Goal: Task Accomplishment & Management: Use online tool/utility

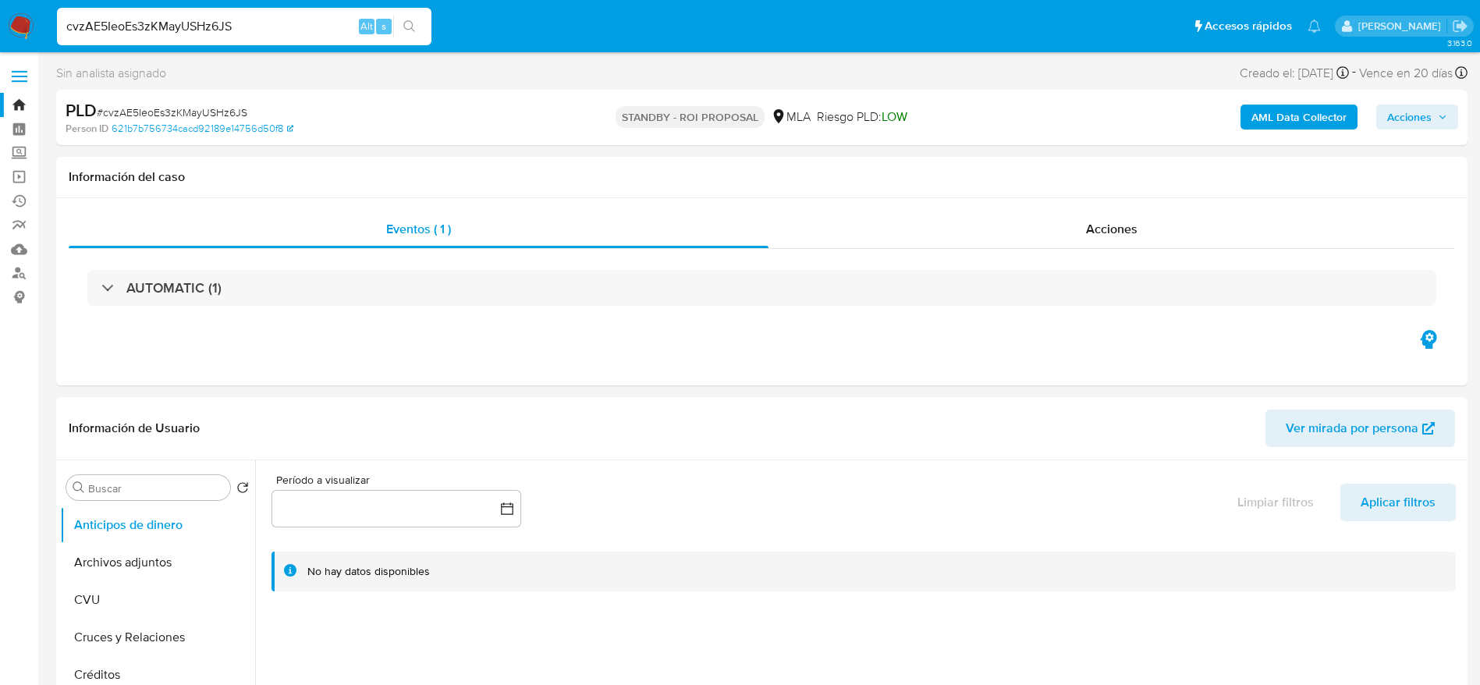
select select "10"
click at [264, 19] on input "cvzAE5IeoEs3zKMayUSHz6JS" at bounding box center [244, 26] width 374 height 20
click at [125, 558] on button "Archivos adjuntos" at bounding box center [151, 562] width 183 height 37
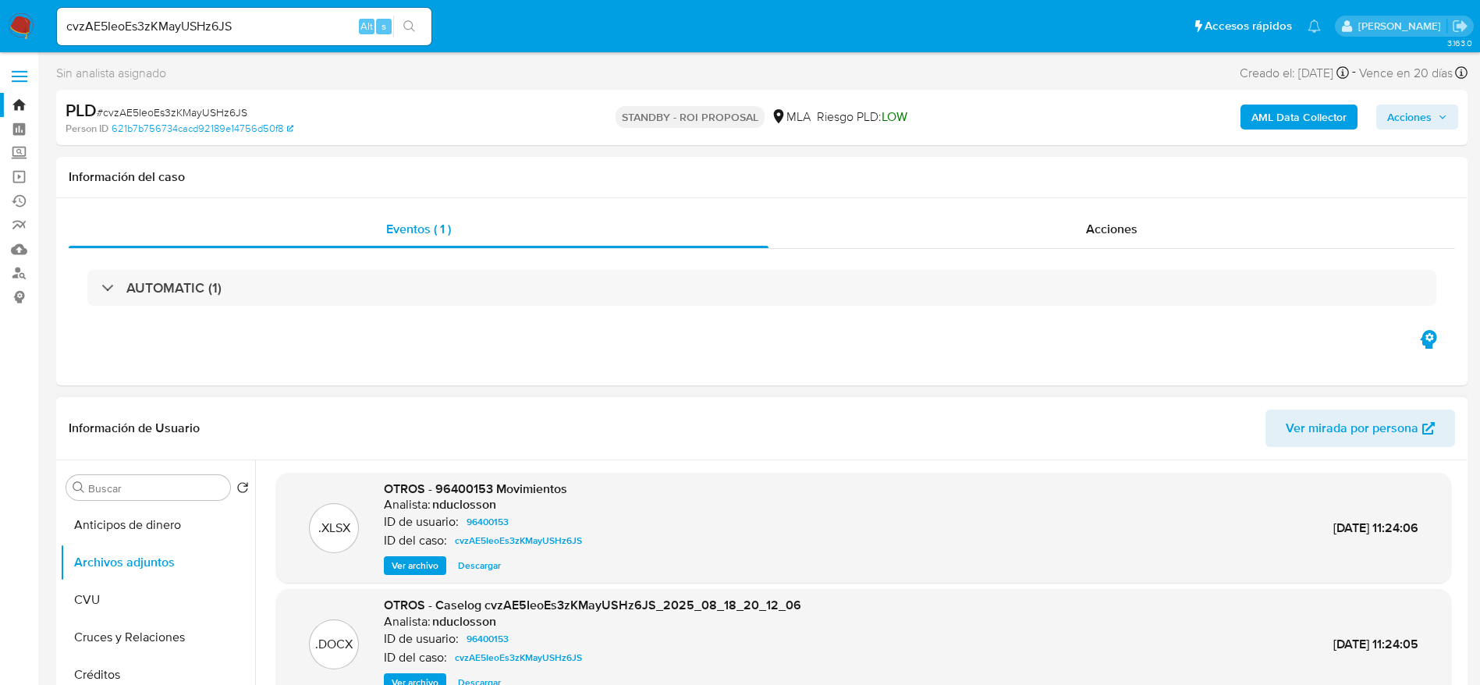
click at [482, 565] on span "Descargar" at bounding box center [479, 566] width 43 height 16
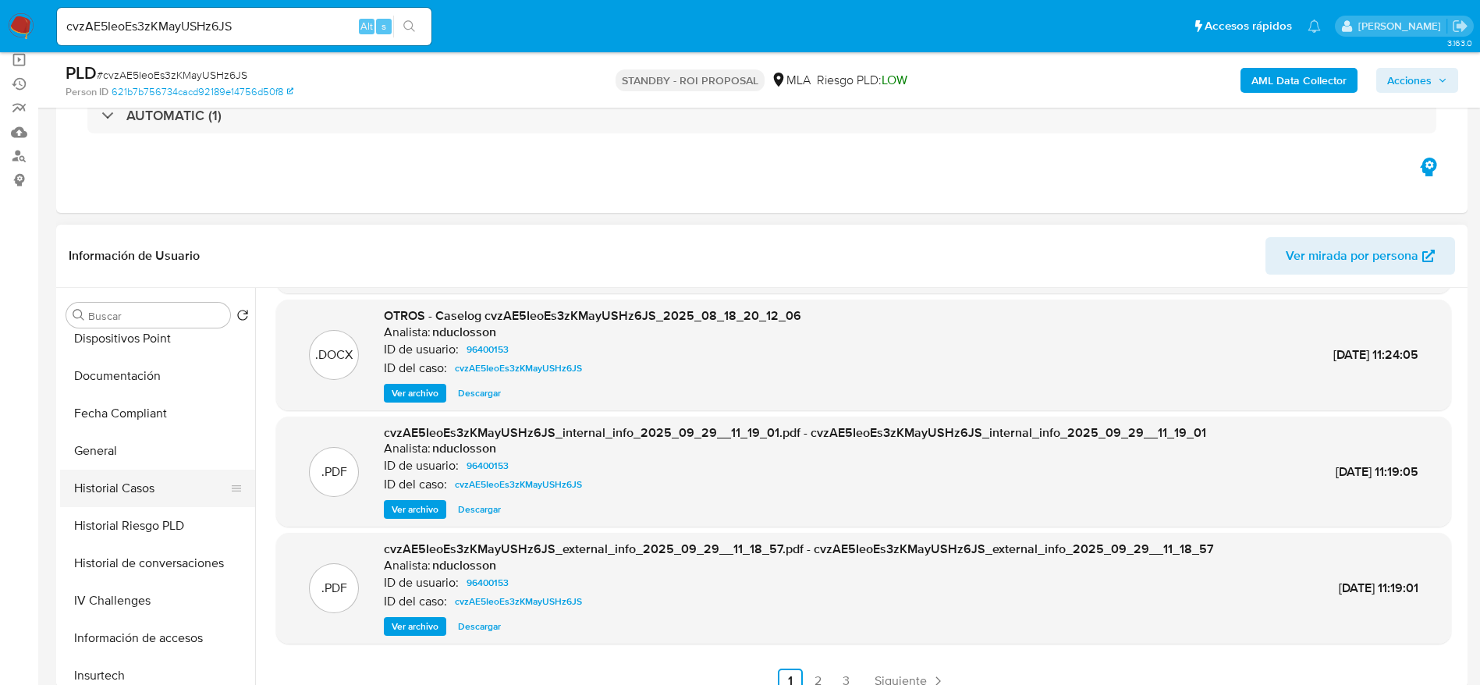
scroll to position [702, 0]
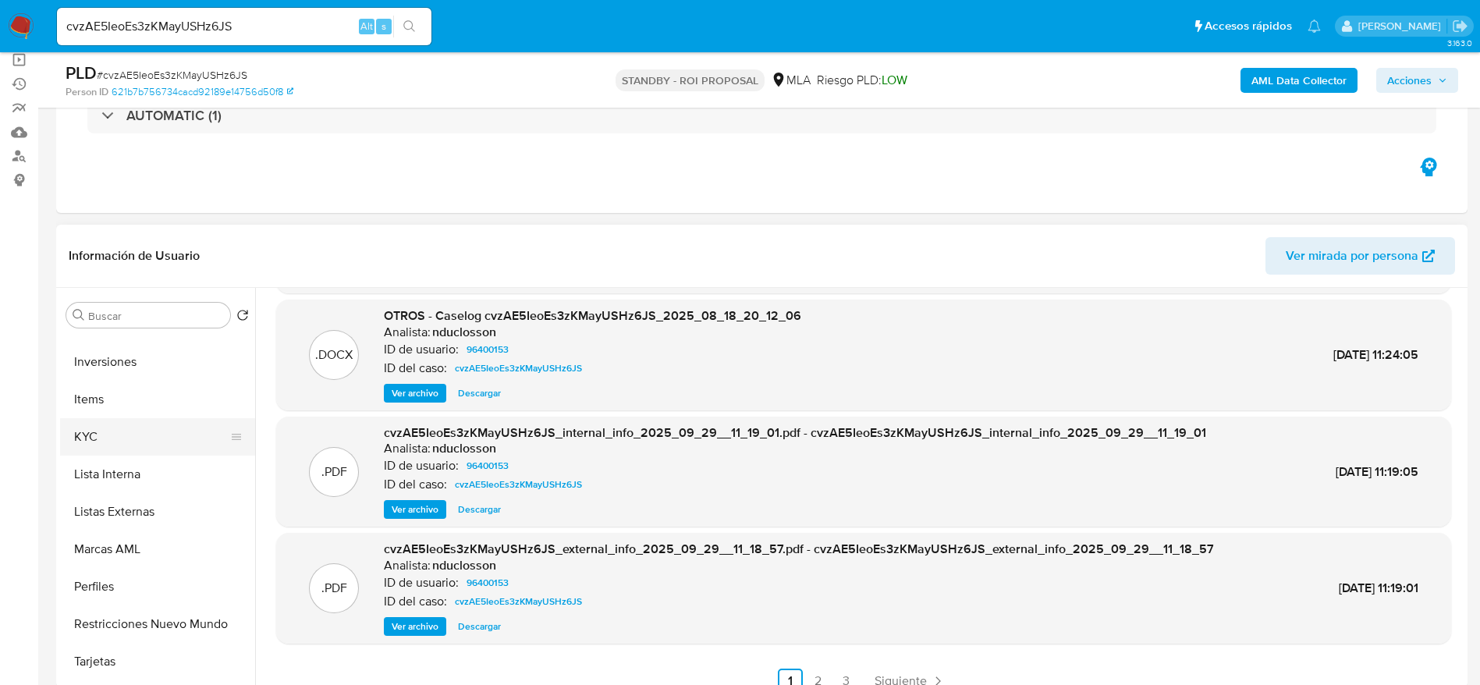
click at [107, 448] on button "KYC" at bounding box center [151, 436] width 183 height 37
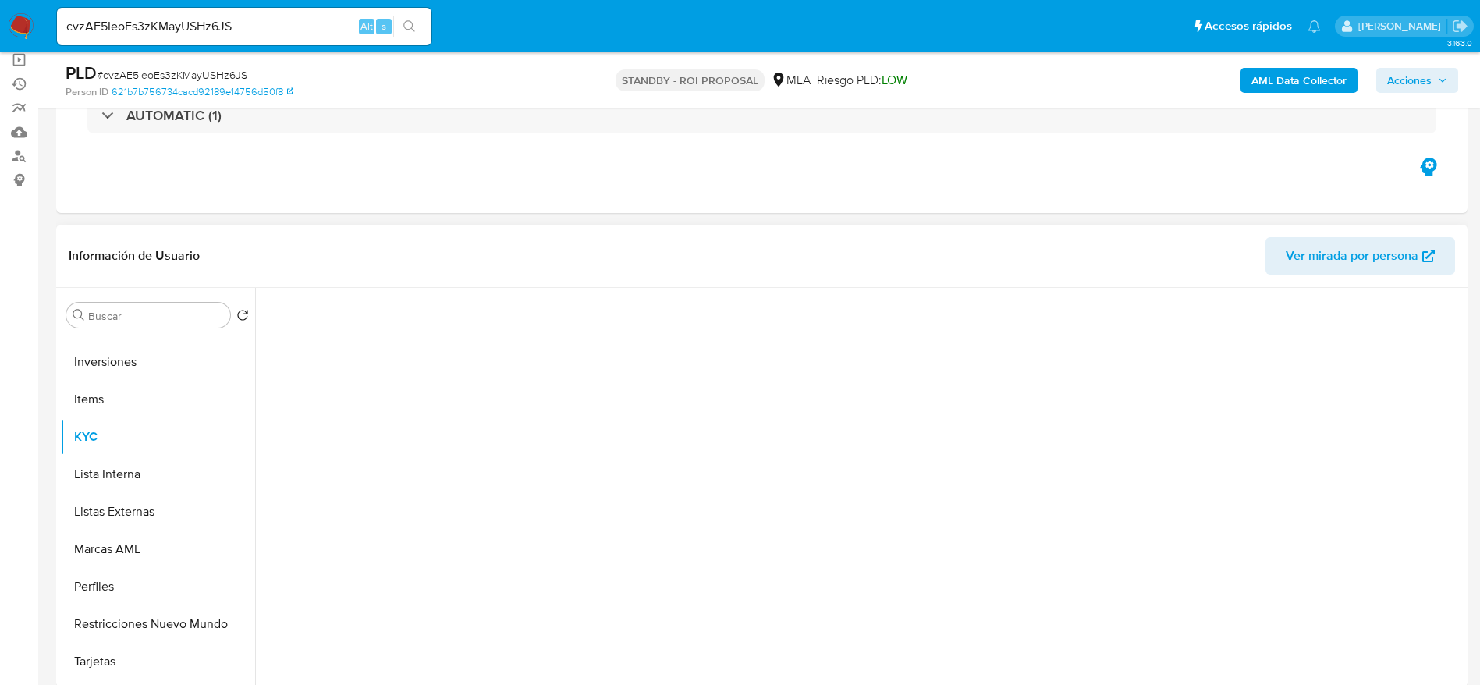
scroll to position [0, 0]
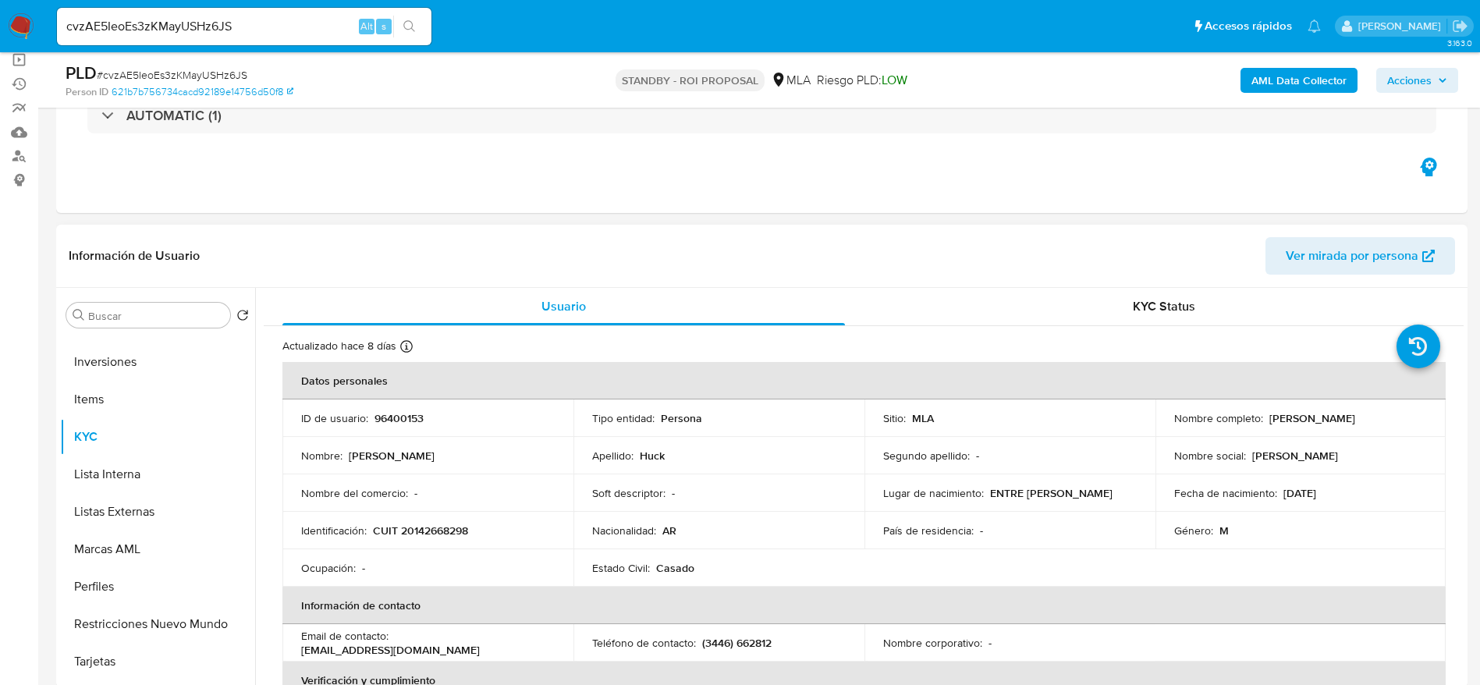
click at [445, 527] on p "CUIT 20142668298" at bounding box center [420, 530] width 95 height 14
copy p "20142668298"
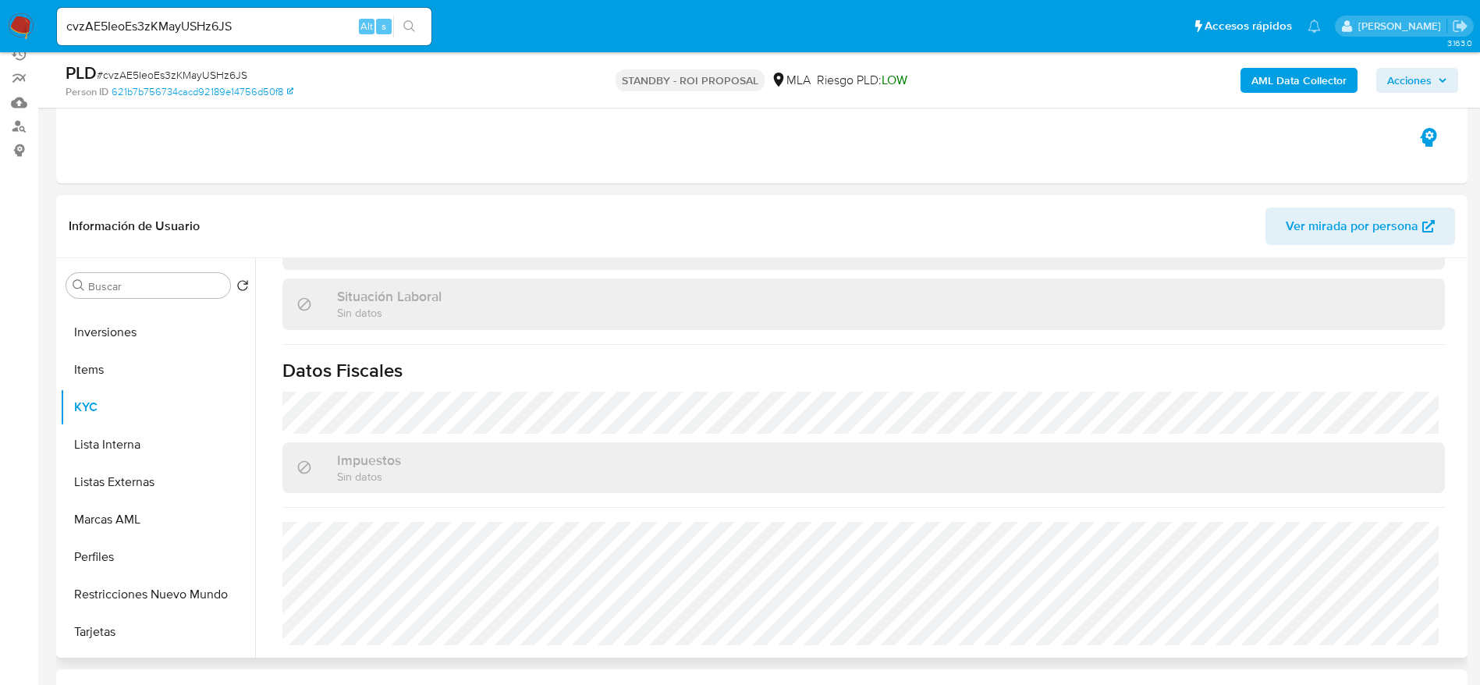
scroll to position [351, 0]
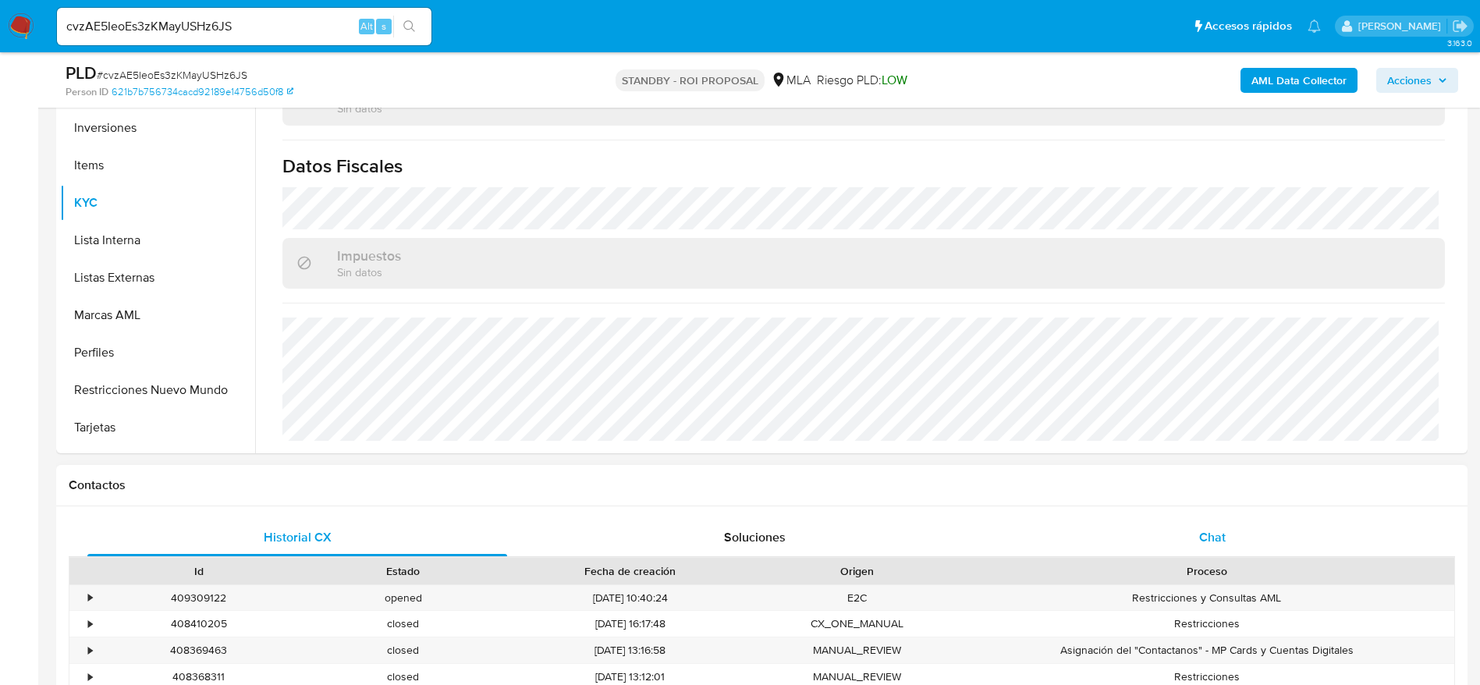
click at [1215, 545] on span "Chat" at bounding box center [1212, 537] width 27 height 18
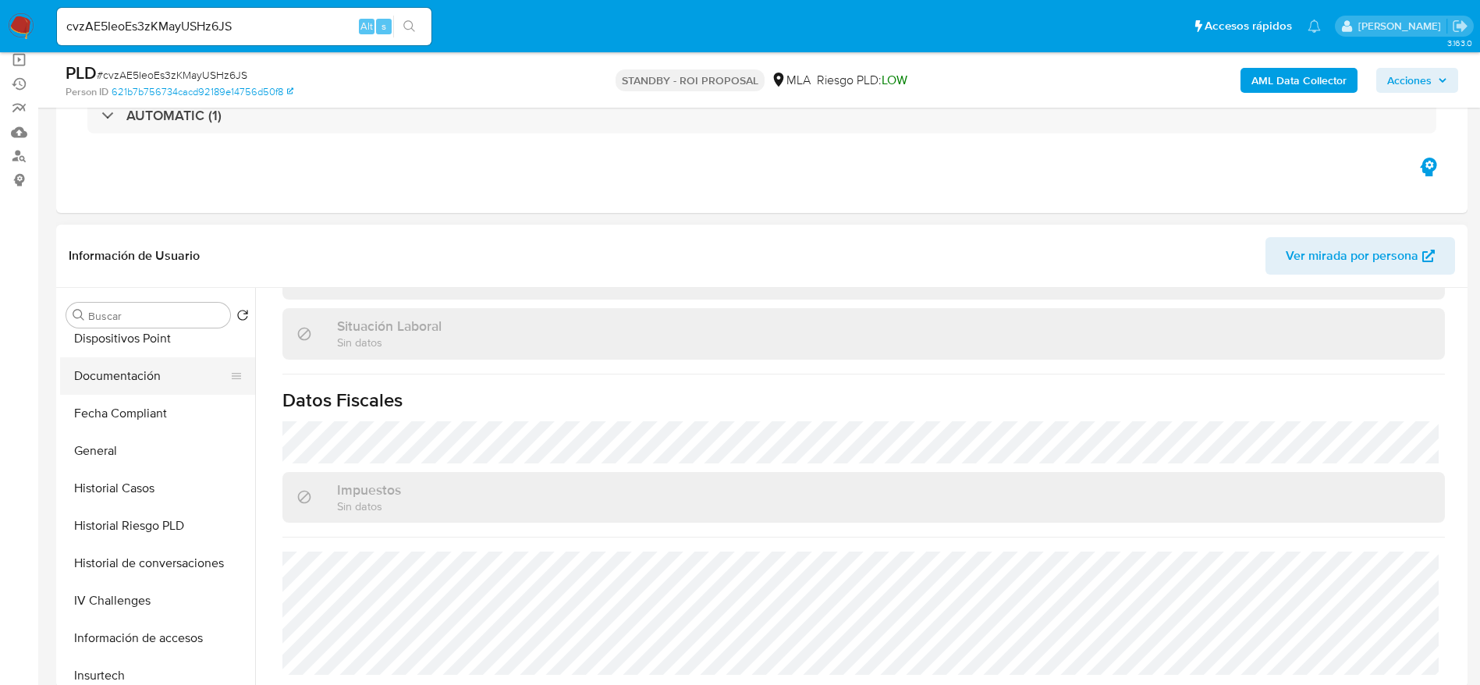
click at [141, 374] on button "Documentación" at bounding box center [151, 375] width 183 height 37
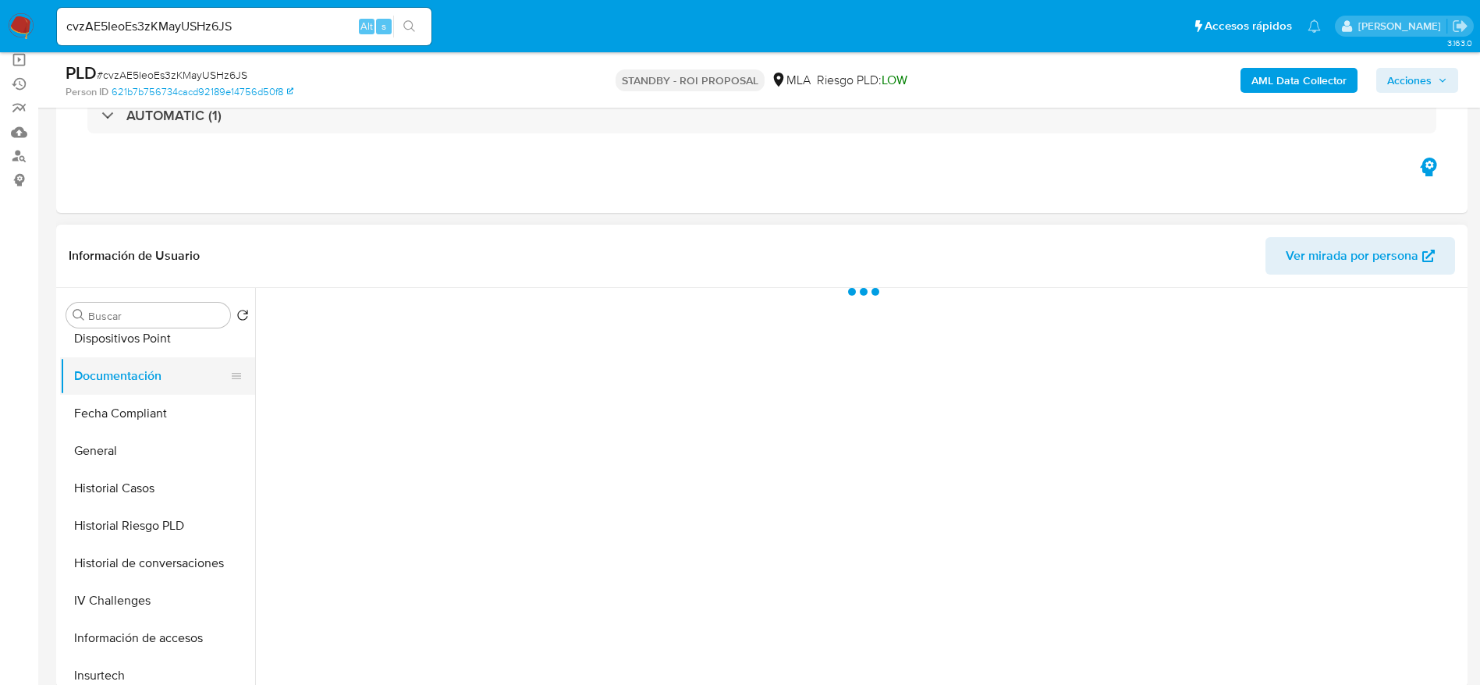
scroll to position [0, 0]
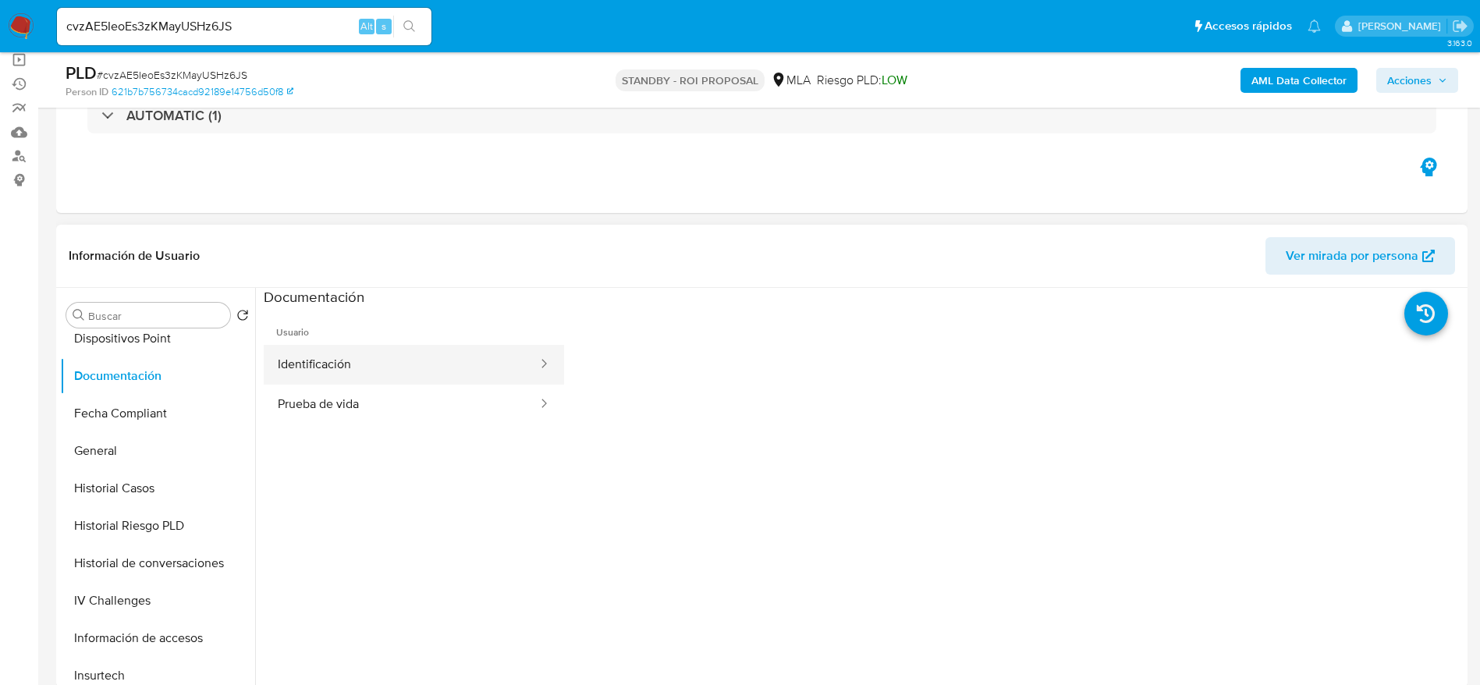
click at [380, 352] on button "Identificación" at bounding box center [401, 365] width 275 height 40
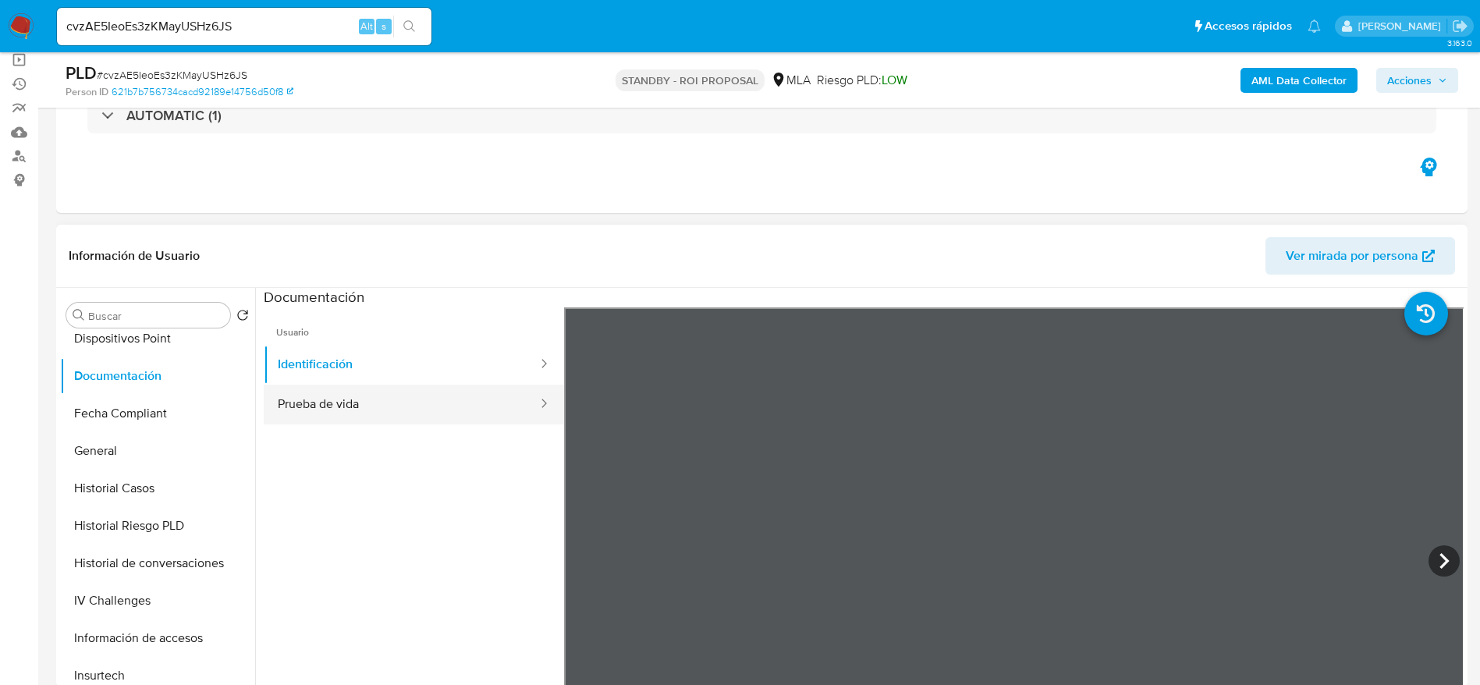
click at [317, 407] on button "Prueba de vida" at bounding box center [401, 405] width 275 height 40
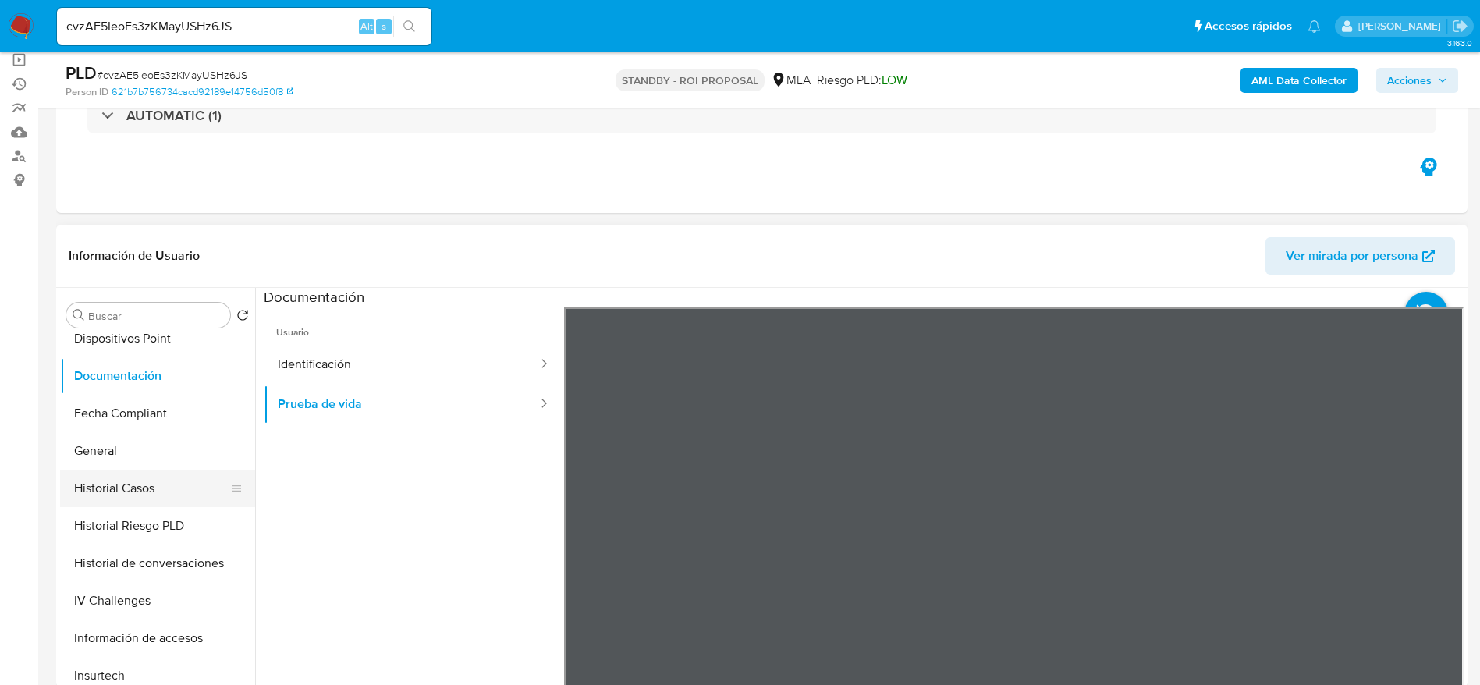
click at [106, 476] on button "Historial Casos" at bounding box center [151, 488] width 183 height 37
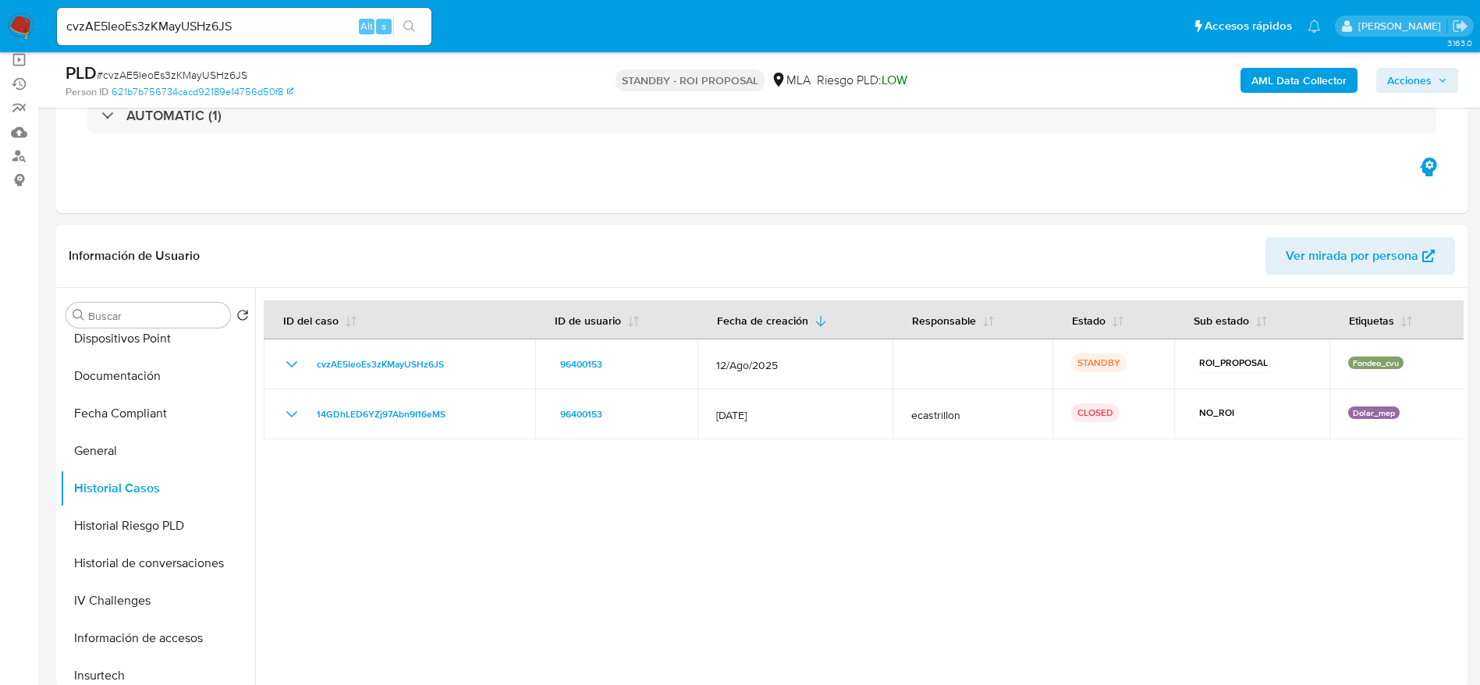
click at [270, 21] on input "cvzAE5IeoEs3zKMayUSHz6JS" at bounding box center [244, 26] width 374 height 20
paste input "JdNezyiJEjrEZZlxIHTe9Qg1"
type input "JdNezyiJEjrEZZlxIHTe9Qg1"
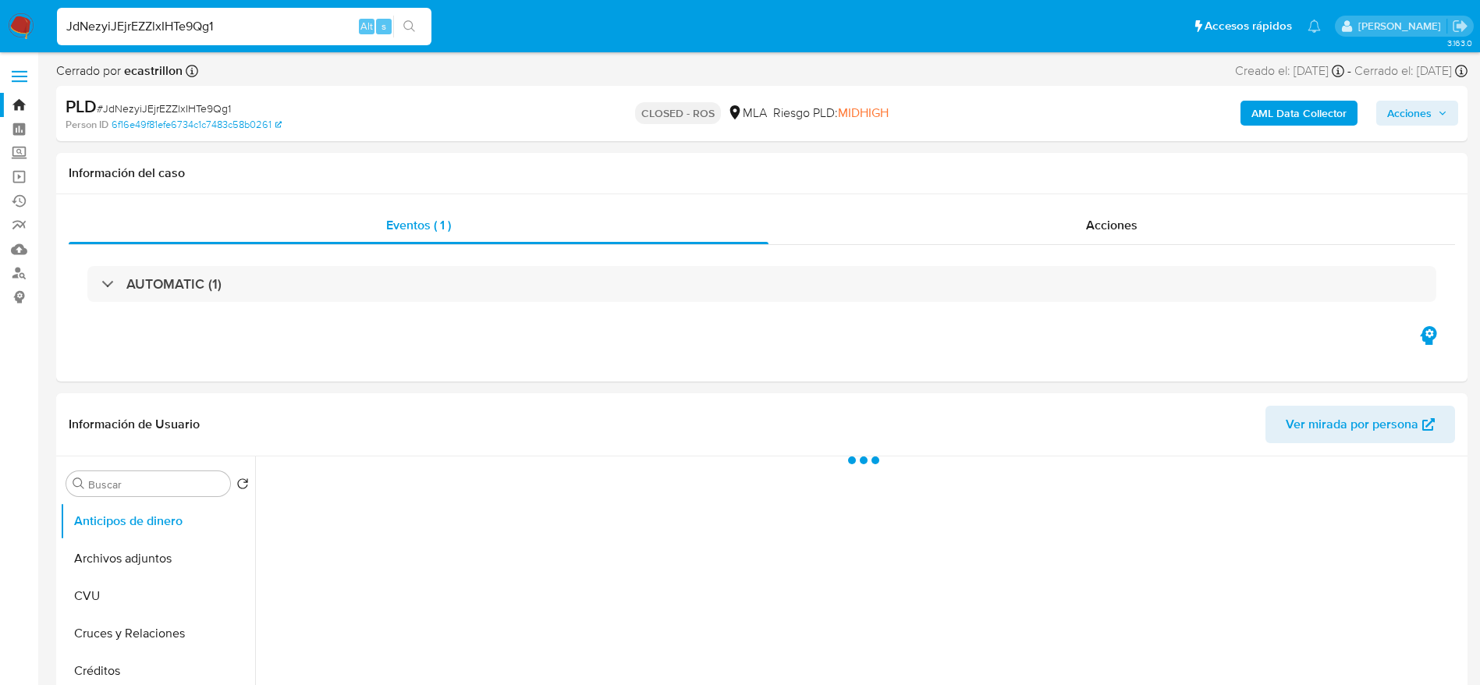
select select "10"
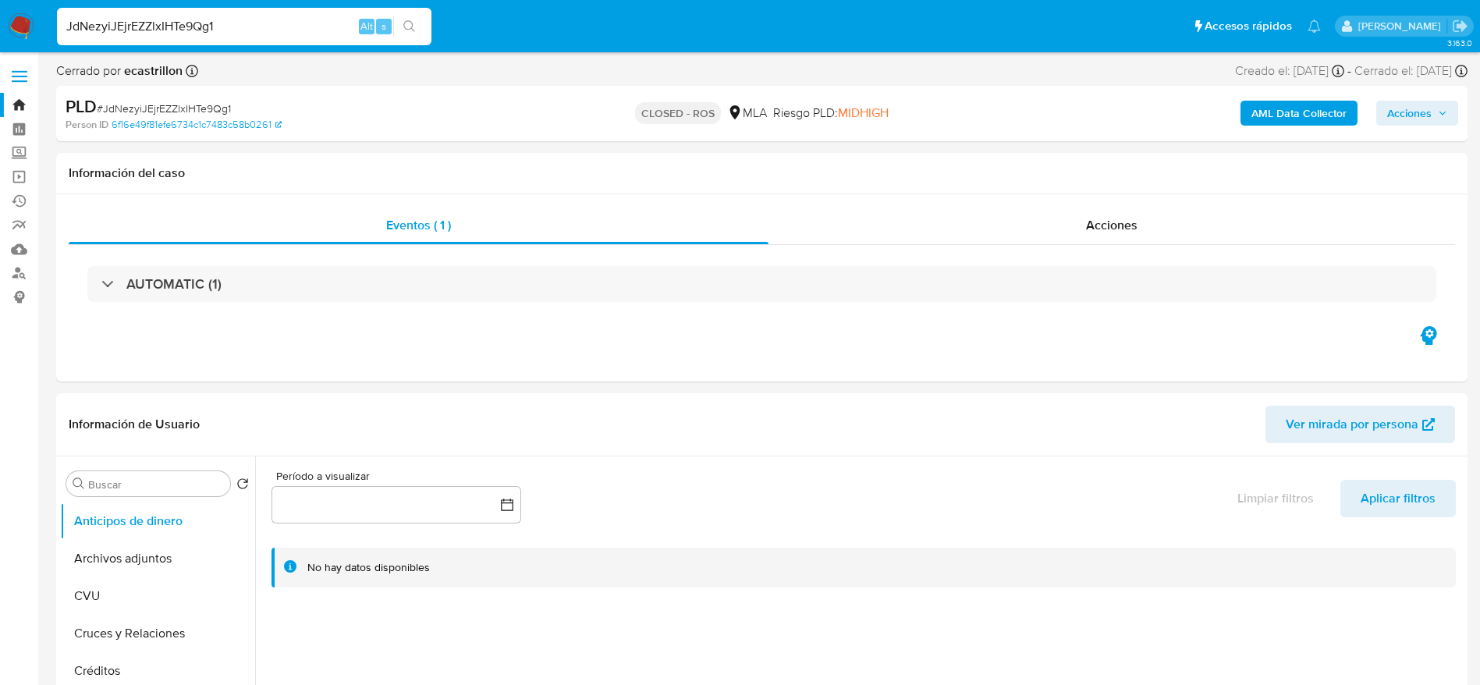
click at [279, 25] on input "JdNezyiJEjrEZZlxIHTe9Qg1" at bounding box center [244, 26] width 374 height 20
paste input "AKWqzq0RPXq43ao14eSmFb1p"
type input "AKWqzq0RPXq43ao14eSmFb1p"
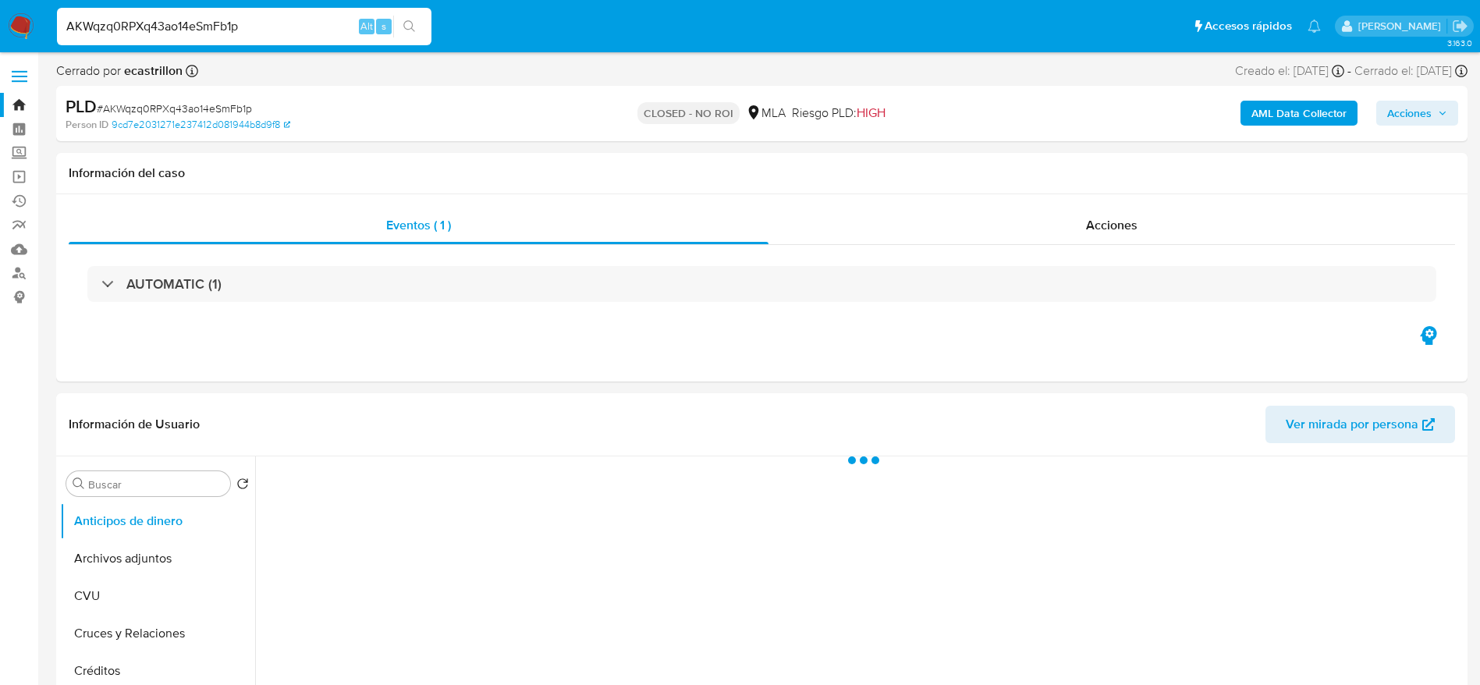
select select "10"
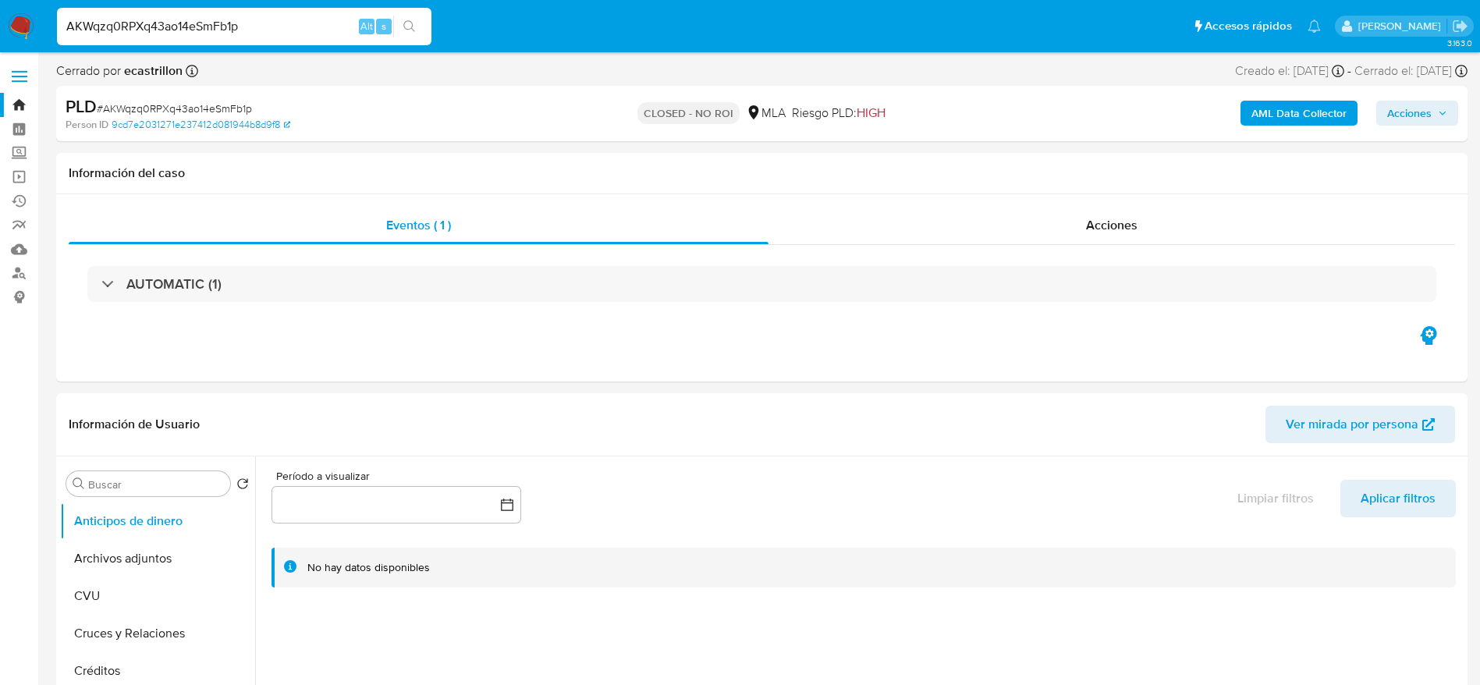
click at [306, 27] on input "AKWqzq0RPXq43ao14eSmFb1p" at bounding box center [244, 26] width 374 height 20
paste input "2qKVhmJ2r3roalCEWdrrxgGL"
type input "2qKVhmJ2r3roalCEWdrrxgGL"
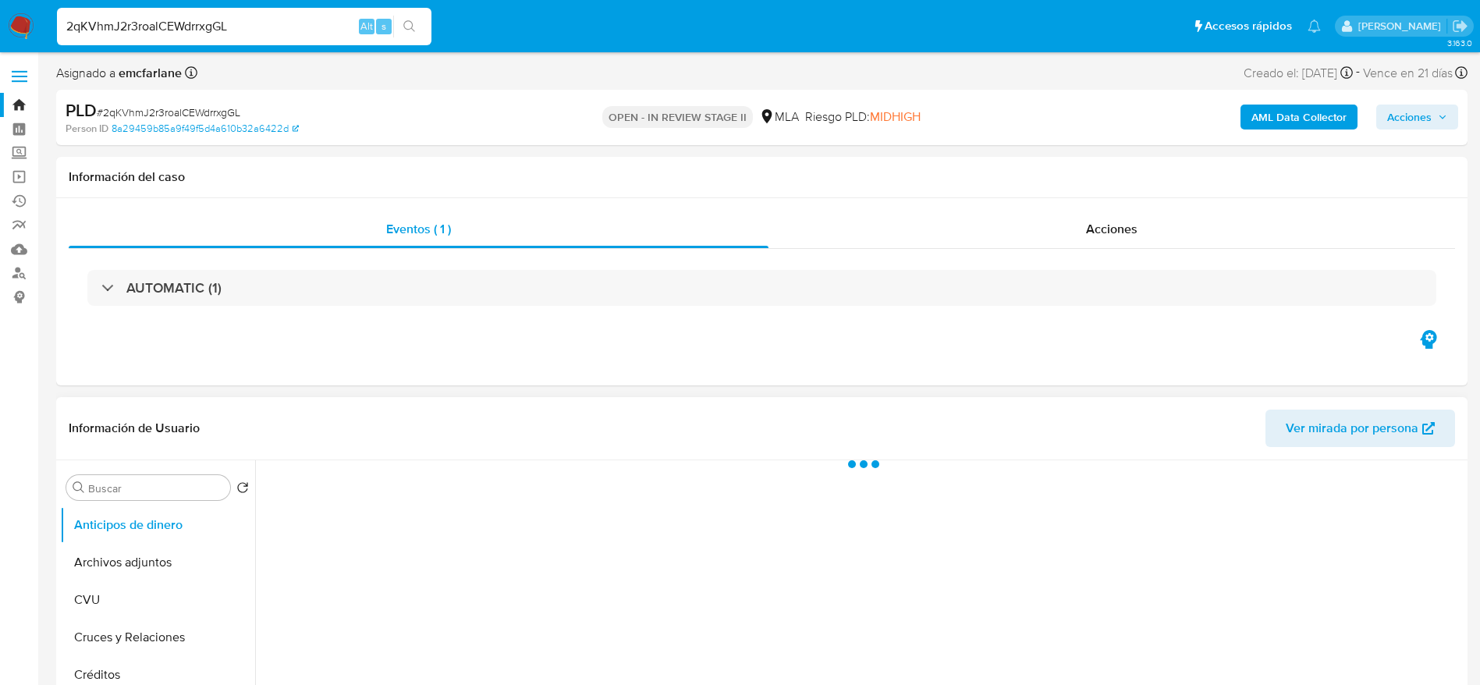
select select "10"
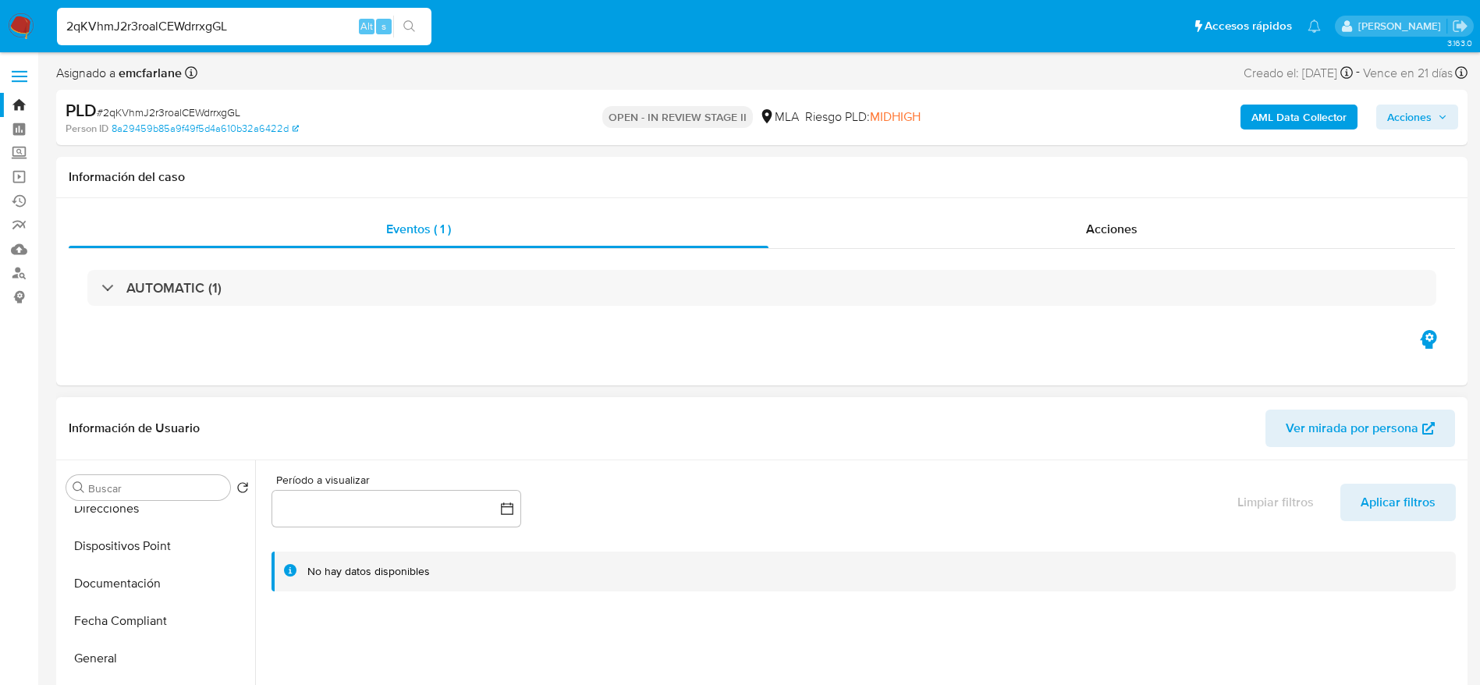
scroll to position [351, 0]
drag, startPoint x: 115, startPoint y: 658, endPoint x: 772, endPoint y: 342, distance: 728.4
click at [119, 653] on button "Historial Casos" at bounding box center [157, 660] width 195 height 37
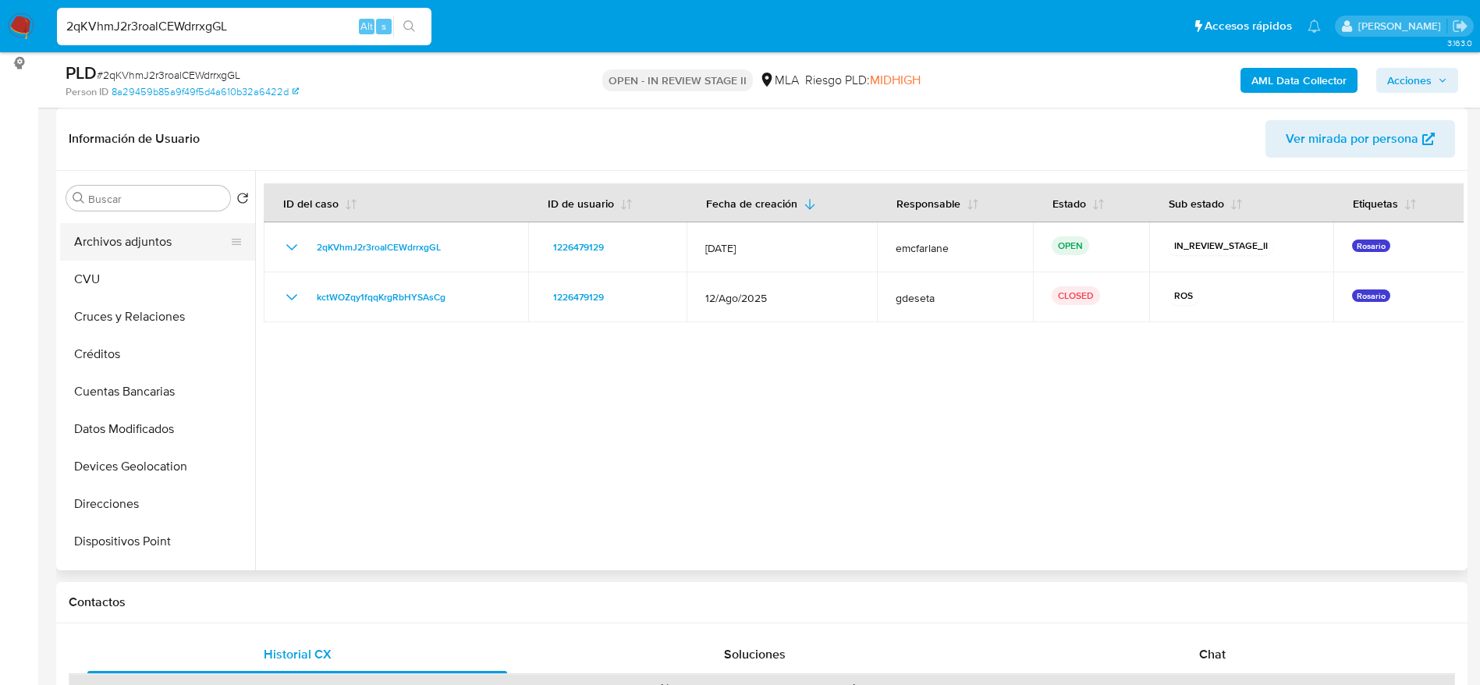
scroll to position [0, 0]
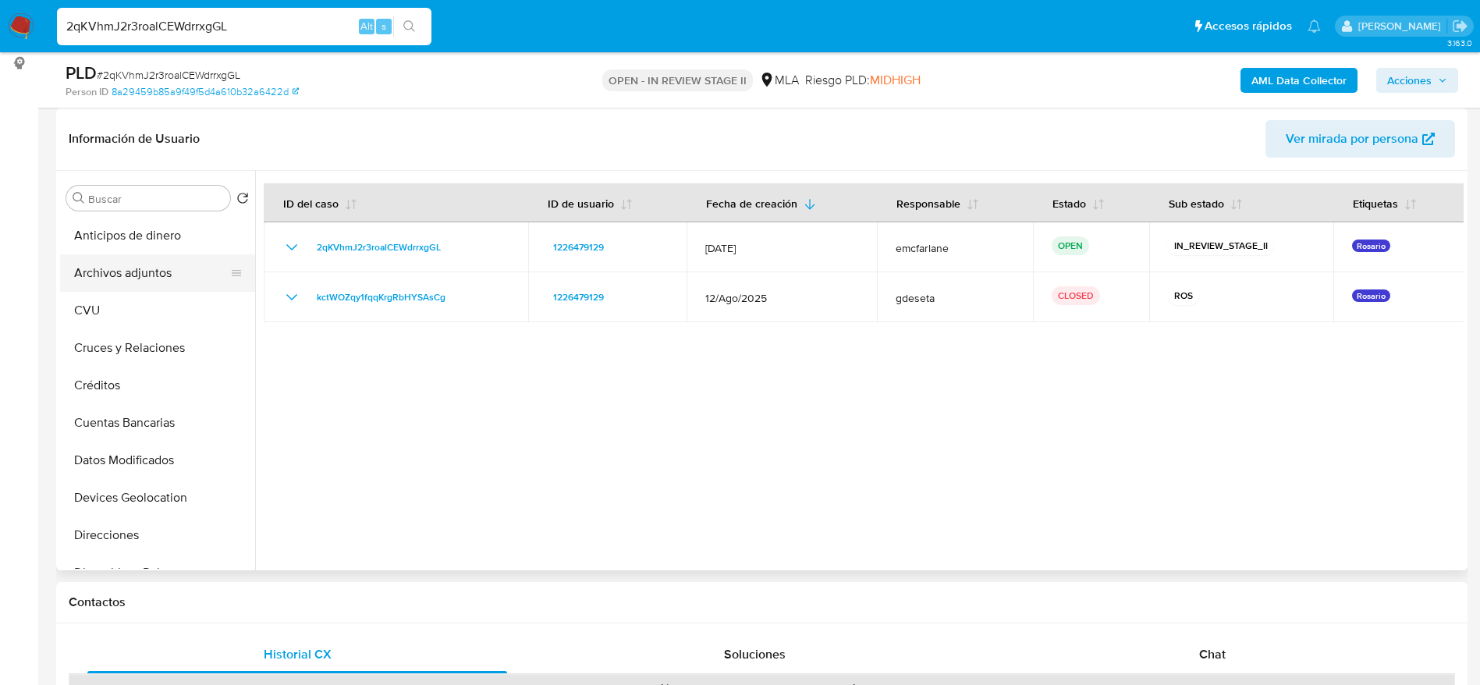
click at [159, 277] on button "Archivos adjuntos" at bounding box center [151, 272] width 183 height 37
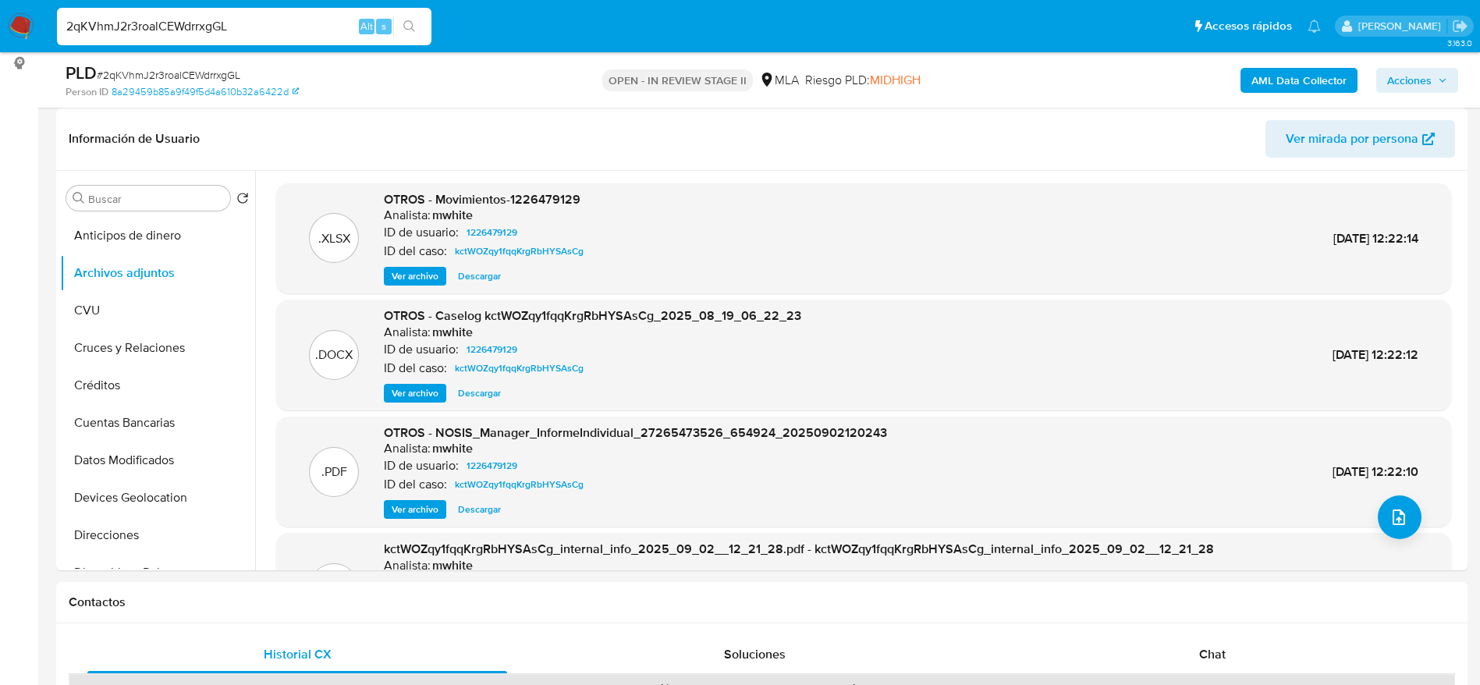
click at [243, 24] on input "2qKVhmJ2r3roalCEWdrrxgGL" at bounding box center [244, 26] width 374 height 20
paste input "dSLzm719WUXVE2xoExNKlWXN"
type input "dSLzm719WUXVE2xoExNKlWXN"
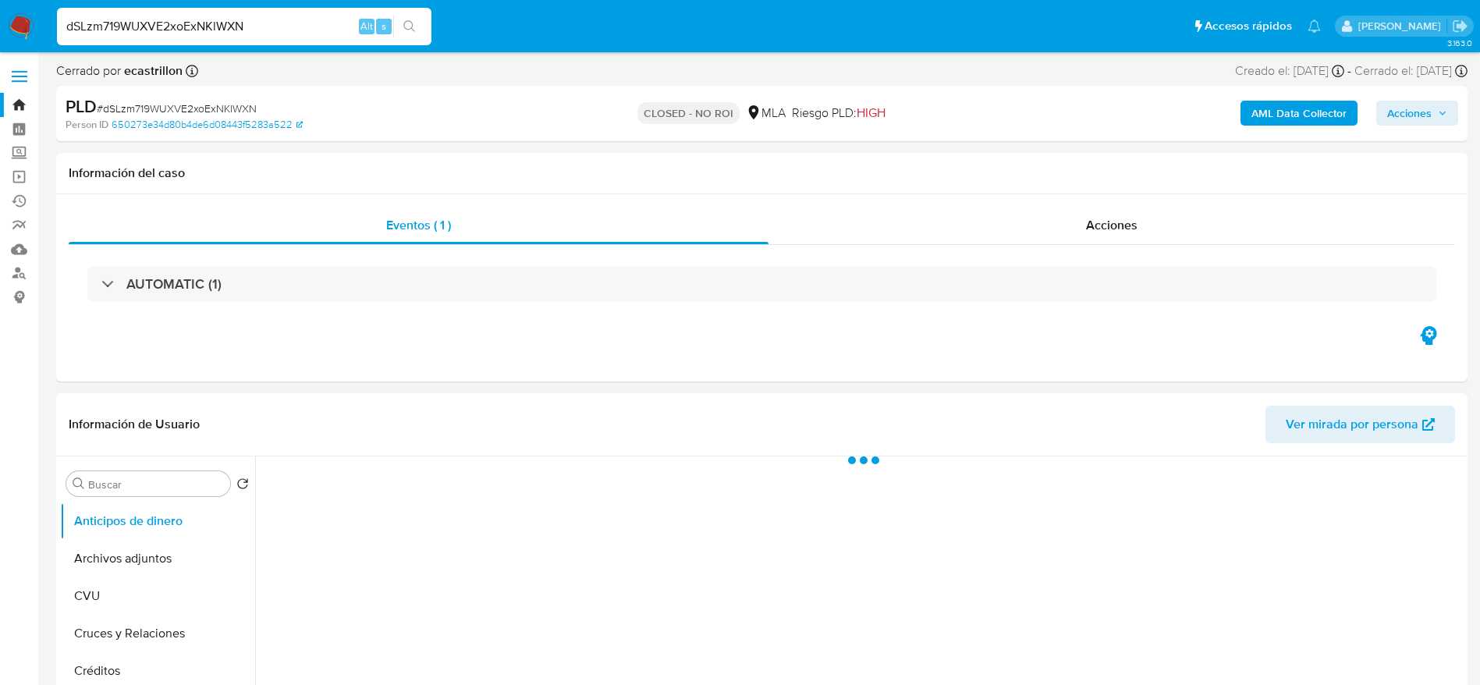
select select "10"
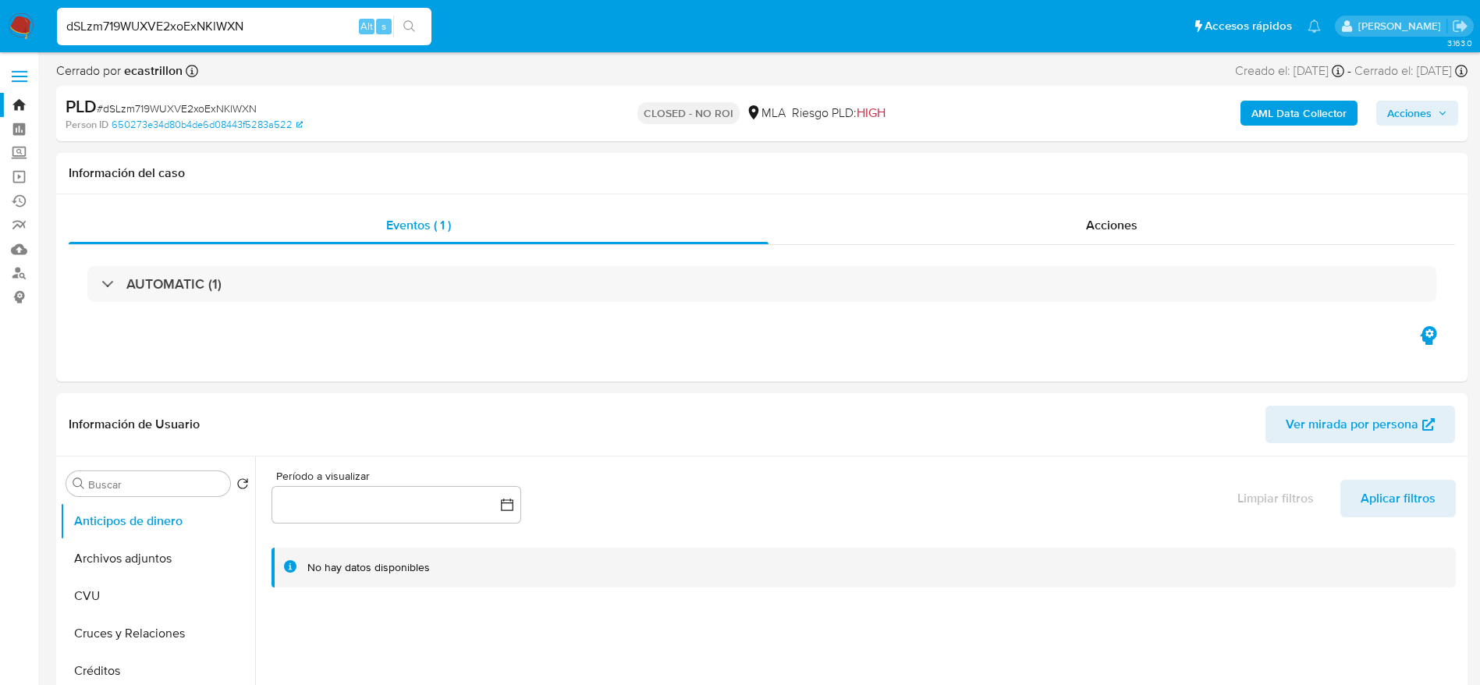
click at [283, 27] on input "dSLzm719WUXVE2xoExNKlWXN" at bounding box center [244, 26] width 374 height 20
paste input "39Psh8HPksvD2akuodD8NDjj"
type input "39Psh8HPksvD2akuodD8NDjj"
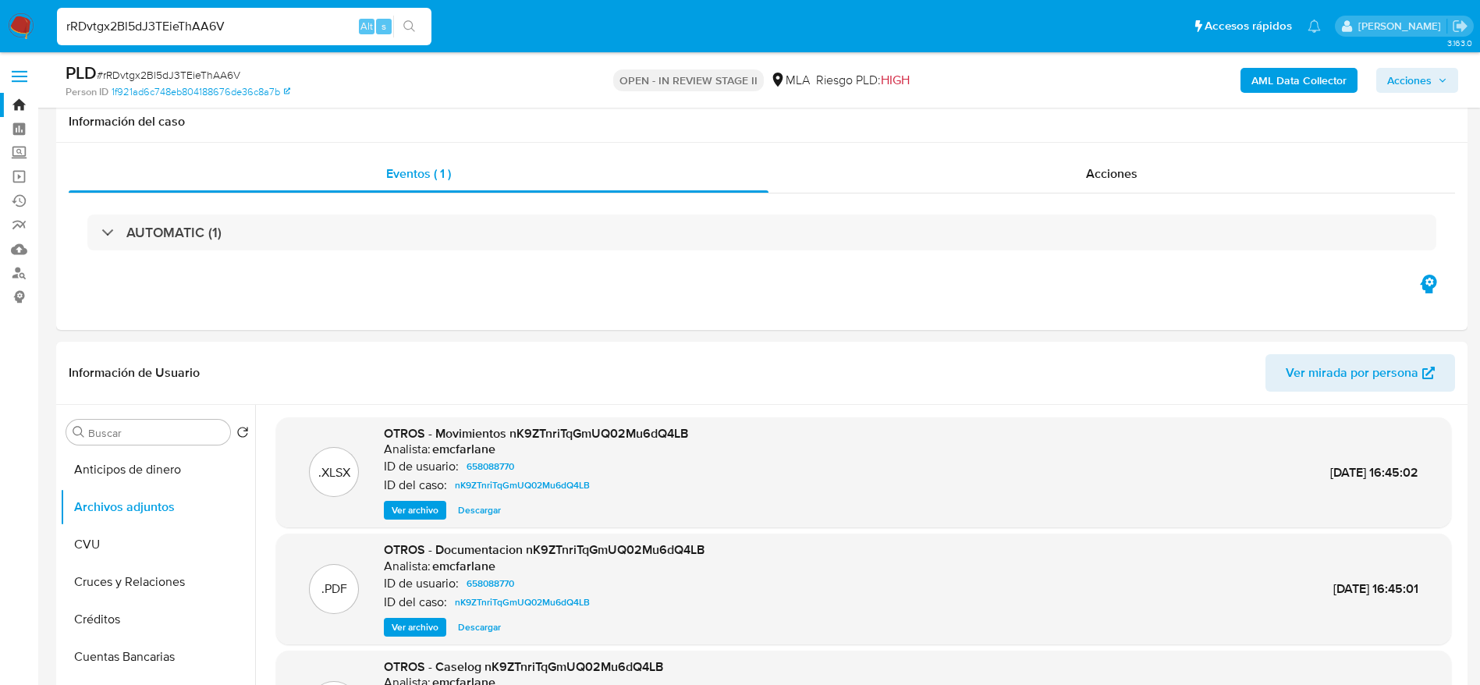
select select "10"
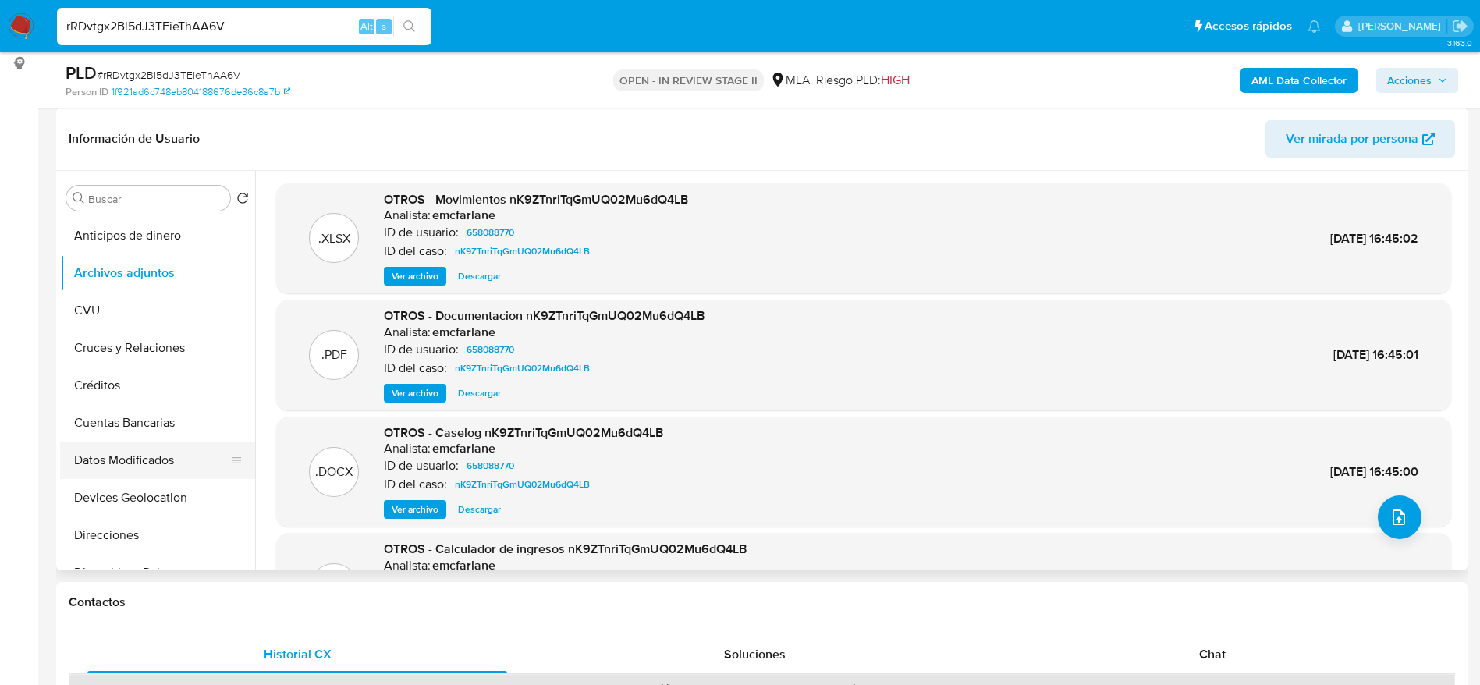
scroll to position [351, 0]
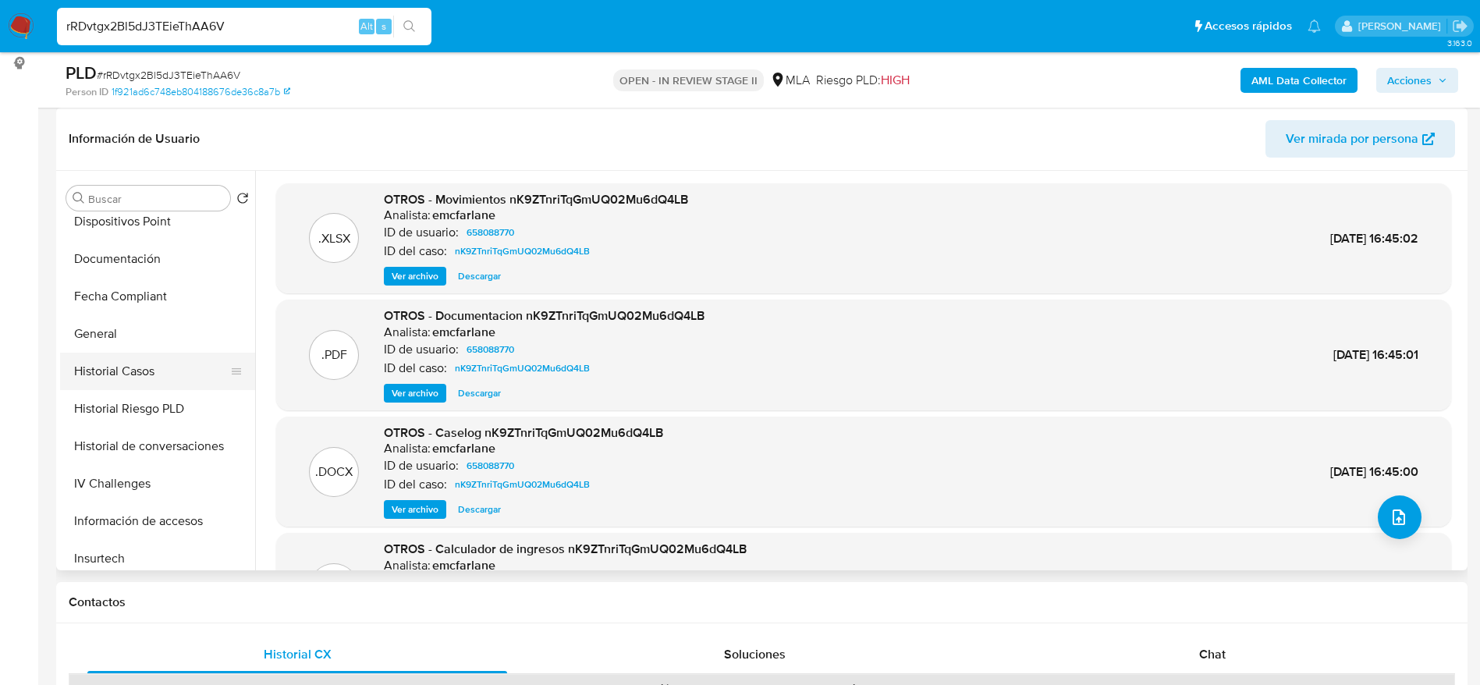
click at [147, 372] on button "Historial Casos" at bounding box center [151, 371] width 183 height 37
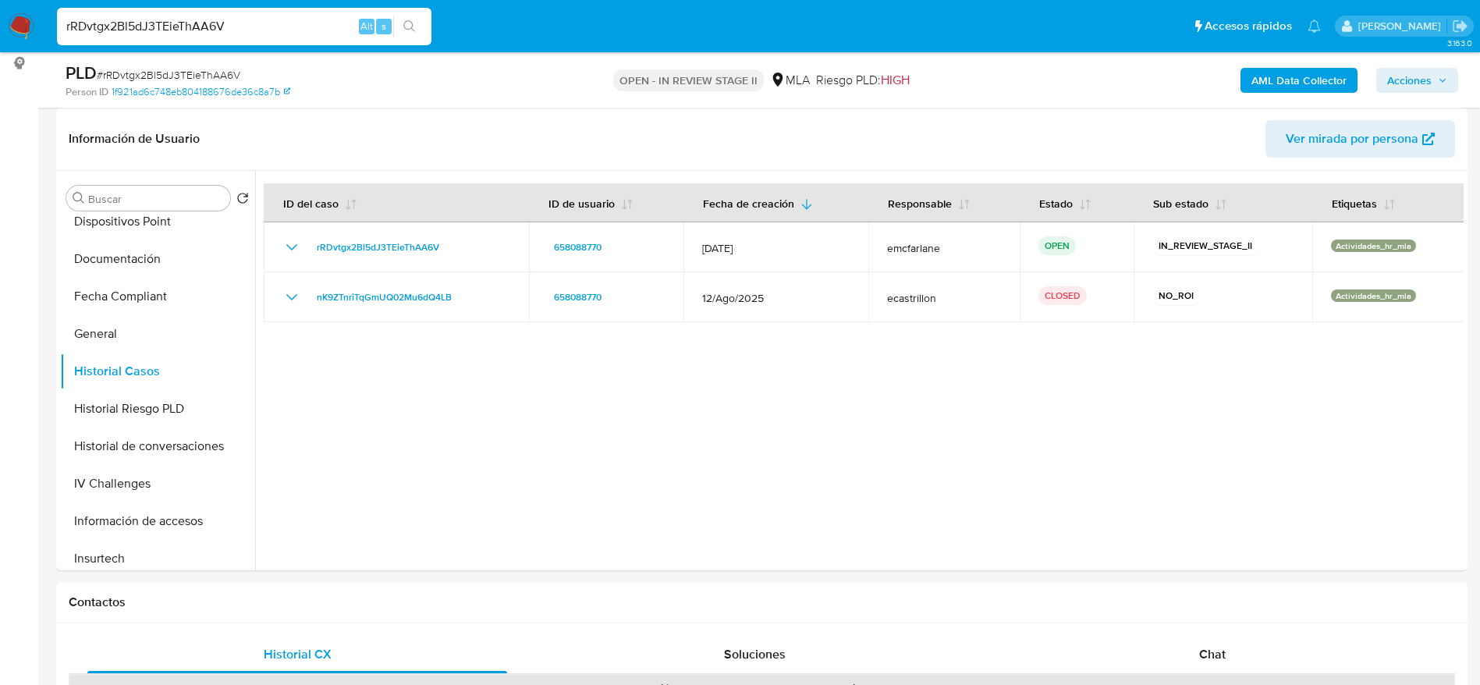
click at [282, 31] on input "rRDvtgx2Bl5dJ3TEieThAA6V" at bounding box center [244, 26] width 374 height 20
paste input "4t72WOj8bEAF6enKVqgCtdFx"
type input "4t72WOj8bEAF6enKVqgCtdFx"
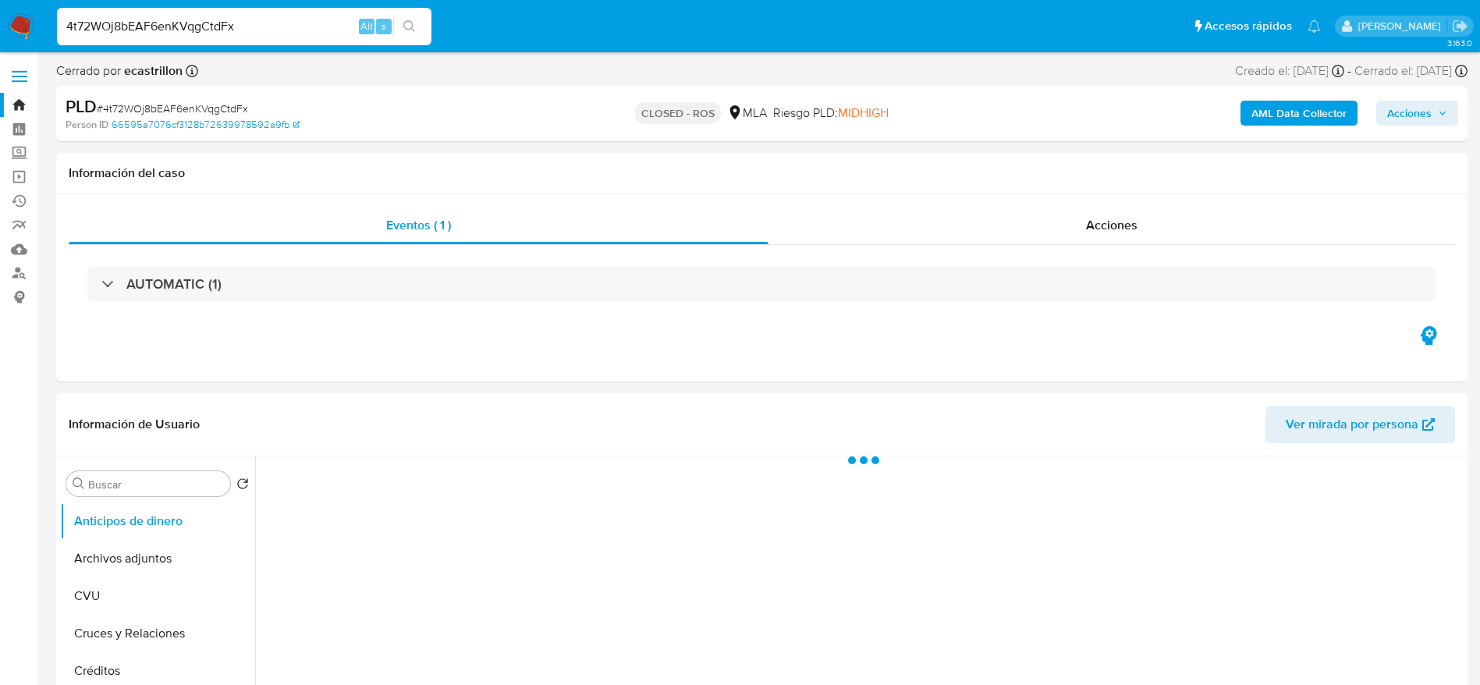
select select "10"
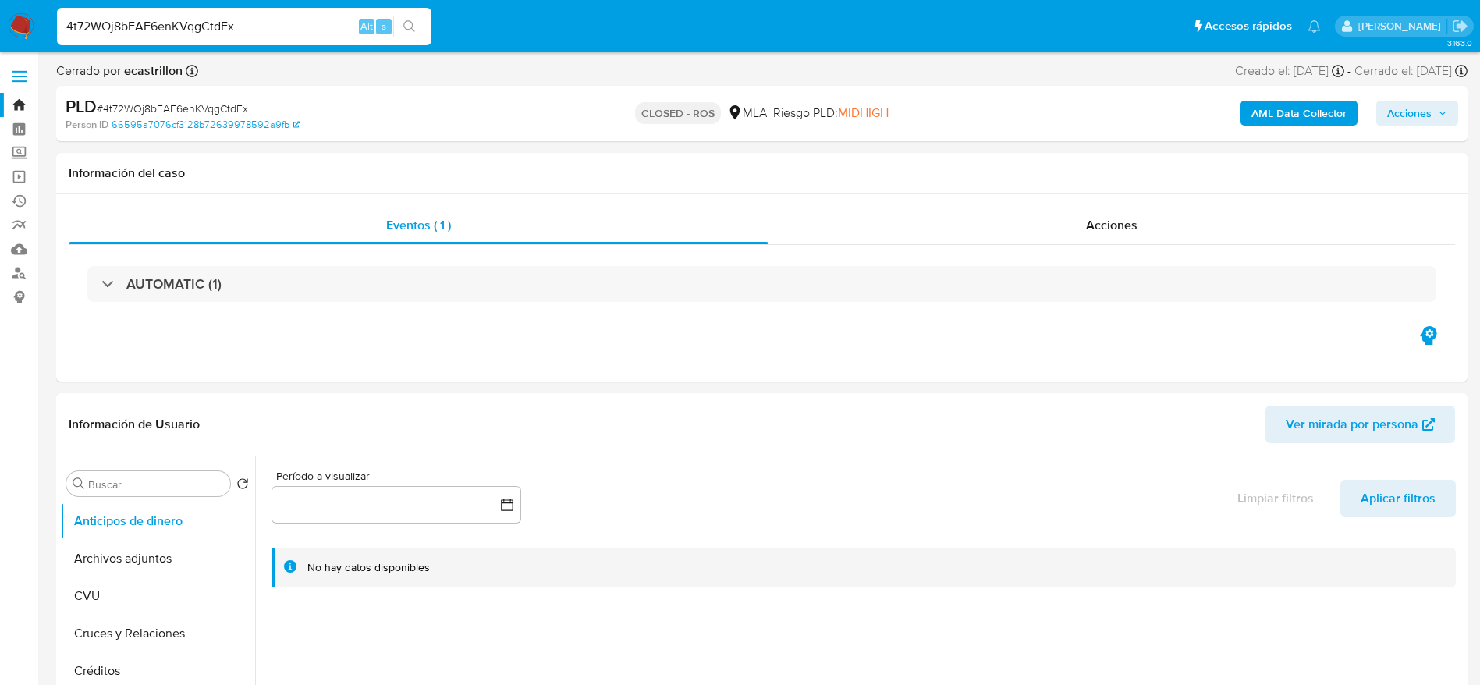
click at [259, 24] on input "4t72WOj8bEAF6enKVqgCtdFx" at bounding box center [244, 26] width 374 height 20
click at [259, 25] on input "4t72WOj8bEAF6enKVqgCtdFx" at bounding box center [244, 26] width 374 height 20
paste input "cMl6VqIrF2IxRPmM9rrZz3r9"
type input "cMl6VqIrF2IxRPmM9rrZz3r9"
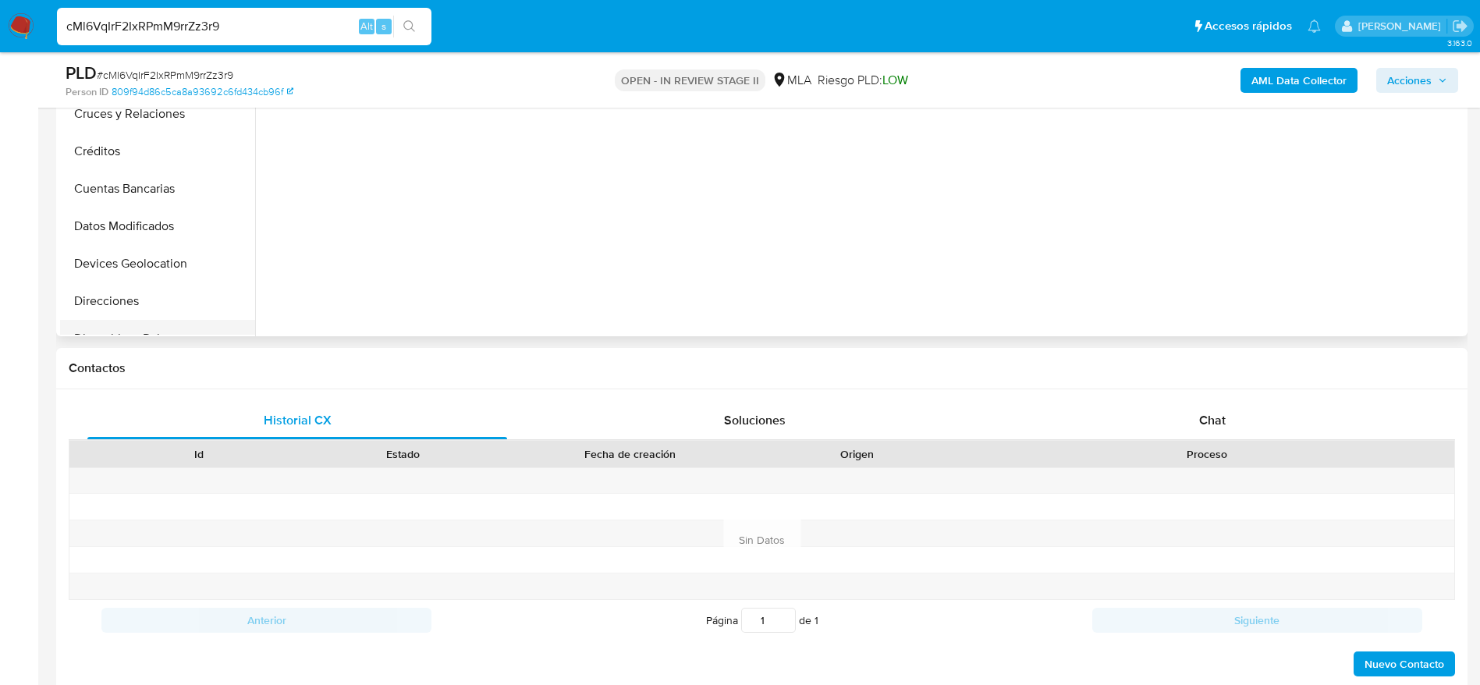
select select "10"
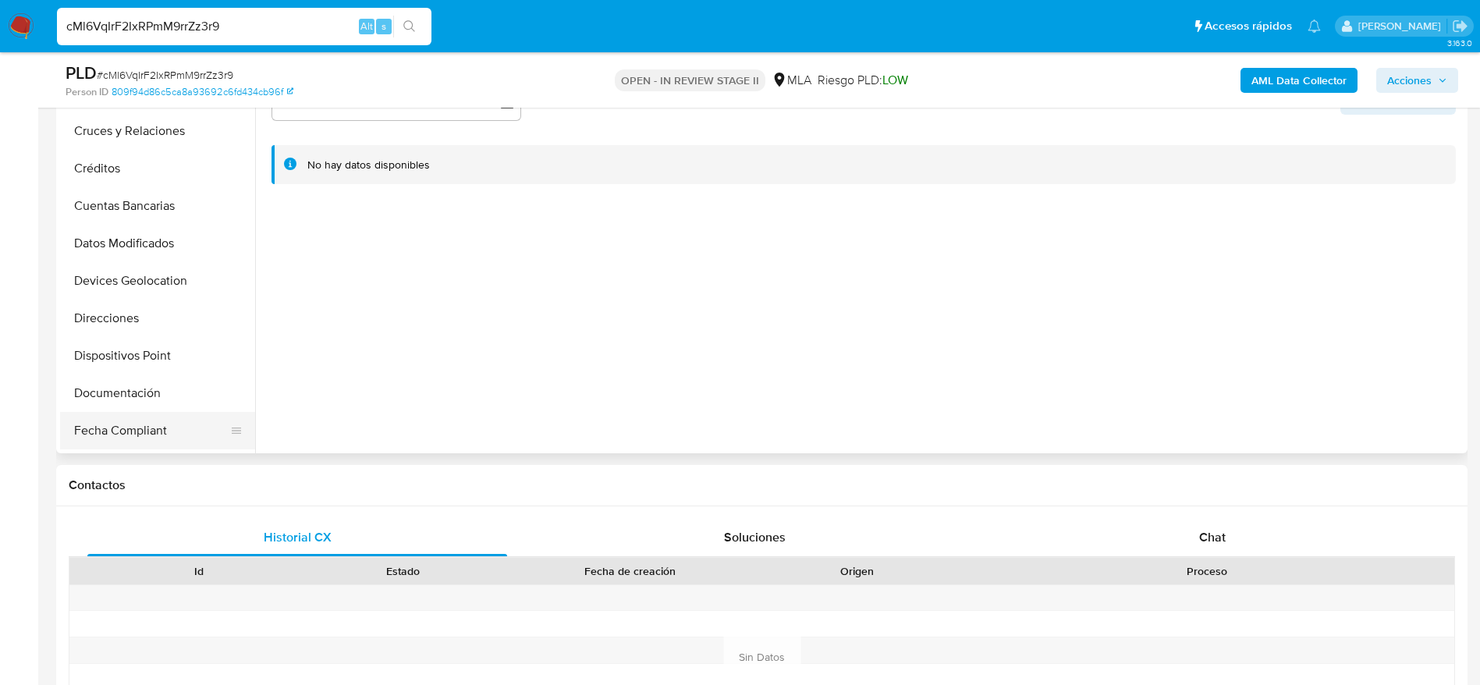
scroll to position [234, 0]
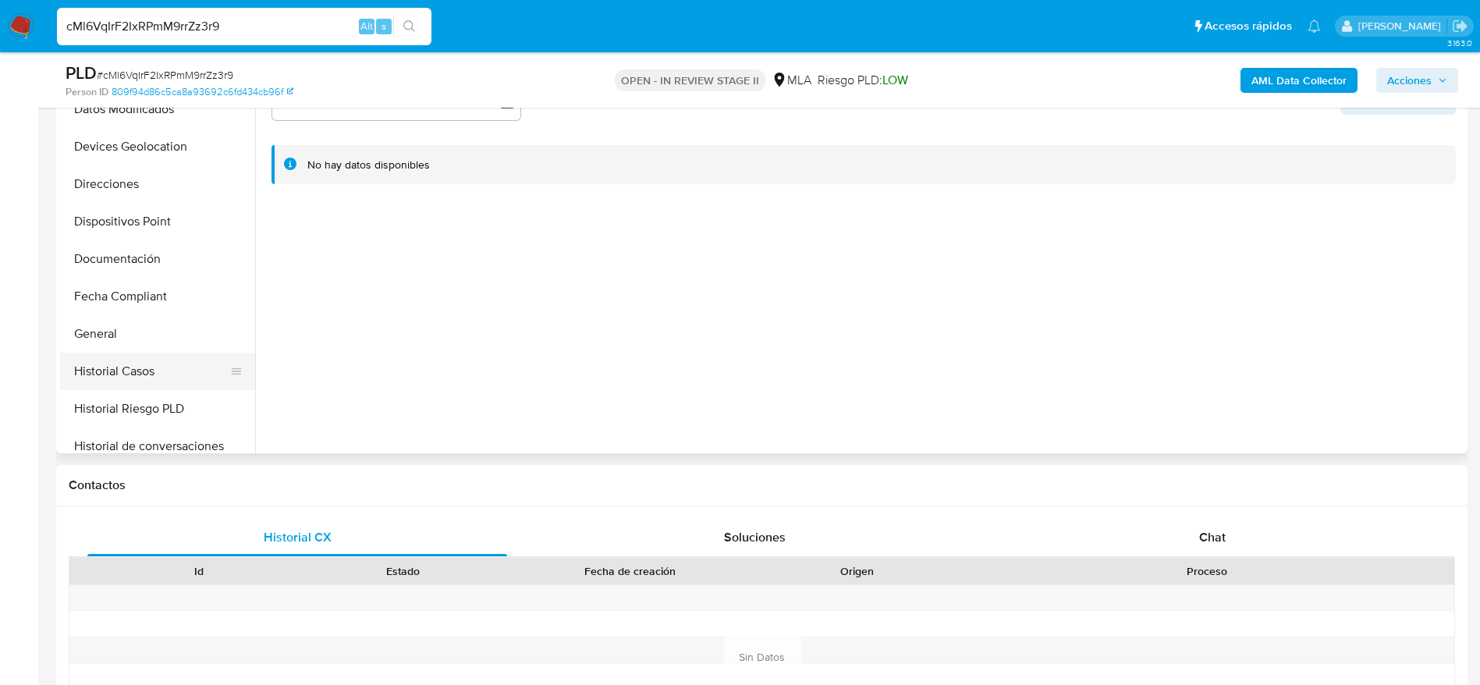
click at [129, 380] on button "Historial Casos" at bounding box center [151, 371] width 183 height 37
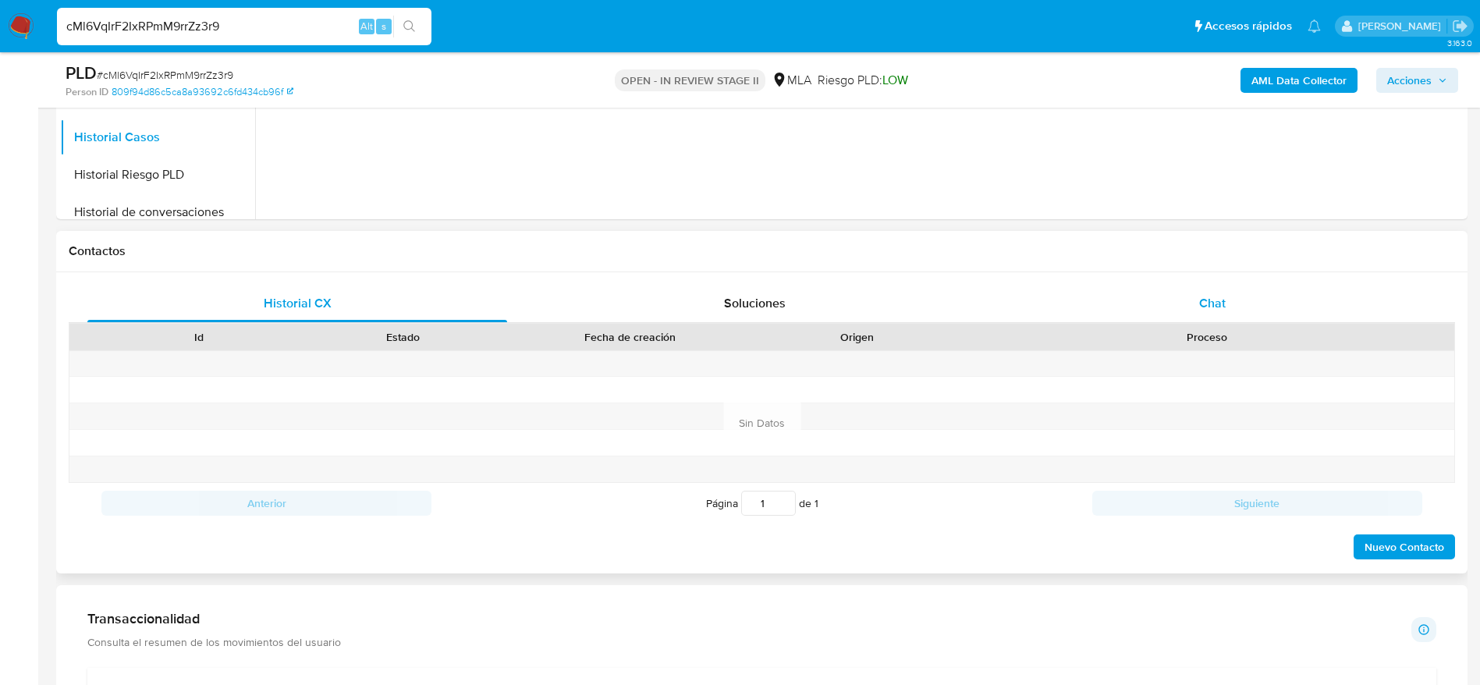
click at [1250, 301] on div "Chat" at bounding box center [1212, 303] width 420 height 37
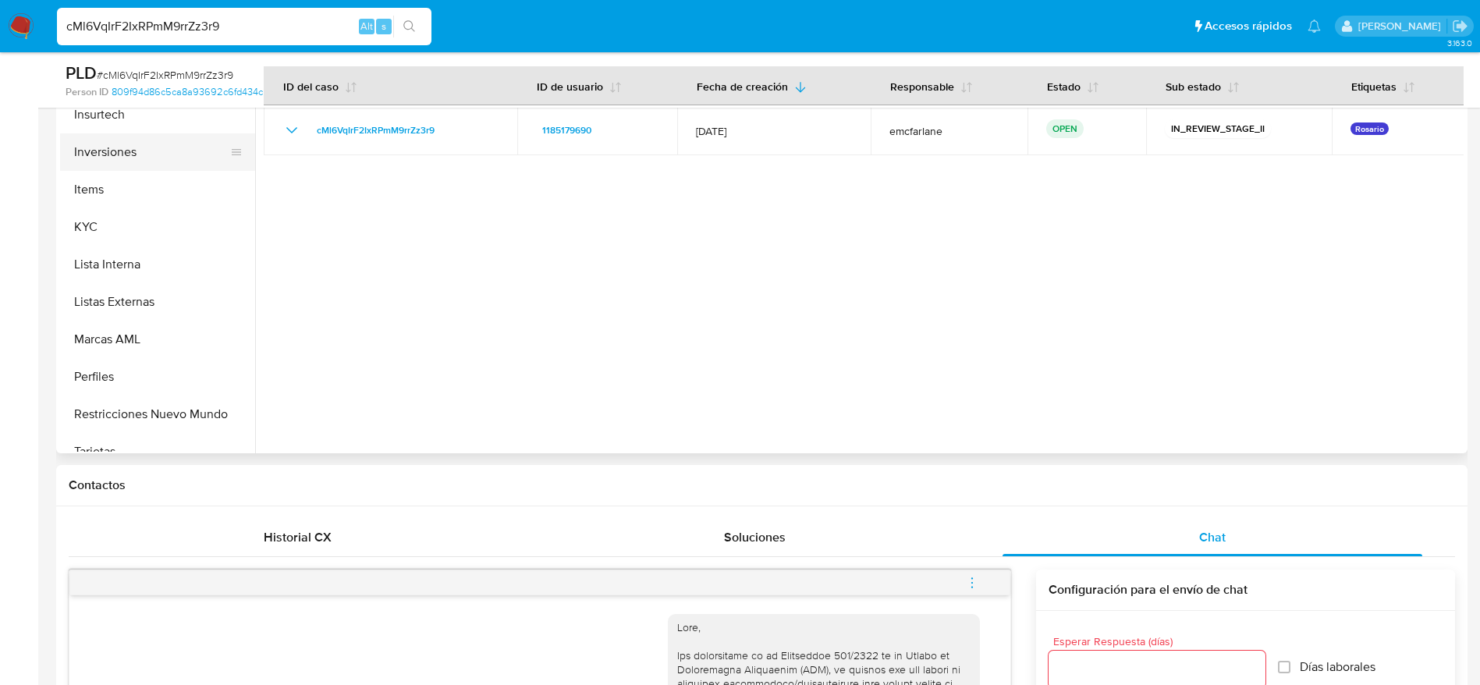
scroll to position [495, 0]
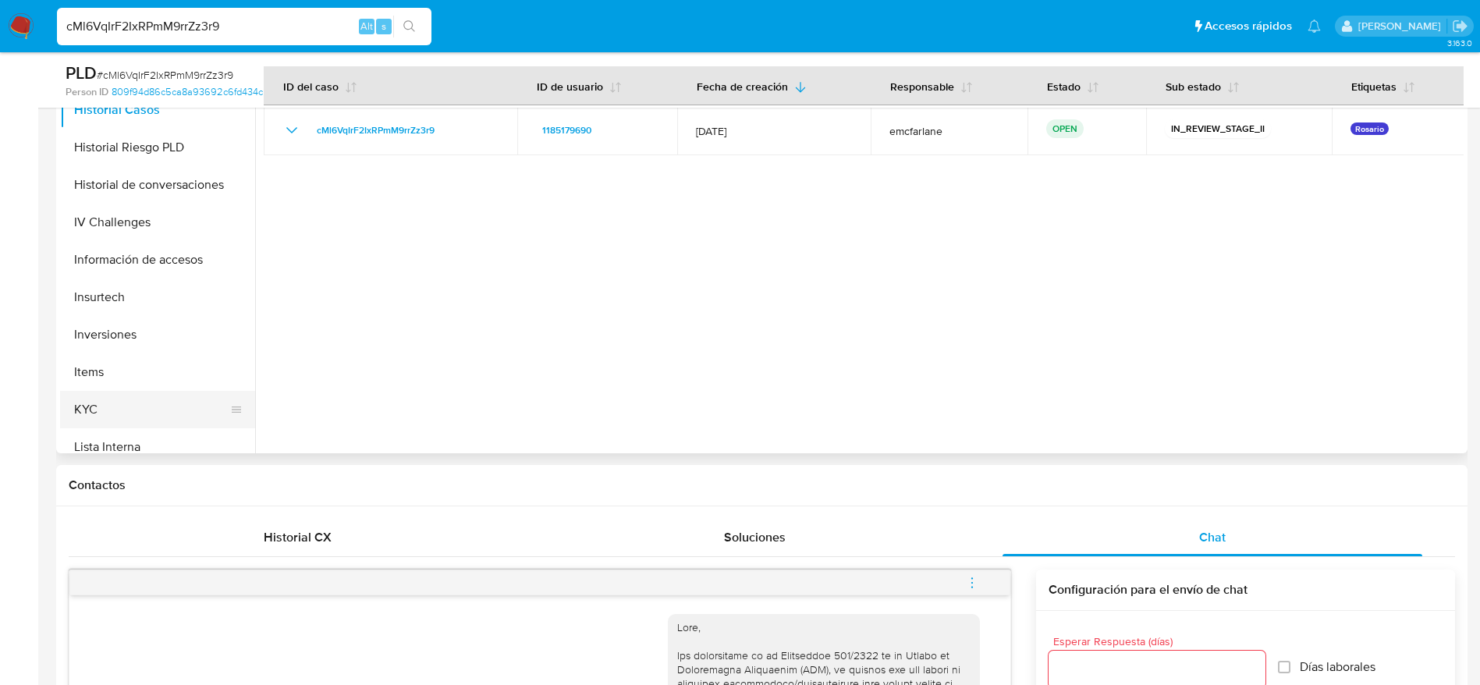
drag, startPoint x: 90, startPoint y: 401, endPoint x: 98, endPoint y: 399, distance: 8.1
click at [90, 401] on button "KYC" at bounding box center [151, 409] width 183 height 37
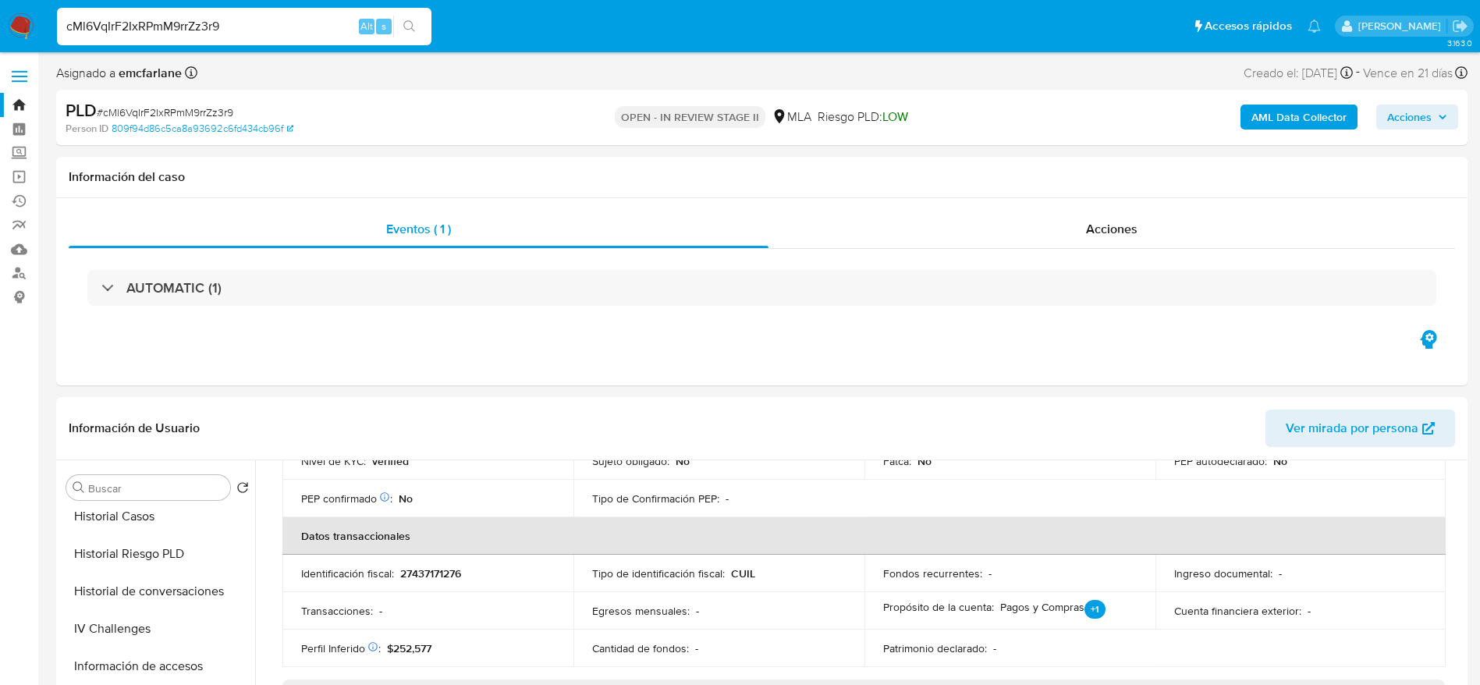
scroll to position [105, 0]
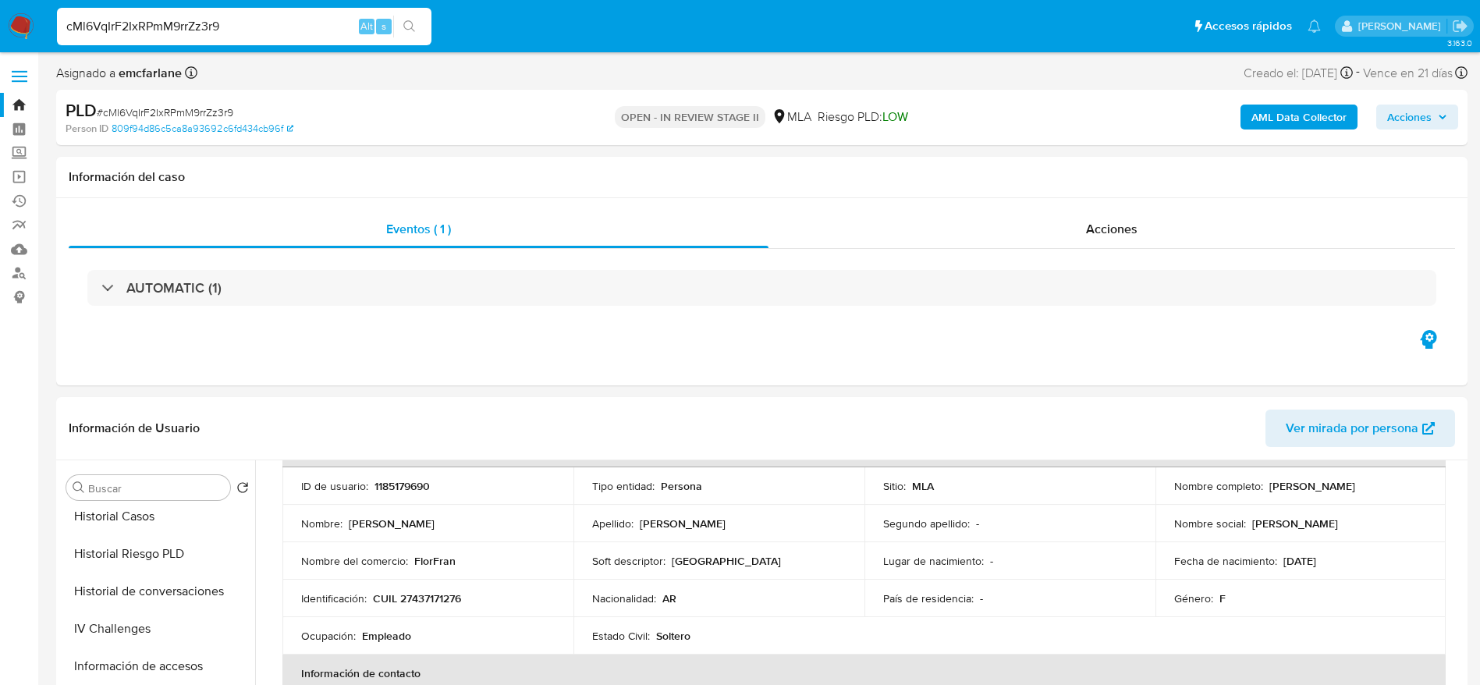
click at [437, 599] on p "CUIL 27437171276" at bounding box center [417, 598] width 88 height 14
copy p "27437171276"
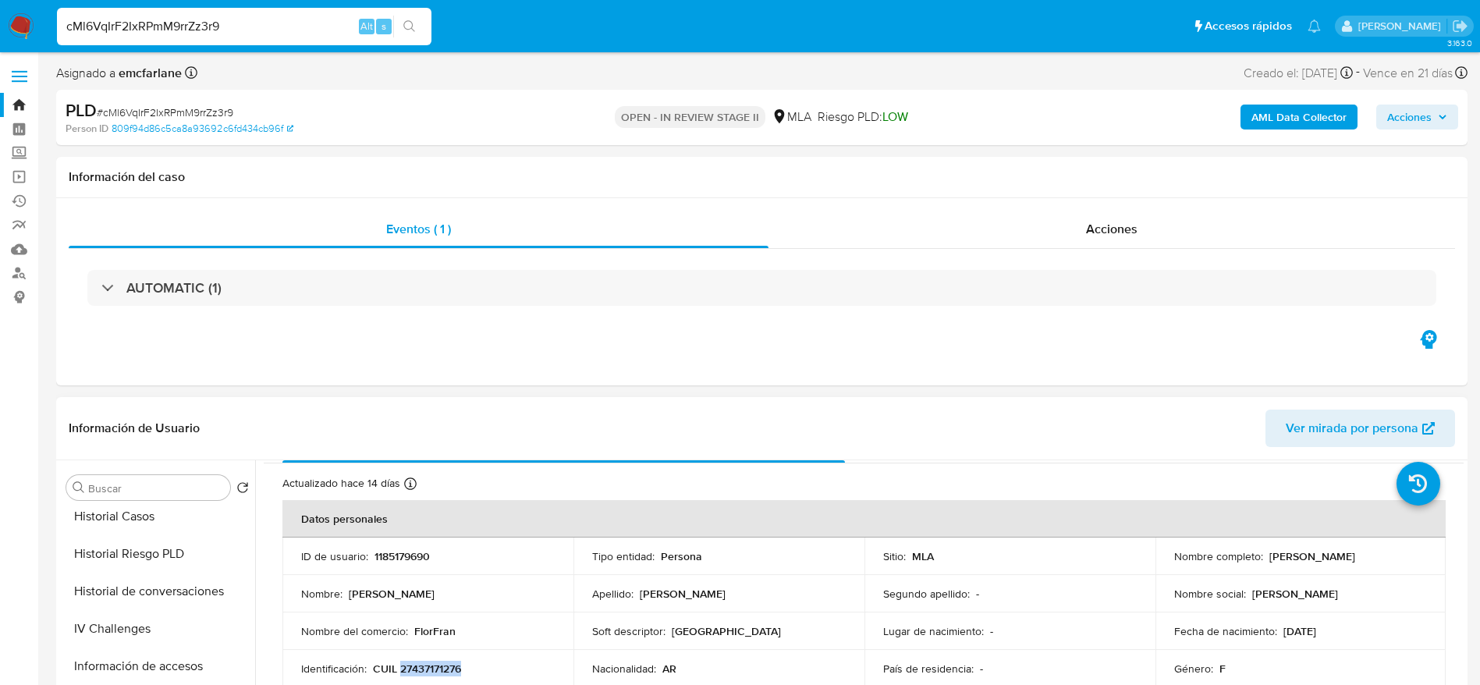
scroll to position [0, 0]
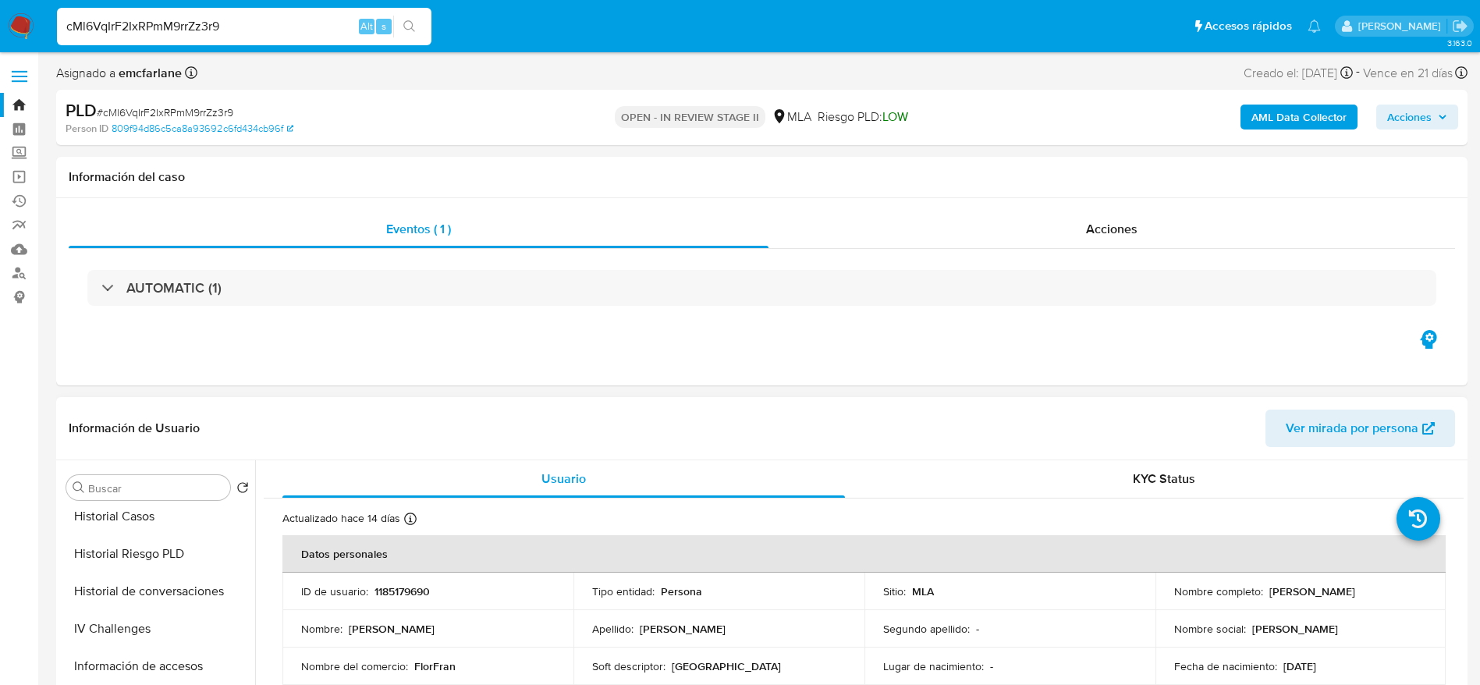
click at [407, 584] on p "1185179690" at bounding box center [401, 591] width 55 height 14
copy p "1185179690"
click at [1394, 119] on span "Acciones" at bounding box center [1409, 117] width 44 height 25
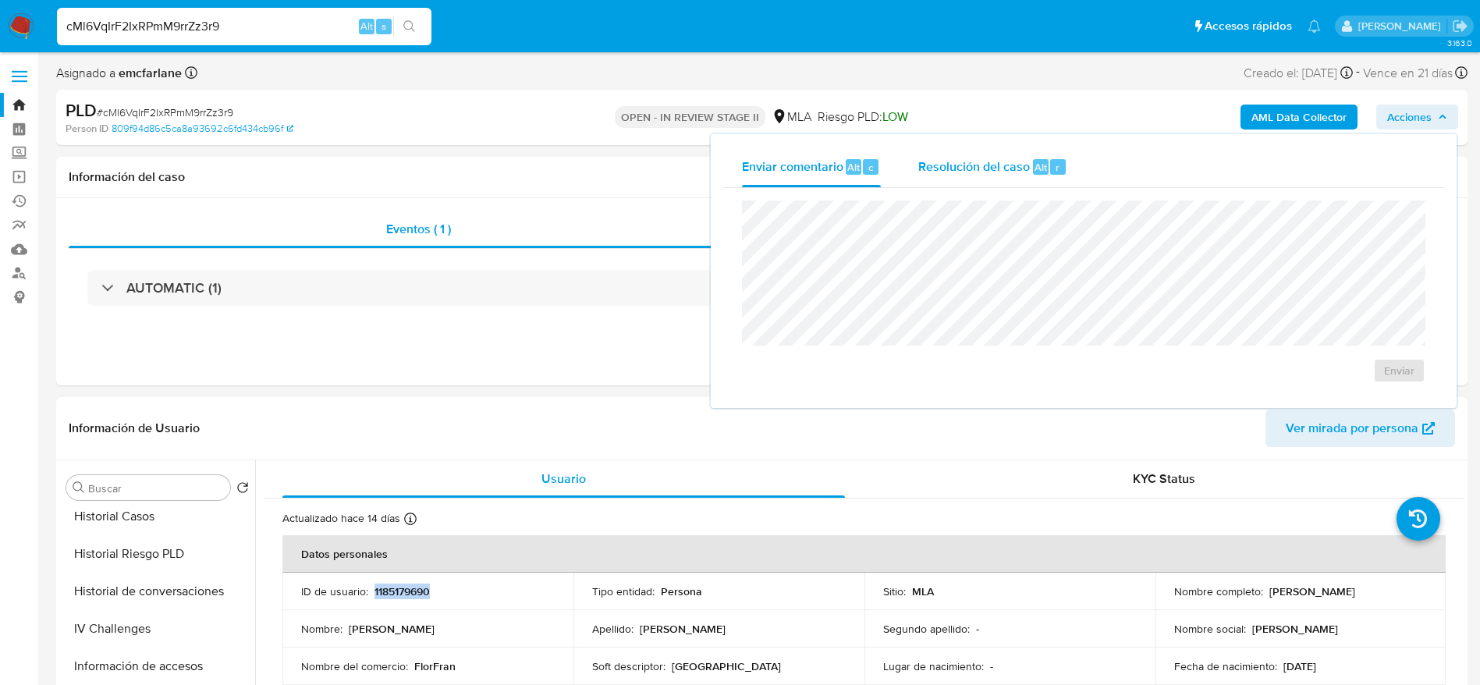
click at [1057, 179] on div "Resolución del caso Alt r" at bounding box center [992, 167] width 149 height 41
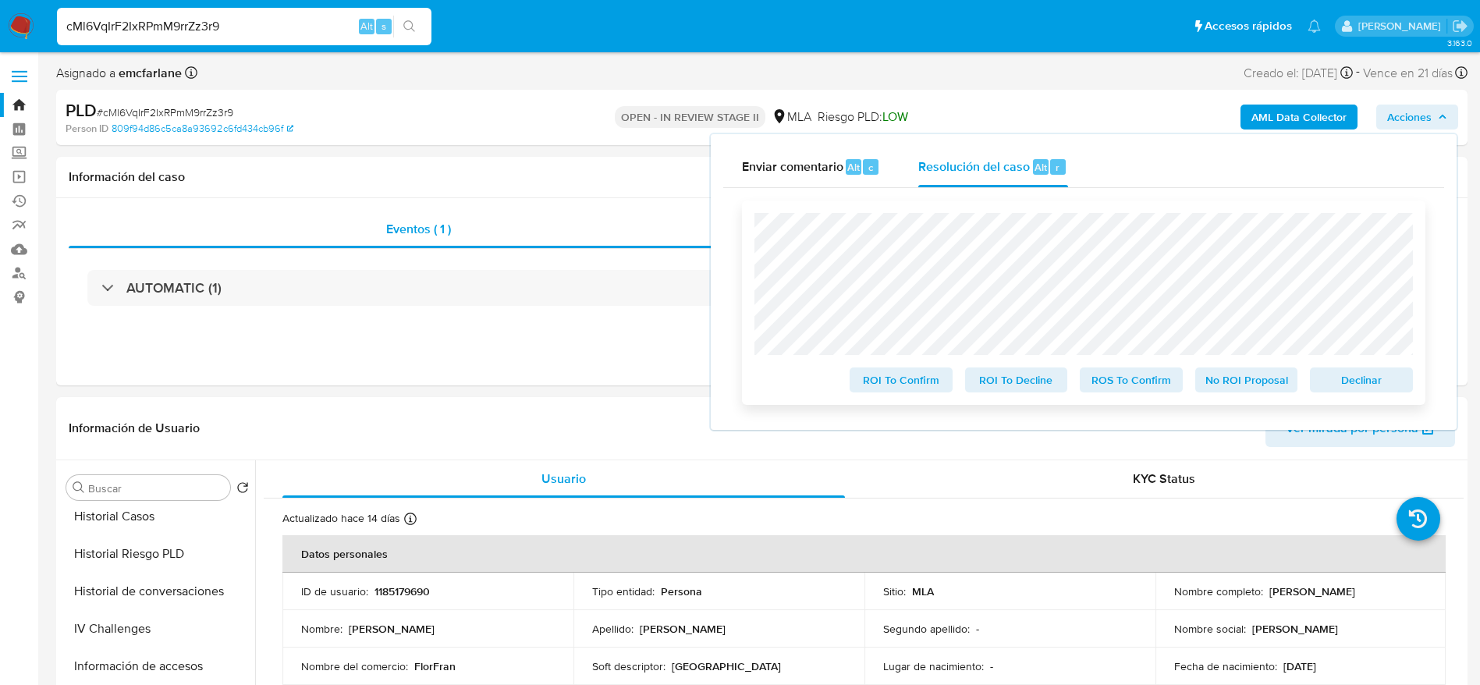
click at [1341, 391] on span "Declinar" at bounding box center [1361, 380] width 81 height 22
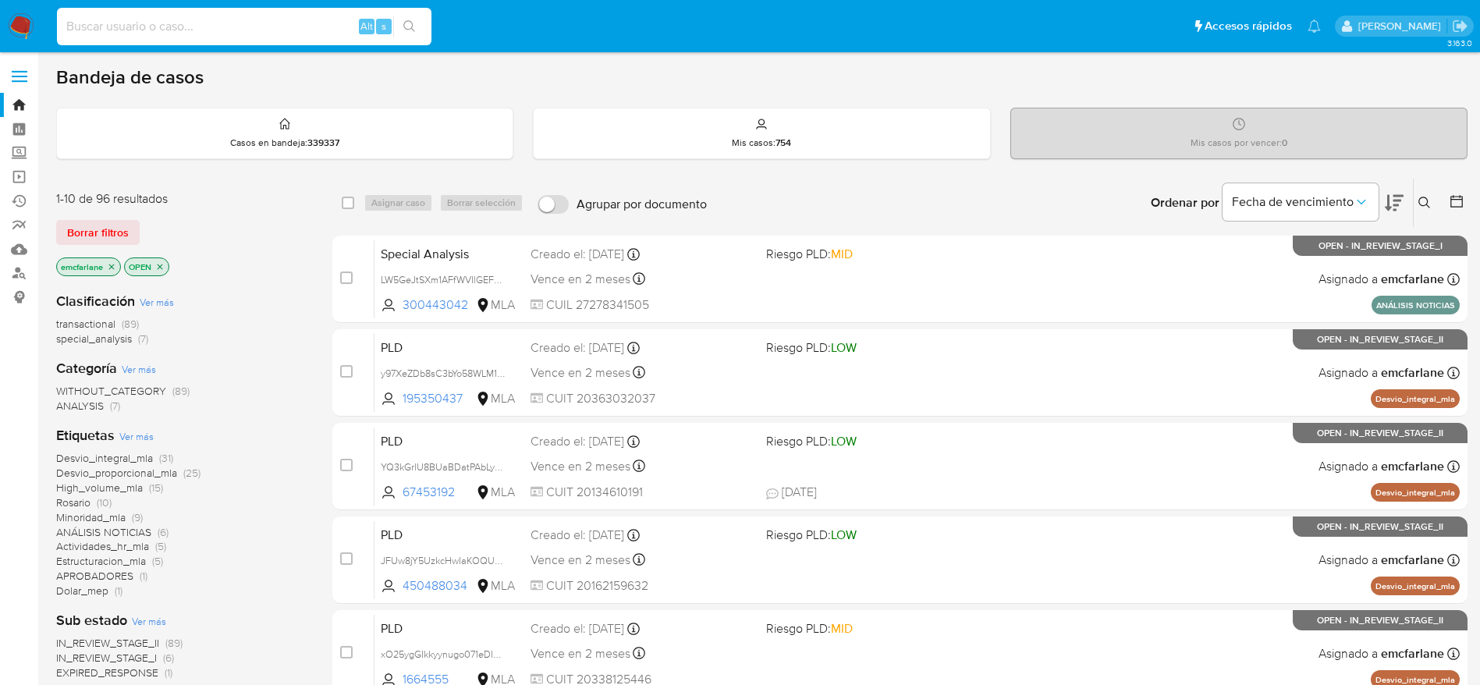
click at [226, 27] on input at bounding box center [244, 26] width 374 height 20
paste input "96400153"
type input "96400153"
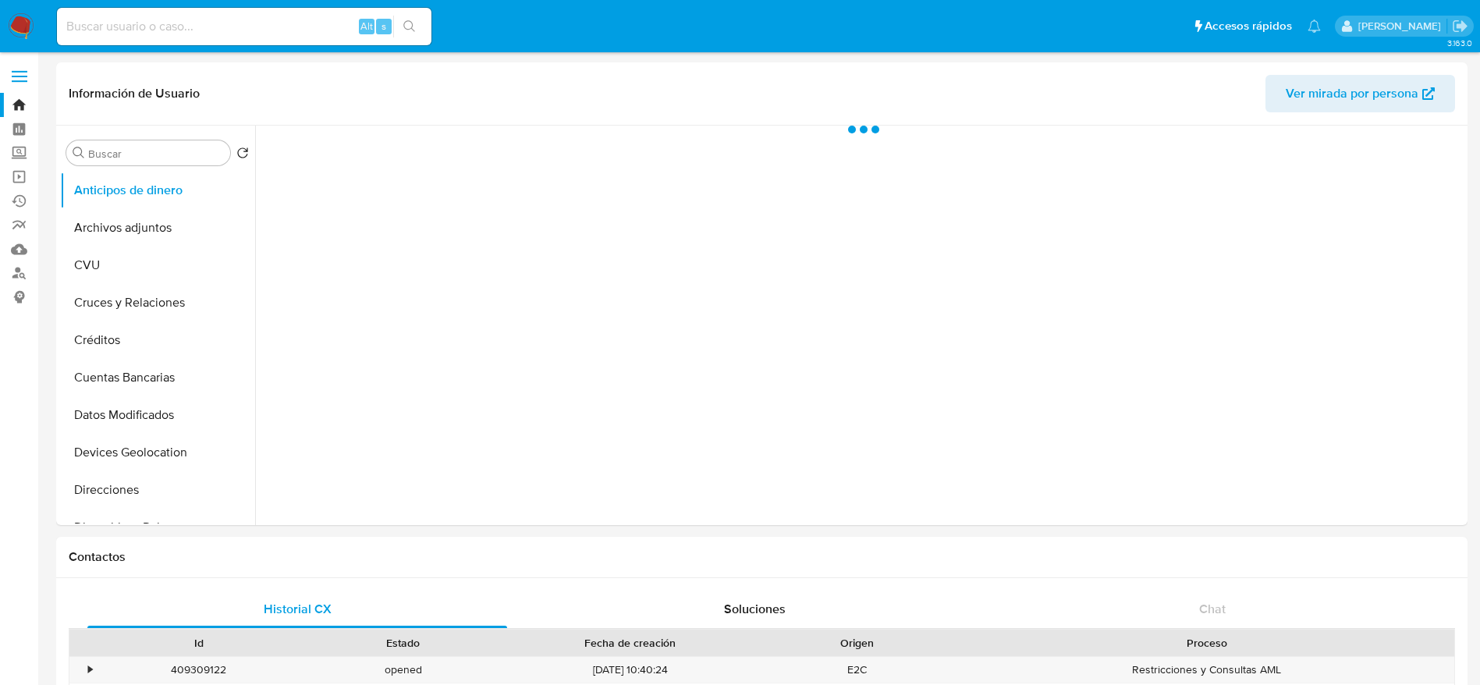
select select "10"
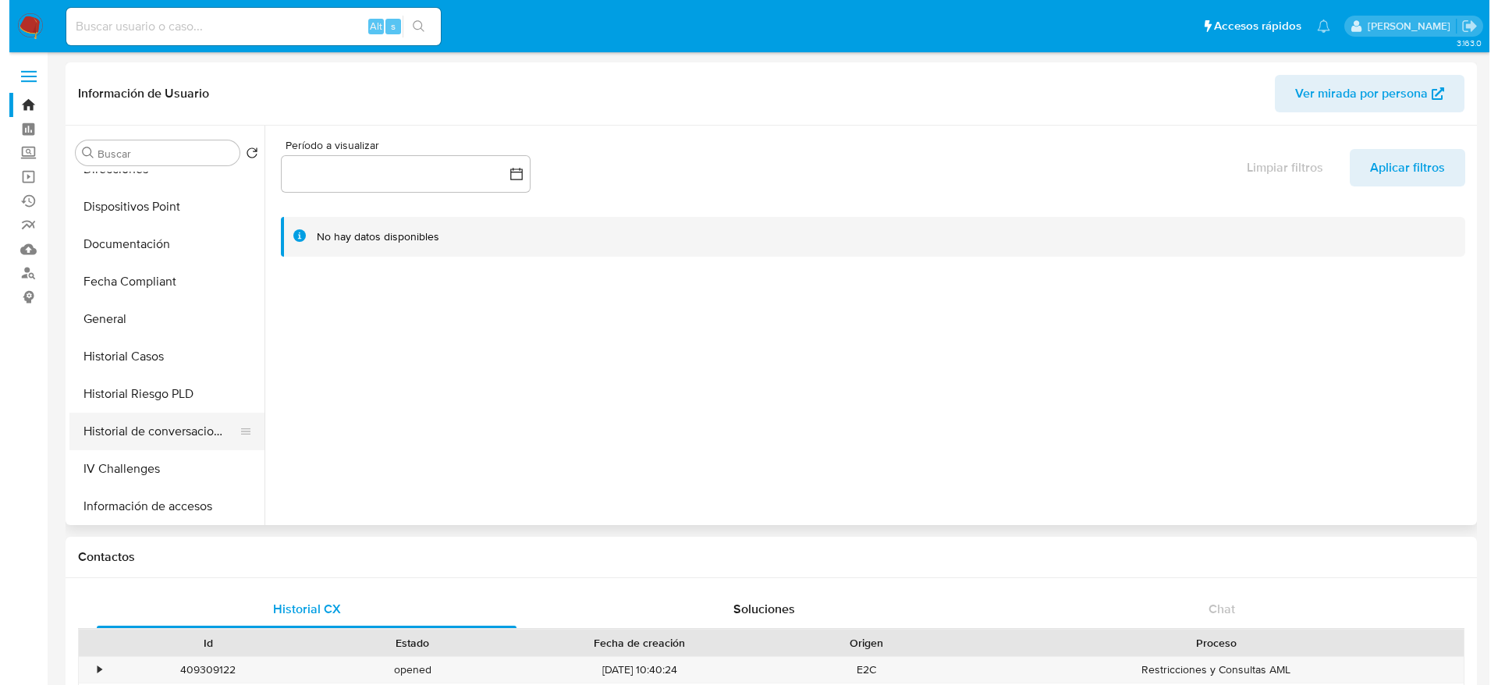
scroll to position [351, 0]
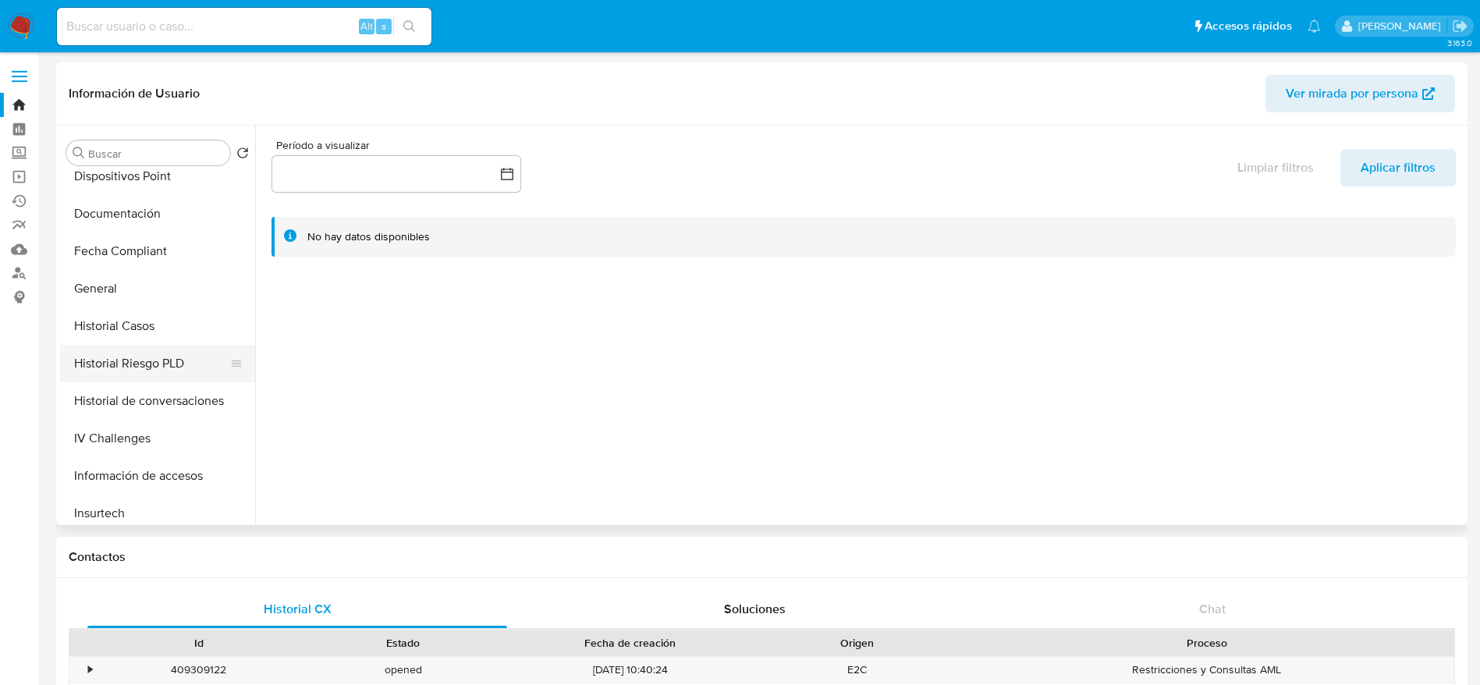
drag, startPoint x: 147, startPoint y: 392, endPoint x: 245, endPoint y: 376, distance: 98.7
click at [148, 392] on button "Historial de conversaciones" at bounding box center [157, 400] width 195 height 37
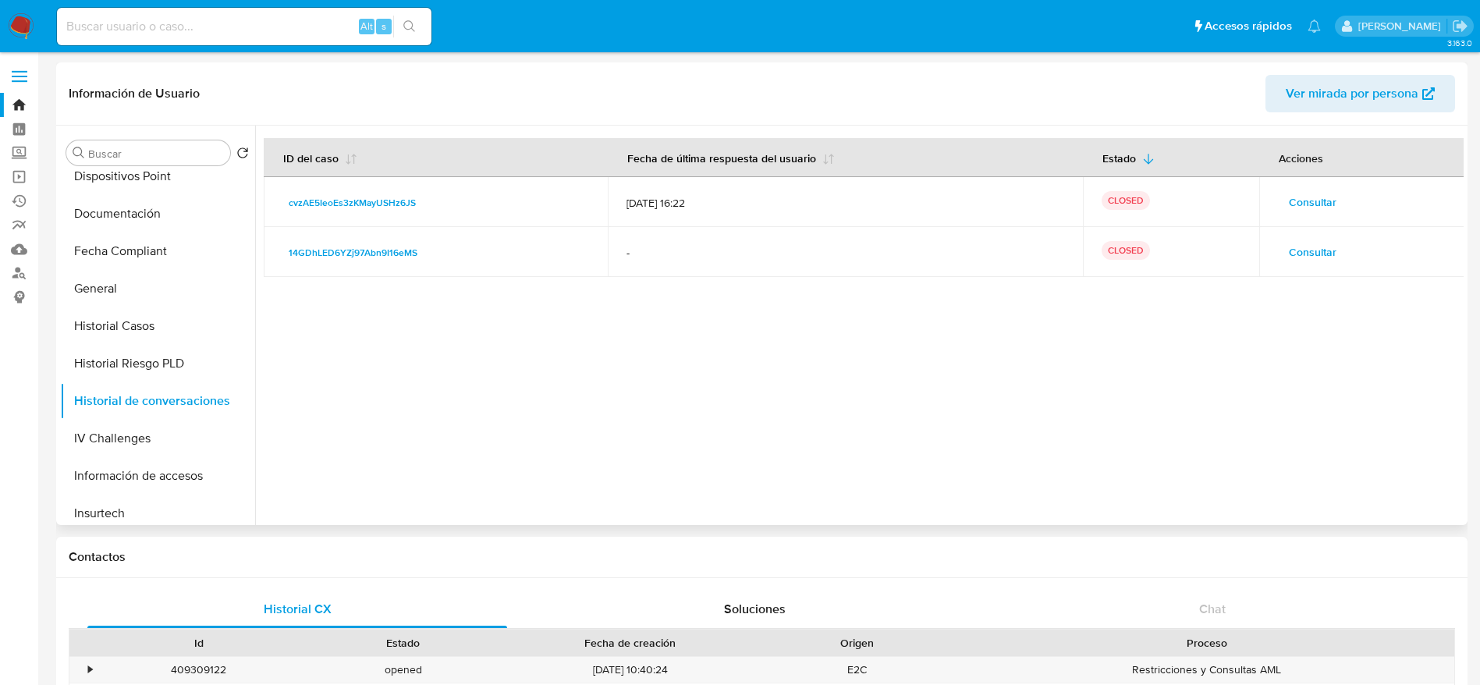
click at [1310, 249] on span "Consultar" at bounding box center [1313, 252] width 48 height 22
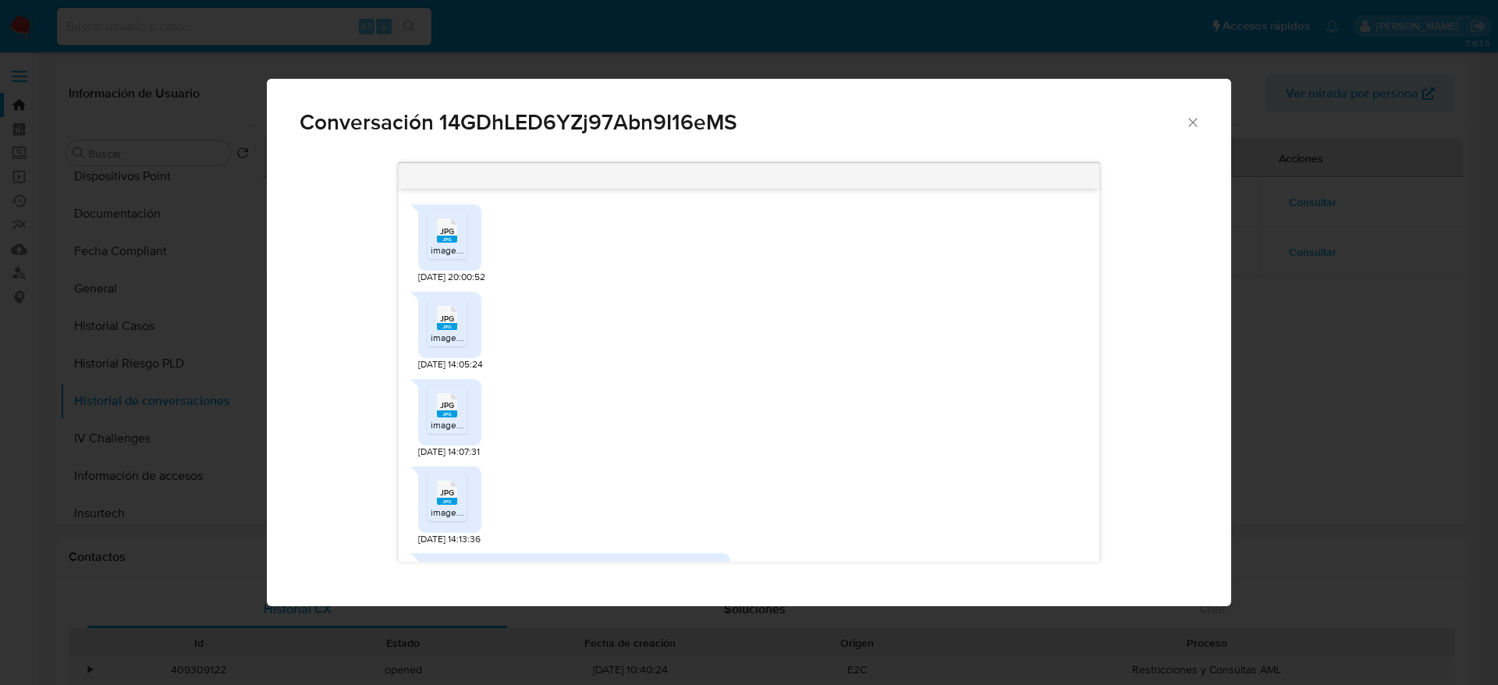
scroll to position [417, 0]
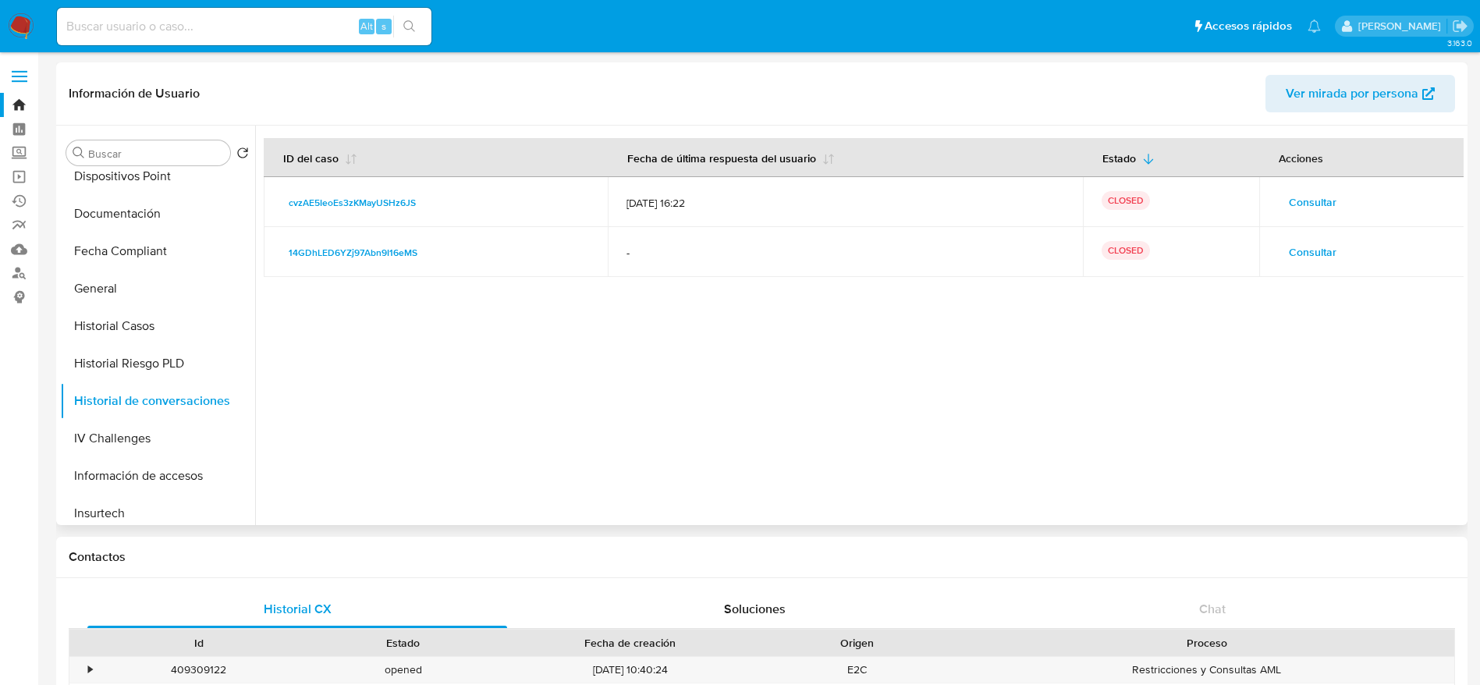
click at [1316, 209] on span "Consultar" at bounding box center [1313, 202] width 48 height 22
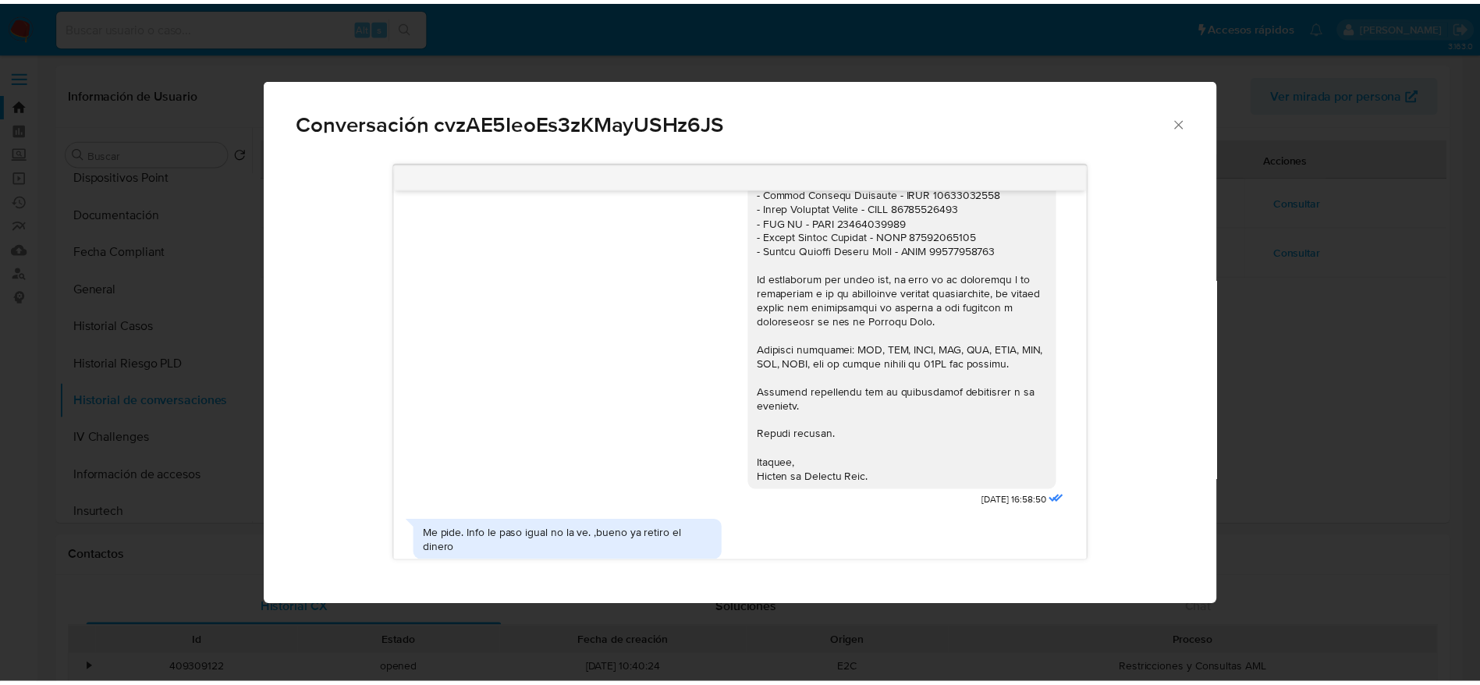
scroll to position [1287, 0]
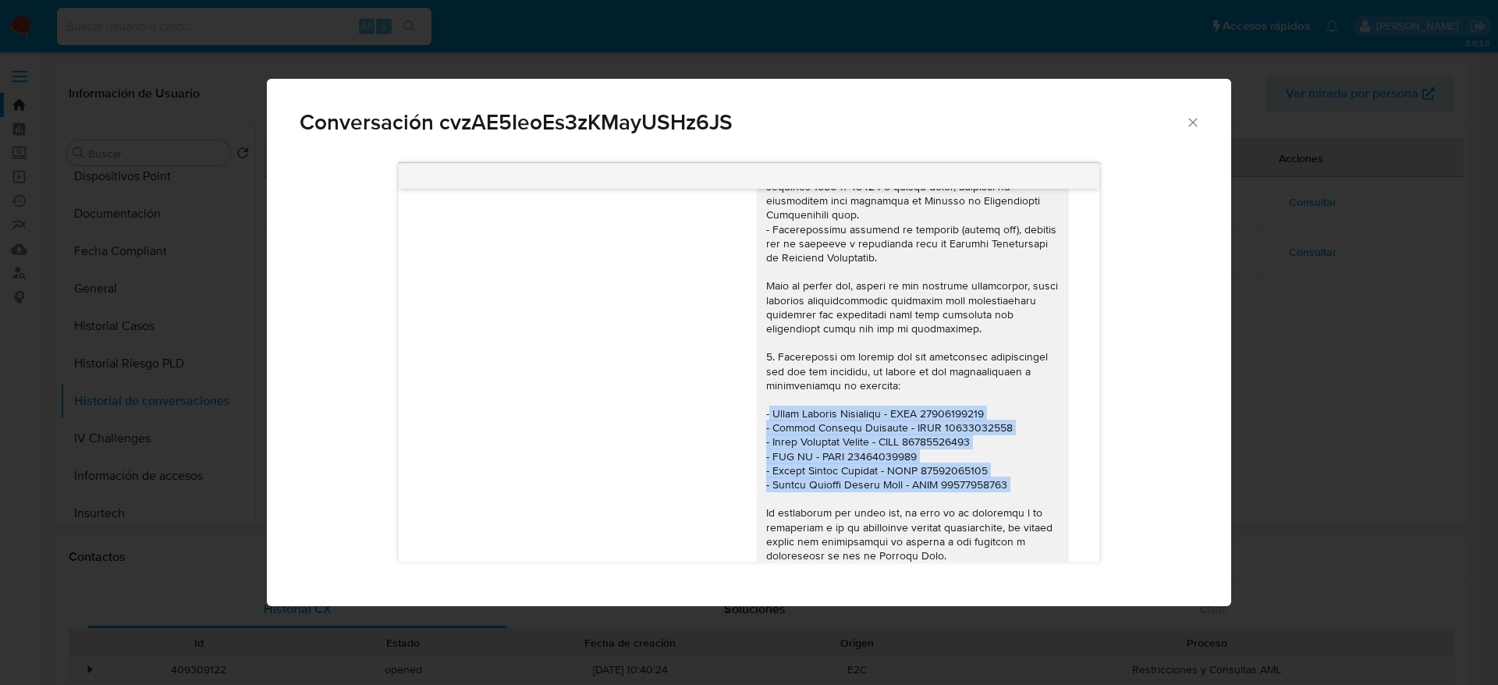
drag, startPoint x: 765, startPoint y: 425, endPoint x: 976, endPoint y: 516, distance: 229.5
click at [976, 516] on div "Comunicación" at bounding box center [912, 342] width 293 height 752
drag, startPoint x: 1190, startPoint y: 123, endPoint x: 1132, endPoint y: 273, distance: 160.8
click at [1189, 124] on icon "Cerrar" at bounding box center [1192, 122] width 9 height 9
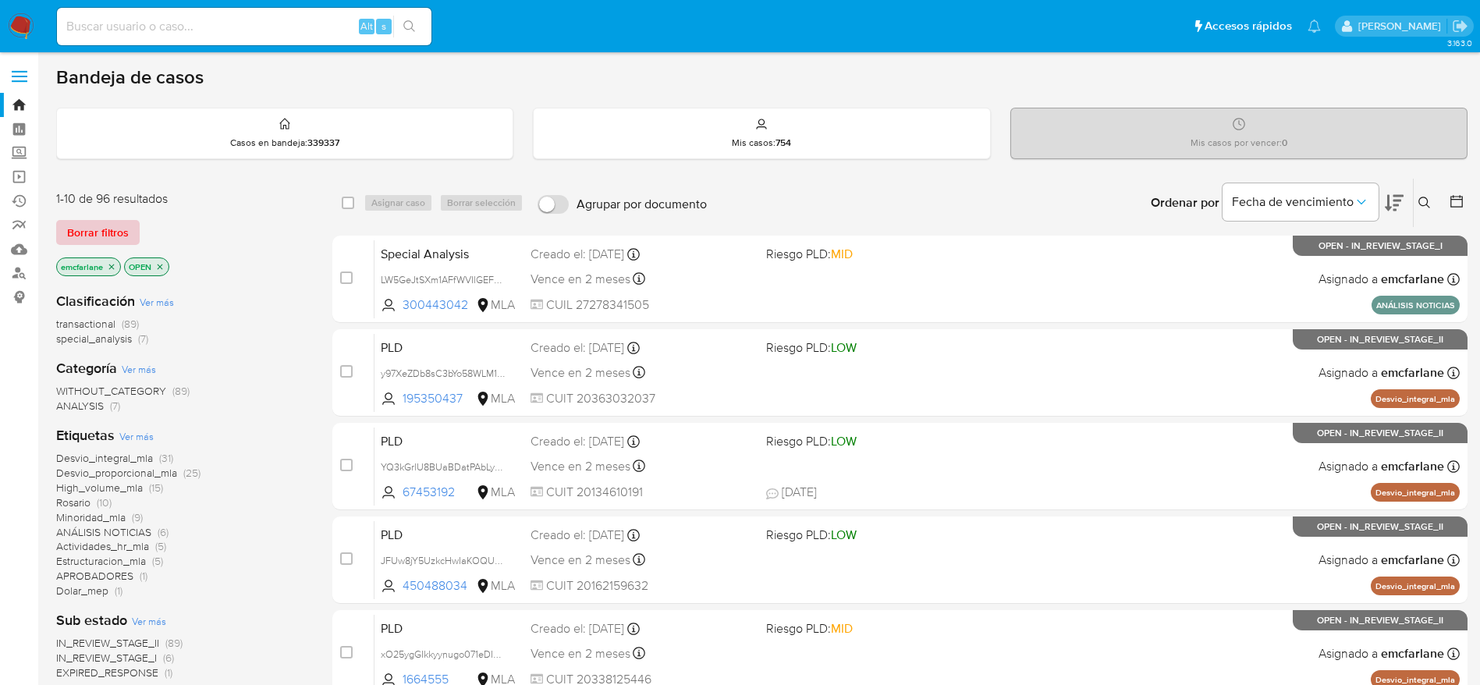
click at [87, 231] on span "Borrar filtros" at bounding box center [98, 233] width 62 height 22
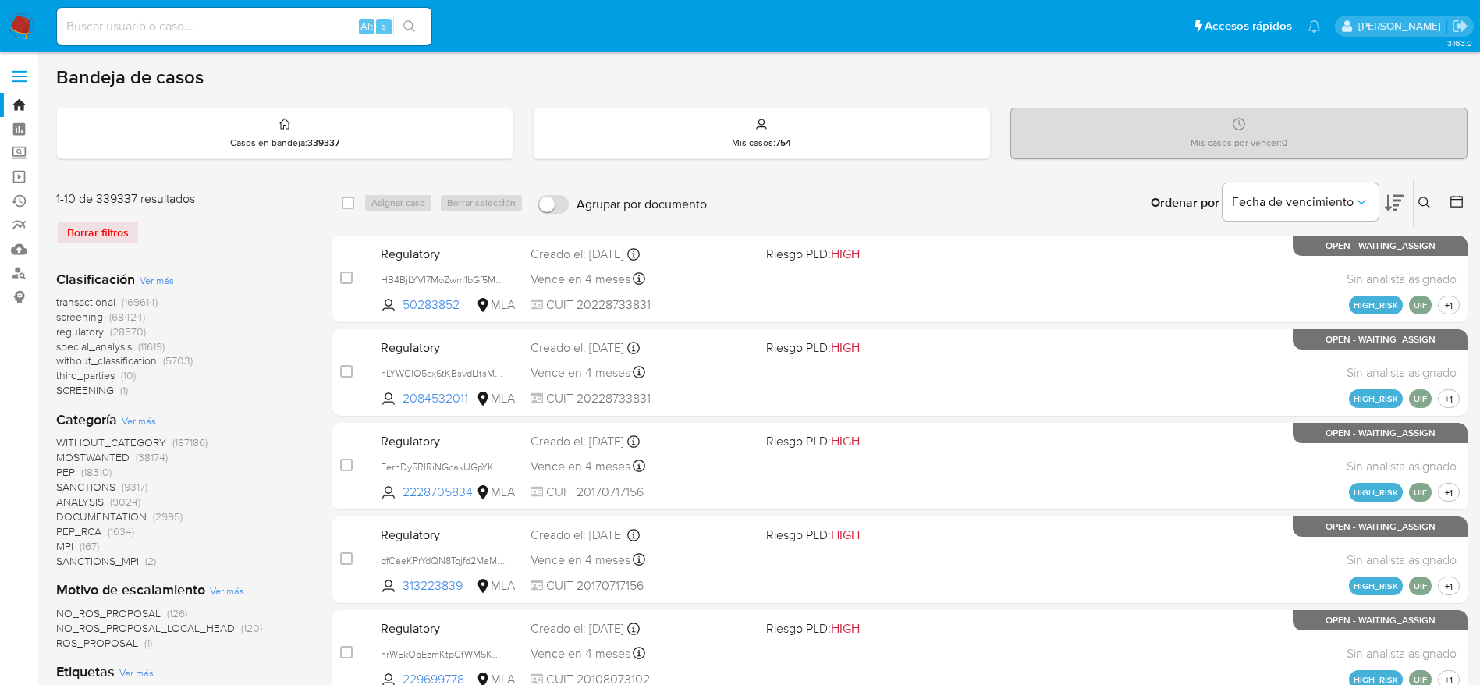
click at [1420, 207] on icon at bounding box center [1424, 203] width 12 height 12
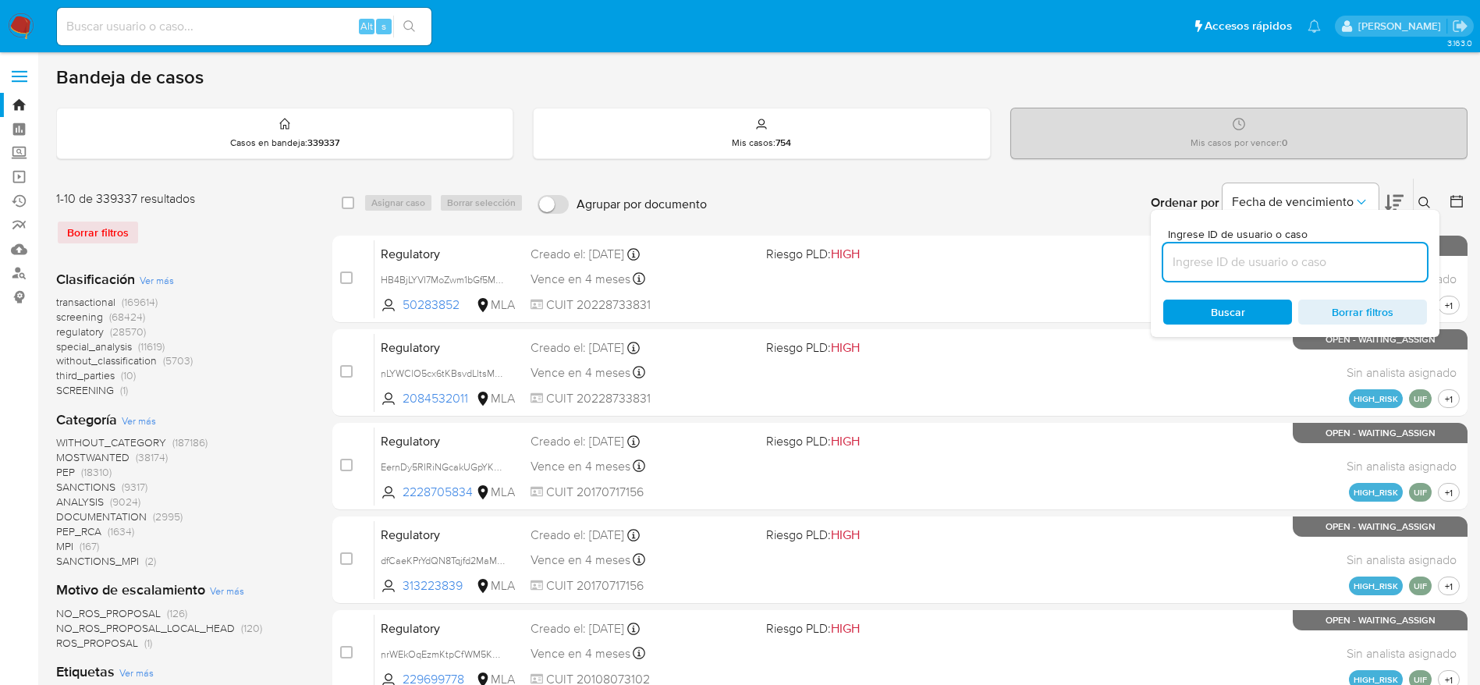
click at [1346, 253] on input at bounding box center [1295, 262] width 264 height 20
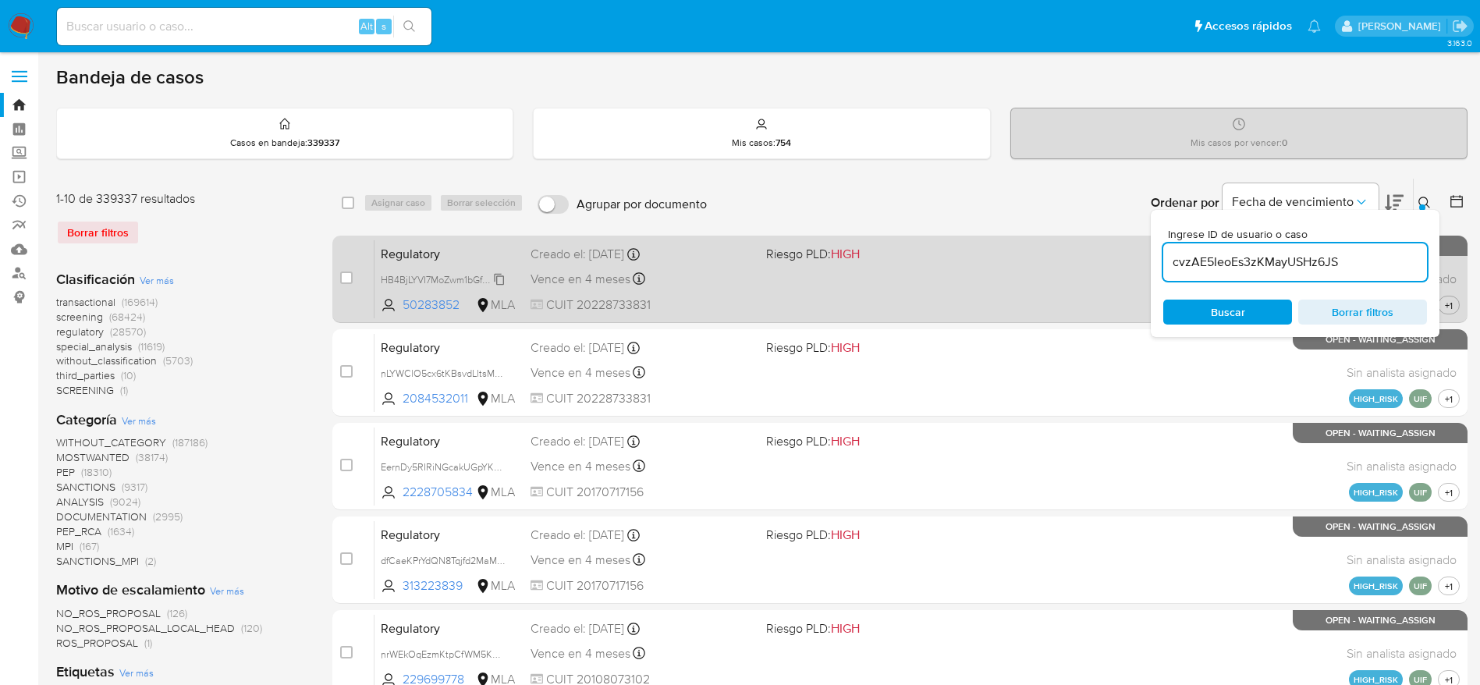
type input "cvzAE5IeoEs3zKMayUSHz6JS"
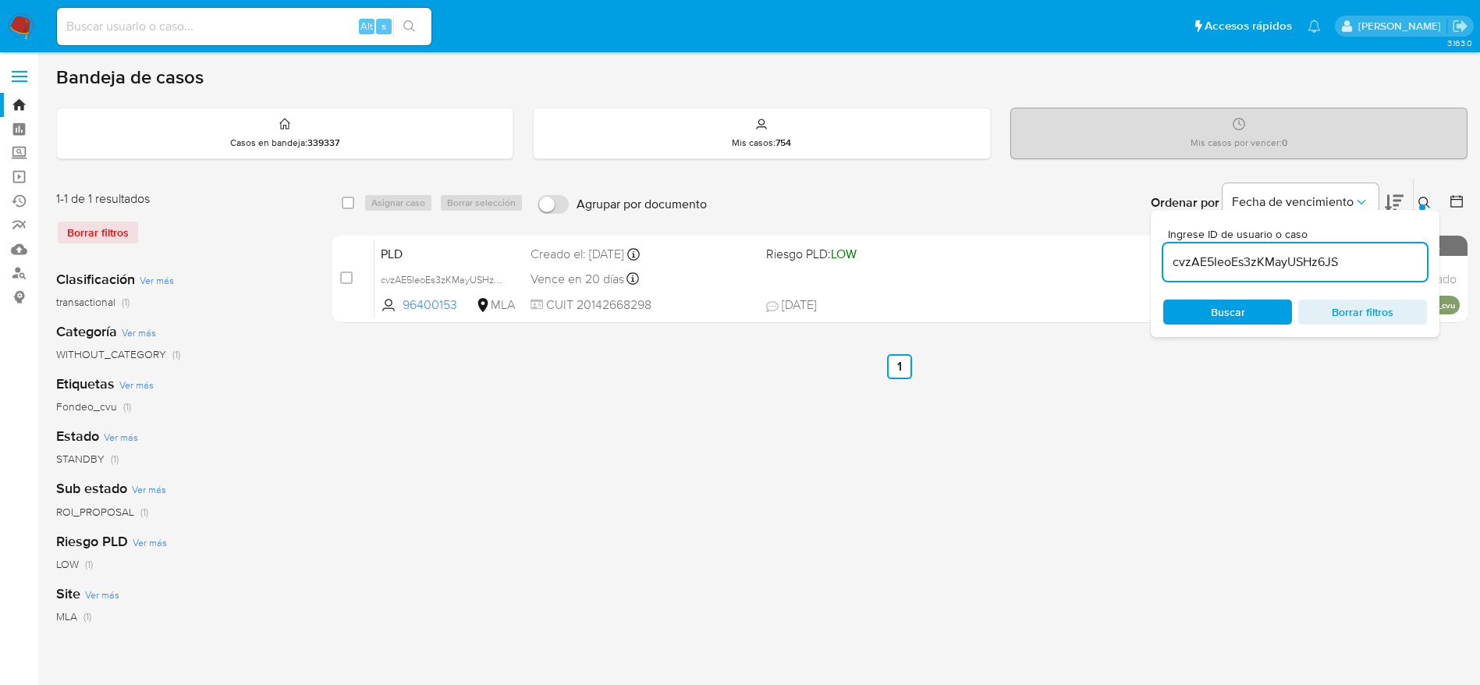
drag, startPoint x: 350, startPoint y: 199, endPoint x: 378, endPoint y: 202, distance: 28.3
click at [350, 200] on input "checkbox" at bounding box center [348, 203] width 12 height 12
checkbox input "true"
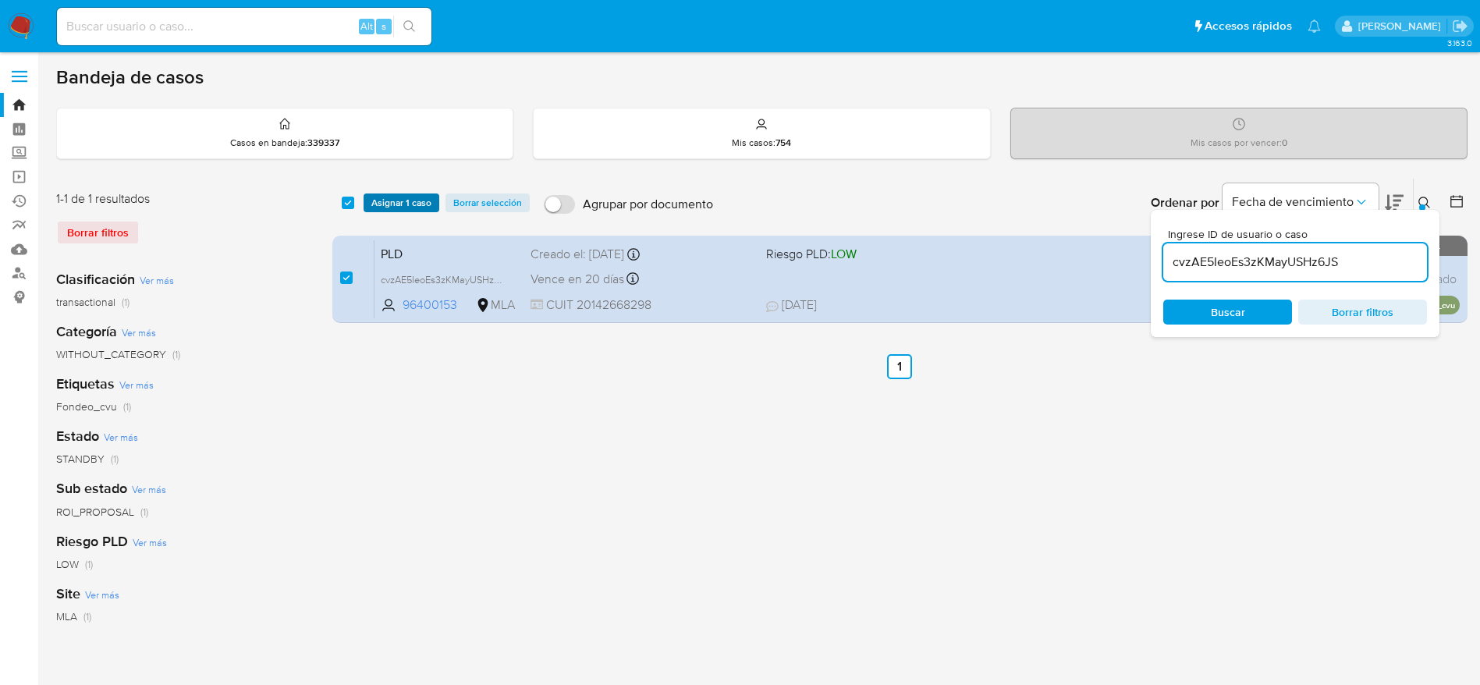
click at [380, 199] on span "Asignar 1 caso" at bounding box center [401, 203] width 60 height 16
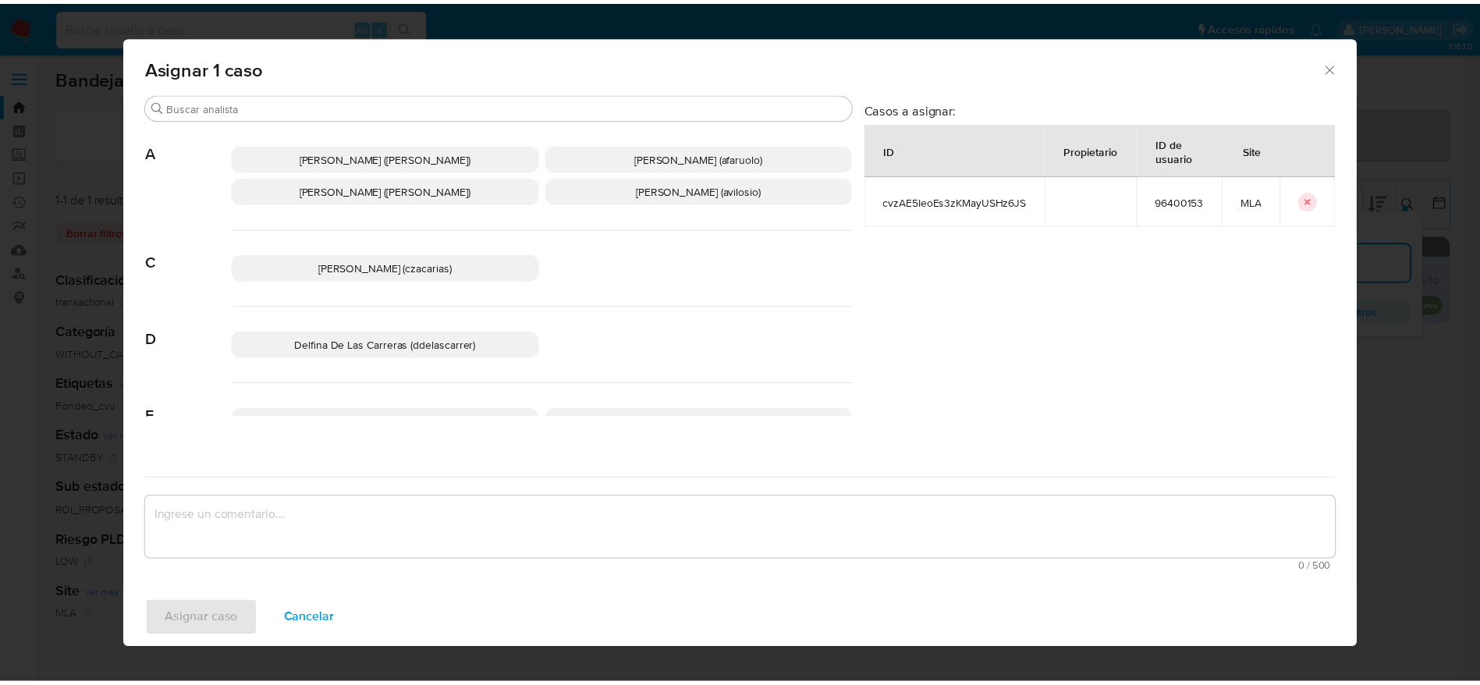
scroll to position [117, 0]
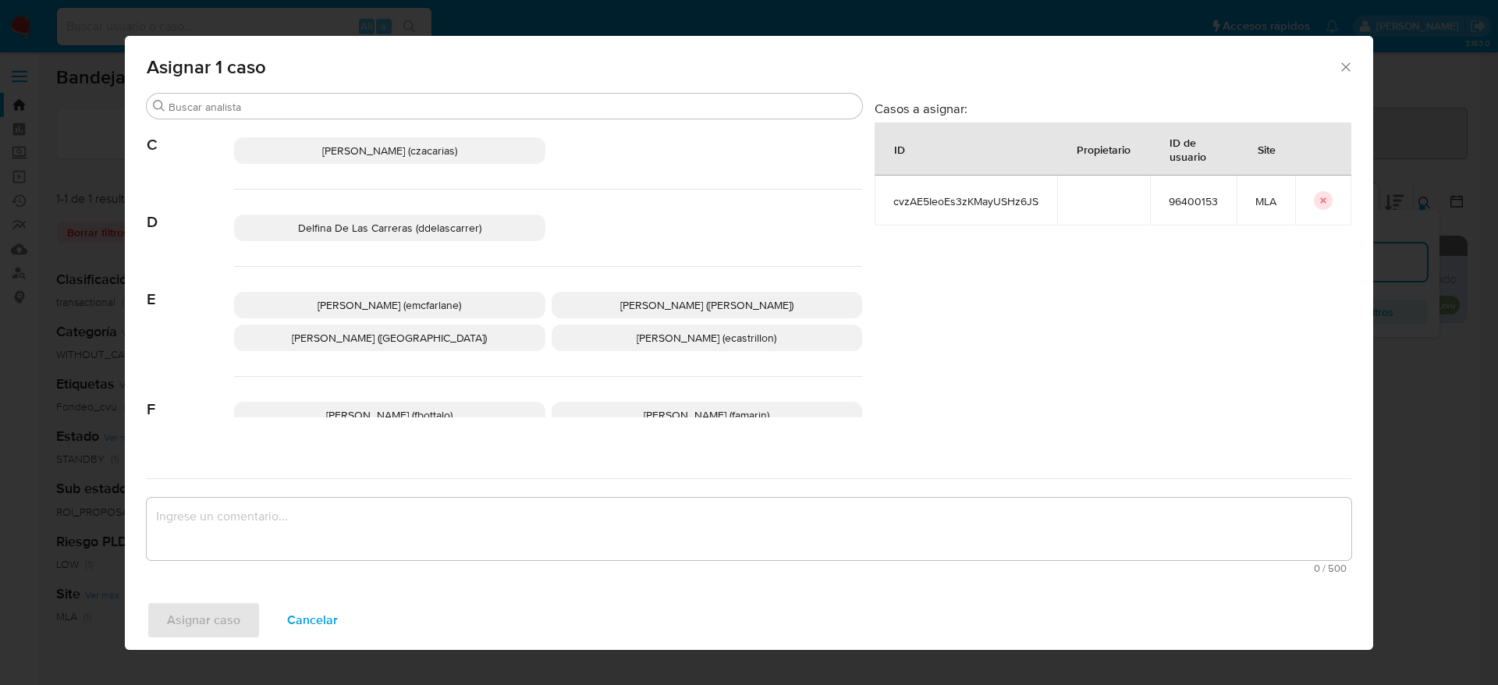
click at [409, 302] on span "Elaine Mc Farlane (emcfarlane)" at bounding box center [389, 305] width 144 height 16
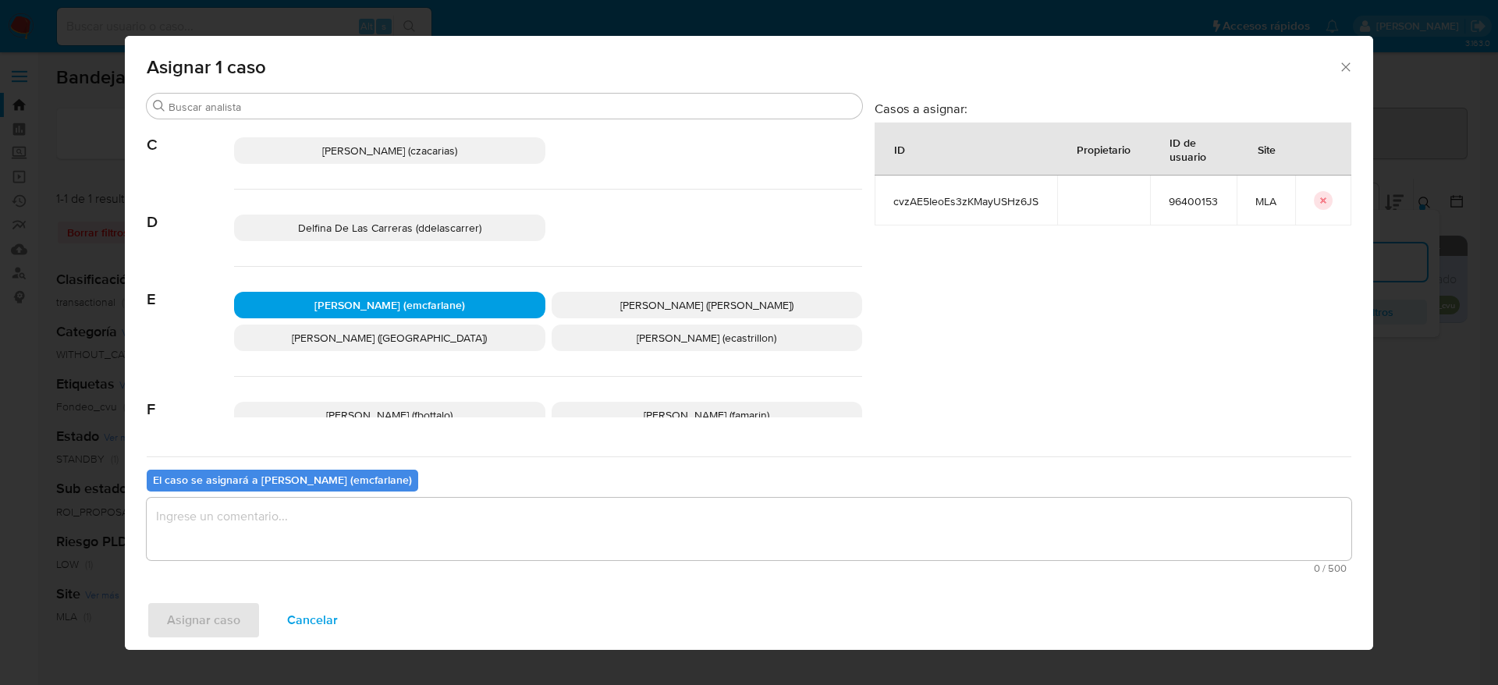
click at [333, 540] on textarea "assign-modal" at bounding box center [749, 529] width 1204 height 62
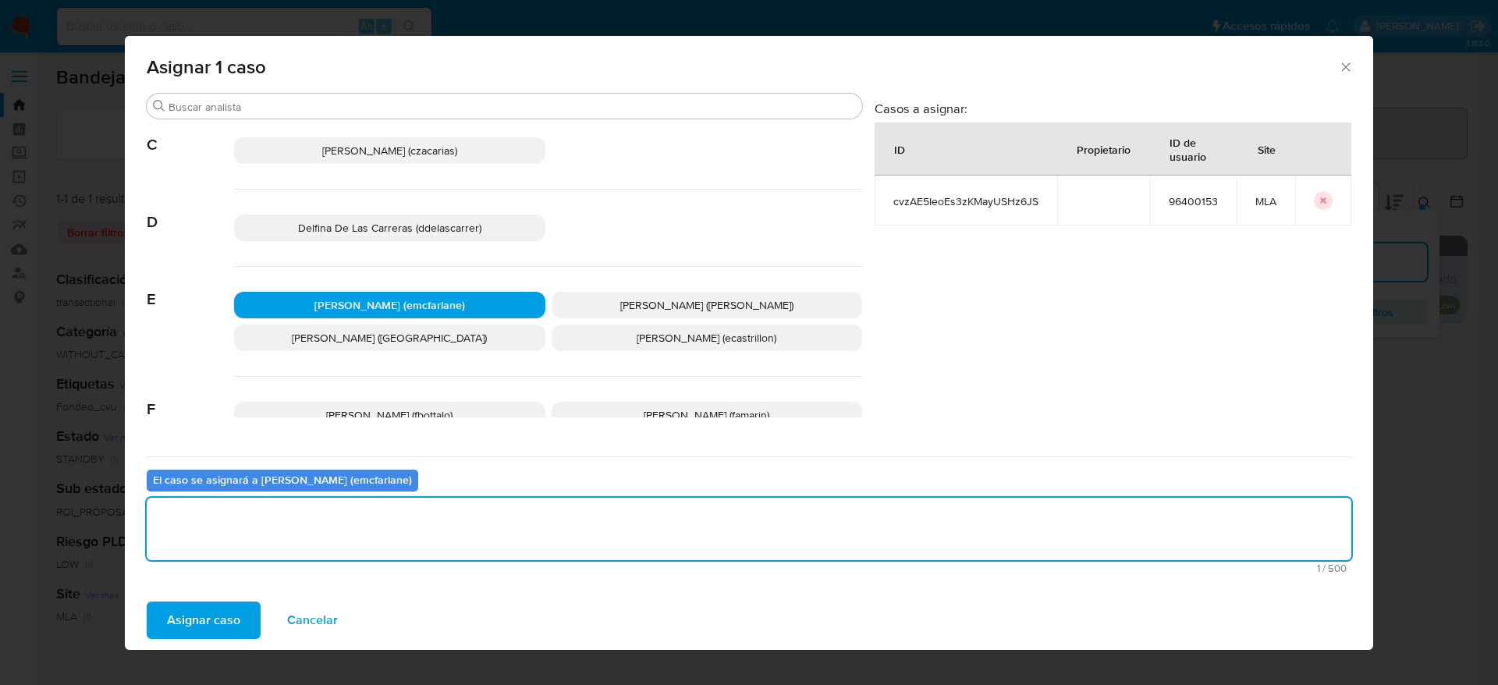
click at [207, 610] on span "Asignar caso" at bounding box center [203, 620] width 73 height 34
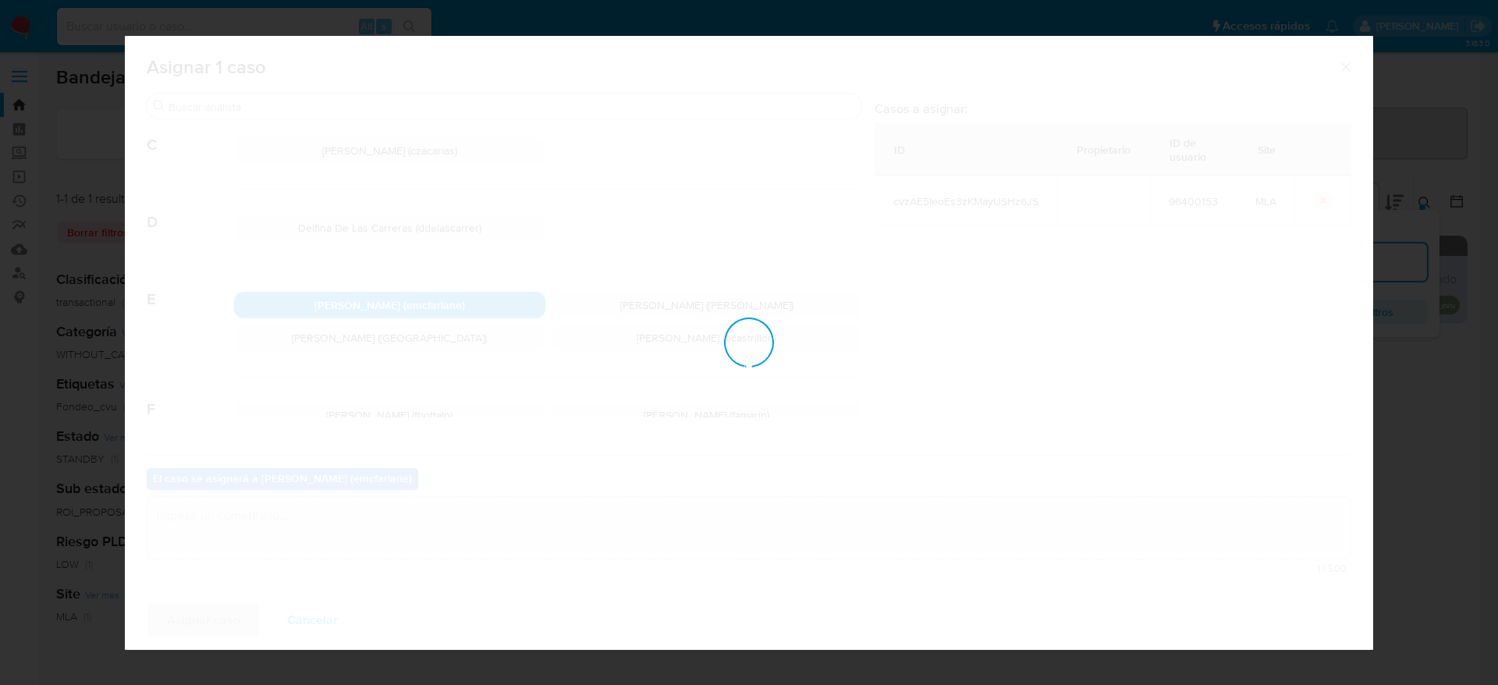
checkbox input "false"
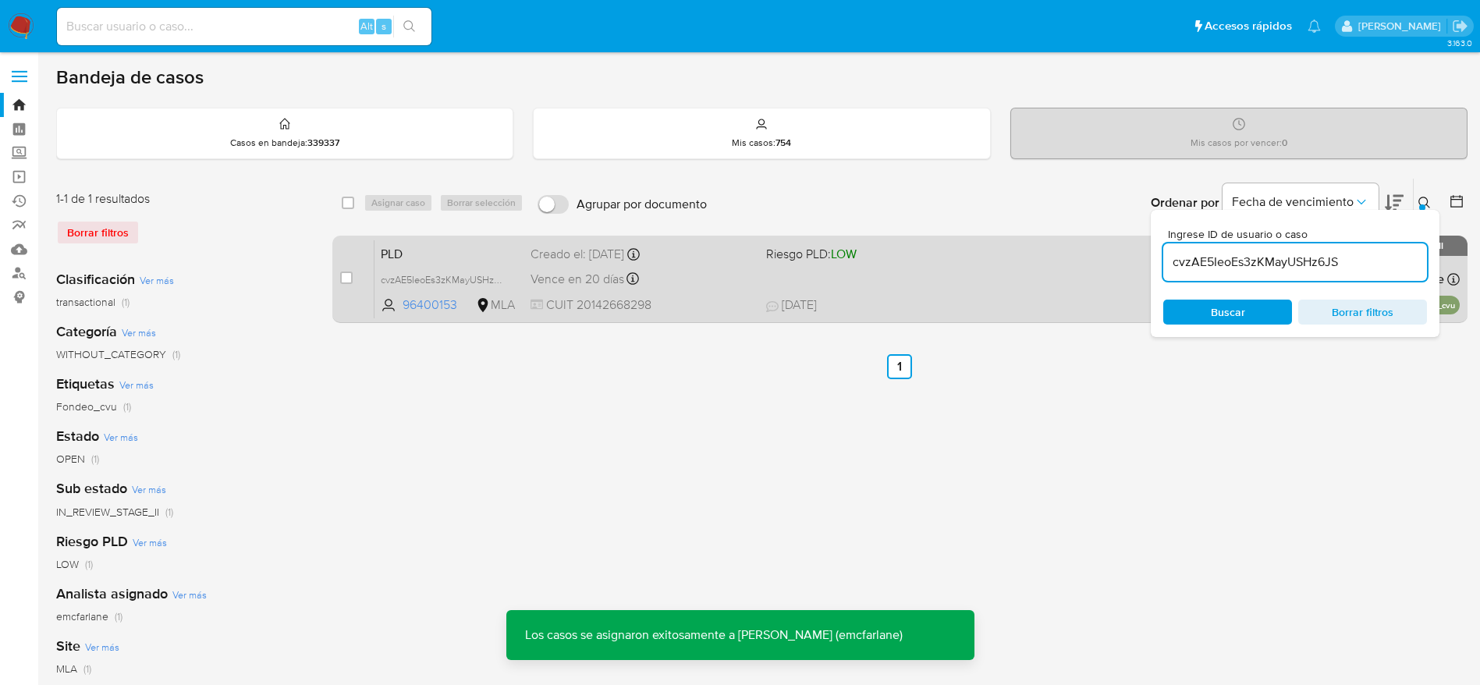
click at [734, 280] on div "Vence en 20 días Vence el 29/10/2025 12:09:19" at bounding box center [641, 278] width 223 height 21
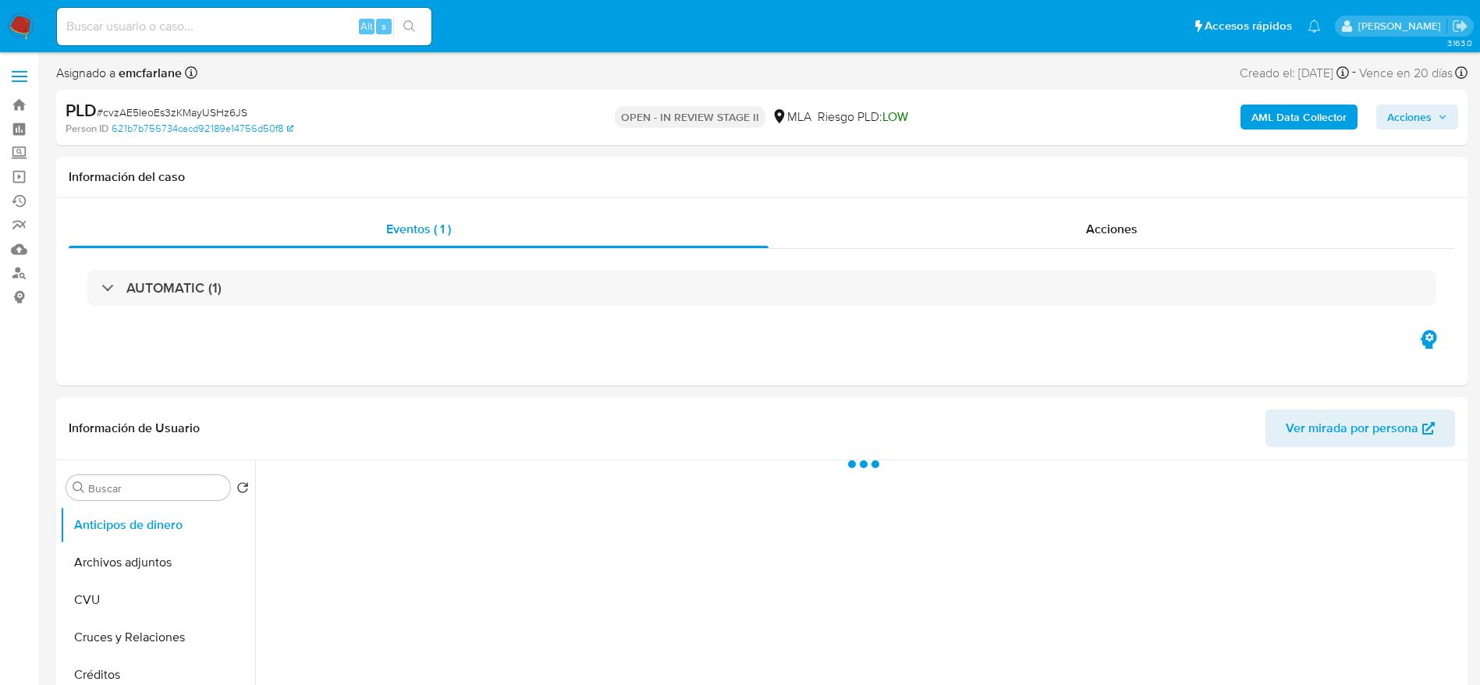
select select "10"
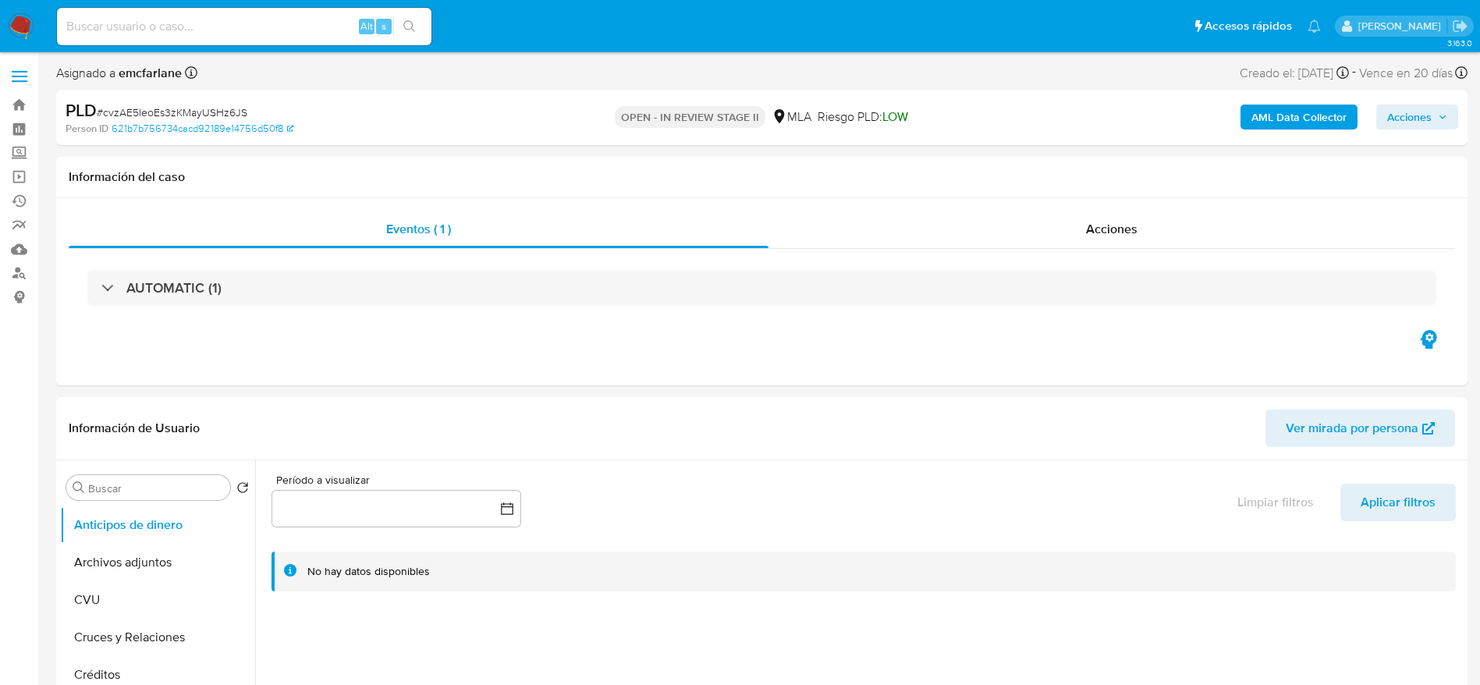
click at [1433, 119] on span "Acciones" at bounding box center [1417, 117] width 60 height 22
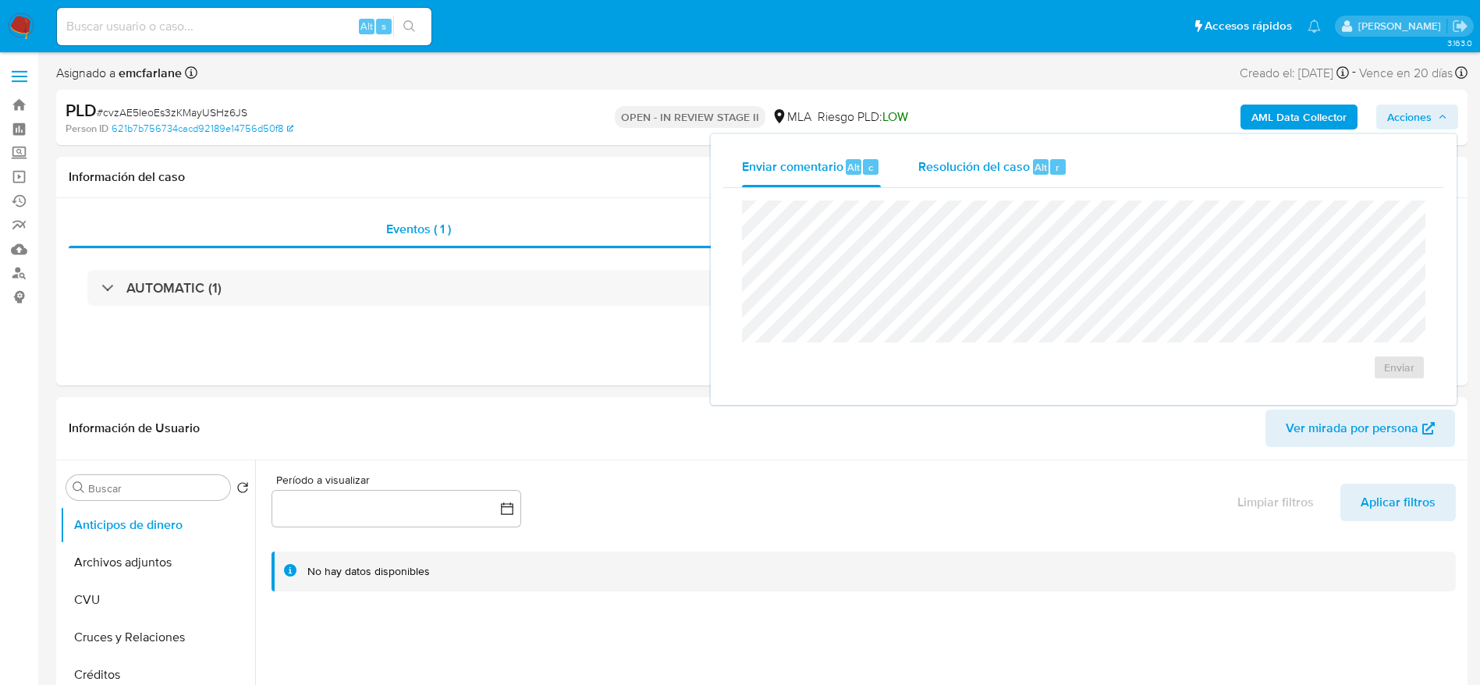
click at [1051, 179] on div "Resolución del caso Alt r" at bounding box center [992, 167] width 149 height 41
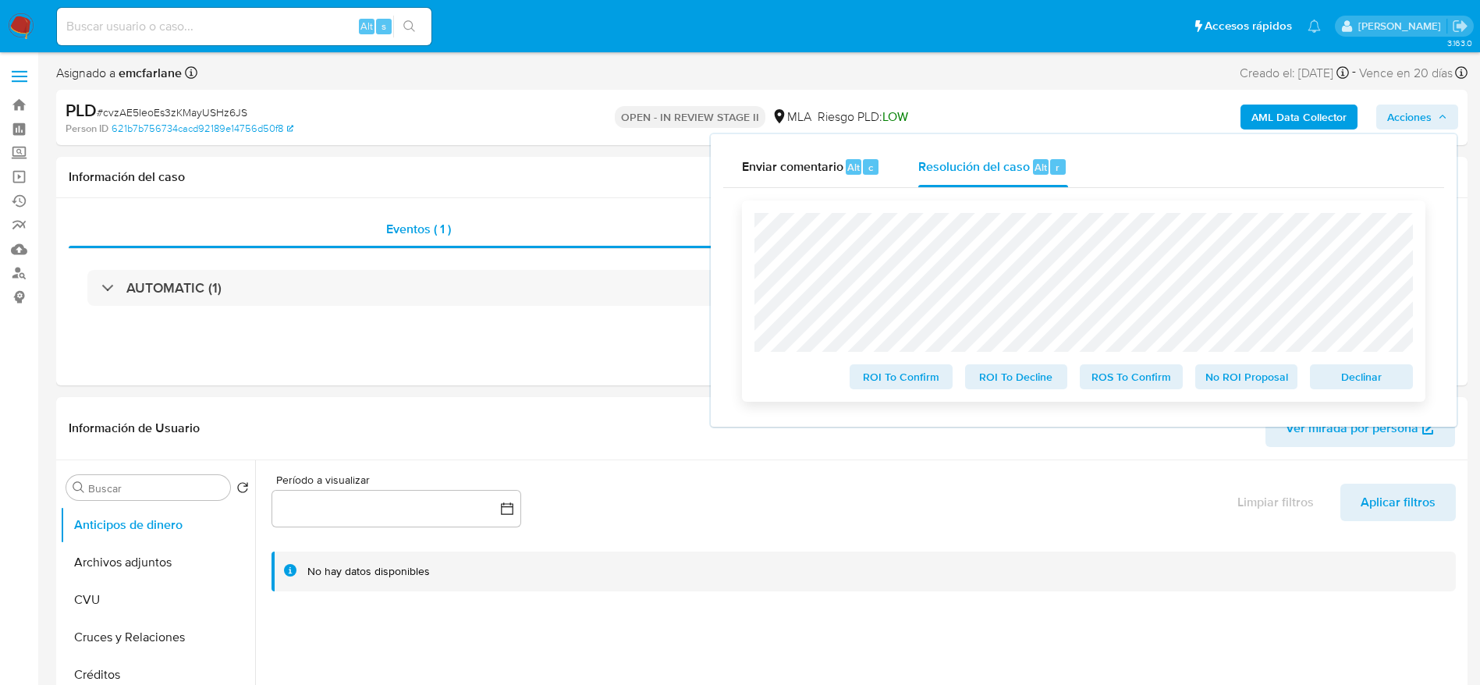
click at [1353, 381] on span "Declinar" at bounding box center [1361, 377] width 81 height 22
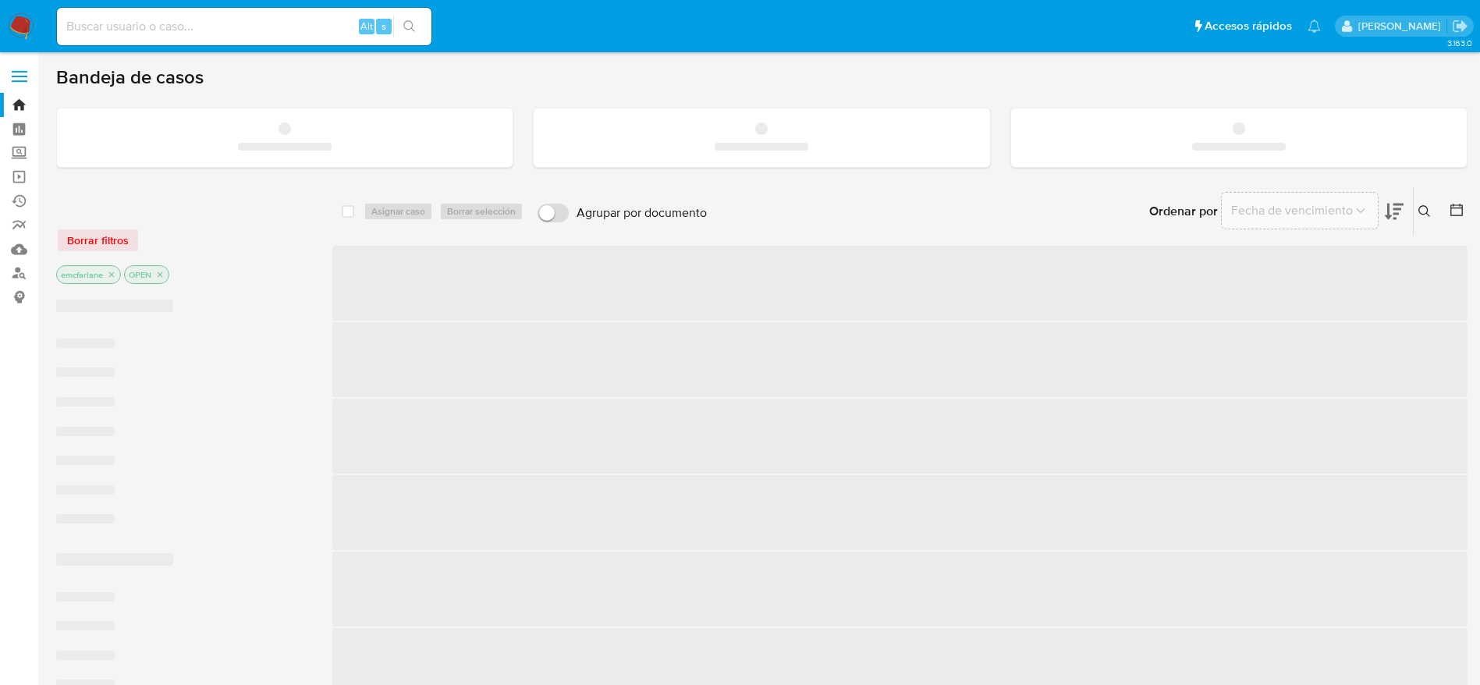
click at [179, 21] on input at bounding box center [244, 26] width 374 height 20
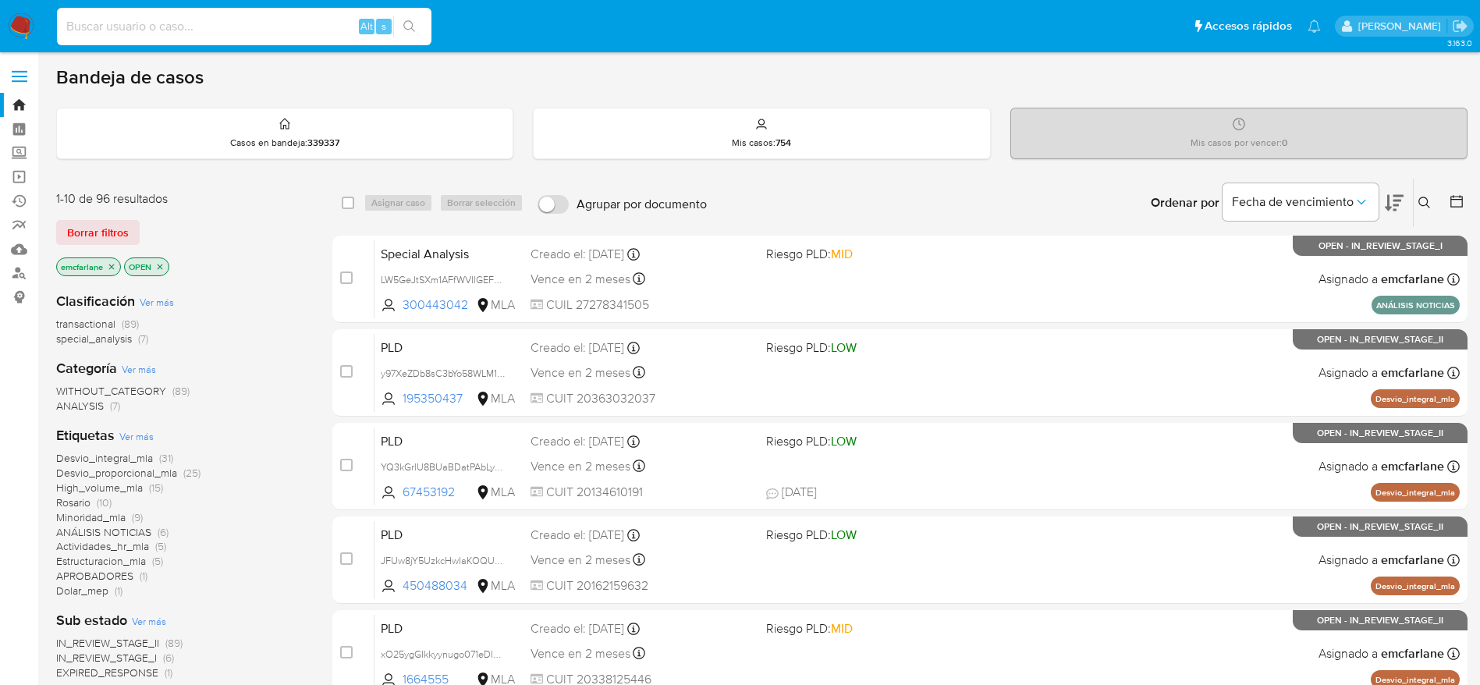
paste input "6r9weRYtPrP84M0Wx6eYqfdB"
type input "6r9weRYtPrP84M0Wx6eYqfdB"
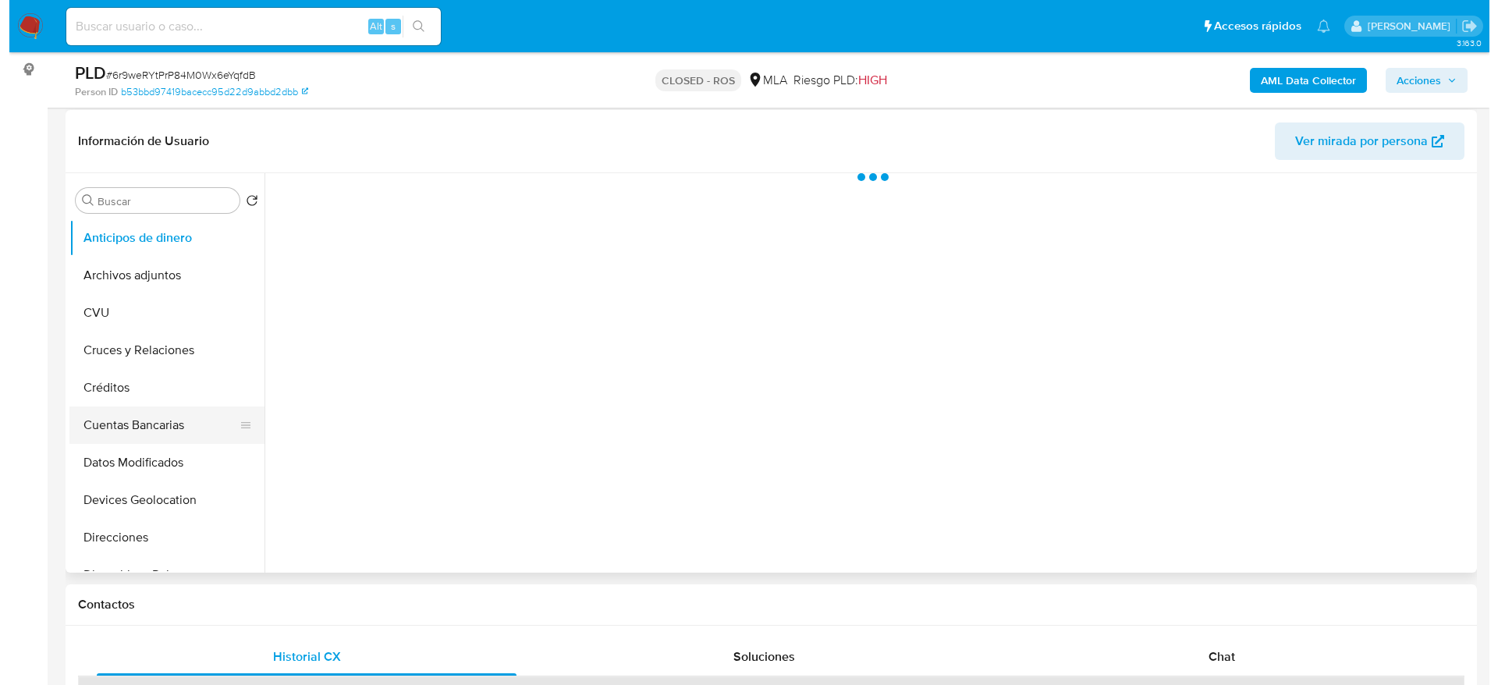
scroll to position [234, 0]
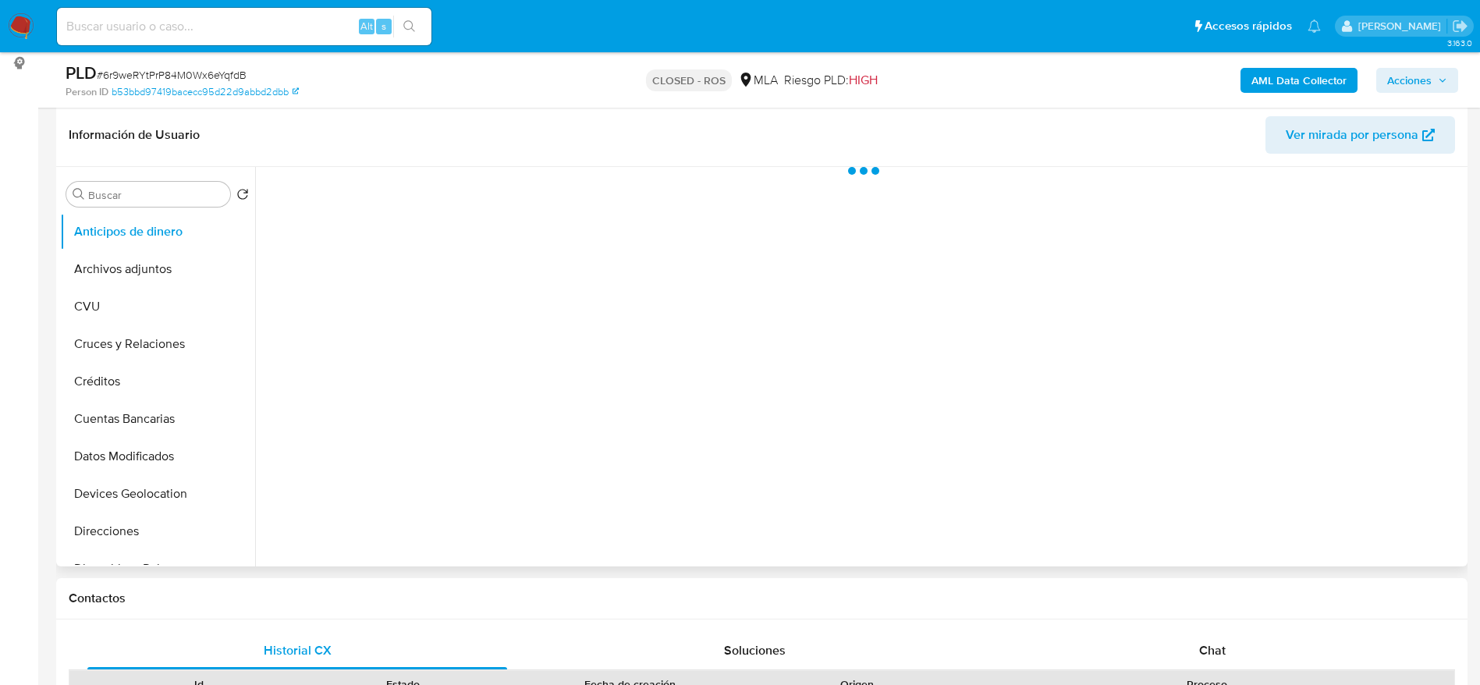
click at [113, 268] on button "Archivos adjuntos" at bounding box center [157, 268] width 195 height 37
select select "10"
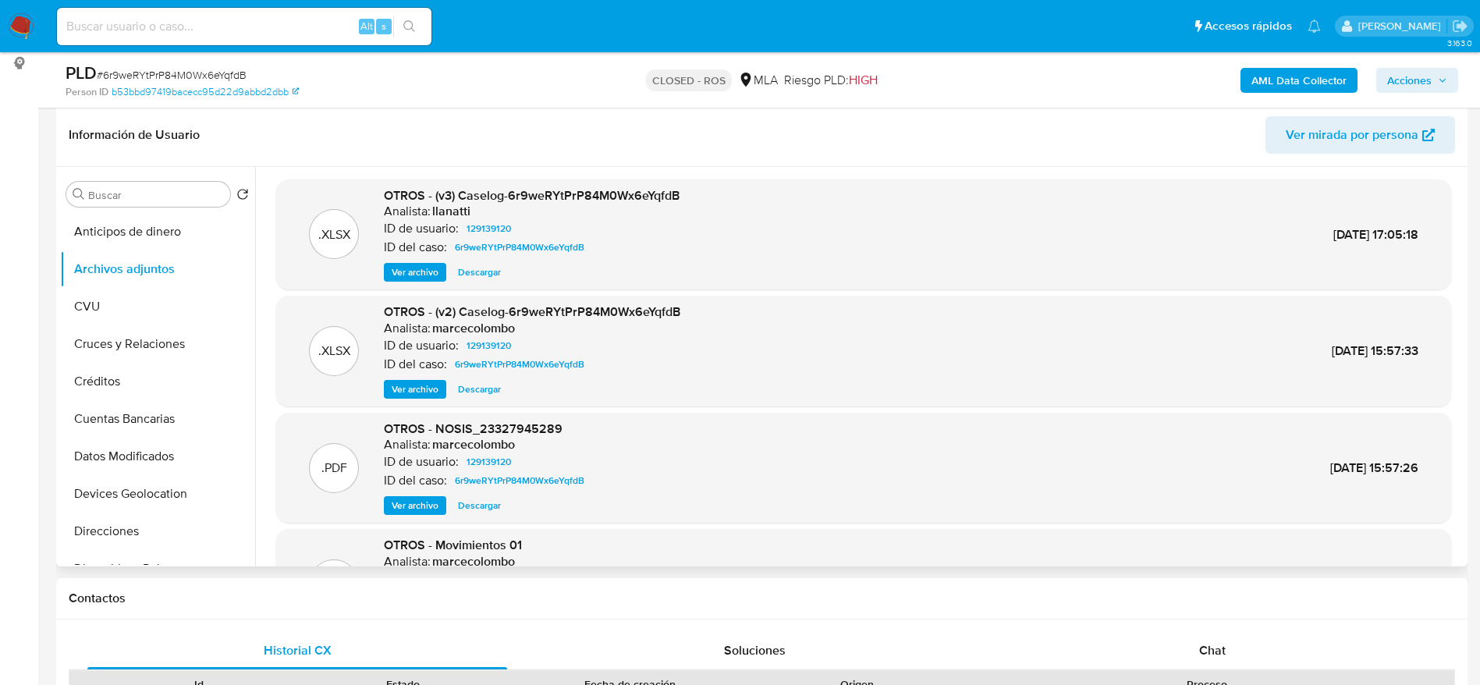
click at [406, 272] on span "Ver archivo" at bounding box center [415, 272] width 47 height 16
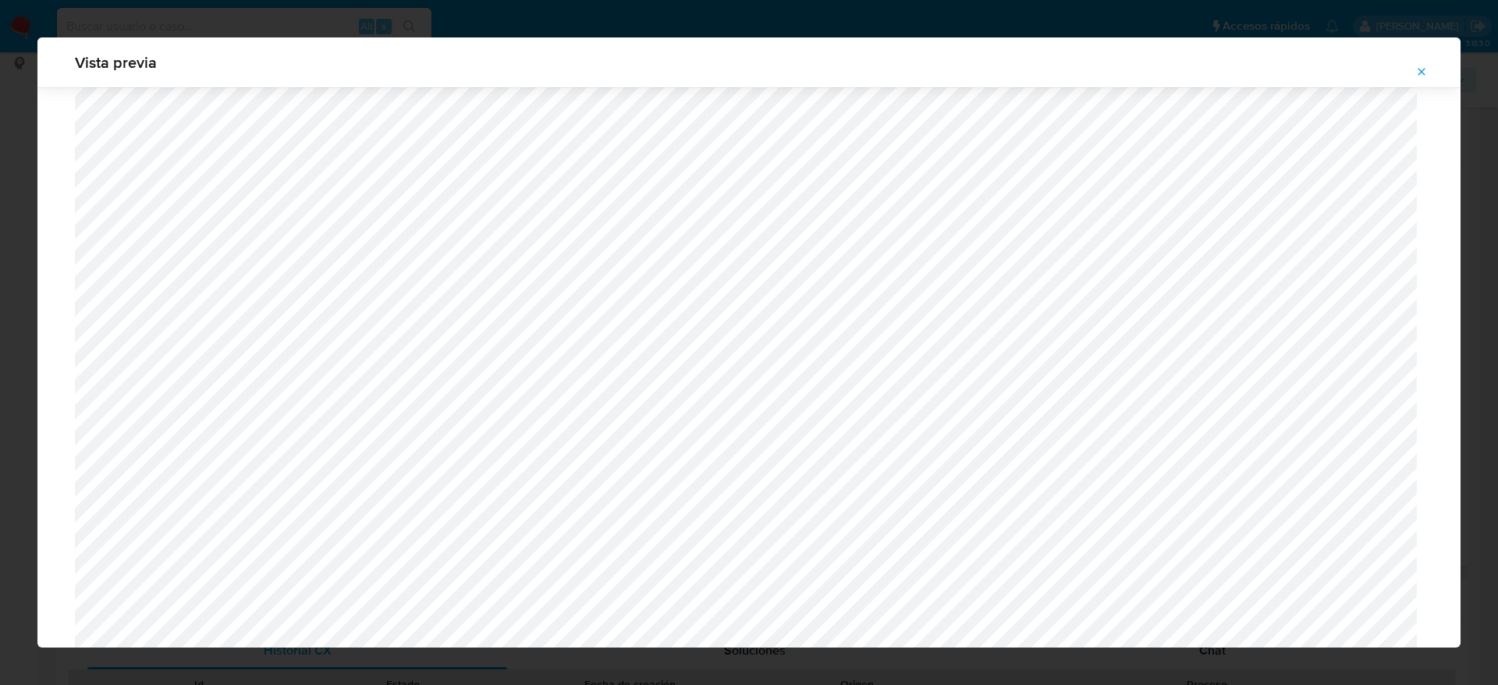
scroll to position [1640, 0]
click at [1423, 69] on icon "Attachment preview" at bounding box center [1421, 72] width 12 height 12
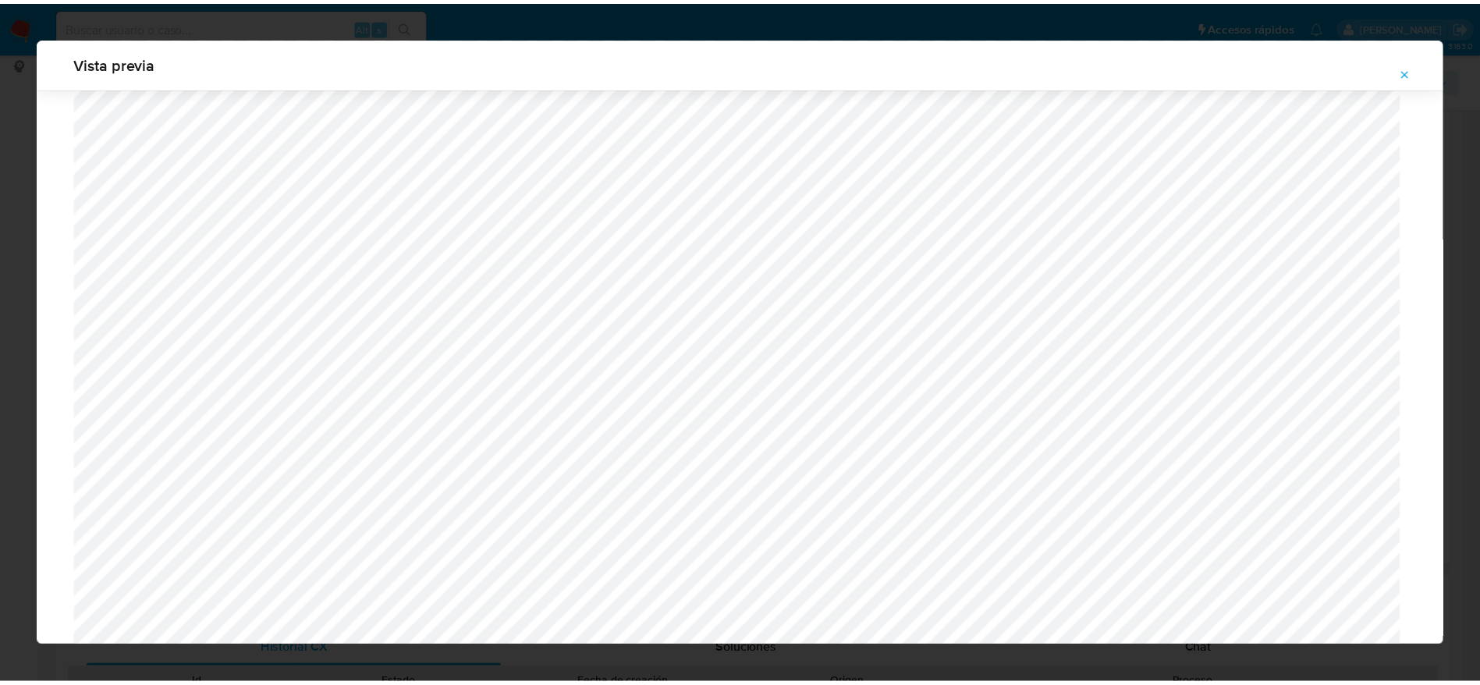
scroll to position [0, 0]
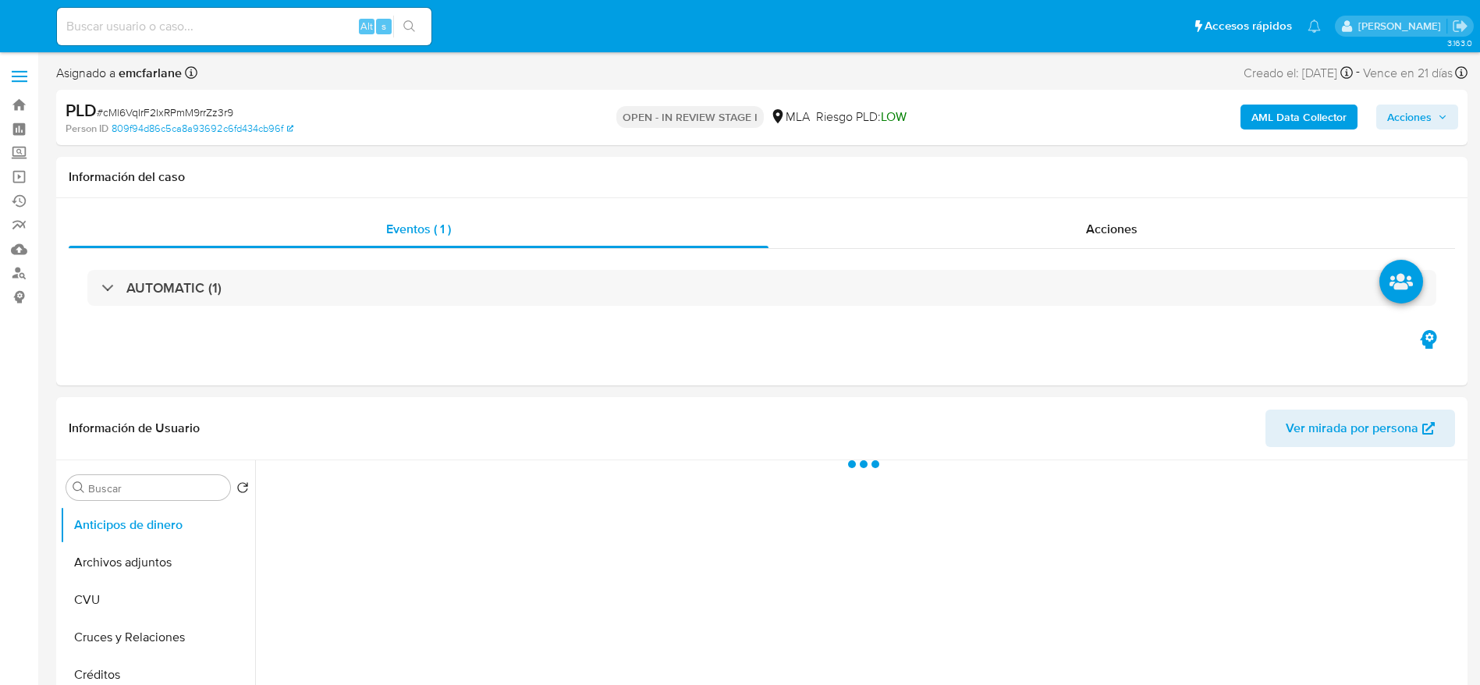
select select "10"
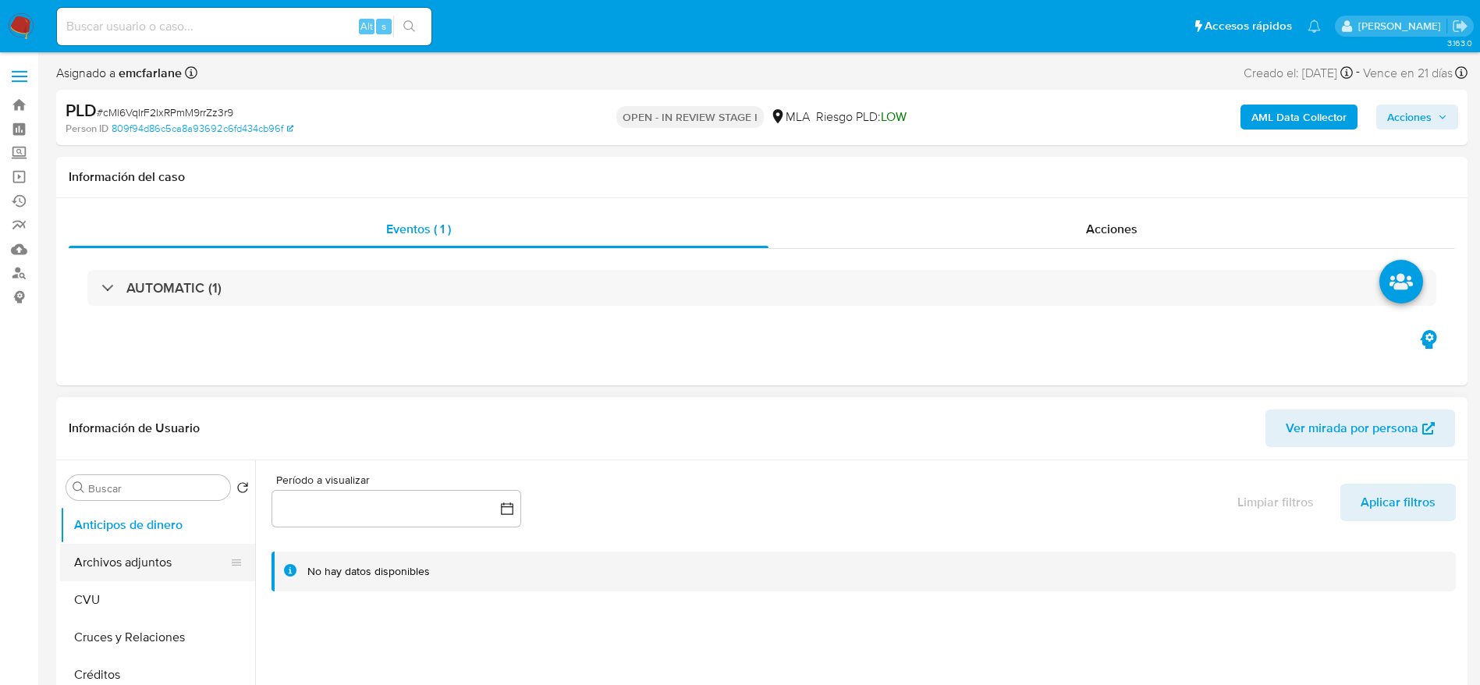
click at [121, 555] on button "Archivos adjuntos" at bounding box center [151, 562] width 183 height 37
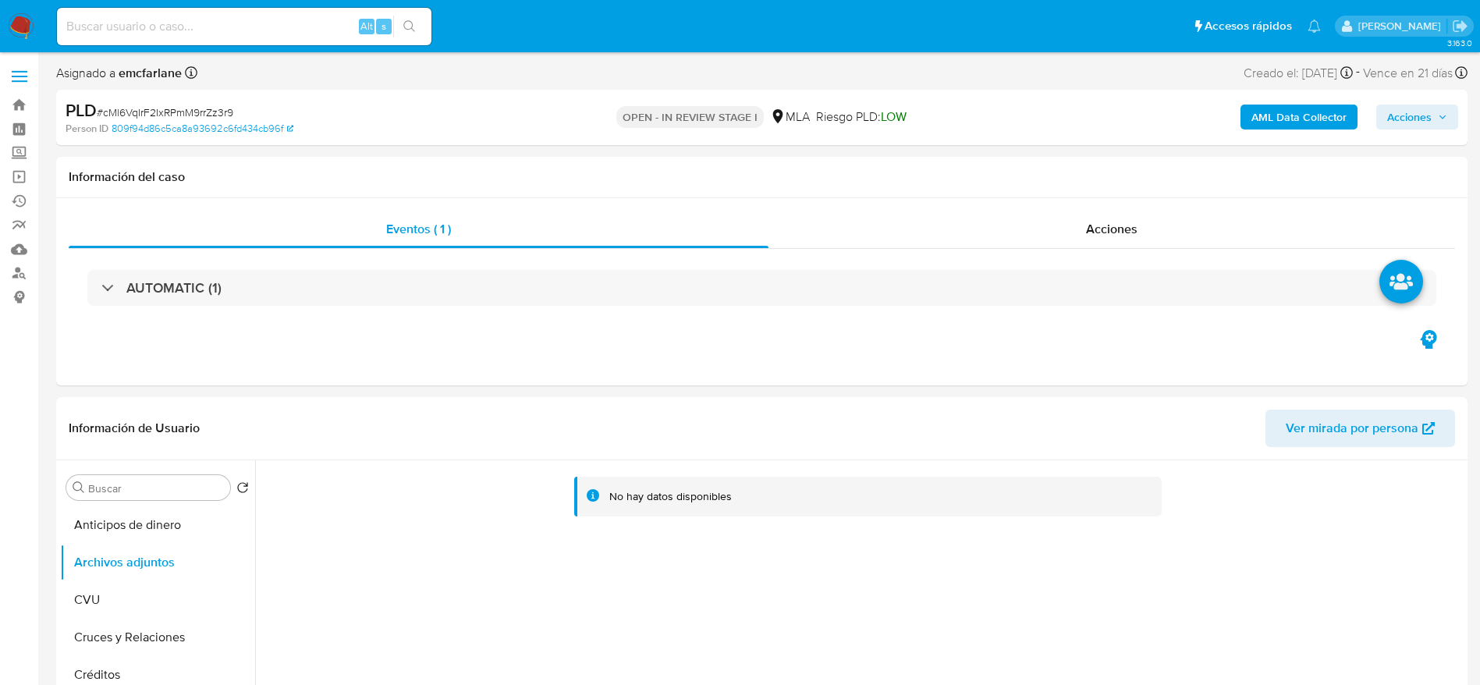
click at [1308, 112] on b "AML Data Collector" at bounding box center [1298, 117] width 95 height 25
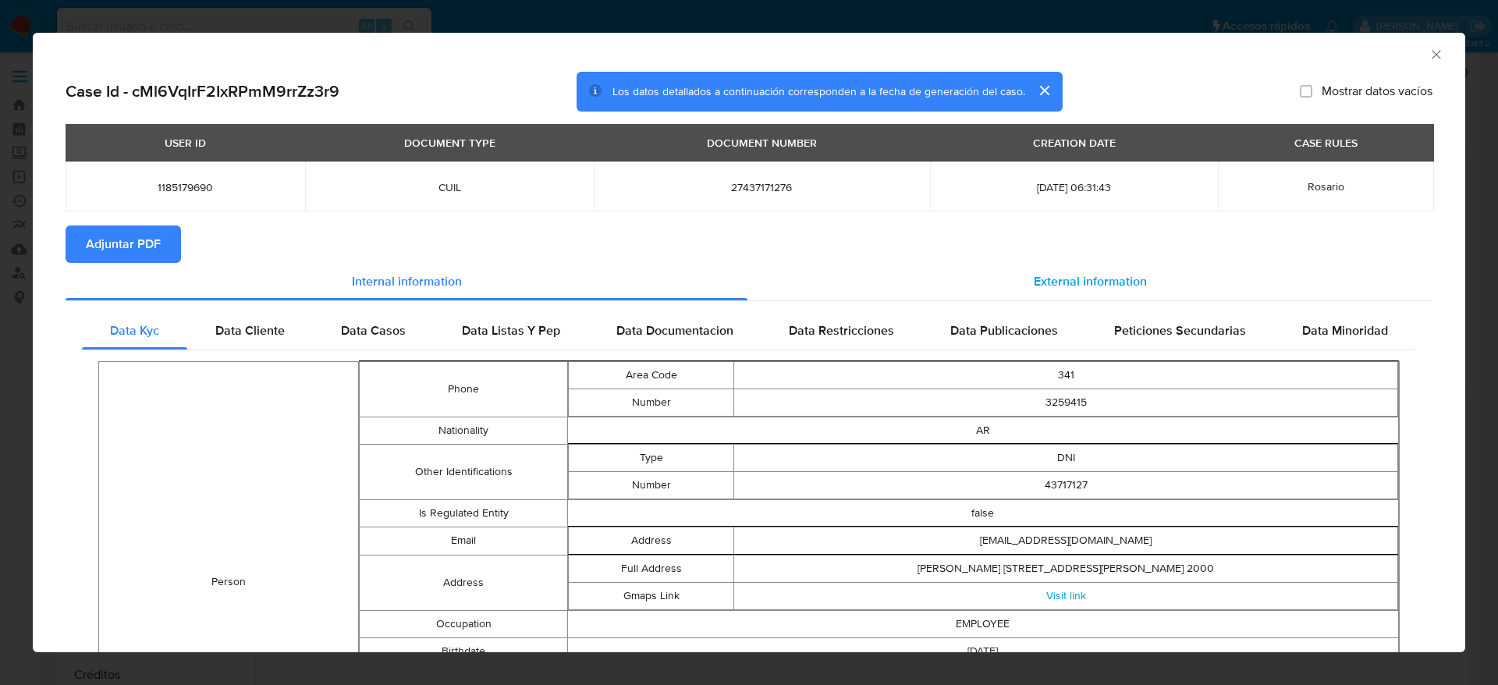
click at [1069, 268] on div "External information" at bounding box center [1089, 281] width 685 height 37
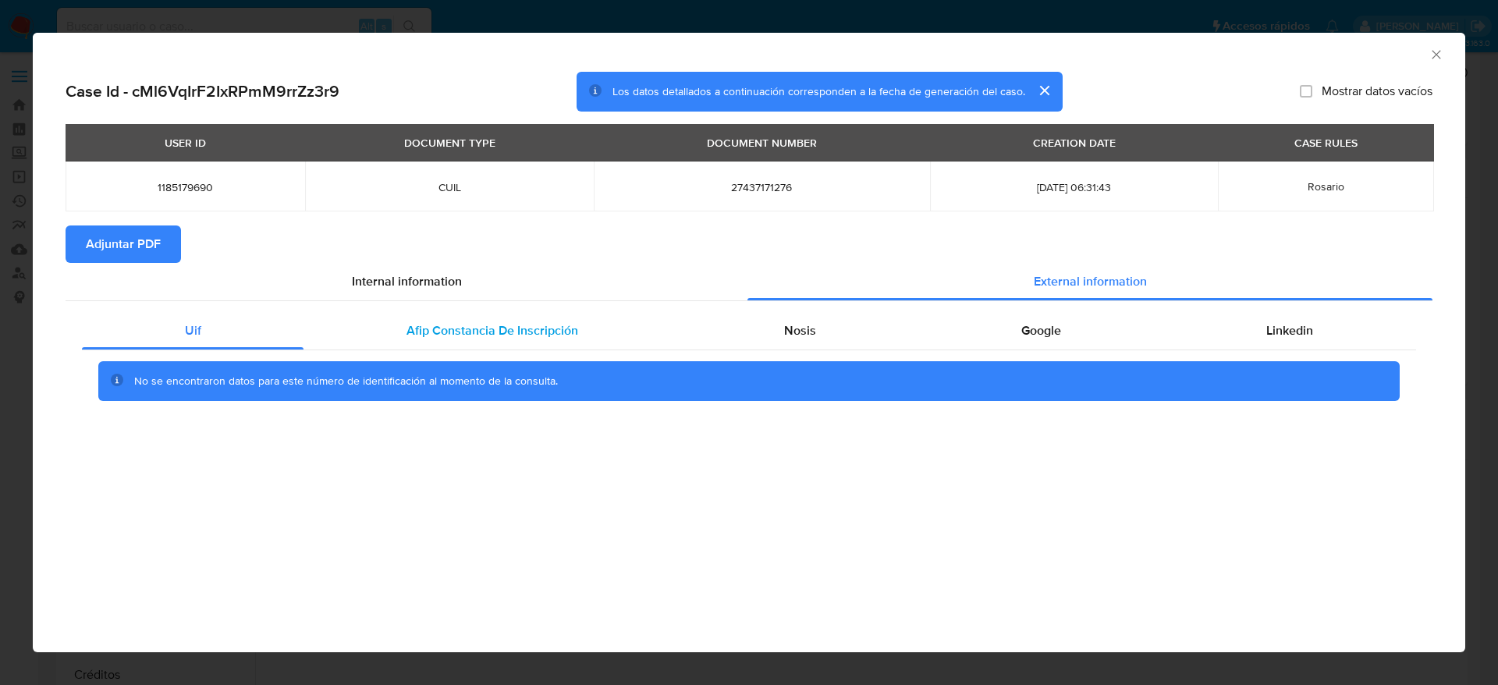
click at [537, 342] on div "Afip Constancia De Inscripción" at bounding box center [491, 330] width 377 height 37
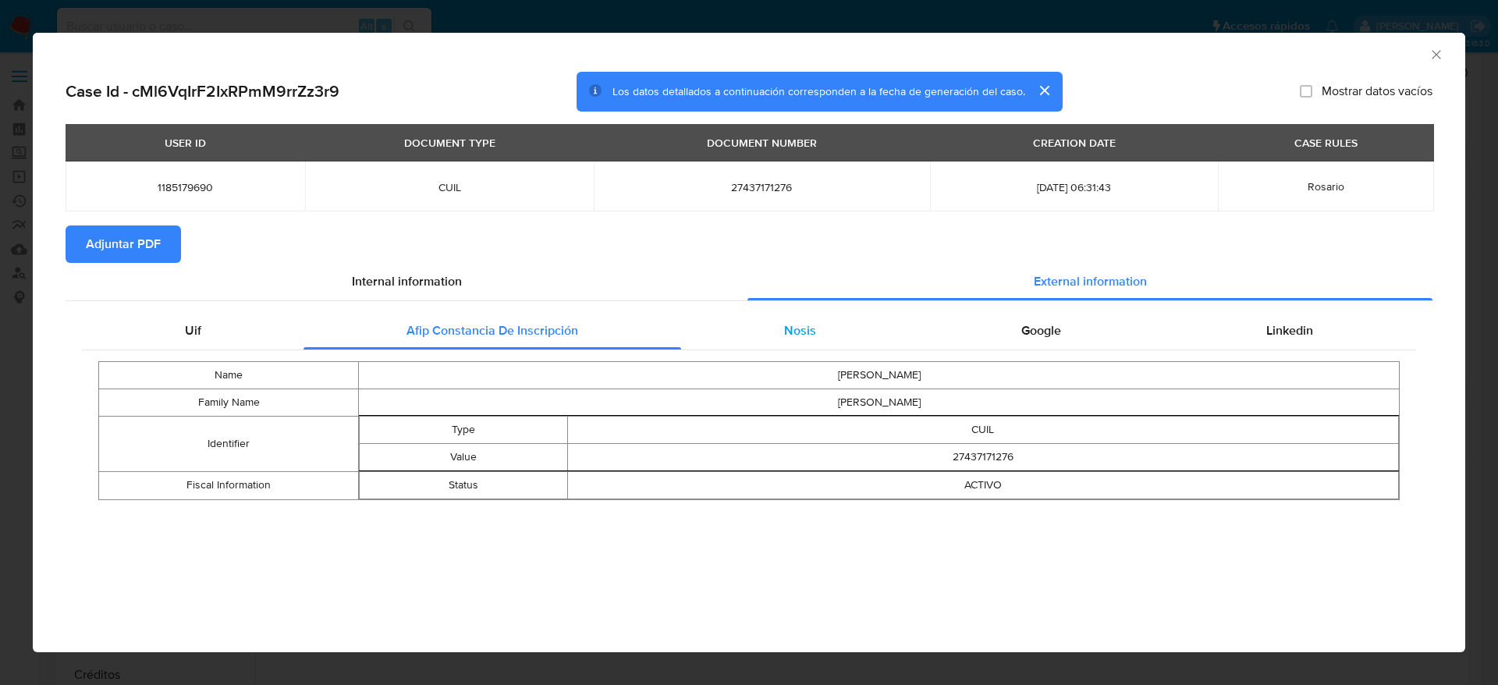
drag, startPoint x: 767, startPoint y: 317, endPoint x: 808, endPoint y: 329, distance: 42.4
click at [769, 317] on div "Nosis" at bounding box center [799, 330] width 237 height 37
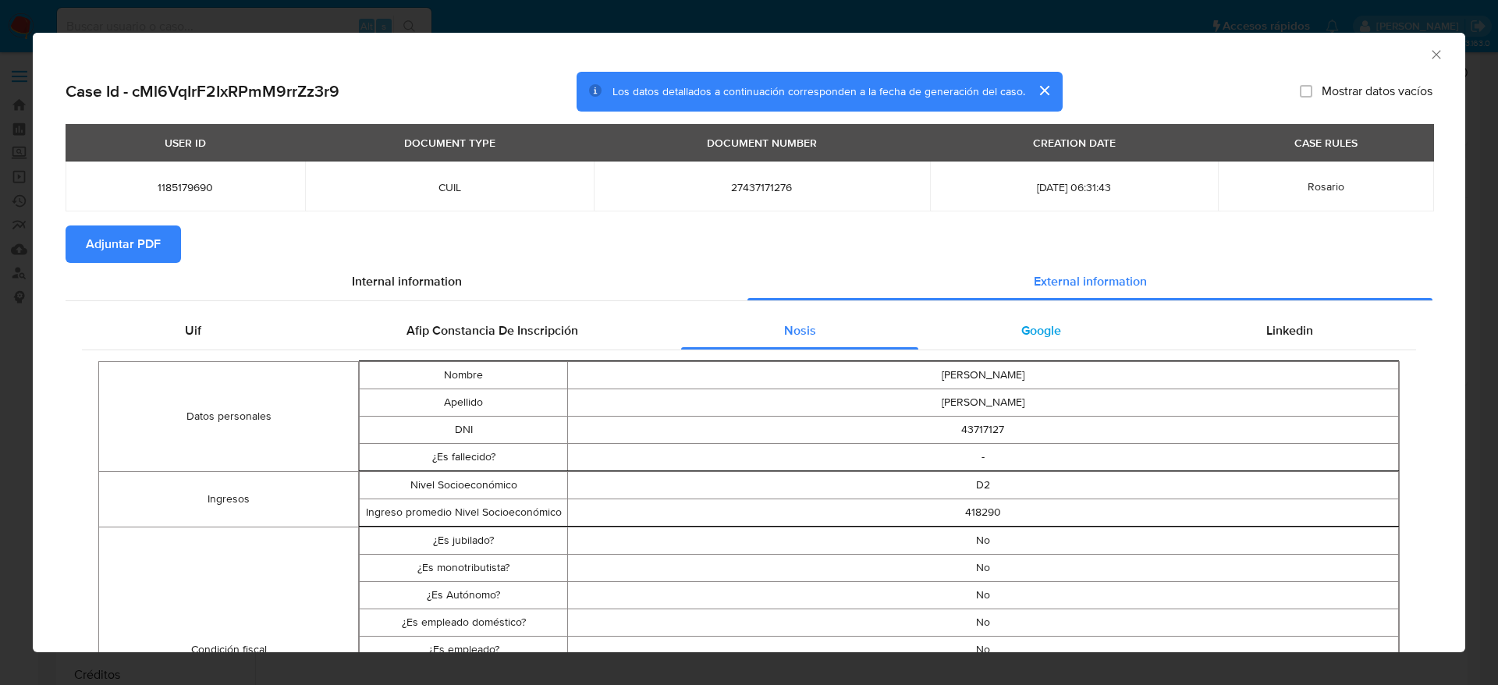
click at [1040, 321] on span "Google" at bounding box center [1041, 330] width 40 height 18
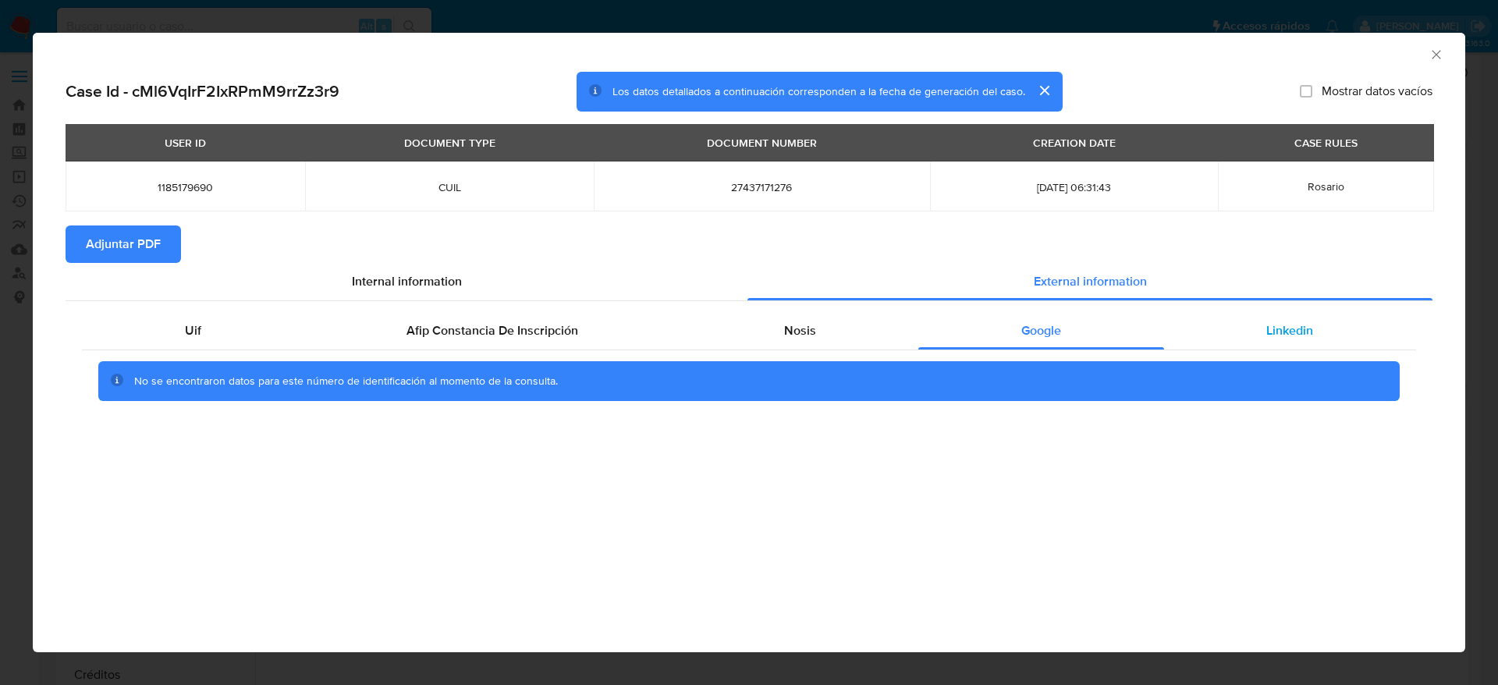
click at [1280, 317] on div "Linkedin" at bounding box center [1290, 330] width 252 height 37
click at [153, 238] on span "Adjuntar PDF" at bounding box center [123, 244] width 75 height 34
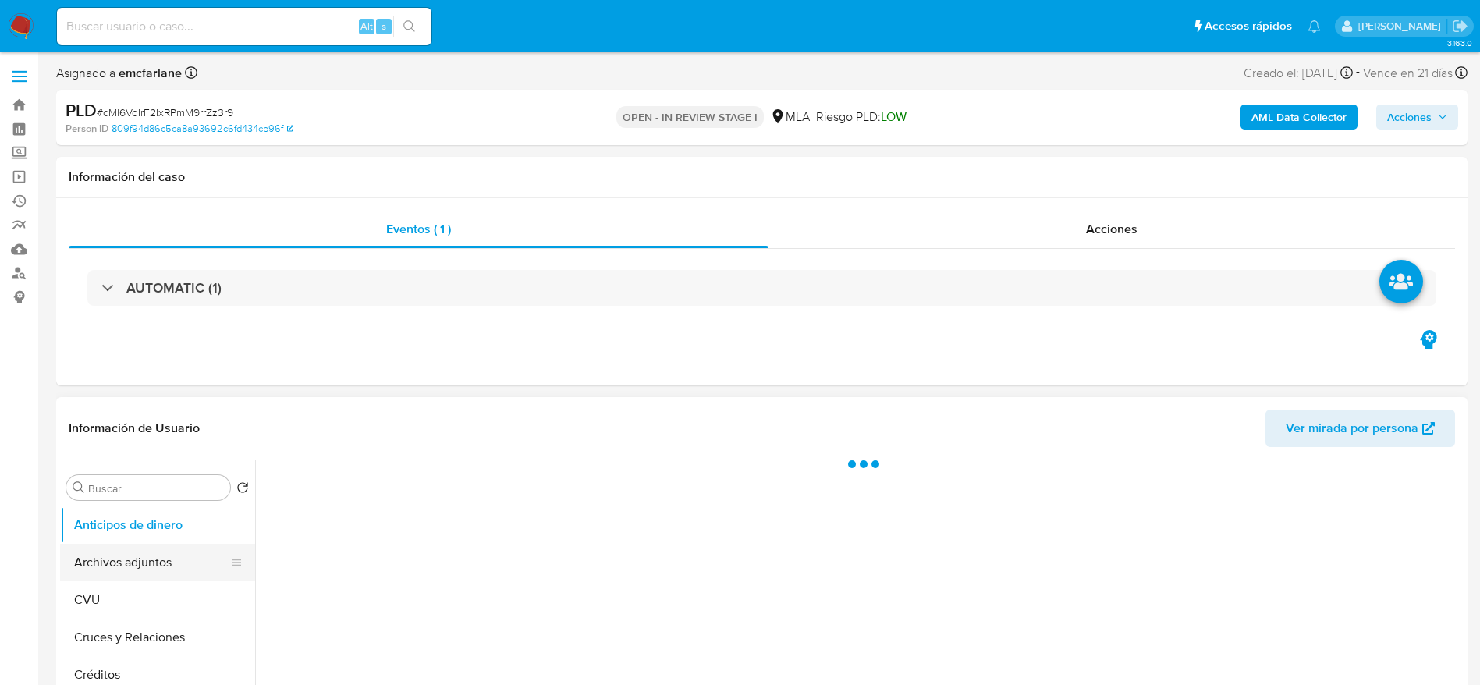
select select "10"
click at [101, 549] on button "Archivos adjuntos" at bounding box center [151, 562] width 183 height 37
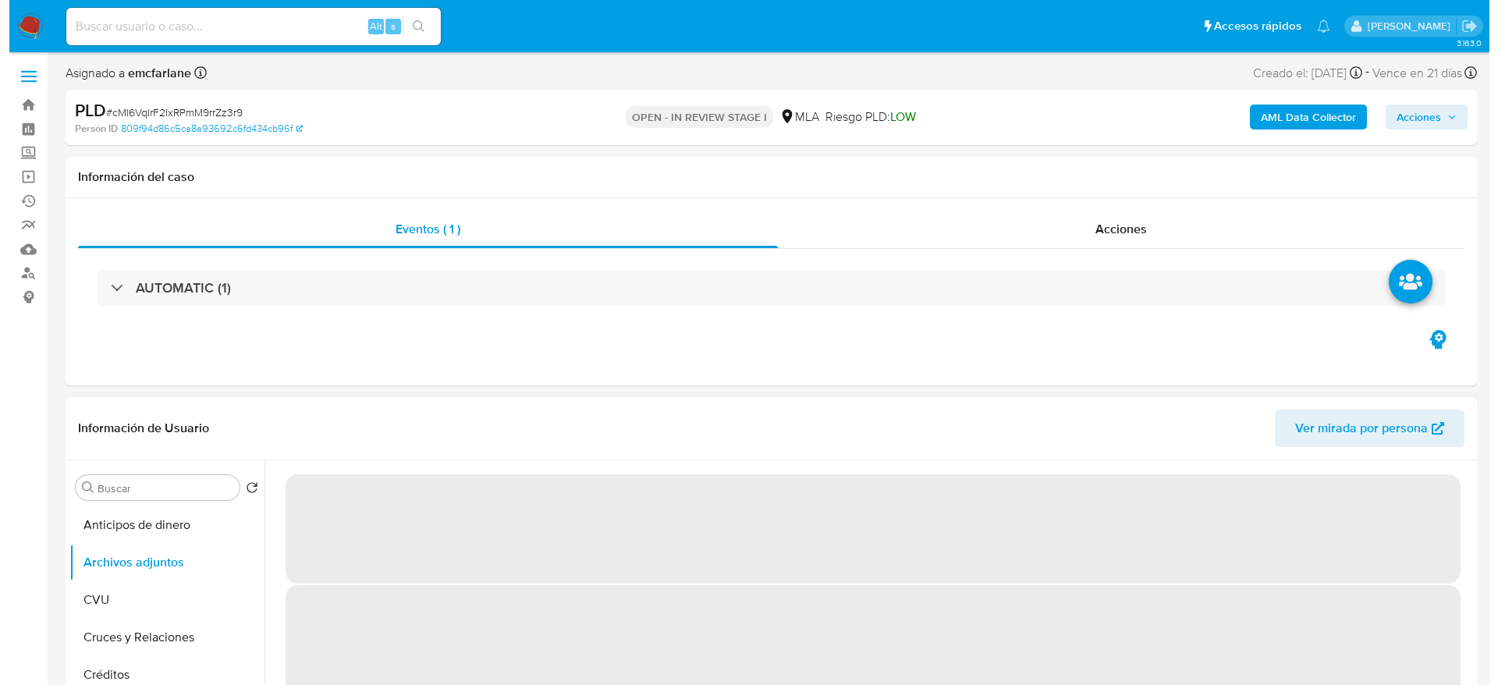
scroll to position [117, 0]
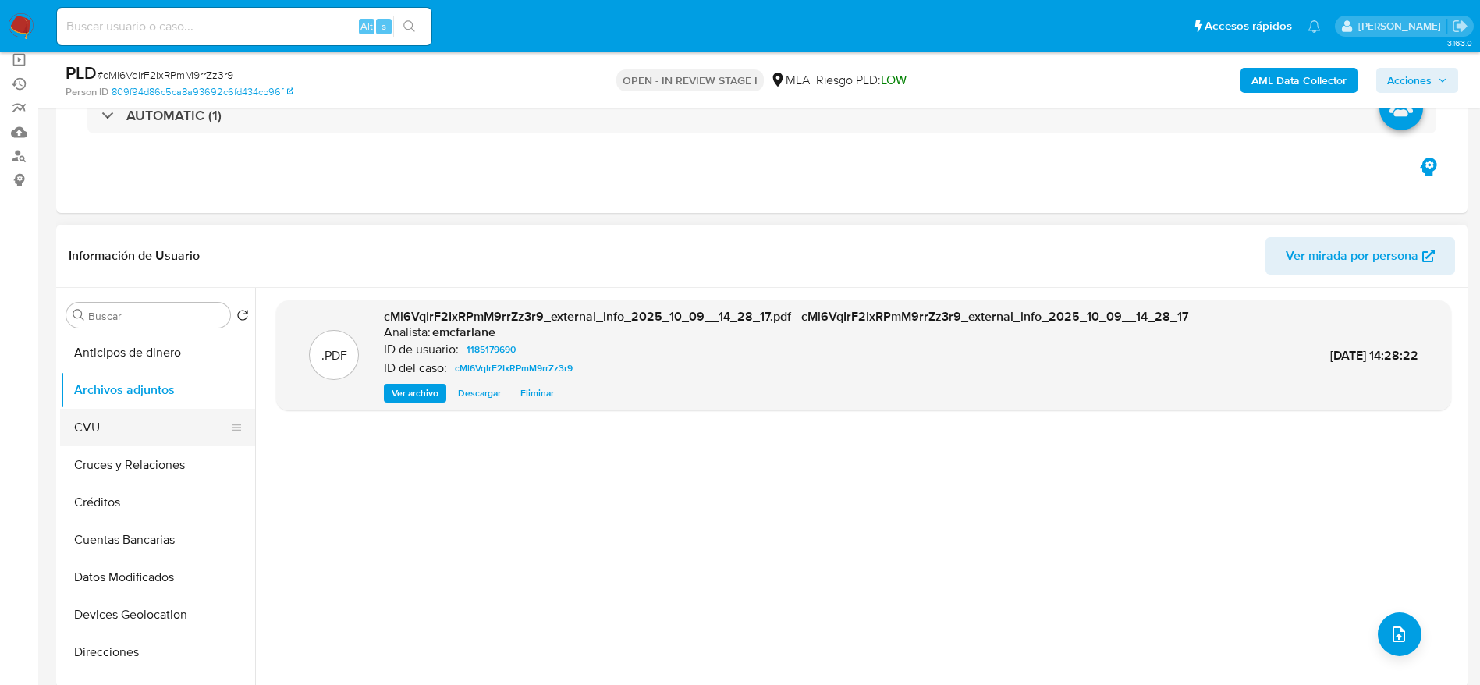
click at [102, 407] on button "Archivos adjuntos" at bounding box center [157, 389] width 195 height 37
click at [115, 413] on button "CVU" at bounding box center [151, 427] width 183 height 37
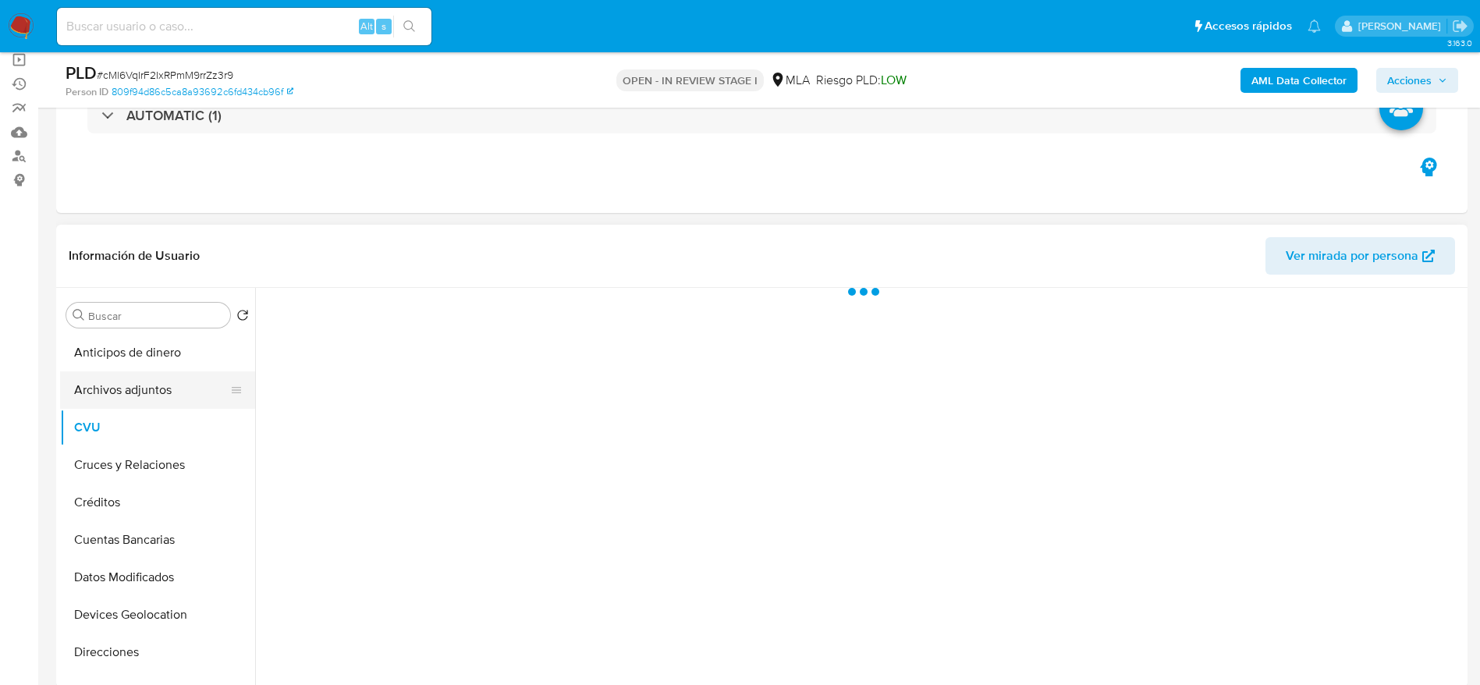
click at [121, 399] on button "Archivos adjuntos" at bounding box center [151, 389] width 183 height 37
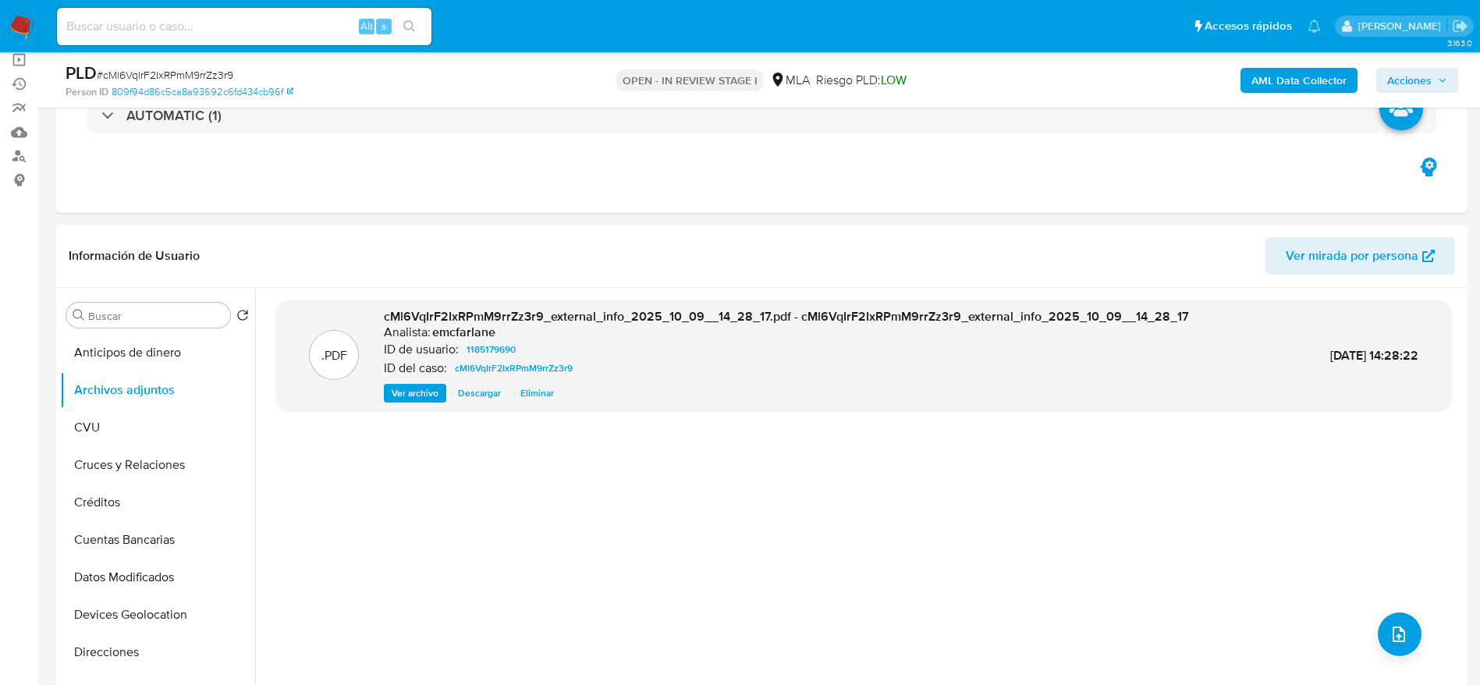
click at [1319, 79] on b "AML Data Collector" at bounding box center [1298, 80] width 95 height 25
click at [1300, 74] on b "AML Data Collector" at bounding box center [1298, 80] width 95 height 25
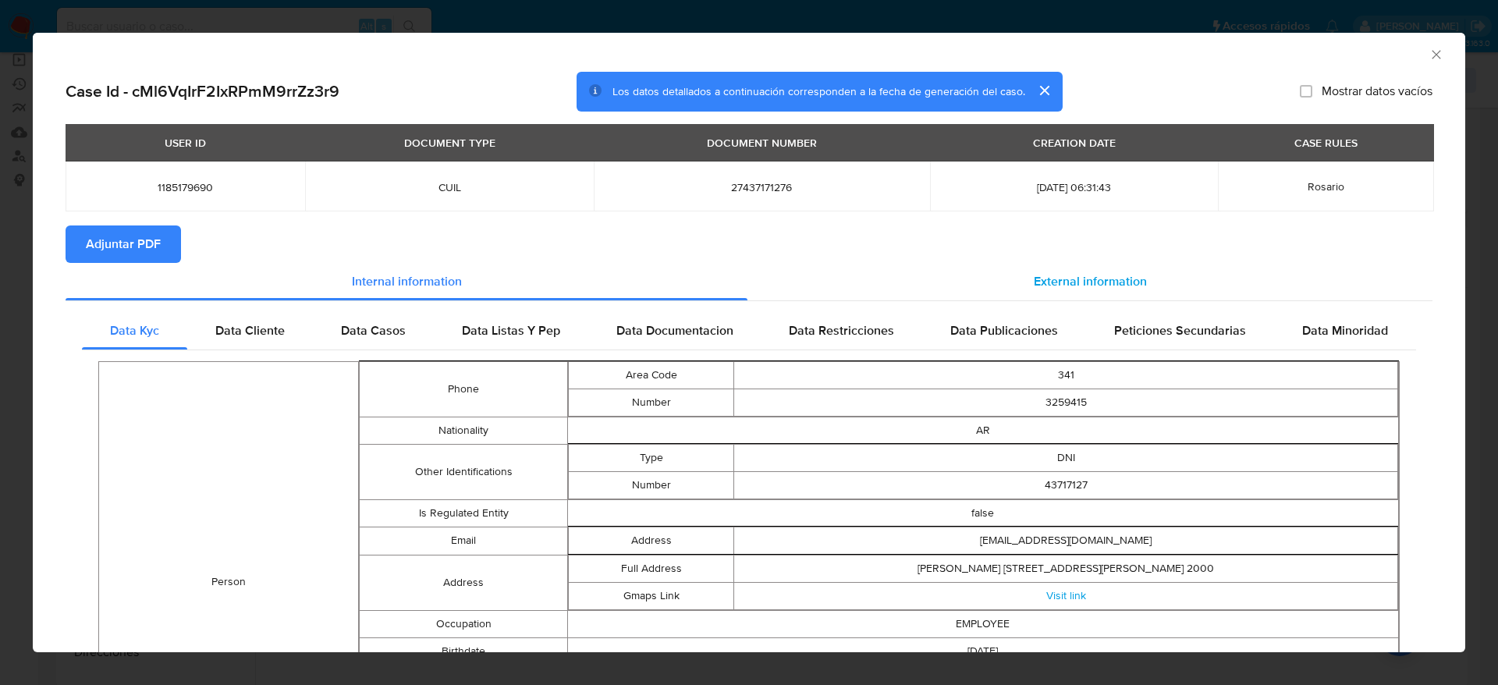
click at [1064, 272] on span "External information" at bounding box center [1089, 281] width 113 height 18
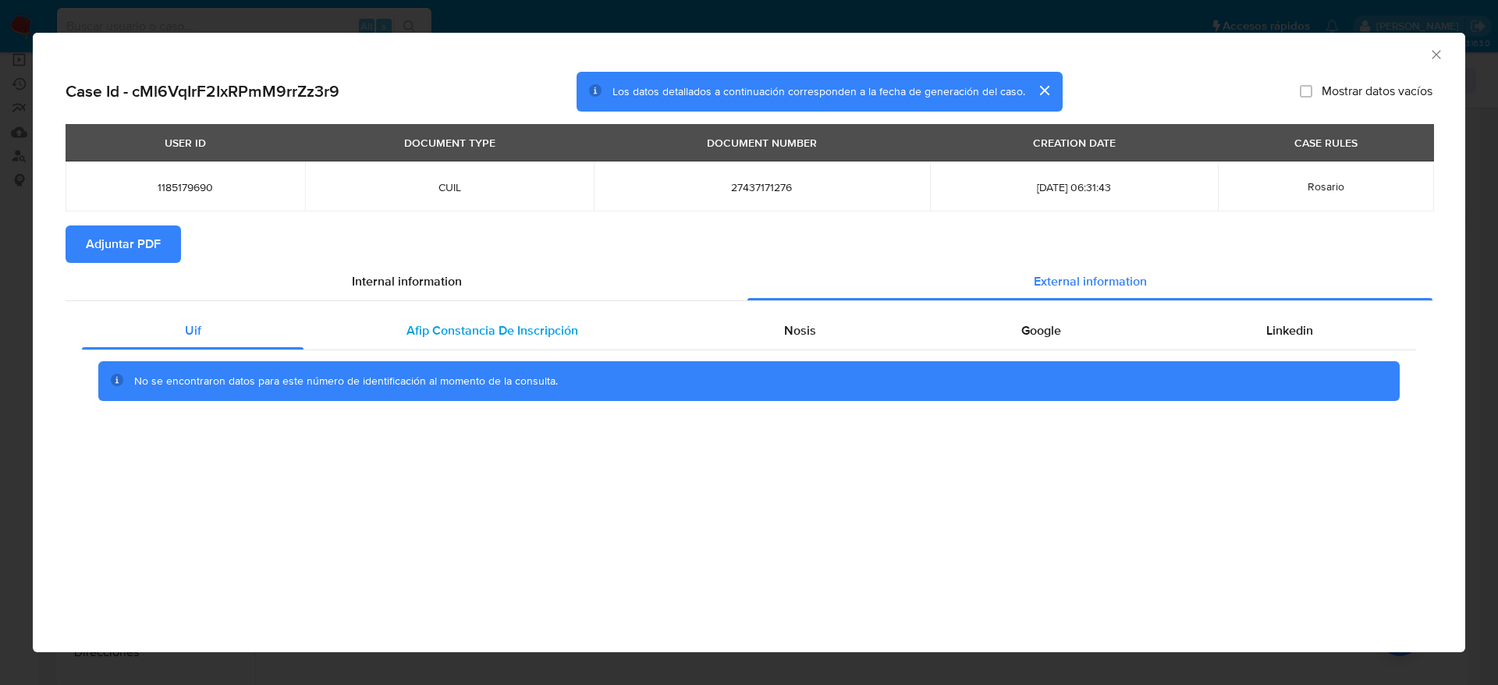
click at [484, 323] on span "Afip Constancia De Inscripción" at bounding box center [492, 330] width 172 height 18
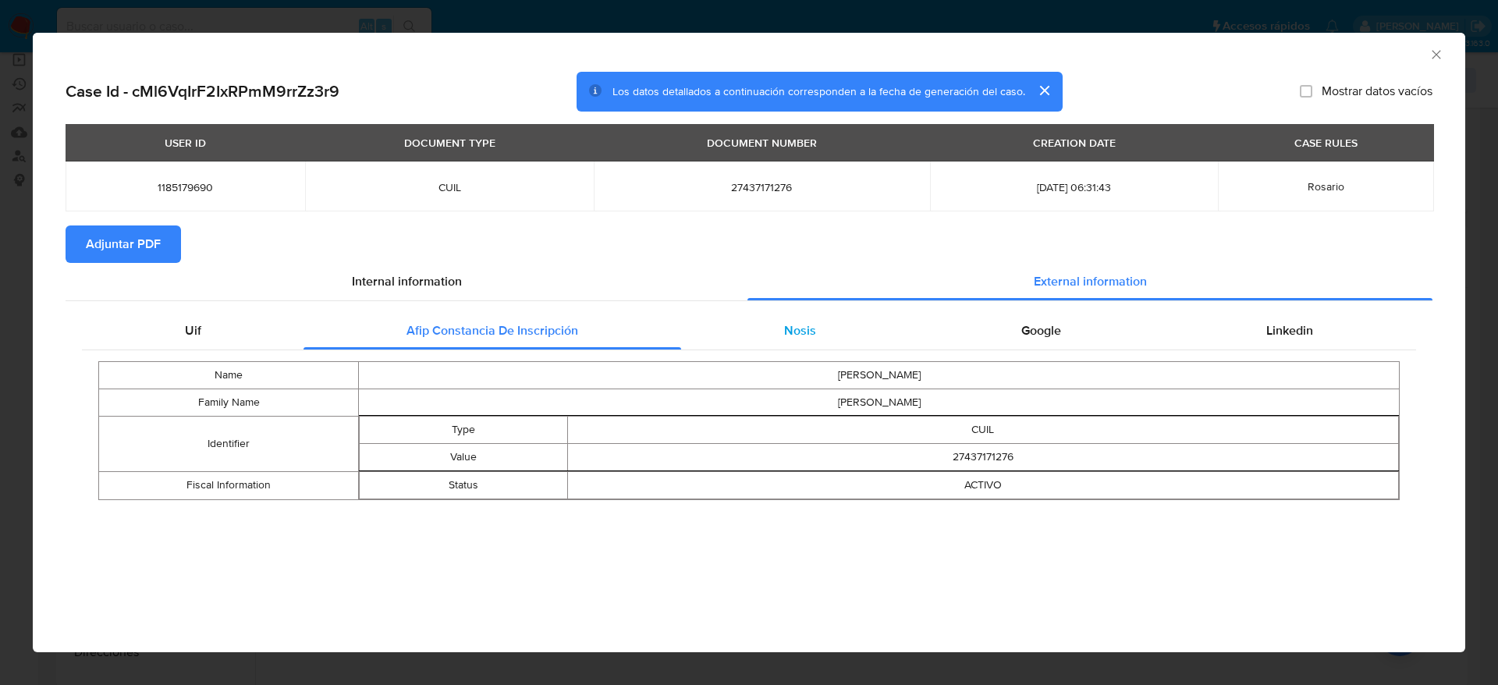
drag, startPoint x: 776, startPoint y: 318, endPoint x: 786, endPoint y: 318, distance: 10.1
click at [779, 318] on div "Nosis" at bounding box center [799, 330] width 237 height 37
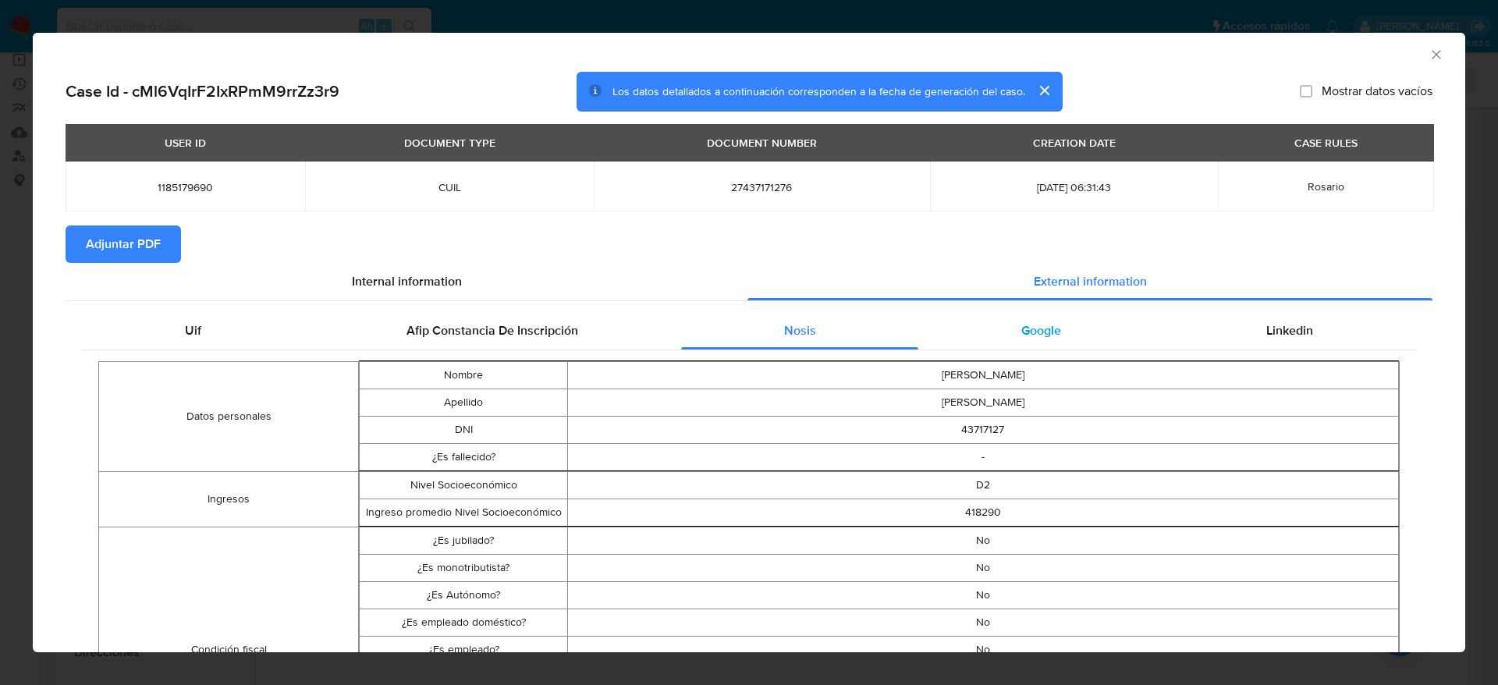
click at [1037, 331] on span "Google" at bounding box center [1041, 330] width 40 height 18
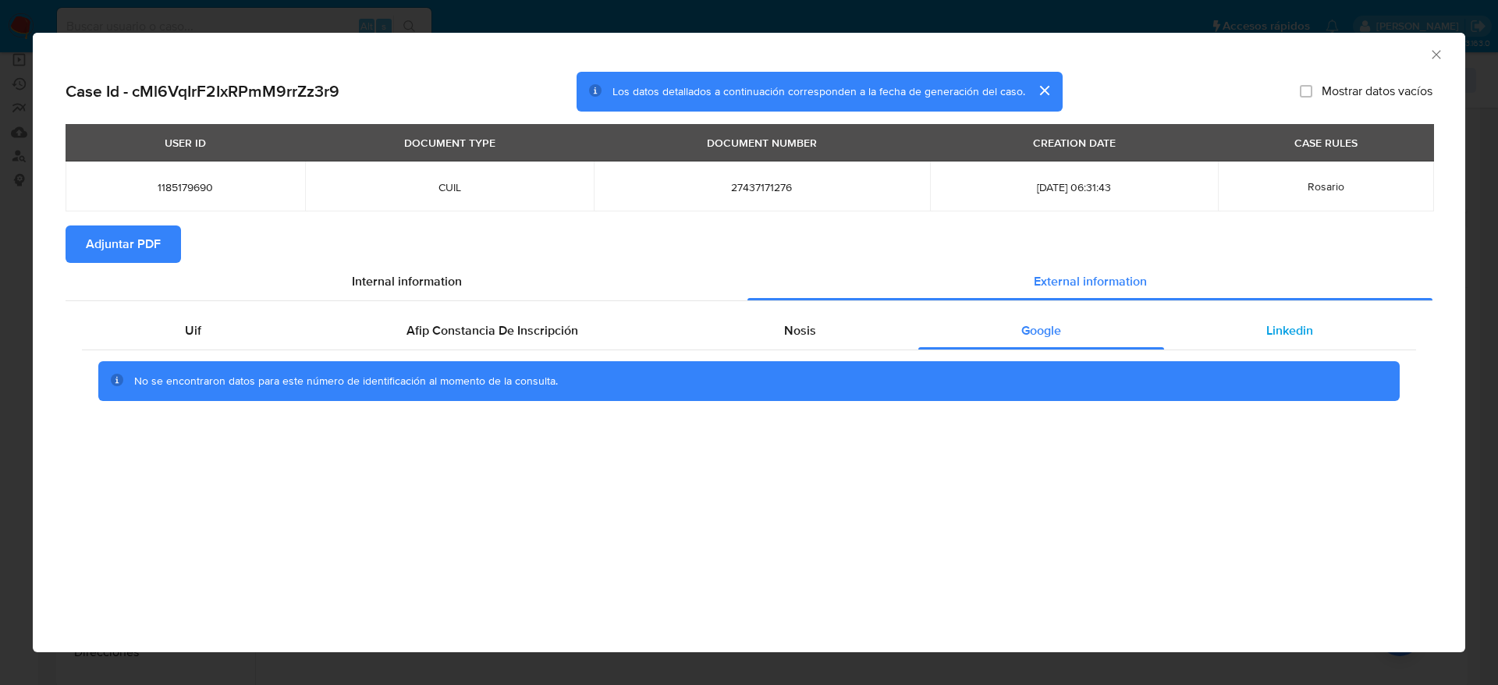
click at [1296, 329] on span "Linkedin" at bounding box center [1289, 330] width 47 height 18
click at [360, 256] on section "Adjuntar PDF" at bounding box center [749, 243] width 1367 height 37
click at [356, 273] on span "Internal information" at bounding box center [407, 281] width 110 height 18
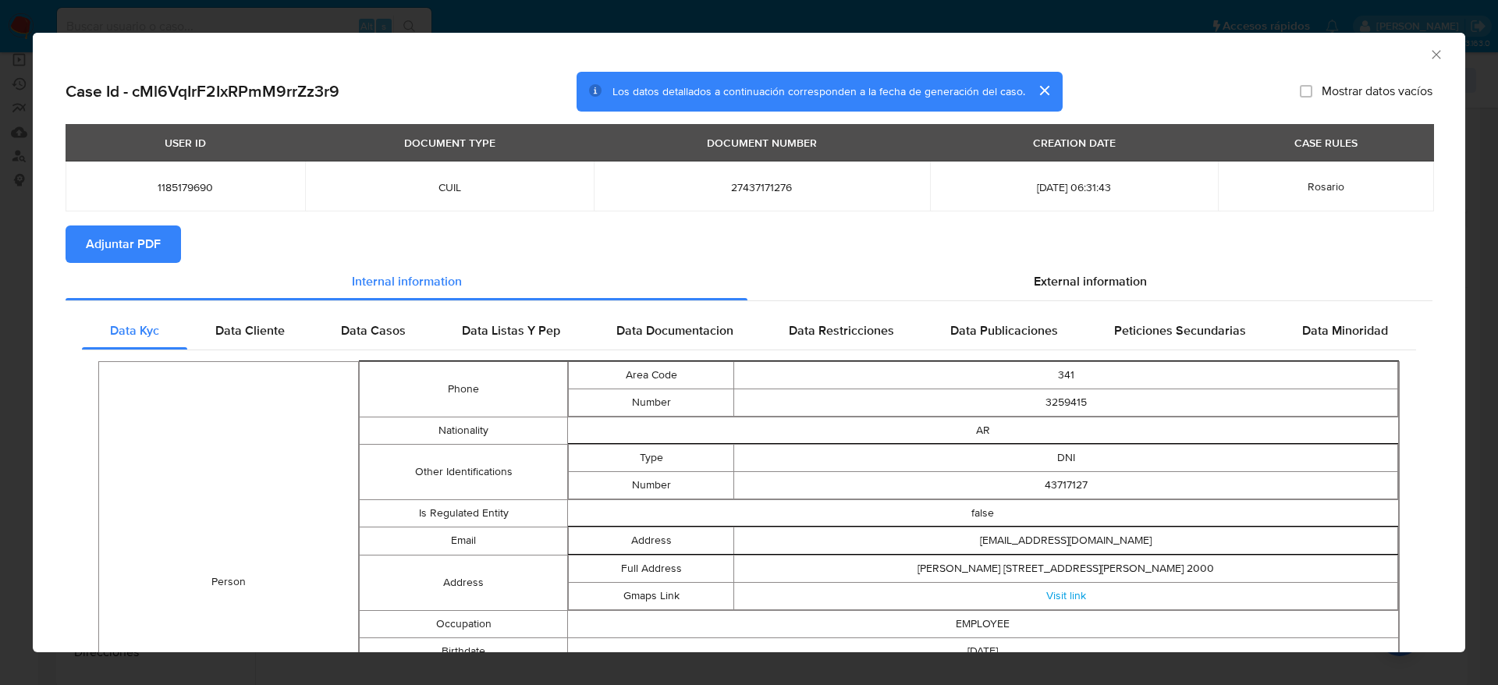
click at [140, 258] on span "Adjuntar PDF" at bounding box center [123, 244] width 75 height 34
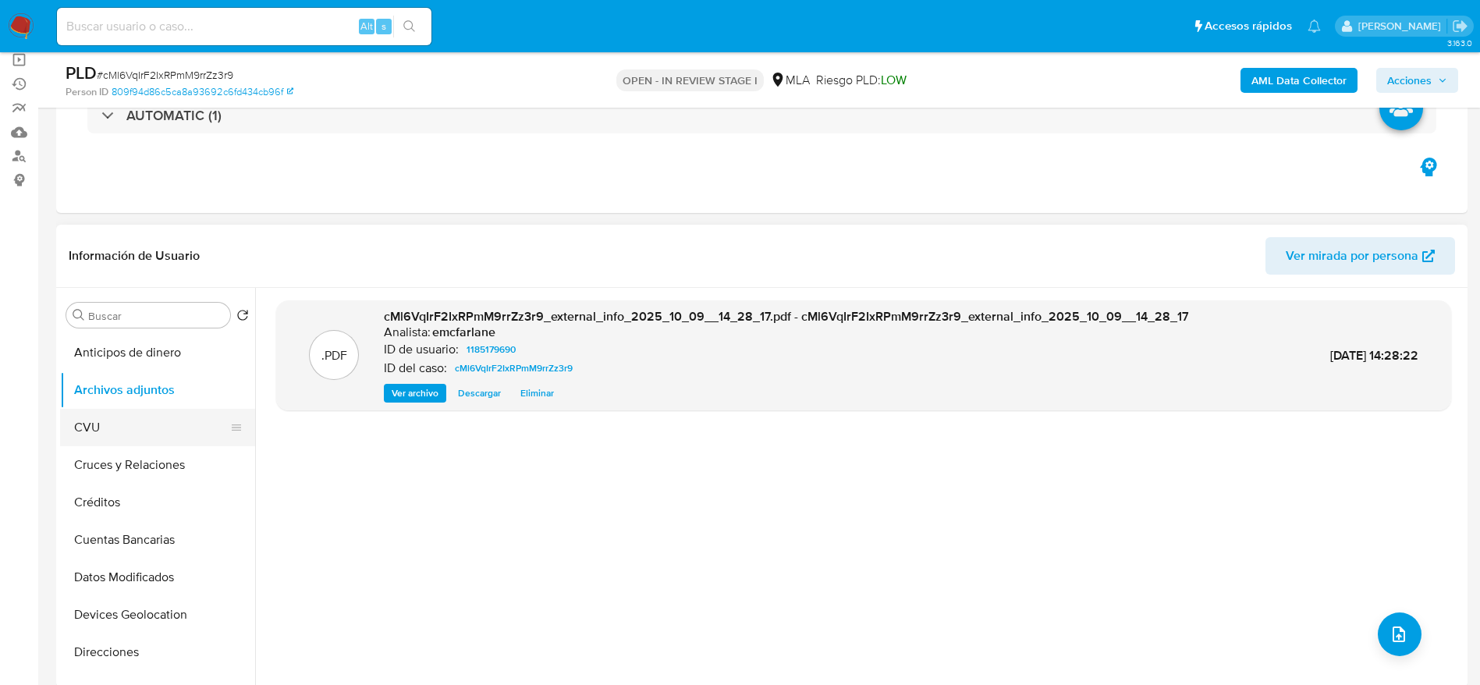
drag, startPoint x: 72, startPoint y: 435, endPoint x: 101, endPoint y: 387, distance: 56.3
click at [73, 435] on button "CVU" at bounding box center [157, 427] width 195 height 37
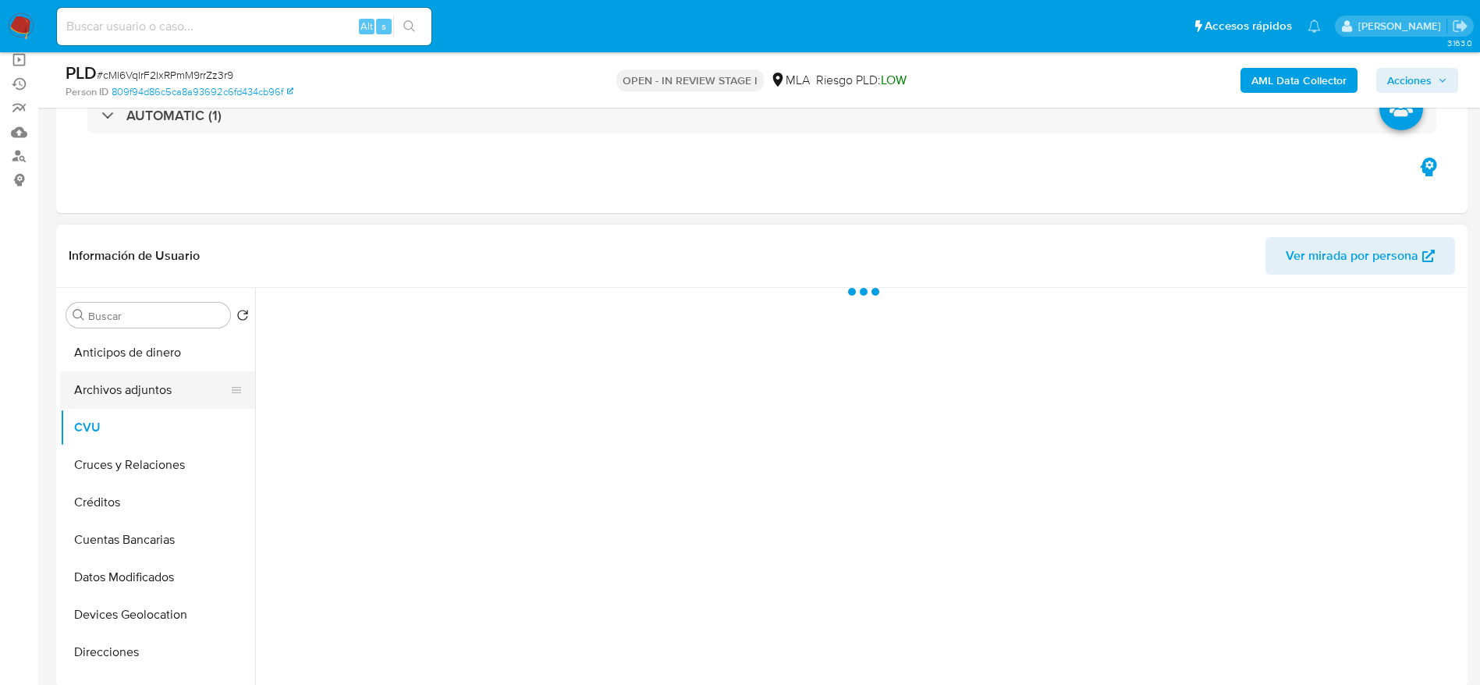
click at [101, 385] on button "Archivos adjuntos" at bounding box center [151, 389] width 183 height 37
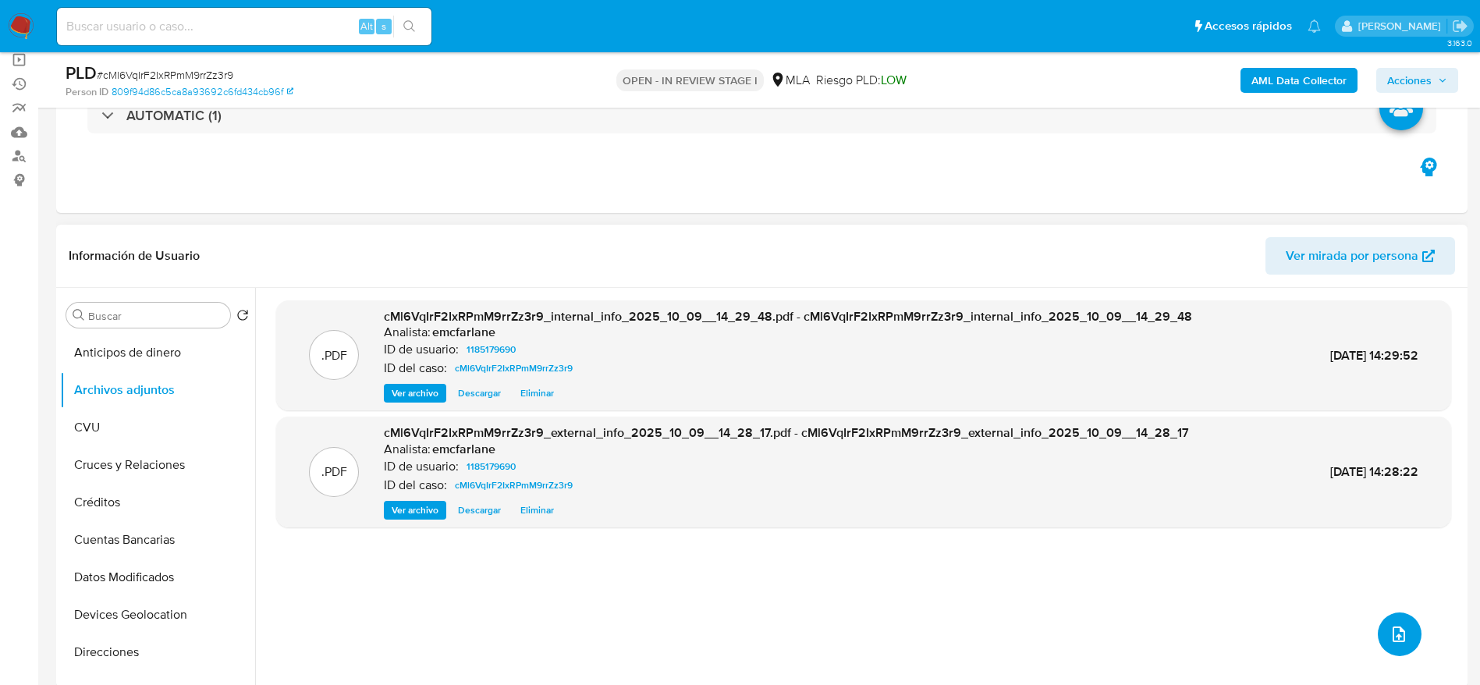
click at [1390, 626] on icon "upload-file" at bounding box center [1398, 634] width 19 height 19
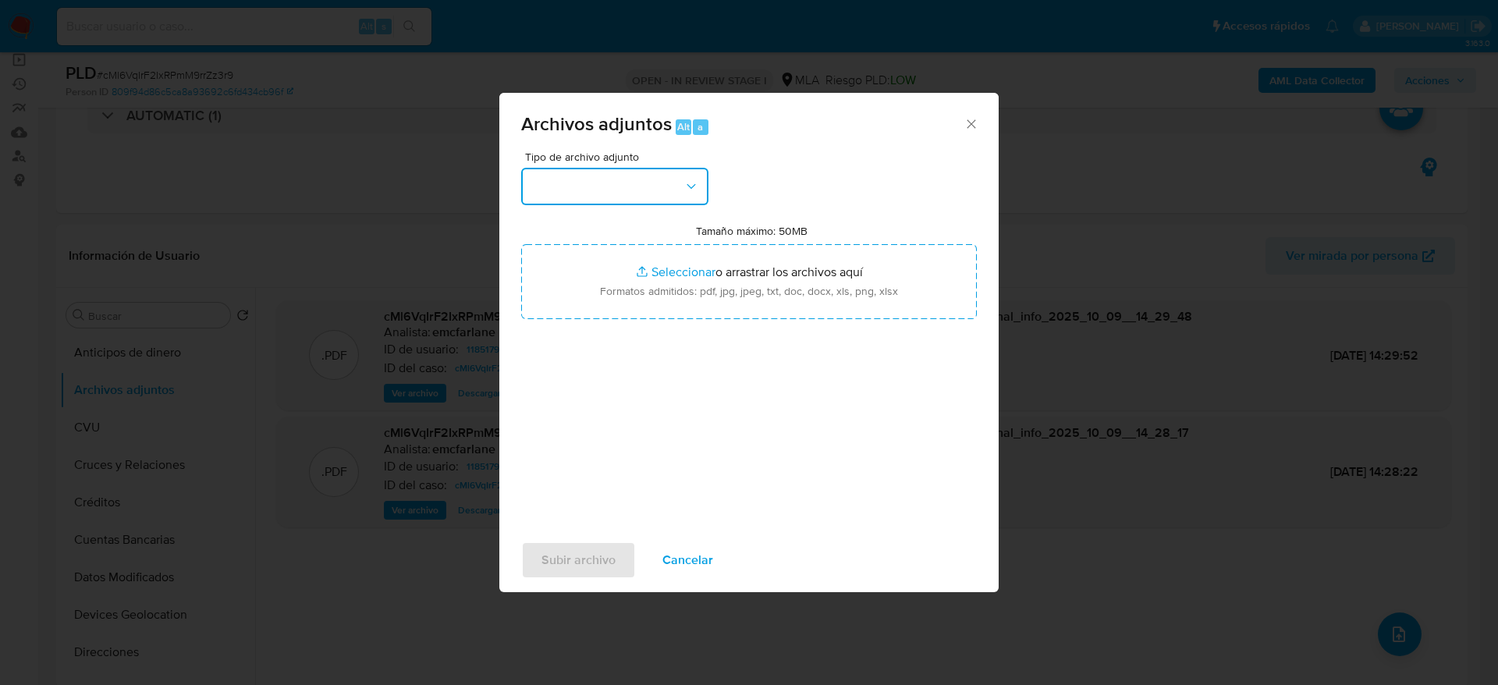
click at [647, 192] on button "button" at bounding box center [614, 186] width 187 height 37
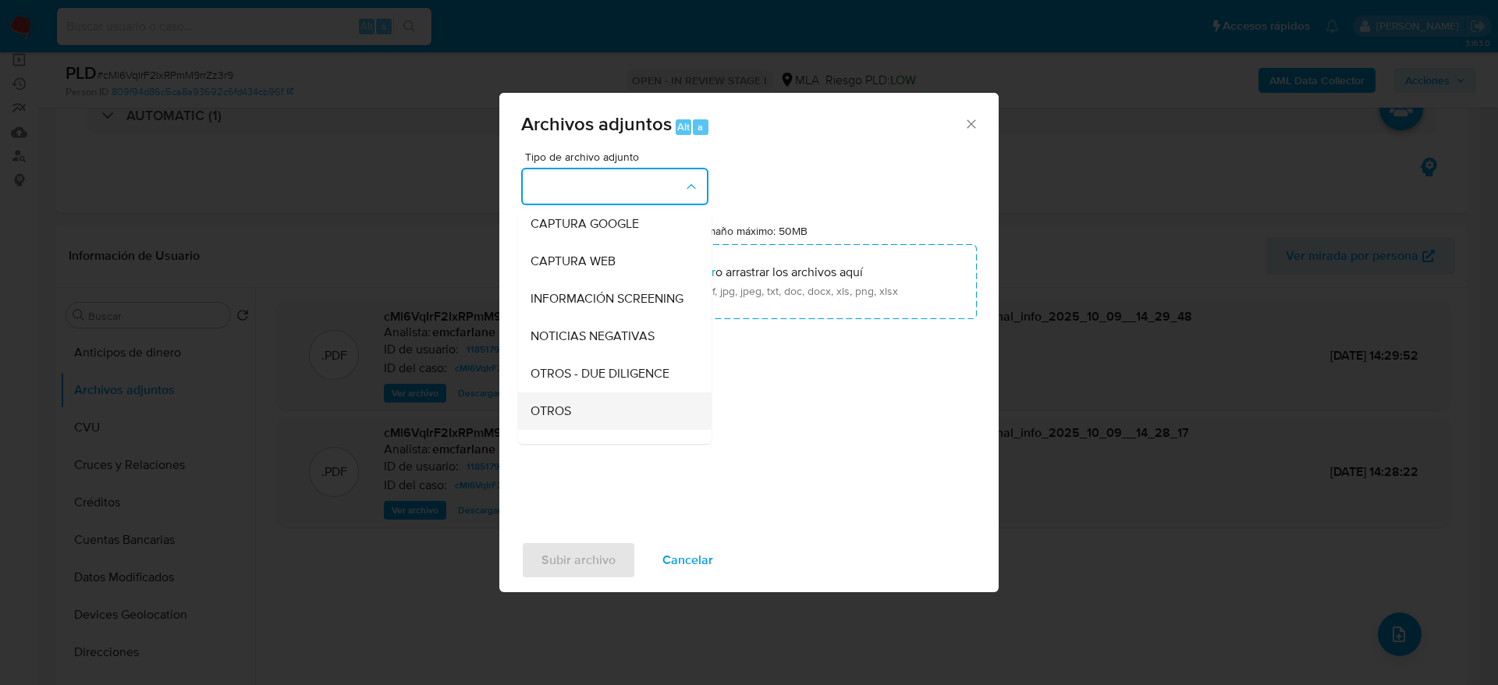
click at [580, 423] on div "OTROS" at bounding box center [609, 410] width 159 height 37
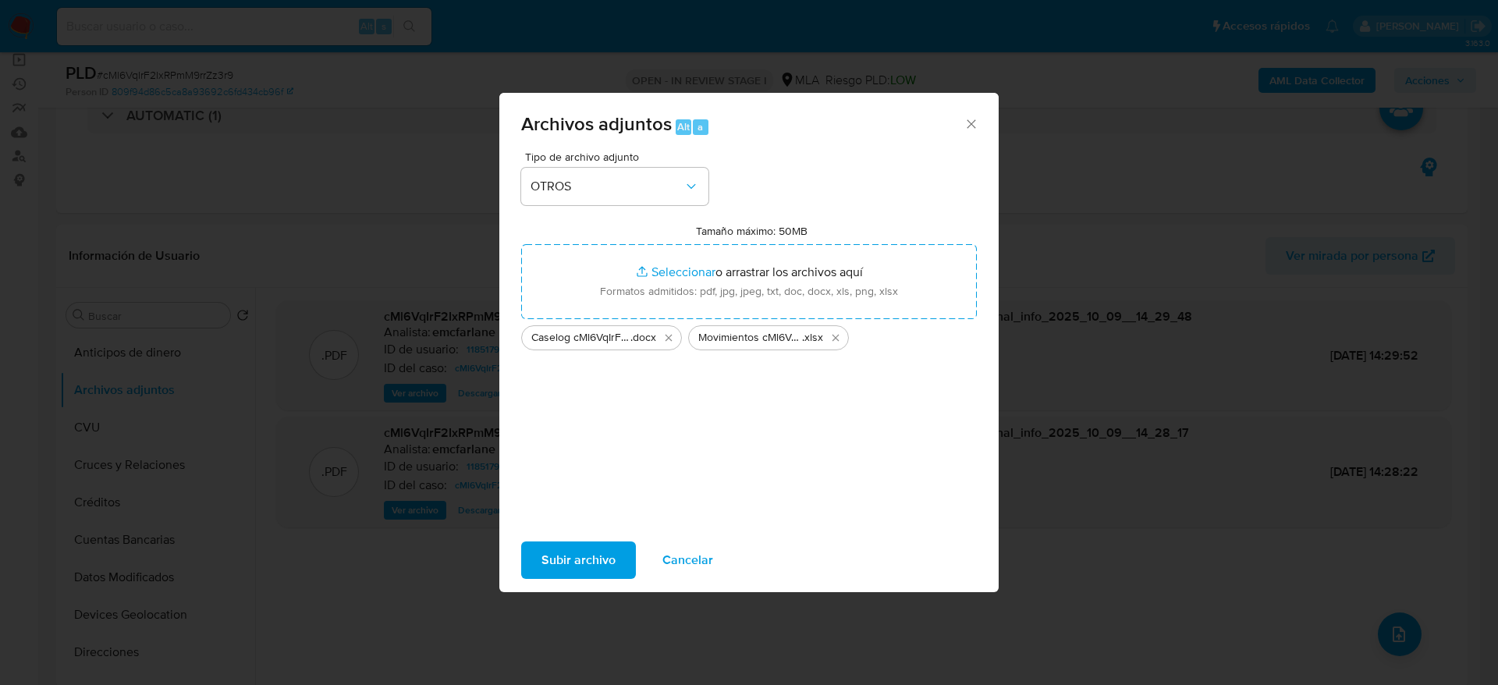
click at [576, 566] on span "Subir archivo" at bounding box center [578, 560] width 74 height 34
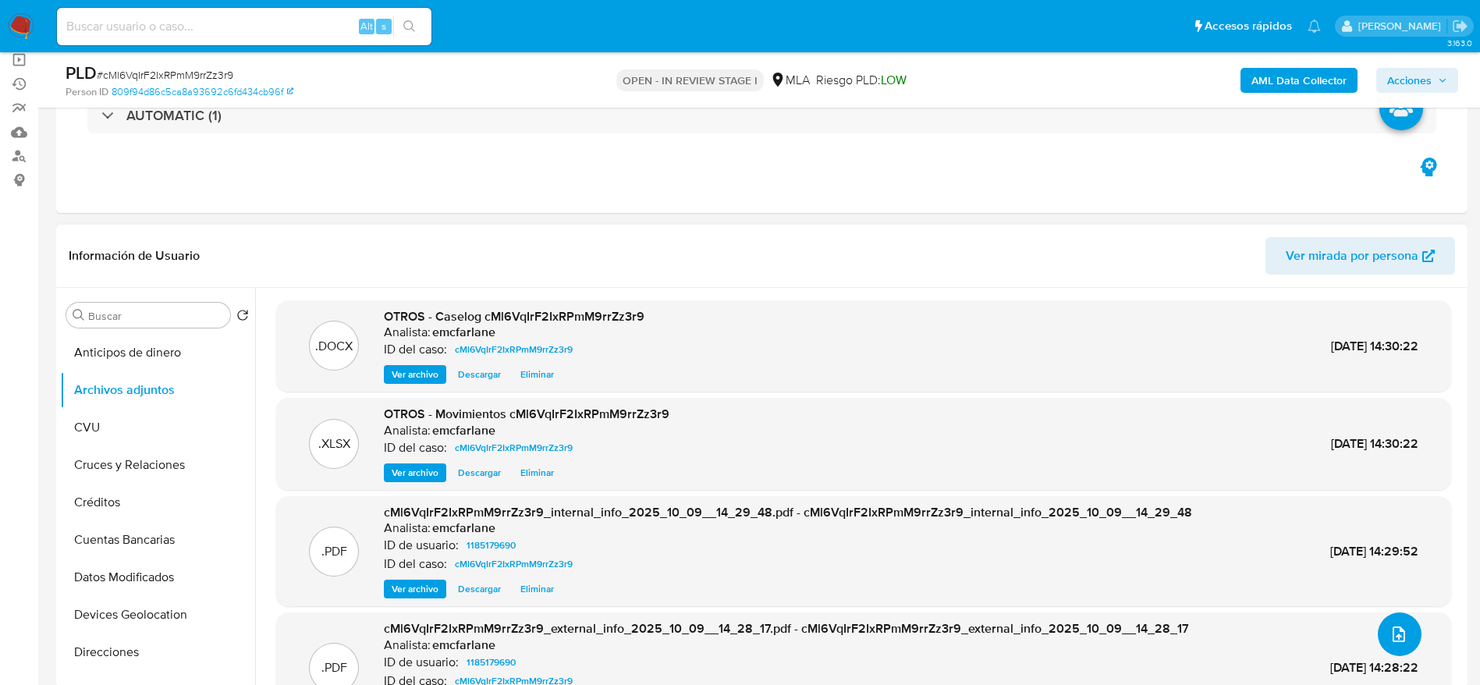
scroll to position [50, 0]
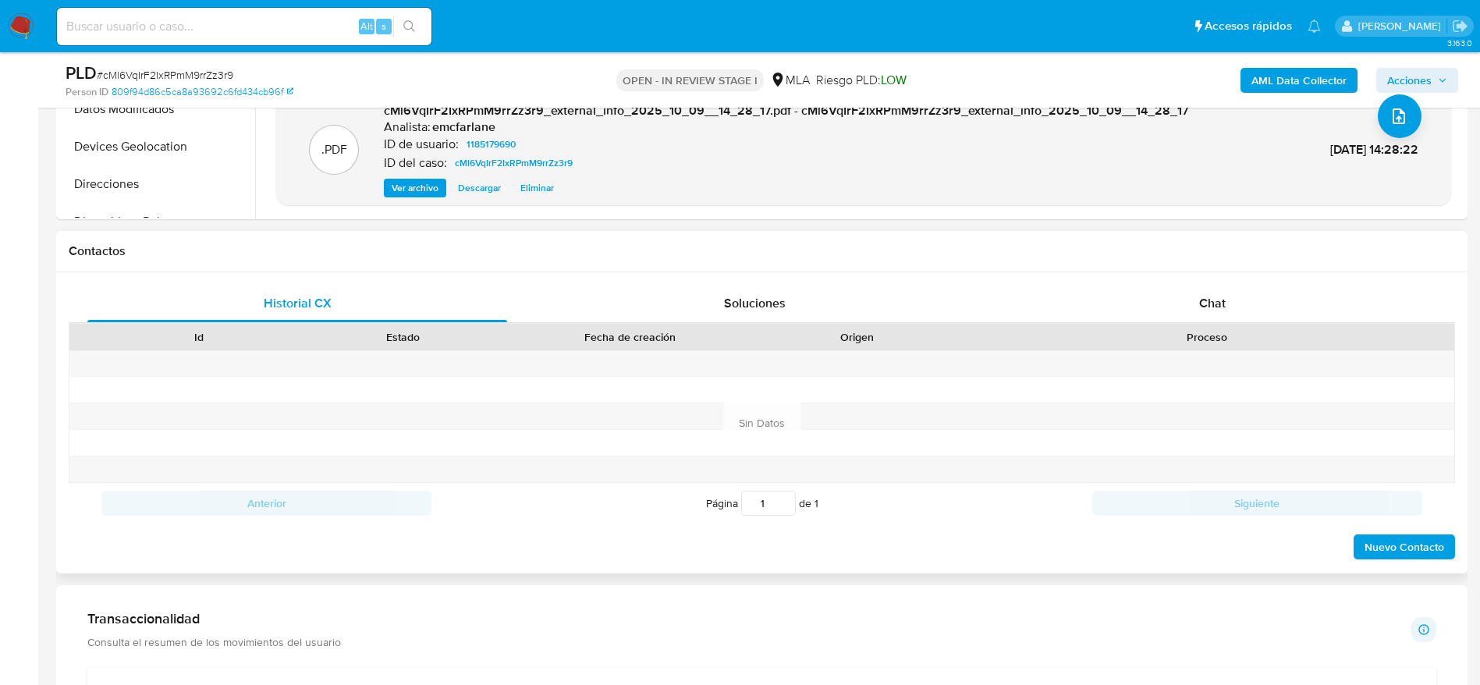
click at [1215, 310] on span "Chat" at bounding box center [1212, 303] width 27 height 18
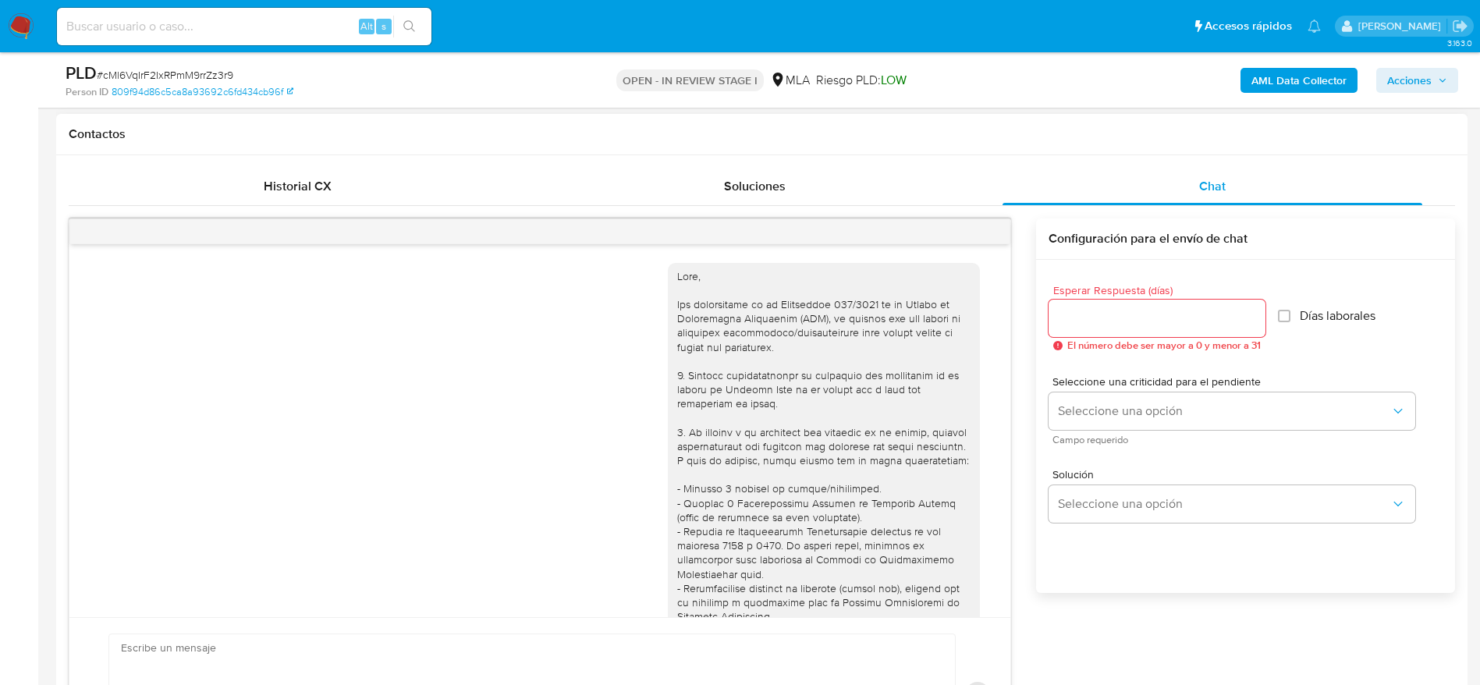
scroll to position [854, 0]
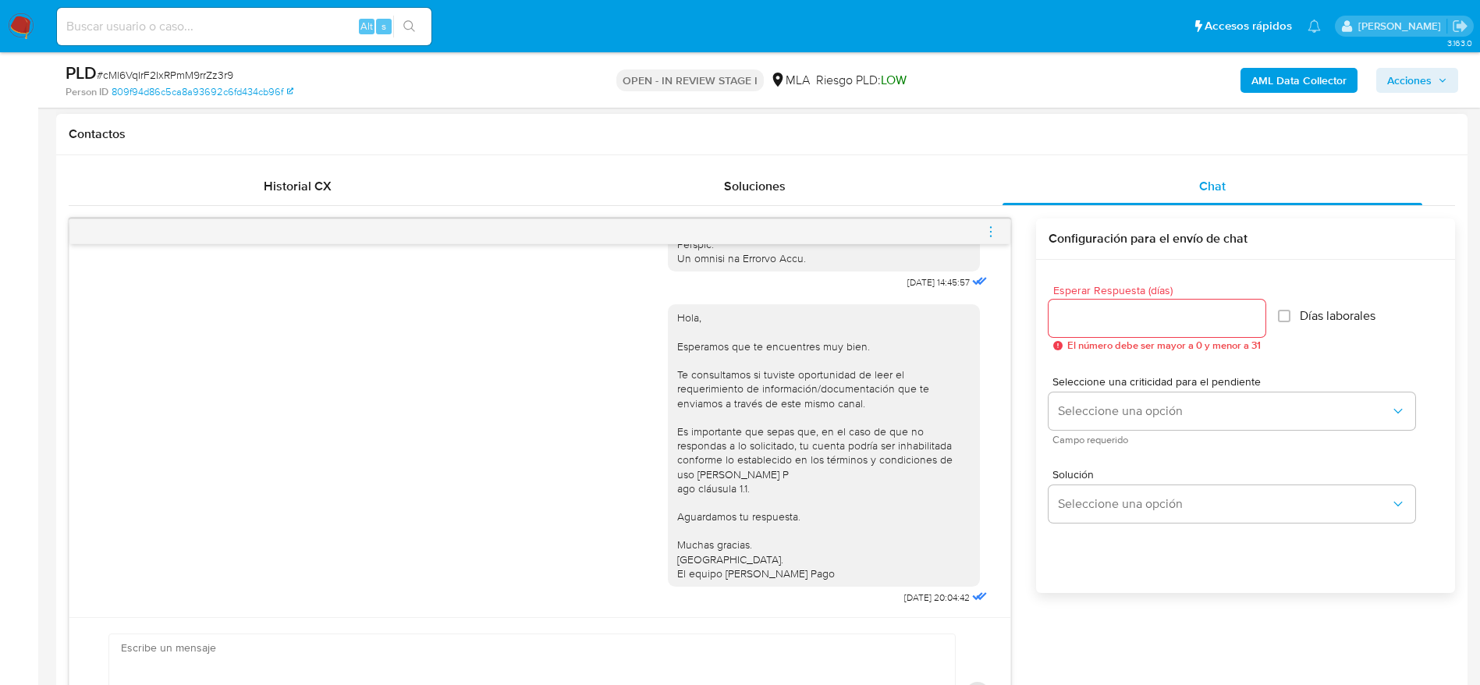
click at [988, 236] on icon "menu-action" at bounding box center [991, 232] width 14 height 14
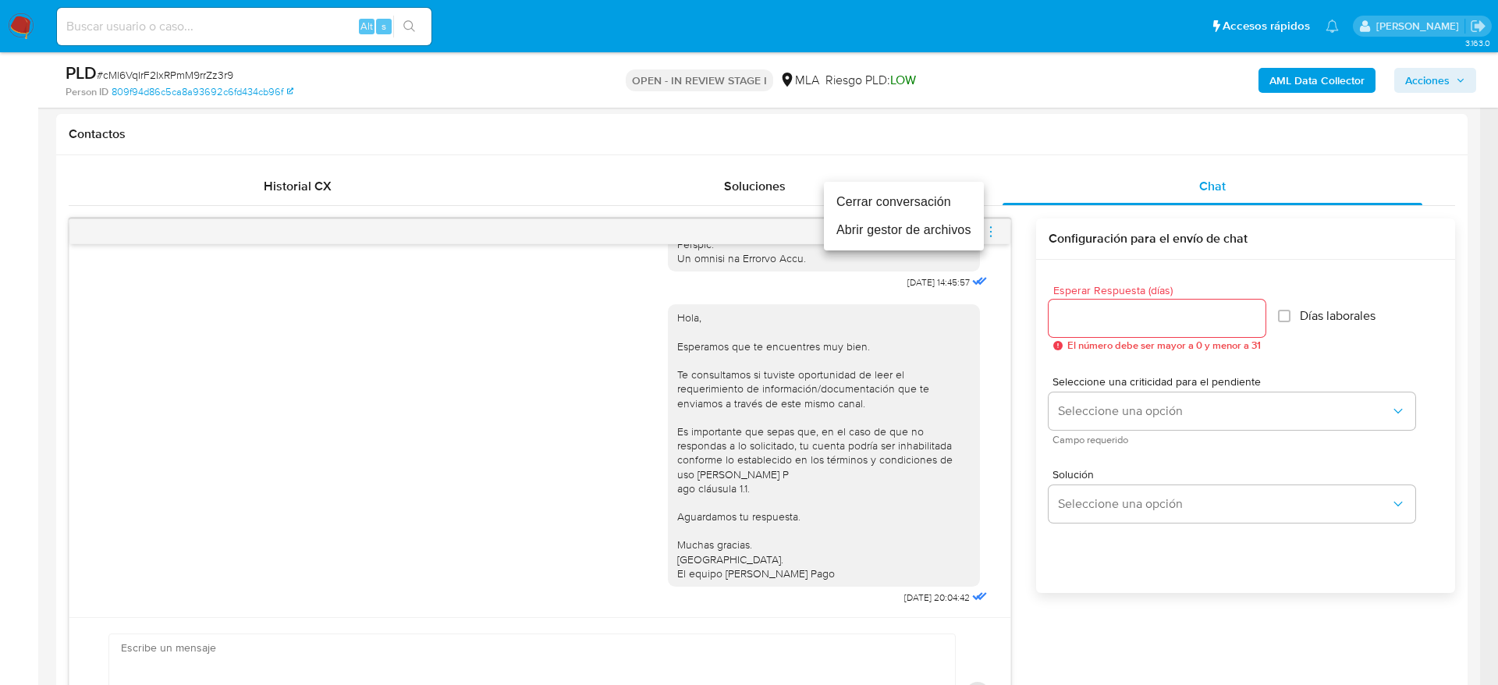
click at [935, 197] on li "Cerrar conversación" at bounding box center [904, 202] width 160 height 28
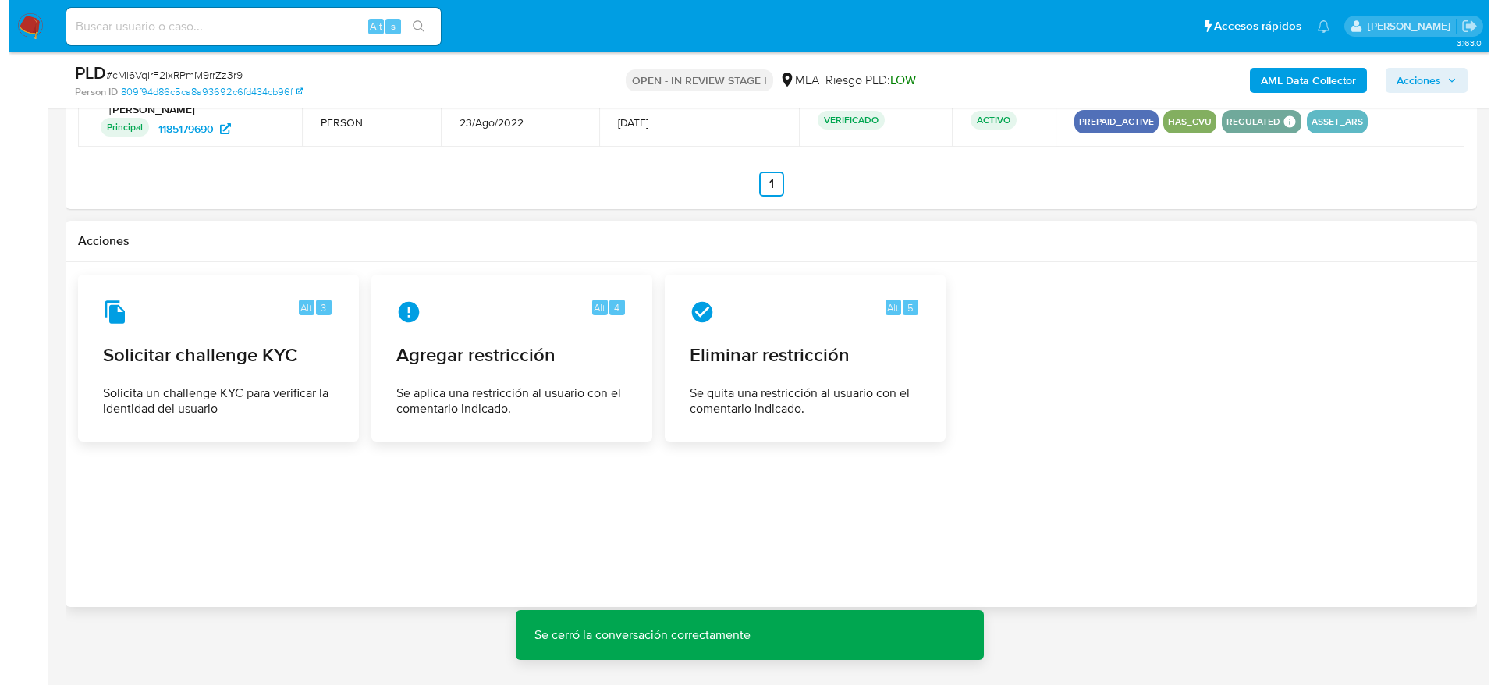
scroll to position [2270, 0]
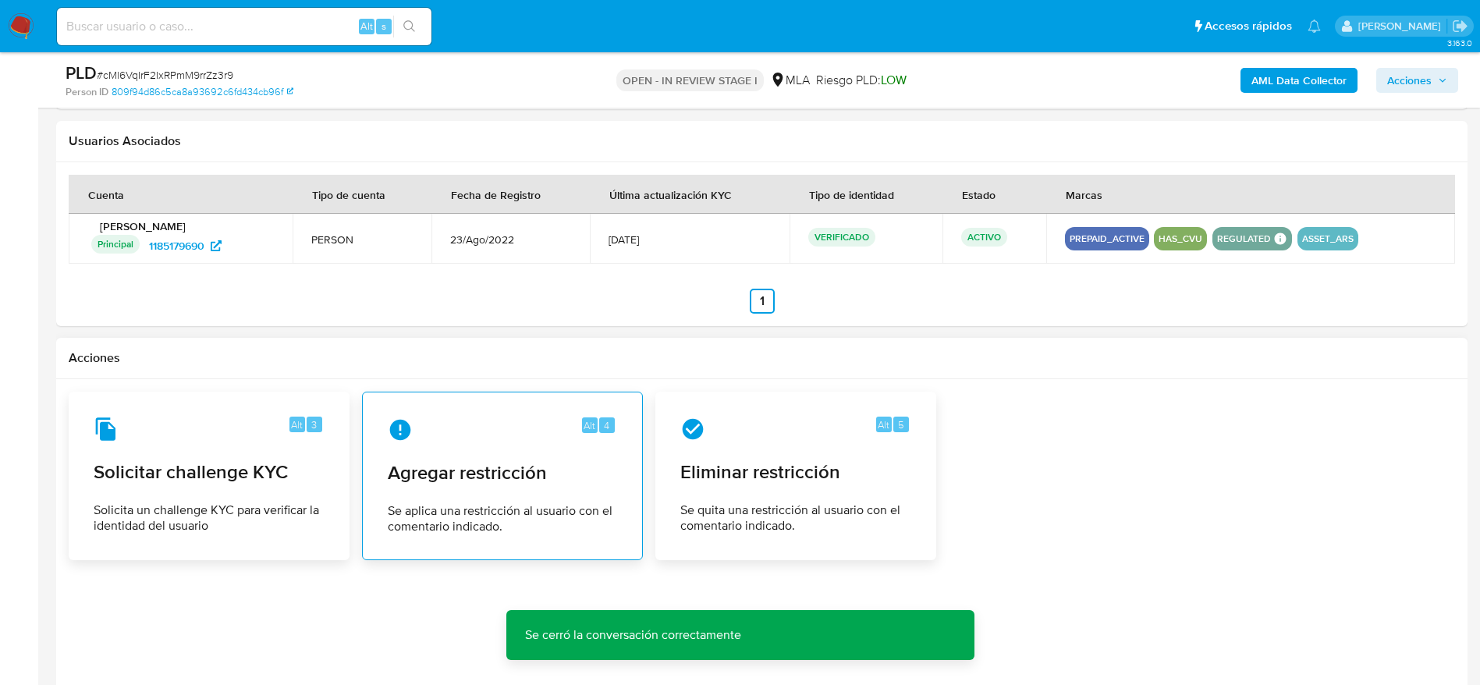
click at [456, 534] on span "Se aplica una restricción al usuario con el comentario indicado." at bounding box center [502, 518] width 229 height 31
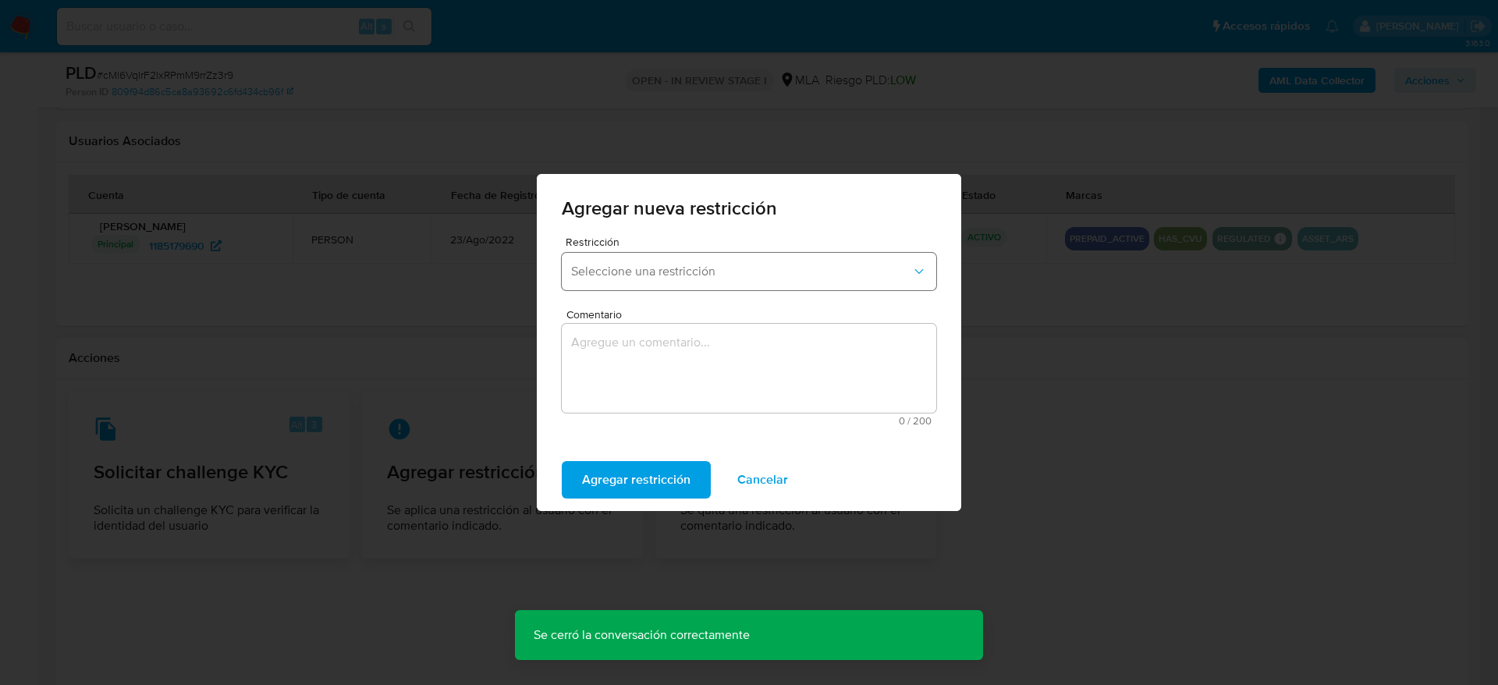
drag, startPoint x: 699, startPoint y: 271, endPoint x: 701, endPoint y: 286, distance: 15.8
click at [699, 271] on span "Seleccione una restricción" at bounding box center [741, 272] width 340 height 16
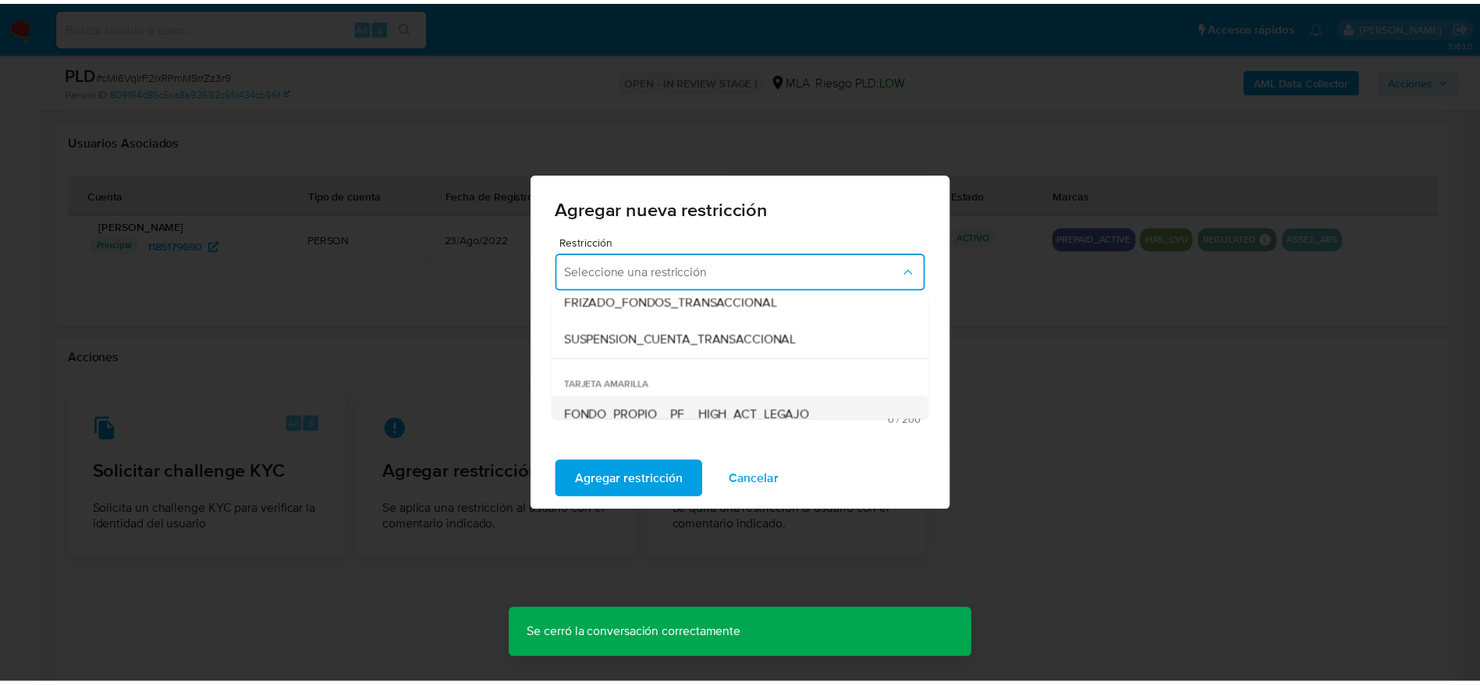
scroll to position [234, 0]
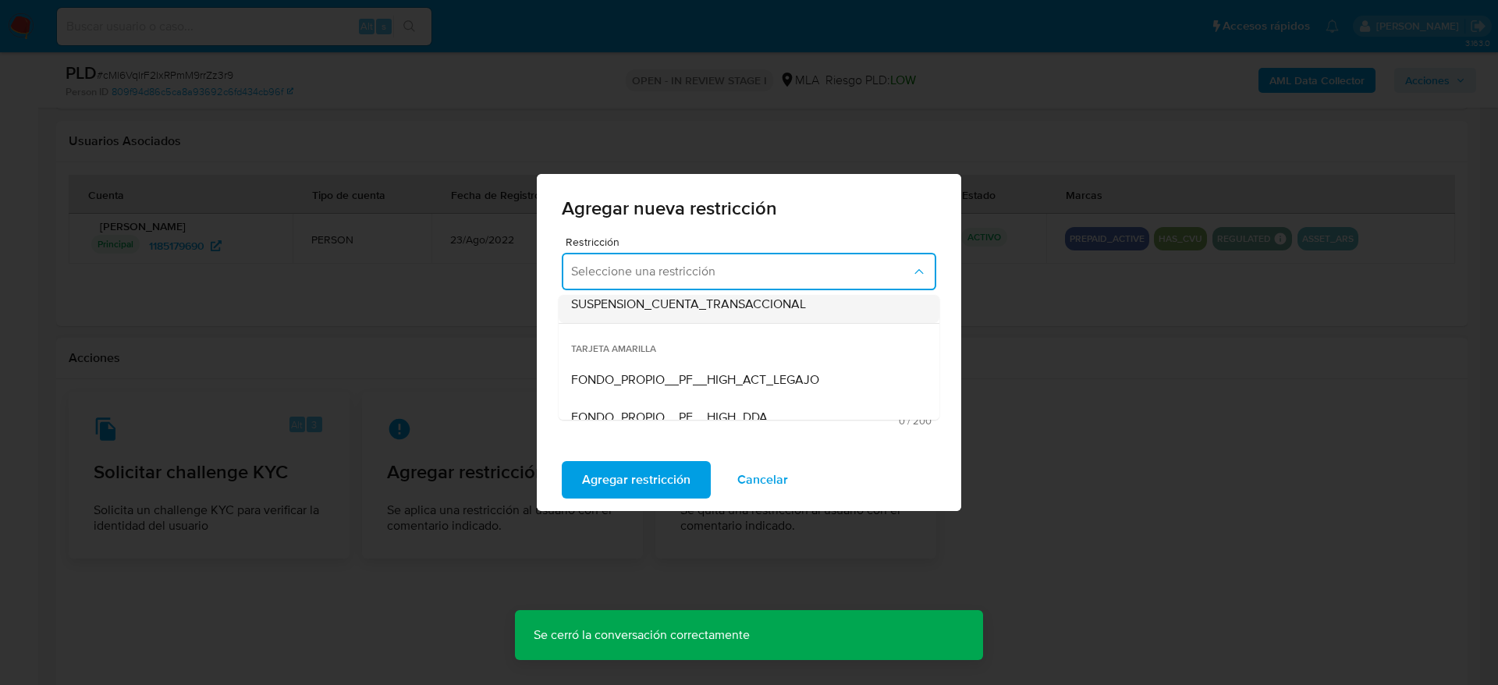
click at [690, 301] on span "SUSPENSION_CUENTA_TRANSACCIONAL" at bounding box center [688, 304] width 235 height 16
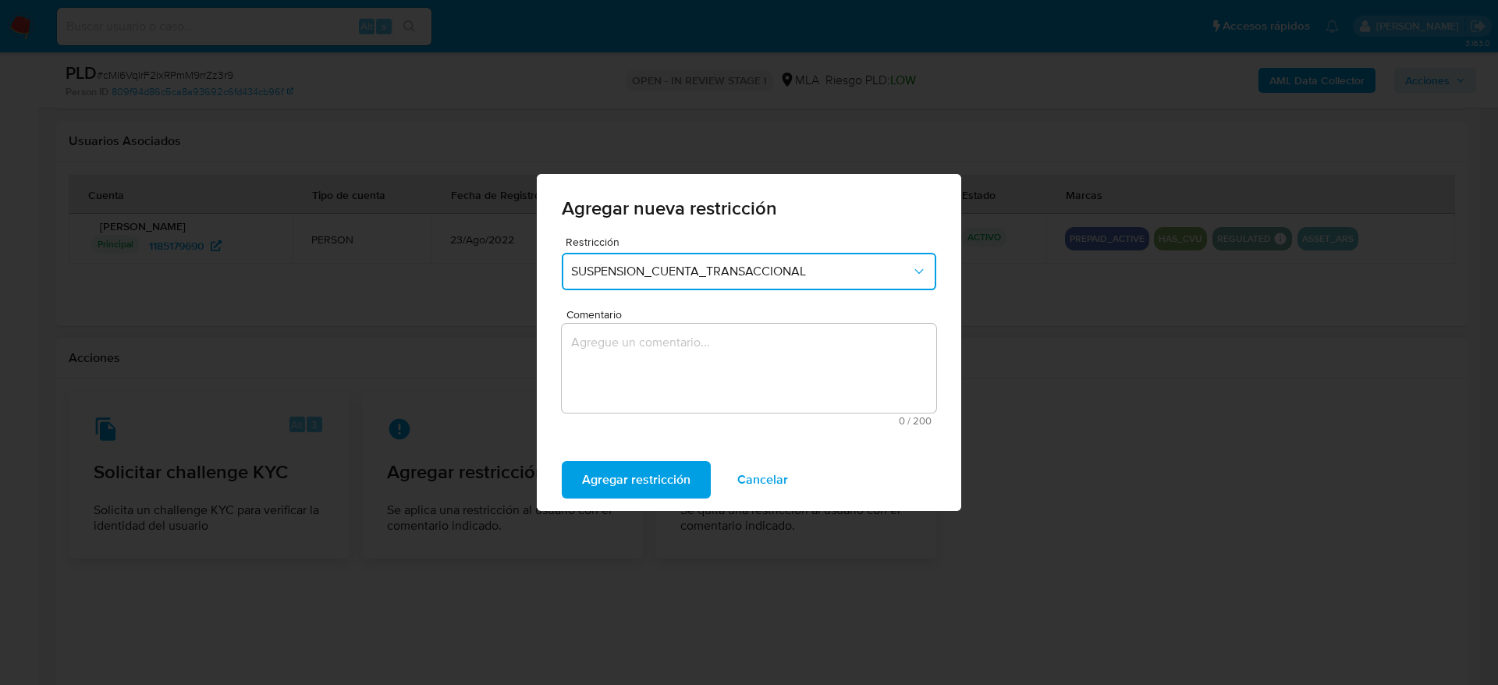
click at [668, 378] on textarea "Comentario" at bounding box center [749, 368] width 374 height 89
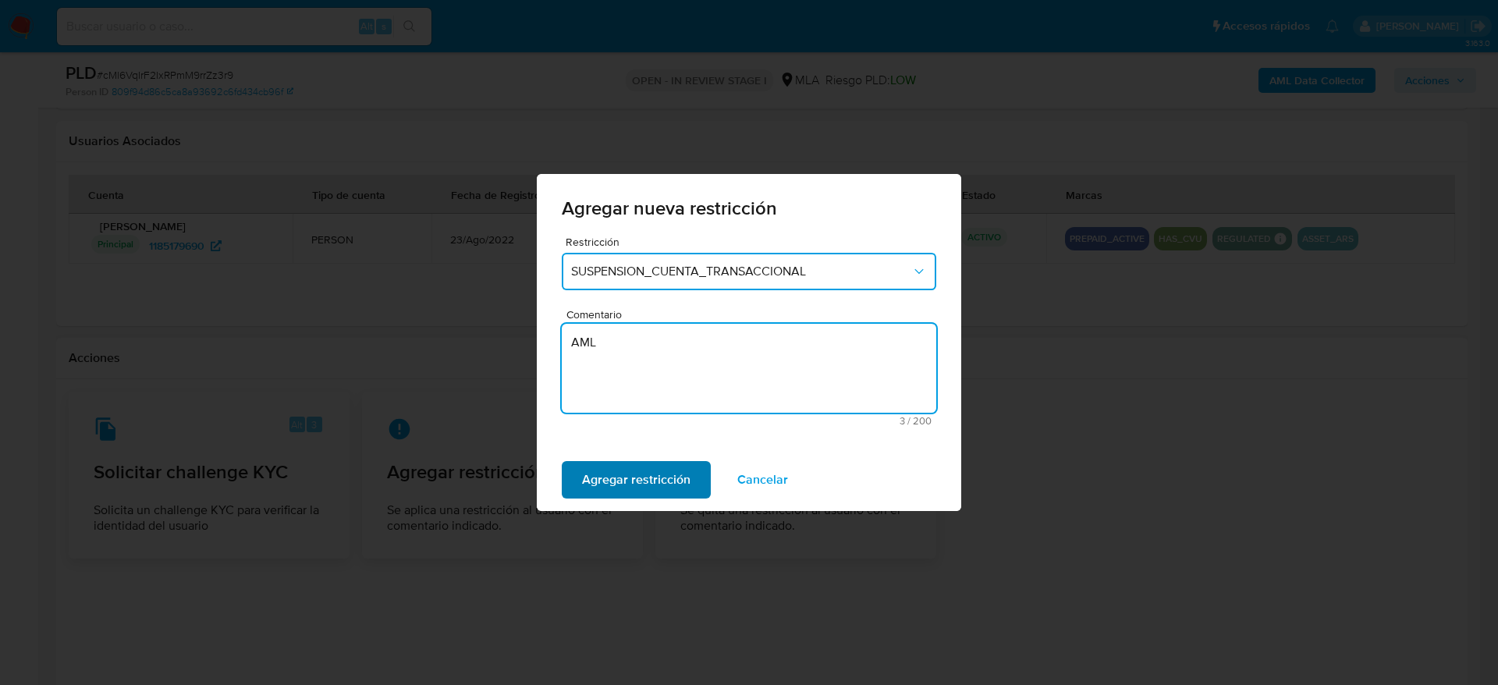
type textarea "AML"
click at [638, 495] on span "Agregar restricción" at bounding box center [636, 480] width 108 height 34
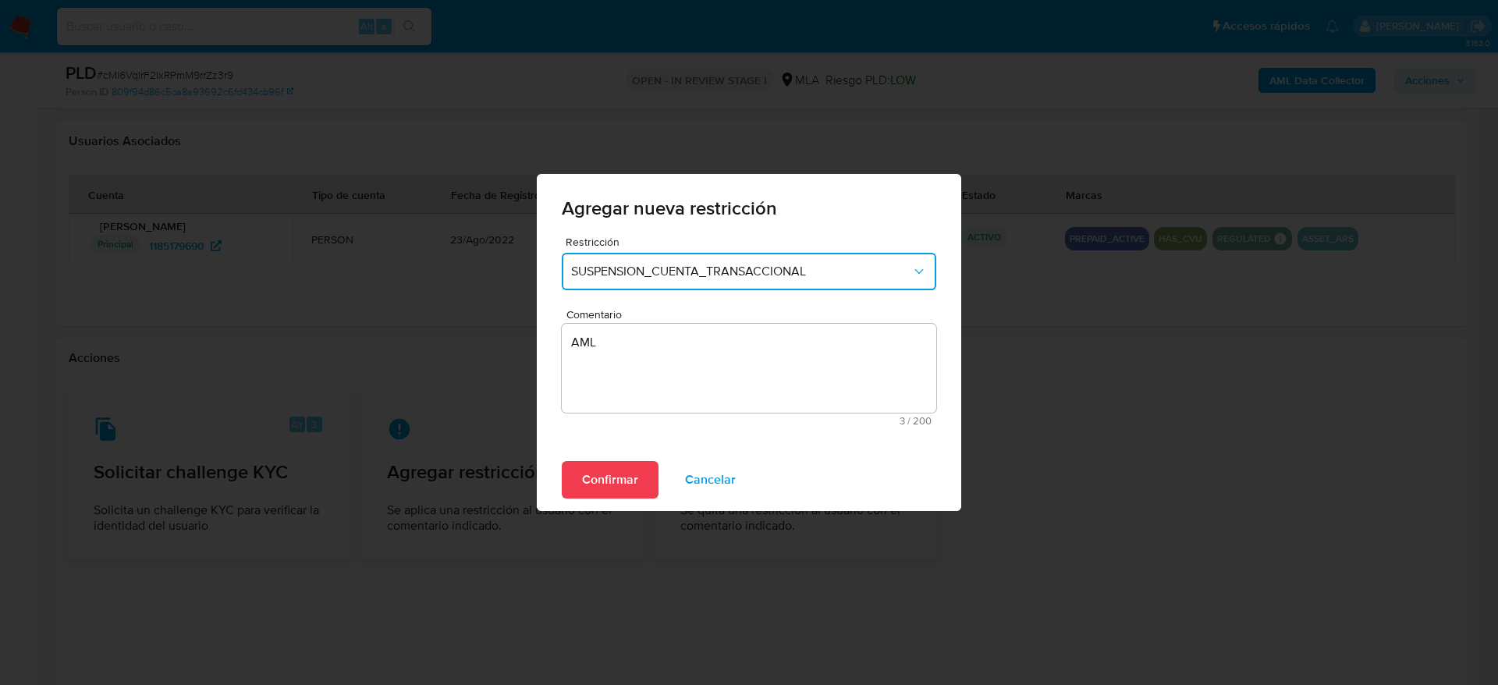
click at [640, 466] on button "Confirmar" at bounding box center [610, 479] width 97 height 37
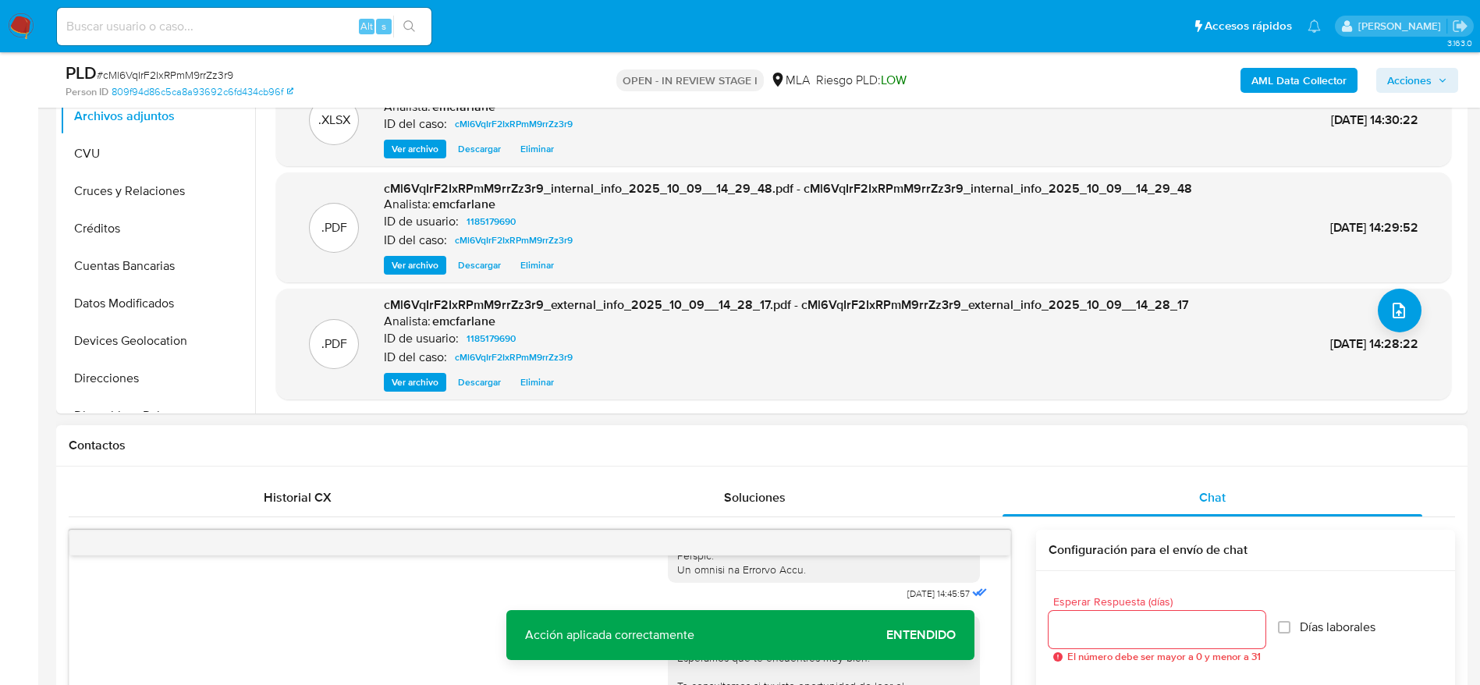
scroll to position [0, 0]
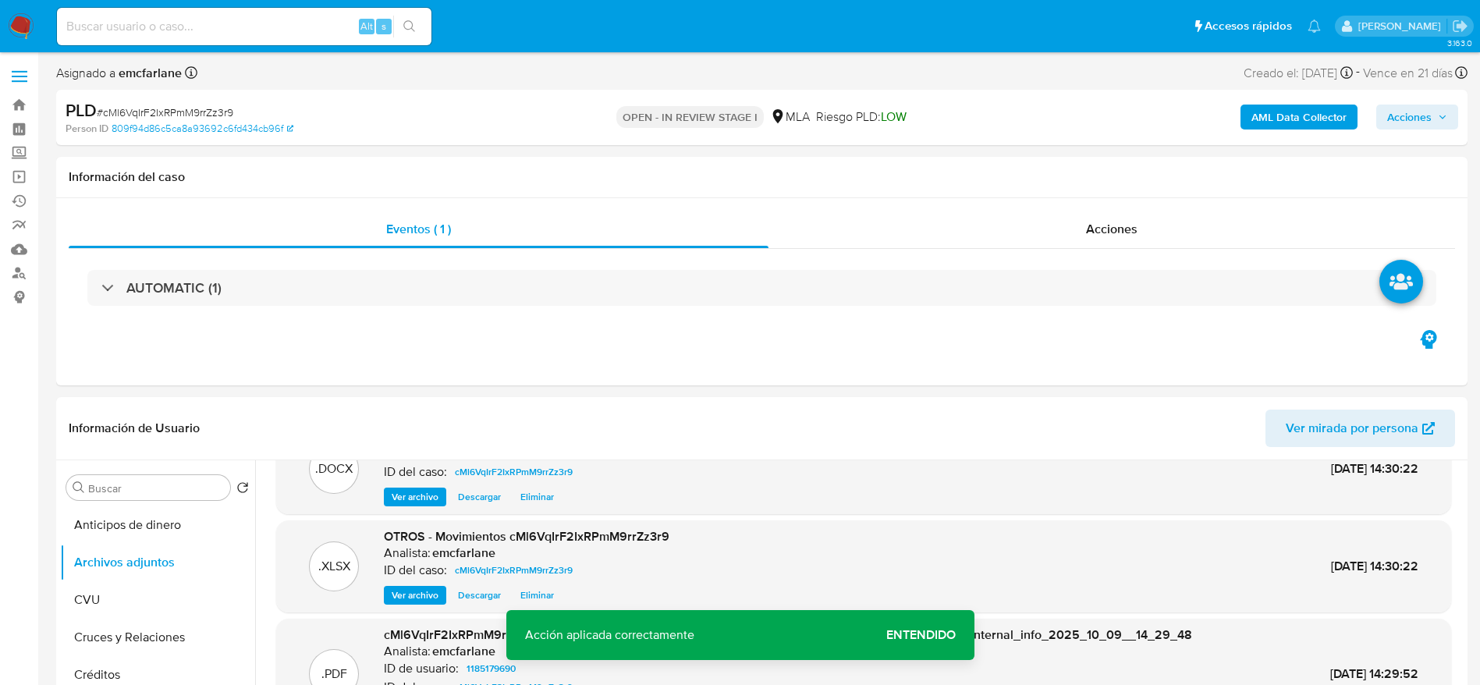
click at [1435, 116] on span "Acciones" at bounding box center [1417, 117] width 60 height 22
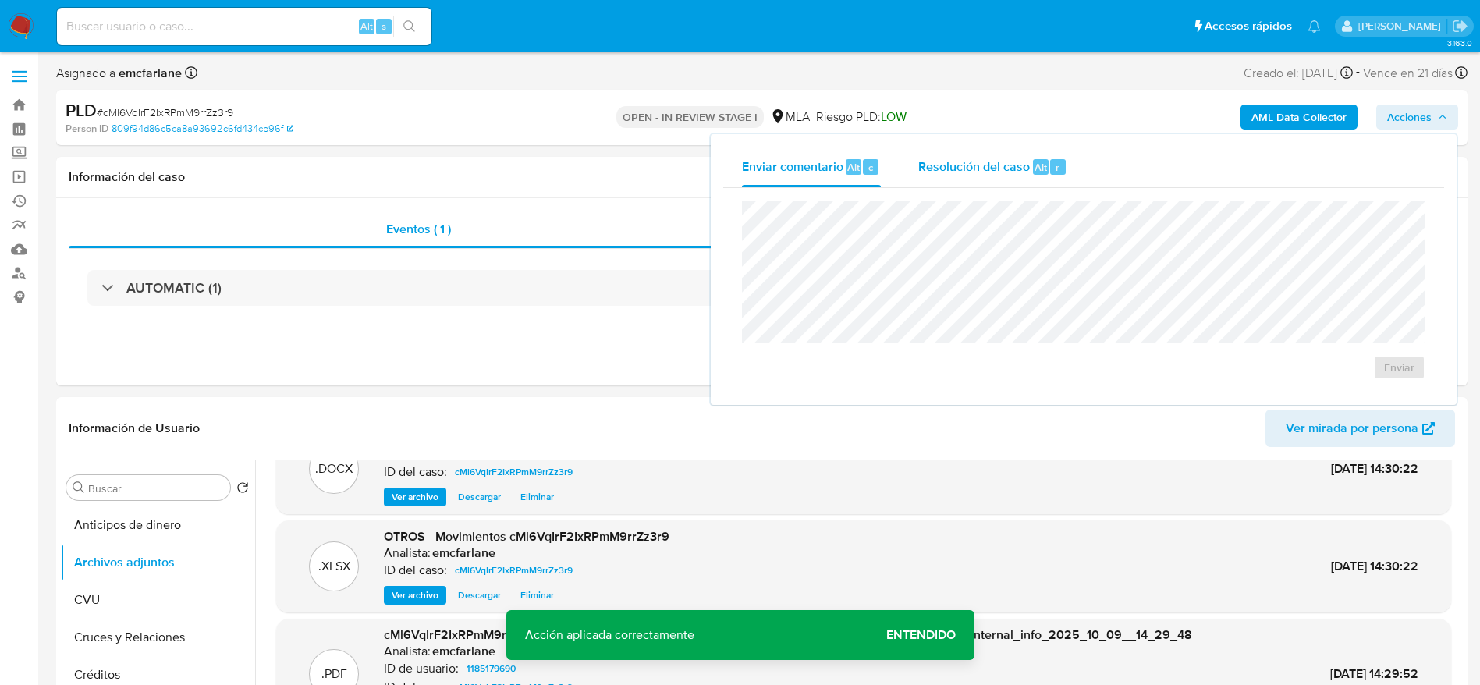
click at [1003, 180] on div "Resolución del caso Alt r" at bounding box center [992, 167] width 149 height 41
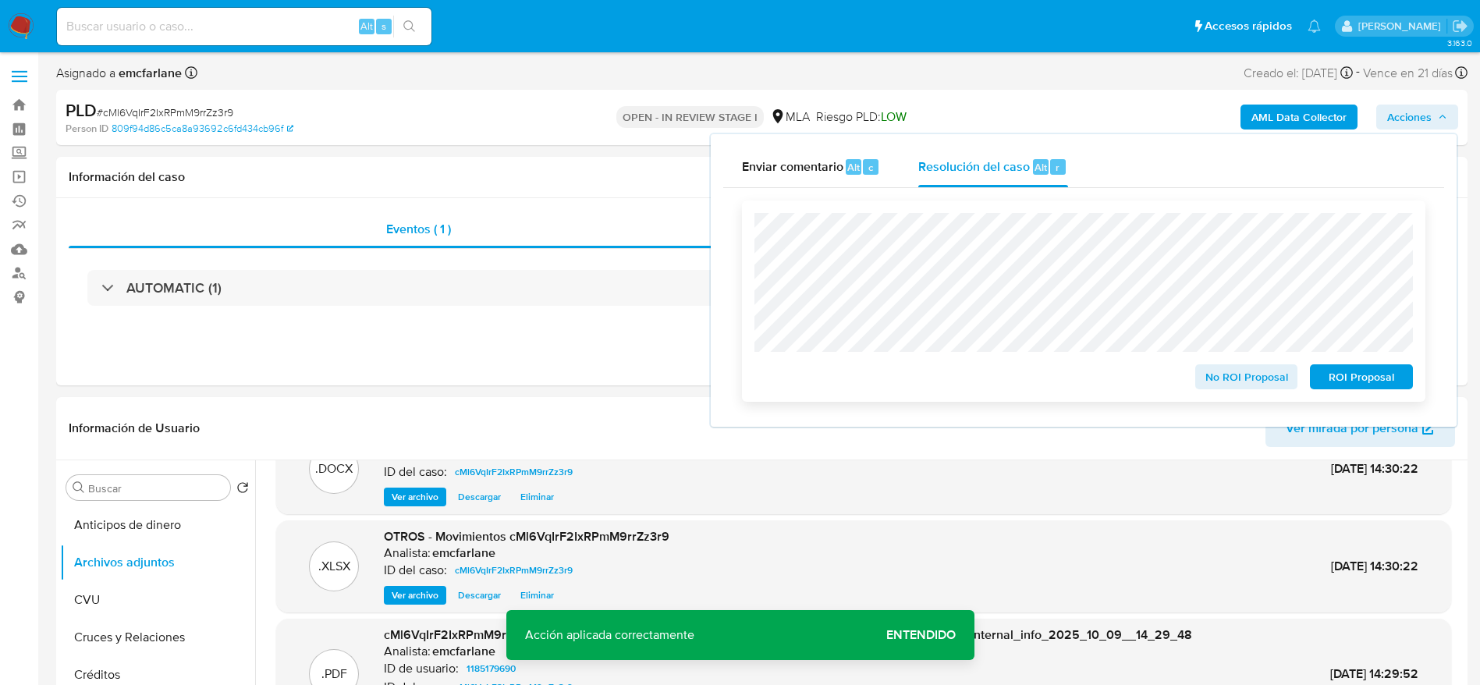
click at [1352, 378] on span "ROI Proposal" at bounding box center [1361, 377] width 81 height 22
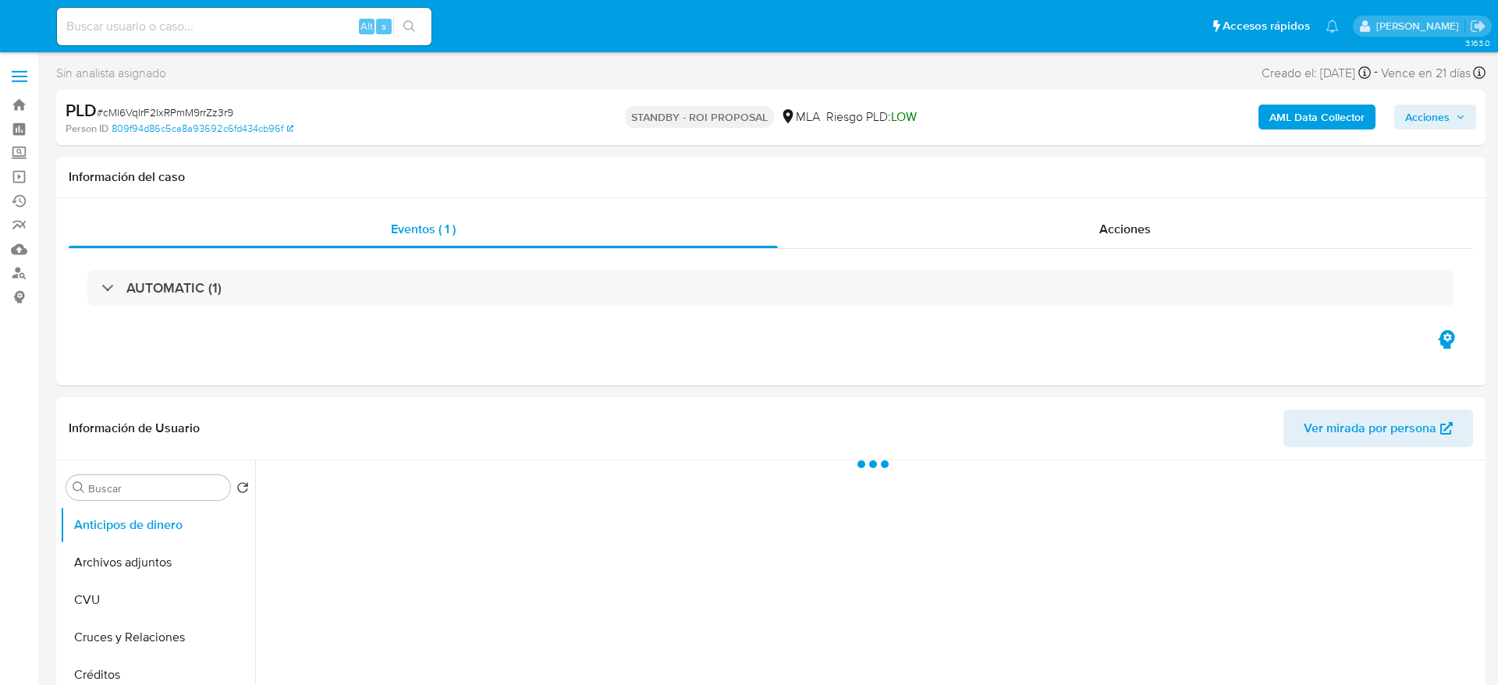
select select "10"
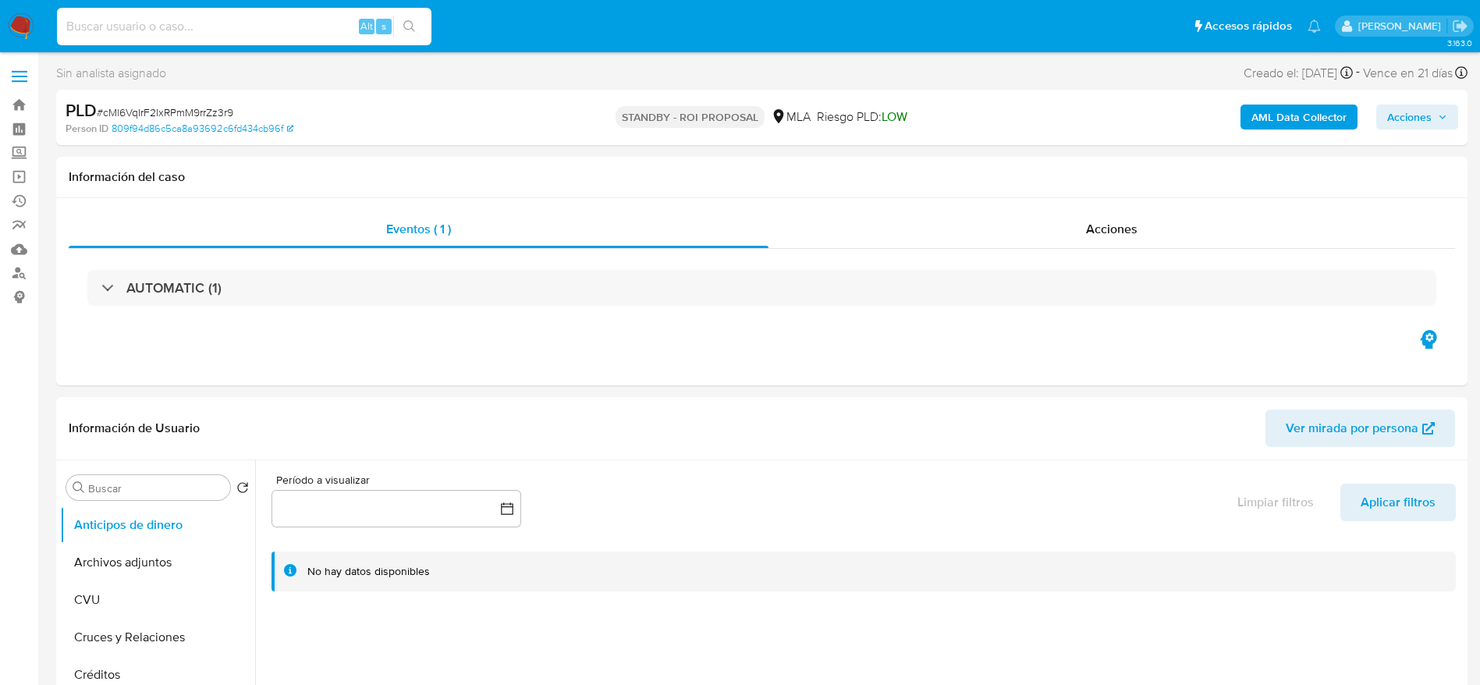
click at [224, 24] on input at bounding box center [244, 26] width 374 height 20
paste input "6r9weRYtPrP84M0Wx6eYqfdB"
type input "6r9weRYtPrP84M0Wx6eYqfdB"
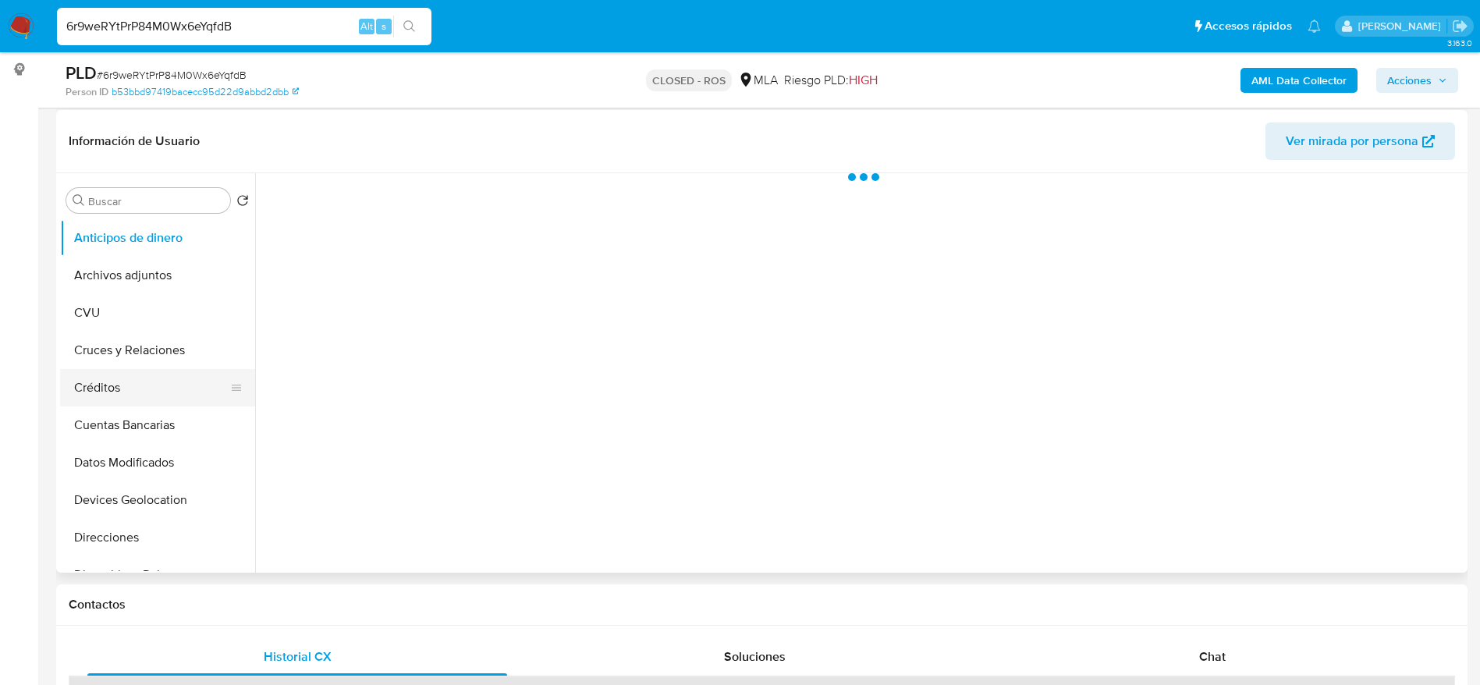
scroll to position [234, 0]
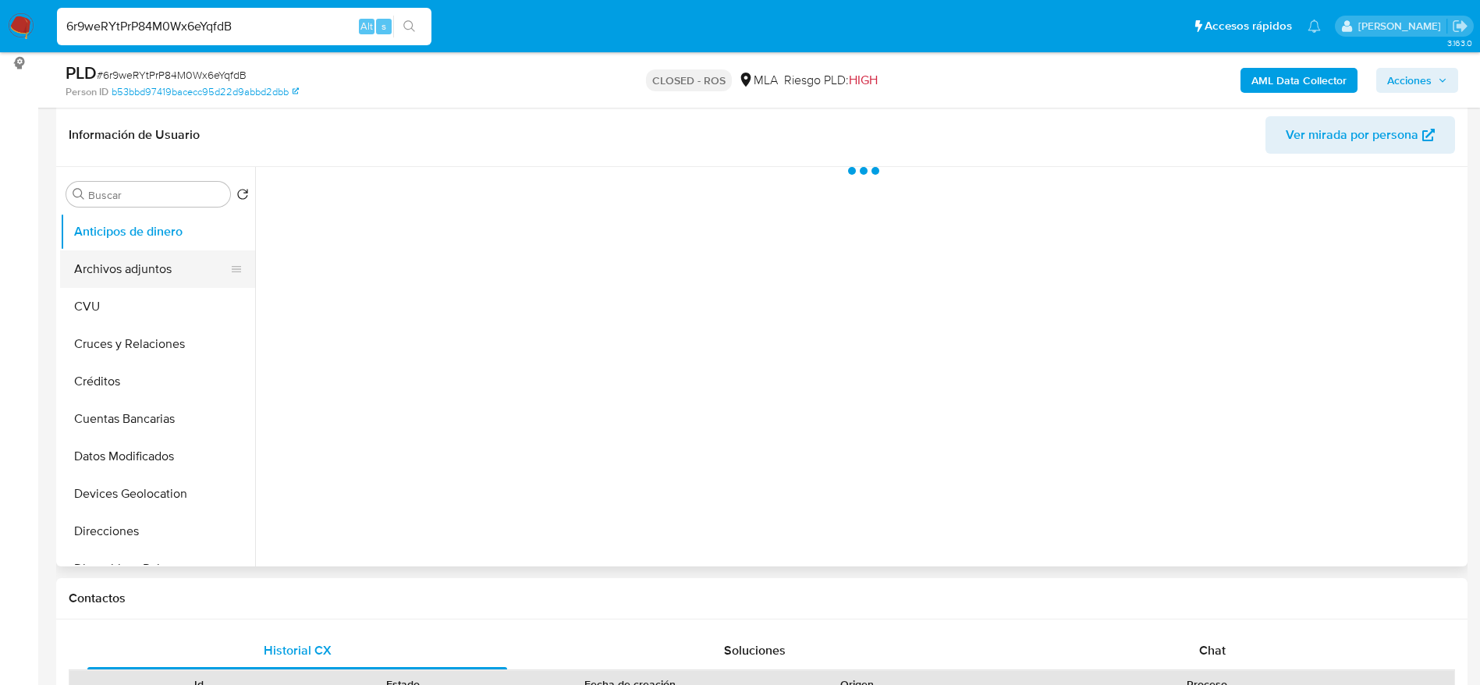
select select "10"
click at [100, 273] on button "Archivos adjuntos" at bounding box center [151, 268] width 183 height 37
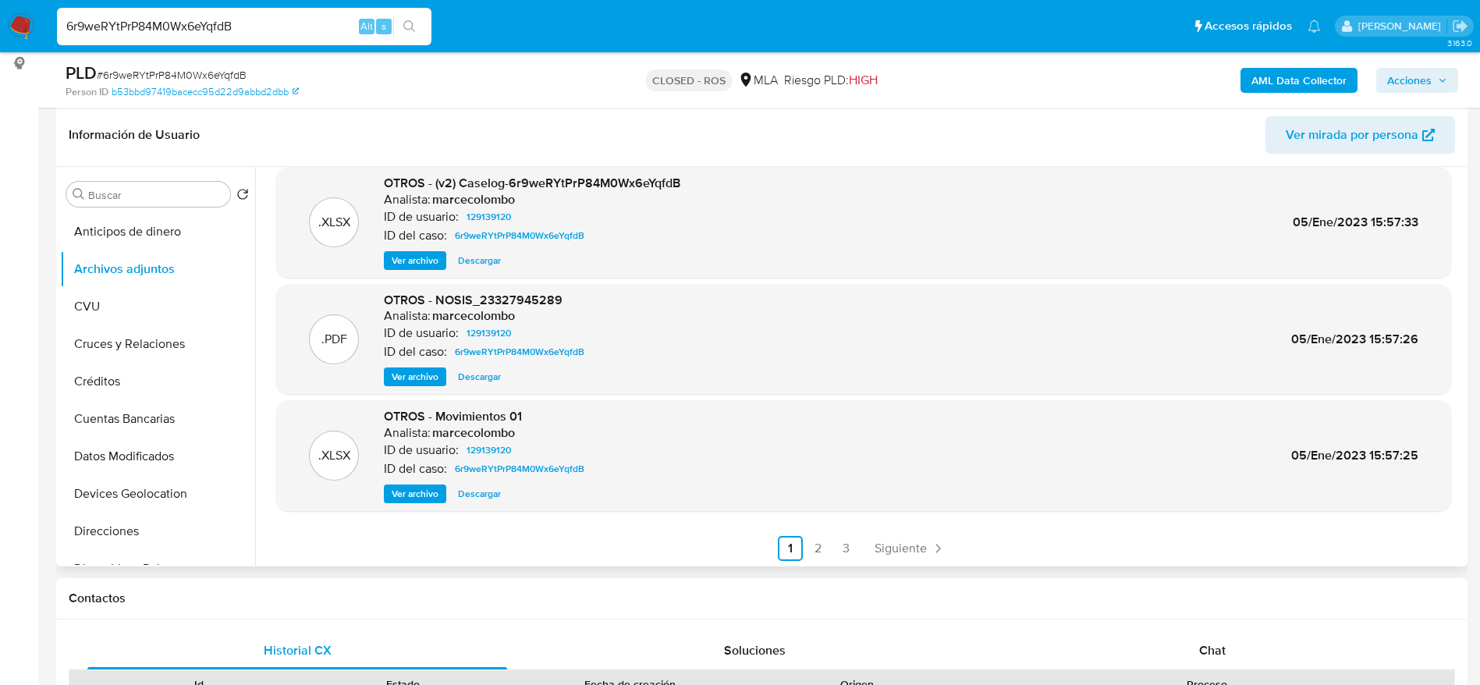
scroll to position [131, 0]
click at [474, 495] on span "Descargar" at bounding box center [479, 492] width 43 height 16
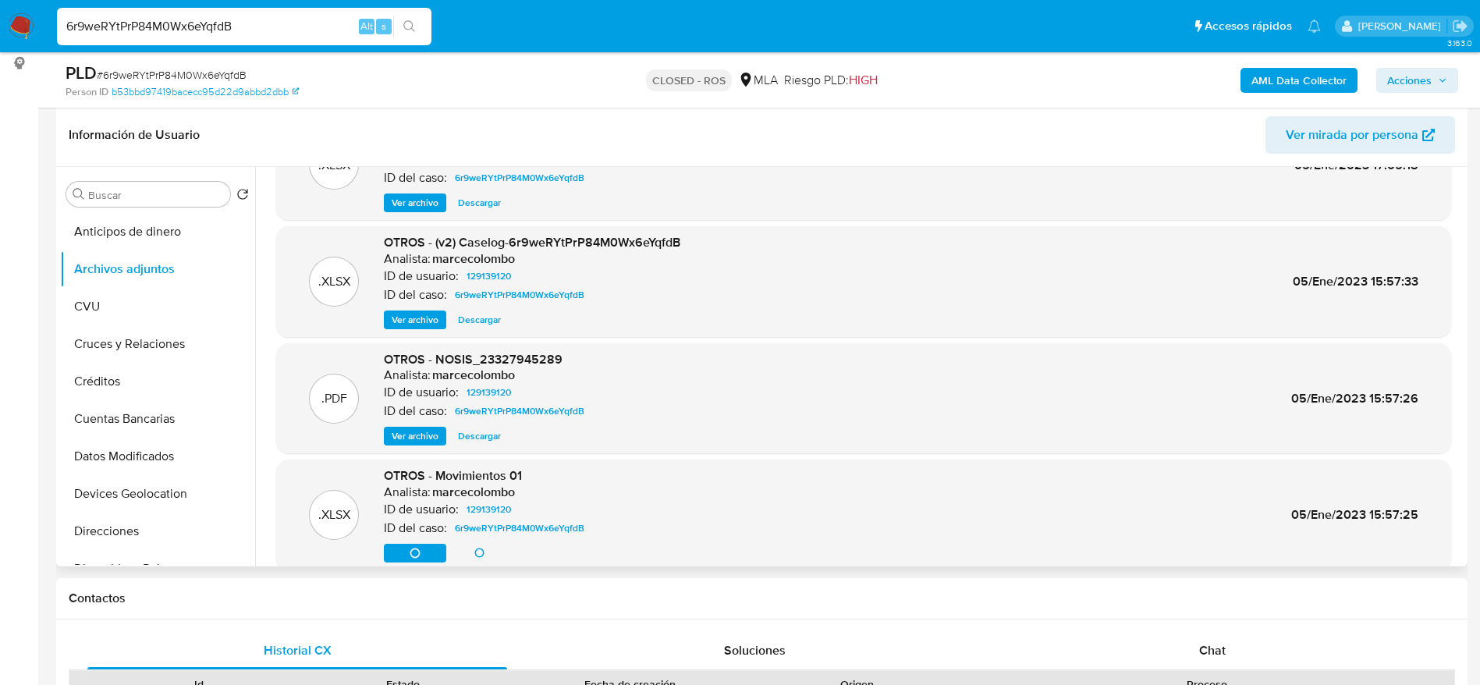
scroll to position [0, 0]
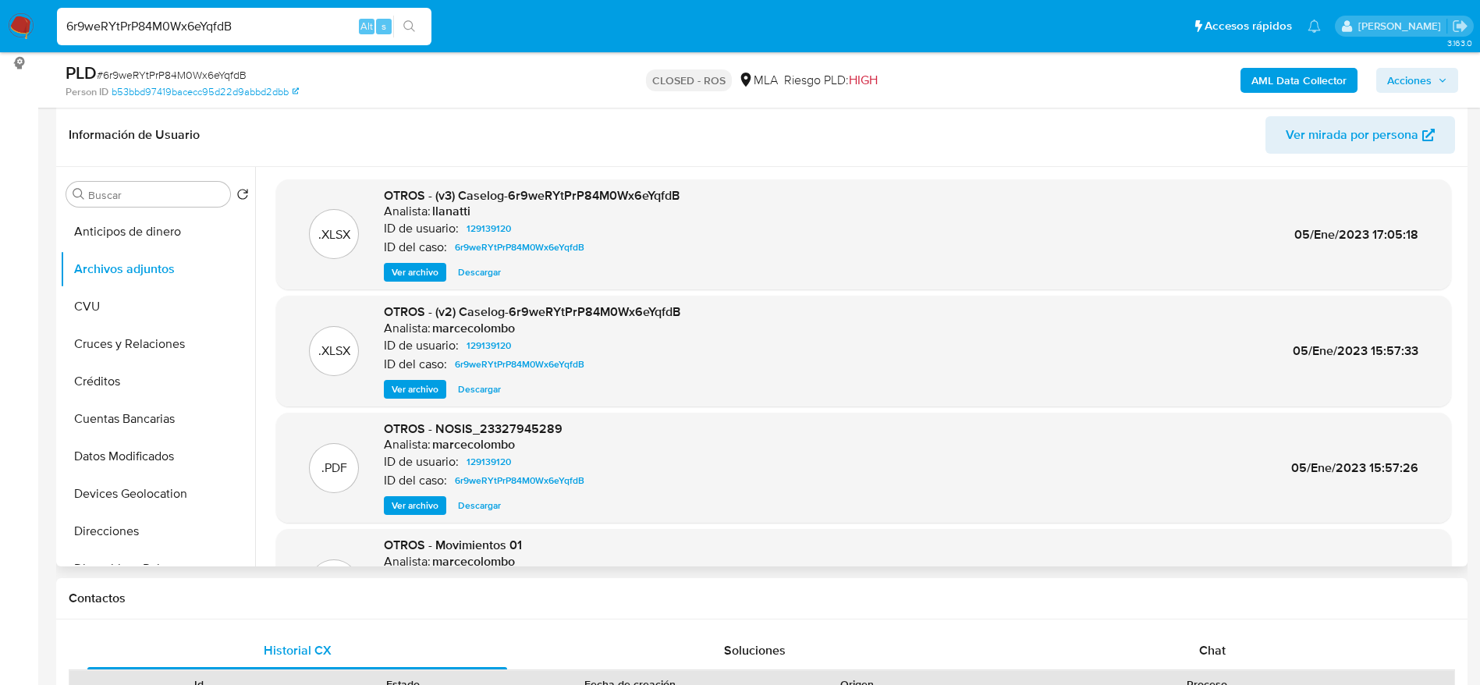
click at [487, 275] on span "Descargar" at bounding box center [479, 272] width 43 height 16
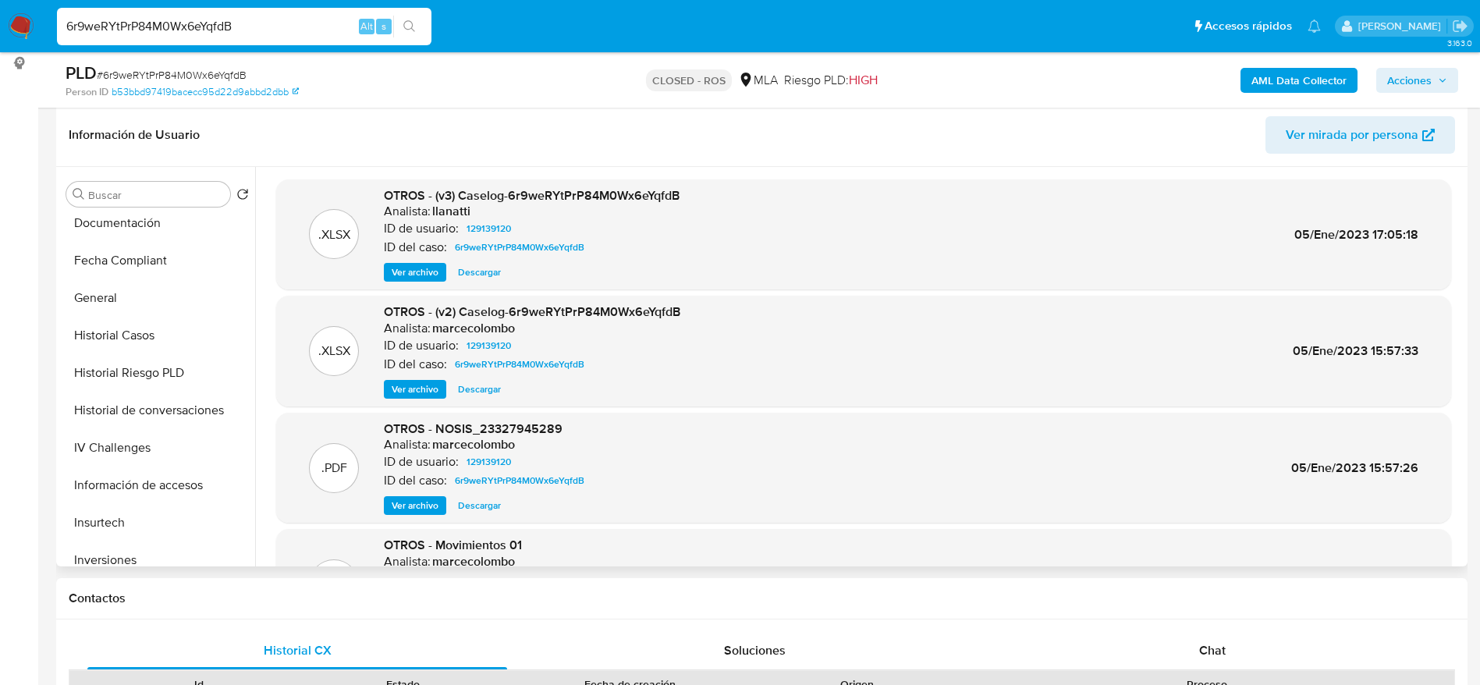
scroll to position [468, 0]
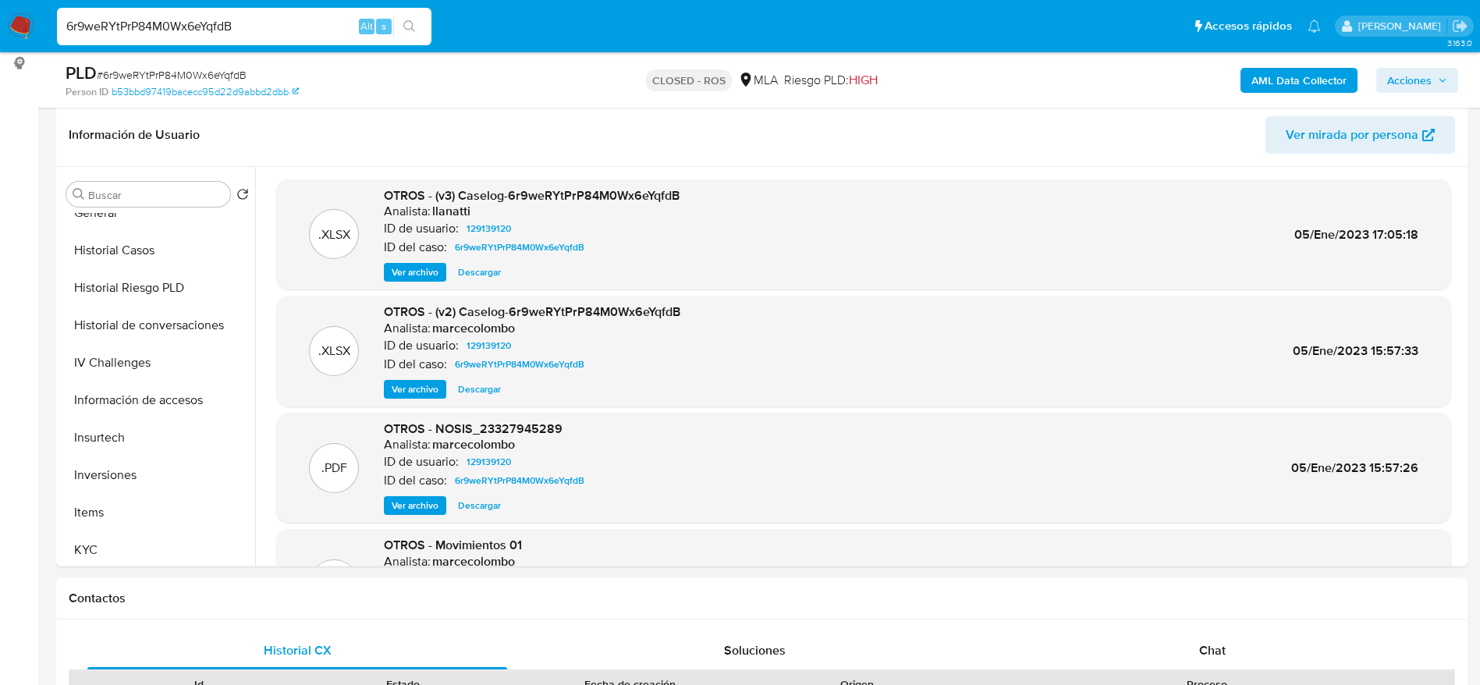
click at [247, 30] on input "6r9weRYtPrP84M0Wx6eYqfdB" at bounding box center [244, 26] width 374 height 20
paste input "uDobUGhelkv0XKpl06VM0HNy"
type input "uDobUGhelkv0XKpl06VM0HNy"
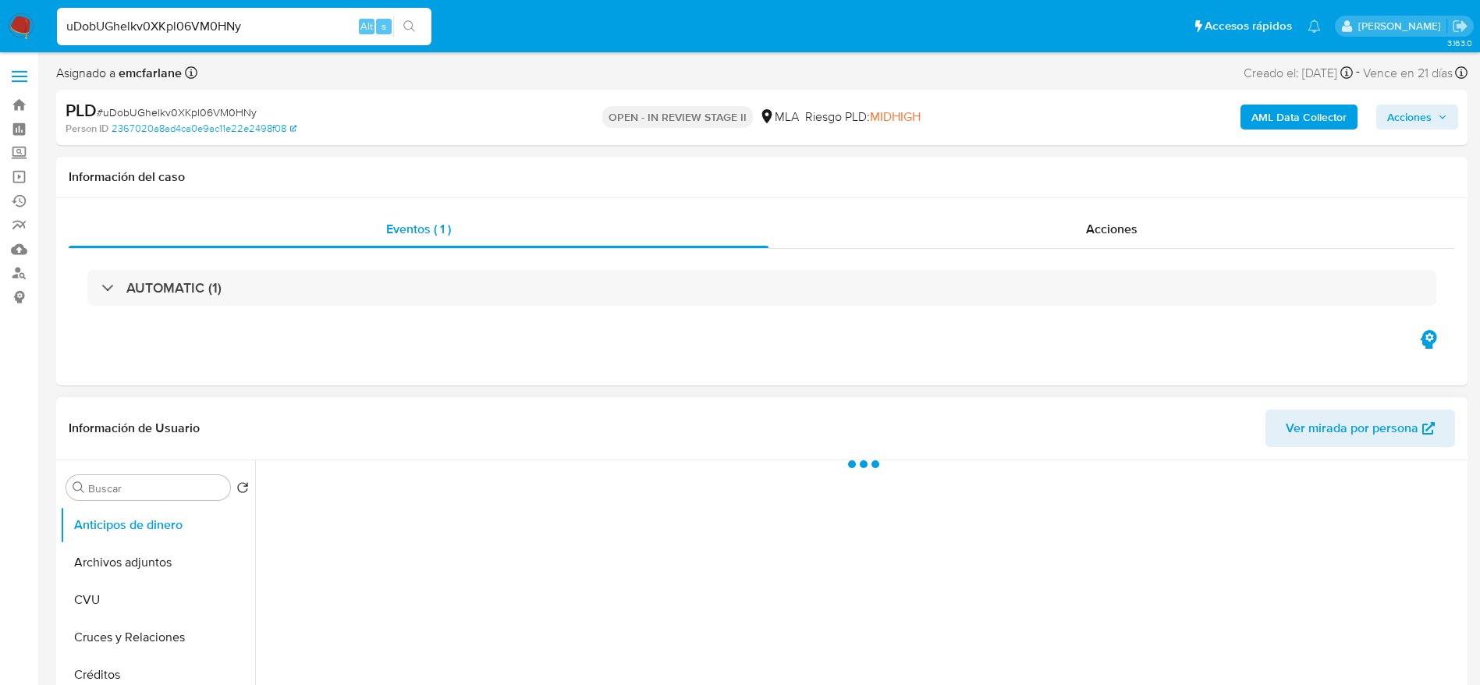
select select "10"
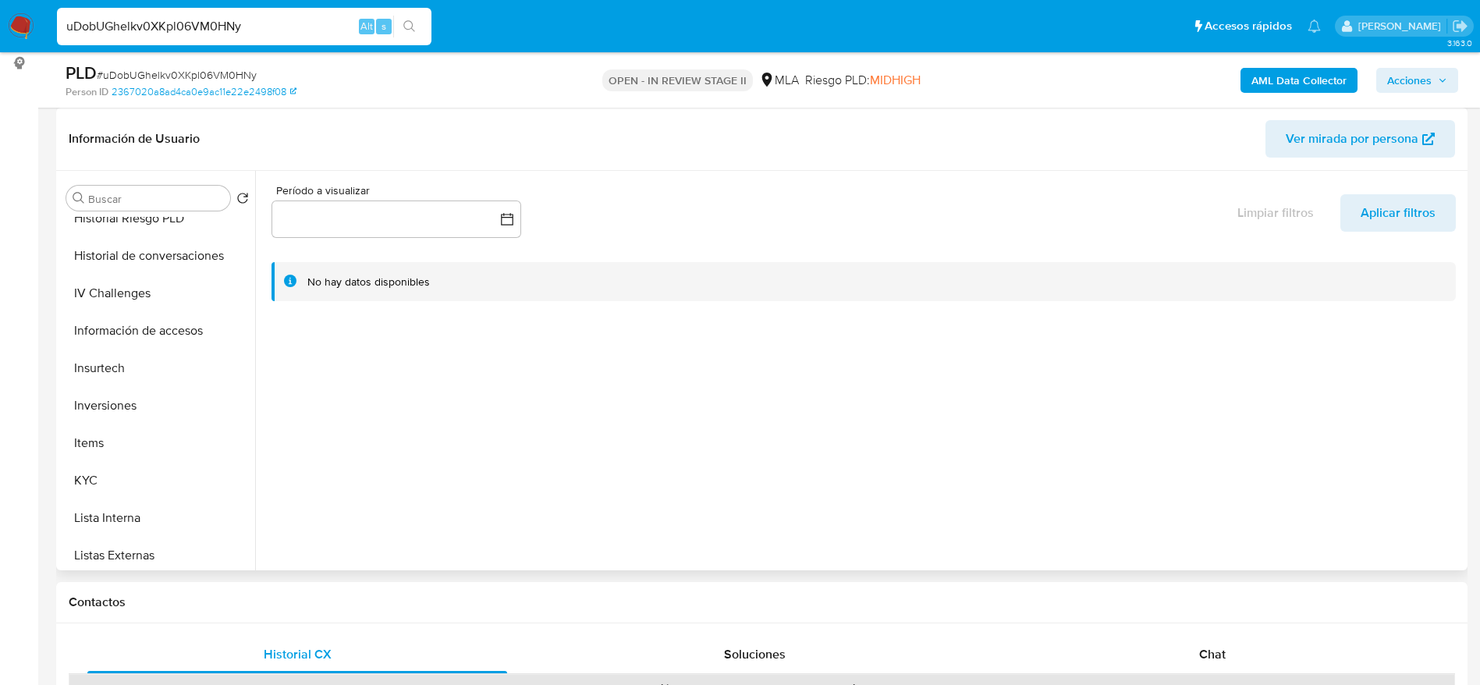
scroll to position [702, 0]
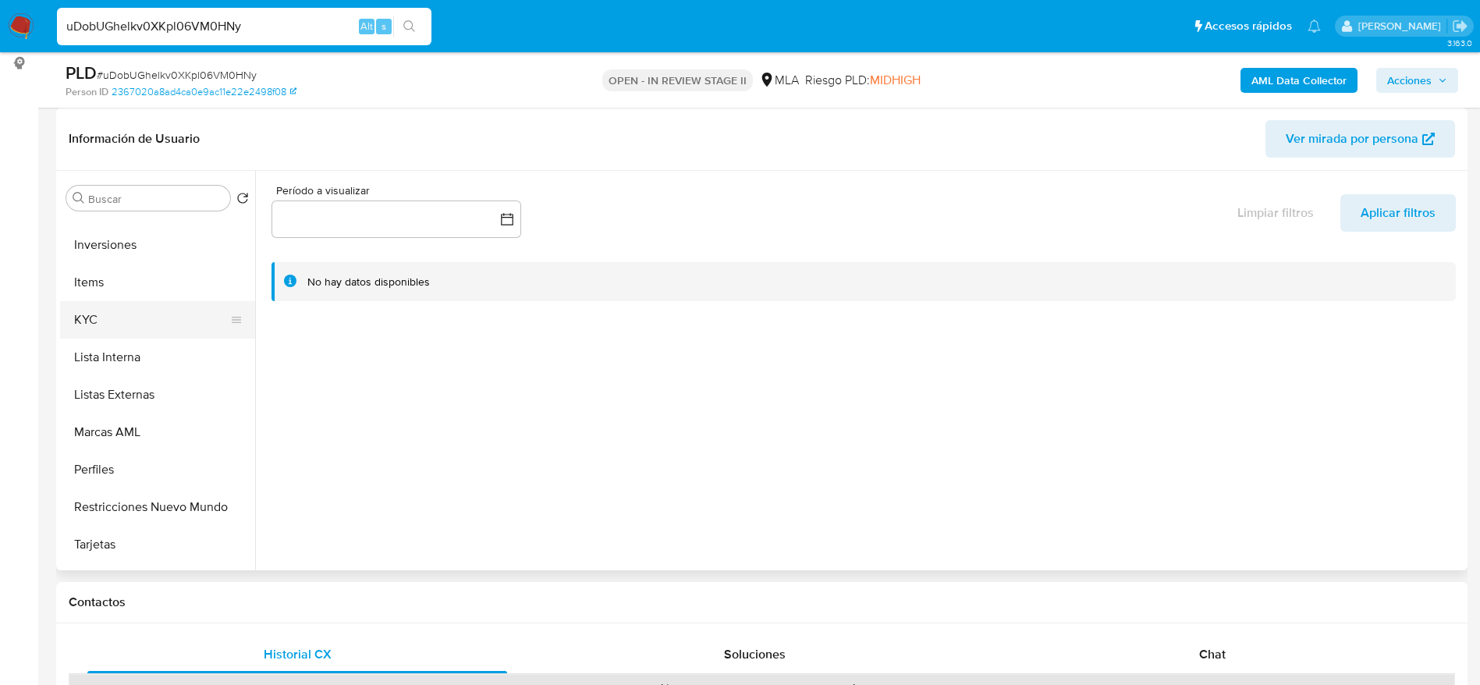
click at [108, 317] on button "KYC" at bounding box center [151, 319] width 183 height 37
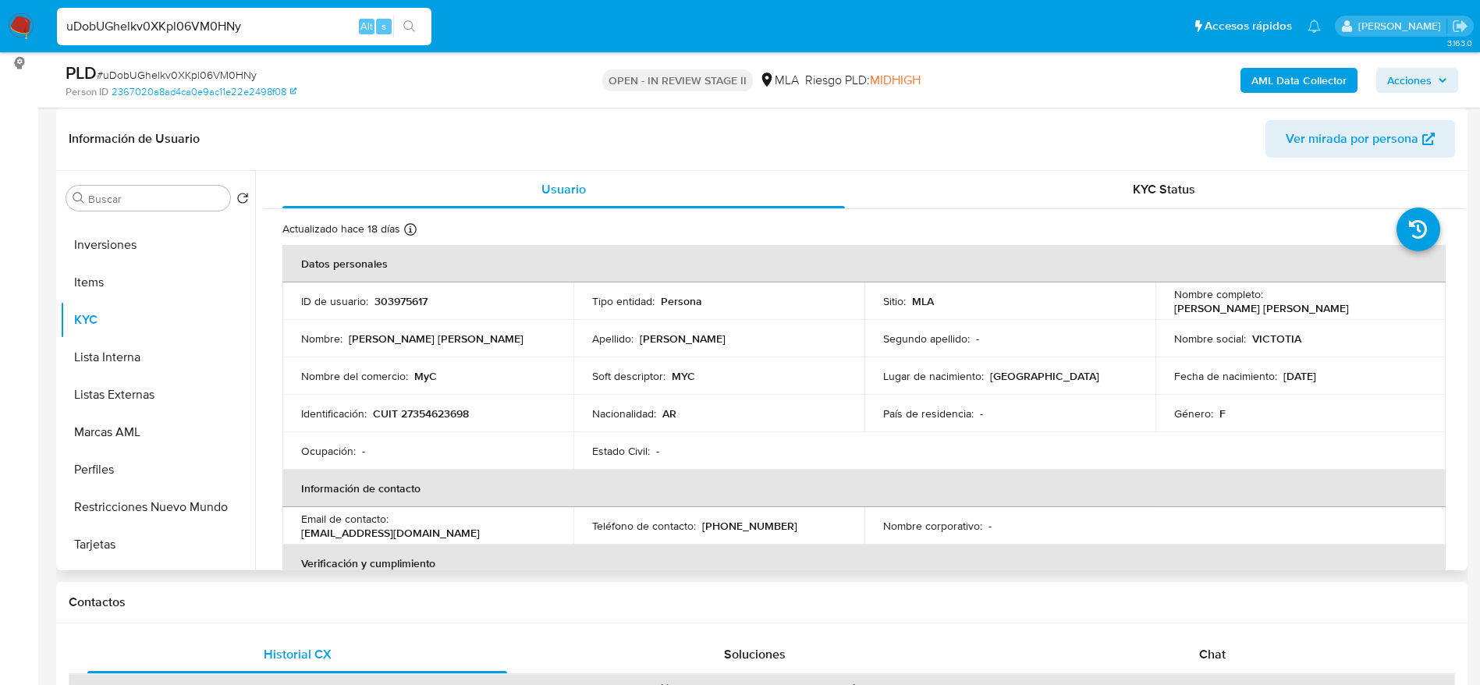
click at [404, 303] on p "303975617" at bounding box center [400, 301] width 53 height 14
click at [456, 418] on p "CUIT 27354623698" at bounding box center [421, 413] width 96 height 14
drag, startPoint x: 456, startPoint y: 418, endPoint x: 465, endPoint y: 406, distance: 15.0
click at [456, 417] on p "CUIT 27354623698" at bounding box center [421, 413] width 96 height 14
copy p "27354623698"
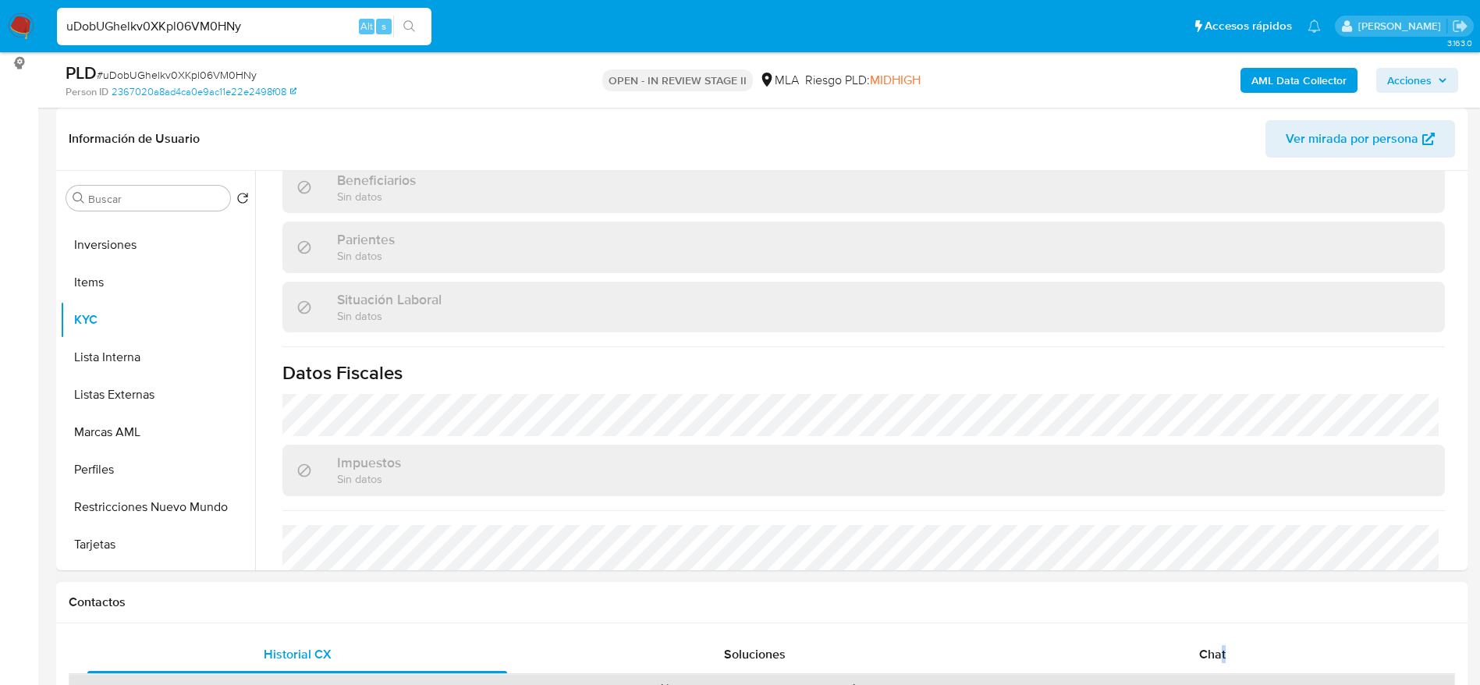
click at [1208, 658] on span "Chat" at bounding box center [1212, 654] width 27 height 18
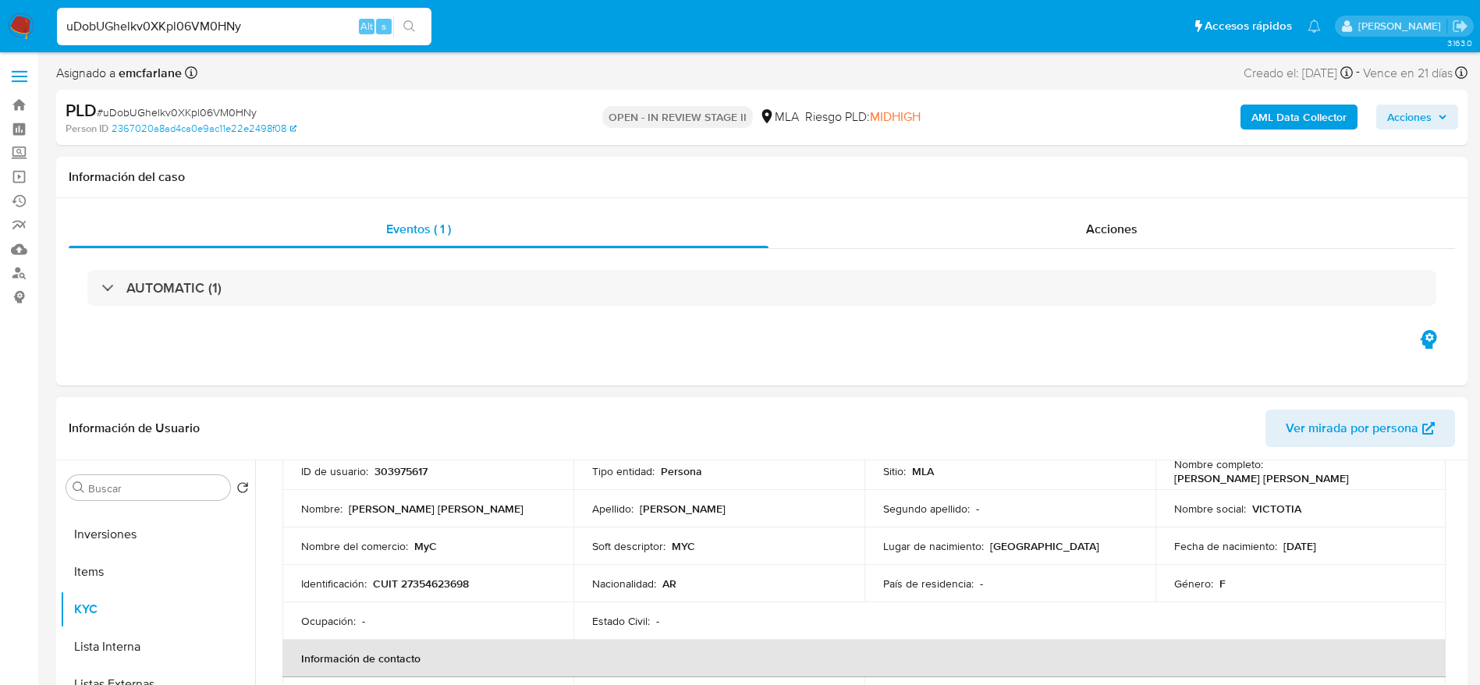
scroll to position [117, 0]
click at [457, 590] on p "CUIT 27354623698" at bounding box center [421, 587] width 96 height 14
copy p "27354623698"
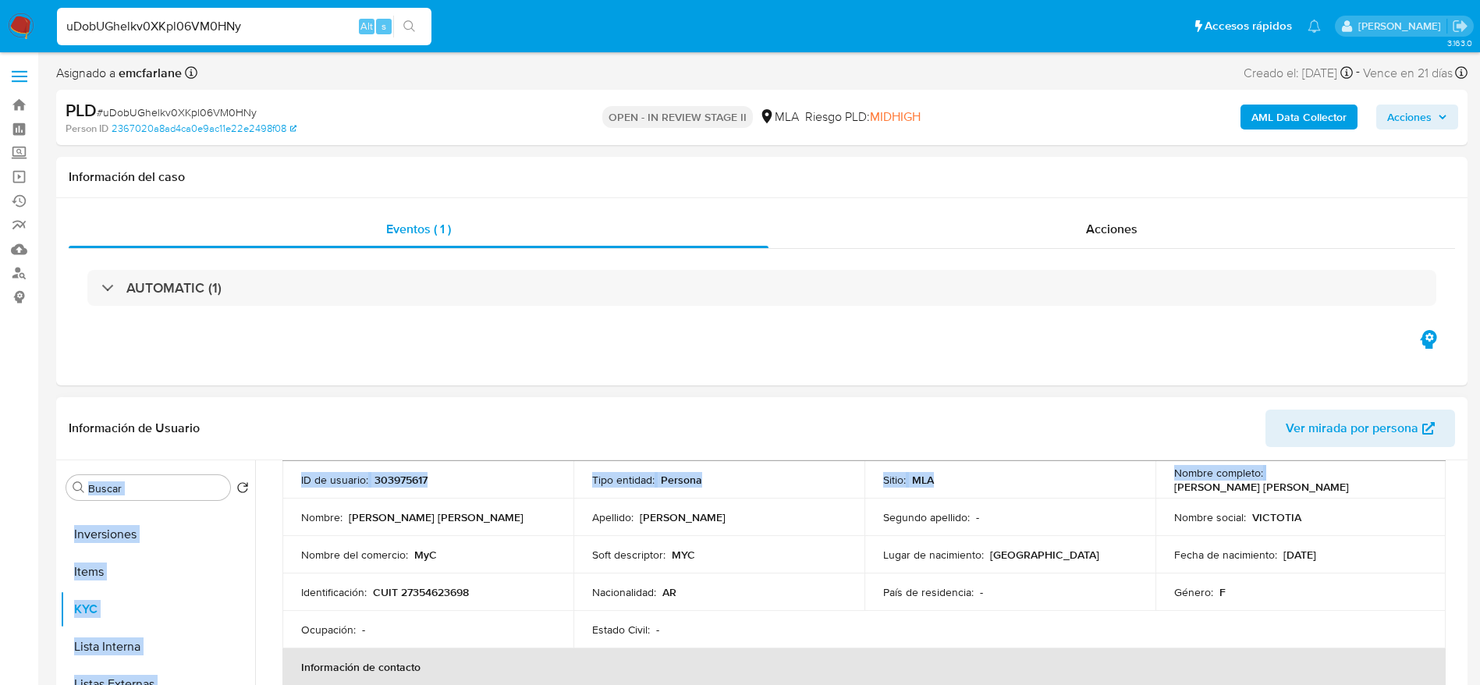
scroll to position [0, 0]
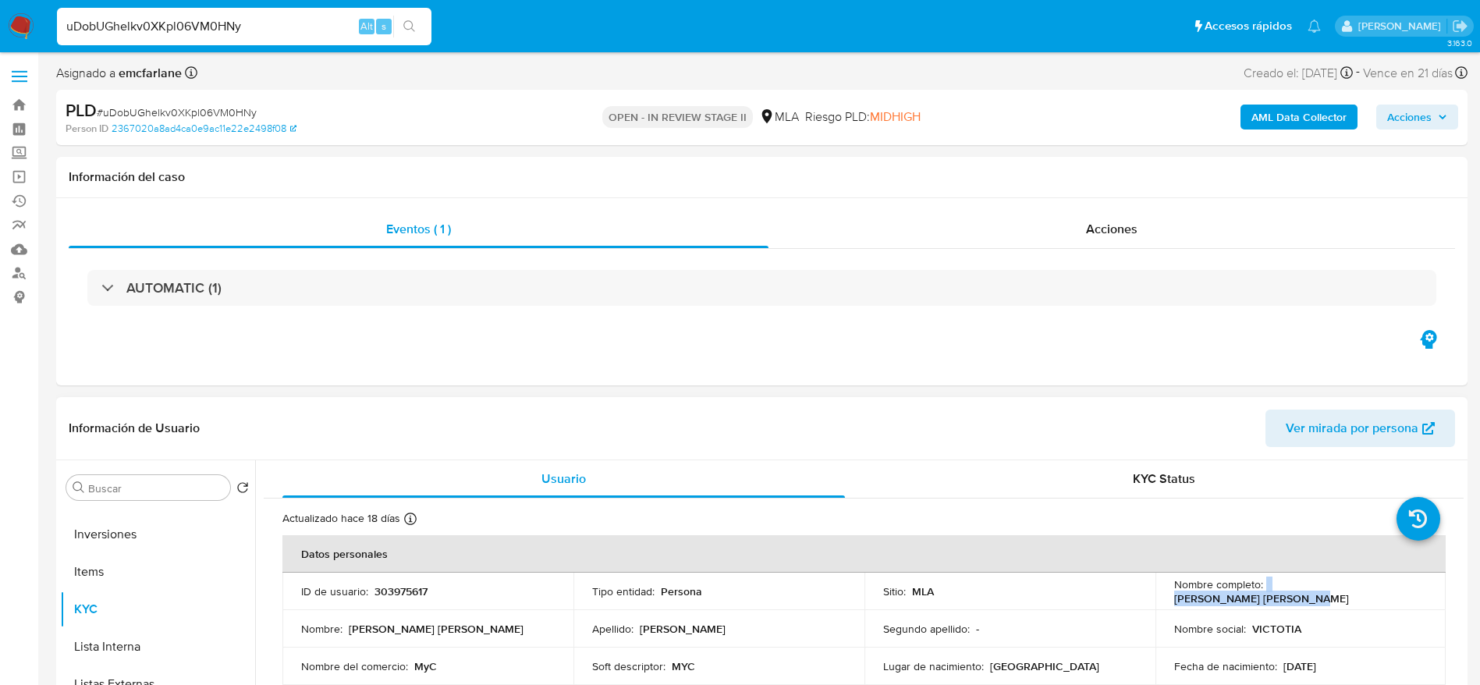
drag, startPoint x: 1339, startPoint y: 466, endPoint x: 1395, endPoint y: 594, distance: 140.1
click at [1395, 594] on div "Nombre completo : Victoria Florencia Ojeda" at bounding box center [1300, 591] width 253 height 28
copy div "Victoria Florencia Ojeda"
click at [1424, 124] on span "Acciones" at bounding box center [1409, 117] width 44 height 25
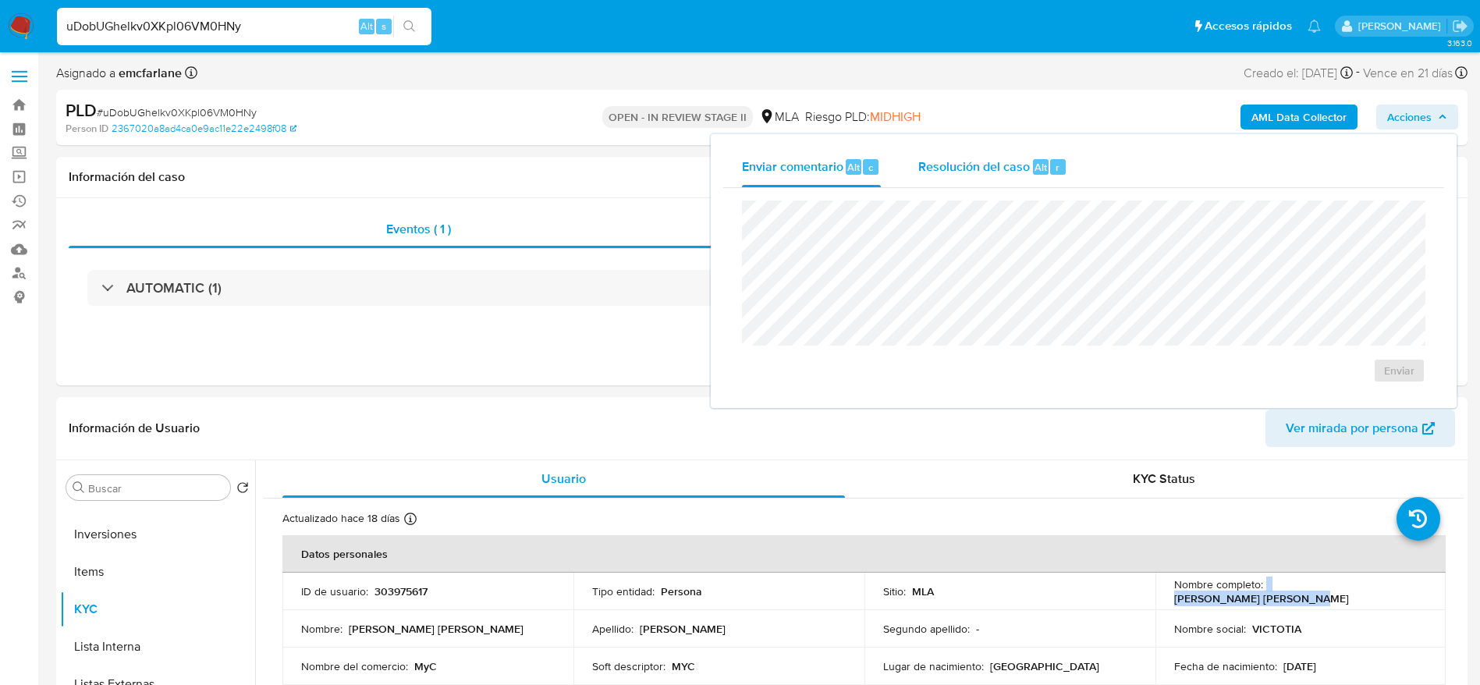
click at [1017, 183] on div "Resolución del caso Alt r" at bounding box center [992, 167] width 149 height 41
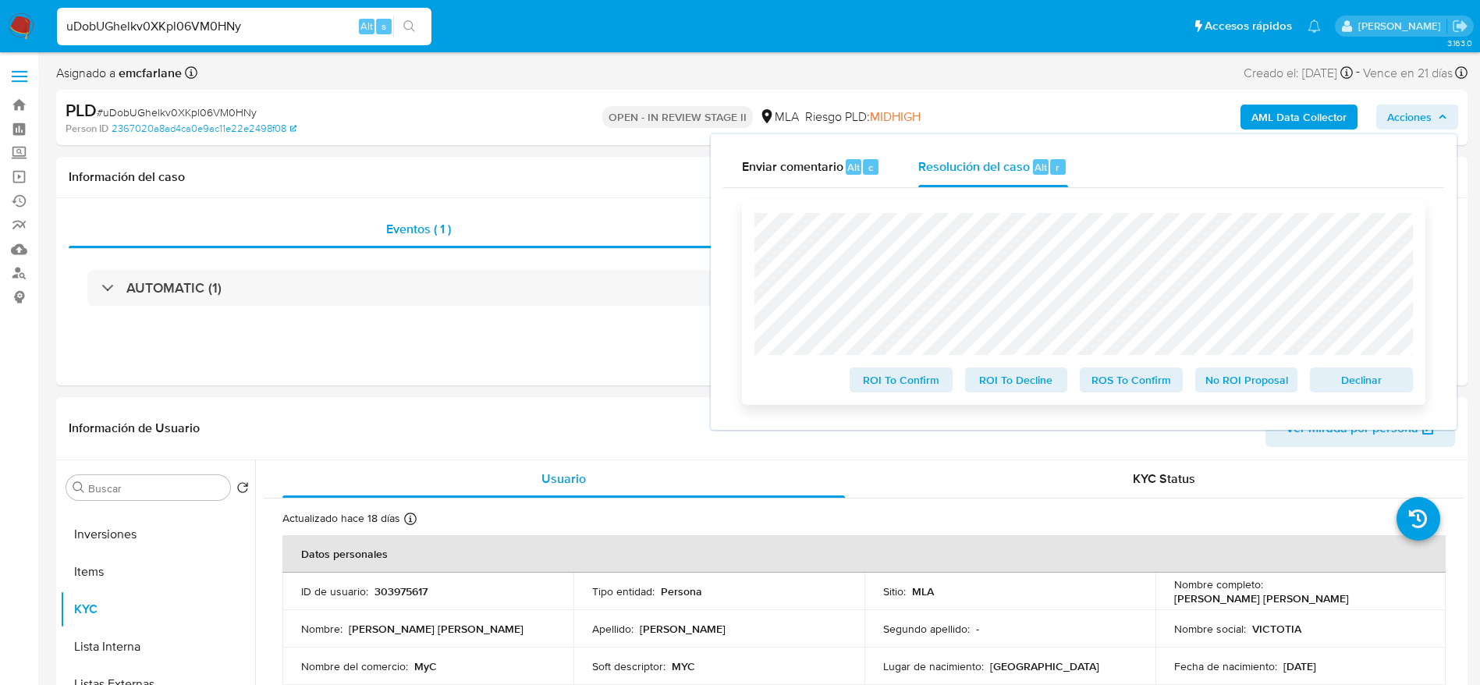
click at [1384, 384] on span "Declinar" at bounding box center [1361, 380] width 81 height 22
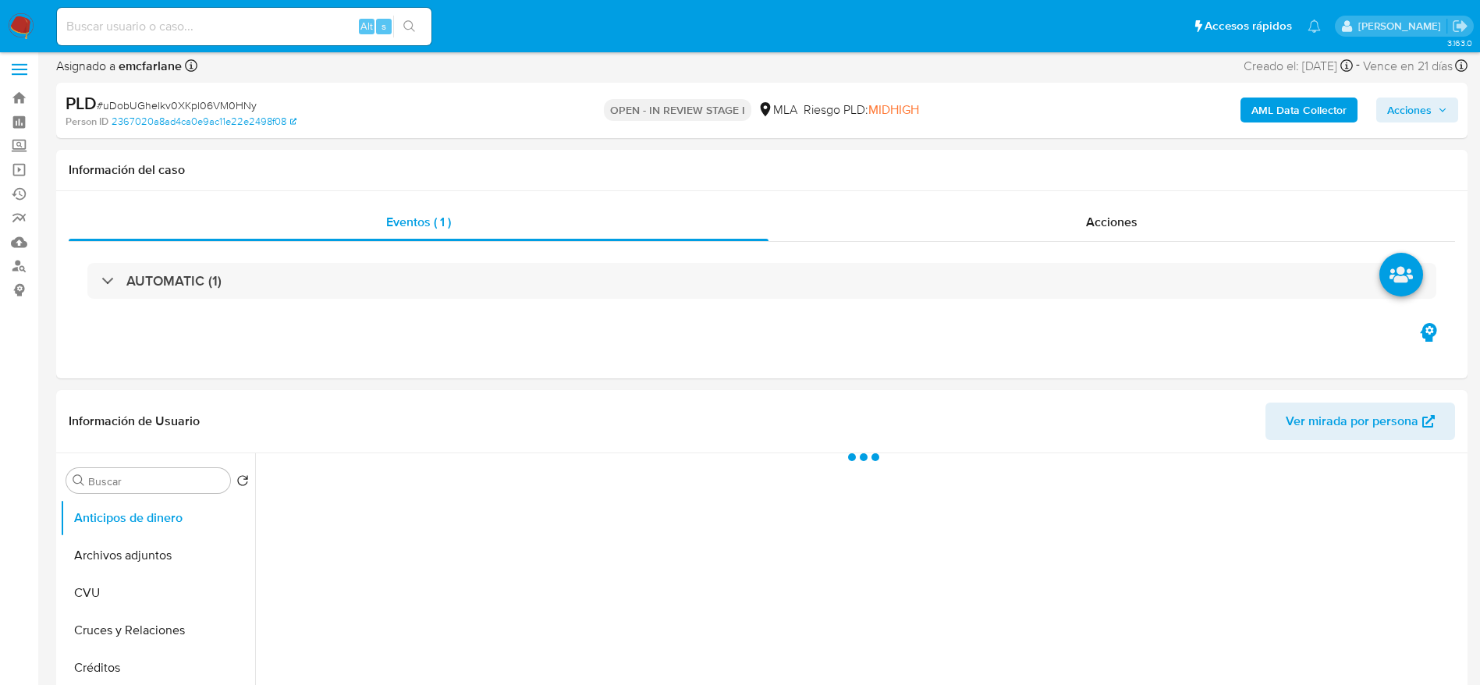
scroll to position [585, 0]
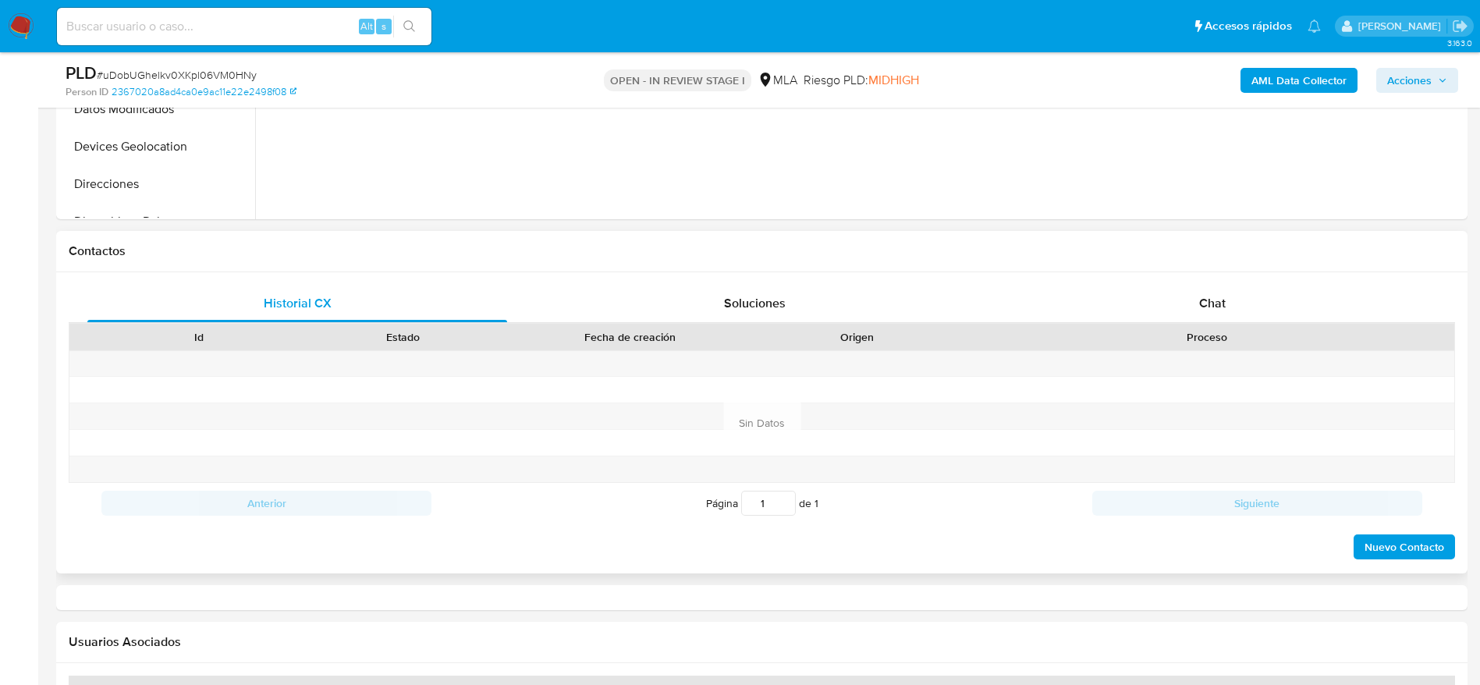
select select "10"
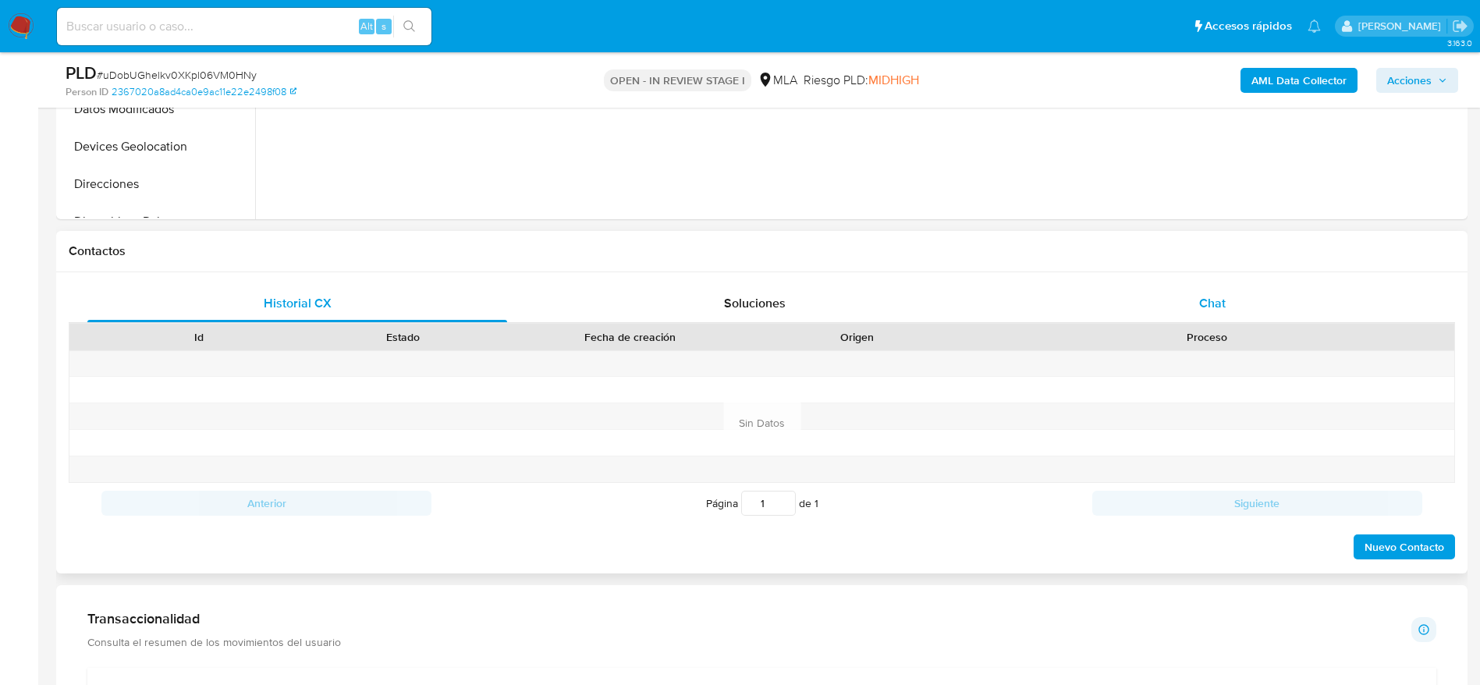
click at [1204, 295] on div "Chat" at bounding box center [1212, 303] width 420 height 37
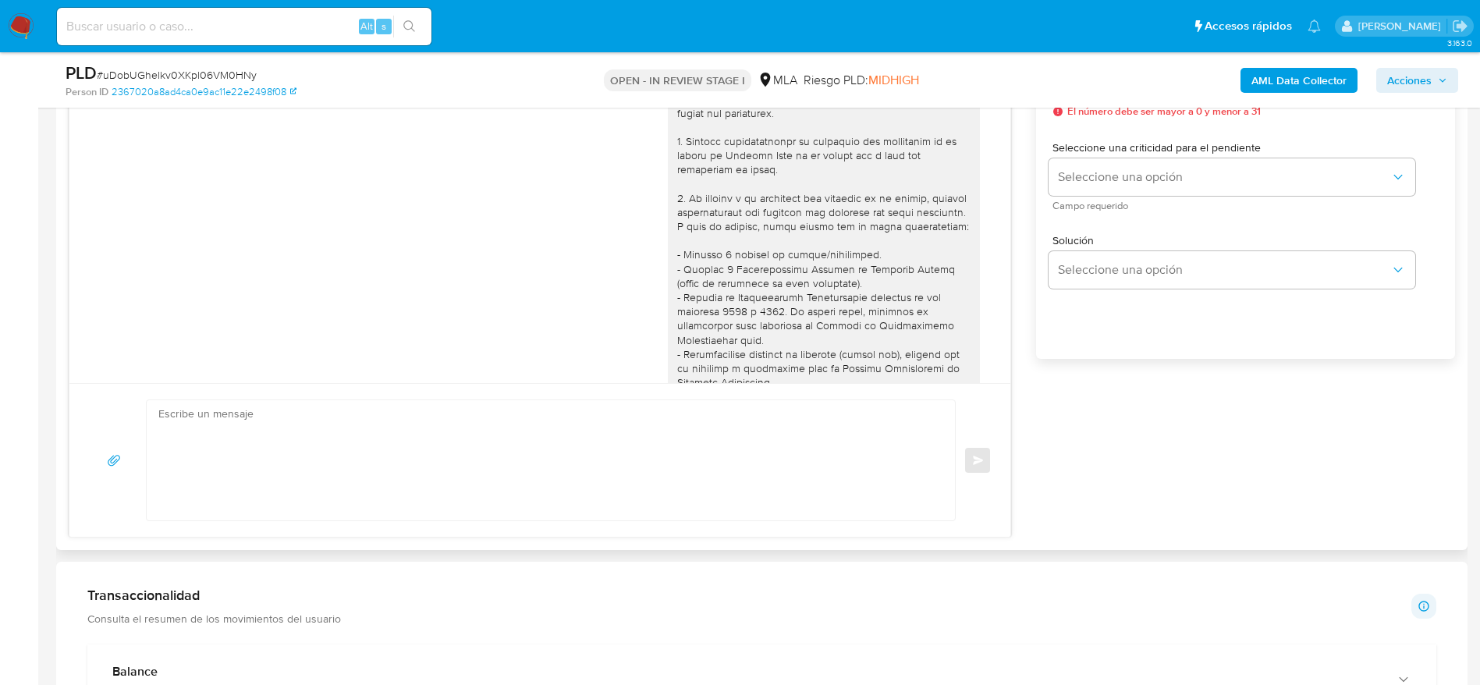
scroll to position [930, 0]
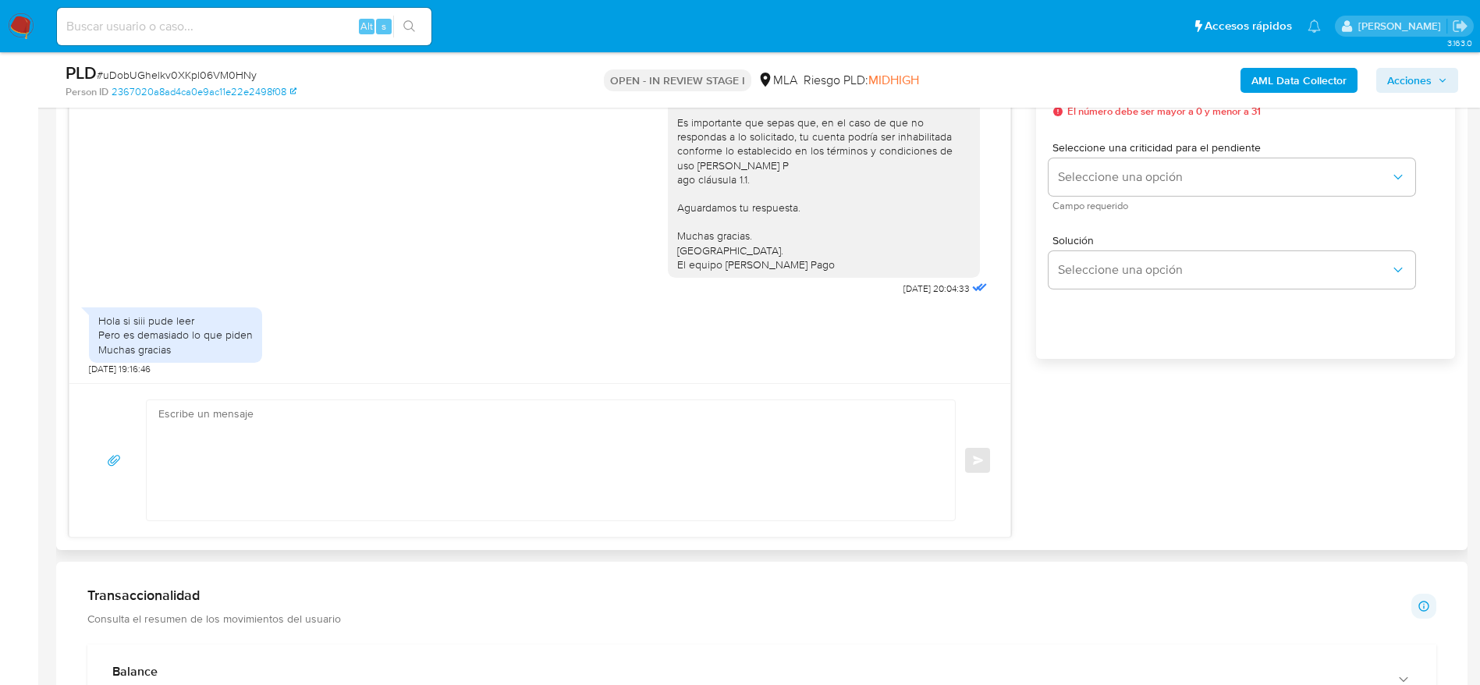
click at [339, 448] on textarea at bounding box center [546, 460] width 777 height 120
paste textarea "Hola Victoria Florencia Ojeda, En función de las operaciones registradas en tu …"
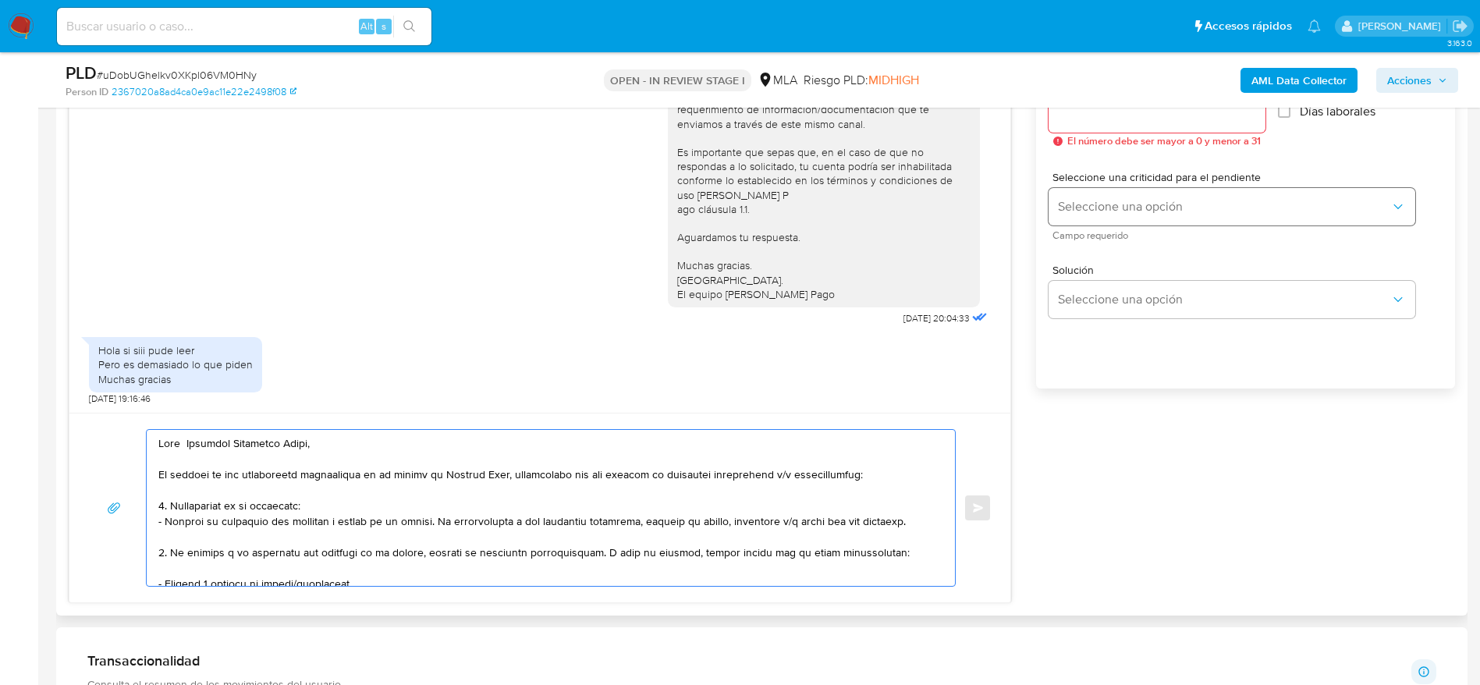
scroll to position [819, 0]
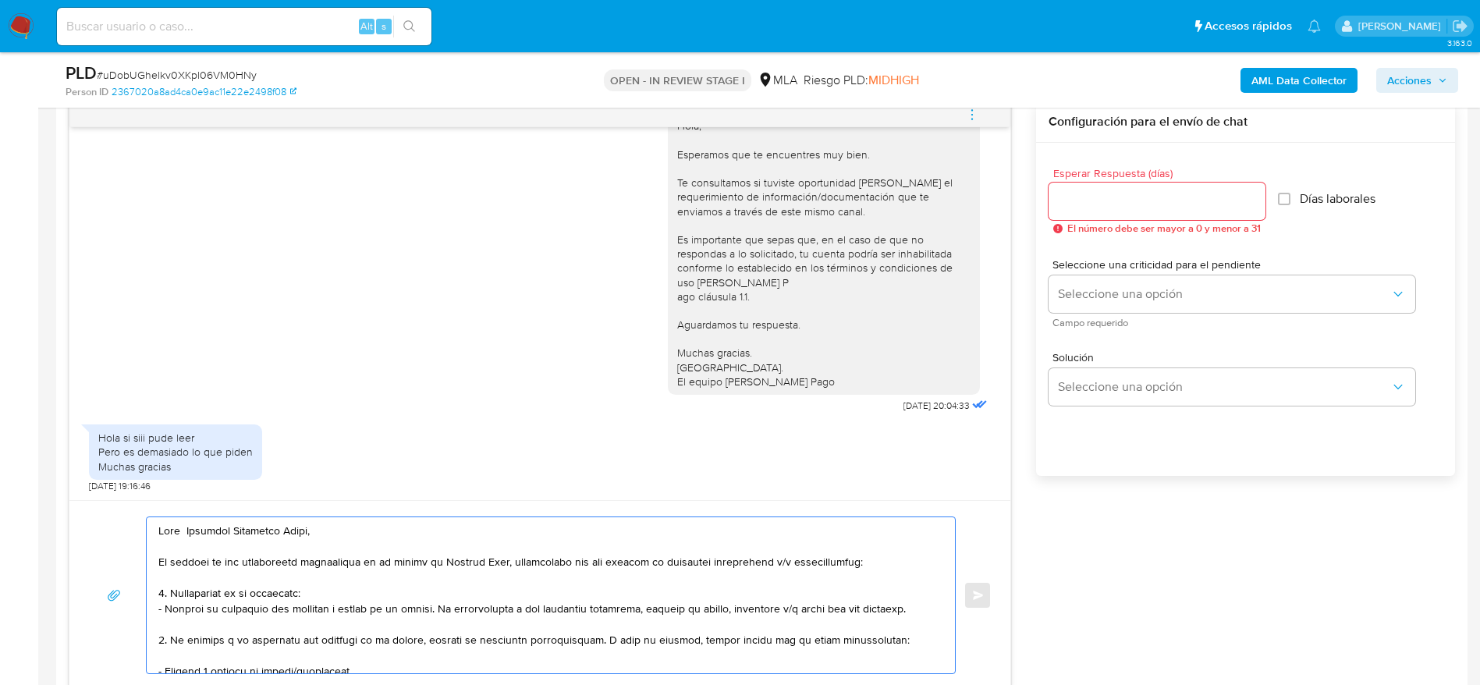
type textarea "Hola Victoria Florencia Ojeda, En función de las operaciones registradas en tu …"
click at [1135, 204] on input "Esperar Respuesta (días)" at bounding box center [1156, 201] width 217 height 20
type input "1"
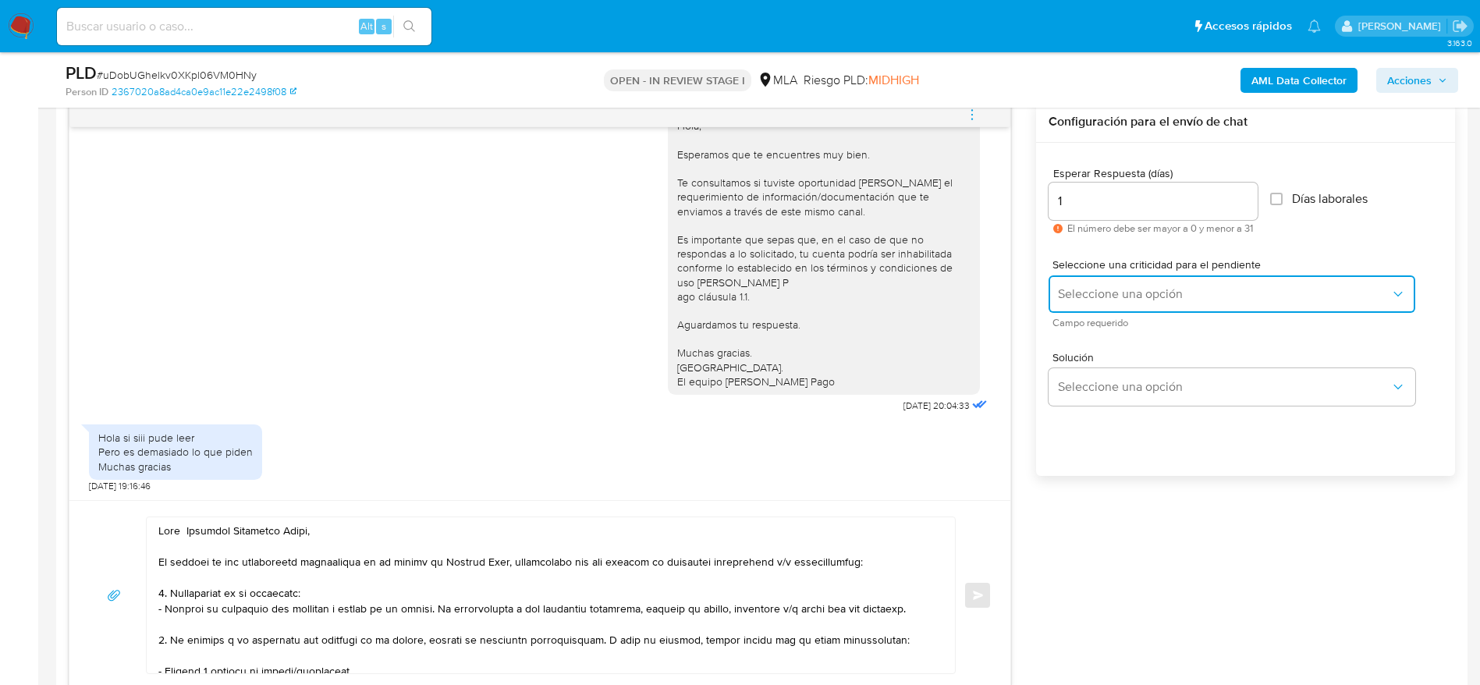
click at [1115, 293] on span "Seleccione una opción" at bounding box center [1224, 294] width 332 height 16
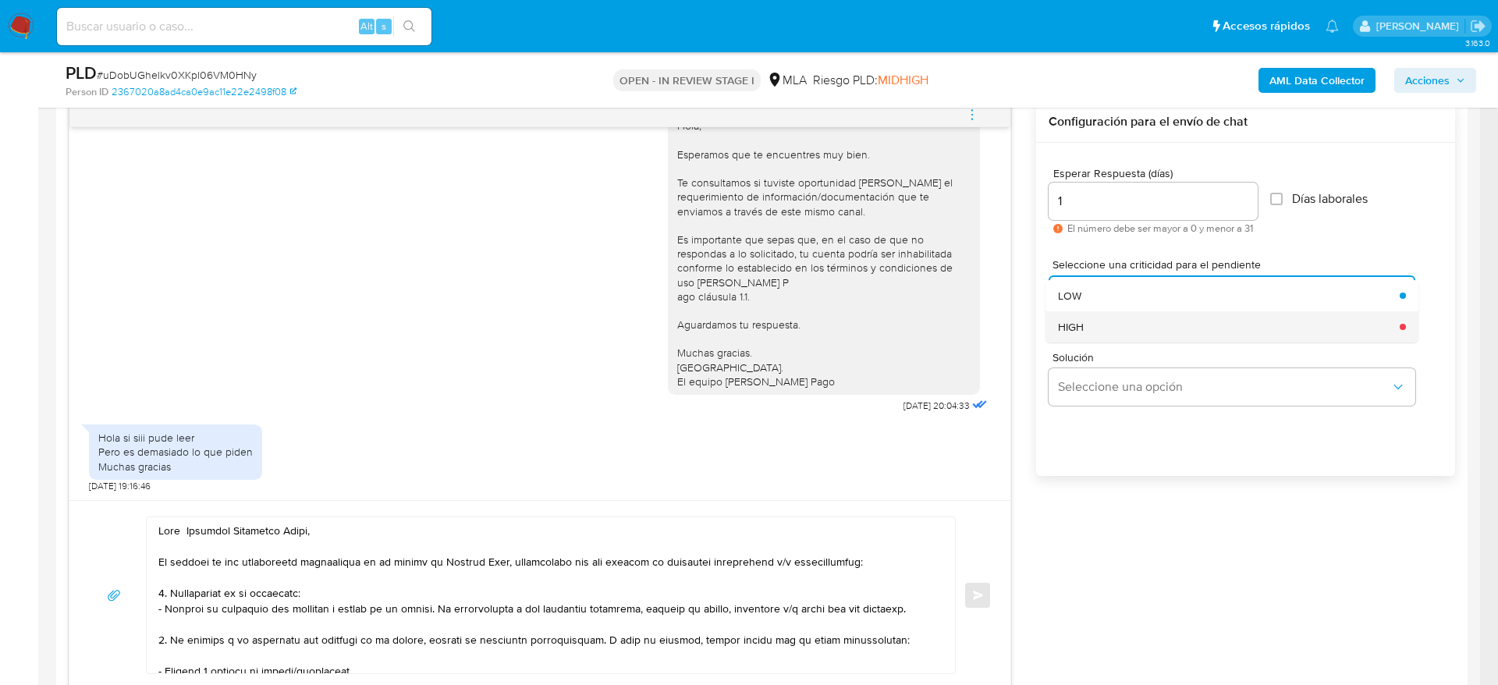
click at [1107, 334] on div "HIGH" at bounding box center [1224, 326] width 332 height 31
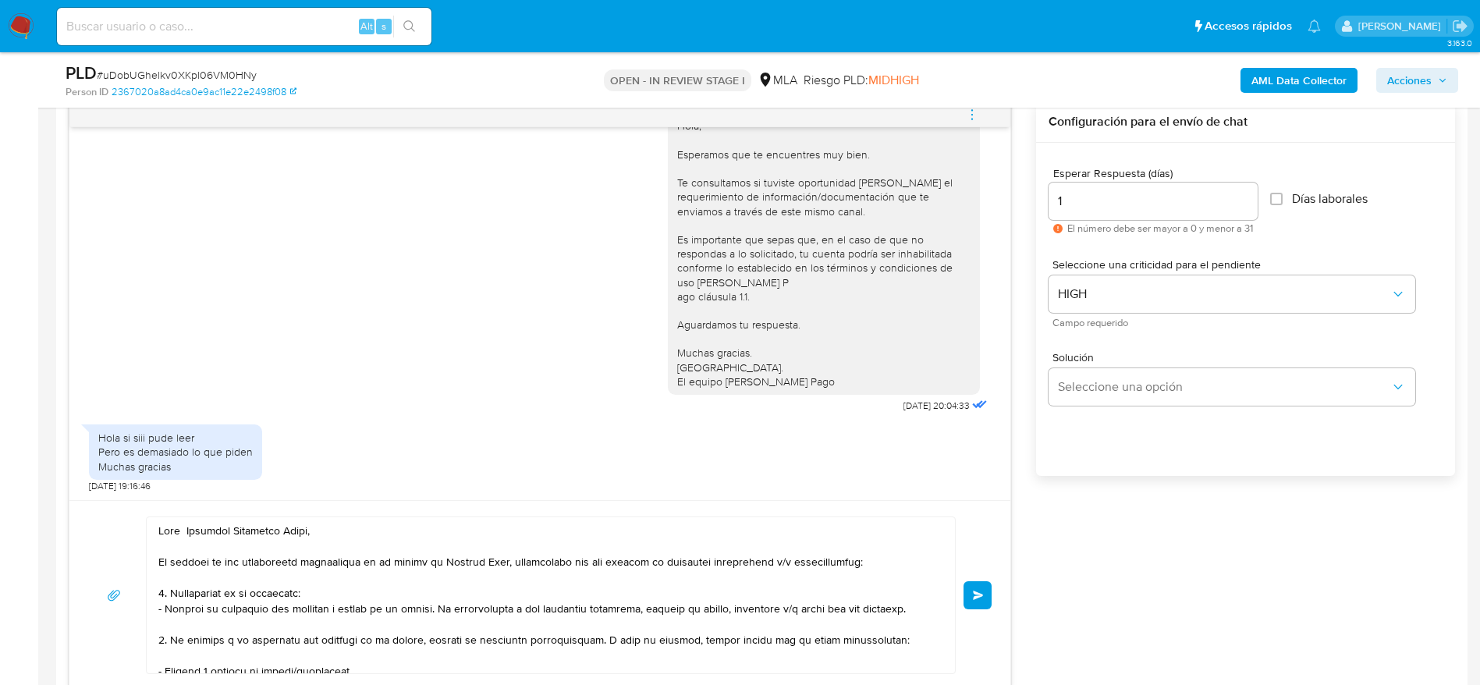
click at [986, 609] on div "Enviar" at bounding box center [539, 595] width 903 height 158
click at [983, 587] on button "Enviar" at bounding box center [977, 595] width 28 height 28
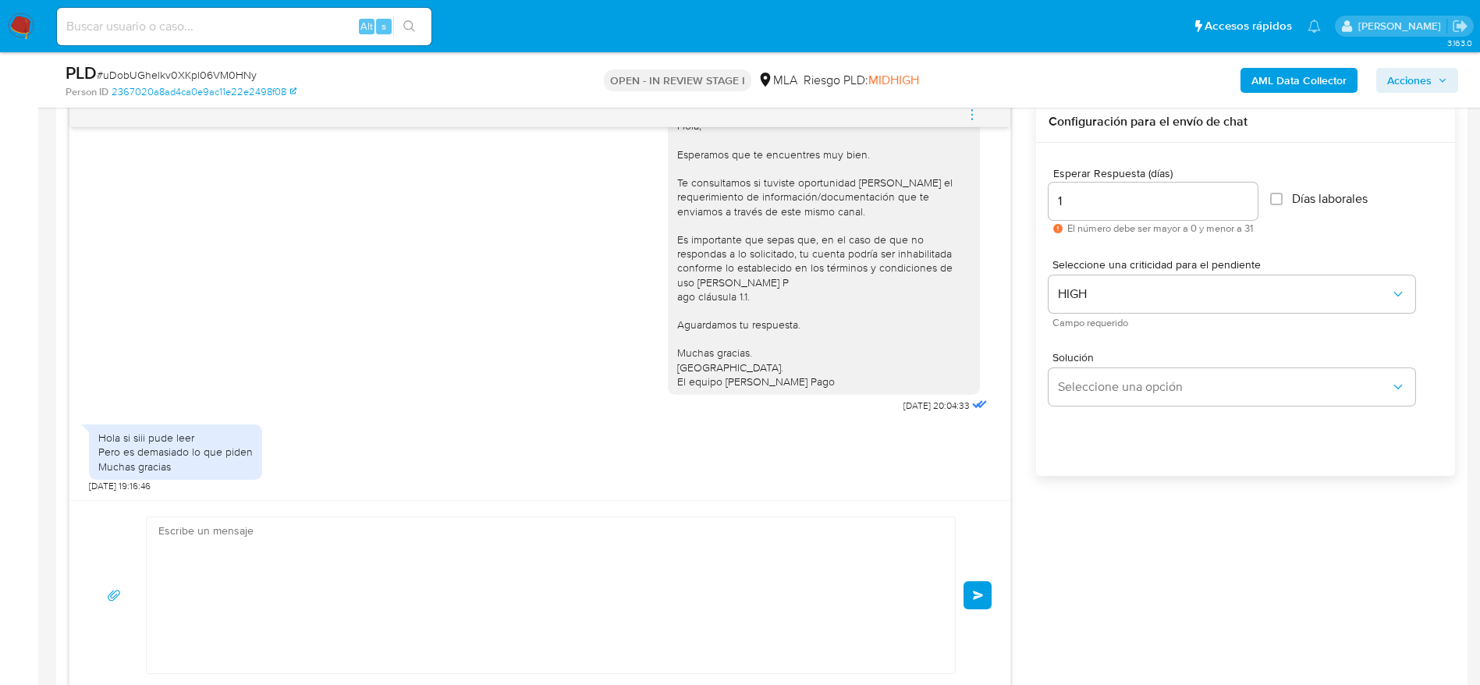
scroll to position [1741, 0]
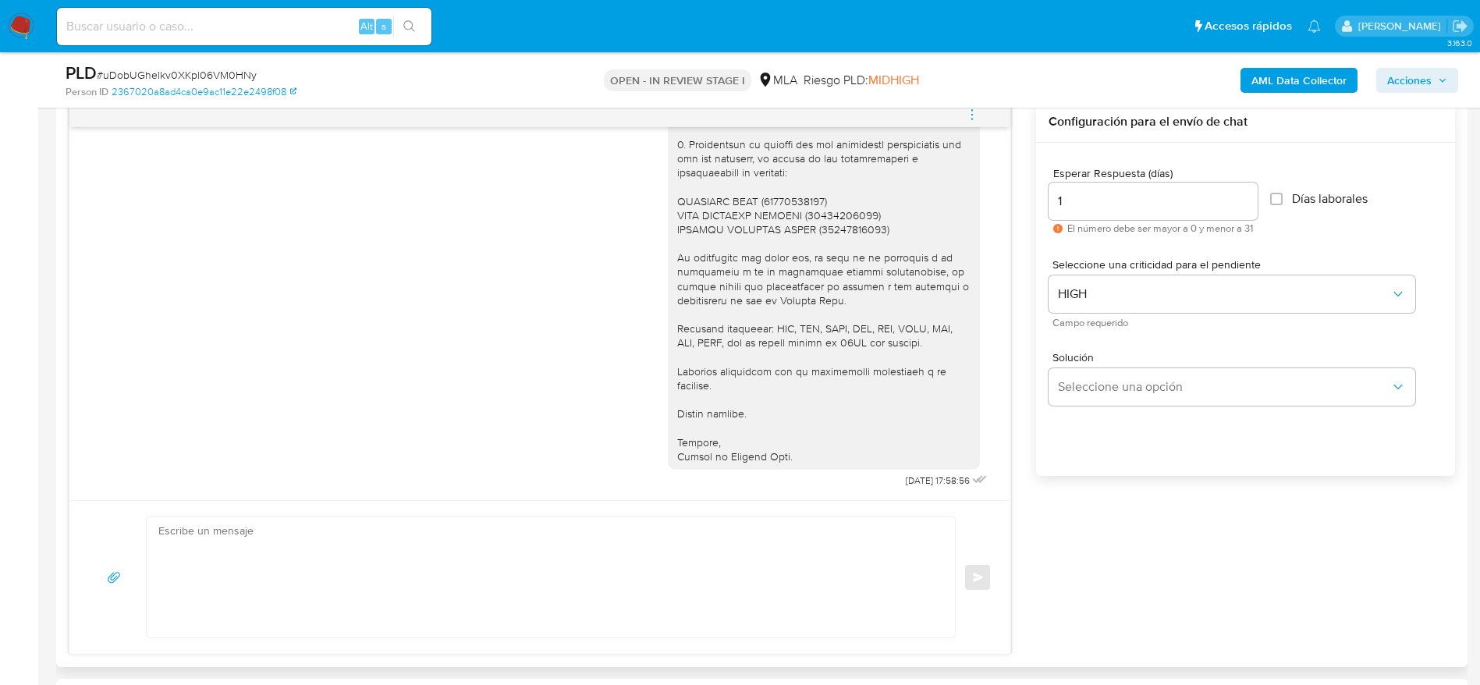
click at [984, 602] on div "Enviar" at bounding box center [539, 577] width 903 height 122
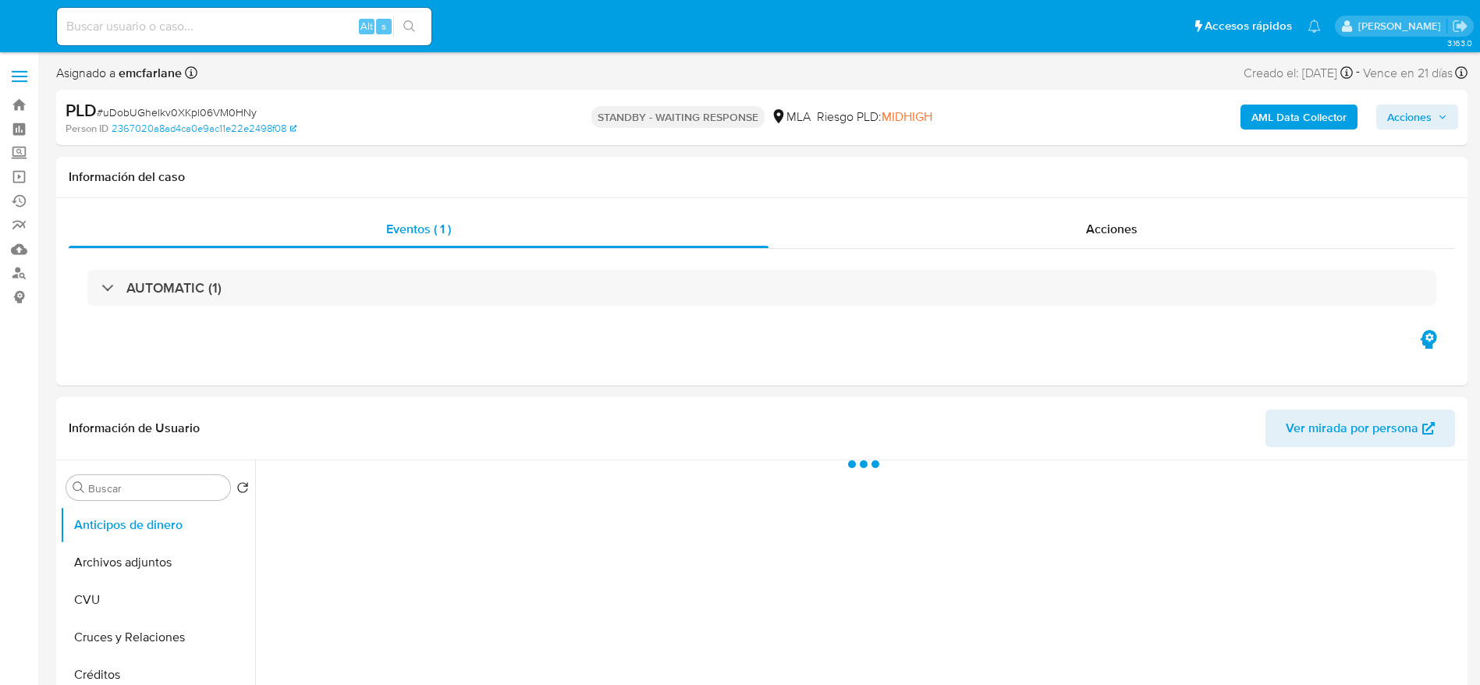
select select "10"
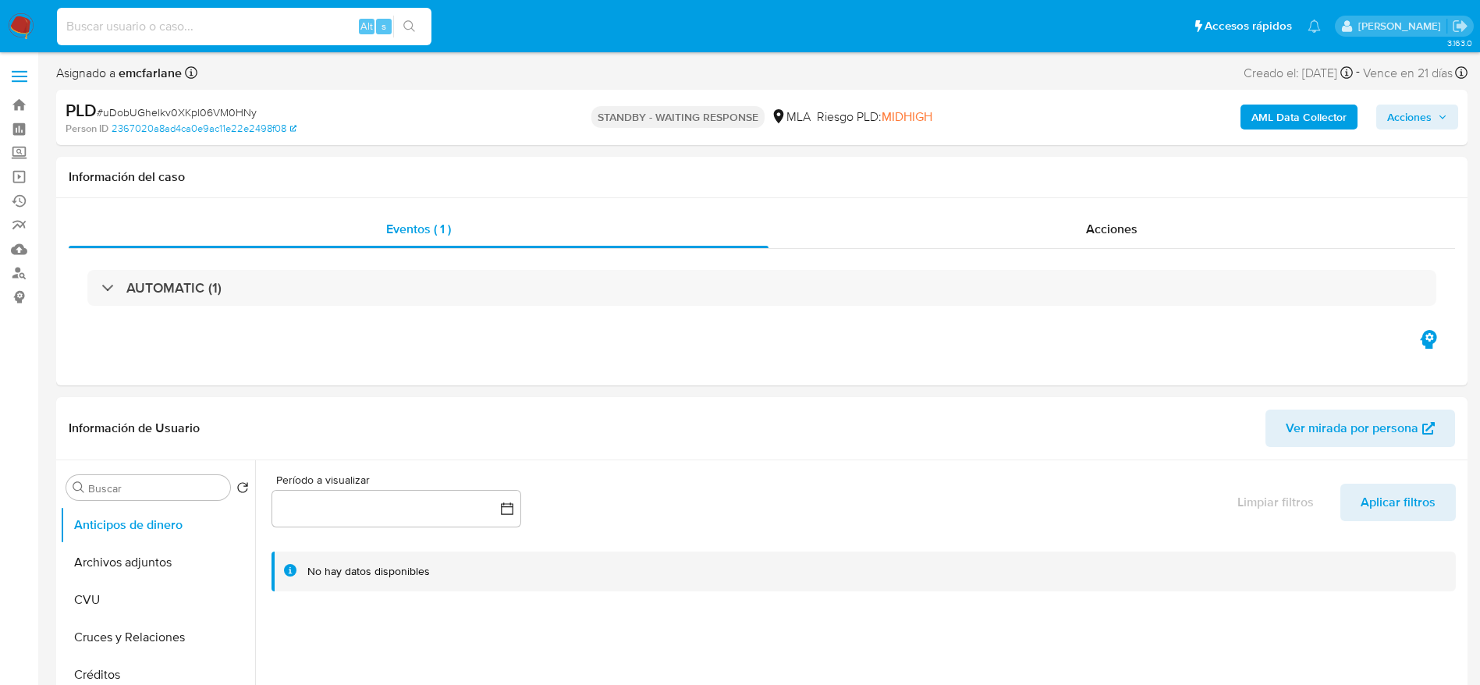
click at [232, 21] on input at bounding box center [244, 26] width 374 height 20
paste input "2qKVhmJ2r3roalCEWdrrxgGL"
type input "2qKVhmJ2r3roalCEWdrrxgGL"
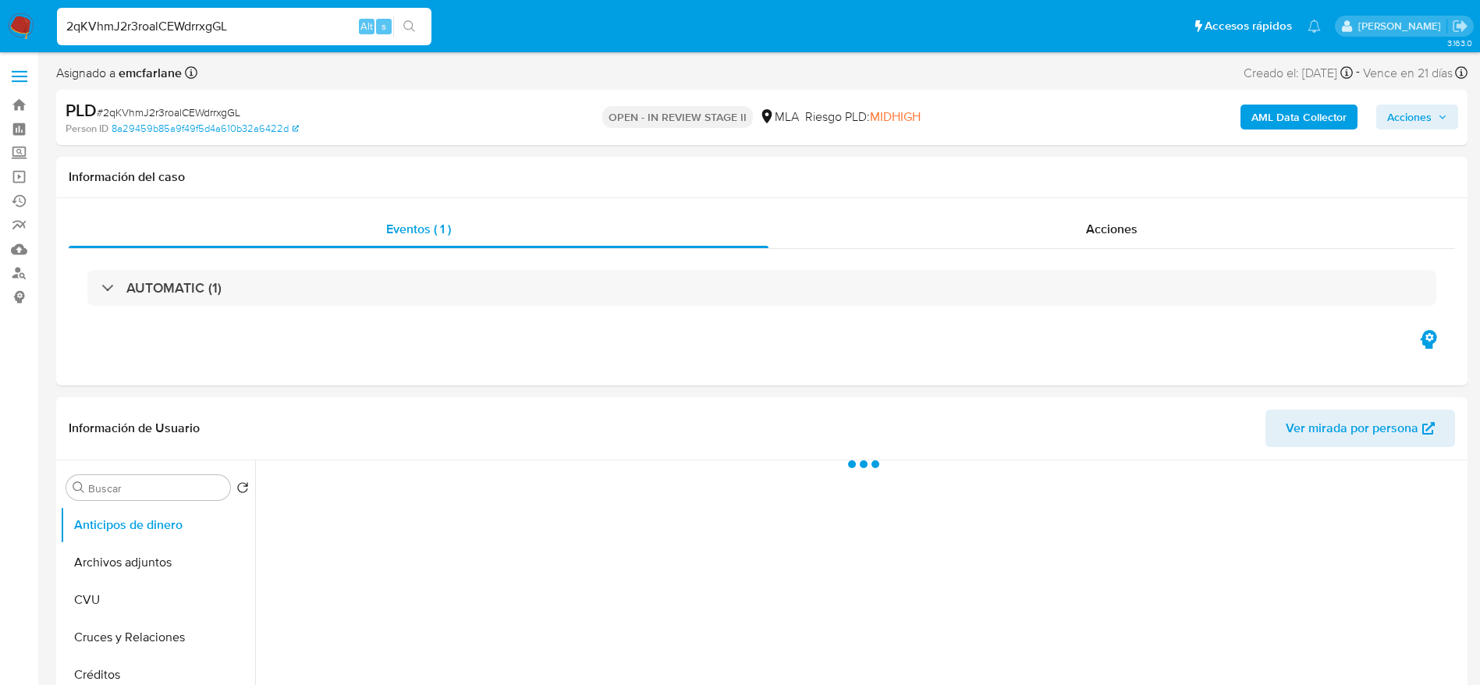
select select "10"
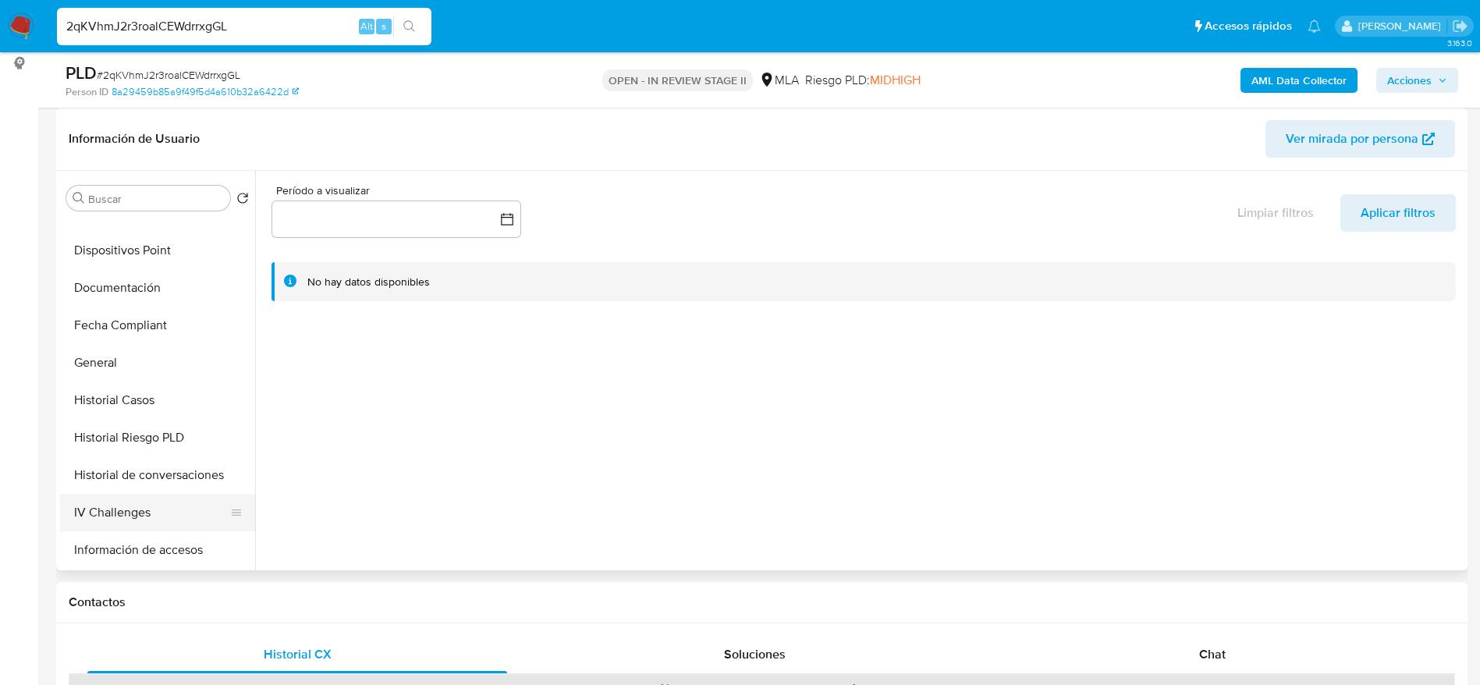
scroll to position [351, 0]
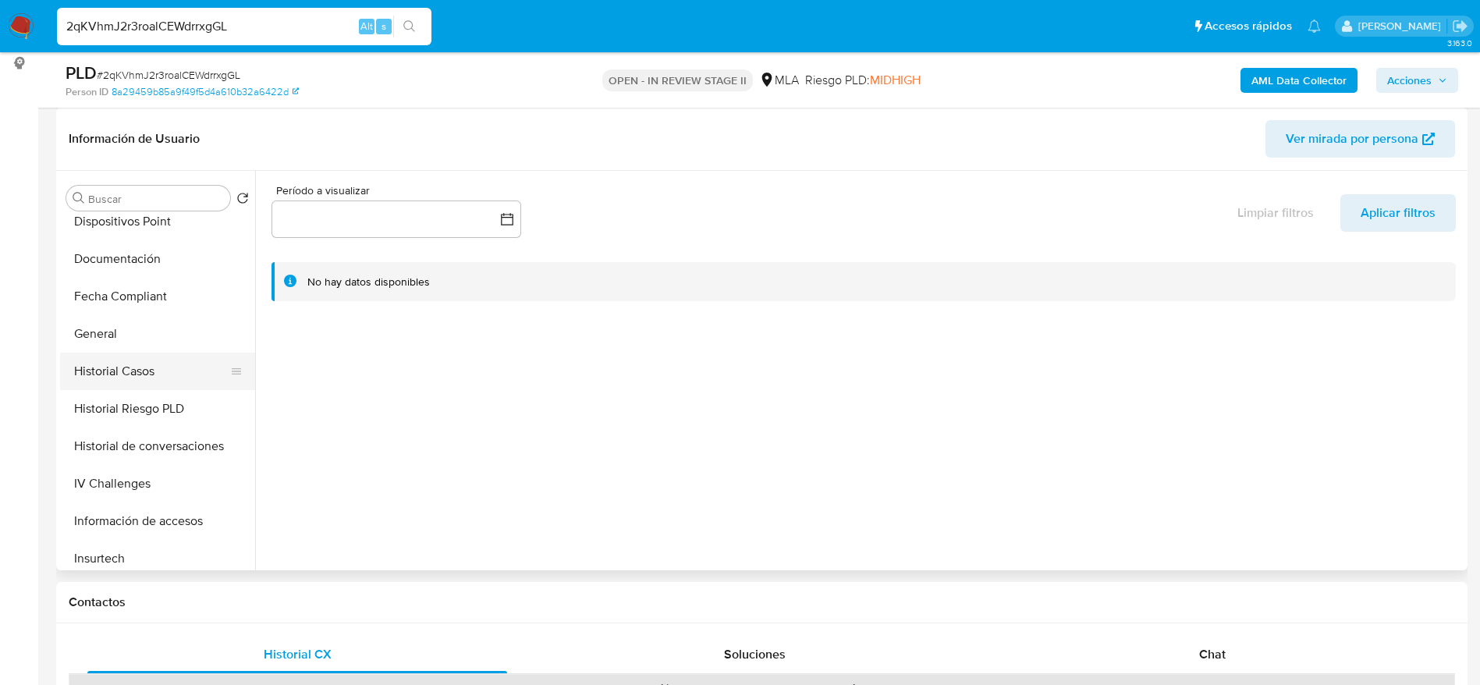
click at [152, 377] on button "Historial Casos" at bounding box center [151, 371] width 183 height 37
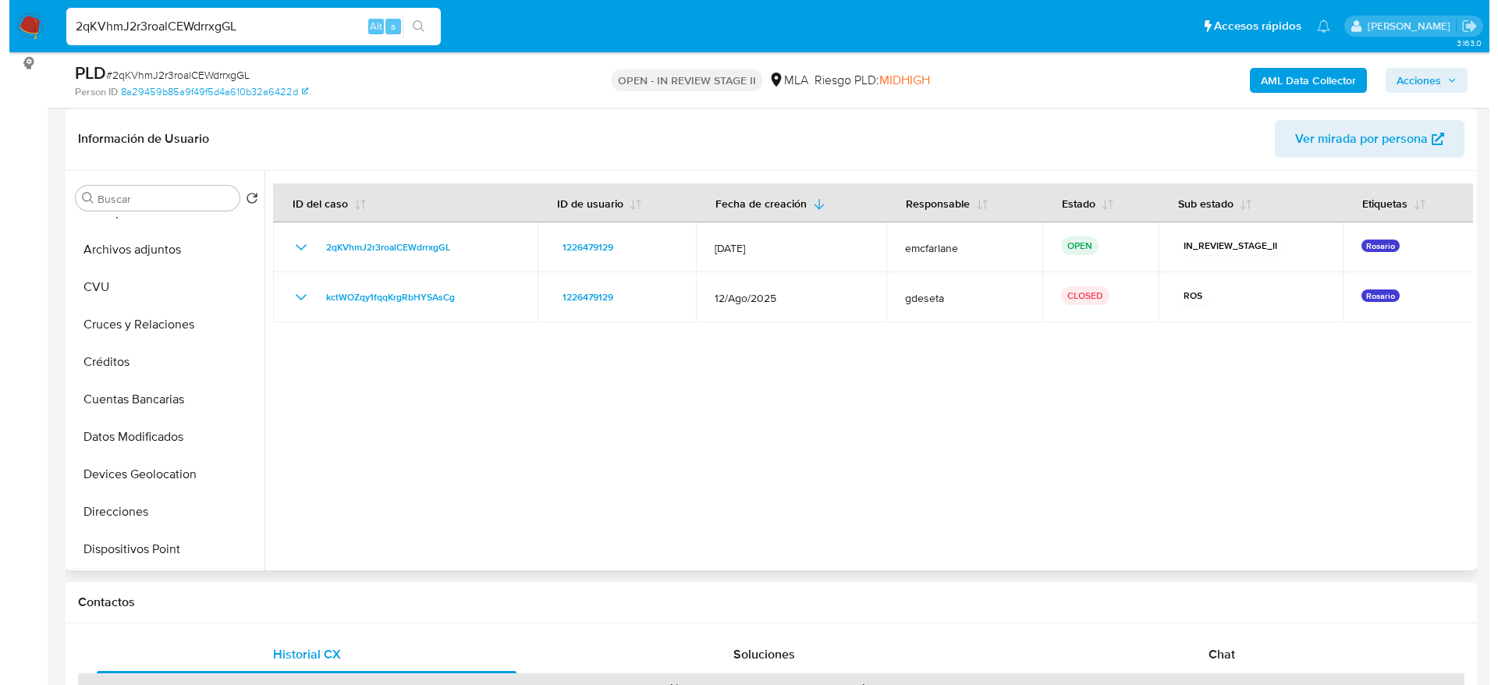
scroll to position [0, 0]
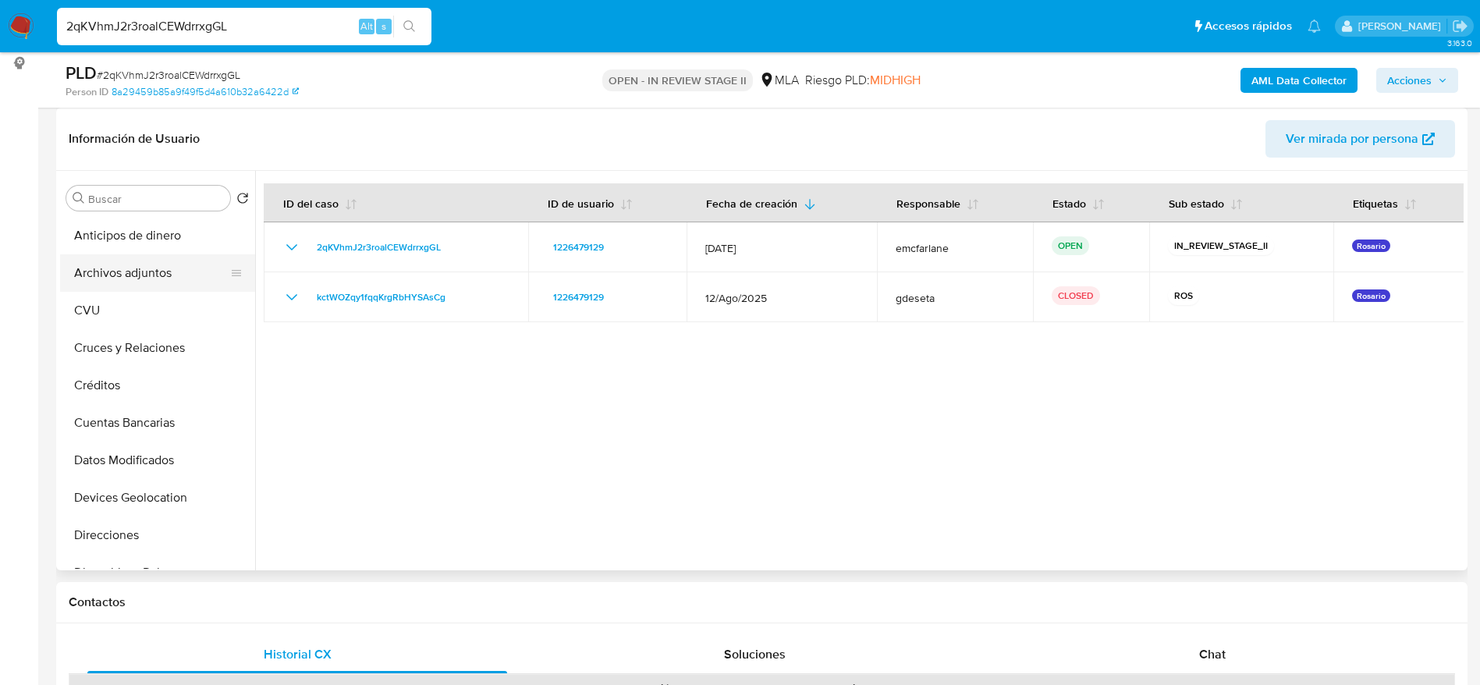
click at [151, 267] on button "Archivos adjuntos" at bounding box center [151, 272] width 183 height 37
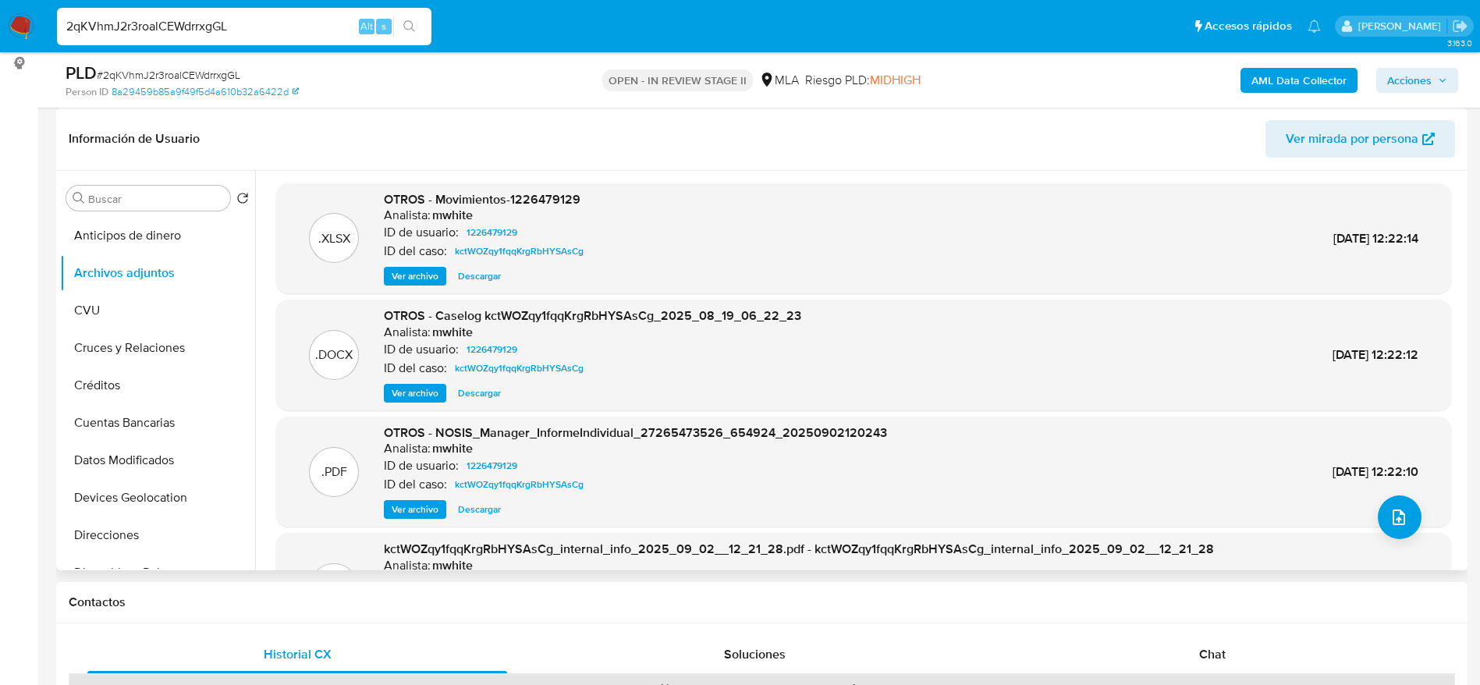
click at [423, 396] on span "Ver archivo" at bounding box center [415, 393] width 47 height 16
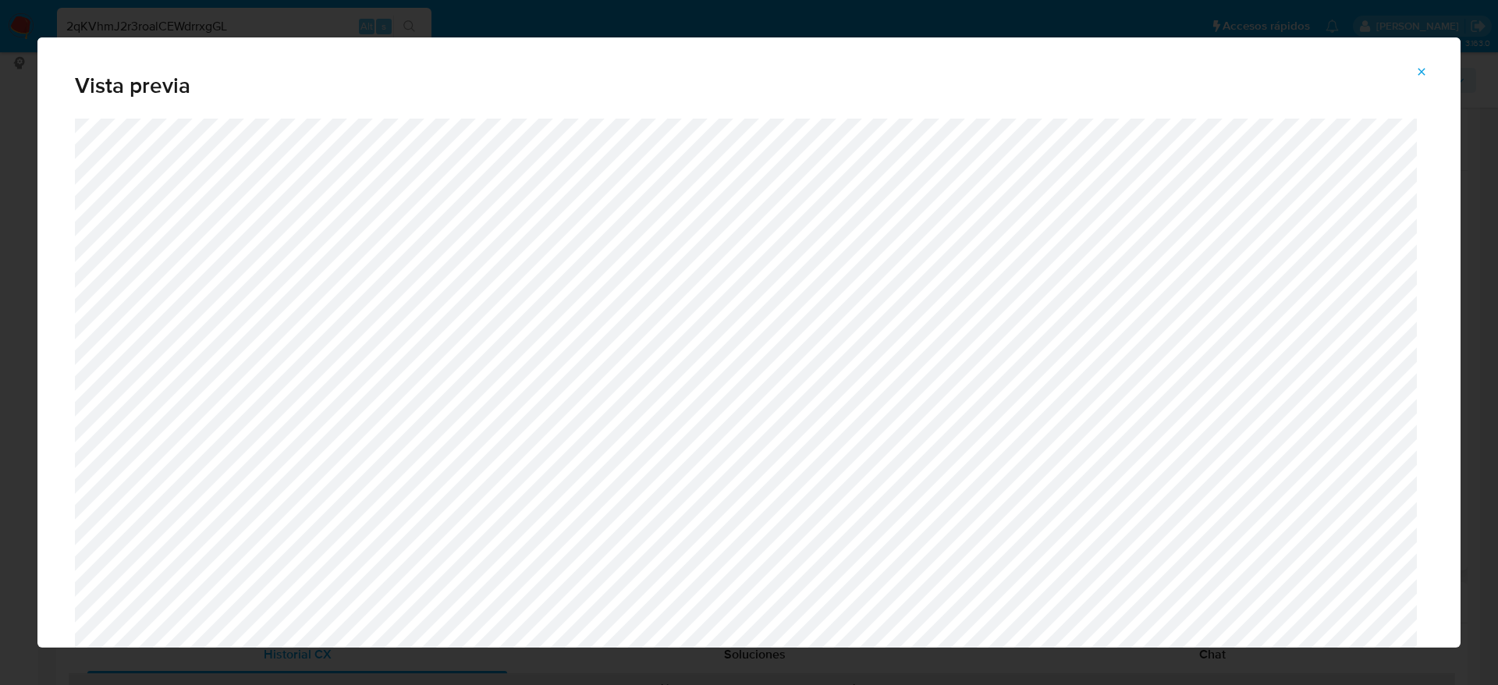
scroll to position [788, 0]
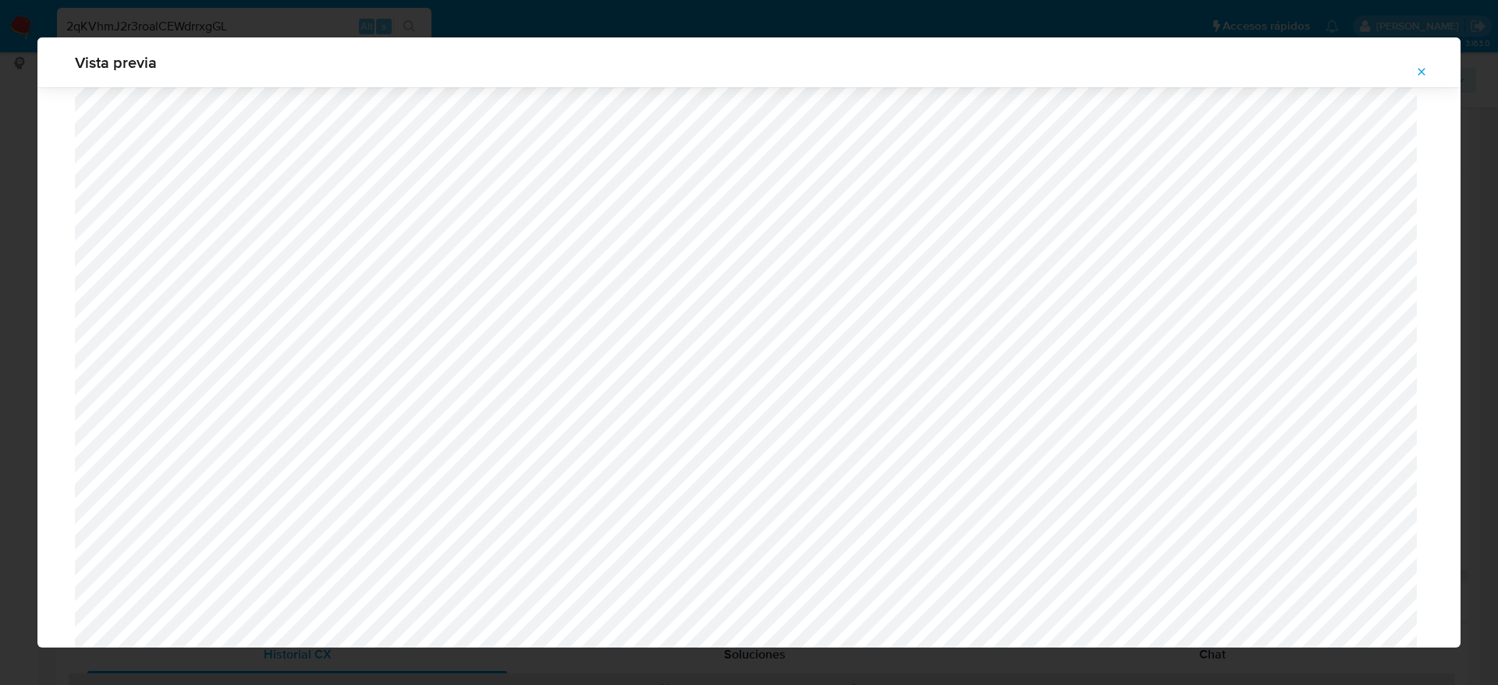
drag, startPoint x: 1416, startPoint y: 72, endPoint x: 719, endPoint y: 347, distance: 749.7
click at [1416, 73] on icon "Attachment preview" at bounding box center [1421, 72] width 12 height 12
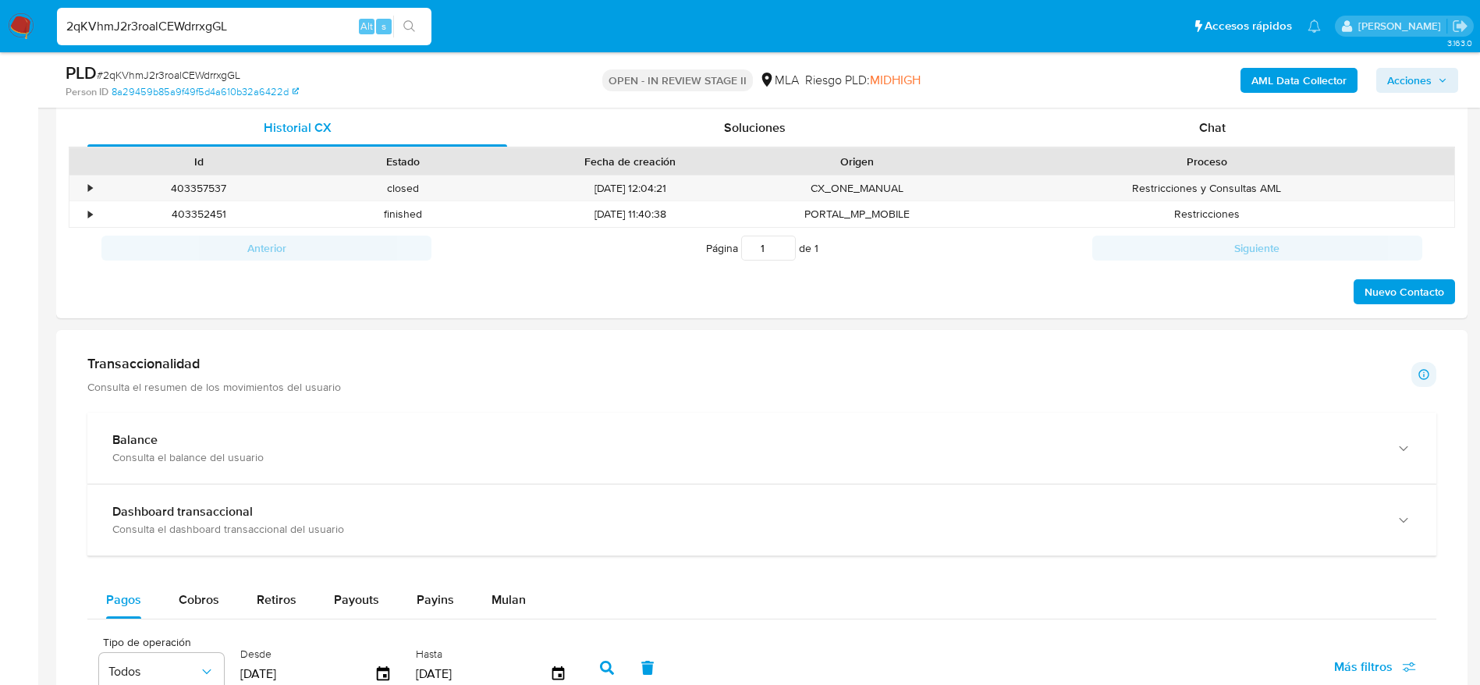
scroll to position [1053, 0]
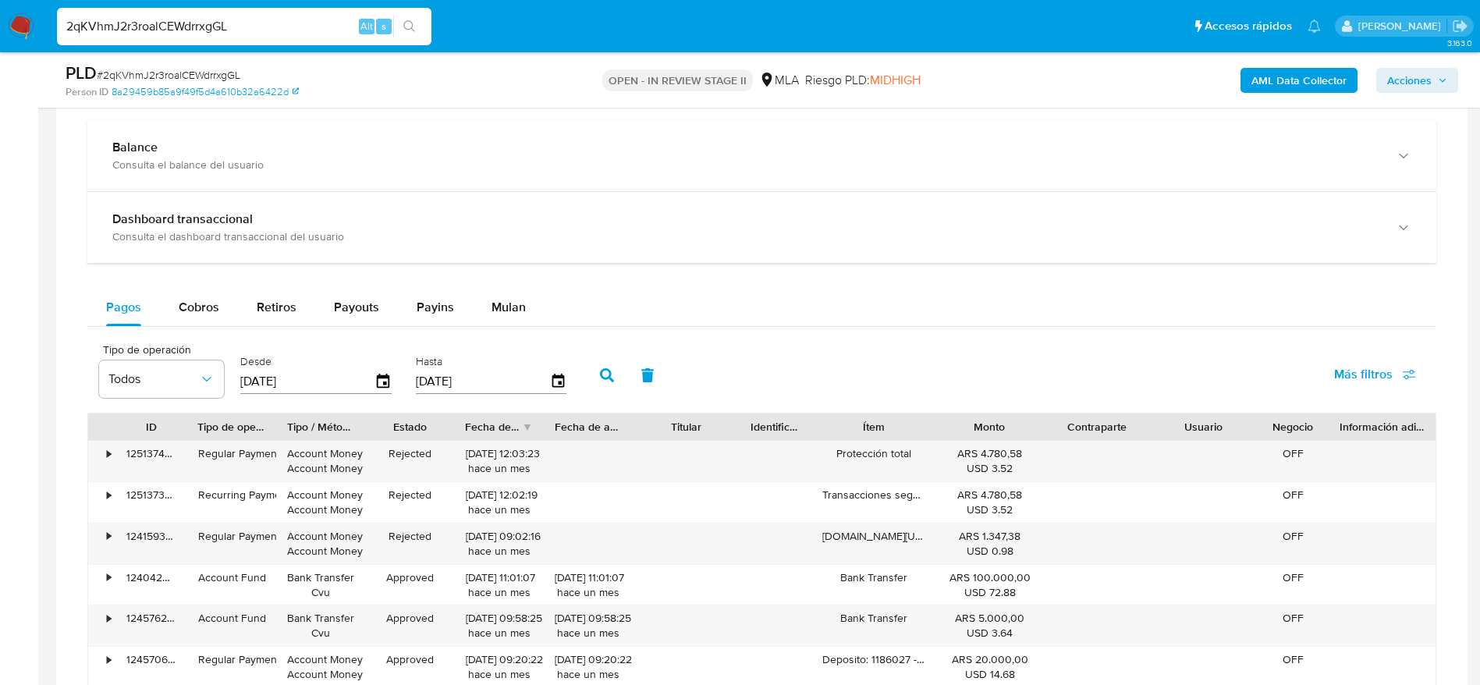
click at [539, 331] on div "Pagos Cobros Retiros Payouts Payins Mulan Tipo de operación Todos Desde 12/07/2…" at bounding box center [761, 592] width 1349 height 606
click at [532, 324] on button "Mulan" at bounding box center [509, 307] width 72 height 37
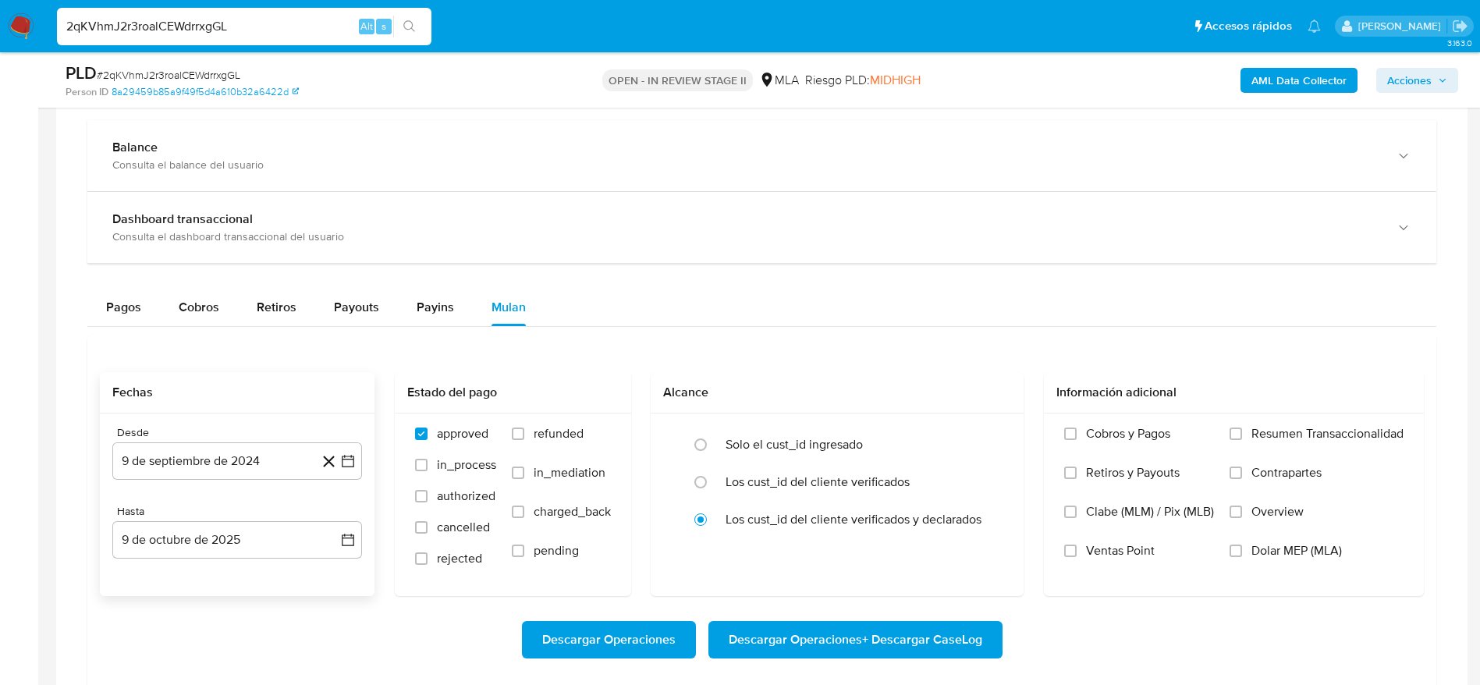
click at [158, 482] on div "Desde 9 de septiembre de 2024 9-09-2024 Hasta 9 de octubre de 2025 9-10-2025" at bounding box center [237, 504] width 275 height 183
click at [166, 469] on button "9 de septiembre de 2024" at bounding box center [237, 460] width 250 height 37
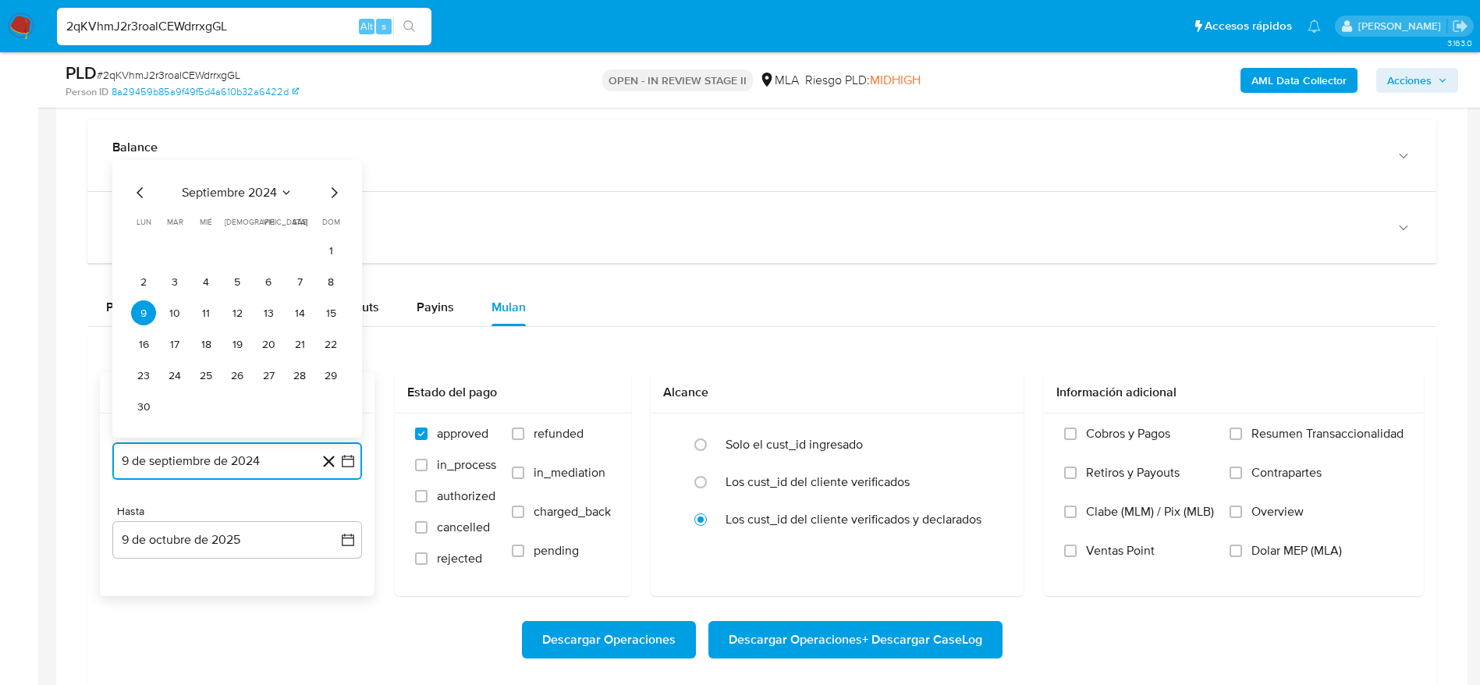
click at [261, 198] on span "septiembre 2024" at bounding box center [229, 193] width 95 height 16
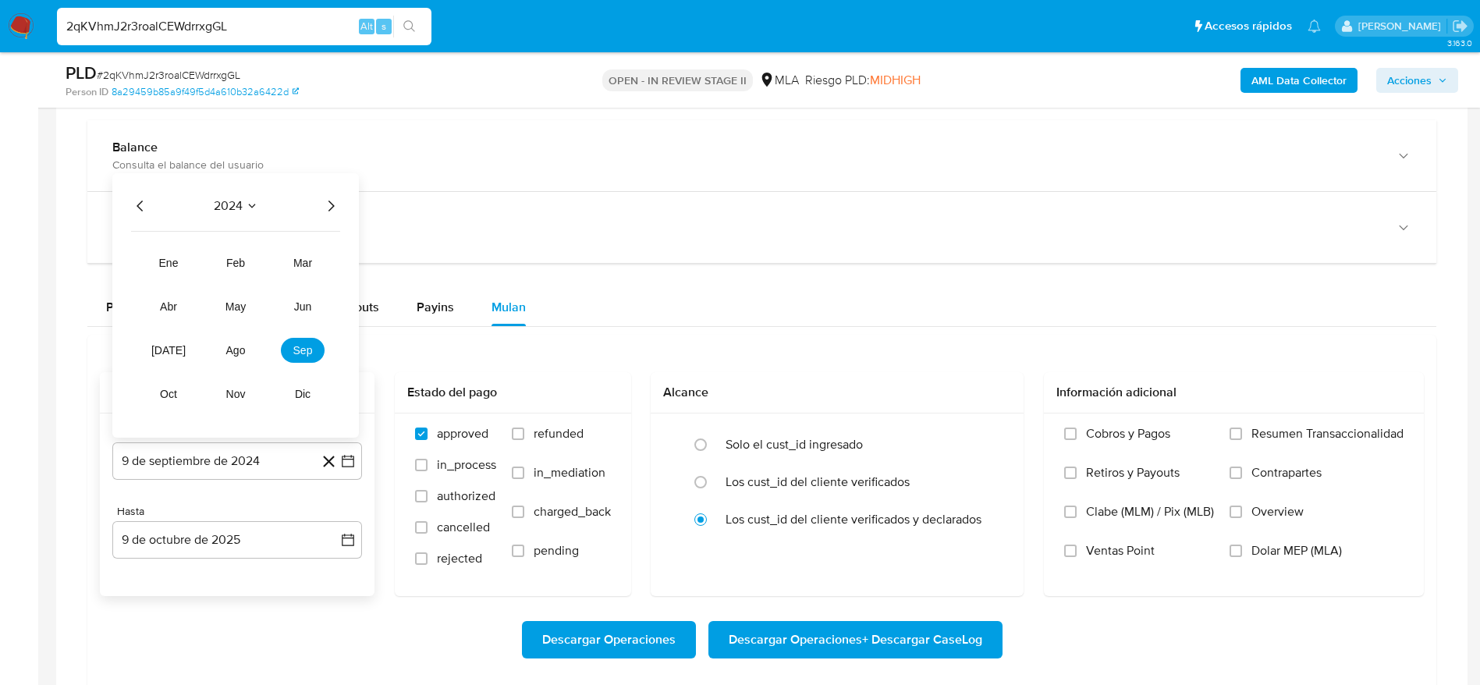
drag, startPoint x: 336, startPoint y: 200, endPoint x: 306, endPoint y: 243, distance: 53.2
click at [336, 201] on icon "Año siguiente" at bounding box center [330, 206] width 19 height 19
click at [219, 351] on button "ago" at bounding box center [236, 350] width 44 height 25
click at [259, 277] on button "1" at bounding box center [268, 281] width 25 height 25
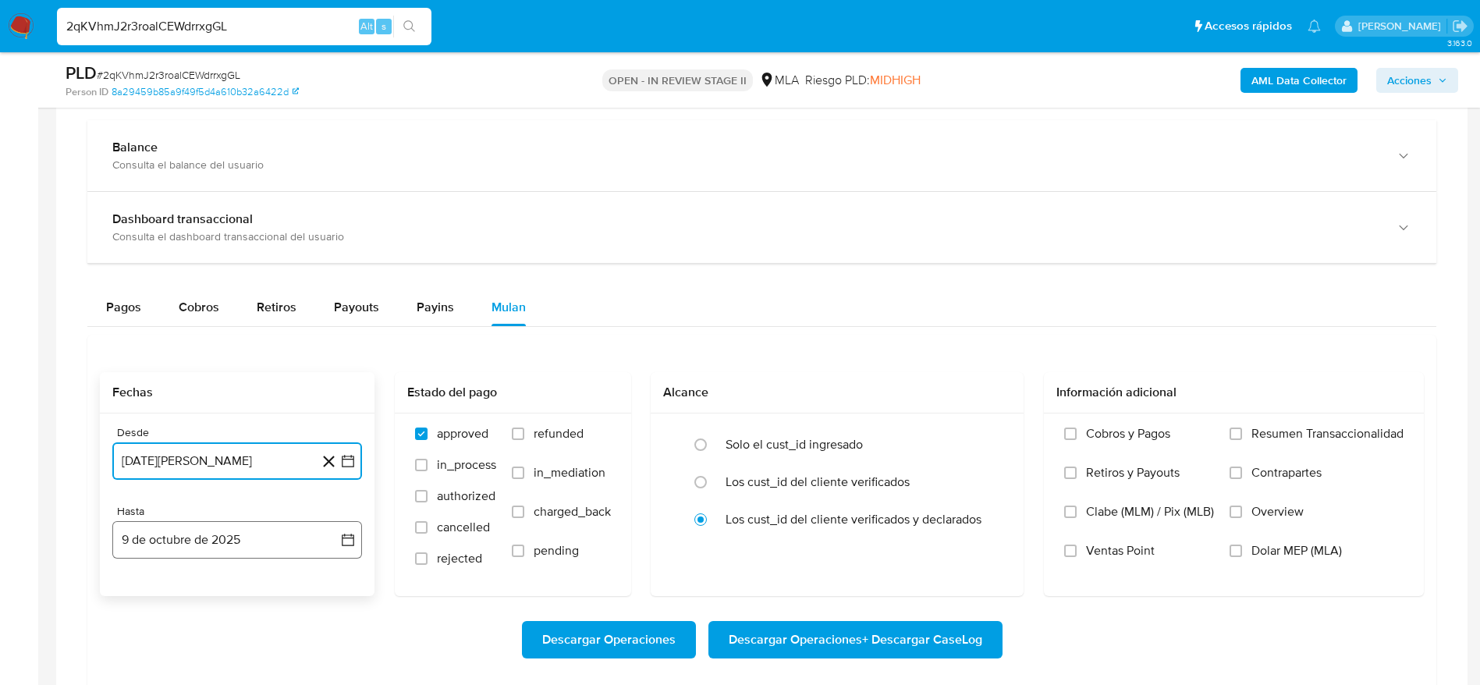
click at [156, 543] on button "9 de octubre de 2025" at bounding box center [237, 539] width 250 height 37
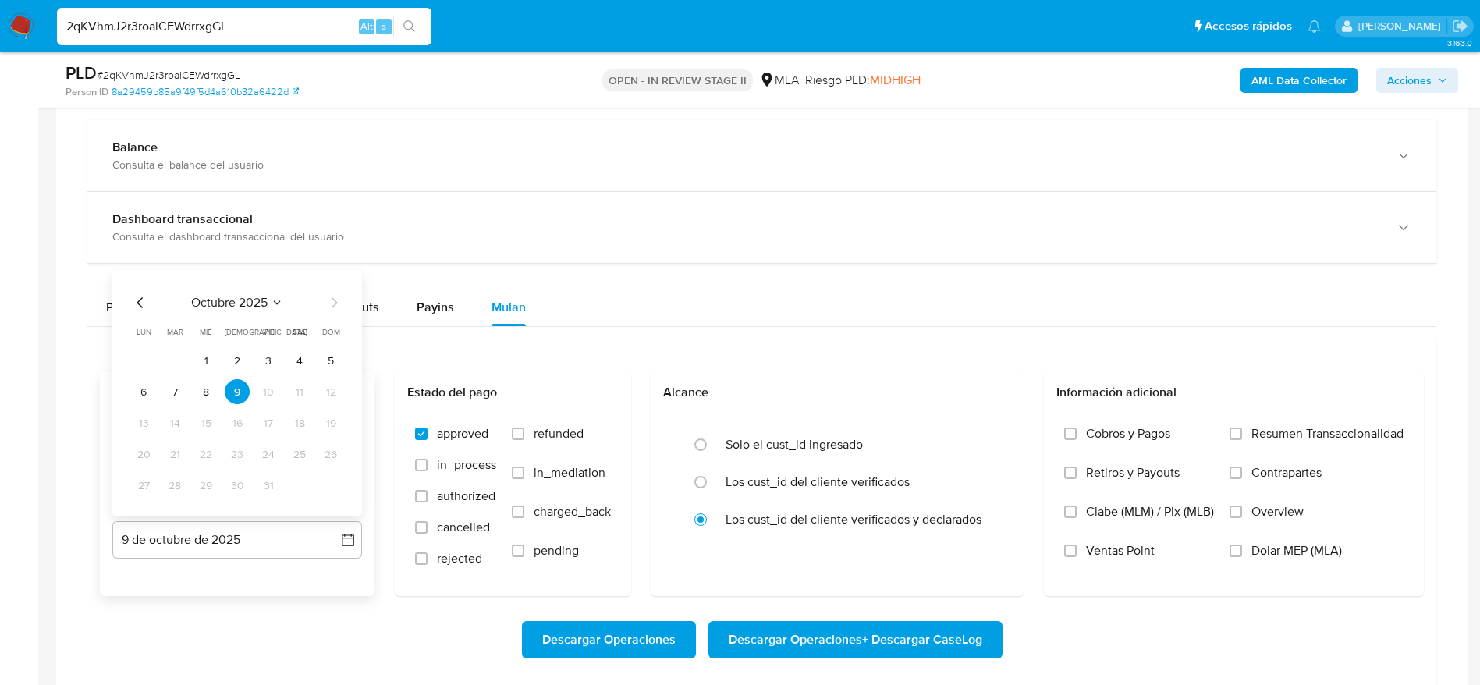
click at [130, 300] on div "octubre 2025 octubre 2025 lun lunes mar martes mié miércoles jue jueves vie vie…" at bounding box center [237, 393] width 250 height 246
click at [143, 298] on icon "Mes anterior" at bounding box center [140, 302] width 19 height 19
click at [143, 299] on icon "Mes anterior" at bounding box center [140, 302] width 19 height 19
click at [332, 485] on button "31" at bounding box center [330, 485] width 25 height 25
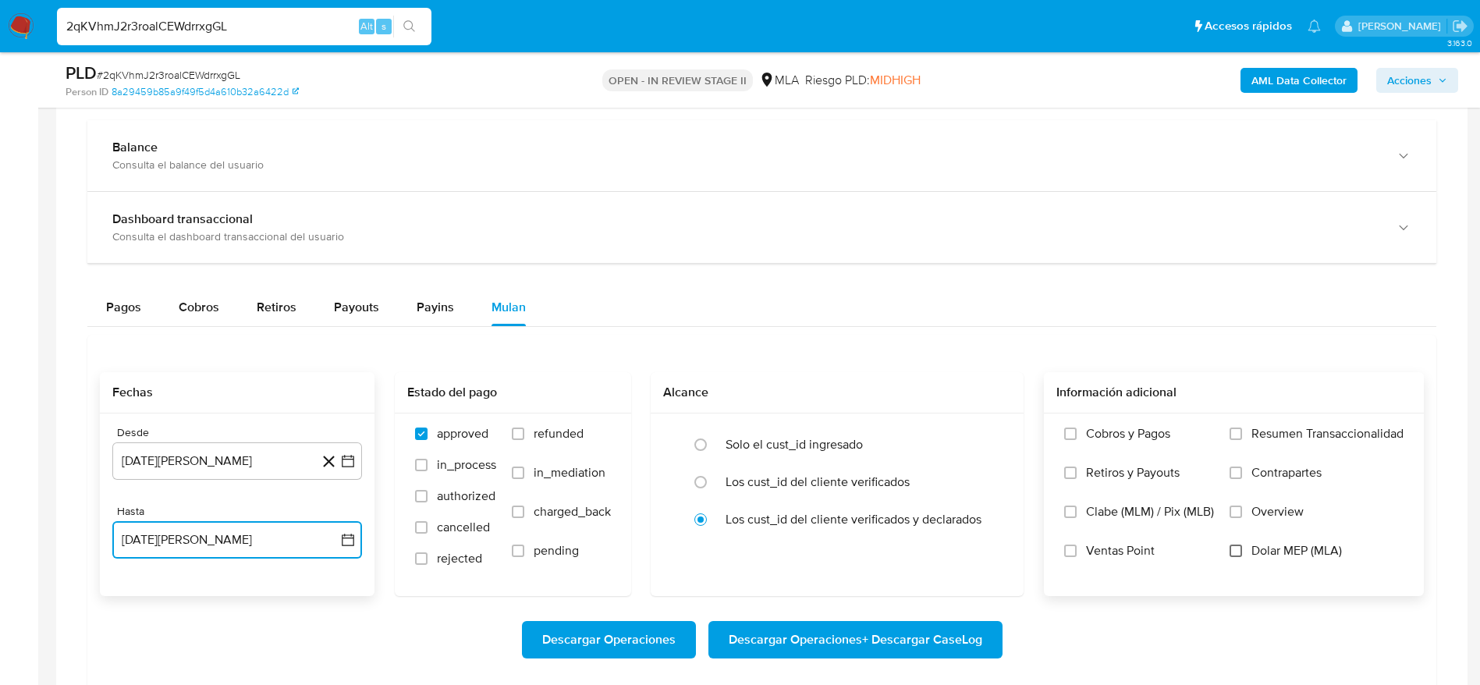
click at [1239, 549] on input "Dolar MEP (MLA)" at bounding box center [1235, 550] width 12 height 12
click at [898, 638] on span "Descargar Operaciones + Descargar CaseLog" at bounding box center [855, 639] width 253 height 34
drag, startPoint x: 23, startPoint y: 23, endPoint x: 133, endPoint y: 26, distance: 110.0
click at [70, 33] on input "2qKVhmJ2r3roalCEWdrrxgGL" at bounding box center [244, 26] width 374 height 20
drag, startPoint x: 41, startPoint y: 19, endPoint x: 27, endPoint y: 27, distance: 16.1
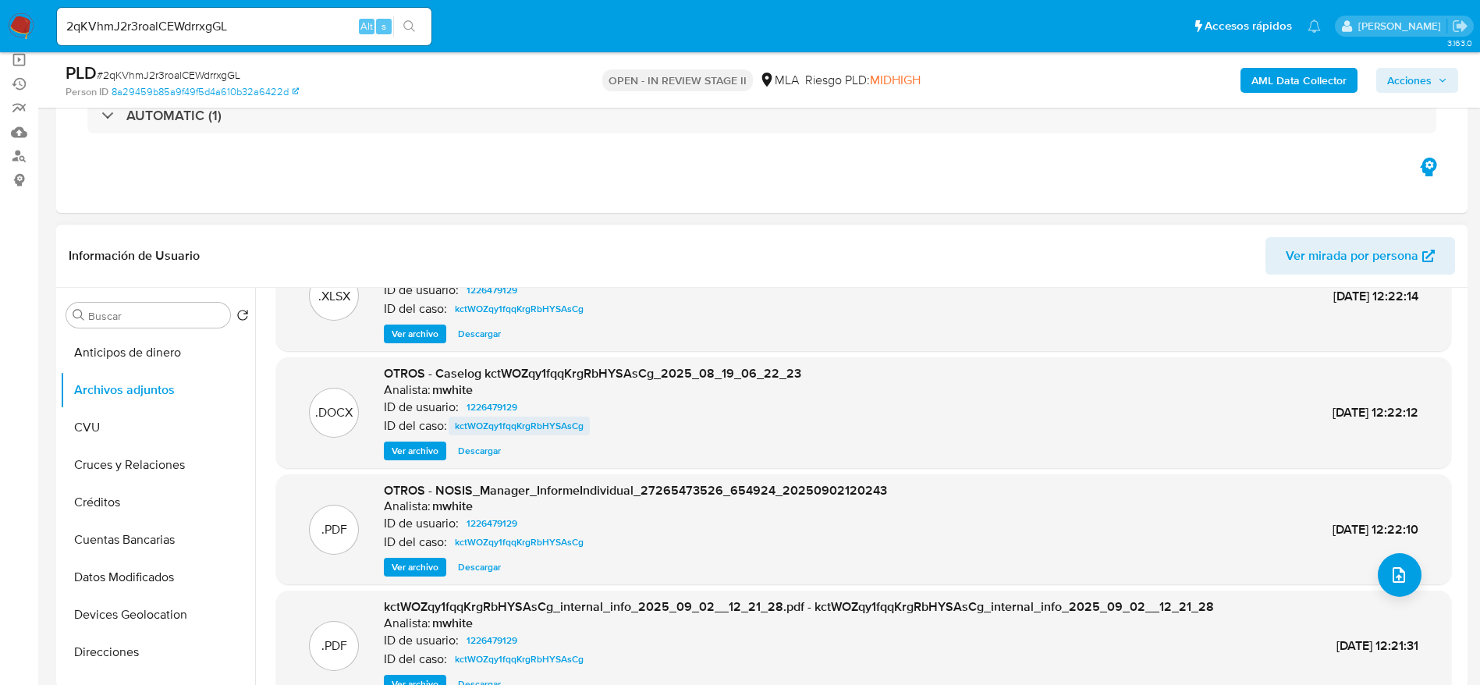
scroll to position [0, 0]
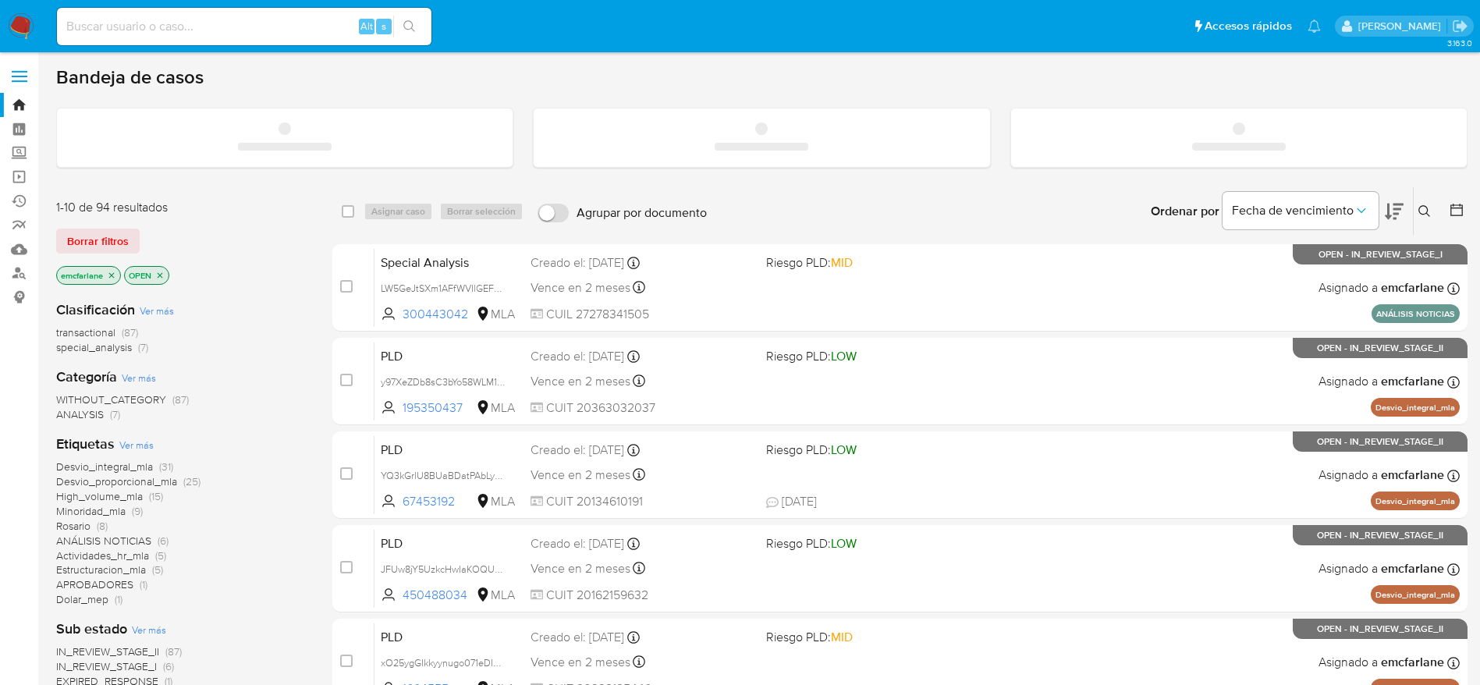
click at [128, 27] on input at bounding box center [244, 26] width 374 height 20
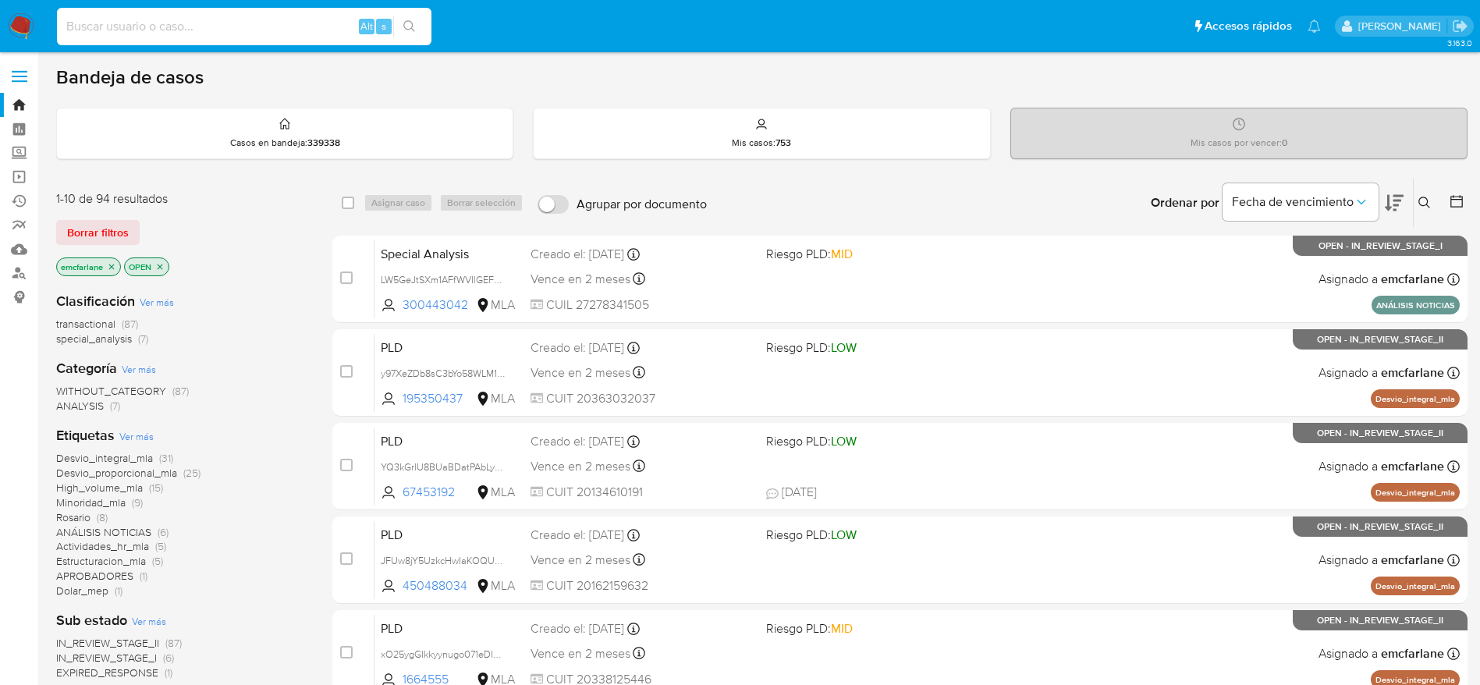
paste input "Dpz4WTCYyYNf9BNxlYWEqzL3"
type input "Dpz4WTCYyYNf9BNxlYWEqzL3"
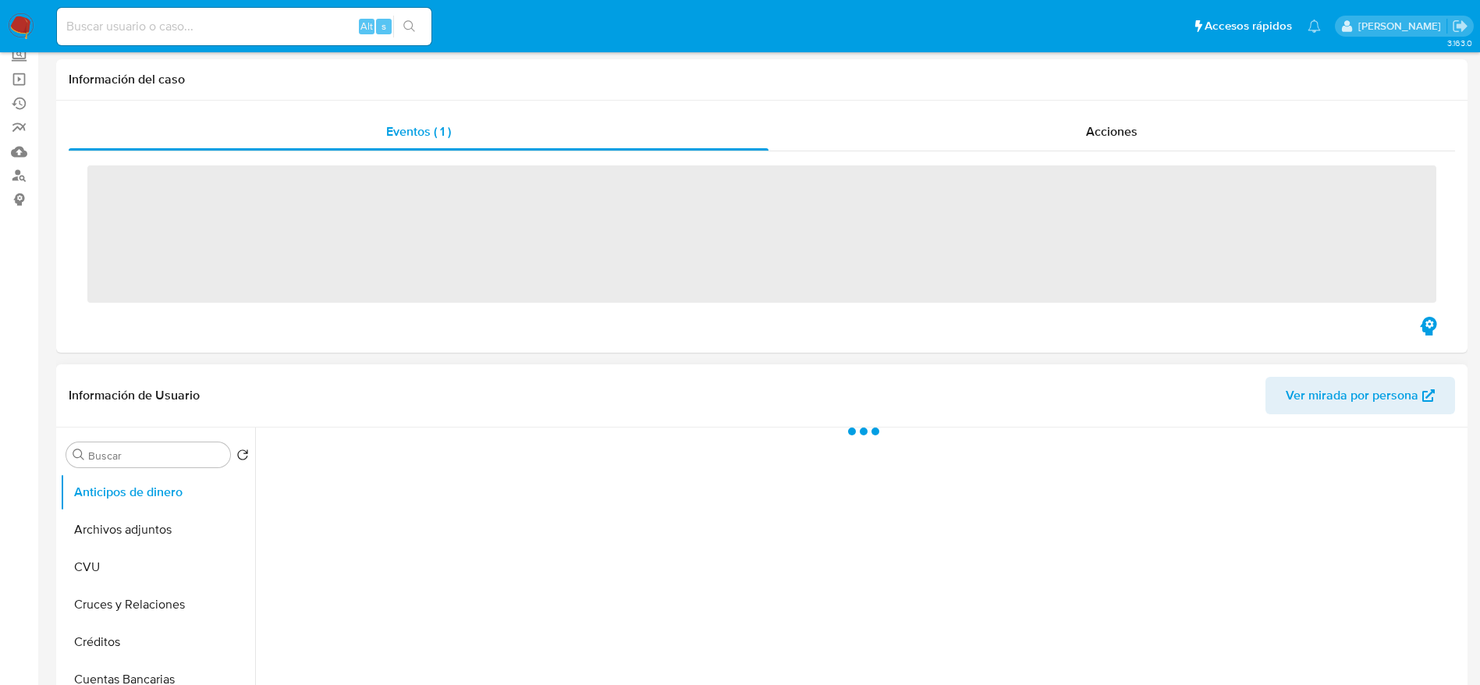
scroll to position [234, 0]
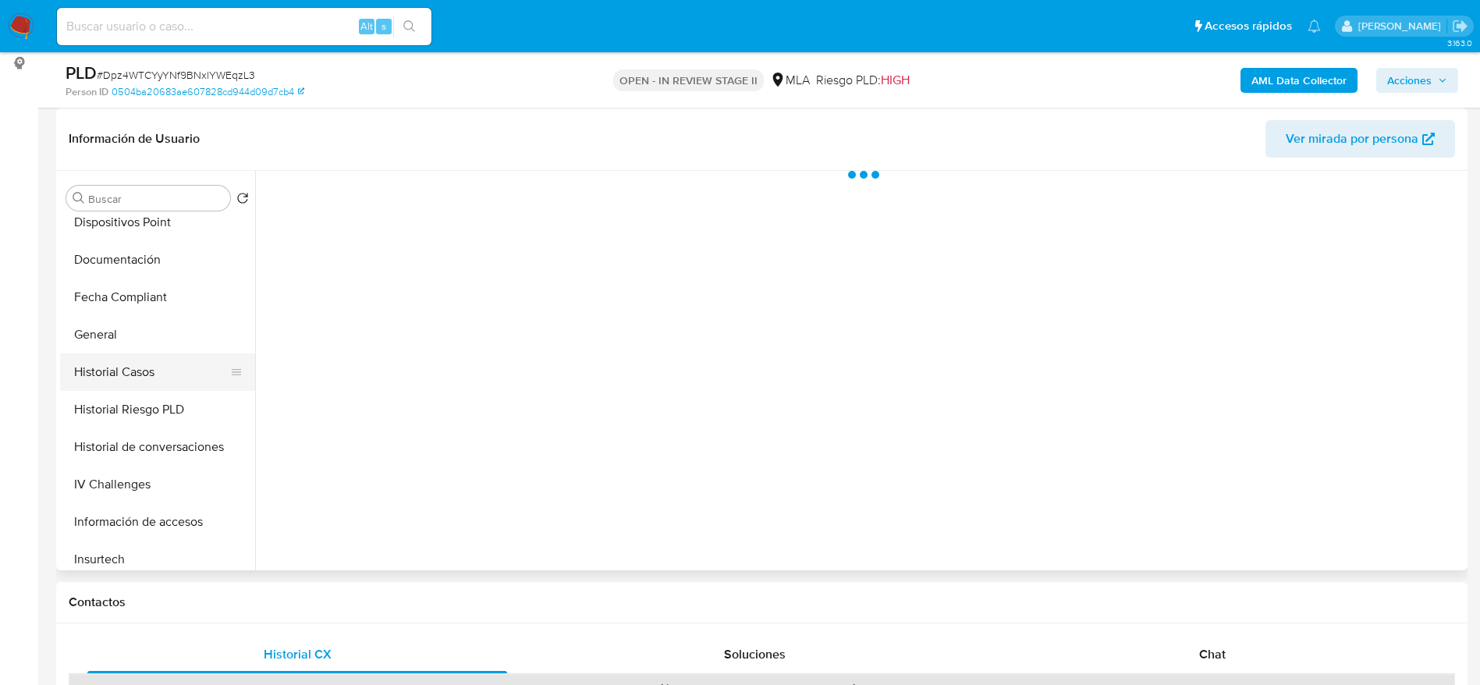
select select "10"
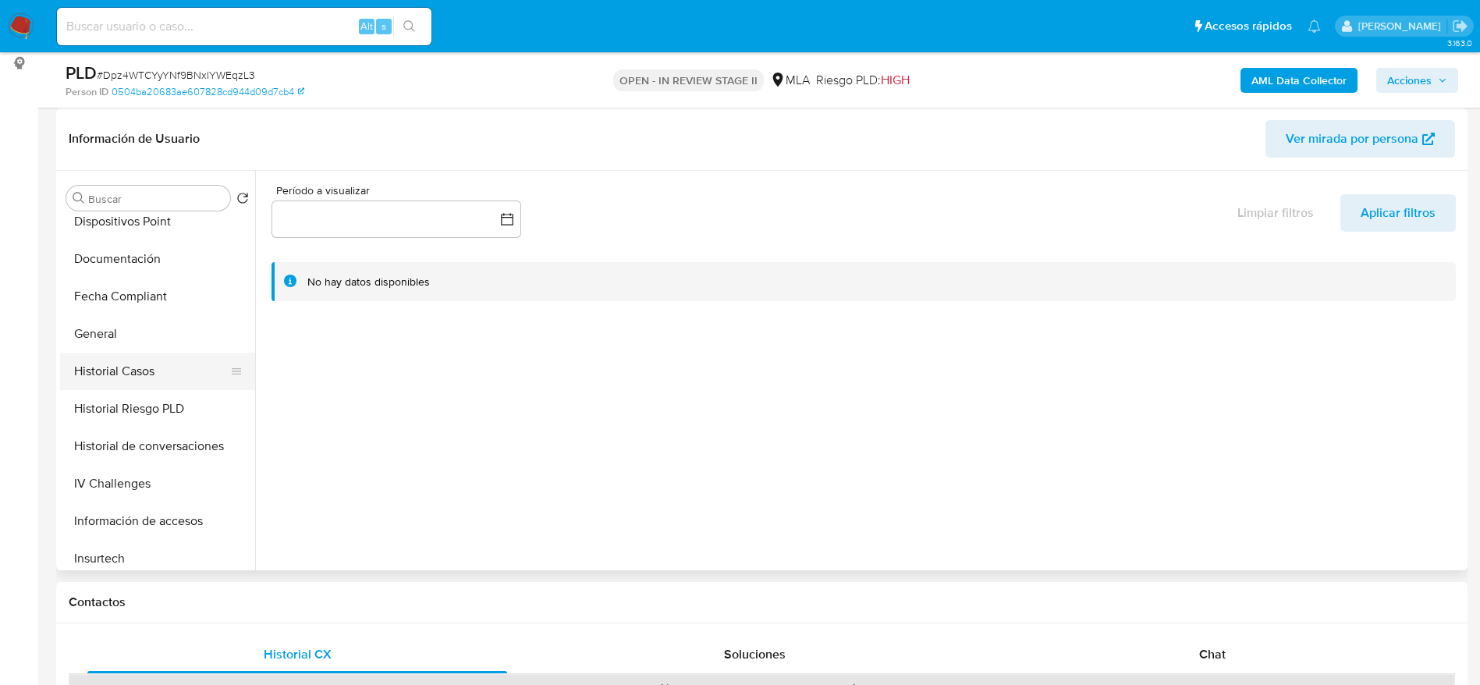
click at [131, 379] on button "Historial Casos" at bounding box center [151, 371] width 183 height 37
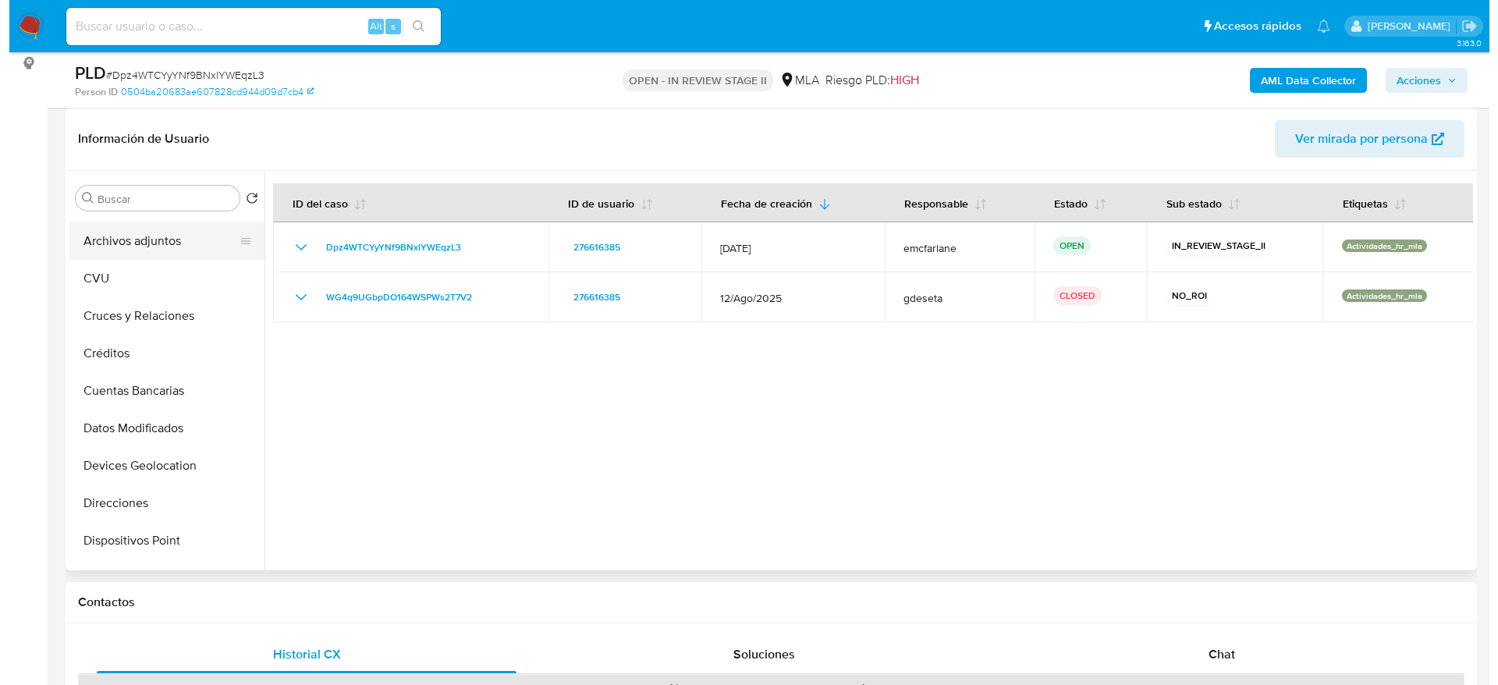
scroll to position [0, 0]
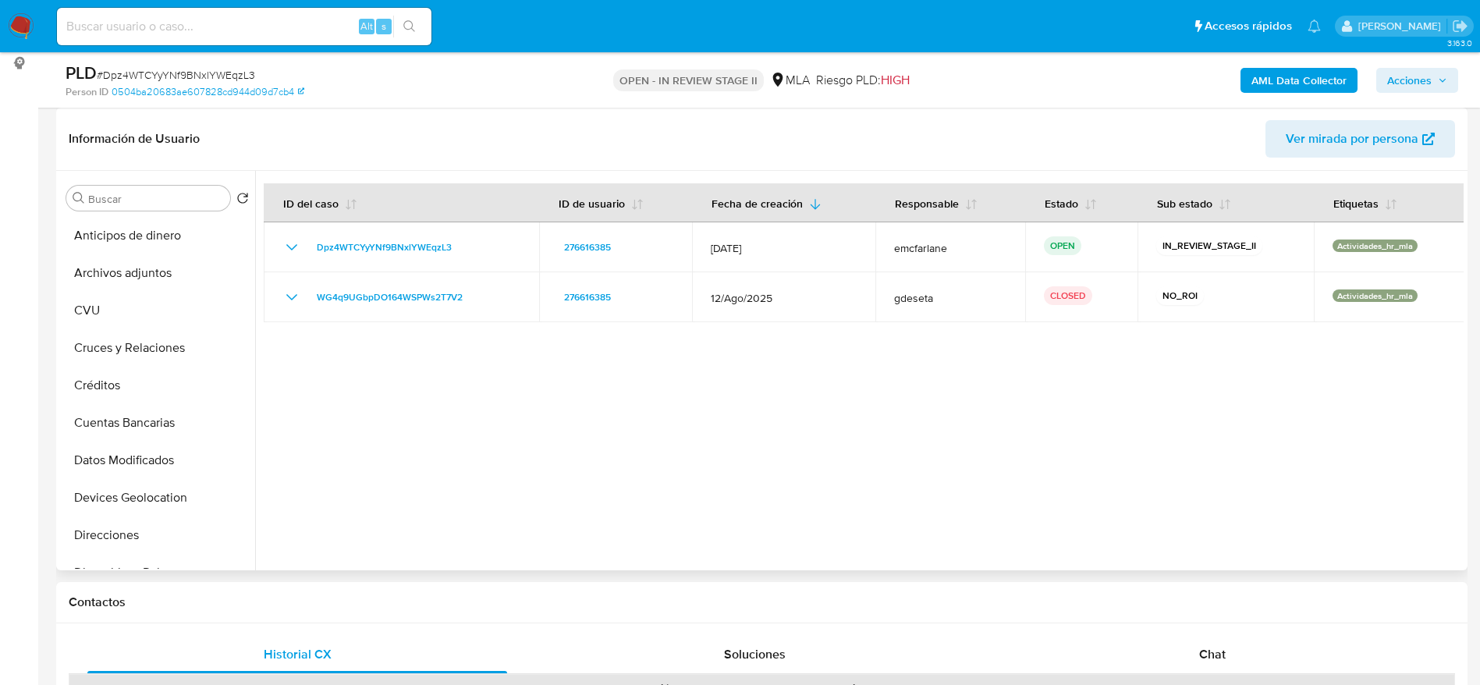
drag, startPoint x: 133, startPoint y: 280, endPoint x: 236, endPoint y: 208, distance: 126.1
click at [134, 279] on button "Archivos adjuntos" at bounding box center [157, 272] width 195 height 37
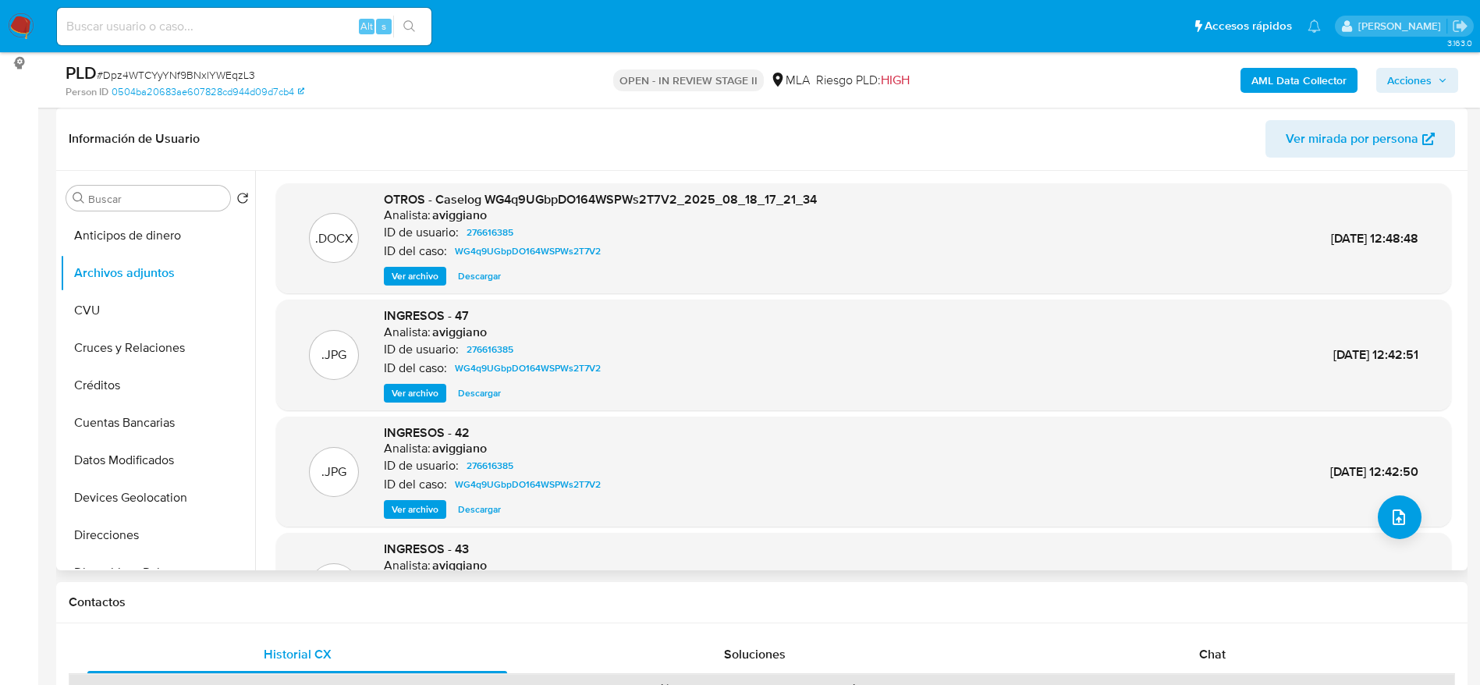
click at [411, 278] on span "Ver archivo" at bounding box center [415, 276] width 47 height 16
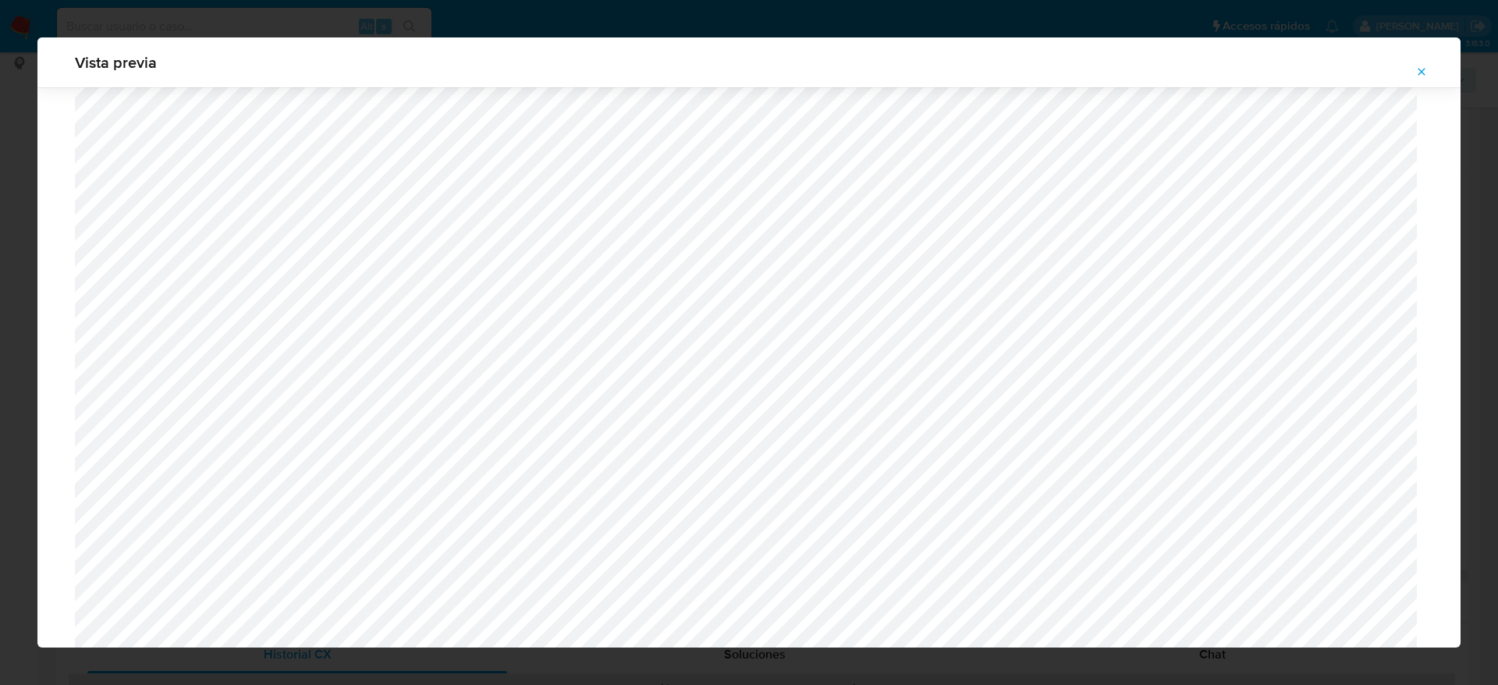
scroll to position [671, 0]
click at [1426, 69] on icon "Attachment preview" at bounding box center [1421, 72] width 12 height 12
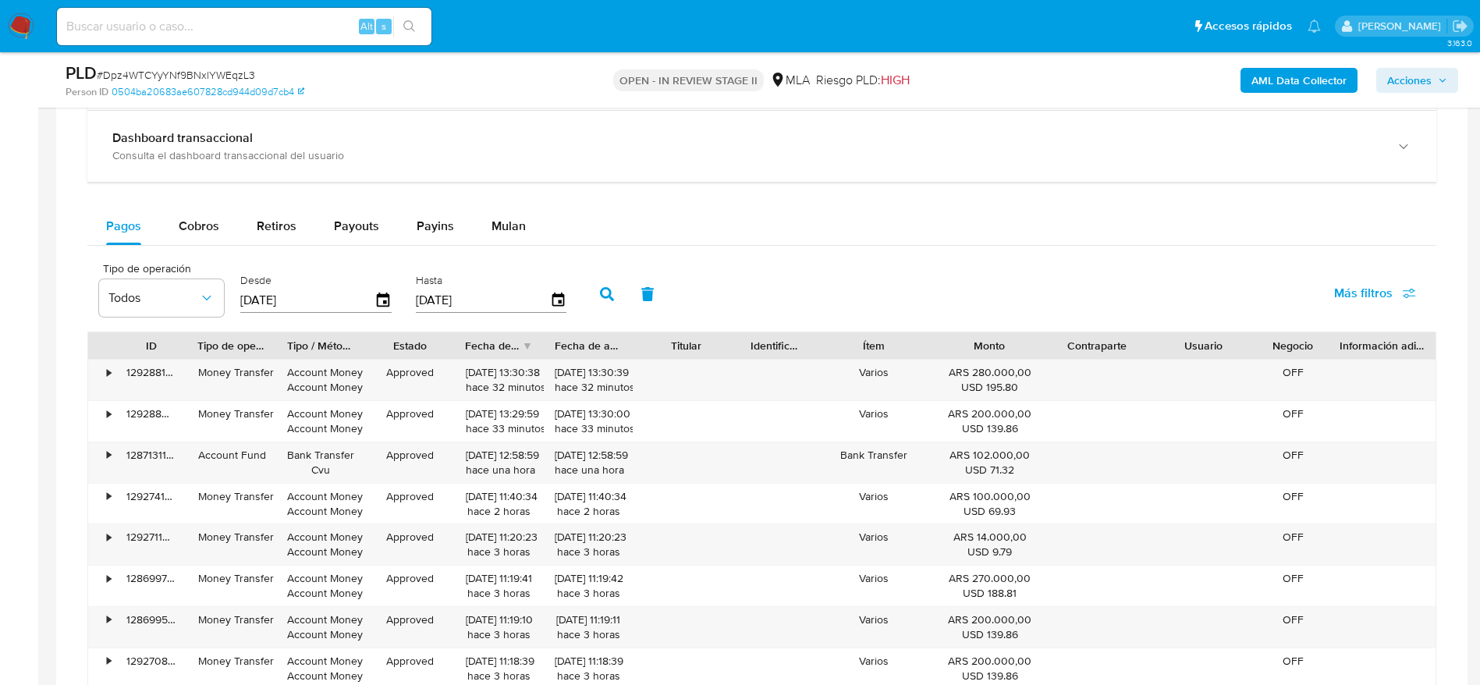
scroll to position [1170, 0]
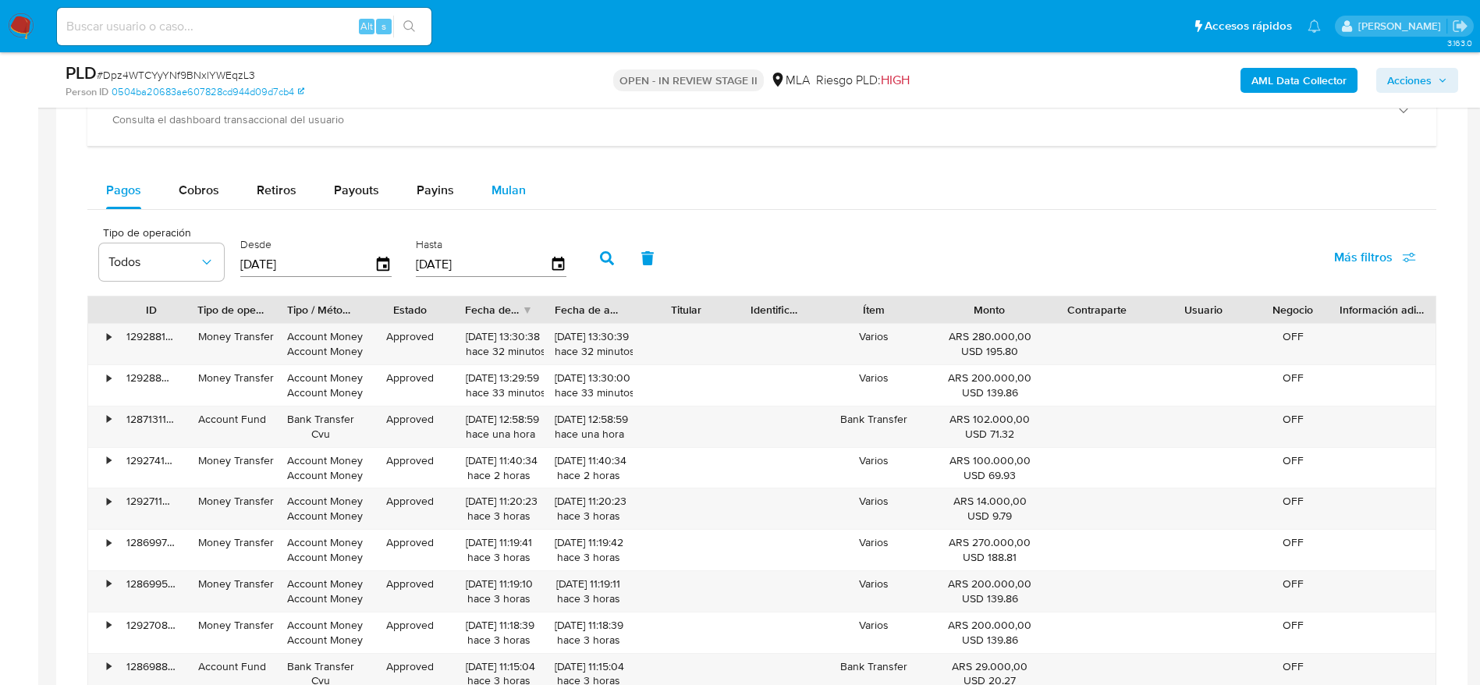
click at [517, 184] on span "Mulan" at bounding box center [508, 190] width 34 height 18
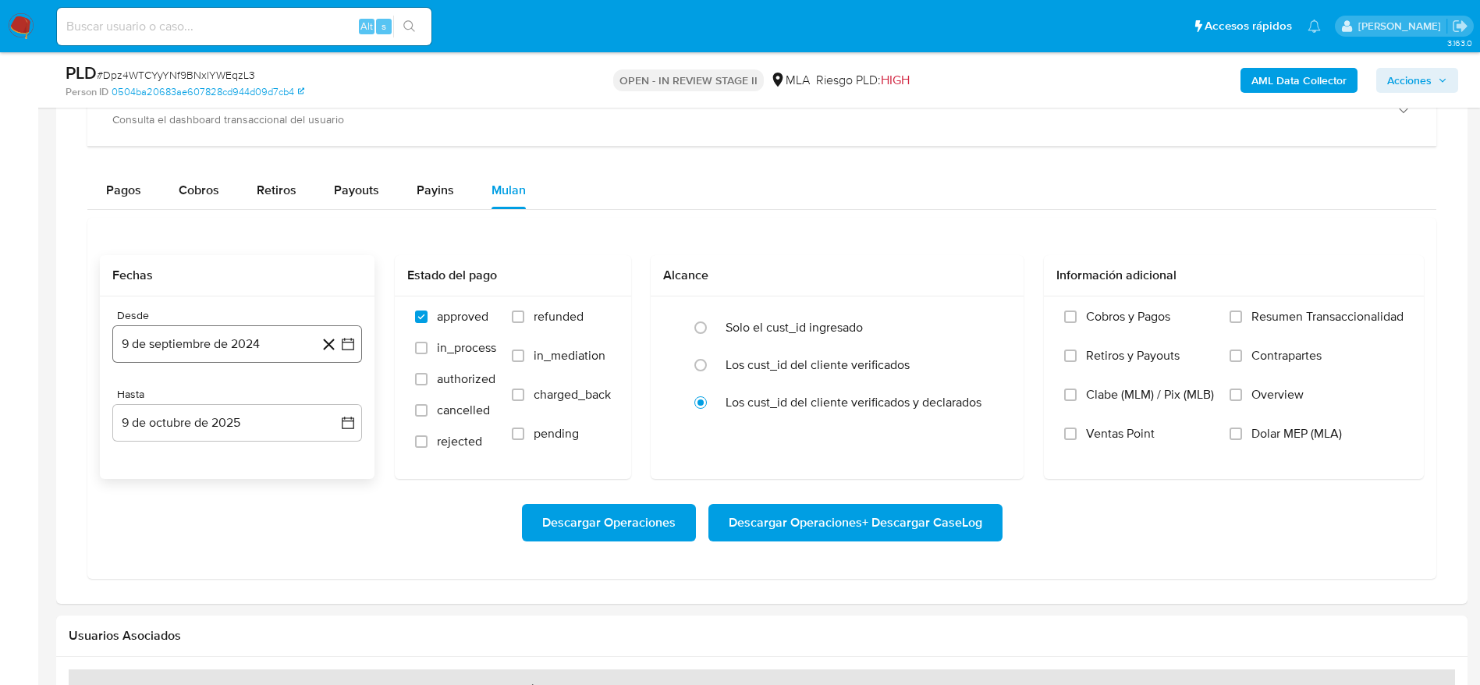
click at [165, 356] on button "9 de septiembre de 2024" at bounding box center [237, 343] width 250 height 37
click at [233, 407] on span "septiembre 2024" at bounding box center [229, 400] width 95 height 16
click at [328, 402] on icon "Año siguiente" at bounding box center [330, 400] width 19 height 19
click at [240, 549] on span "ago" at bounding box center [235, 544] width 19 height 12
click at [264, 458] on button "1" at bounding box center [268, 457] width 25 height 25
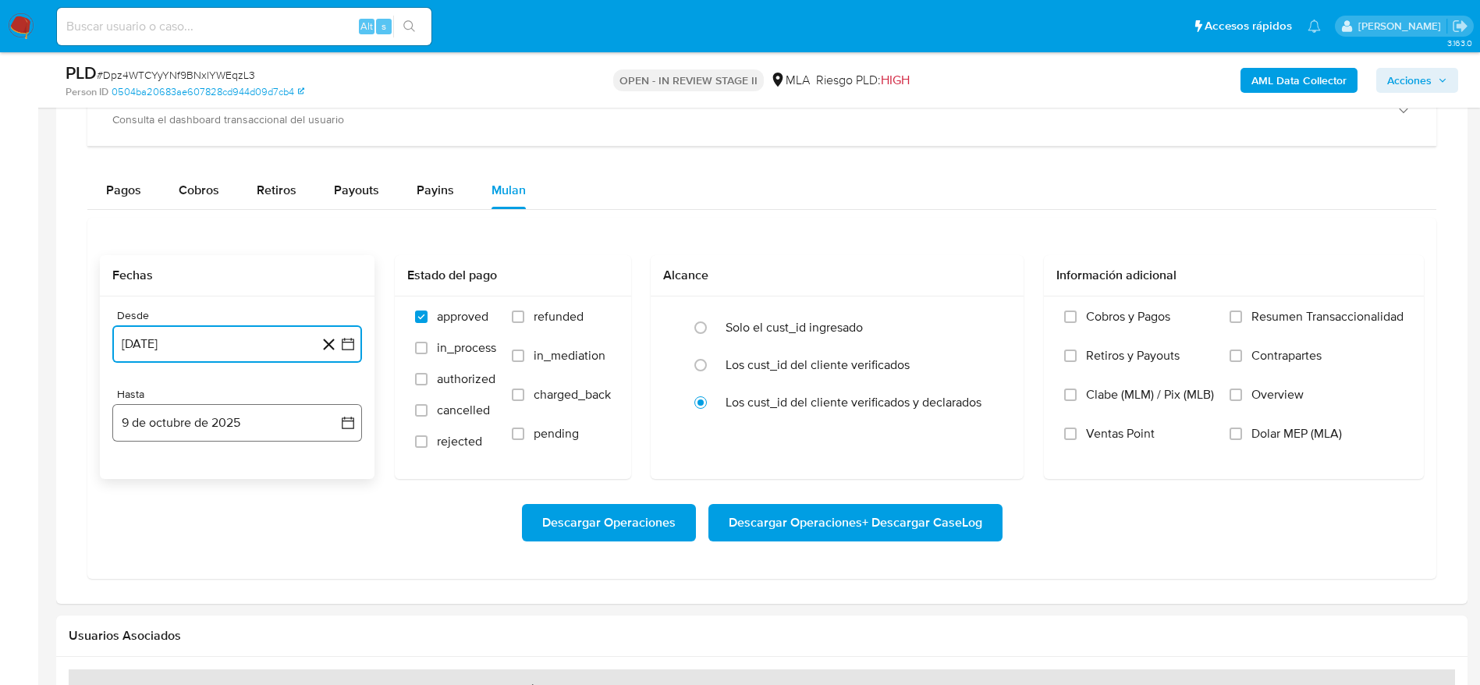
click at [204, 430] on button "9 de octubre de 2025" at bounding box center [237, 422] width 250 height 37
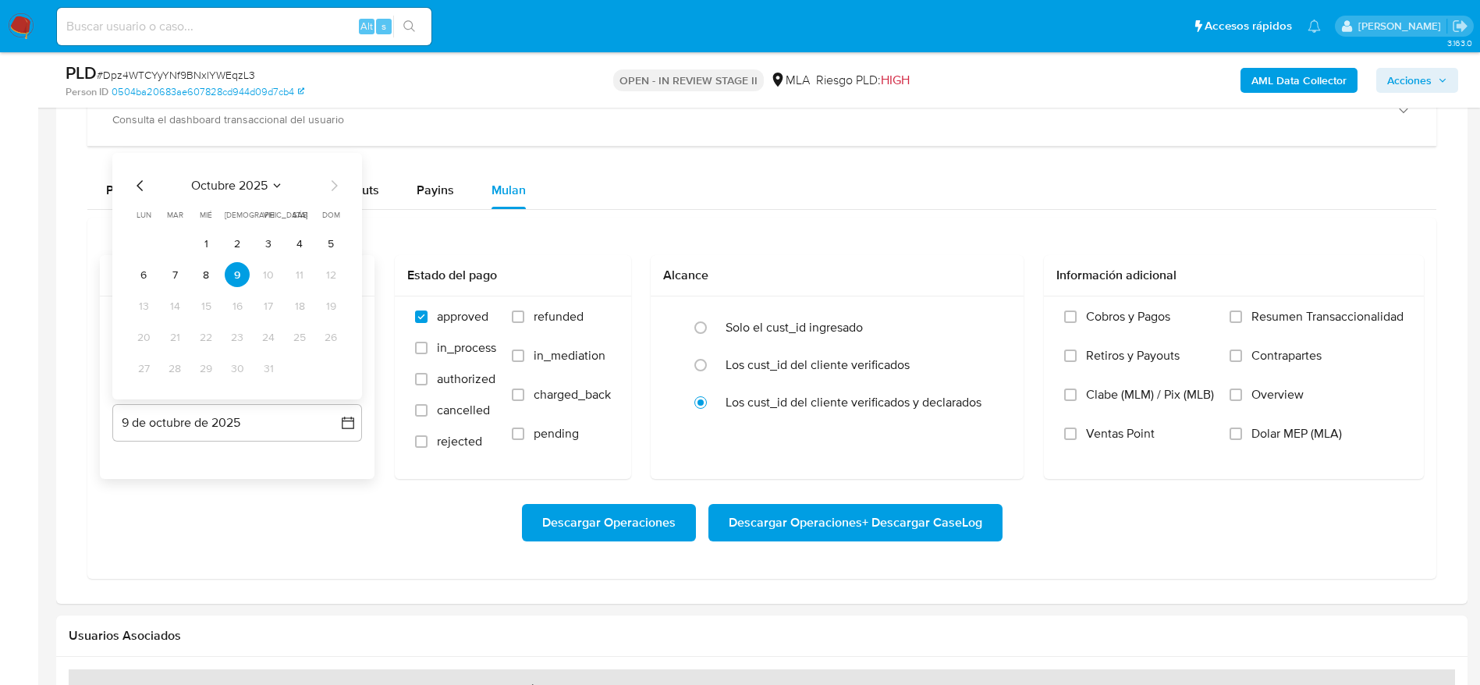
click at [145, 182] on icon "Mes anterior" at bounding box center [140, 185] width 19 height 19
click at [142, 183] on icon "Mes anterior" at bounding box center [140, 185] width 19 height 19
click at [330, 368] on button "31" at bounding box center [330, 368] width 25 height 25
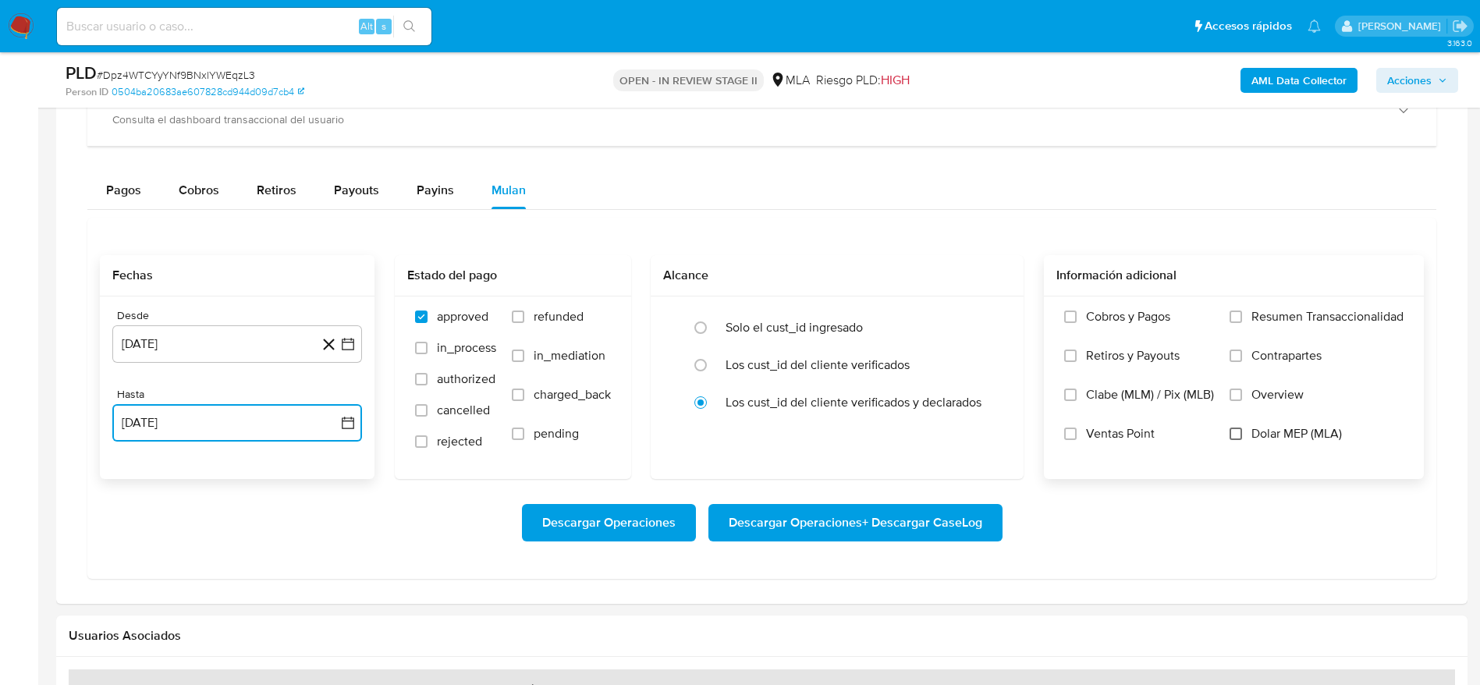
click at [1237, 433] on input "Dolar MEP (MLA)" at bounding box center [1235, 433] width 12 height 12
click at [667, 513] on span "Descargar Operaciones" at bounding box center [608, 522] width 133 height 34
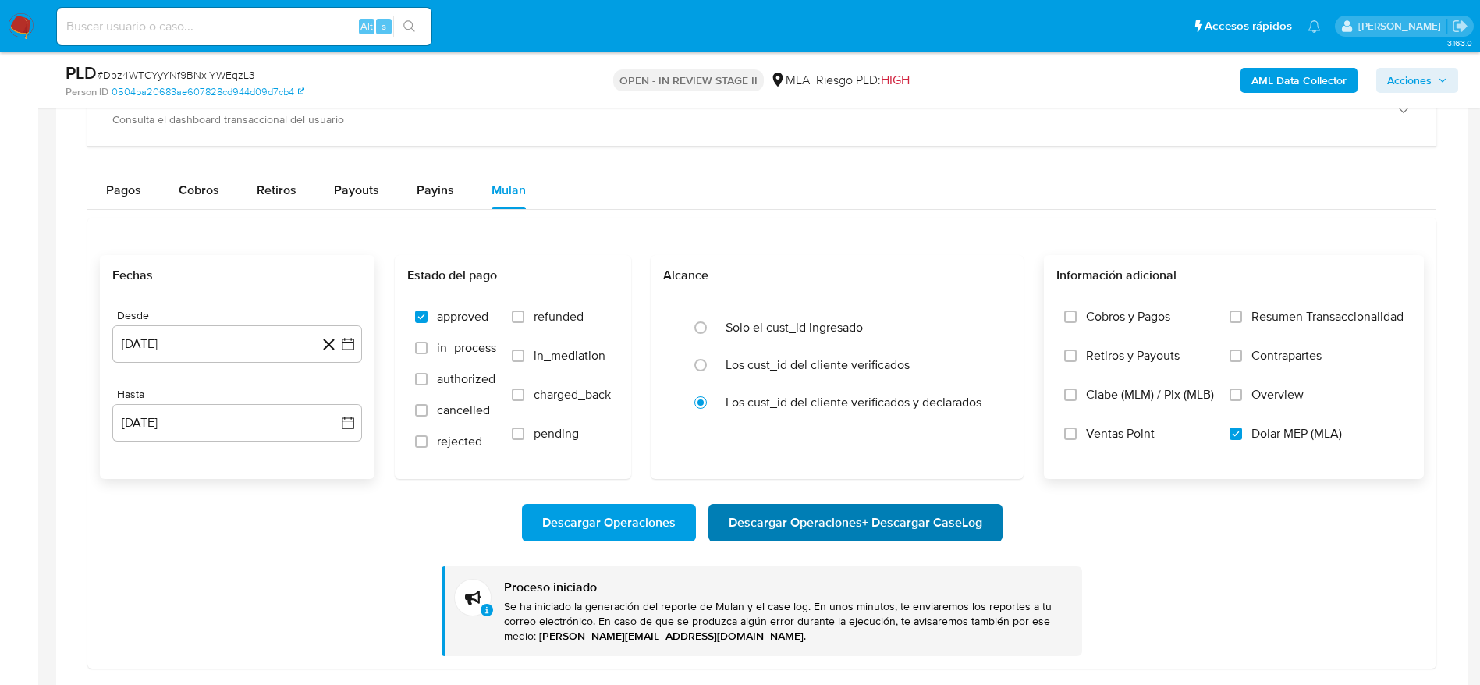
click at [766, 523] on span "Descargar Operaciones + Descargar CaseLog" at bounding box center [855, 522] width 253 height 34
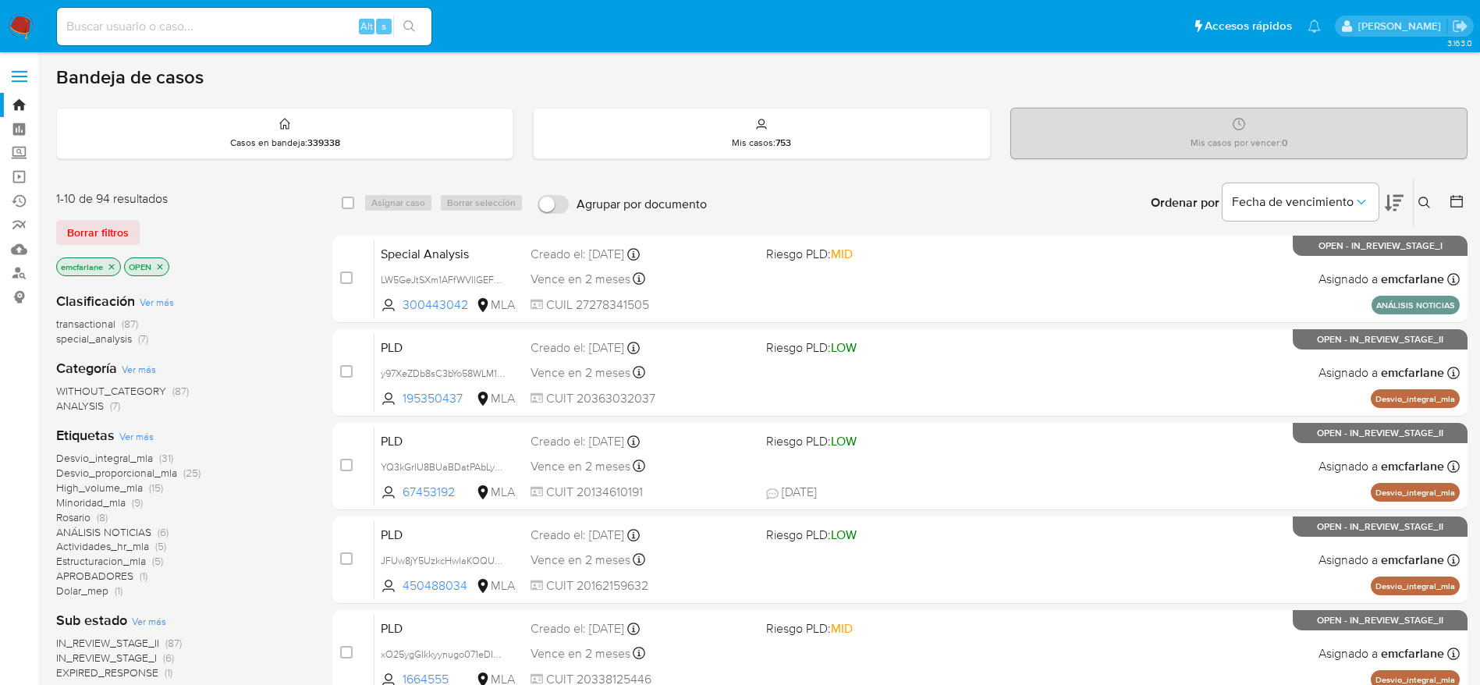
click at [252, 36] on input at bounding box center [244, 26] width 374 height 20
paste input "WMaPZO4qCVDYQW2RLGsZ10gf"
type input "WMaPZO4qCVDYQW2RLGsZ10gf"
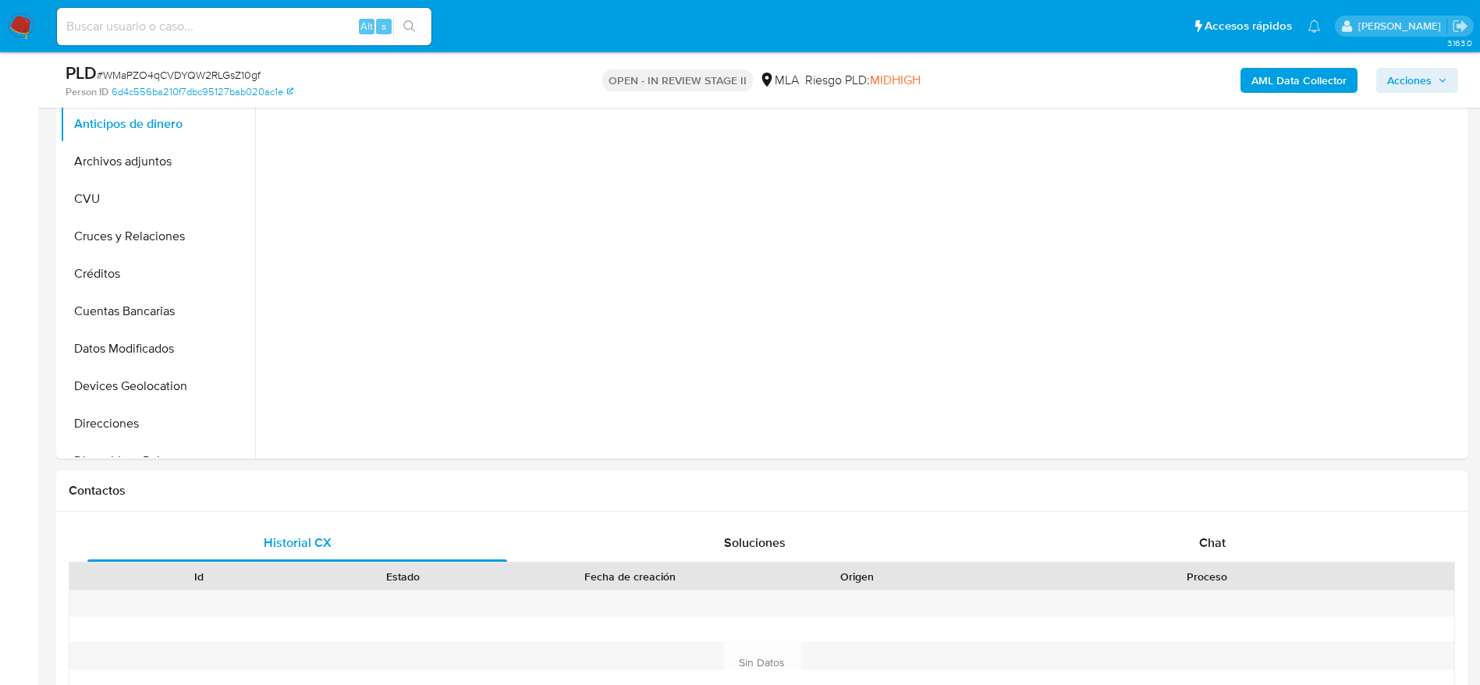
scroll to position [351, 0]
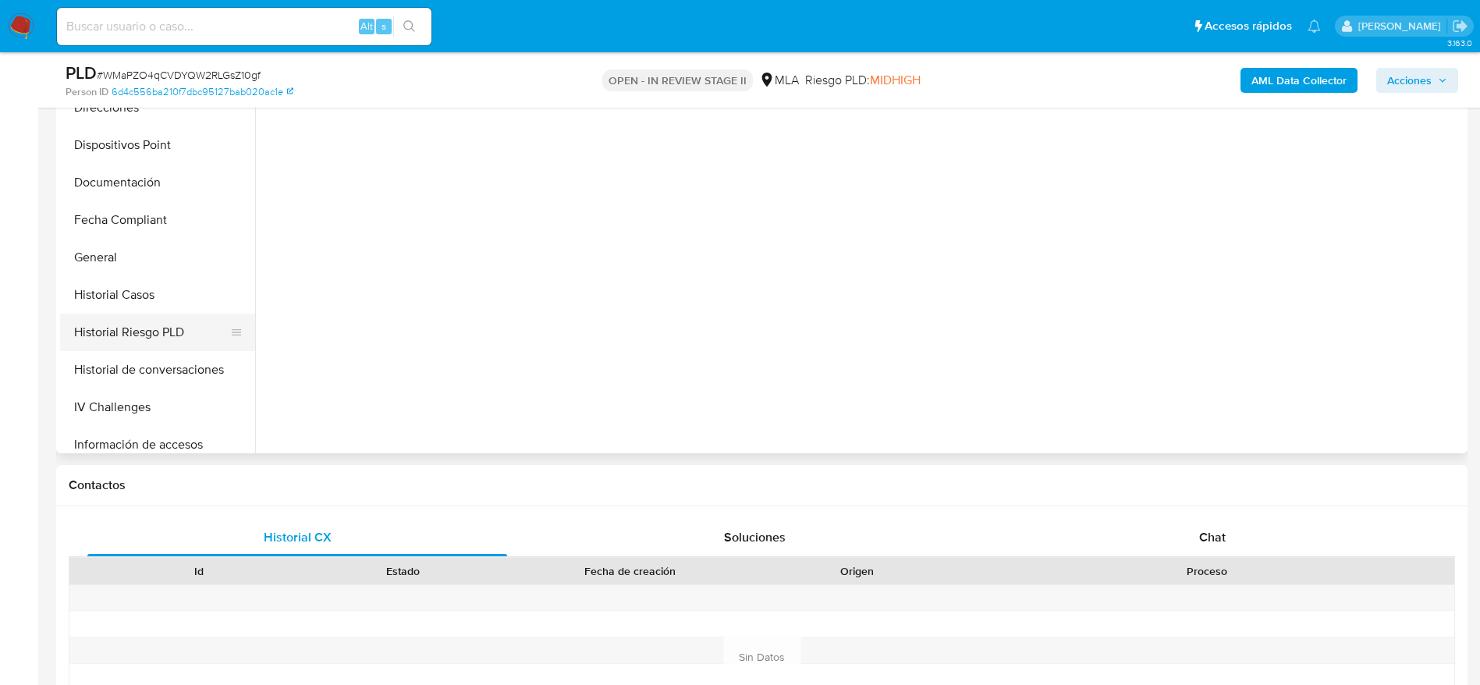
select select "10"
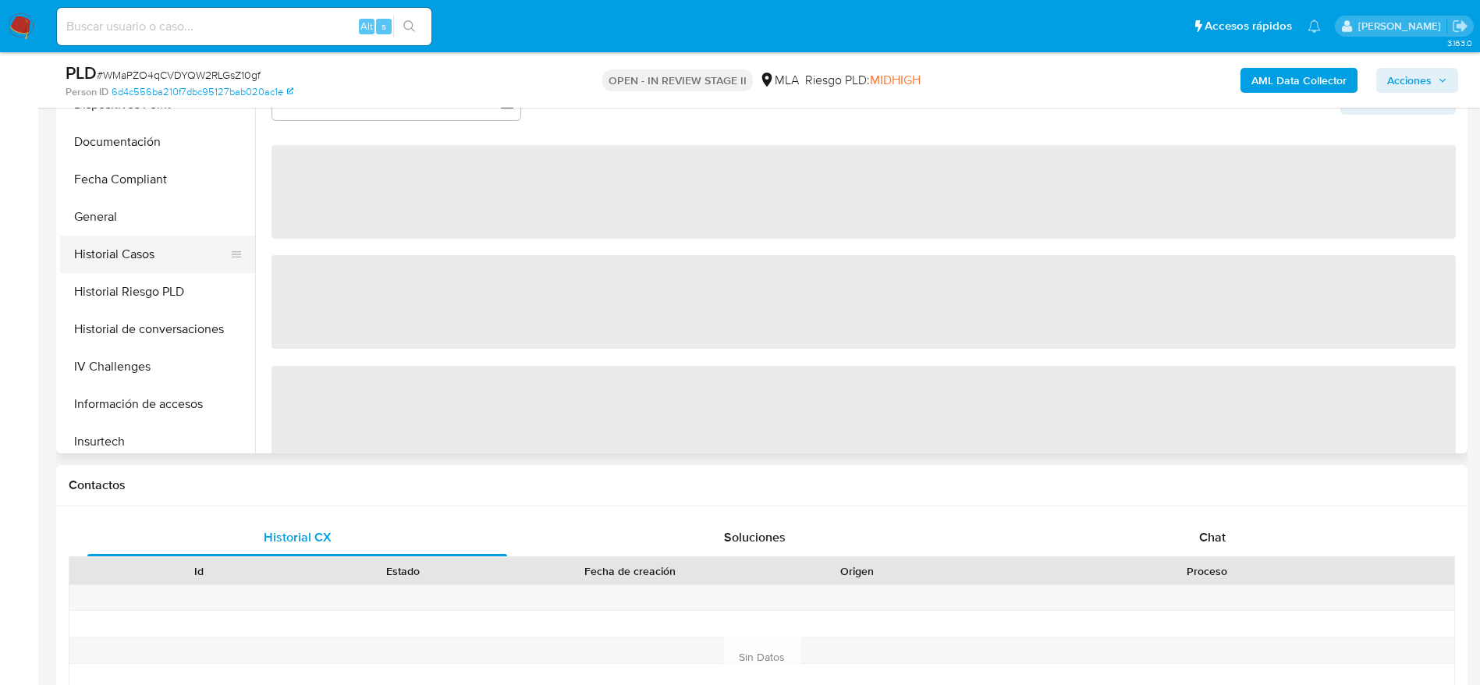
click at [138, 256] on button "Historial Casos" at bounding box center [151, 254] width 183 height 37
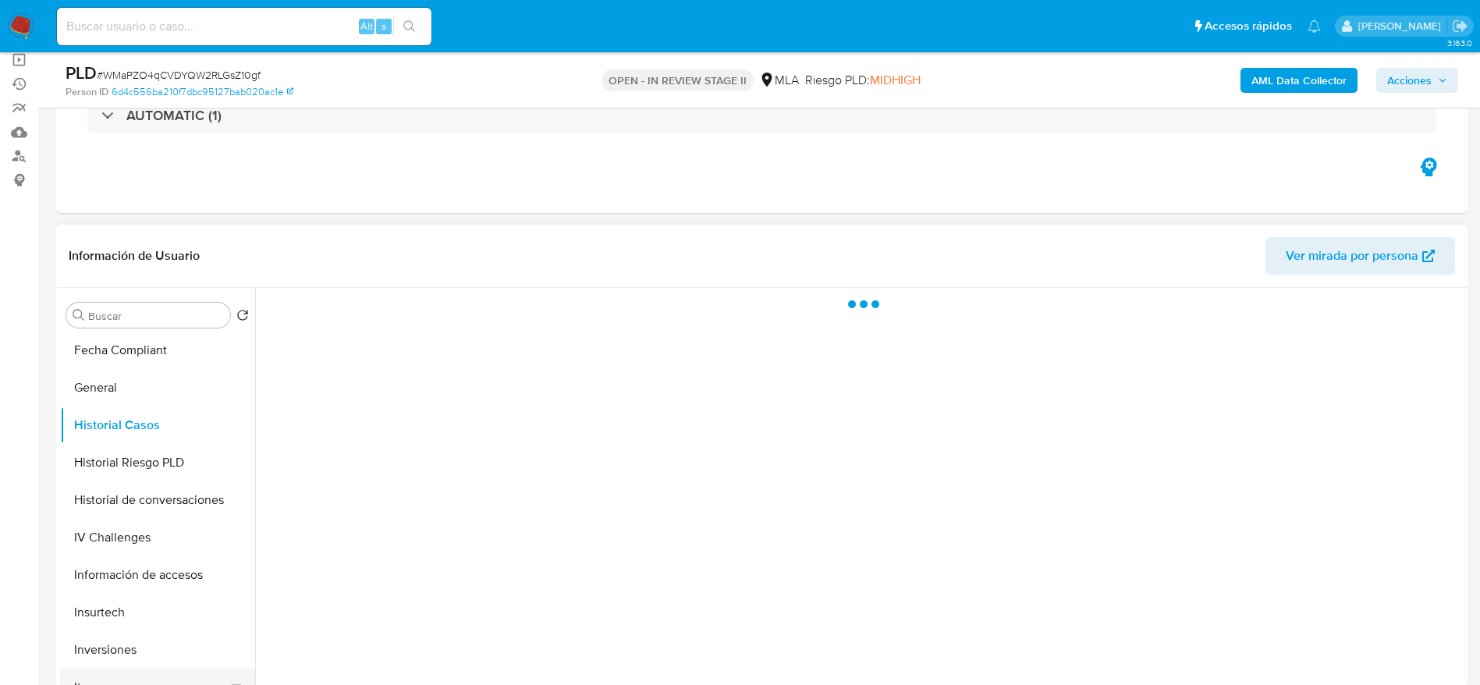
scroll to position [585, 0]
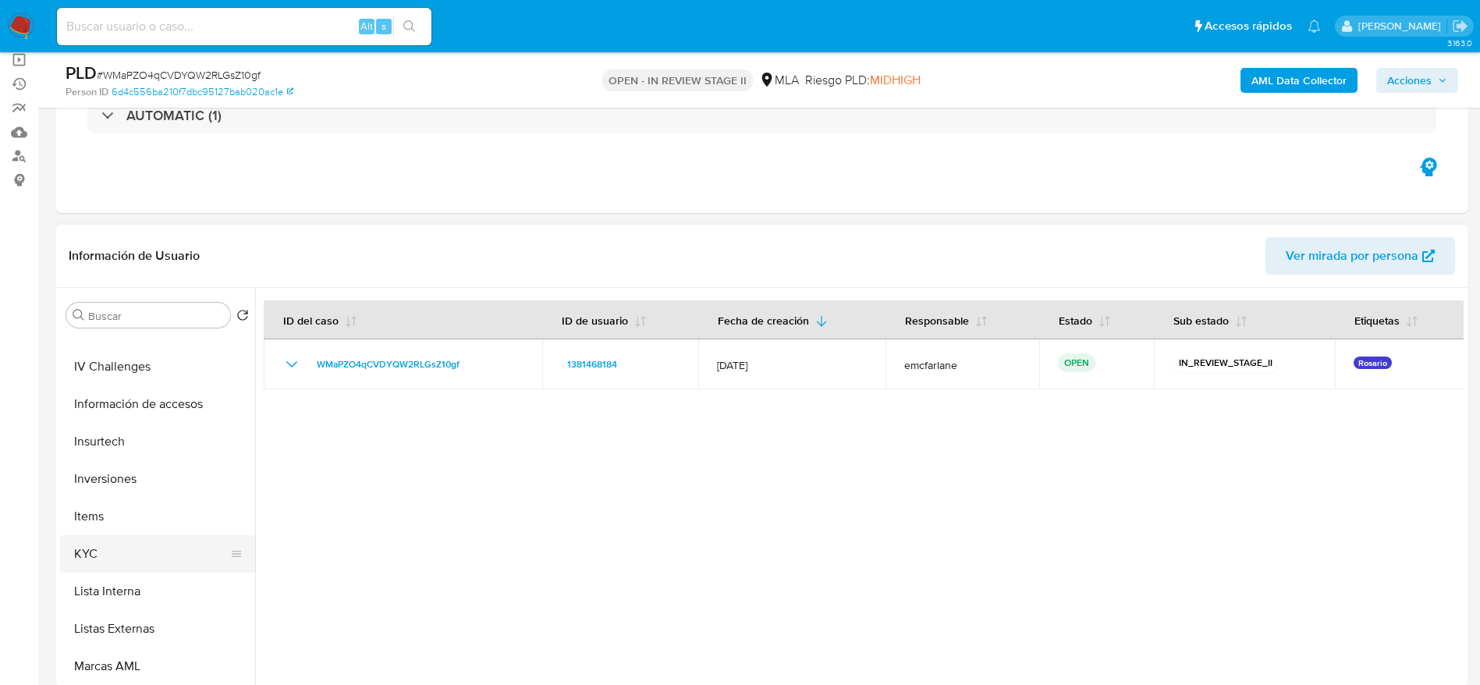
click at [108, 550] on button "KYC" at bounding box center [151, 553] width 183 height 37
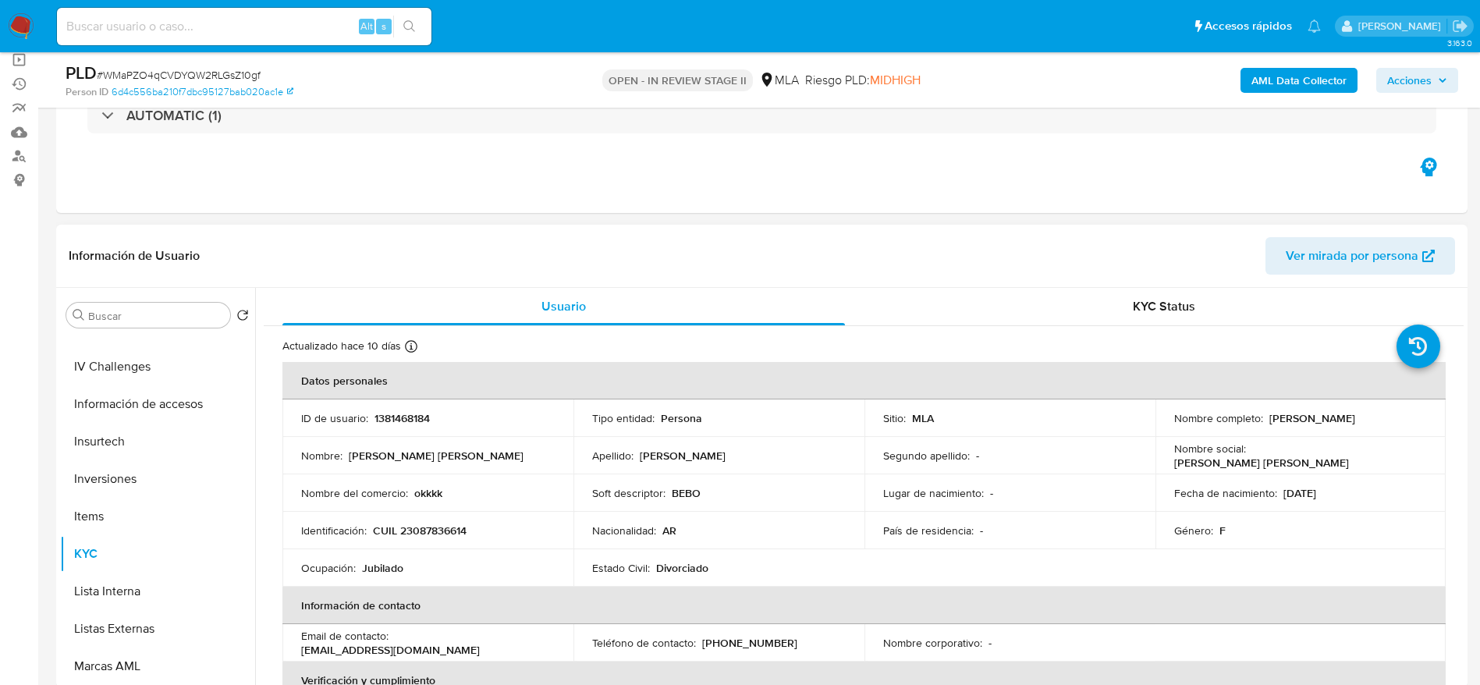
click at [397, 416] on p "1381468184" at bounding box center [401, 418] width 55 height 14
copy p "1381468184"
click at [430, 535] on p "CUIL 23087836614" at bounding box center [420, 530] width 94 height 14
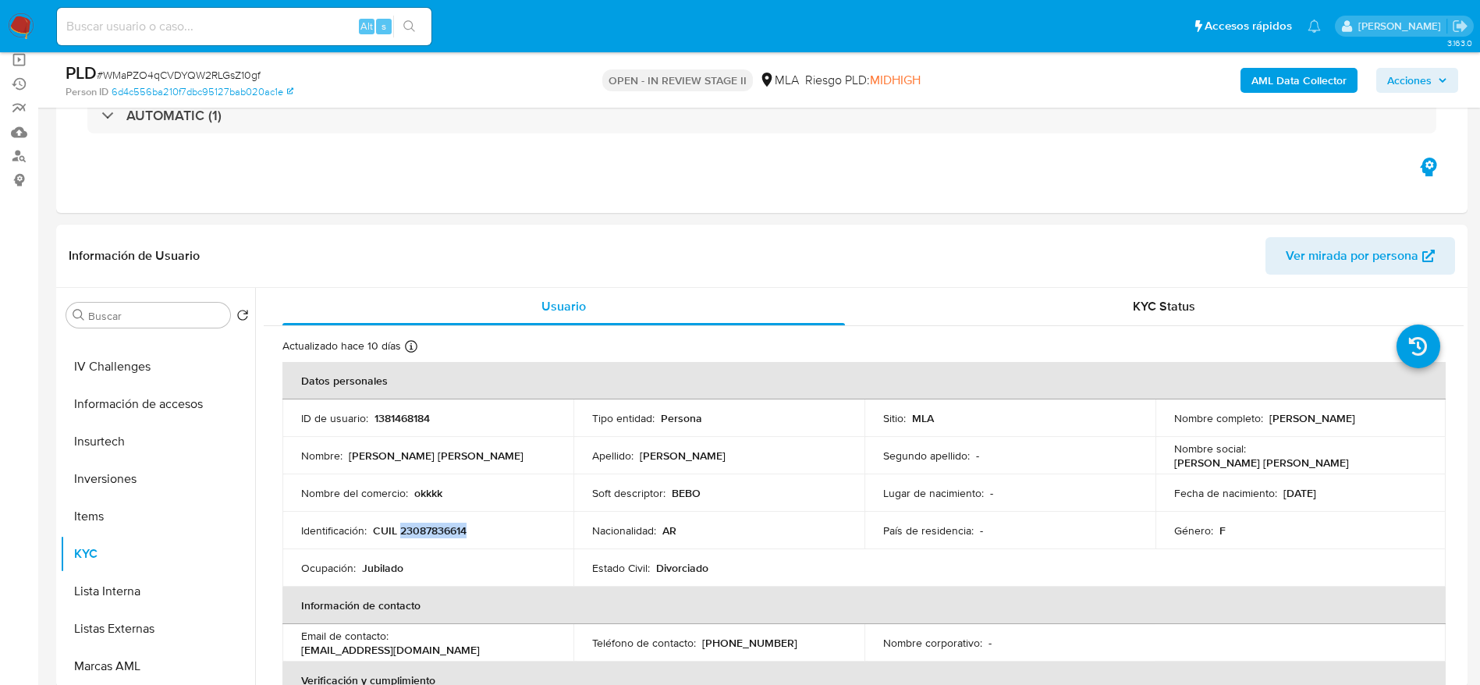
copy p "23087836614"
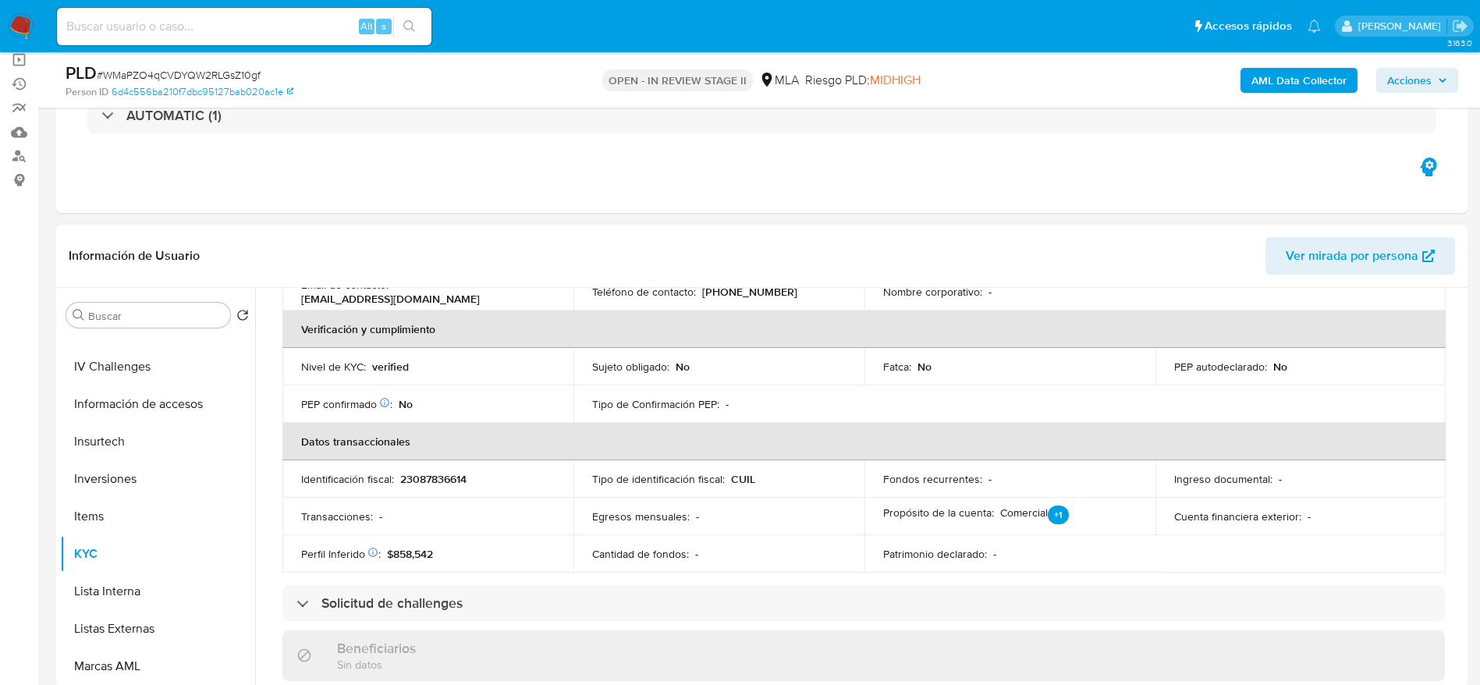
scroll to position [792, 0]
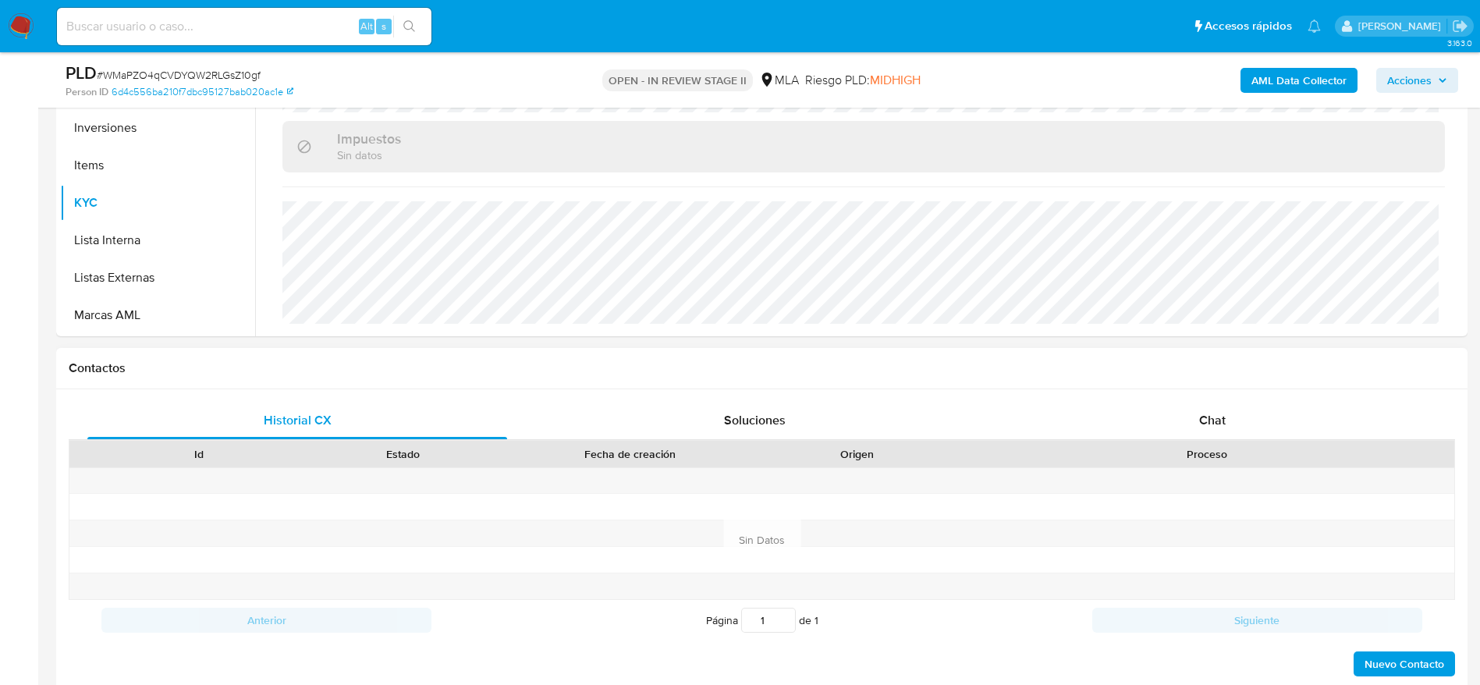
click at [1231, 419] on div "Chat" at bounding box center [1212, 420] width 420 height 37
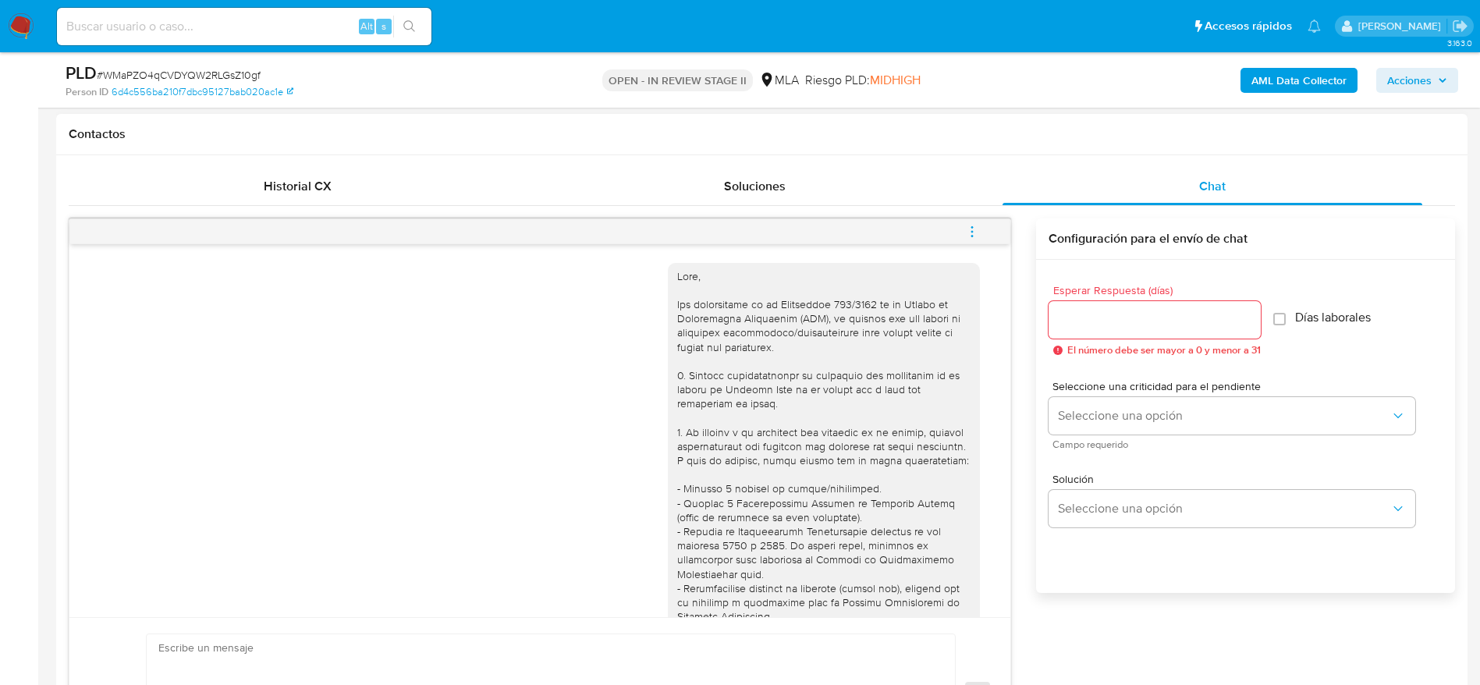
scroll to position [679, 0]
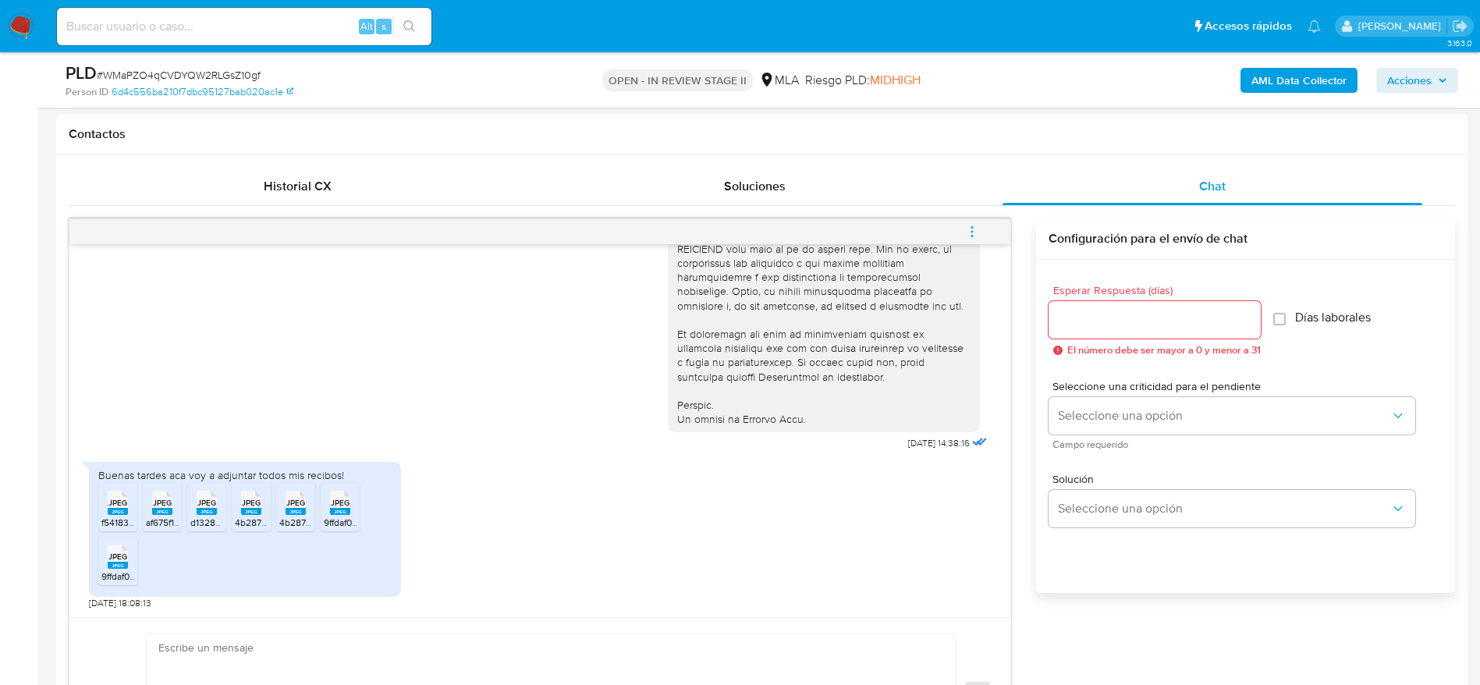
click at [110, 516] on span "f5418364-3e2d-4619-a7e3-d2aae2a739fe.jpeg" at bounding box center [197, 522] width 193 height 13
click at [155, 507] on span "JPEG" at bounding box center [162, 503] width 19 height 10
click at [208, 504] on span "JPEG" at bounding box center [206, 503] width 19 height 10
click at [255, 499] on span "JPEG" at bounding box center [251, 503] width 19 height 10
click at [293, 505] on span "JPEG" at bounding box center [295, 503] width 19 height 10
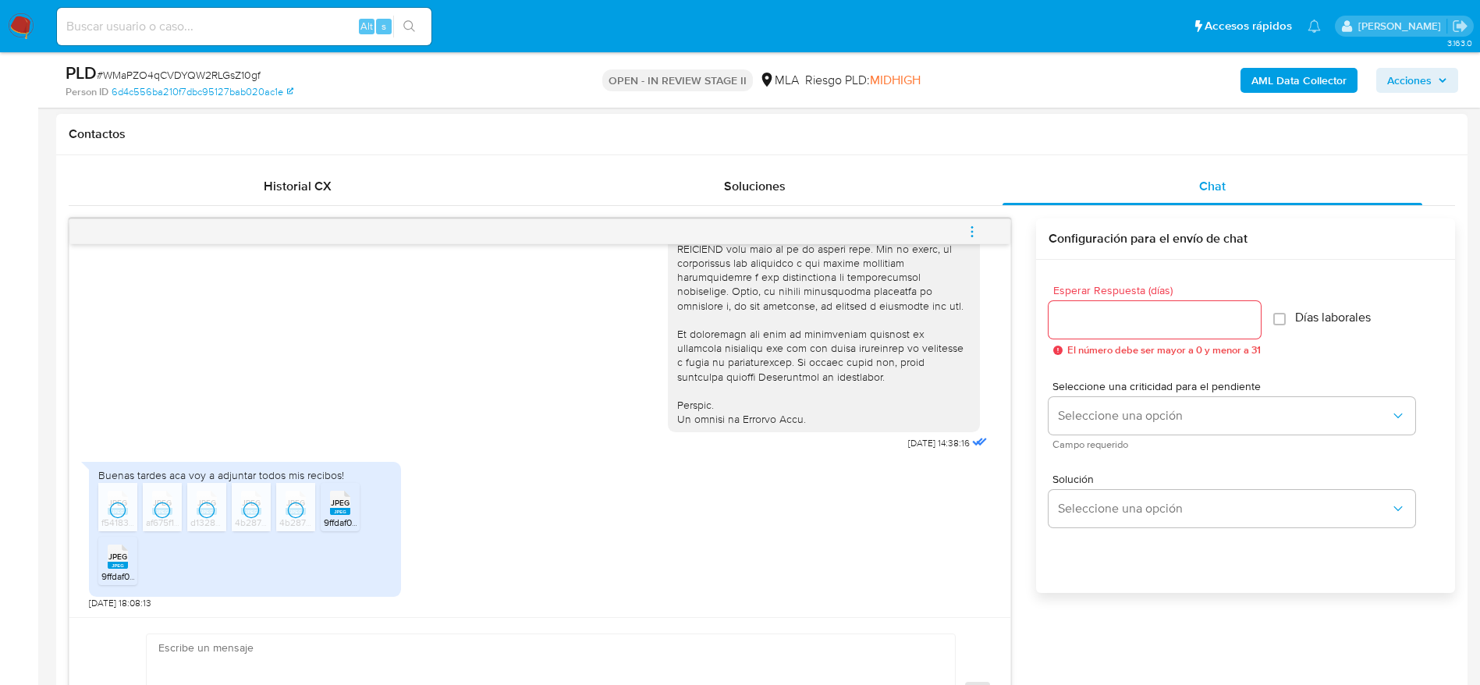
click at [340, 499] on span "JPEG" at bounding box center [340, 503] width 19 height 10
click at [109, 562] on span "JPEG" at bounding box center [117, 556] width 19 height 10
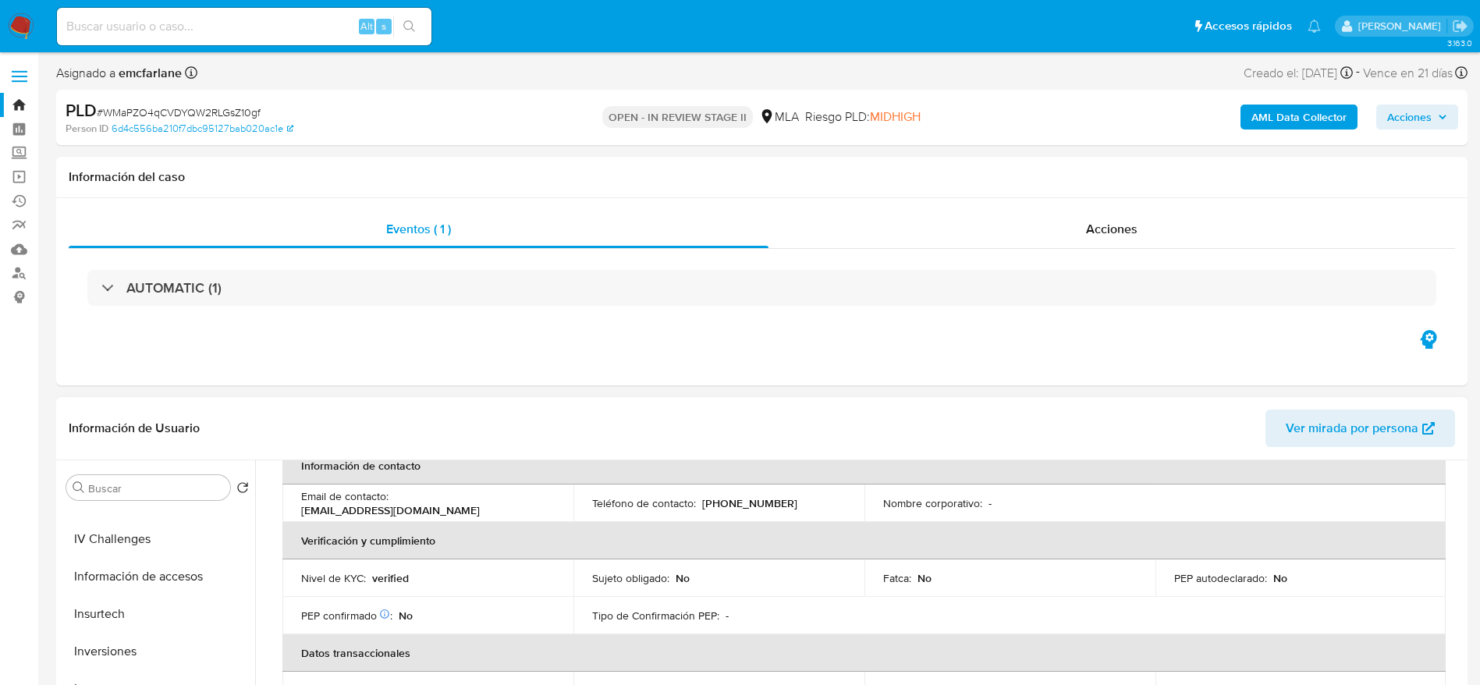
scroll to position [90, 0]
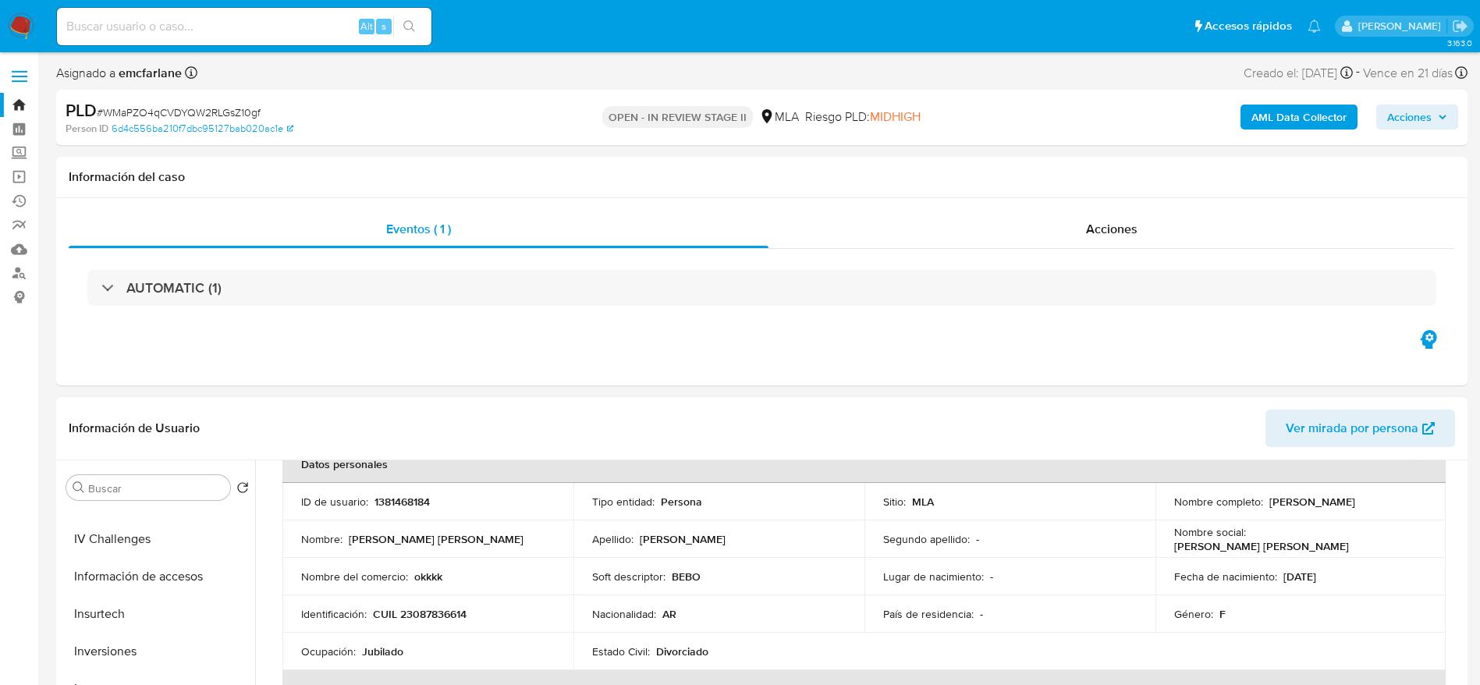
click at [444, 609] on p "CUIL 23087836614" at bounding box center [420, 614] width 94 height 14
copy p "23087836614"
drag, startPoint x: 1430, startPoint y: 116, endPoint x: 1335, endPoint y: 128, distance: 95.1
click at [1429, 117] on span "Acciones" at bounding box center [1409, 117] width 44 height 25
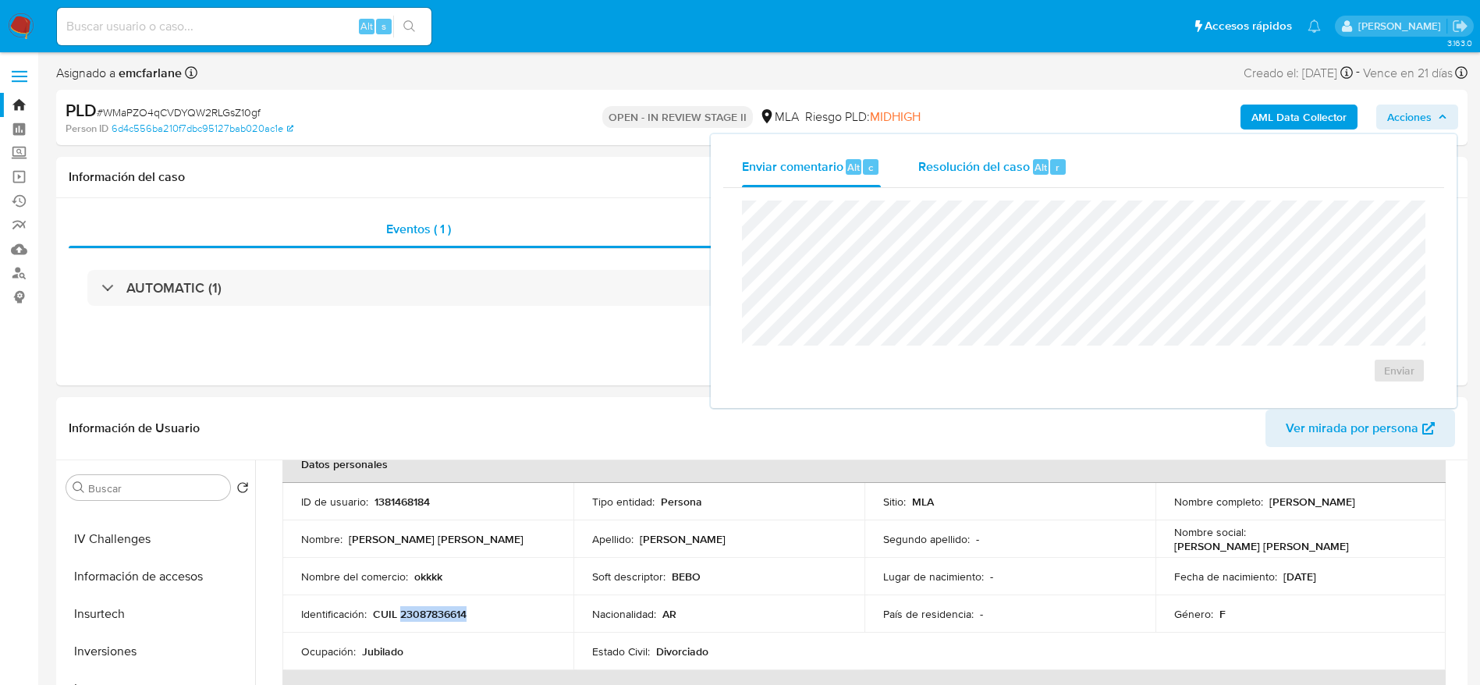
drag, startPoint x: 1009, startPoint y: 164, endPoint x: 1014, endPoint y: 194, distance: 30.9
click at [1009, 168] on span "Resolución del caso" at bounding box center [974, 167] width 112 height 18
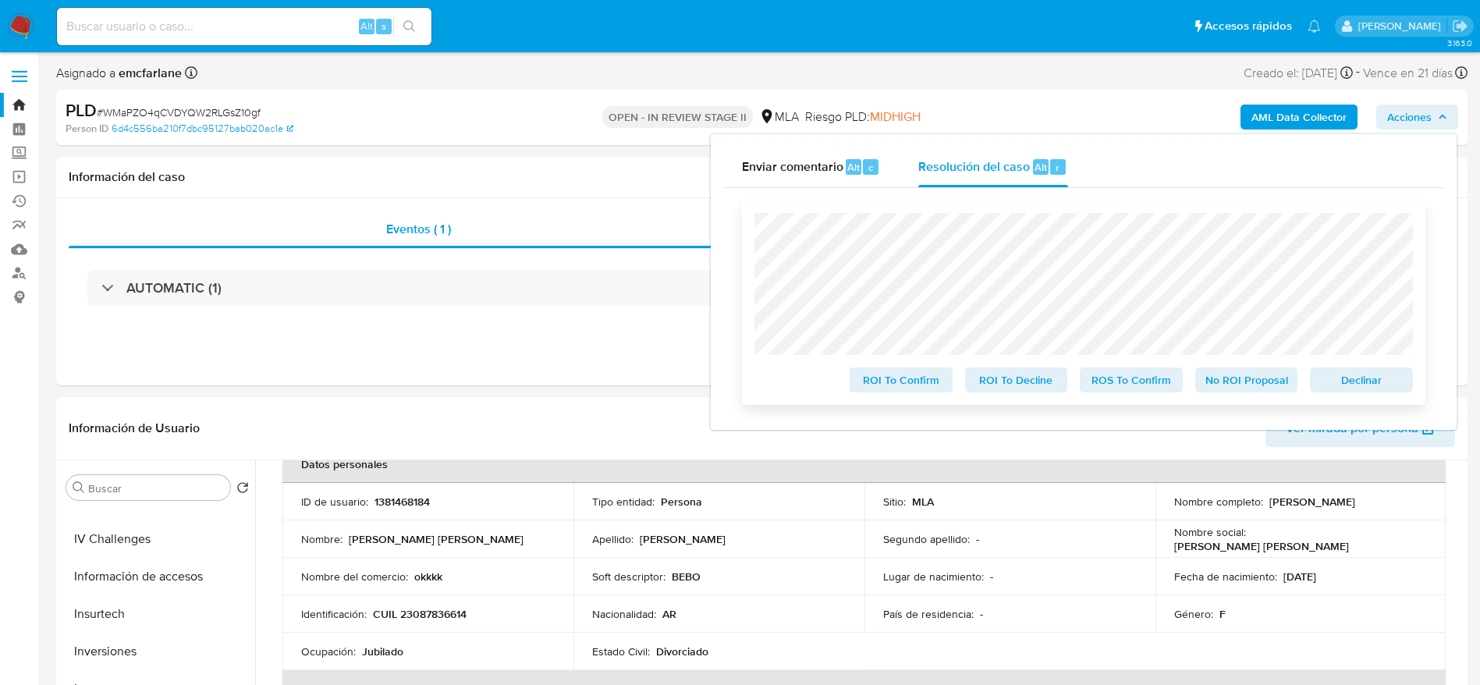
click at [1389, 384] on span "Declinar" at bounding box center [1361, 380] width 81 height 22
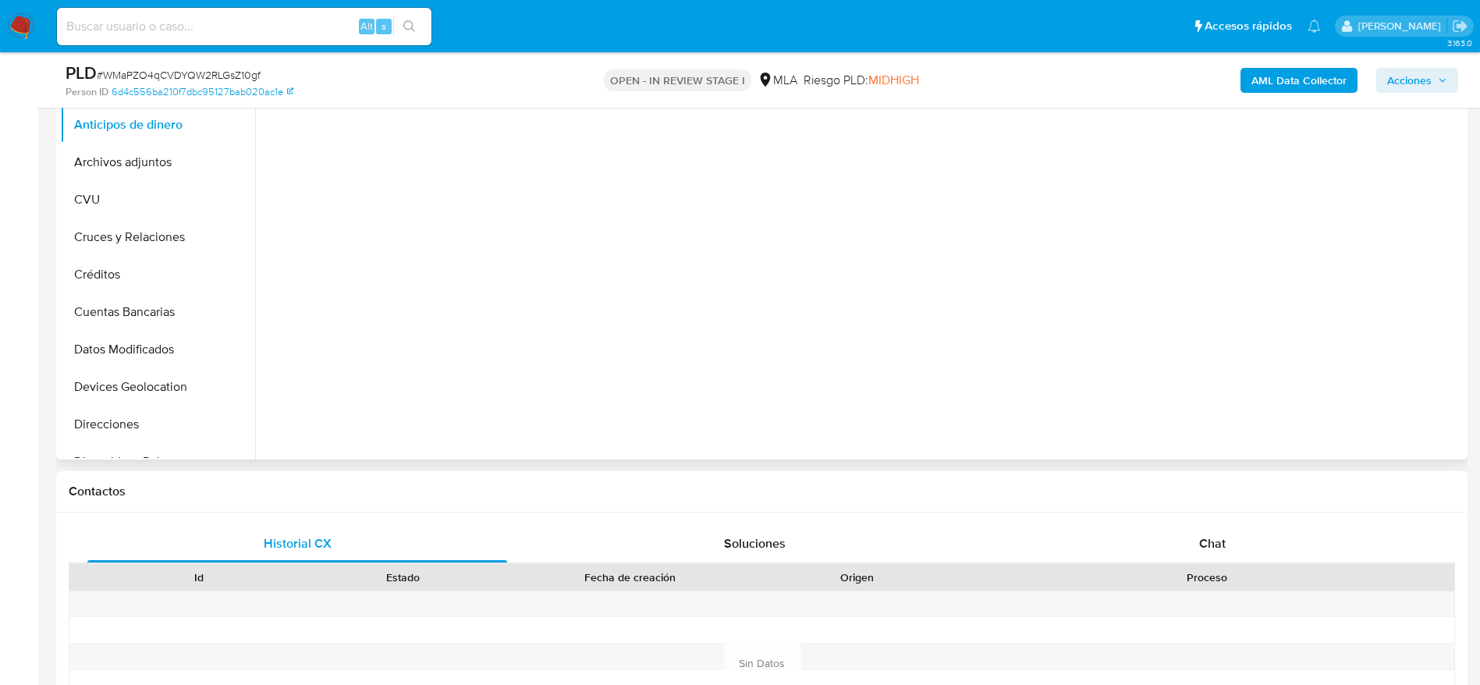
scroll to position [585, 0]
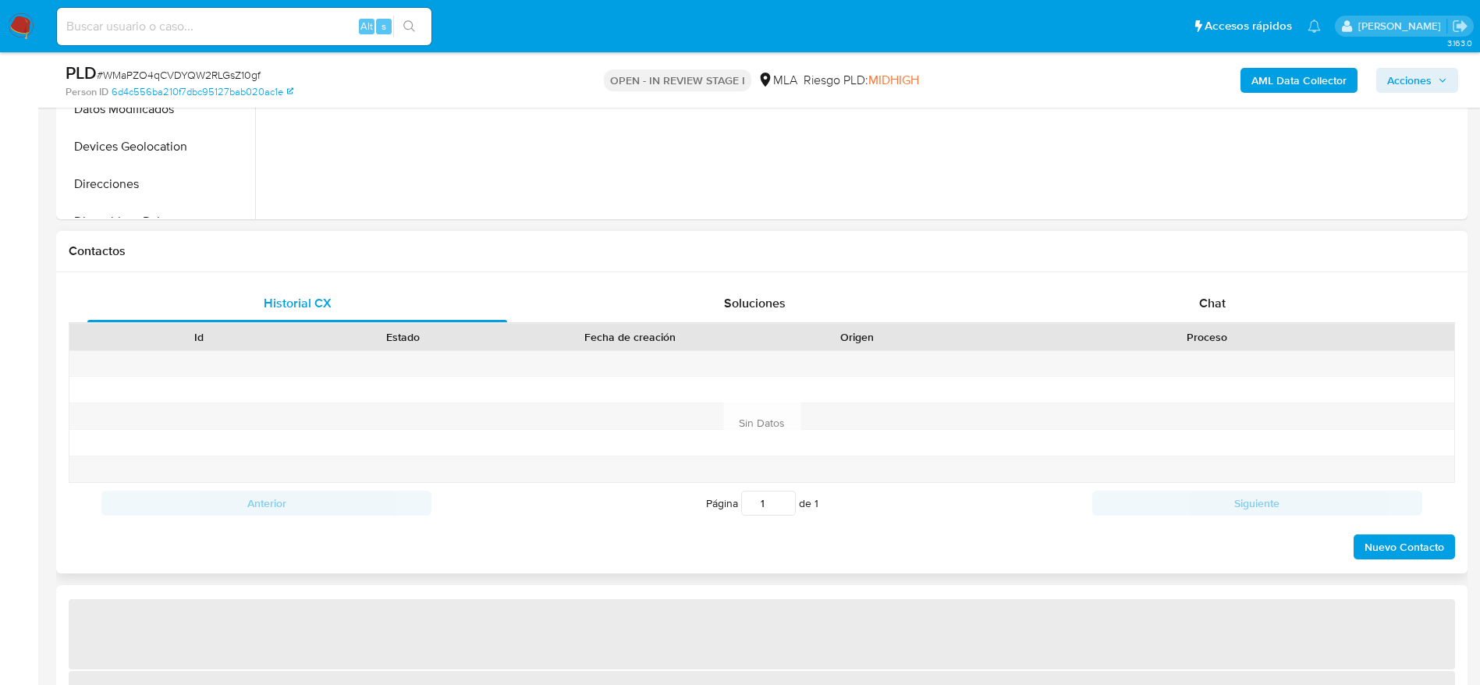
drag, startPoint x: 1225, startPoint y: 292, endPoint x: 1122, endPoint y: 324, distance: 107.6
click at [1223, 293] on div "Chat" at bounding box center [1212, 303] width 420 height 37
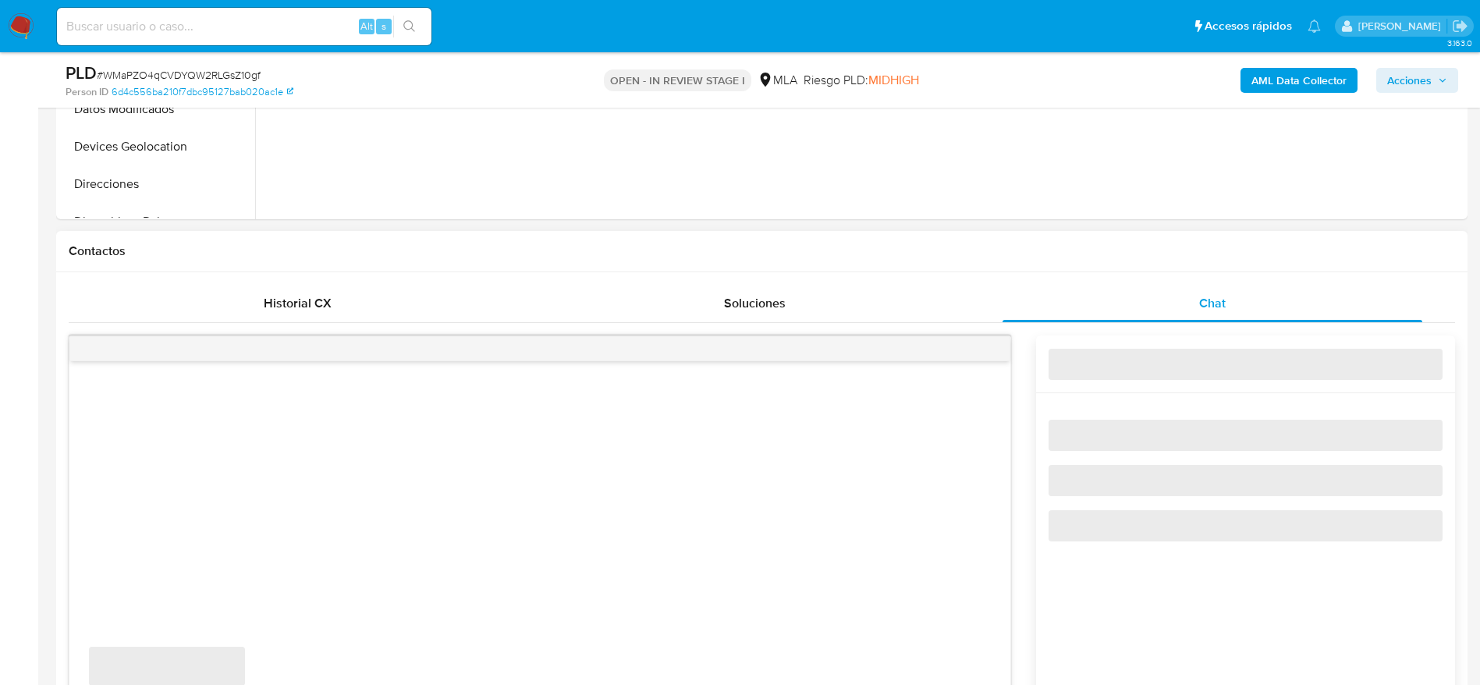
select select "10"
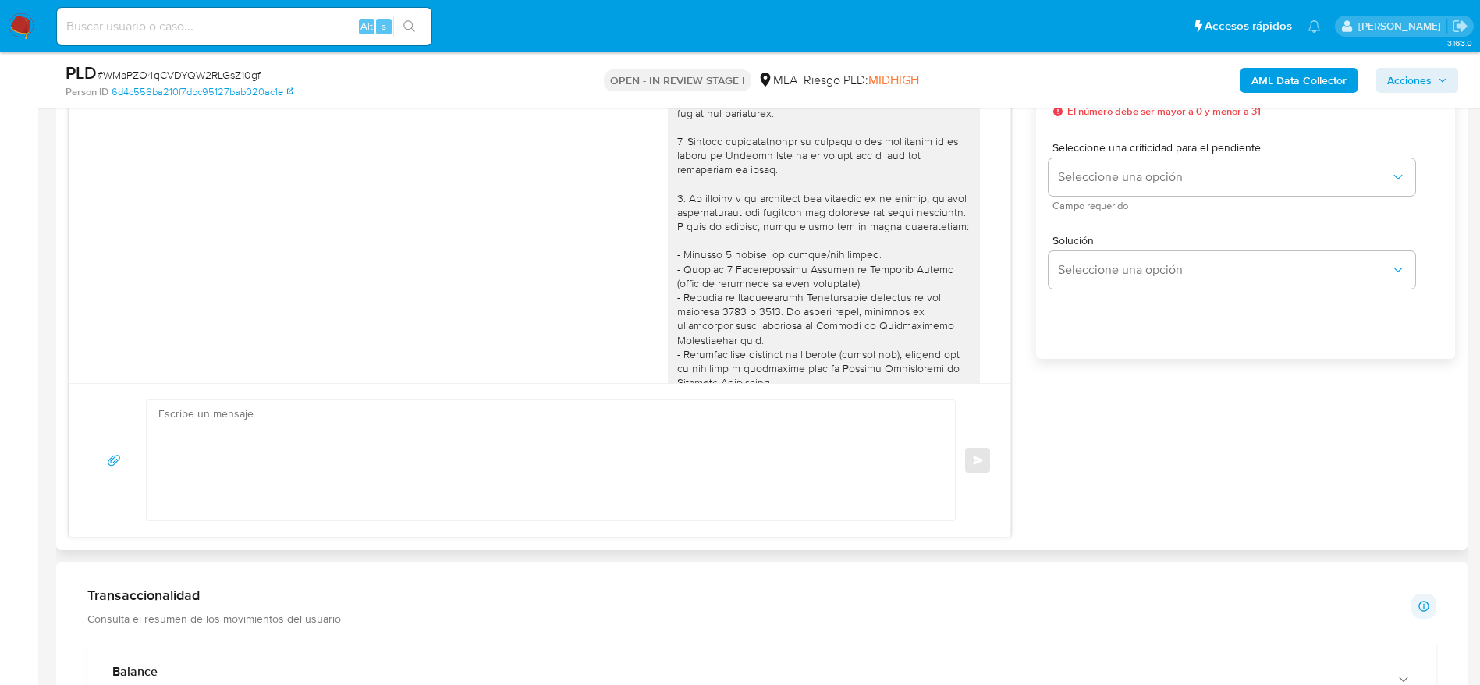
scroll to position [680, 0]
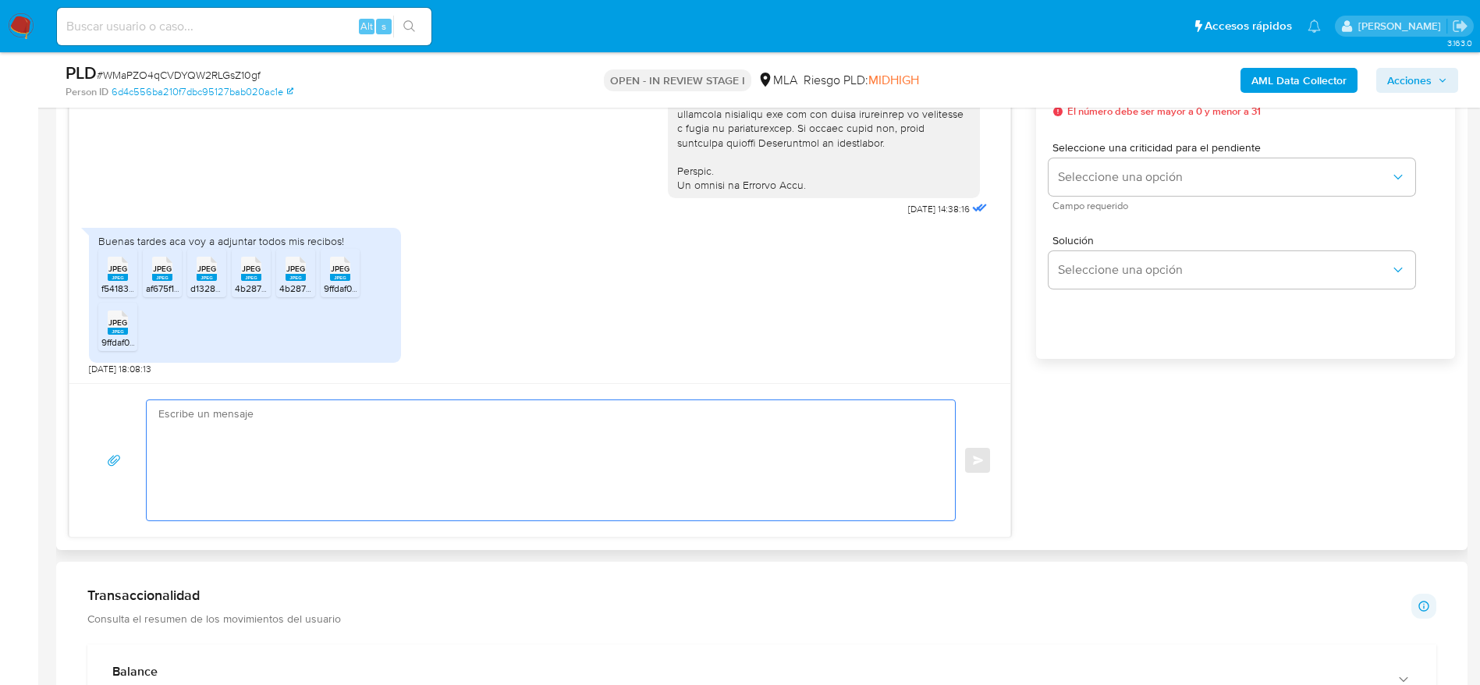
click at [315, 440] on textarea at bounding box center [546, 460] width 777 height 120
paste textarea "Hola , En función de las operaciones registradas en tu cuenta de Mercado Pago, …"
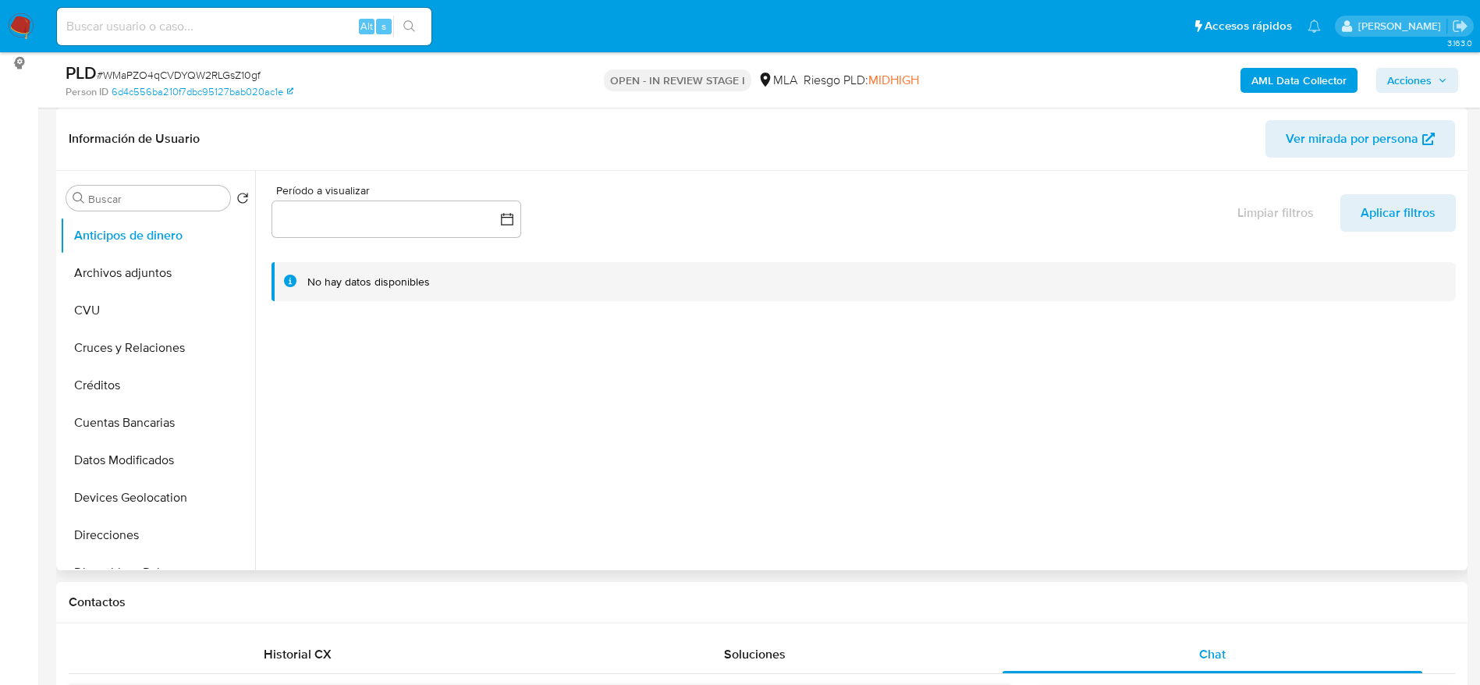
scroll to position [585, 0]
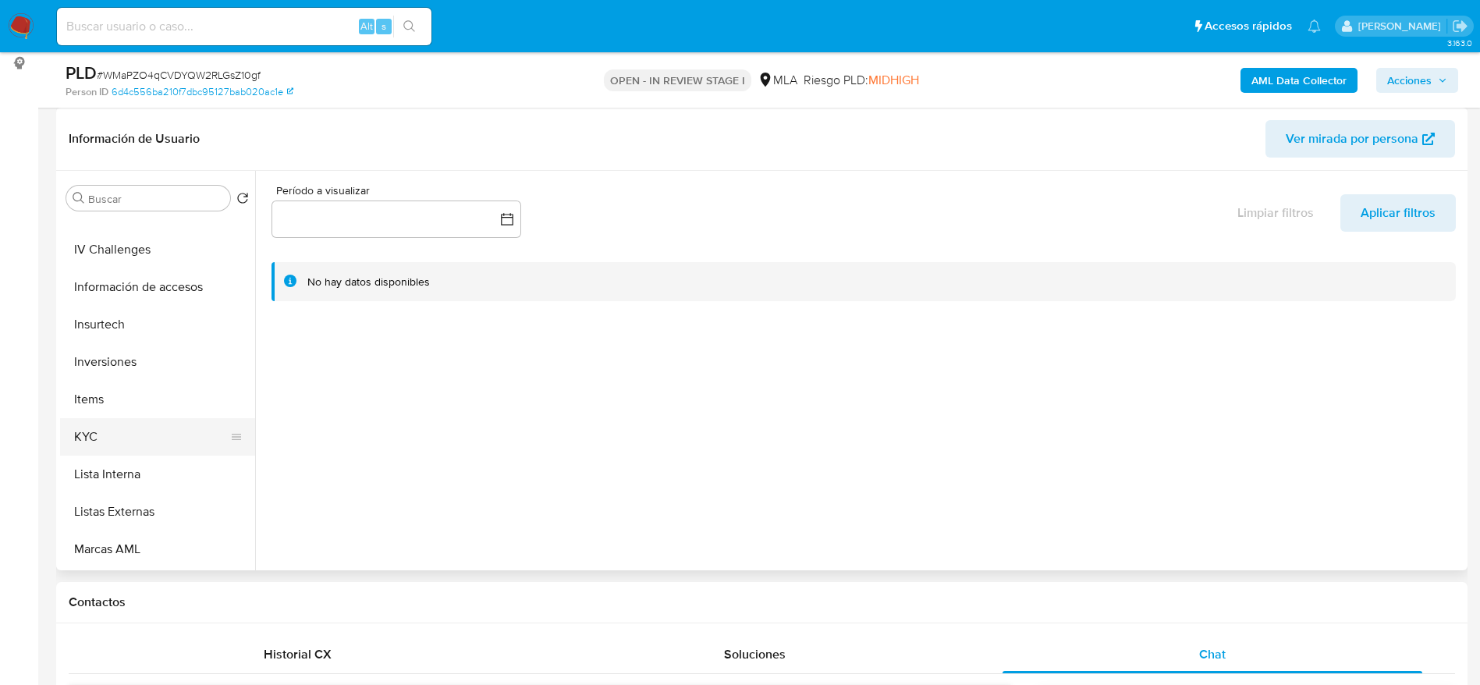
click at [115, 425] on button "KYC" at bounding box center [151, 436] width 183 height 37
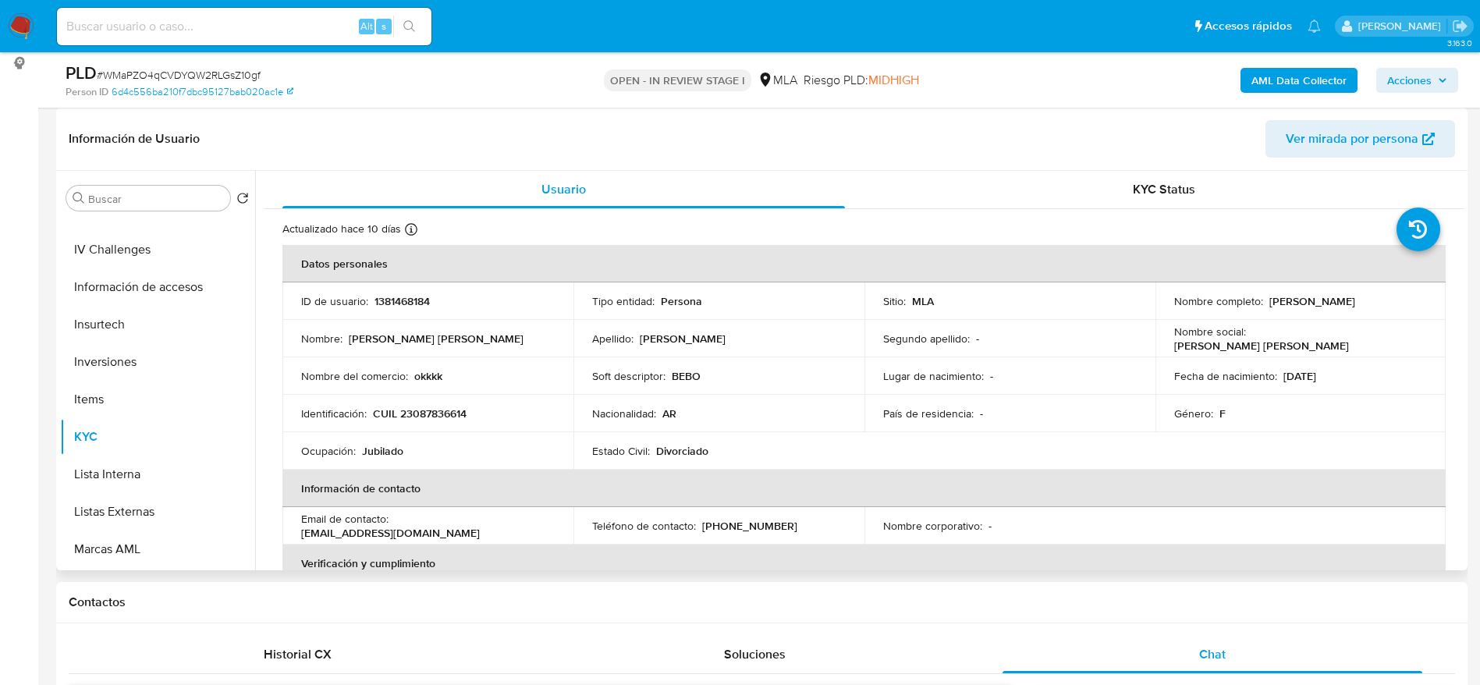
drag, startPoint x: 1289, startPoint y: 296, endPoint x: 1269, endPoint y: 307, distance: 22.7
click at [1289, 298] on p "Clelia Elisa Jaime" at bounding box center [1312, 301] width 86 height 14
drag, startPoint x: 1277, startPoint y: 300, endPoint x: 1350, endPoint y: 296, distance: 73.5
click at [1350, 296] on div "Nombre completo : Clelia Elisa Jaime" at bounding box center [1300, 301] width 253 height 14
copy p "Clelia Elisa Jaime"
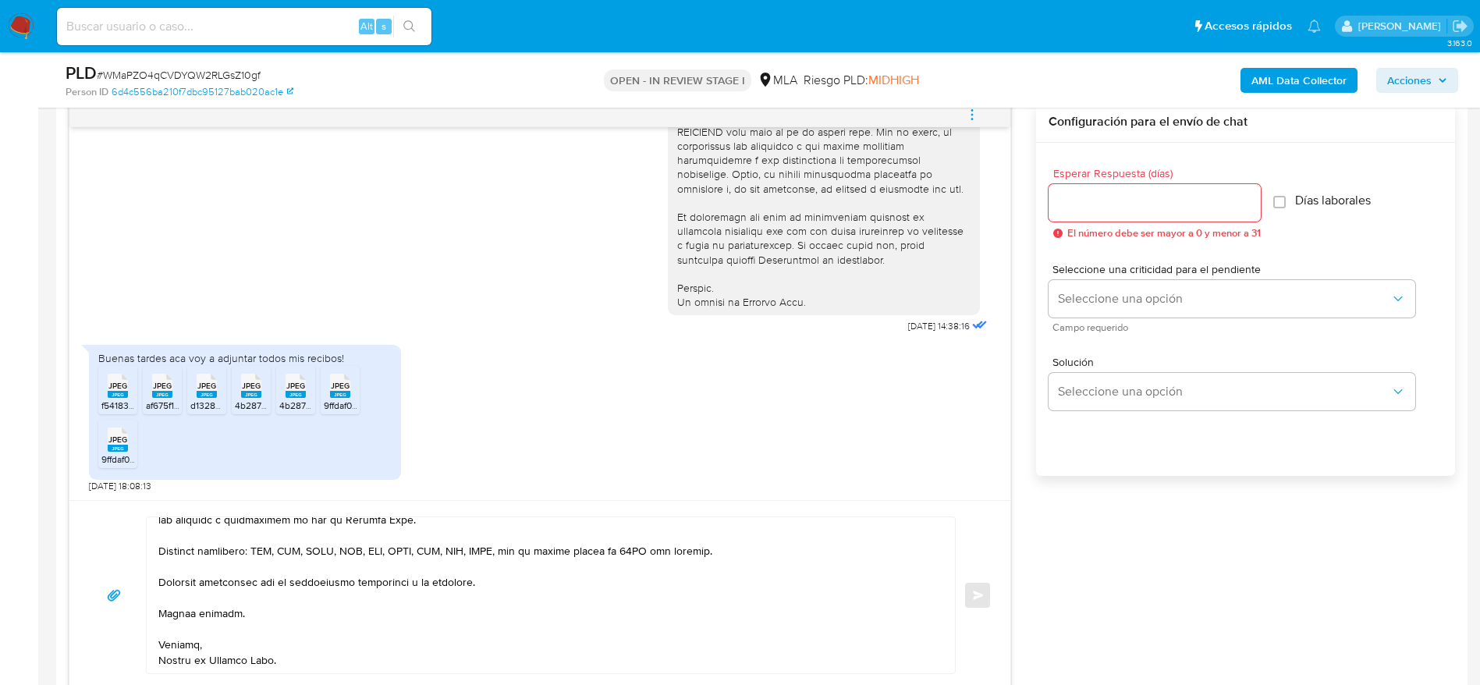
scroll to position [0, 0]
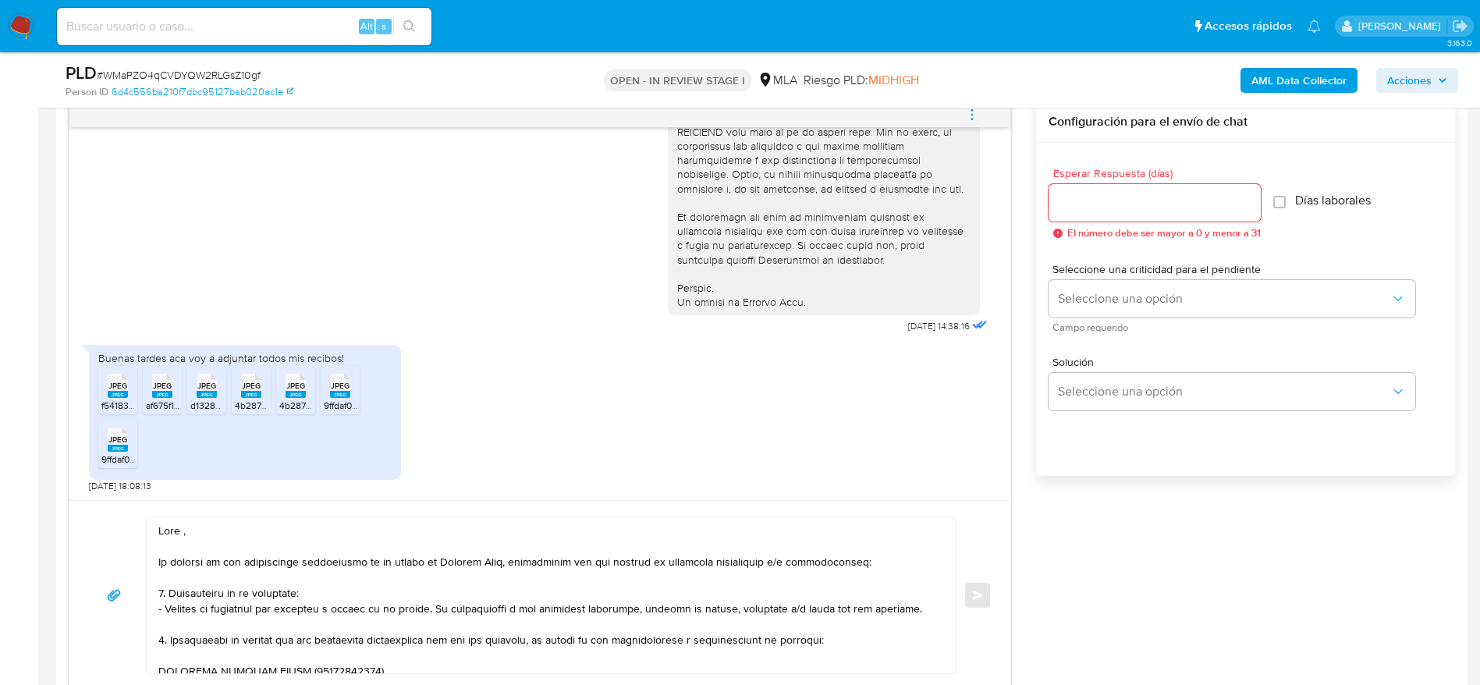
click at [184, 532] on textarea at bounding box center [546, 595] width 777 height 156
paste textarea "Clelia Elisa Jaime"
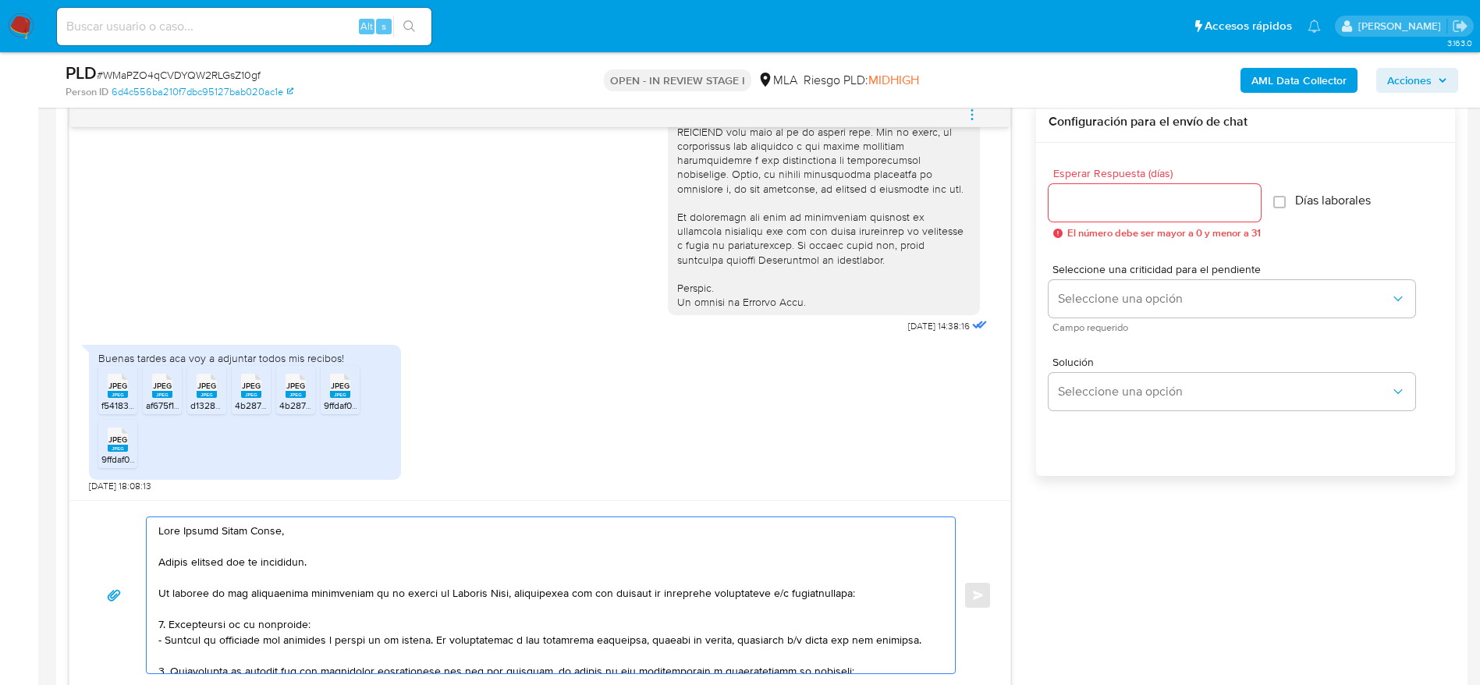
click at [468, 620] on textarea at bounding box center [546, 595] width 777 height 156
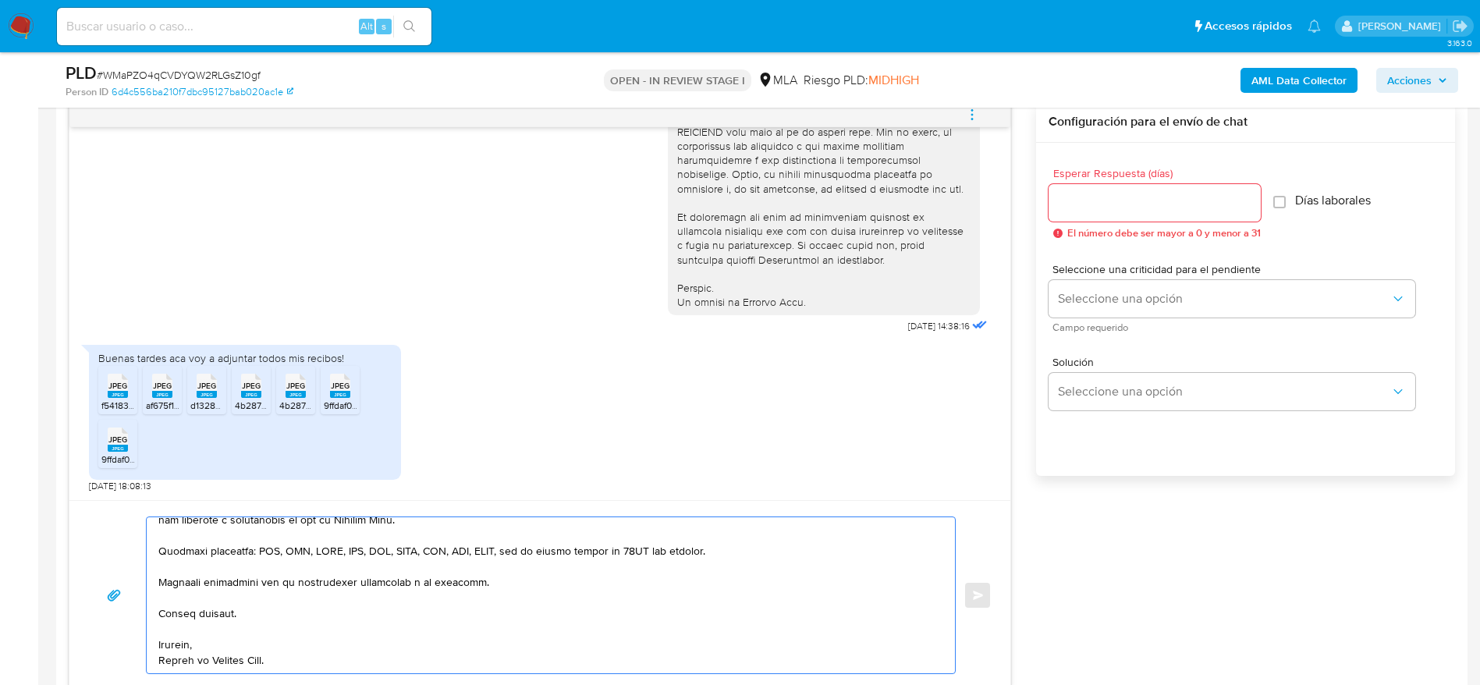
scroll to position [339, 0]
click at [847, 650] on textarea at bounding box center [546, 595] width 777 height 156
type textarea "Hola Clelia Elisa Jaime, Muchas gracias por tu respuesta. En función de las ope…"
click at [1171, 193] on input "Esperar Respuesta (días)" at bounding box center [1154, 203] width 212 height 20
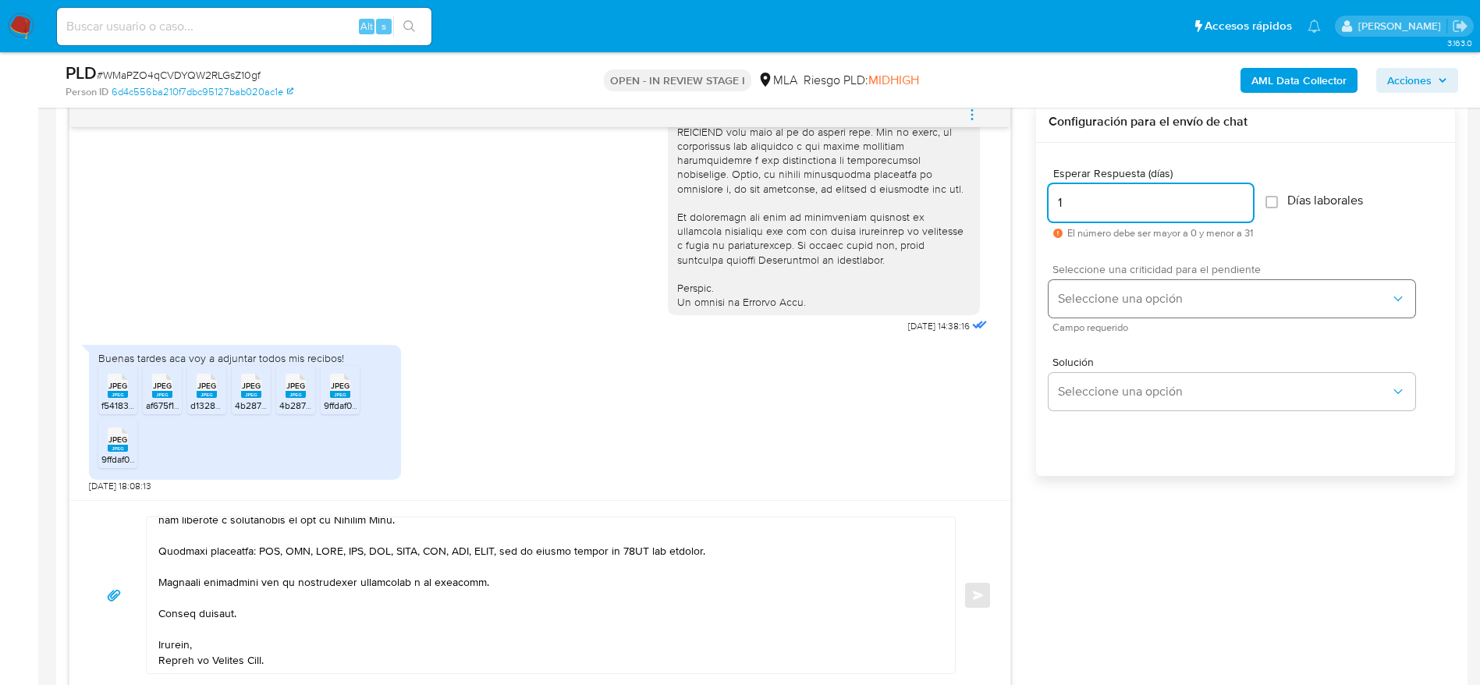
type input "1"
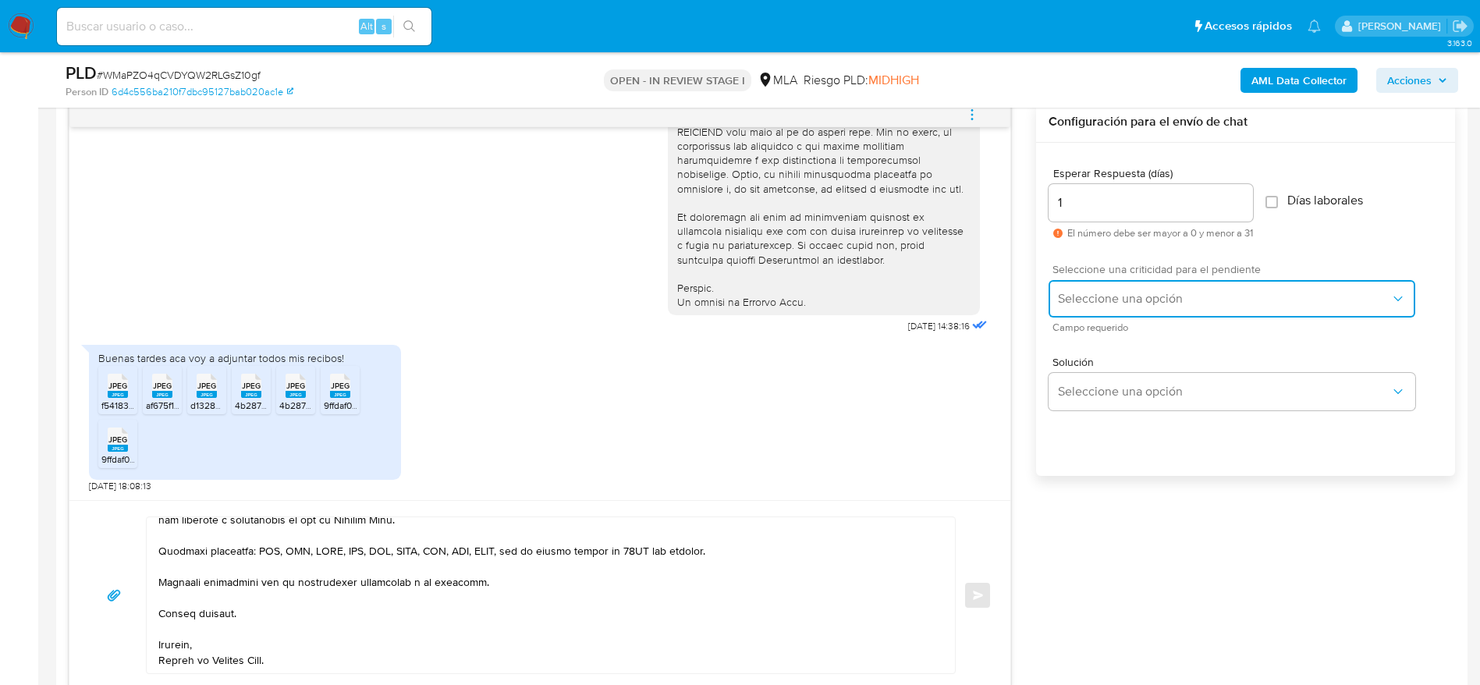
click at [1149, 287] on button "Seleccione una opción" at bounding box center [1231, 298] width 367 height 37
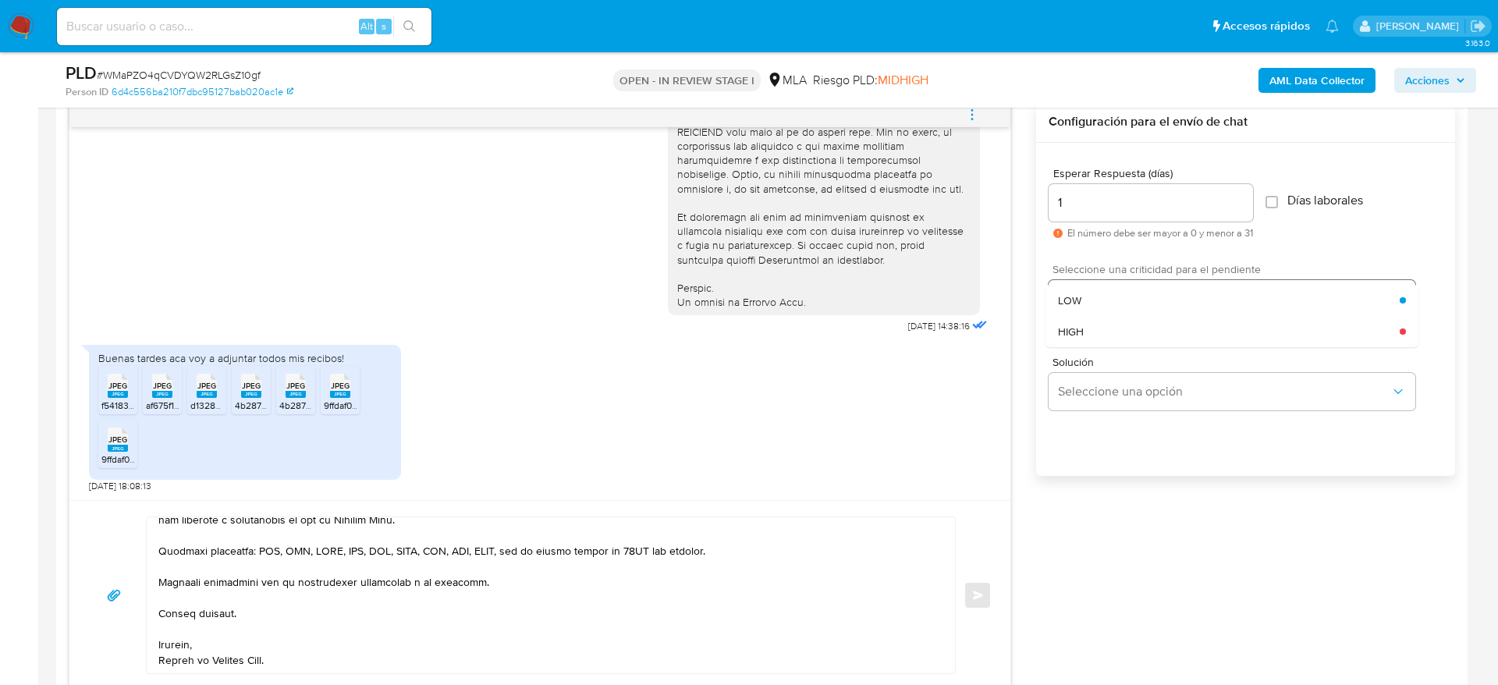
click at [1118, 321] on div "HIGH" at bounding box center [1229, 331] width 342 height 31
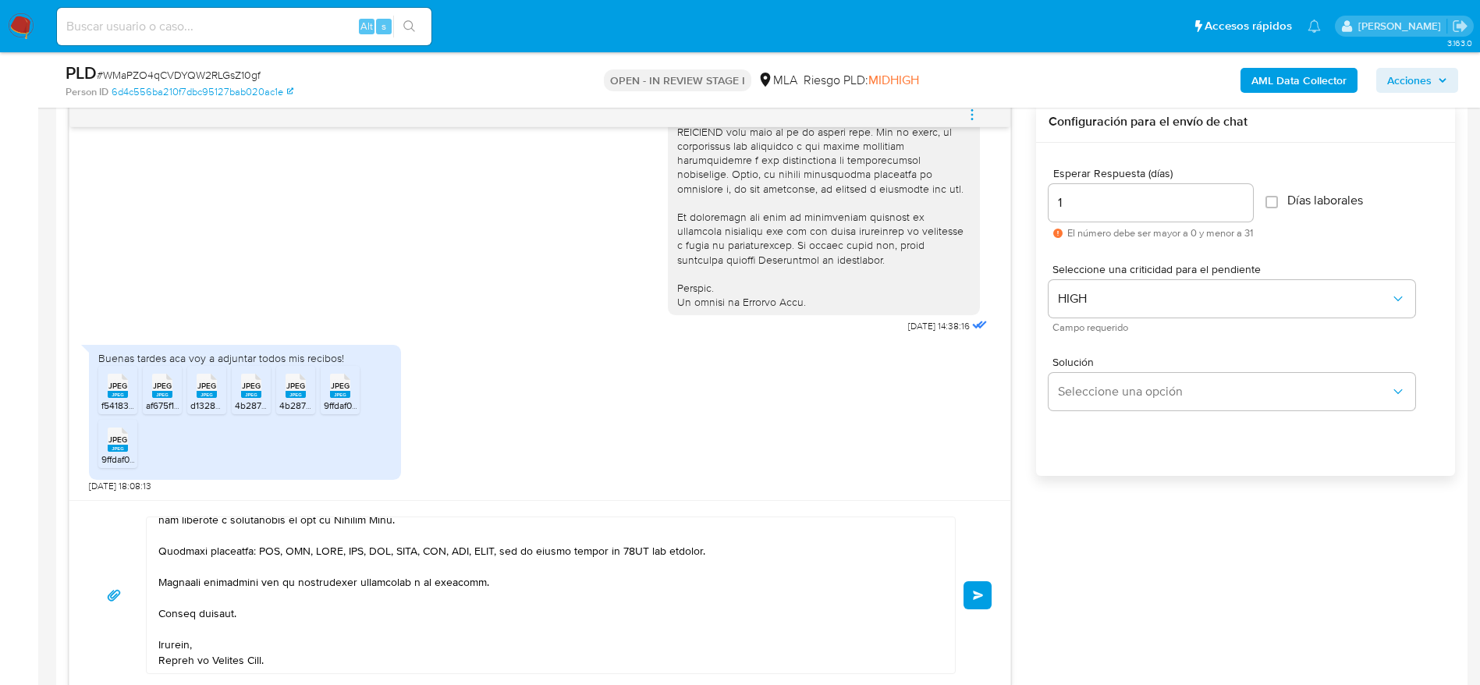
click at [984, 587] on button "Enviar" at bounding box center [977, 595] width 28 height 28
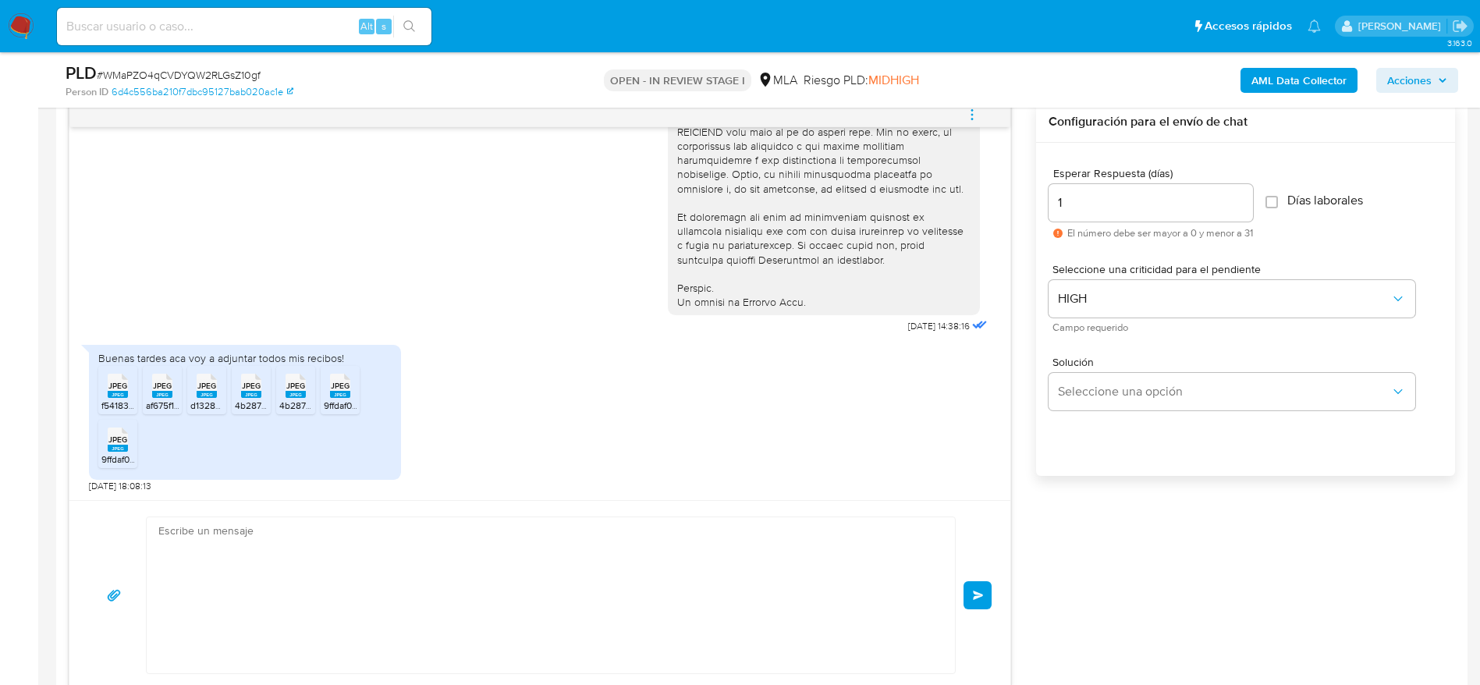
scroll to position [0, 0]
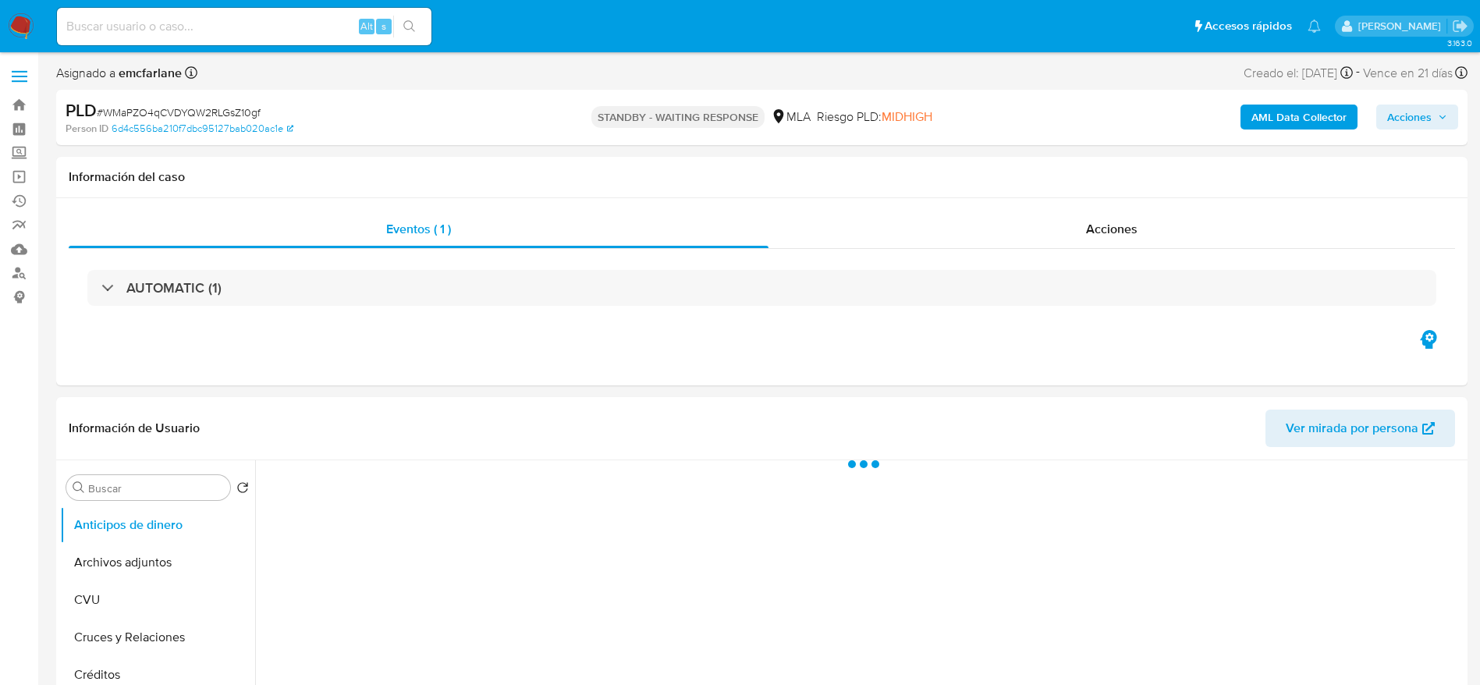
select select "10"
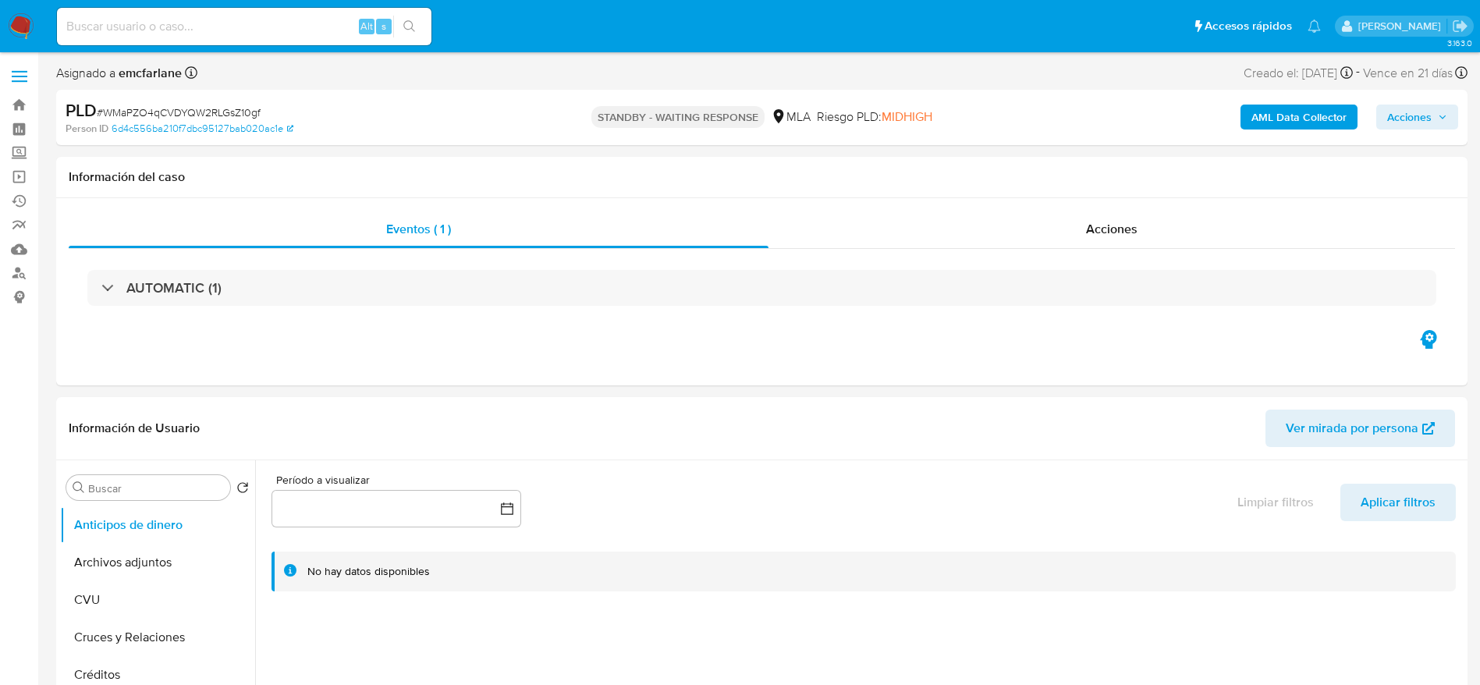
click at [256, 14] on div "Alt s" at bounding box center [244, 26] width 374 height 37
click at [256, 18] on input at bounding box center [244, 26] width 374 height 20
paste input "woSk3YC0h6cScoc4Ddx9KCsN"
type input "woSk3YC0h6cScoc4Ddx9KCsN"
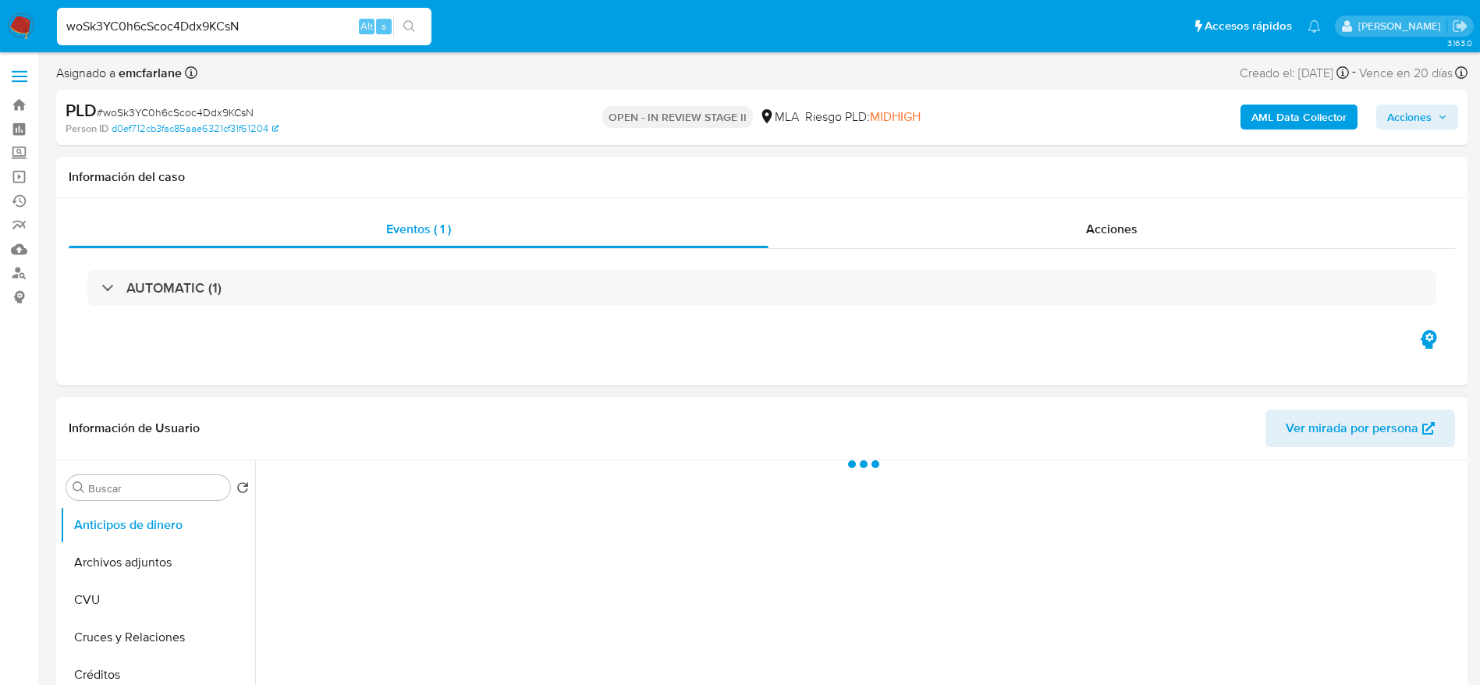
select select "10"
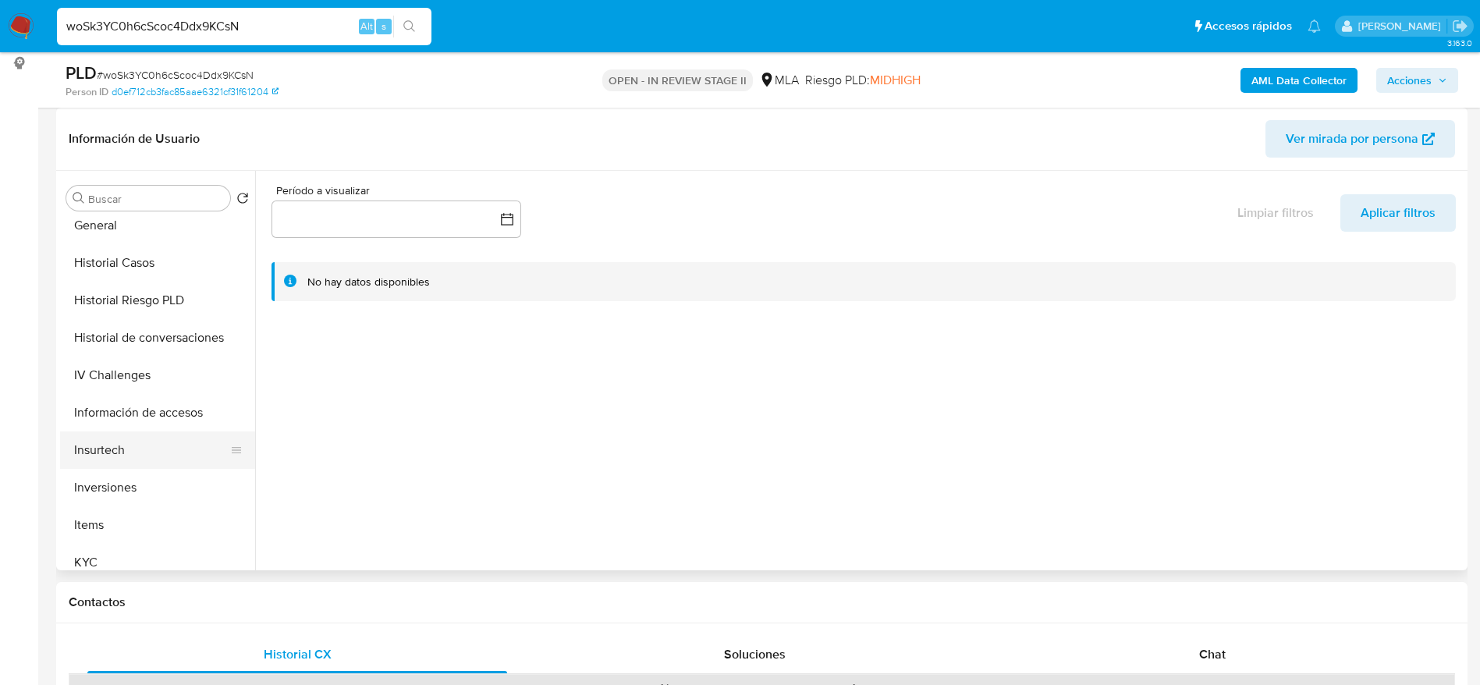
scroll to position [468, 0]
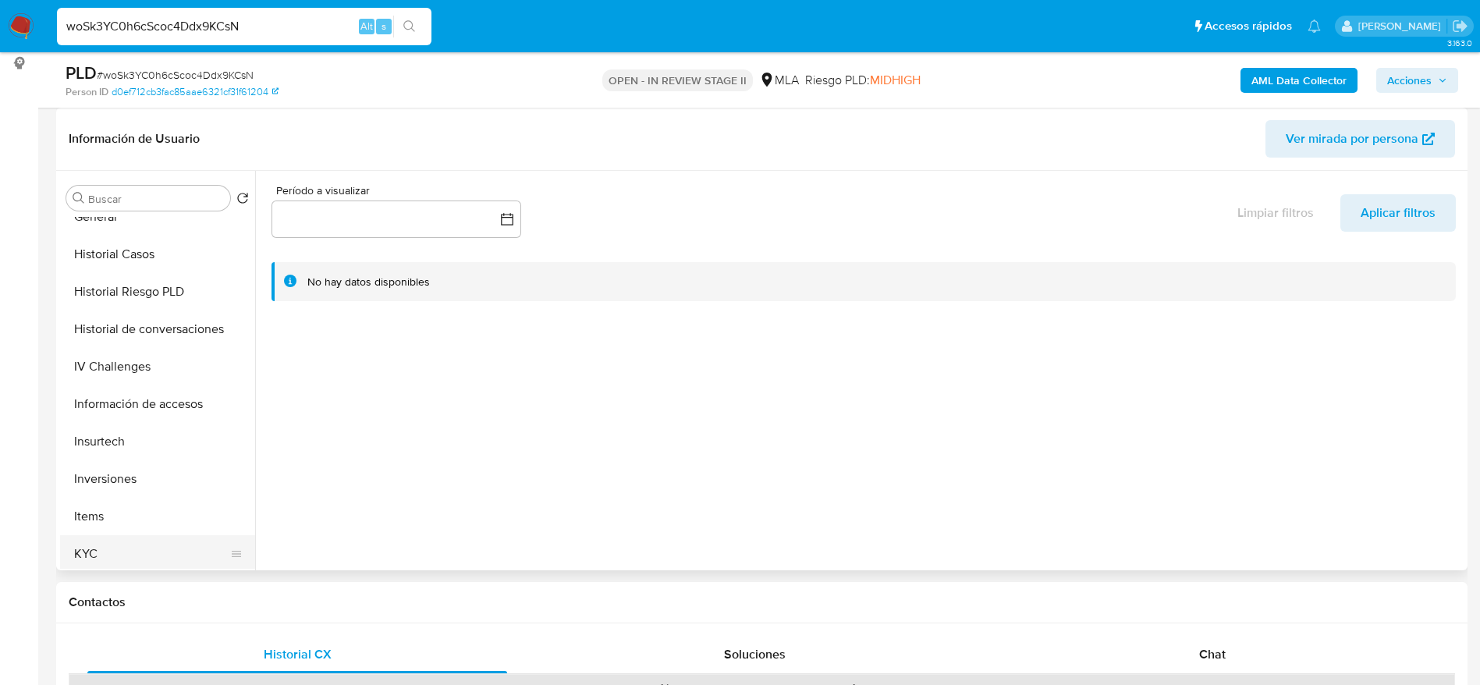
click at [133, 552] on button "KYC" at bounding box center [151, 553] width 183 height 37
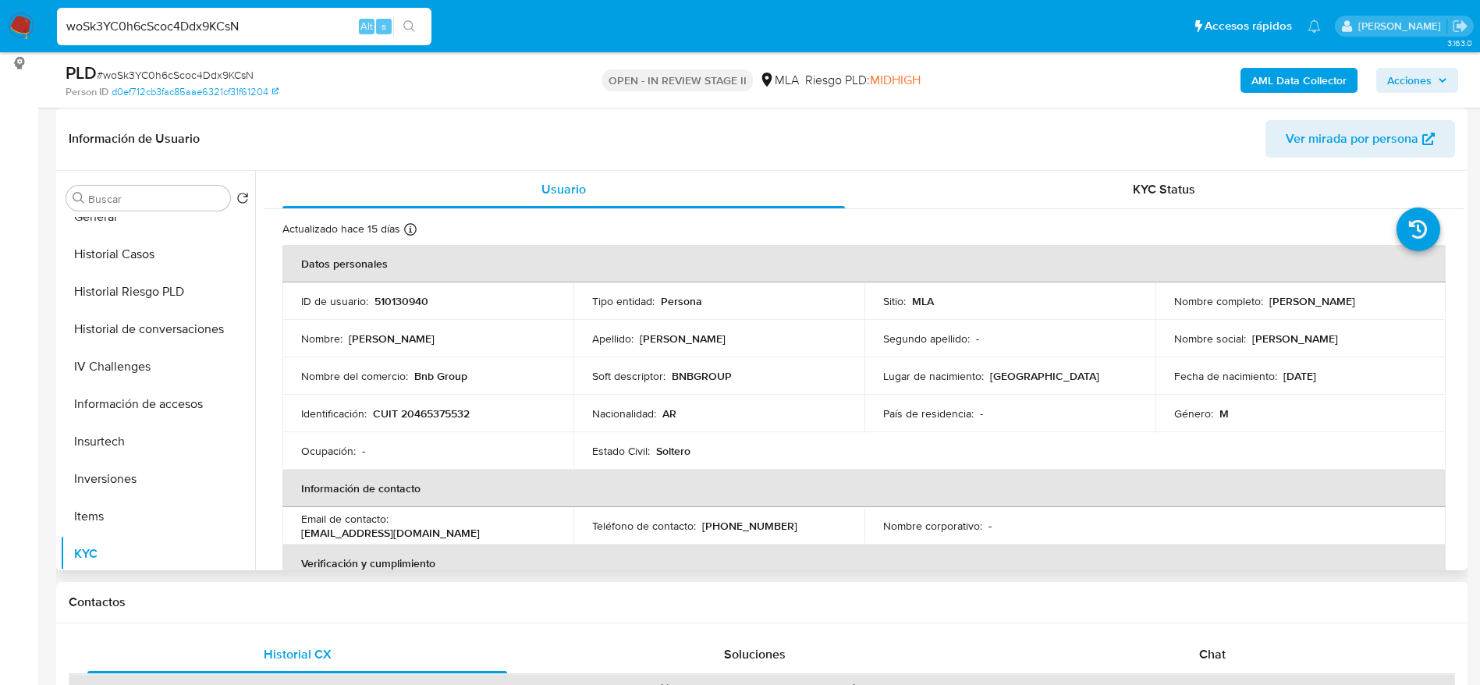
click at [431, 415] on p "CUIT 20465375532" at bounding box center [421, 413] width 97 height 14
click at [431, 414] on p "CUIT 20465375532" at bounding box center [421, 413] width 97 height 14
click at [525, 422] on td "Identificación : CUIT 20465375532" at bounding box center [427, 413] width 291 height 37
click at [420, 409] on p "CUIT 20465375532" at bounding box center [421, 413] width 97 height 14
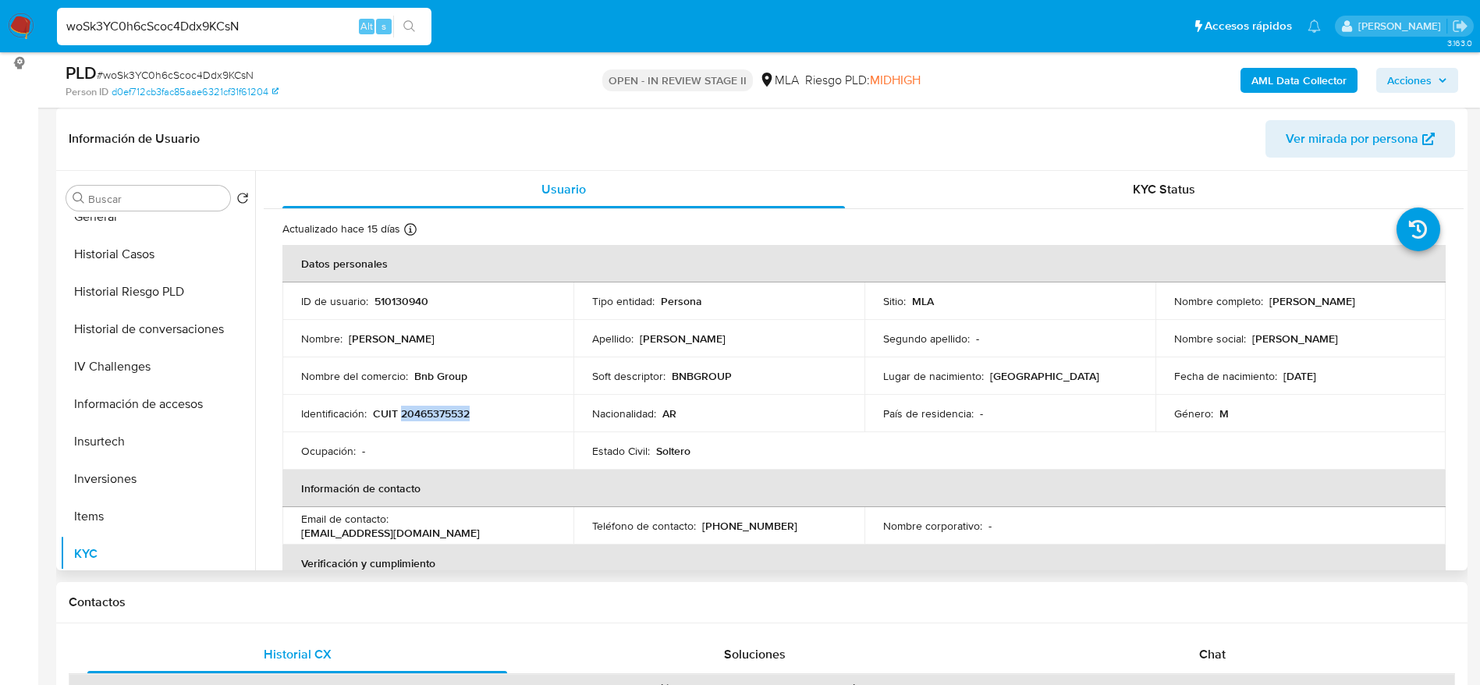
click at [420, 409] on p "CUIT 20465375532" at bounding box center [421, 413] width 97 height 14
copy p "20465375532"
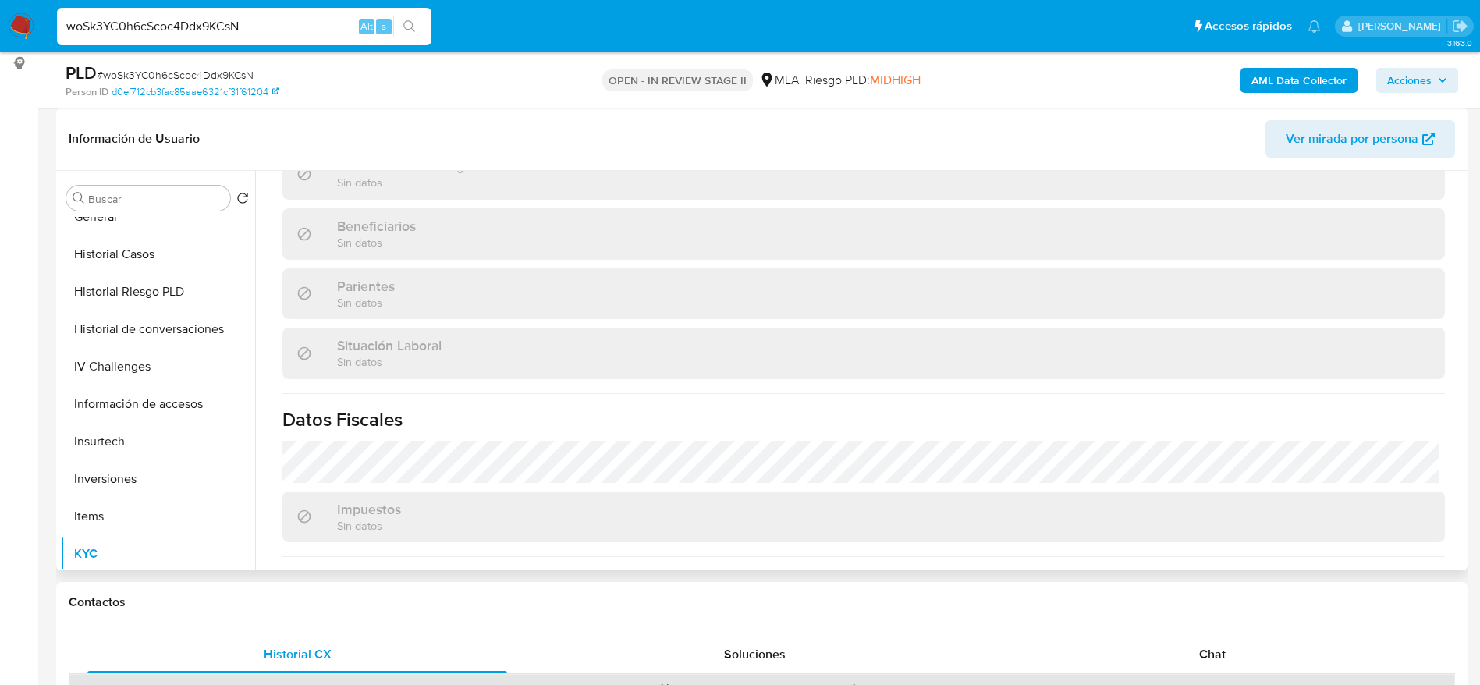
scroll to position [821, 0]
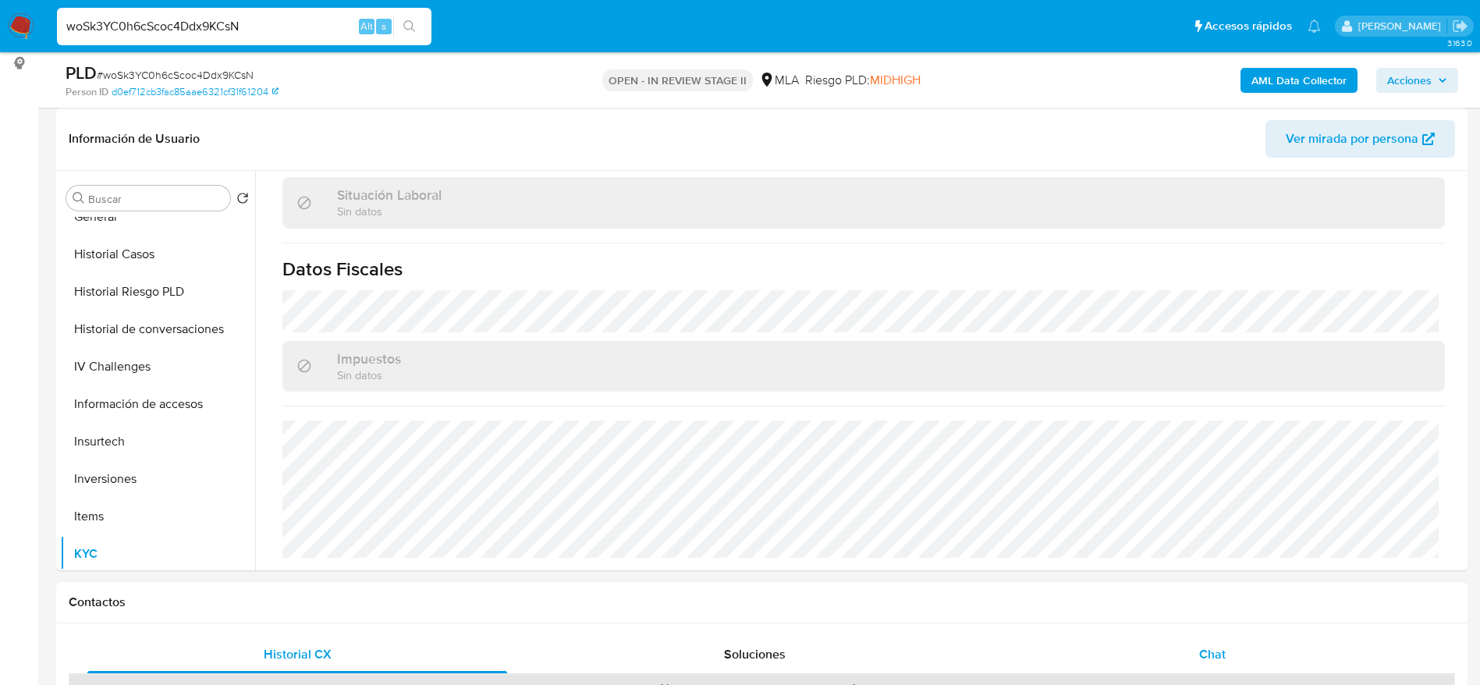
click at [1211, 648] on span "Chat" at bounding box center [1212, 654] width 27 height 18
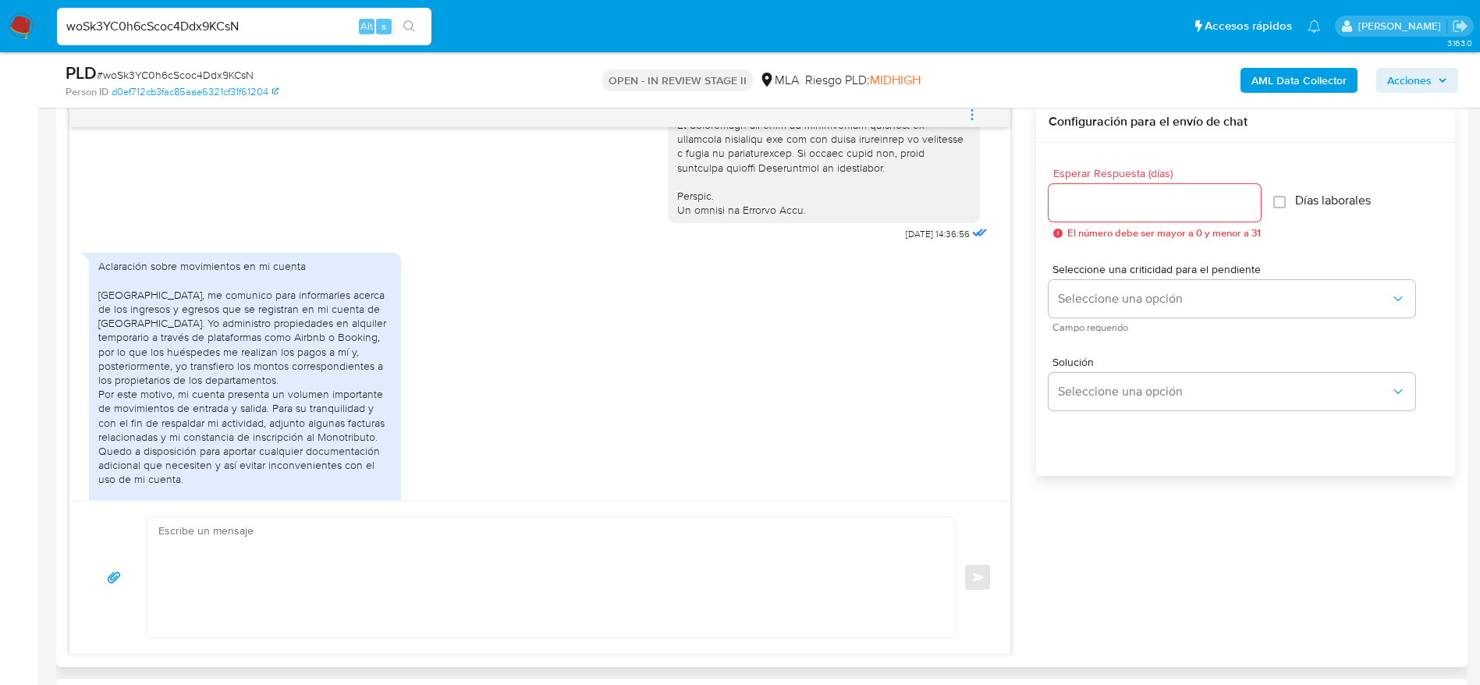
scroll to position [867, 0]
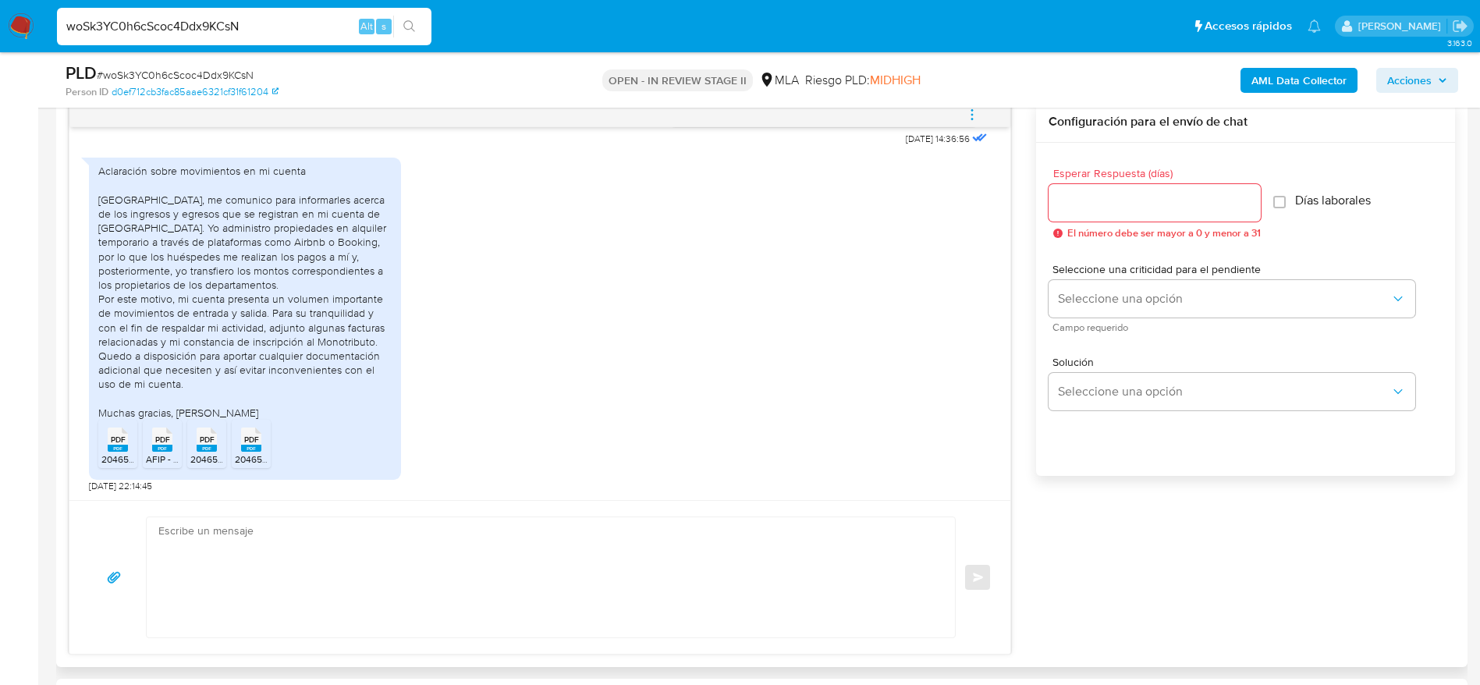
click at [123, 447] on rect at bounding box center [118, 448] width 20 height 7
click at [159, 441] on span "PDF" at bounding box center [162, 439] width 15 height 10
drag, startPoint x: 216, startPoint y: 438, endPoint x: 235, endPoint y: 438, distance: 18.7
click at [216, 438] on icon at bounding box center [207, 439] width 20 height 24
drag, startPoint x: 247, startPoint y: 434, endPoint x: 394, endPoint y: 407, distance: 149.0
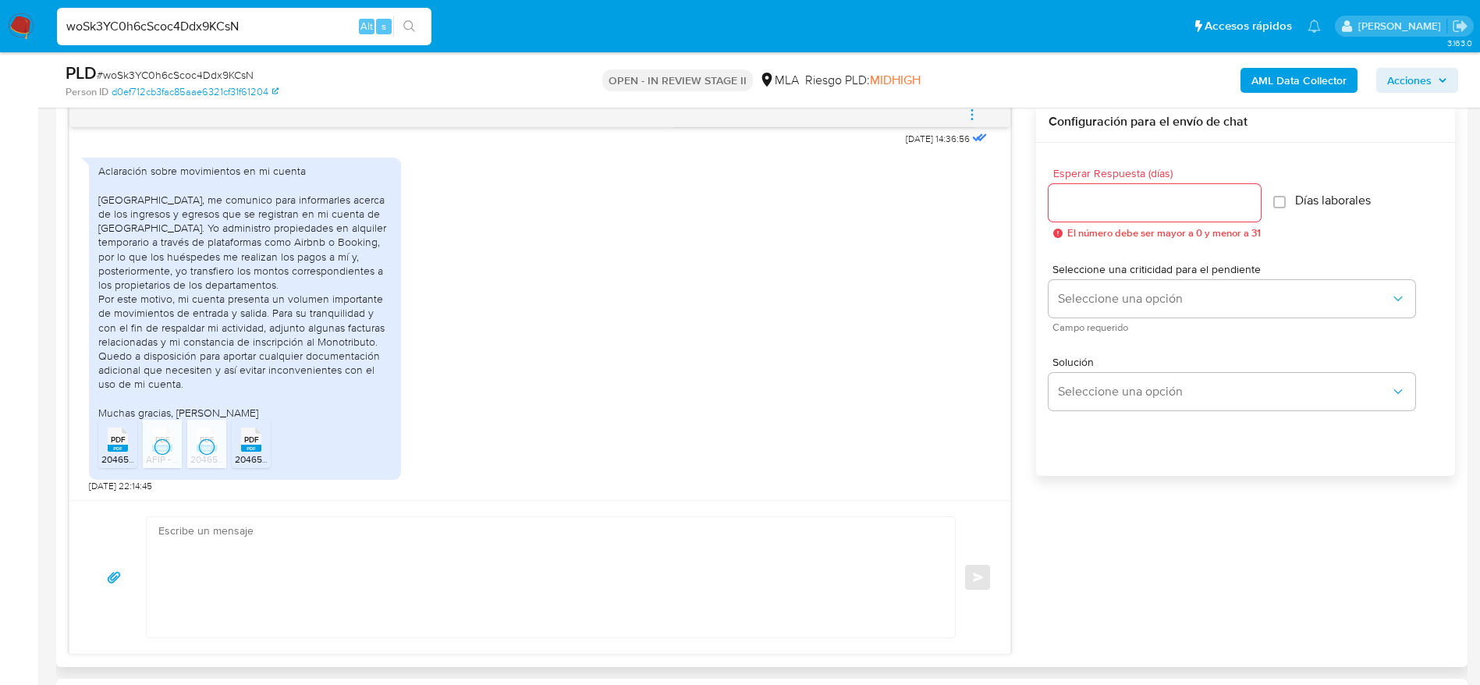
click at [247, 434] on span "PDF" at bounding box center [251, 439] width 15 height 10
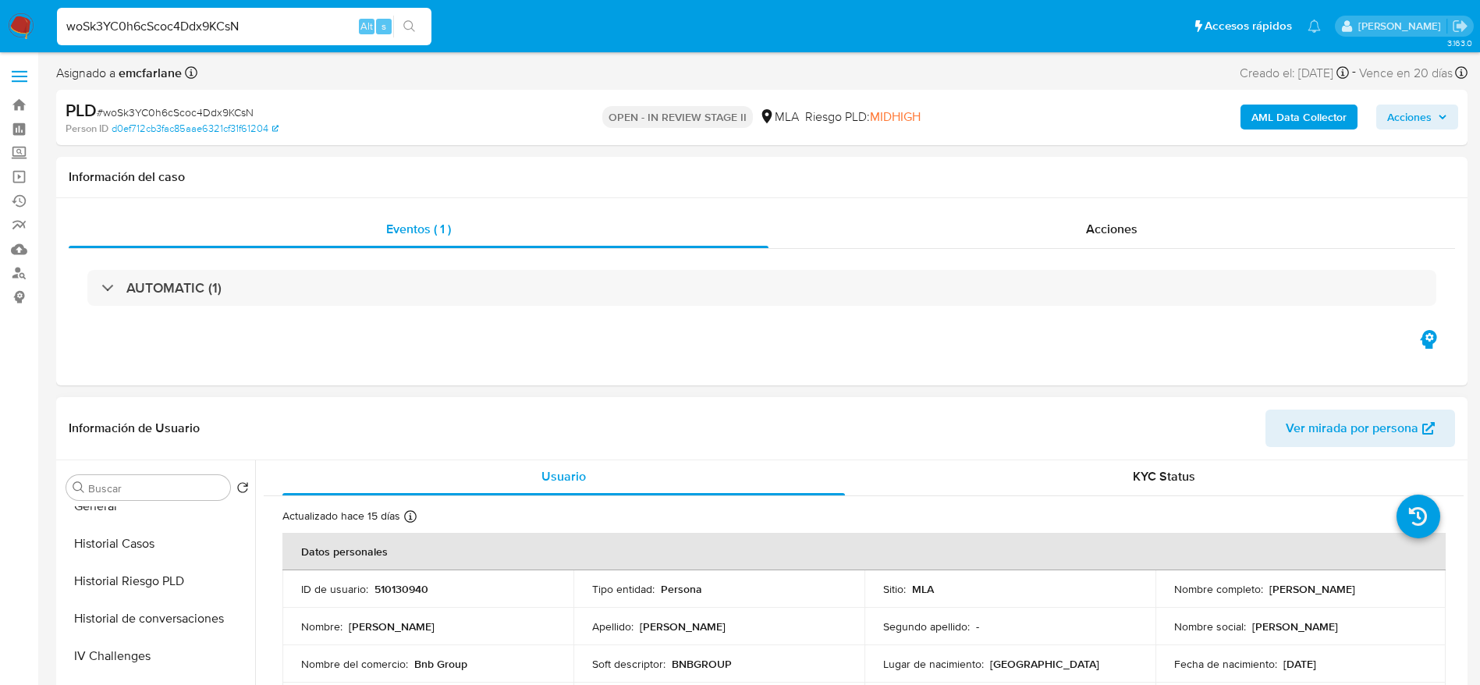
scroll to position [0, 0]
drag, startPoint x: 1266, startPoint y: 596, endPoint x: 1335, endPoint y: 600, distance: 69.5
click at [1335, 600] on td "Nombre completo : Luca Paoloni" at bounding box center [1300, 591] width 291 height 37
copy p "[PERSON_NAME]"
drag, startPoint x: 1408, startPoint y: 123, endPoint x: 1387, endPoint y: 128, distance: 21.6
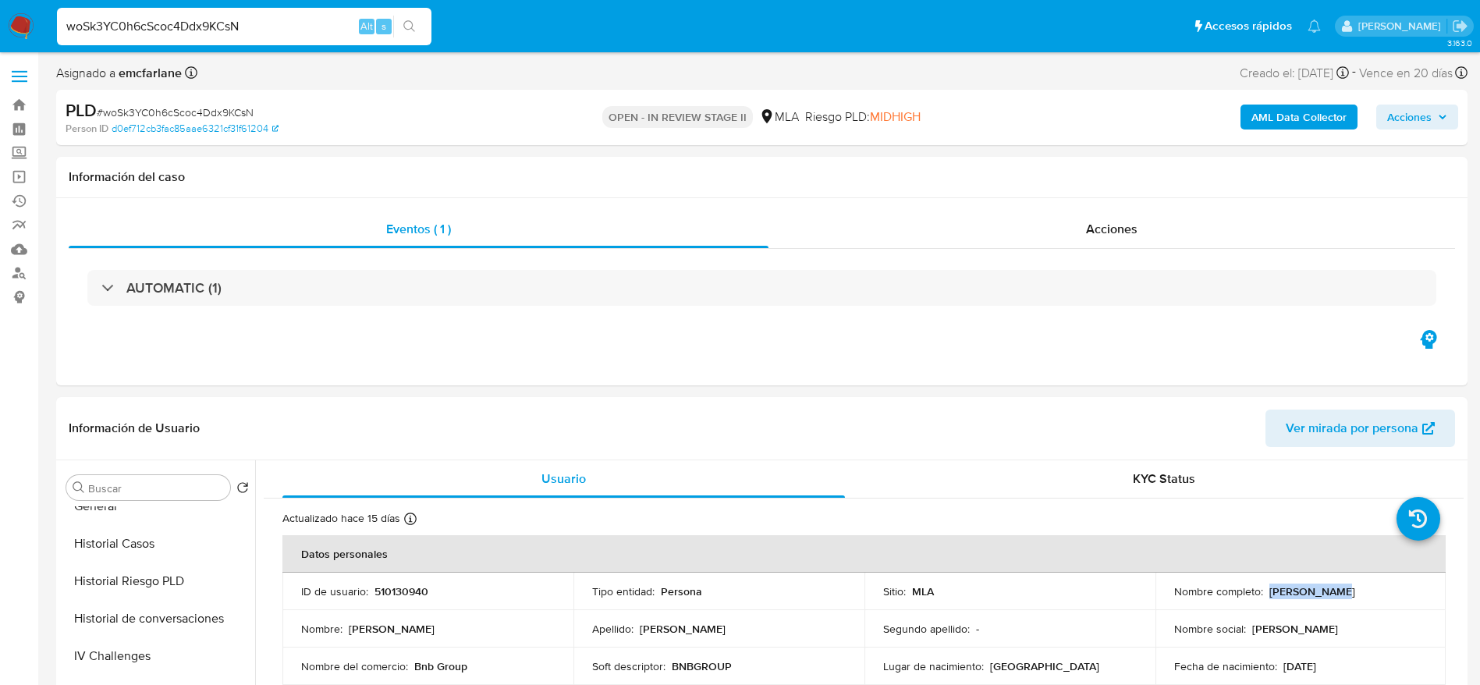
click at [1404, 123] on span "Acciones" at bounding box center [1409, 117] width 44 height 25
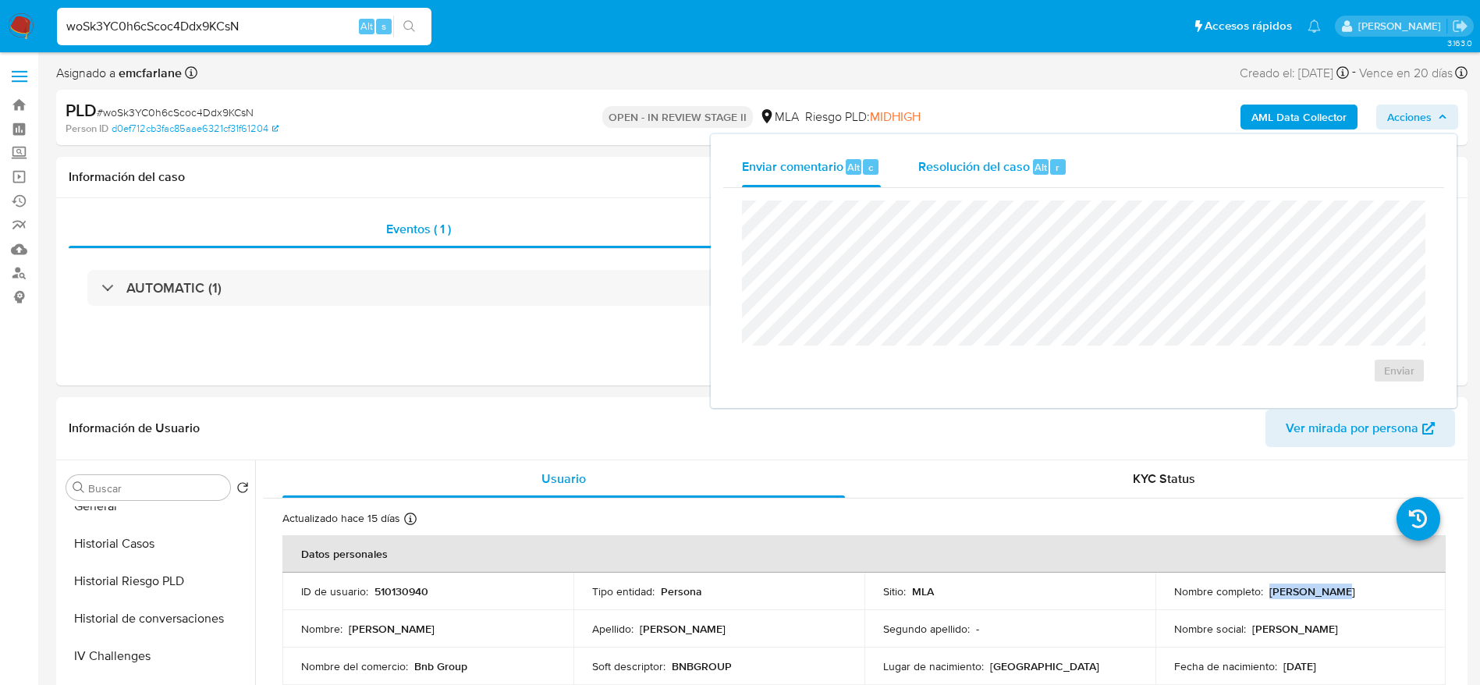
click at [1026, 173] on span "Resolución del caso" at bounding box center [974, 167] width 112 height 18
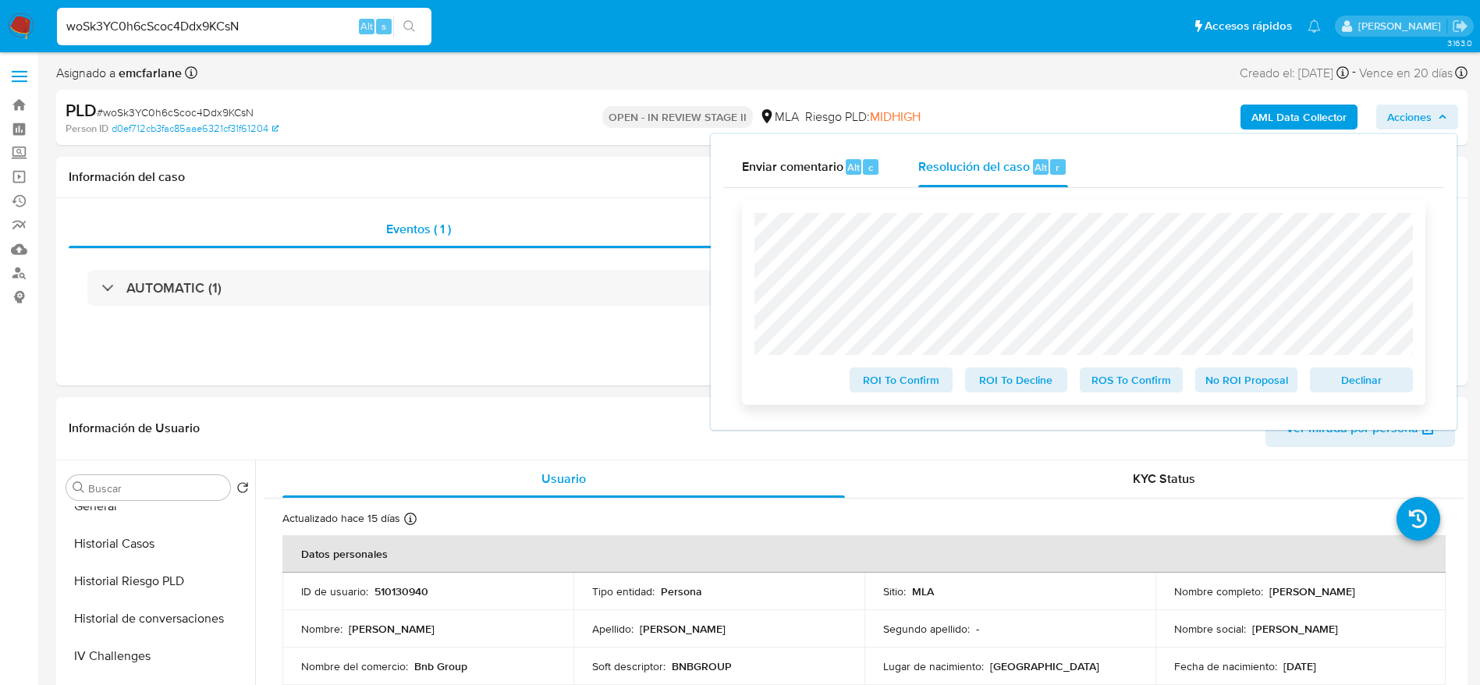
click at [1349, 370] on span "Declinar" at bounding box center [1361, 380] width 81 height 22
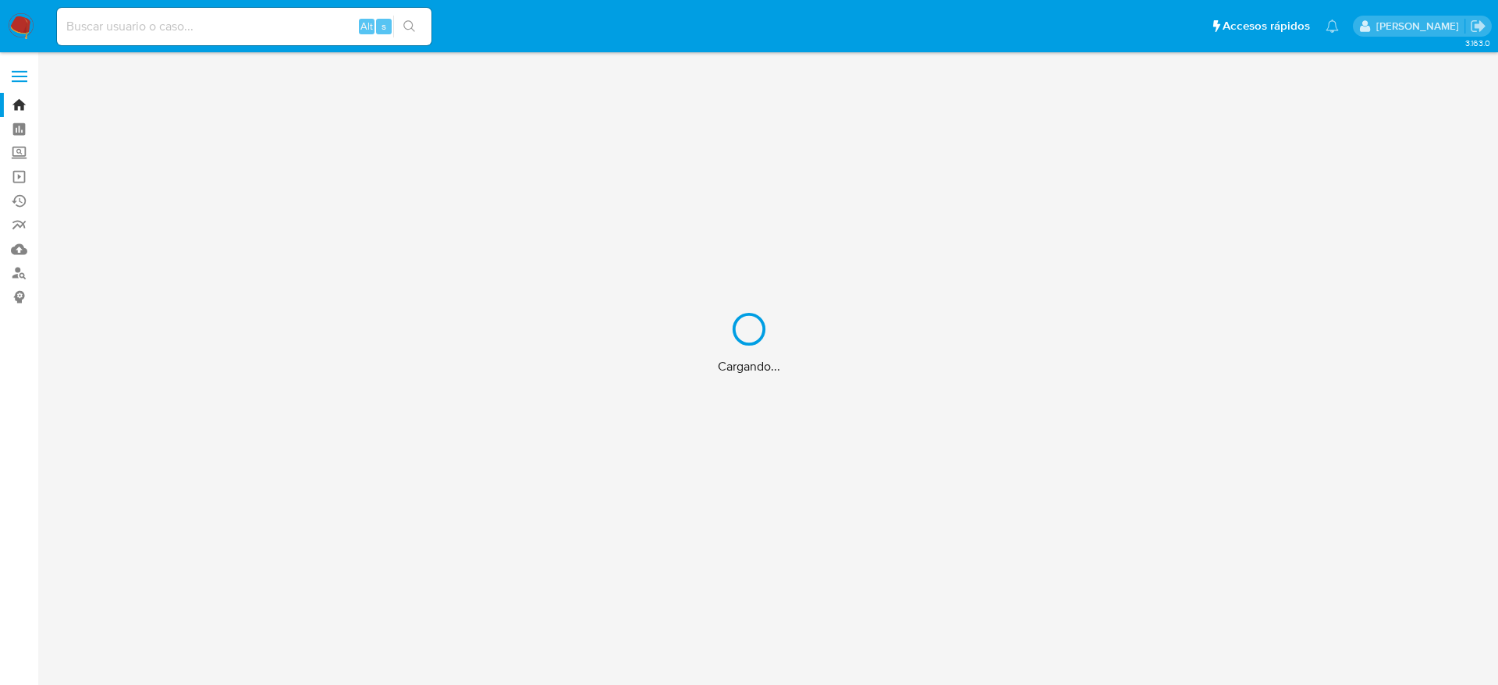
click at [106, 34] on div "Cargando..." at bounding box center [749, 342] width 1498 height 685
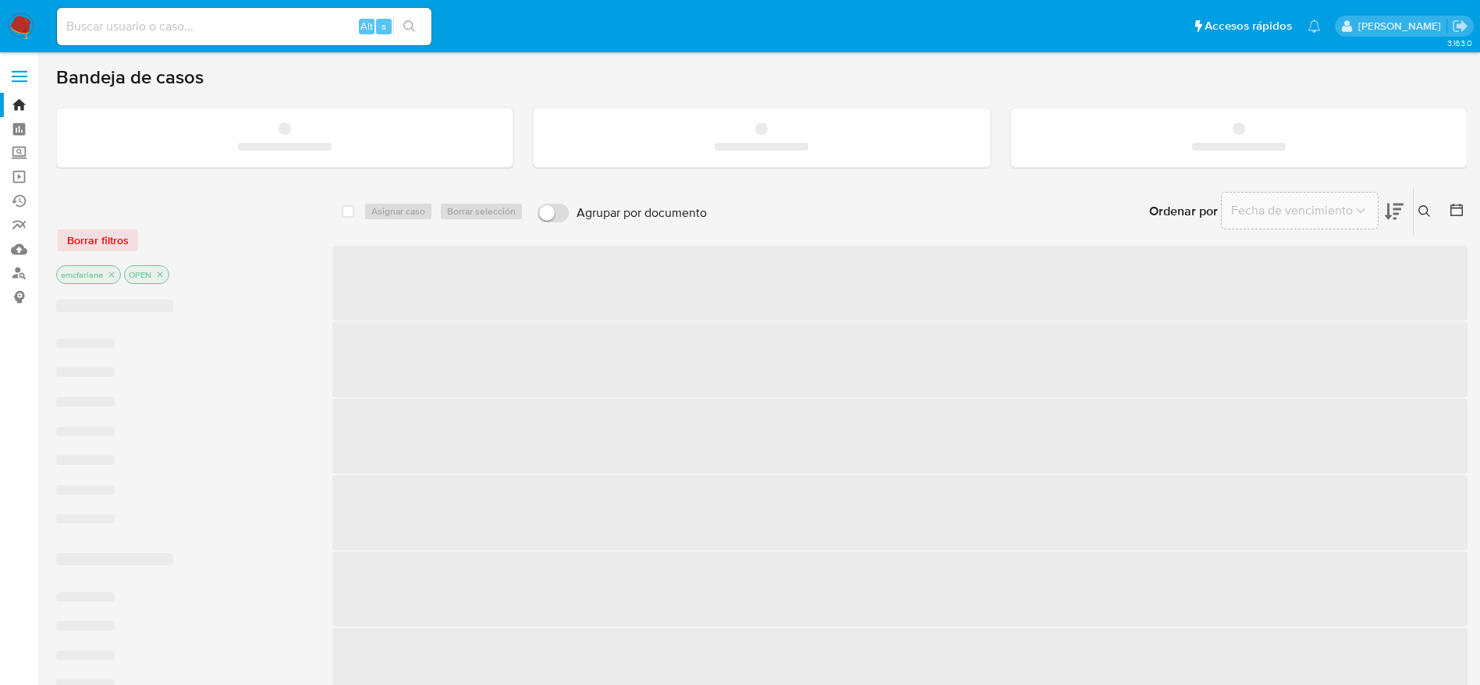
click at [97, 27] on input at bounding box center [244, 26] width 374 height 20
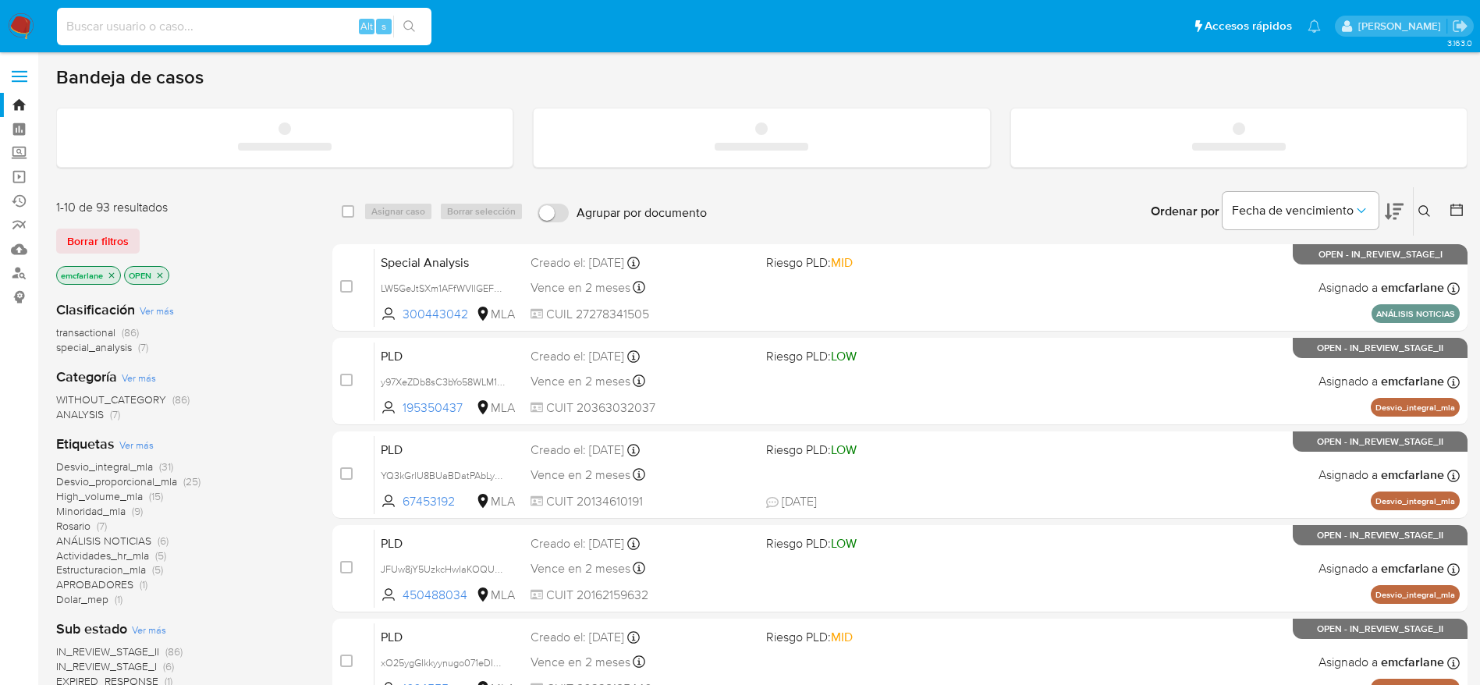
paste input "37344316"
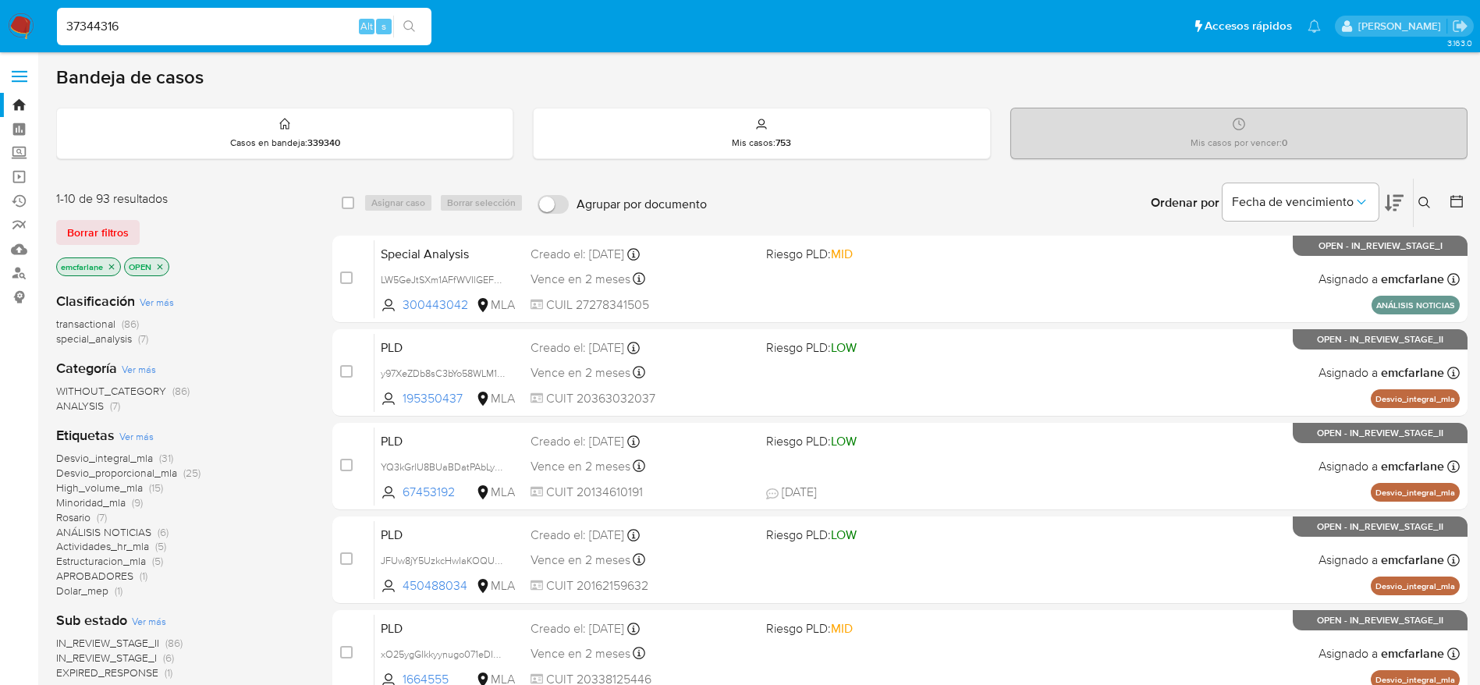
type input "37344316"
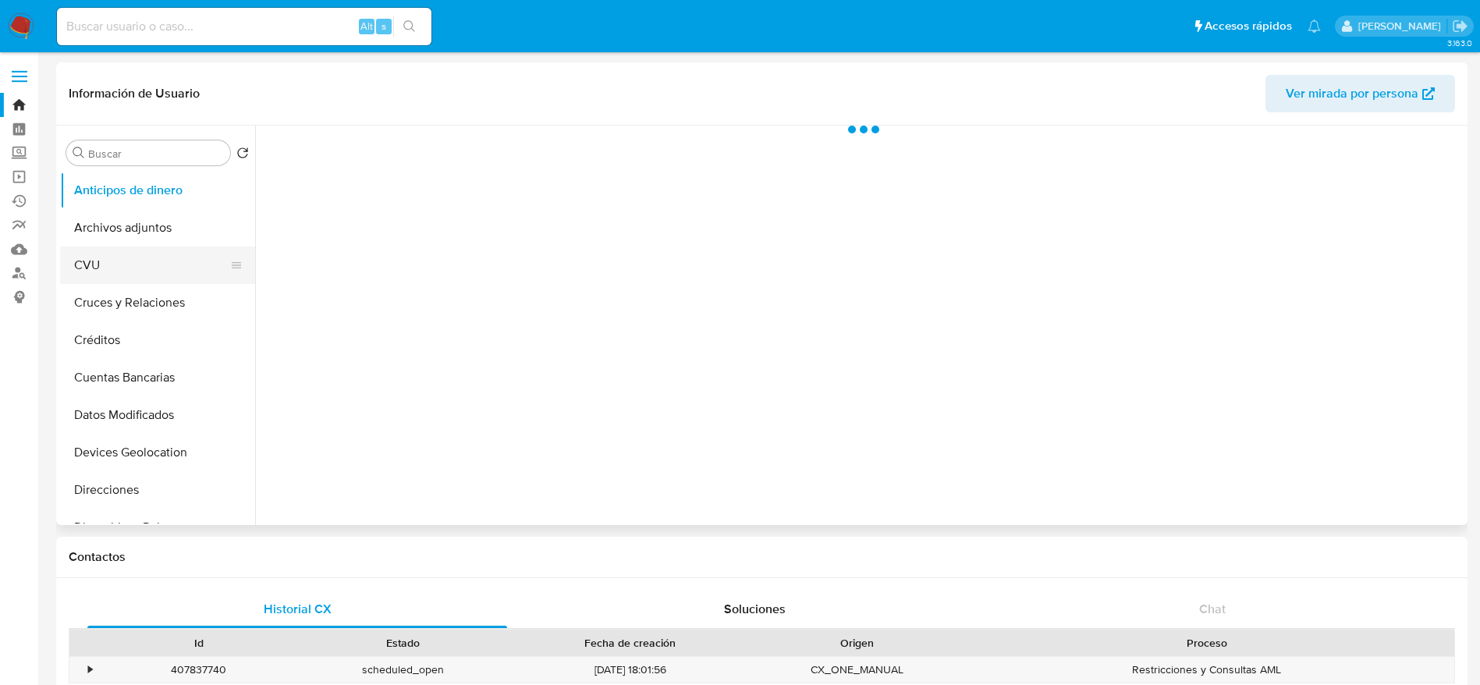
drag, startPoint x: 109, startPoint y: 257, endPoint x: 121, endPoint y: 236, distance: 24.8
click at [110, 257] on button "CVU" at bounding box center [157, 264] width 195 height 37
click at [123, 231] on button "Archivos adjuntos" at bounding box center [151, 227] width 183 height 37
select select "10"
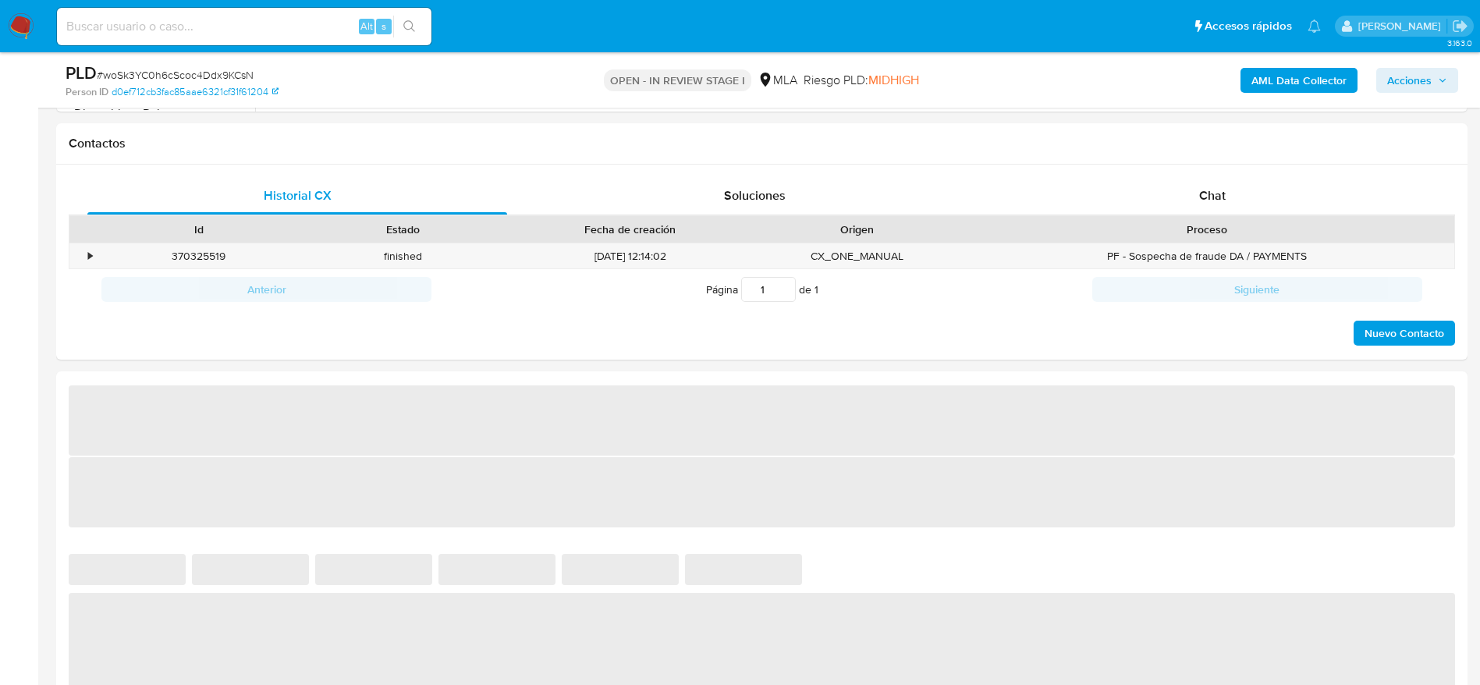
scroll to position [702, 0]
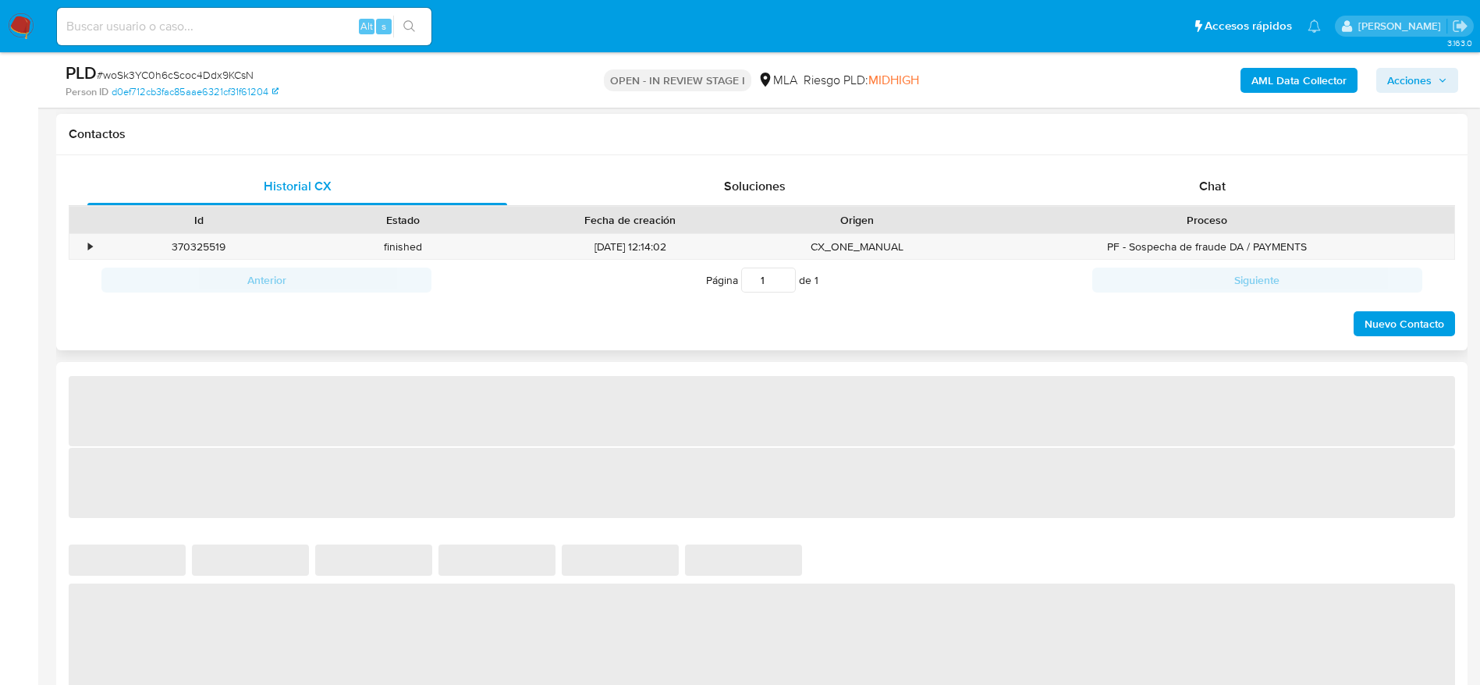
select select "10"
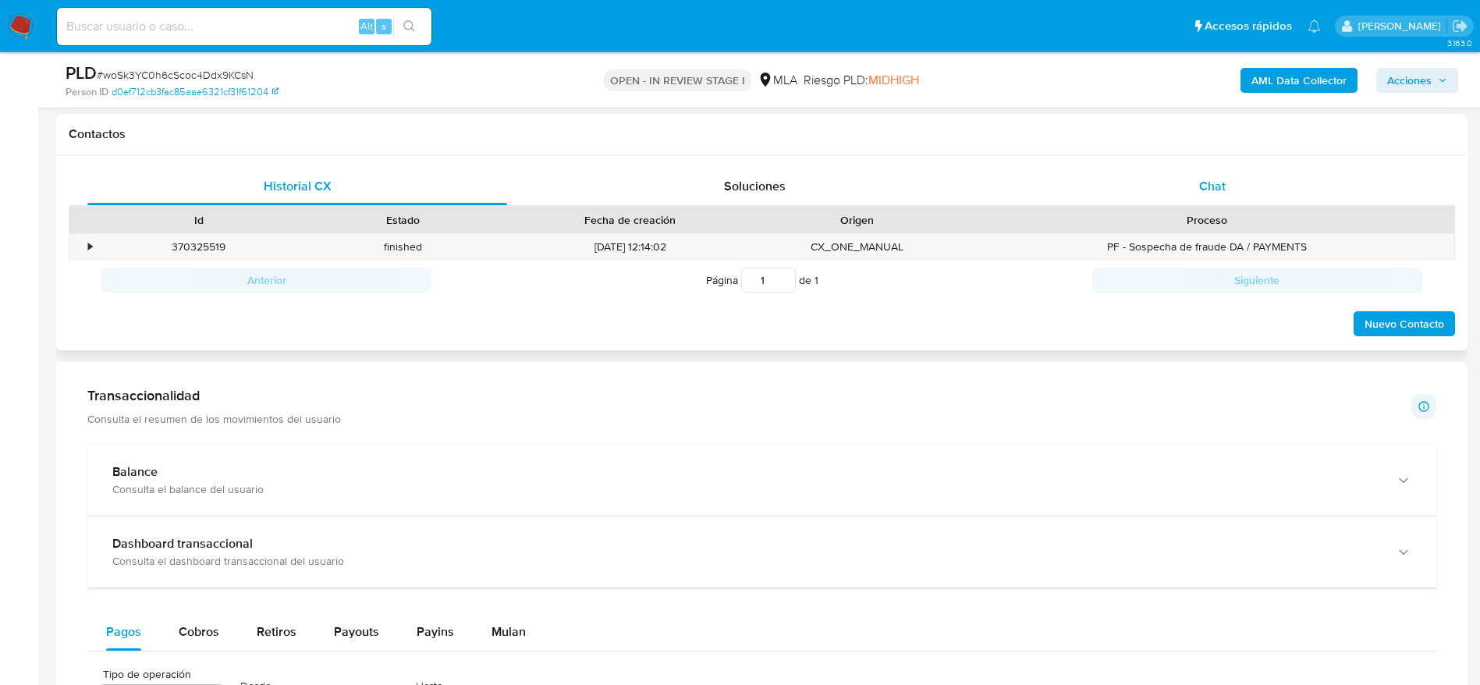
click at [1210, 181] on span "Chat" at bounding box center [1212, 186] width 27 height 18
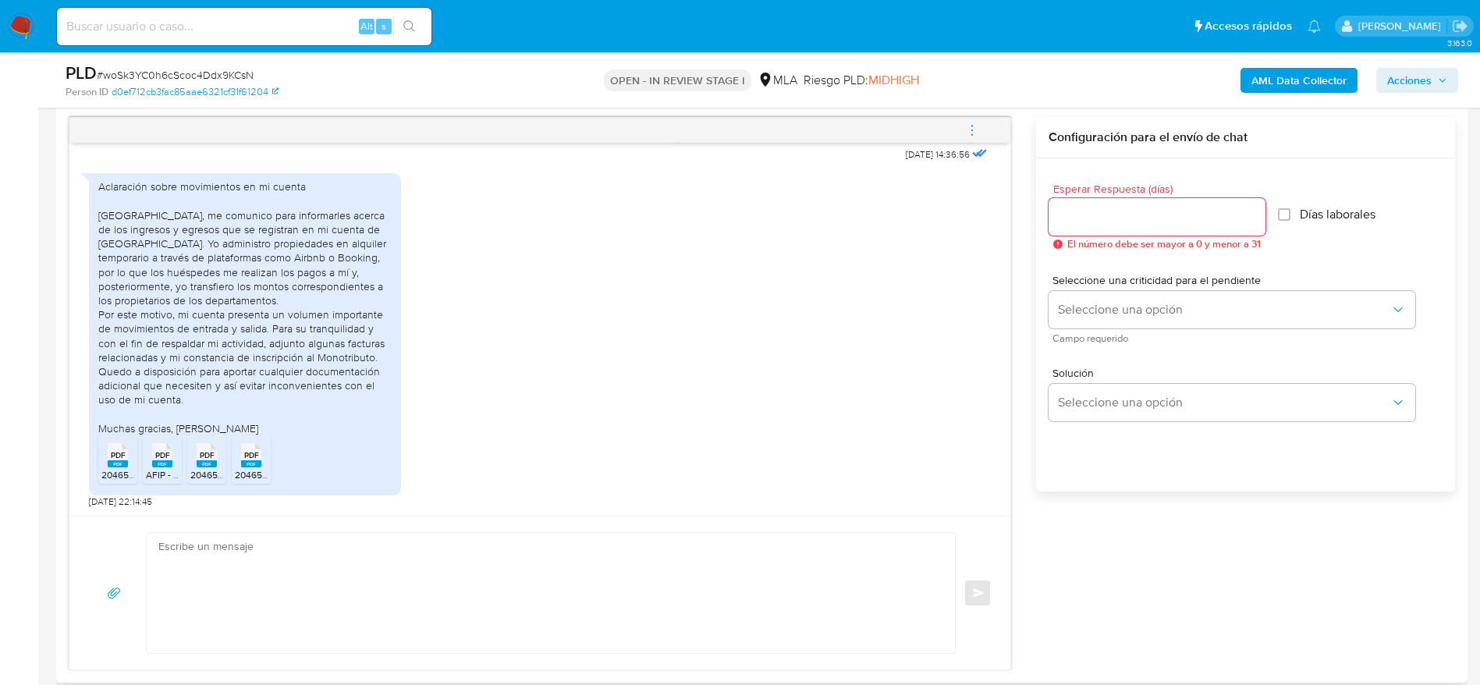
scroll to position [936, 0]
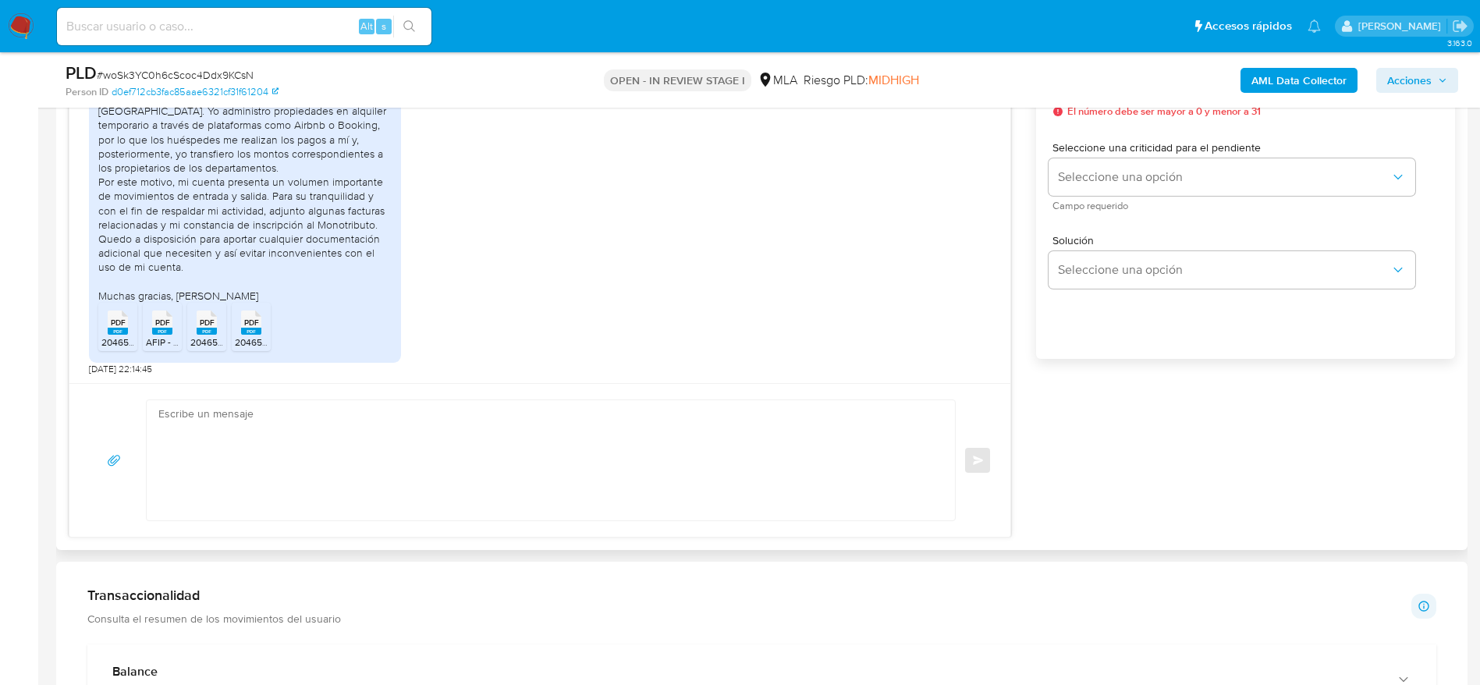
click at [505, 391] on div "Enviar" at bounding box center [539, 460] width 941 height 154
click at [494, 424] on textarea at bounding box center [546, 460] width 777 height 120
paste textarea "Lore Ipsu Dolorsi, Ametco adipisc eli se doeiusmod. Te incidid ut lab etdolorem…"
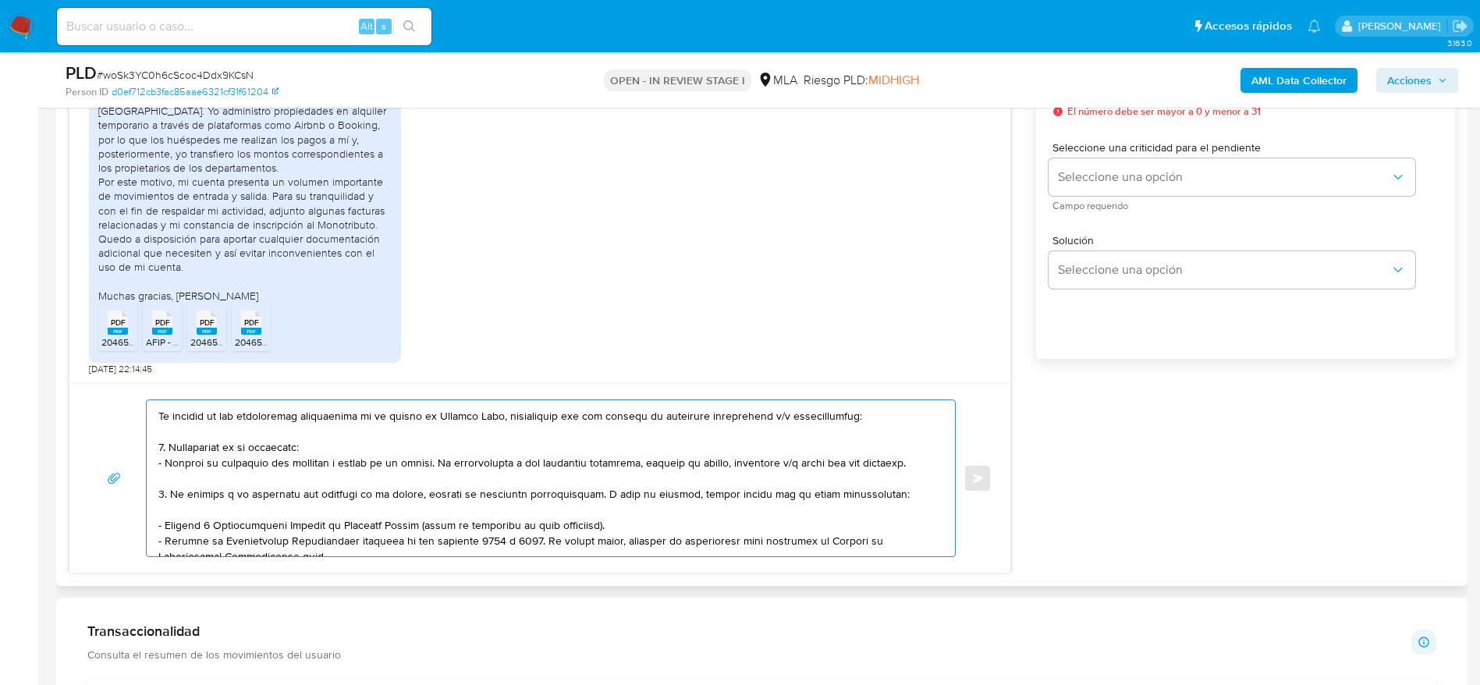
scroll to position [0, 0]
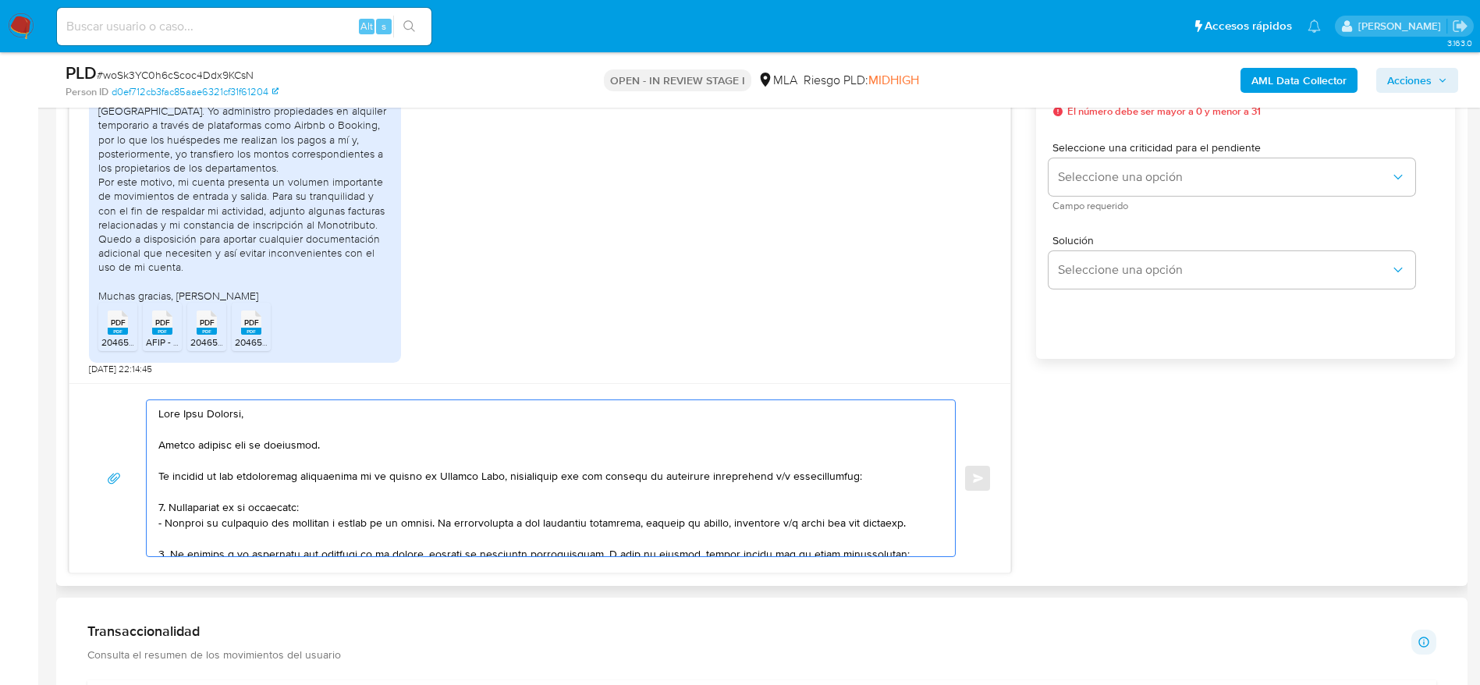
click at [505, 453] on textarea at bounding box center [546, 478] width 777 height 156
click at [541, 502] on textarea at bounding box center [546, 478] width 777 height 156
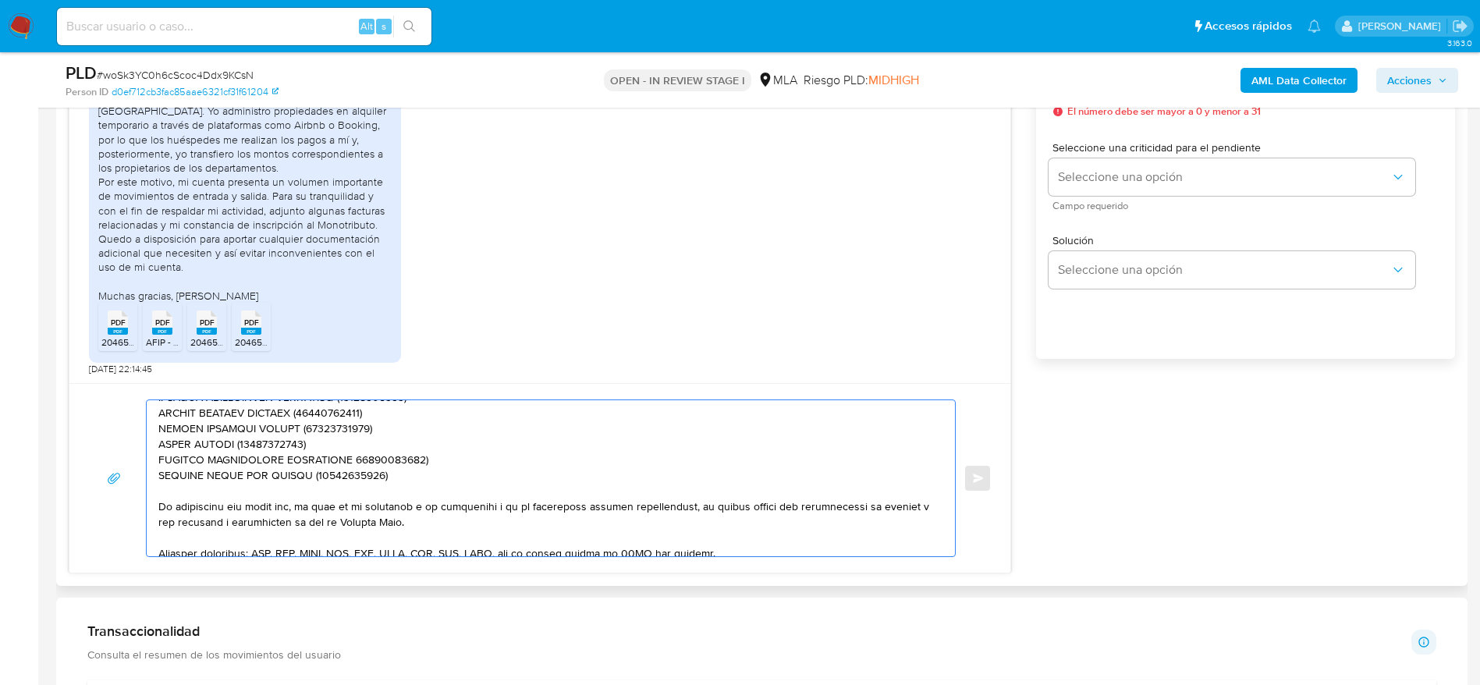
scroll to position [339, 0]
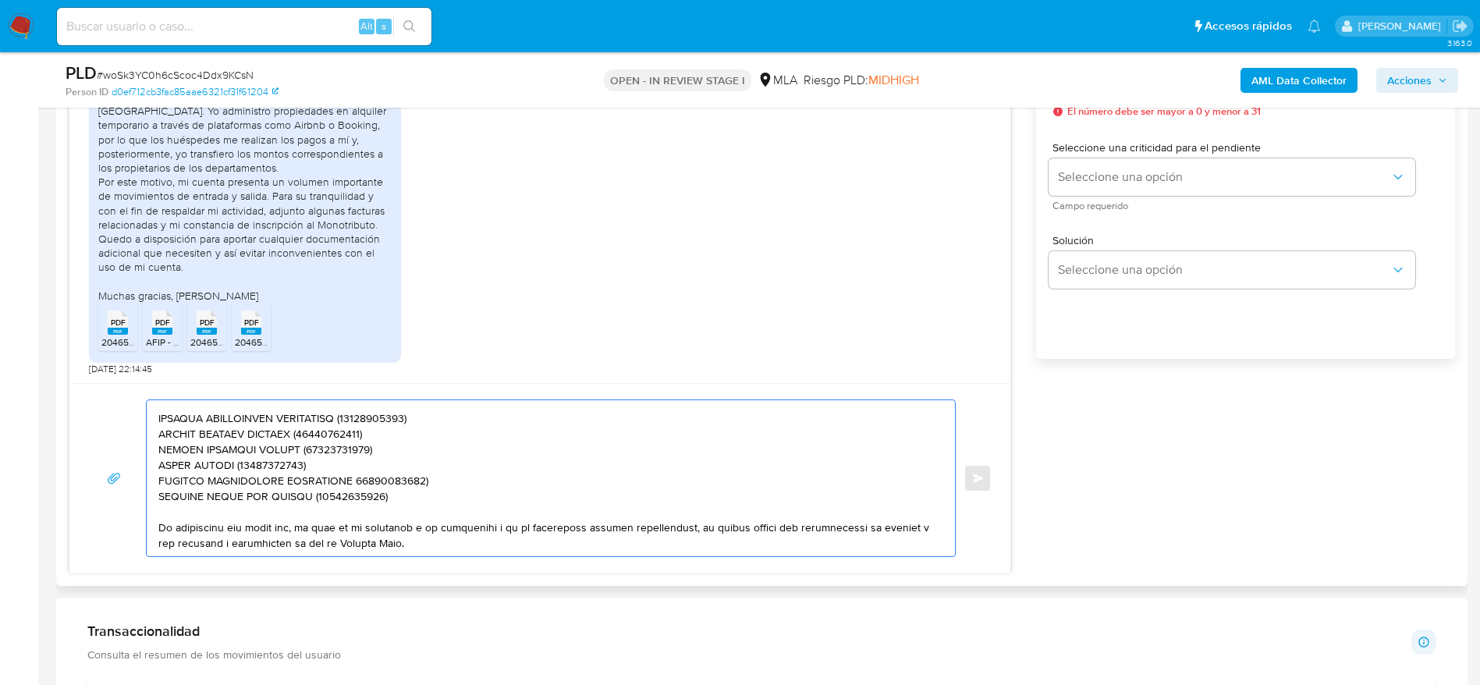
click at [345, 484] on textarea at bounding box center [546, 478] width 777 height 156
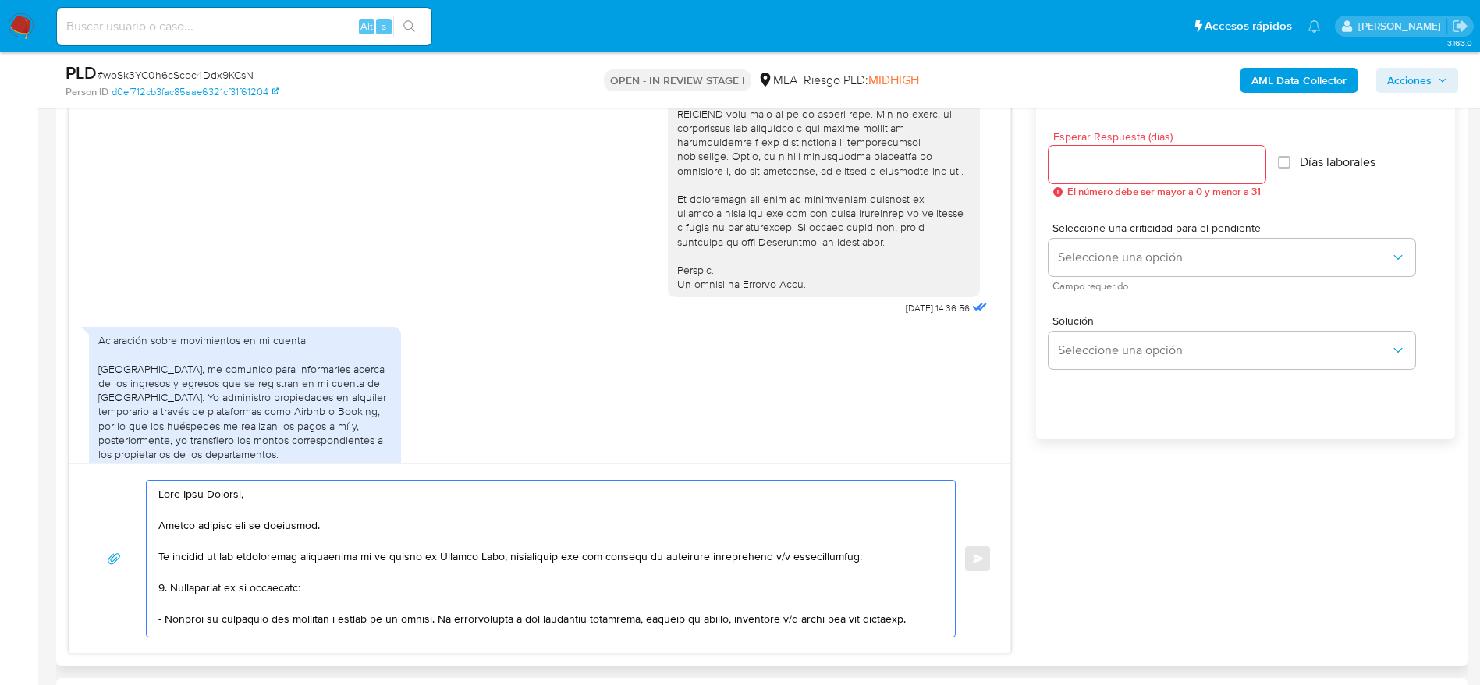
scroll to position [819, 0]
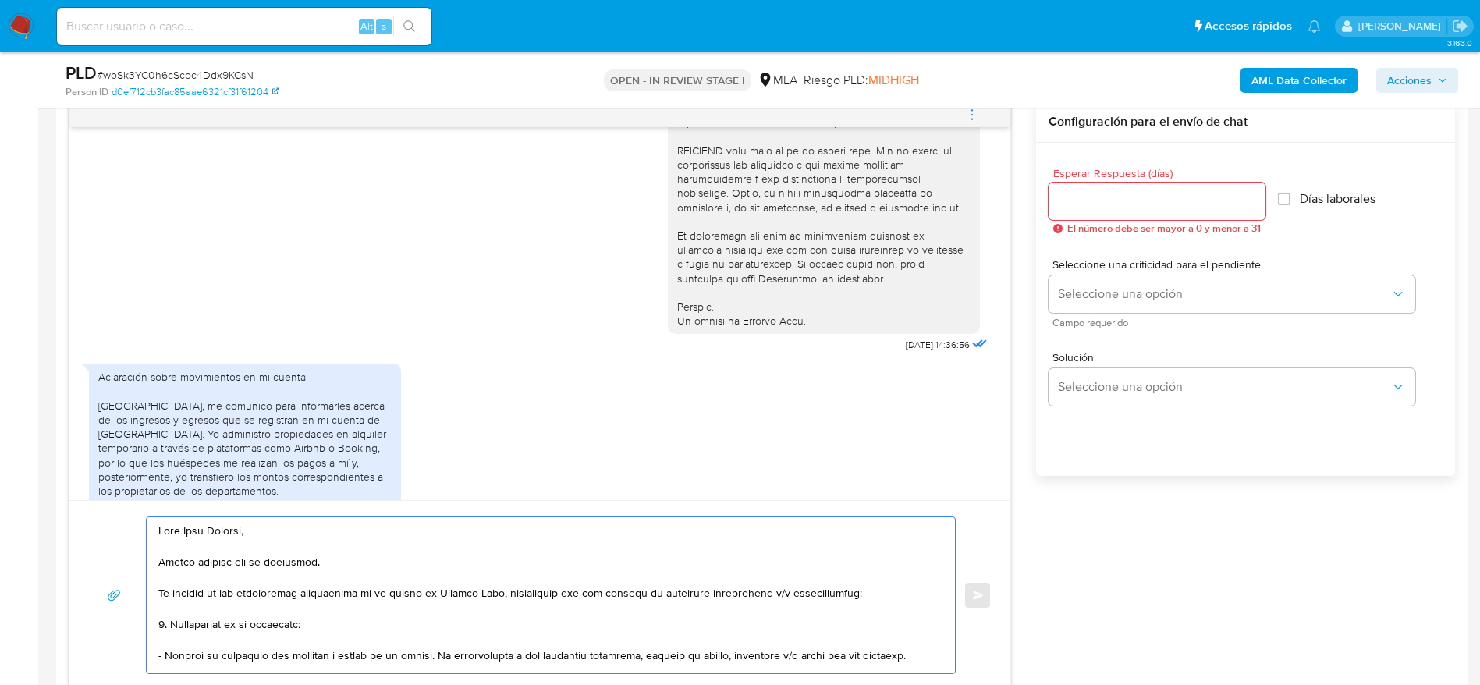
type textarea "Lore Ipsu Dolorsi, Ametco adipisc eli se doeiusmod. Te incidid ut lab etdolorem…"
click at [1104, 190] on div at bounding box center [1156, 201] width 217 height 37
click at [1080, 188] on div at bounding box center [1156, 201] width 217 height 37
click at [1085, 204] on input "Esperar Respuesta (días)" at bounding box center [1156, 201] width 217 height 20
type input "1"
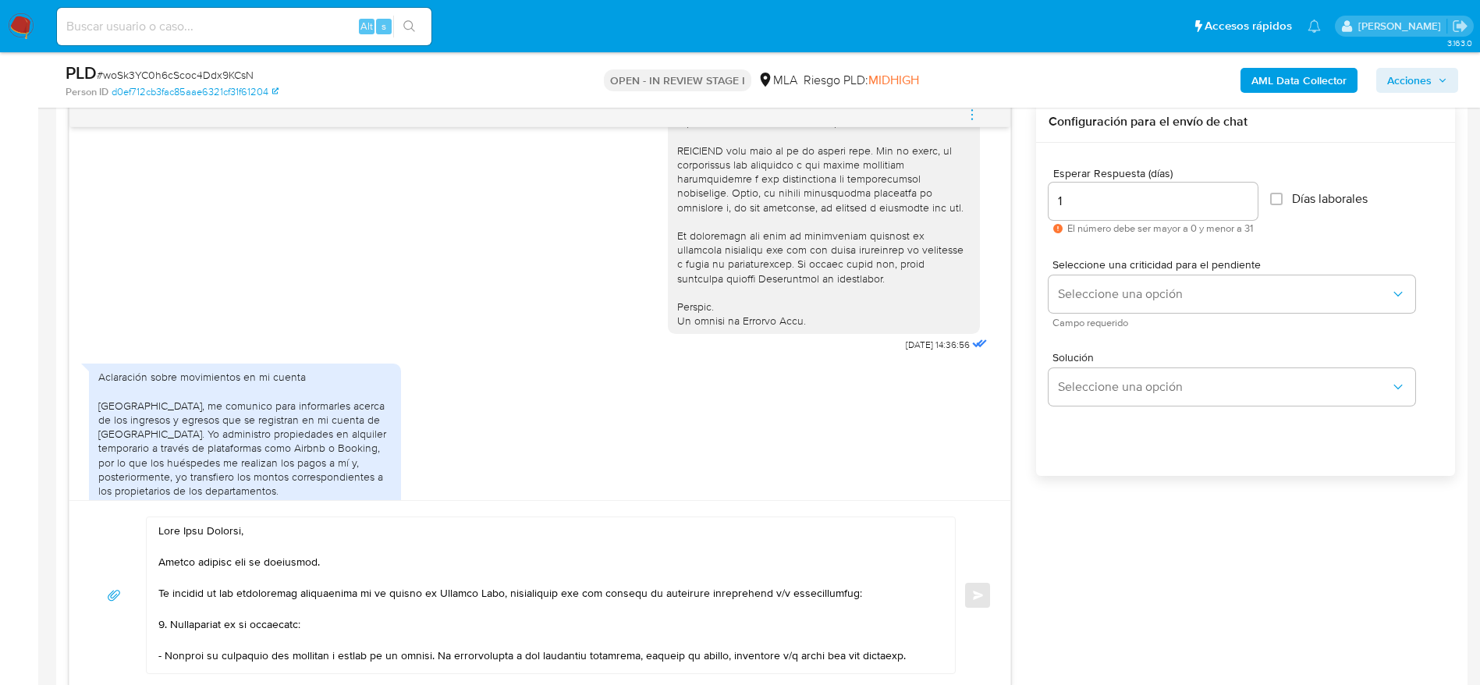
click at [1099, 270] on span "Seleccione una criticidad para el pendiente" at bounding box center [1235, 264] width 367 height 11
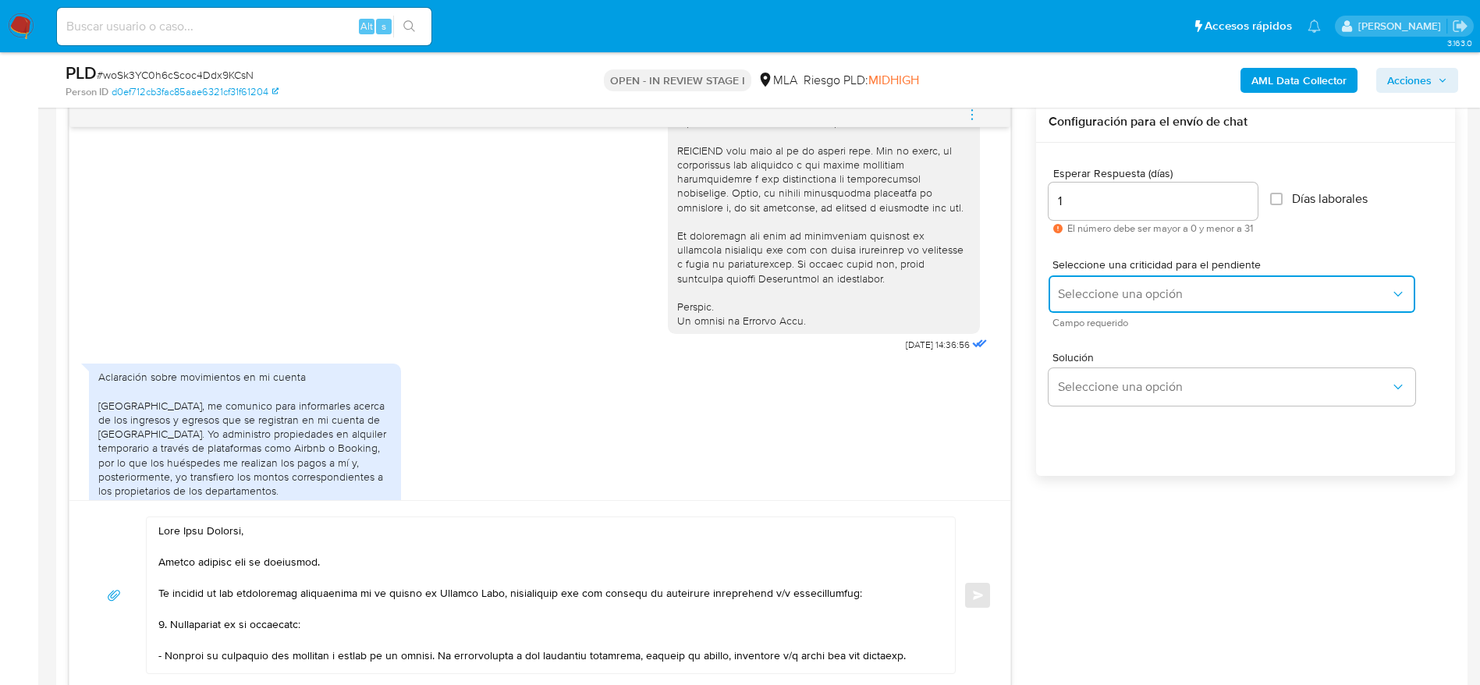
click at [1100, 286] on span "Seleccione una opción" at bounding box center [1224, 294] width 332 height 16
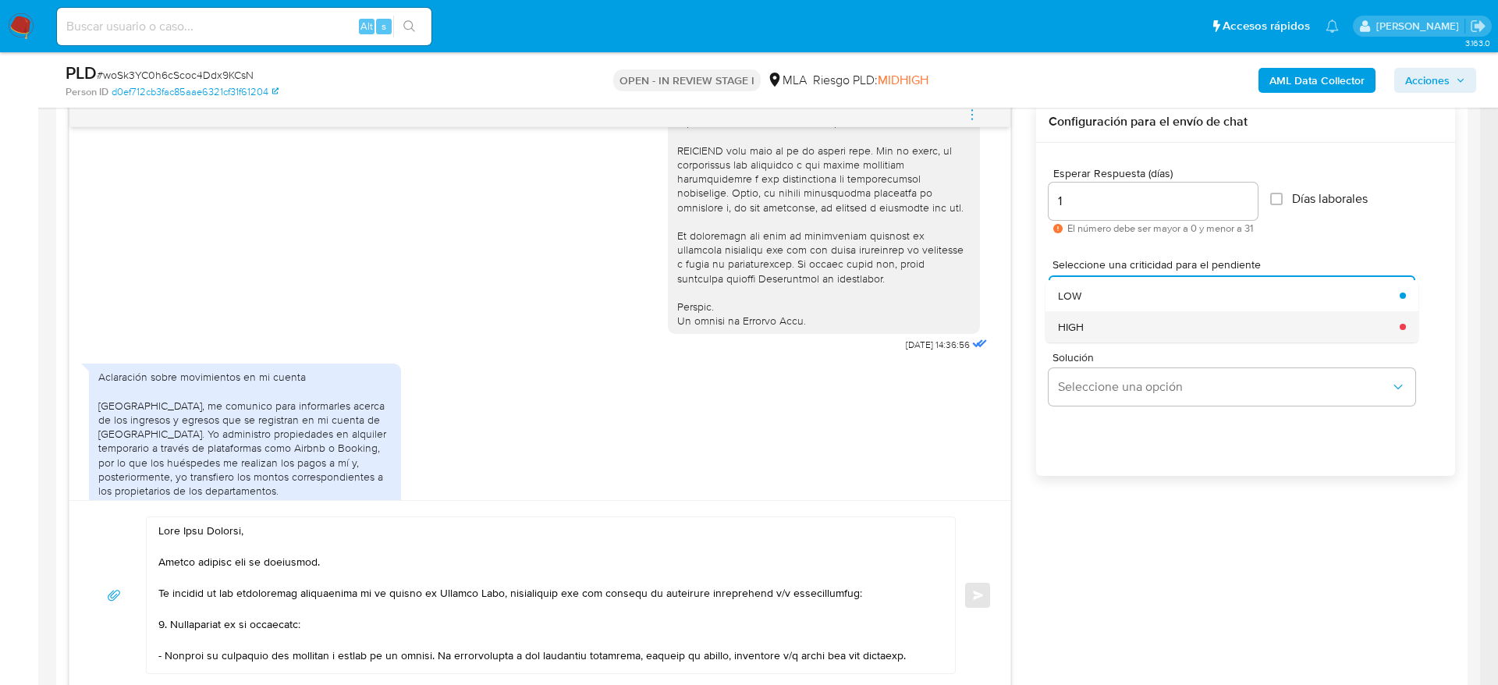
click at [1106, 332] on div "HIGH" at bounding box center [1224, 326] width 332 height 31
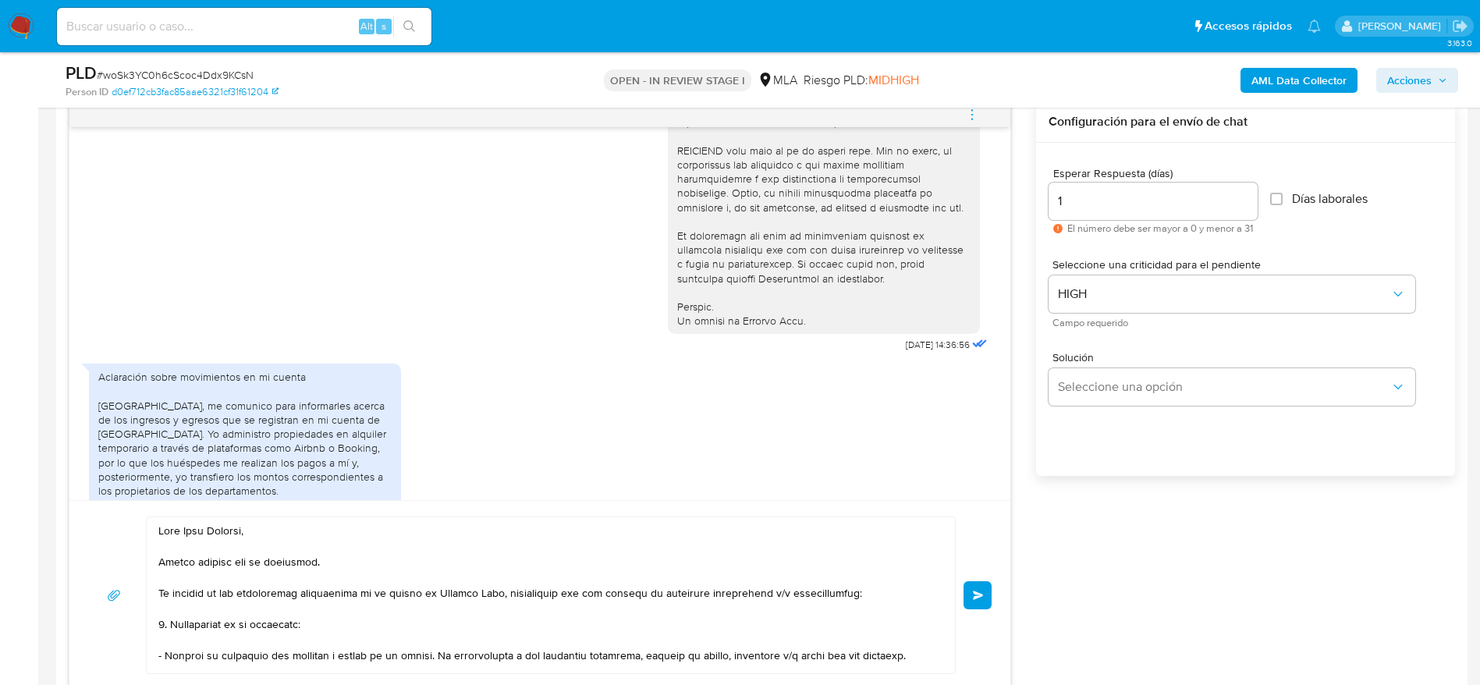
click at [983, 597] on span "Enviar" at bounding box center [978, 594] width 11 height 9
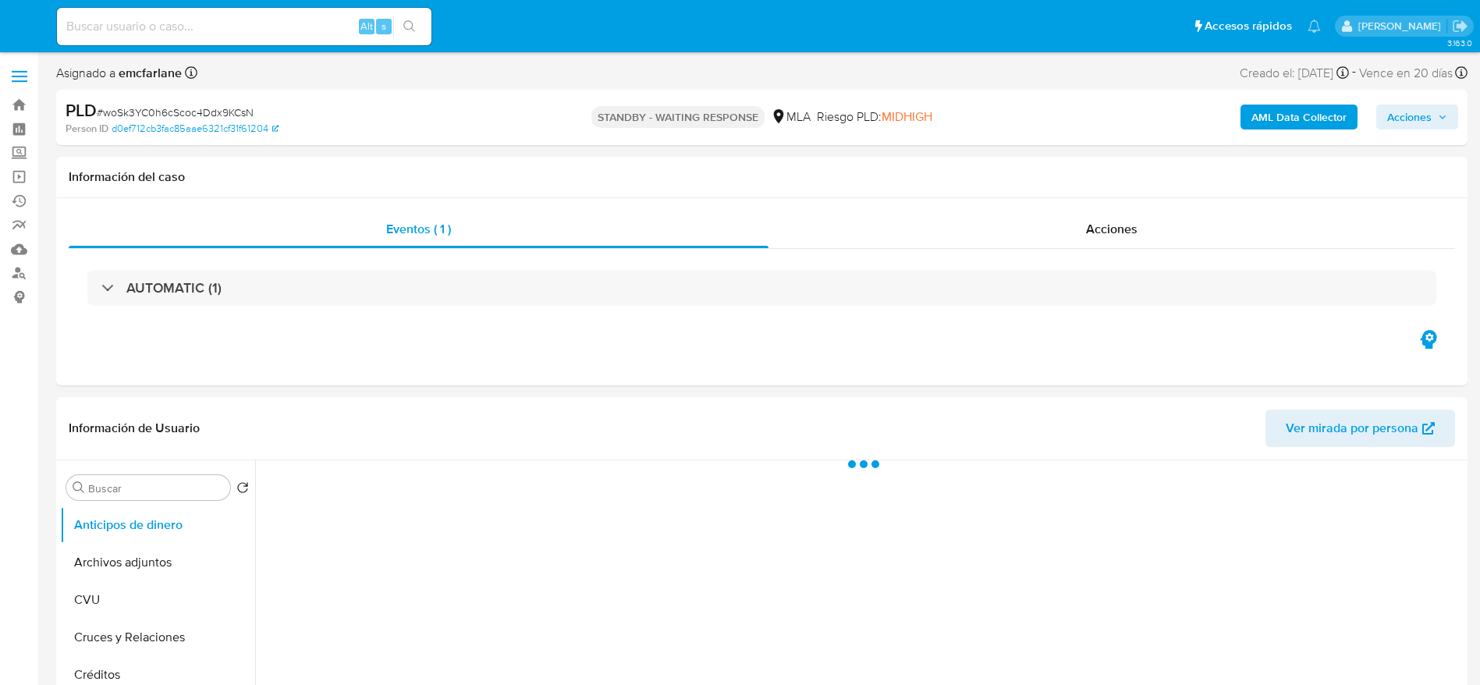
select select "10"
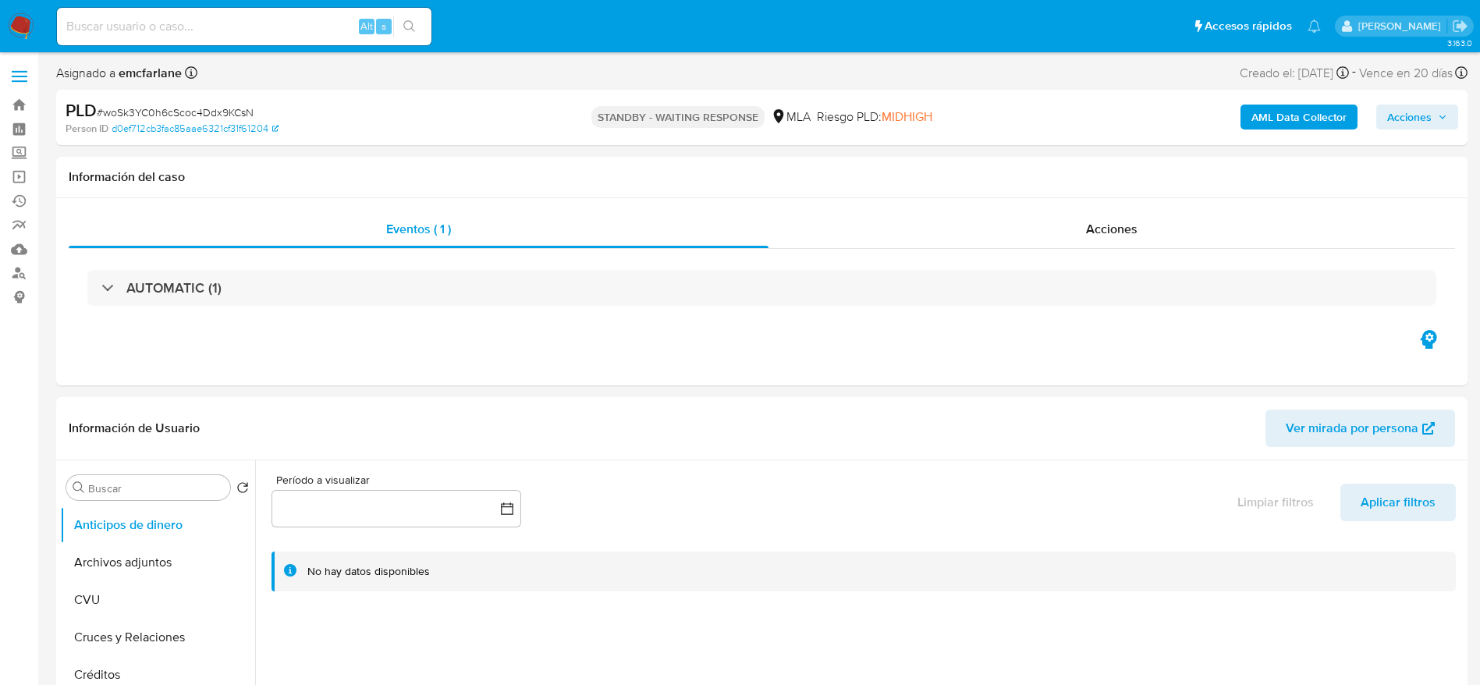
click at [317, 23] on input at bounding box center [244, 26] width 374 height 20
paste input "hyleja1YgBPJc7RvkFBjgOHq"
type input "hyleja1YgBPJc7RvkFBjgOHq"
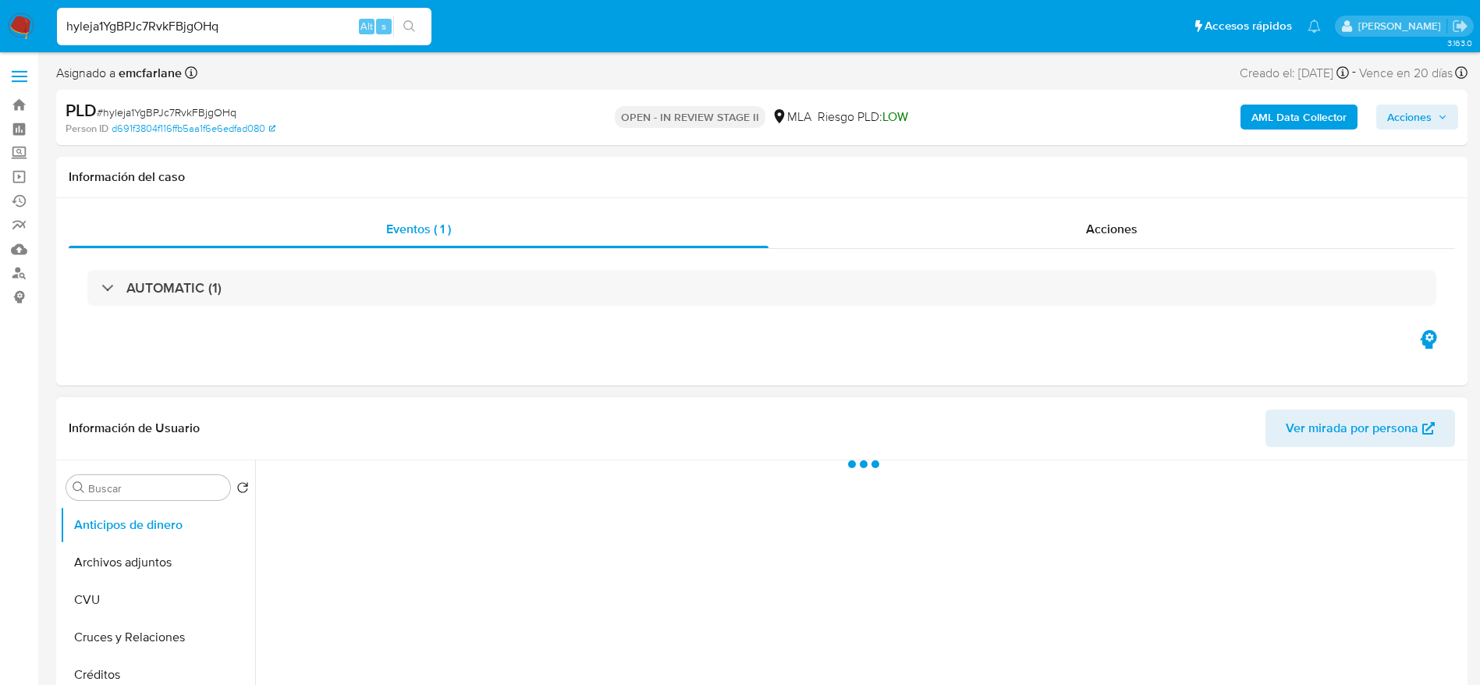
select select "10"
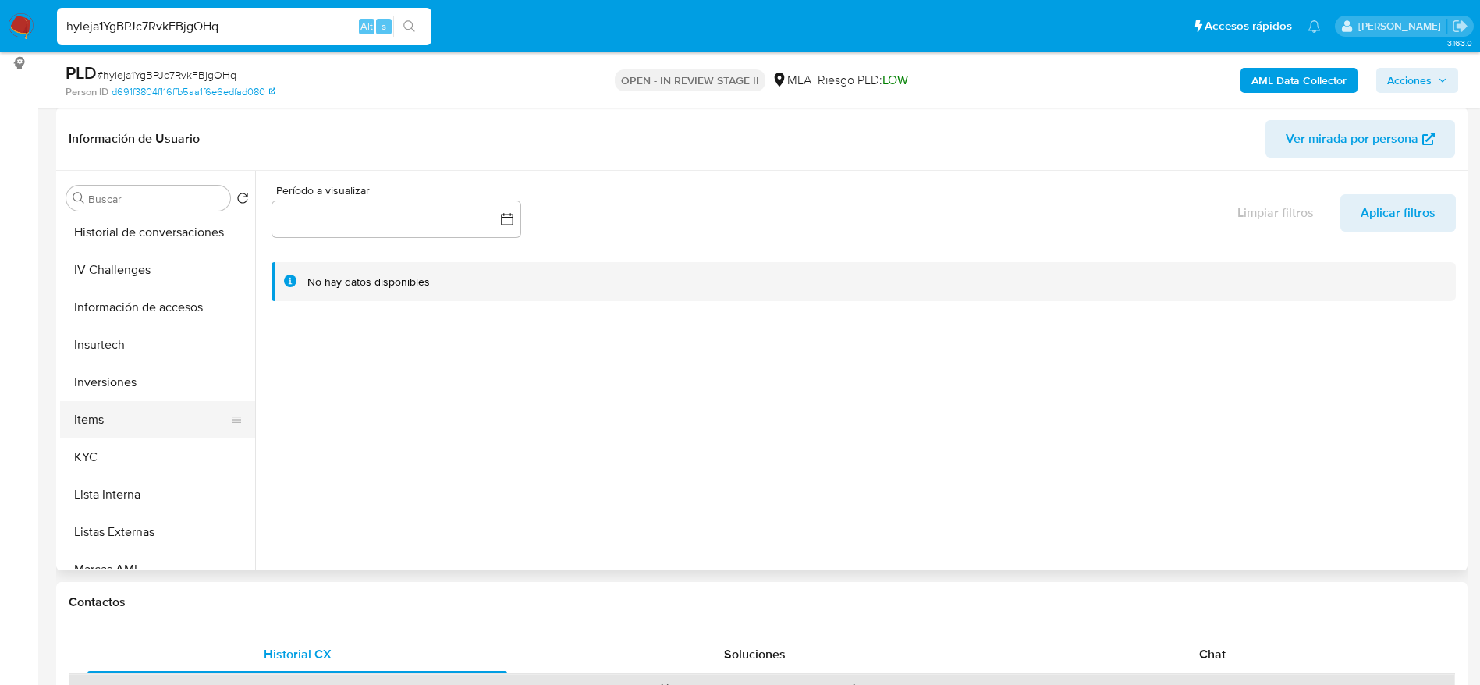
scroll to position [585, 0]
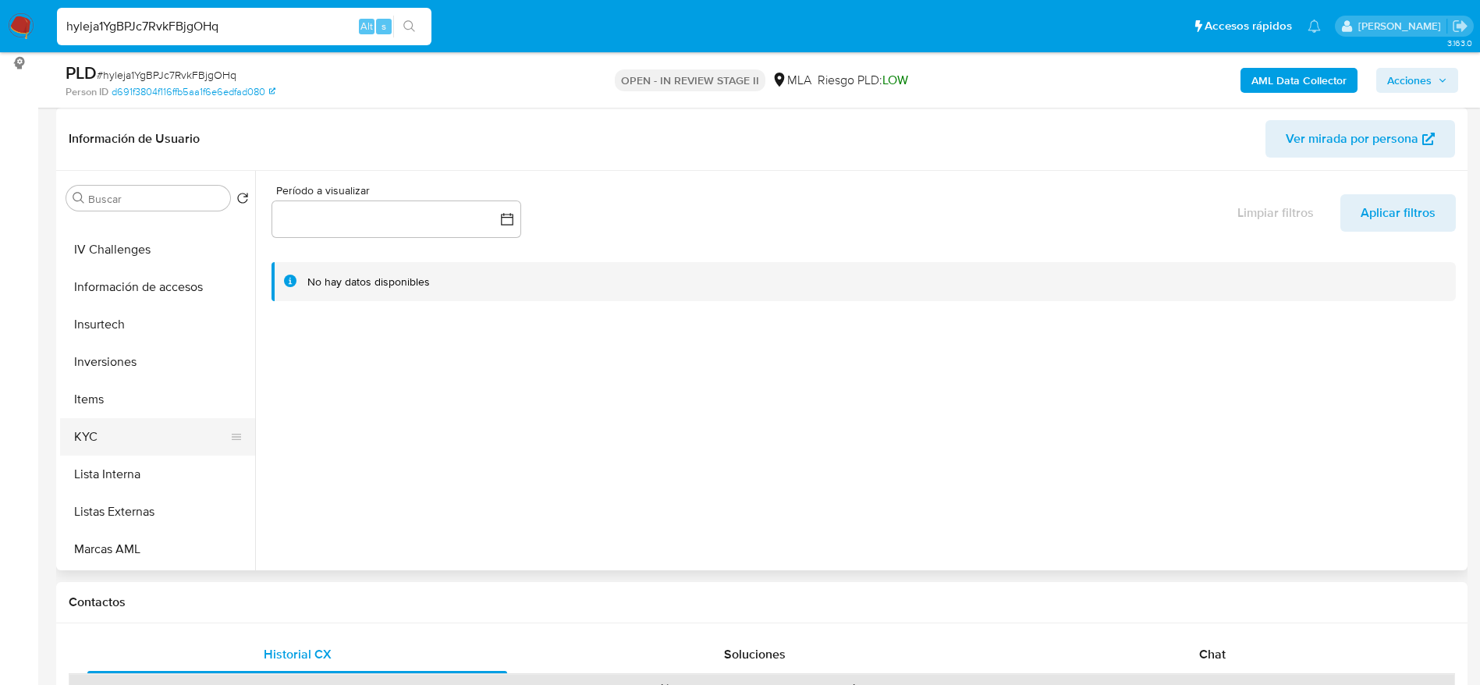
click at [119, 448] on button "KYC" at bounding box center [151, 436] width 183 height 37
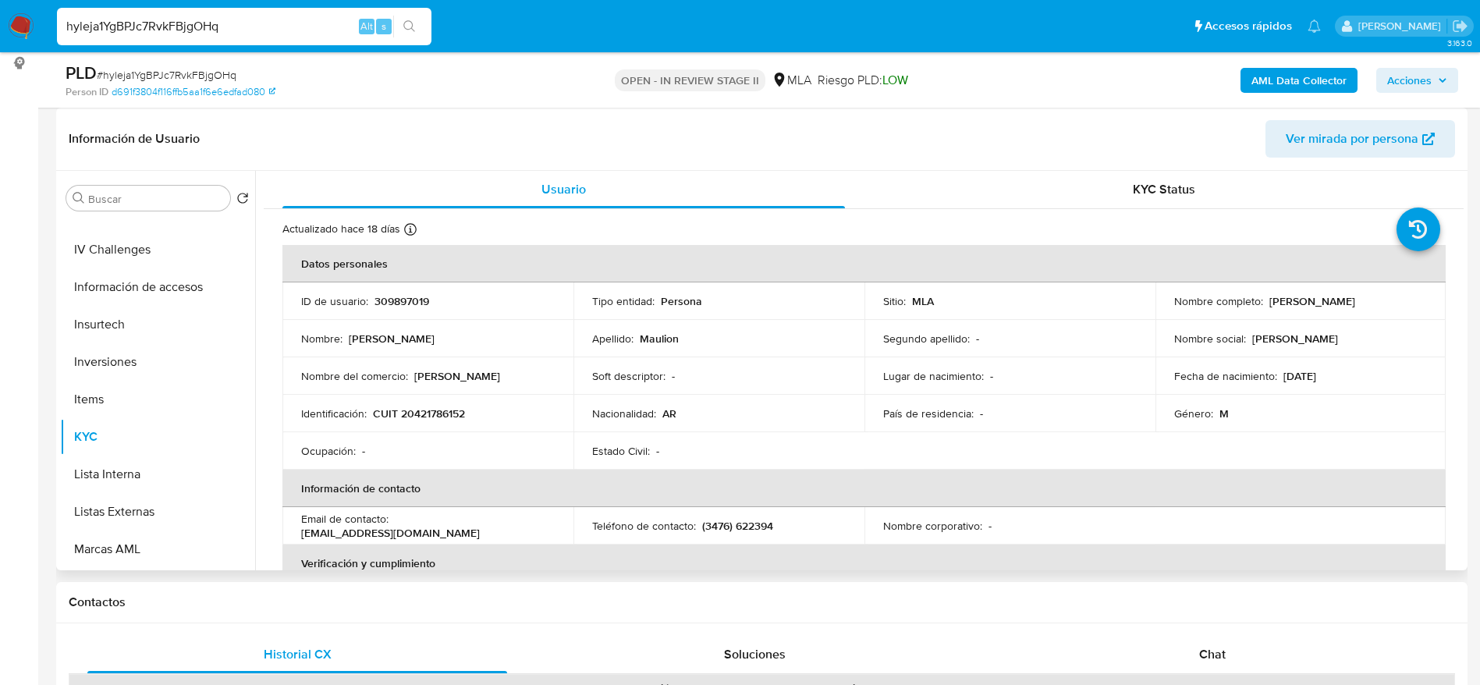
click at [402, 416] on p "CUIT 20421786152" at bounding box center [419, 413] width 92 height 14
copy p "20421786152"
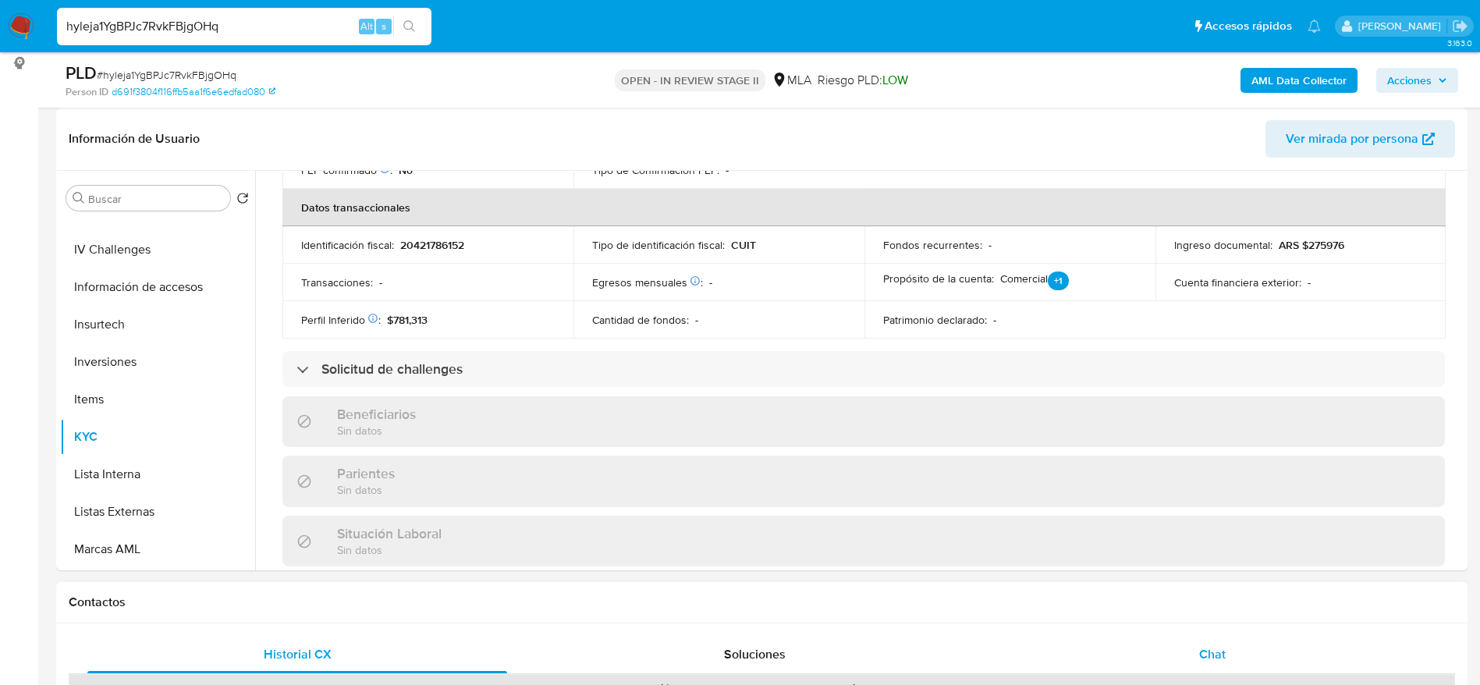
click at [1260, 658] on div "Chat" at bounding box center [1212, 654] width 420 height 37
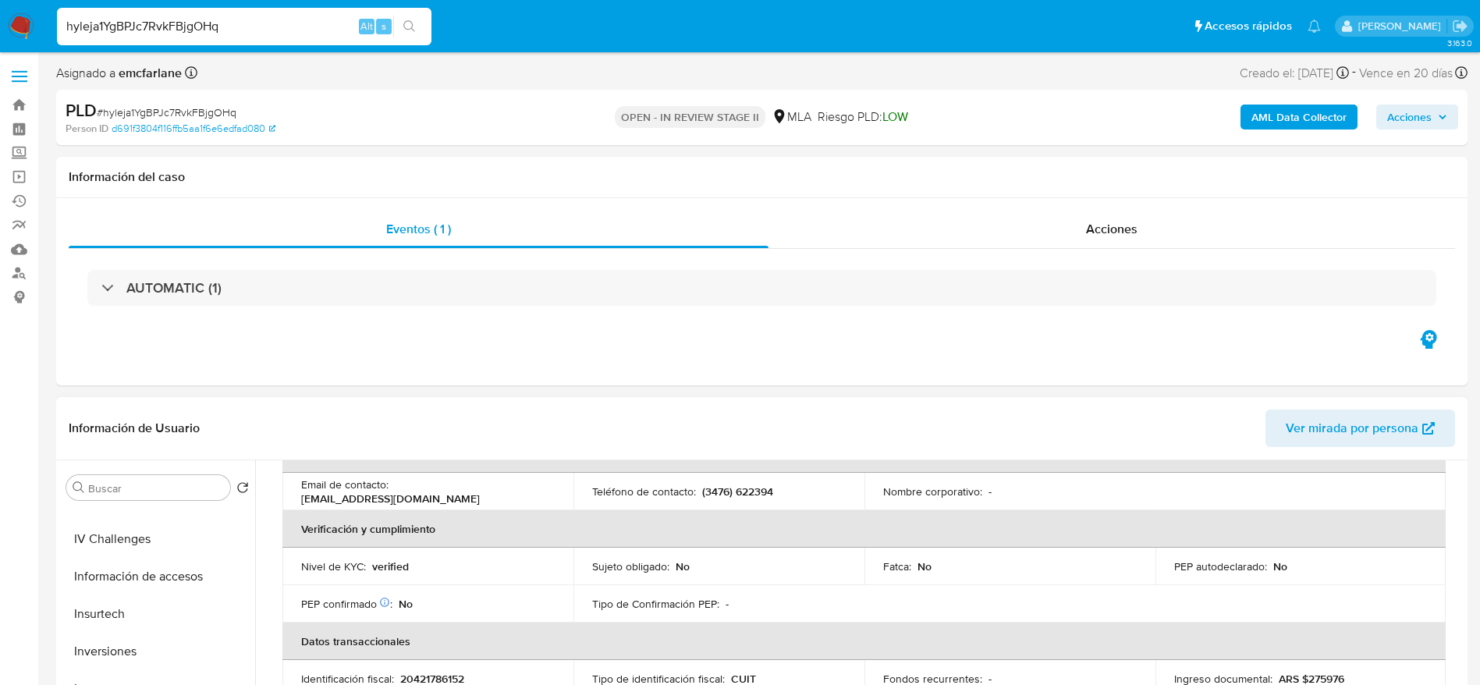
scroll to position [2, 0]
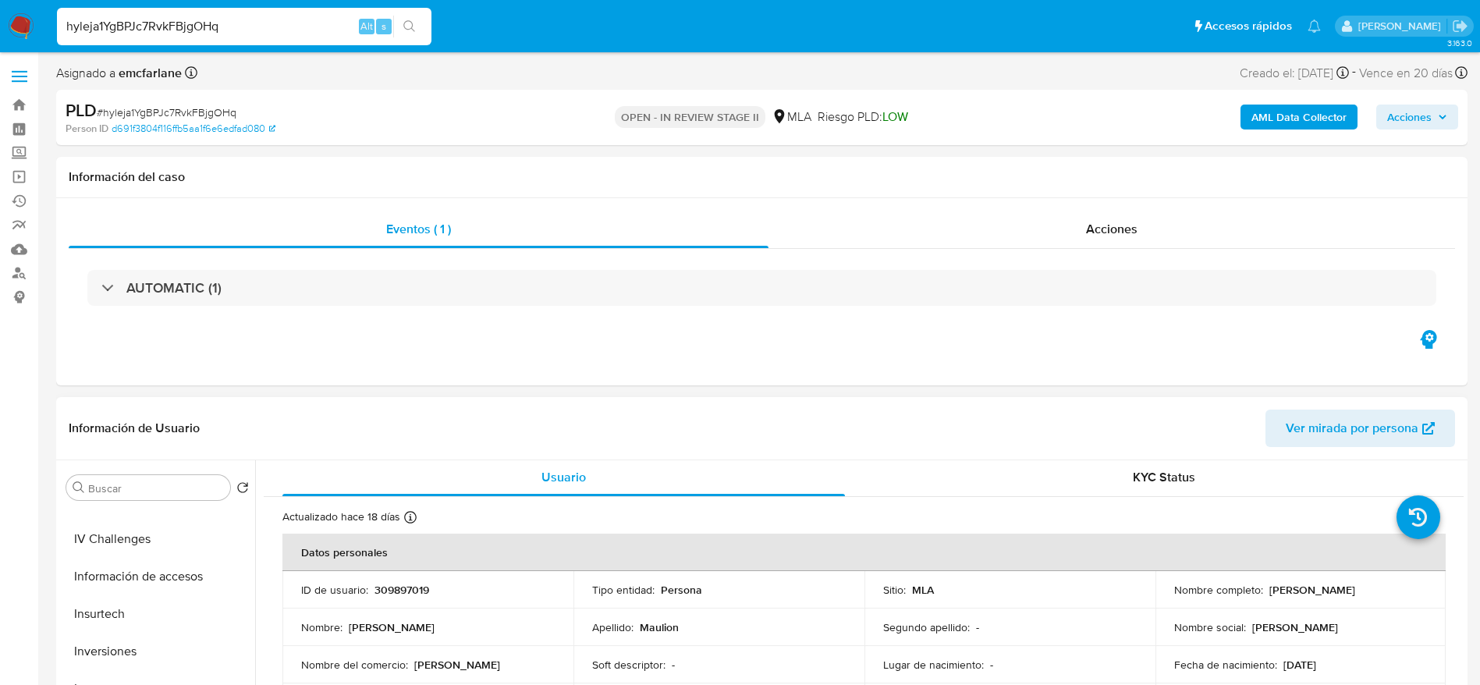
drag, startPoint x: 1267, startPoint y: 588, endPoint x: 1395, endPoint y: 593, distance: 128.0
click at [1395, 593] on div "Nombre completo : [PERSON_NAME]" at bounding box center [1300, 590] width 253 height 14
copy p "[PERSON_NAME]"
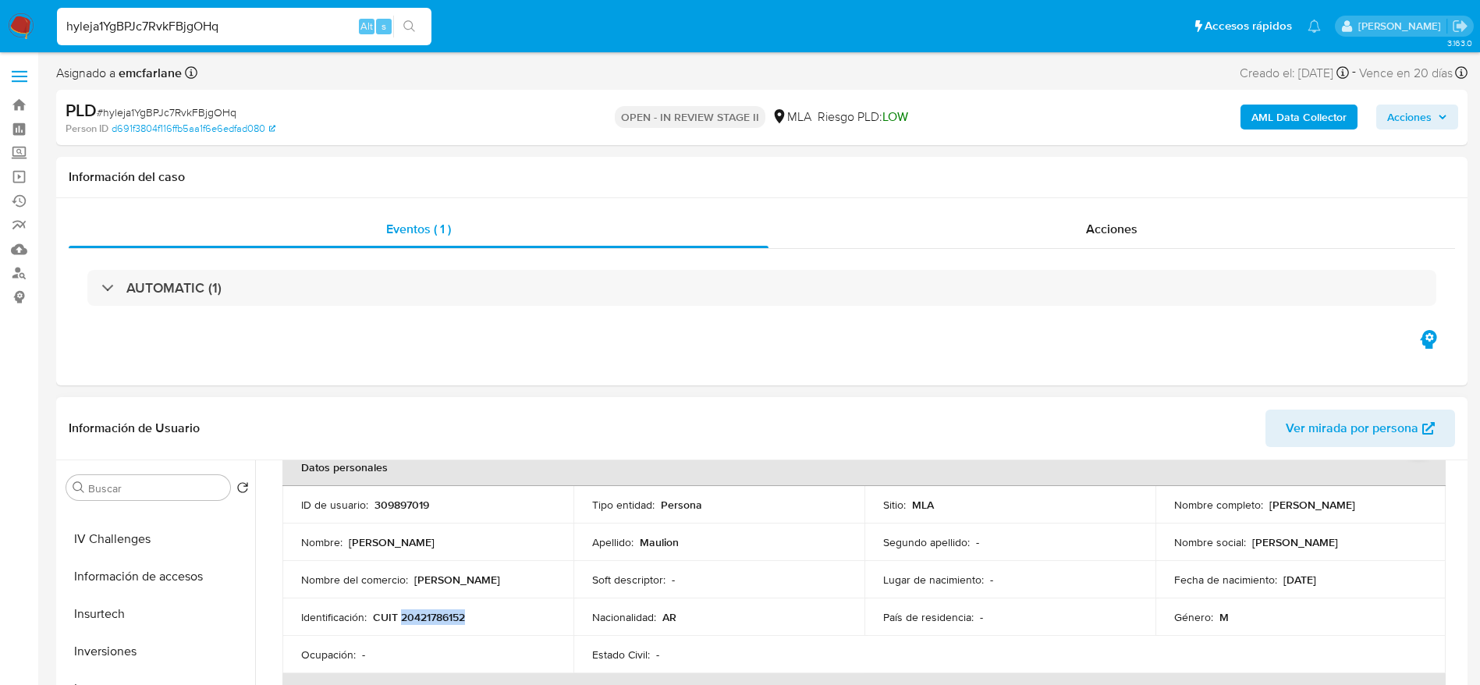
scroll to position [119, 0]
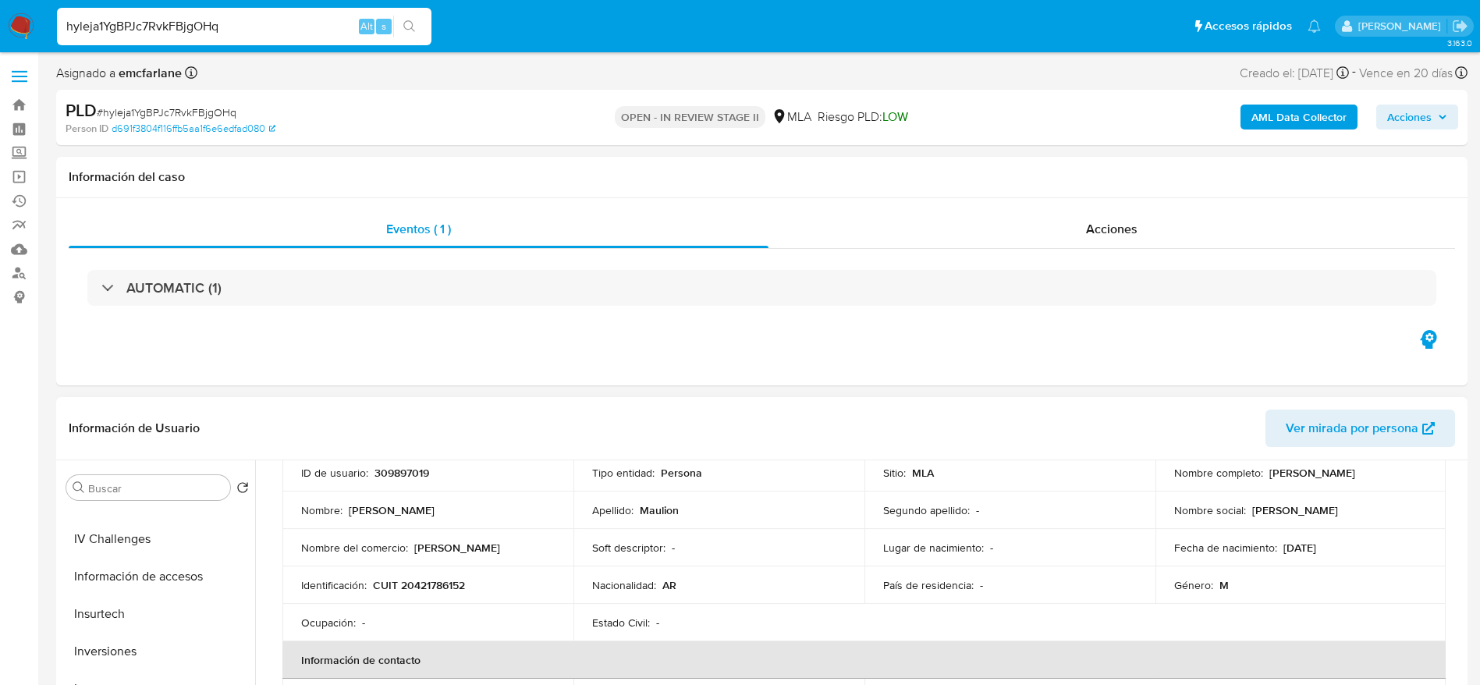
click at [444, 597] on td "Identificación : CUIT 20421786152" at bounding box center [427, 584] width 291 height 37
click at [438, 578] on p "CUIT 20421786152" at bounding box center [419, 585] width 92 height 14
copy p "20421786152"
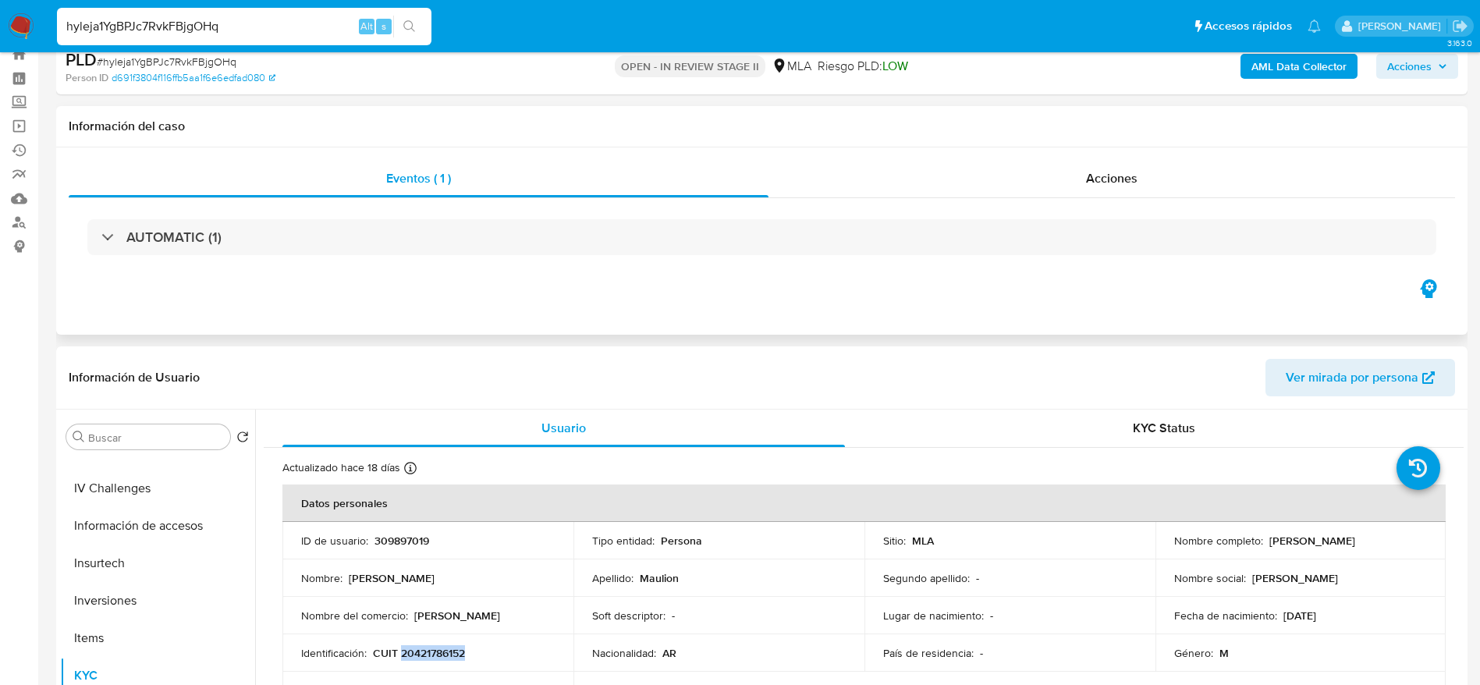
scroll to position [0, 0]
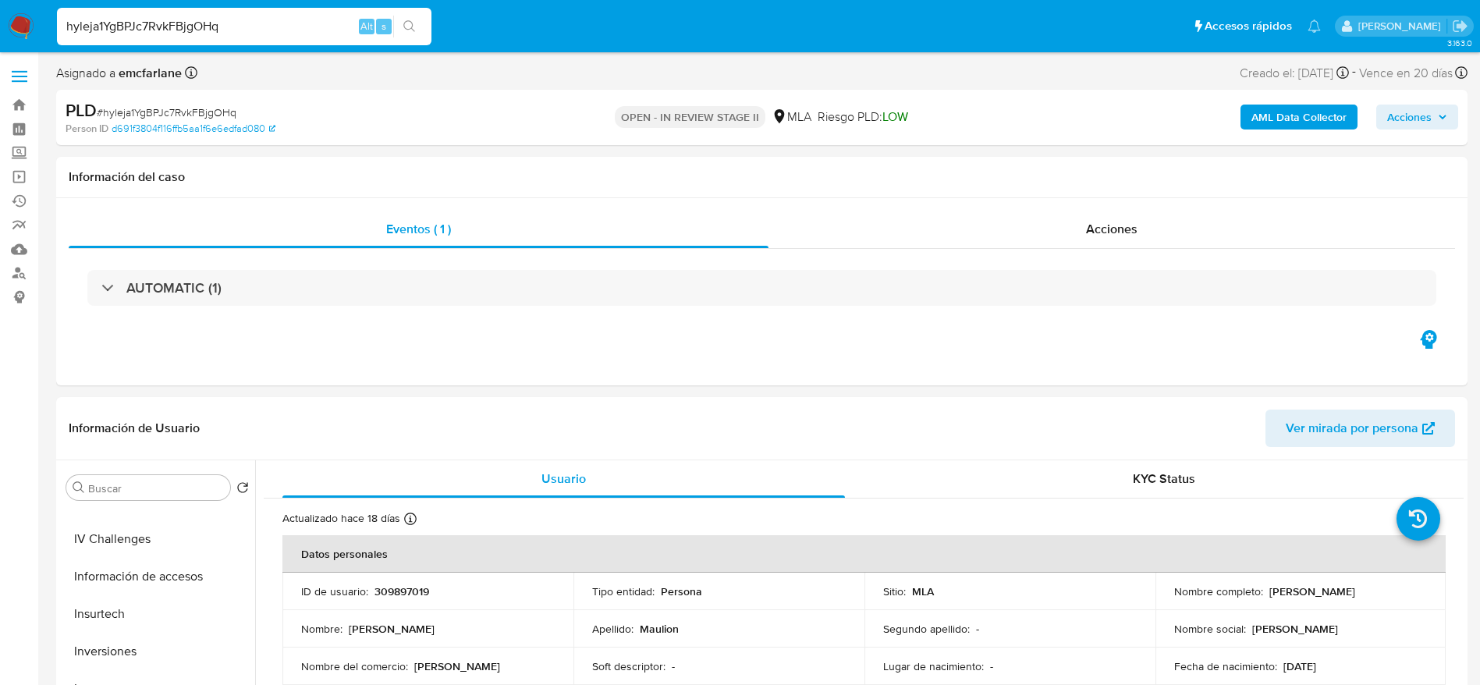
click at [1425, 121] on span "Acciones" at bounding box center [1409, 117] width 44 height 25
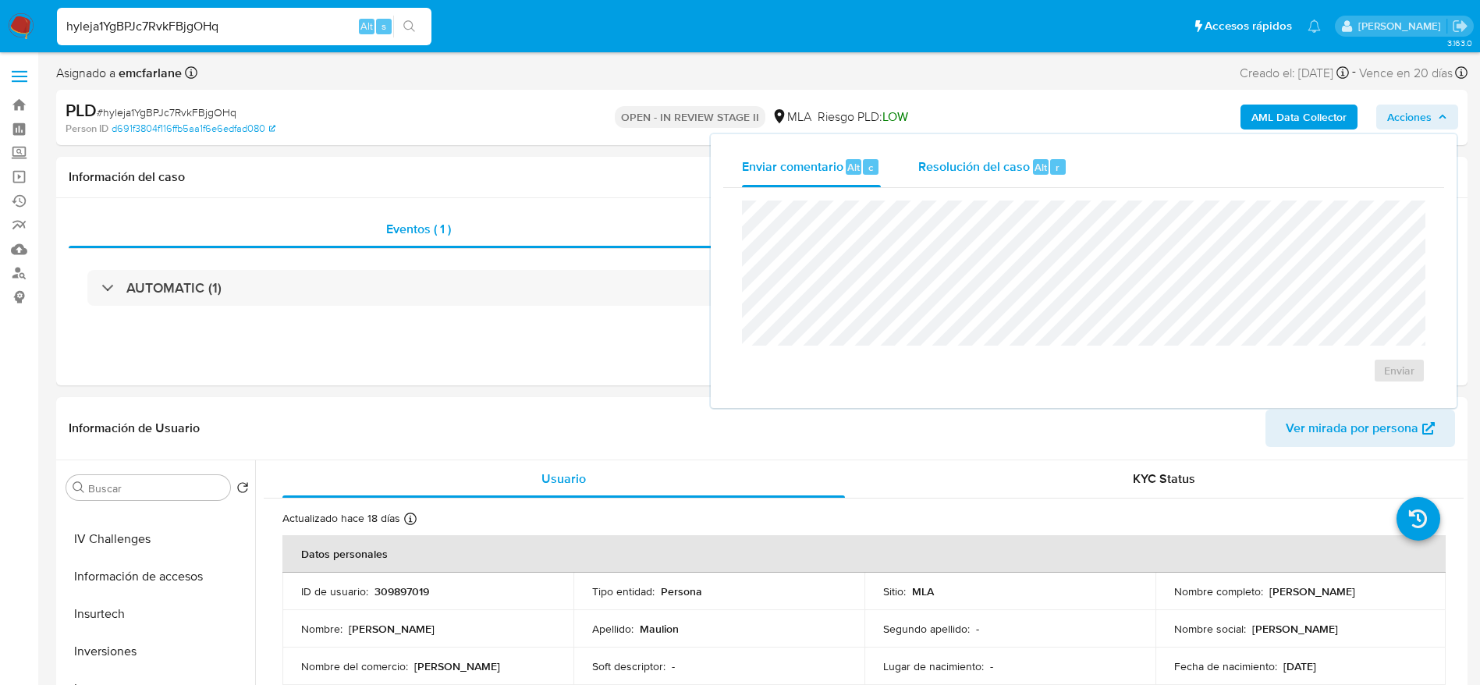
click at [1028, 182] on div "Resolución del caso Alt r" at bounding box center [992, 167] width 149 height 41
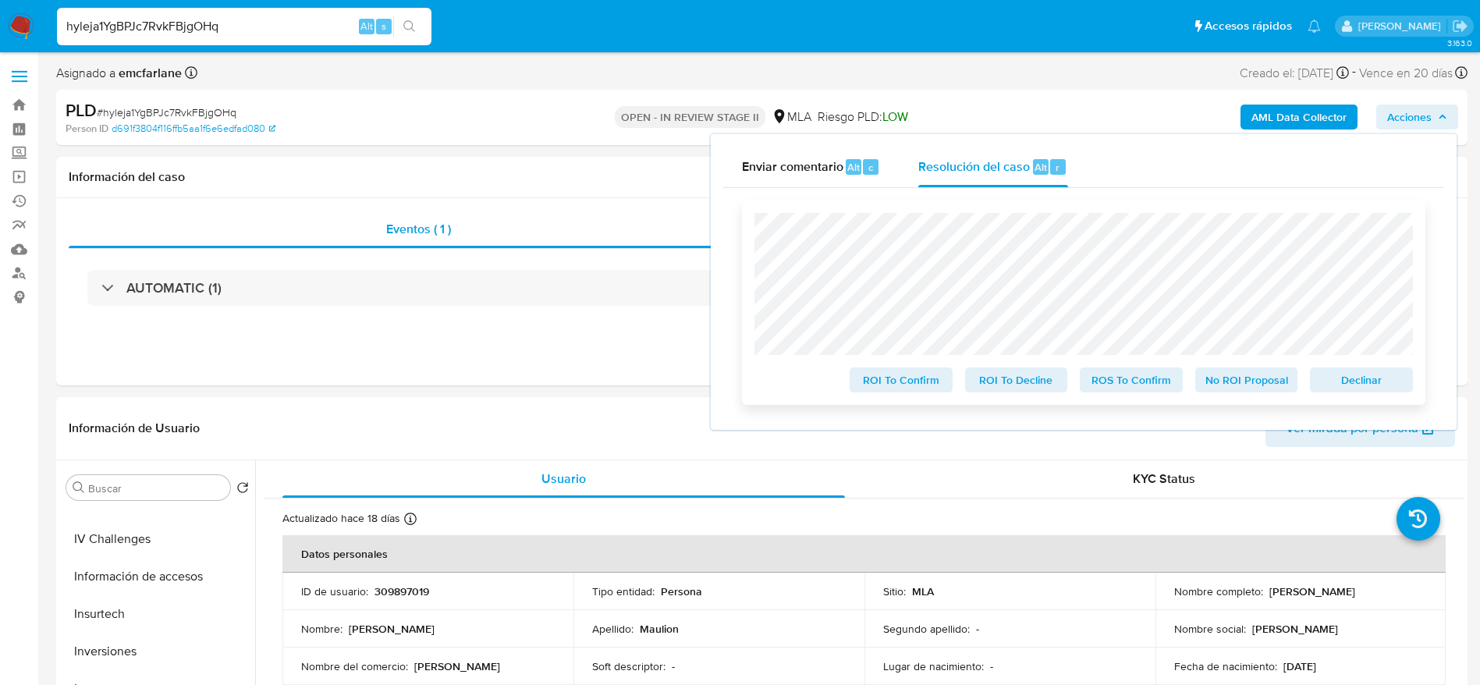
click at [1388, 369] on div "Declinar" at bounding box center [1357, 376] width 109 height 31
click at [1357, 390] on span "Declinar" at bounding box center [1361, 380] width 81 height 22
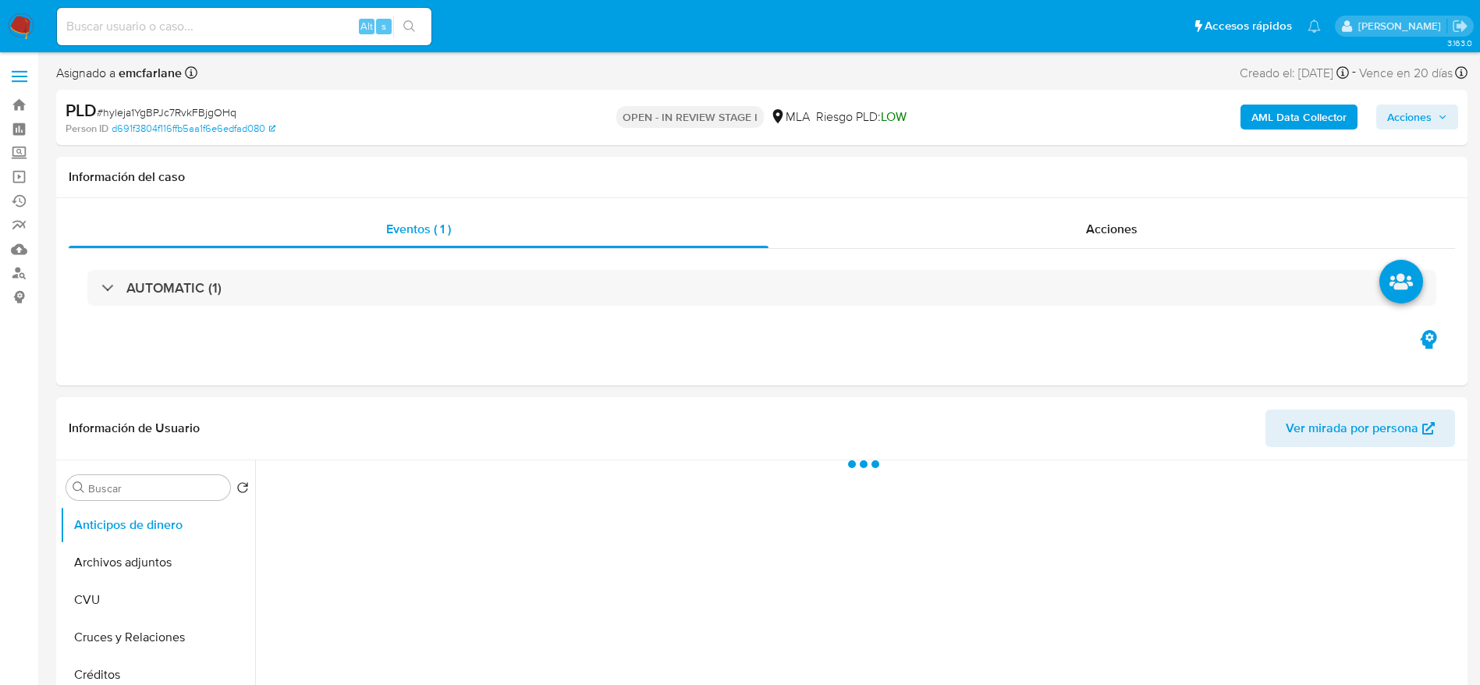
select select "10"
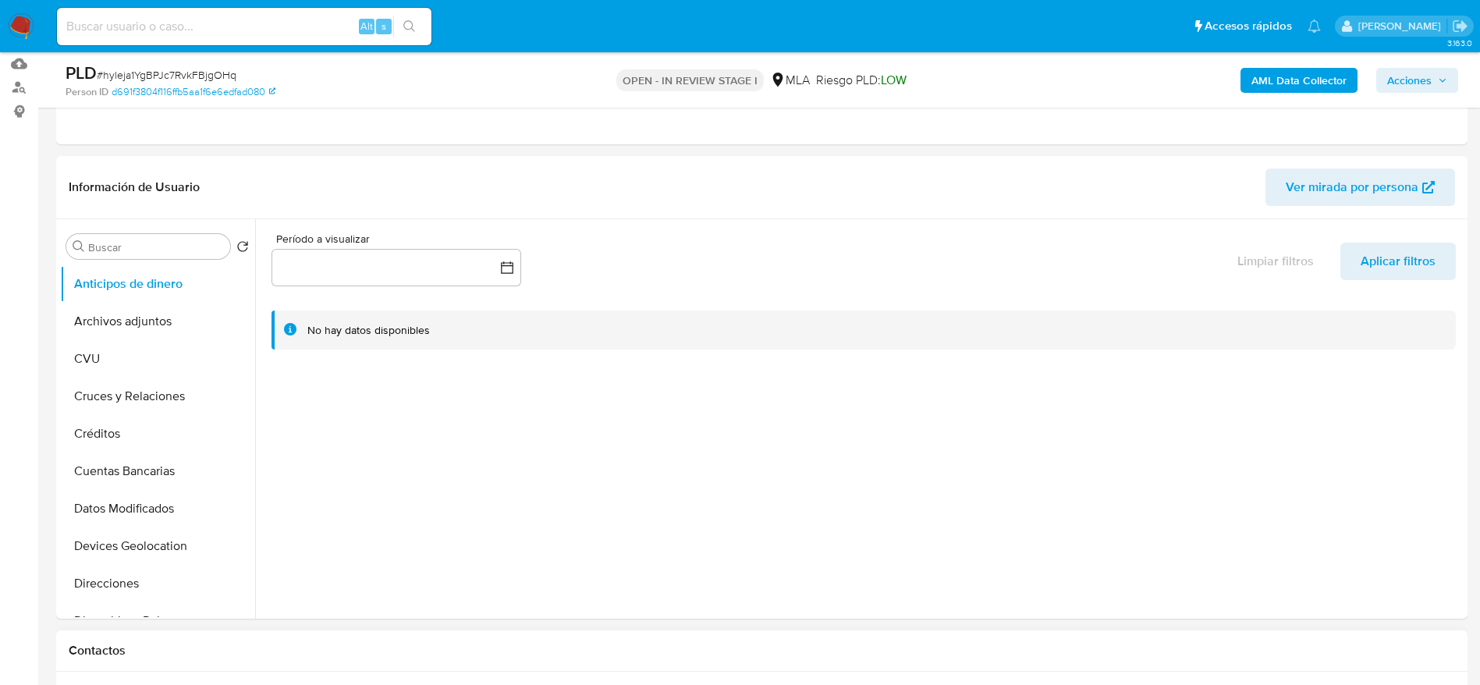
scroll to position [351, 0]
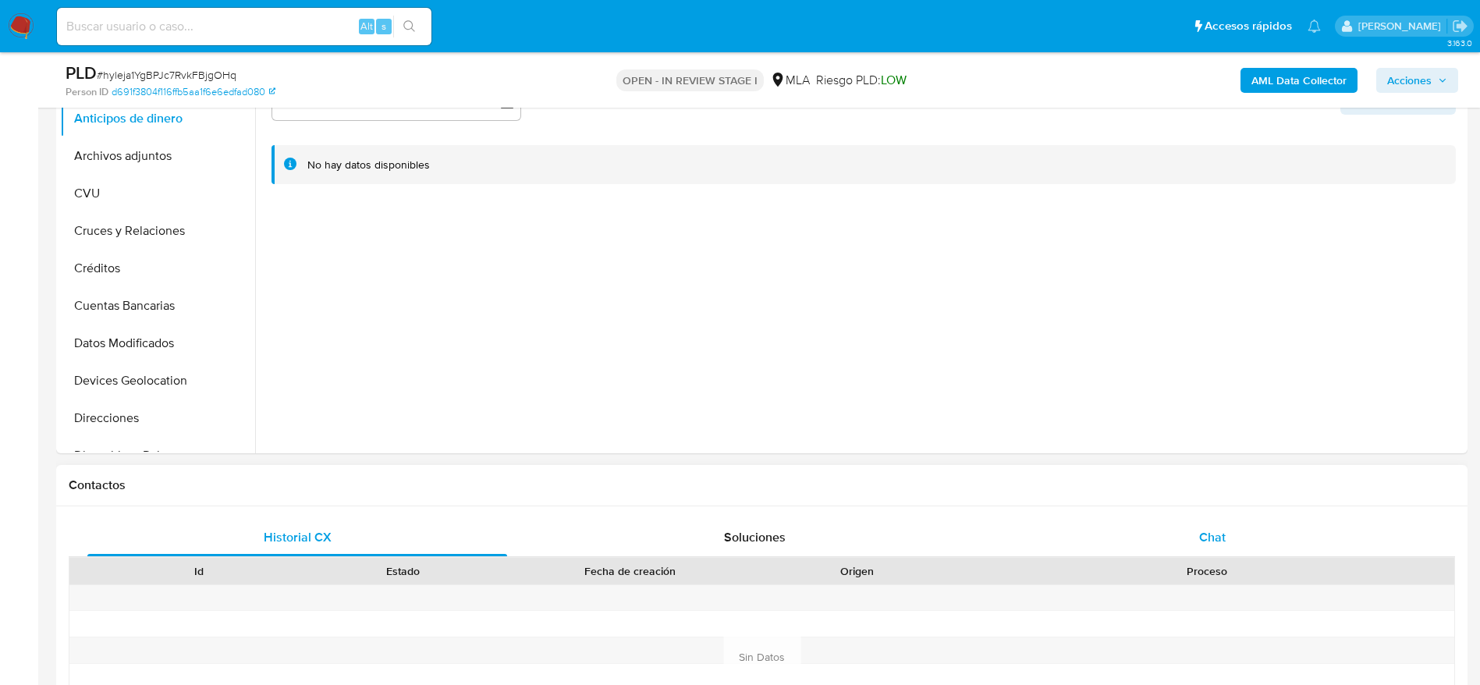
click at [1181, 530] on div "Chat" at bounding box center [1212, 537] width 420 height 37
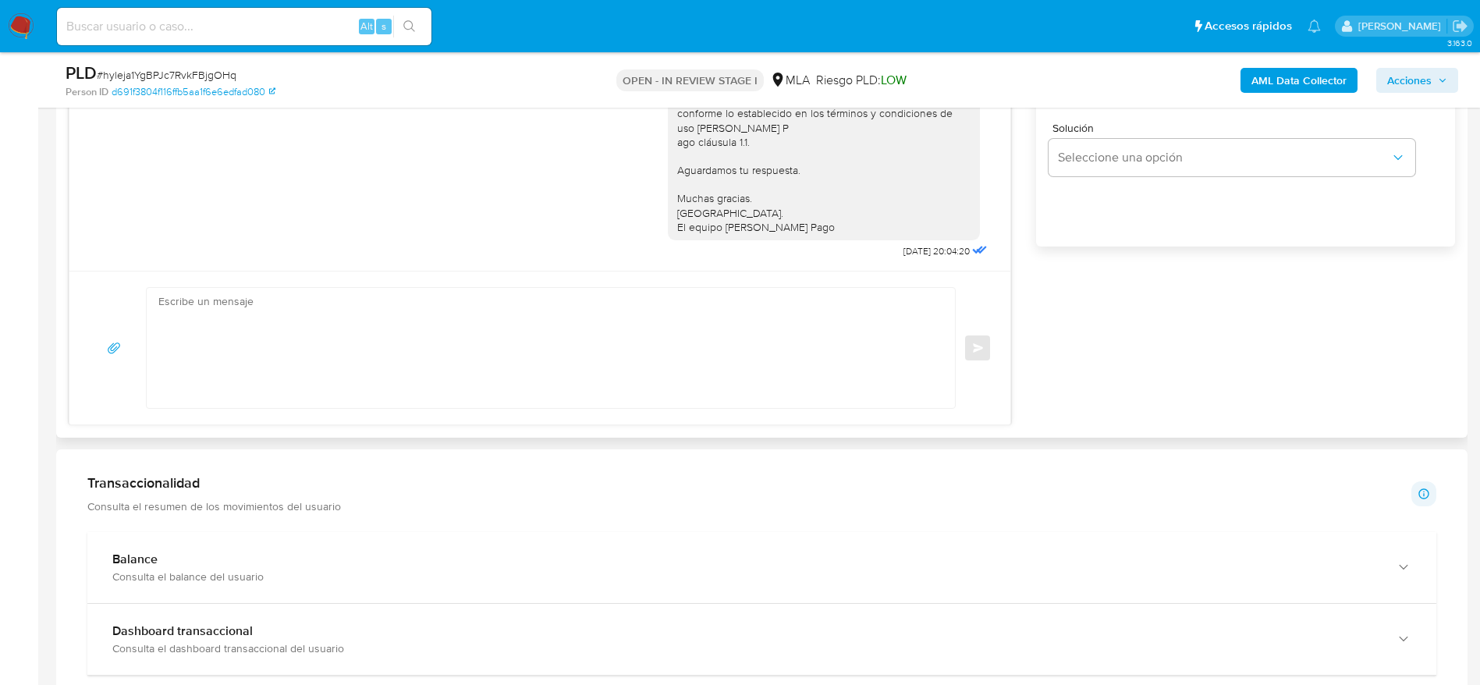
scroll to position [1053, 0]
click at [509, 347] on textarea at bounding box center [546, 343] width 777 height 120
paste textarea "Hola Valentin Pablo Maulion, En función de las operaciones registradas en tu cu…"
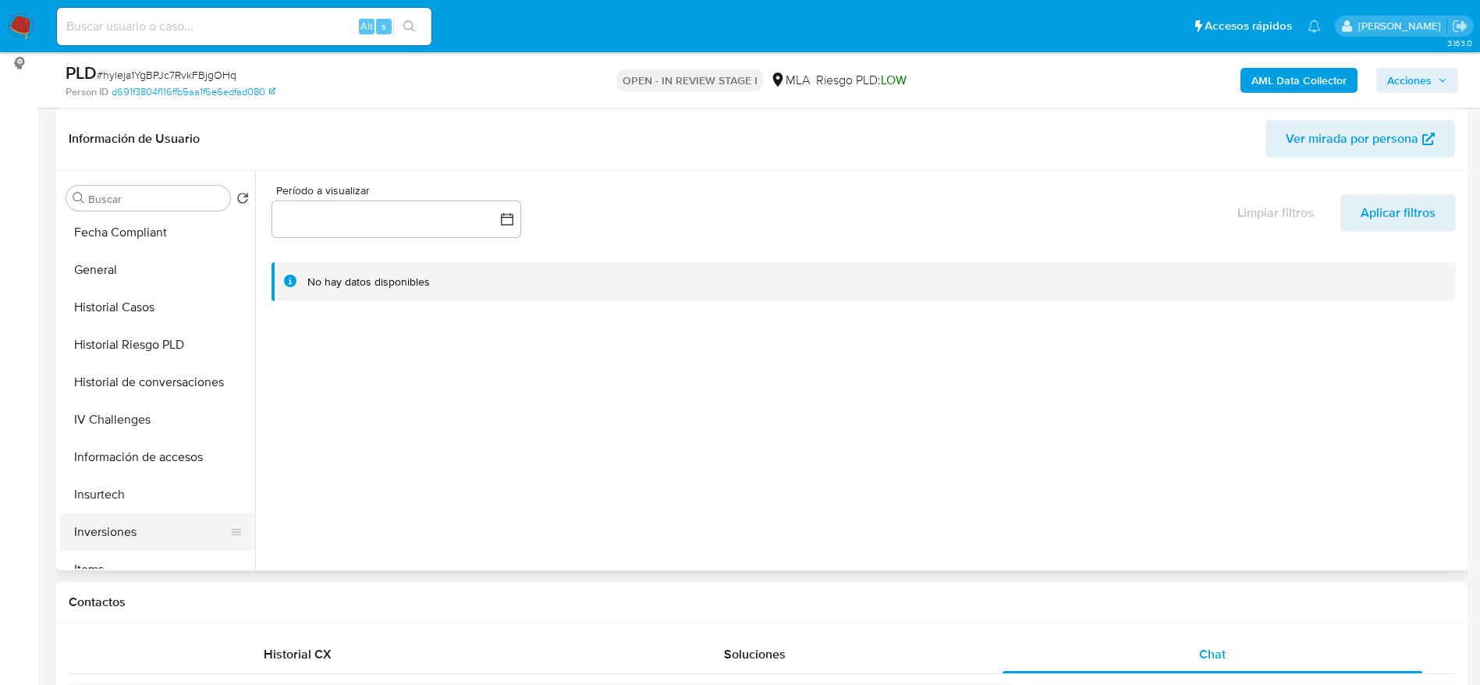
scroll to position [468, 0]
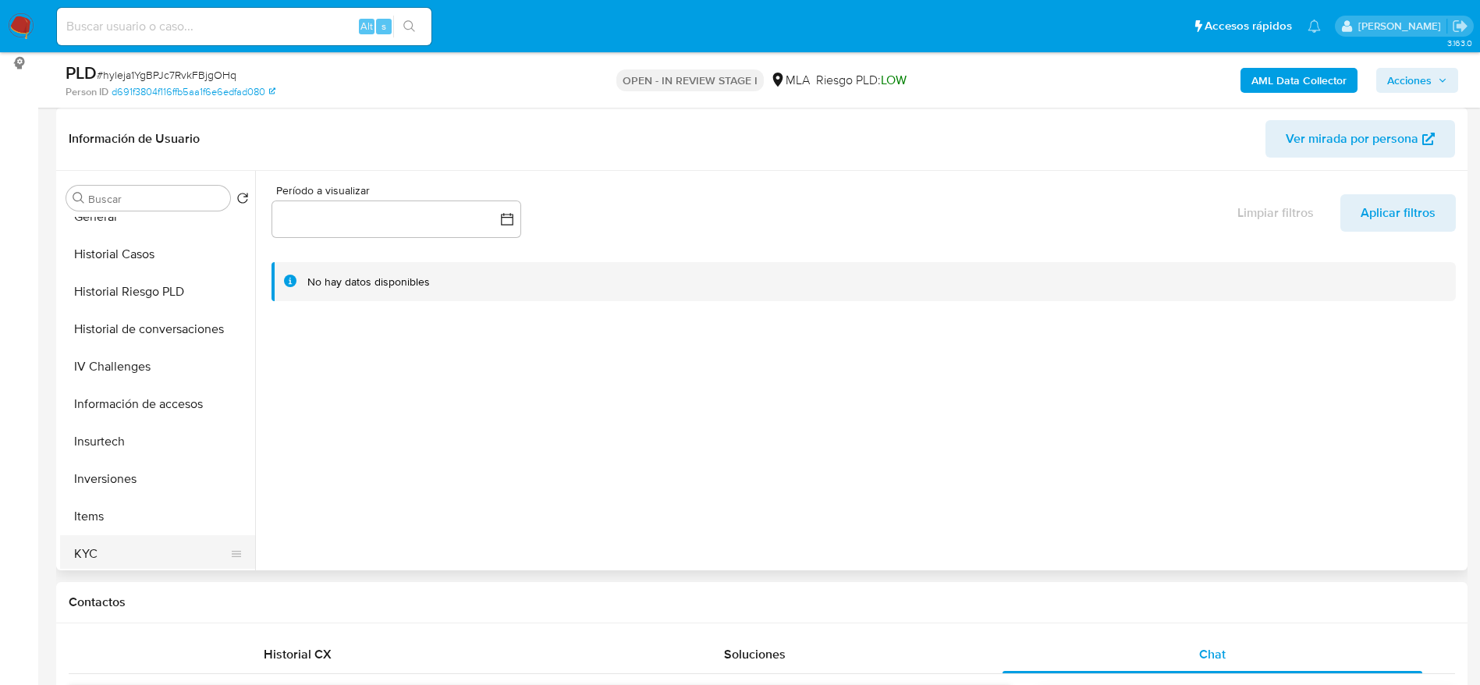
type textarea "Hola Valentin Pablo Maulion, En función de las operaciones registradas en tu cu…"
click at [107, 551] on button "KYC" at bounding box center [151, 553] width 183 height 37
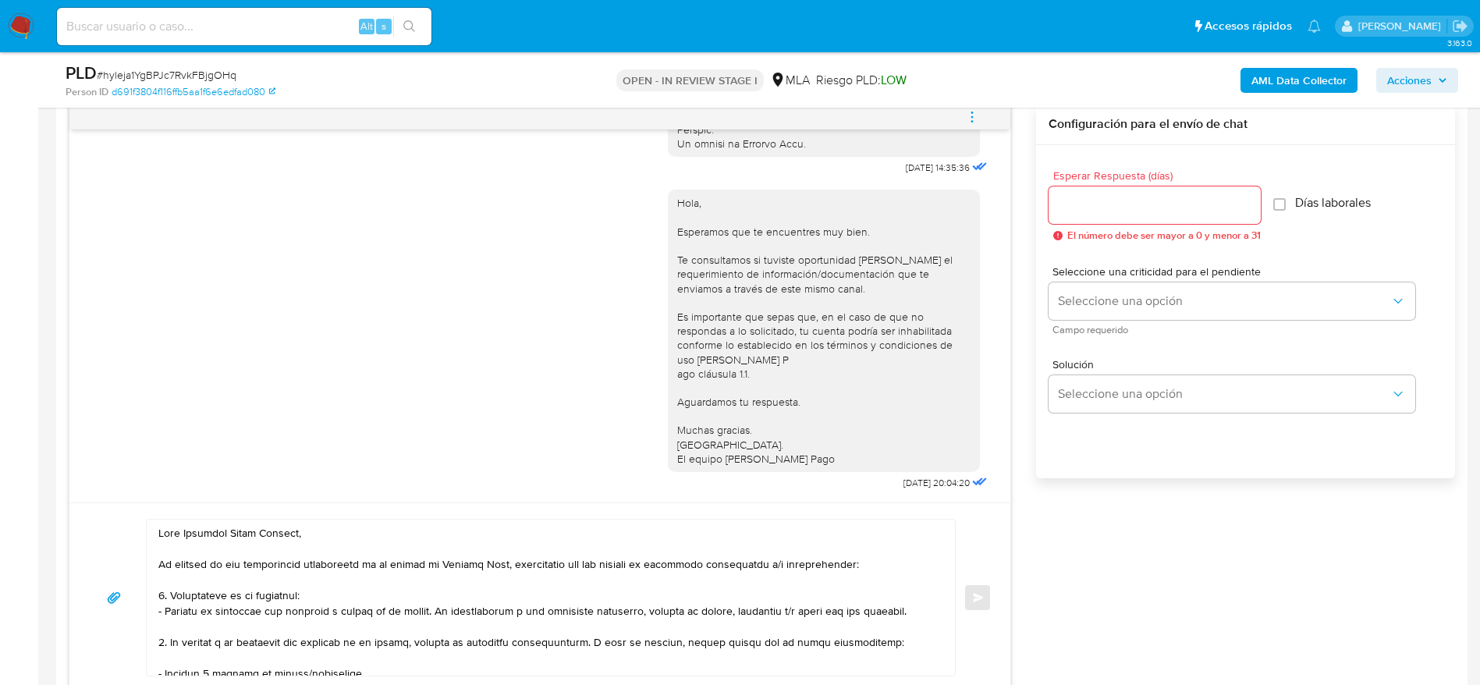
scroll to position [702, 0]
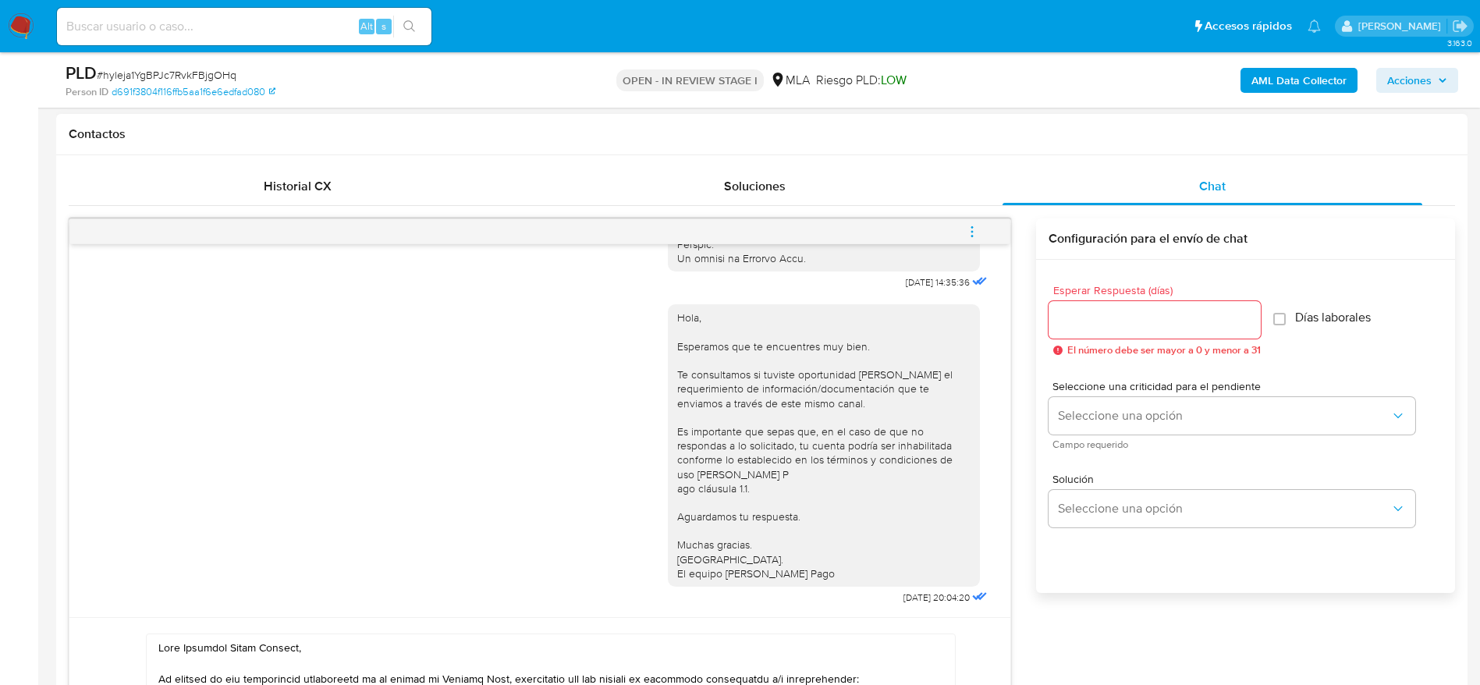
click at [1083, 334] on div at bounding box center [1154, 319] width 212 height 37
click at [1083, 316] on input "Esperar Respuesta (días)" at bounding box center [1154, 320] width 212 height 20
type input "1"
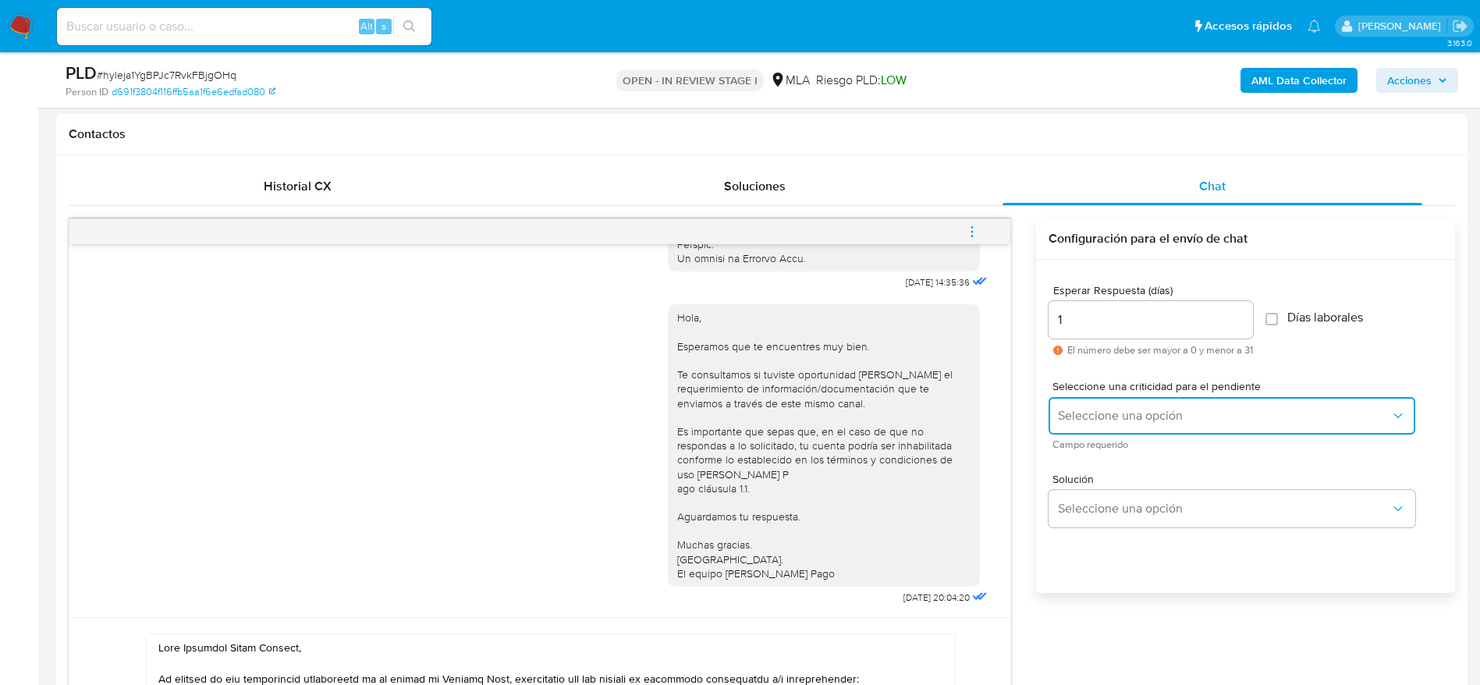
drag, startPoint x: 1090, startPoint y: 418, endPoint x: 1101, endPoint y: 469, distance: 51.9
click at [1090, 419] on span "Seleccione una opción" at bounding box center [1224, 416] width 332 height 16
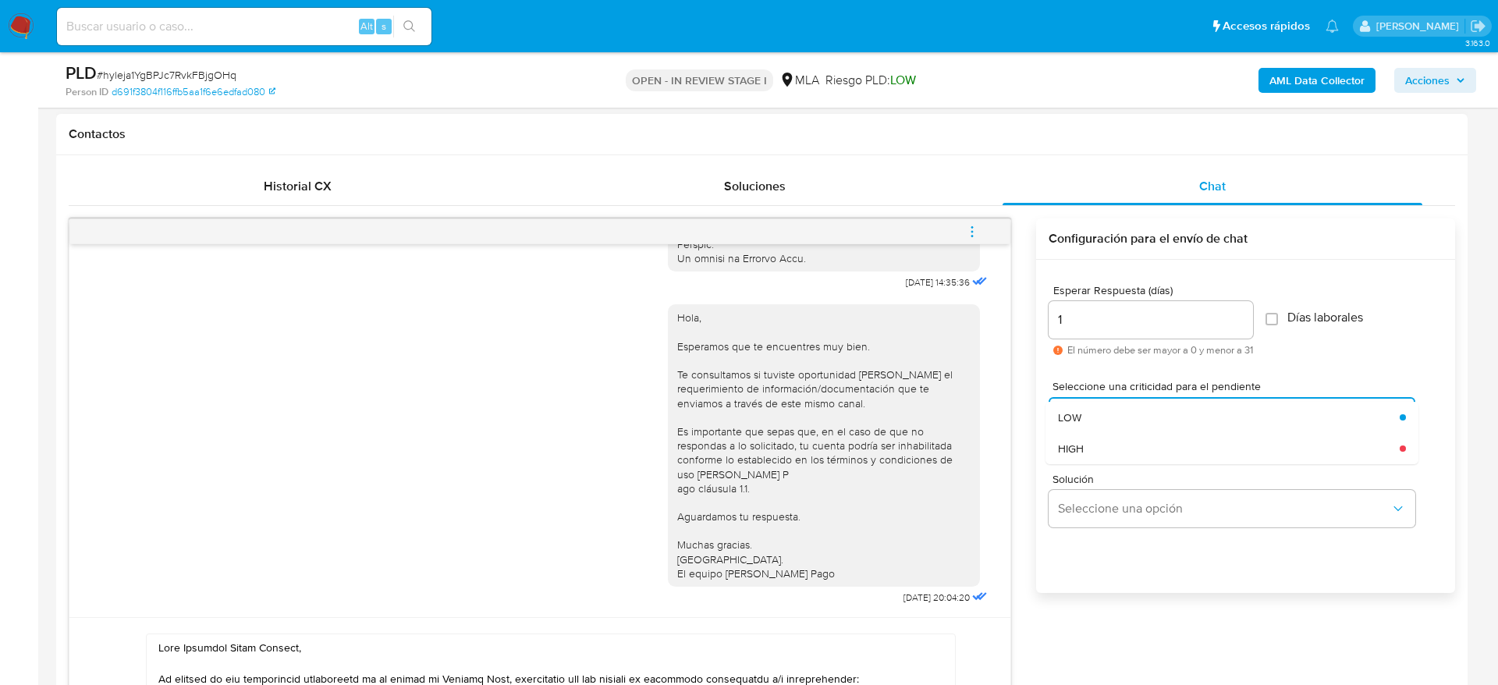
drag, startPoint x: 1096, startPoint y: 445, endPoint x: 795, endPoint y: 417, distance: 302.4
click at [1096, 445] on div "HIGH" at bounding box center [1229, 448] width 342 height 31
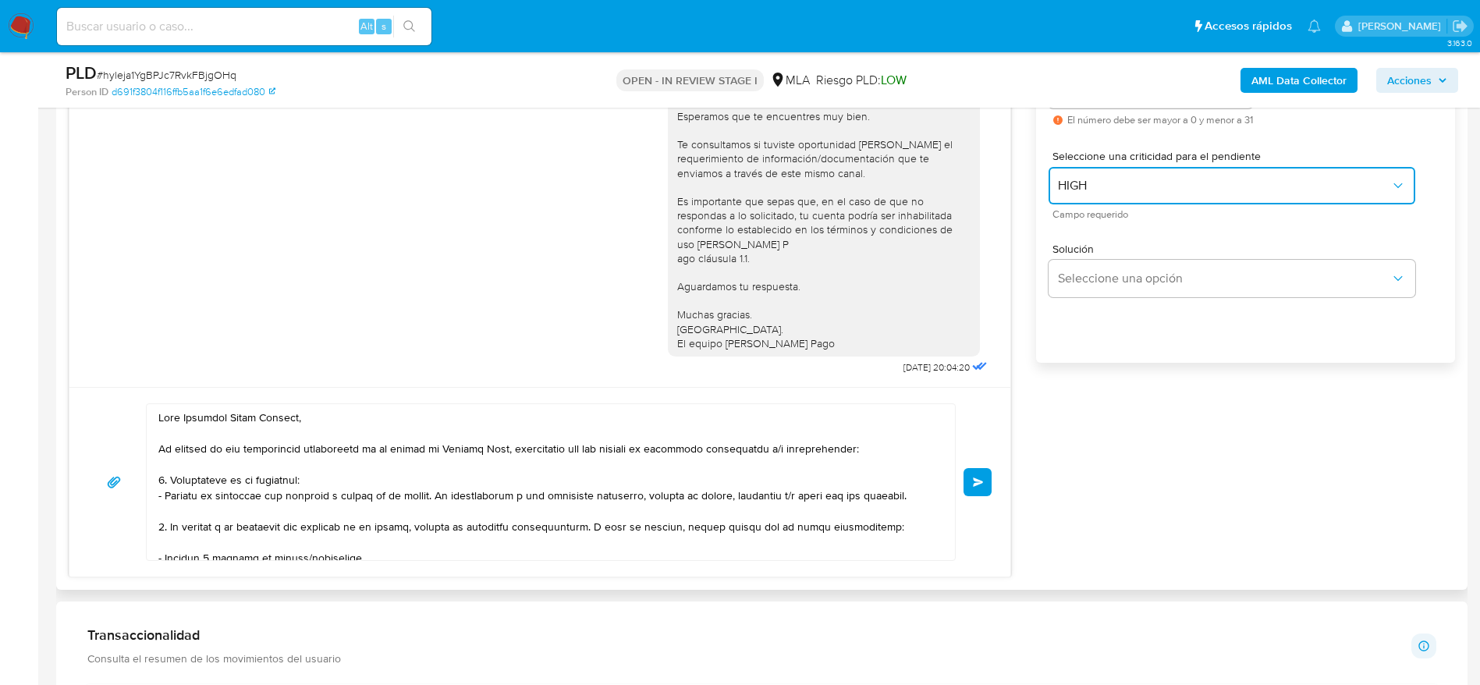
scroll to position [936, 0]
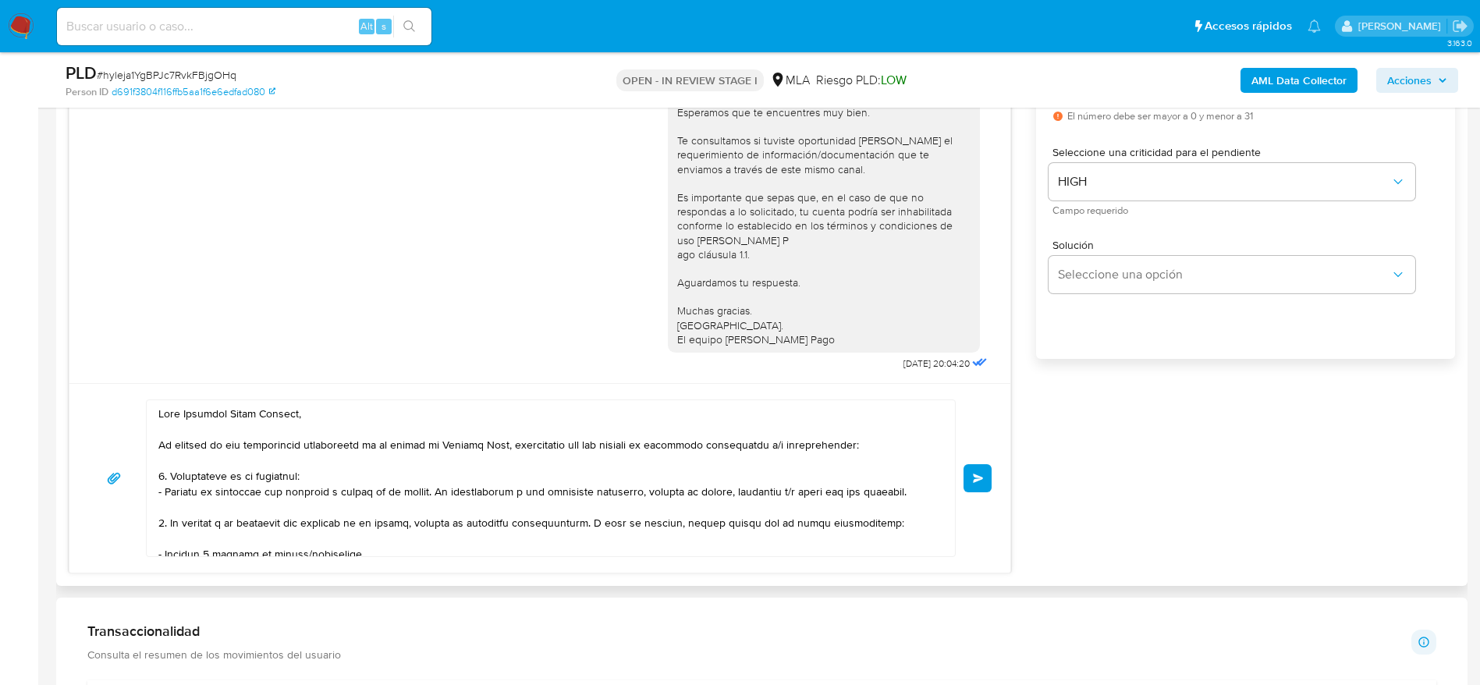
click at [985, 470] on button "Enviar" at bounding box center [977, 478] width 28 height 28
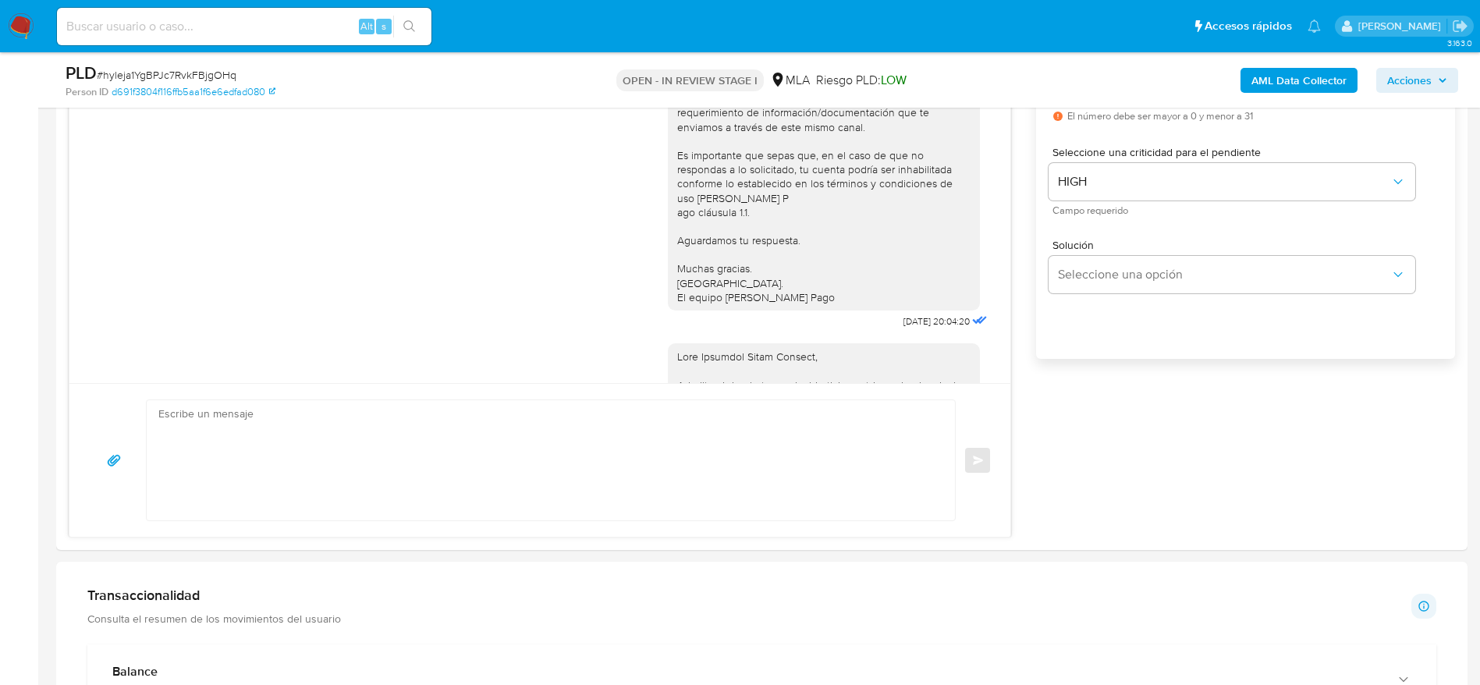
scroll to position [1708, 0]
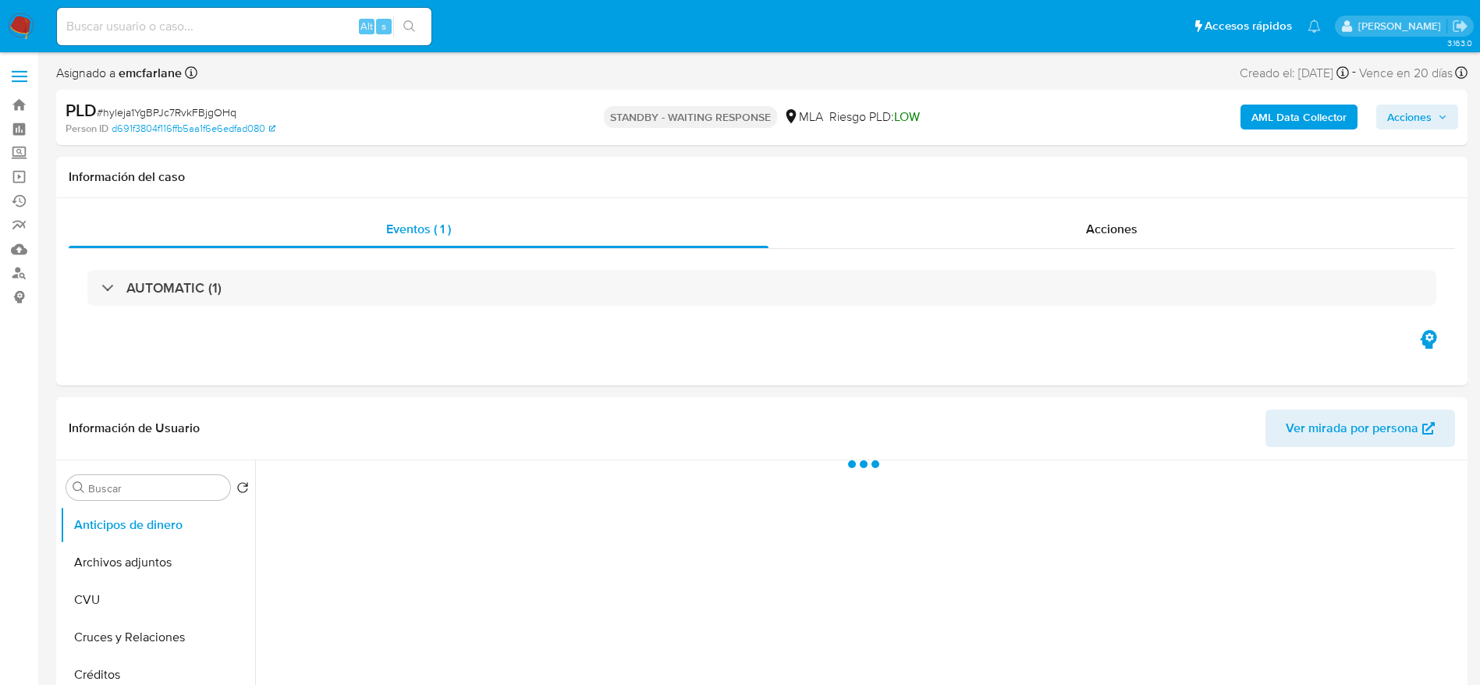
select select "10"
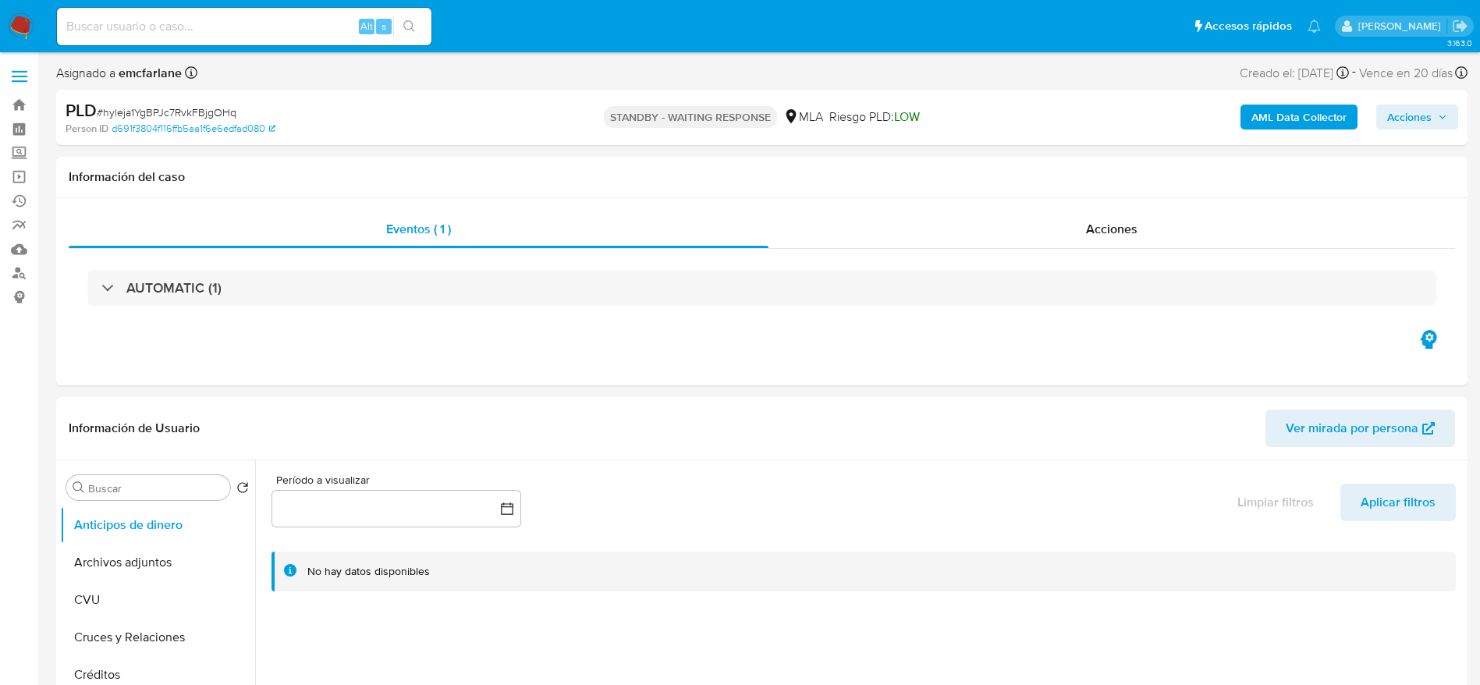
click at [265, 17] on input at bounding box center [244, 26] width 374 height 20
paste input "3JdRHH2E5IDRwQgAIdA9hwrz"
type input "3JdRHH2E5IDRwQgAIdA9hwrz"
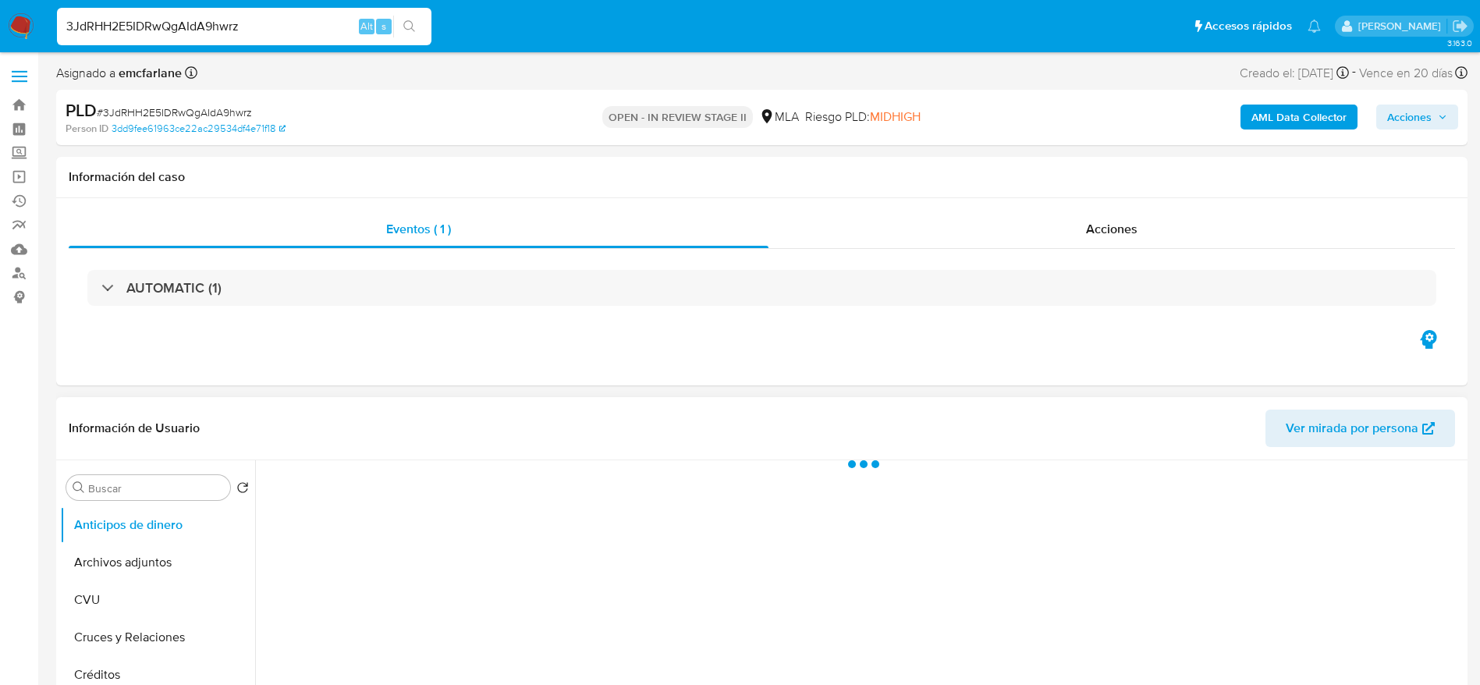
select select "10"
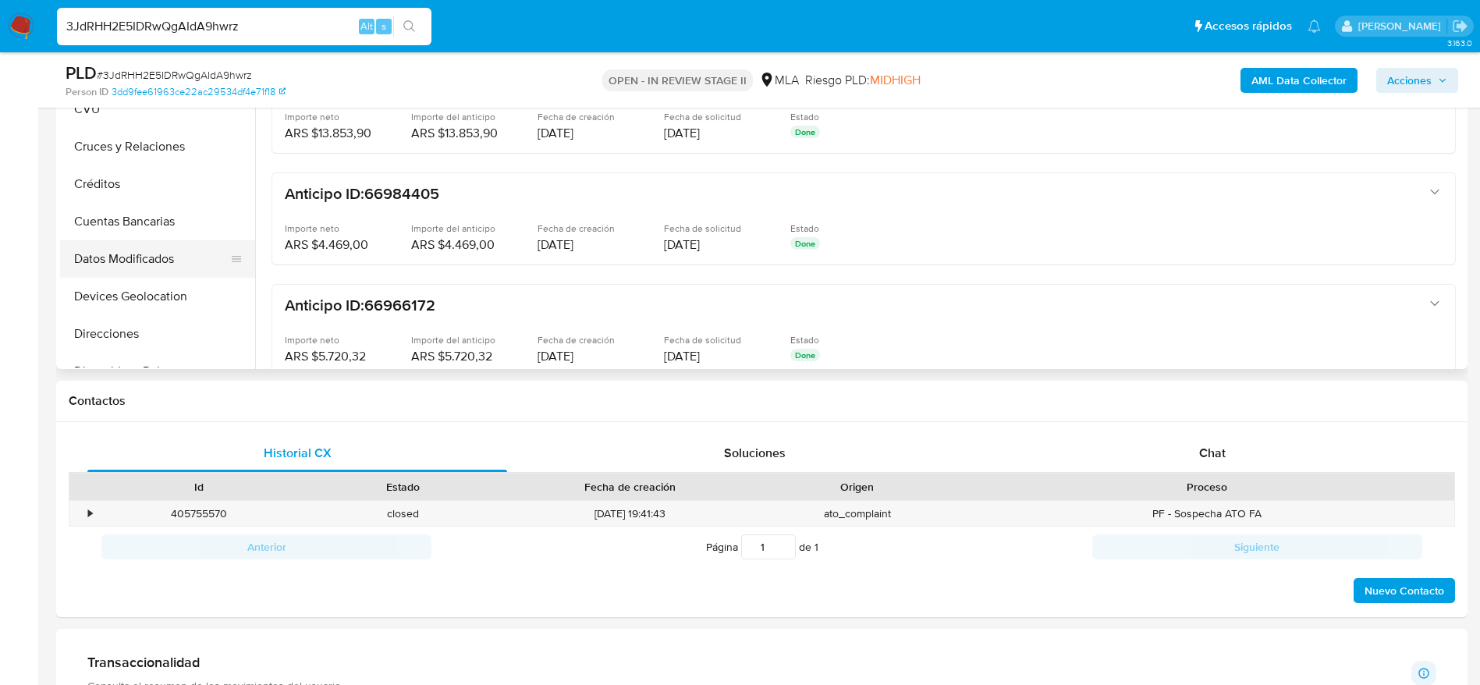
scroll to position [351, 0]
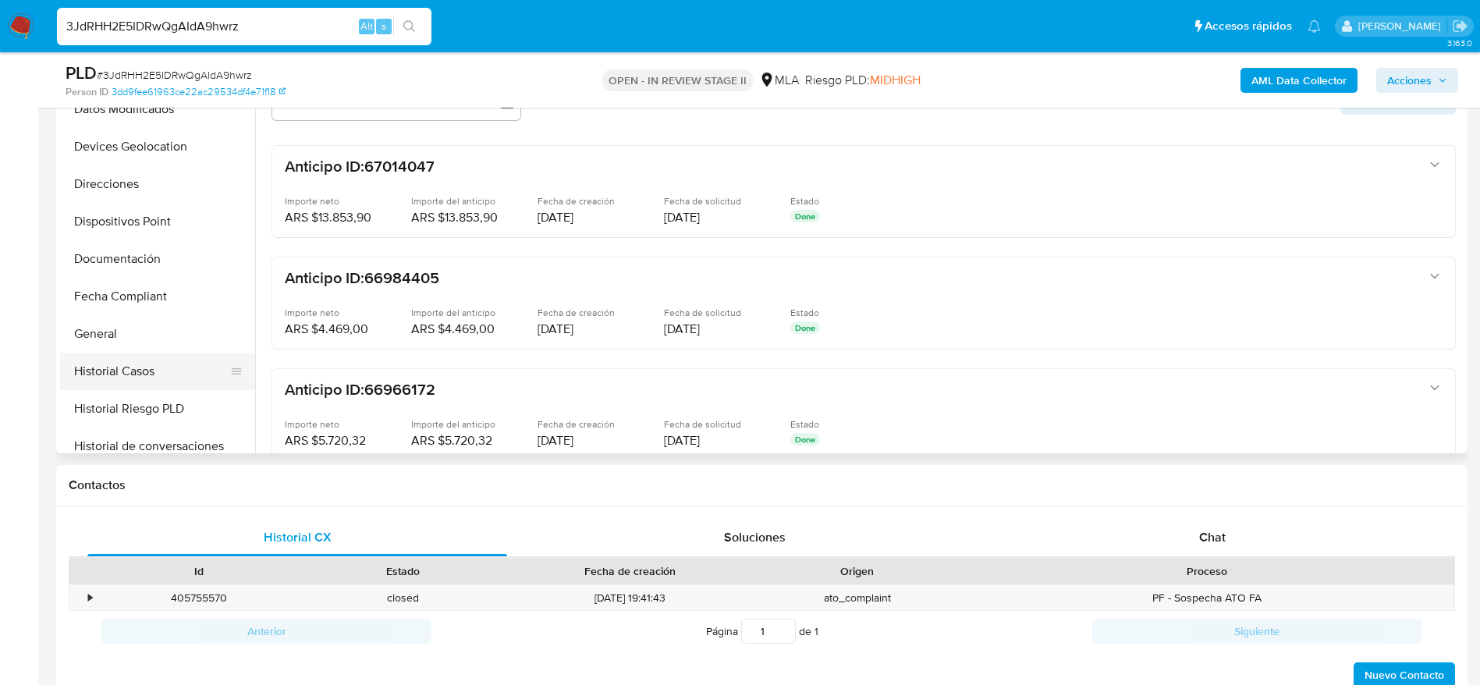
drag, startPoint x: 133, startPoint y: 363, endPoint x: 123, endPoint y: 352, distance: 14.9
click at [133, 364] on button "Historial Casos" at bounding box center [151, 371] width 183 height 37
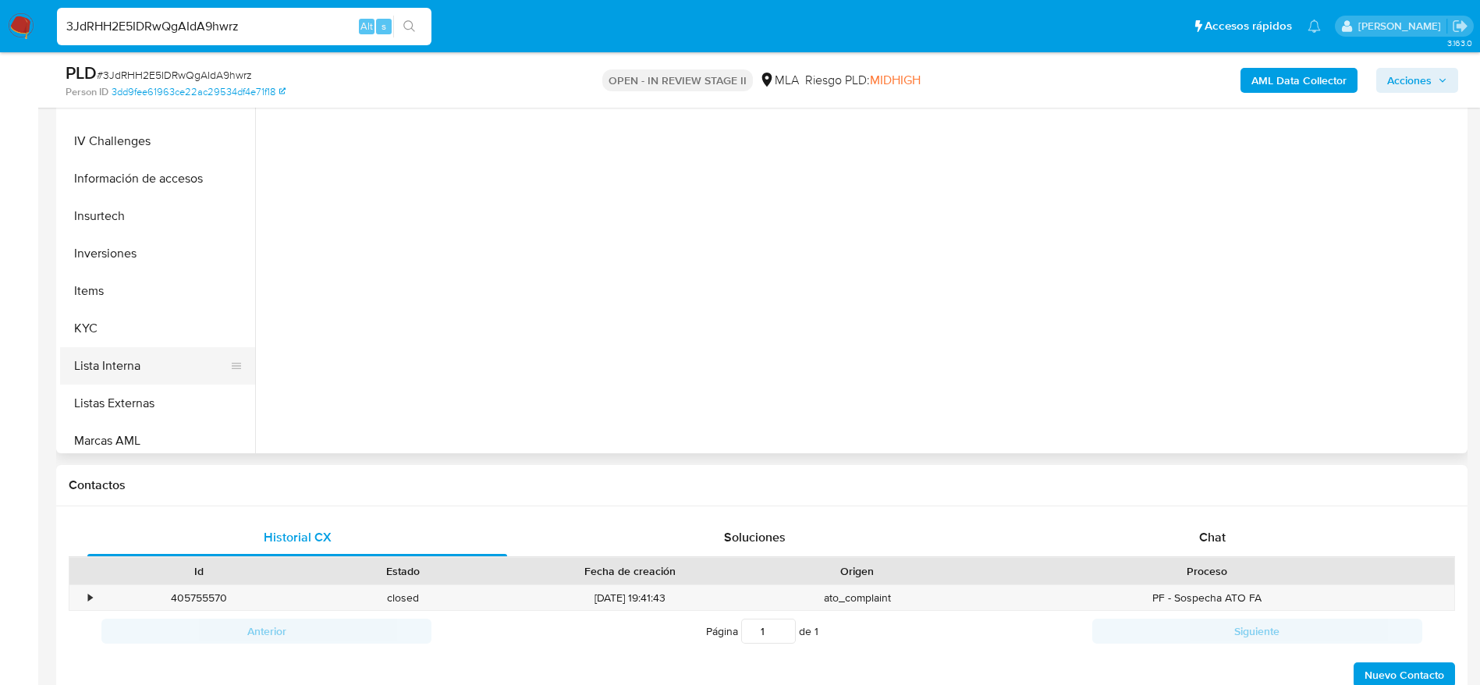
scroll to position [585, 0]
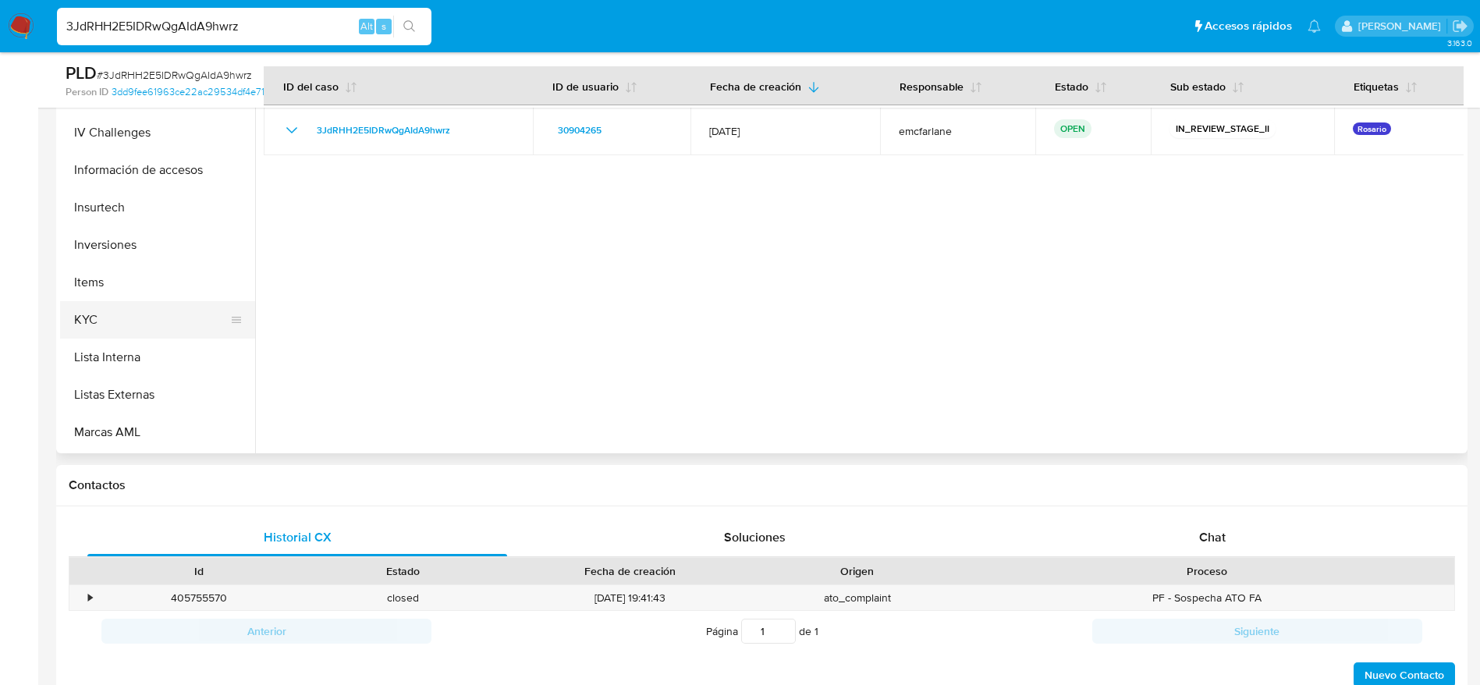
click at [122, 326] on button "KYC" at bounding box center [151, 319] width 183 height 37
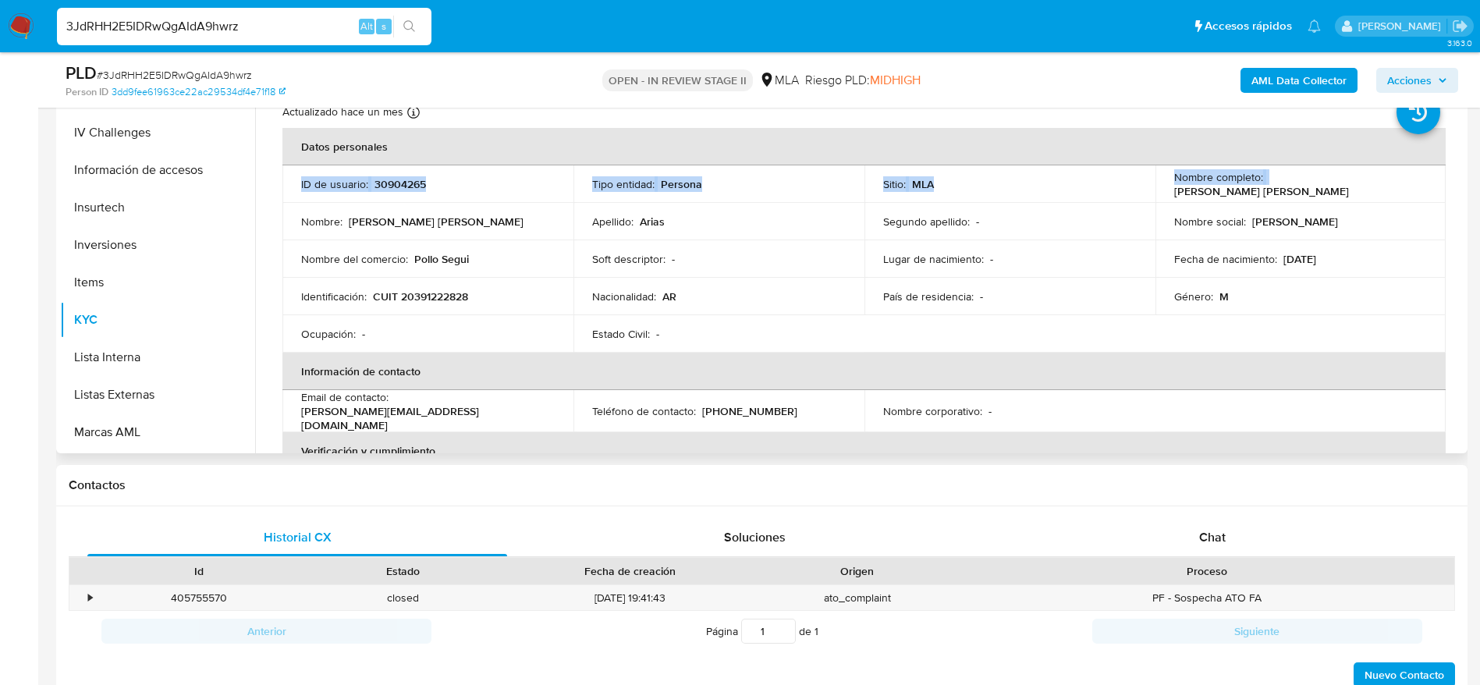
drag, startPoint x: 1267, startPoint y: 183, endPoint x: 1423, endPoint y: 161, distance: 157.4
click at [1420, 162] on table "Datos personales ID de usuario : 30904265 Tipo entidad : Persona Sitio : MLA No…" at bounding box center [863, 411] width 1163 height 566
click at [1409, 179] on div "Nombre completo : Guido Ignacio Abraham Arias" at bounding box center [1300, 184] width 253 height 28
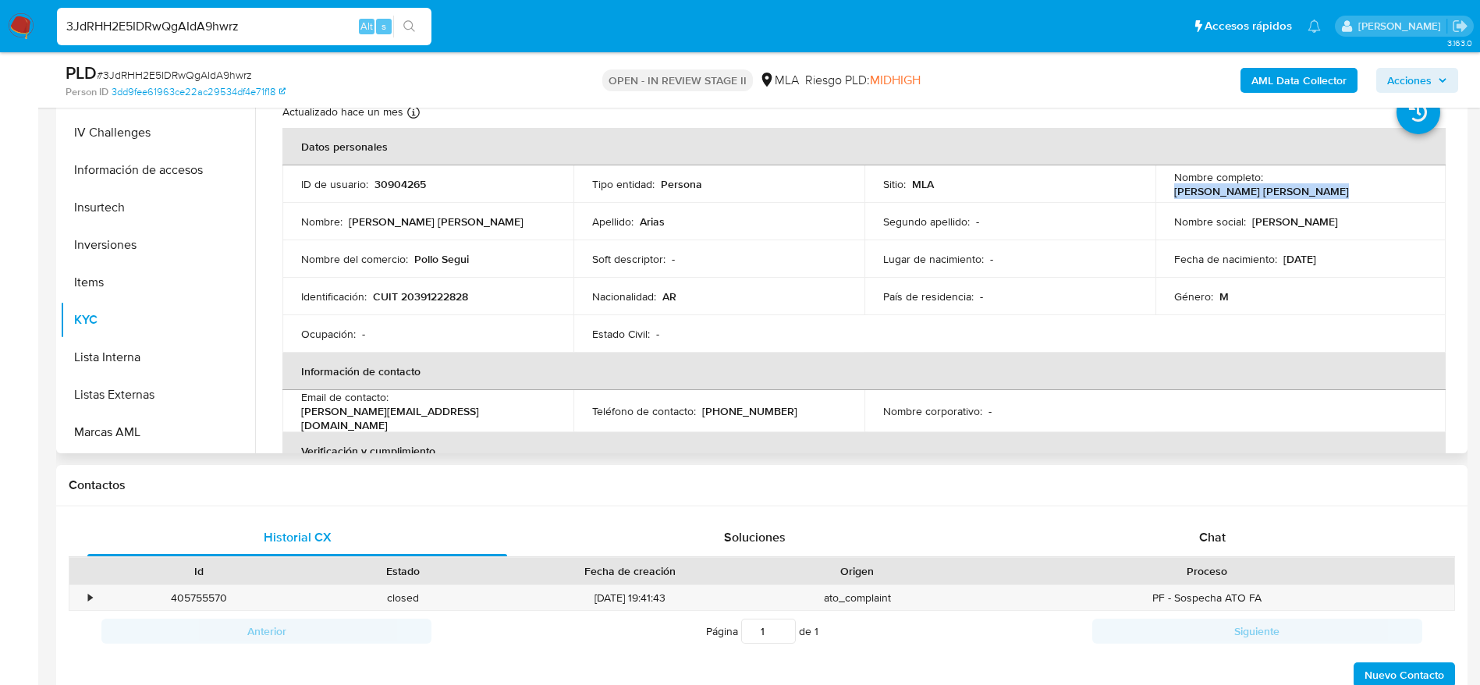
drag, startPoint x: 1264, startPoint y: 185, endPoint x: 1409, endPoint y: 175, distance: 144.7
click at [1409, 175] on td "Nombre completo : Guido Ignacio Abraham Arias" at bounding box center [1300, 183] width 291 height 37
copy p "[PERSON_NAME] [PERSON_NAME]"
click at [428, 297] on p "CUIT 20391222828" at bounding box center [420, 296] width 95 height 14
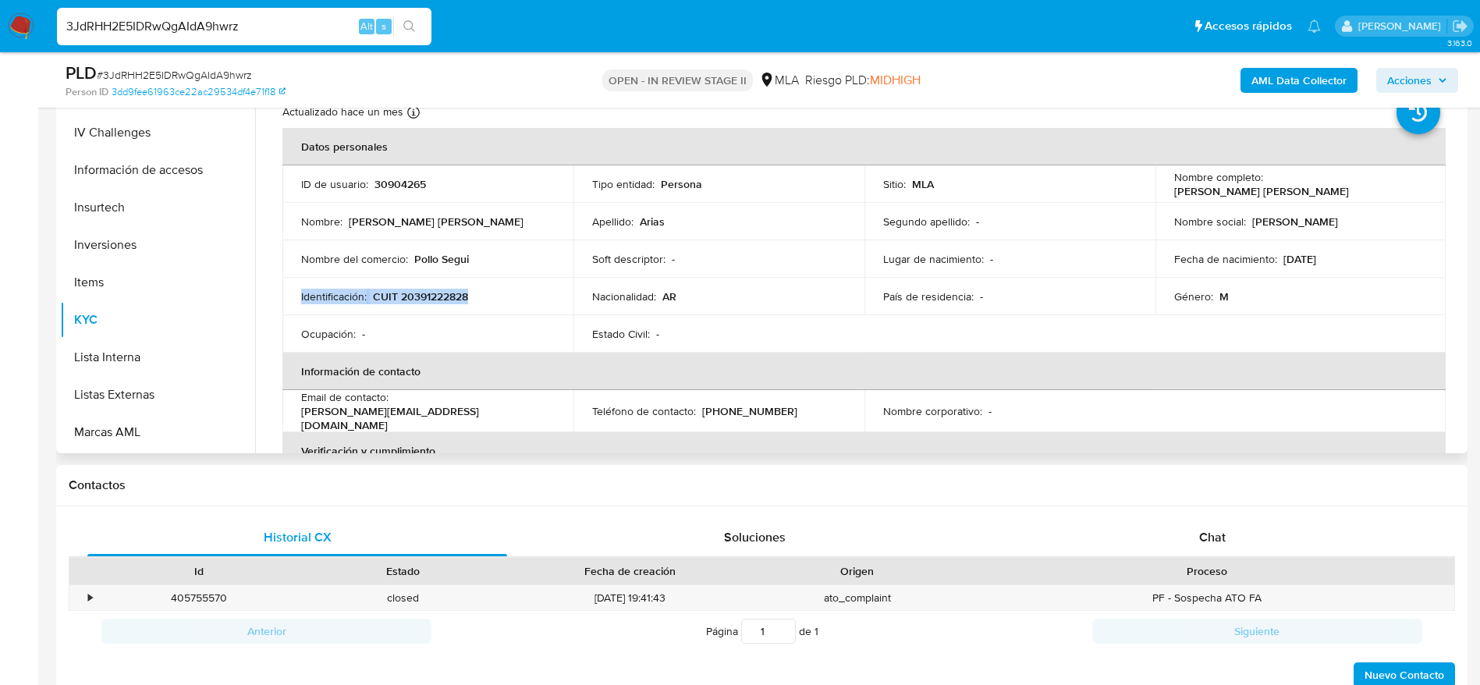
click at [428, 297] on p "CUIT 20391222828" at bounding box center [420, 296] width 95 height 14
click at [526, 289] on div "Identificación : CUIT 20391222828" at bounding box center [427, 296] width 253 height 14
click at [421, 300] on p "CUIT 20391222828" at bounding box center [420, 296] width 95 height 14
copy p "20391222828"
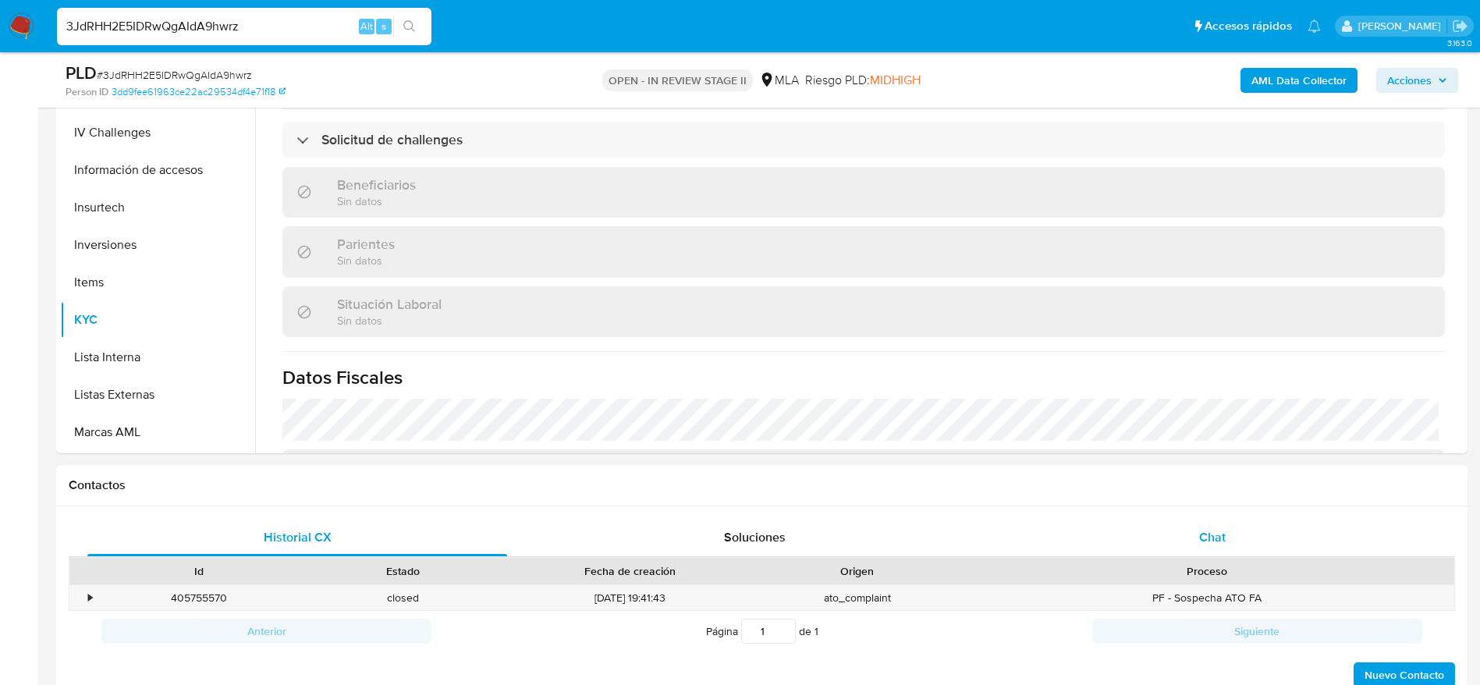
click at [1198, 533] on div "Chat" at bounding box center [1212, 537] width 420 height 37
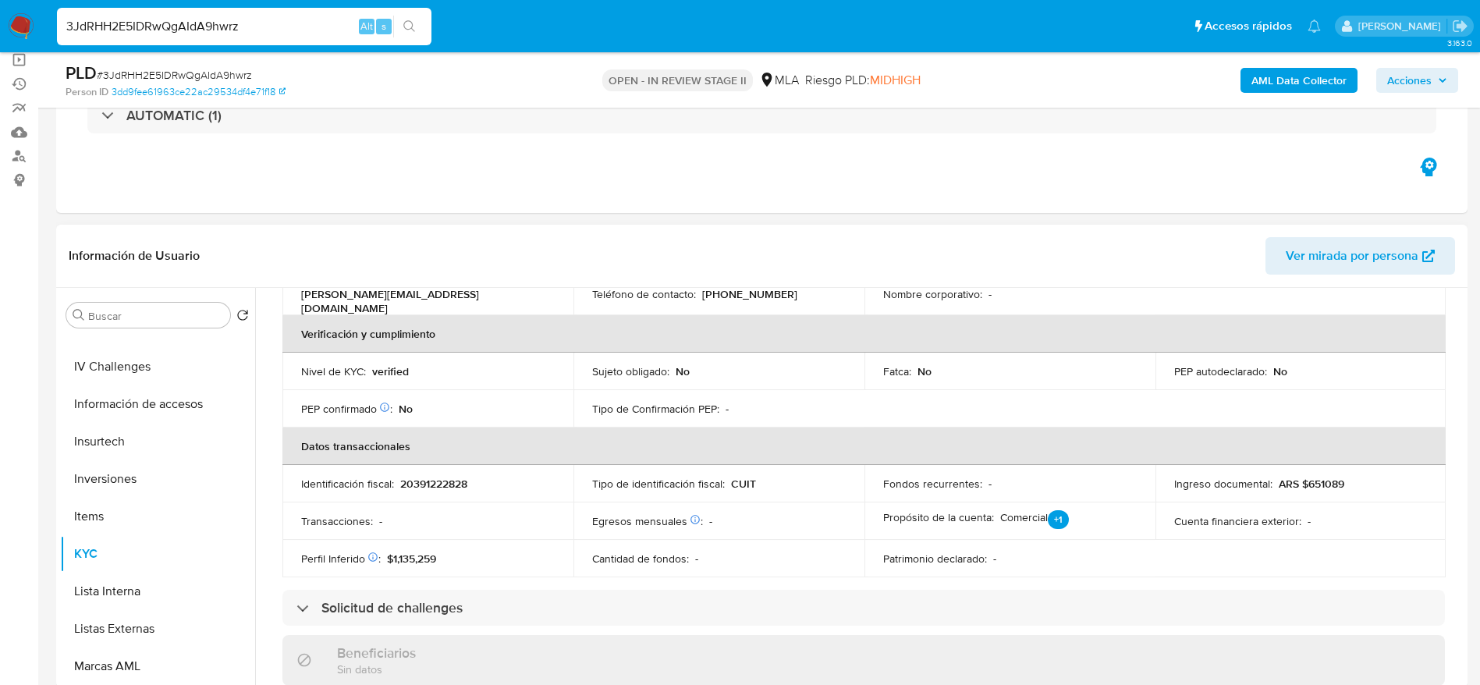
scroll to position [117, 0]
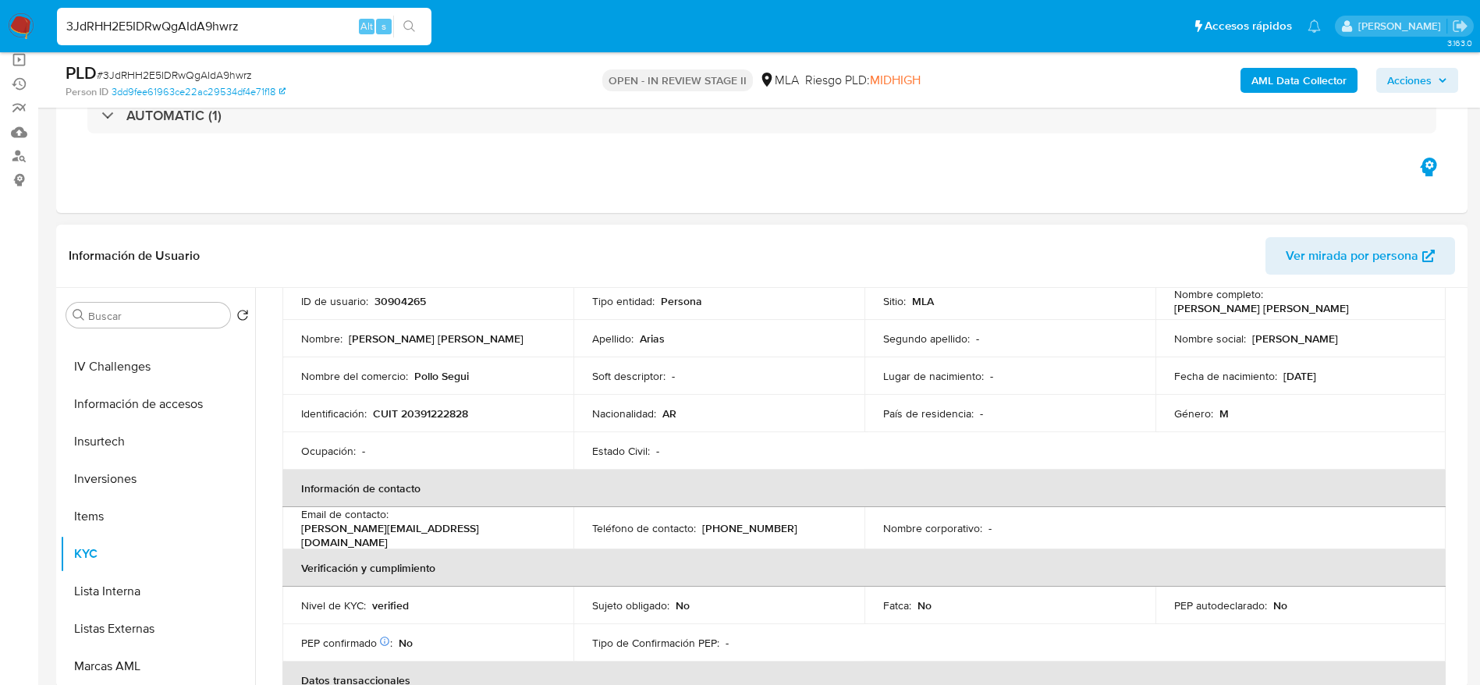
drag, startPoint x: 491, startPoint y: 428, endPoint x: 452, endPoint y: 433, distance: 38.5
click at [491, 429] on td "Identificación : CUIT 20391222828" at bounding box center [427, 413] width 291 height 37
click at [435, 419] on p "CUIT 20391222828" at bounding box center [420, 413] width 95 height 14
copy p "20391222828"
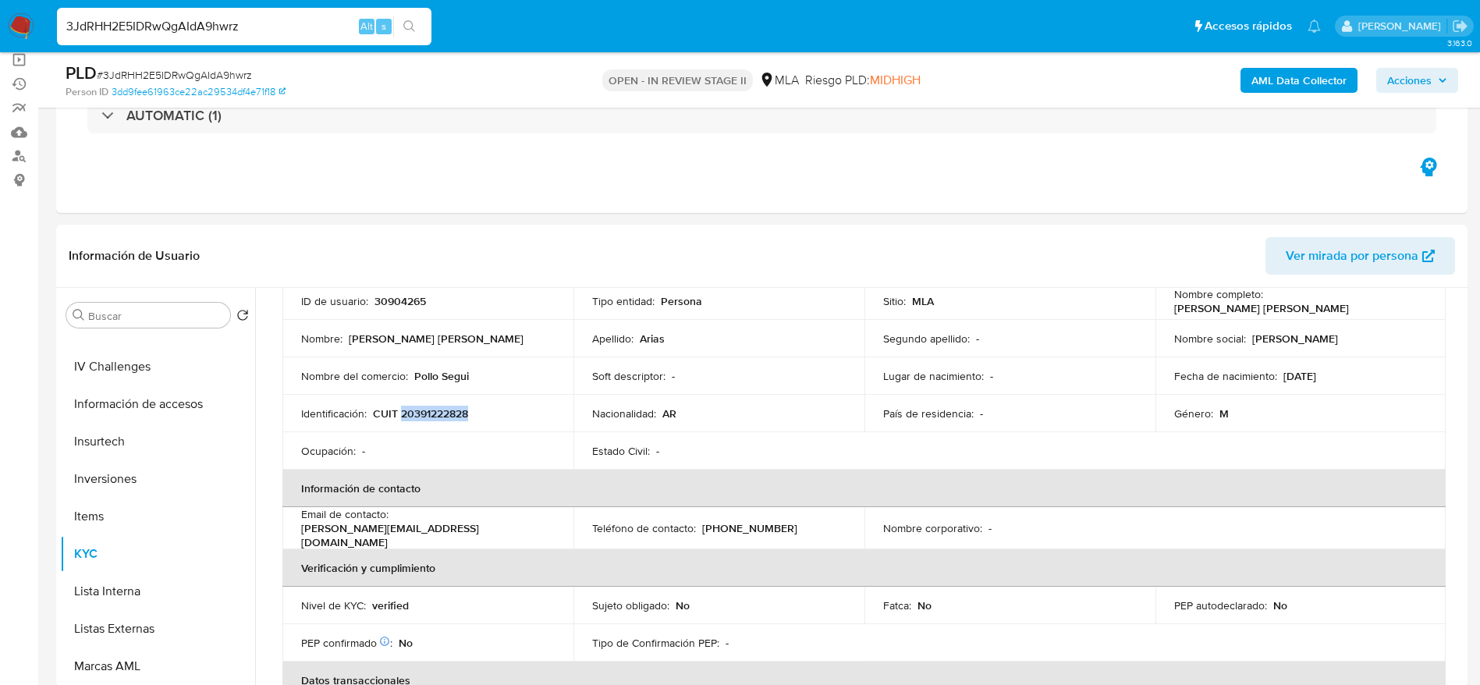
click at [1406, 83] on span "Acciones" at bounding box center [1409, 80] width 44 height 25
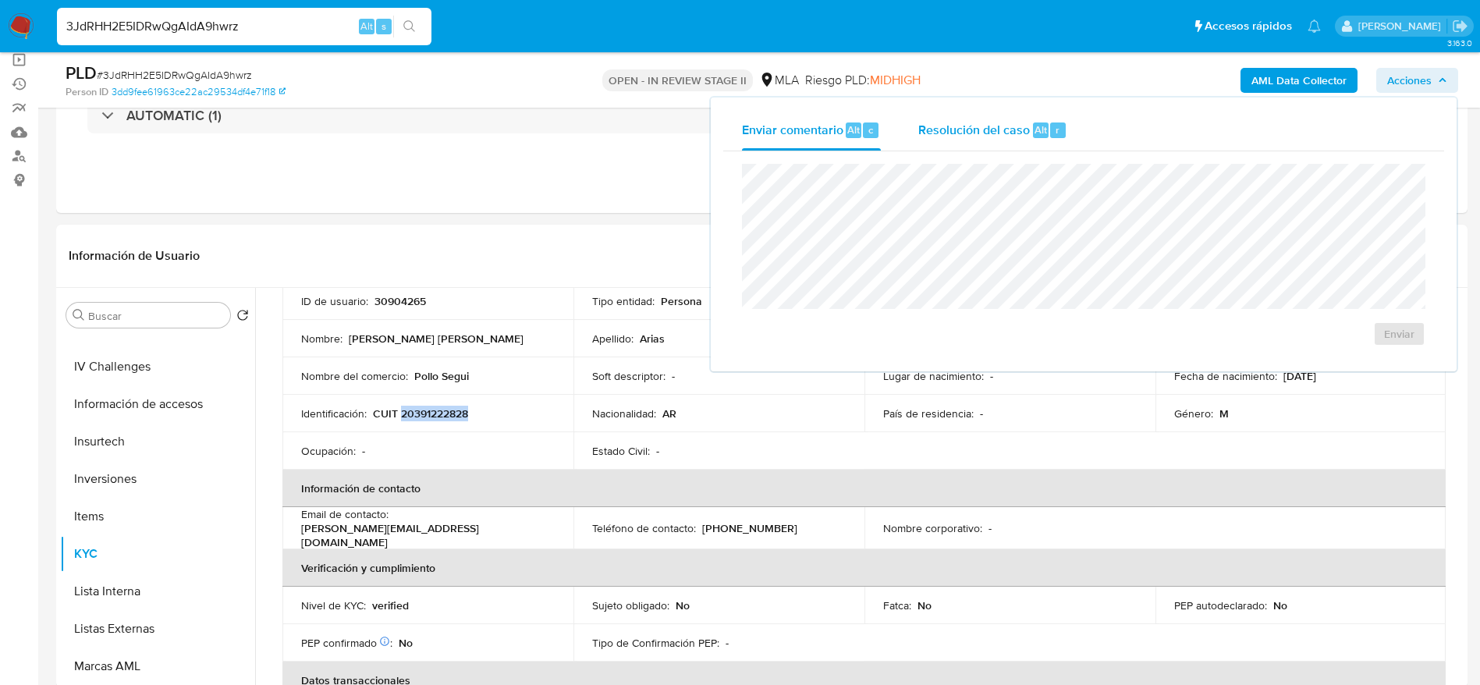
click at [1024, 128] on span "Resolución del caso" at bounding box center [974, 129] width 112 height 18
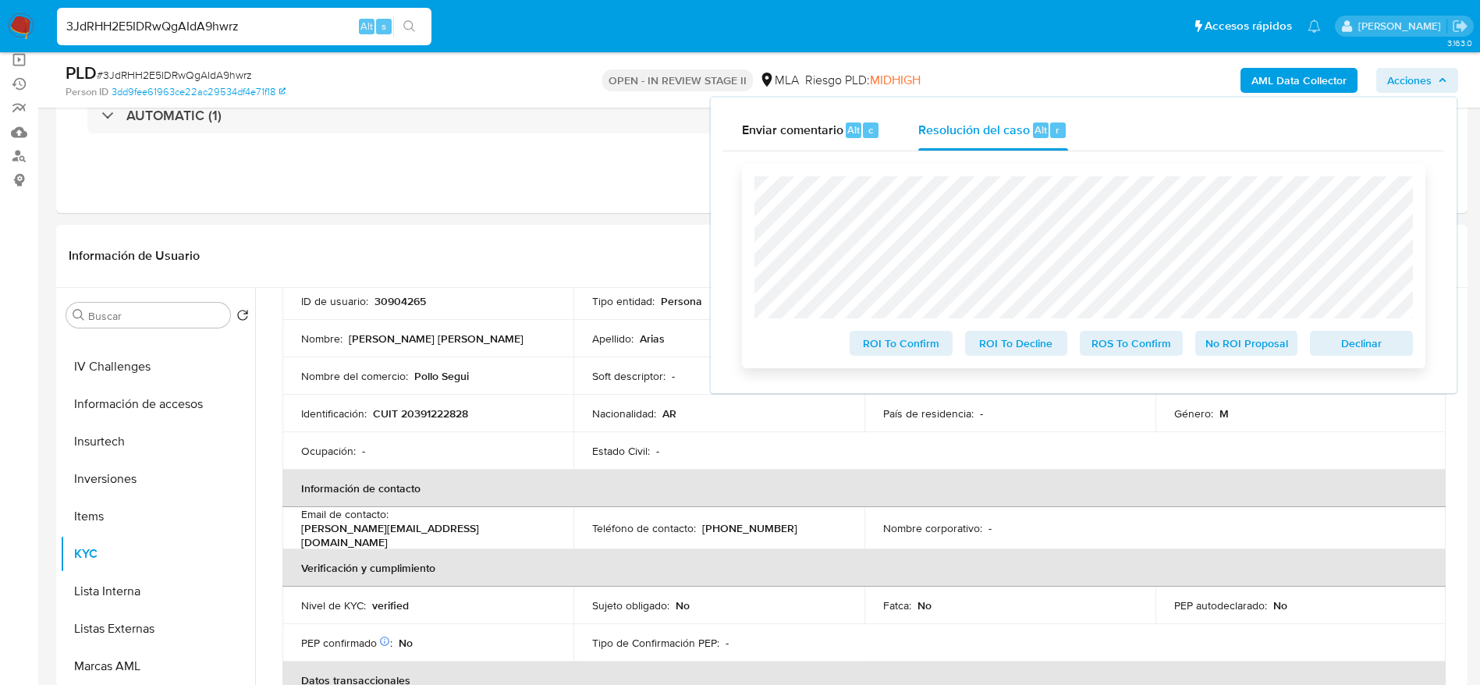
click at [1372, 367] on div "ROI To Confirm ROI To Decline ROS To Confirm No ROI Proposal Declinar" at bounding box center [1083, 266] width 683 height 204
click at [1366, 346] on span "Declinar" at bounding box center [1361, 343] width 81 height 22
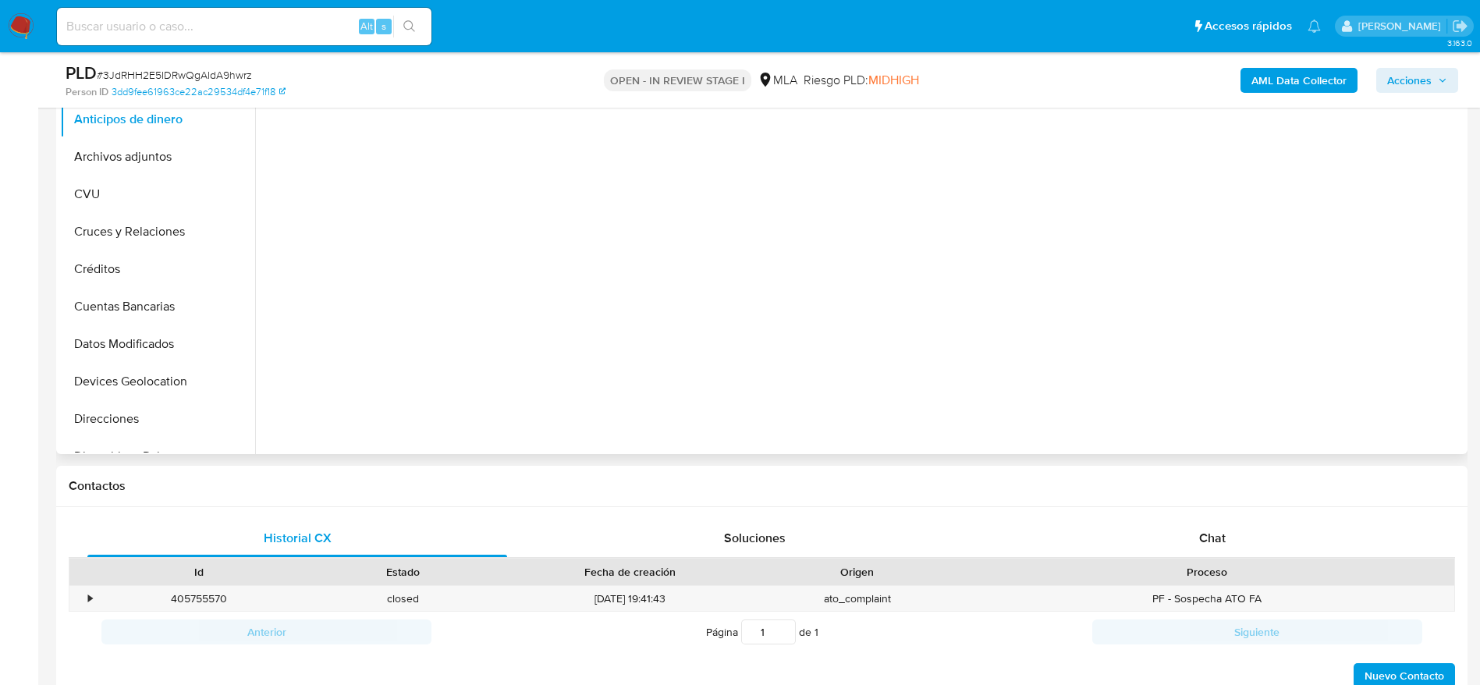
scroll to position [351, 0]
select select "10"
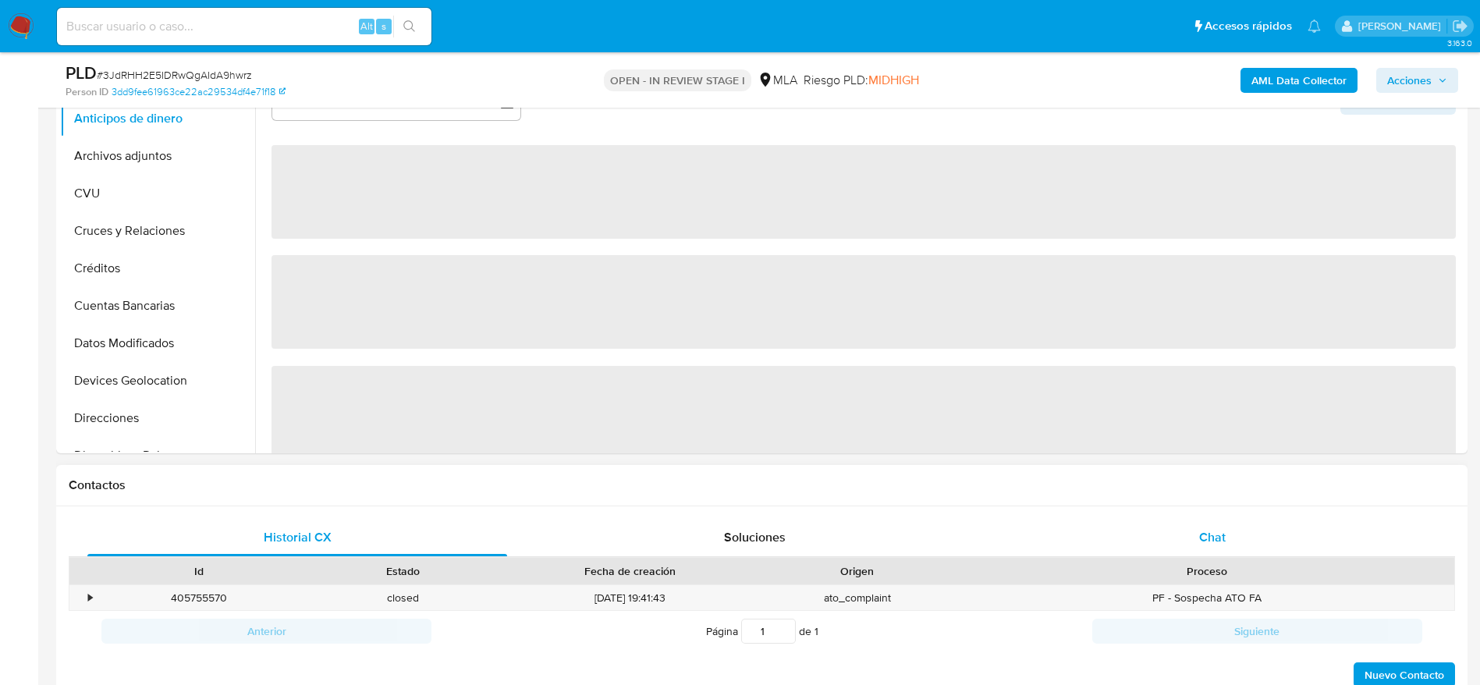
click at [1213, 547] on div "Chat" at bounding box center [1212, 537] width 420 height 37
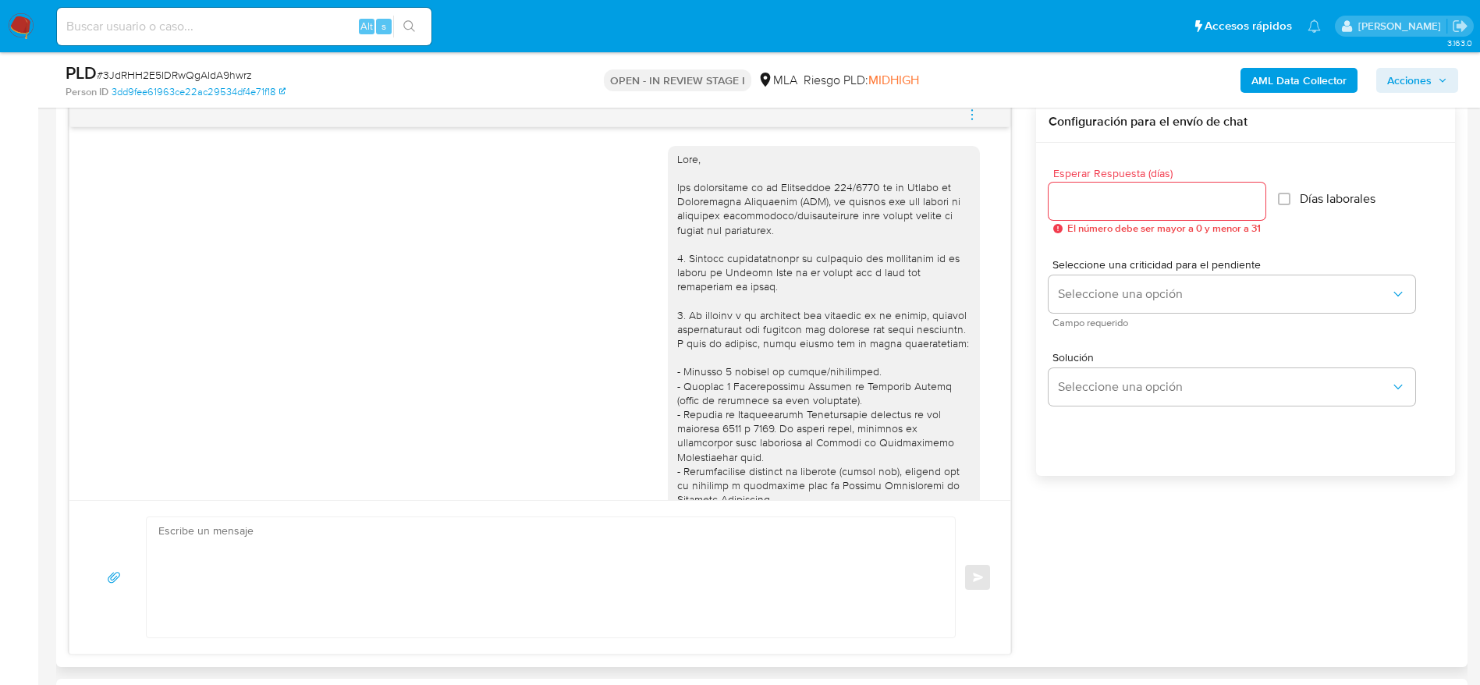
scroll to position [854, 0]
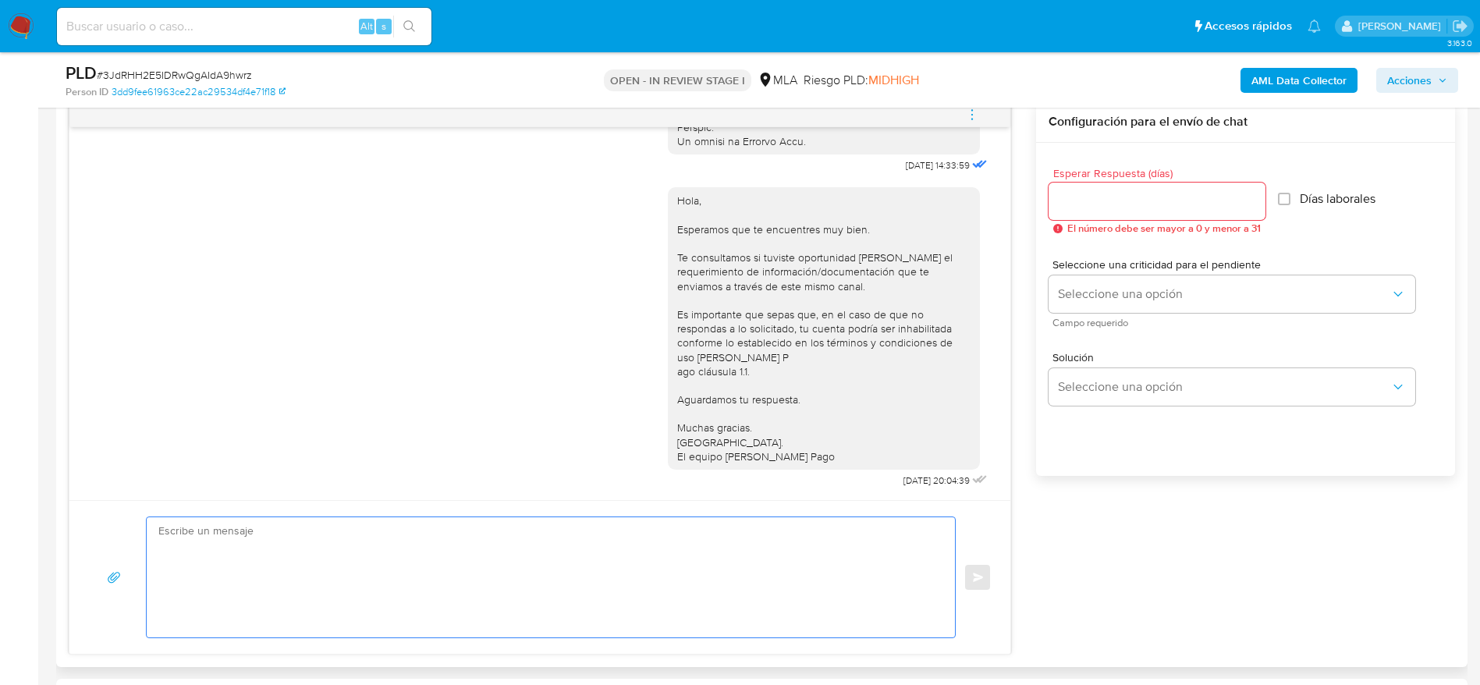
drag, startPoint x: 447, startPoint y: 543, endPoint x: 437, endPoint y: 564, distance: 23.4
click at [447, 544] on textarea at bounding box center [546, 577] width 777 height 120
paste textarea "Hola, Esperamos que te encuentres muy bien. Te consultamos si tuviste oportunid…"
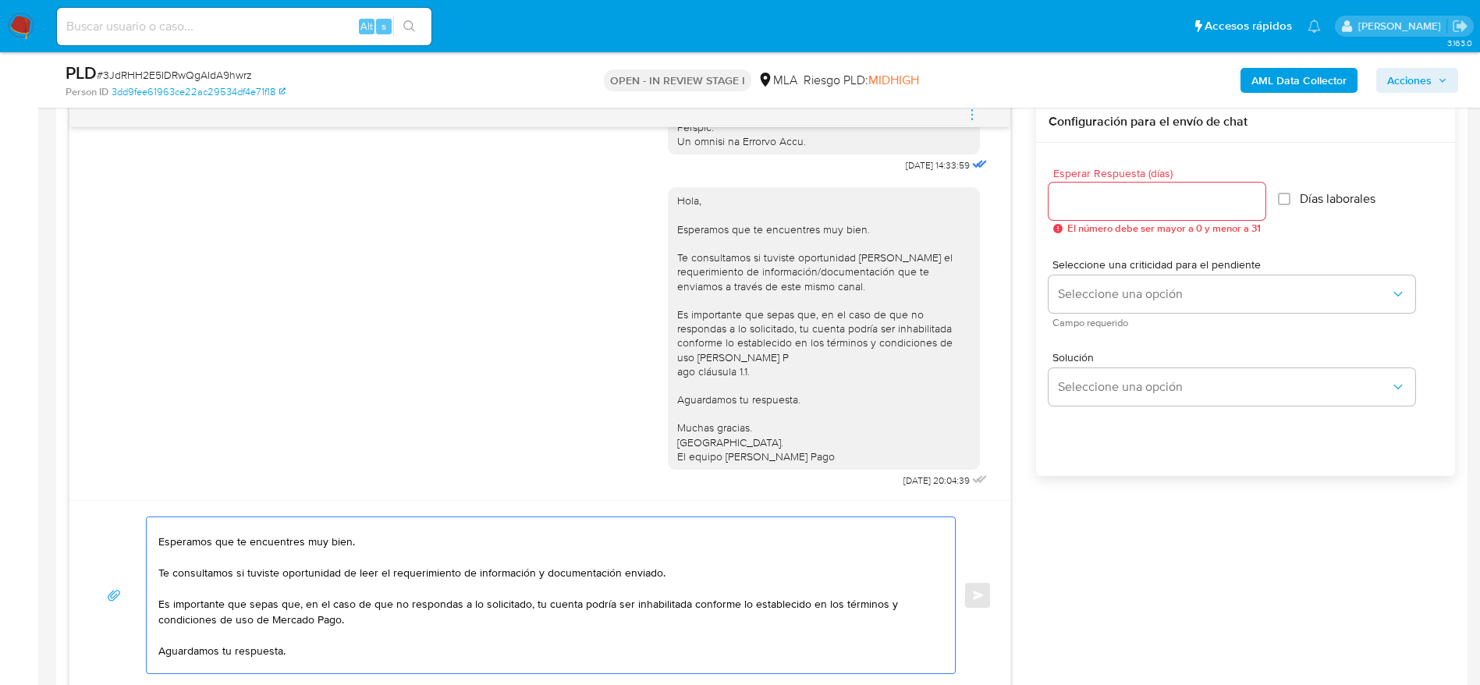
scroll to position [0, 0]
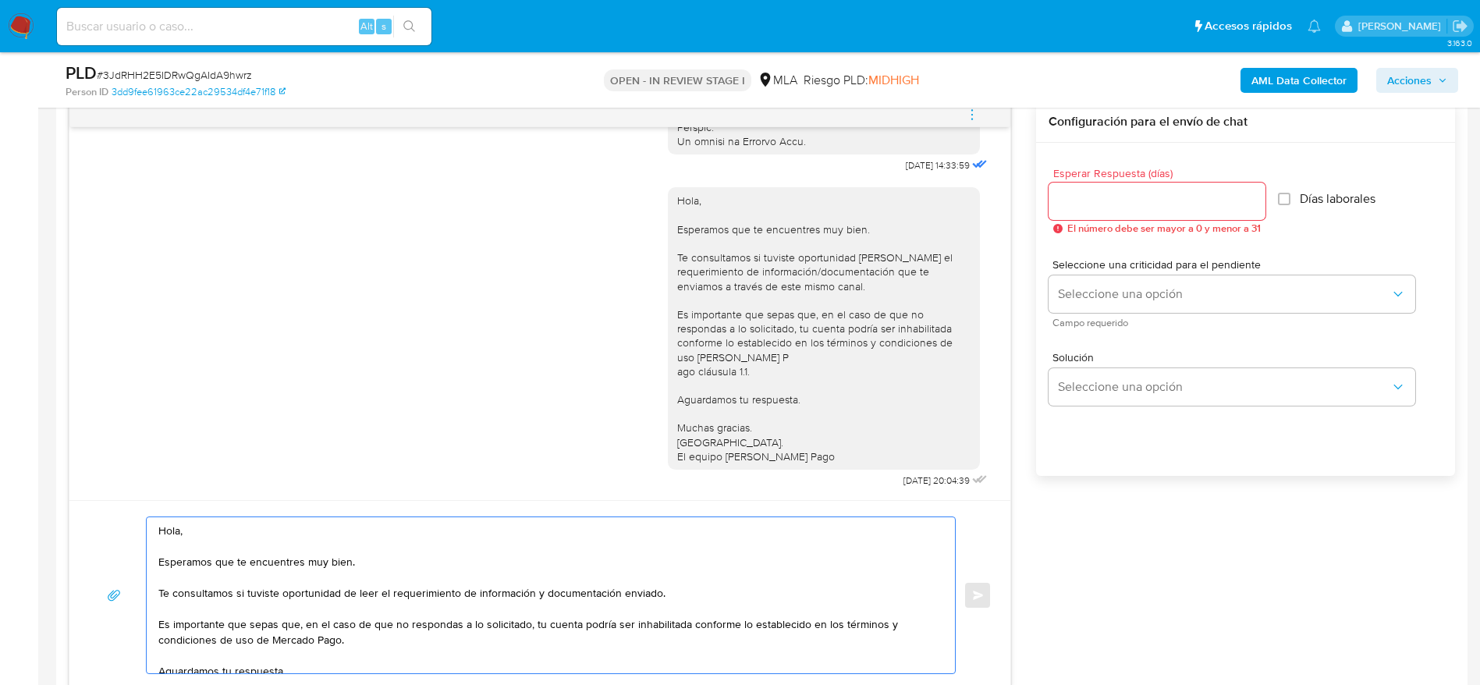
type textarea "Hola, Esperamos que te encuentres muy bien. Te consultamos si tuviste oportunid…"
click at [1148, 202] on input "Esperar Respuesta (días)" at bounding box center [1156, 201] width 217 height 20
type input "1"
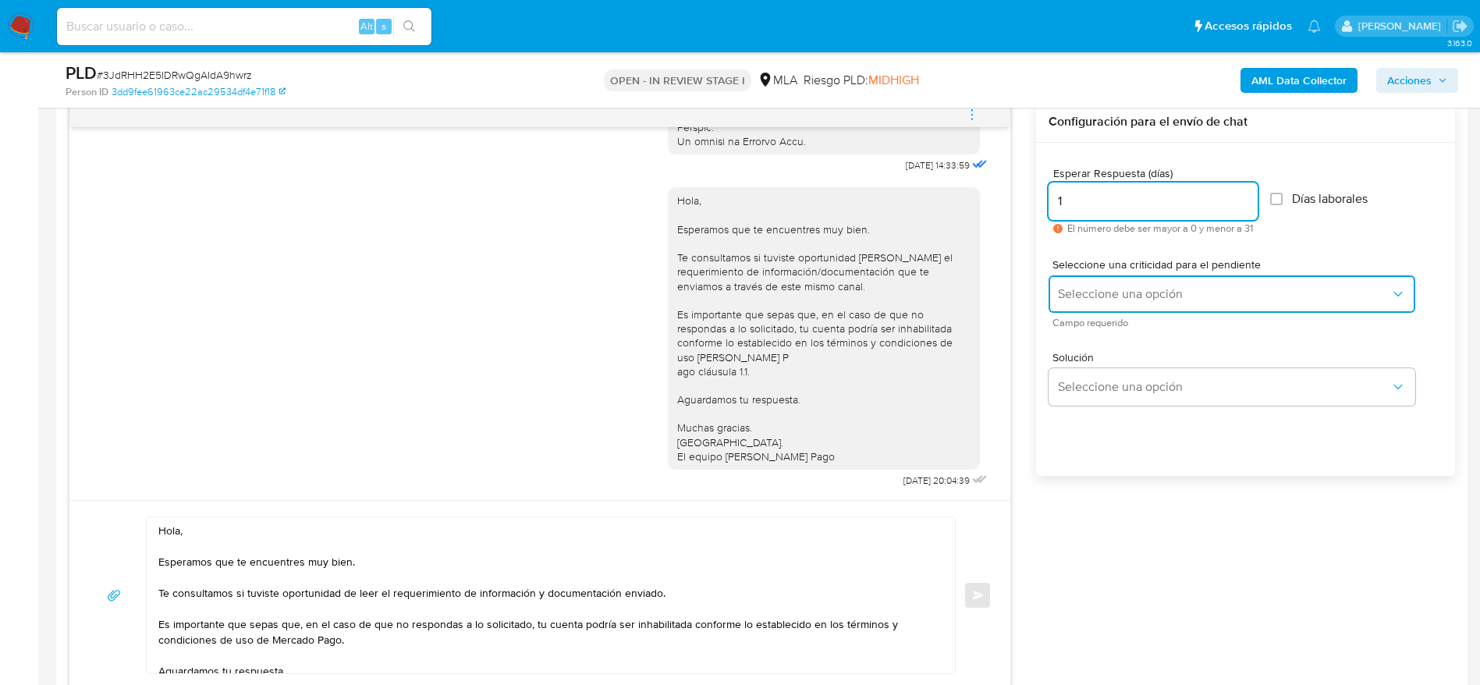
click at [1115, 305] on button "Seleccione una opción" at bounding box center [1231, 293] width 367 height 37
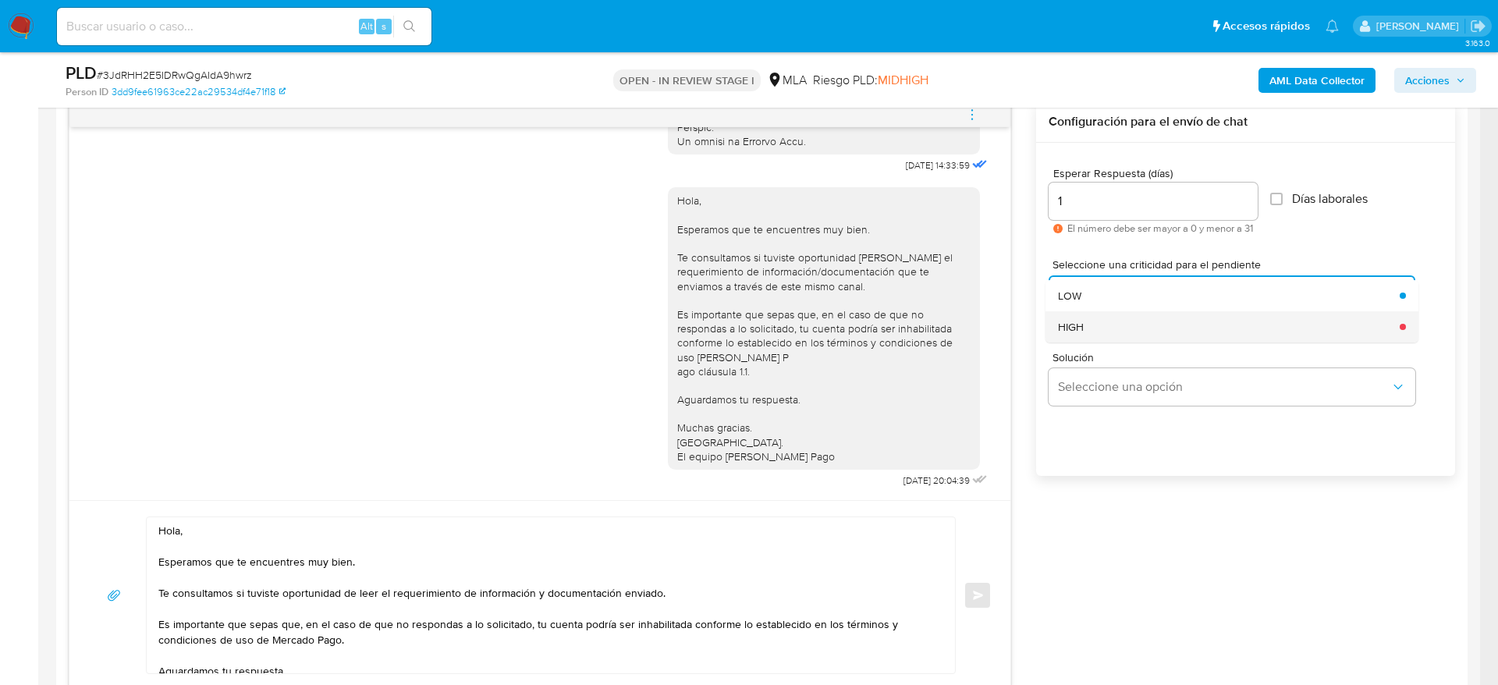
click at [1098, 333] on div "HIGH" at bounding box center [1224, 326] width 332 height 31
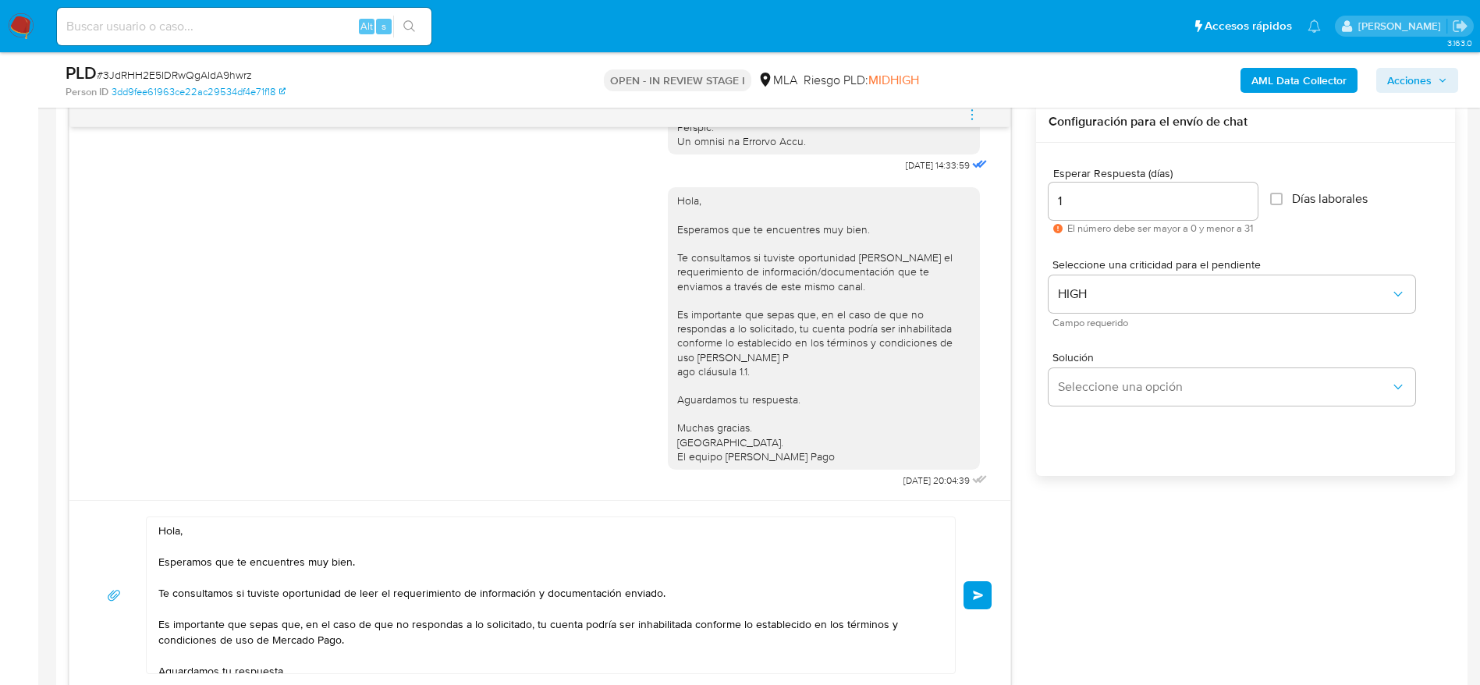
click at [974, 597] on span "Enviar" at bounding box center [978, 594] width 11 height 9
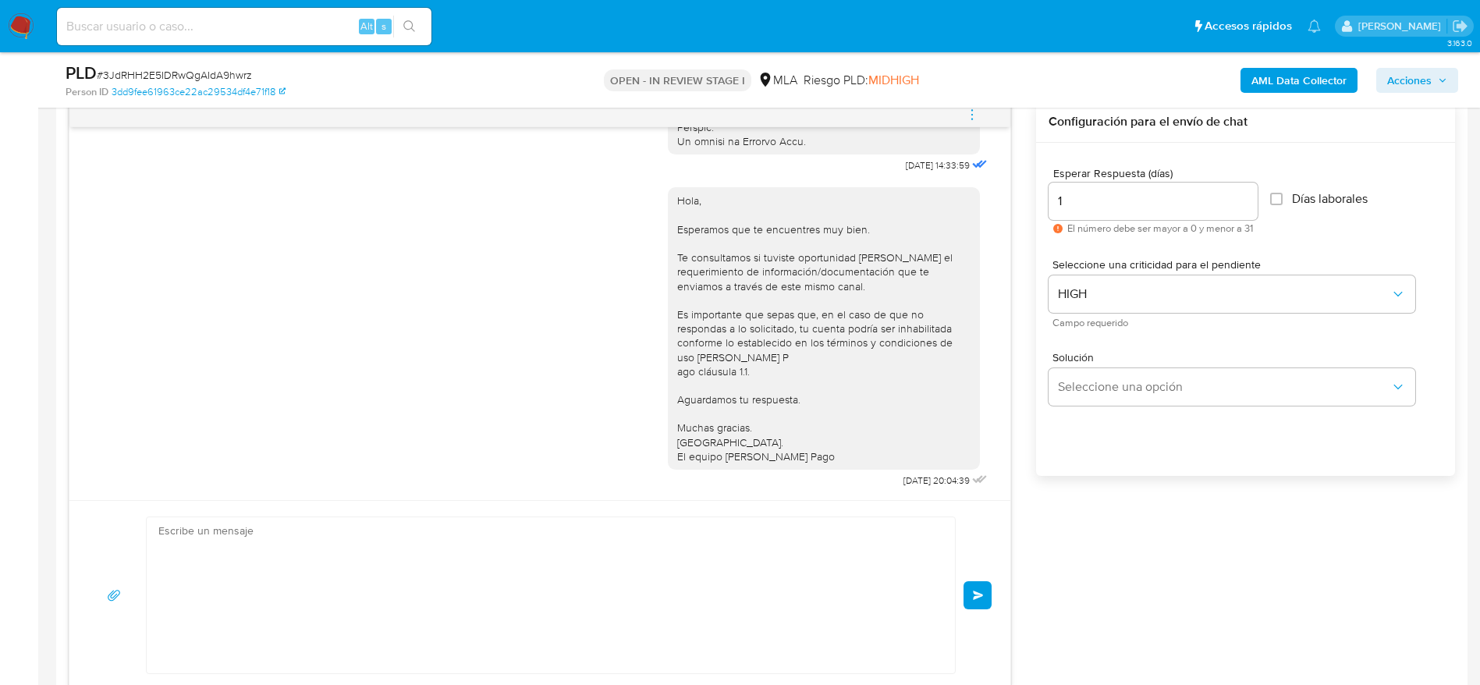
scroll to position [1126, 0]
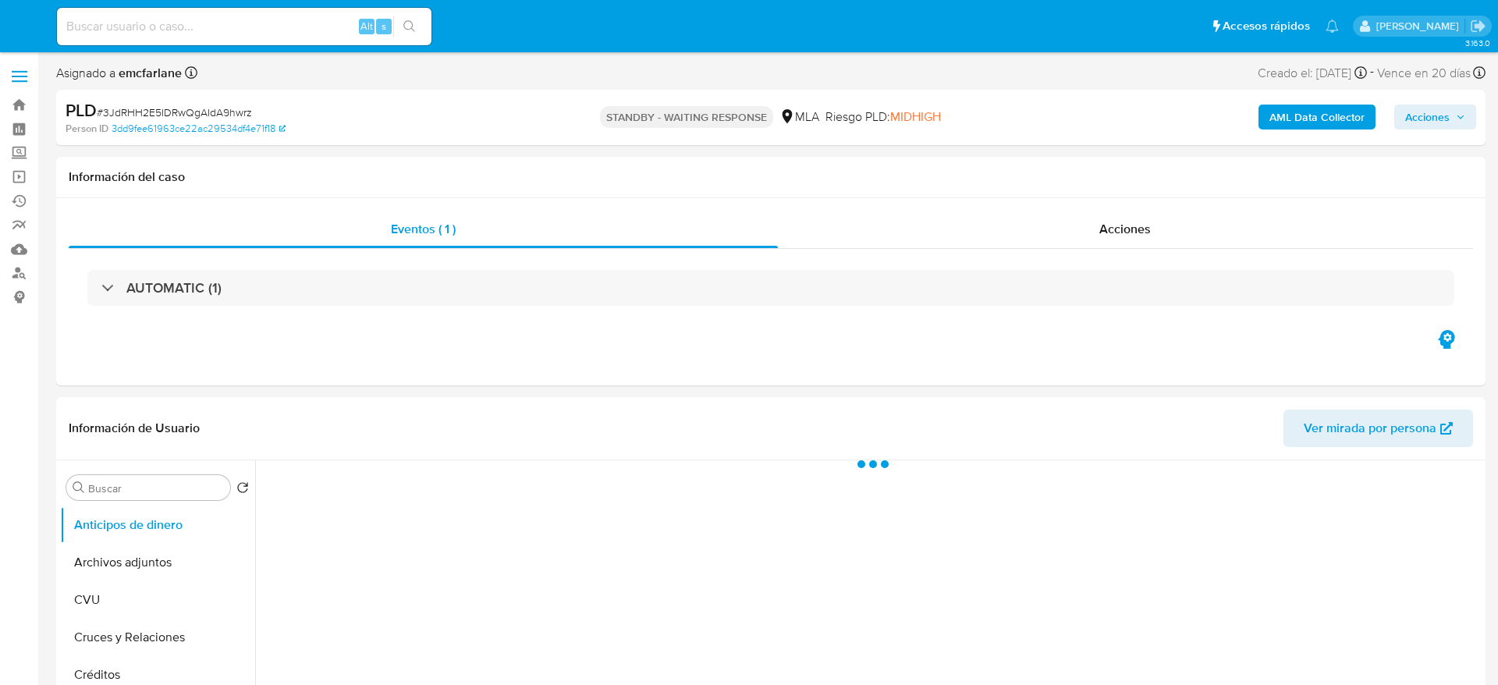
select select "10"
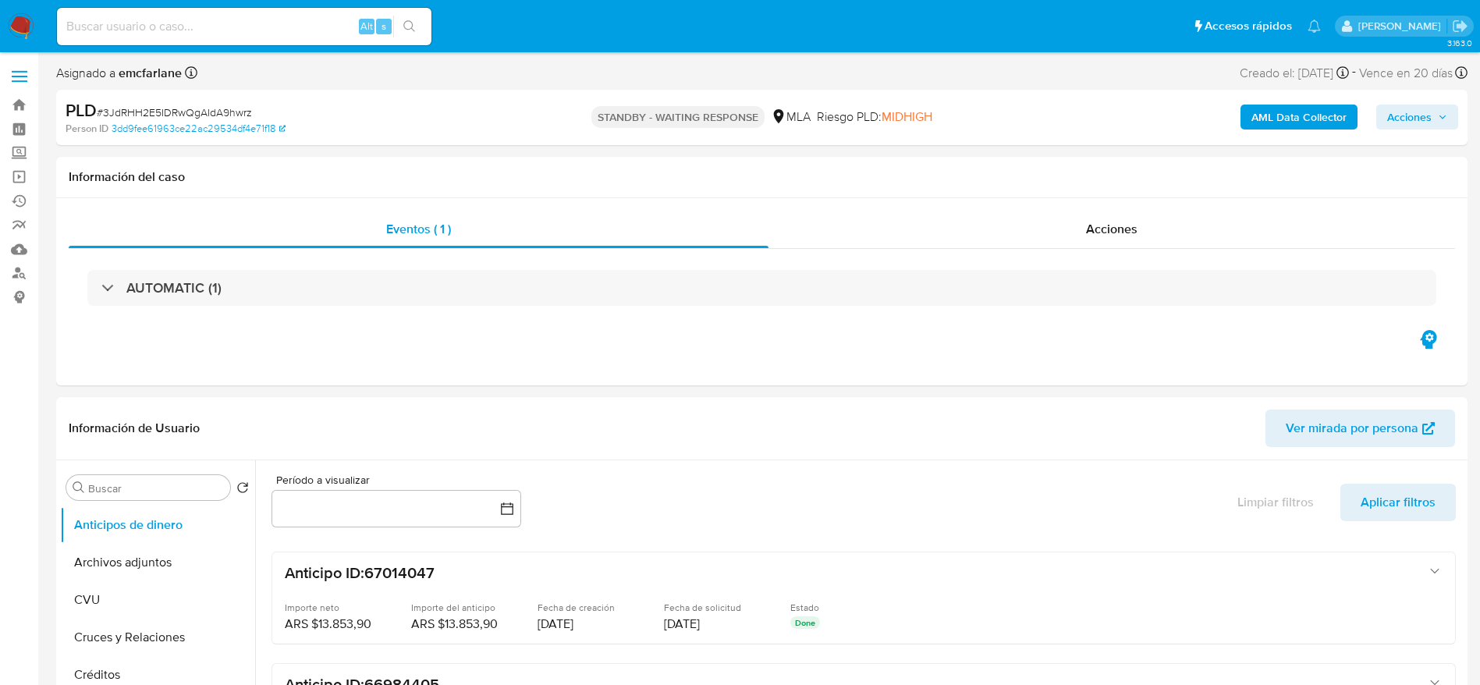
click at [317, 19] on input at bounding box center [244, 26] width 374 height 20
paste input "DPhlghcFhvnCExg8IvJRCjfx"
type input "DPhlghcFhvnCExg8IvJRCjfx"
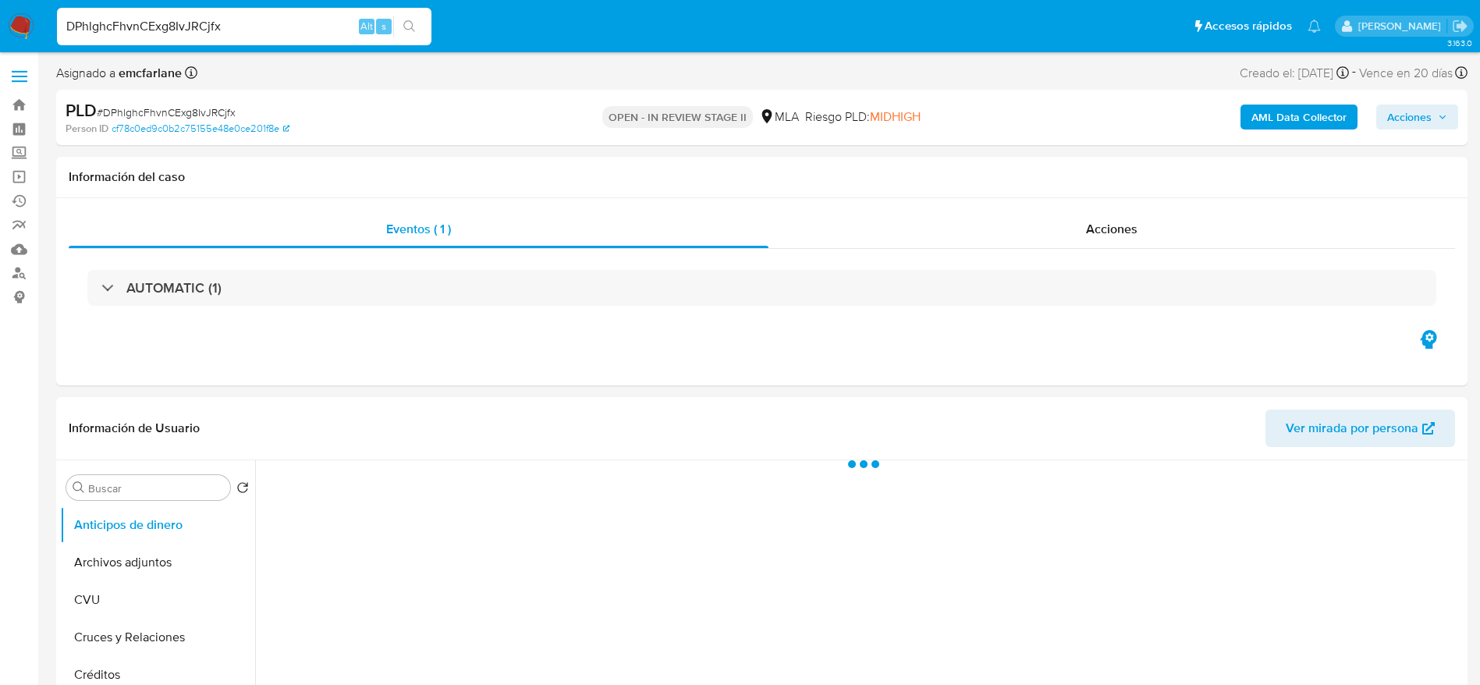
select select "10"
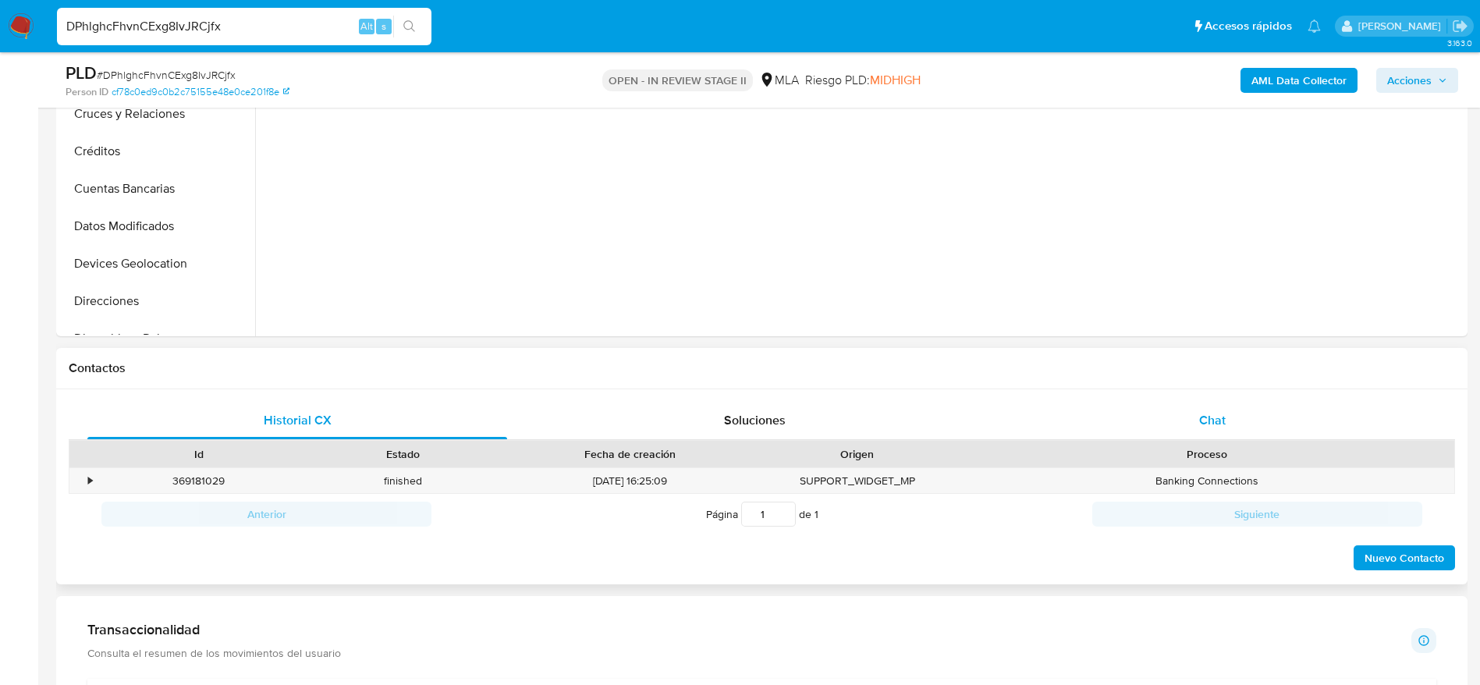
click at [1243, 424] on div "Chat" at bounding box center [1212, 420] width 420 height 37
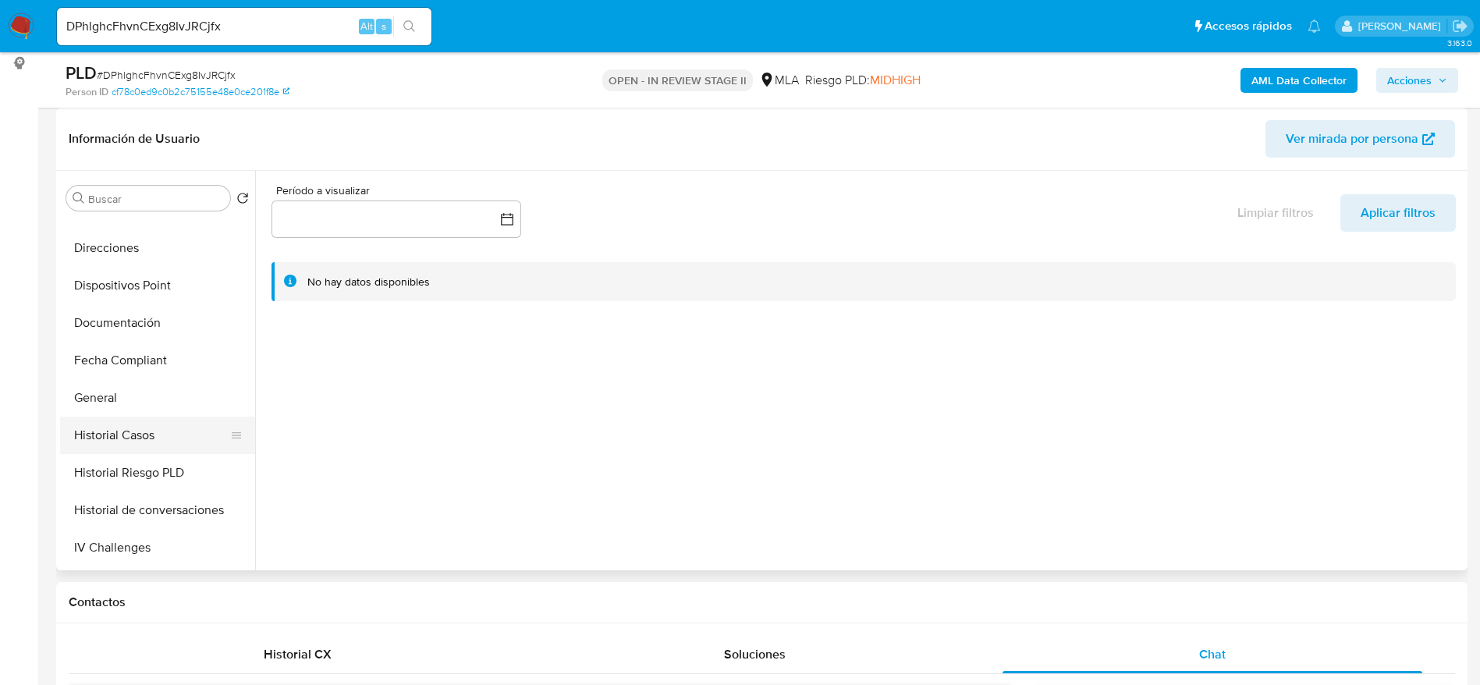
scroll to position [351, 0]
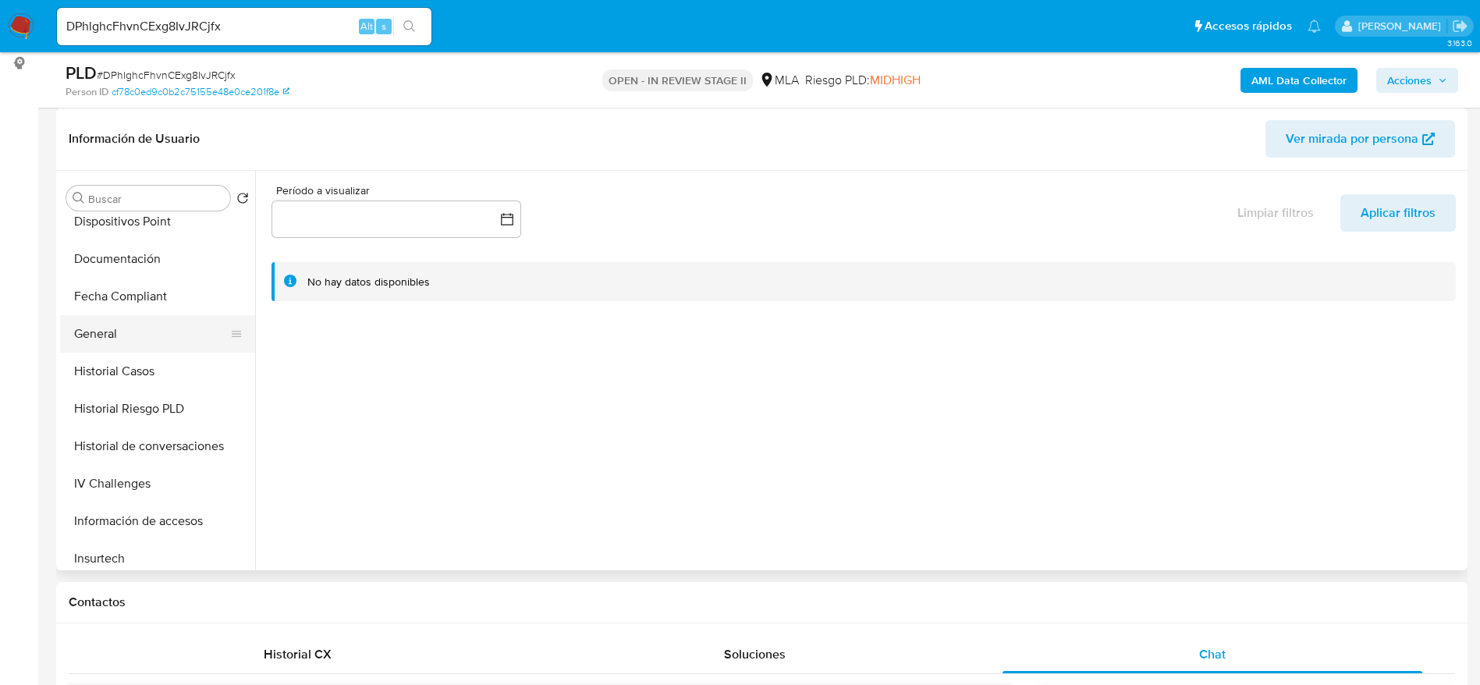
click at [92, 330] on button "General" at bounding box center [151, 333] width 183 height 37
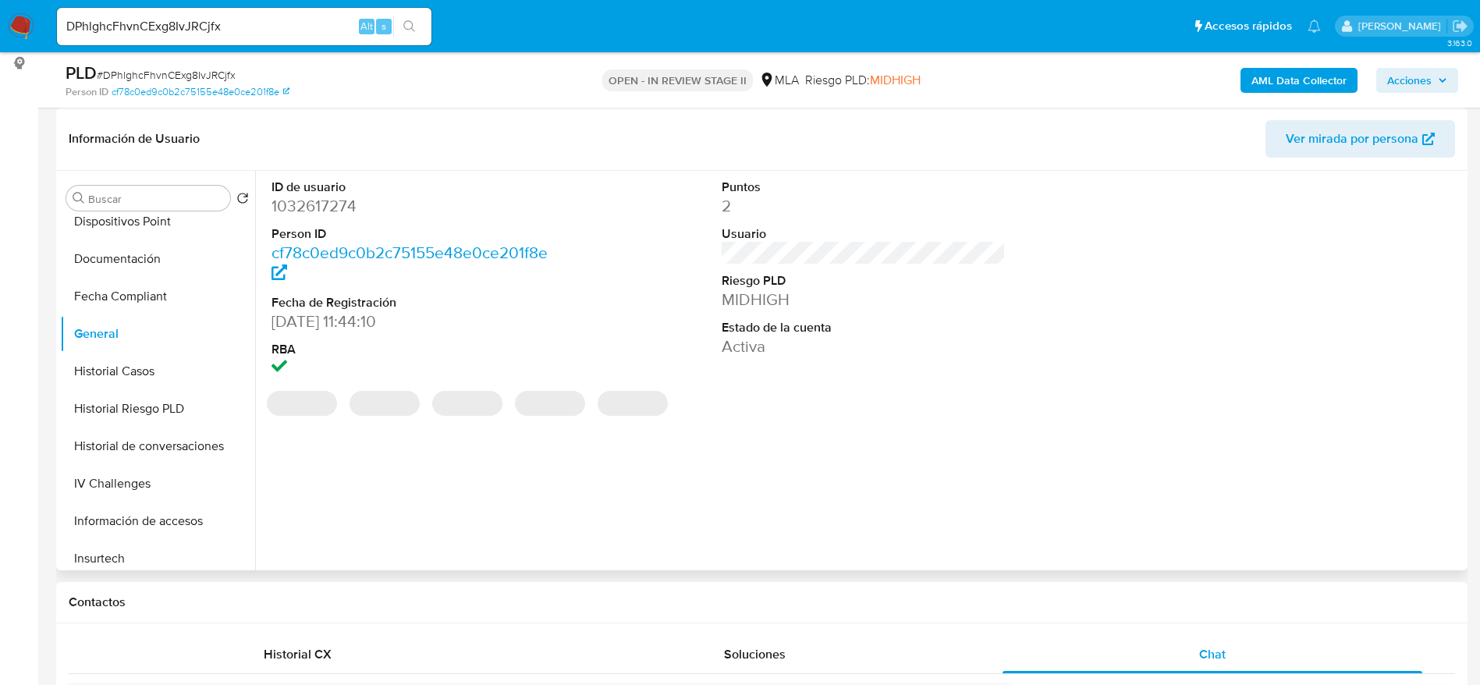
click at [306, 214] on dd "1032617274" at bounding box center [413, 206] width 285 height 22
copy dd "1032617274"
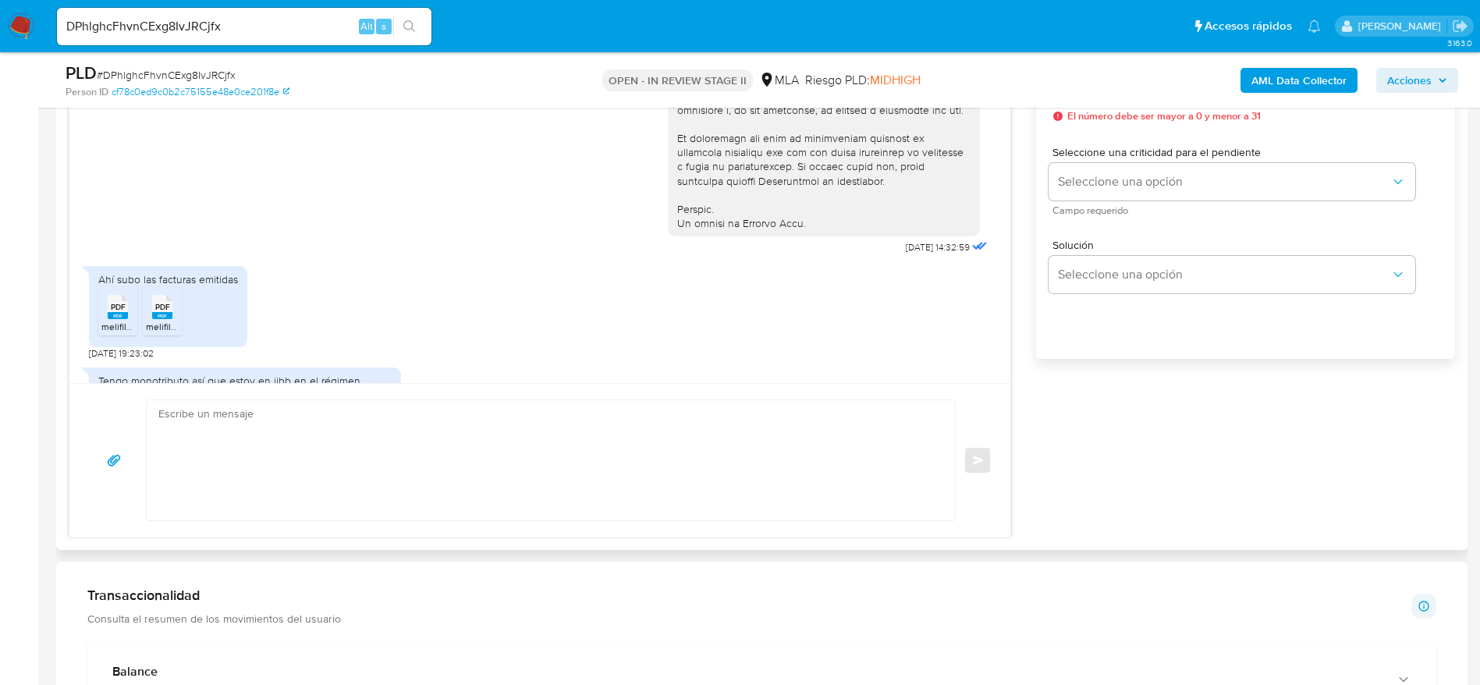
scroll to position [687, 0]
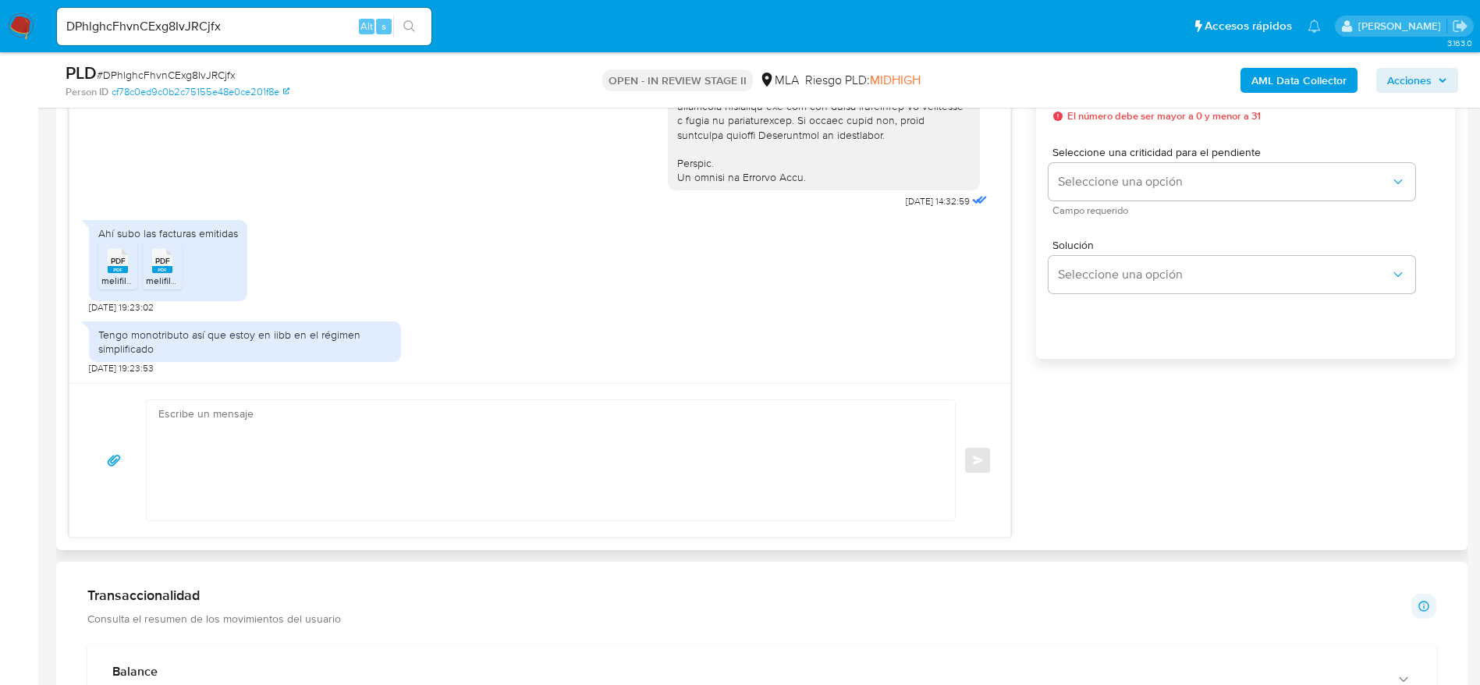
click at [126, 252] on icon "PDF" at bounding box center [118, 260] width 20 height 27
click at [177, 271] on div "PDF PDF" at bounding box center [162, 259] width 33 height 30
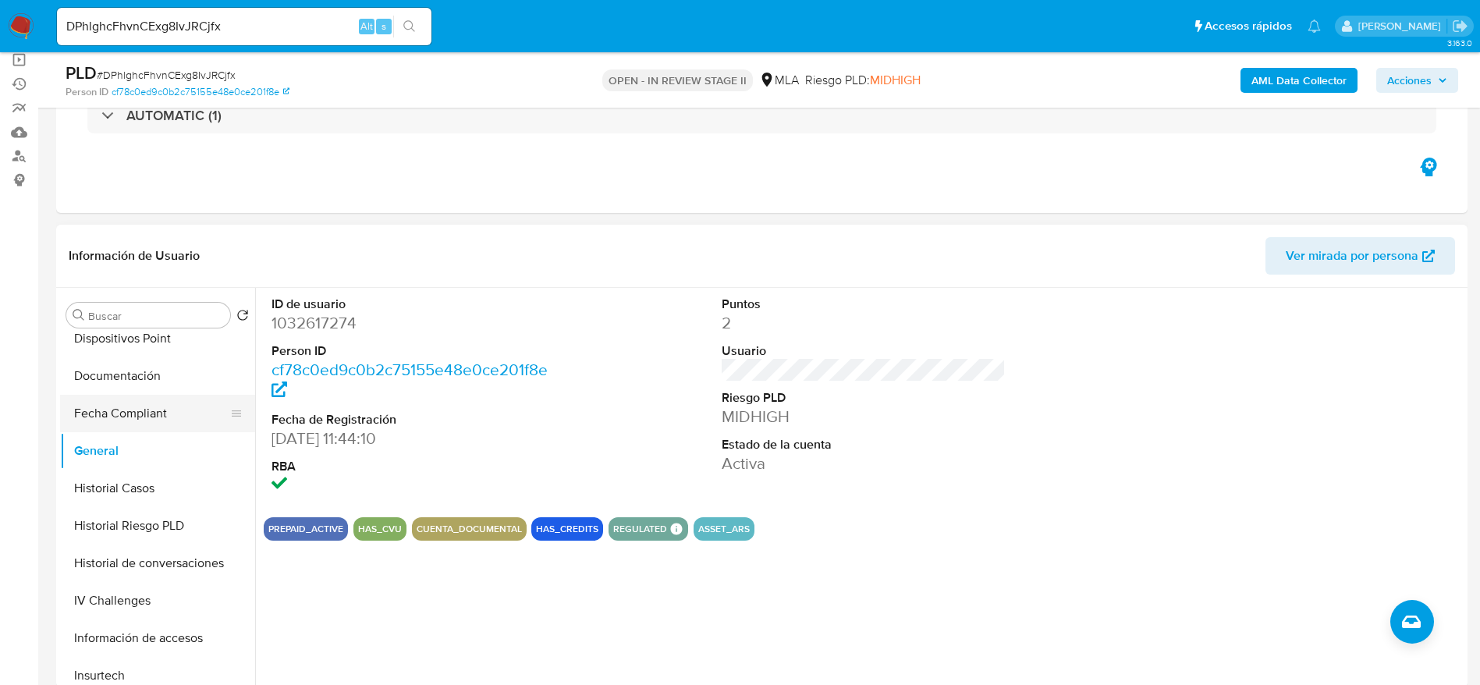
scroll to position [702, 0]
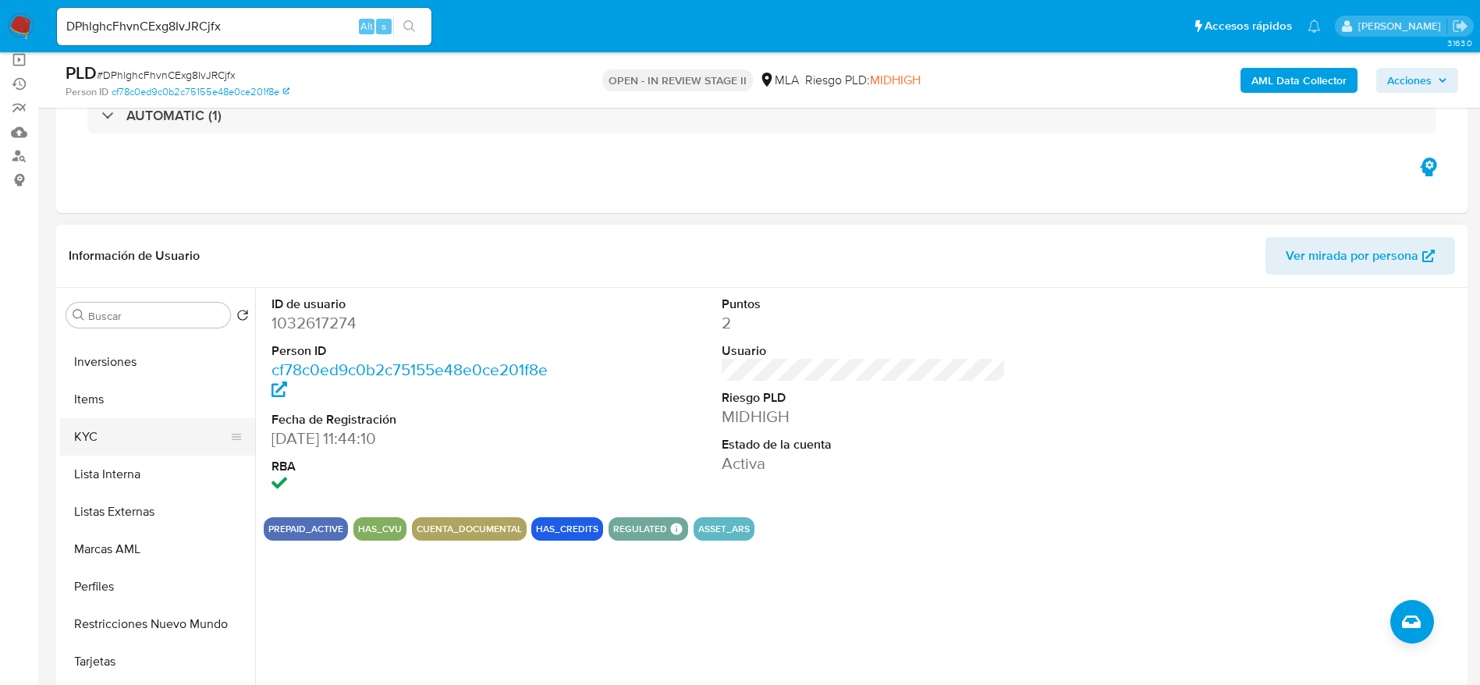
click at [119, 441] on button "KYC" at bounding box center [151, 436] width 183 height 37
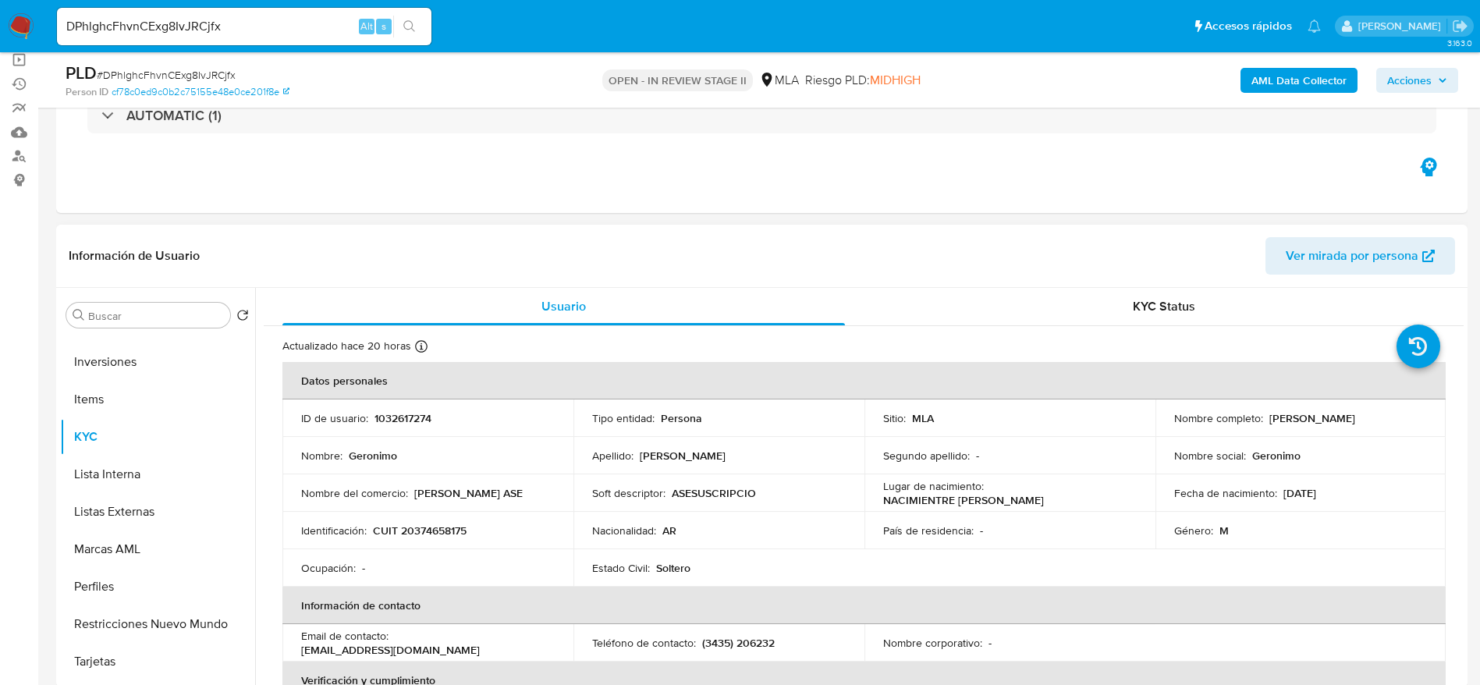
click at [457, 532] on p "CUIT 20374658175" at bounding box center [420, 530] width 94 height 14
copy p "20374658175"
drag, startPoint x: 1264, startPoint y: 413, endPoint x: 1356, endPoint y: 417, distance: 92.1
click at [1356, 417] on div "Nombre completo : Geronimo Eberle" at bounding box center [1300, 418] width 253 height 14
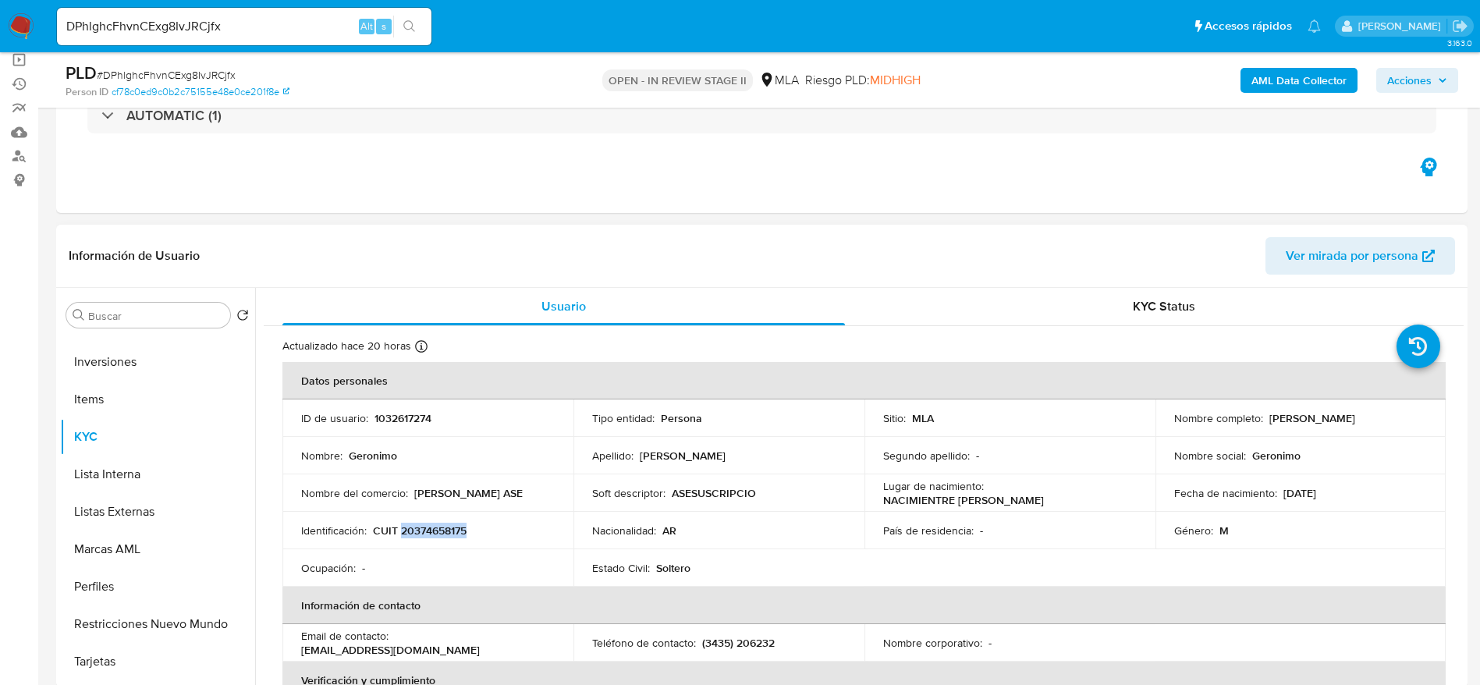
copy p "[PERSON_NAME]"
click at [1430, 79] on span "Acciones" at bounding box center [1409, 80] width 44 height 25
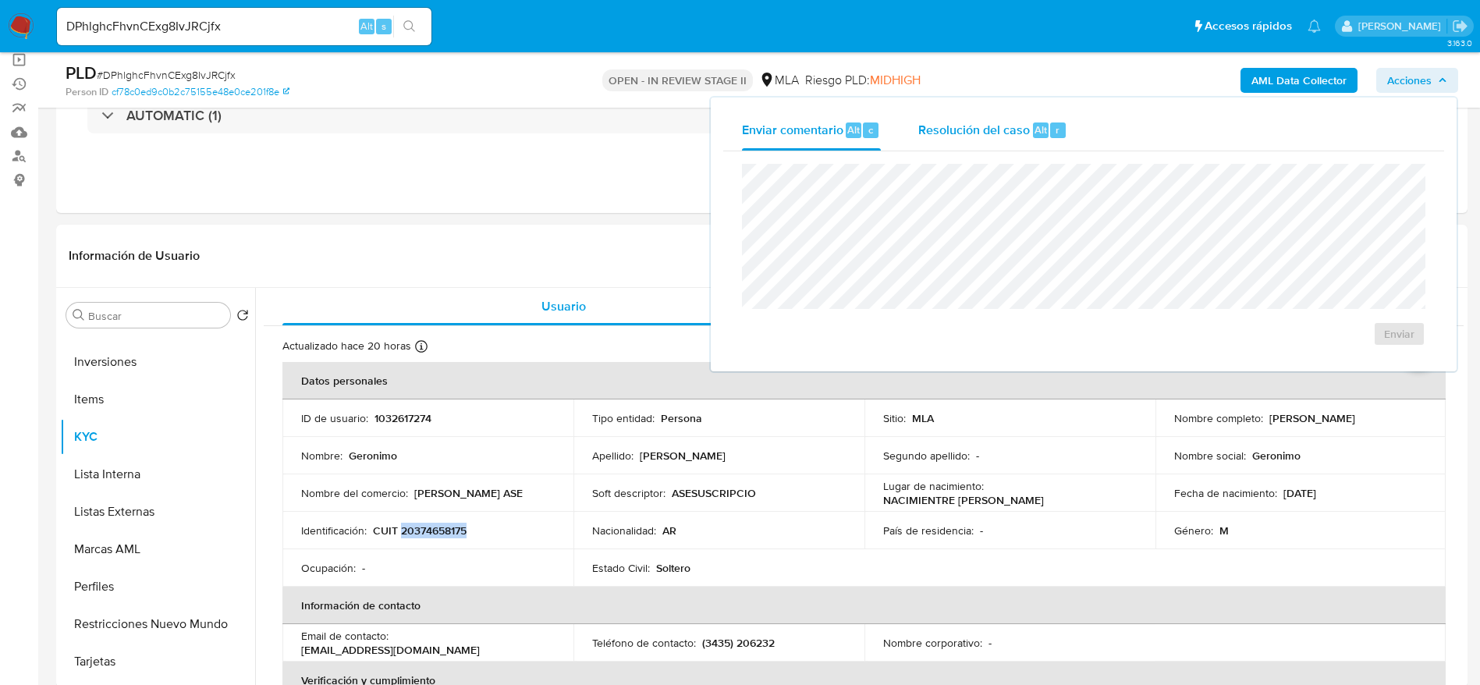
drag, startPoint x: 993, startPoint y: 130, endPoint x: 989, endPoint y: 160, distance: 29.9
click at [993, 130] on span "Resolución del caso" at bounding box center [974, 129] width 112 height 18
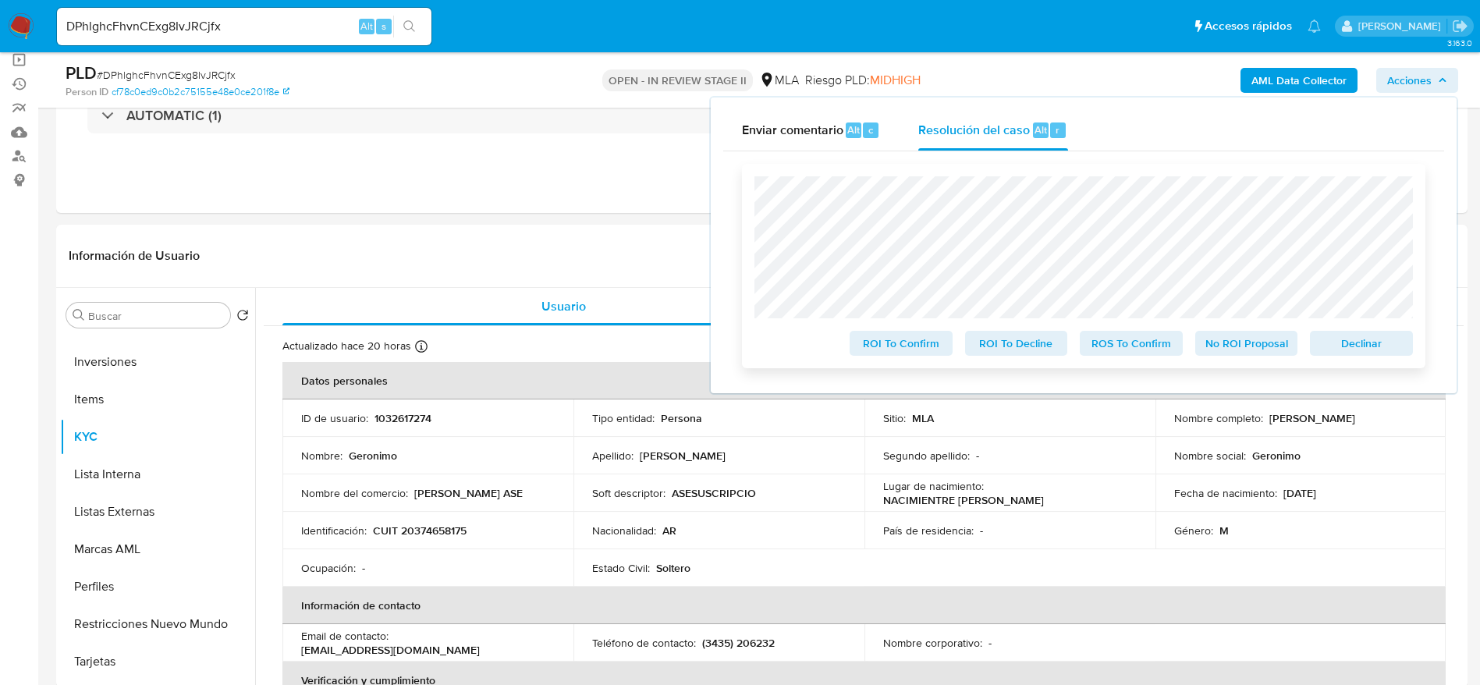
click at [1399, 344] on span "Declinar" at bounding box center [1361, 343] width 81 height 22
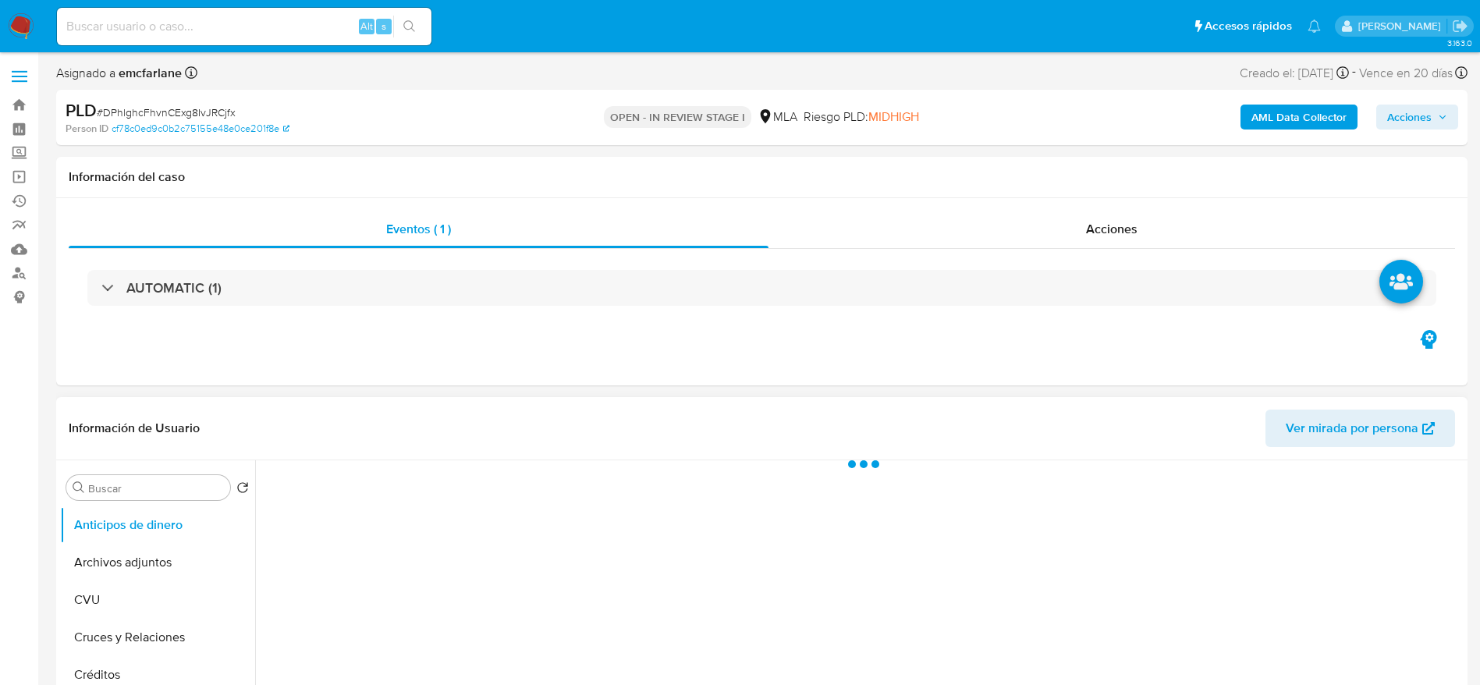
select select "10"
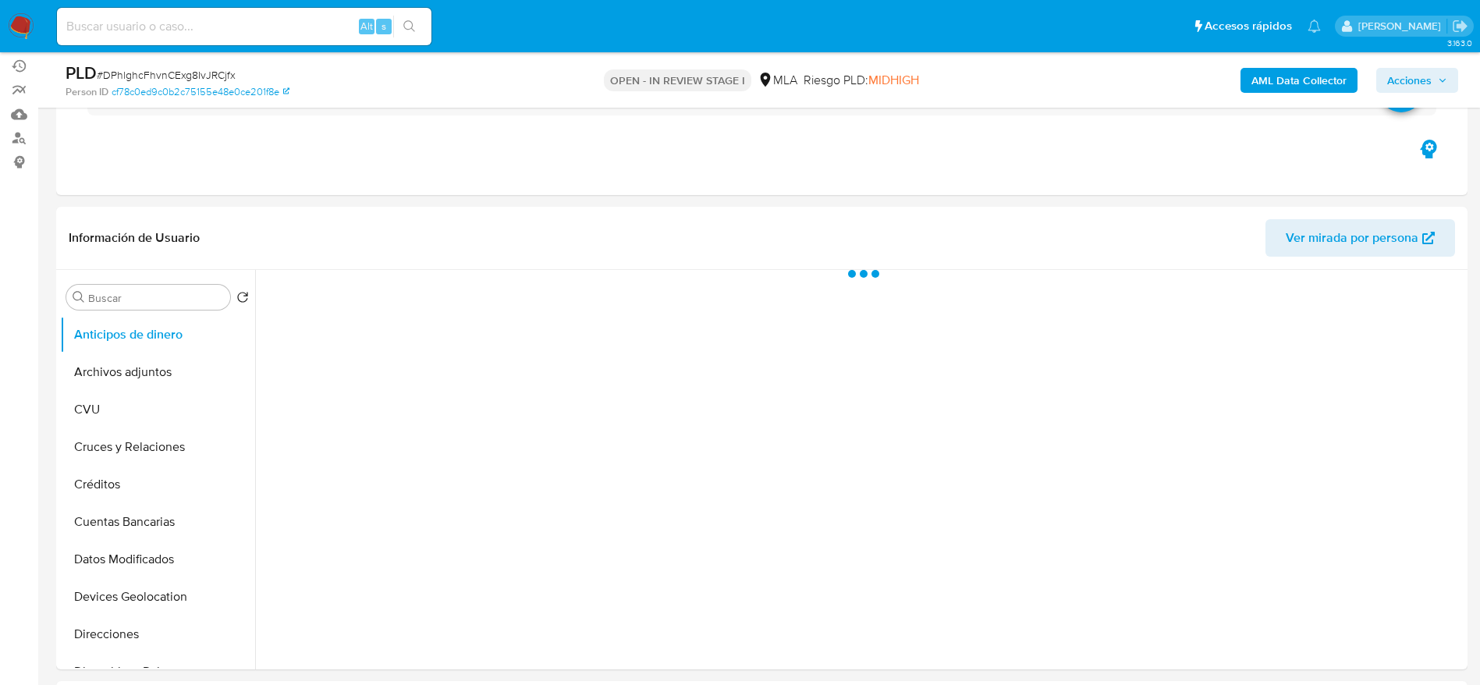
scroll to position [585, 0]
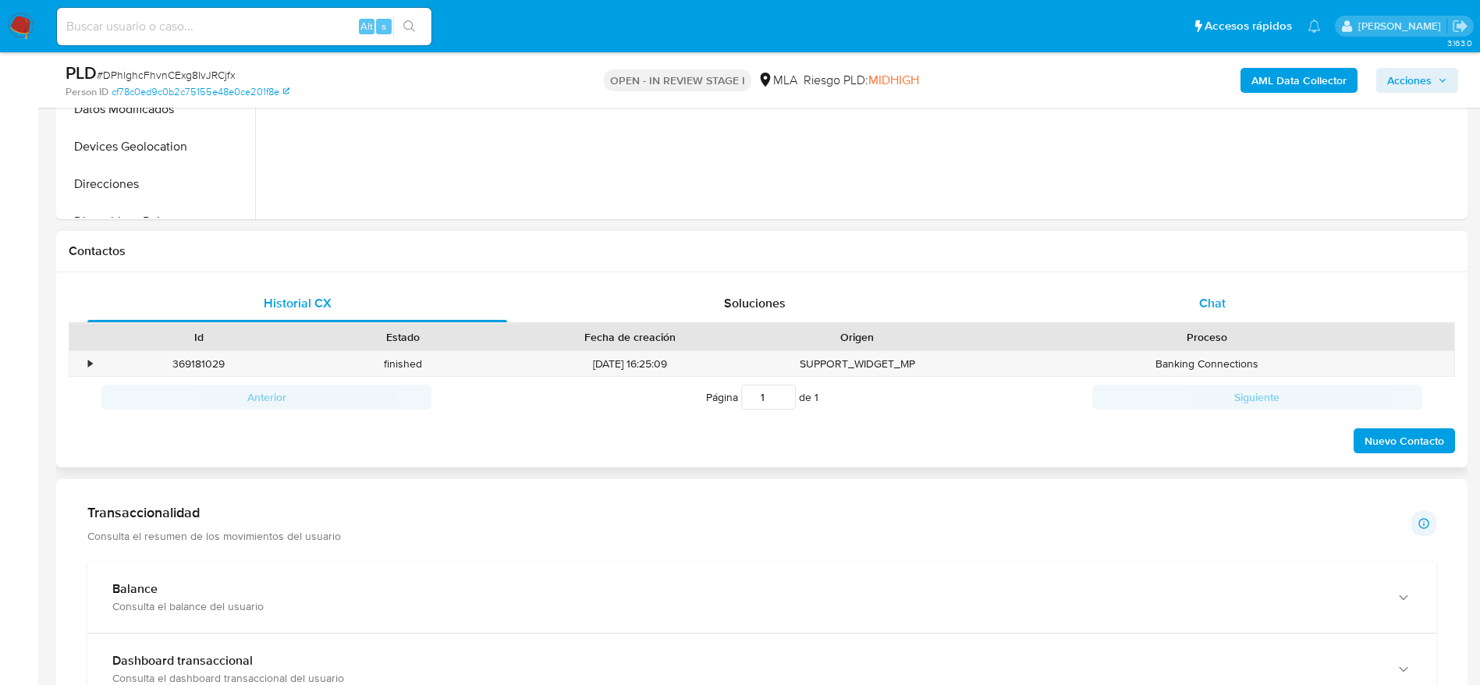
drag, startPoint x: 1217, startPoint y: 287, endPoint x: 1202, endPoint y: 294, distance: 16.4
click at [1217, 286] on div "Chat" at bounding box center [1212, 303] width 420 height 37
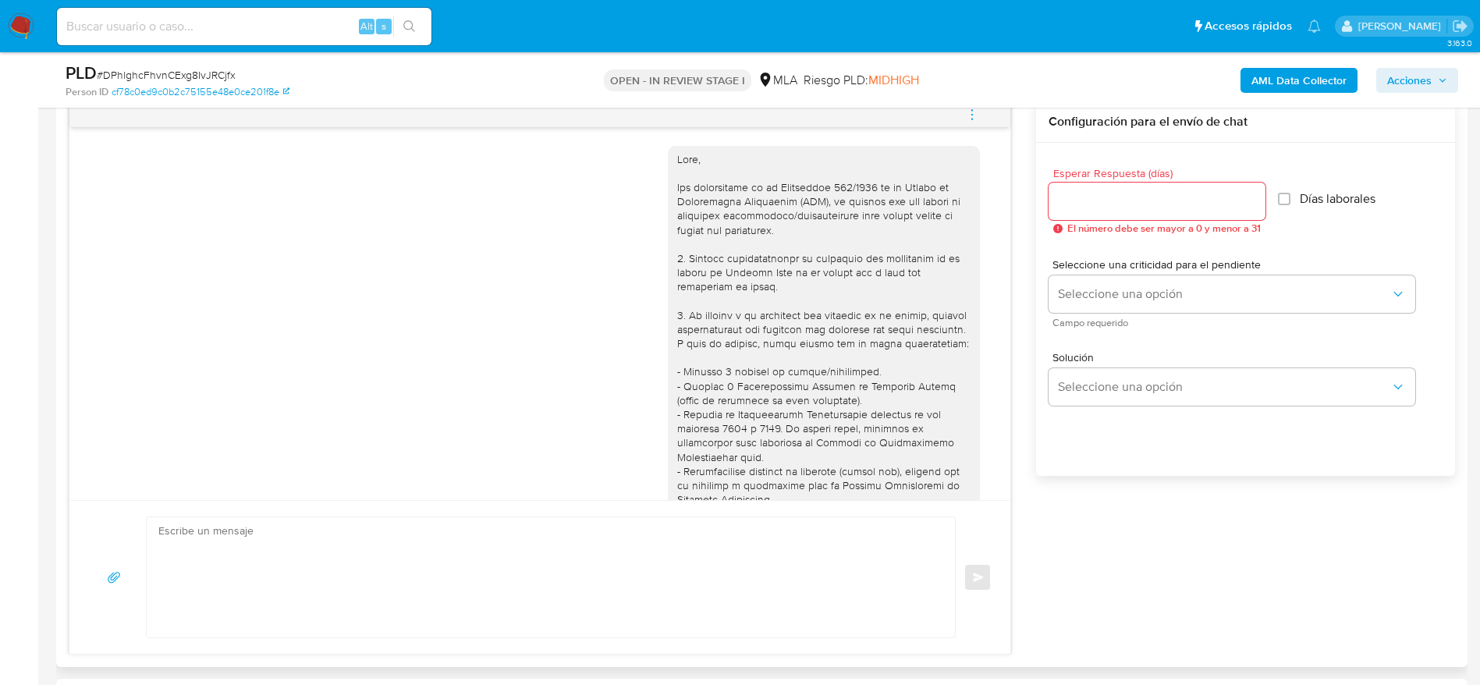
scroll to position [687, 0]
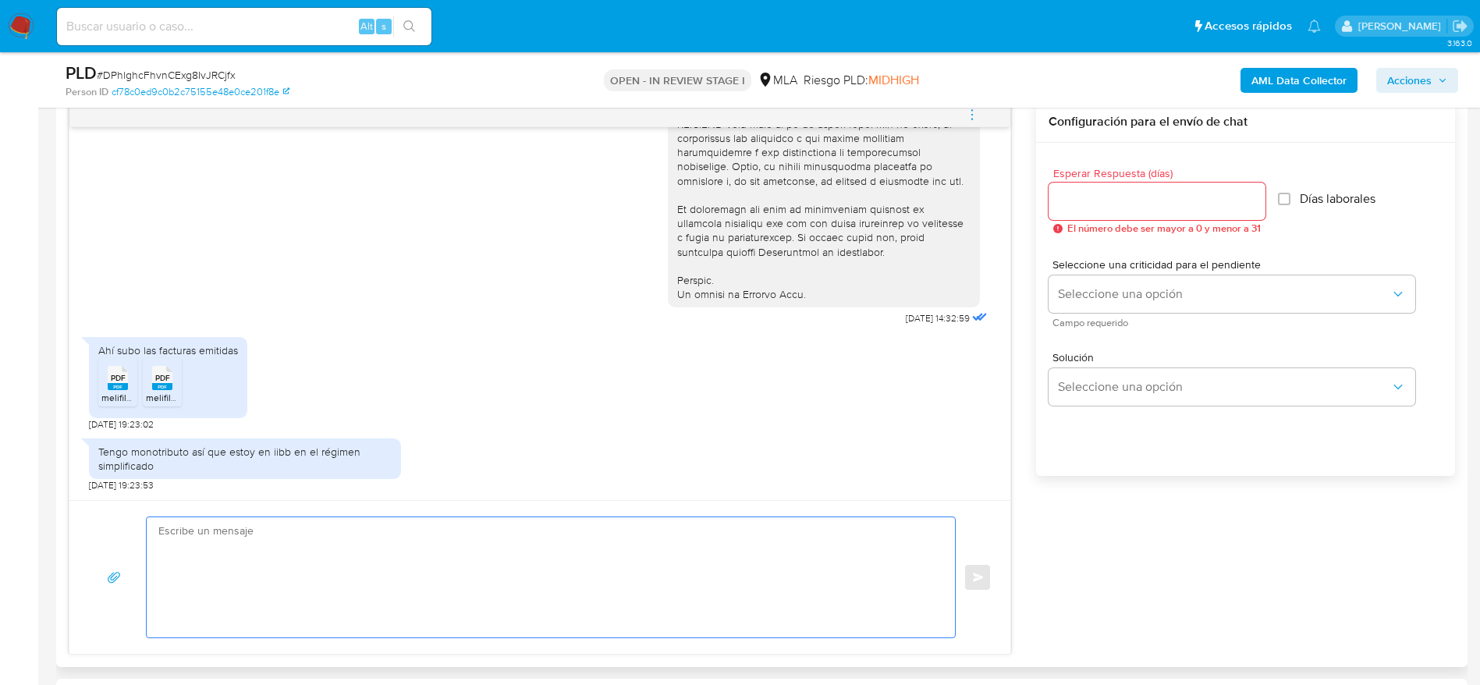
click at [425, 527] on textarea at bounding box center [546, 577] width 777 height 120
paste textarea "Hola Geronimo Eberle, Muchas gracias por tu respuesta. En función de las operac…"
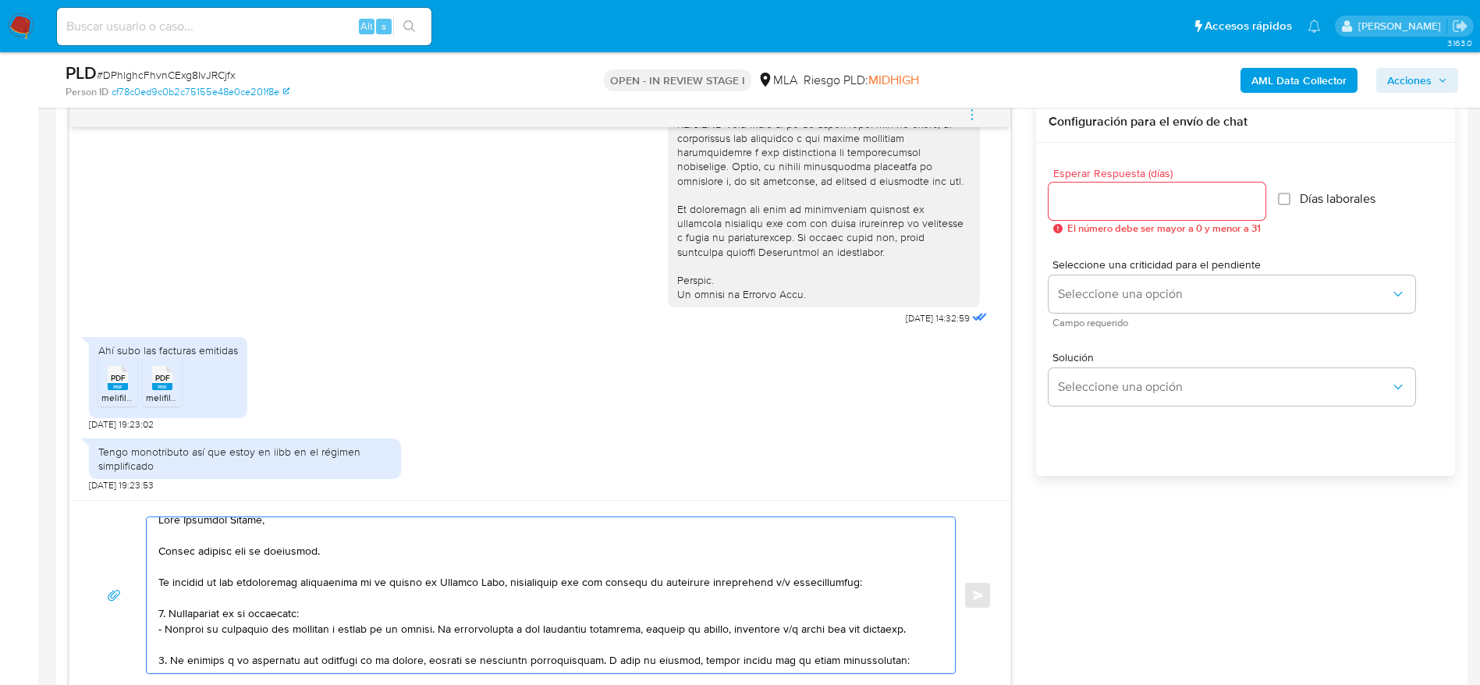
scroll to position [0, 0]
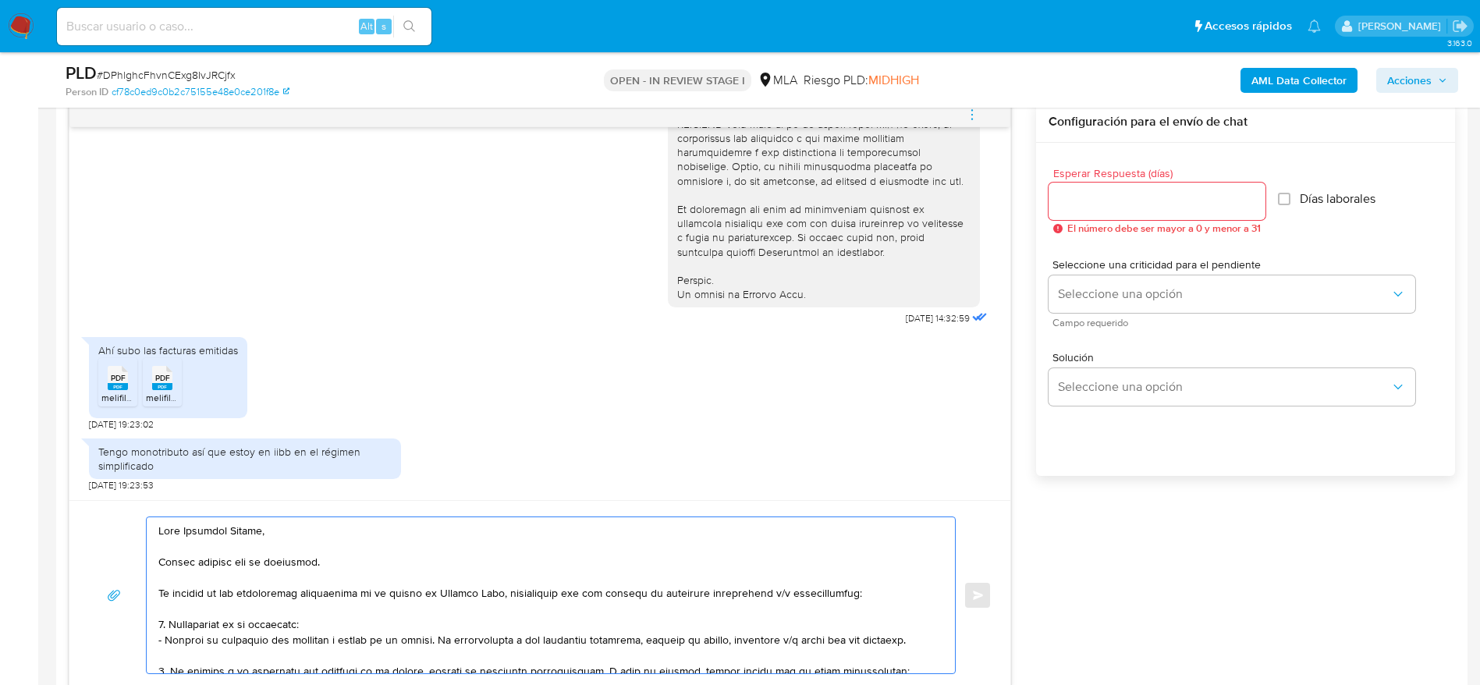
type textarea "Hola Geronimo Eberle, Muchas gracias por tu respuesta. En función de las operac…"
click at [1075, 191] on input "Esperar Respuesta (días)" at bounding box center [1156, 201] width 217 height 20
type input "1"
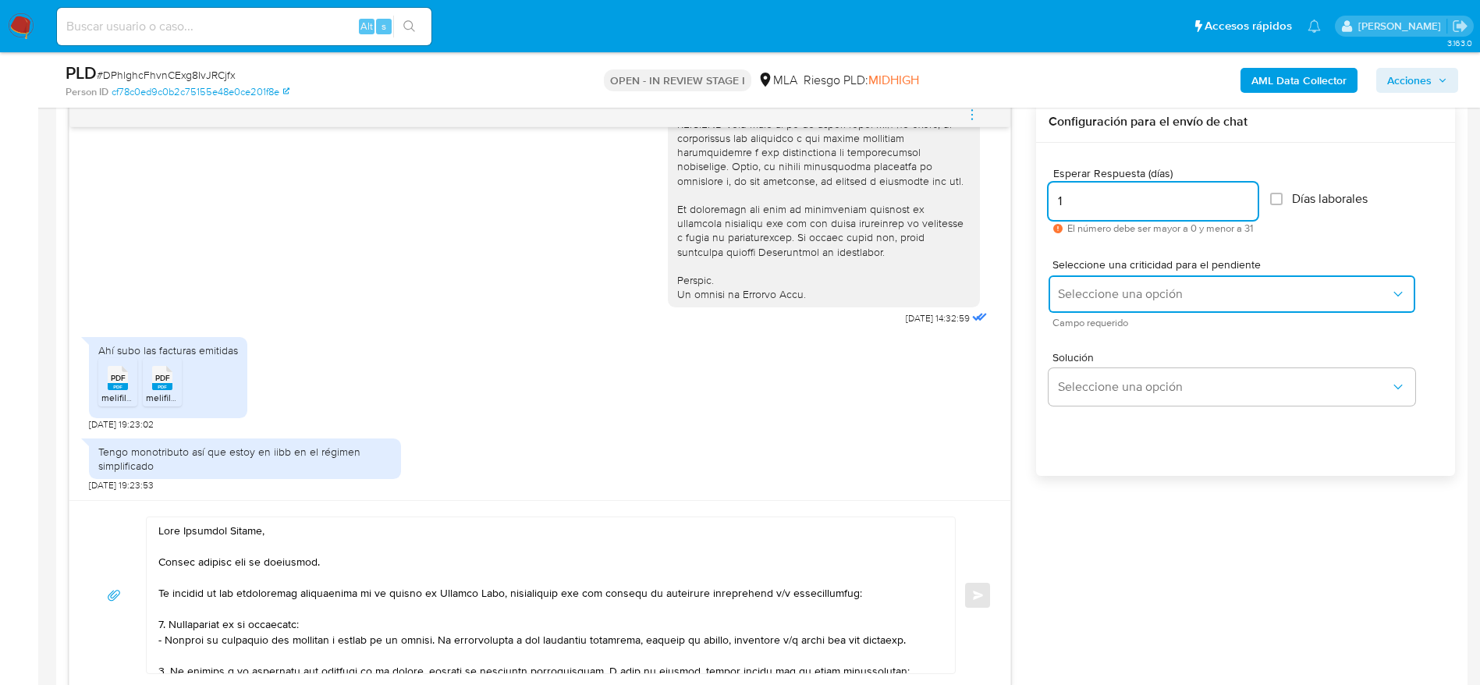
click at [1095, 293] on span "Seleccione una opción" at bounding box center [1224, 294] width 332 height 16
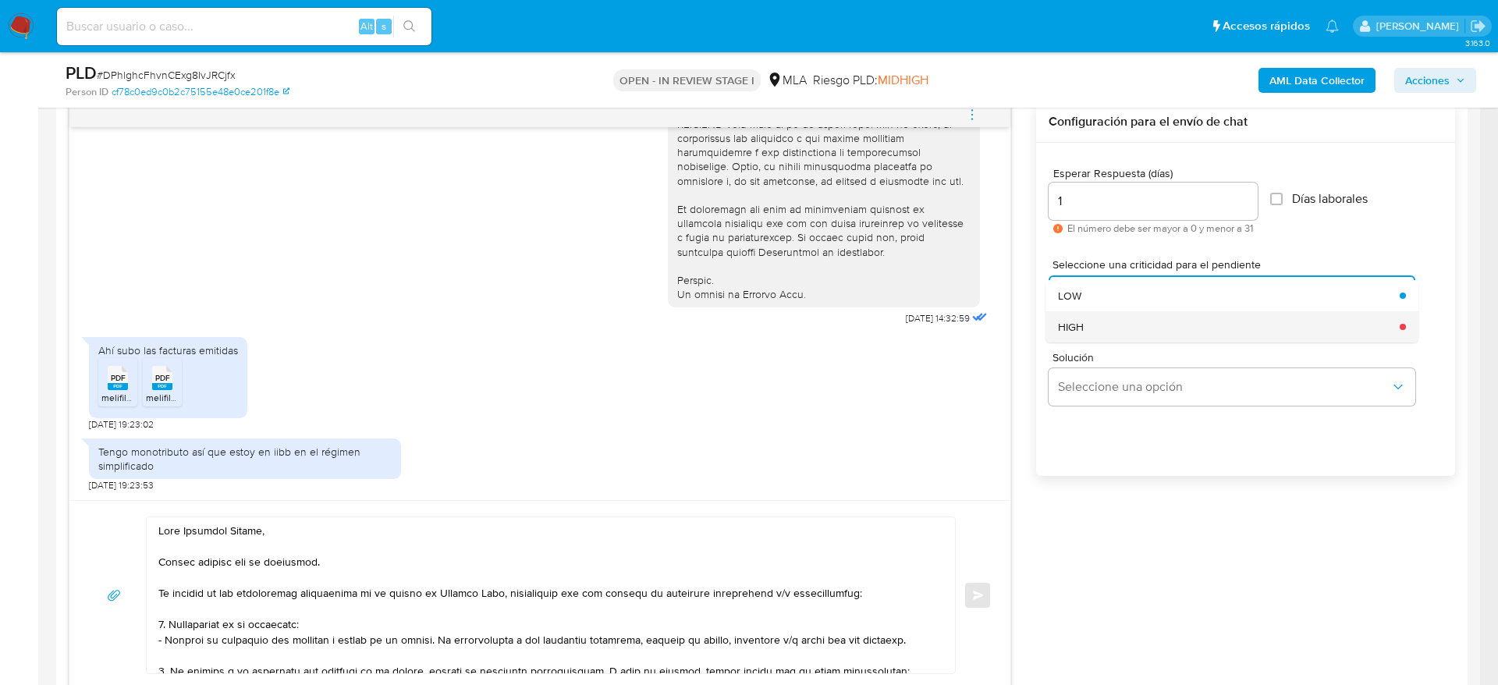
click at [1083, 327] on span "HIGH" at bounding box center [1071, 327] width 26 height 14
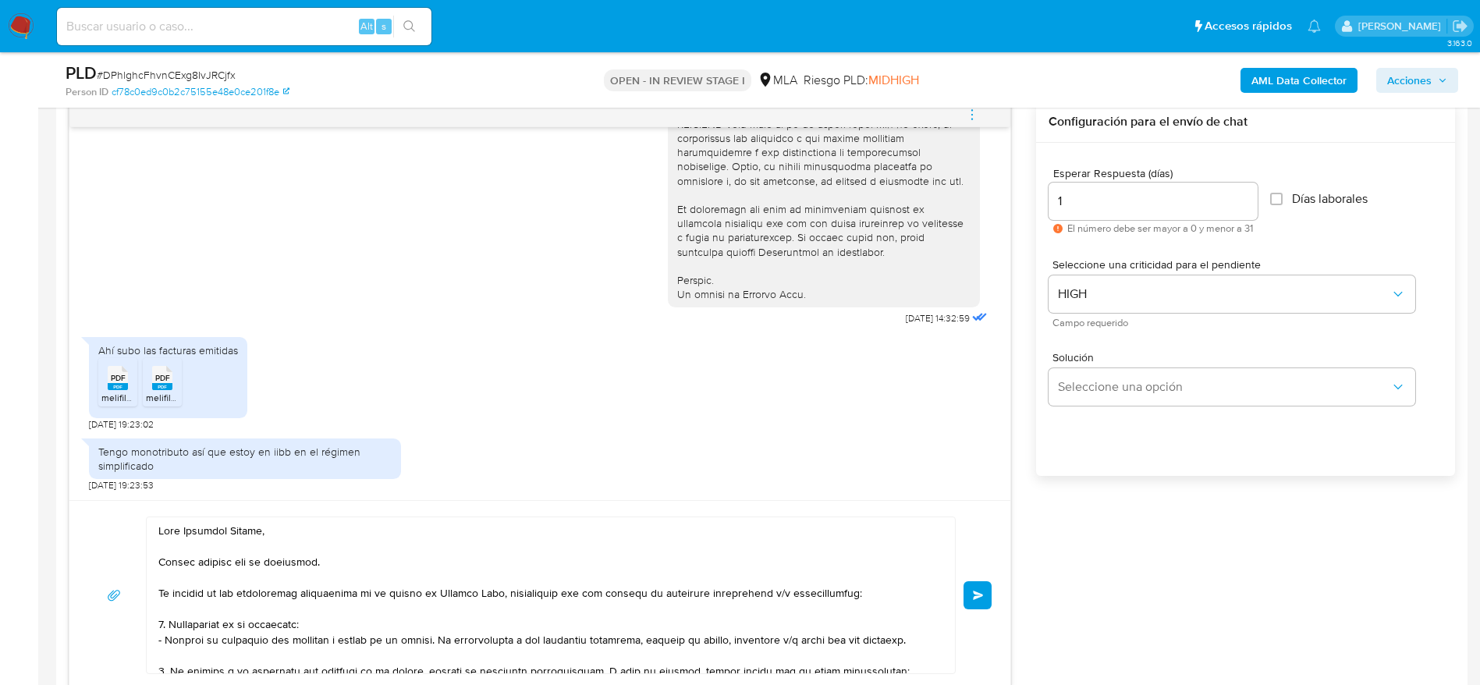
drag, startPoint x: 975, startPoint y: 594, endPoint x: 991, endPoint y: 604, distance: 18.6
click at [975, 593] on span "Enviar" at bounding box center [978, 594] width 11 height 9
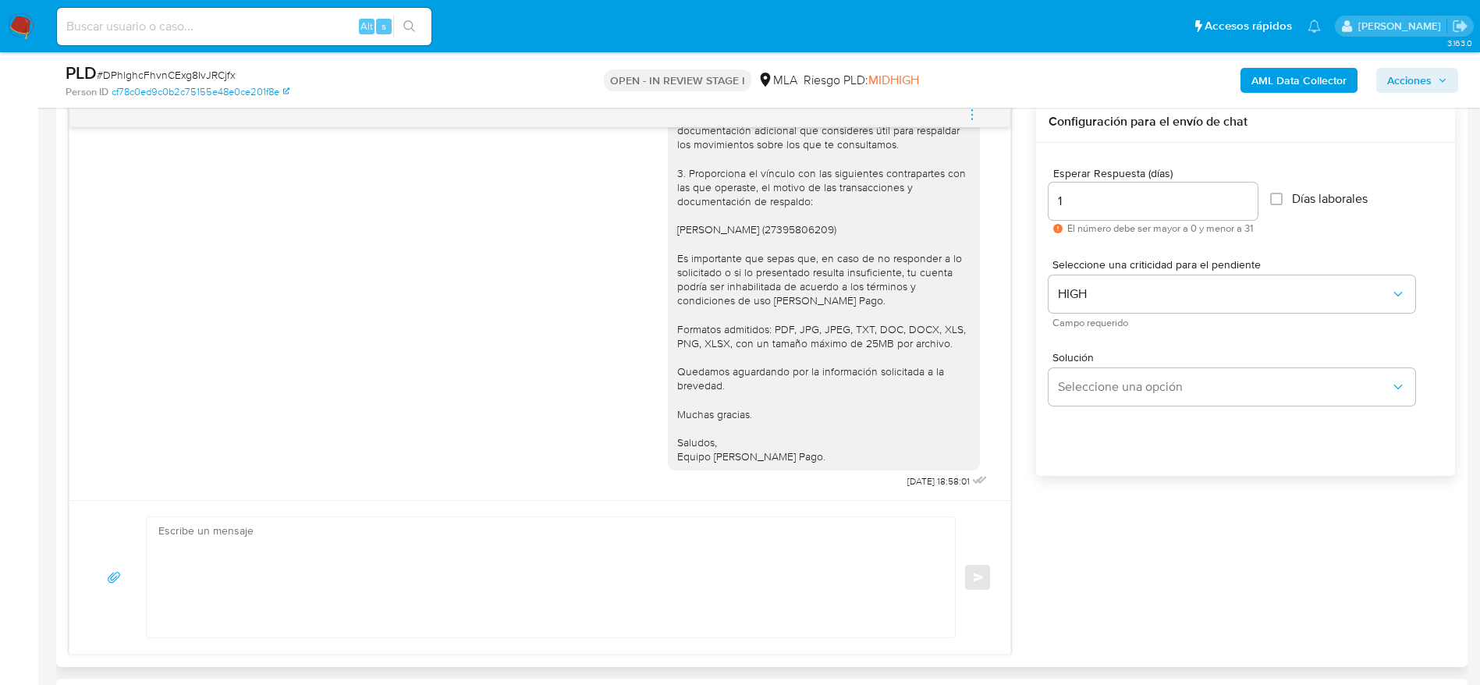
scroll to position [1512, 0]
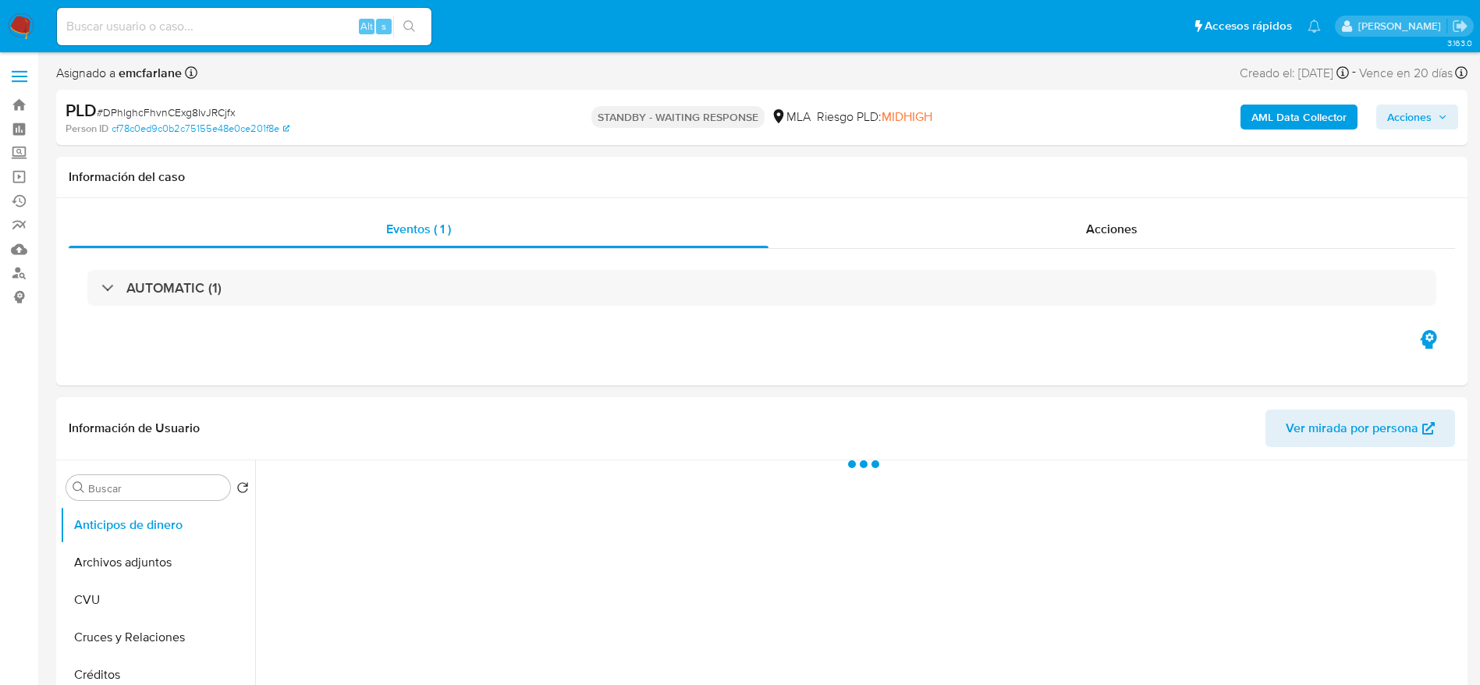
select select "10"
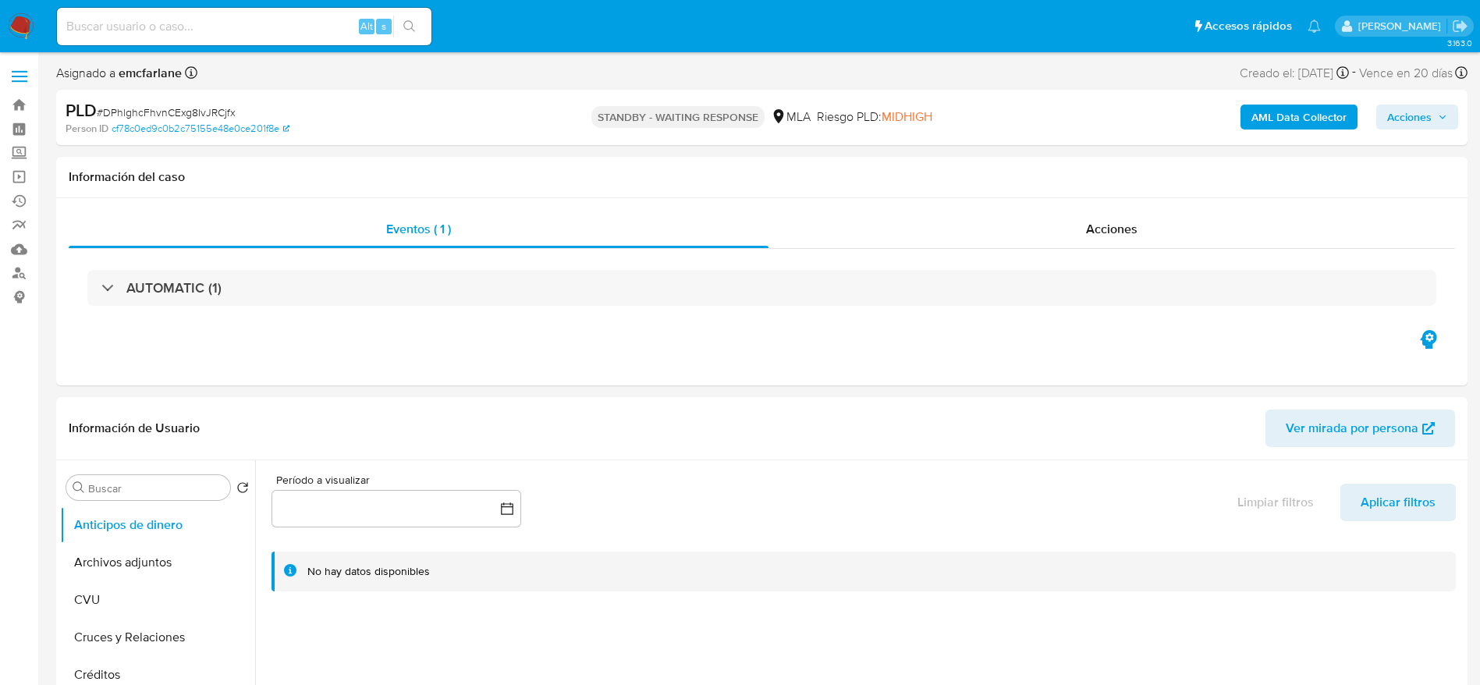
click at [233, 32] on input at bounding box center [244, 26] width 374 height 20
paste input "nzuDEQhcqD3nRNRAY6lC1NG7"
type input "nzuDEQhcqD3nRNRAY6lC1NG7"
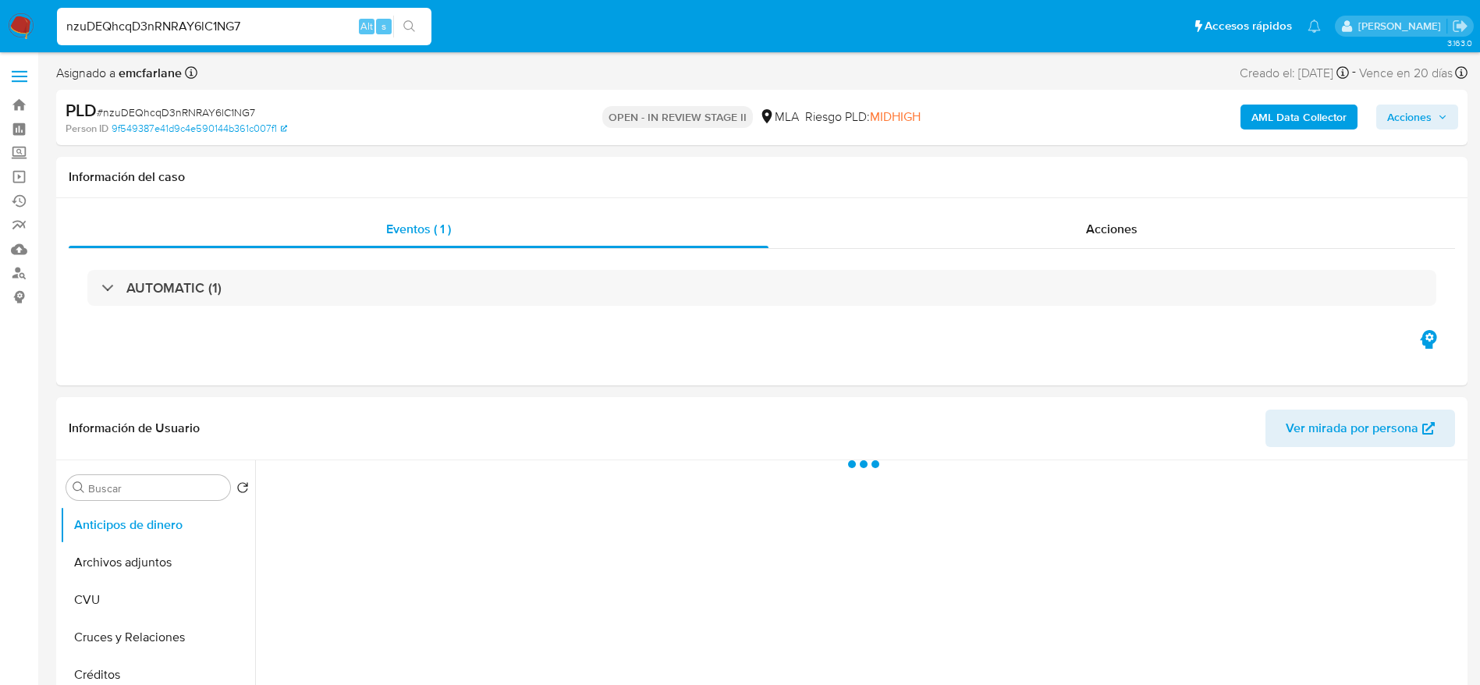
select select "10"
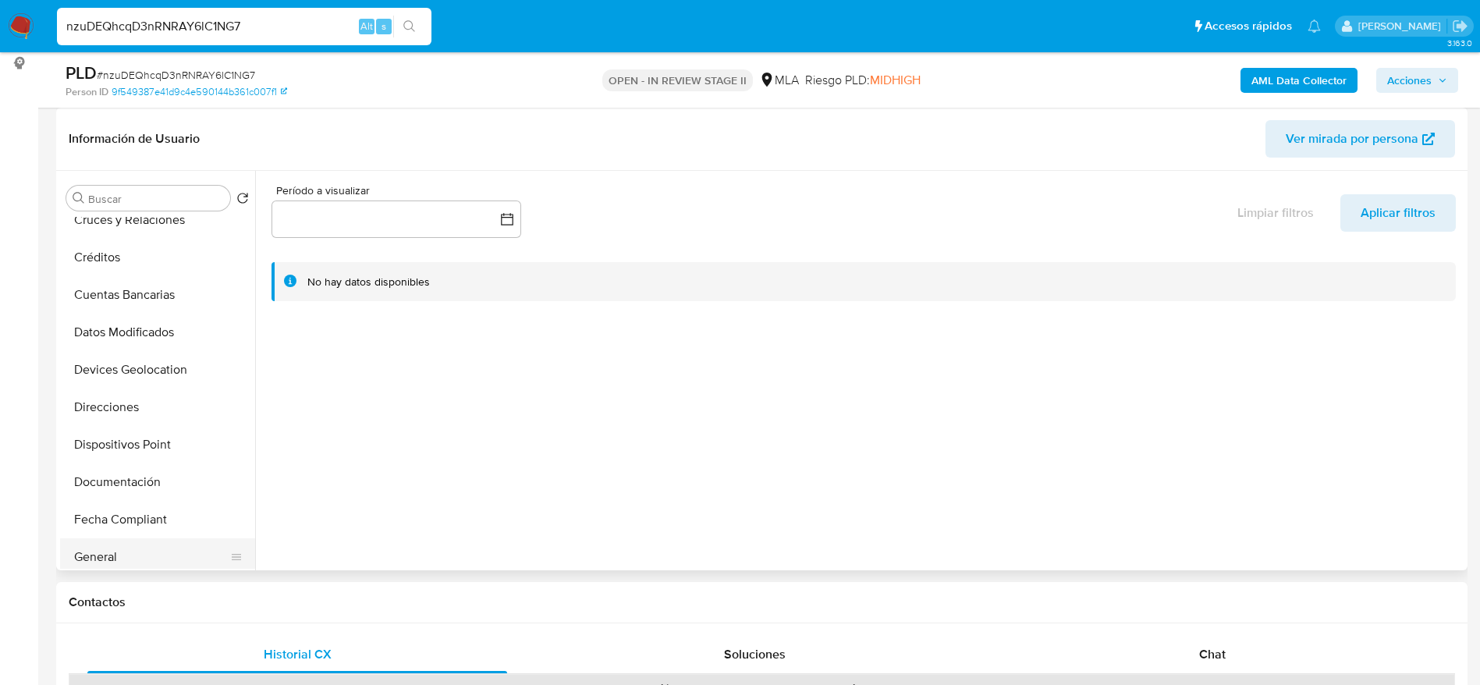
scroll to position [234, 0]
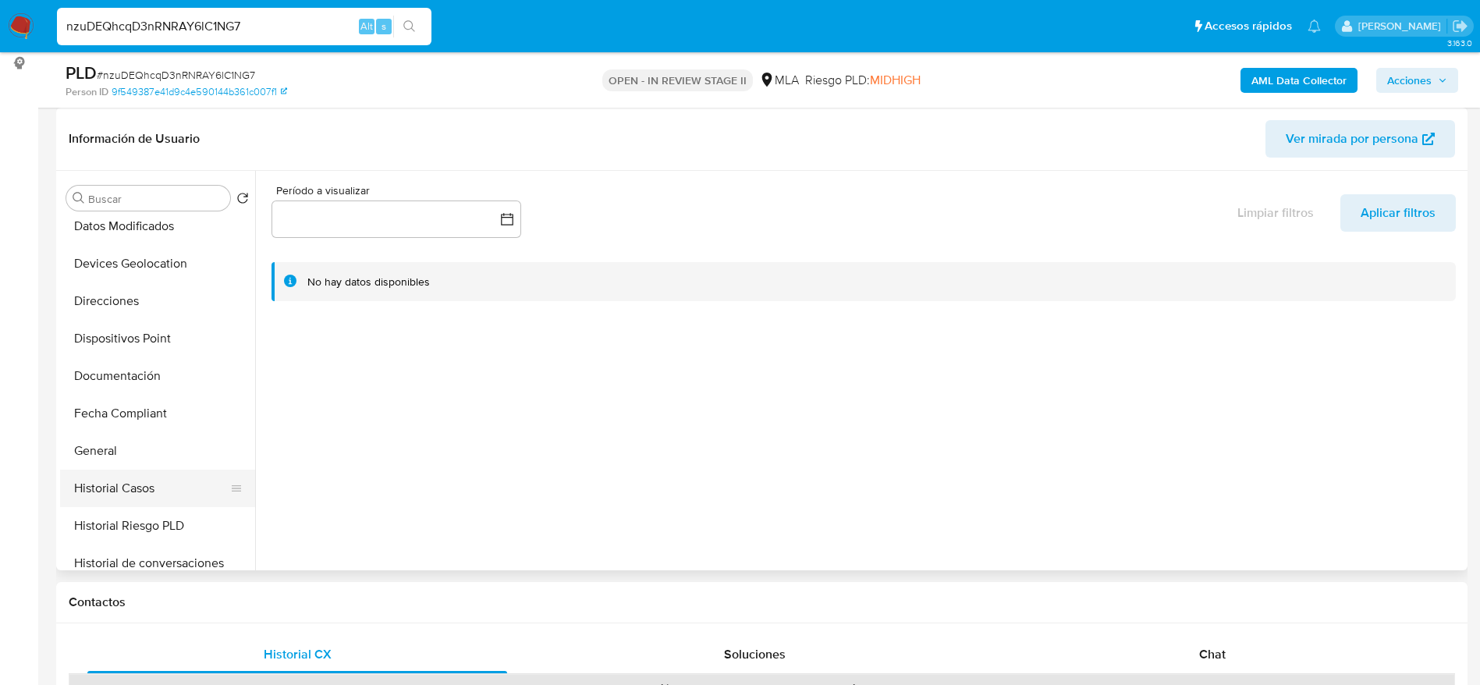
click at [154, 477] on button "Historial Casos" at bounding box center [151, 488] width 183 height 37
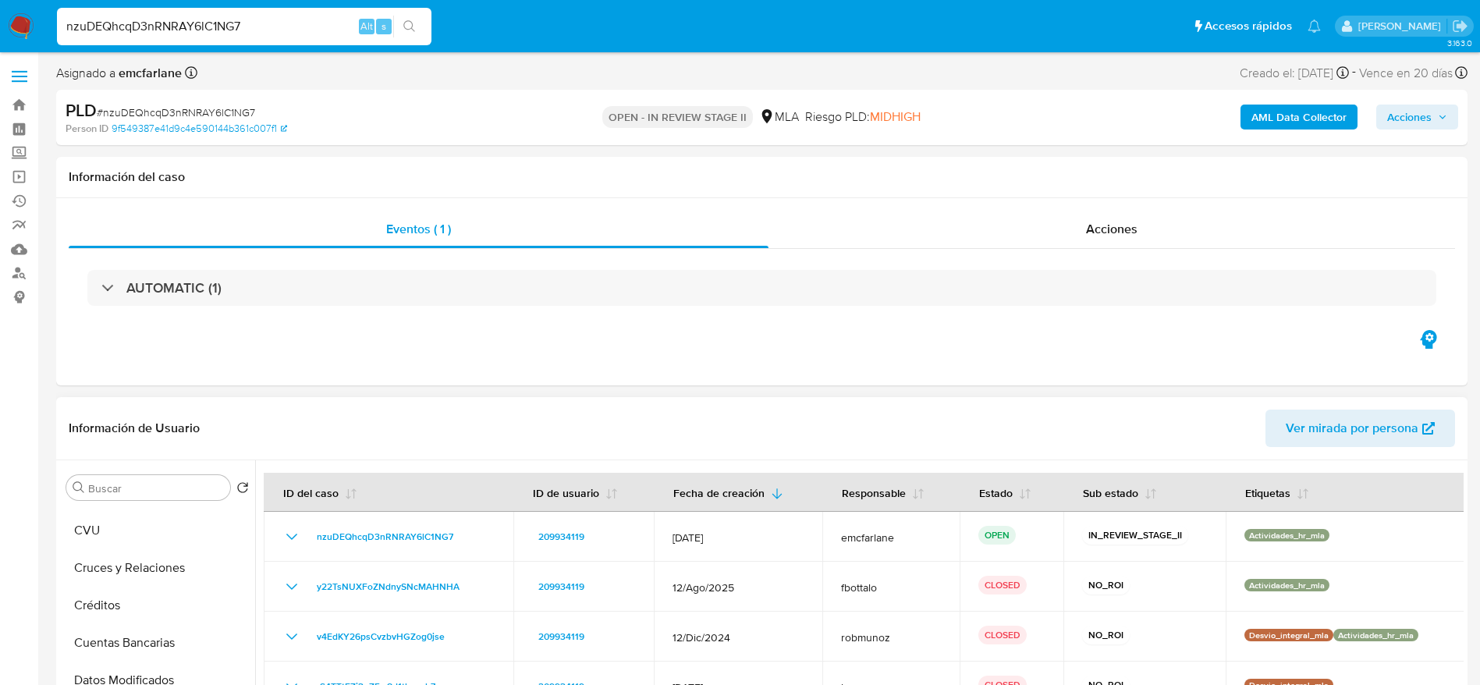
scroll to position [0, 0]
click at [135, 572] on button "Archivos adjuntos" at bounding box center [151, 562] width 183 height 37
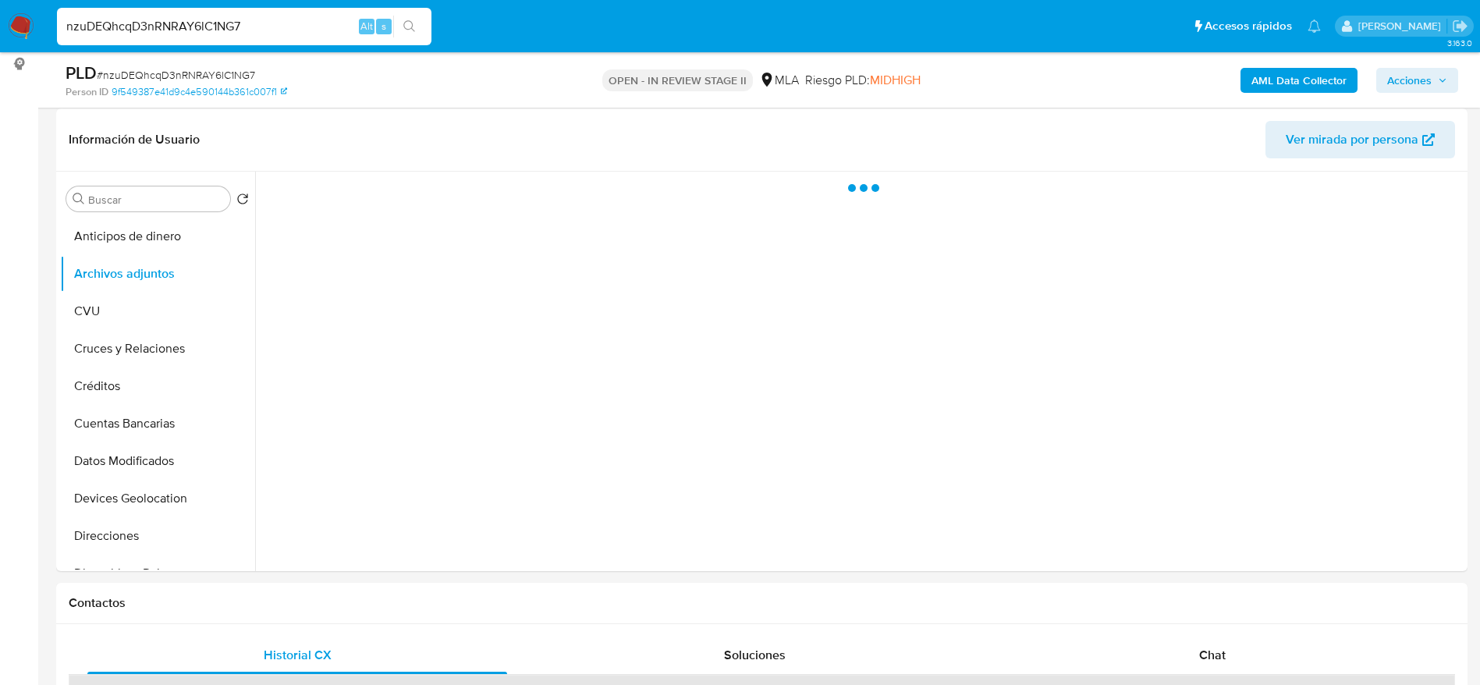
scroll to position [234, 0]
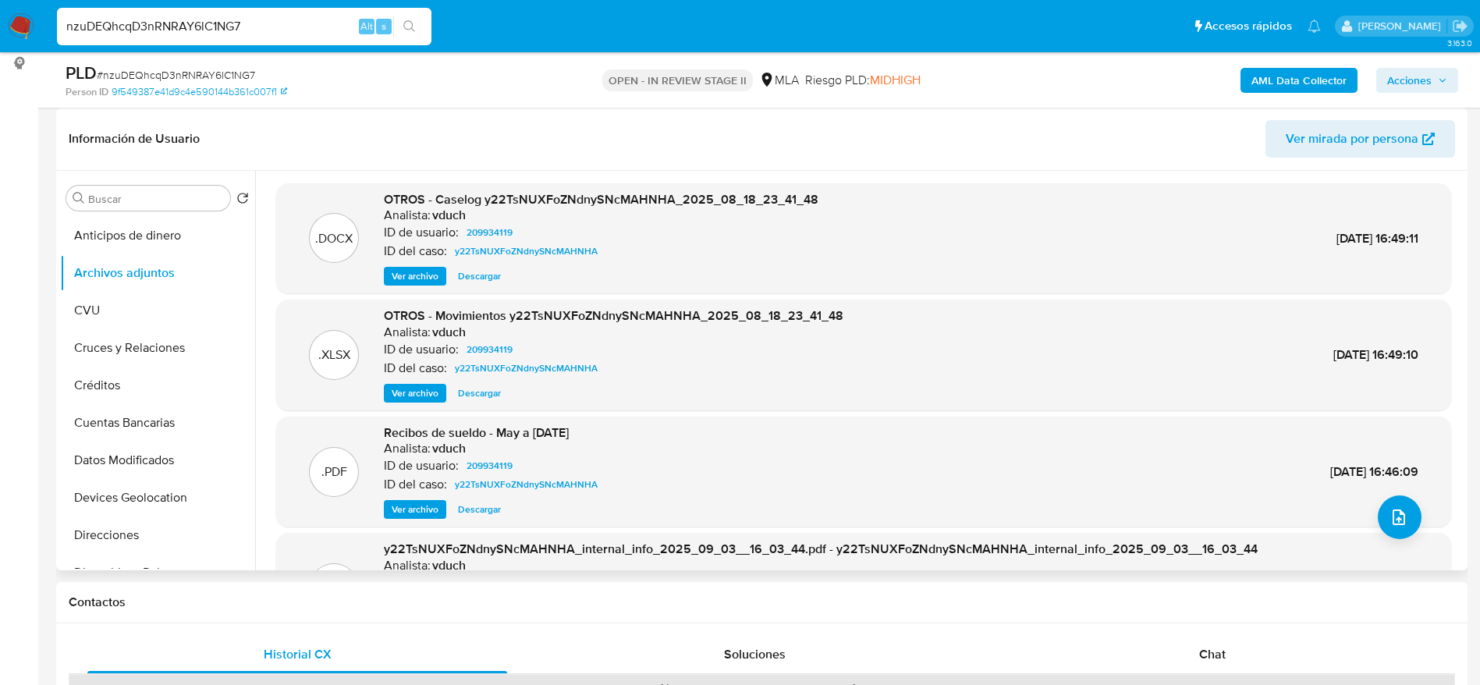
click at [469, 270] on span "Descargar" at bounding box center [479, 276] width 43 height 16
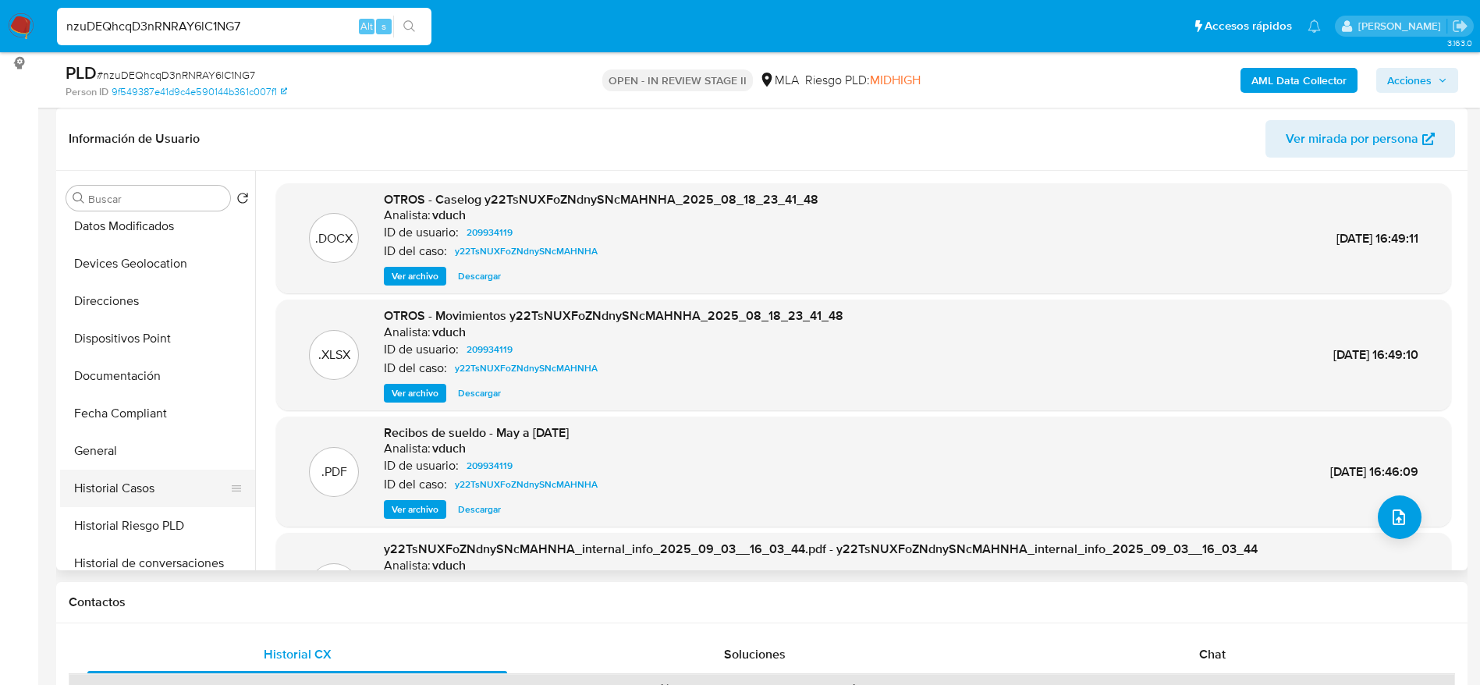
click at [139, 471] on button "Historial Casos" at bounding box center [151, 488] width 183 height 37
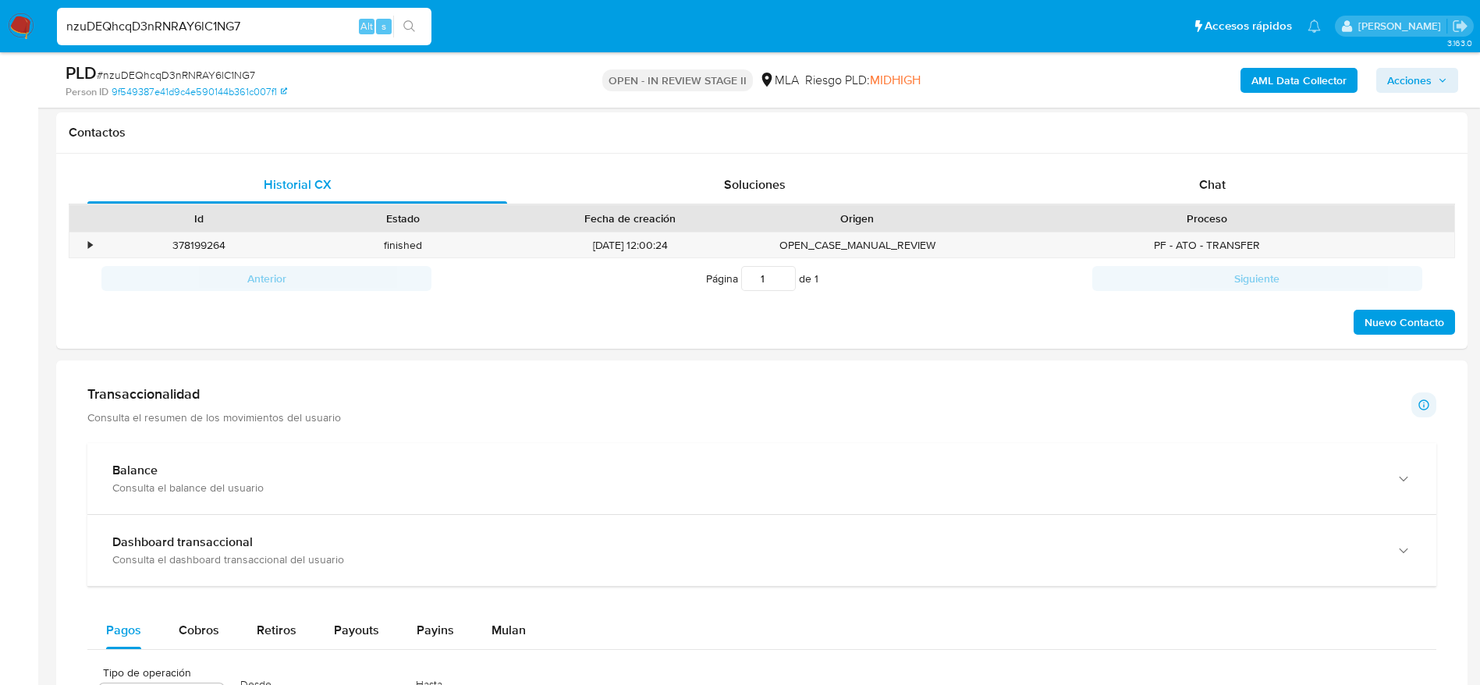
scroll to position [1053, 0]
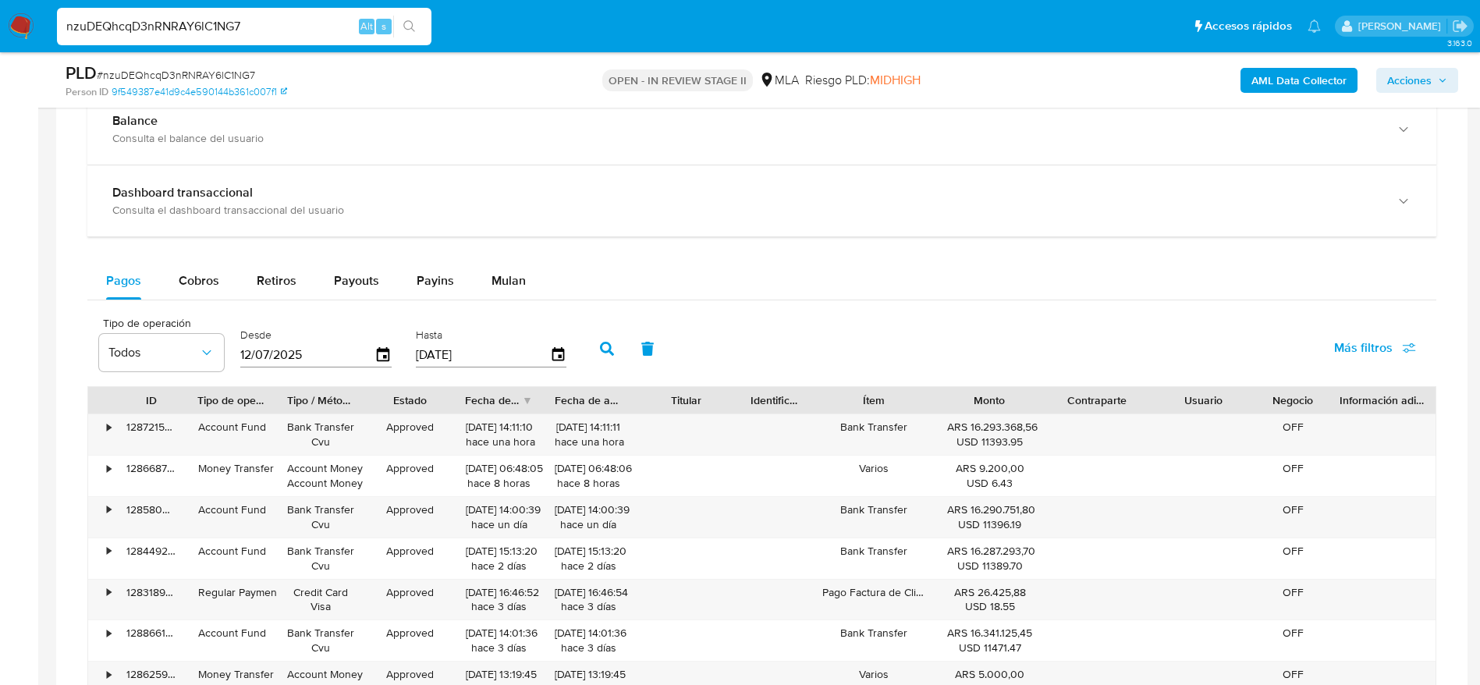
click at [541, 275] on div "Pagos Cobros Retiros Payouts Payins Mulan" at bounding box center [761, 280] width 1349 height 37
click at [519, 289] on span "Mulan" at bounding box center [508, 280] width 34 height 18
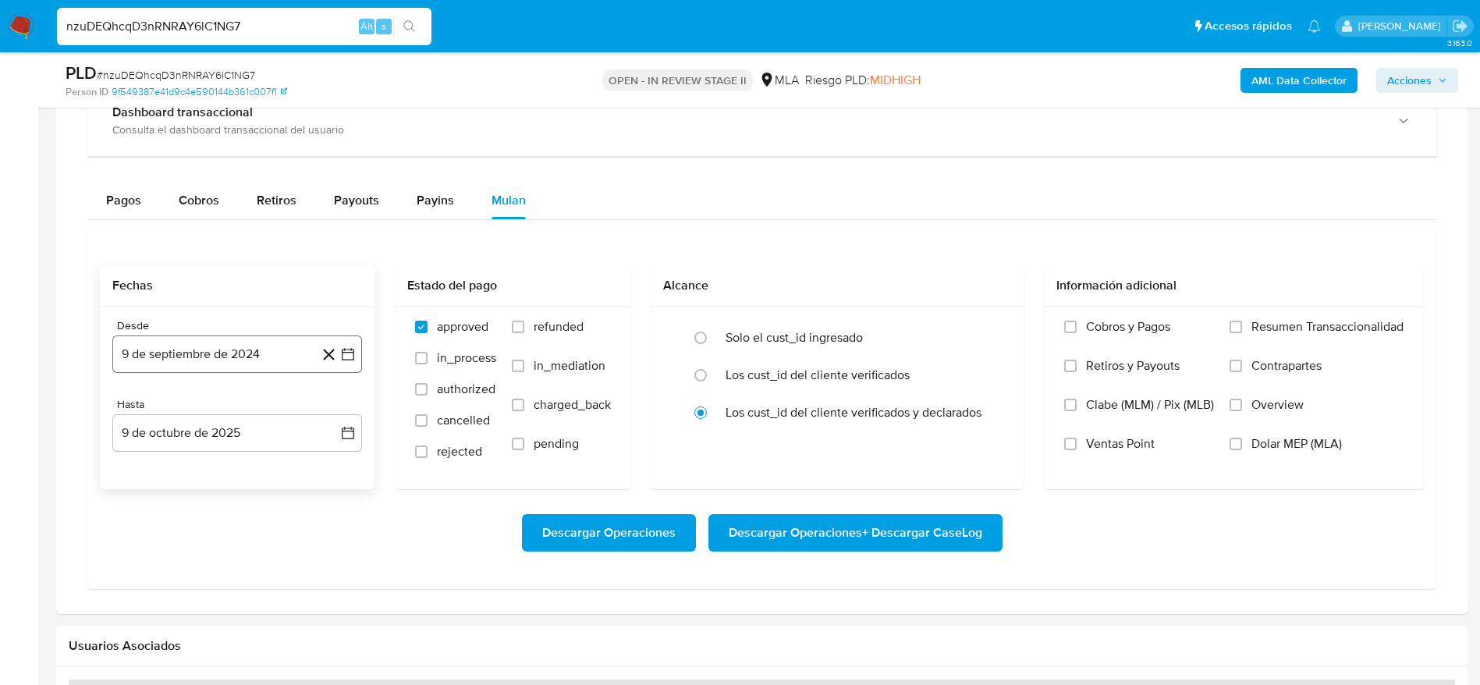
scroll to position [1170, 0]
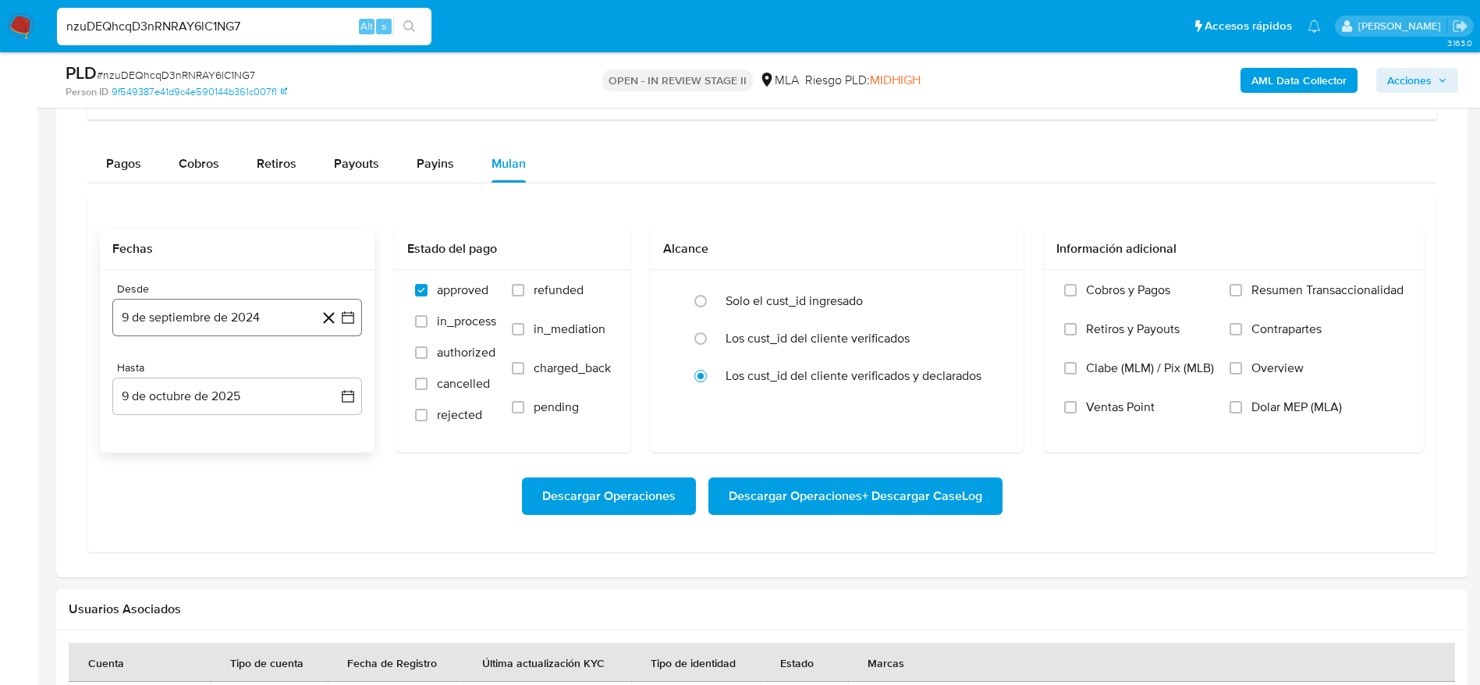
click at [256, 310] on button "9 de septiembre de 2024" at bounding box center [237, 317] width 250 height 37
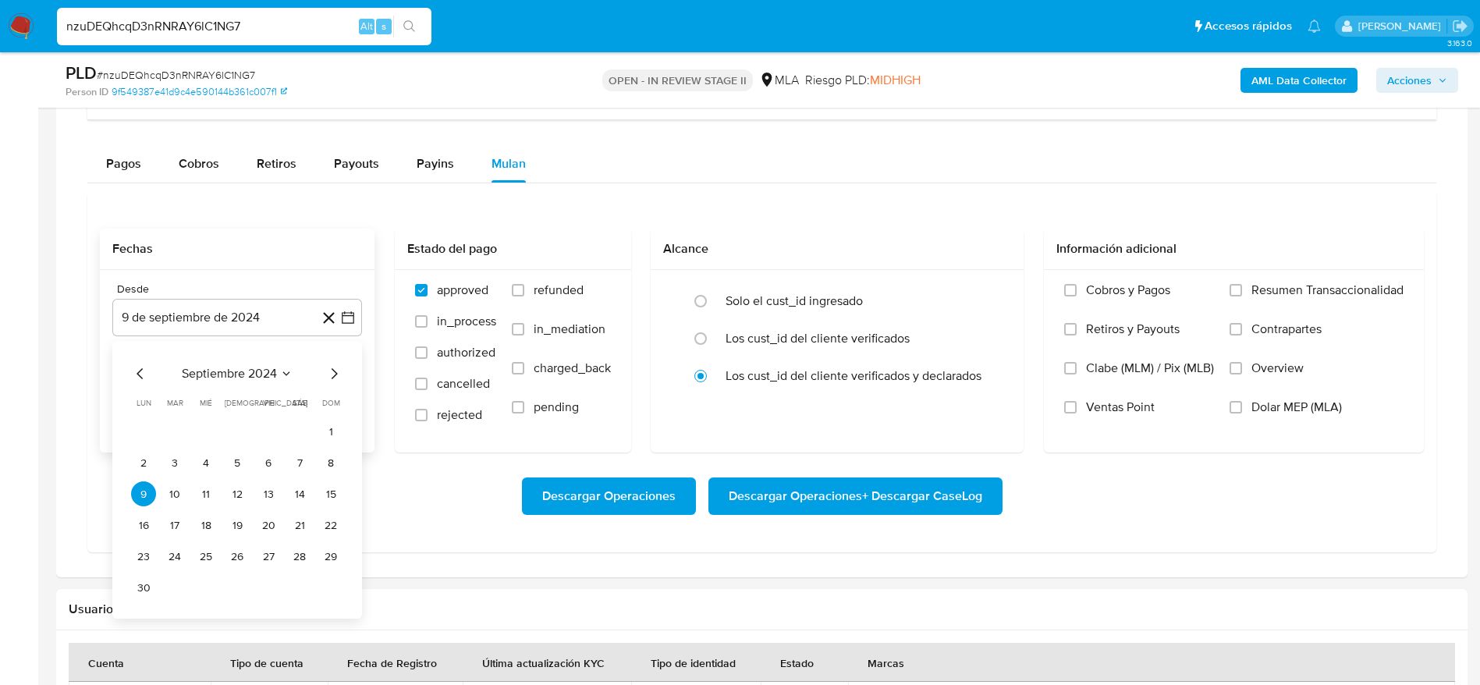
click at [255, 370] on span "septiembre 2024" at bounding box center [229, 374] width 95 height 16
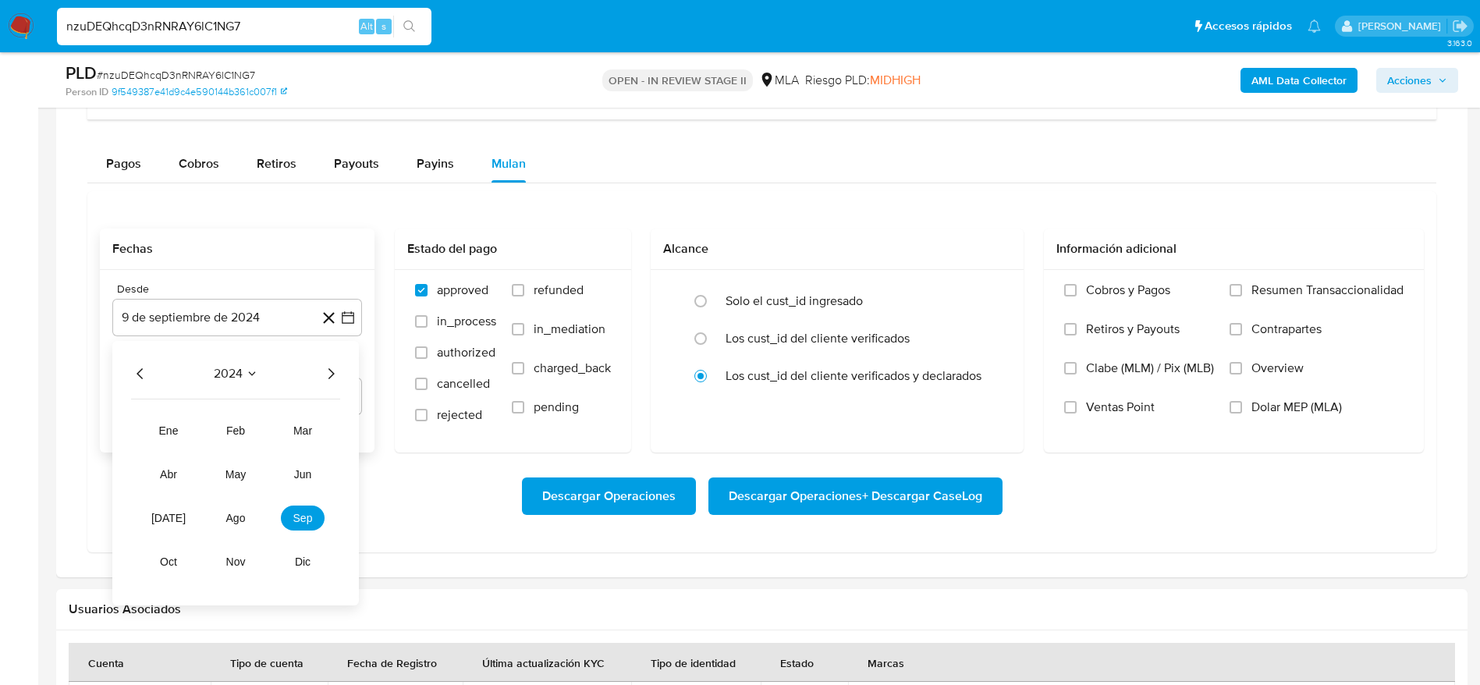
click at [333, 381] on icon "Año siguiente" at bounding box center [330, 373] width 19 height 19
click at [222, 524] on button "ago" at bounding box center [236, 517] width 44 height 25
click at [265, 434] on button "1" at bounding box center [268, 431] width 25 height 25
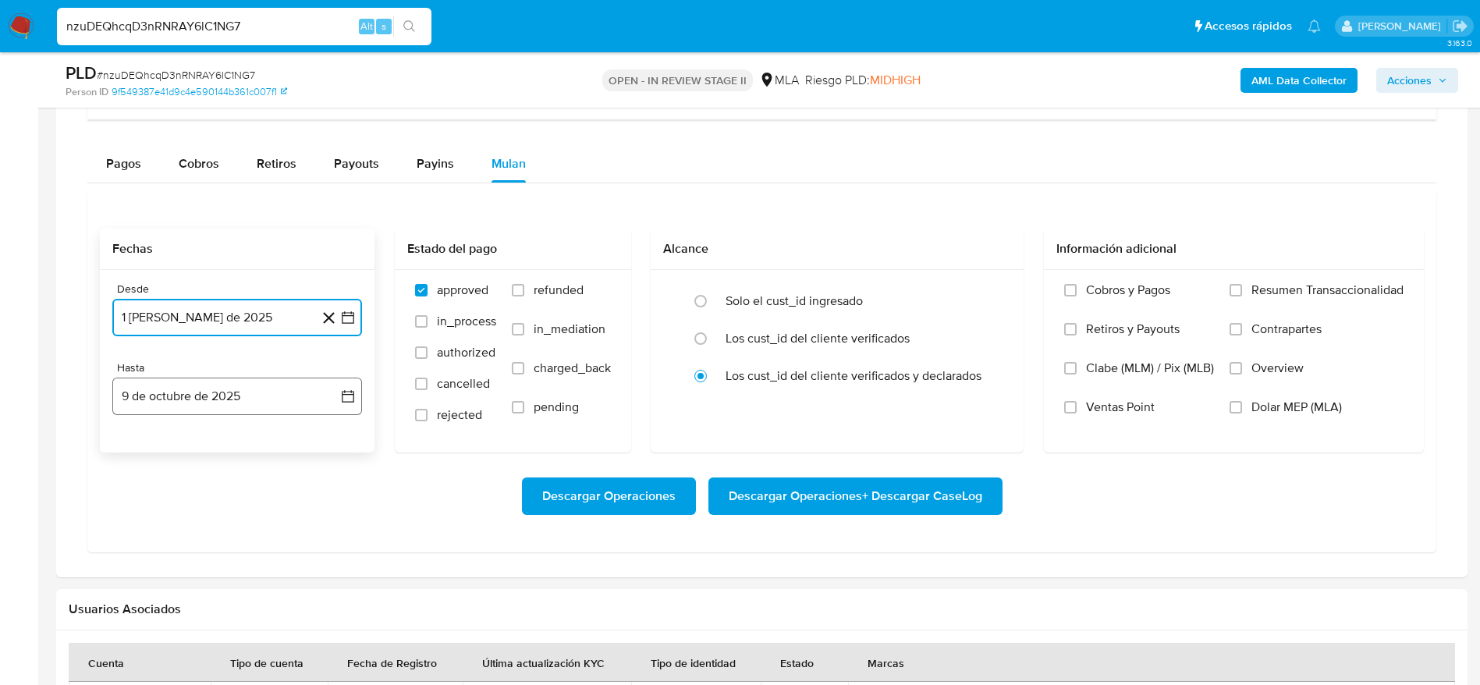
click at [209, 399] on button "9 de octubre de 2025" at bounding box center [237, 396] width 250 height 37
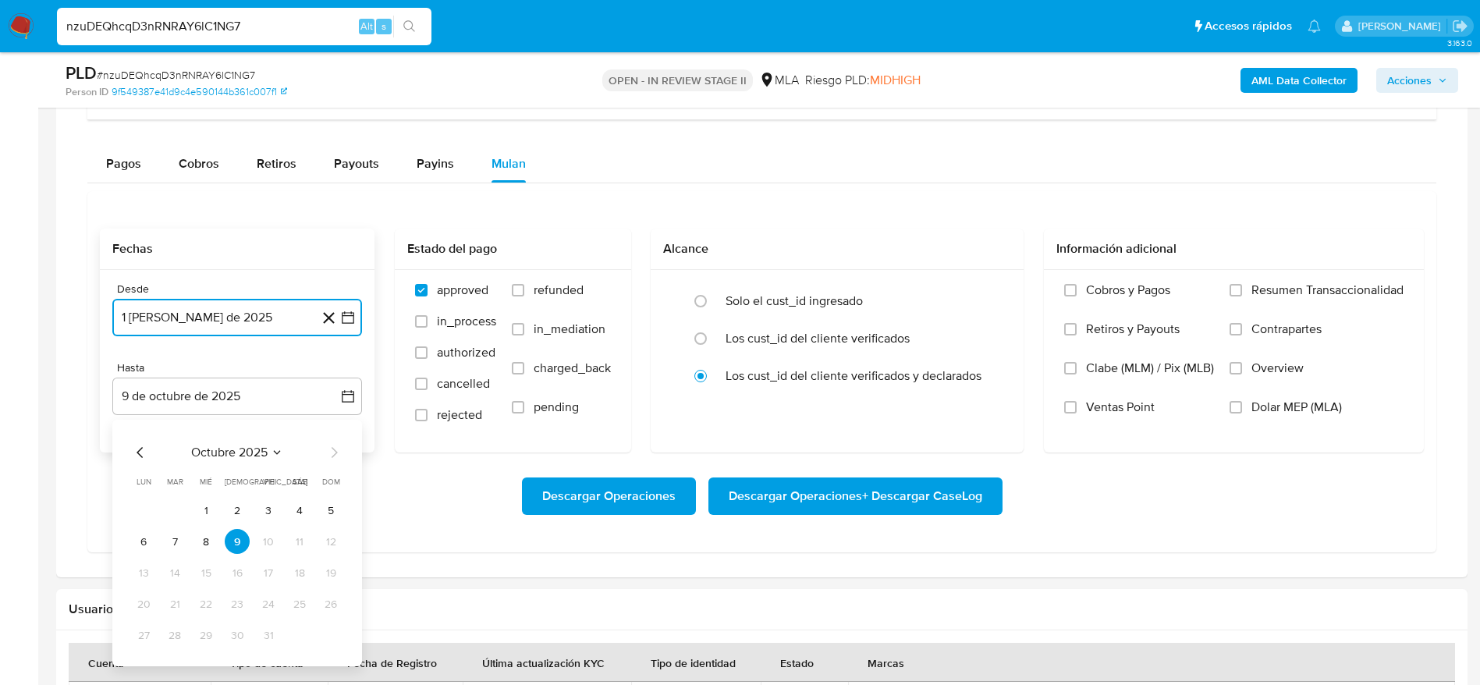
click at [143, 450] on icon "Mes anterior" at bounding box center [140, 452] width 19 height 19
click at [140, 452] on icon "Mes anterior" at bounding box center [140, 452] width 19 height 19
click at [343, 625] on div "agosto 2025 agosto 2025 lun lunes mar martes mié miércoles jue jueves vie viern…" at bounding box center [237, 543] width 250 height 246
click at [331, 633] on button "31" at bounding box center [330, 634] width 25 height 25
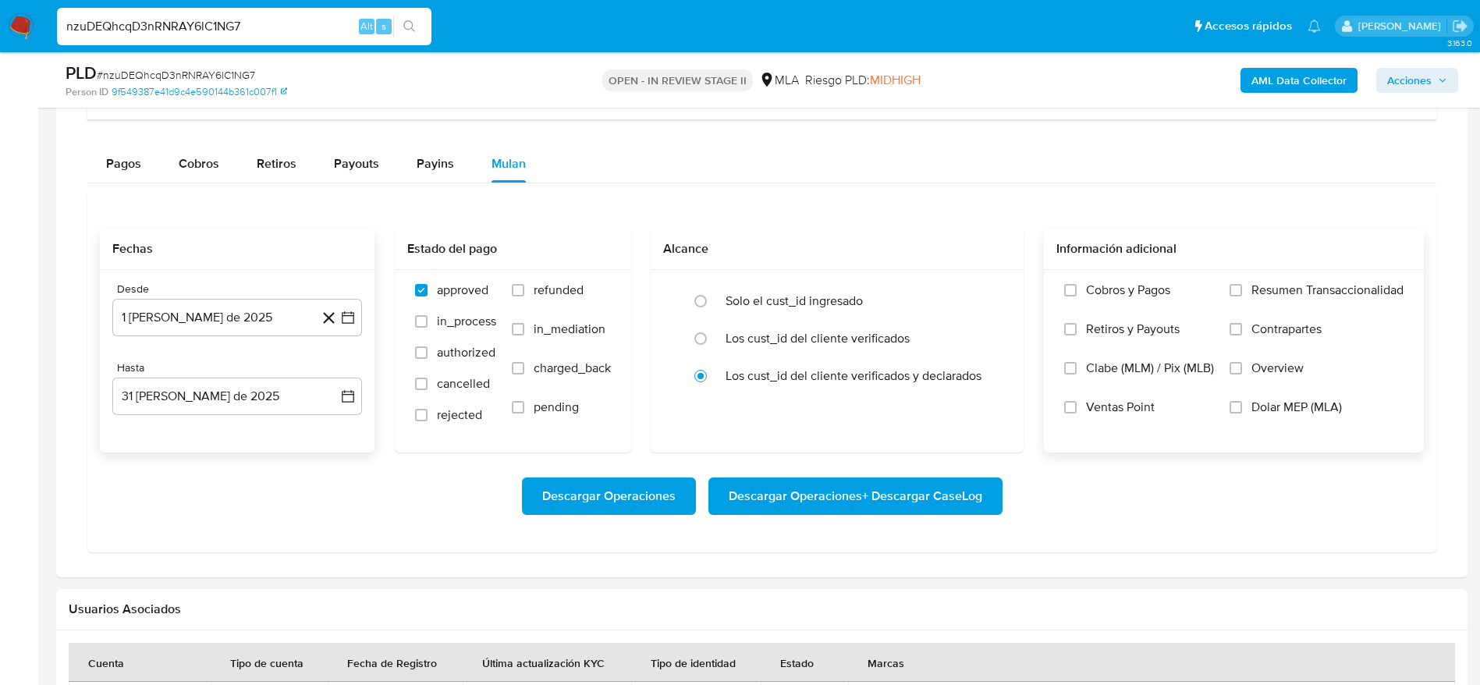
click at [1249, 403] on label "Dolar MEP (MLA)" at bounding box center [1316, 418] width 174 height 39
click at [1242, 403] on input "Dolar MEP (MLA)" at bounding box center [1235, 407] width 12 height 12
click at [761, 485] on span "Descargar Operaciones + Descargar CaseLog" at bounding box center [855, 496] width 253 height 34
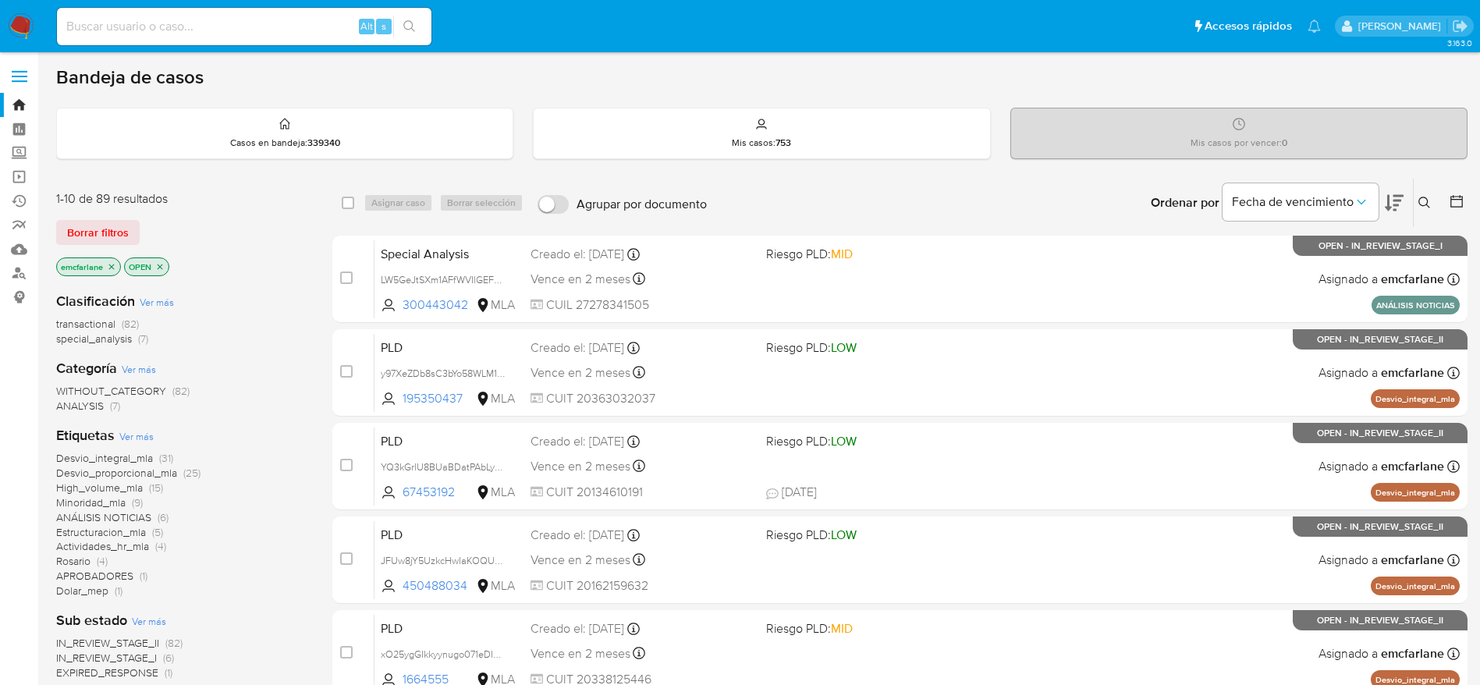
click at [246, 27] on input at bounding box center [244, 26] width 374 height 20
paste input "joP4RIh1wJj97fxyh5Xgn0OJ"
type input "joP4RIh1wJj97fxyh5Xgn0OJ"
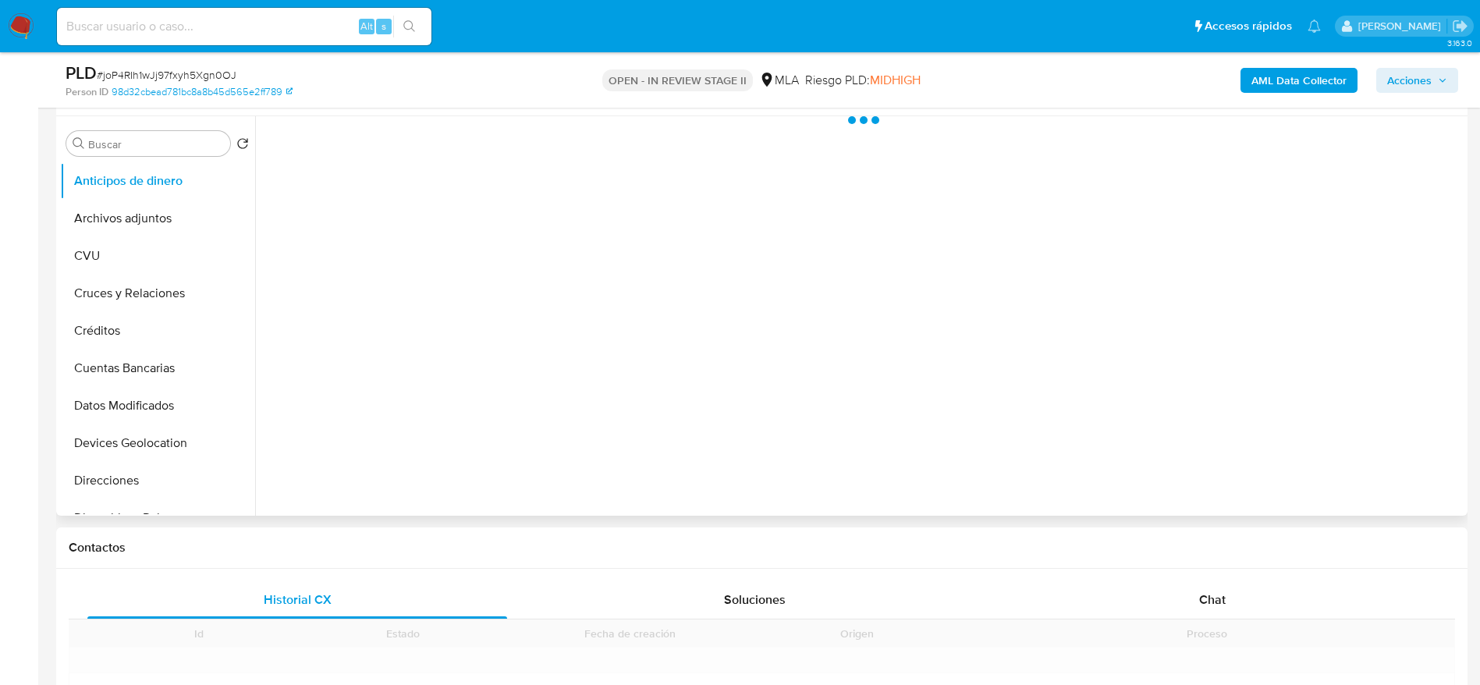
scroll to position [468, 0]
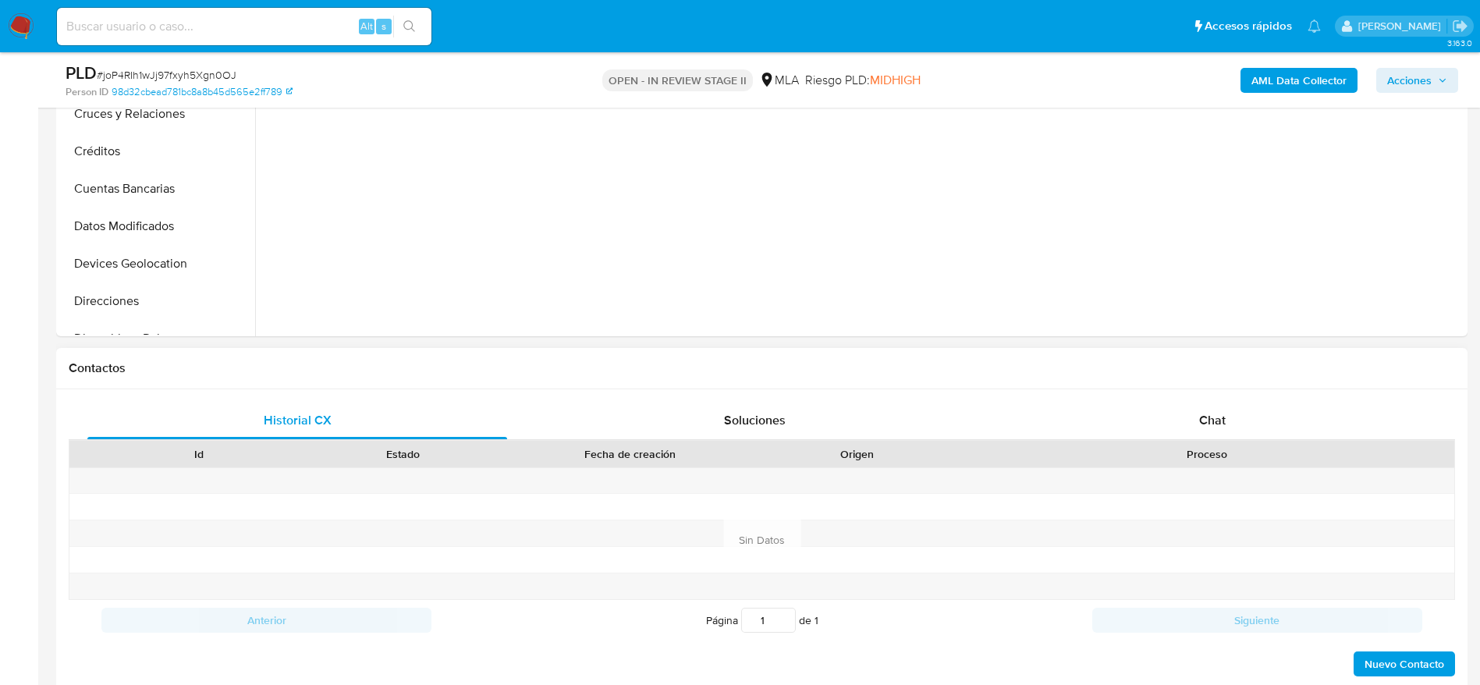
click at [1228, 487] on div "Historial CX Soluciones Chat Id Estado Fecha de creación Origen Proceso Anterio…" at bounding box center [762, 540] width 1386 height 276
select select "10"
click at [1217, 420] on span "Chat" at bounding box center [1212, 420] width 27 height 18
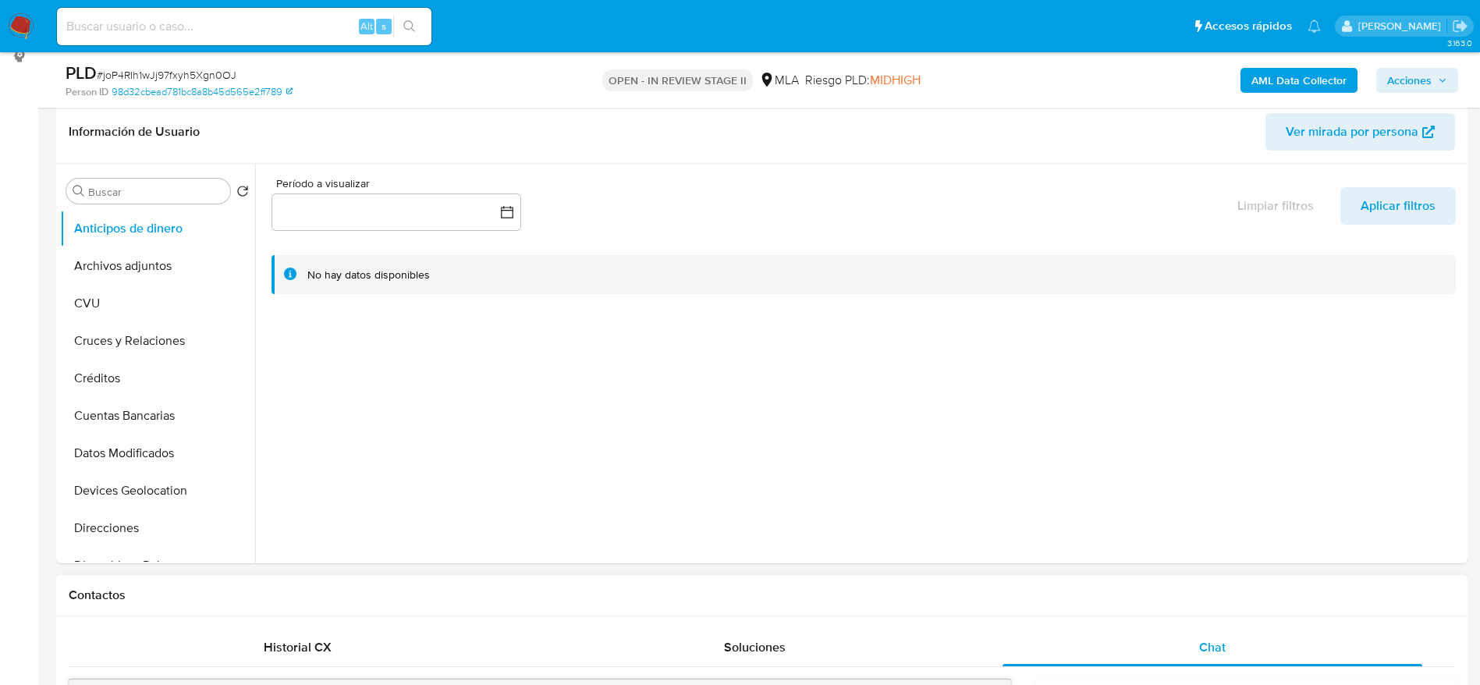
scroll to position [234, 0]
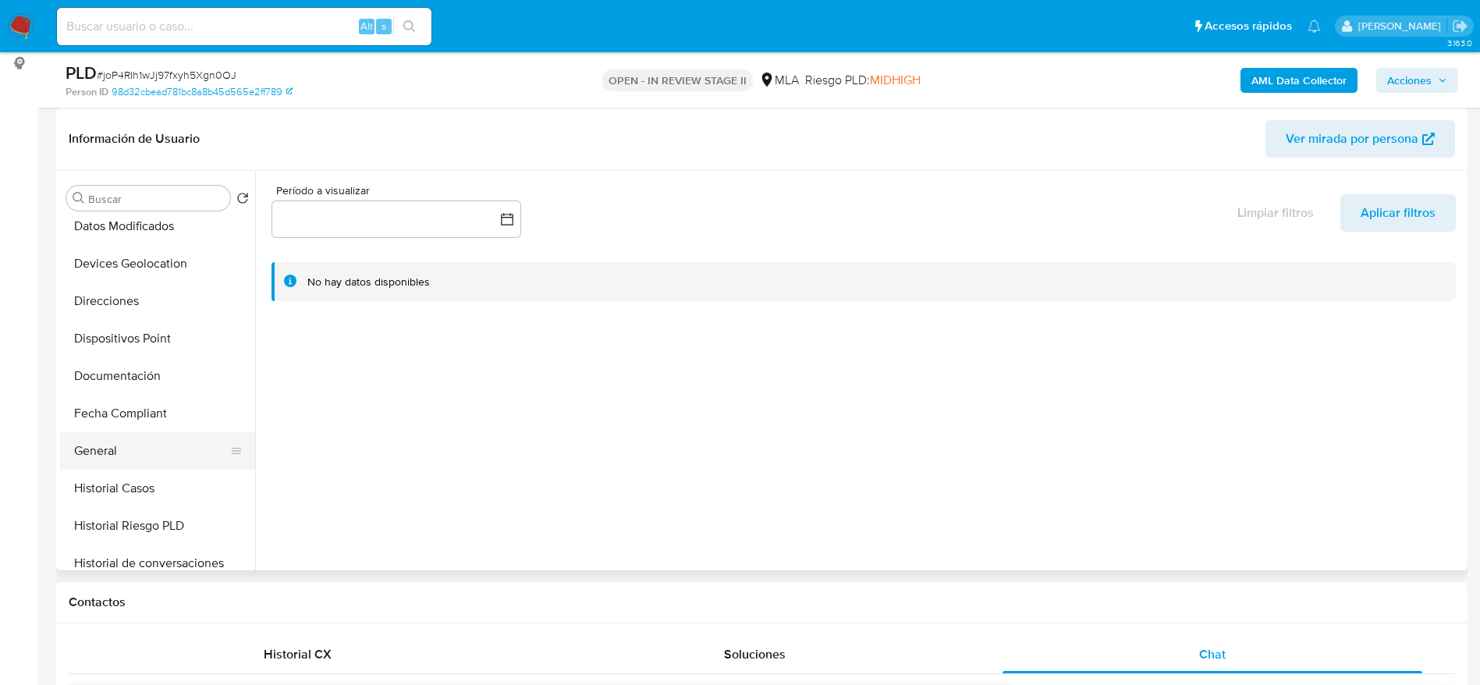
click at [105, 442] on button "General" at bounding box center [151, 450] width 183 height 37
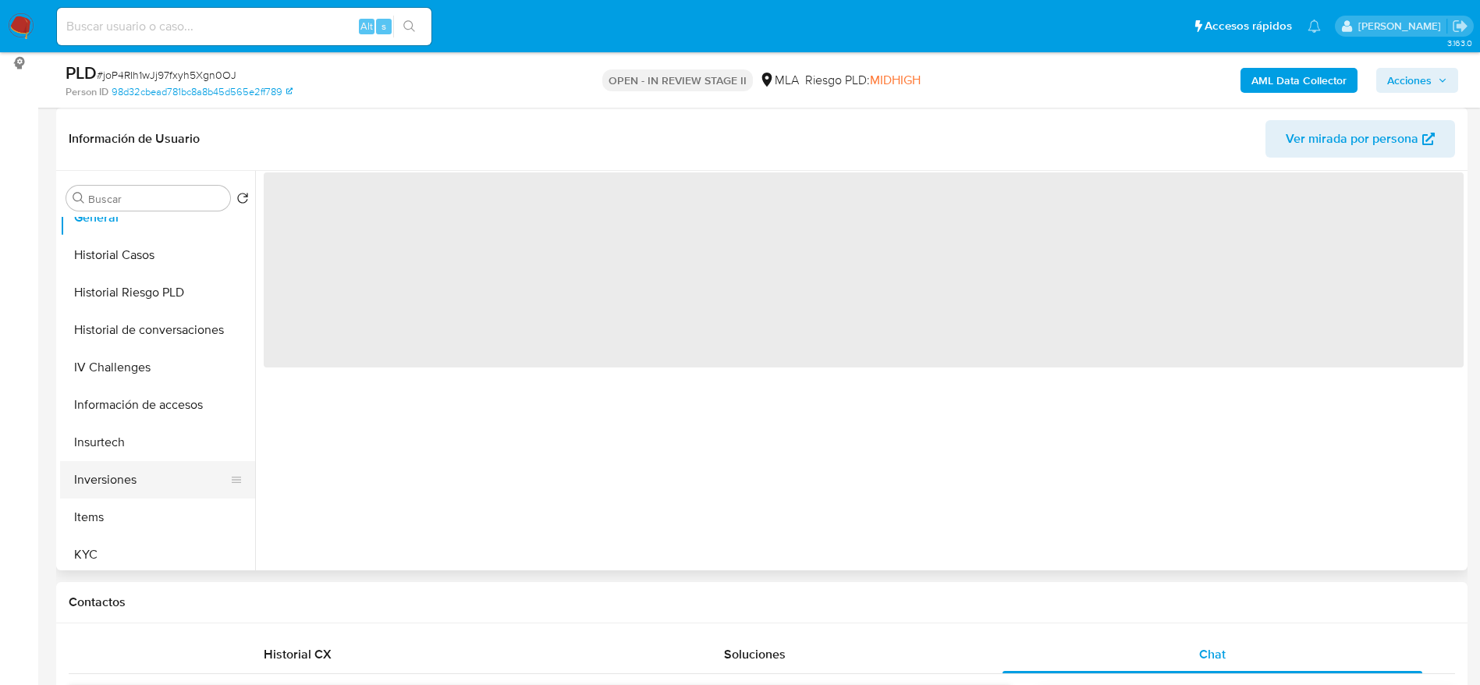
scroll to position [468, 0]
click at [97, 545] on button "KYC" at bounding box center [151, 553] width 183 height 37
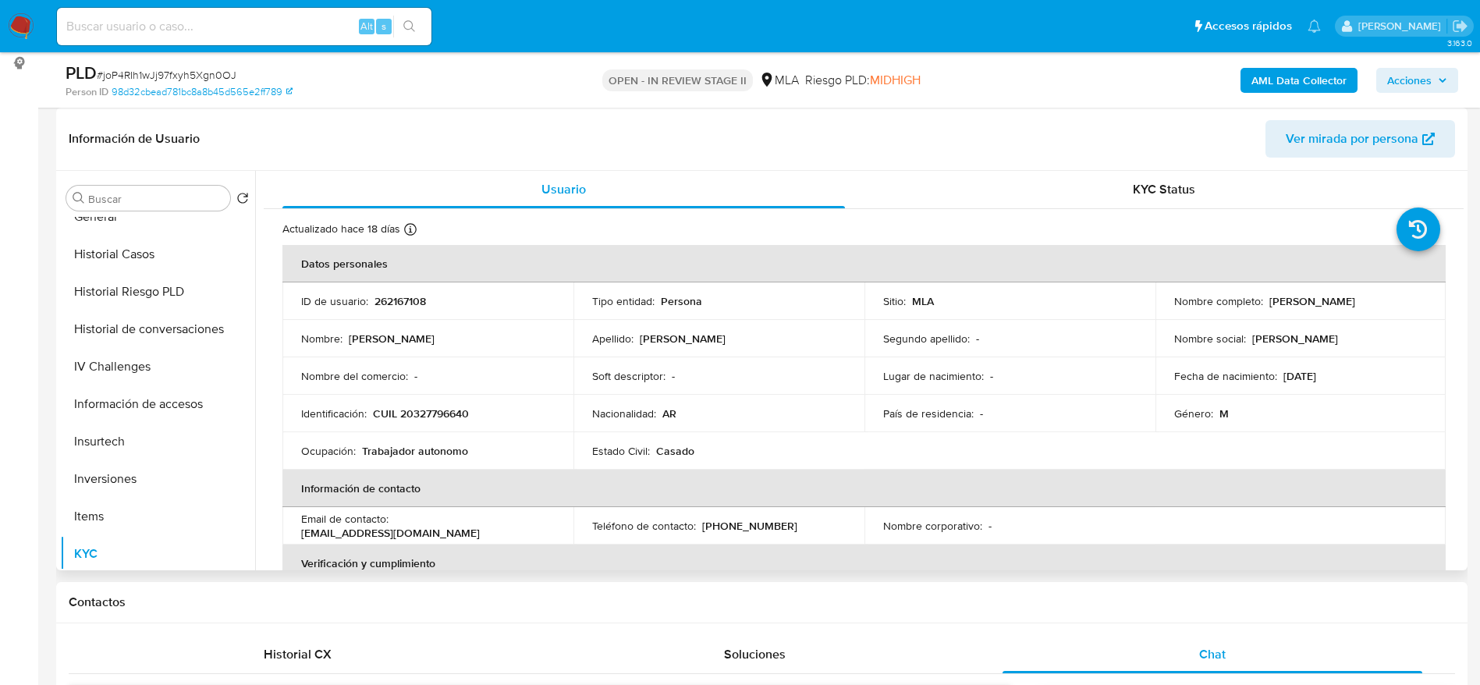
click at [449, 409] on p "CUIL 20327796640" at bounding box center [421, 413] width 96 height 14
copy p "20327796640"
click at [386, 303] on p "262167108" at bounding box center [399, 301] width 51 height 14
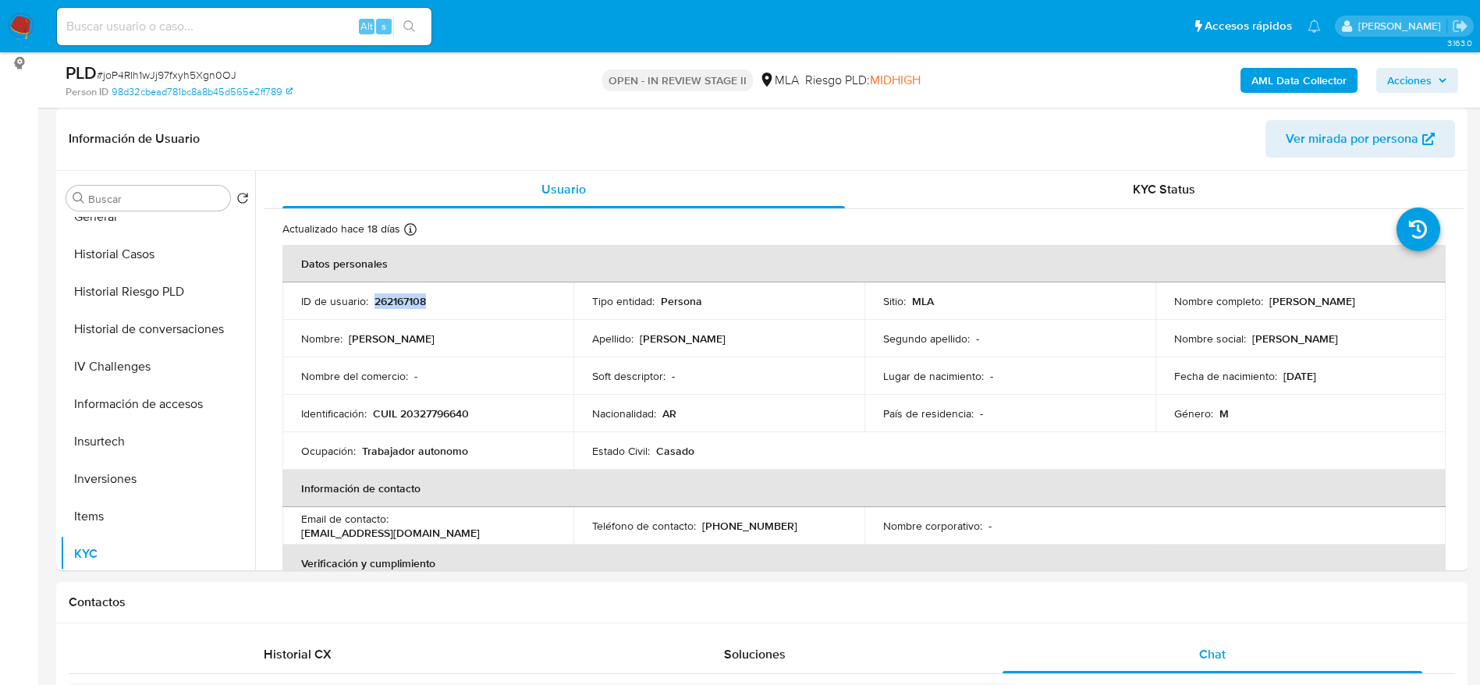
copy p "262167108"
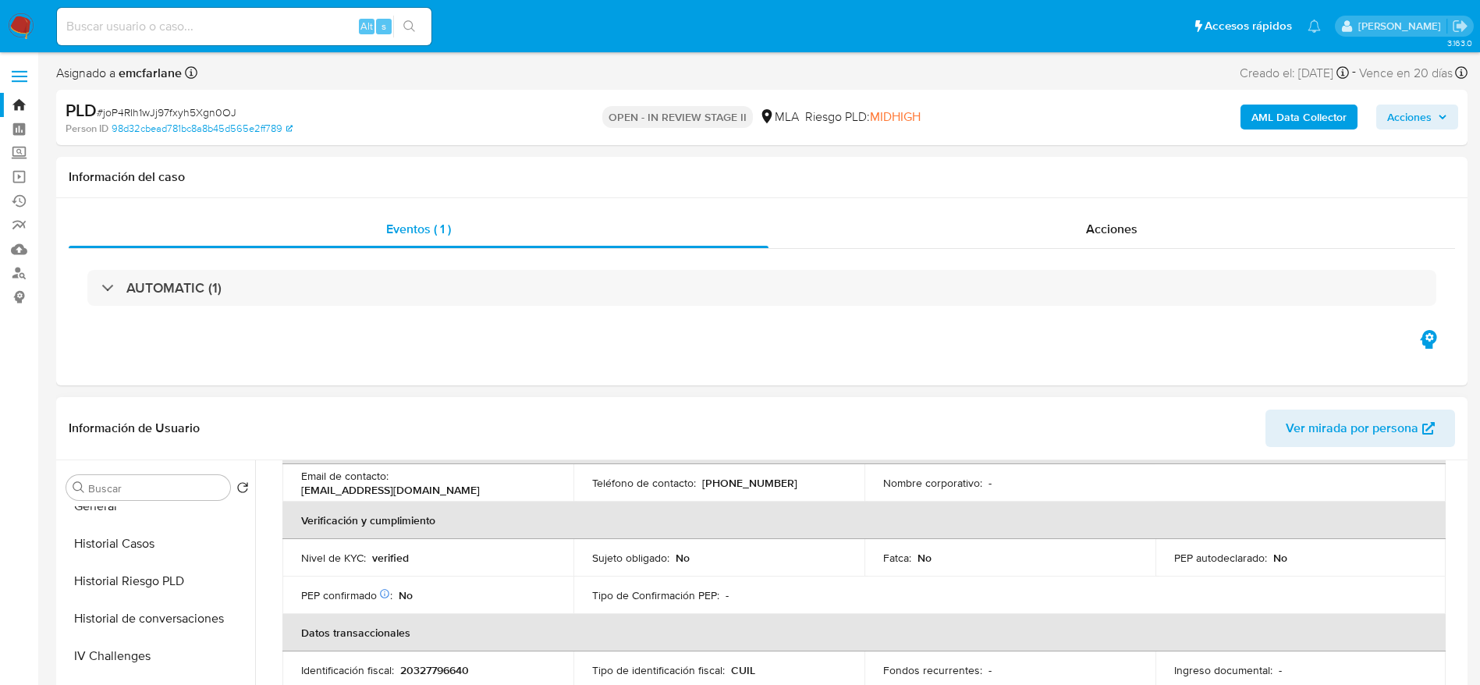
scroll to position [0, 0]
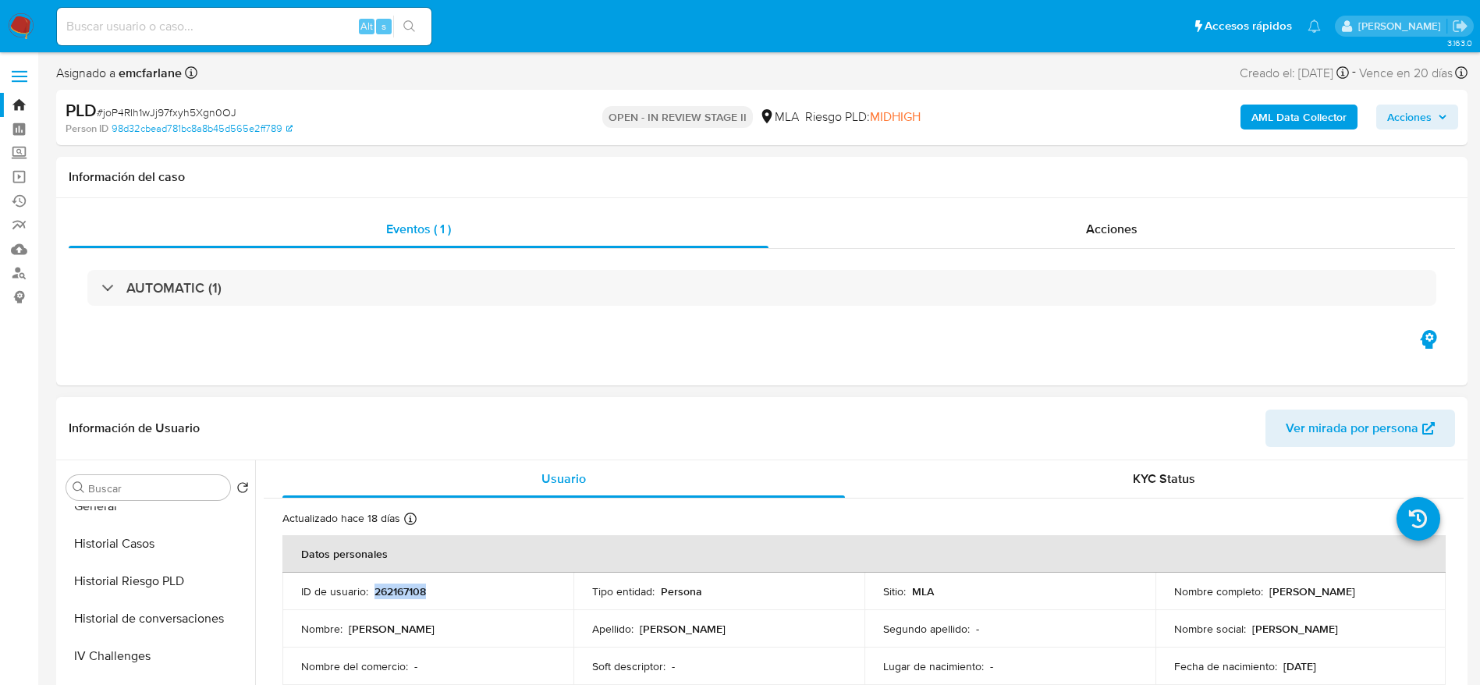
drag, startPoint x: 1272, startPoint y: 594, endPoint x: 1396, endPoint y: 577, distance: 125.1
click at [1396, 577] on td "Nombre completo : Sebastian Matias Cabrera" at bounding box center [1300, 591] width 291 height 37
copy p "[PERSON_NAME]"
drag, startPoint x: 1448, startPoint y: 102, endPoint x: 1391, endPoint y: 123, distance: 60.7
click at [1445, 103] on div "AML Data Collector Acciones" at bounding box center [1228, 117] width 460 height 37
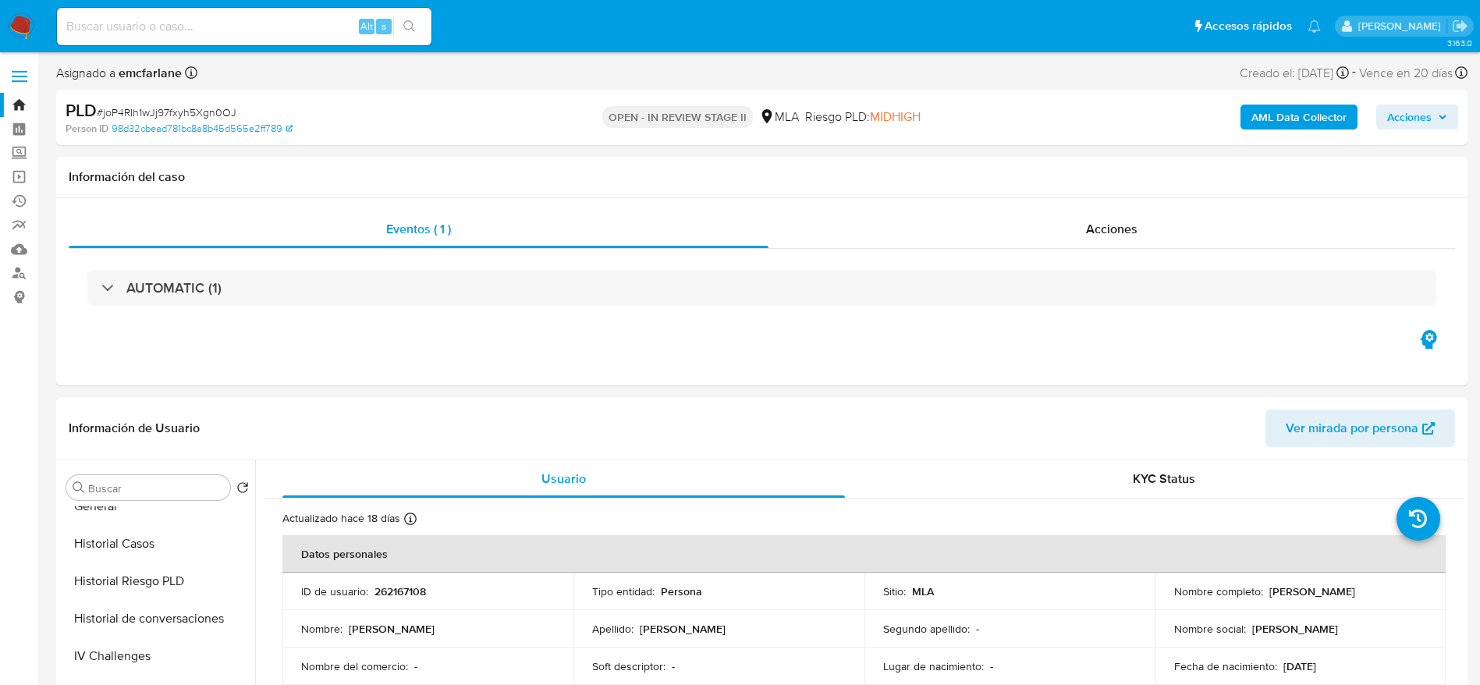
click at [1422, 106] on span "Acciones" at bounding box center [1409, 117] width 44 height 25
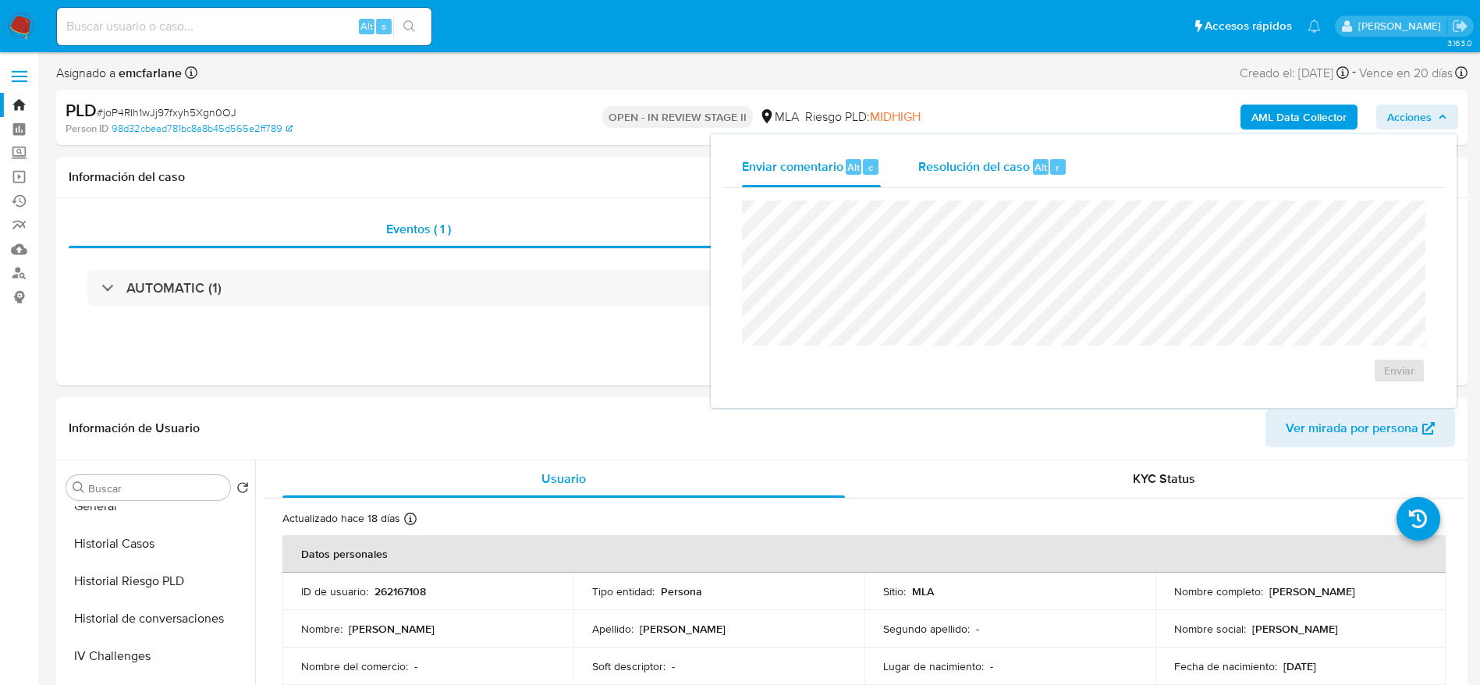
click at [943, 163] on span "Resolución del caso" at bounding box center [974, 167] width 112 height 18
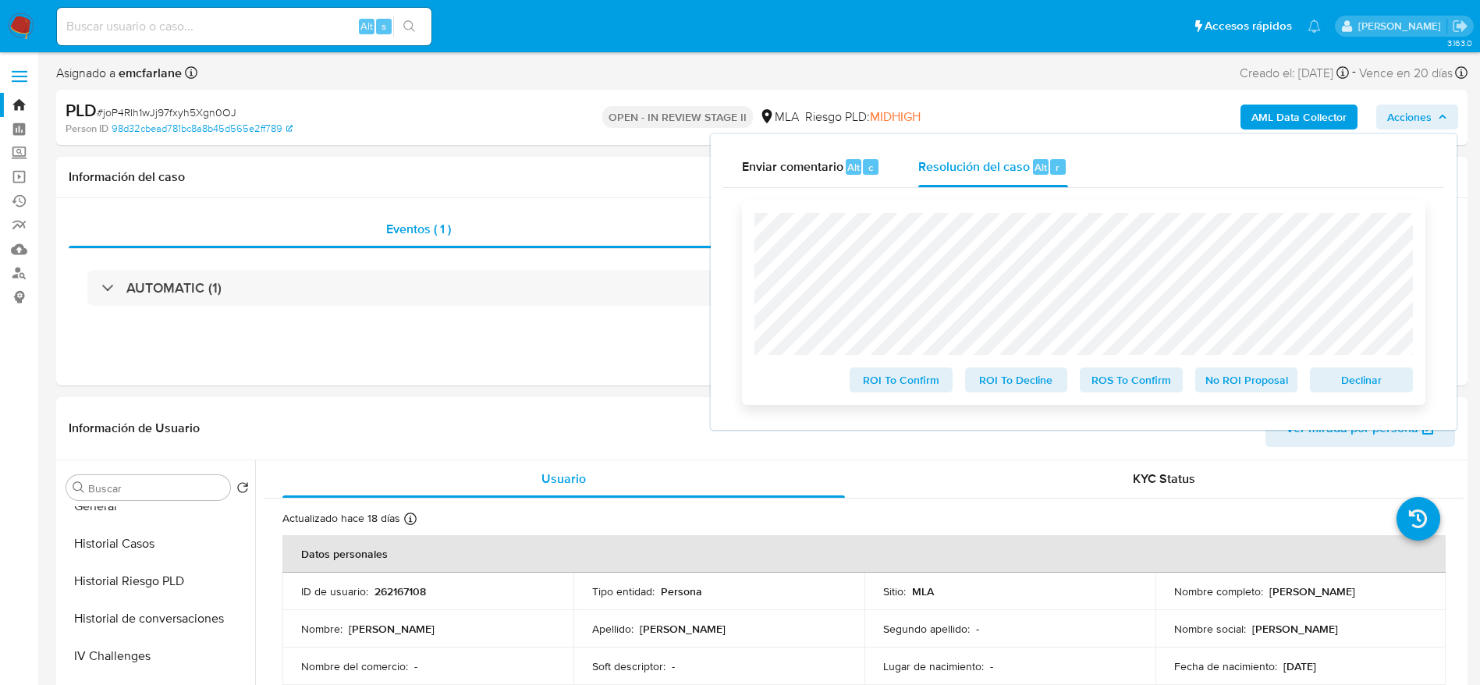
click at [1354, 371] on span "Declinar" at bounding box center [1361, 380] width 81 height 22
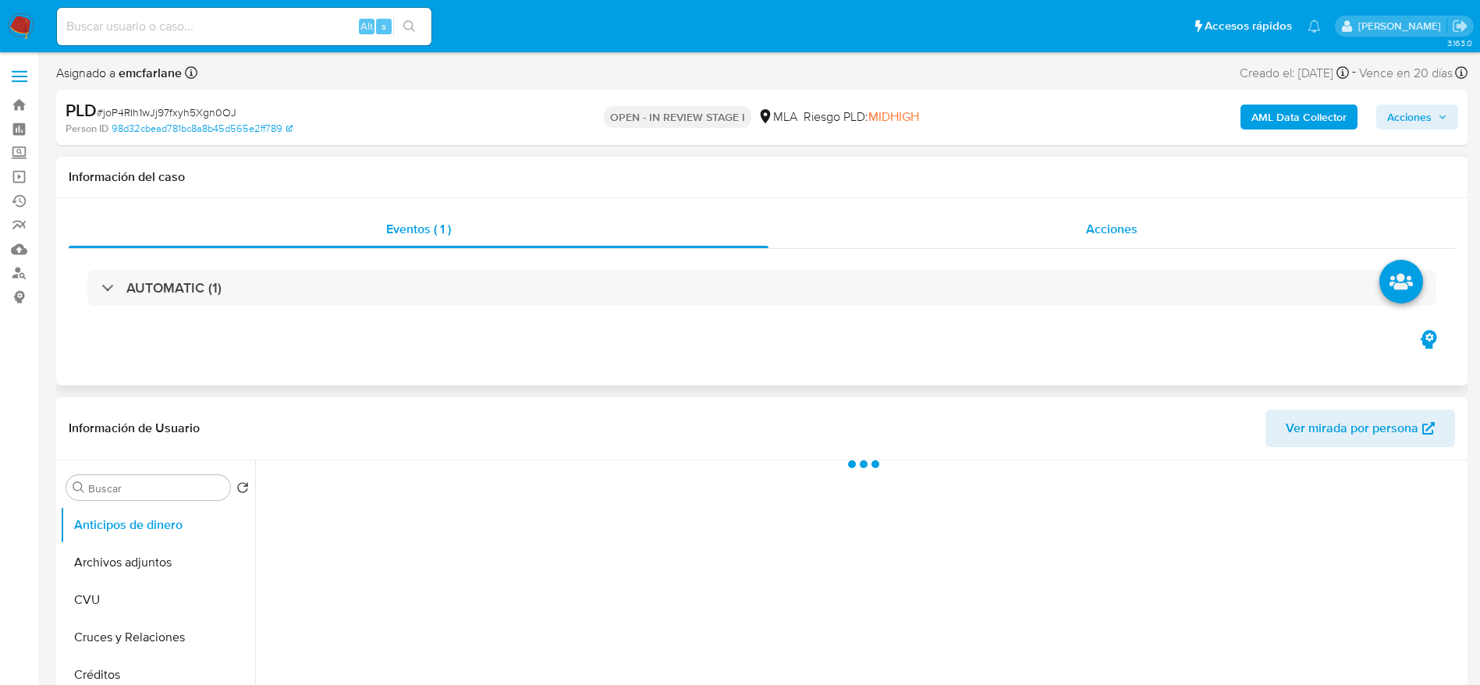
select select "10"
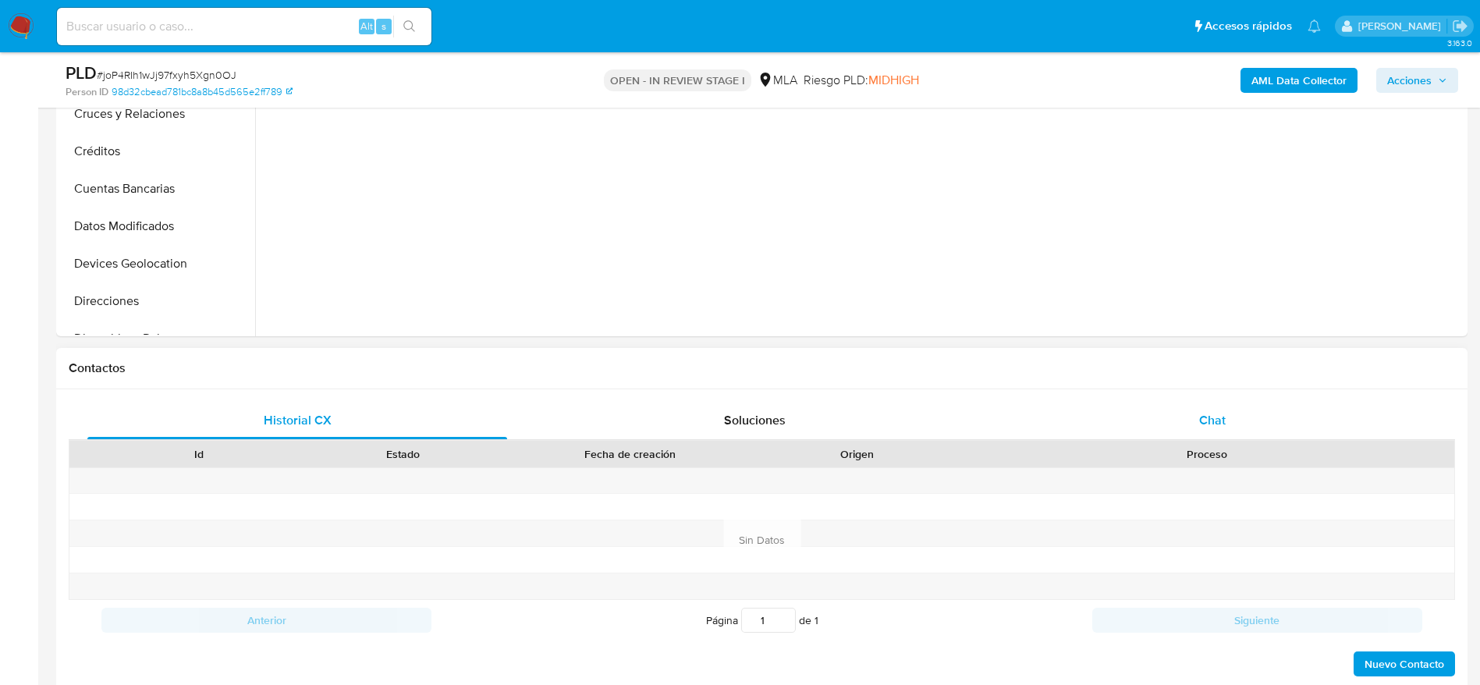
drag, startPoint x: 1239, startPoint y: 407, endPoint x: 1204, endPoint y: 409, distance: 34.4
click at [1236, 408] on div "Chat" at bounding box center [1212, 420] width 420 height 37
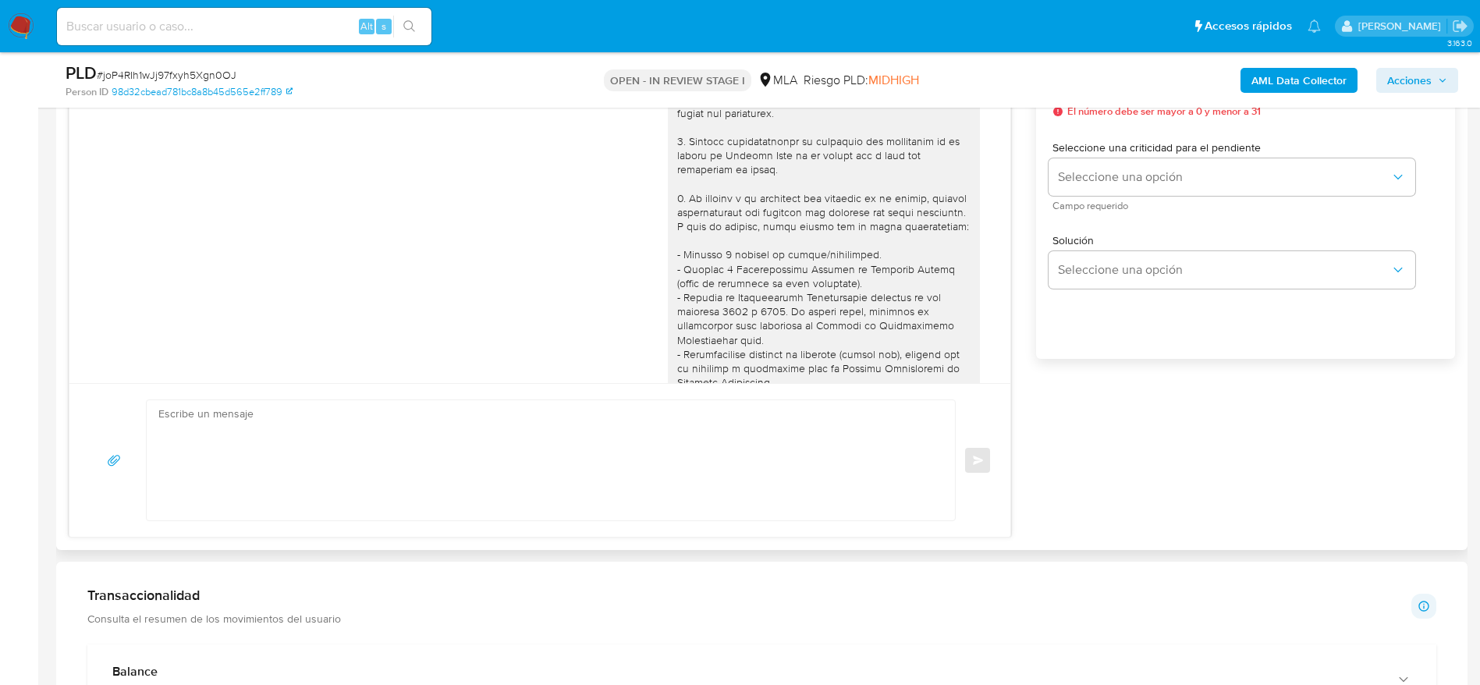
scroll to position [854, 0]
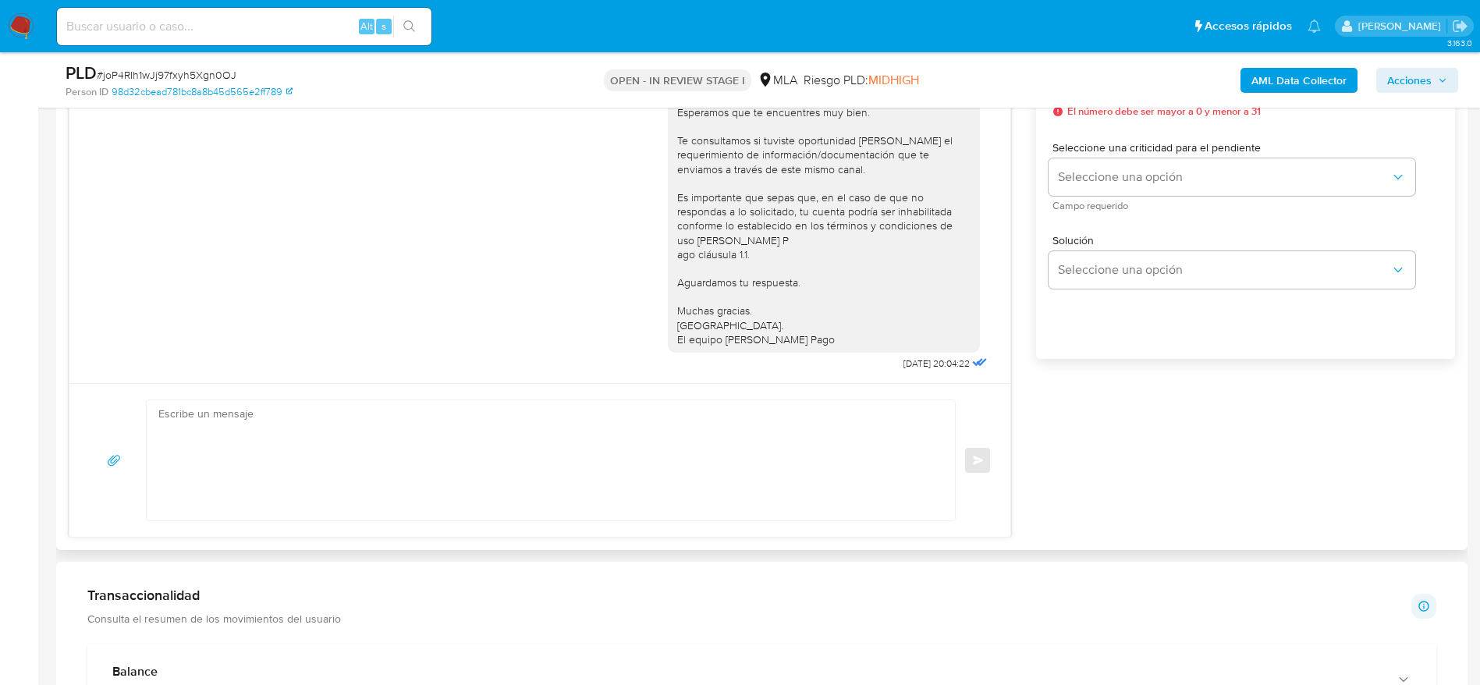
click at [421, 477] on textarea at bounding box center [546, 460] width 777 height 120
paste textarea "Lore Ipsumdolo Sitame Consect, Ad elitsed do eiu temporincid utlaboreetd ma al …"
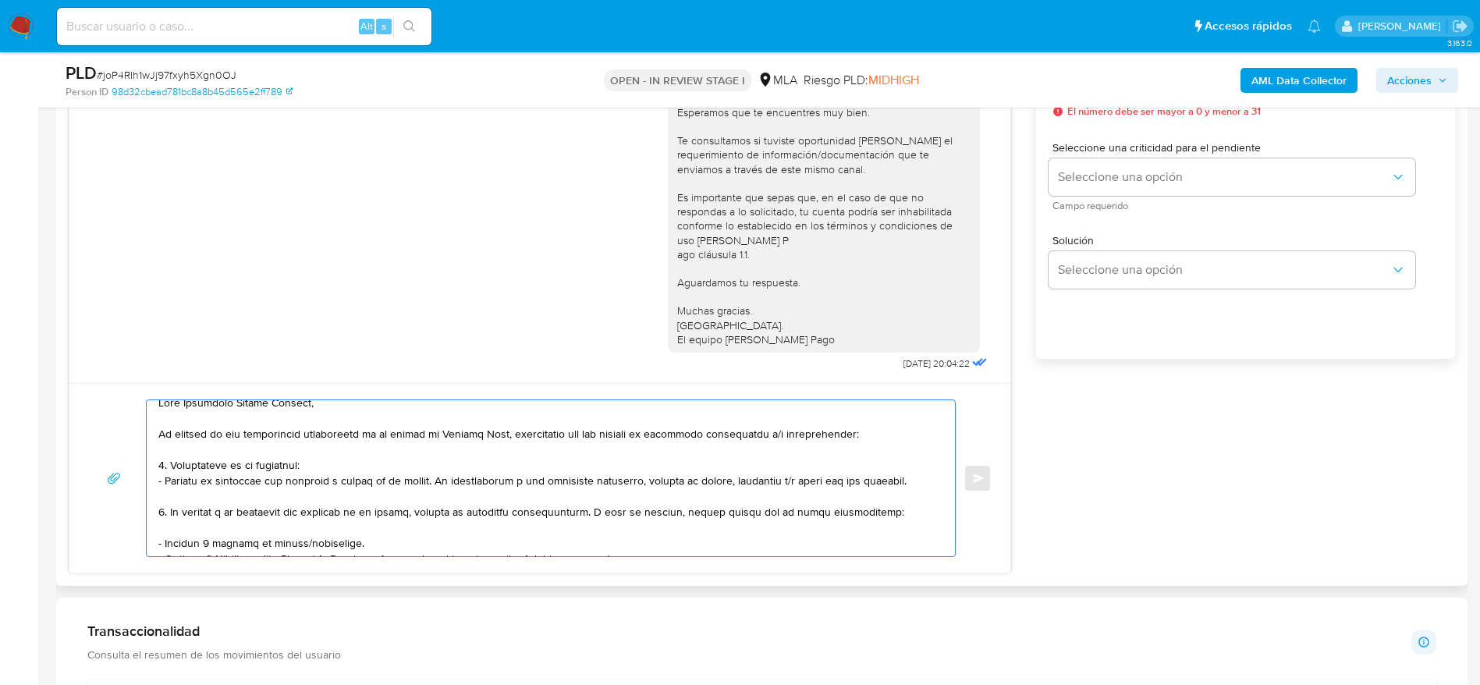
scroll to position [0, 0]
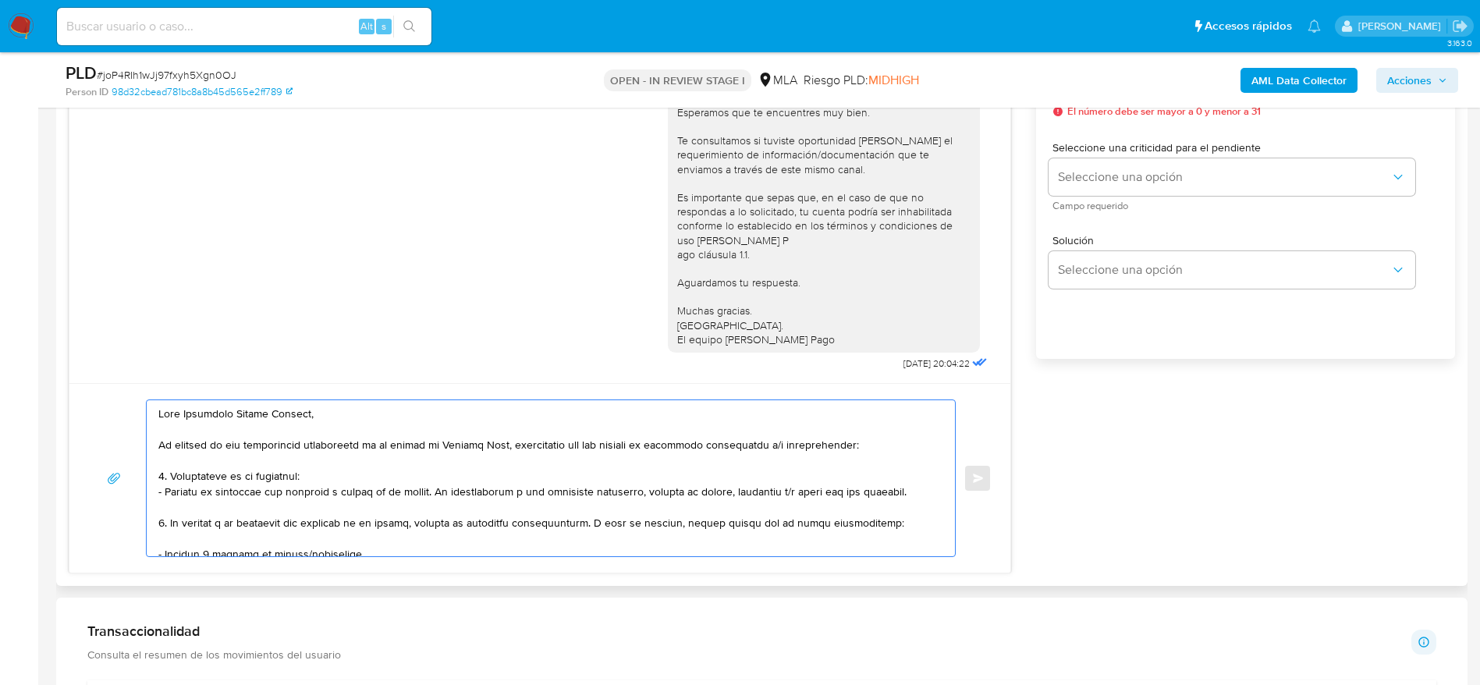
click at [335, 473] on textarea at bounding box center [546, 478] width 777 height 156
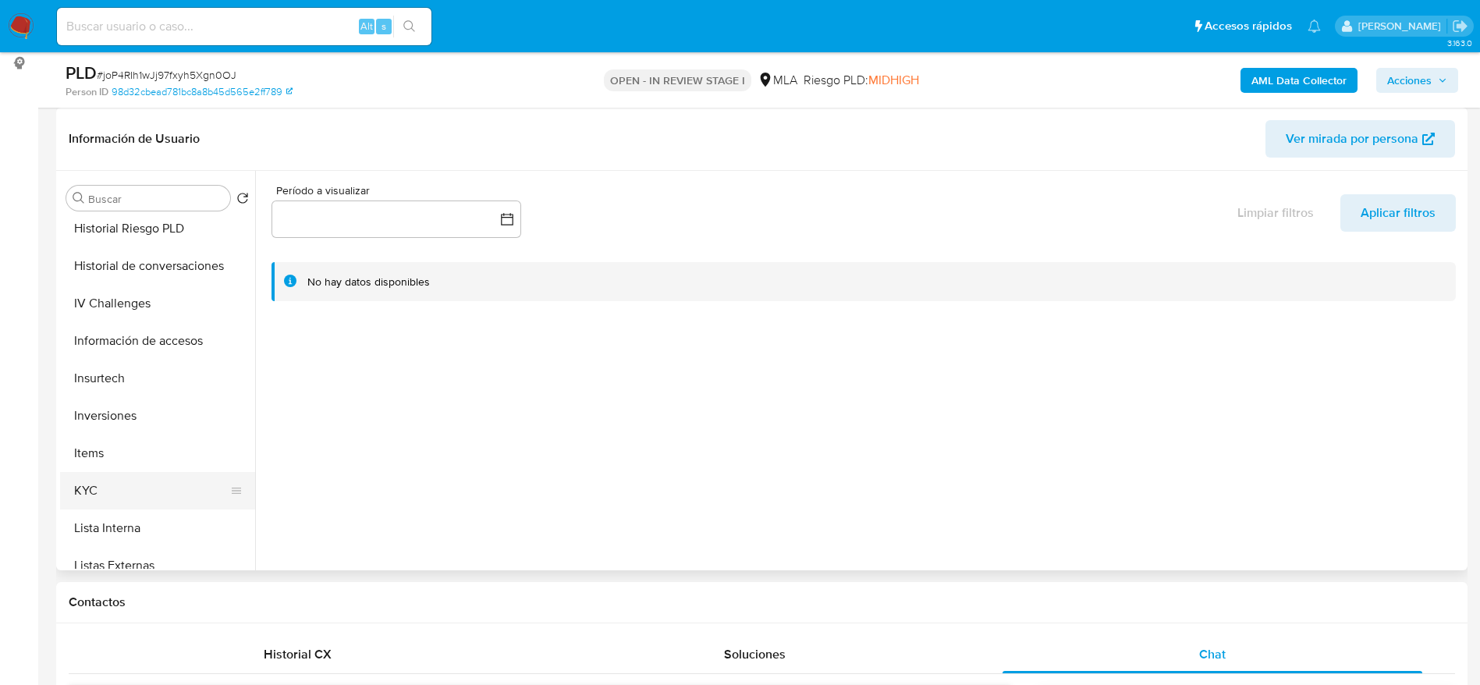
scroll to position [585, 0]
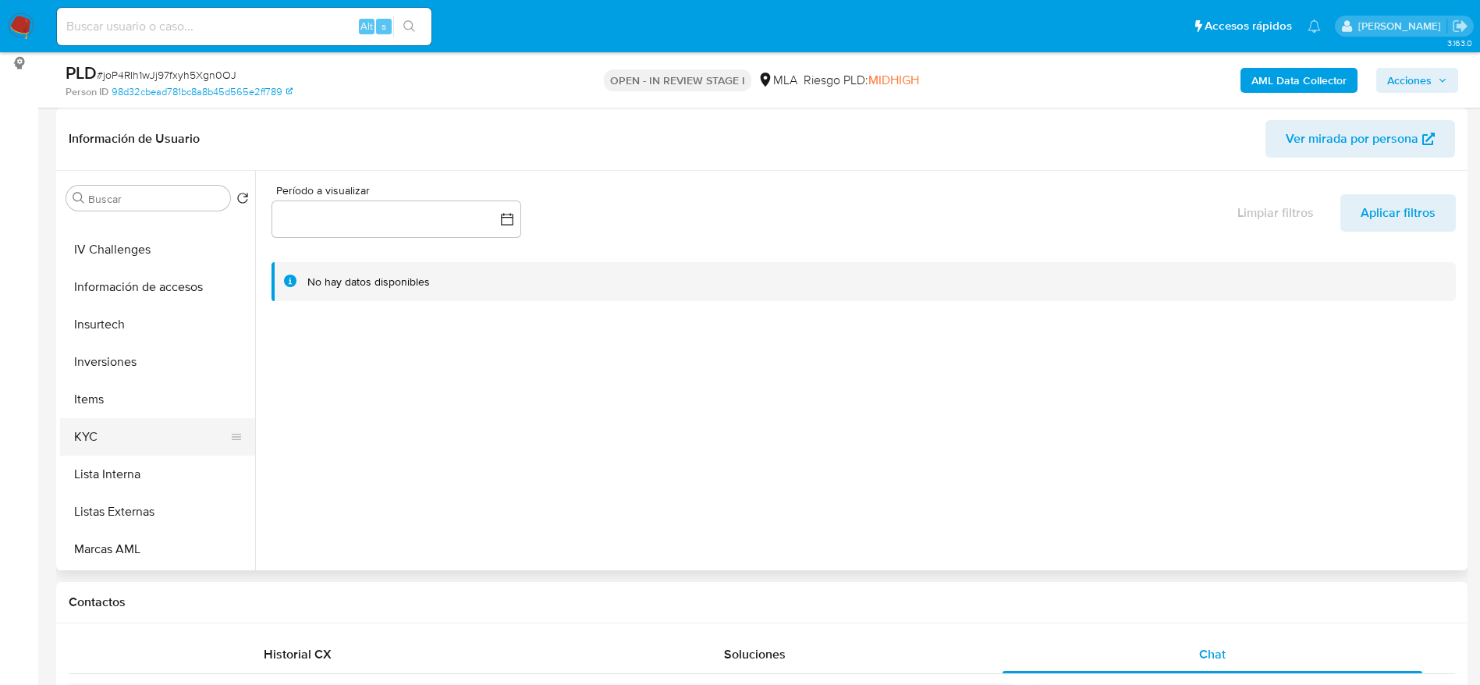
type textarea "Lore Ipsumdolo Sitame Consect, Ad elitsed do eiu temporincid utlaboreetd ma al …"
click at [114, 450] on button "KYC" at bounding box center [151, 436] width 183 height 37
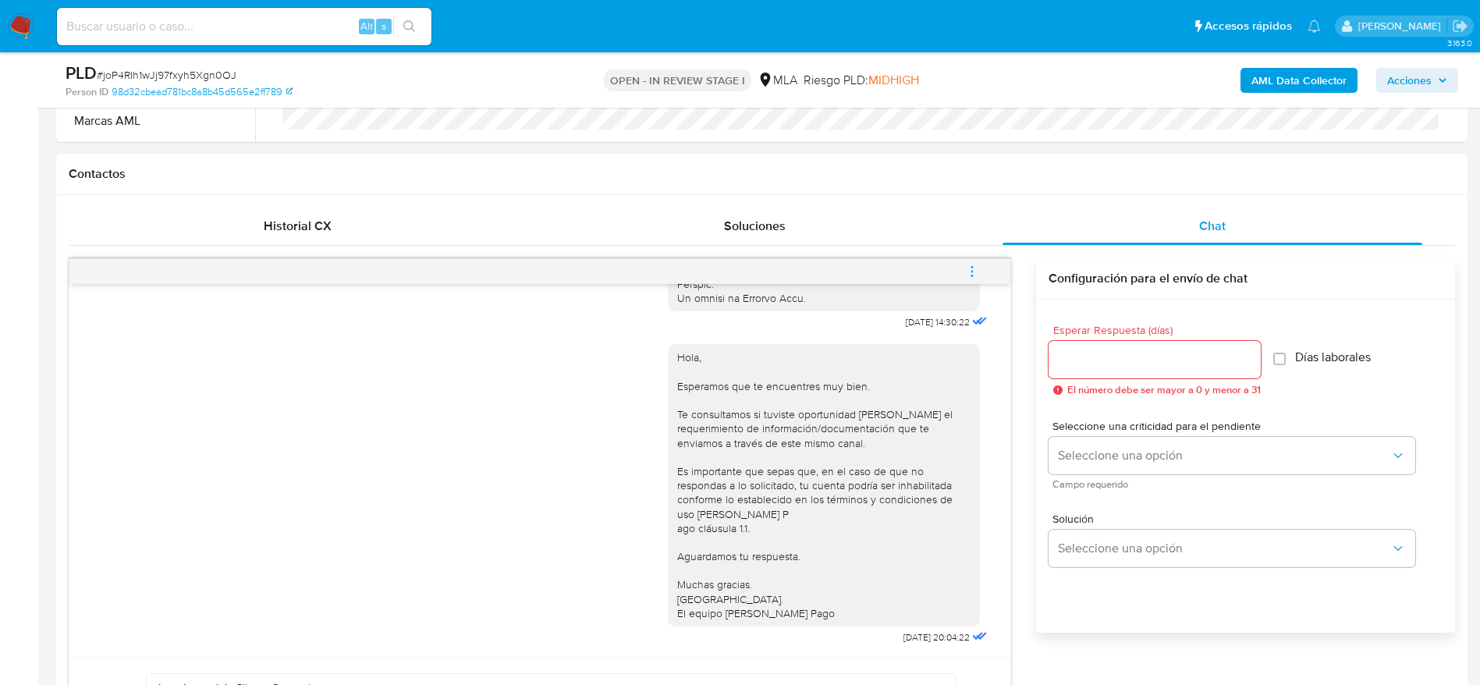
scroll to position [819, 0]
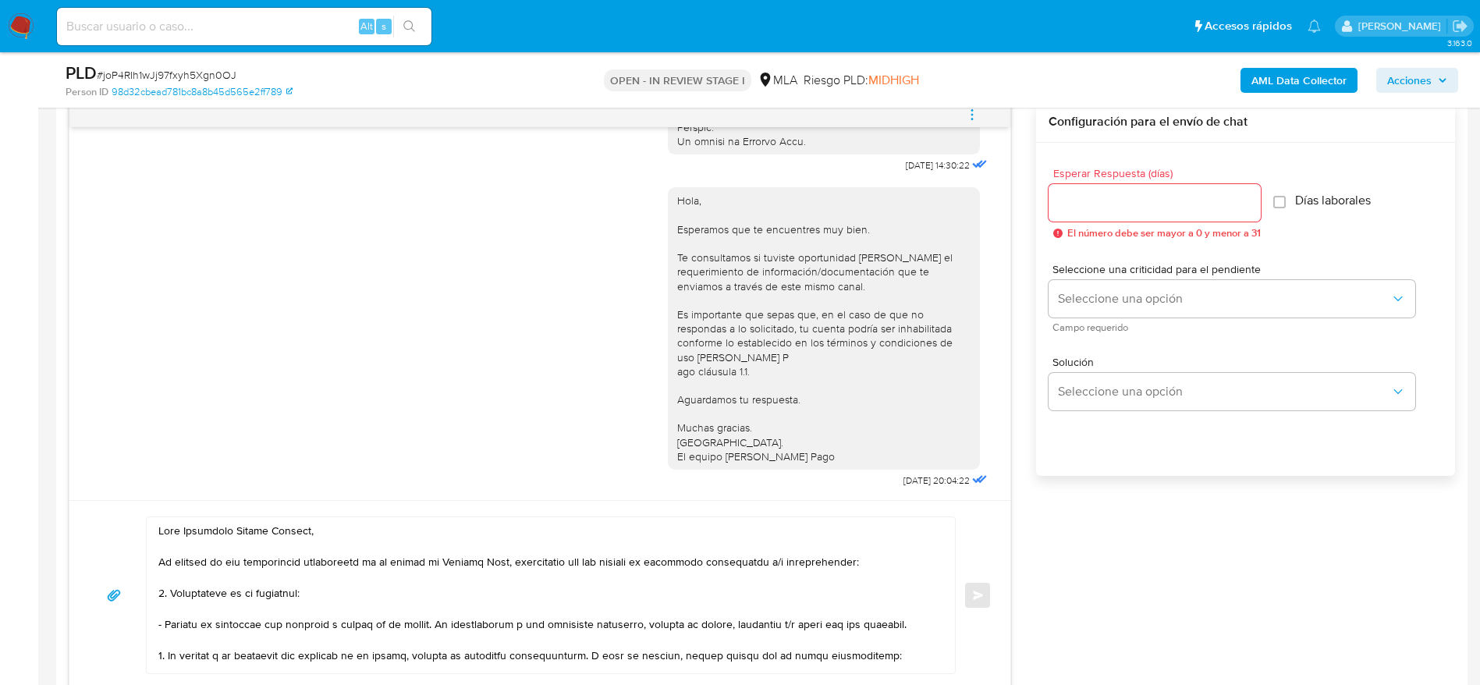
click at [1098, 199] on input "Esperar Respuesta (días)" at bounding box center [1154, 203] width 212 height 20
type input "1"
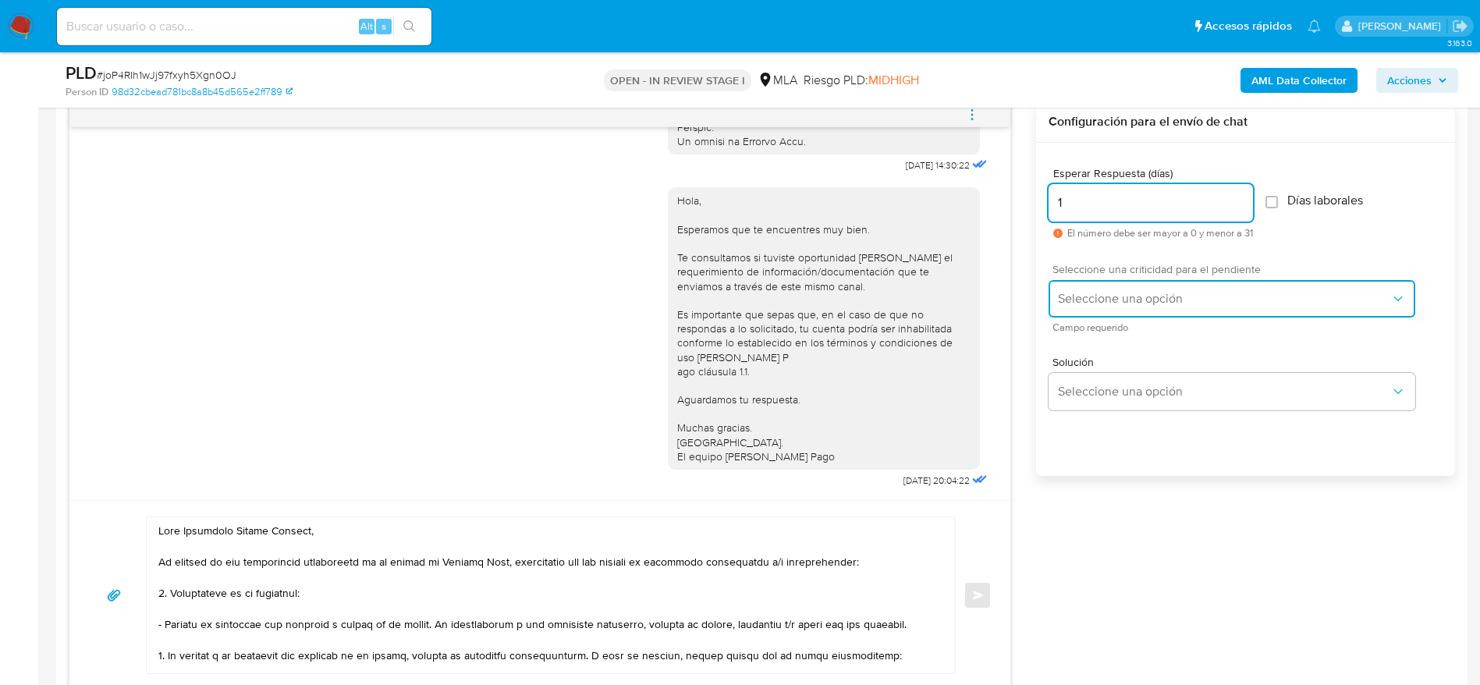
click at [1100, 292] on span "Seleccione una opción" at bounding box center [1224, 299] width 332 height 16
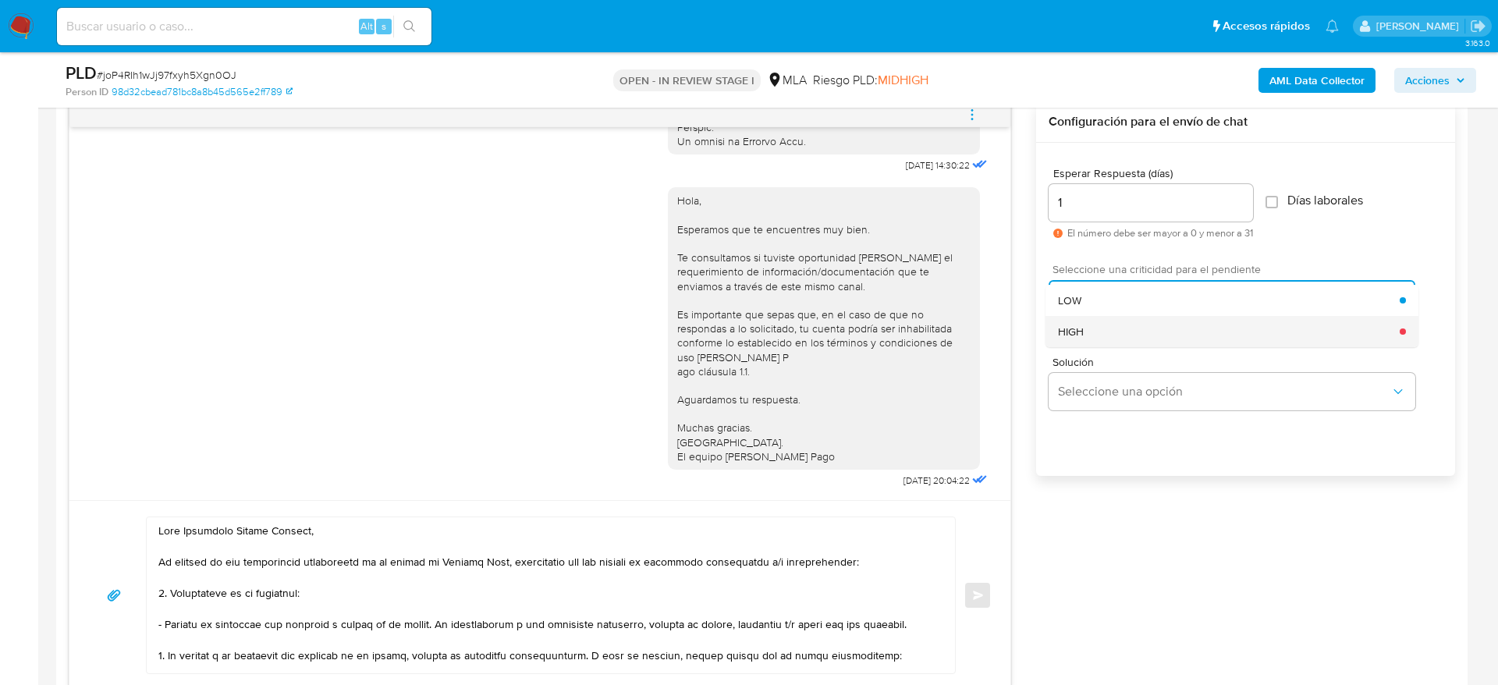
click at [1098, 335] on div "HIGH" at bounding box center [1229, 331] width 342 height 31
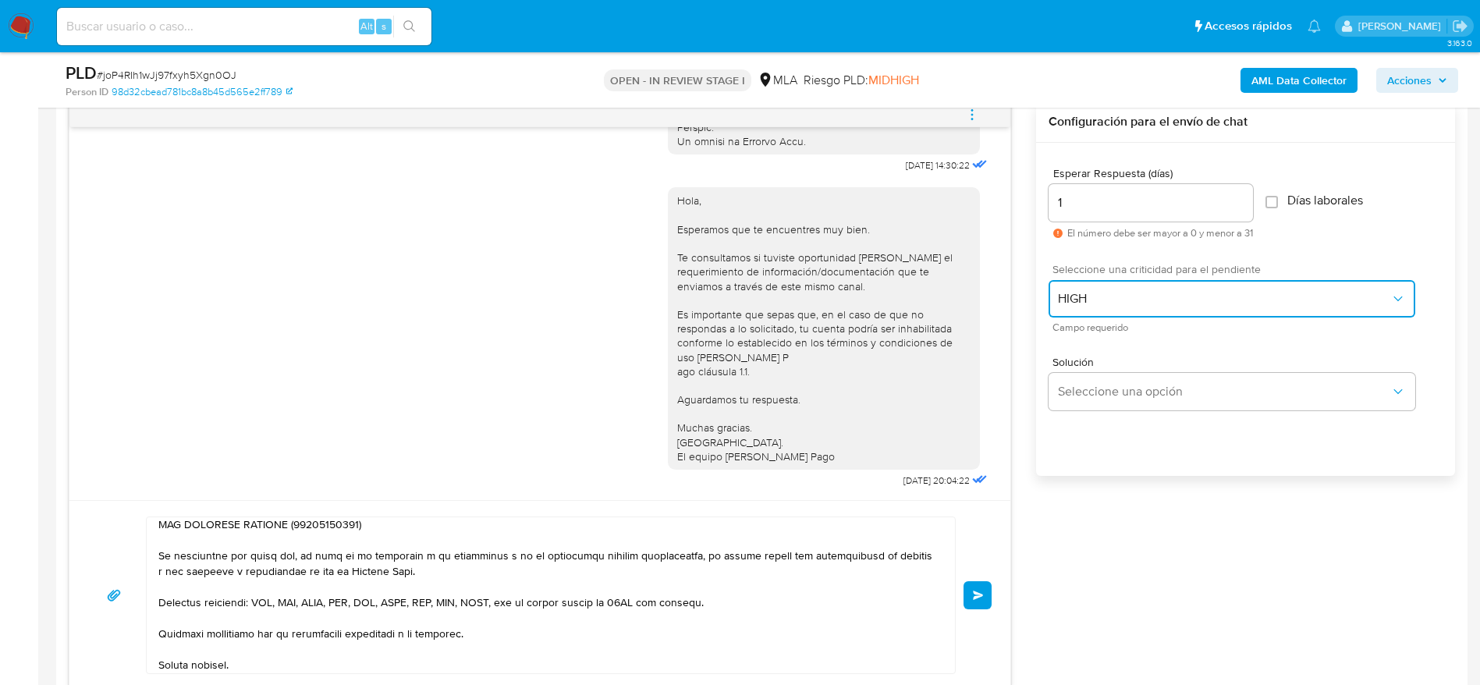
scroll to position [448, 0]
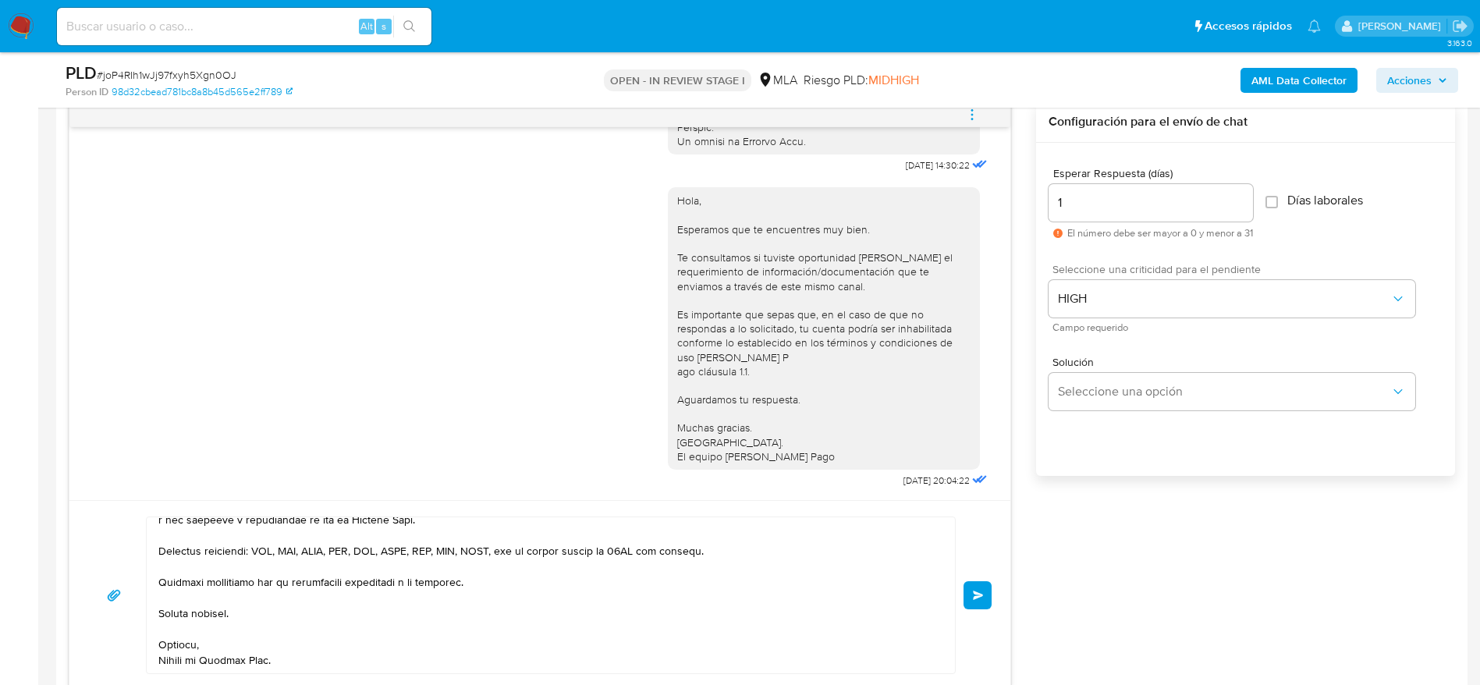
click at [982, 587] on button "Enviar" at bounding box center [977, 595] width 28 height 28
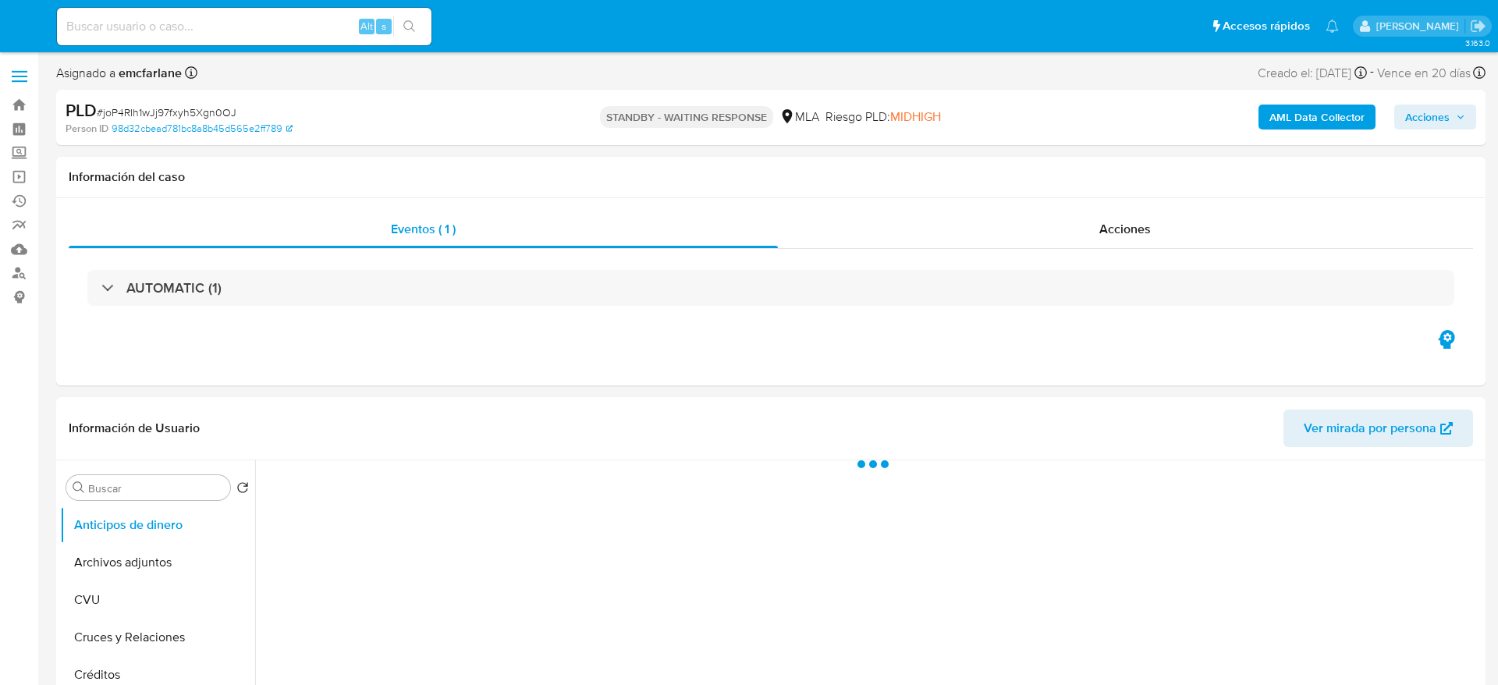
select select "10"
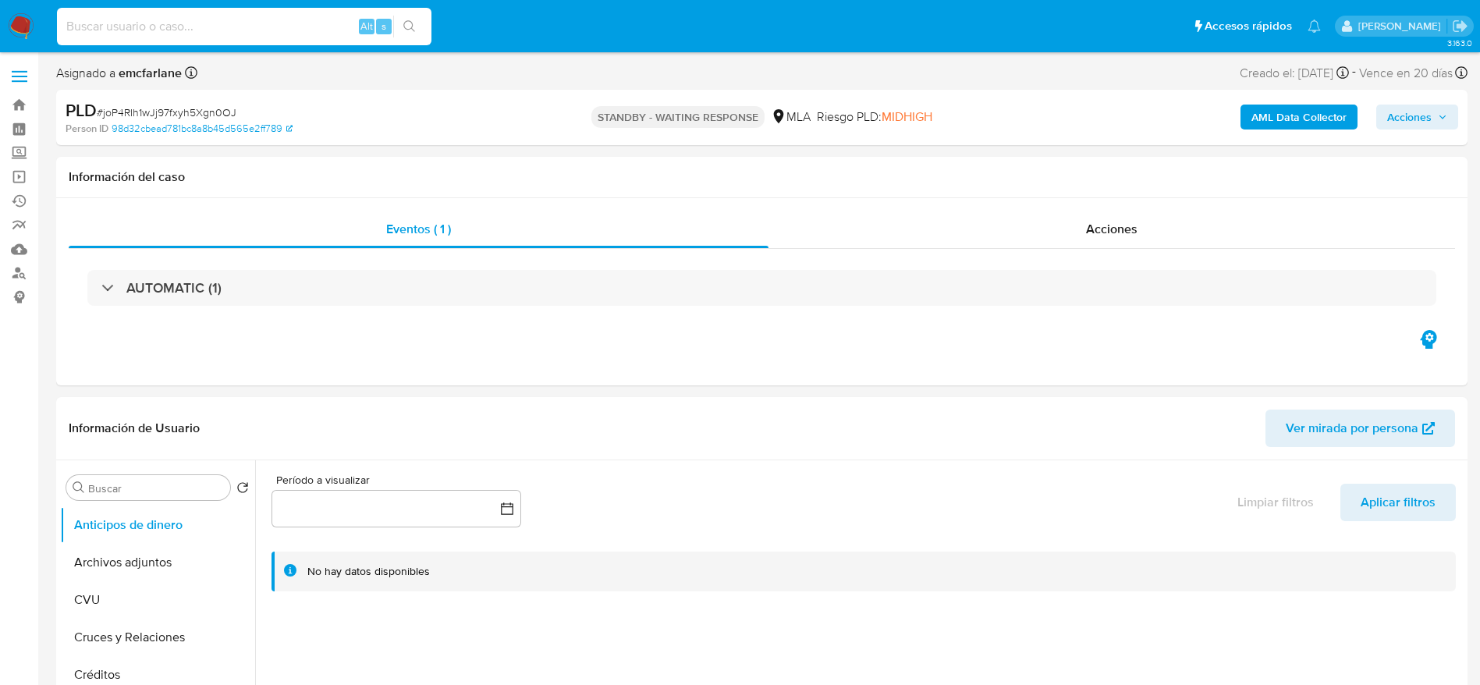
click at [284, 19] on input at bounding box center [244, 26] width 374 height 20
paste input "Mqk4RANCU2bCMtEKTnriwGBS"
type input "Mqk4RANCU2bCMtEKTnriwGBS"
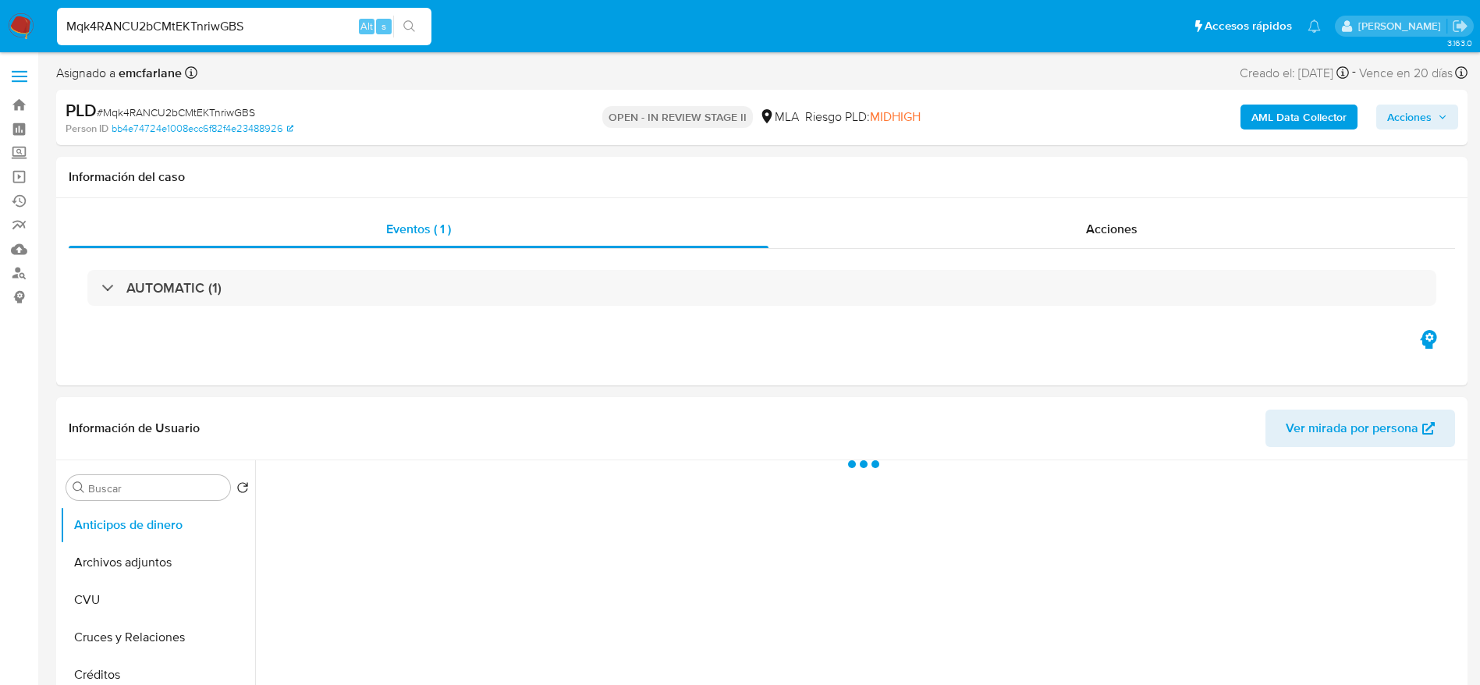
select select "10"
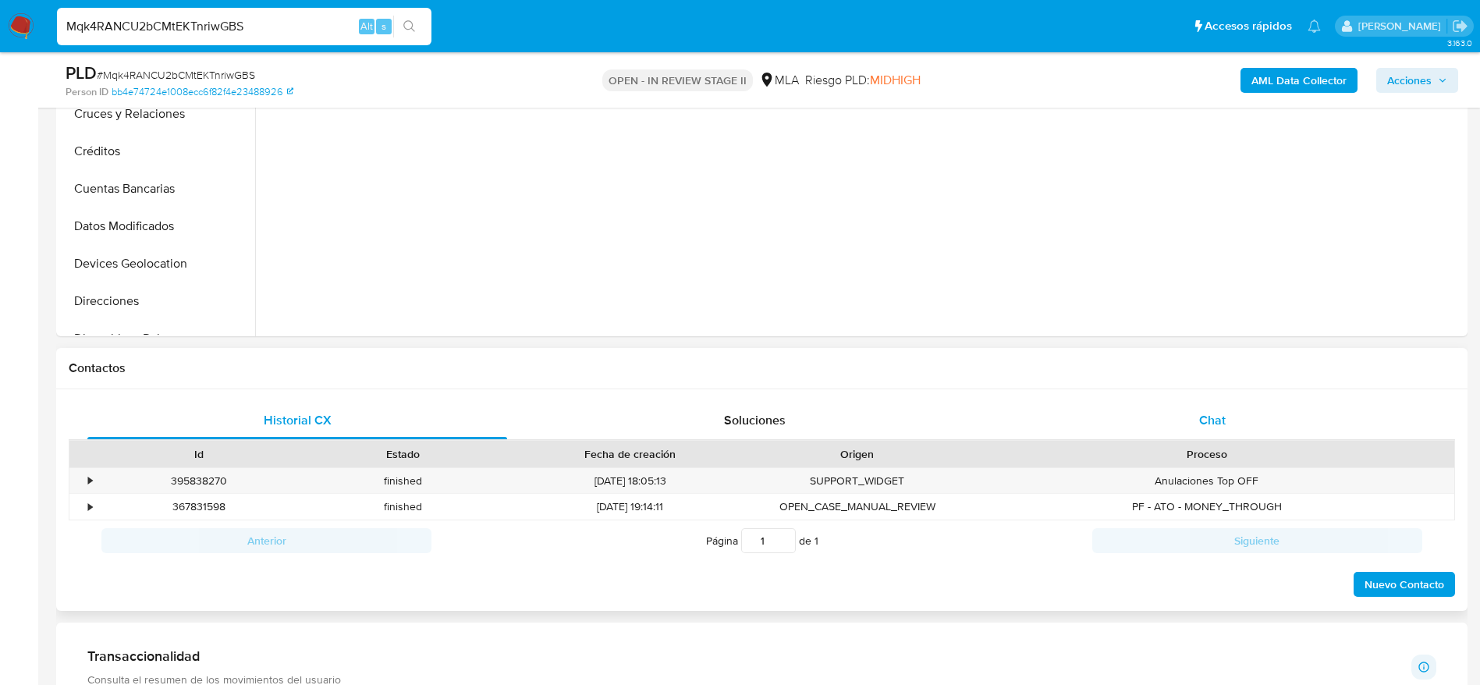
click at [1252, 413] on div "Chat" at bounding box center [1212, 420] width 420 height 37
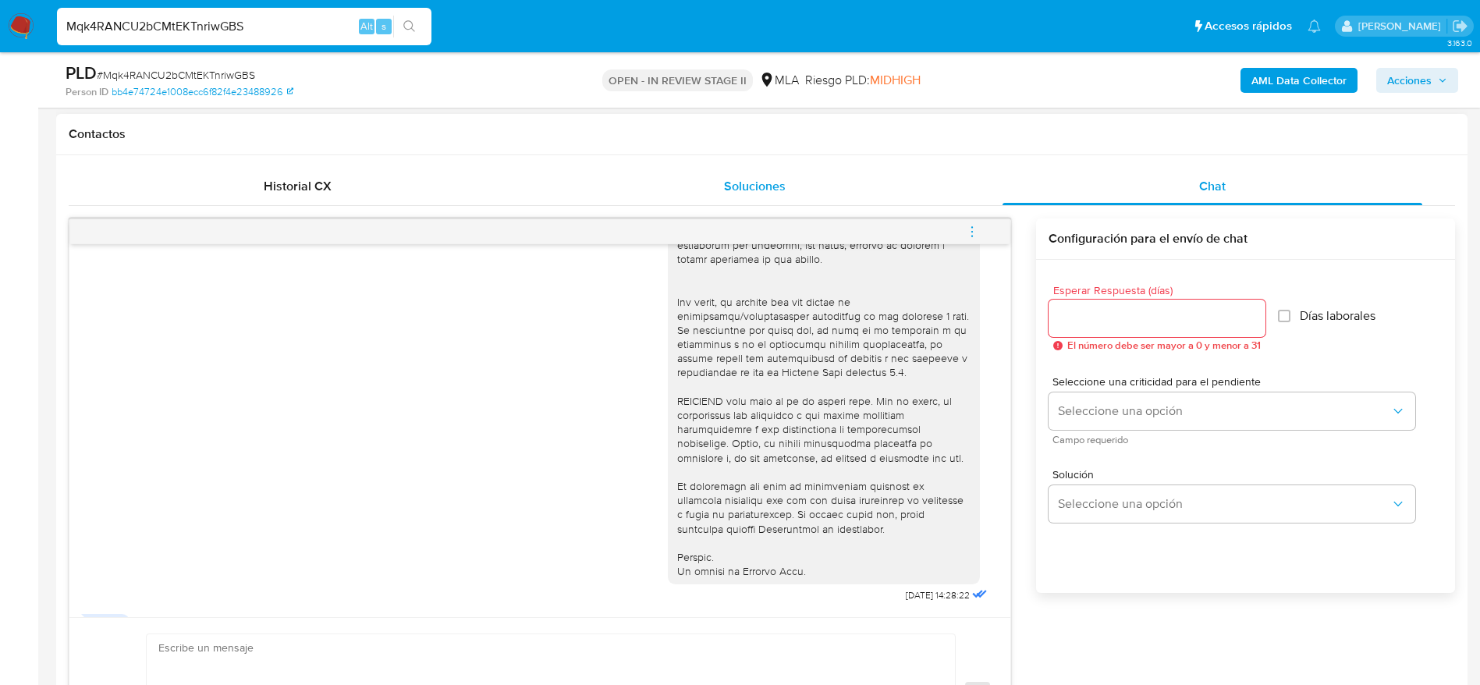
scroll to position [572, 0]
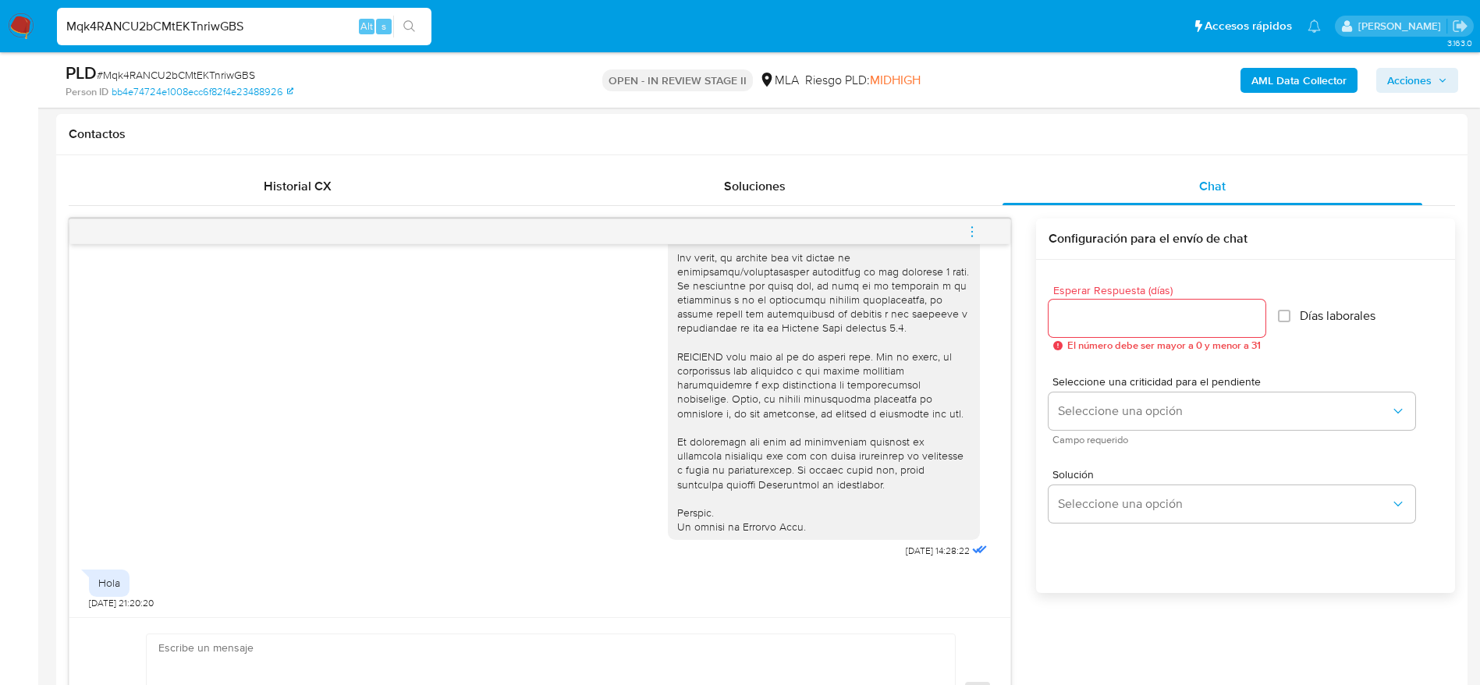
click at [236, 12] on div "Mqk4RANCU2bCMtEKTnriwGBS Alt s" at bounding box center [244, 26] width 374 height 37
click at [236, 11] on div "Mqk4RANCU2bCMtEKTnriwGBS Alt s" at bounding box center [244, 26] width 374 height 37
click at [249, 25] on input "Mqk4RANCU2bCMtEKTnriwGBS" at bounding box center [244, 26] width 374 height 20
click at [249, 24] on input "Mqk4RANCU2bCMtEKTnriwGBS" at bounding box center [244, 26] width 374 height 20
click at [249, 25] on input "Mqk4RANCU2bCMtEKTnriwGBS" at bounding box center [244, 26] width 374 height 20
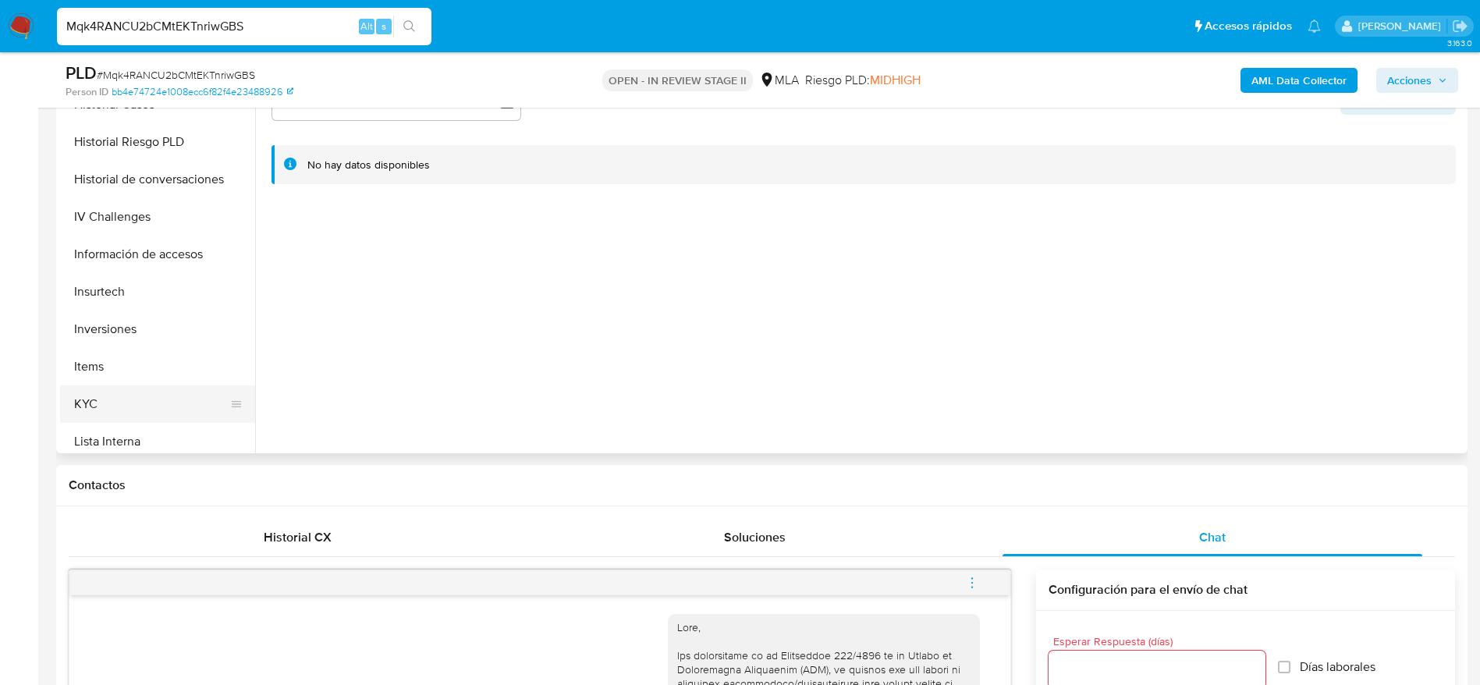
scroll to position [585, 0]
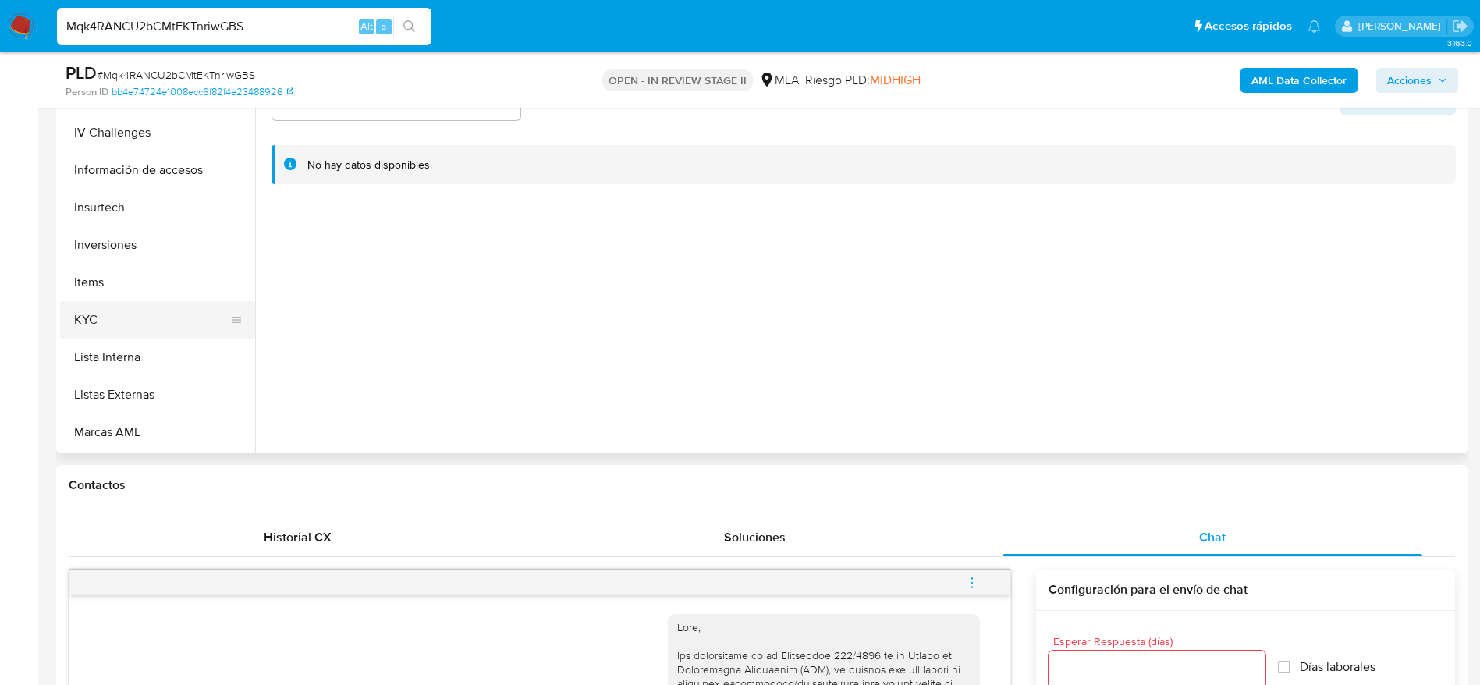
click at [115, 307] on button "KYC" at bounding box center [151, 319] width 183 height 37
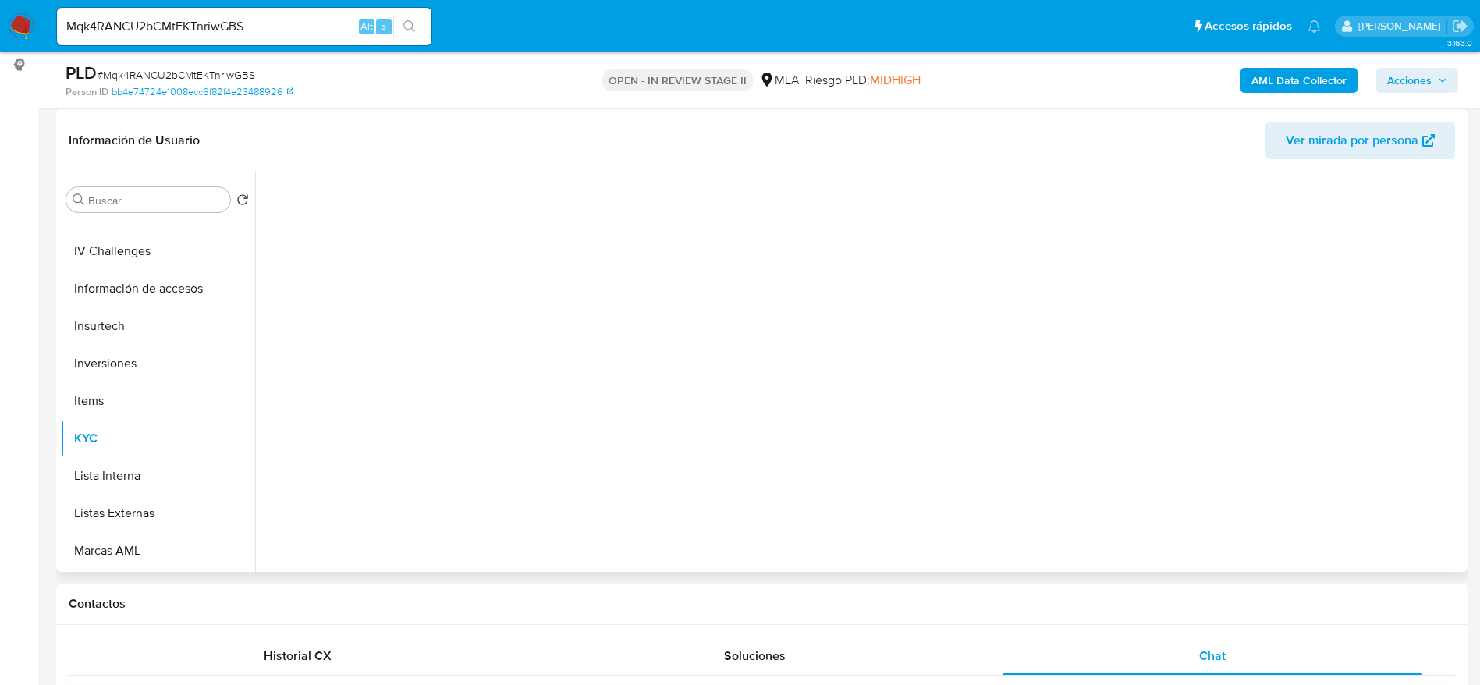
scroll to position [117, 0]
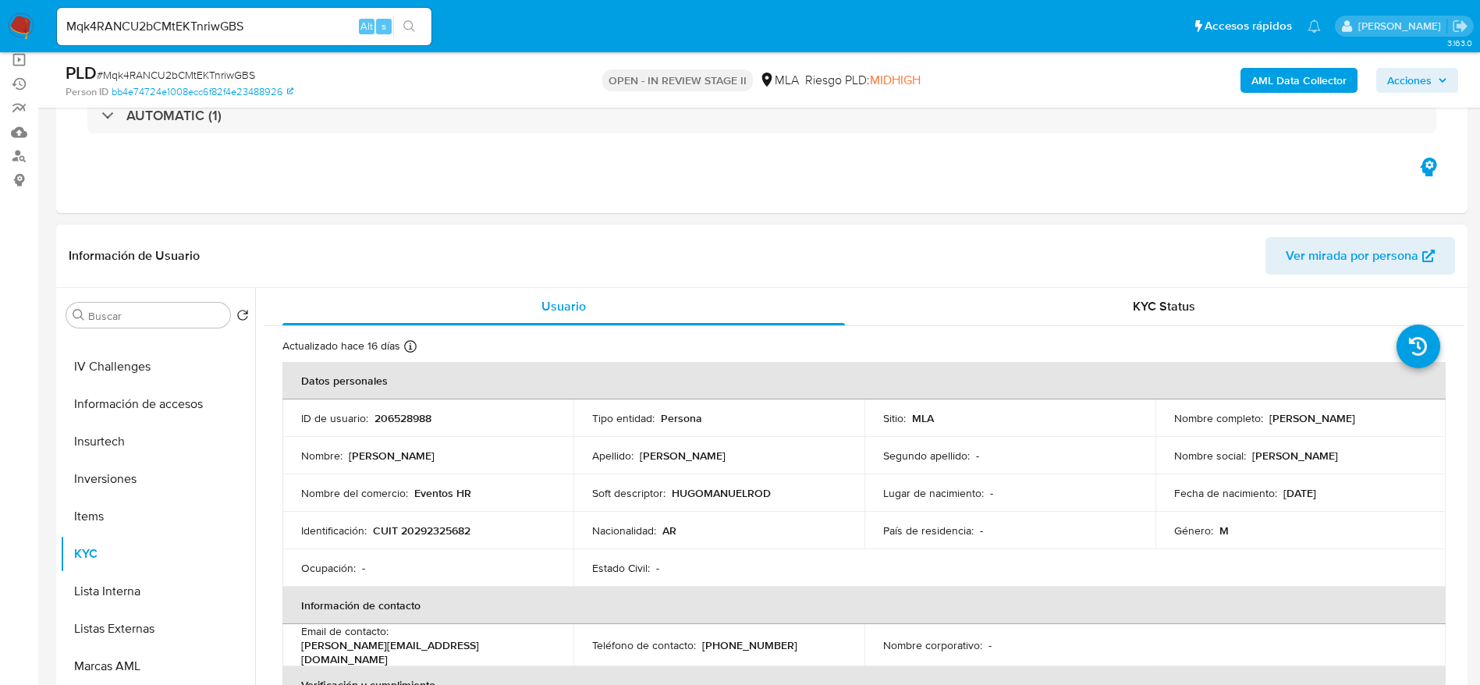
click at [386, 427] on td "ID de usuario : 206528988" at bounding box center [427, 417] width 291 height 37
click at [396, 420] on p "206528988" at bounding box center [402, 418] width 57 height 14
copy p "206528988"
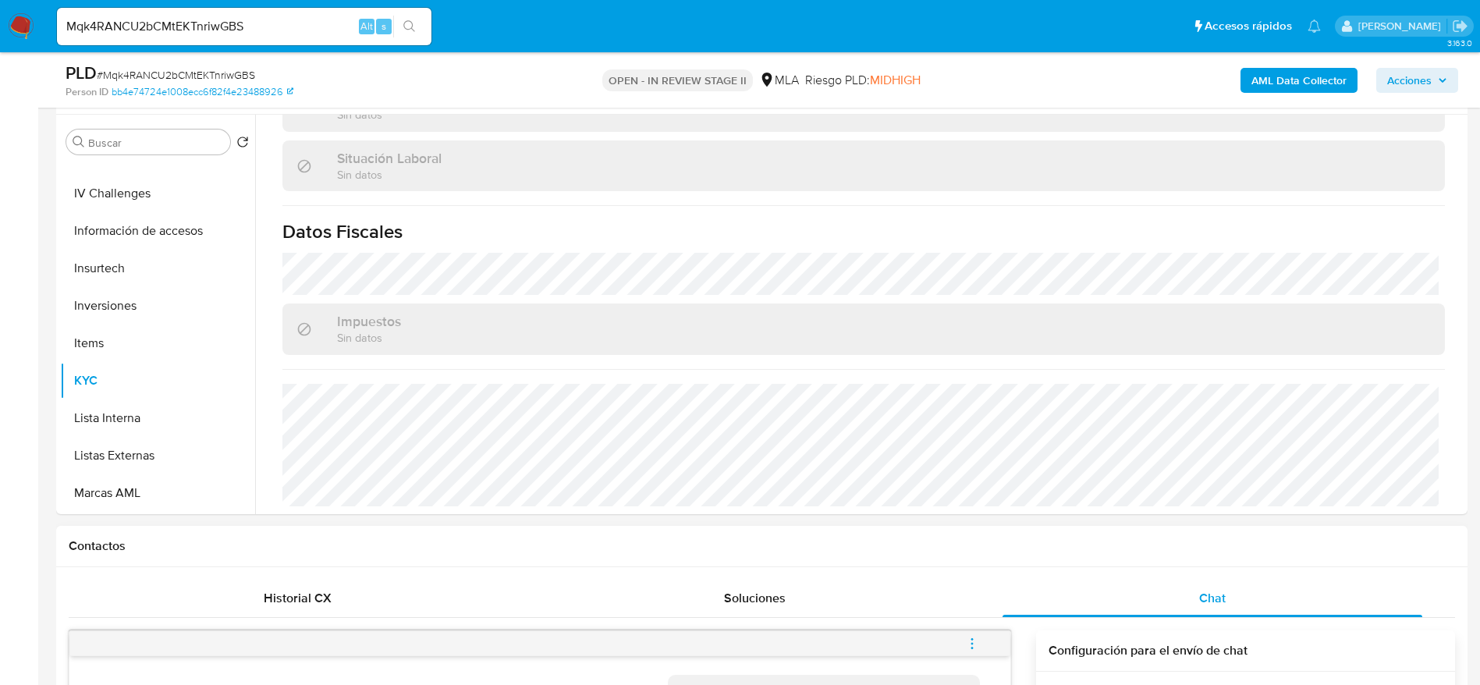
scroll to position [468, 0]
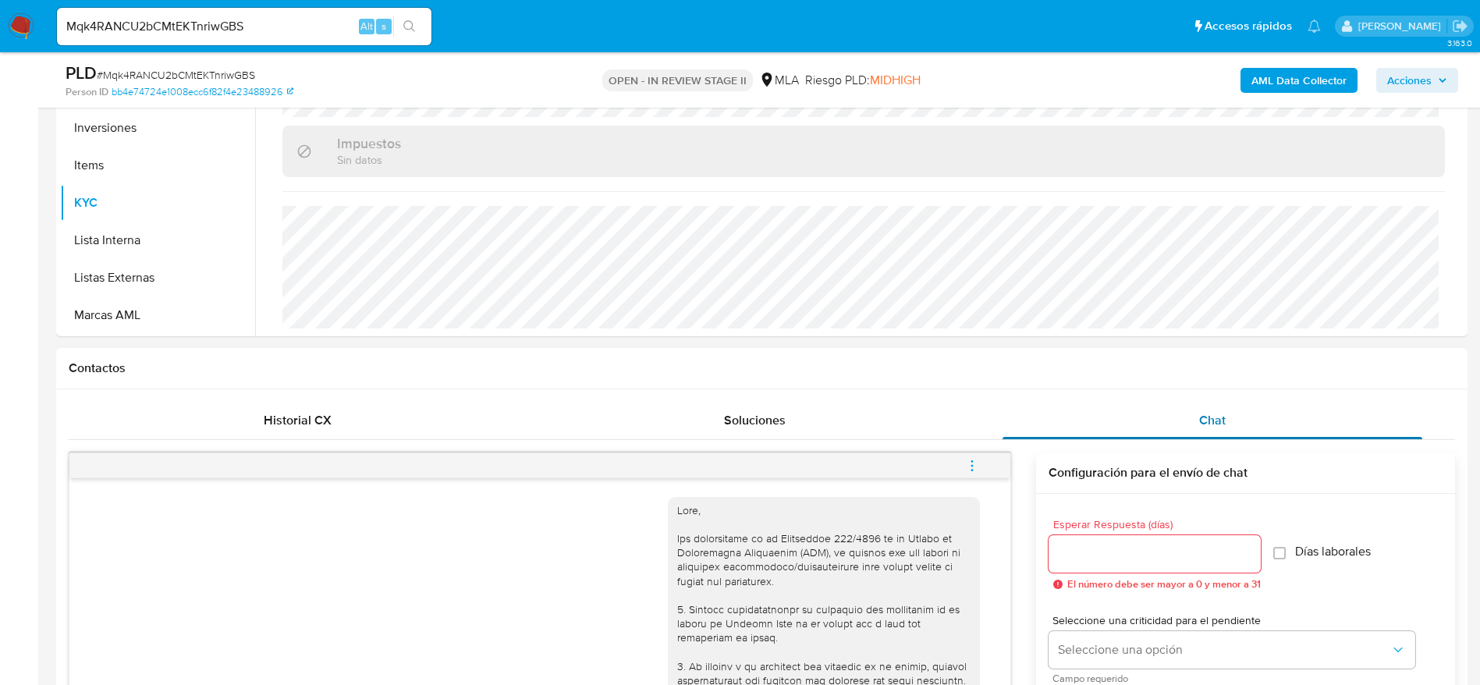
click at [1218, 417] on span "Chat" at bounding box center [1212, 420] width 27 height 18
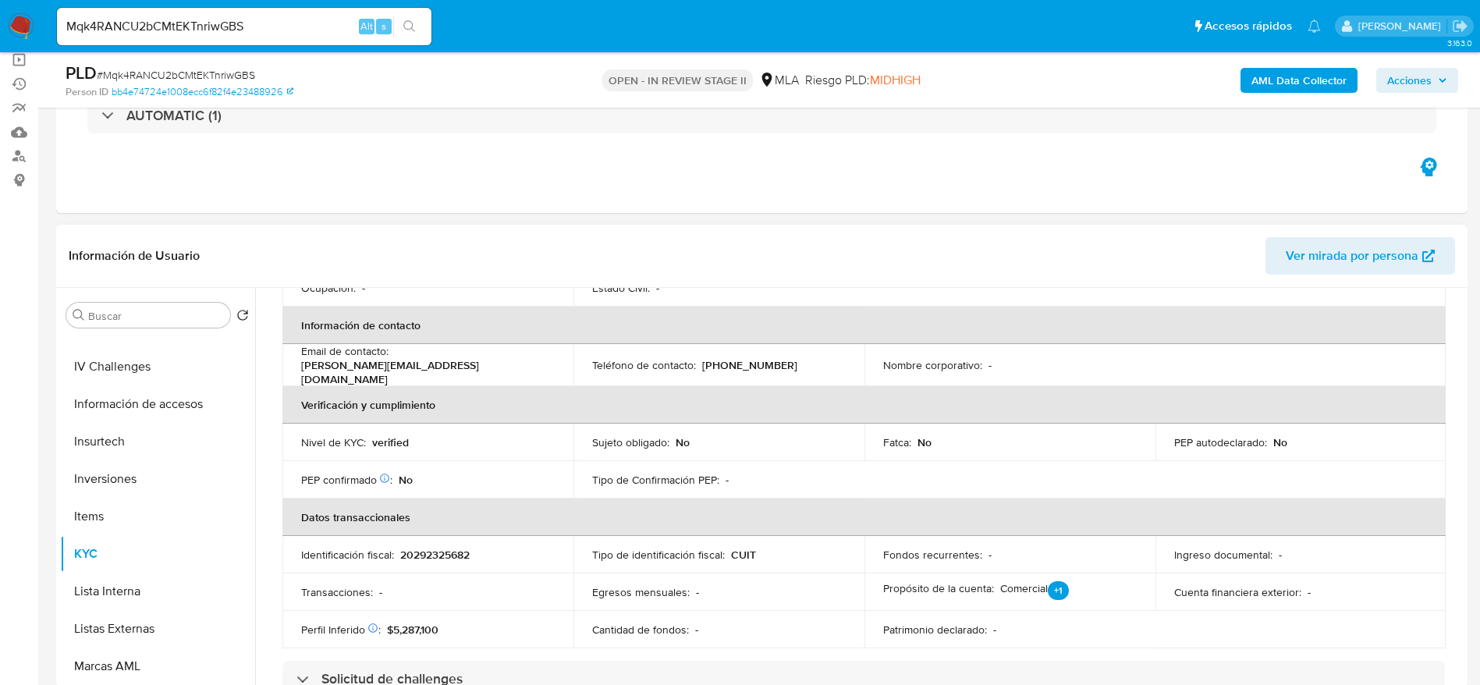
scroll to position [0, 0]
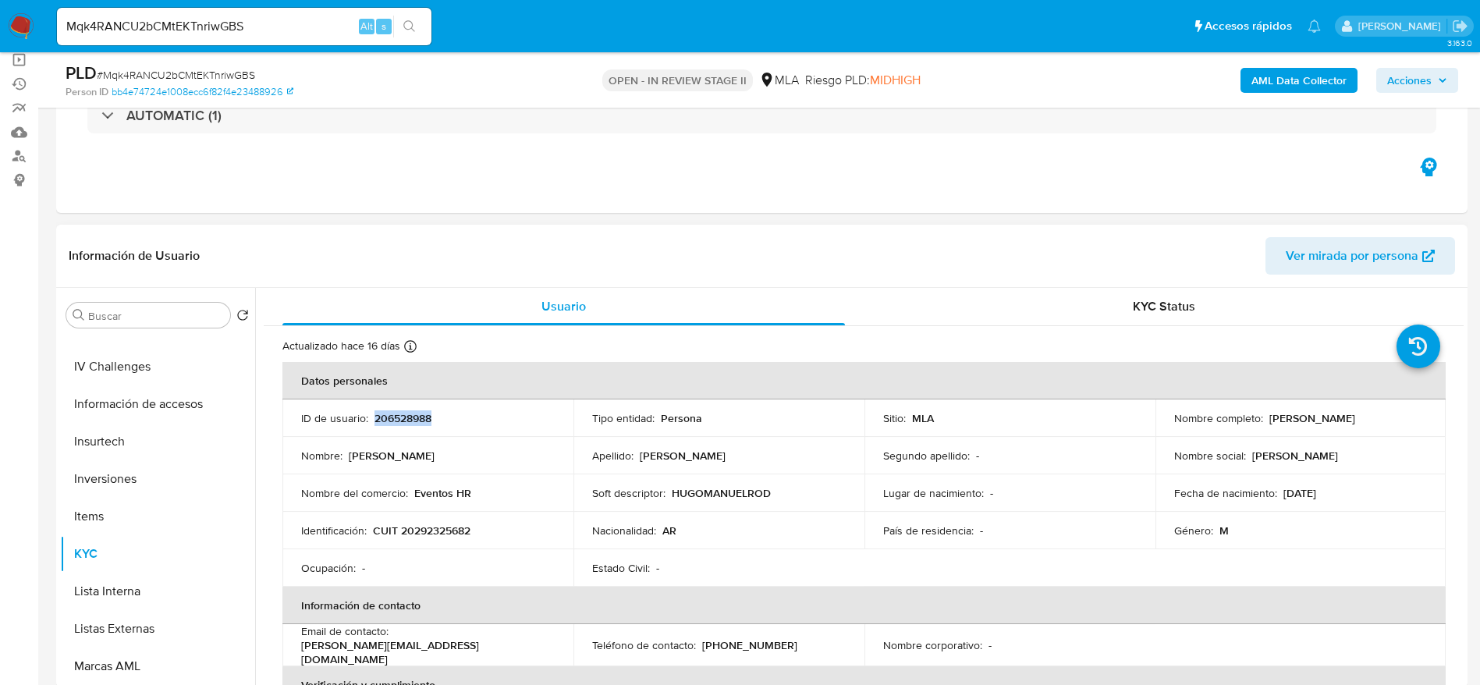
drag, startPoint x: 1263, startPoint y: 417, endPoint x: 1386, endPoint y: 415, distance: 123.3
click at [1386, 415] on div "Nombre completo : Hugo Manuel Rodriguez" at bounding box center [1300, 418] width 253 height 14
copy p "[PERSON_NAME]"
click at [461, 530] on p "CUIT 20292325682" at bounding box center [421, 530] width 97 height 14
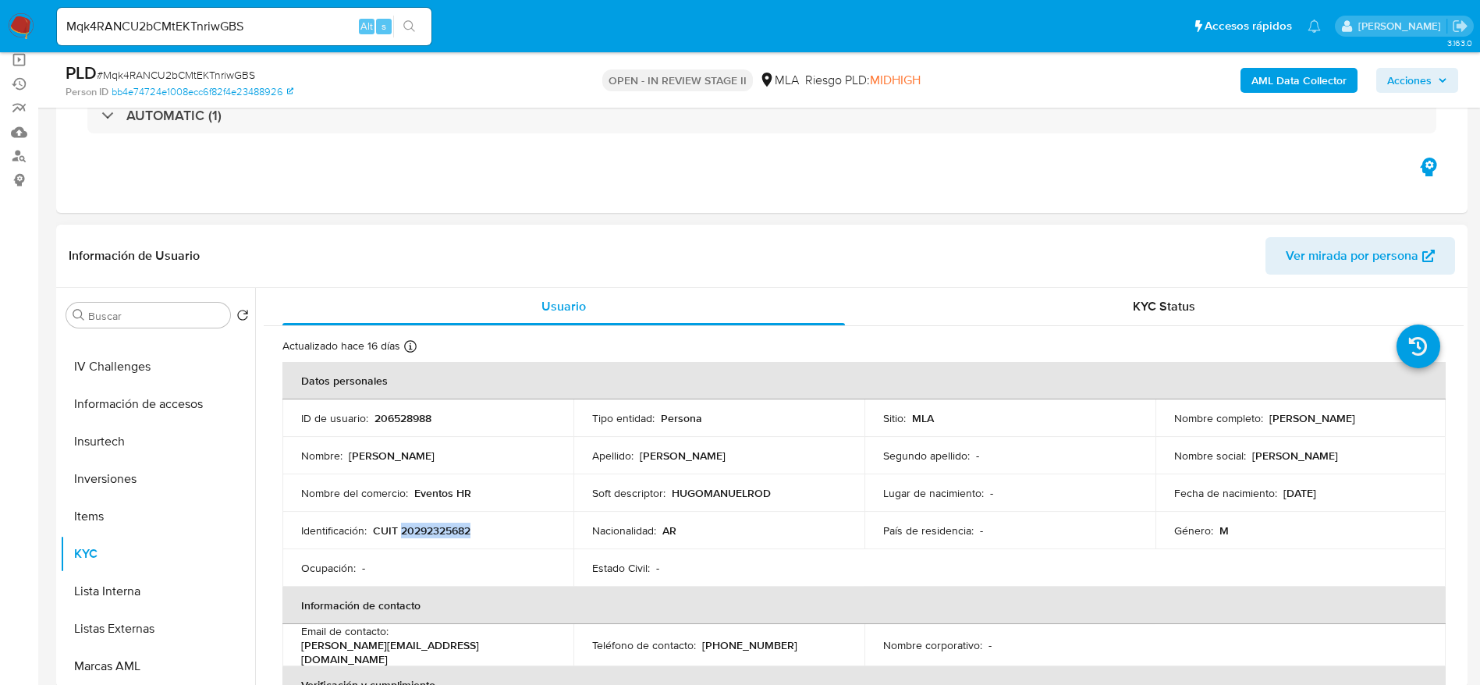
copy p "20292325682"
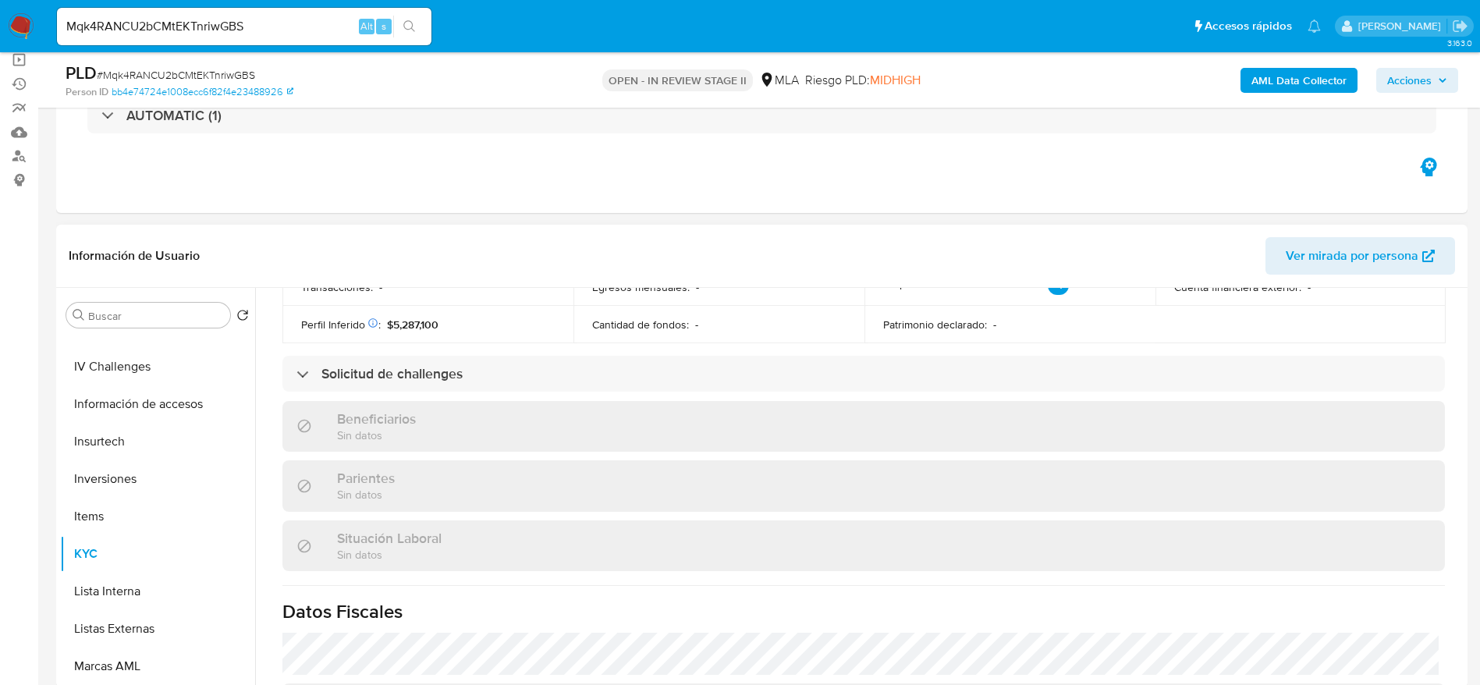
scroll to position [792, 0]
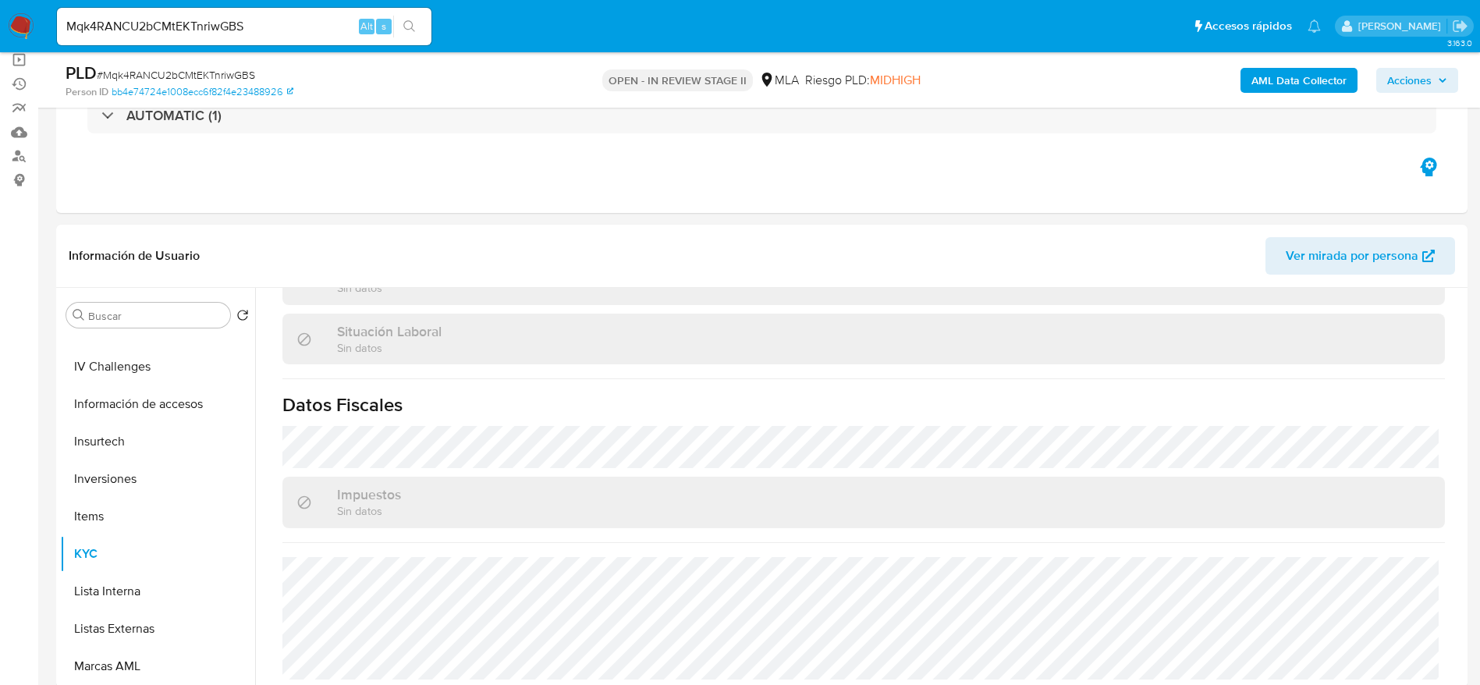
click at [1399, 84] on span "Acciones" at bounding box center [1409, 80] width 44 height 25
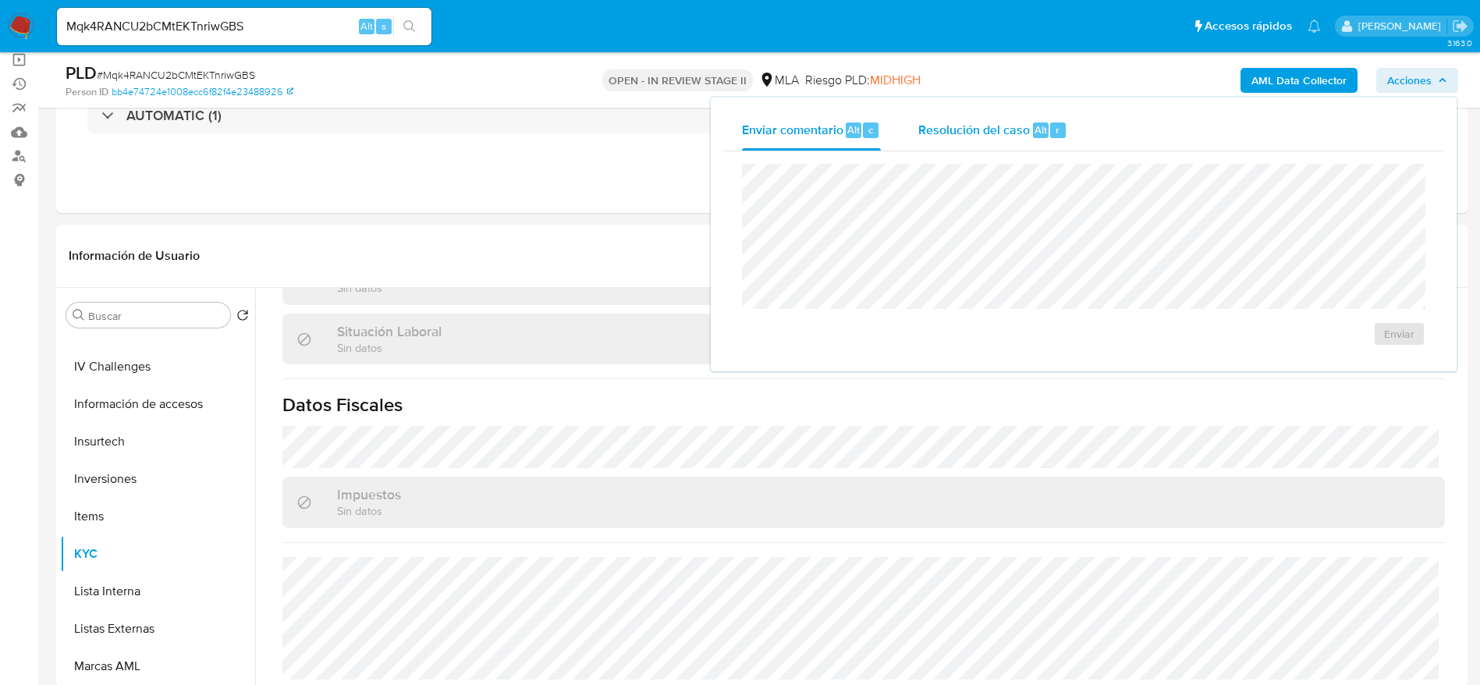
click at [963, 148] on div "Resolución del caso Alt r" at bounding box center [992, 130] width 149 height 41
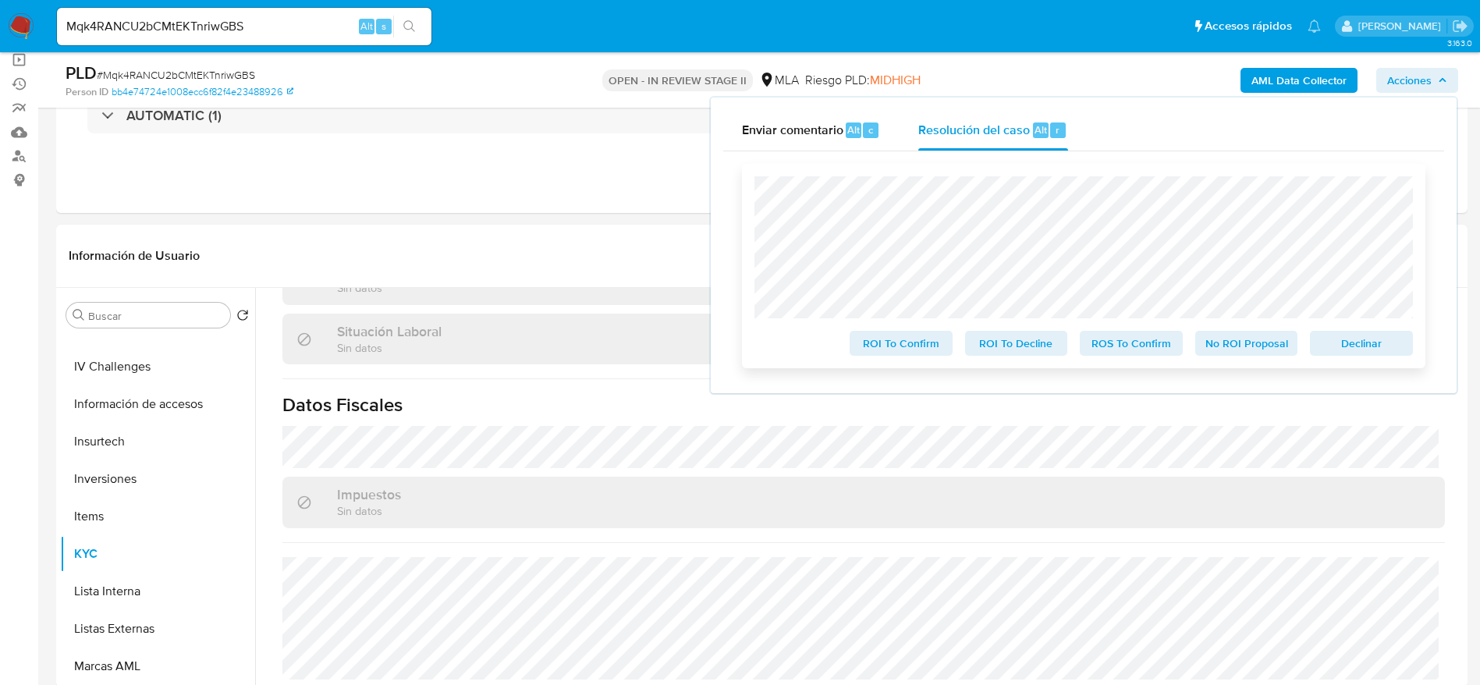
click at [1367, 348] on span "Declinar" at bounding box center [1361, 343] width 81 height 22
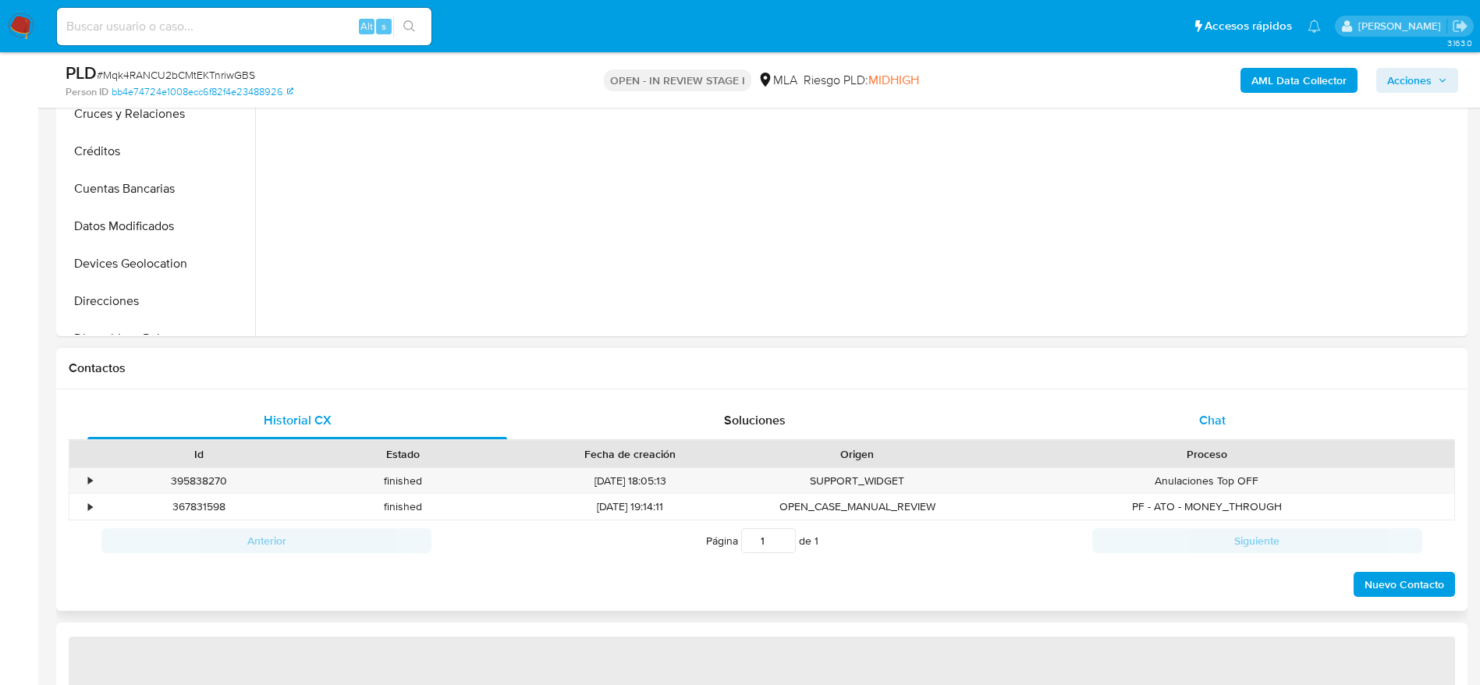
select select "10"
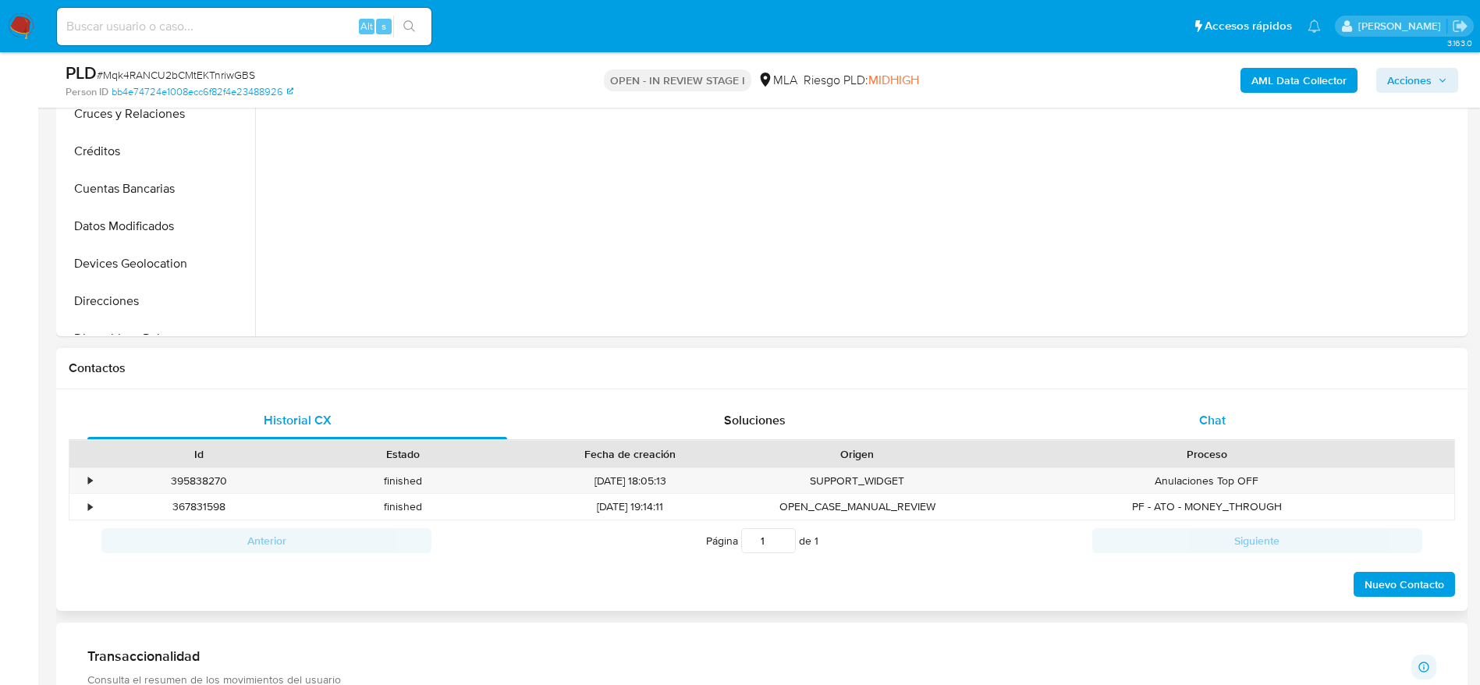
drag, startPoint x: 1172, startPoint y: 408, endPoint x: 1147, endPoint y: 417, distance: 25.9
click at [1172, 408] on div "Chat" at bounding box center [1212, 420] width 420 height 37
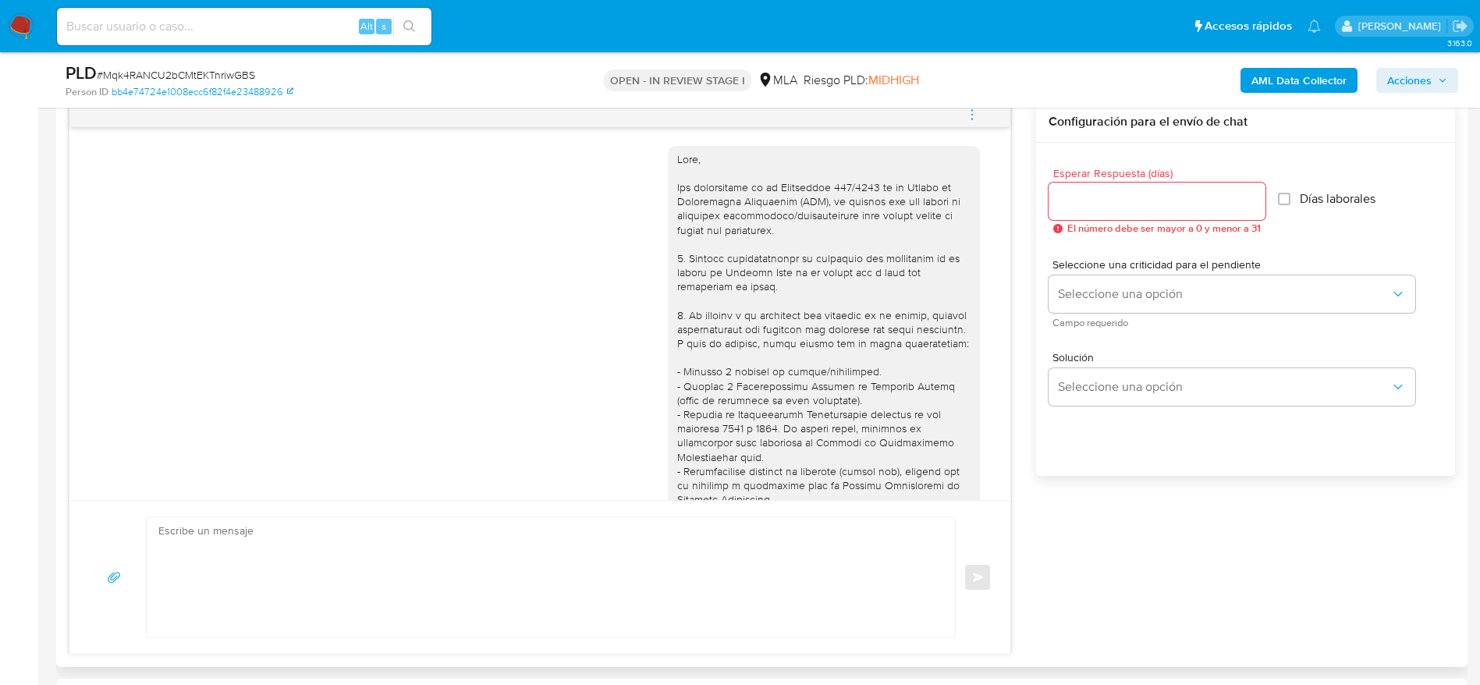
scroll to position [573, 0]
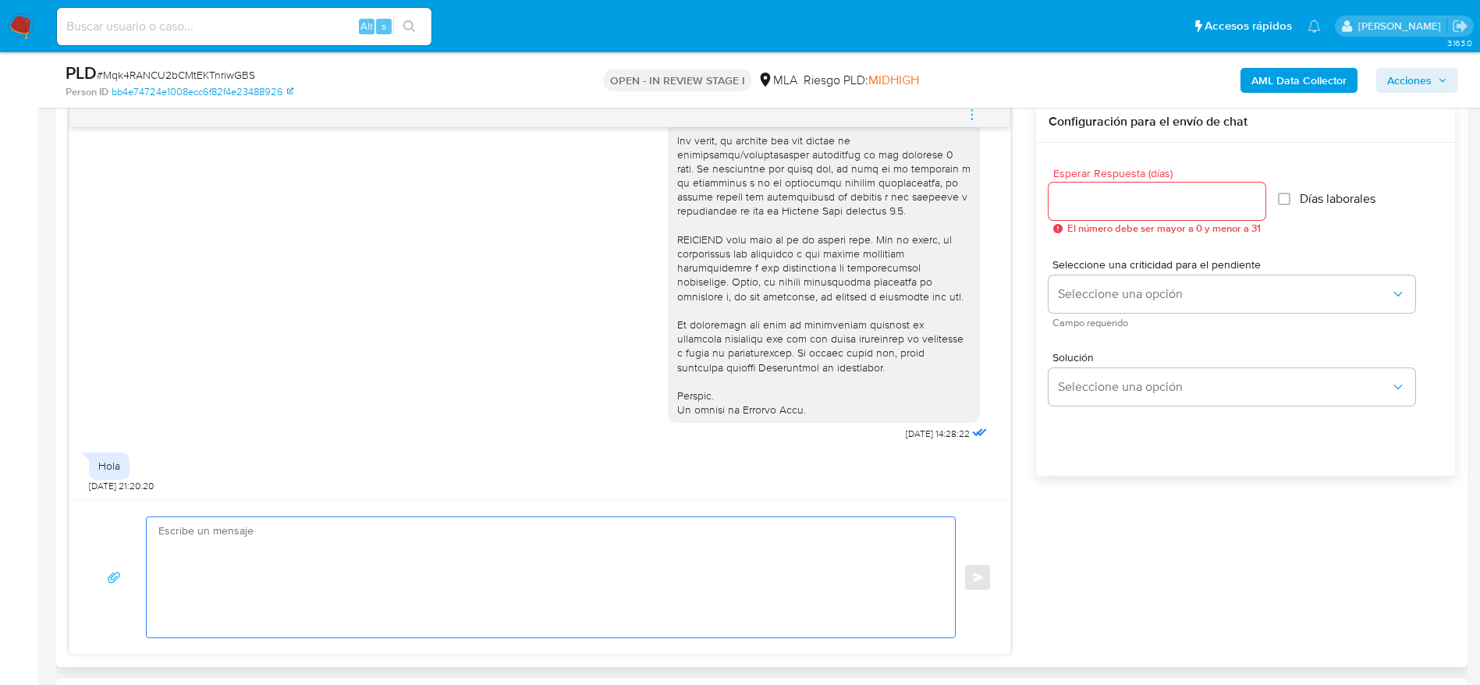
click at [420, 552] on textarea at bounding box center [546, 577] width 777 height 120
paste textarea "Lore Ipsu Dolors Ametconse, Ad elitsed do eiu temporincid utlaboreetd ma al eni…"
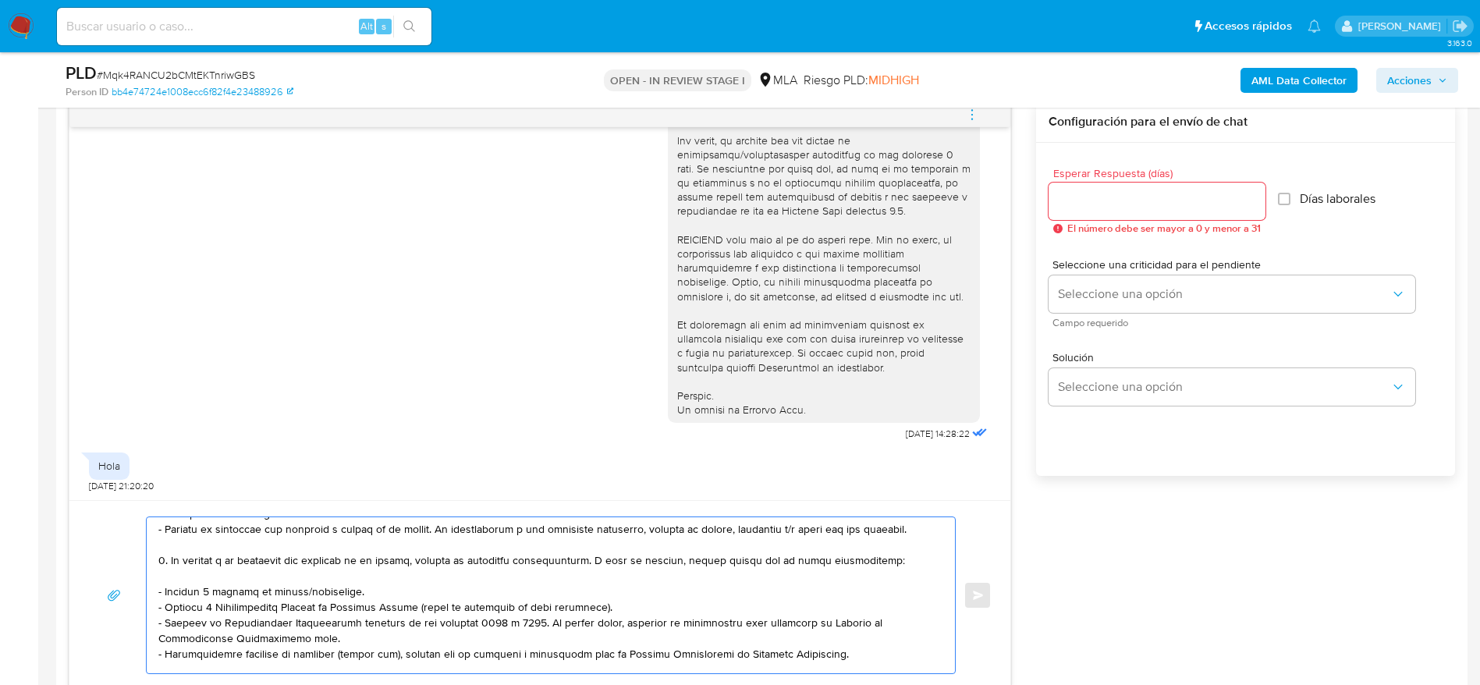
scroll to position [0, 0]
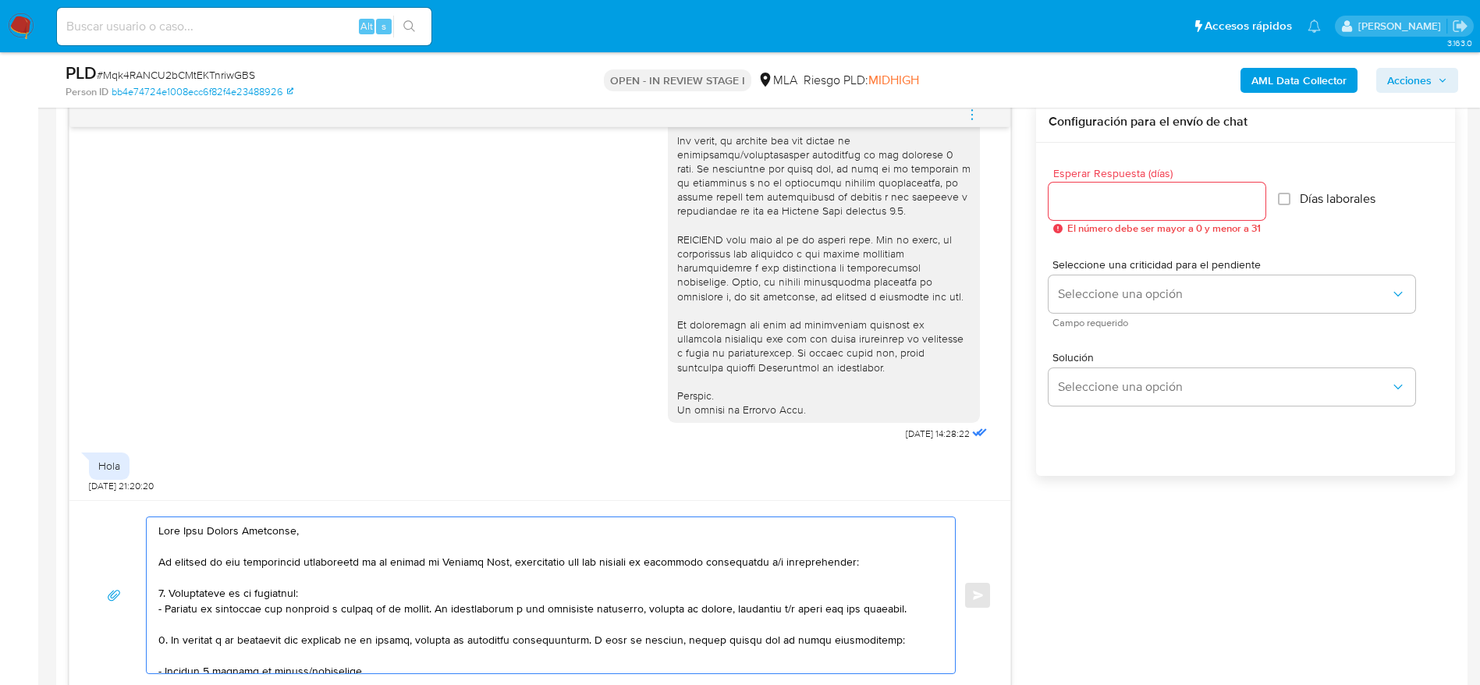
click at [426, 583] on textarea at bounding box center [546, 595] width 777 height 156
click at [427, 591] on textarea at bounding box center [546, 595] width 777 height 156
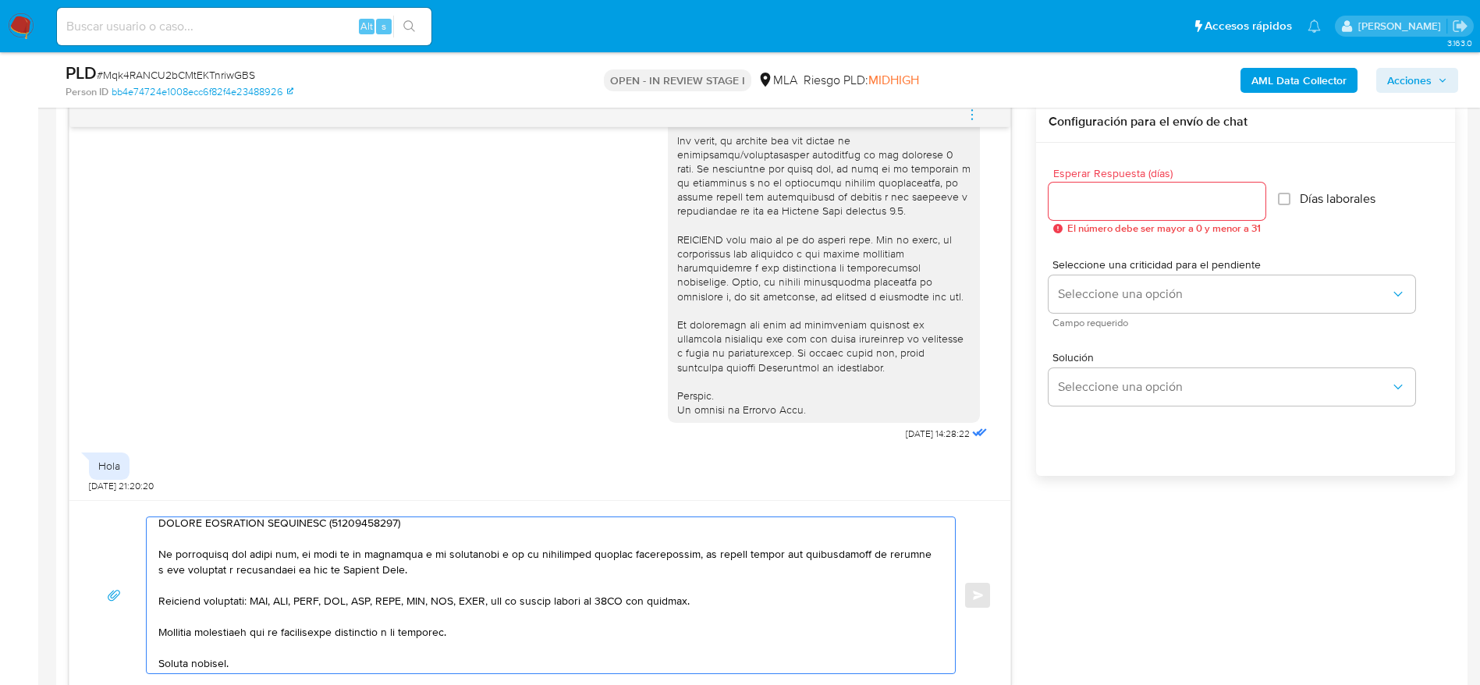
scroll to position [448, 0]
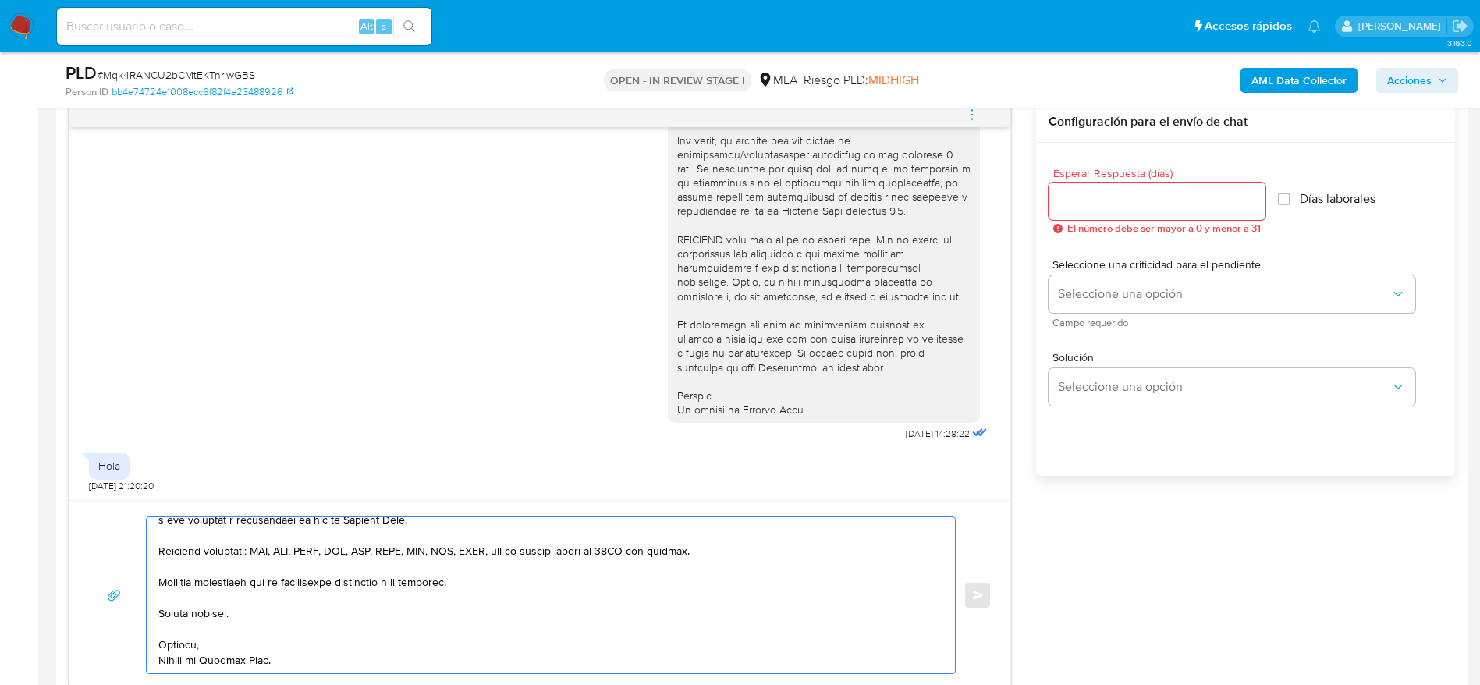
type textarea "Lore Ipsu Dolors Ametconse, Ad elitsed do eiu temporincid utlaboreetd ma al eni…"
click at [1088, 216] on div at bounding box center [1156, 201] width 217 height 37
drag, startPoint x: 1075, startPoint y: 211, endPoint x: 1090, endPoint y: 253, distance: 44.9
click at [1075, 213] on div at bounding box center [1156, 201] width 217 height 37
click at [1077, 202] on input "Esperar Respuesta (días)" at bounding box center [1156, 201] width 217 height 20
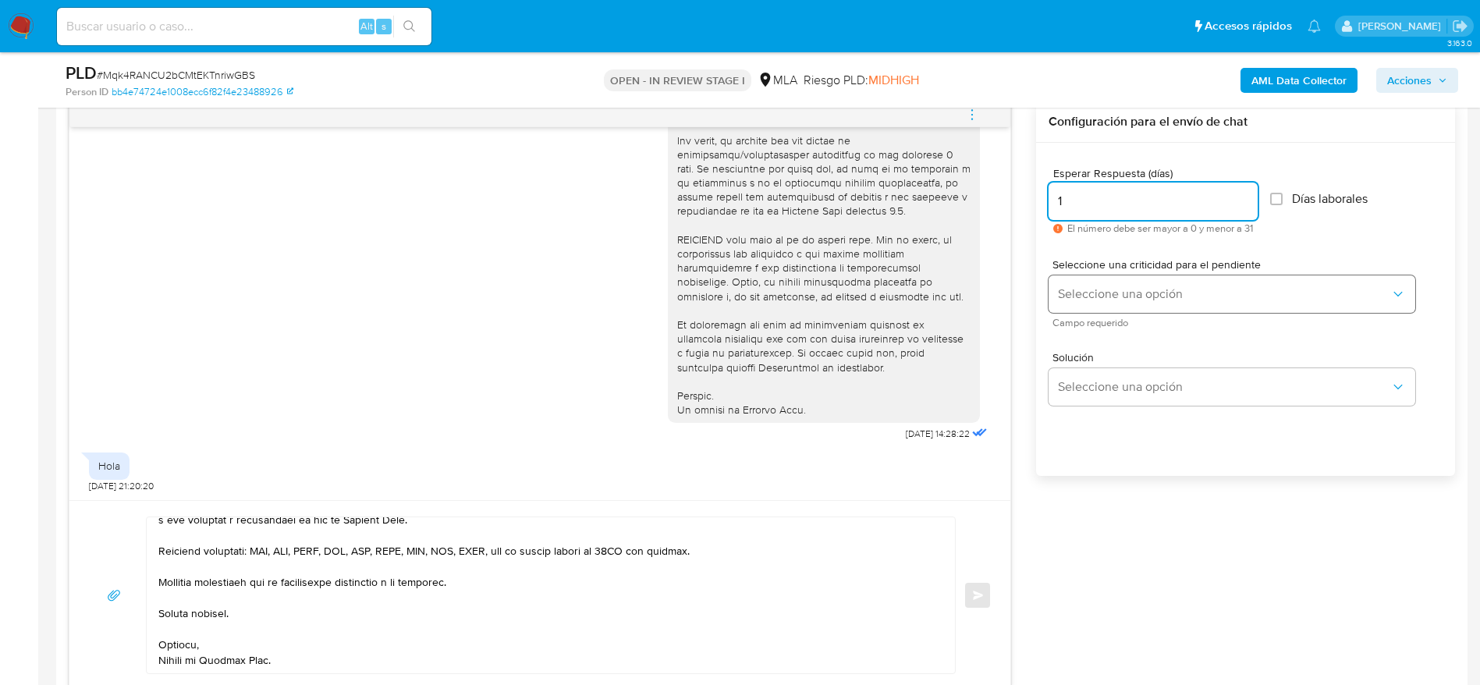
type input "1"
click at [1108, 290] on span "Seleccione una opción" at bounding box center [1224, 294] width 332 height 16
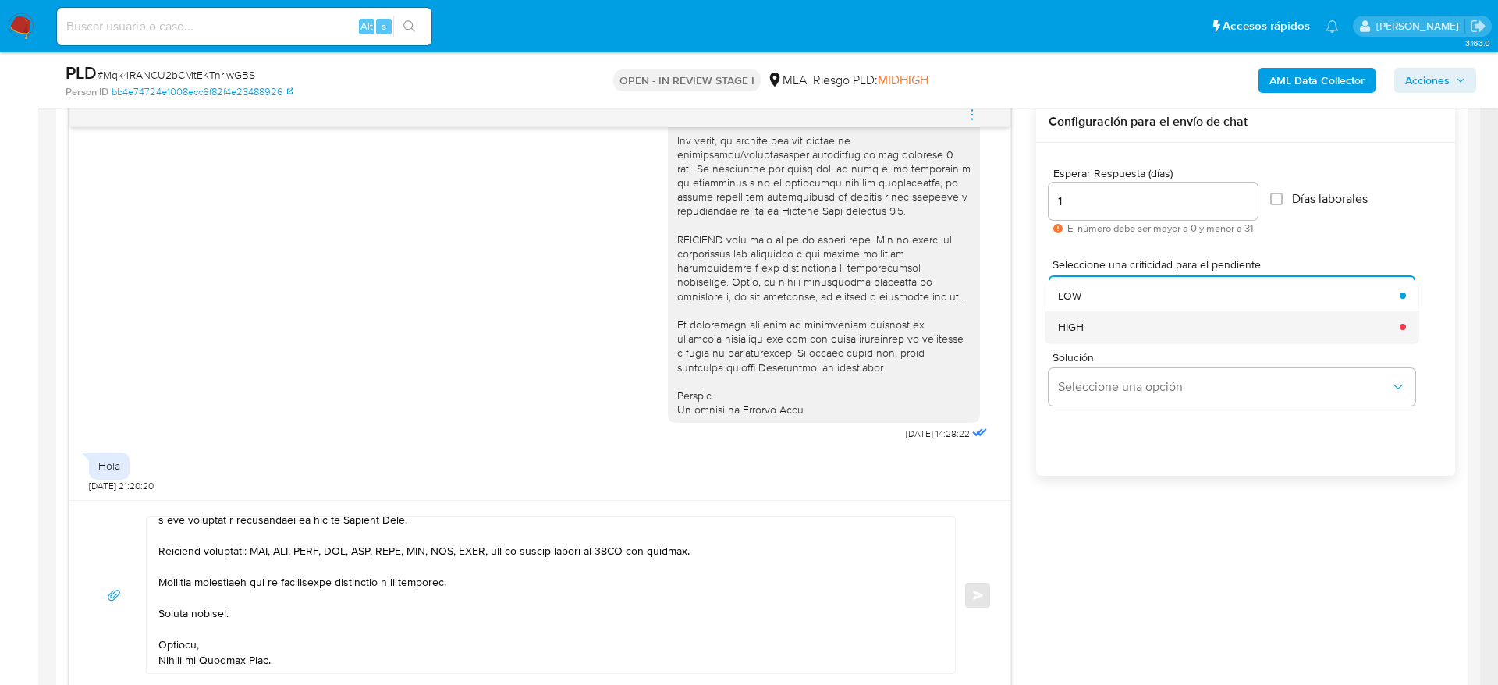
click at [1101, 320] on div "HIGH" at bounding box center [1224, 326] width 332 height 31
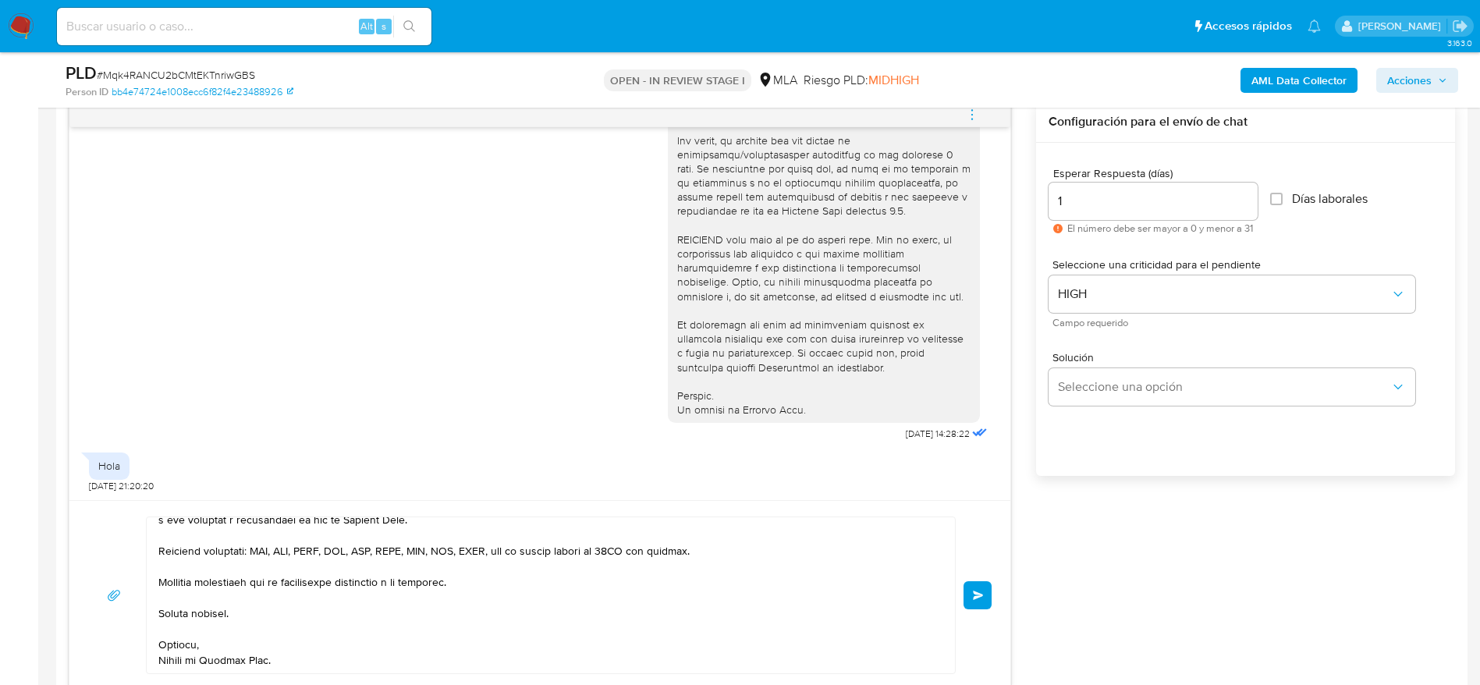
click at [993, 601] on div "Enviar" at bounding box center [539, 595] width 941 height 190
click at [986, 601] on button "Enviar" at bounding box center [977, 595] width 28 height 28
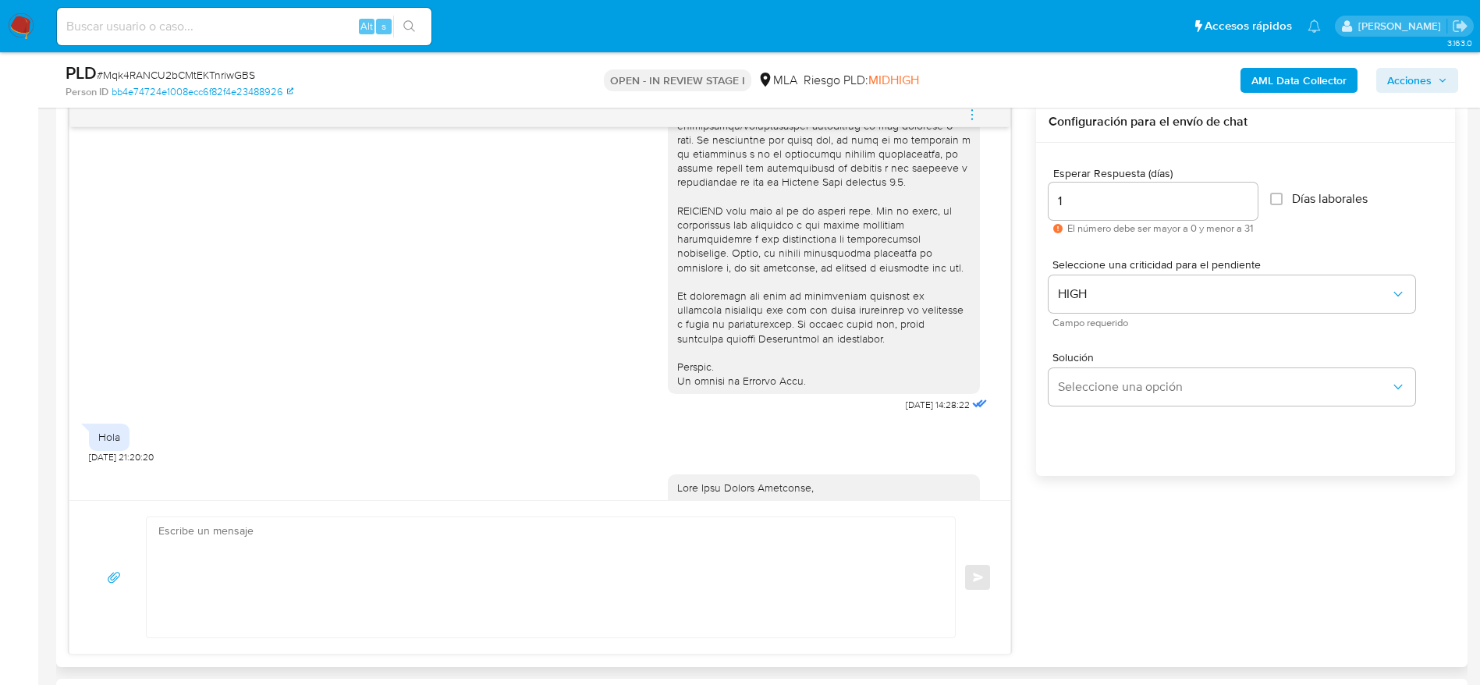
scroll to position [1427, 0]
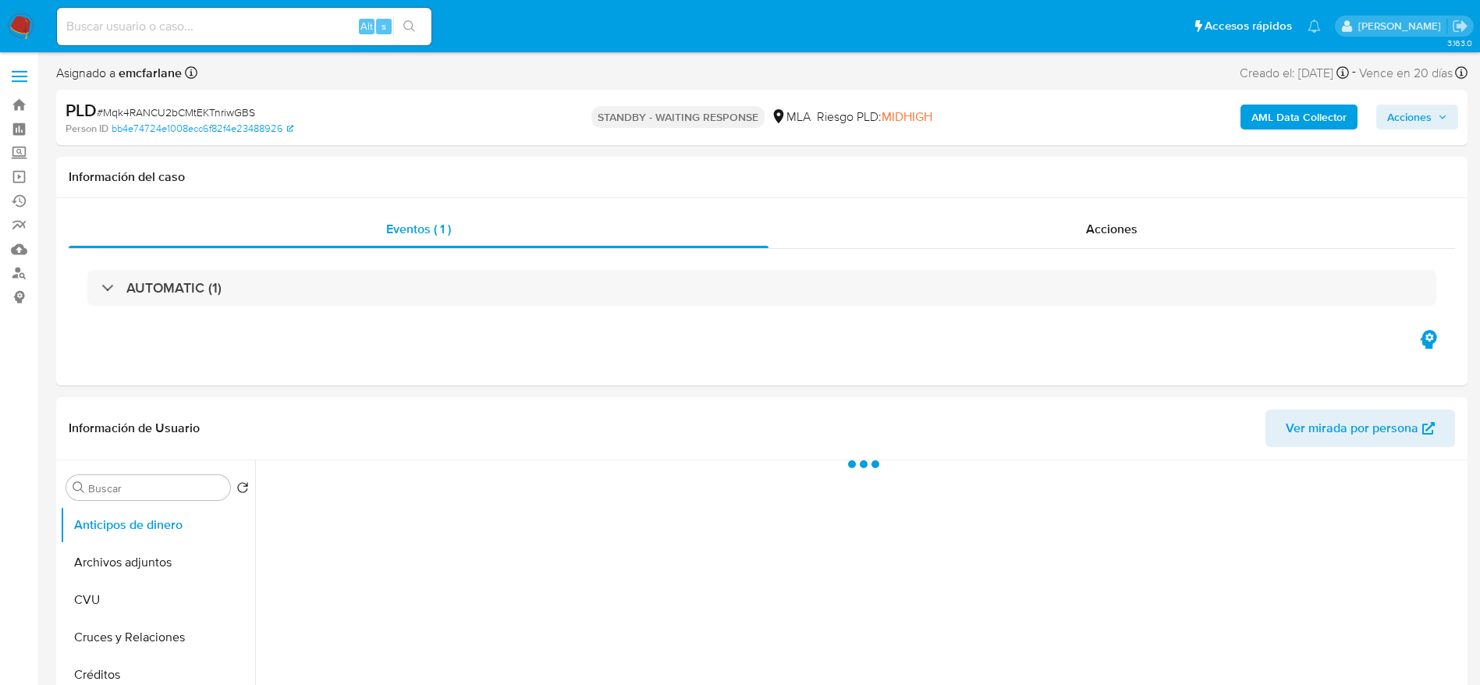
select select "10"
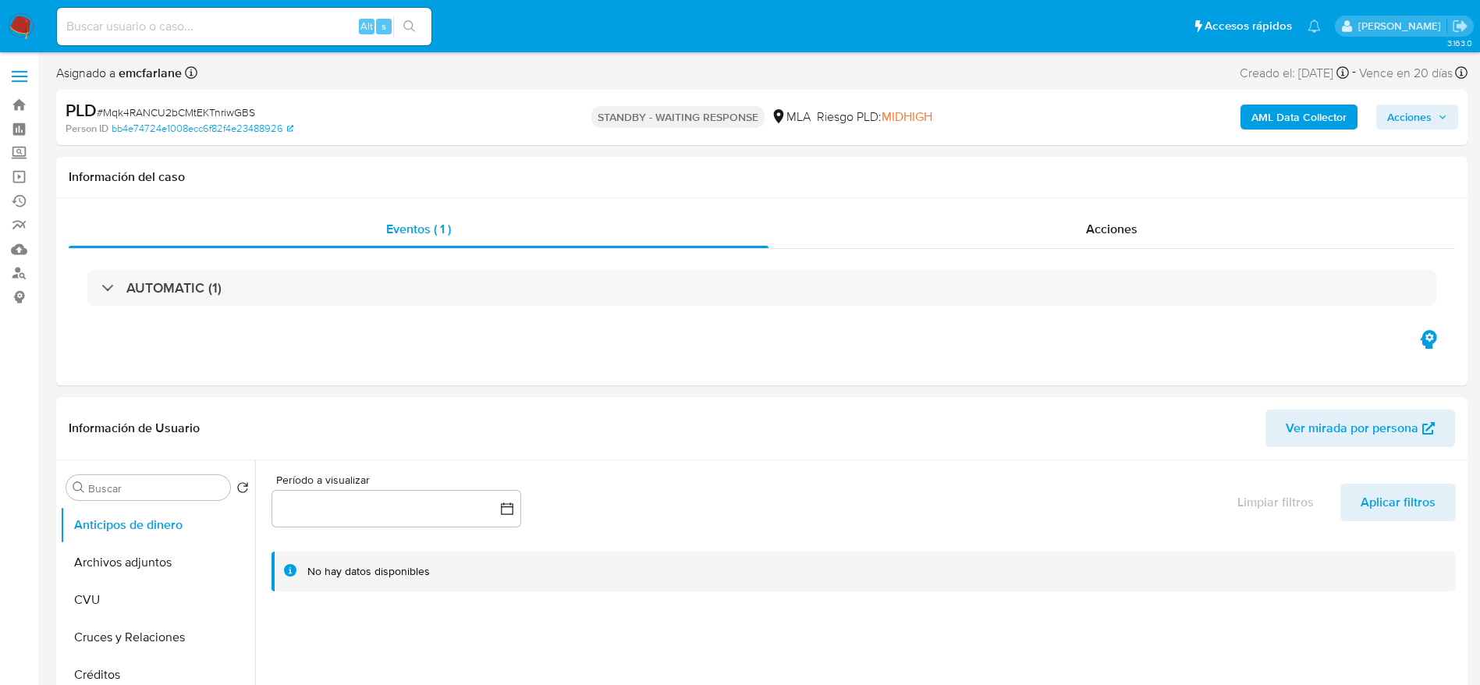
click at [256, 27] on input at bounding box center [244, 26] width 374 height 20
paste input "rRDvtgx2Bl5dJ3TEieThAA6V"
type input "rRDvtgx2Bl5dJ3TEieThAA6V"
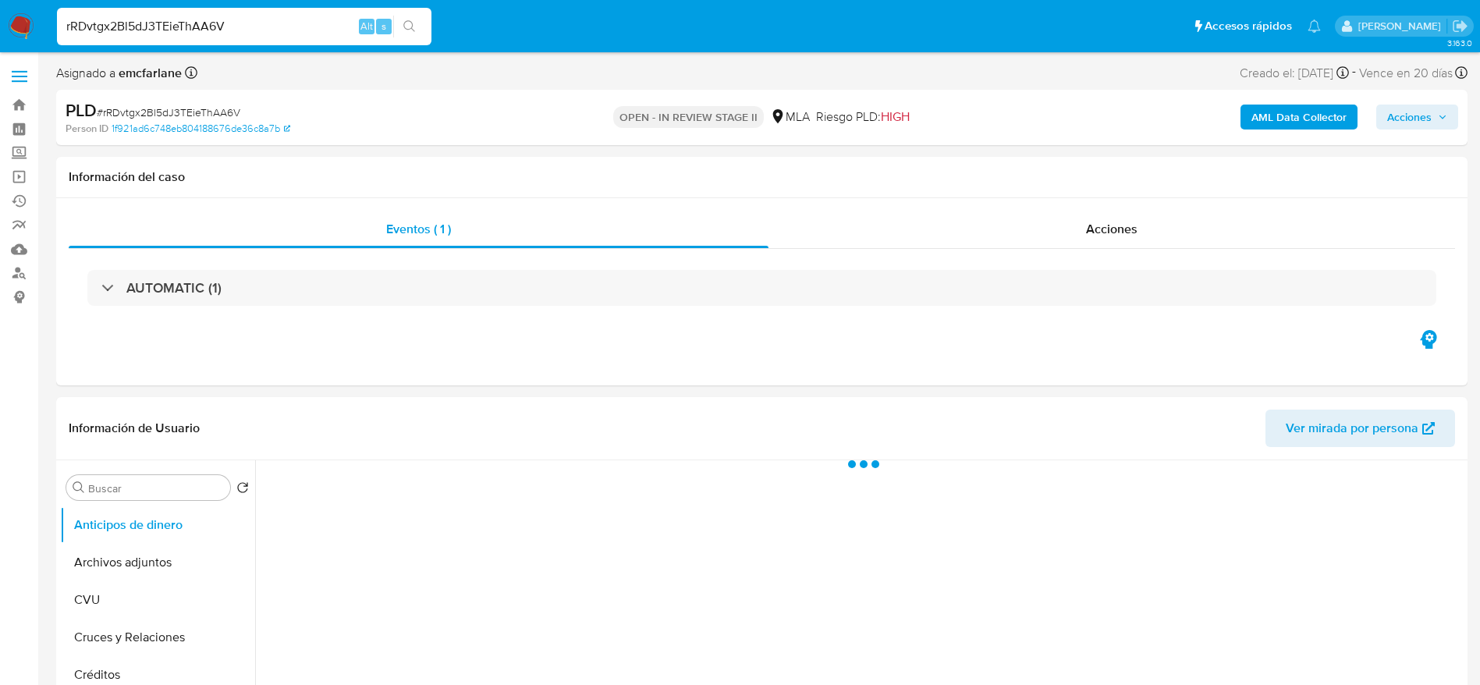
select select "10"
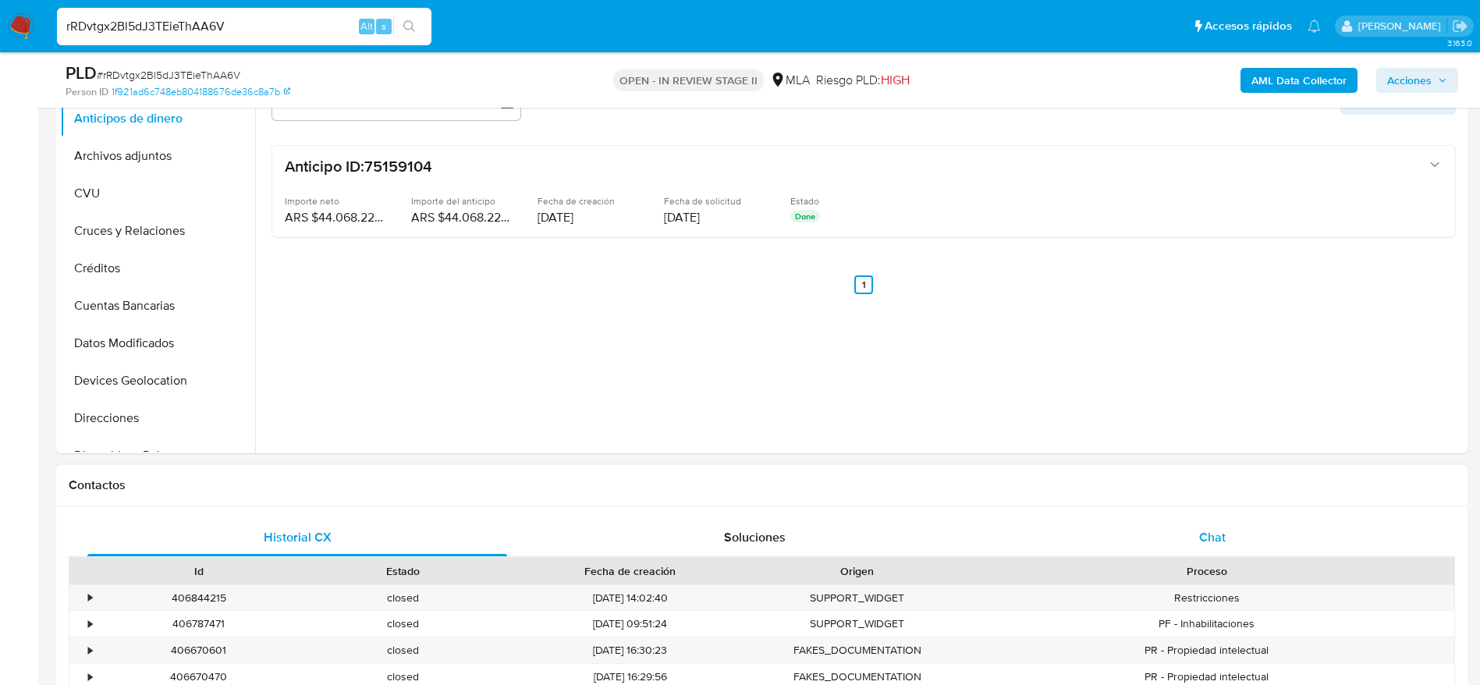
click at [1251, 521] on div "Chat" at bounding box center [1212, 537] width 420 height 37
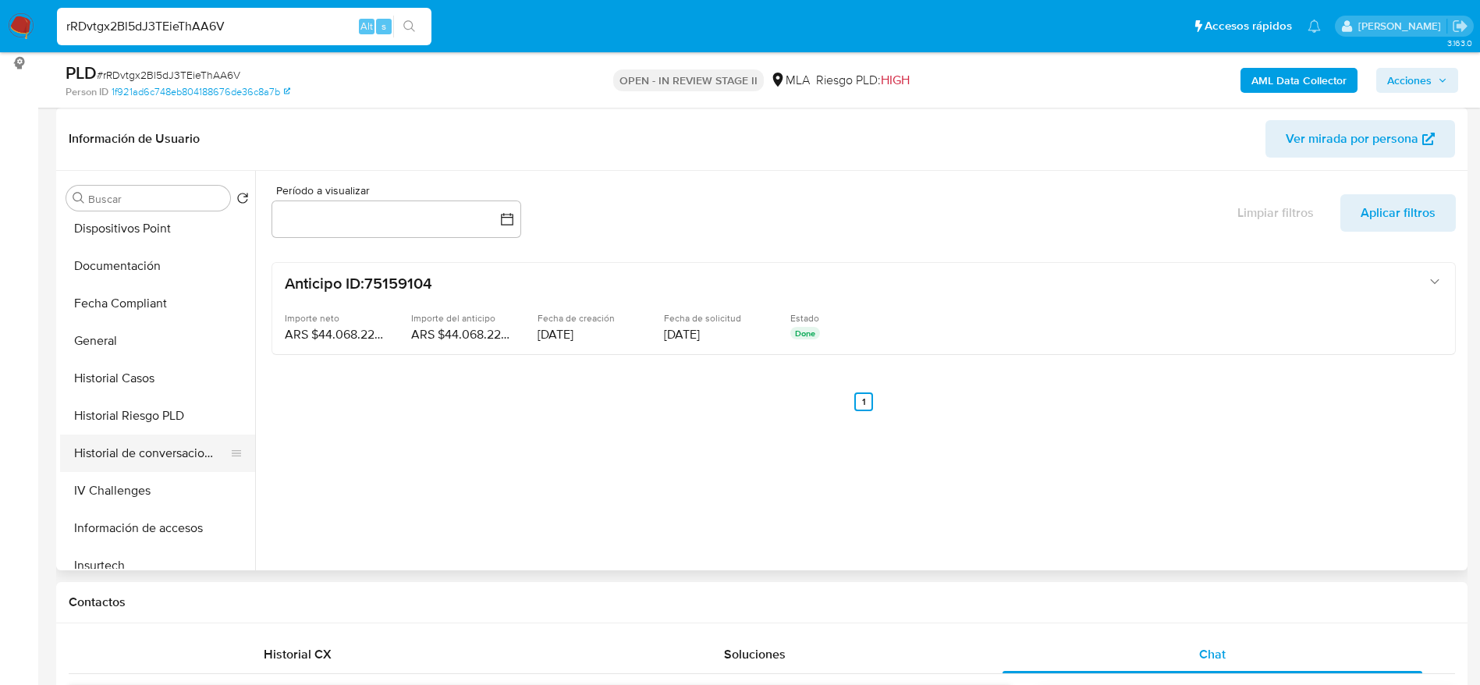
scroll to position [351, 0]
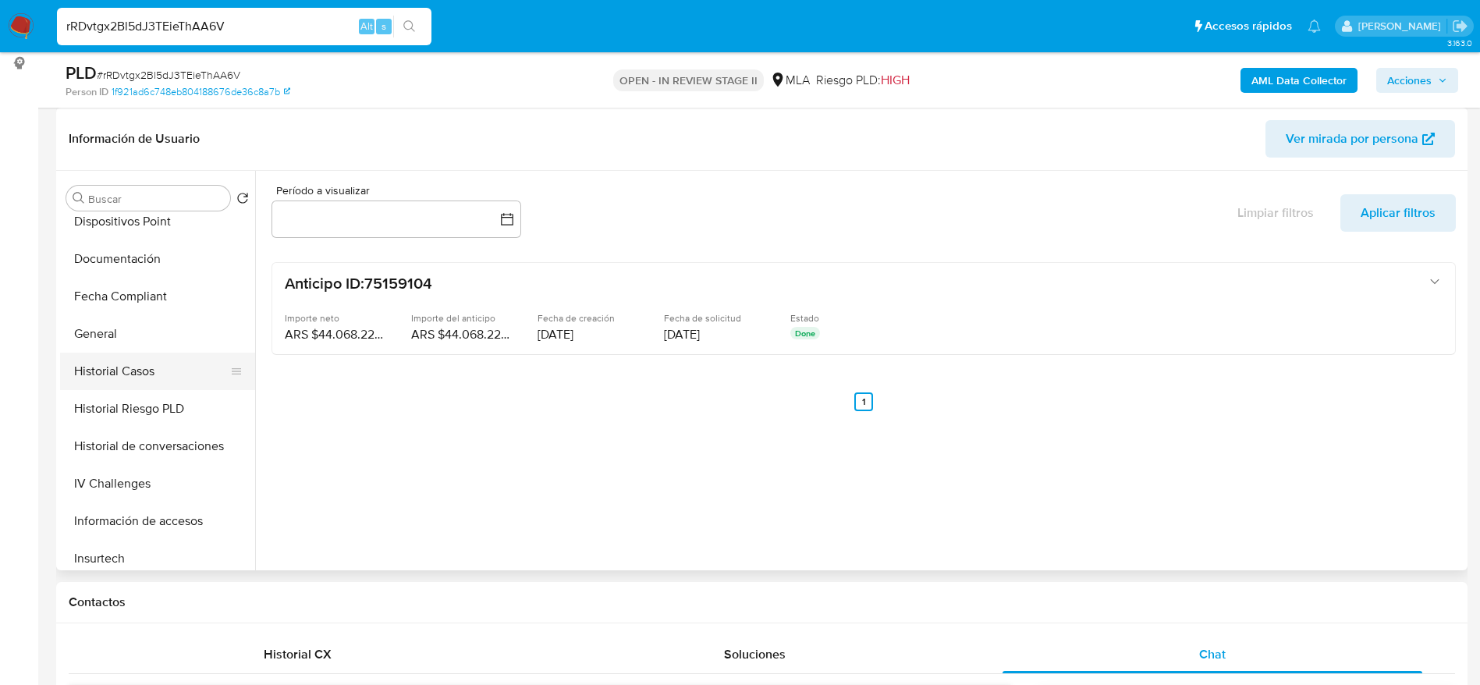
click at [165, 353] on button "Historial Casos" at bounding box center [151, 371] width 183 height 37
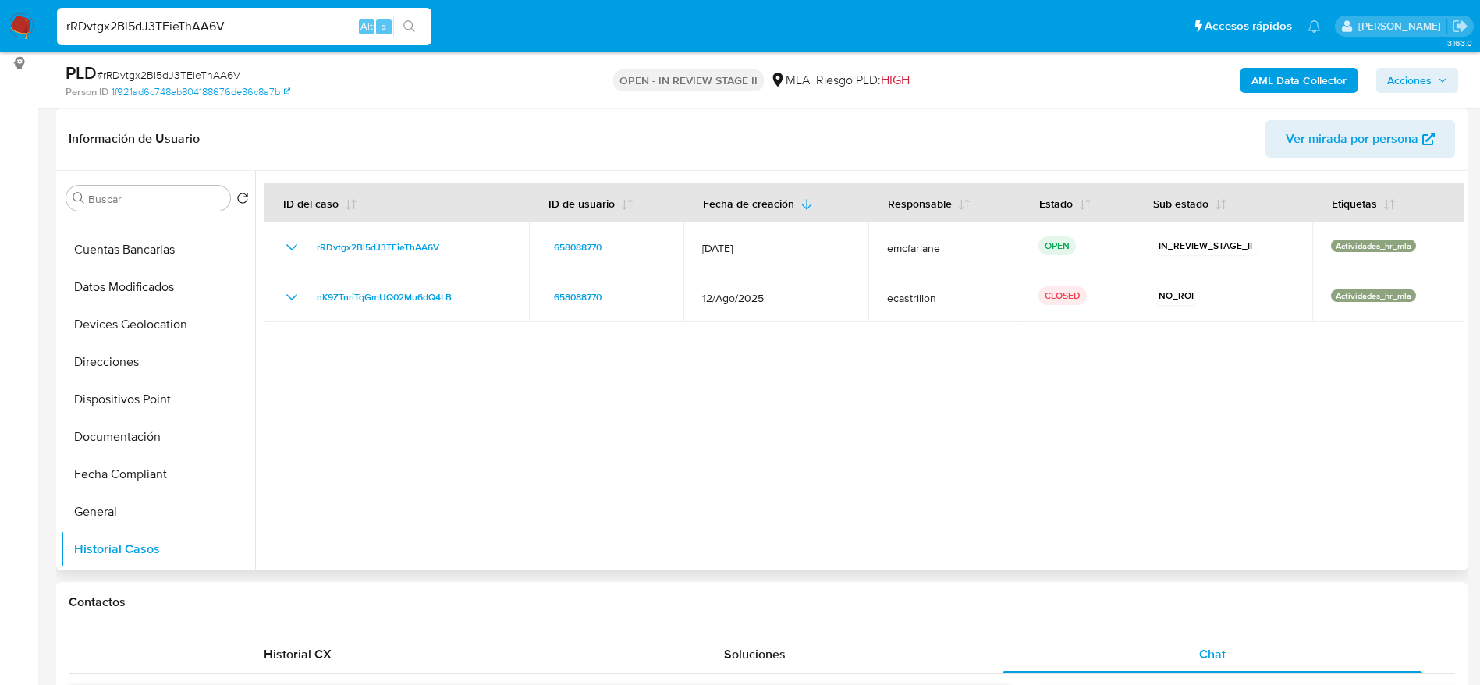
scroll to position [0, 0]
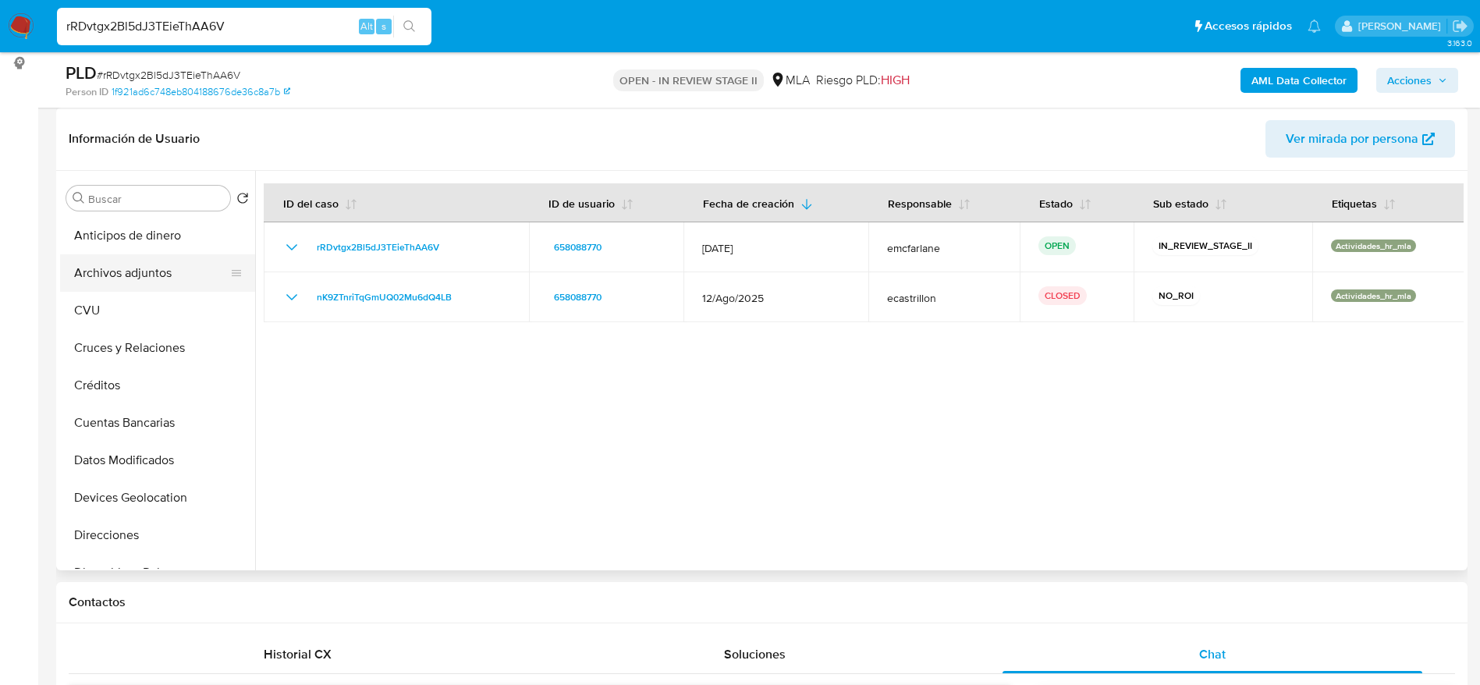
click at [163, 271] on button "Archivos adjuntos" at bounding box center [151, 272] width 183 height 37
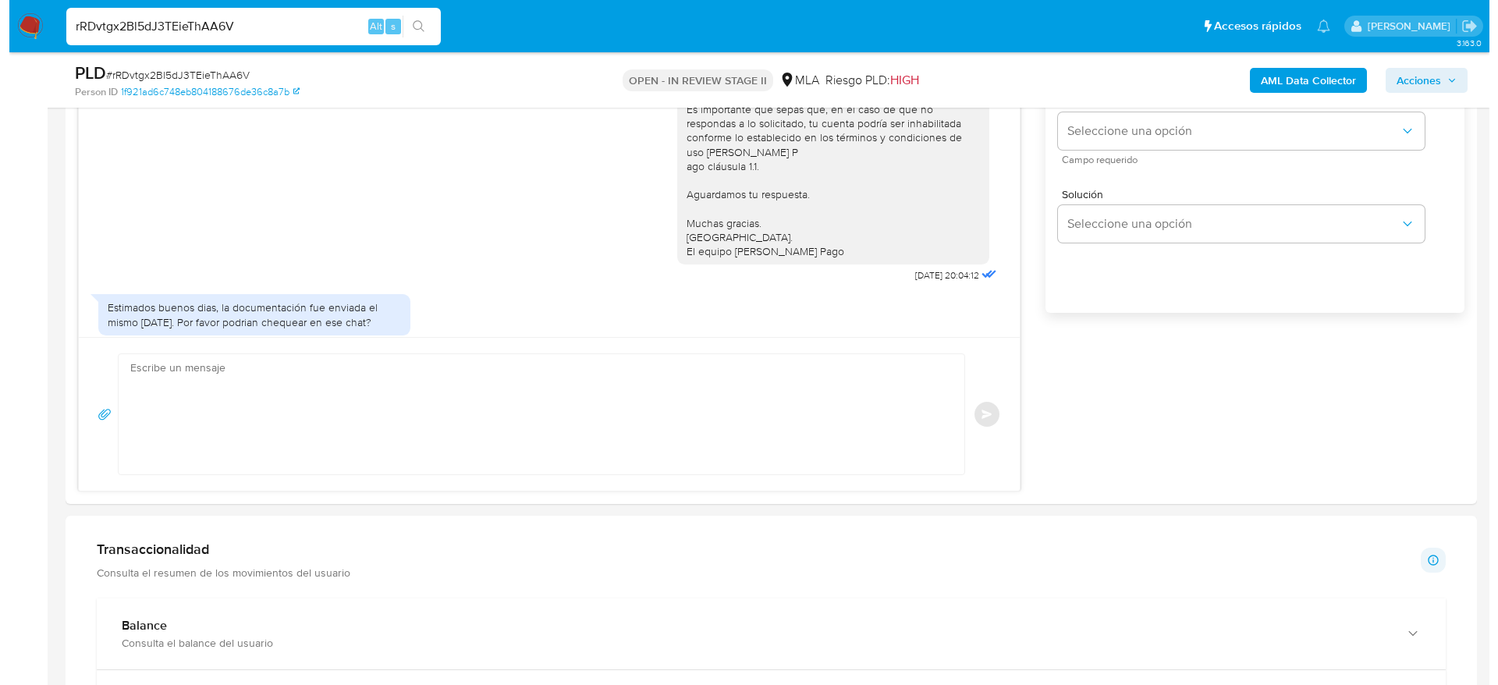
scroll to position [117, 0]
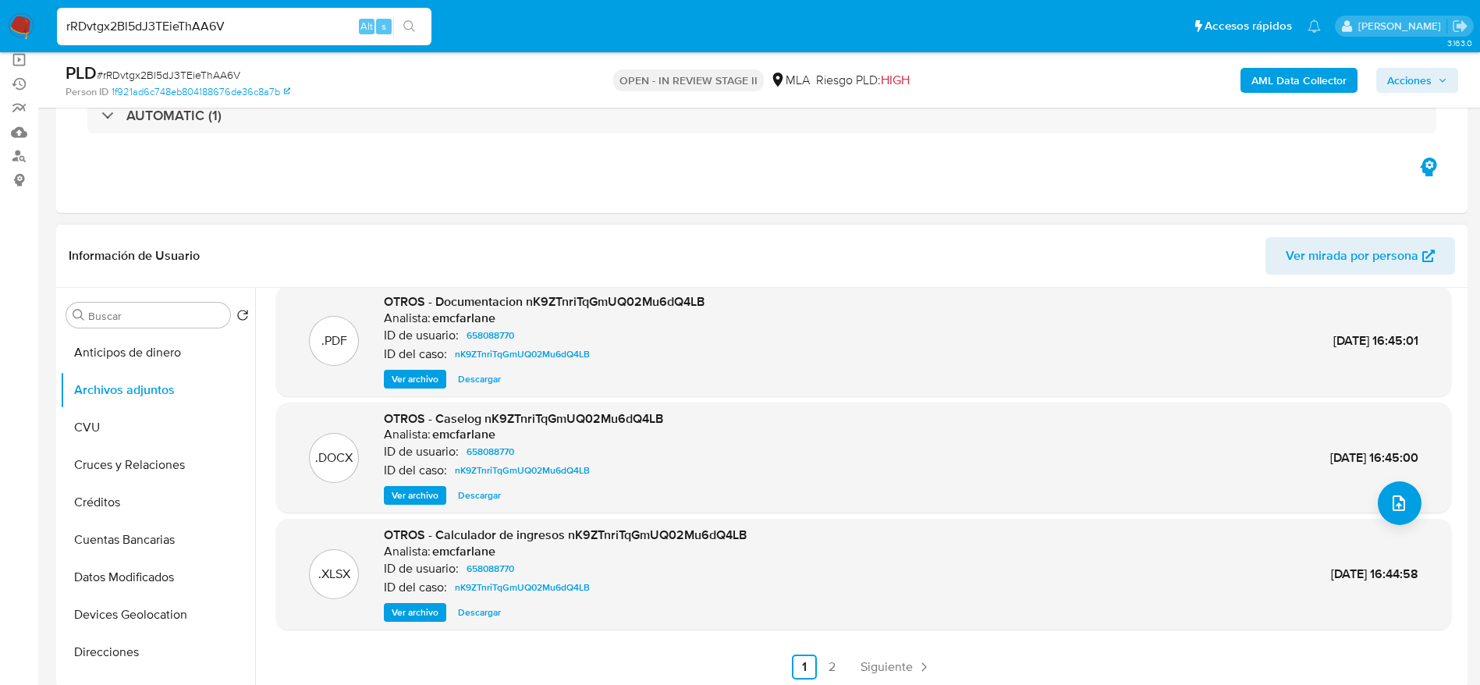
click at [427, 487] on span "Ver archivo" at bounding box center [415, 495] width 47 height 16
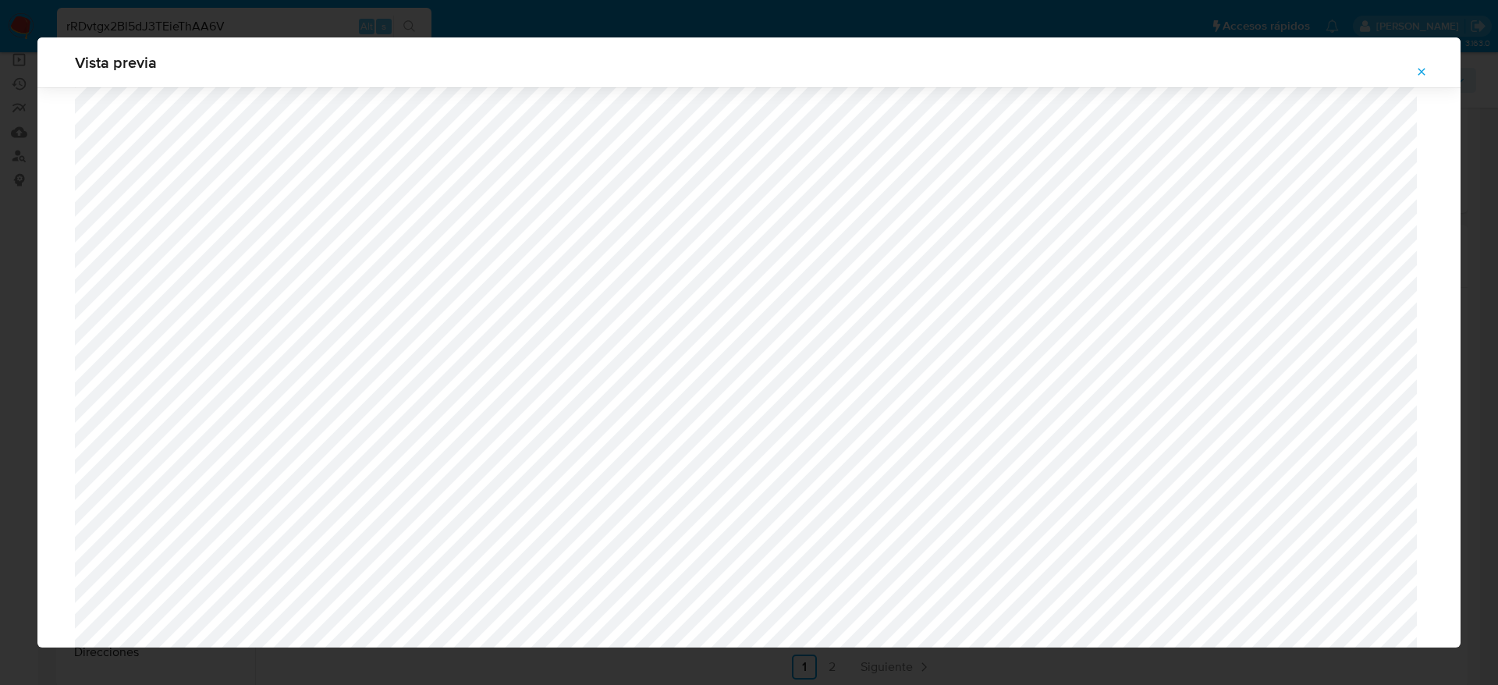
scroll to position [554, 0]
drag, startPoint x: 1423, startPoint y: 66, endPoint x: 931, endPoint y: 211, distance: 513.3
click at [1423, 66] on icon "Attachment preview" at bounding box center [1421, 72] width 12 height 12
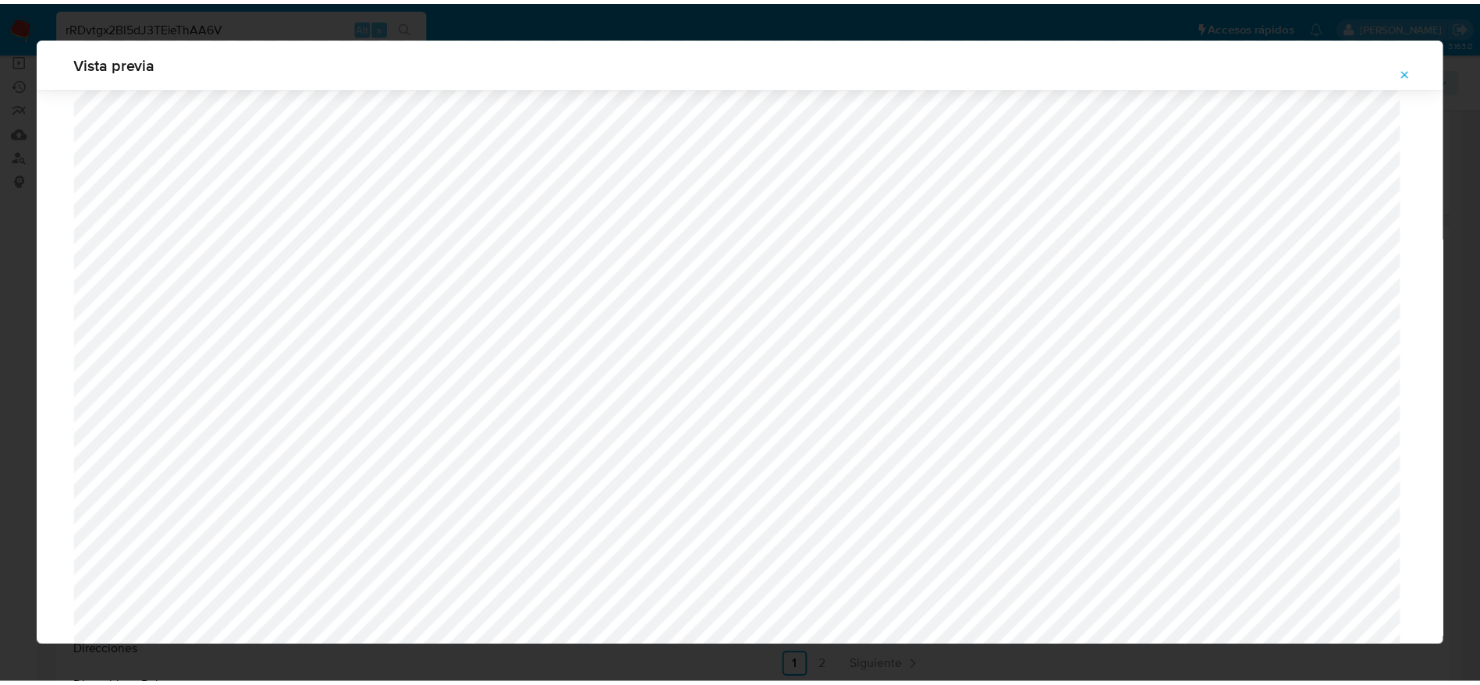
scroll to position [0, 0]
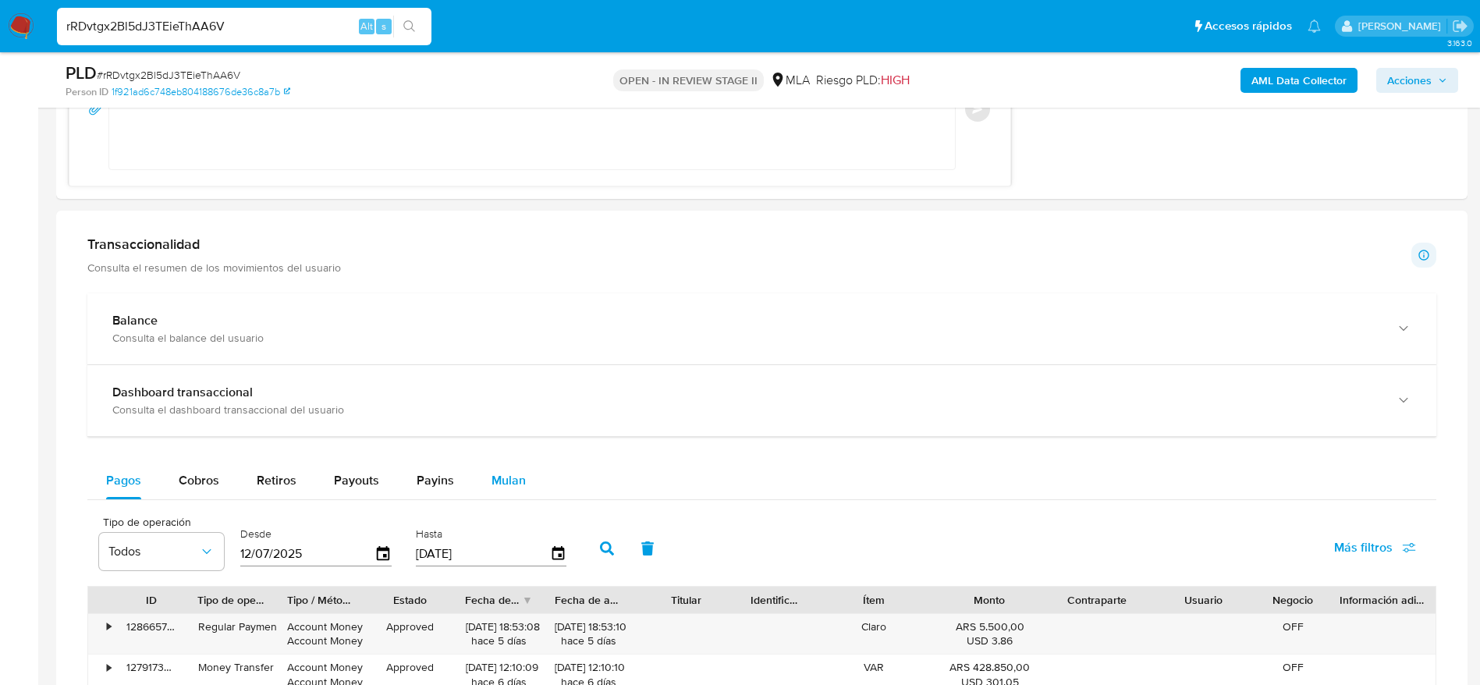
drag, startPoint x: 504, startPoint y: 488, endPoint x: 788, endPoint y: 444, distance: 287.4
click at [504, 489] on div "Mulan" at bounding box center [508, 480] width 34 height 37
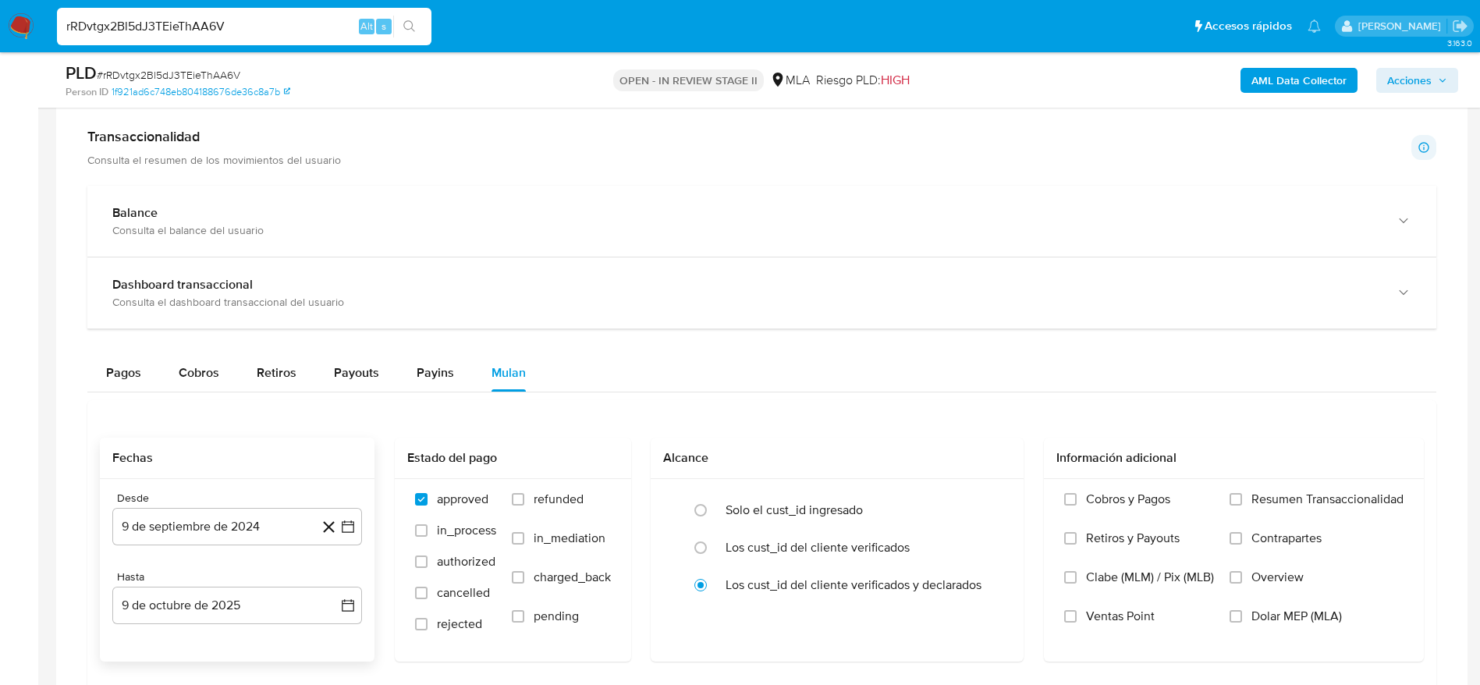
scroll to position [1521, 0]
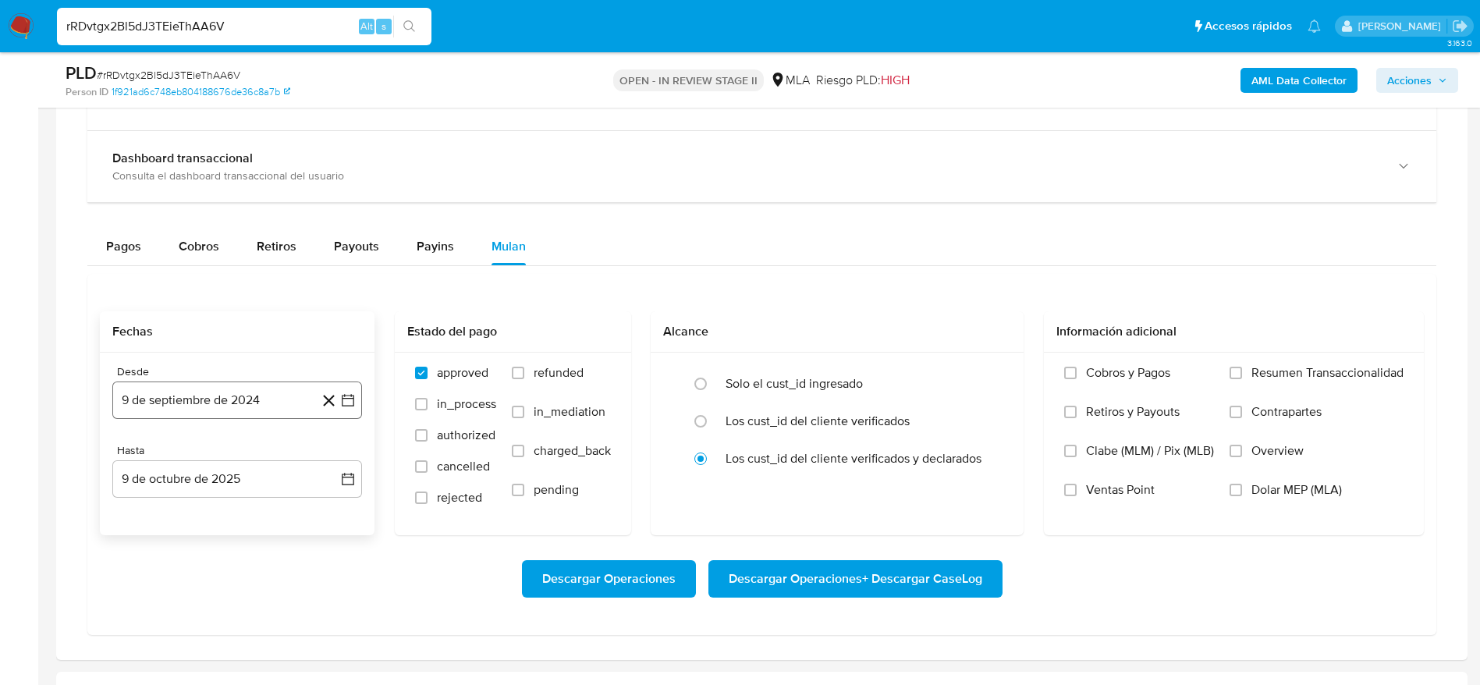
click at [246, 403] on button "9 de septiembre de 2024" at bounding box center [237, 399] width 250 height 37
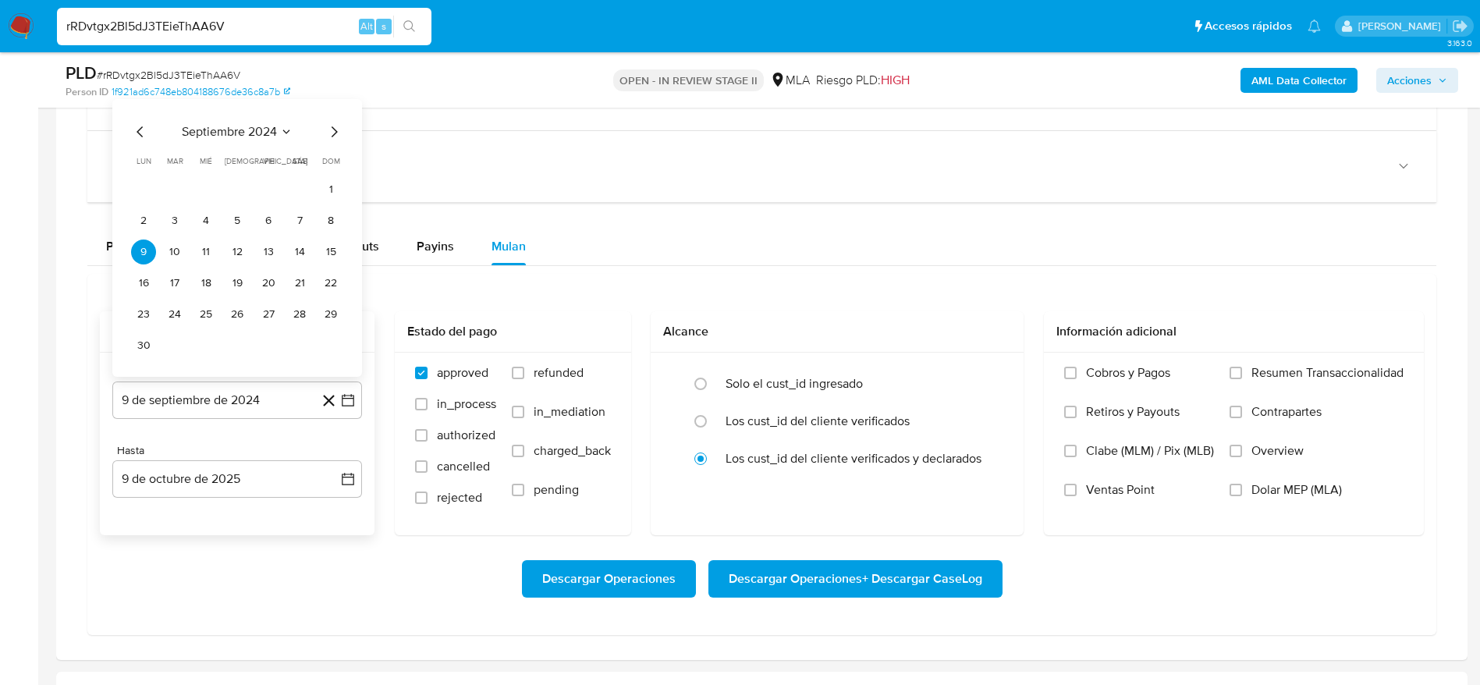
click at [323, 124] on div "septiembre 2024" at bounding box center [237, 131] width 212 height 19
click at [292, 126] on icon "Seleccionar mes y año" at bounding box center [286, 132] width 12 height 12
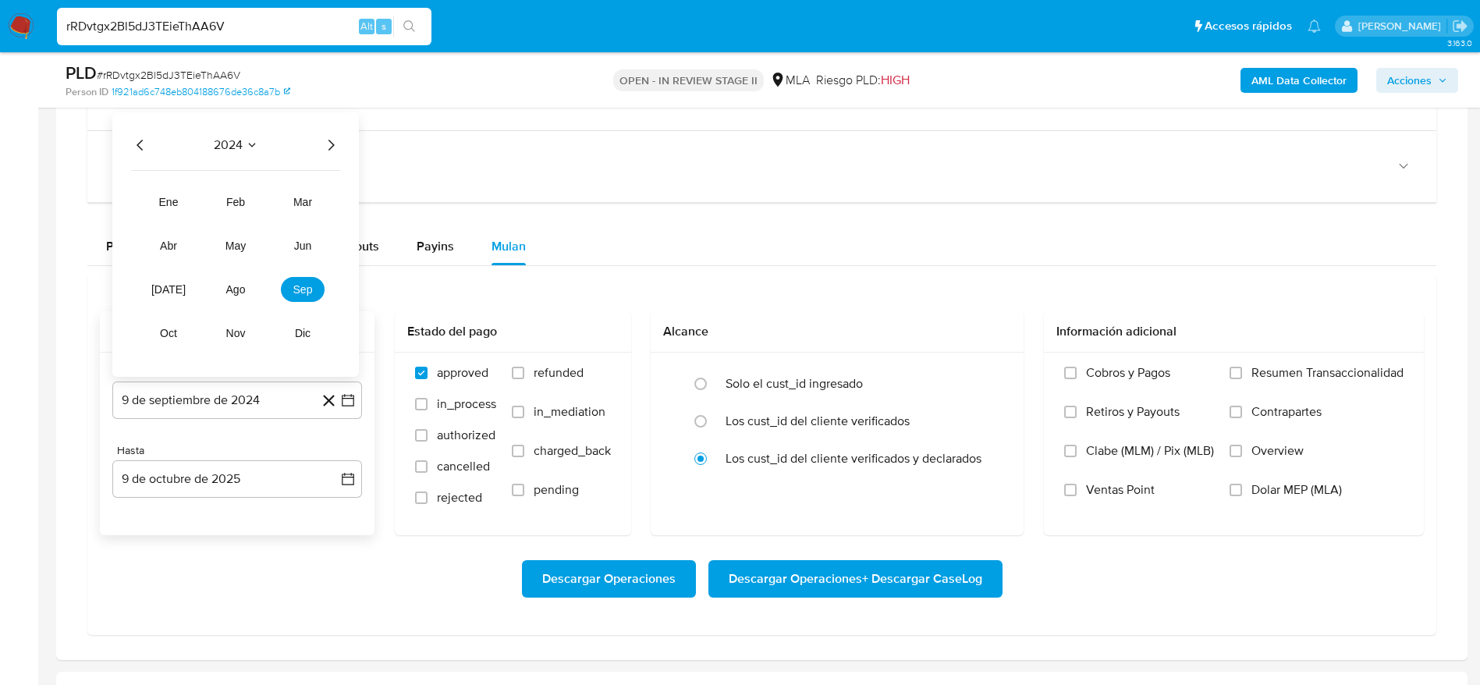
click at [329, 143] on icon "Año siguiente" at bounding box center [330, 145] width 19 height 19
click at [231, 284] on span "ago" at bounding box center [235, 289] width 19 height 12
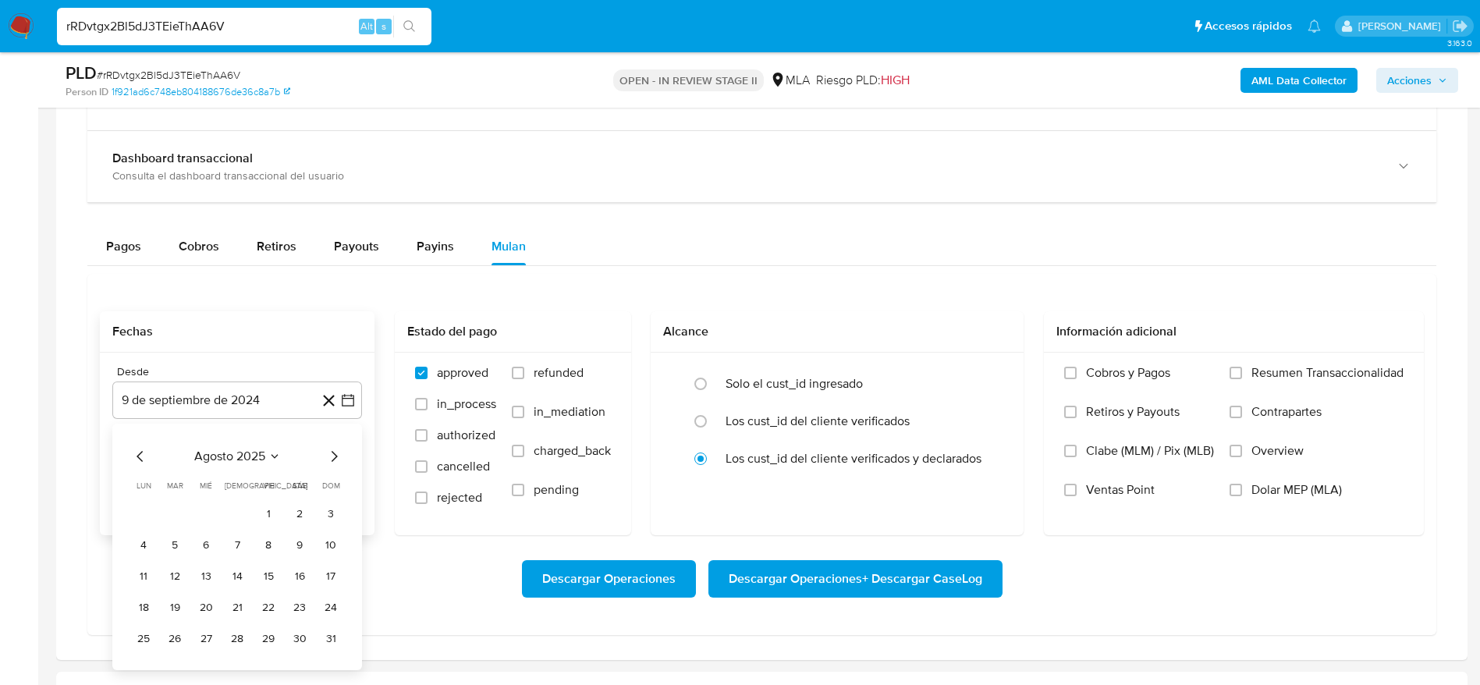
click at [272, 508] on button "1" at bounding box center [268, 514] width 25 height 25
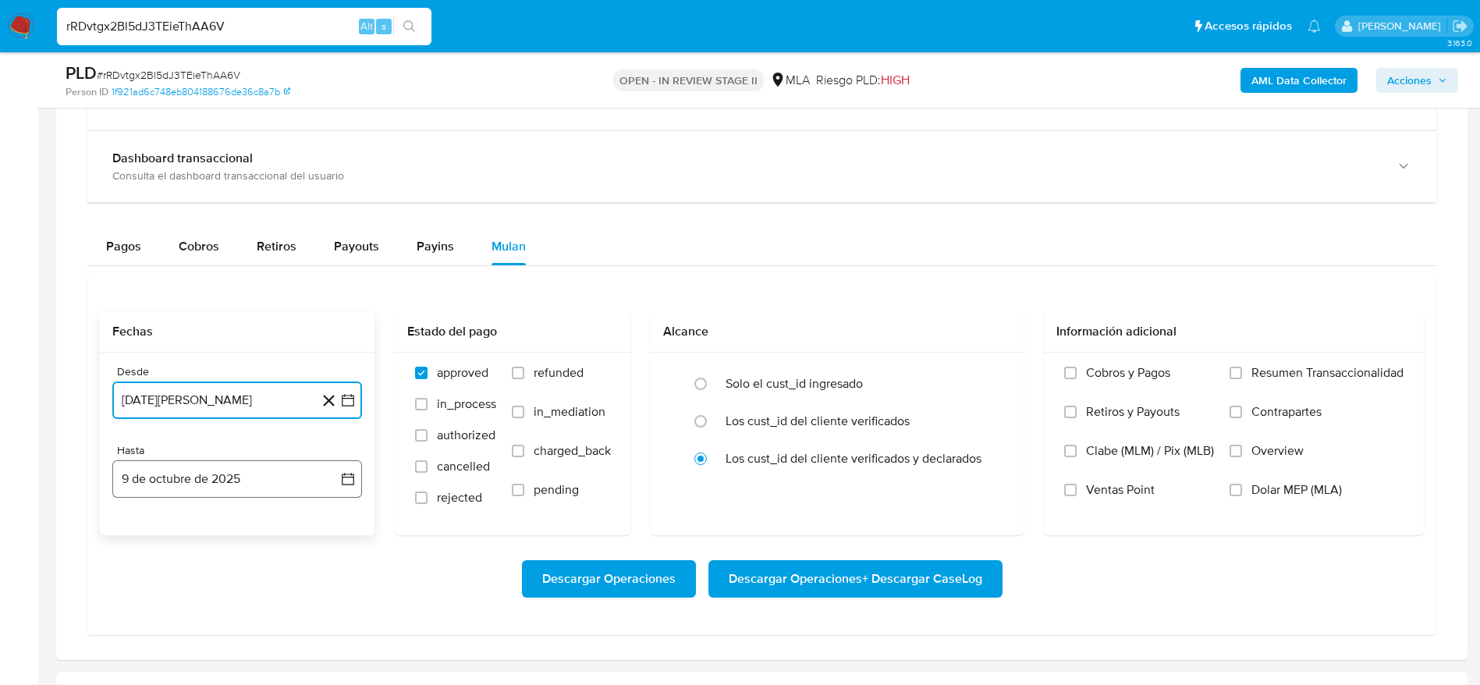
click at [250, 484] on button "9 de octubre de 2025" at bounding box center [237, 478] width 250 height 37
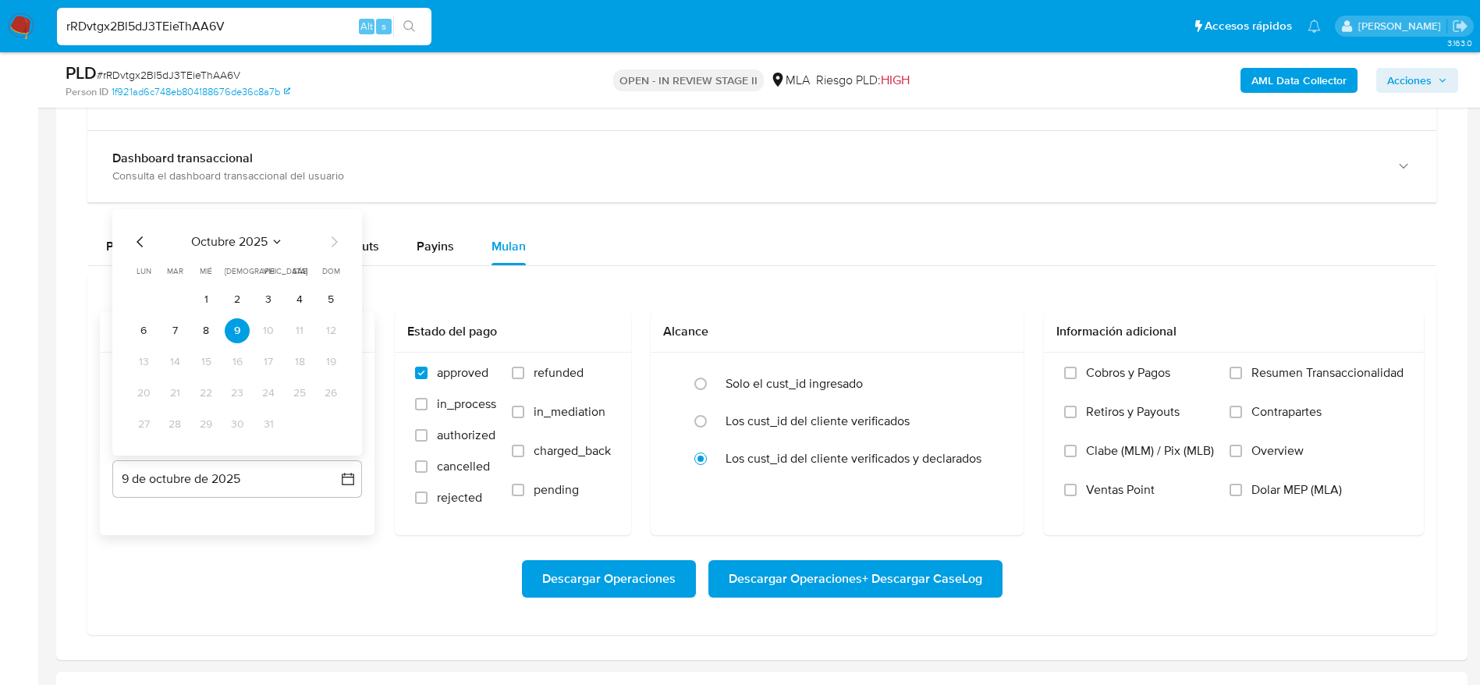
click at [144, 243] on icon "Mes anterior" at bounding box center [140, 241] width 19 height 19
click at [144, 244] on icon "Mes anterior" at bounding box center [140, 241] width 19 height 19
drag, startPoint x: 339, startPoint y: 421, endPoint x: 618, endPoint y: 444, distance: 280.1
click at [339, 422] on button "31" at bounding box center [330, 424] width 25 height 25
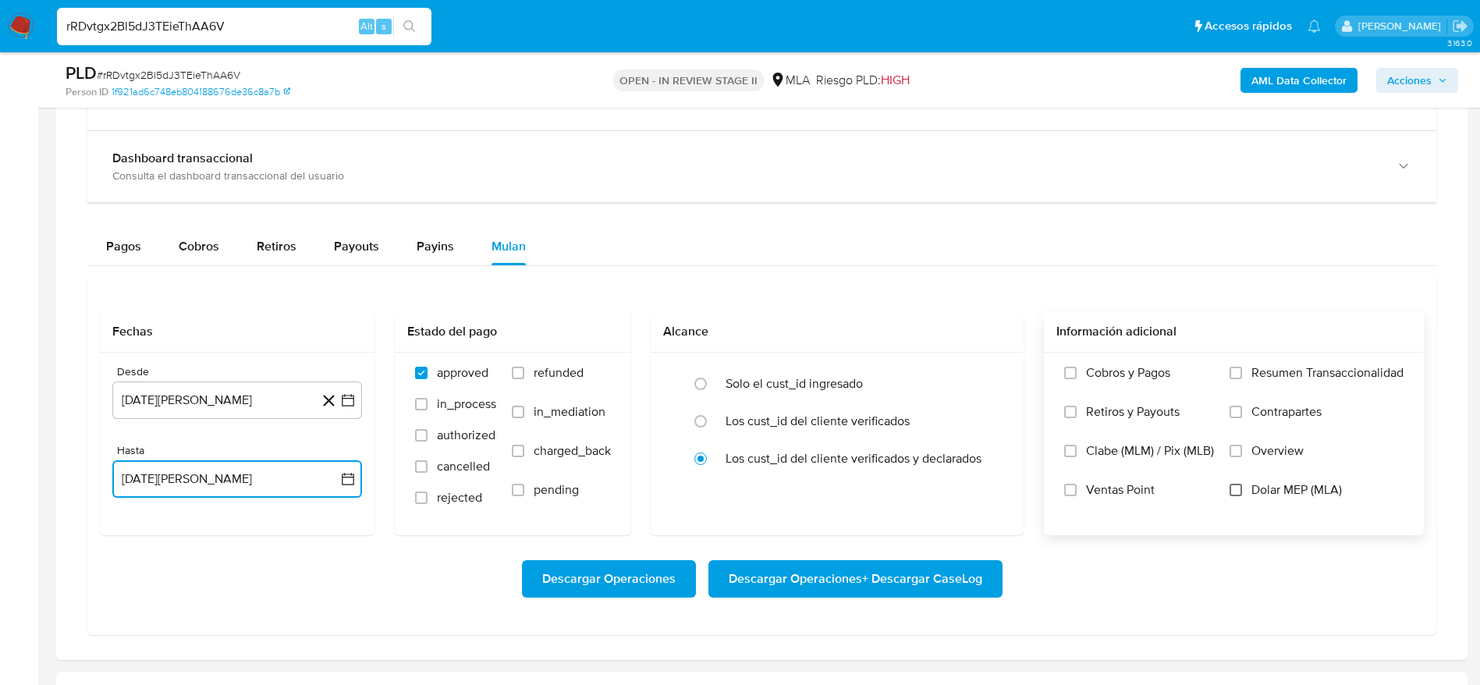
click at [1231, 484] on input "Dolar MEP (MLA)" at bounding box center [1235, 490] width 12 height 12
click at [877, 576] on span "Descargar Operaciones + Descargar CaseLog" at bounding box center [855, 579] width 253 height 34
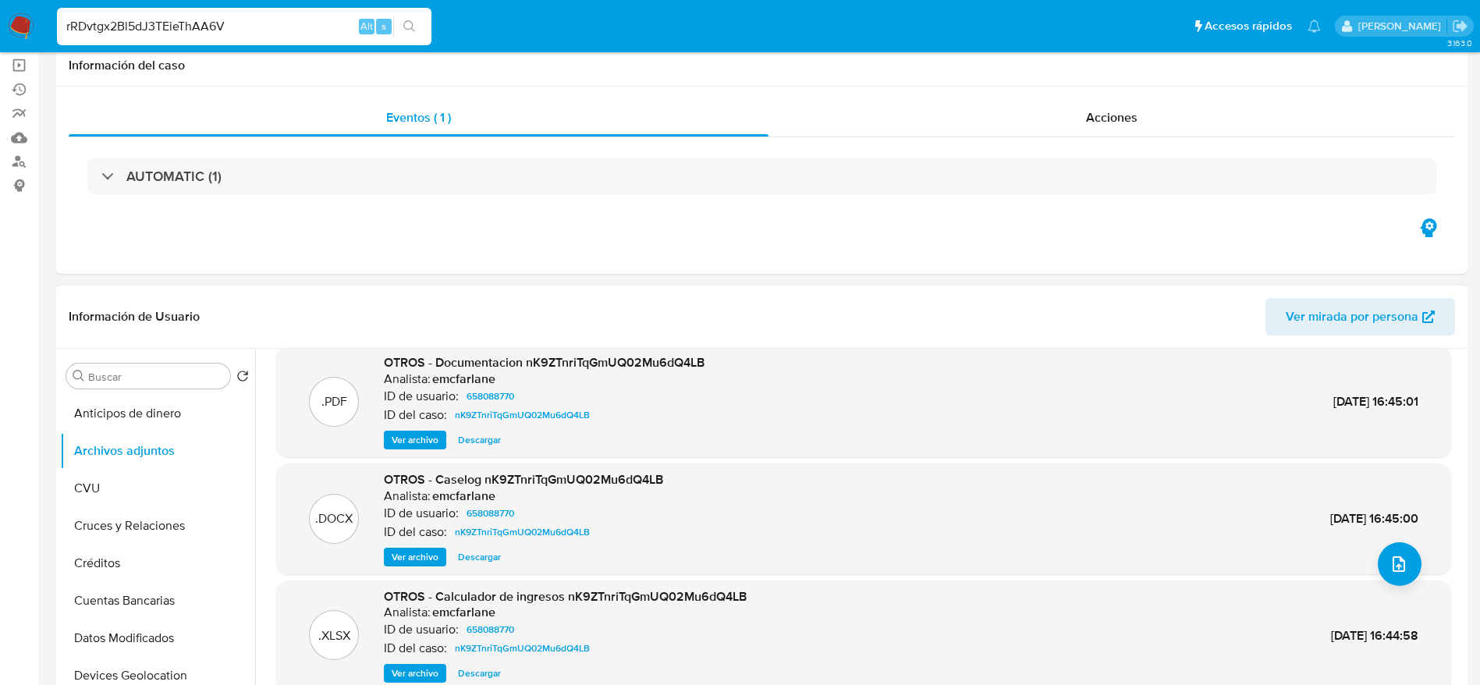
scroll to position [0, 0]
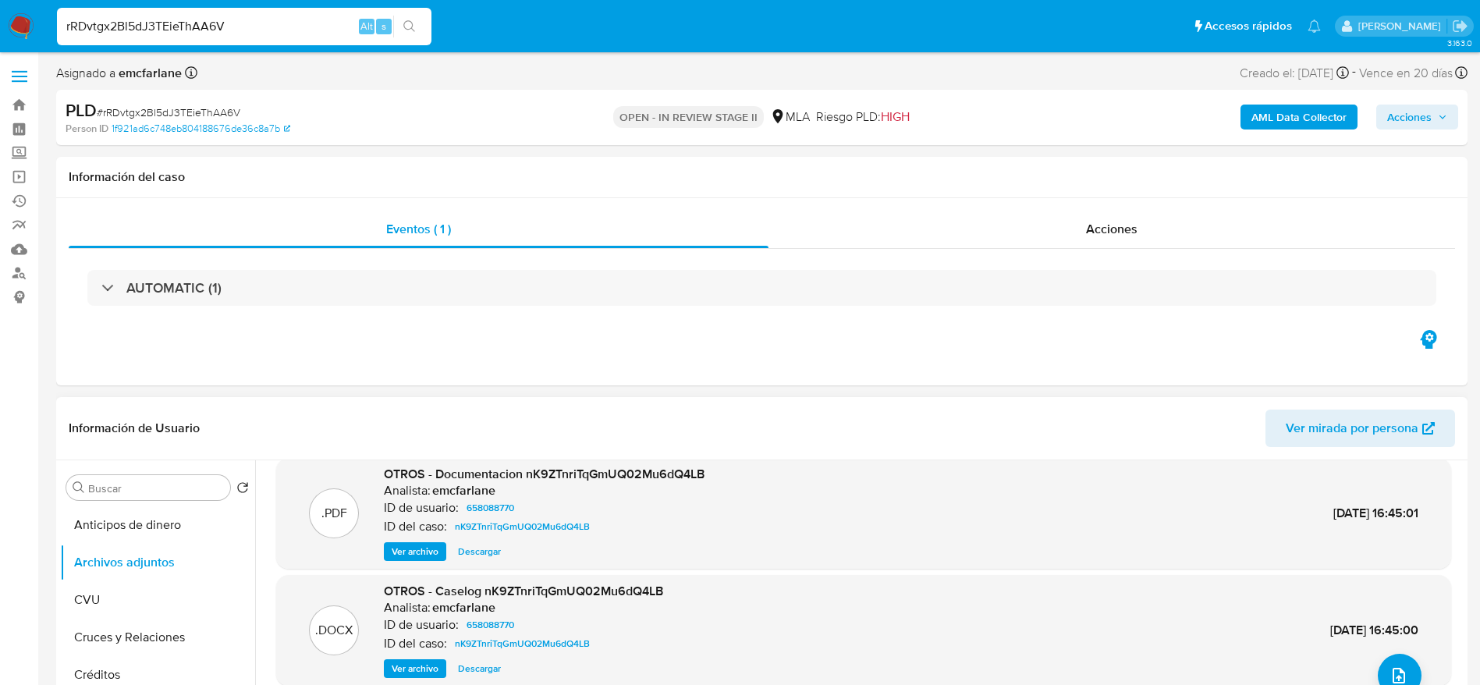
click at [288, 26] on input "rRDvtgx2Bl5dJ3TEieThAA6V" at bounding box center [244, 26] width 374 height 20
click at [270, 23] on input "rRDvtgx2Bl5dJ3TEieThAA6V" at bounding box center [244, 26] width 374 height 20
click at [271, 23] on input "rRDvtgx2Bl5dJ3TEieThAA6V" at bounding box center [244, 26] width 374 height 20
paste input "CPeXn88jJgDmDZAV2JVWo3AP"
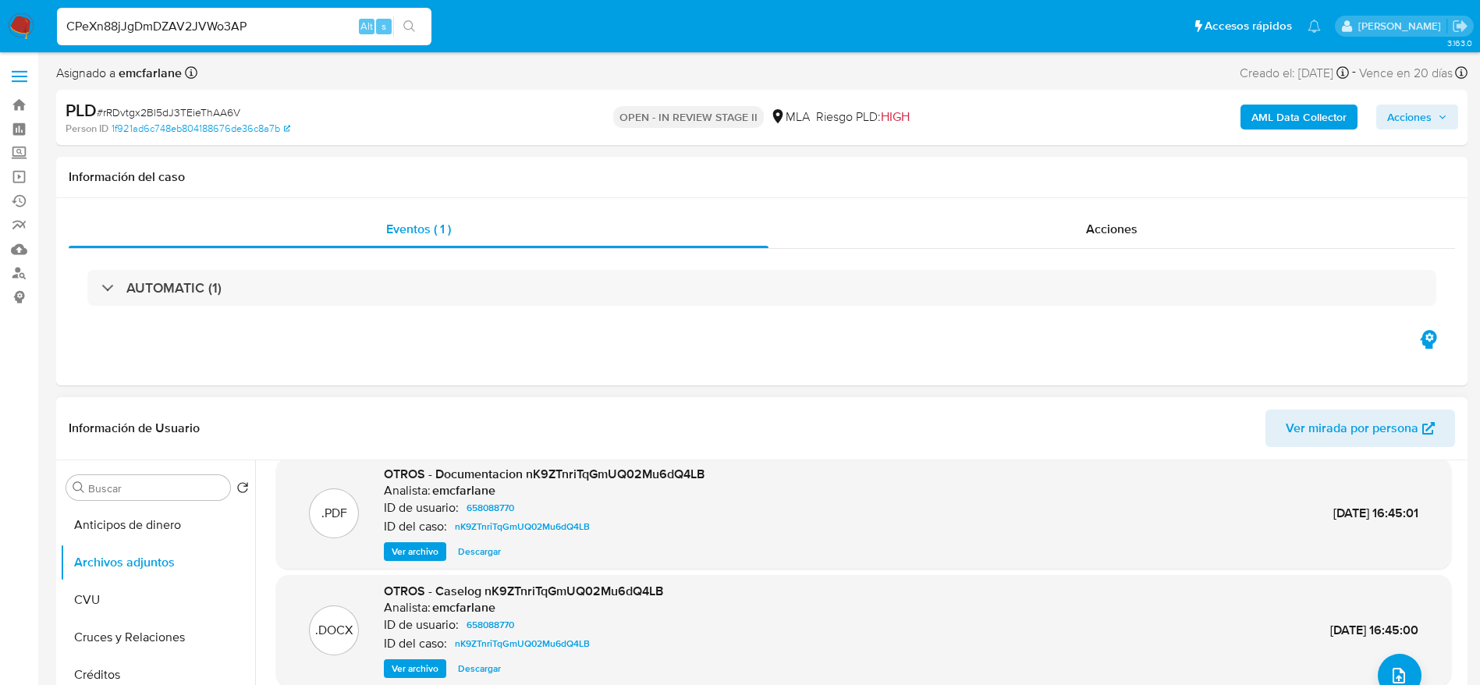
type input "CPeXn88jJgDmDZAV2JVWo3AP"
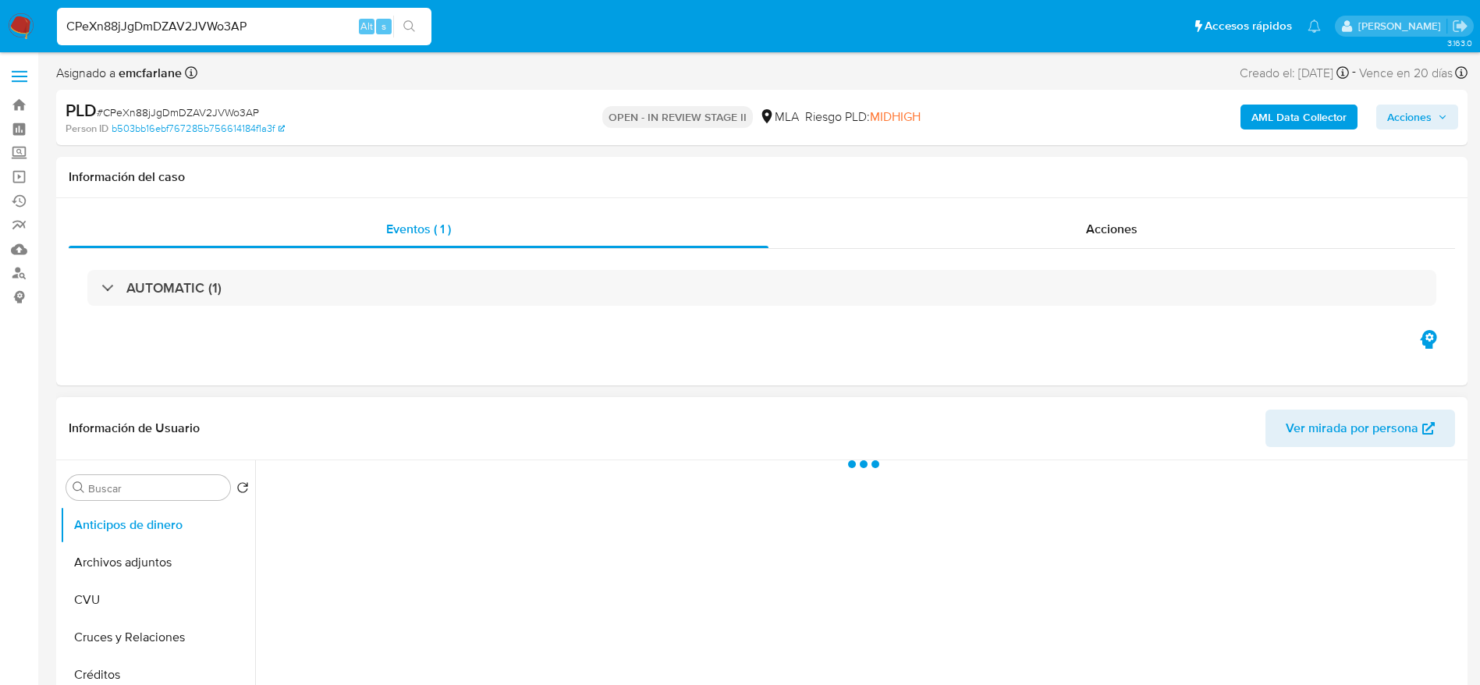
scroll to position [351, 0]
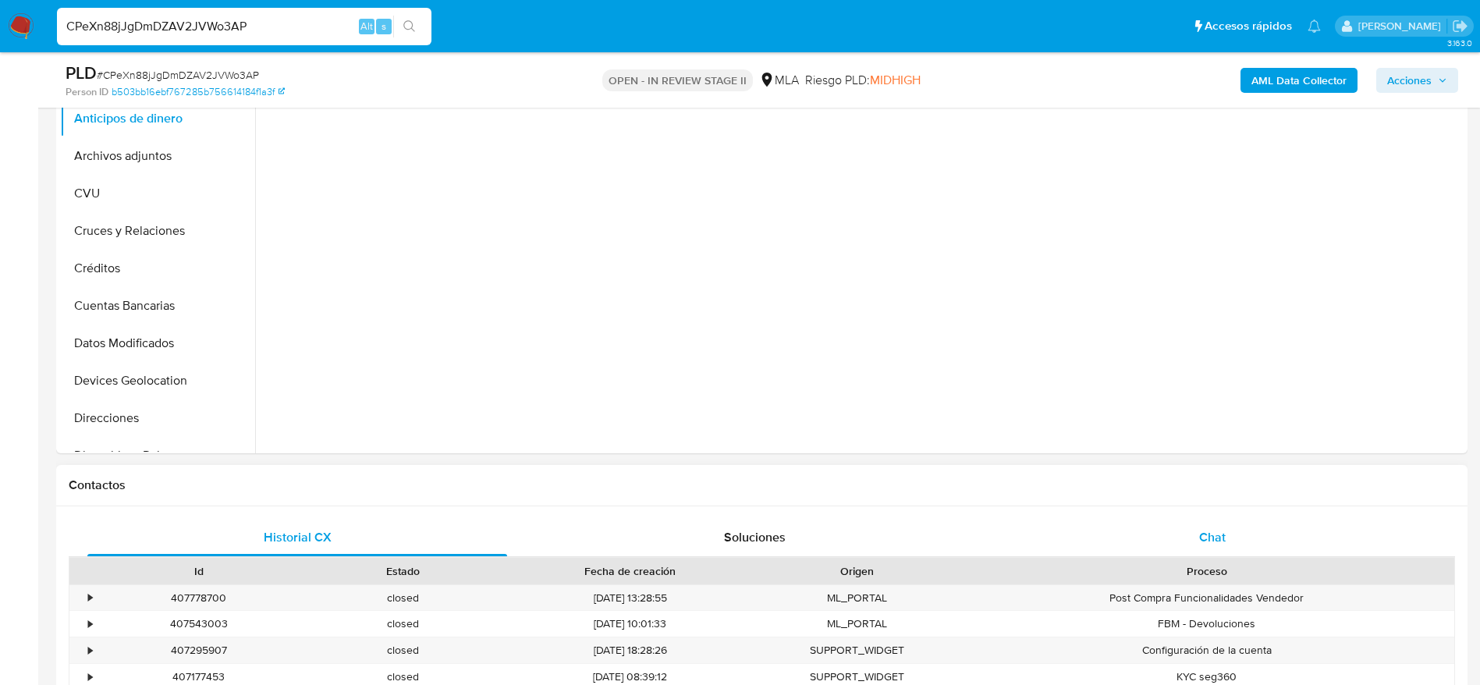
select select "10"
click at [1241, 544] on div "Chat" at bounding box center [1212, 537] width 420 height 37
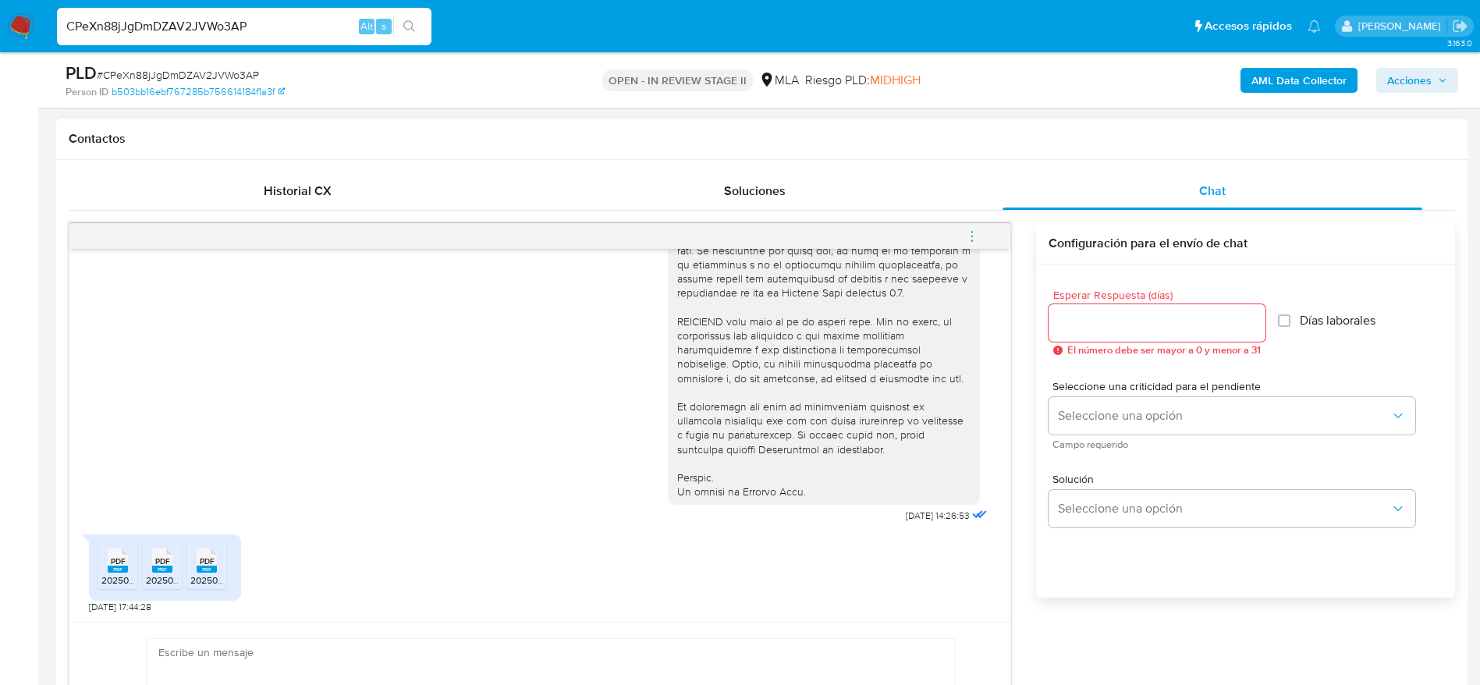
scroll to position [819, 0]
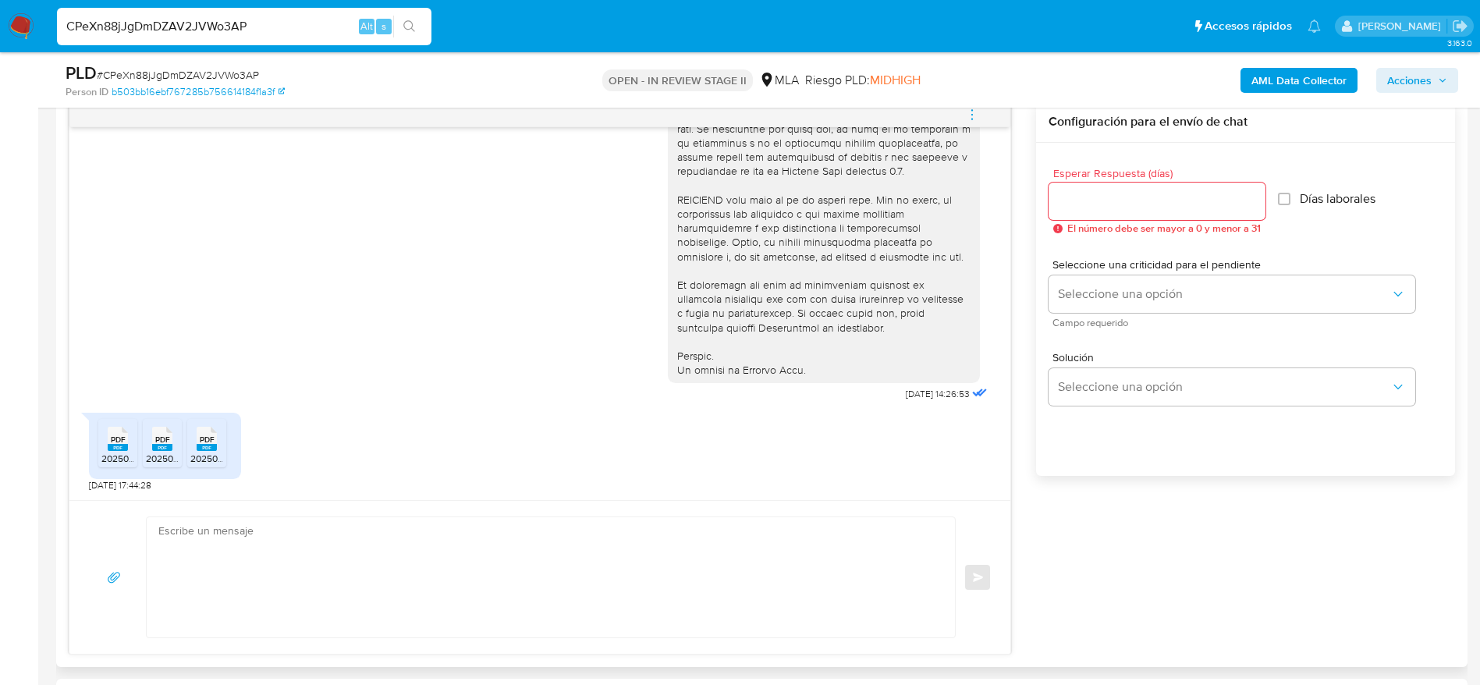
click at [120, 451] on rect at bounding box center [118, 447] width 20 height 7
drag, startPoint x: 151, startPoint y: 452, endPoint x: 207, endPoint y: 451, distance: 56.9
click at [151, 452] on div "PDF PDF" at bounding box center [162, 437] width 33 height 30
click at [208, 448] on rect at bounding box center [207, 447] width 20 height 7
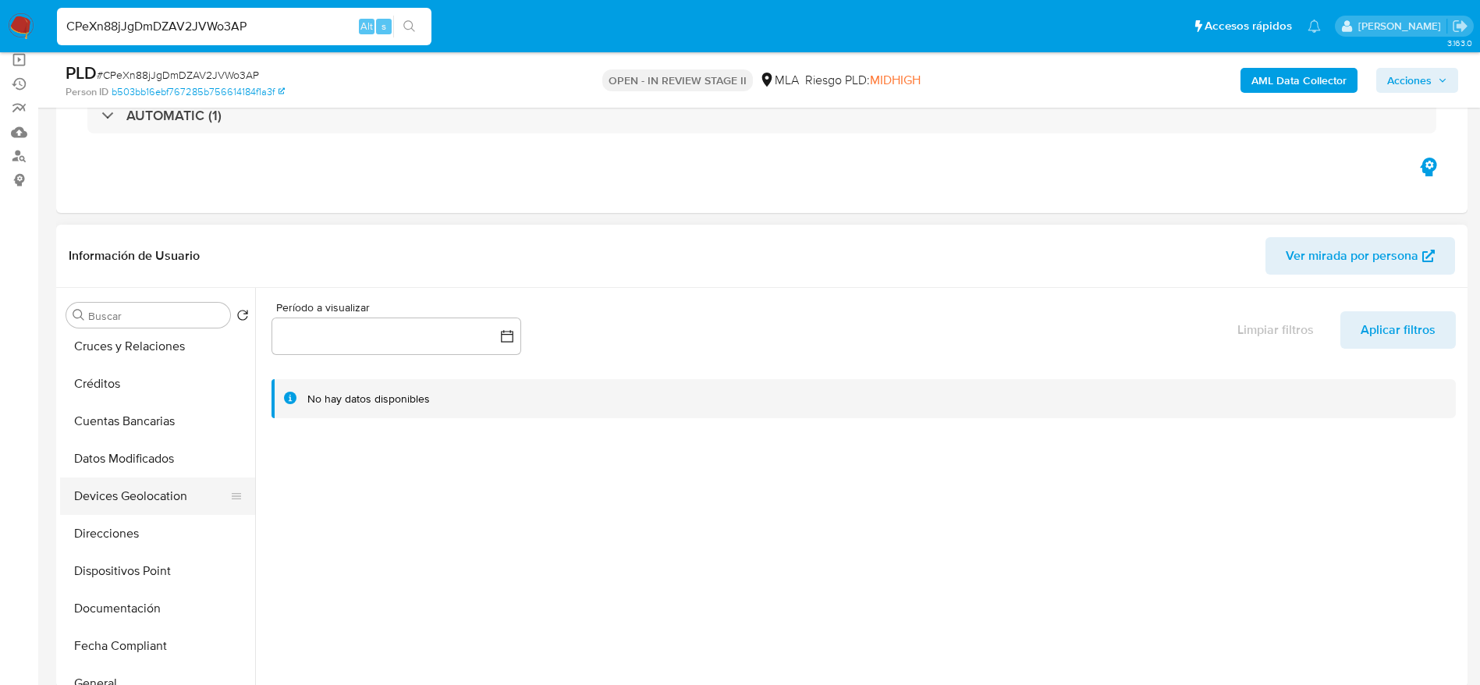
scroll to position [351, 0]
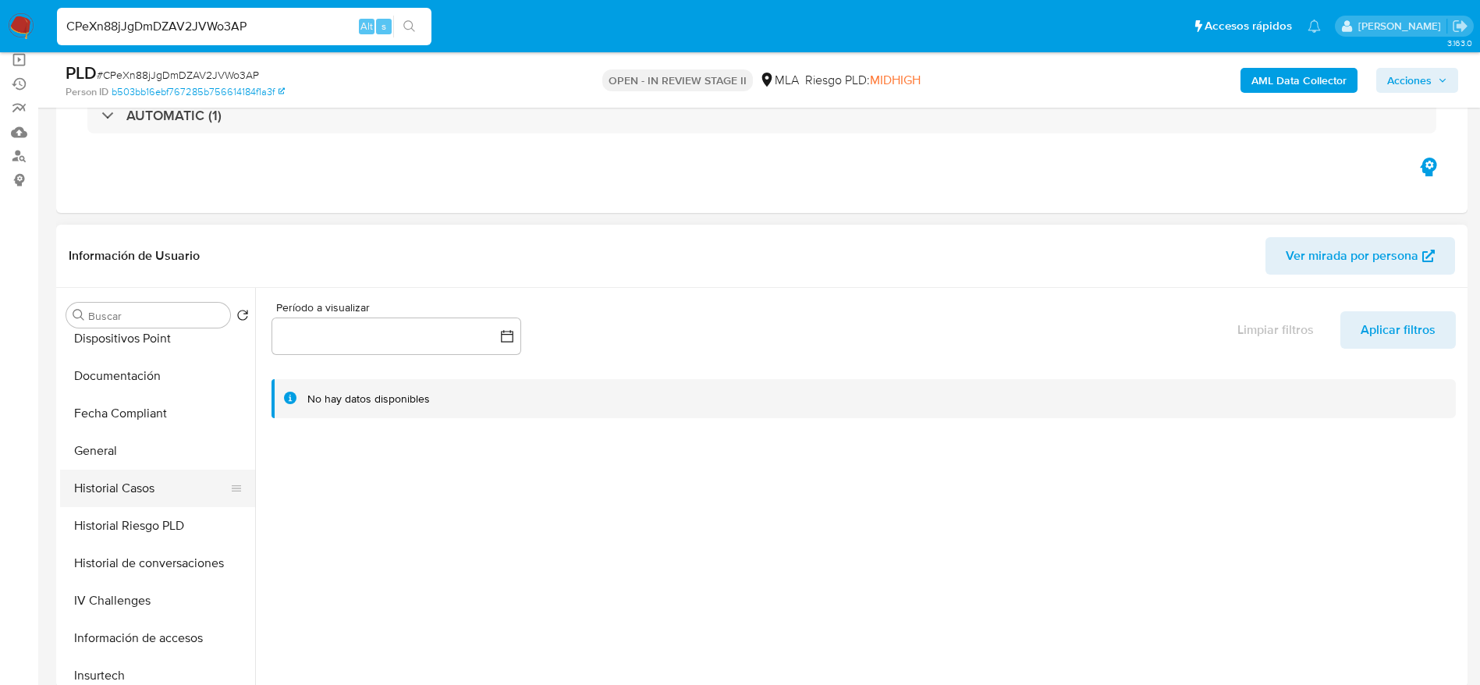
click at [128, 480] on button "Historial Casos" at bounding box center [151, 488] width 183 height 37
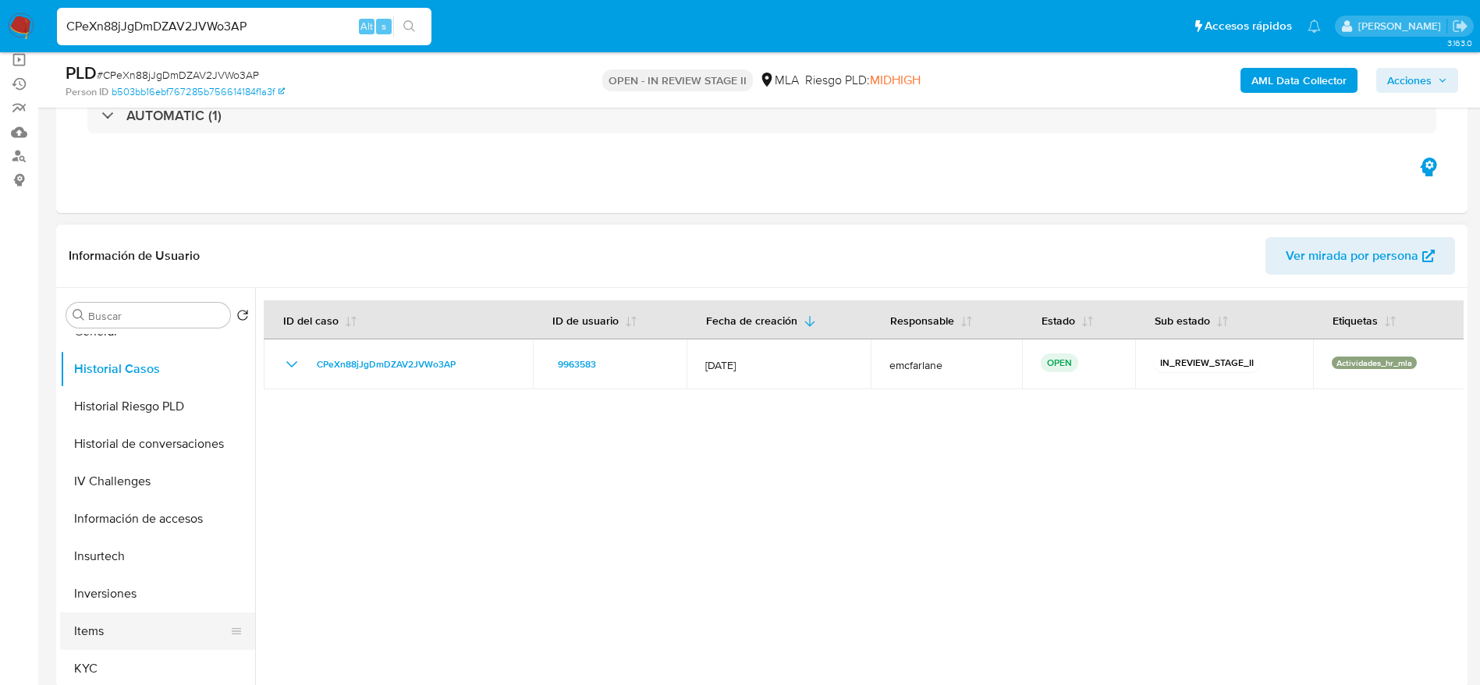
scroll to position [702, 0]
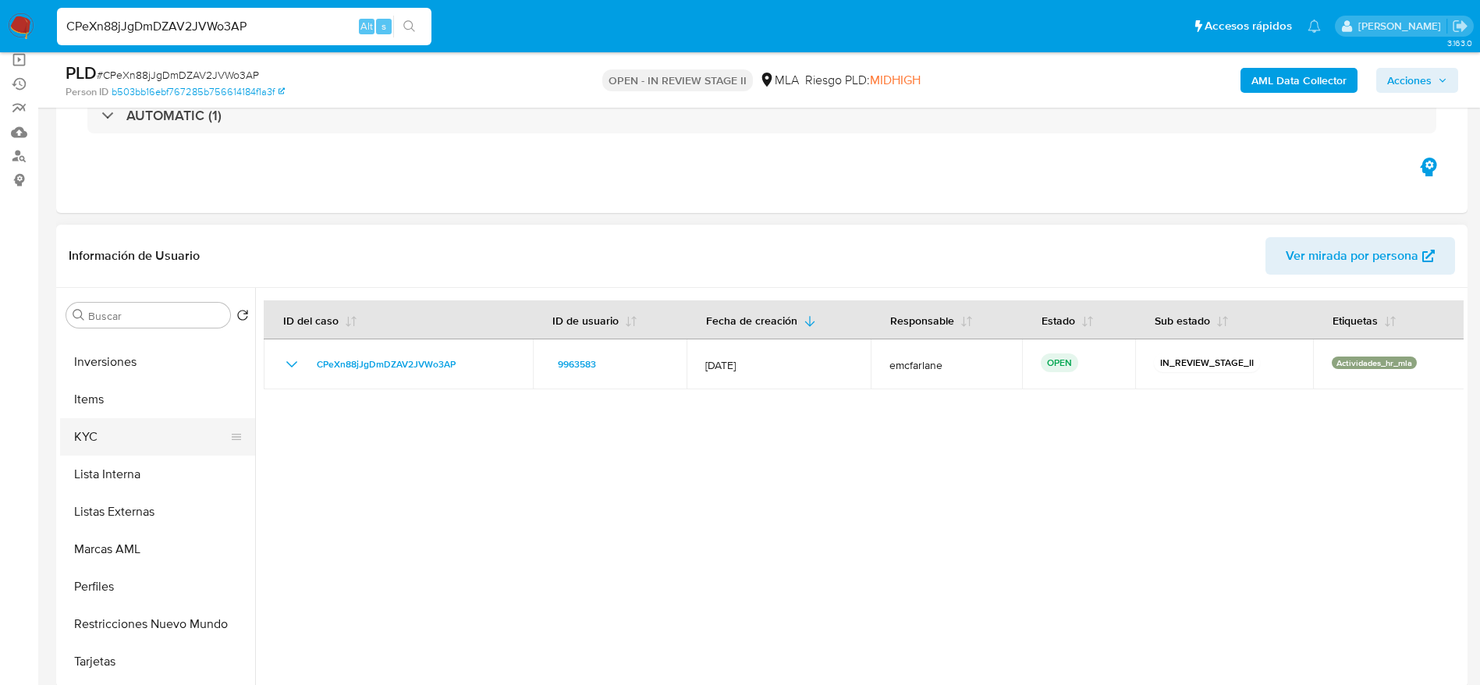
click at [90, 424] on button "KYC" at bounding box center [151, 436] width 183 height 37
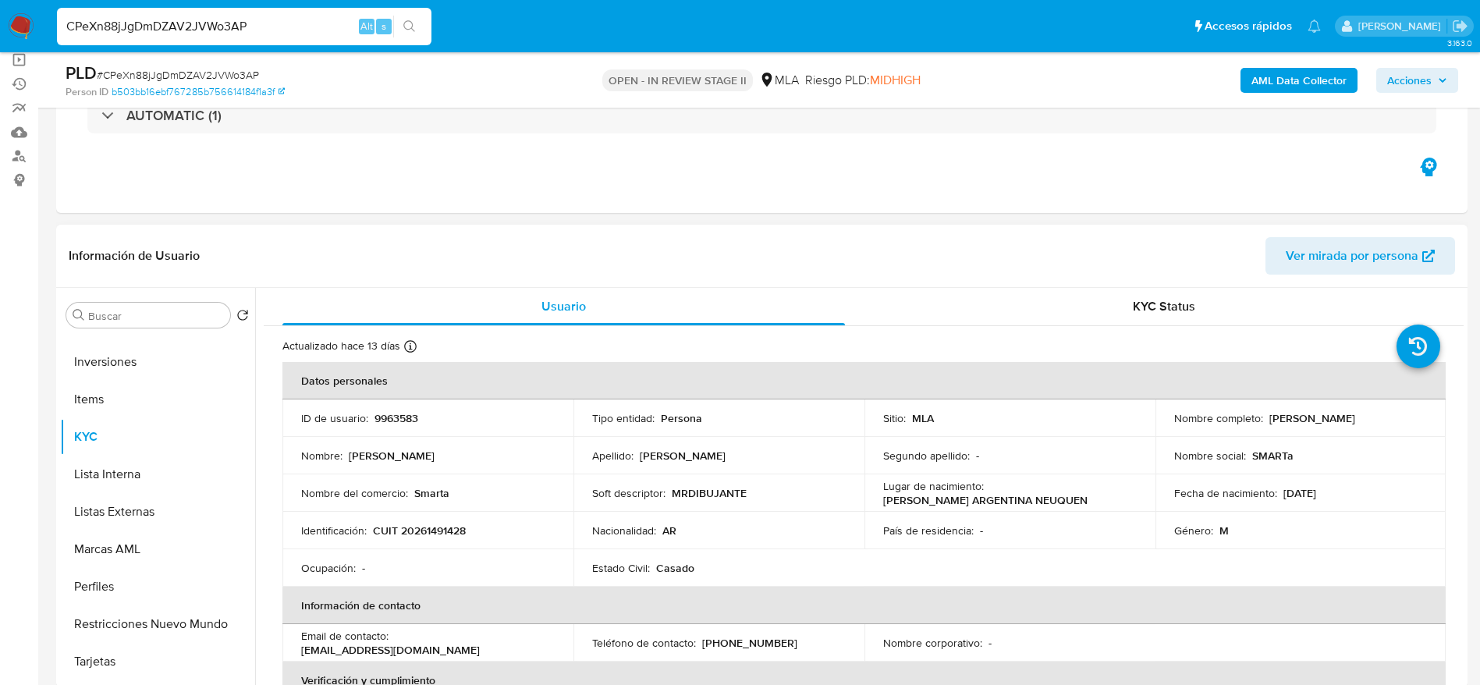
click at [438, 521] on td "Identificación : CUIT 20261491428" at bounding box center [427, 530] width 291 height 37
click at [453, 523] on p "CUIT 20261491428" at bounding box center [419, 530] width 93 height 14
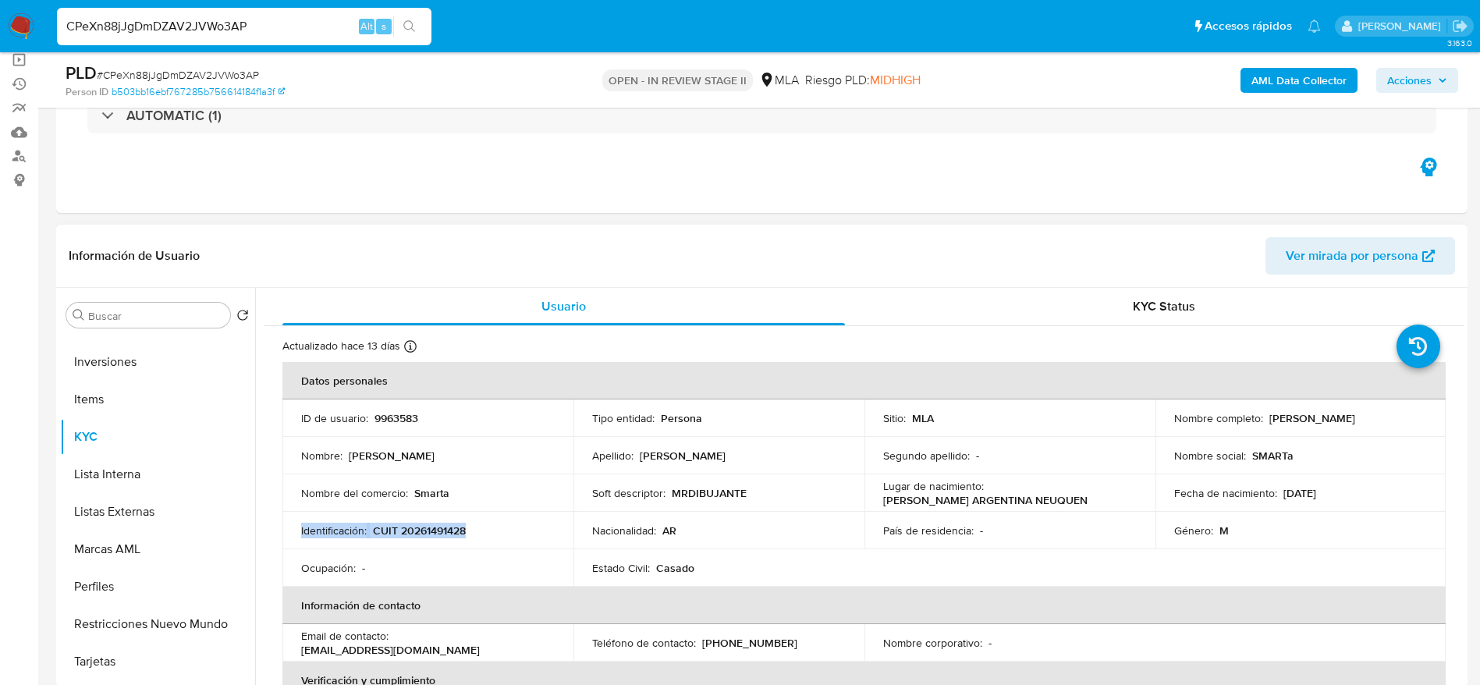
click at [491, 542] on td "Identificación : CUIT 20261491428" at bounding box center [427, 530] width 291 height 37
click at [432, 524] on p "CUIT 20261491428" at bounding box center [419, 530] width 93 height 14
click at [431, 533] on p "CUIT 20261491428" at bounding box center [419, 530] width 93 height 14
copy p "20261491428"
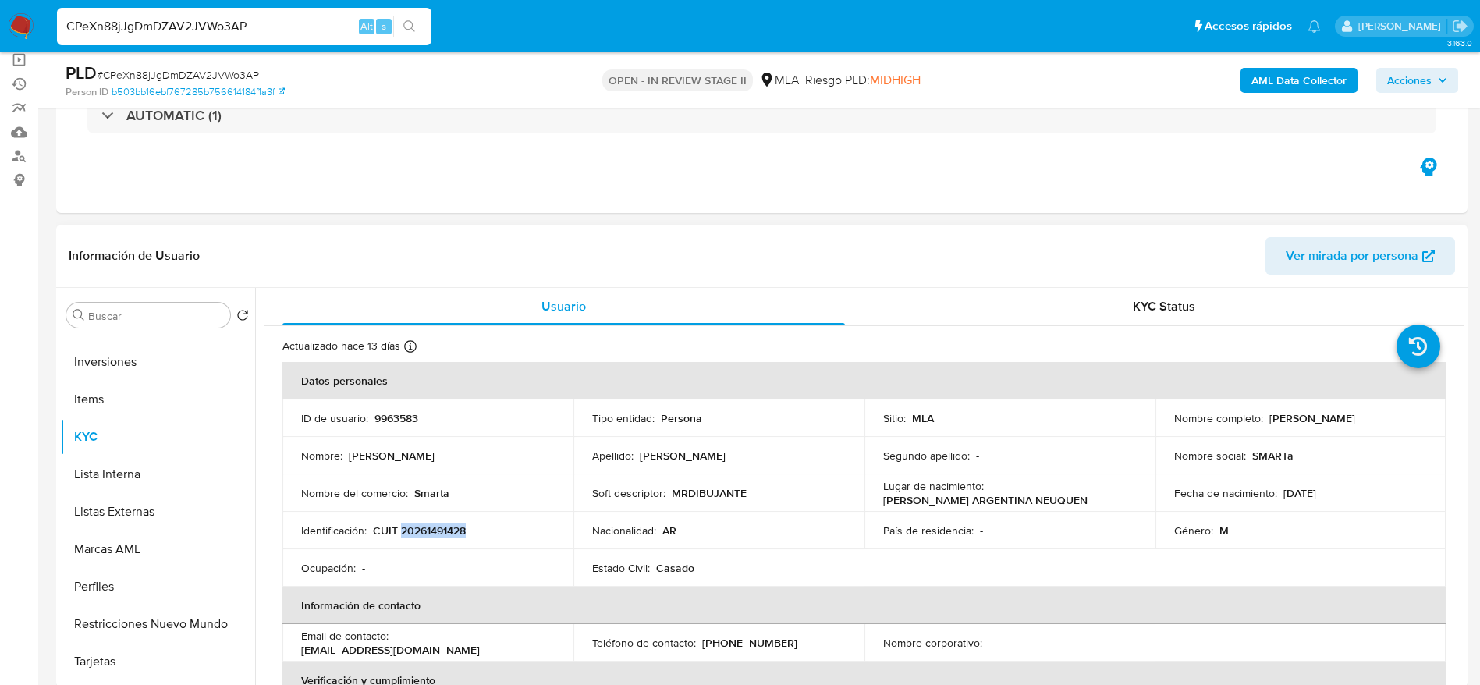
drag, startPoint x: 1264, startPoint y: 417, endPoint x: 1397, endPoint y: 410, distance: 132.8
click at [1397, 411] on div "Nombre completo : Pablo Sebastian Gotthelf" at bounding box center [1300, 418] width 253 height 14
copy p "[PERSON_NAME]"
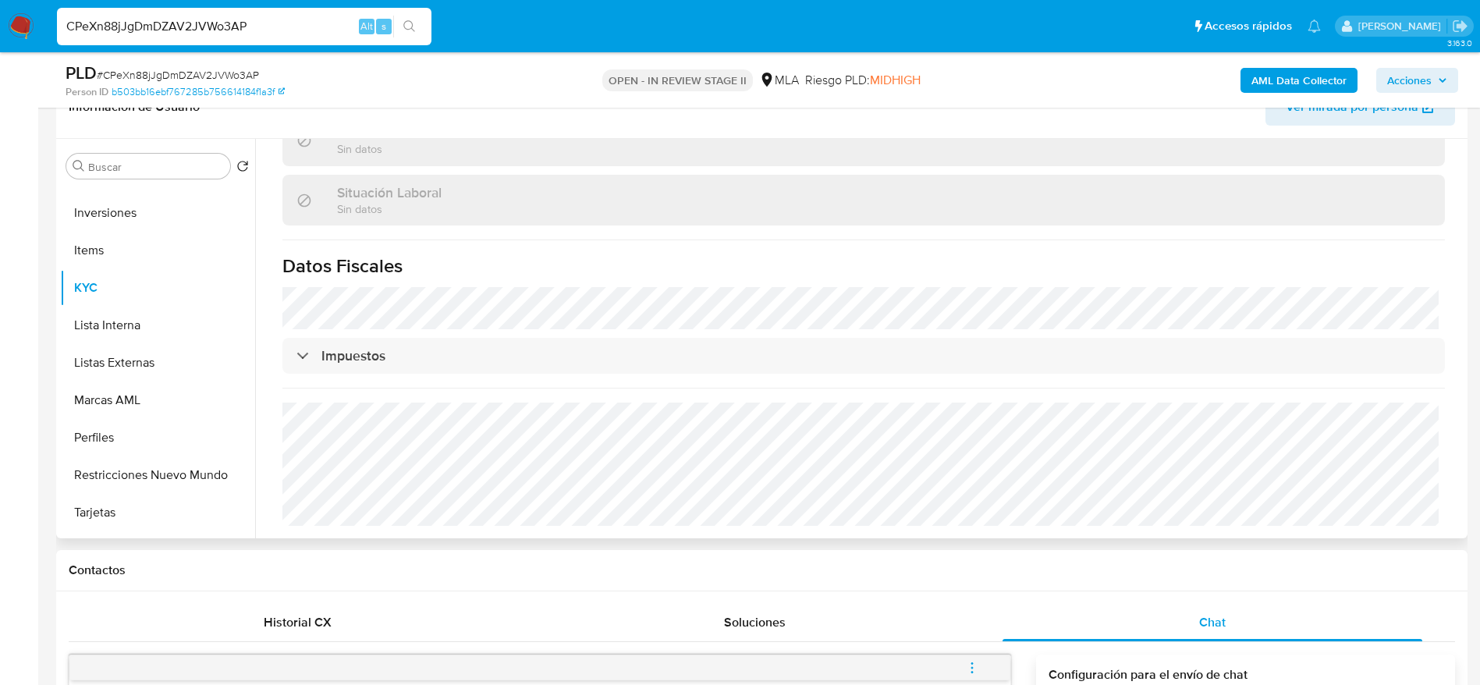
scroll to position [351, 0]
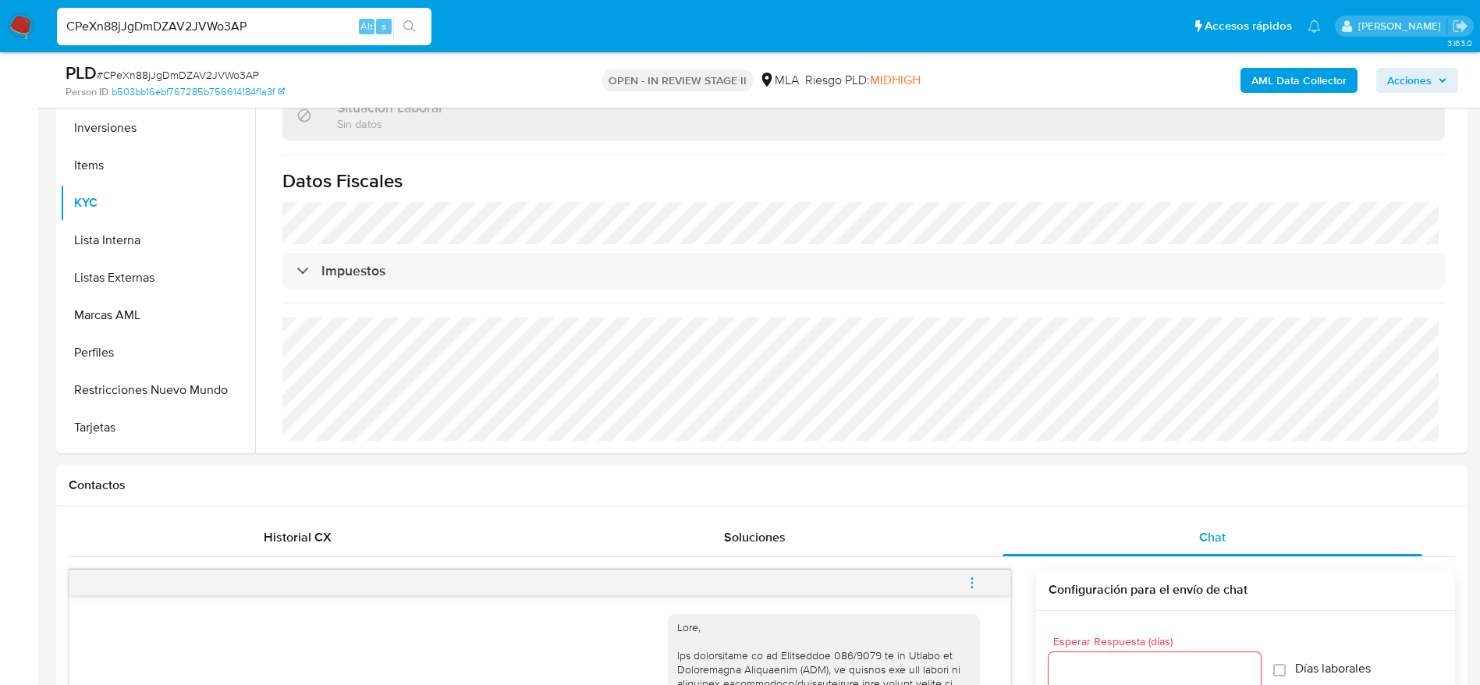
drag, startPoint x: 1419, startPoint y: 79, endPoint x: 1360, endPoint y: 94, distance: 60.5
click at [1409, 83] on span "Acciones" at bounding box center [1409, 80] width 44 height 25
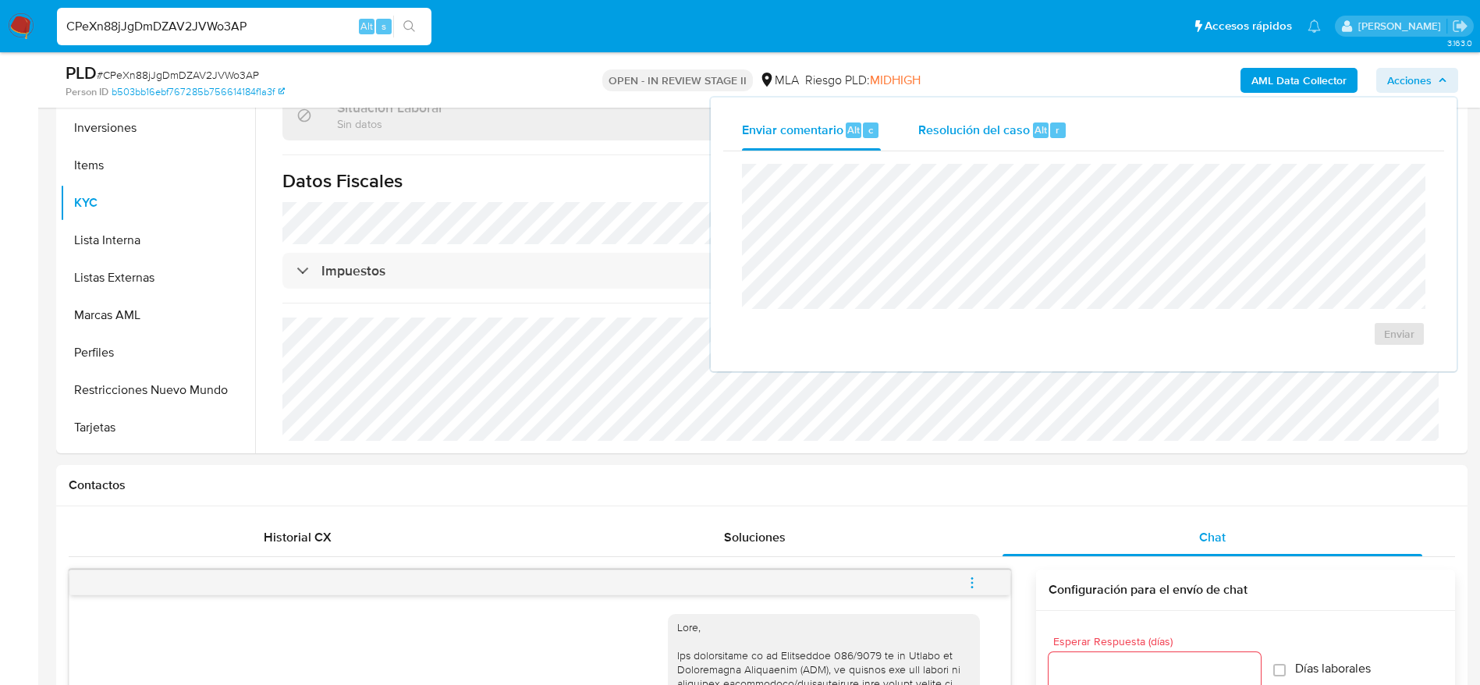
click at [993, 136] on span "Resolución del caso" at bounding box center [974, 129] width 112 height 18
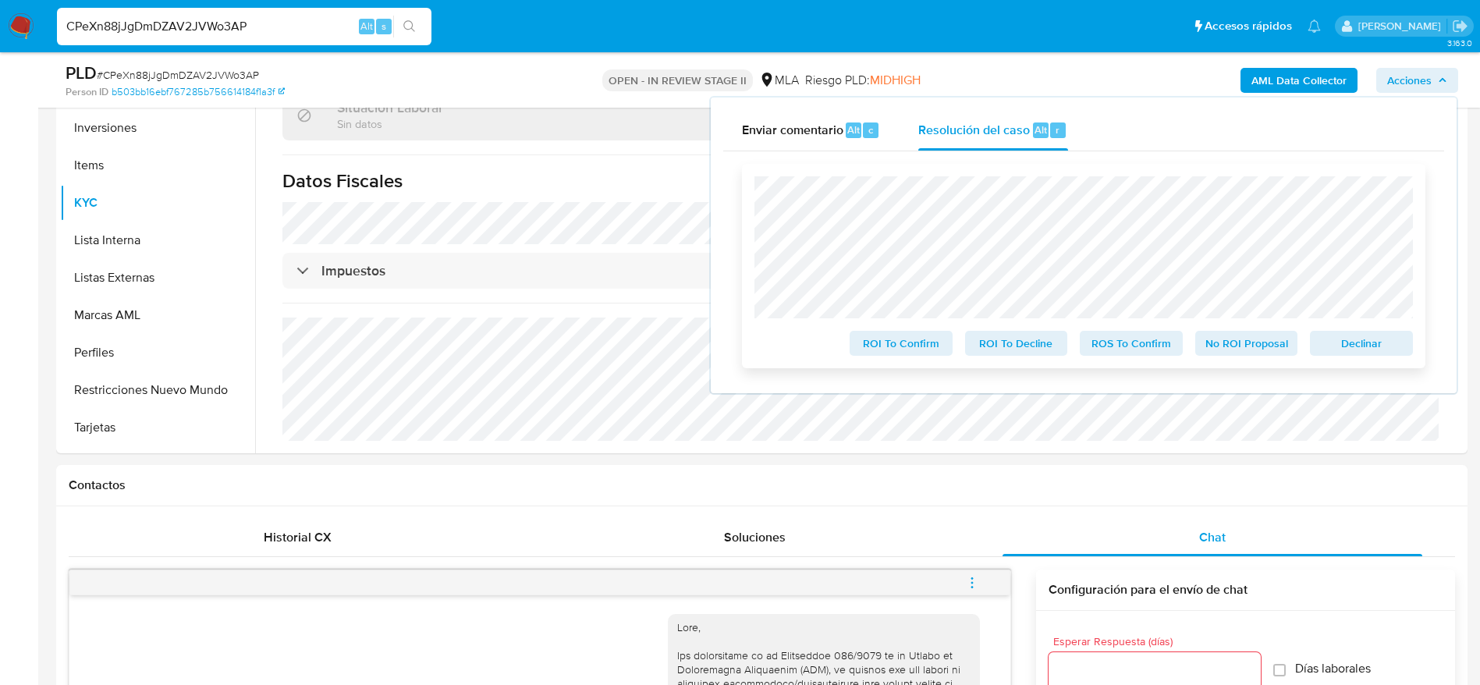
click at [1352, 352] on span "Declinar" at bounding box center [1361, 343] width 81 height 22
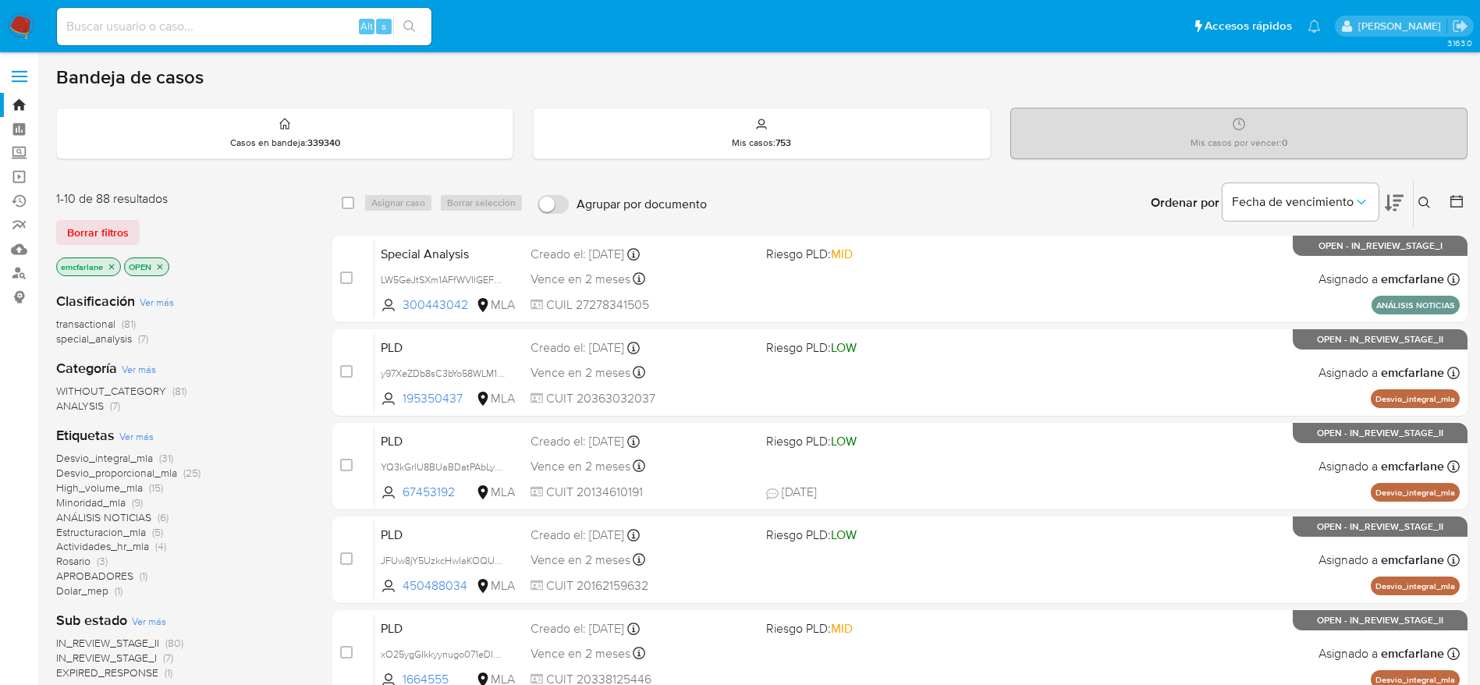
click at [214, 23] on input at bounding box center [244, 26] width 374 height 20
paste input "6L4sRQ0hORgHDhYqfJOmN0gf"
type input "6L4sRQ0hORgHDhYqfJOmN0gf"
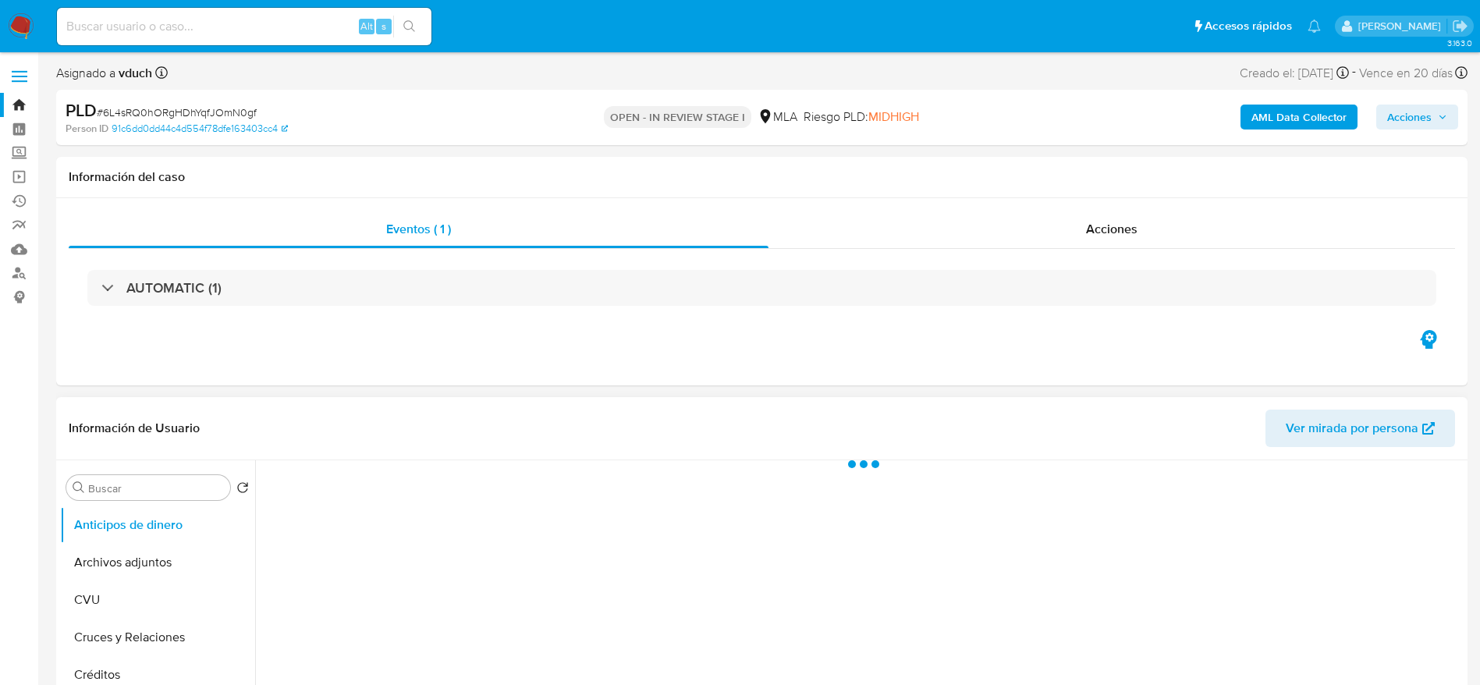
select select "10"
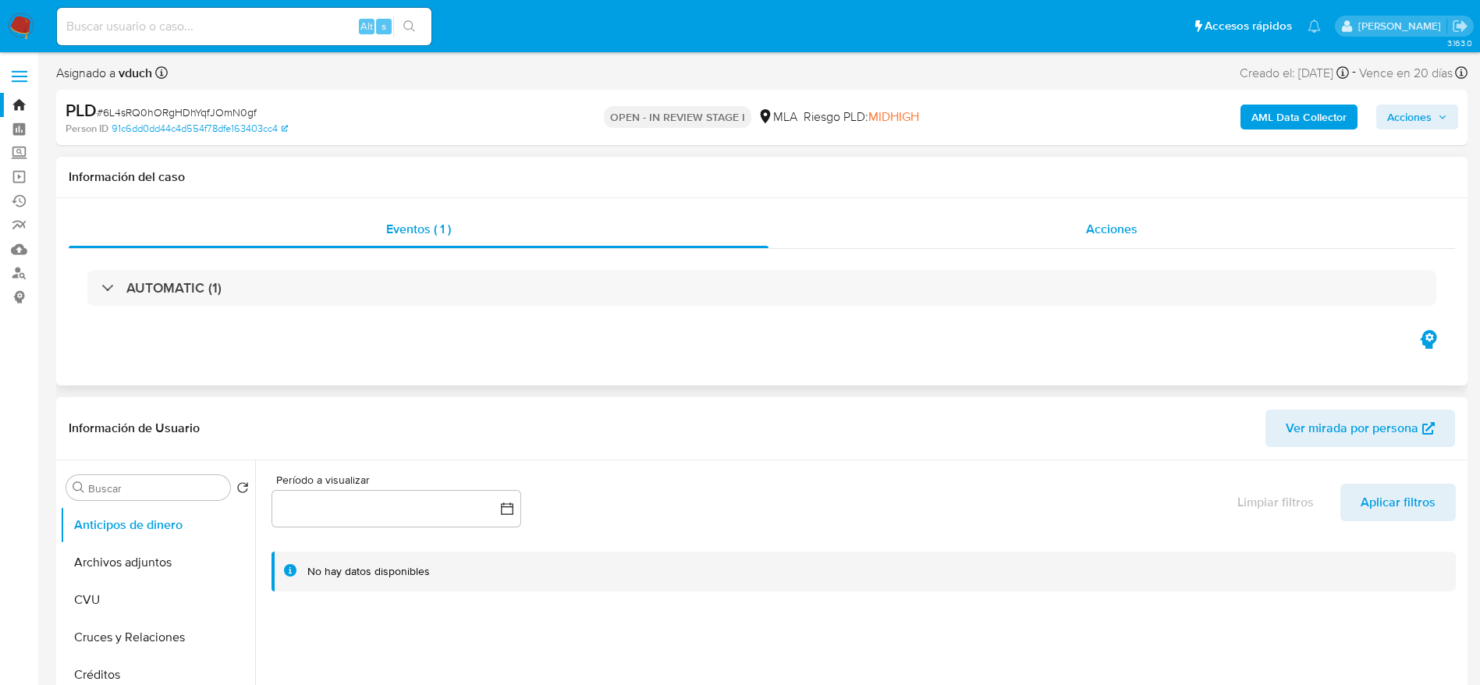
drag, startPoint x: 1093, startPoint y: 231, endPoint x: 1061, endPoint y: 239, distance: 33.1
click at [1094, 229] on span "Acciones" at bounding box center [1111, 229] width 51 height 18
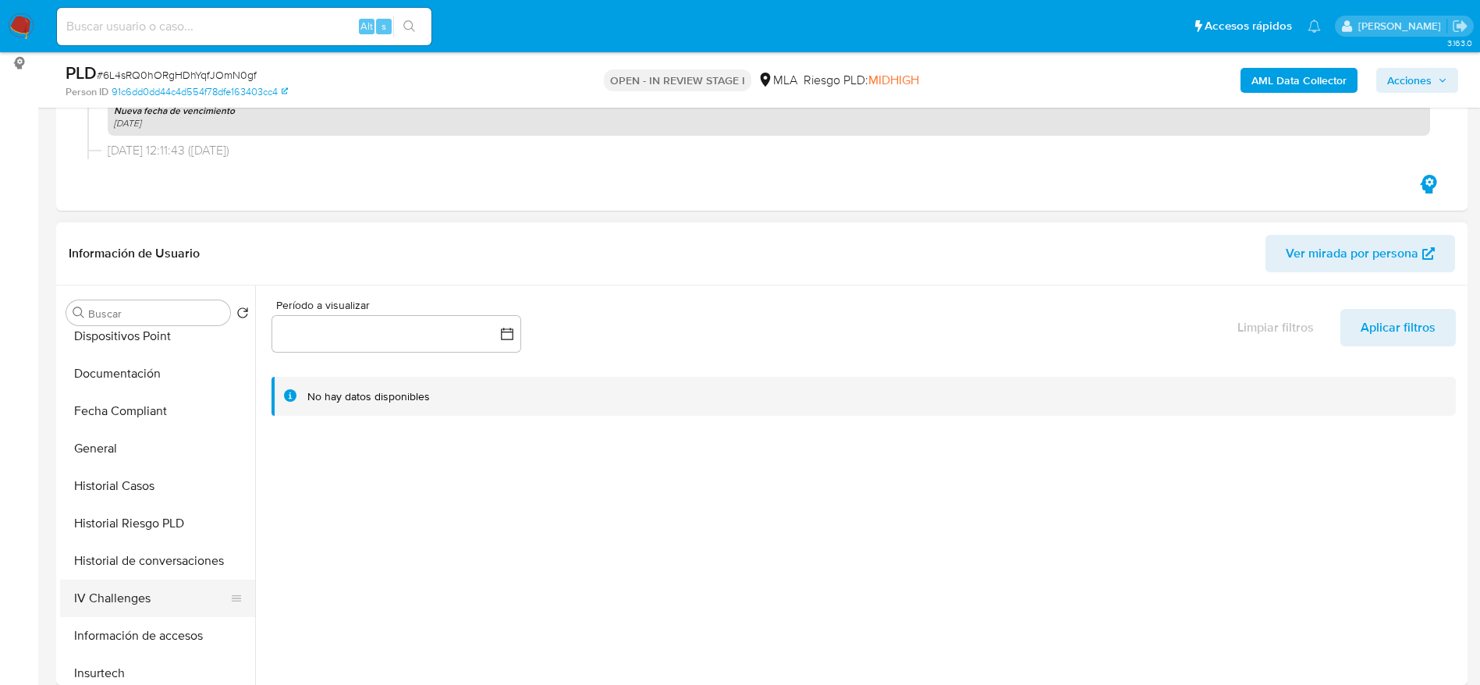
scroll to position [585, 0]
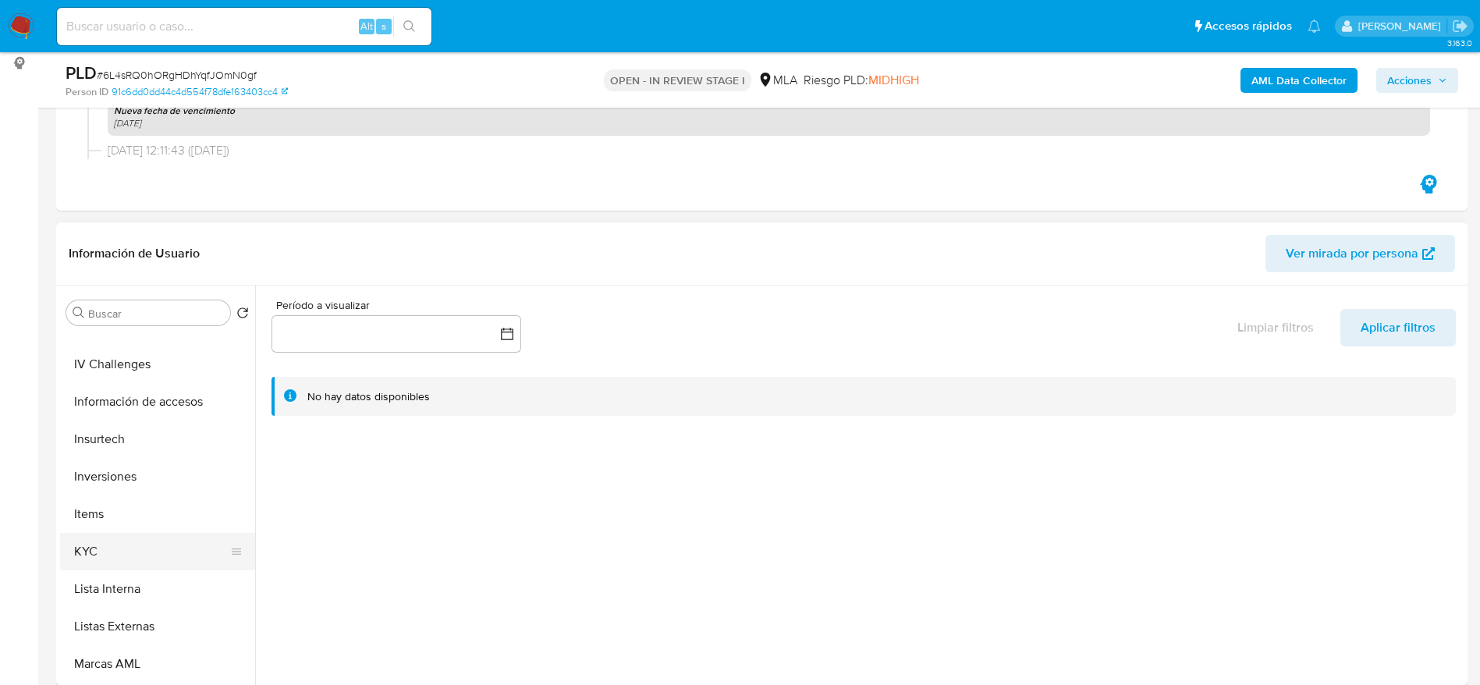
click at [114, 550] on button "KYC" at bounding box center [151, 551] width 183 height 37
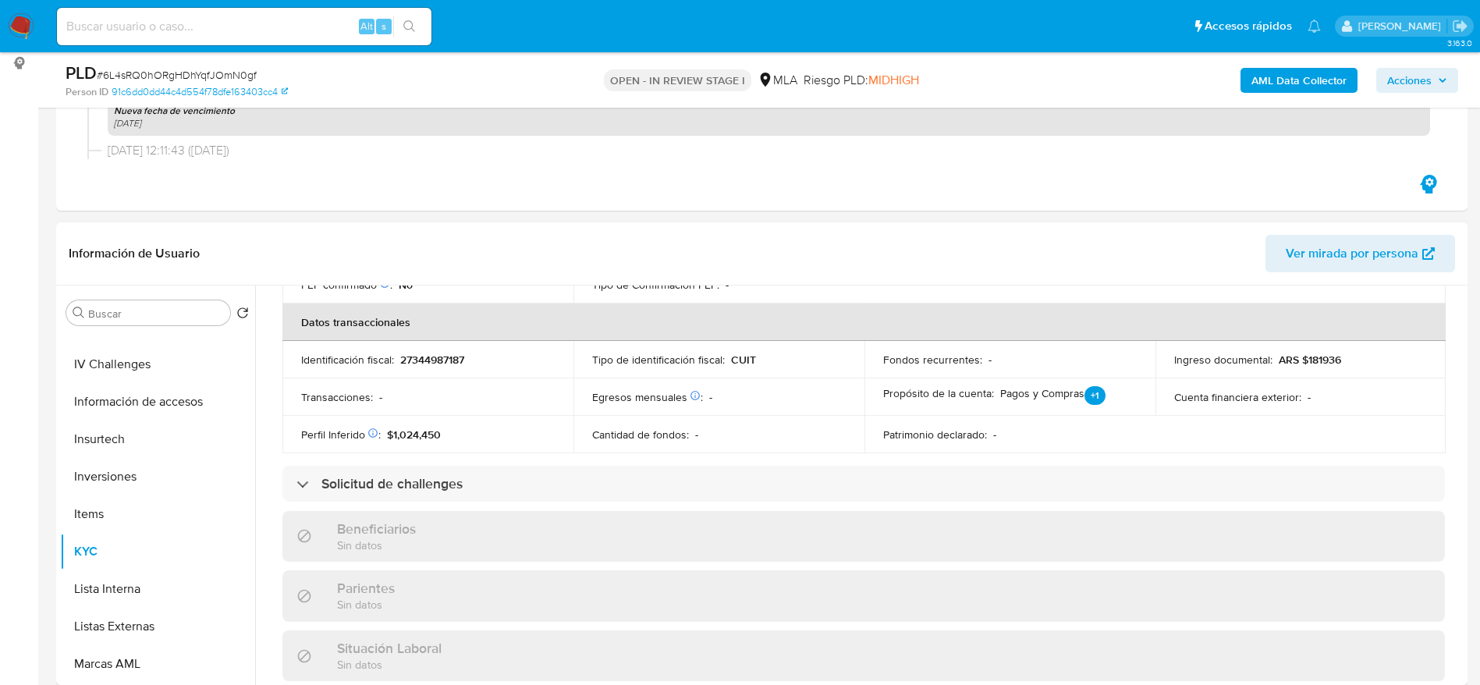
scroll to position [792, 0]
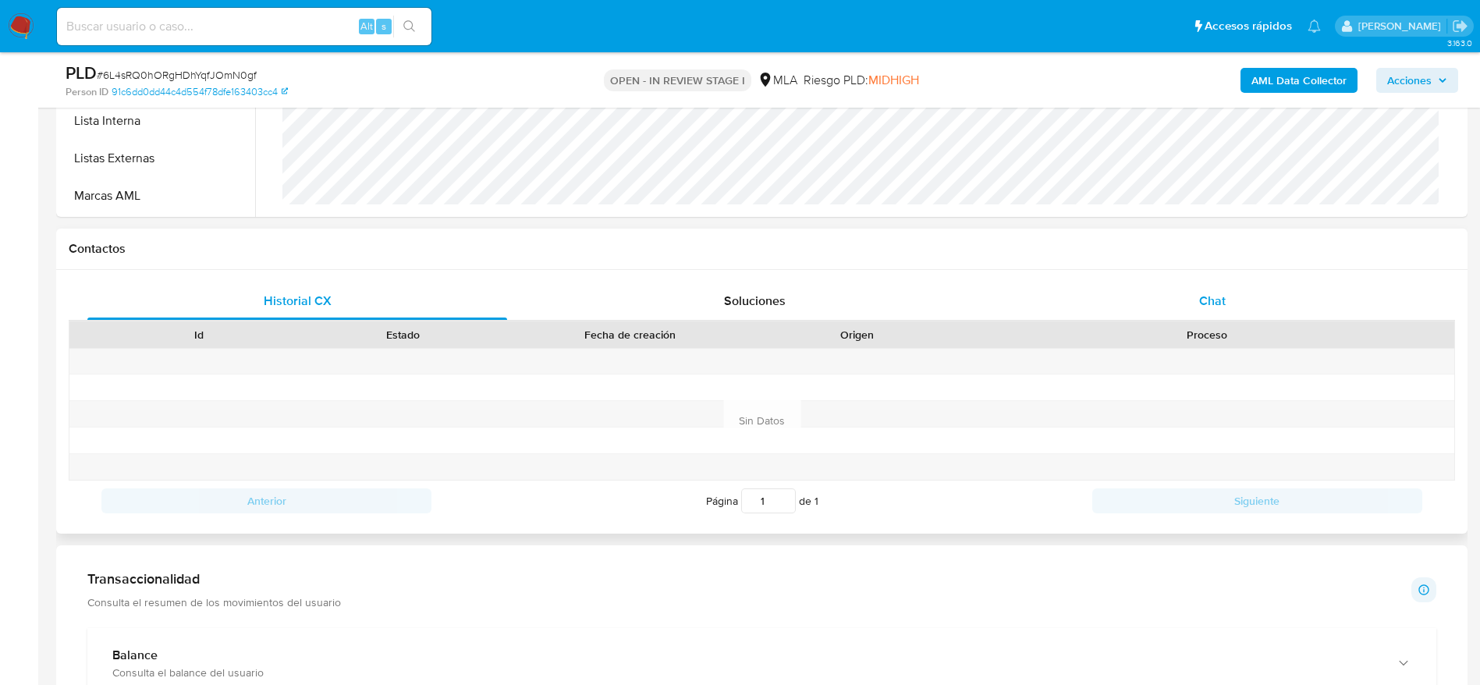
click at [1208, 294] on span "Chat" at bounding box center [1212, 301] width 27 height 18
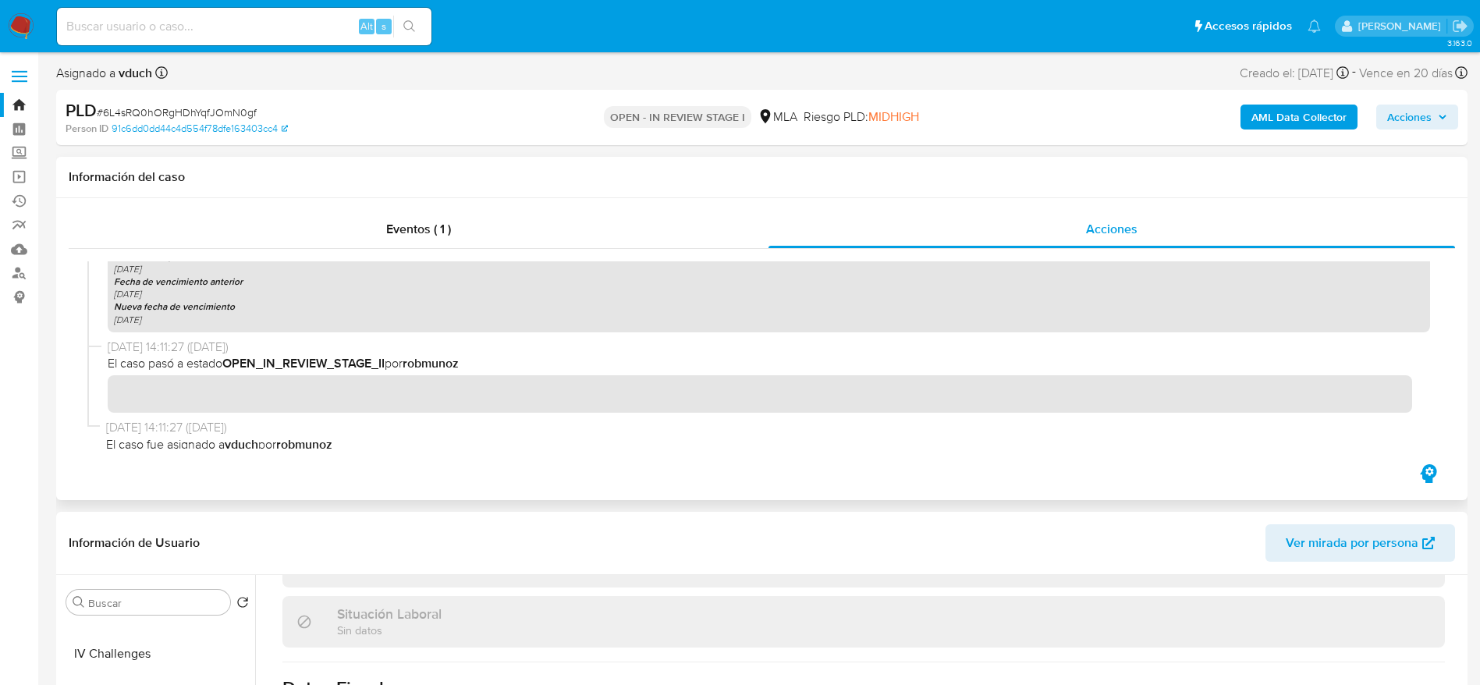
scroll to position [2197, 0]
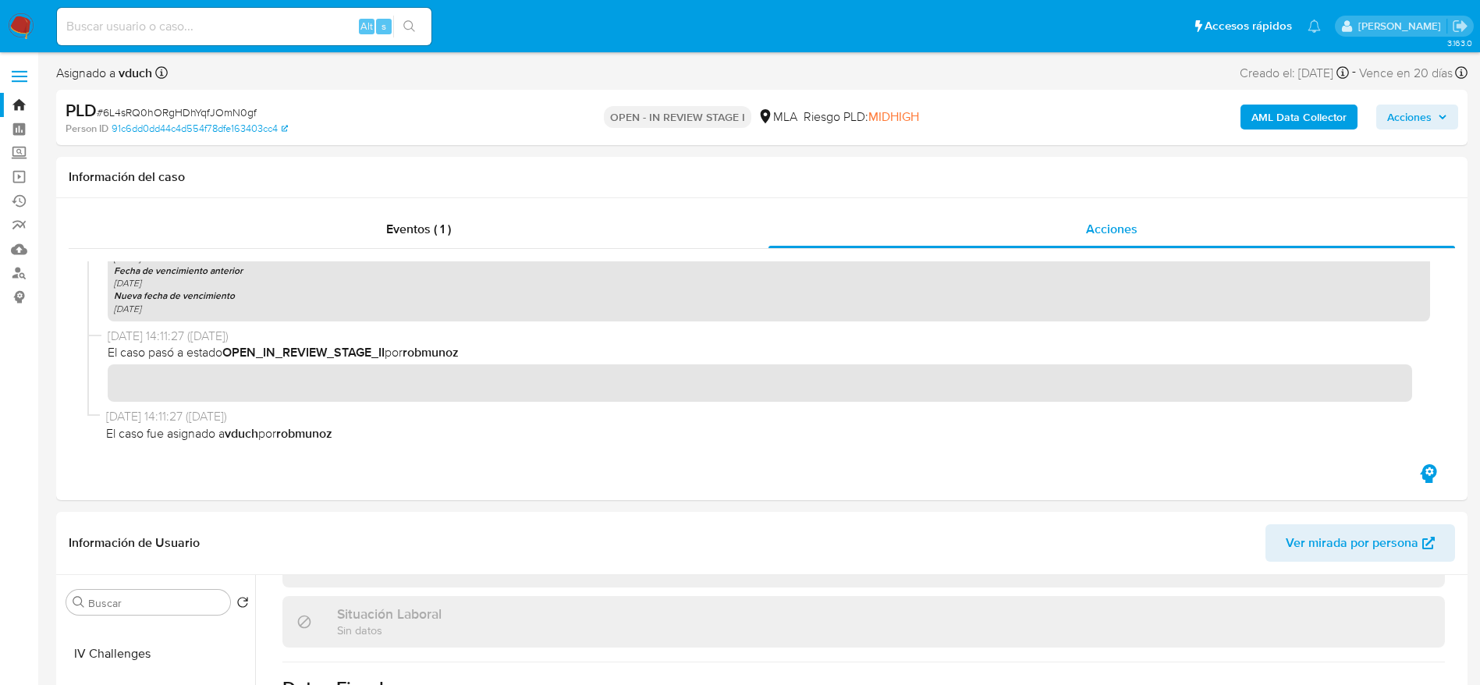
click at [215, 105] on span "# 6L4sRQ0hORgHDhYqfJOmN0gf" at bounding box center [177, 113] width 160 height 16
copy span "6L4sRQ0hORgHDhYqfJOmN0gf"
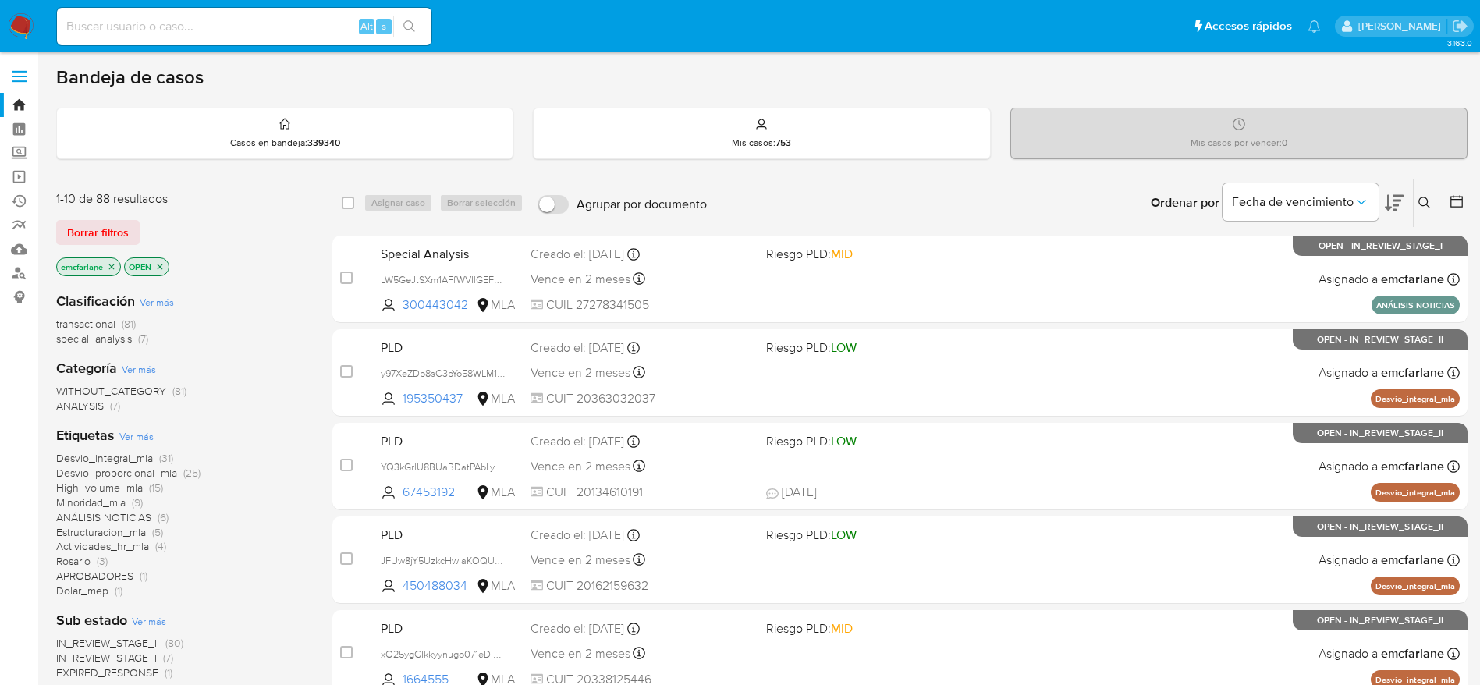
drag, startPoint x: 94, startPoint y: 223, endPoint x: 374, endPoint y: 197, distance: 281.2
click at [94, 224] on span "Borrar filtros" at bounding box center [98, 233] width 62 height 22
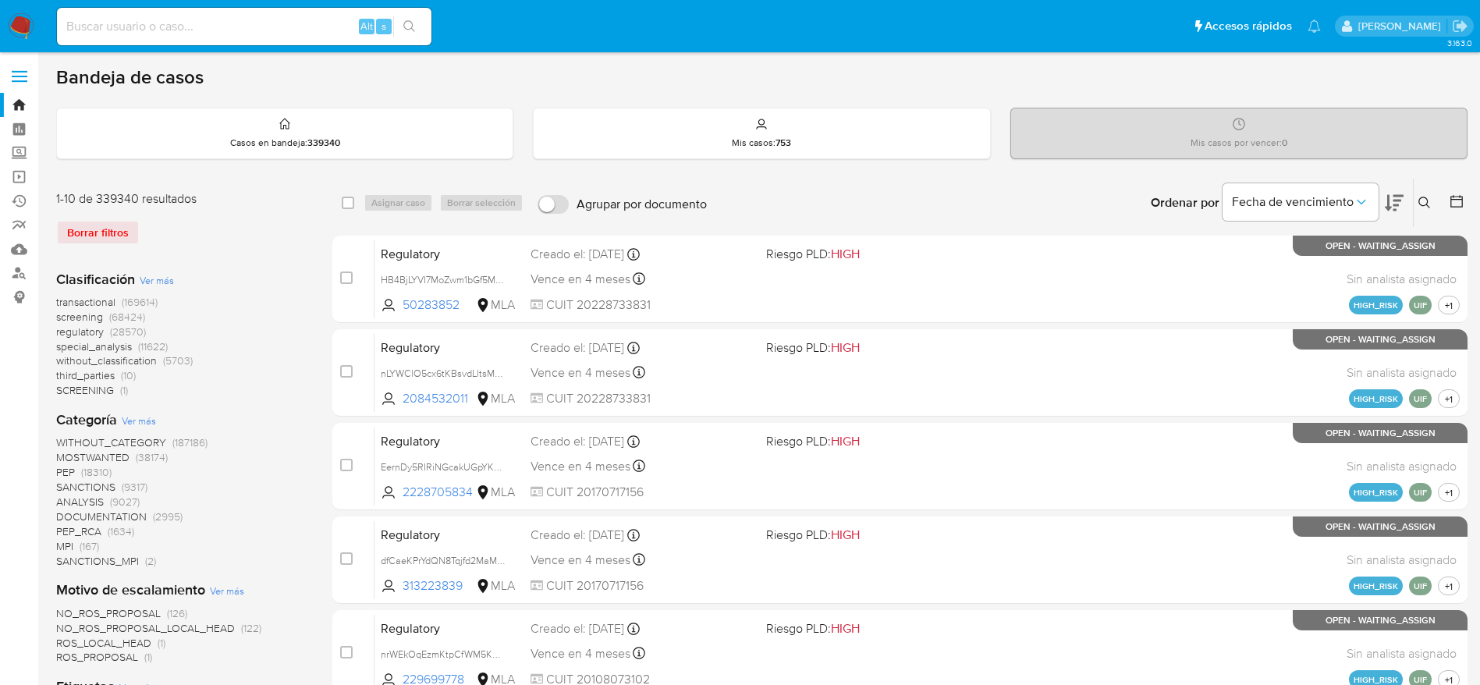
click at [1420, 203] on icon at bounding box center [1424, 203] width 12 height 12
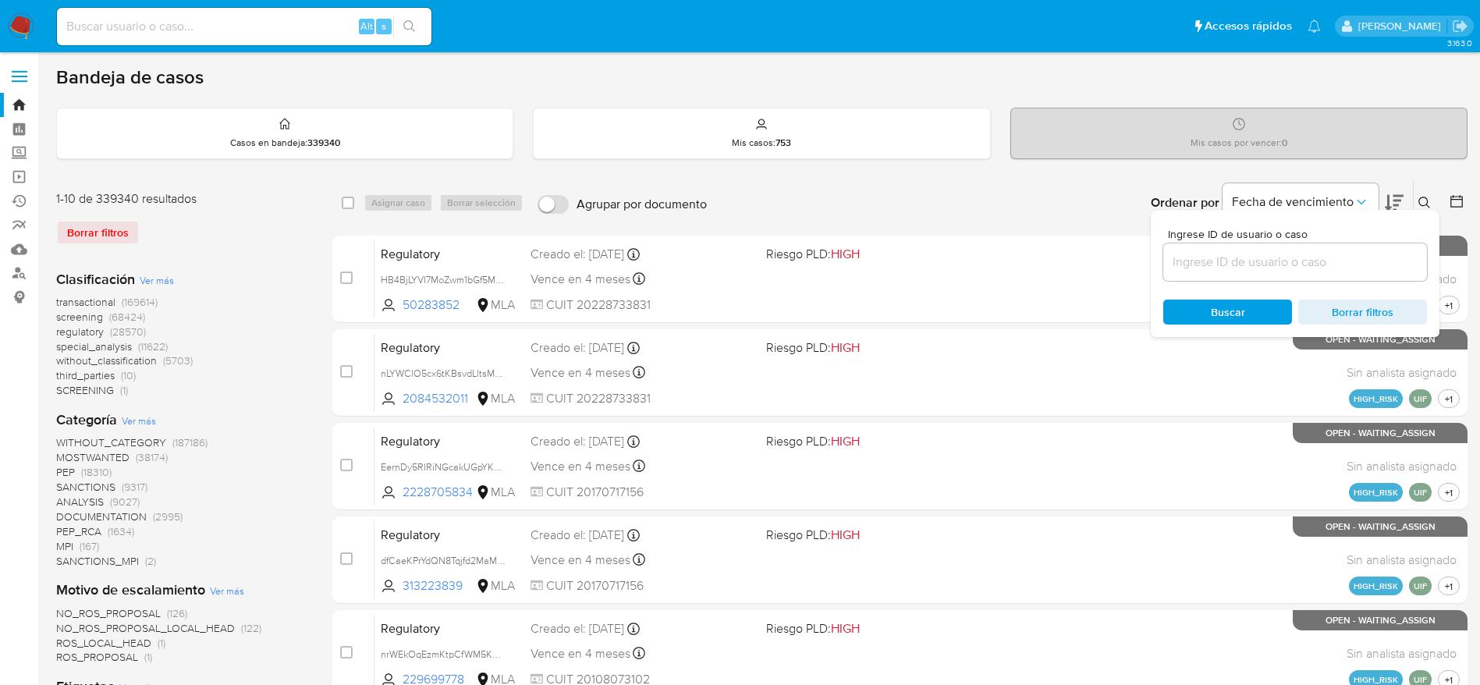
click at [1232, 261] on input at bounding box center [1295, 262] width 264 height 20
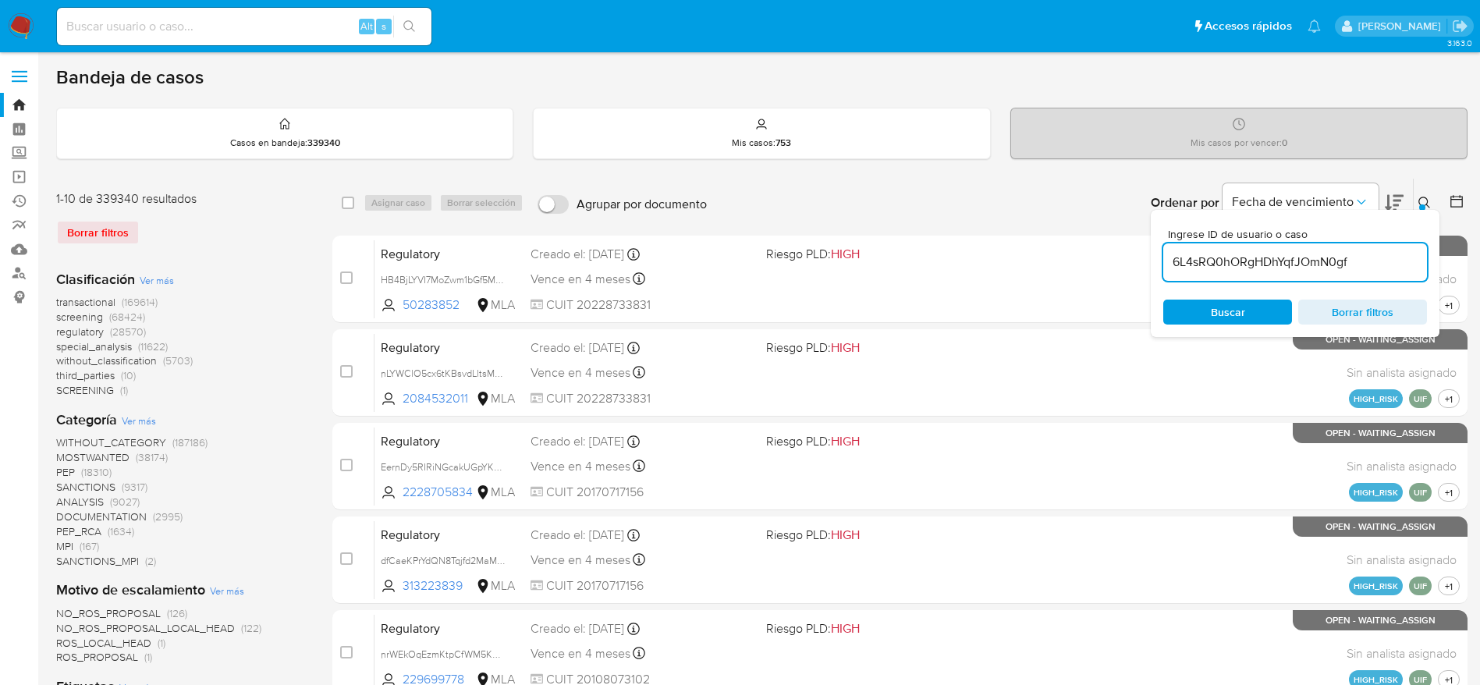
type input "6L4sRQ0hORgHDhYqfJOmN0gf"
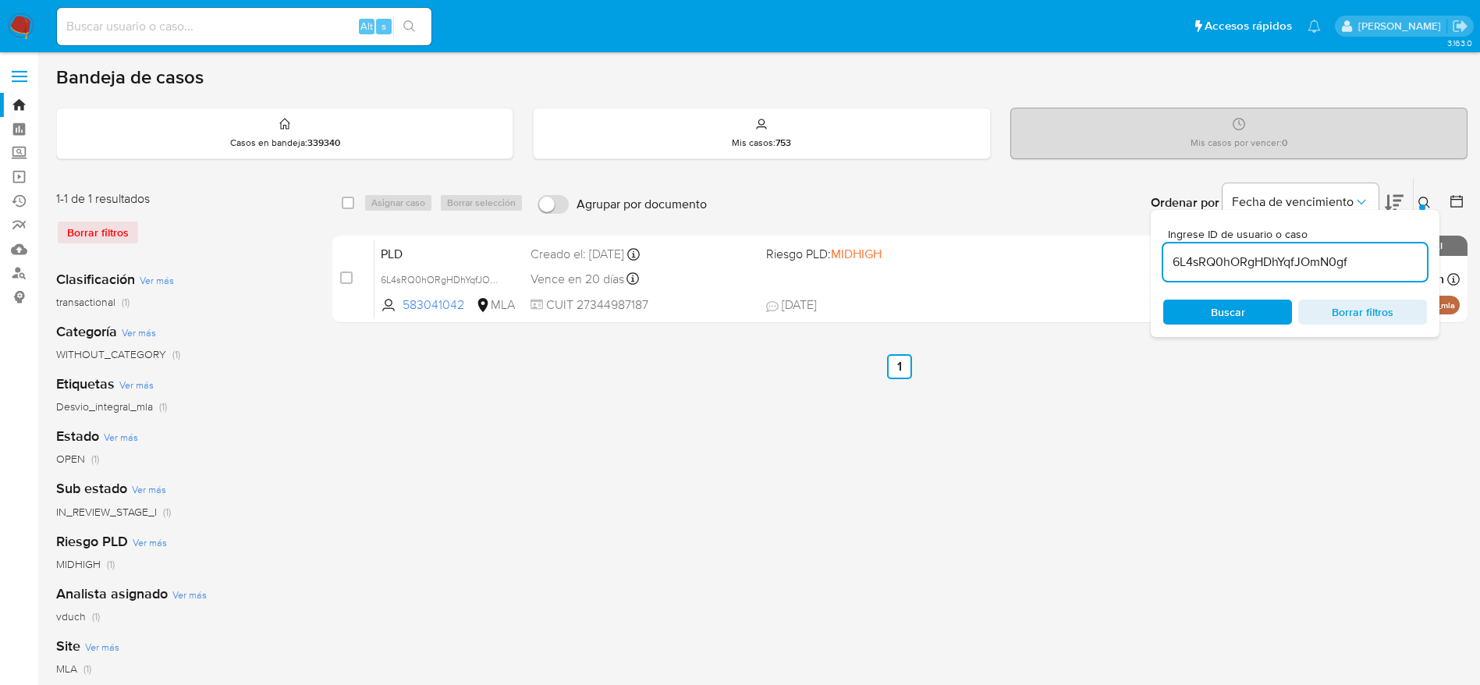
click at [339, 204] on div "select-all-cases-checkbox Asignar caso Borrar selección Agrupar por documento O…" at bounding box center [899, 203] width 1135 height 48
click at [353, 208] on div "select-all-cases-checkbox" at bounding box center [348, 203] width 12 height 16
click at [346, 204] on input "checkbox" at bounding box center [348, 203] width 12 height 12
checkbox input "true"
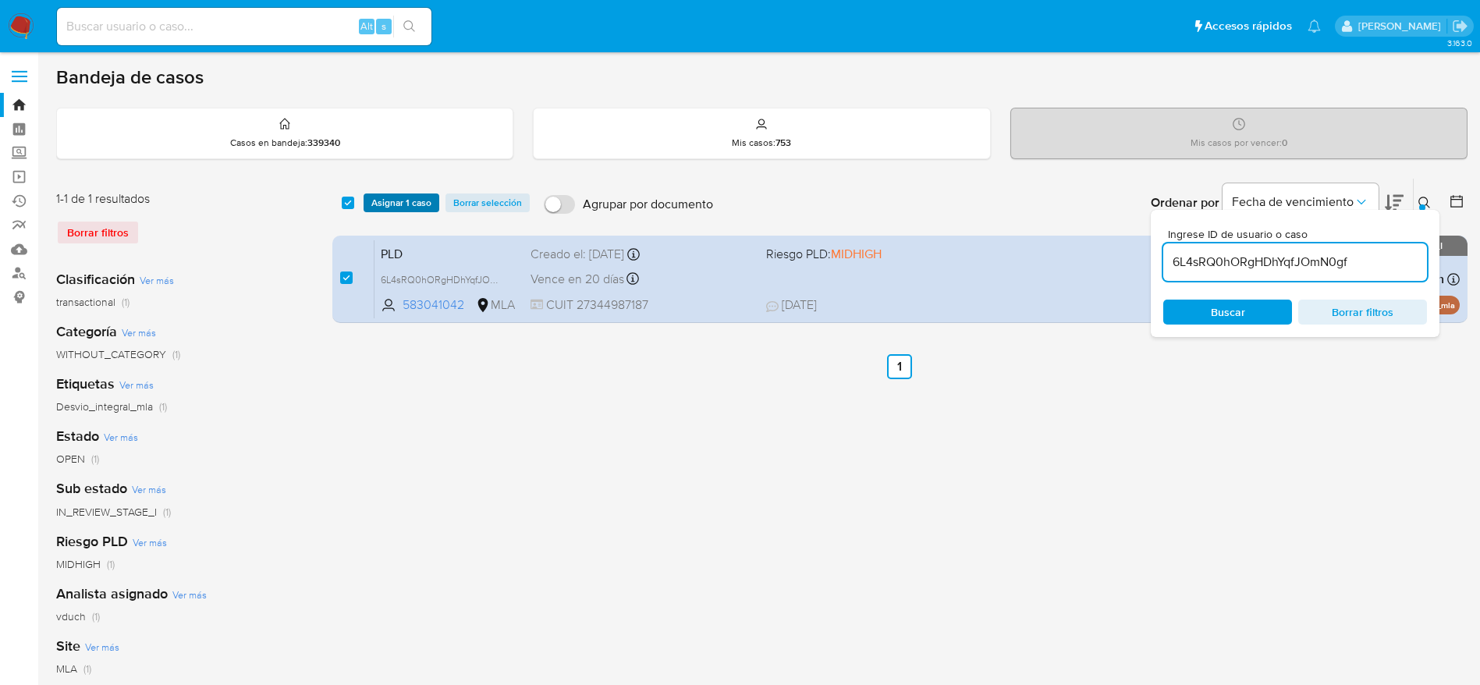
click at [392, 209] on span "Asignar 1 caso" at bounding box center [401, 203] width 60 height 16
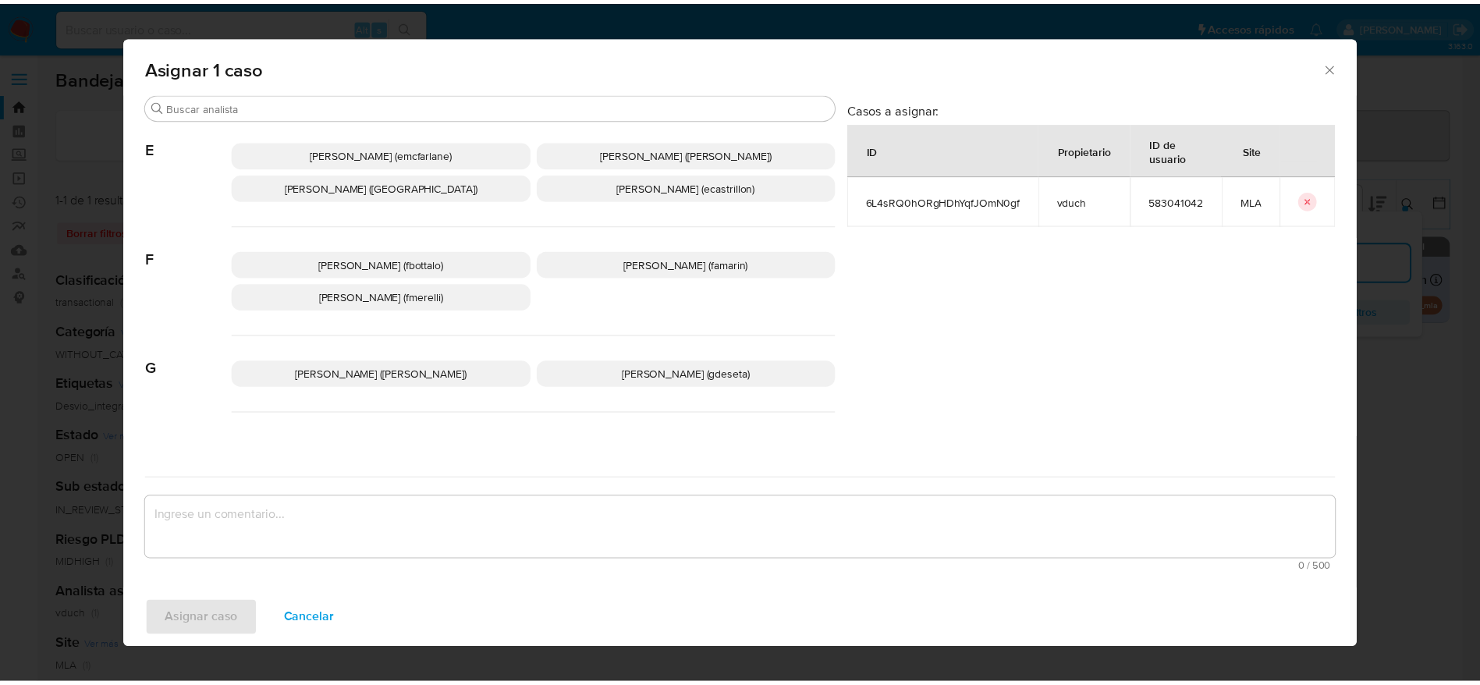
scroll to position [234, 0]
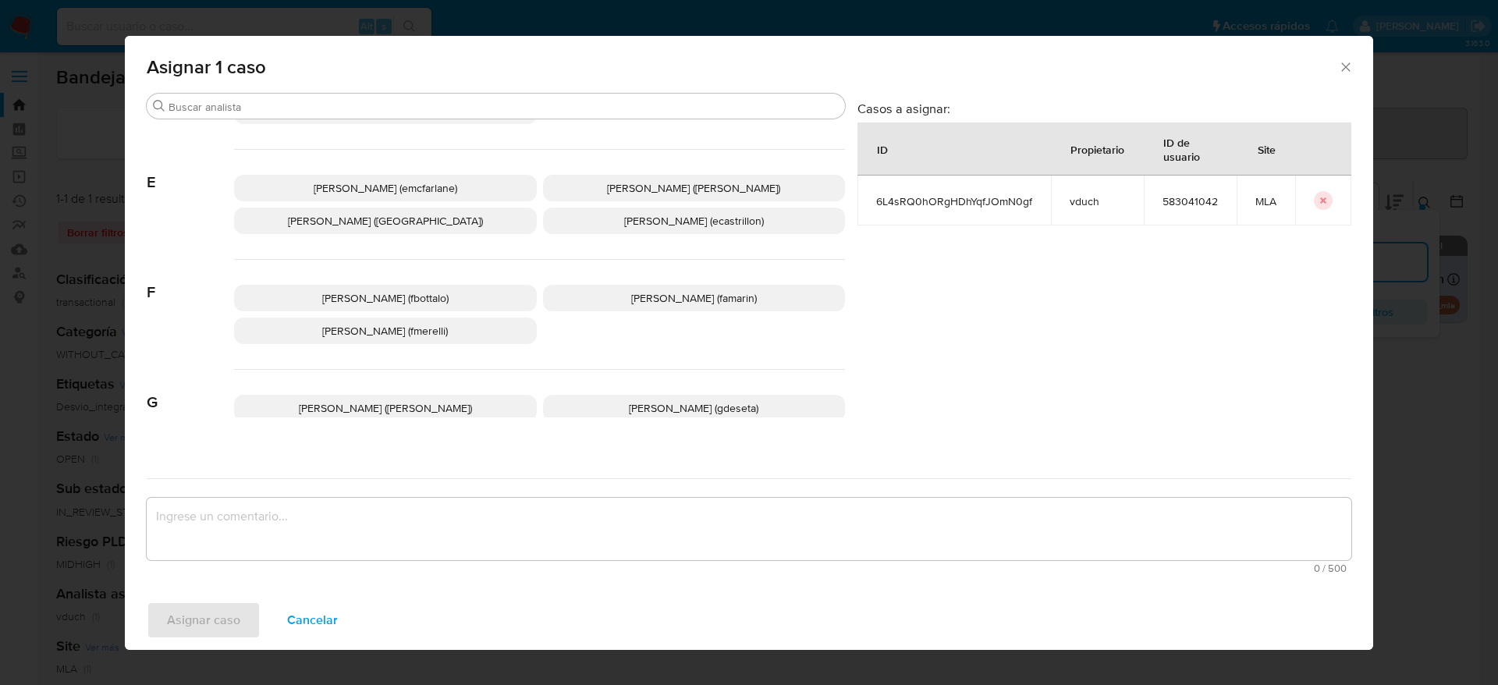
click at [354, 187] on span "[PERSON_NAME] (emcfarlane)" at bounding box center [386, 188] width 144 height 16
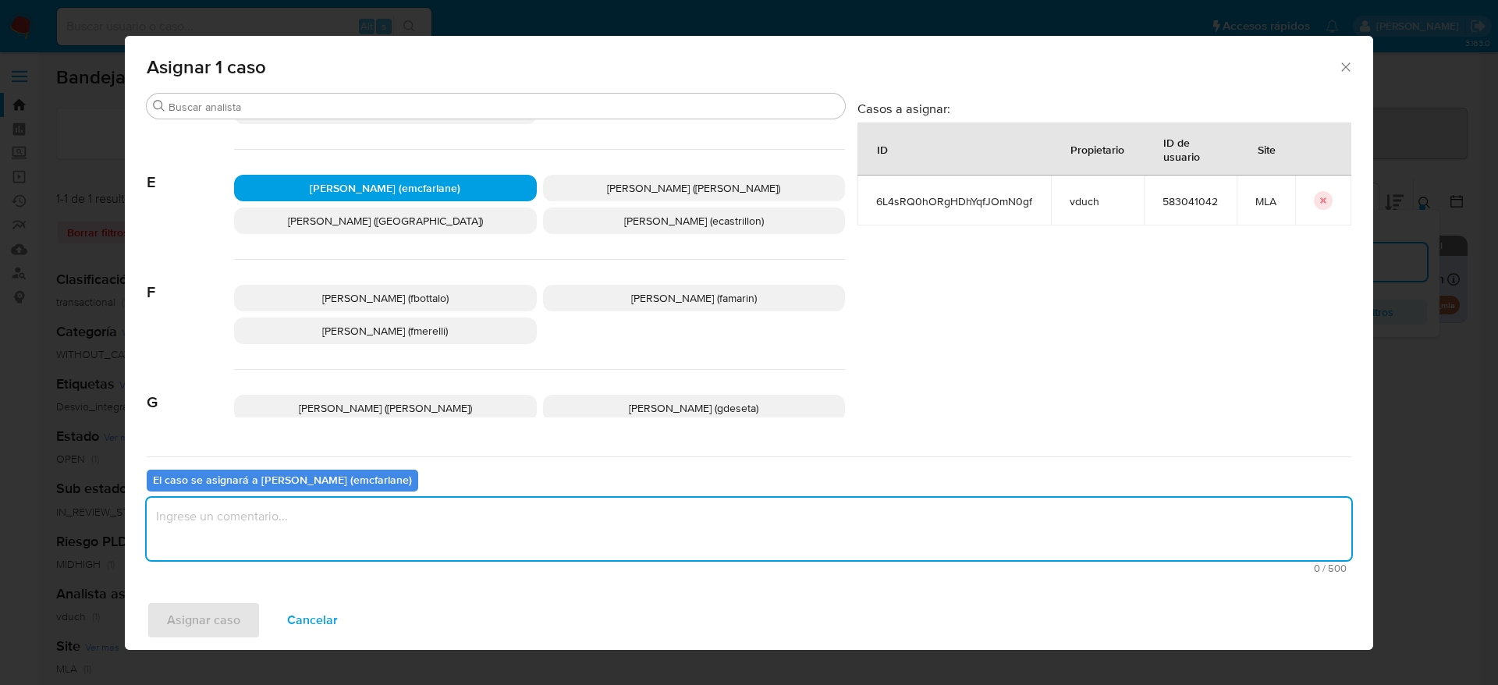
drag, startPoint x: 285, startPoint y: 524, endPoint x: 256, endPoint y: 550, distance: 39.3
click at [285, 526] on textarea "assign-modal" at bounding box center [749, 529] width 1204 height 62
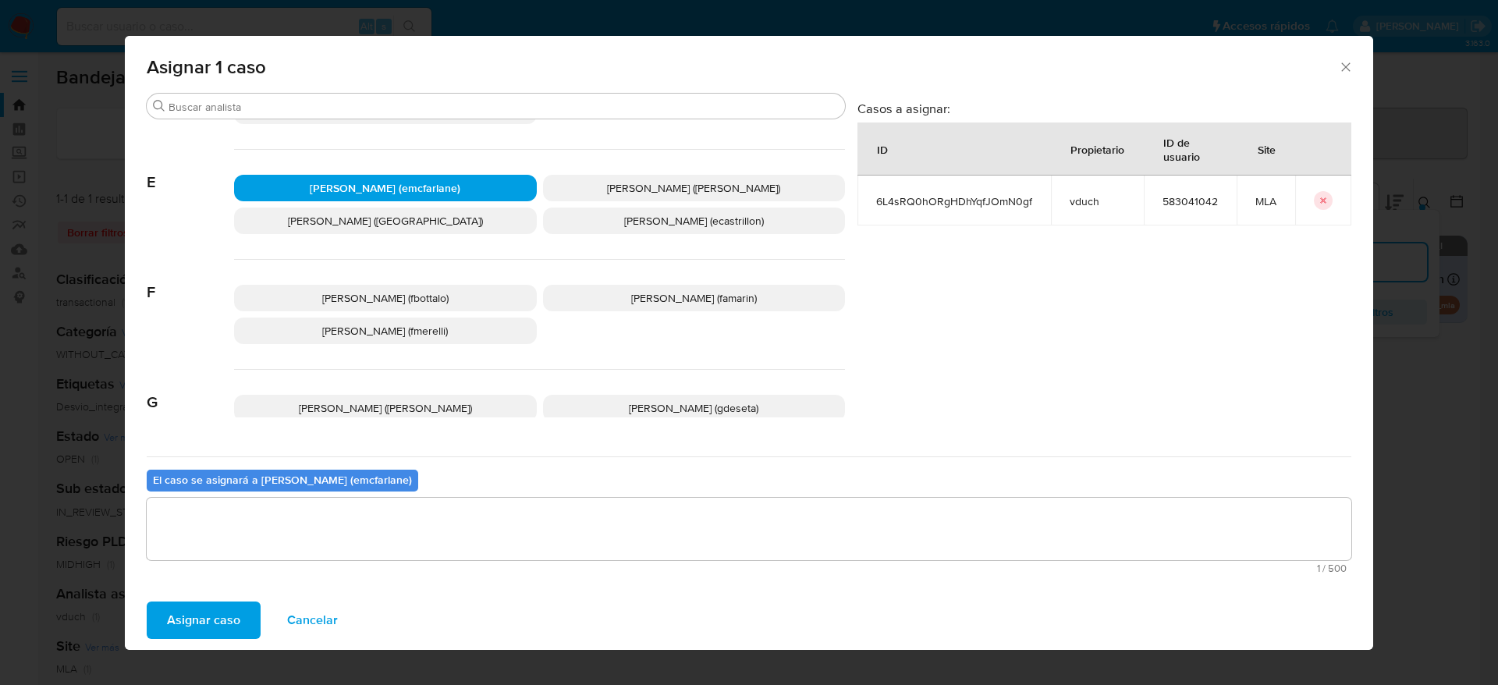
click at [204, 626] on span "Asignar caso" at bounding box center [203, 620] width 73 height 34
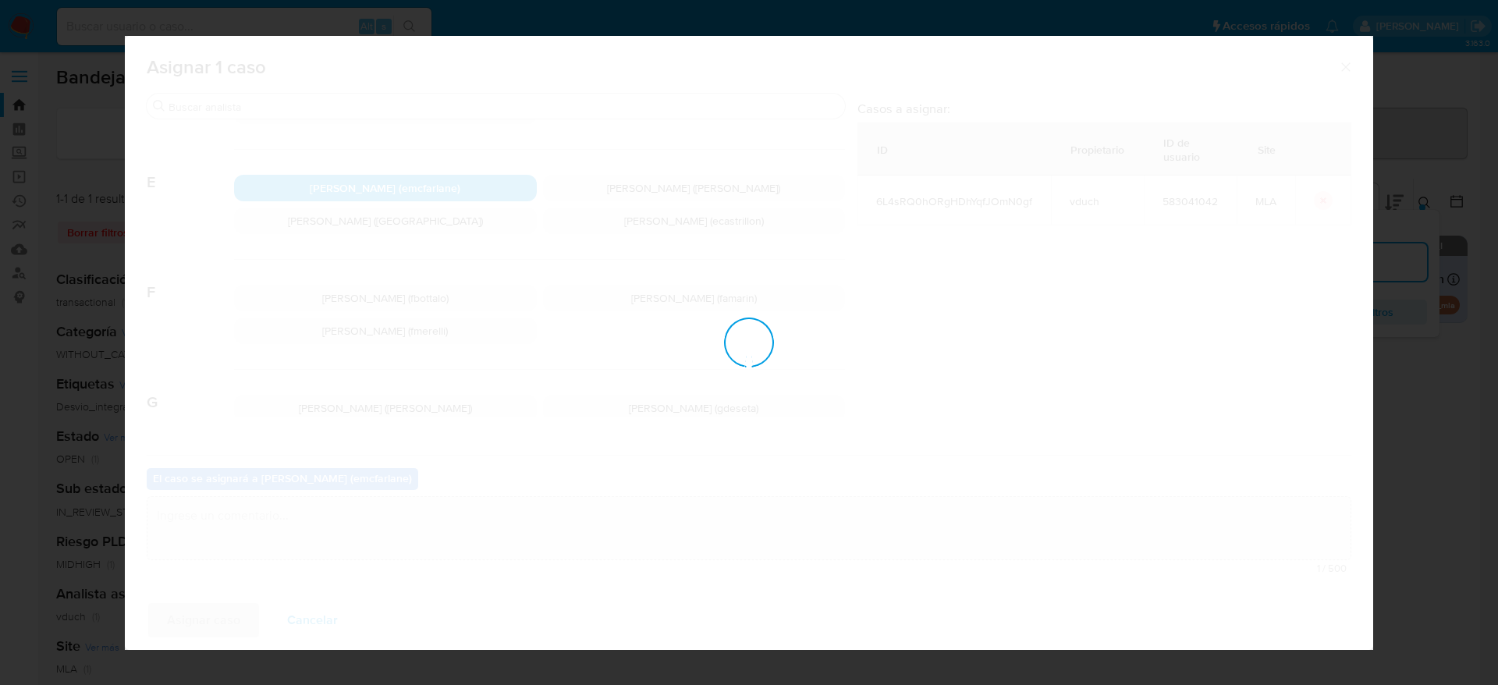
checkbox input "false"
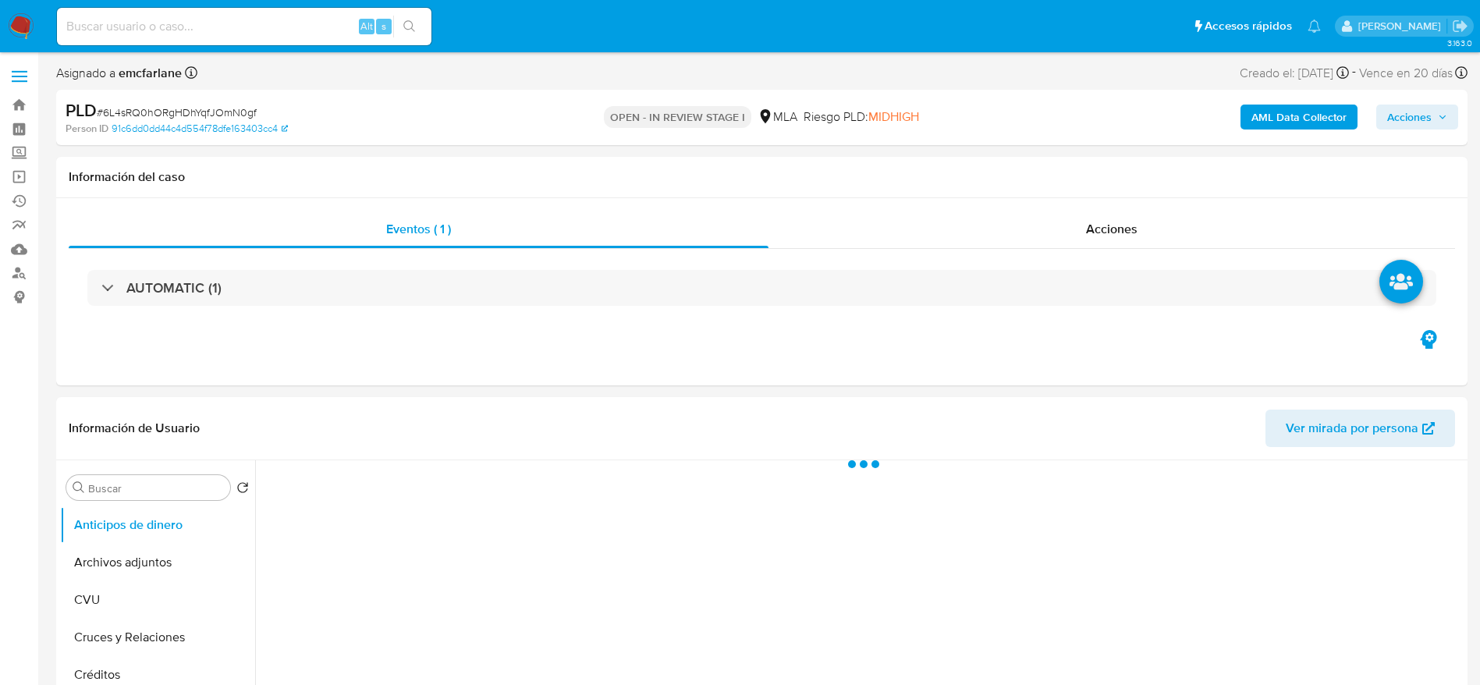
select select "10"
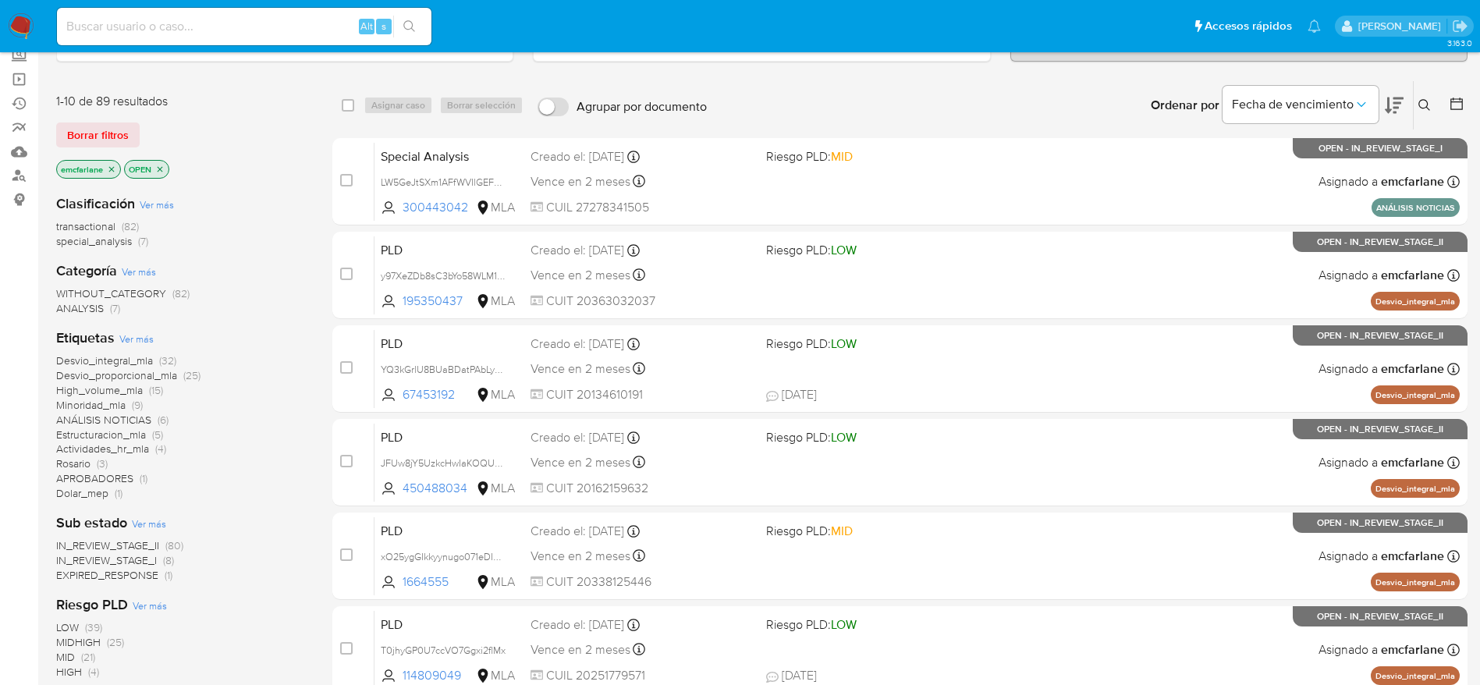
scroll to position [234, 0]
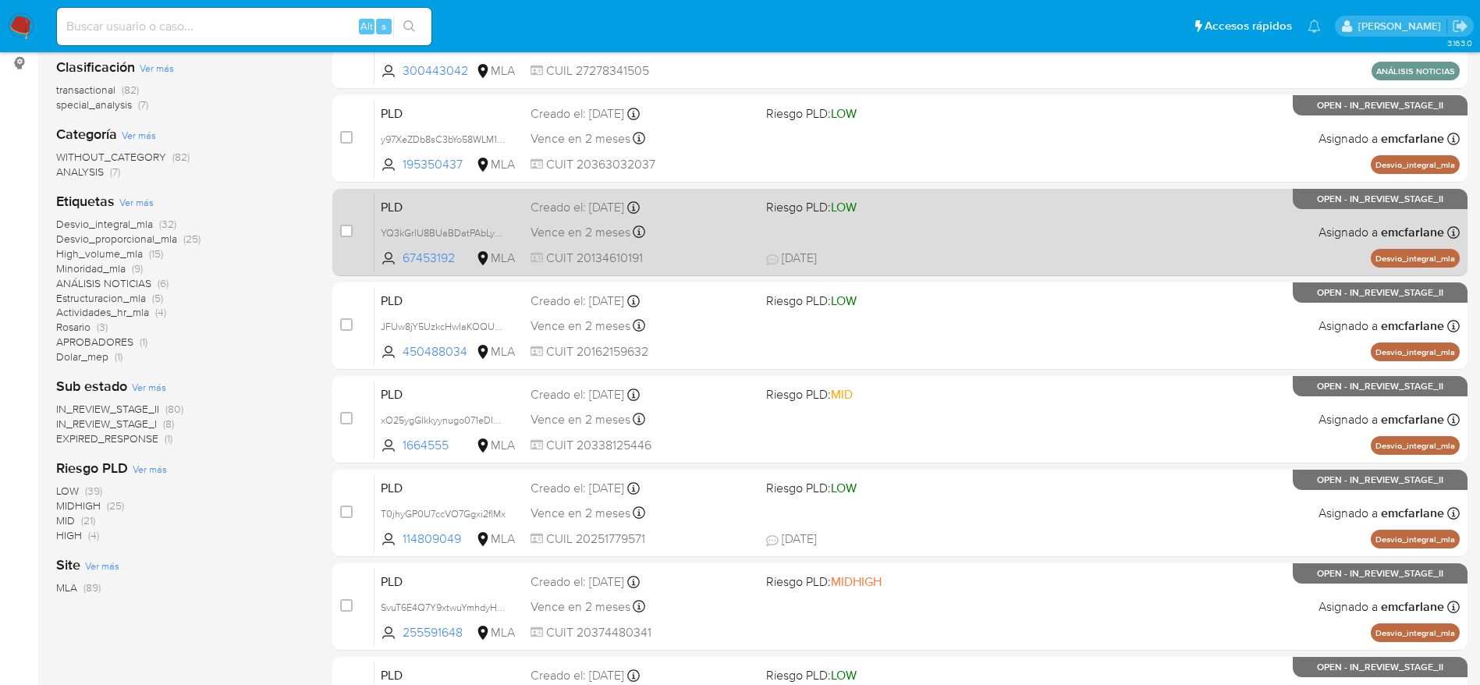
click at [685, 253] on span "CUIT 20134610191" at bounding box center [641, 258] width 223 height 17
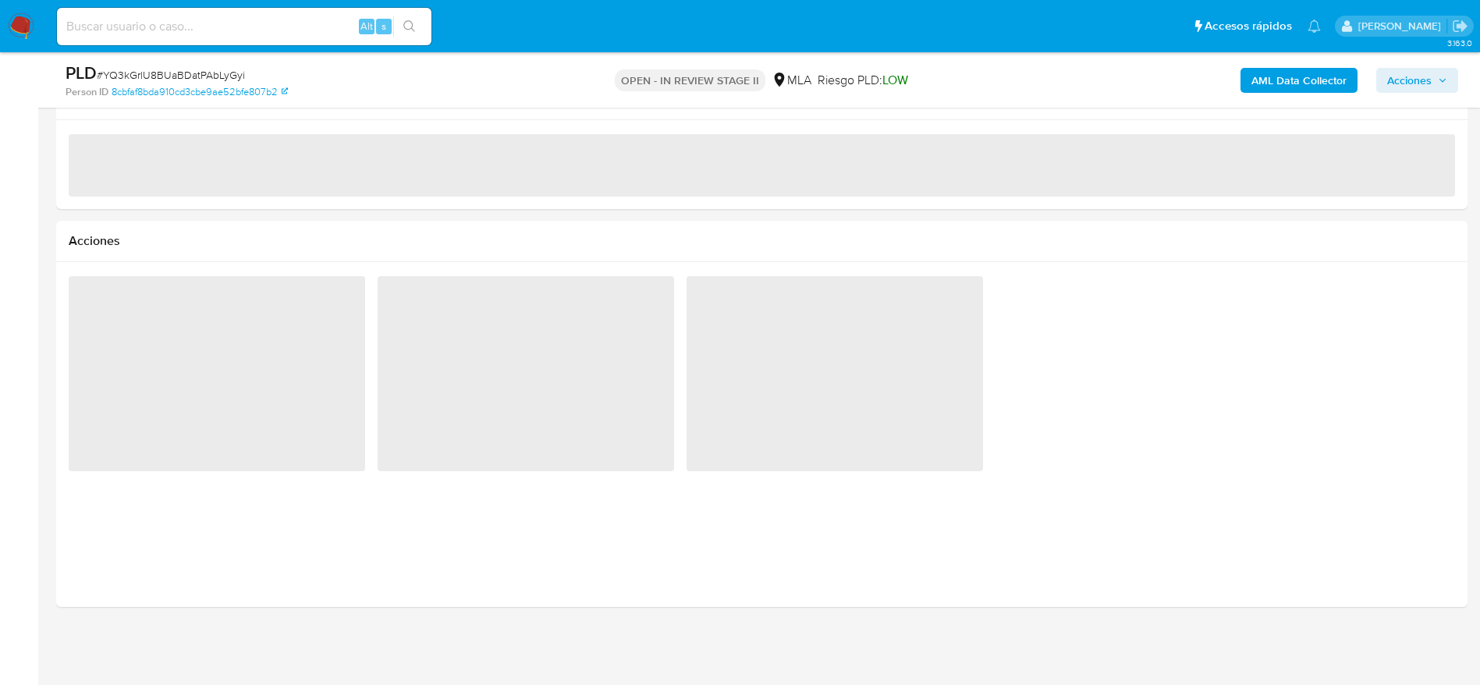
select select "10"
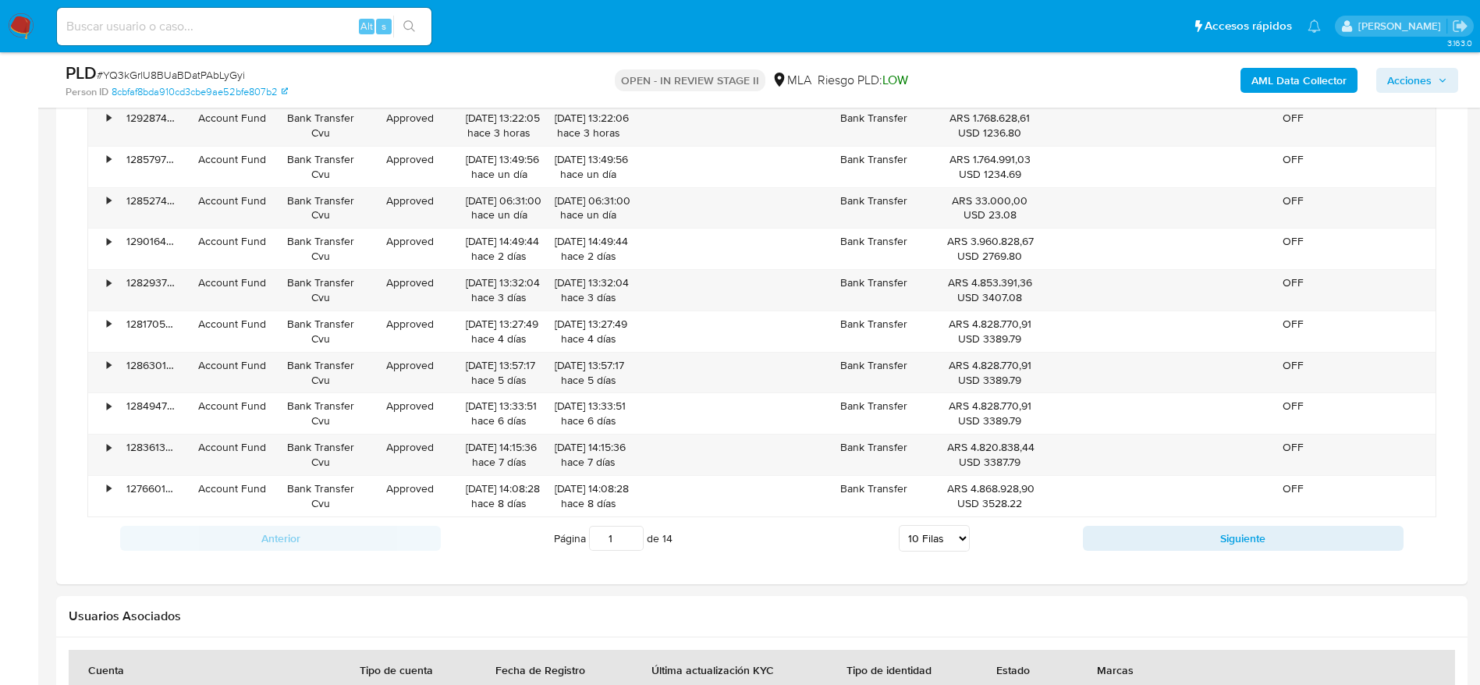
scroll to position [1241, 0]
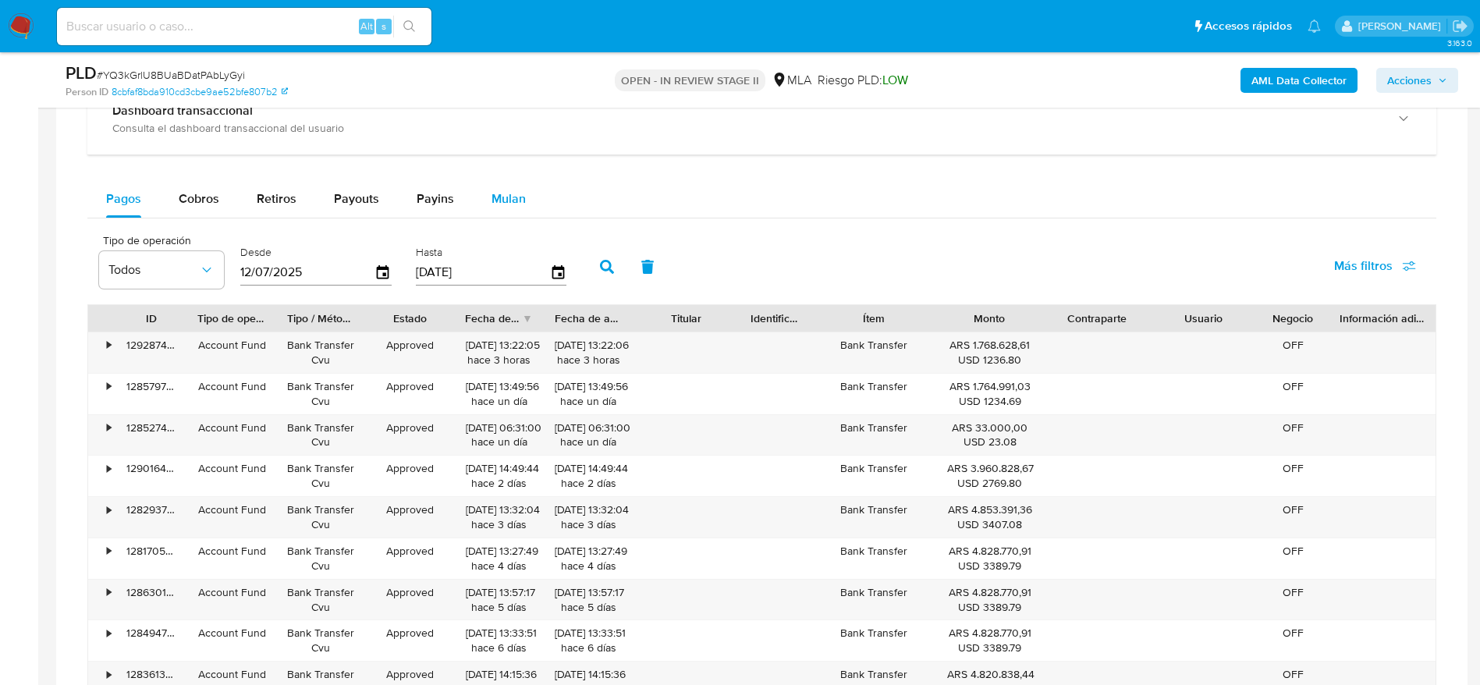
click at [511, 190] on span "Mulan" at bounding box center [508, 199] width 34 height 18
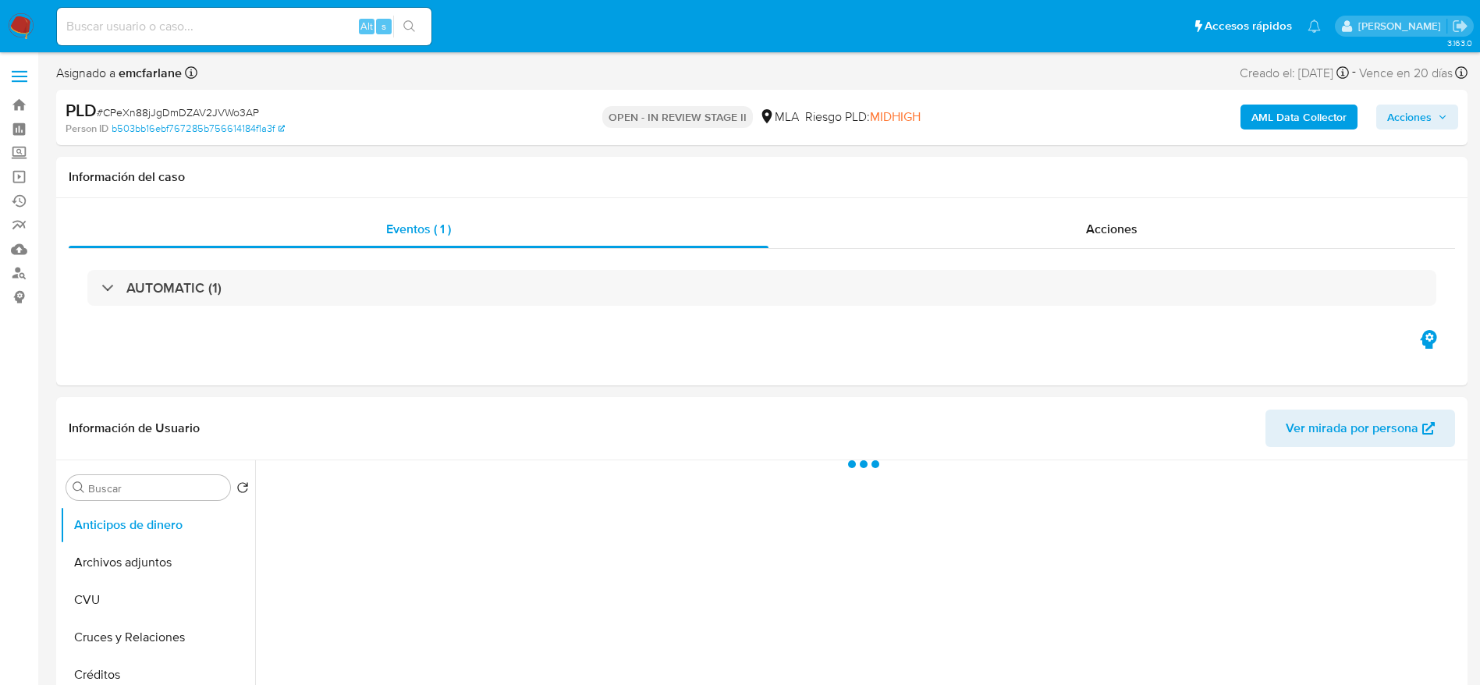
select select "10"
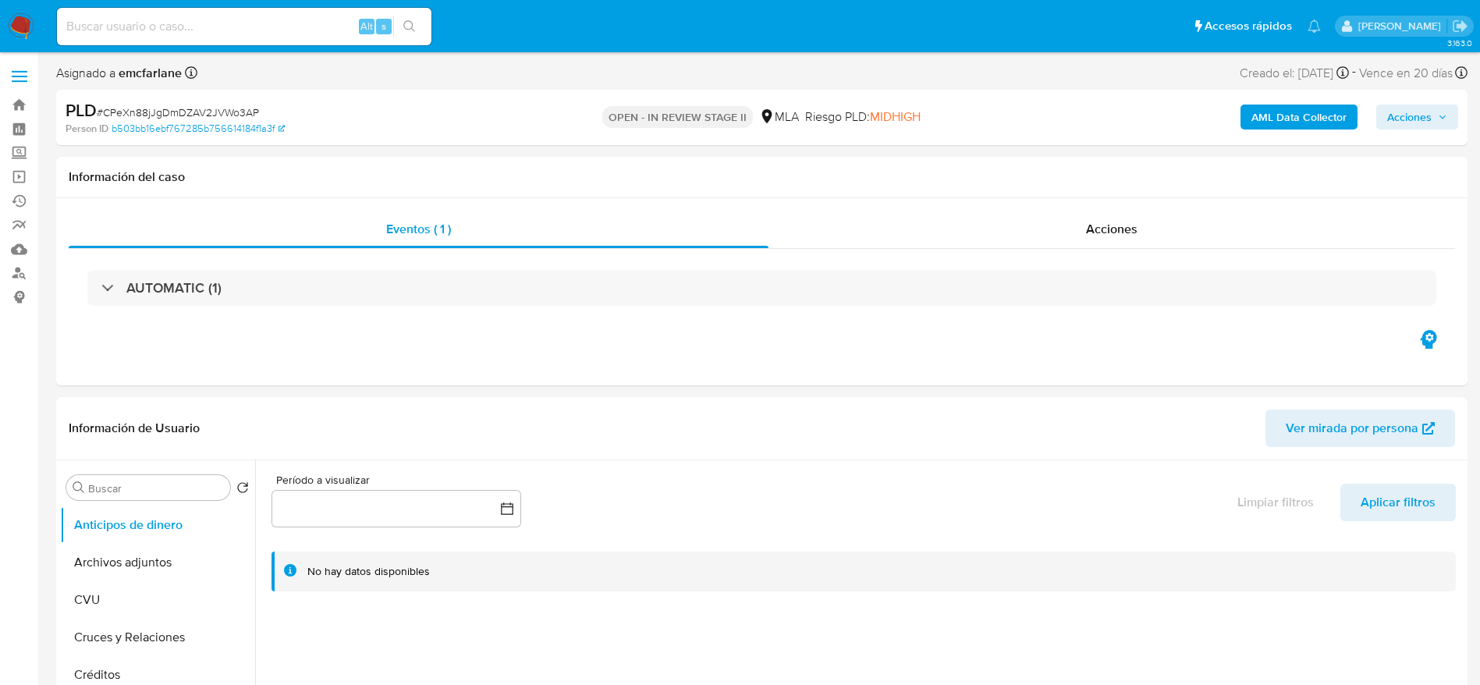
click at [1419, 117] on span "Acciones" at bounding box center [1409, 117] width 44 height 25
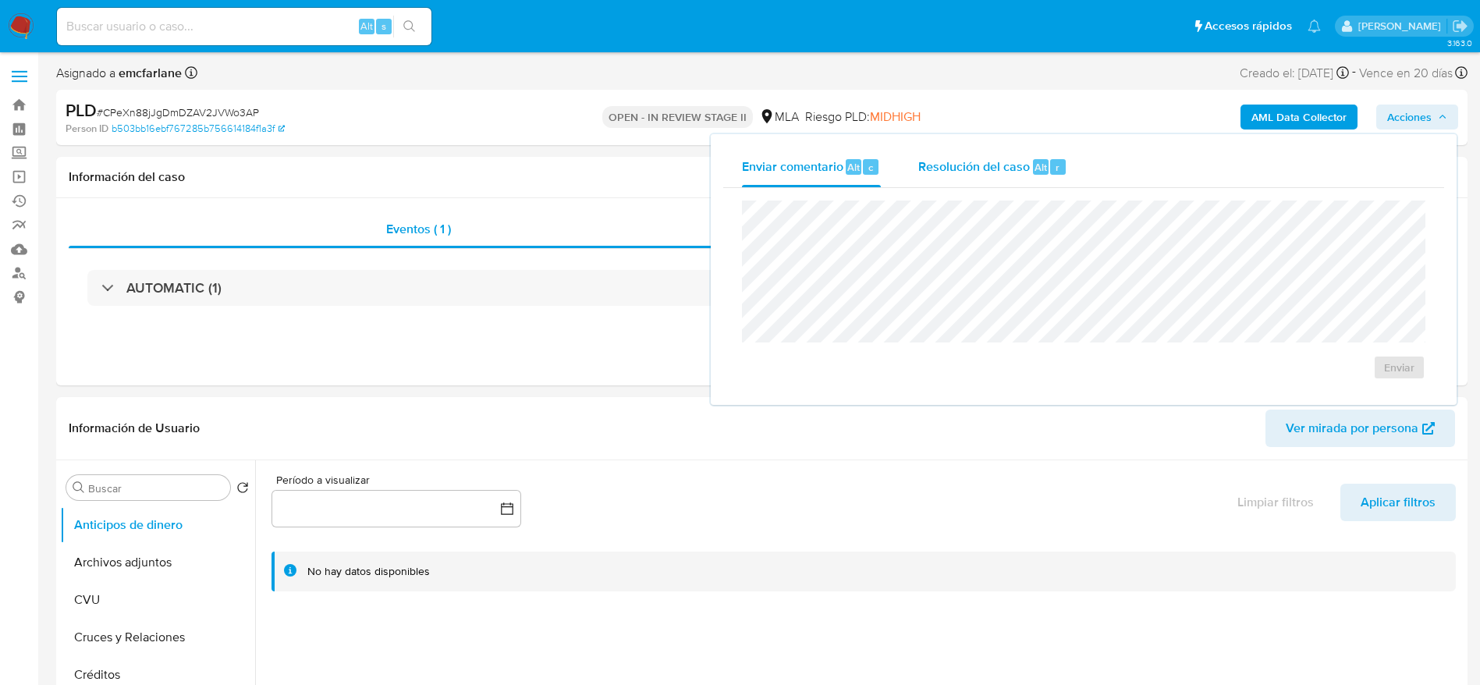
click at [1056, 156] on div "Resolución del caso Alt r" at bounding box center [992, 167] width 149 height 41
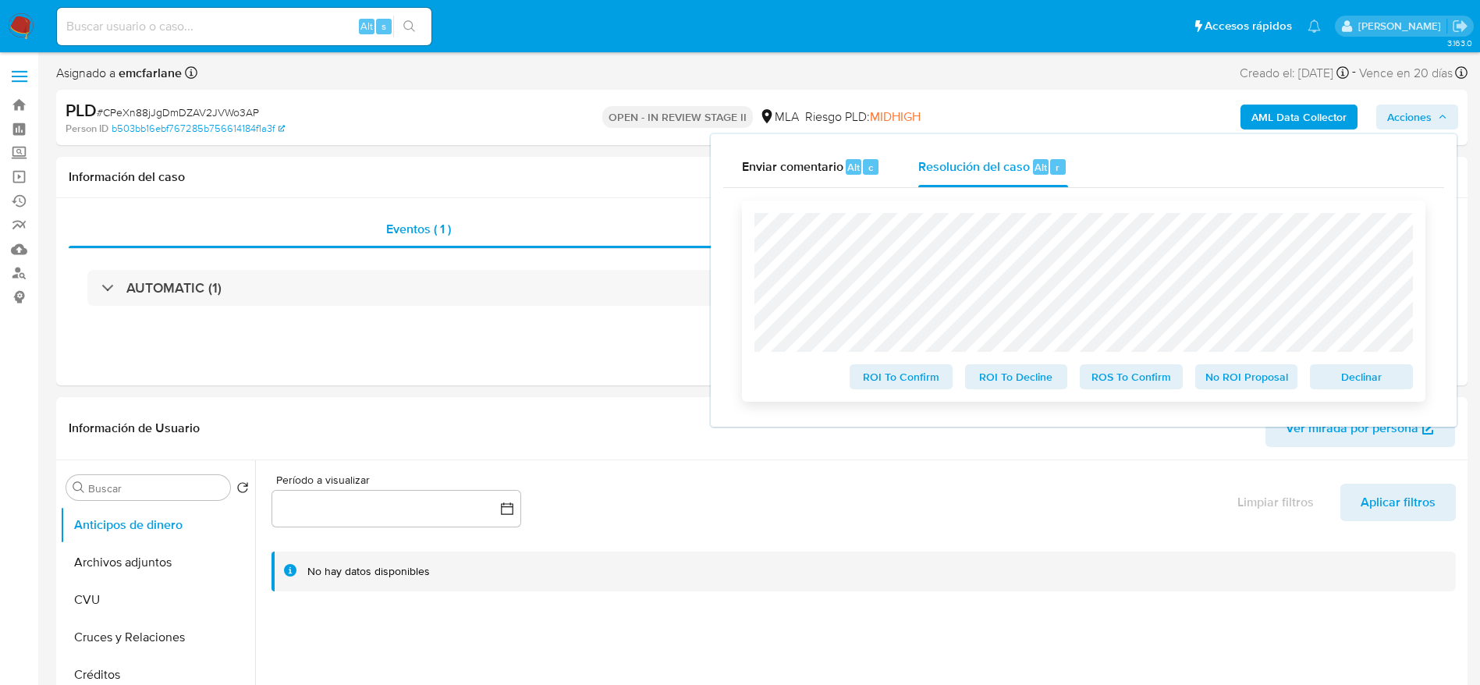
click at [1338, 374] on span "Declinar" at bounding box center [1361, 377] width 81 height 22
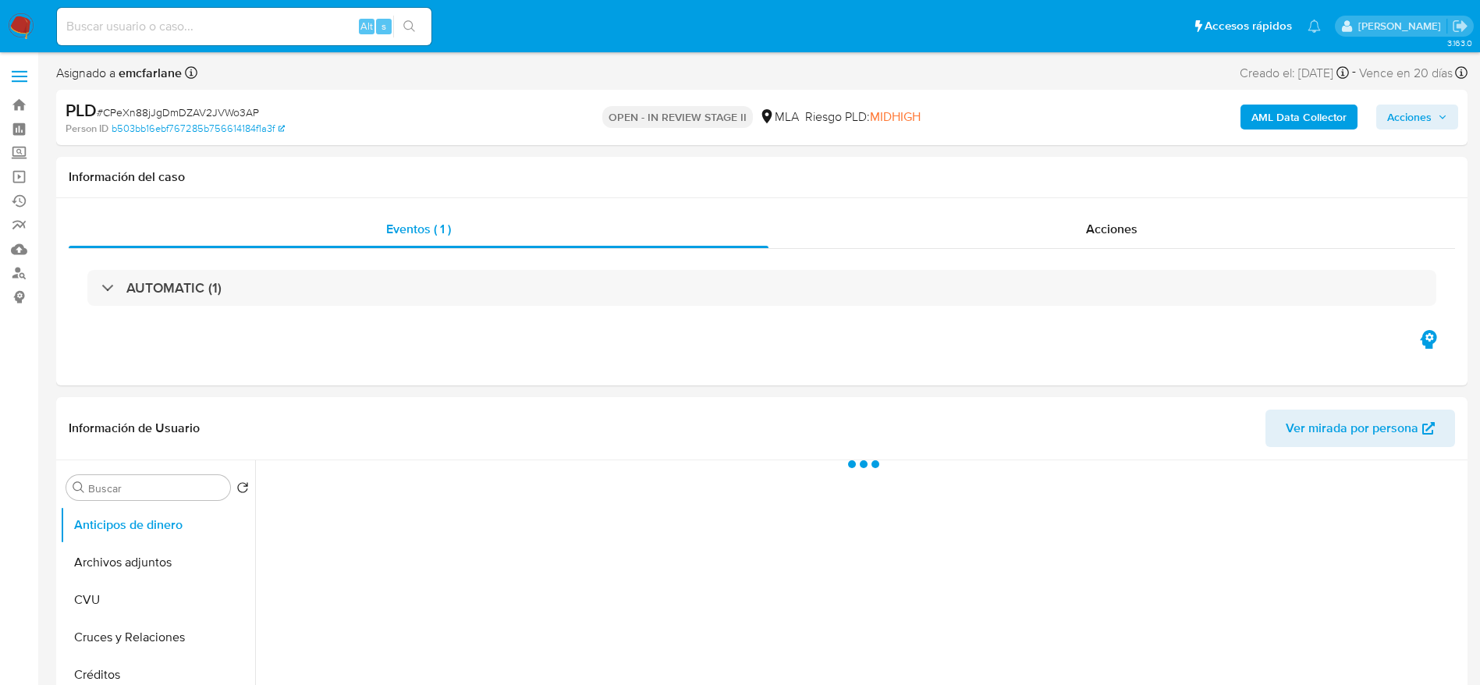
select select "10"
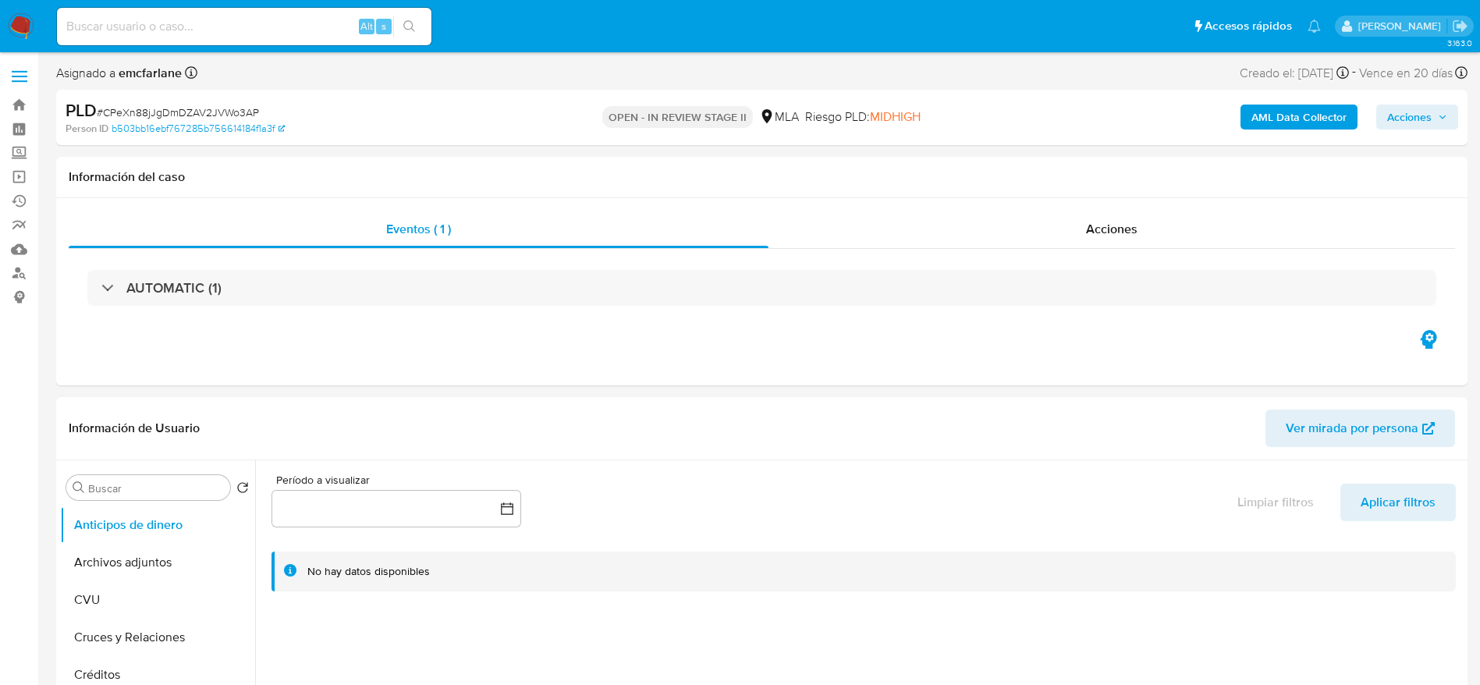
click at [1430, 119] on span "Acciones" at bounding box center [1409, 117] width 44 height 25
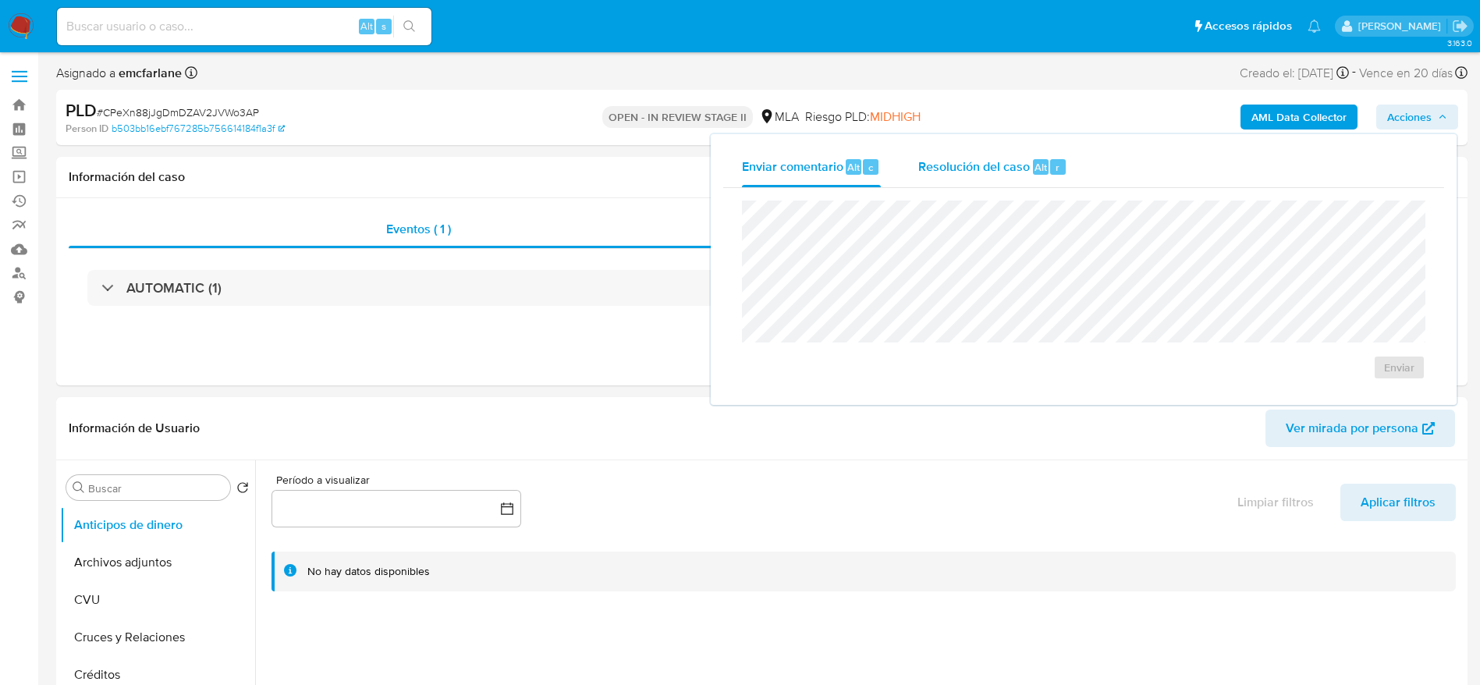
click at [1008, 158] on span "Resolución del caso" at bounding box center [974, 167] width 112 height 18
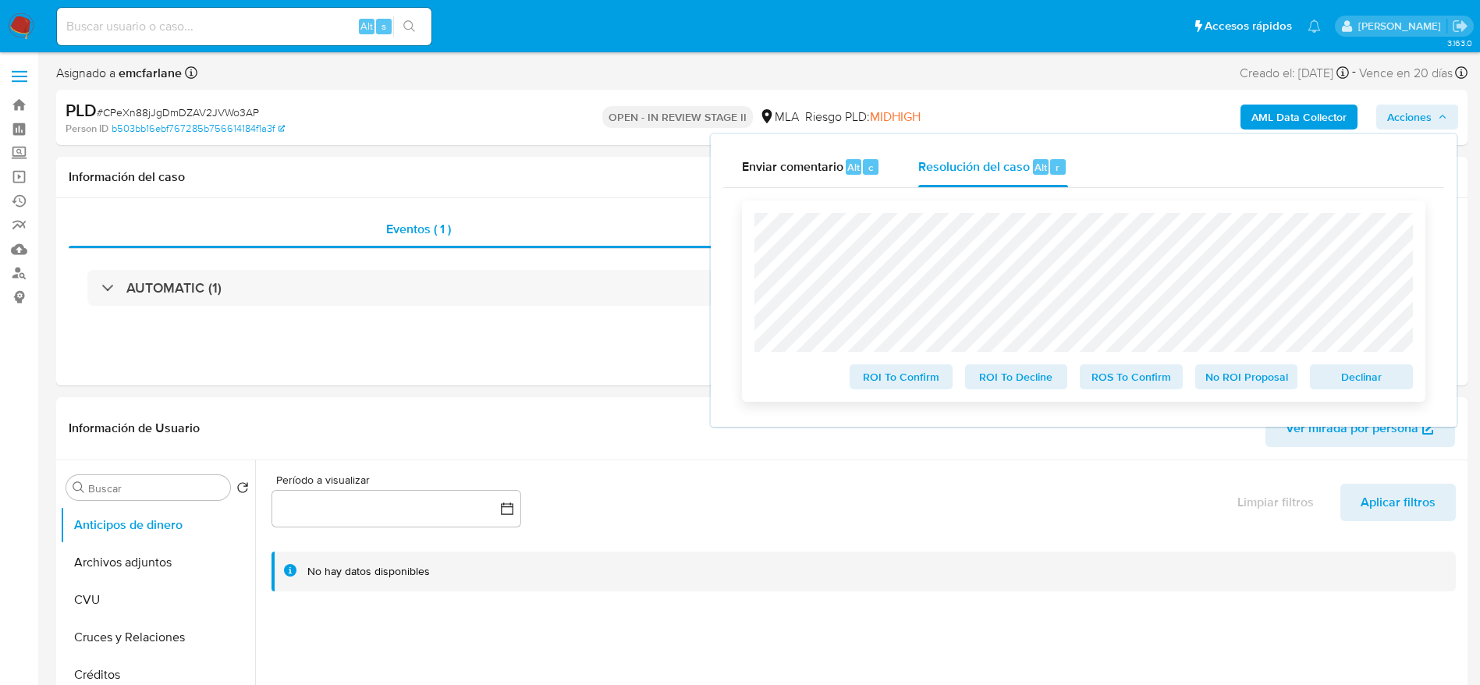
click at [1332, 387] on span "Declinar" at bounding box center [1361, 377] width 81 height 22
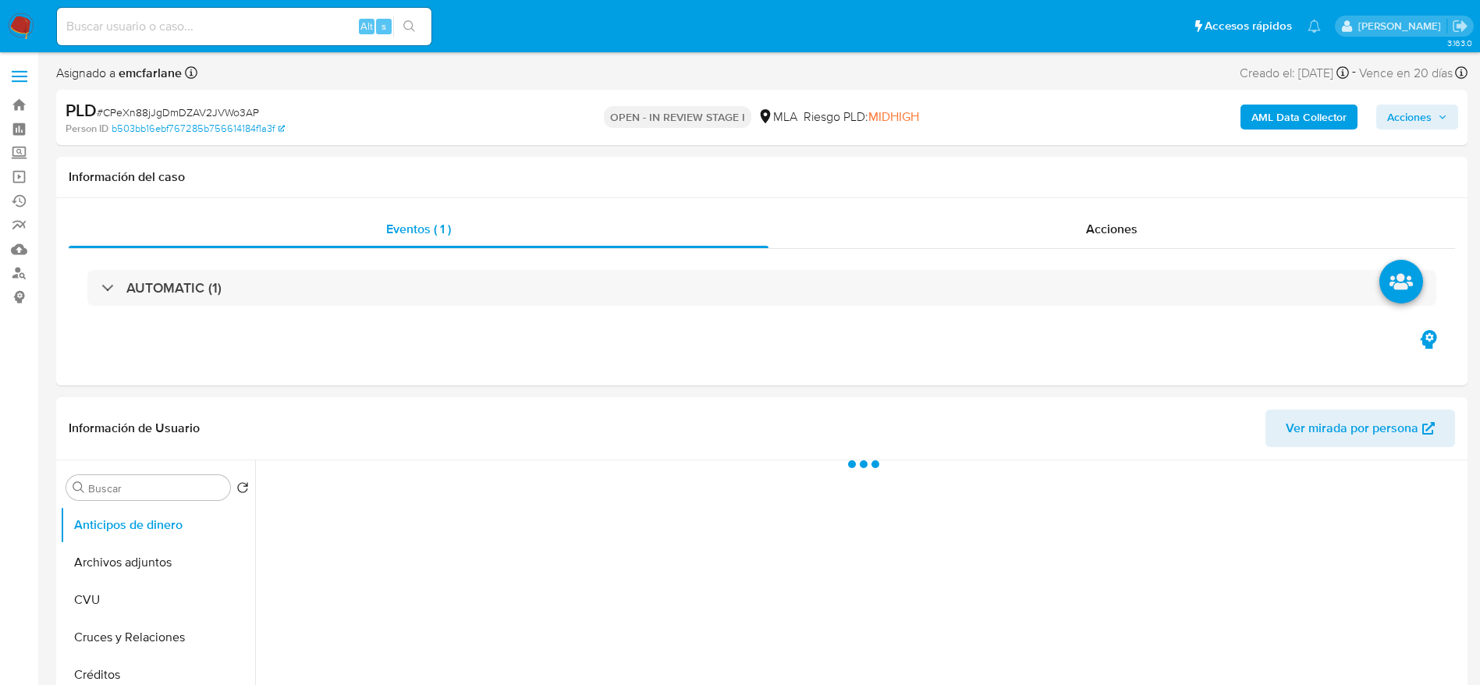
select select "10"
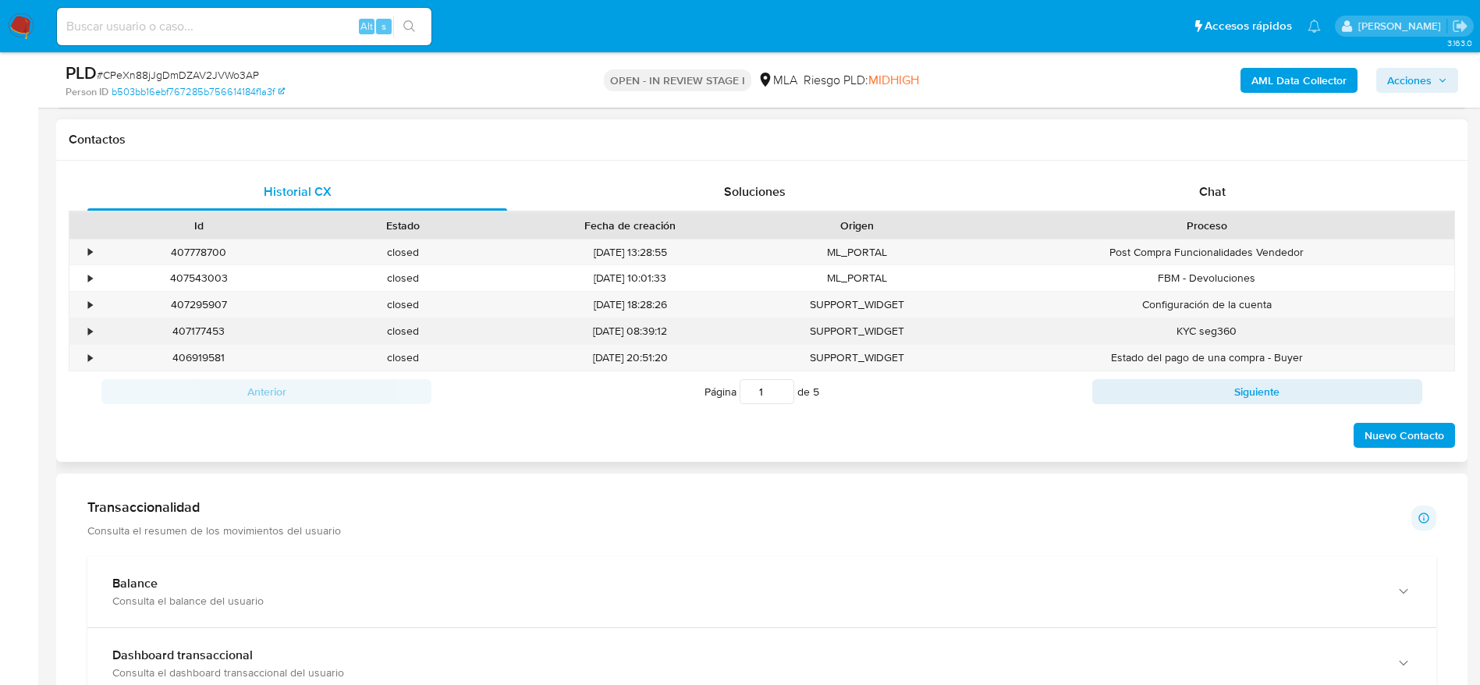
scroll to position [702, 0]
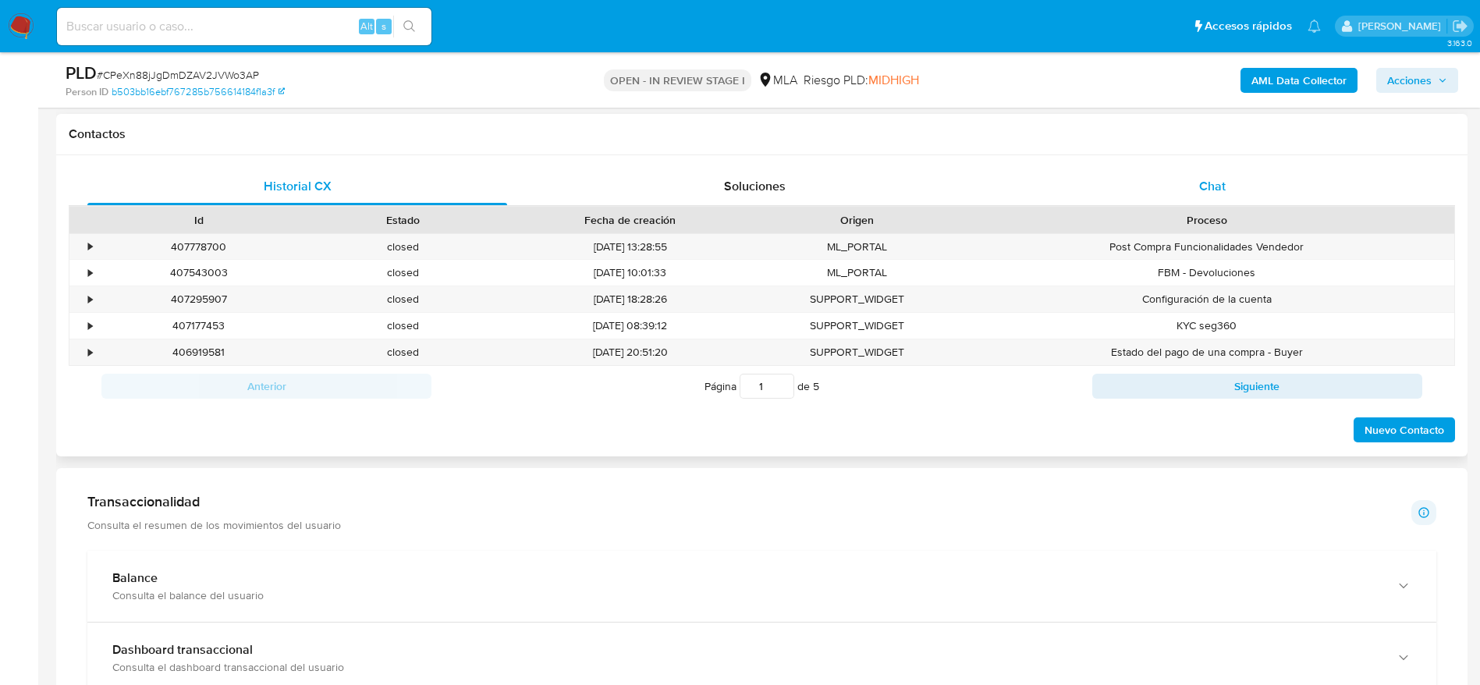
click at [1221, 201] on div "Chat" at bounding box center [1212, 186] width 420 height 37
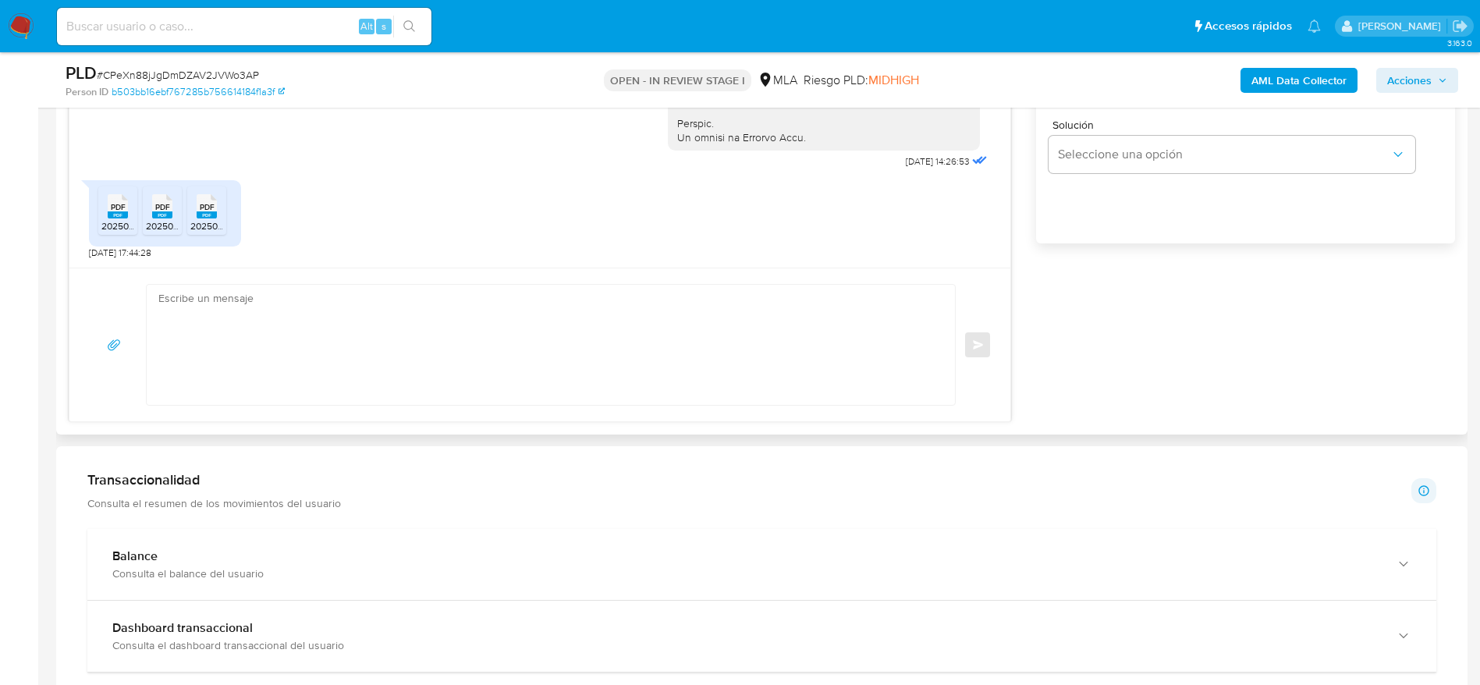
scroll to position [1053, 0]
click at [381, 364] on textarea at bounding box center [546, 343] width 777 height 120
paste textarea "Hola Pablo Sebastian Gotthelf, Muchas gracias por tu respuesta. En función de l…"
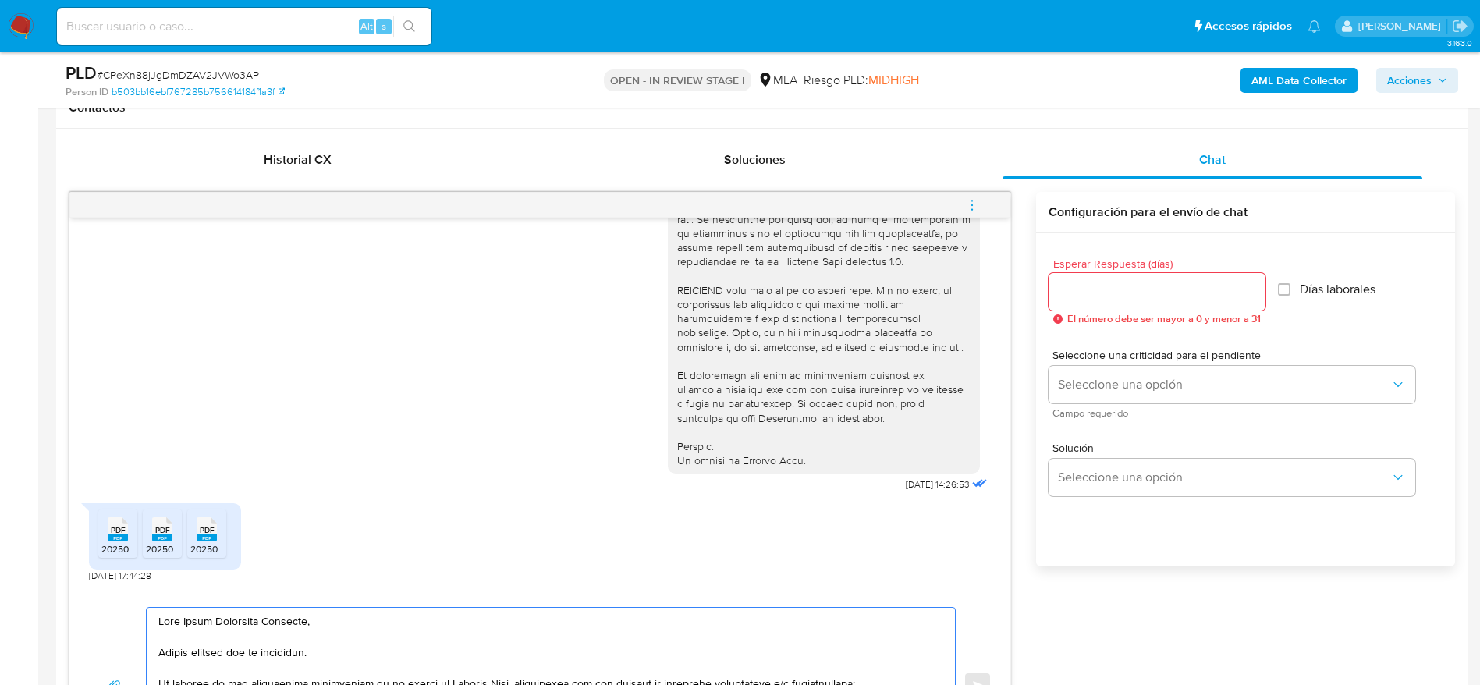
scroll to position [702, 0]
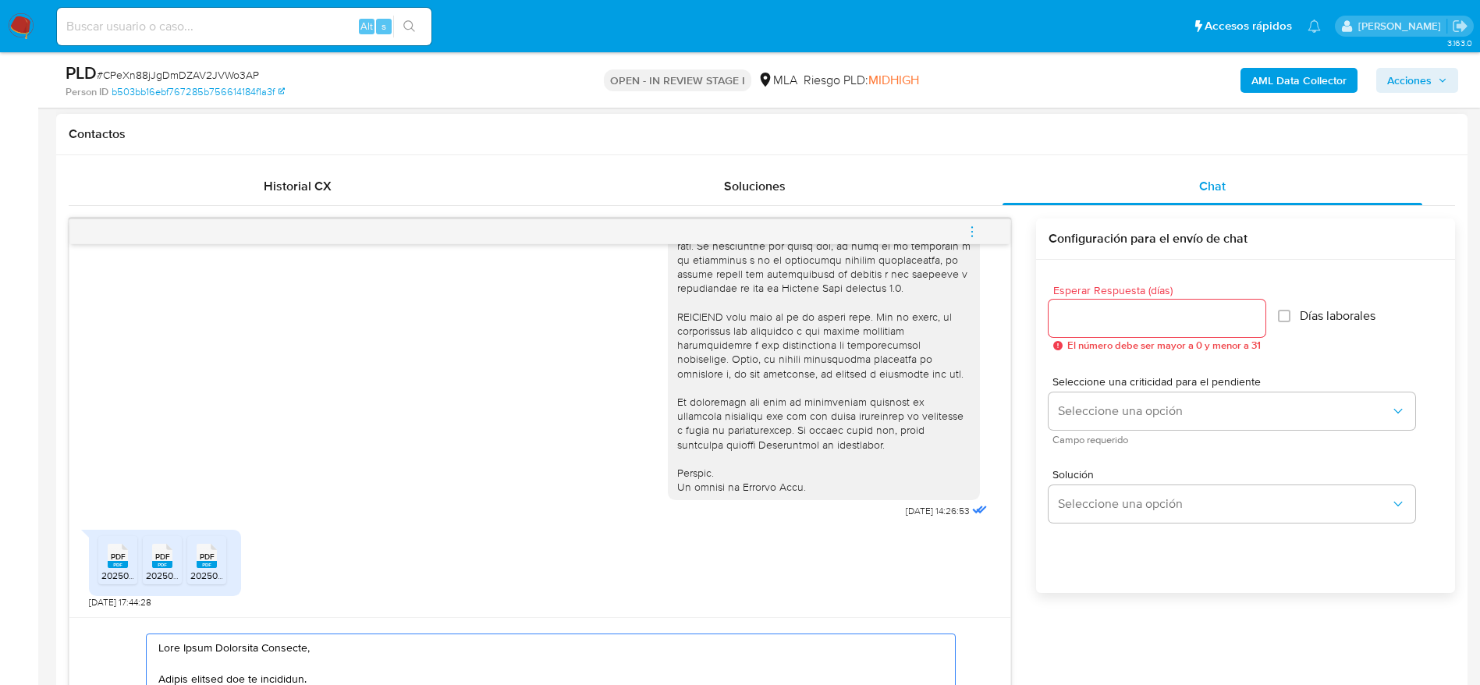
type textarea "Hola Pablo Sebastian Gotthelf, Muchas gracias por tu respuesta. En función de l…"
click at [1140, 309] on input "Esperar Respuesta (días)" at bounding box center [1156, 318] width 217 height 20
type input "1"
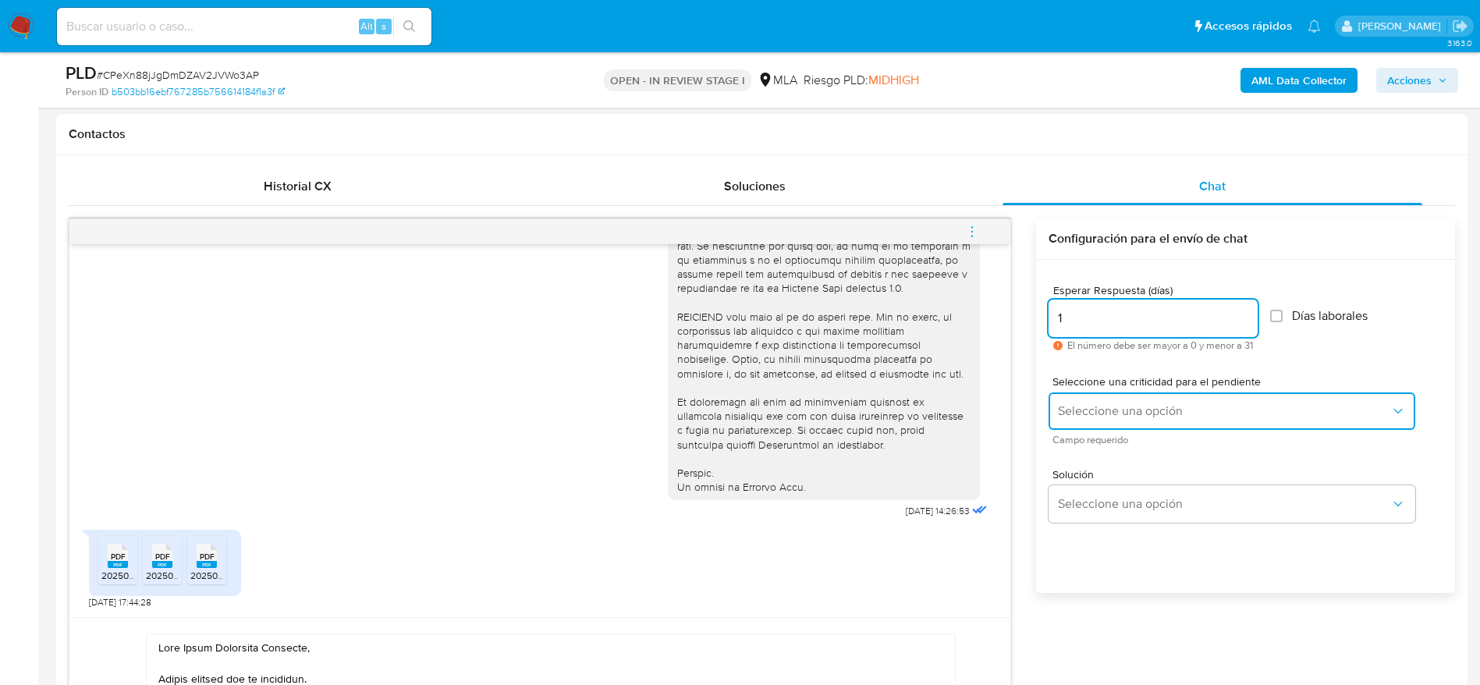
click at [1118, 415] on span "Seleccione una opción" at bounding box center [1224, 411] width 332 height 16
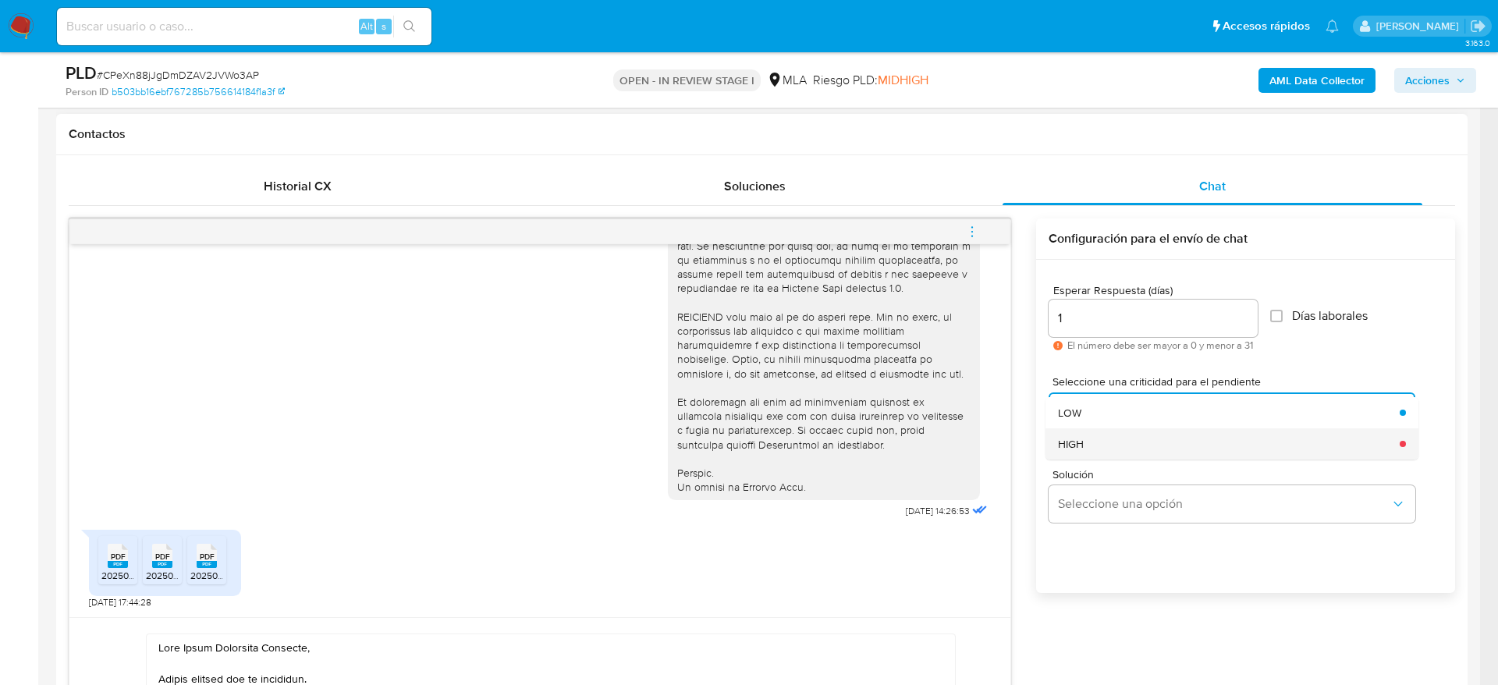
click at [1113, 448] on div "HIGH" at bounding box center [1224, 443] width 332 height 31
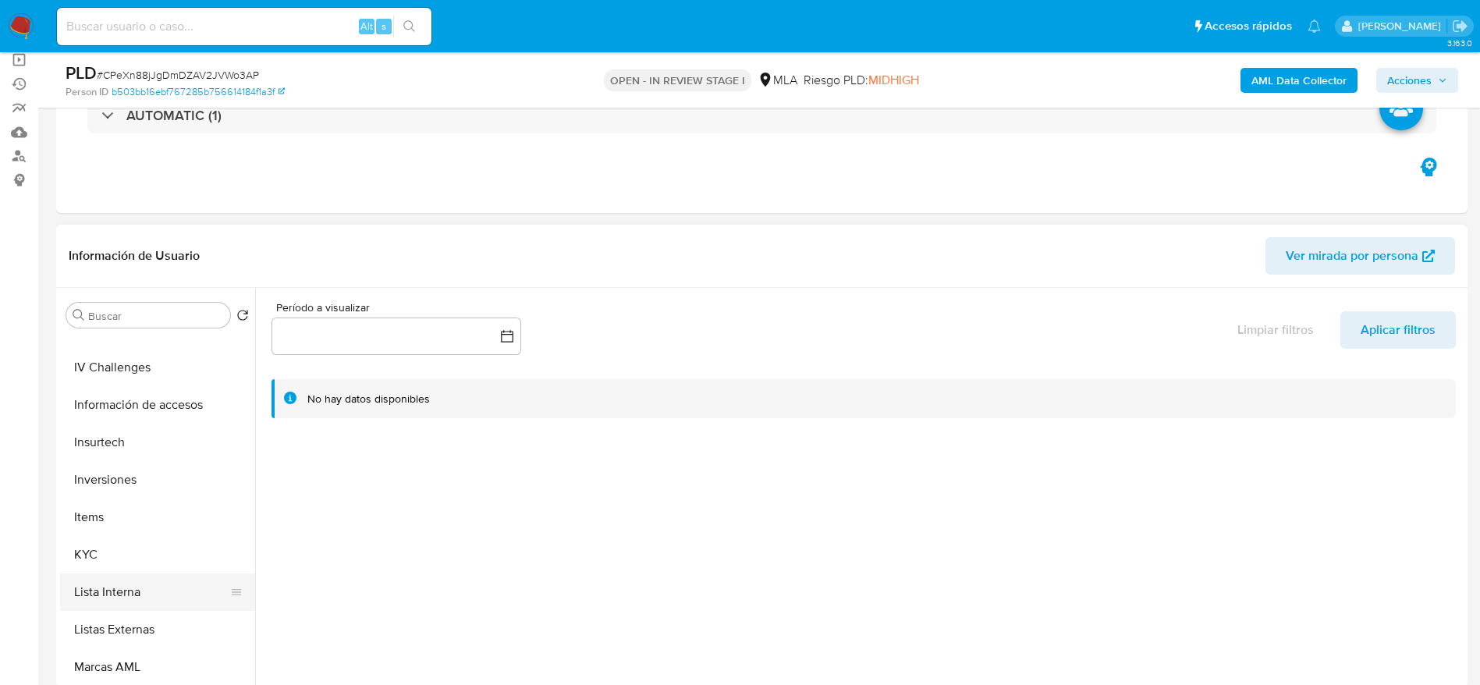
scroll to position [585, 0]
drag, startPoint x: 101, startPoint y: 562, endPoint x: 250, endPoint y: 544, distance: 150.0
click at [101, 562] on button "KYC" at bounding box center [157, 553] width 195 height 37
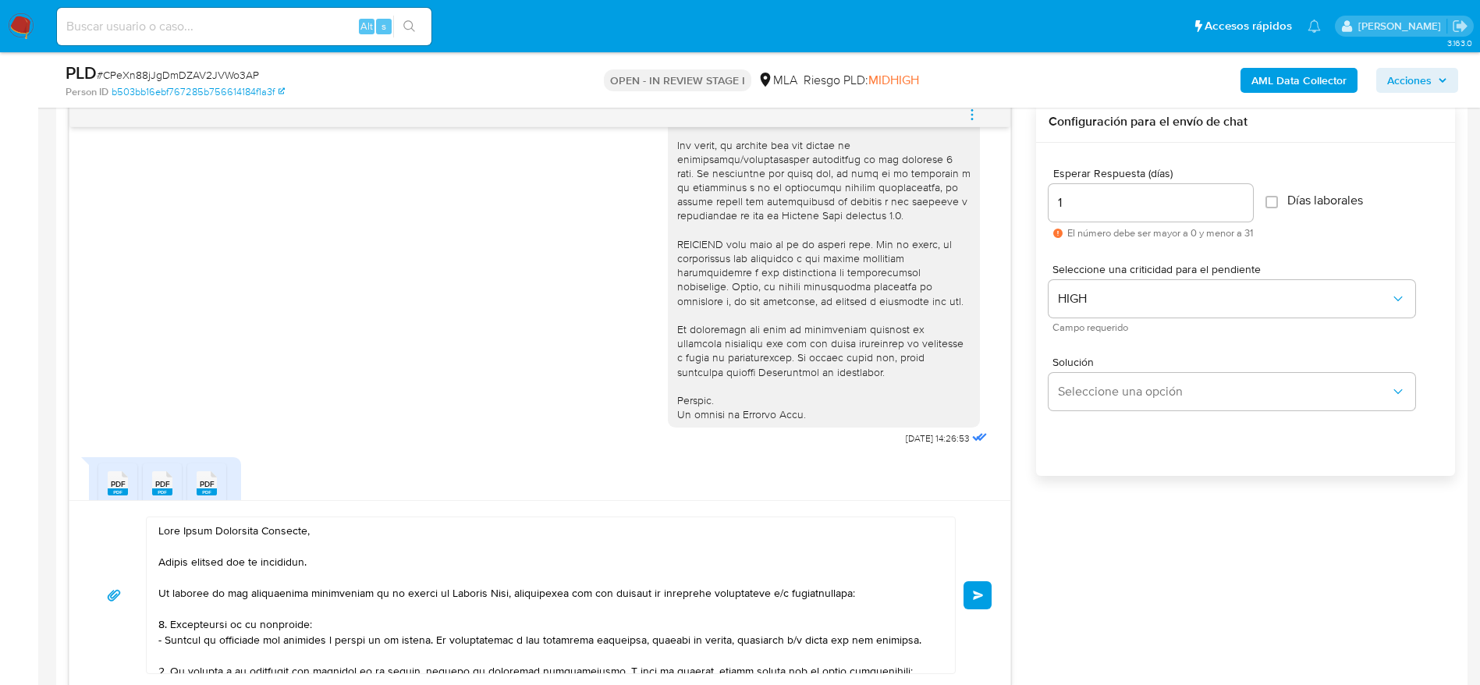
scroll to position [612, 0]
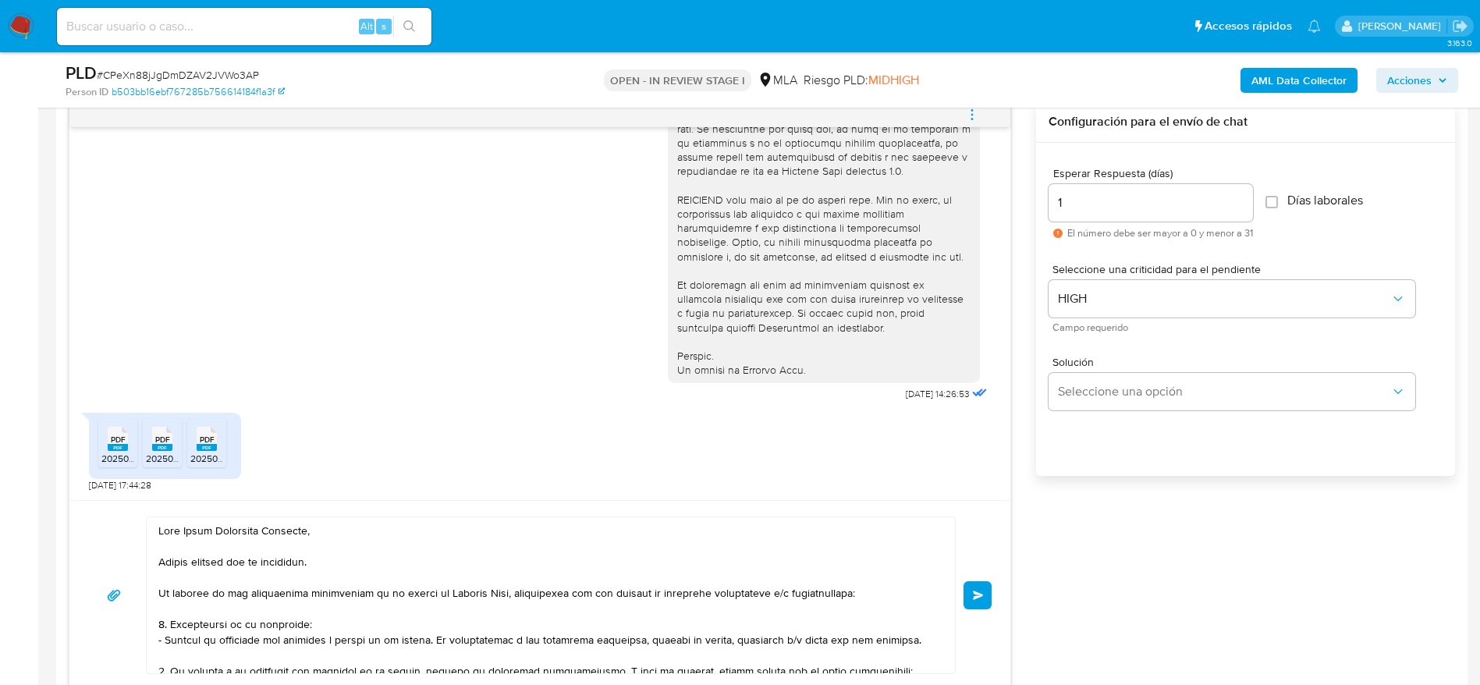
click at [976, 592] on span "Enviar" at bounding box center [978, 594] width 11 height 9
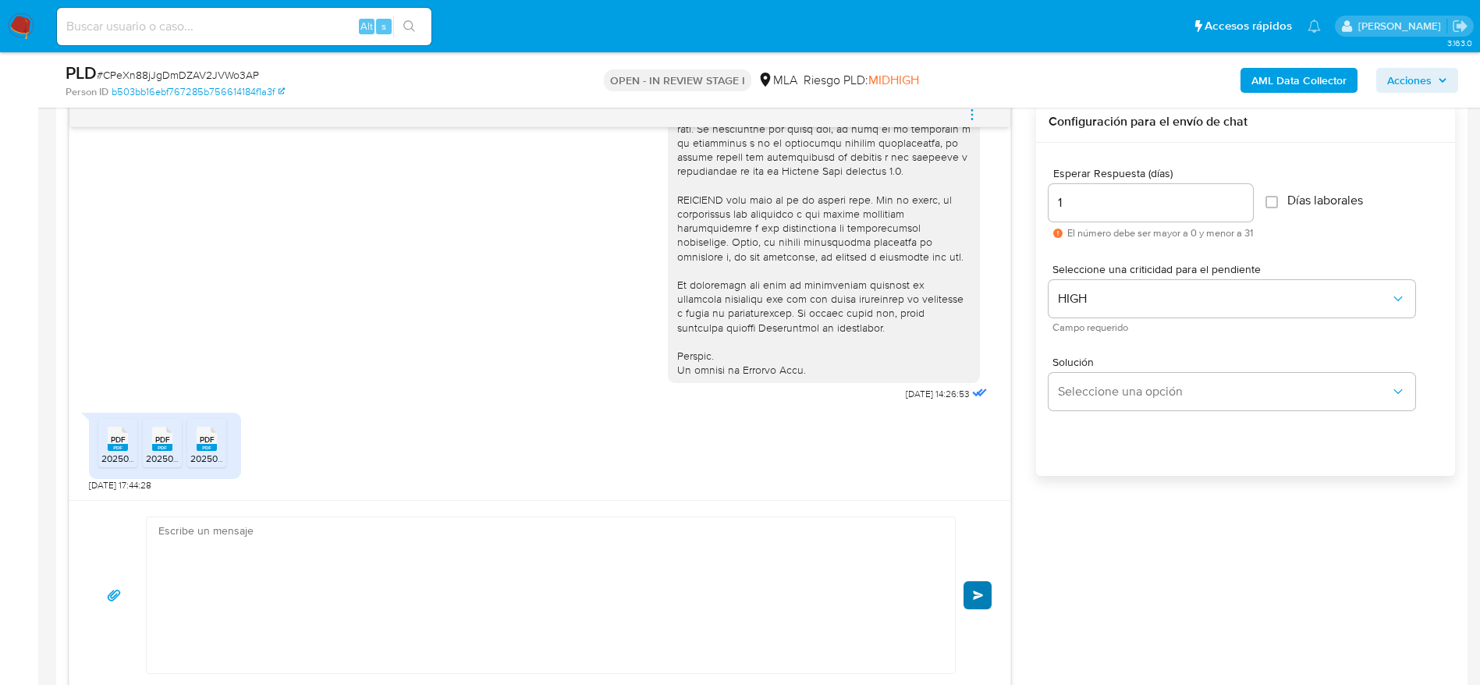
scroll to position [1452, 0]
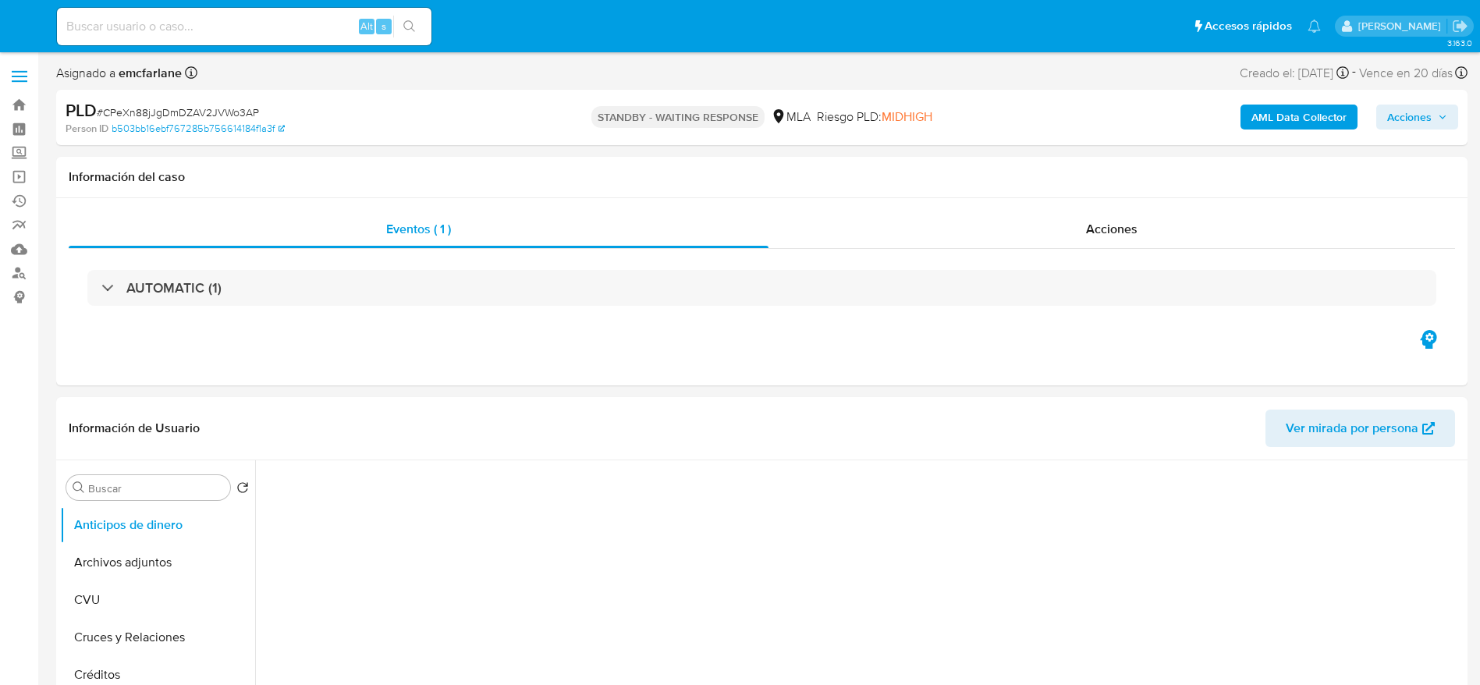
select select "10"
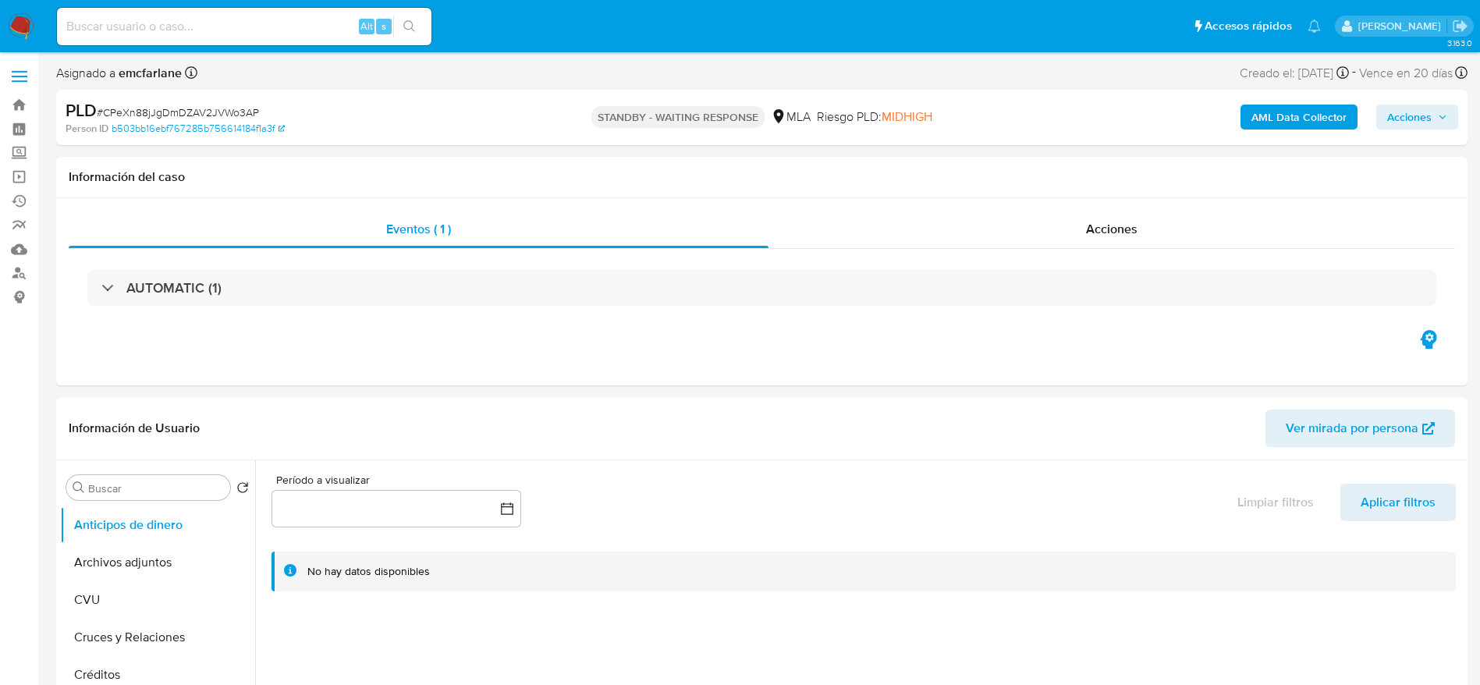
click at [281, 31] on input at bounding box center [244, 26] width 374 height 20
paste input "YKEUUSi2KE7mdQjgYiE6j5NY"
type input "YKEUUSi2KE7mdQjgYiE6j5NY"
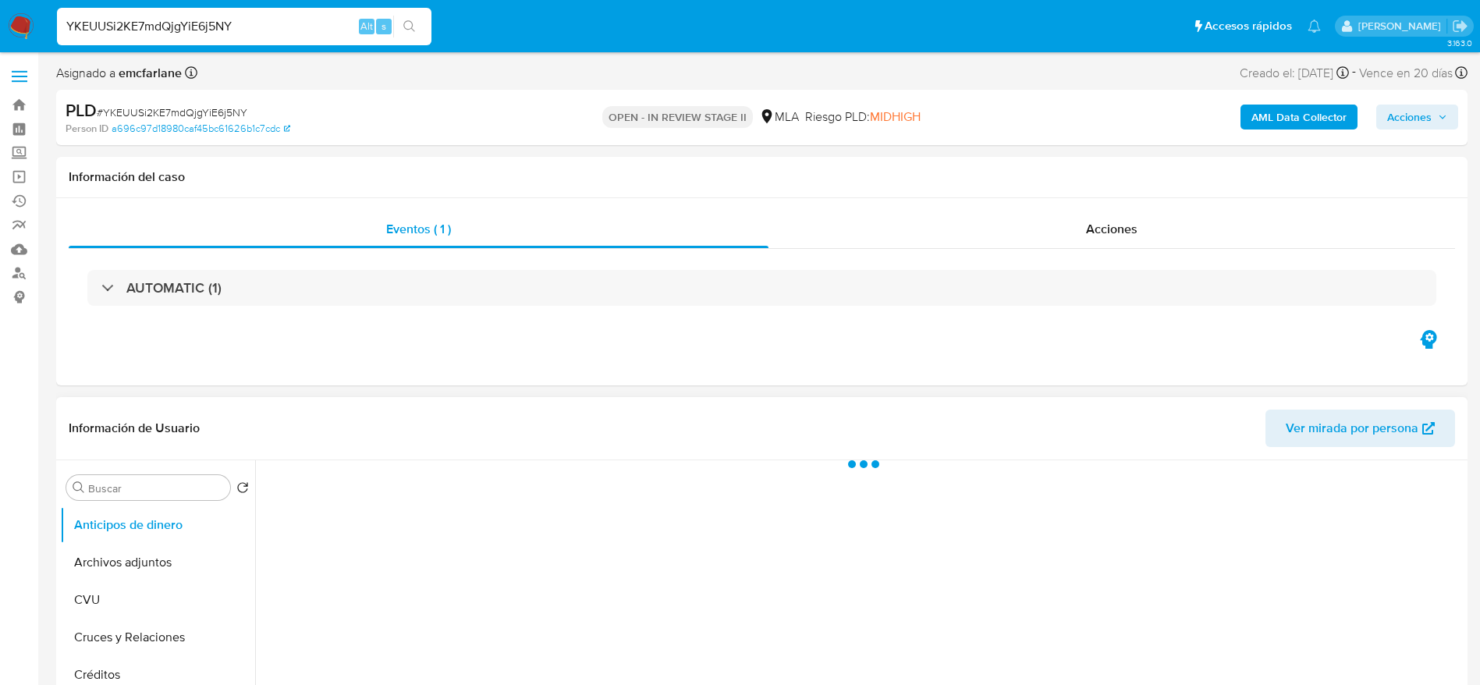
select select "10"
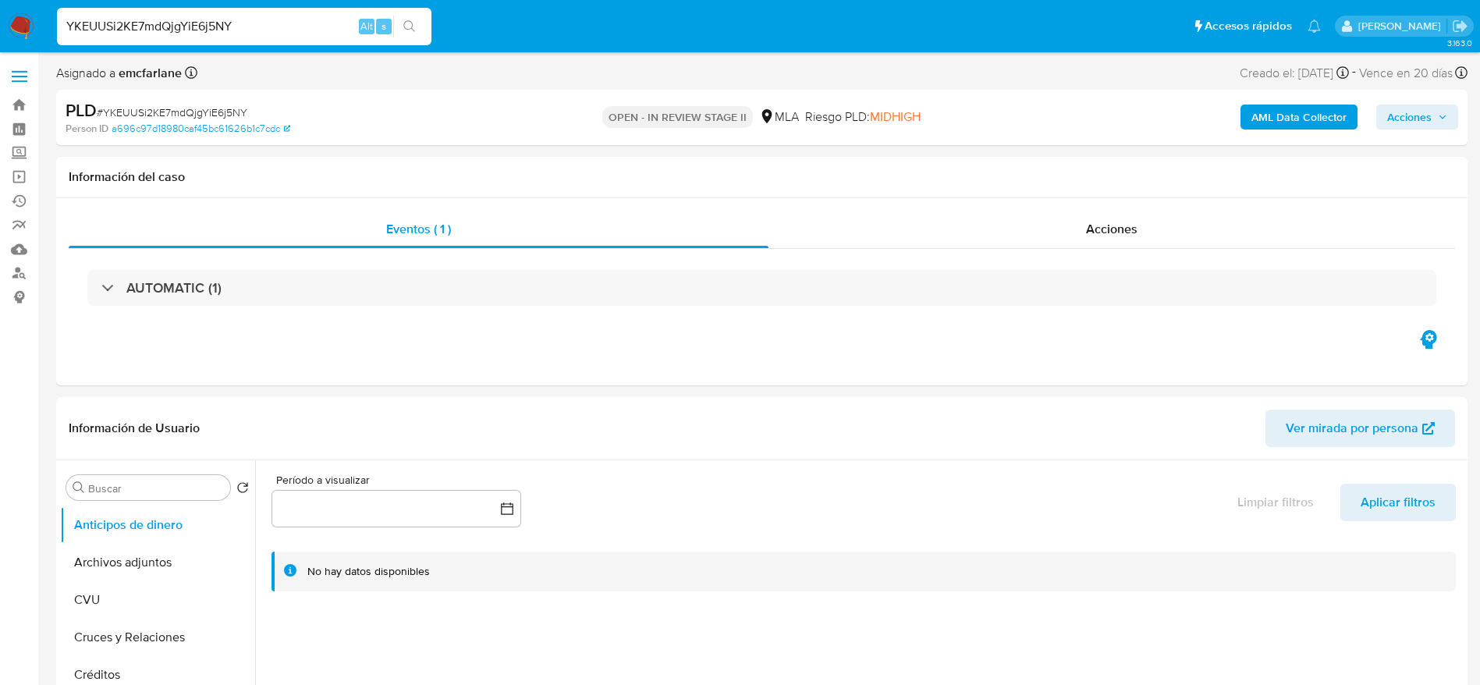
click at [1419, 110] on span "Acciones" at bounding box center [1409, 117] width 44 height 25
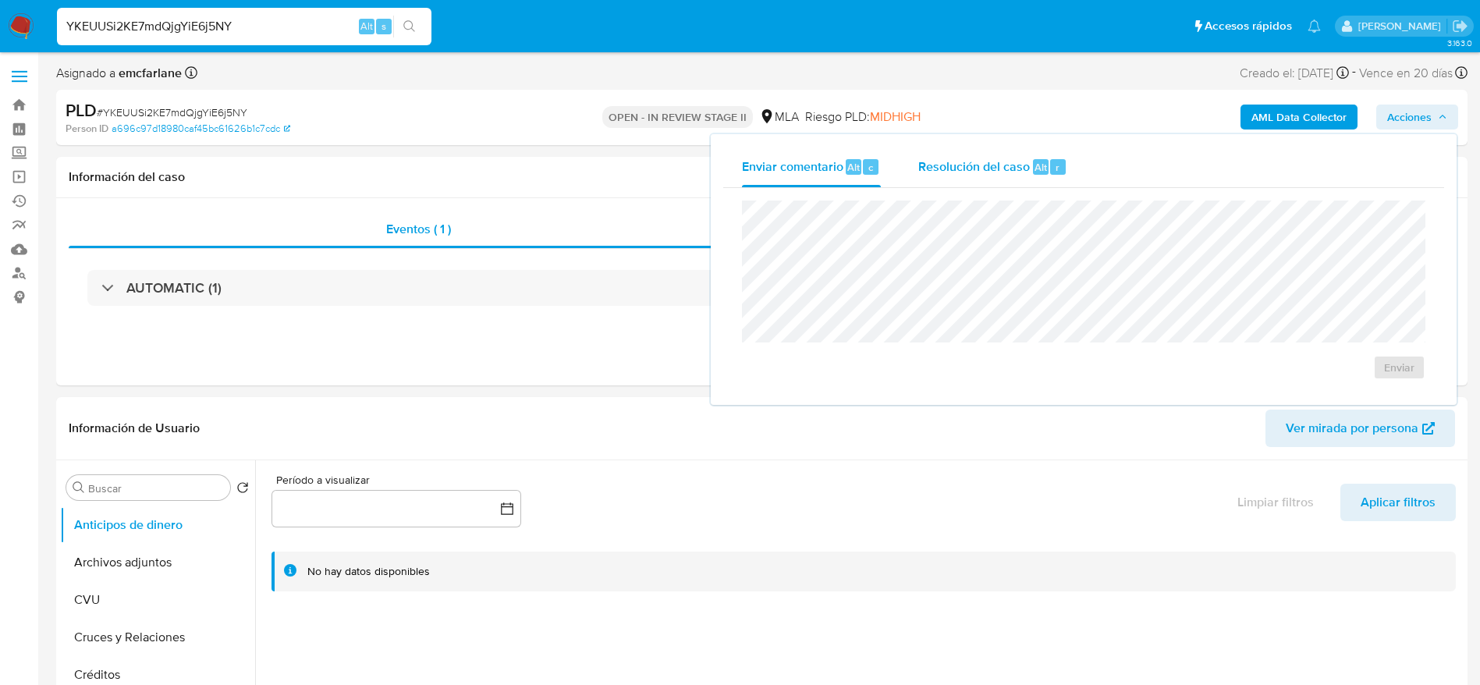
click at [991, 167] on span "Resolución del caso" at bounding box center [974, 167] width 112 height 18
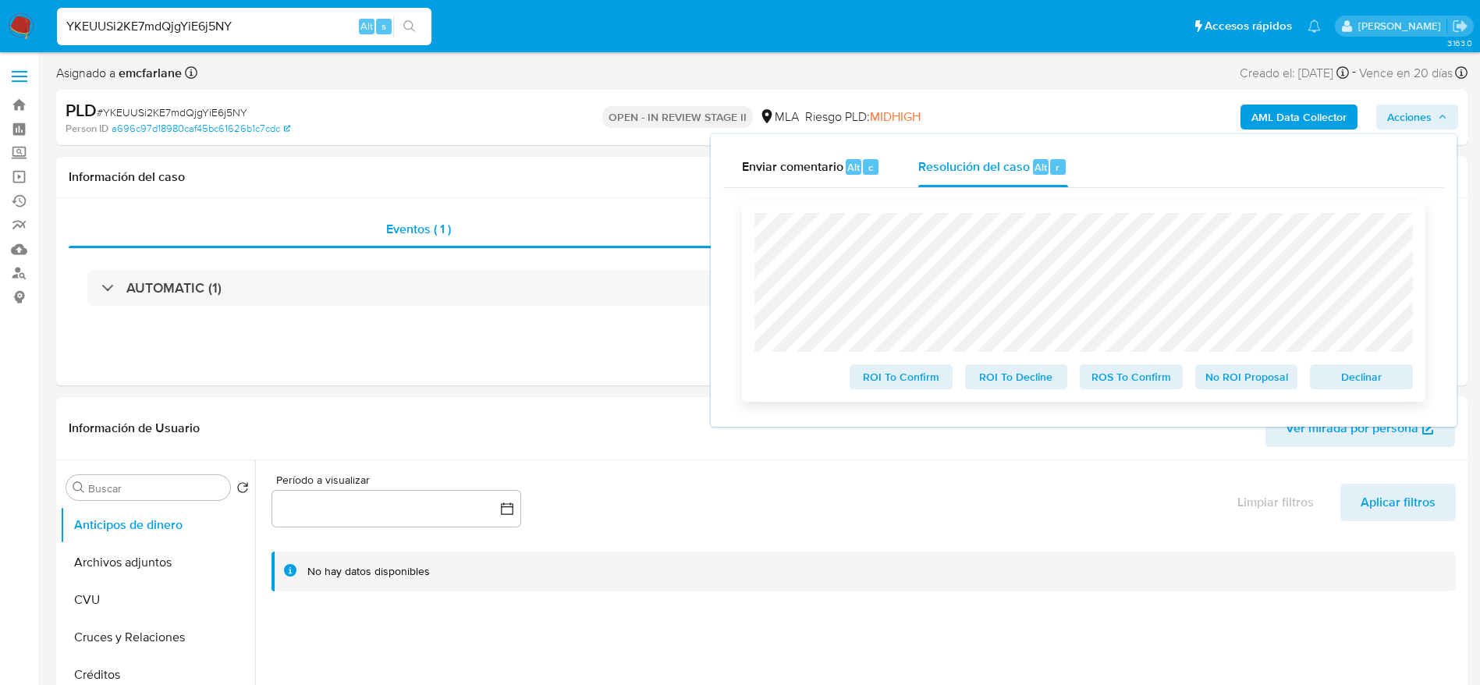
click at [1367, 381] on span "Declinar" at bounding box center [1361, 377] width 81 height 22
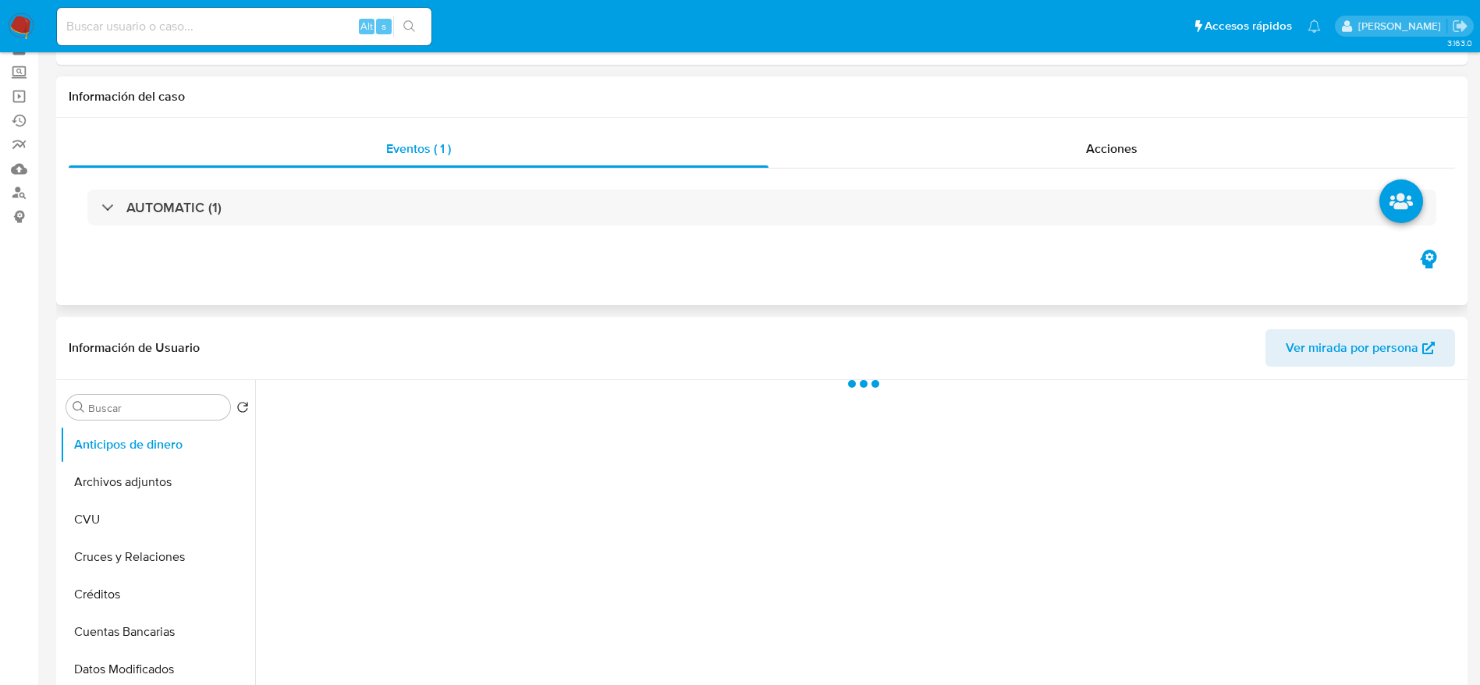
scroll to position [117, 0]
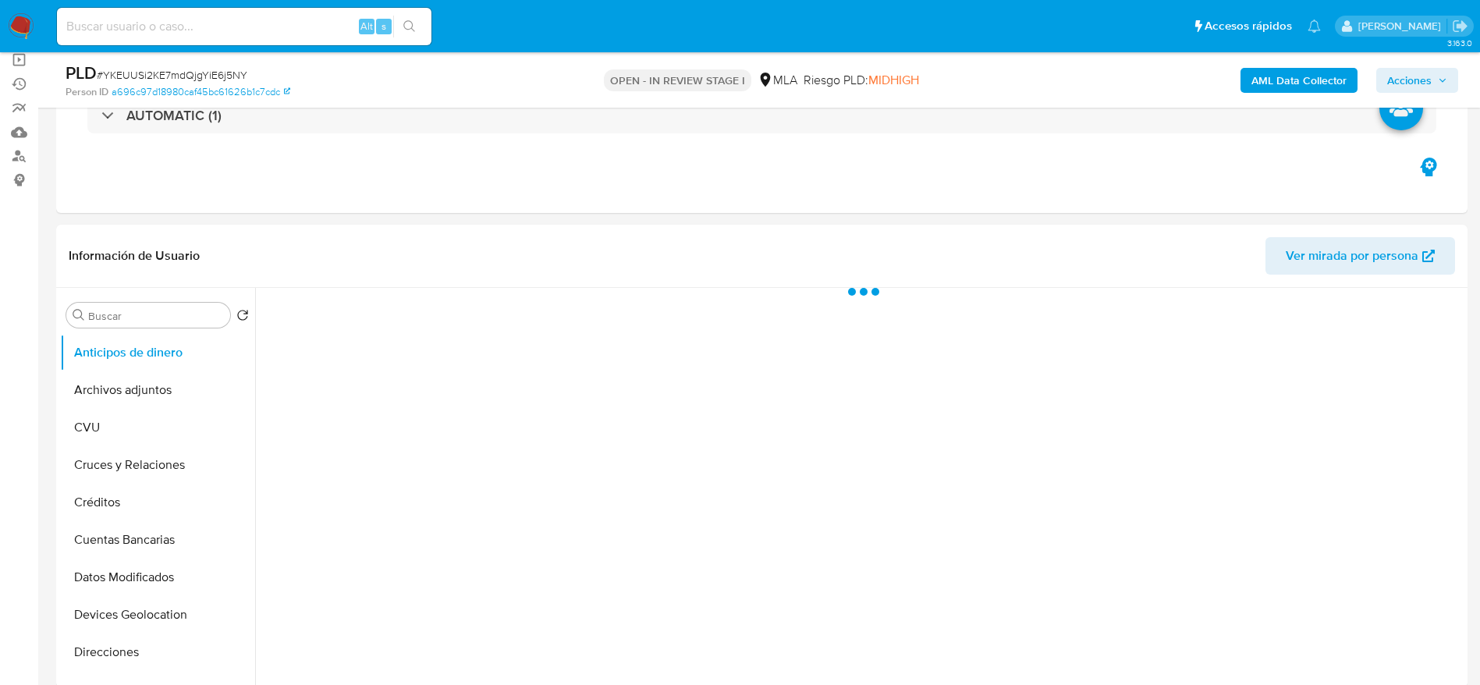
select select "10"
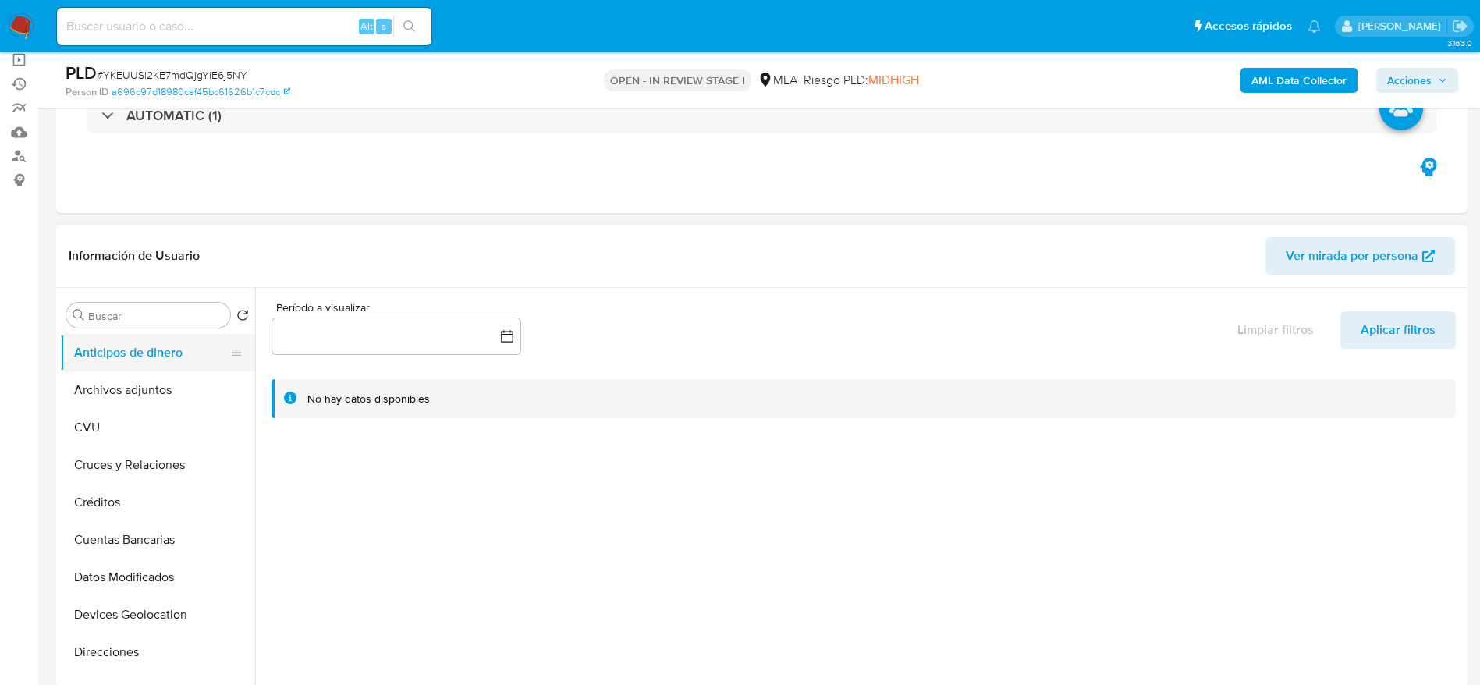
click at [109, 363] on button "Anticipos de dinero" at bounding box center [151, 352] width 183 height 37
click at [115, 385] on button "Archivos adjuntos" at bounding box center [151, 389] width 183 height 37
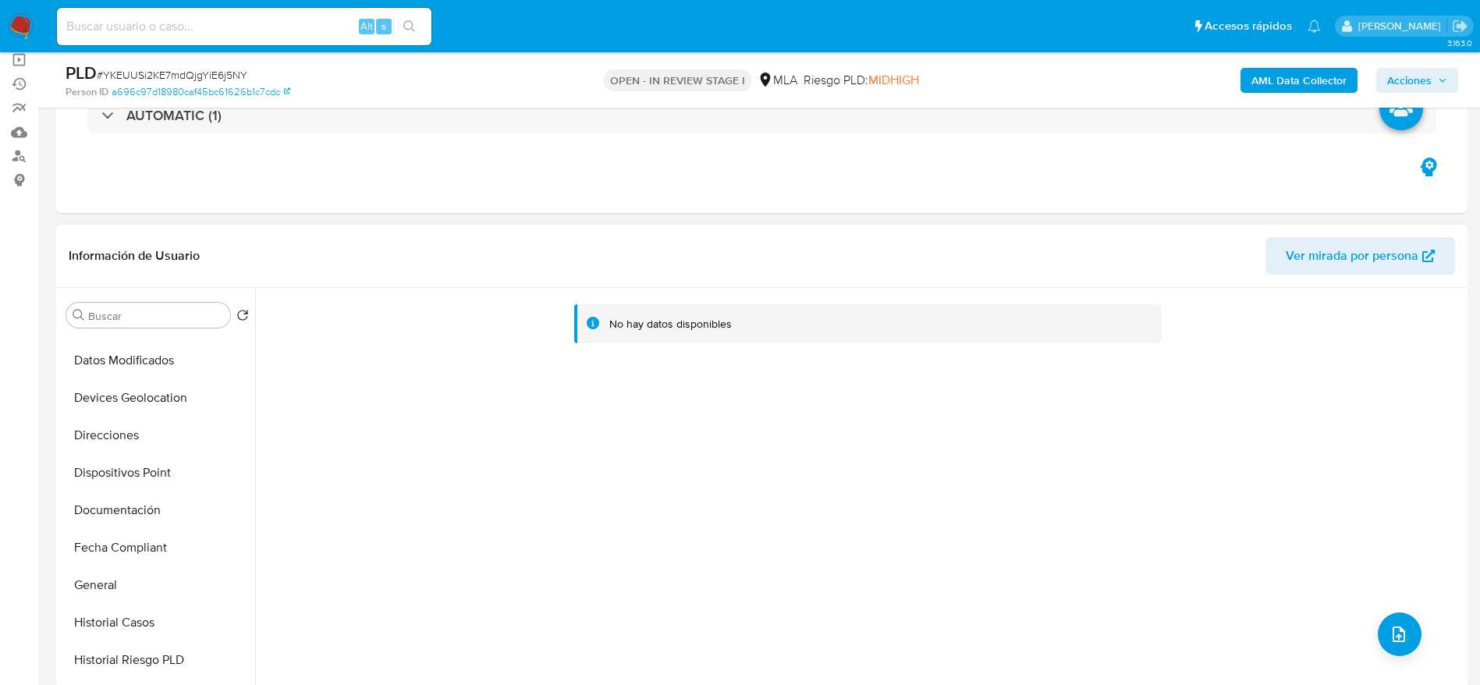
scroll to position [234, 0]
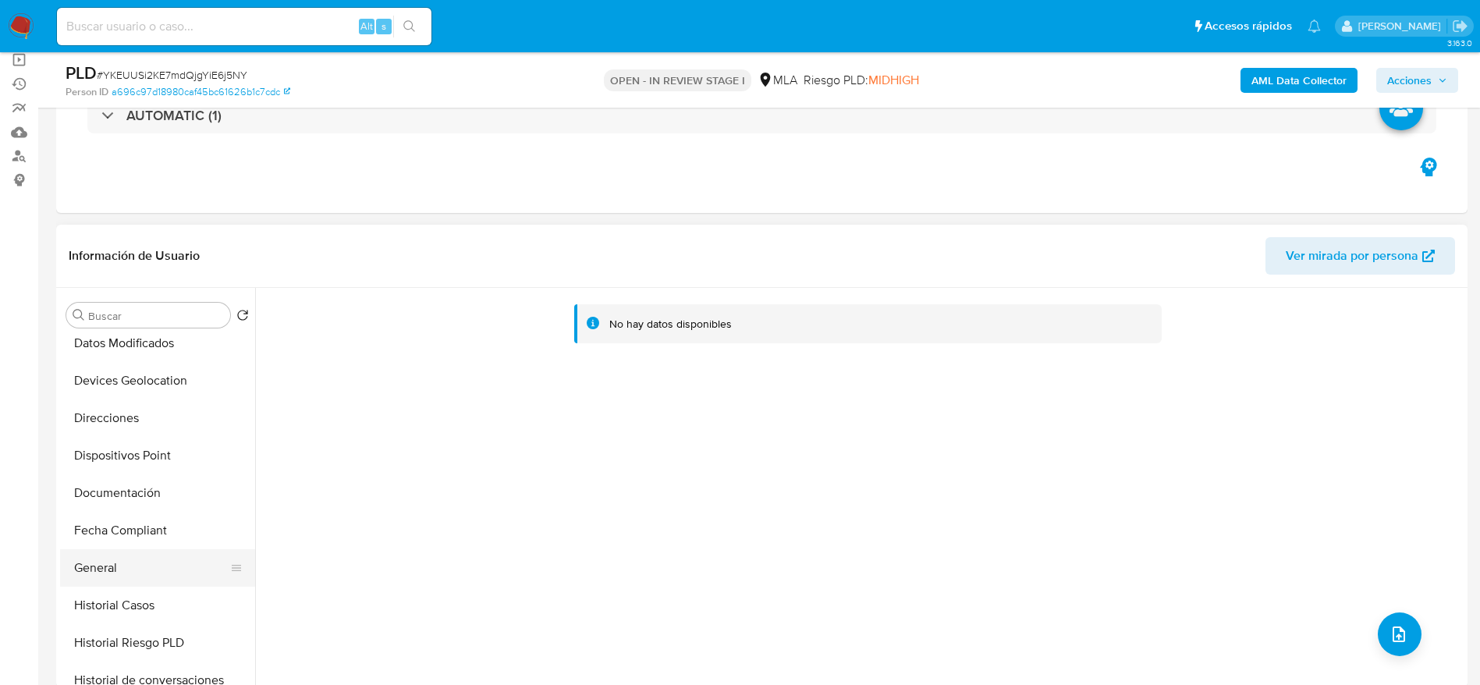
click at [120, 560] on button "General" at bounding box center [151, 567] width 183 height 37
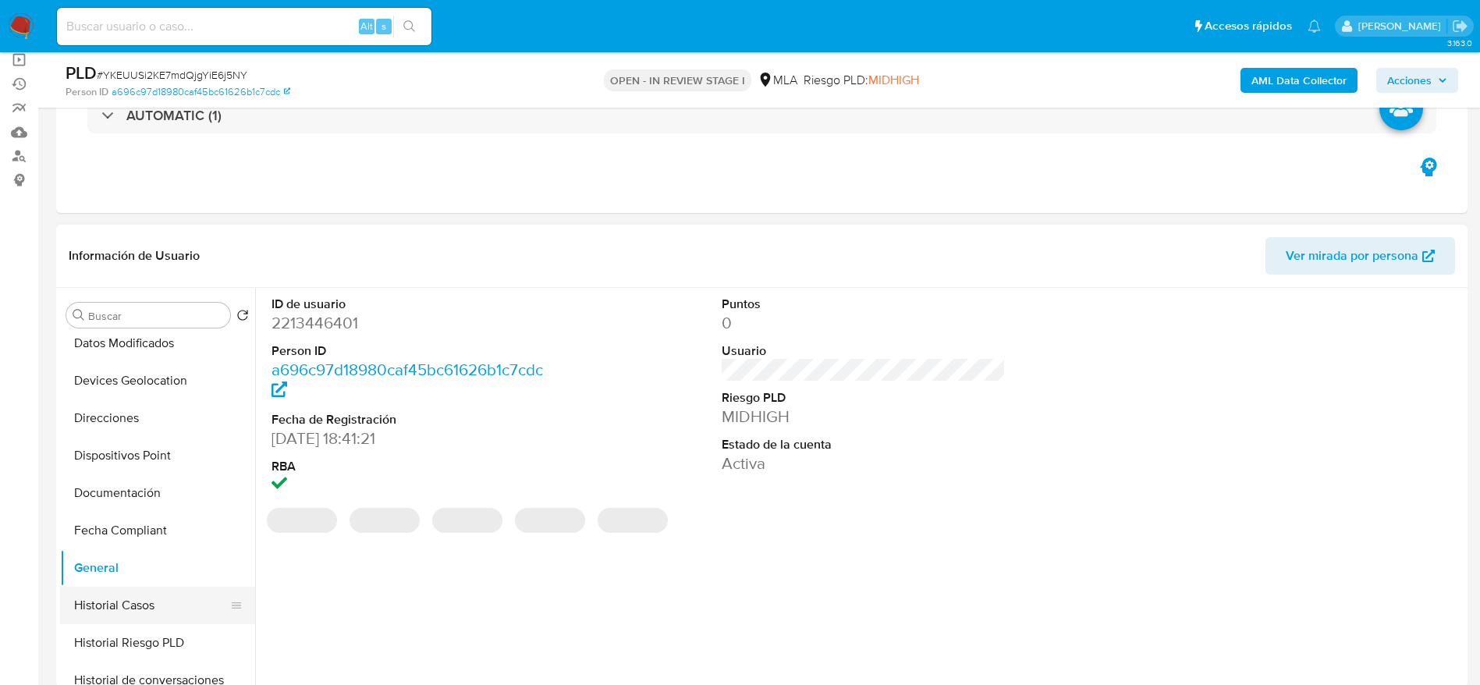
click at [128, 599] on button "Historial Casos" at bounding box center [151, 605] width 183 height 37
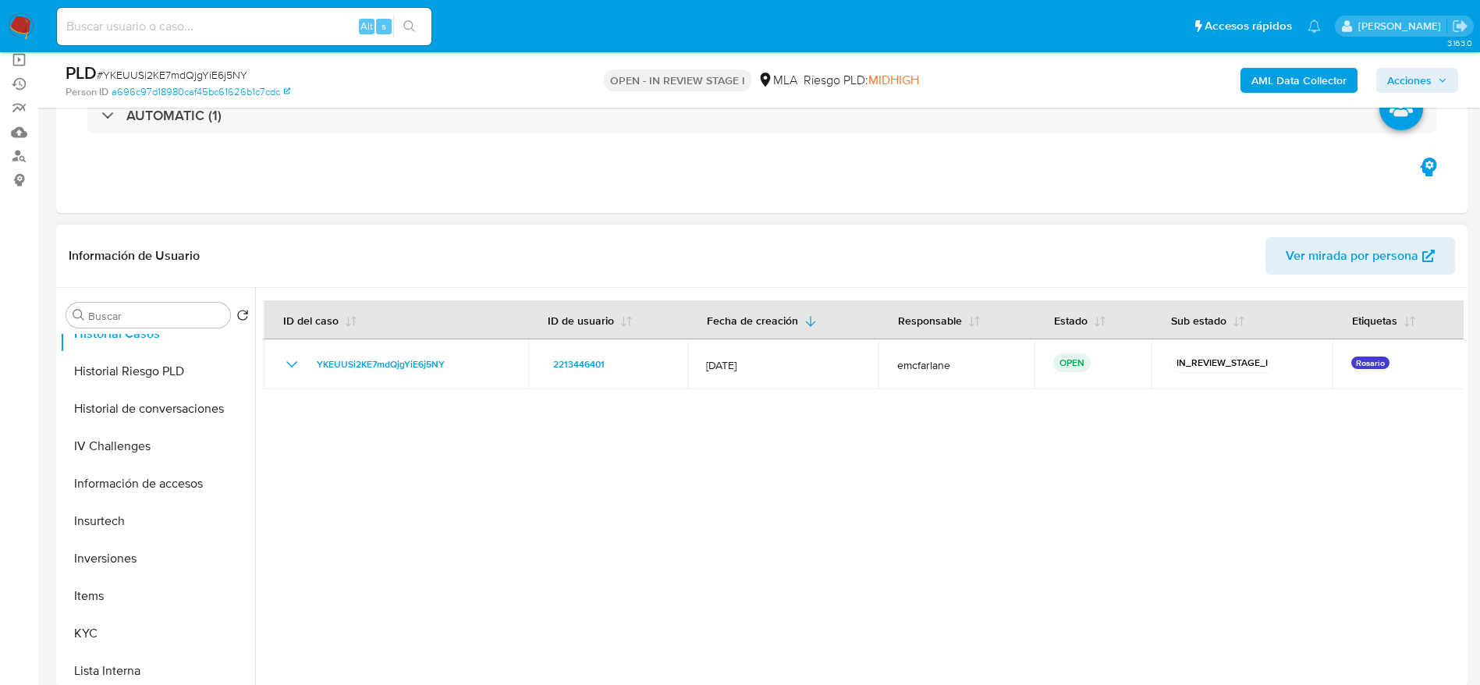
scroll to position [585, 0]
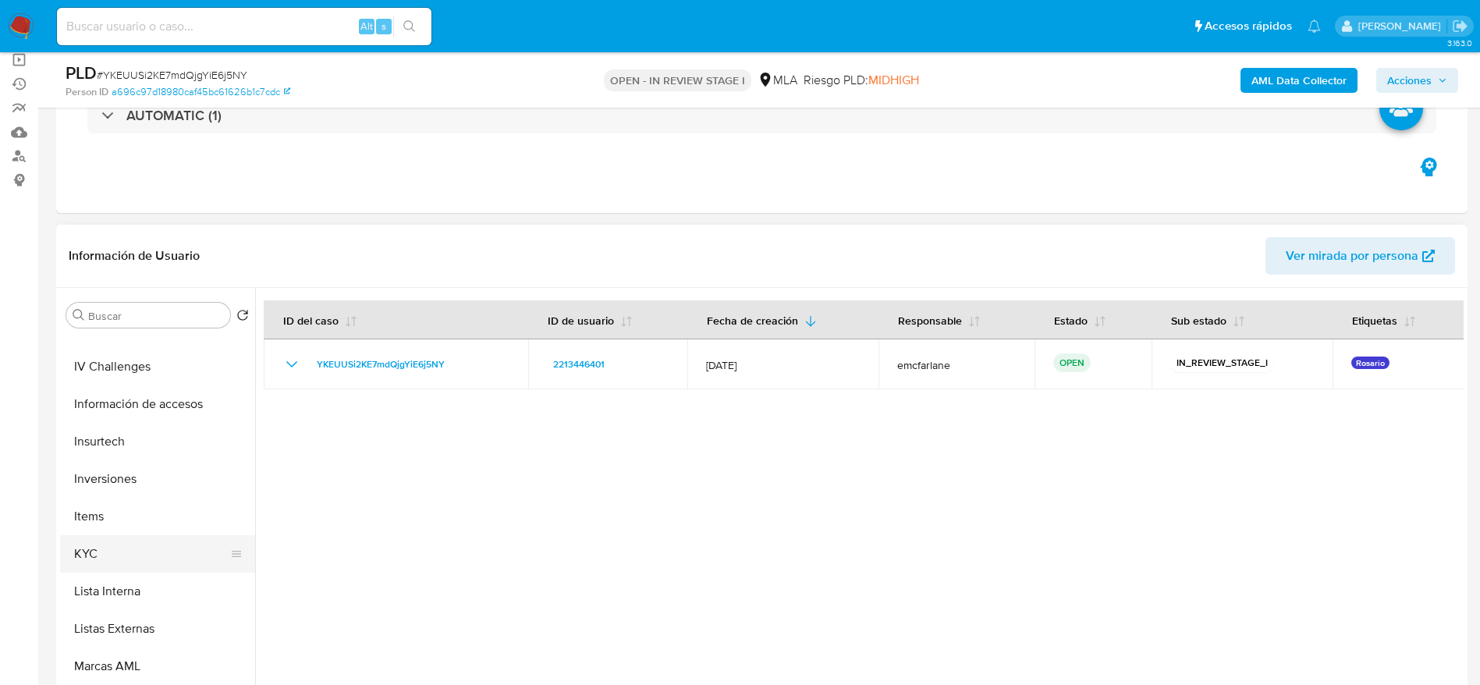
click at [123, 555] on button "KYC" at bounding box center [151, 553] width 183 height 37
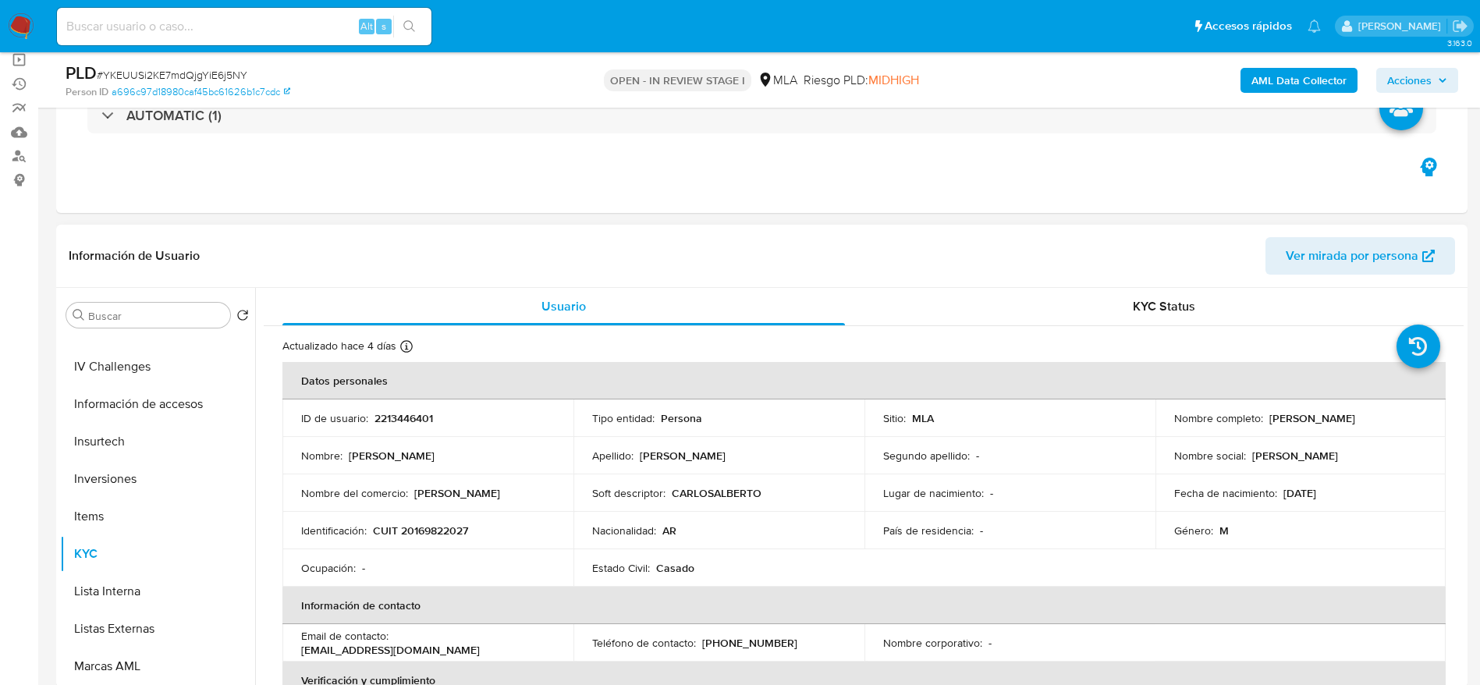
click at [411, 421] on p "2213446401" at bounding box center [403, 418] width 58 height 14
copy p "2213446401"
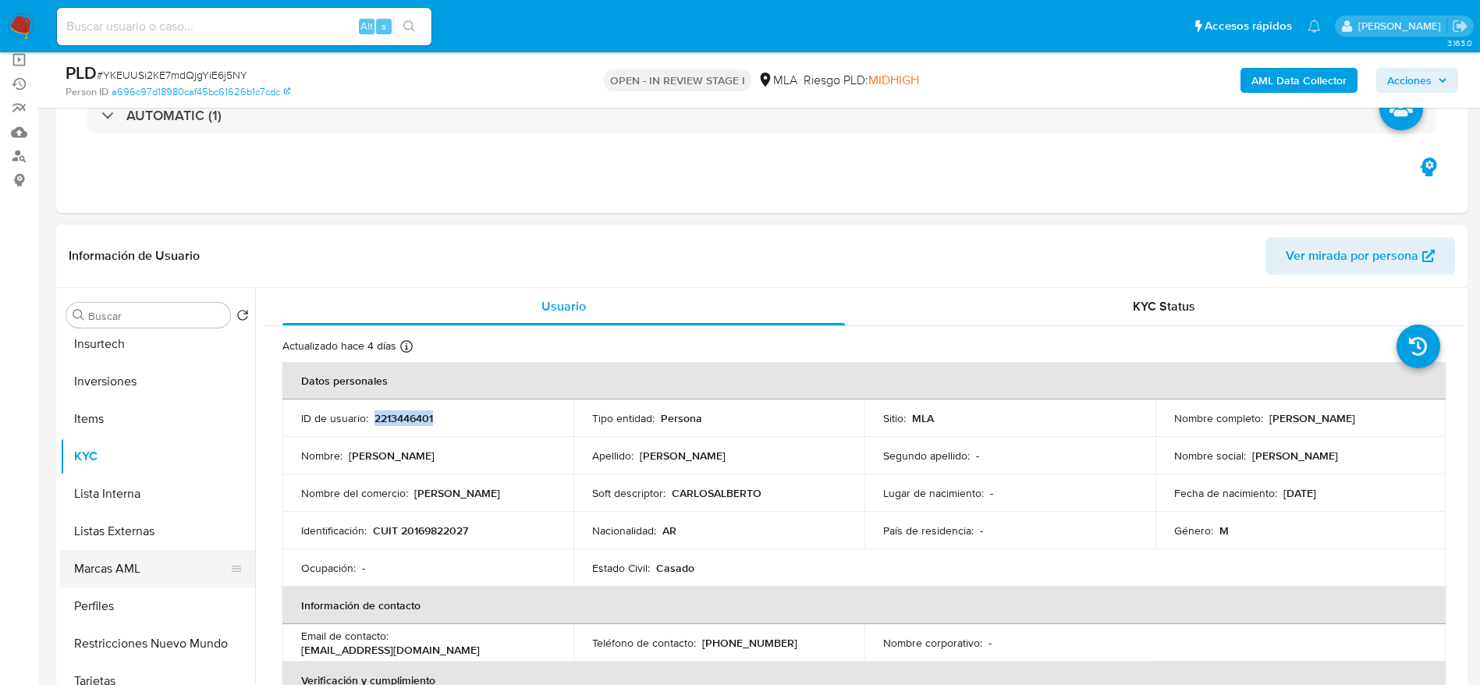
scroll to position [819, 0]
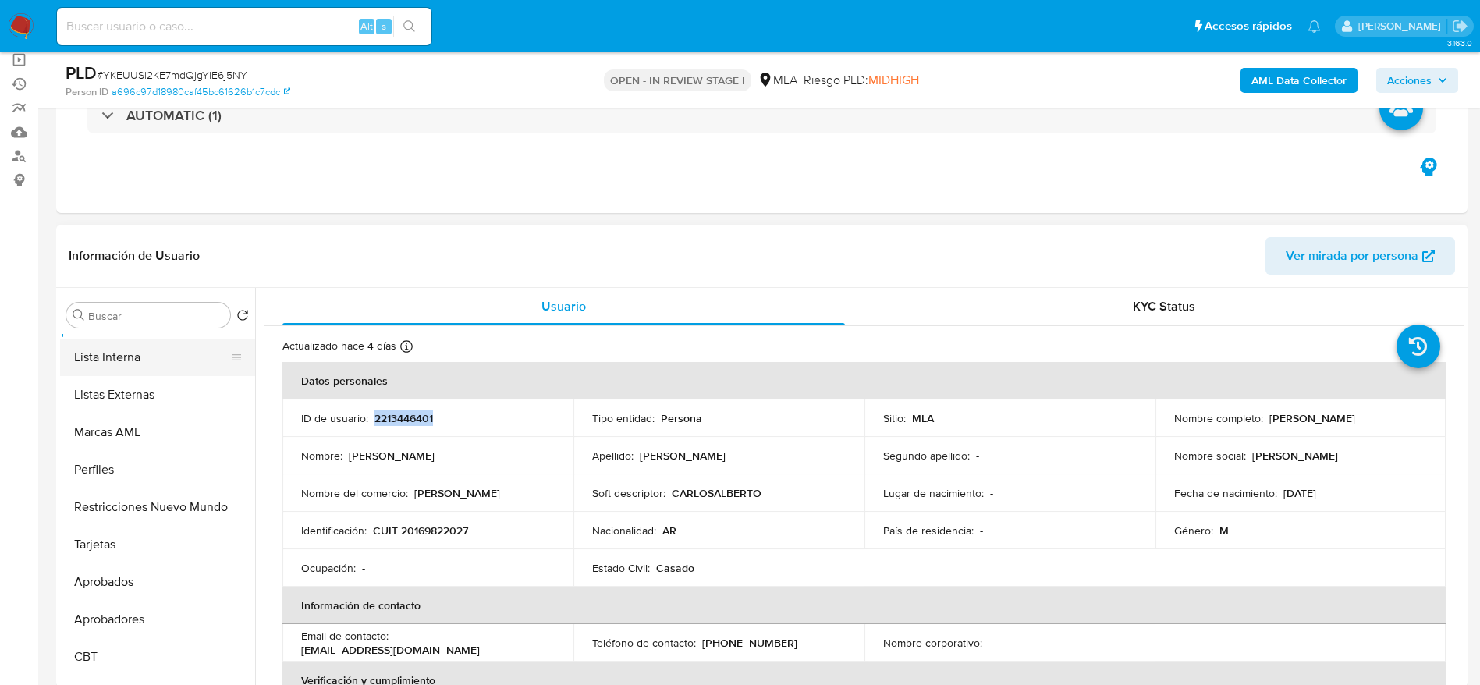
click at [119, 367] on button "Lista Interna" at bounding box center [151, 357] width 183 height 37
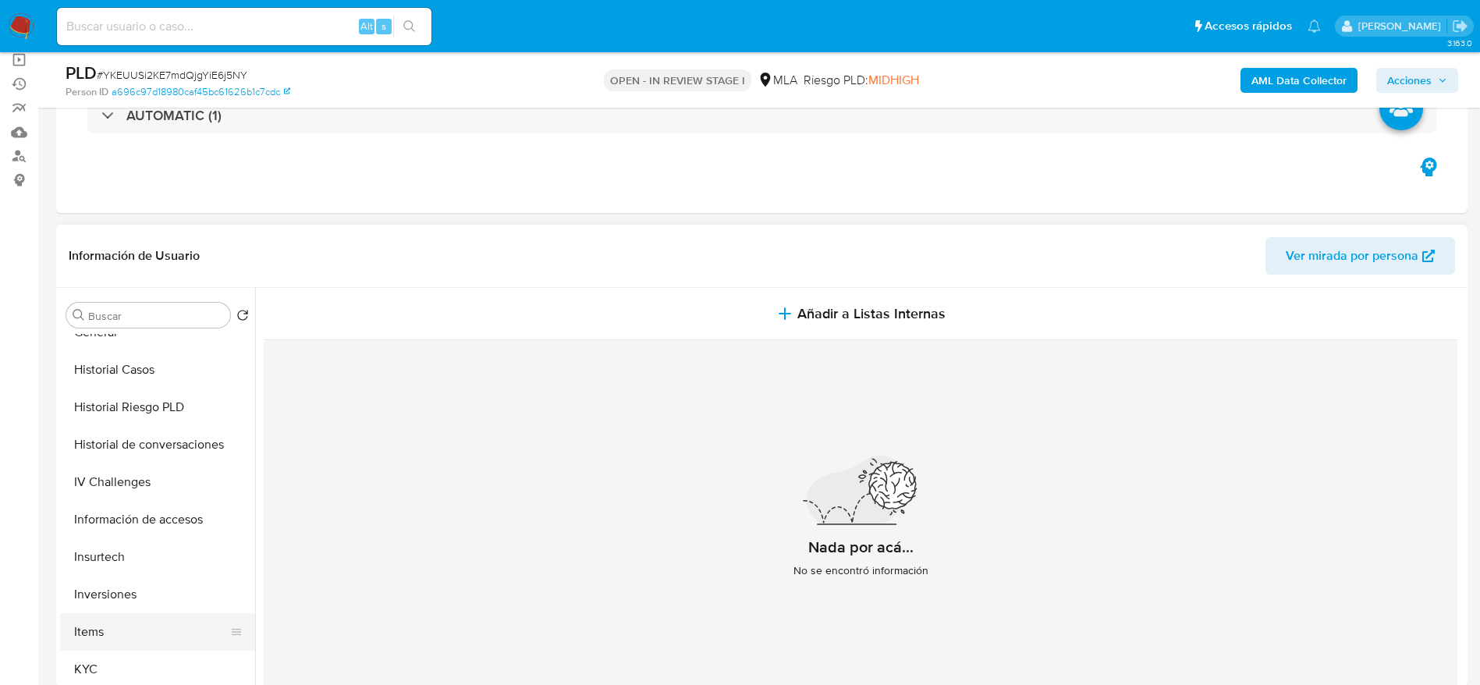
scroll to position [585, 0]
click at [103, 536] on button "KYC" at bounding box center [151, 553] width 183 height 37
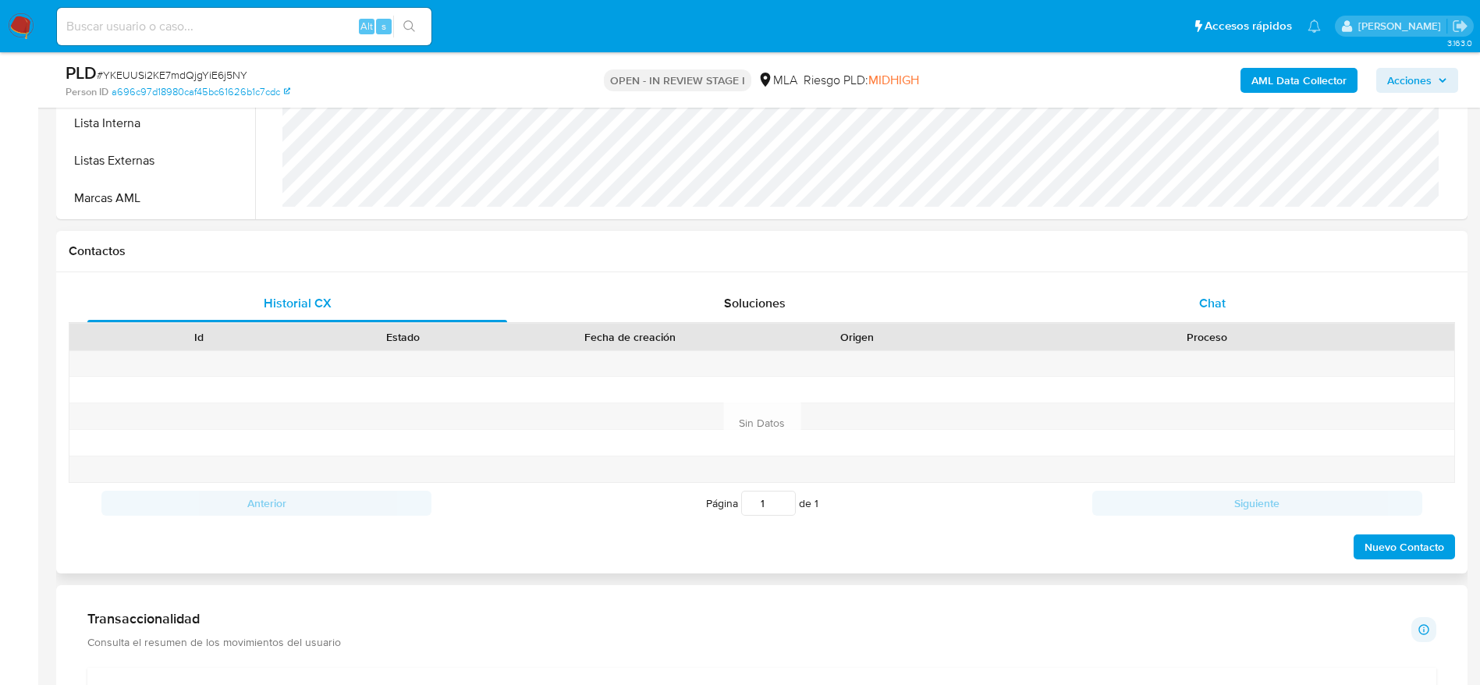
click at [1202, 303] on span "Chat" at bounding box center [1212, 303] width 27 height 18
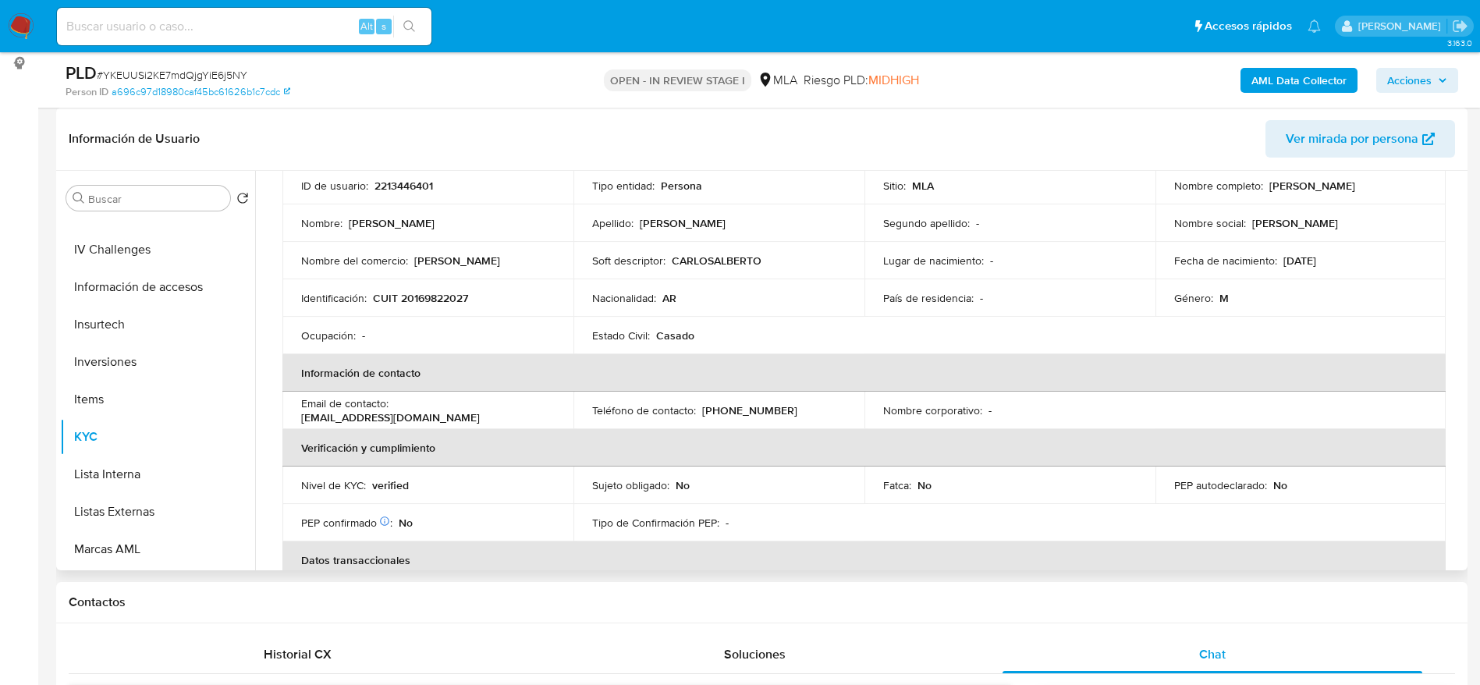
scroll to position [113, 0]
click at [429, 295] on p "CUIT 20169822027" at bounding box center [420, 300] width 95 height 14
copy p "20169822027"
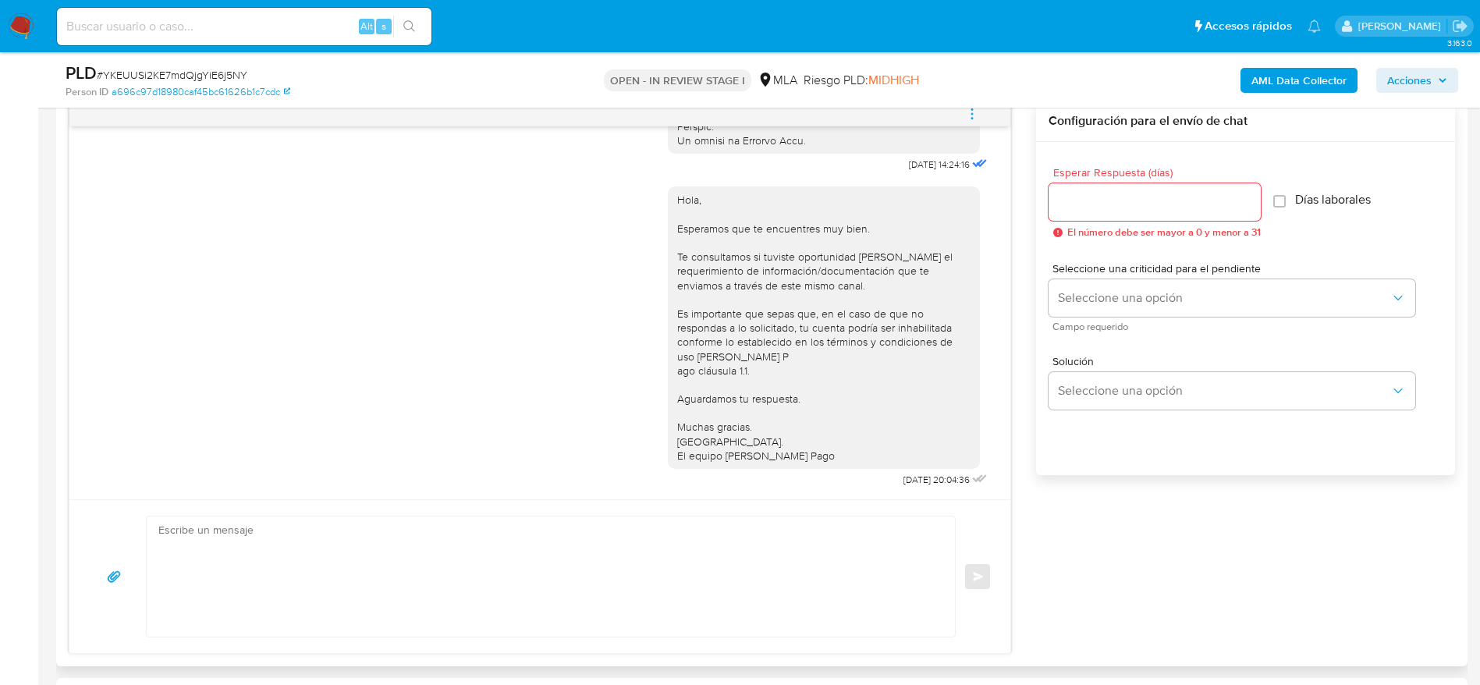
scroll to position [819, 0]
click at [321, 594] on textarea at bounding box center [546, 577] width 777 height 120
paste textarea "Hola, Esperamos que te encuentres muy bien. Te consultamos si tuviste oportunid…"
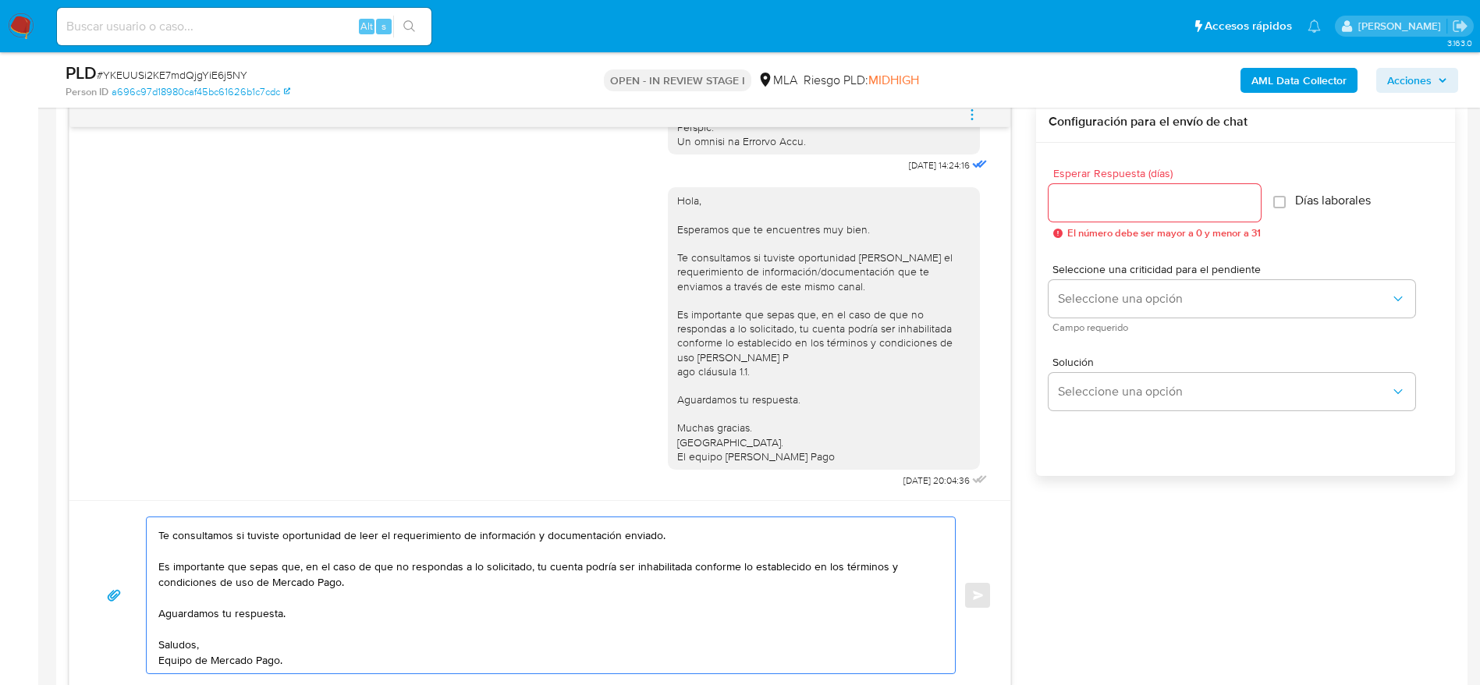
scroll to position [0, 0]
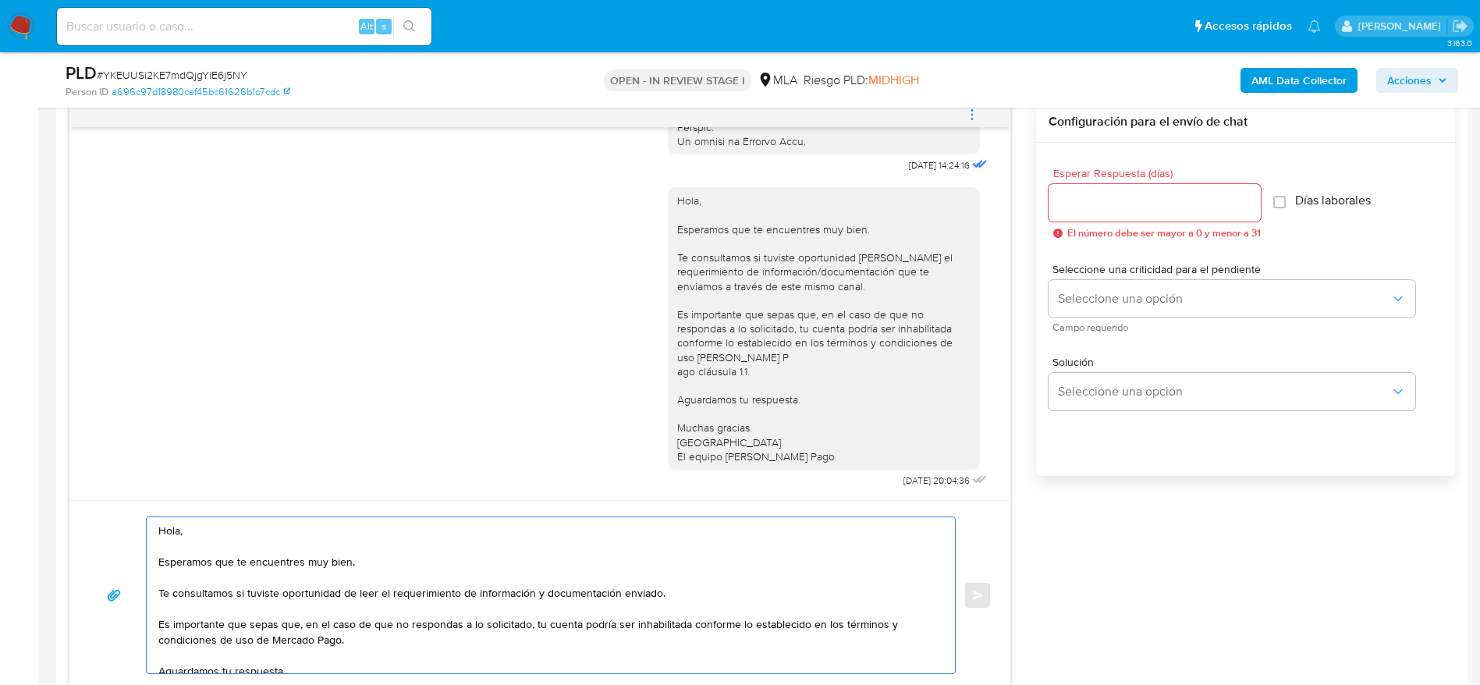
type textarea "Hola, Esperamos que te encuentres muy bien. Te consultamos si tuviste oportunid…"
click at [1140, 211] on input "Esperar Respuesta (días)" at bounding box center [1154, 203] width 212 height 20
type input "1"
click at [835, 562] on textarea "Hola, Esperamos que te encuentres muy bien. Te consultamos si tuviste oportunid…" at bounding box center [546, 595] width 777 height 156
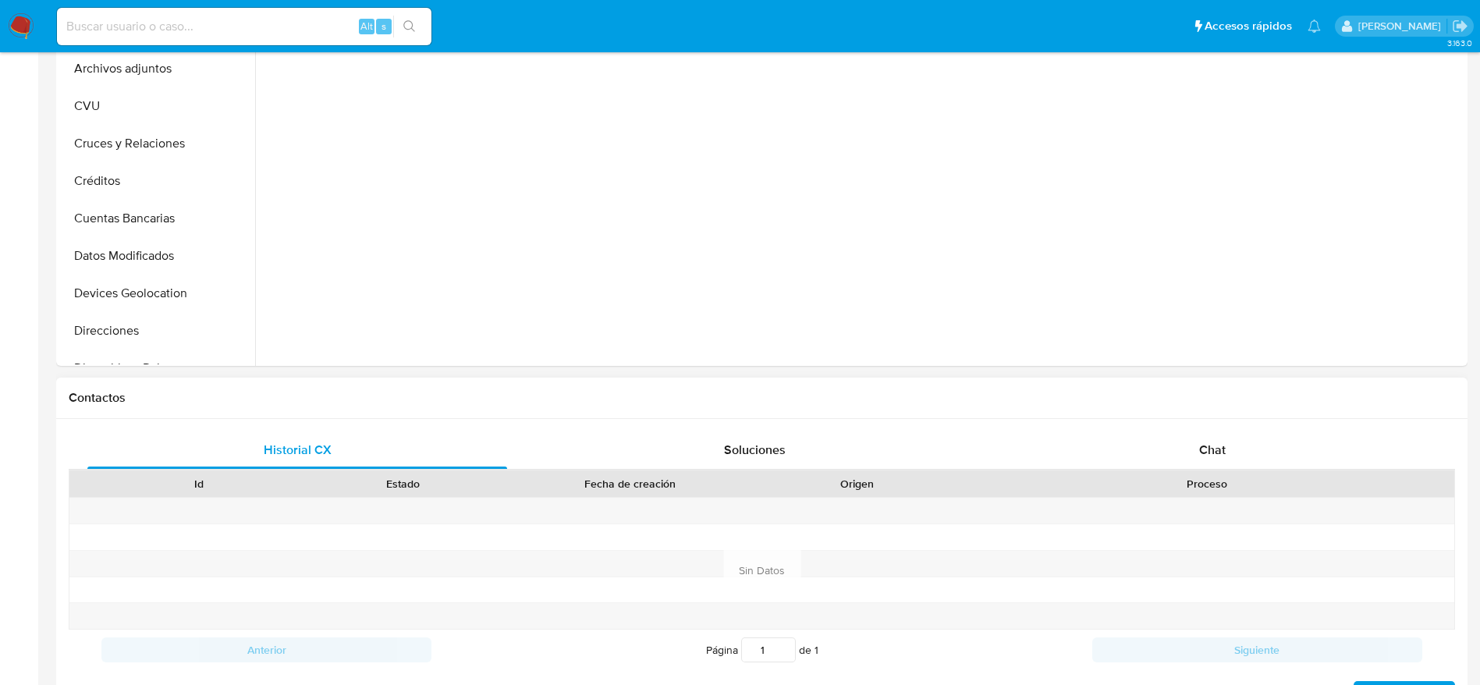
select select "10"
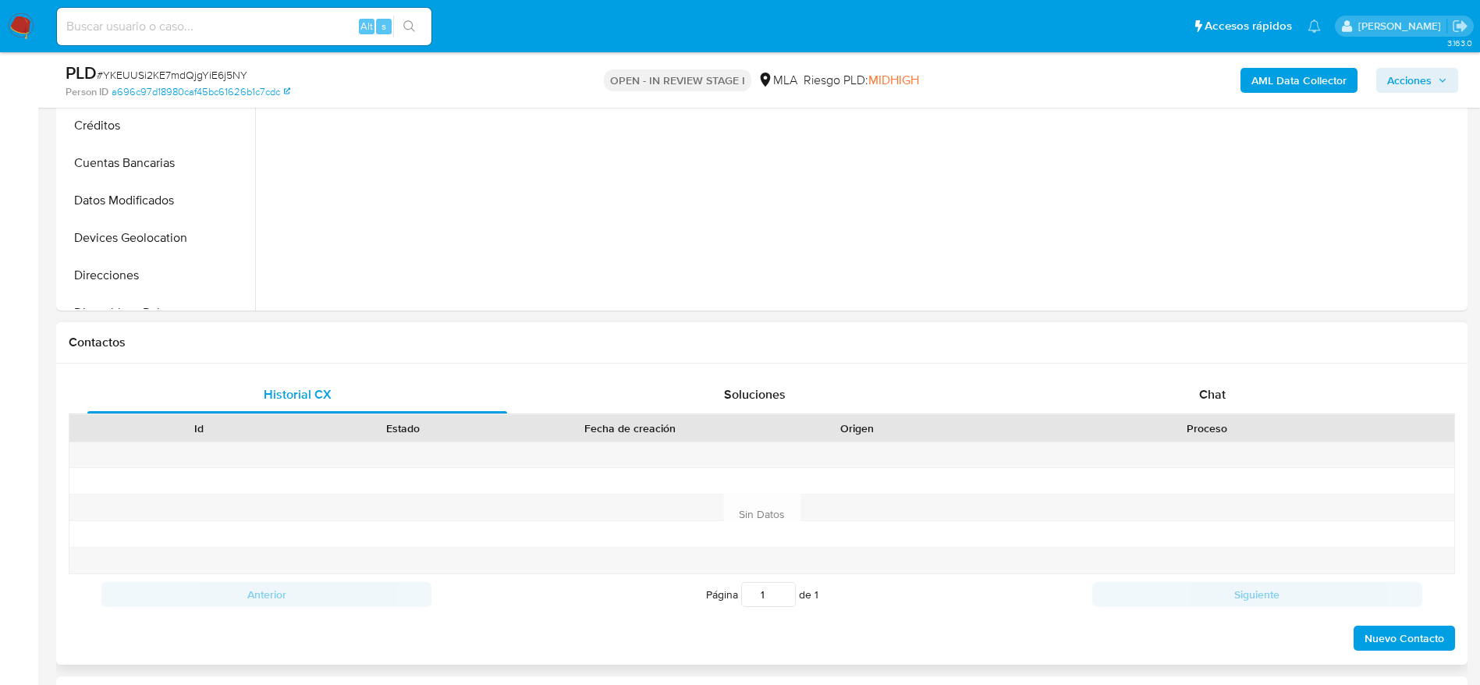
scroll to position [702, 0]
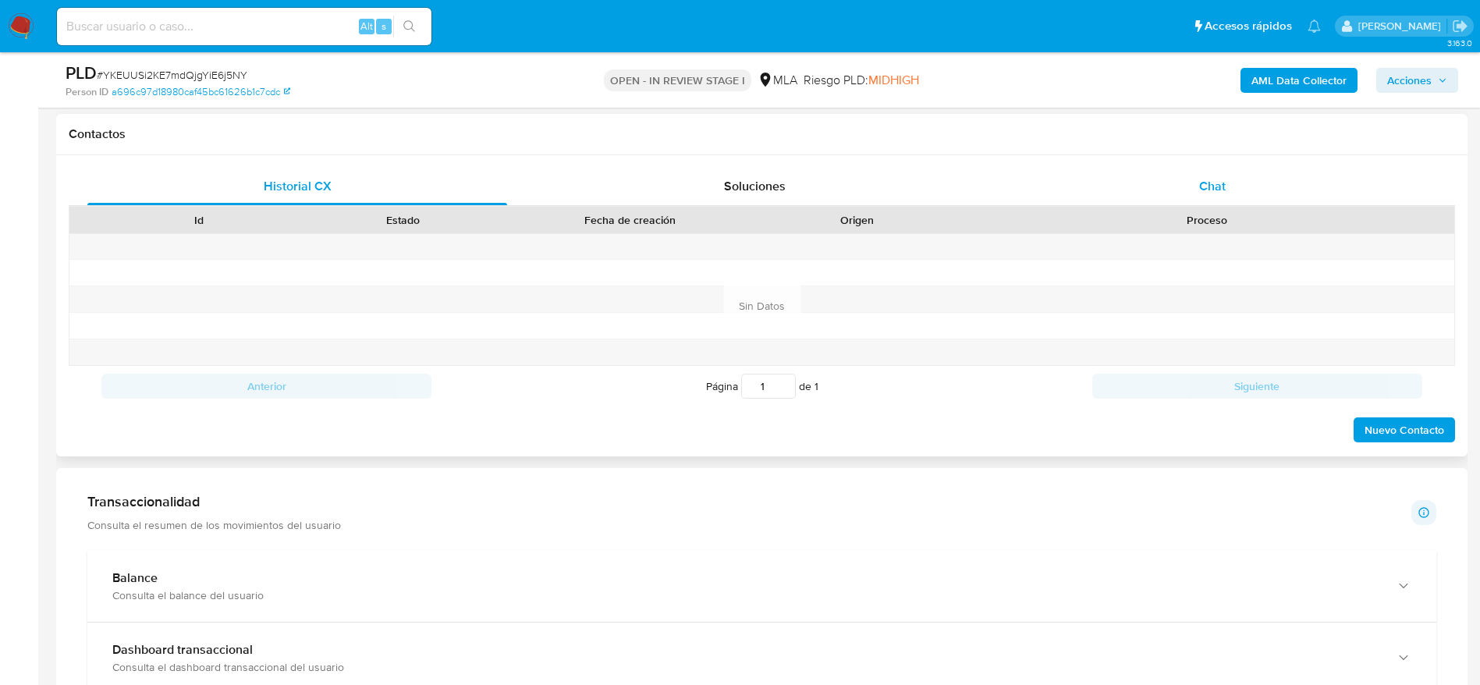
click at [1214, 183] on span "Chat" at bounding box center [1212, 186] width 27 height 18
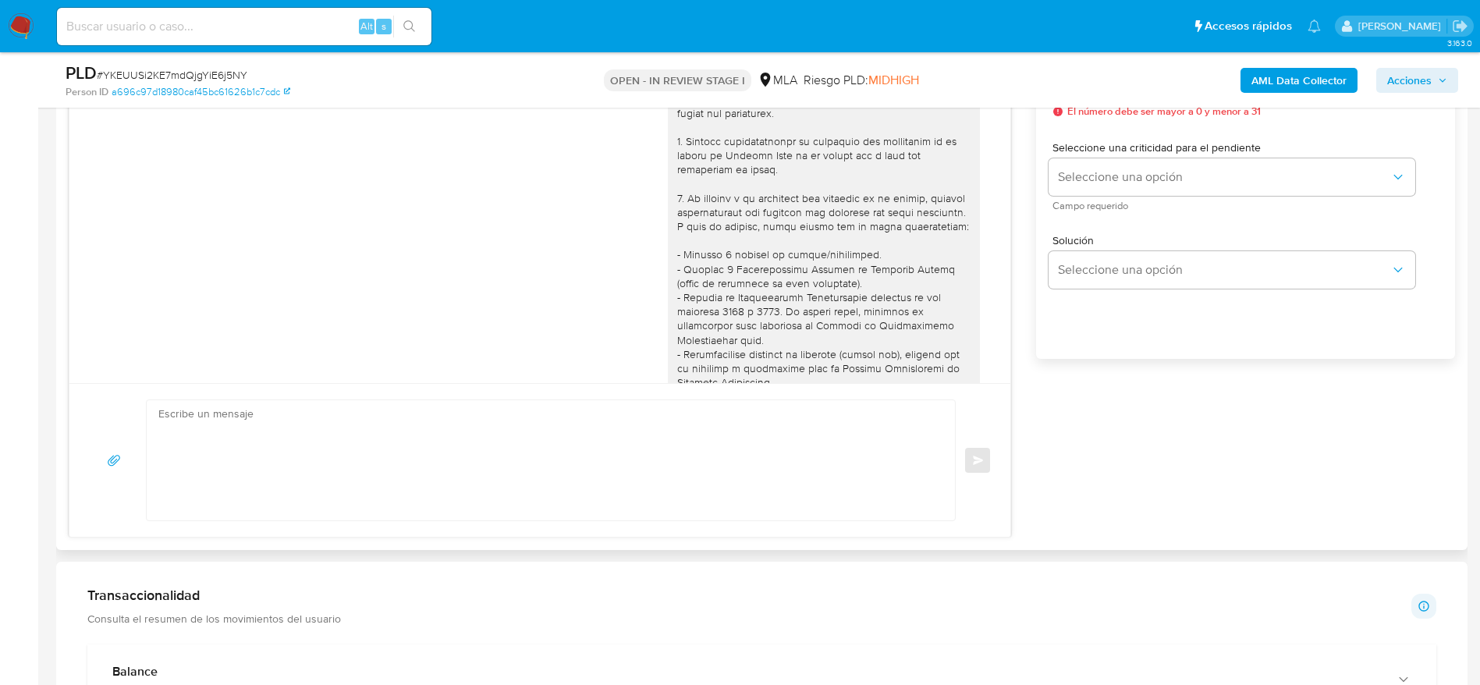
scroll to position [854, 0]
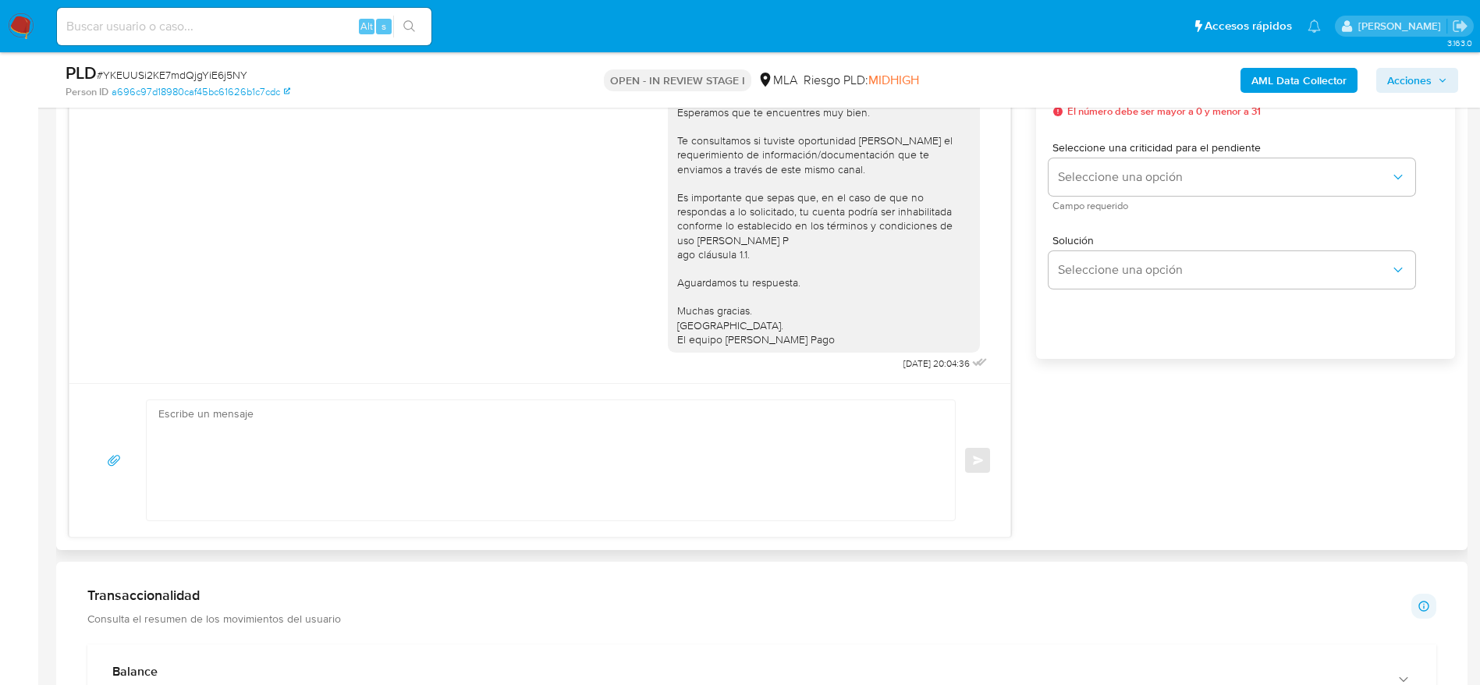
click at [491, 454] on textarea at bounding box center [546, 460] width 777 height 120
paste textarea "Hola, Esperamos que te encuentres muy bien. Te consultamos si tuviste oportunid…"
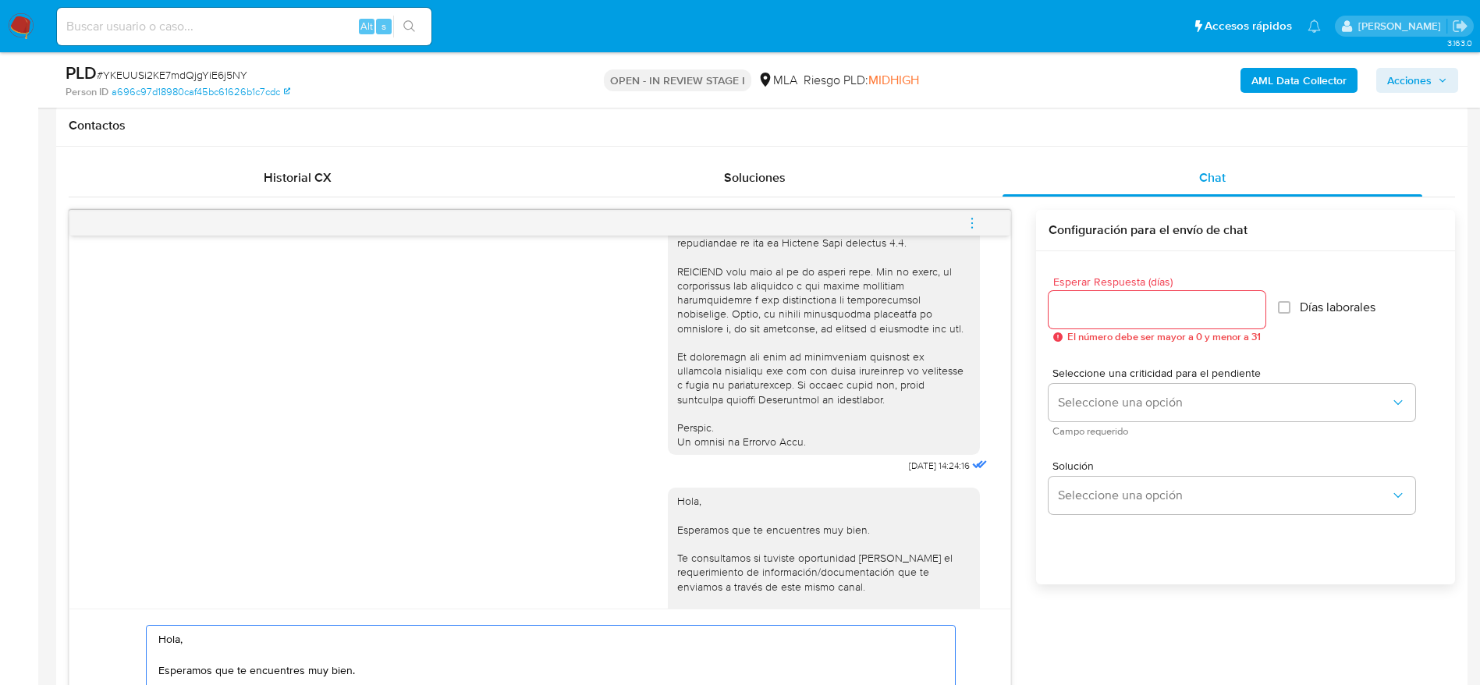
scroll to position [702, 0]
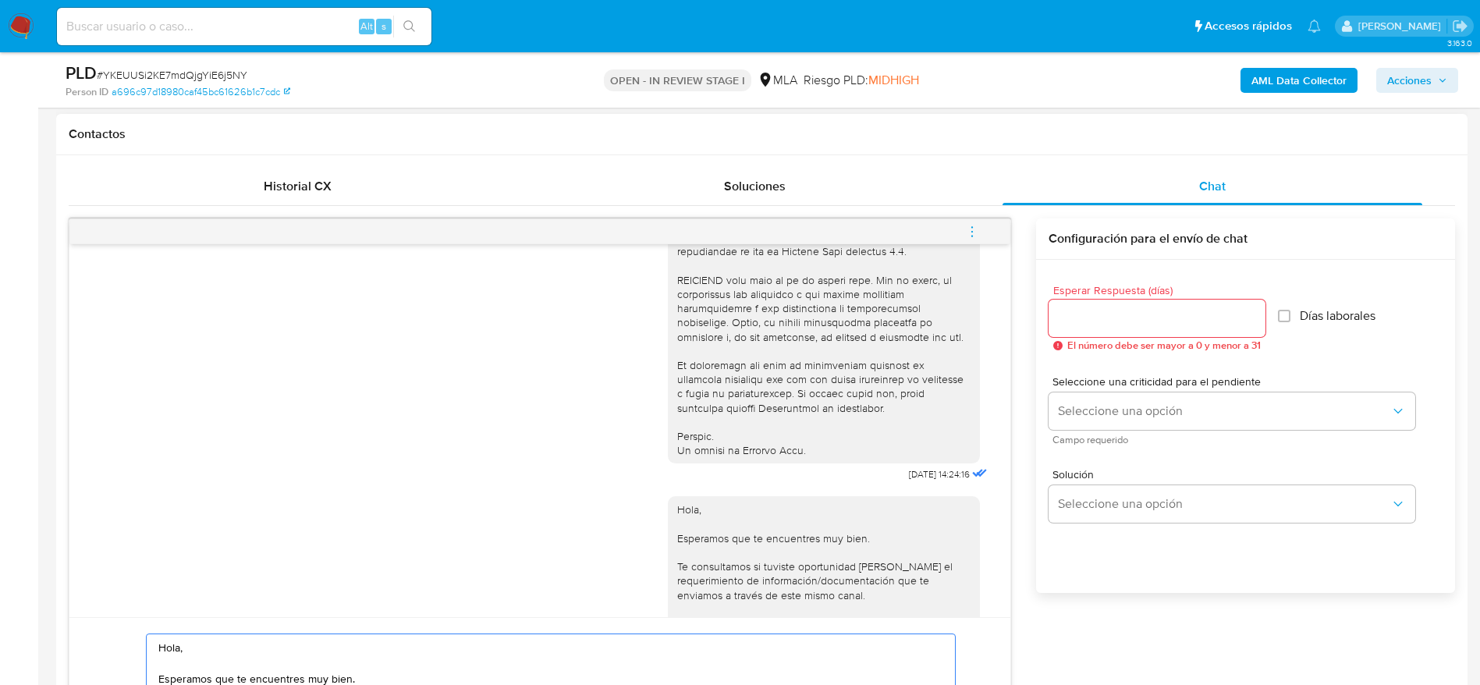
type textarea "Hola, Esperamos que te encuentres muy bien. Te consultamos si tuviste oportunid…"
click at [1069, 314] on input "Esperar Respuesta (días)" at bounding box center [1156, 318] width 217 height 20
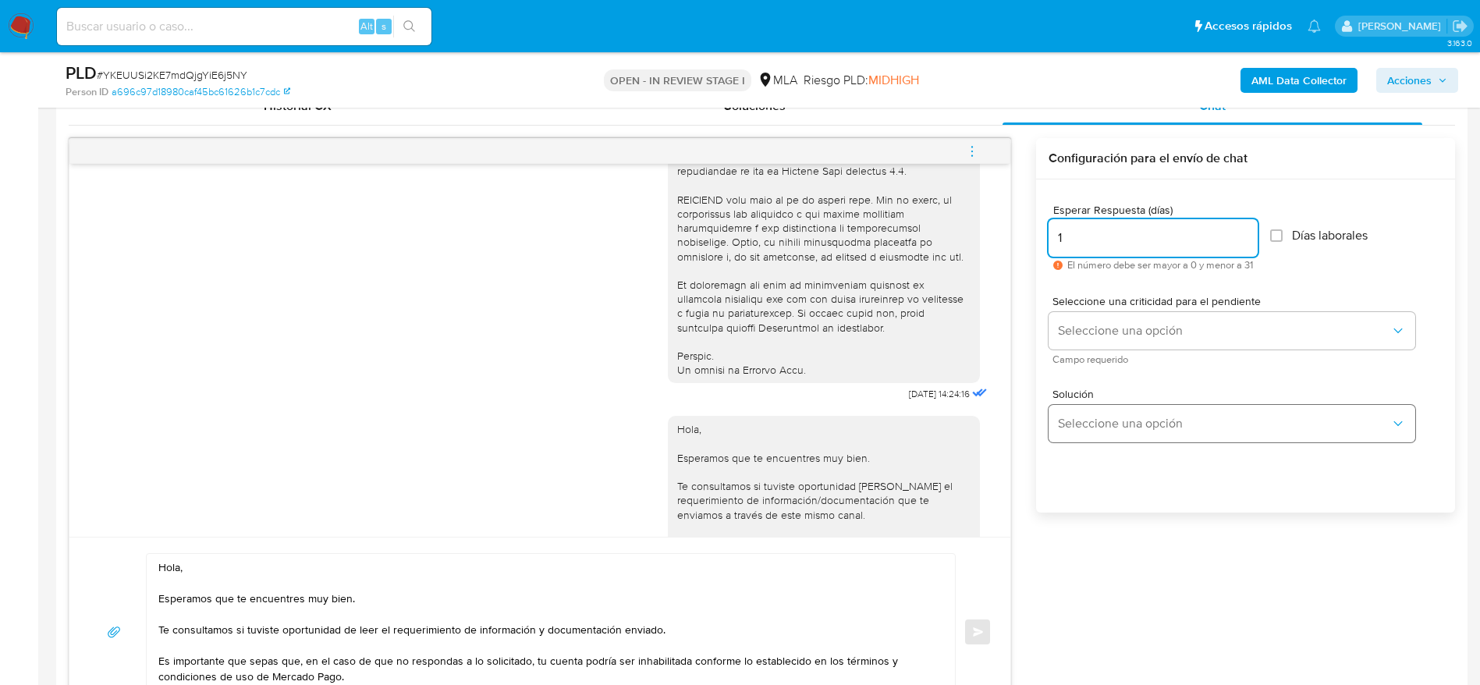
scroll to position [819, 0]
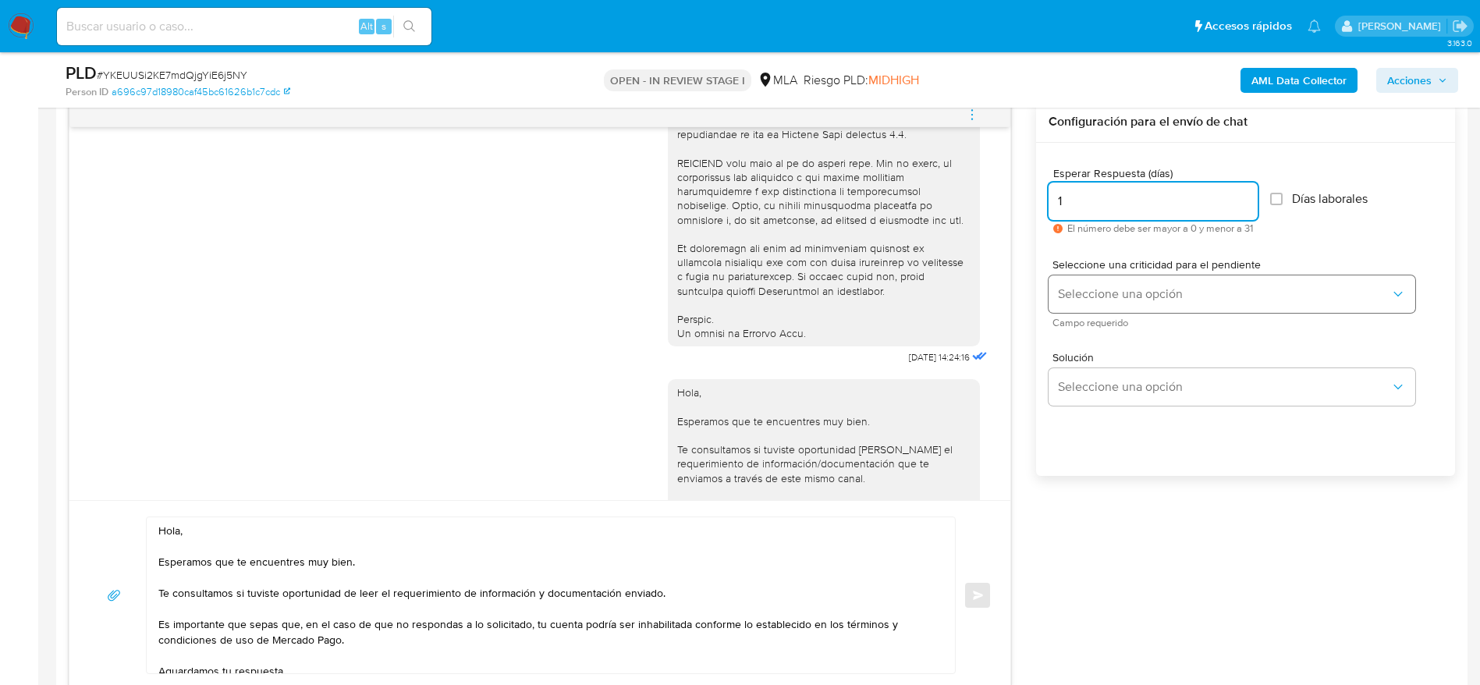
type input "1"
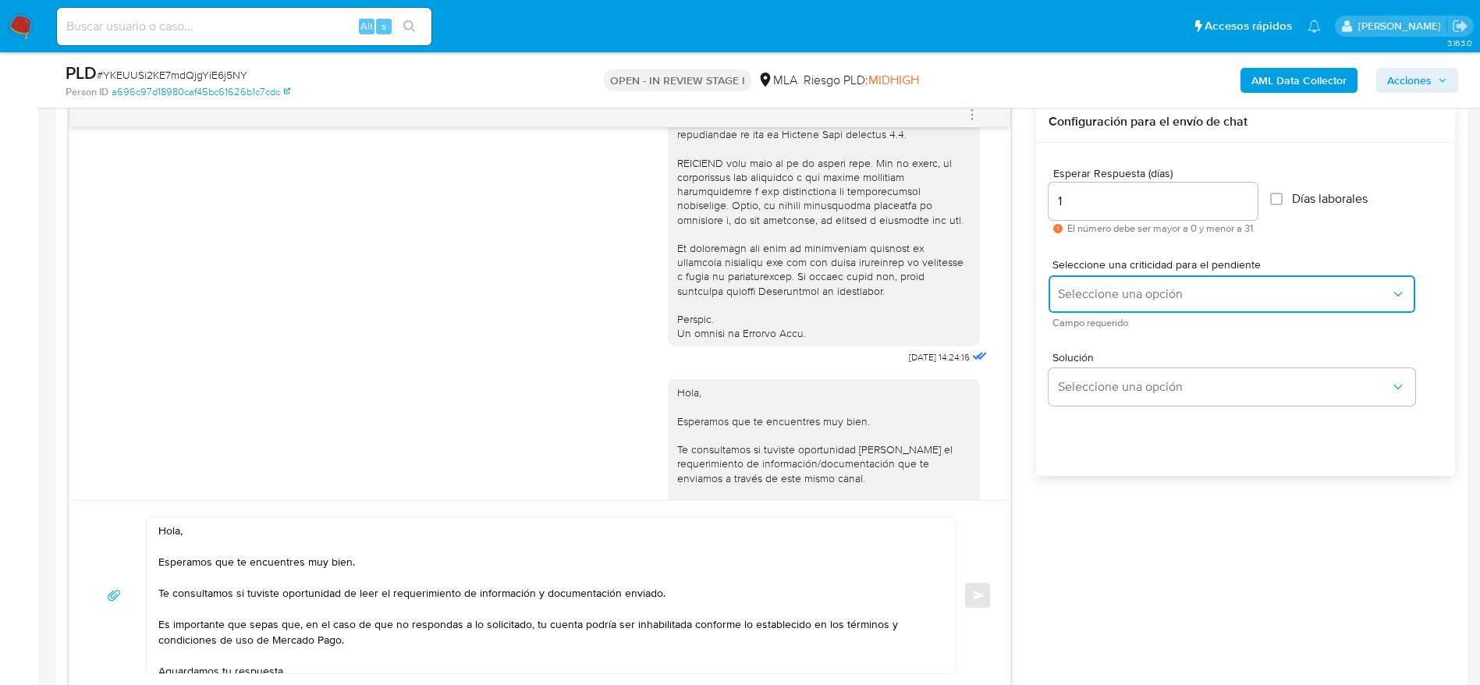
click at [1083, 282] on button "Seleccione una opción" at bounding box center [1231, 293] width 367 height 37
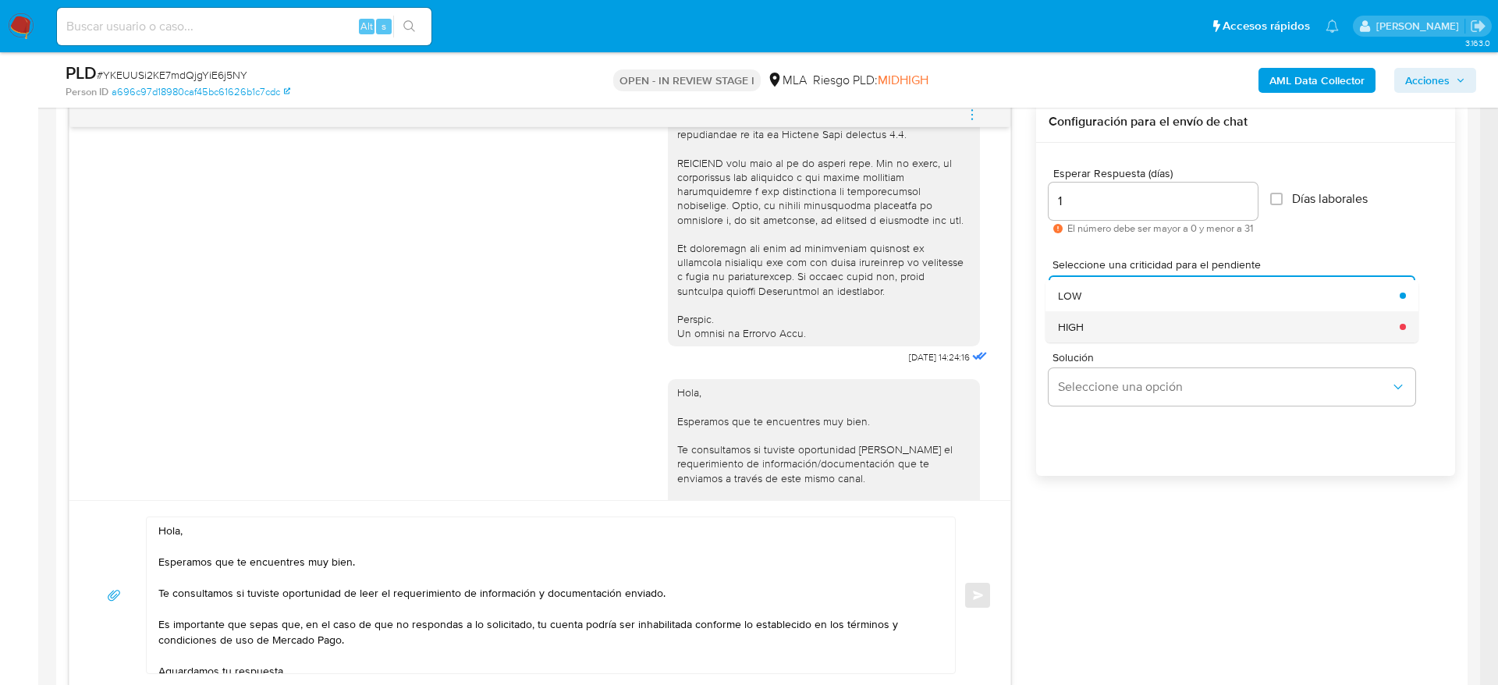
click at [1083, 327] on span "HIGH" at bounding box center [1071, 327] width 26 height 14
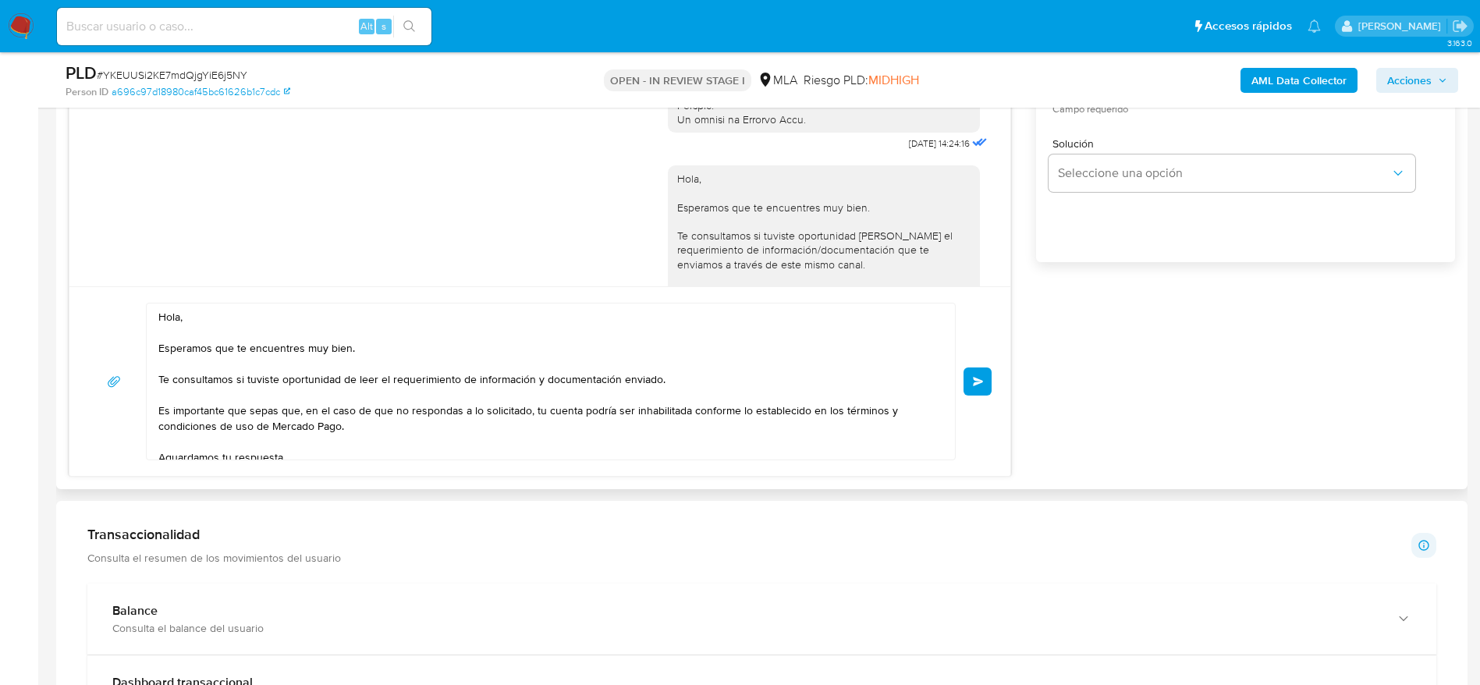
scroll to position [1053, 0]
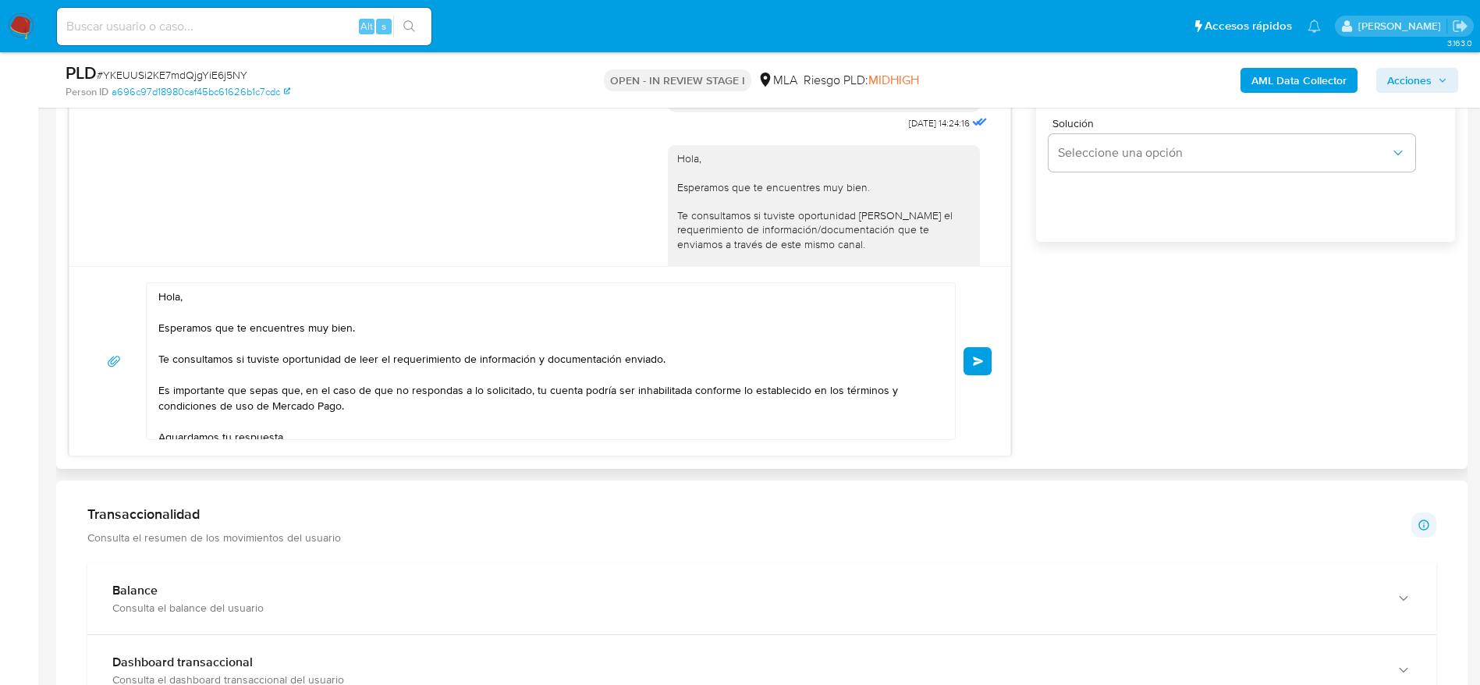
click at [983, 361] on span "Enviar" at bounding box center [978, 360] width 11 height 9
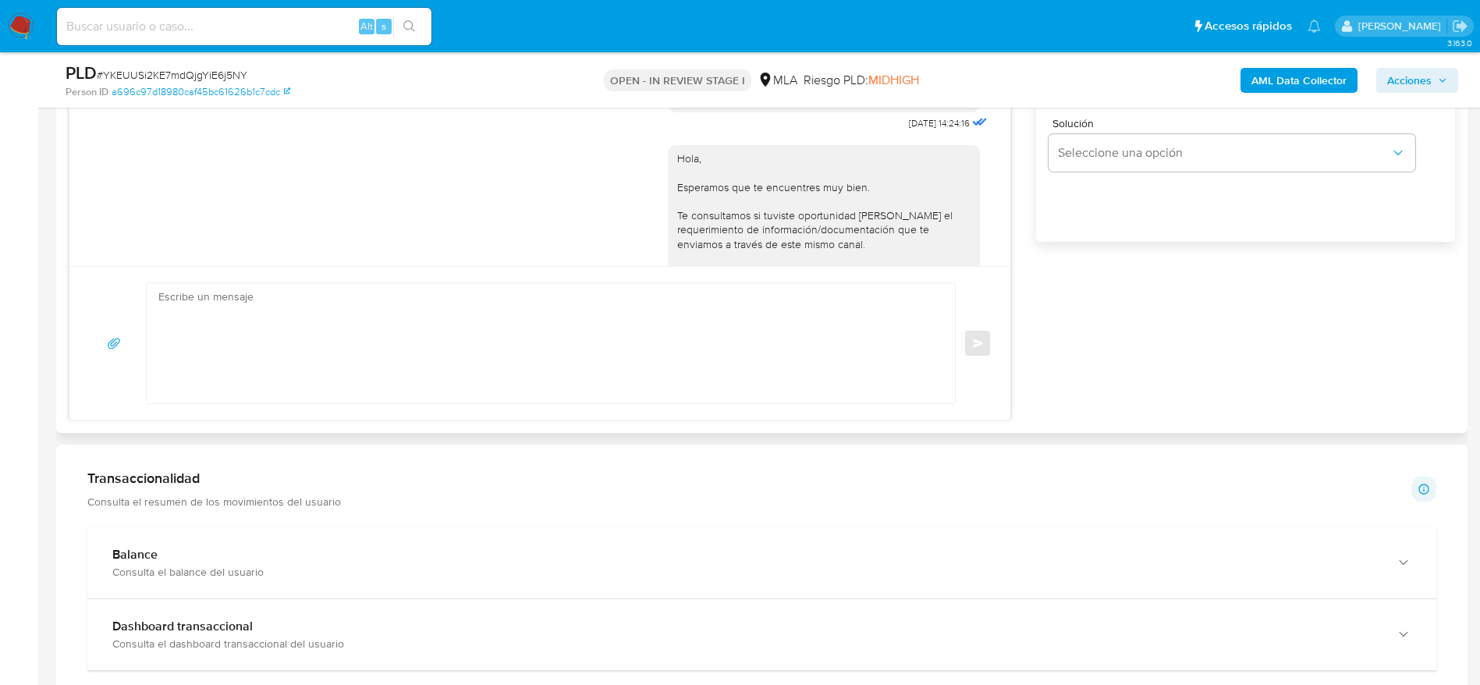
scroll to position [1126, 0]
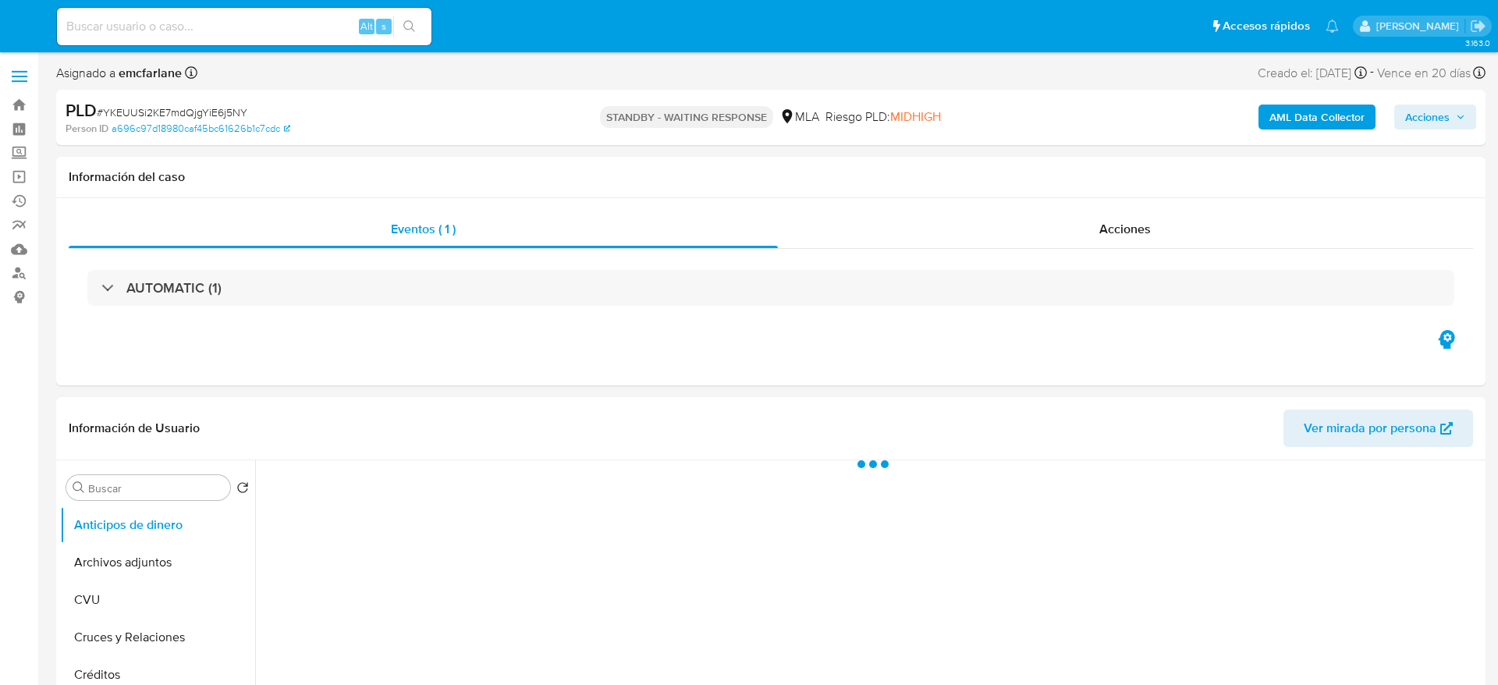
select select "10"
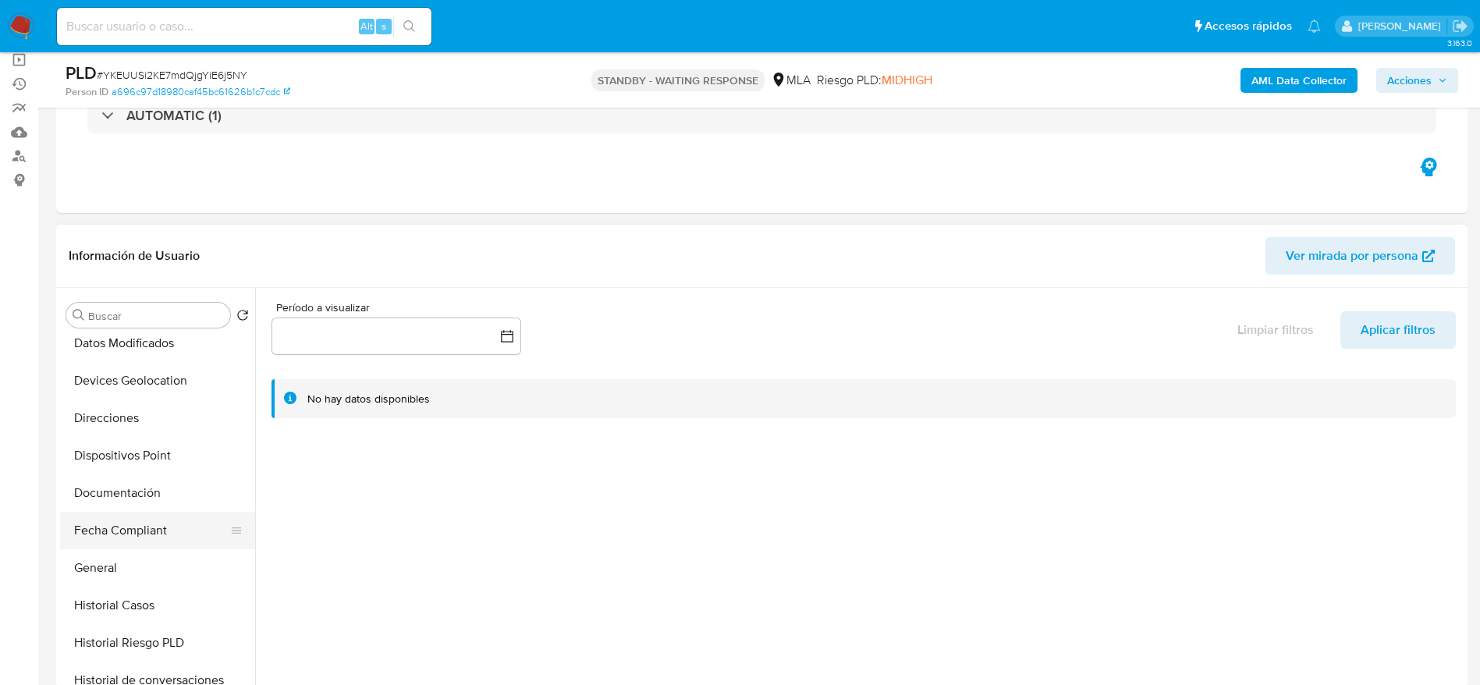
scroll to position [351, 0]
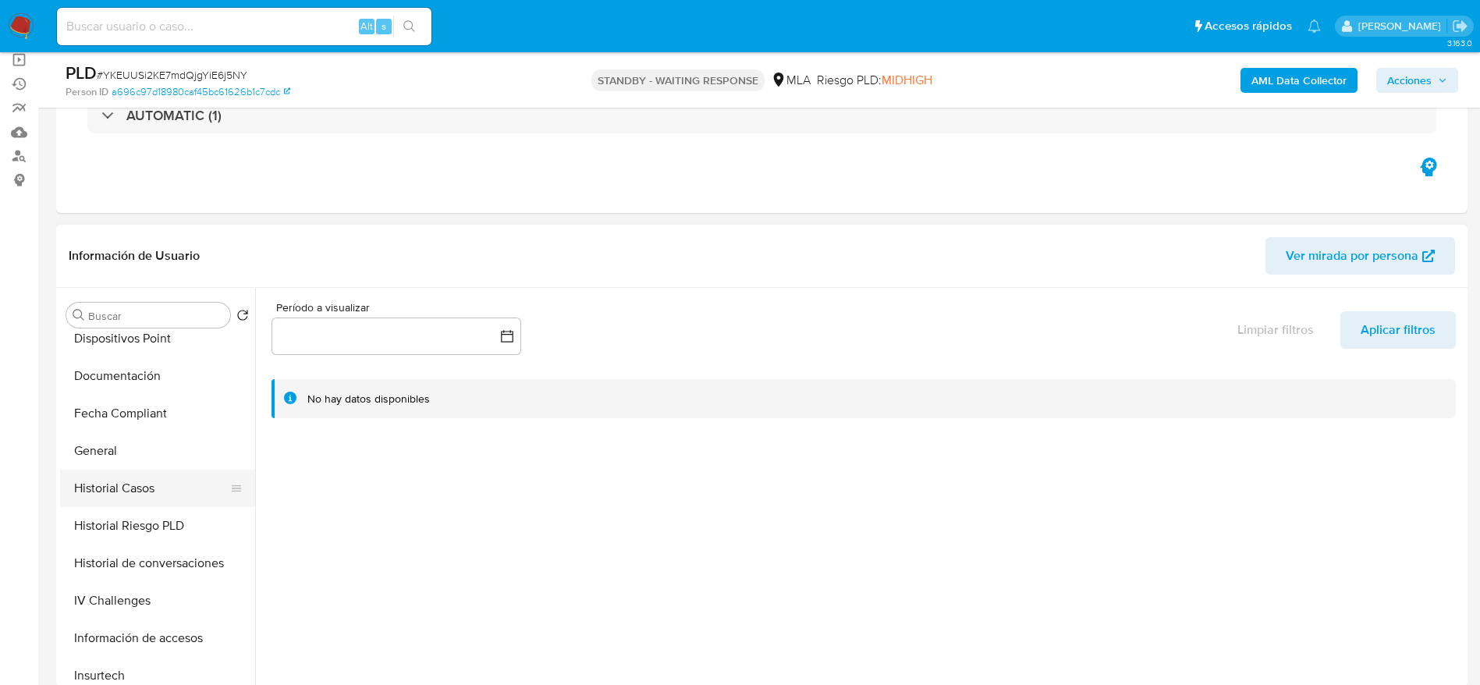
click at [116, 495] on button "Historial Casos" at bounding box center [151, 488] width 183 height 37
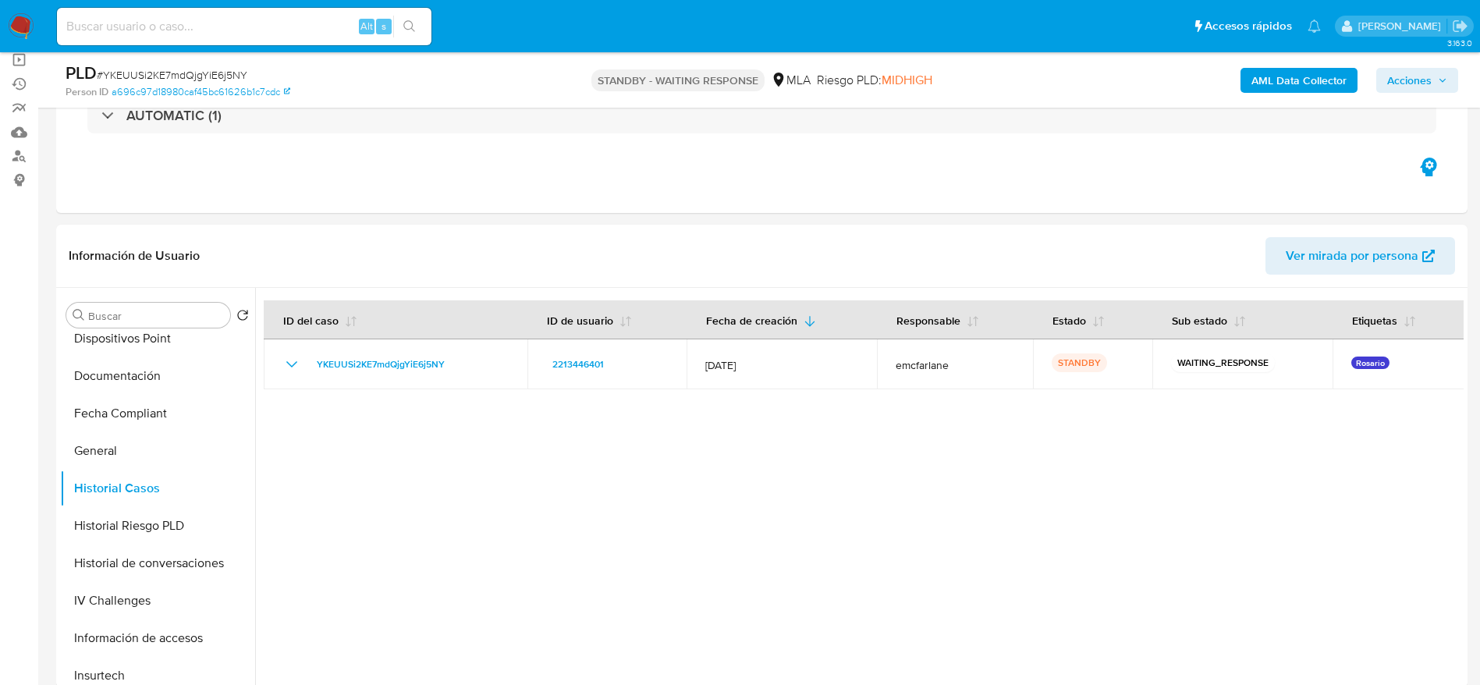
click at [236, 48] on nav "Pausado Ver notificaciones Alt s Accesos rápidos Presiona las siguientes teclas…" at bounding box center [740, 26] width 1480 height 52
click at [218, 24] on input at bounding box center [244, 26] width 374 height 20
click at [218, 23] on input at bounding box center [244, 26] width 374 height 20
click at [196, 30] on input at bounding box center [244, 26] width 374 height 20
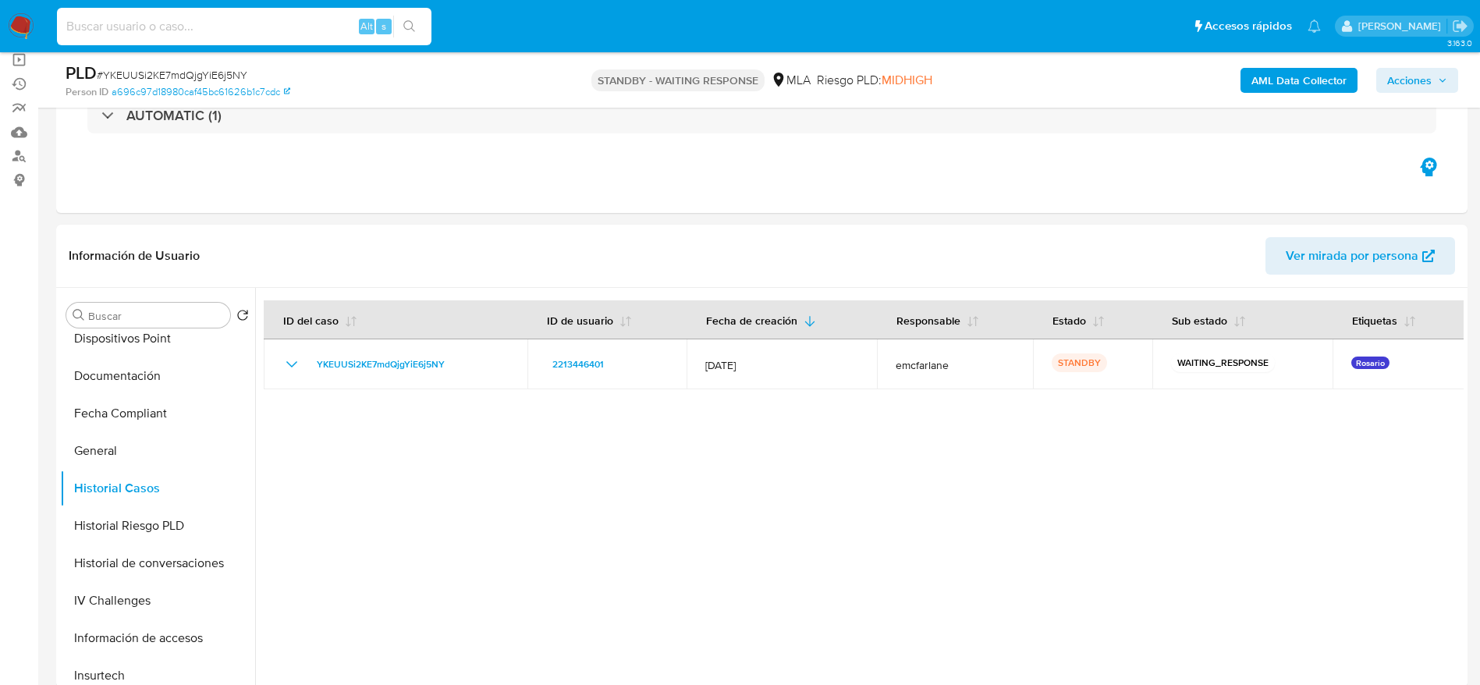
paste input "2qKVhmJ2r3roalCEWdrrxgGL"
type input "2qKVhmJ2r3roalCEWdrrxgGL"
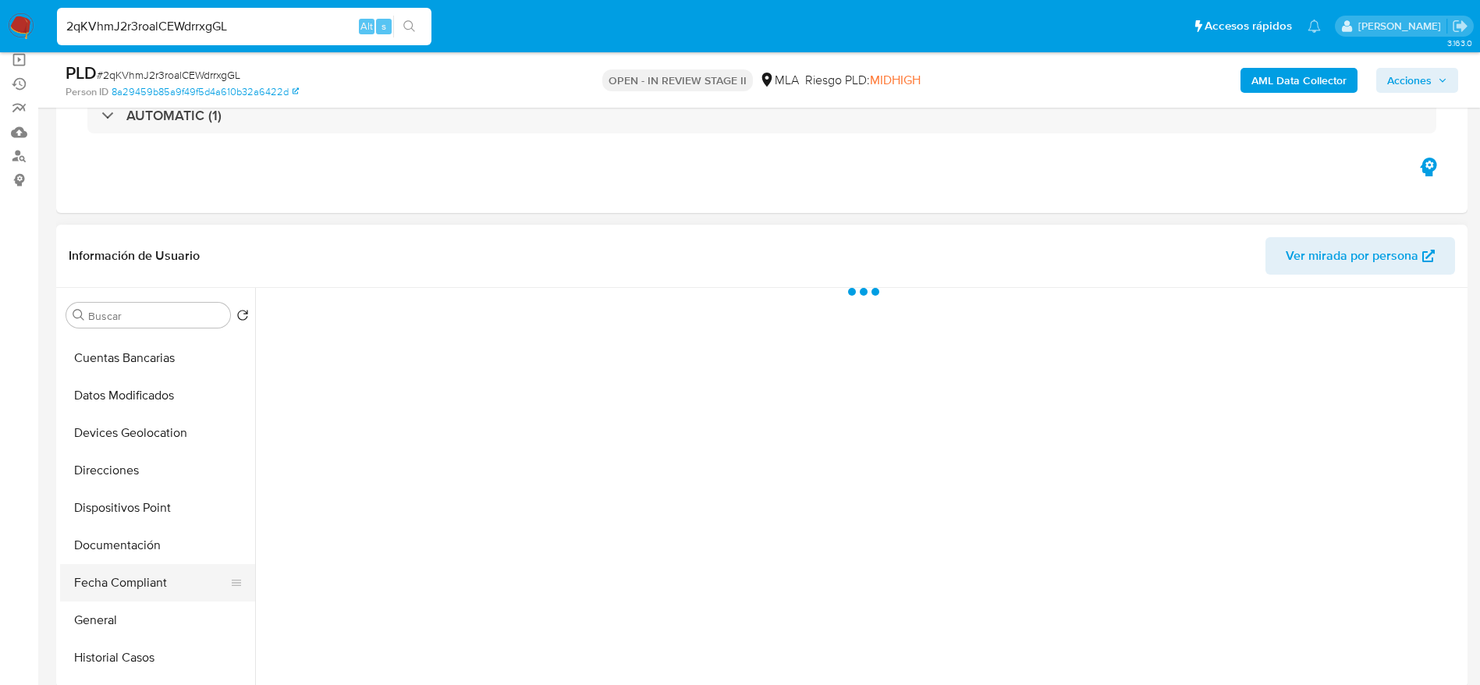
scroll to position [234, 0]
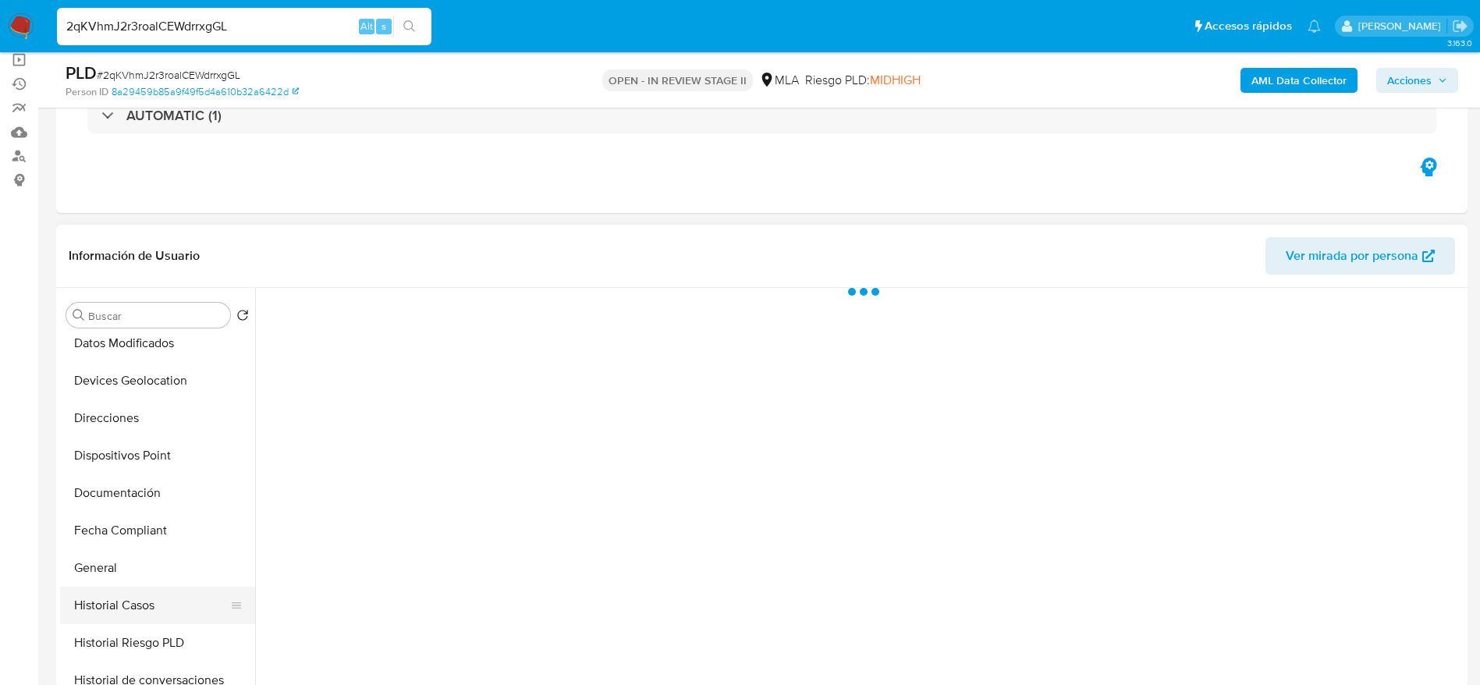
select select "10"
click at [144, 609] on button "Historial Casos" at bounding box center [151, 605] width 183 height 37
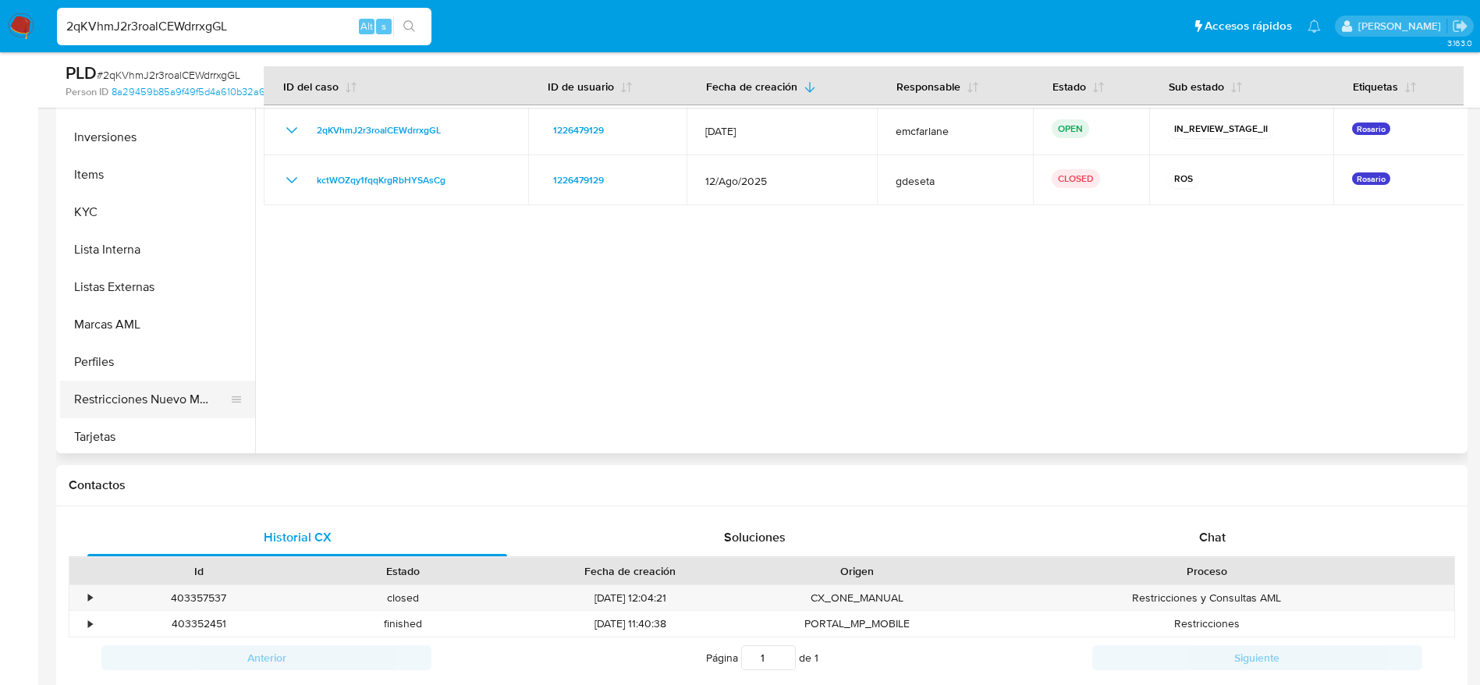
scroll to position [729, 0]
click at [143, 349] on button "Restricciones Nuevo Mundo" at bounding box center [151, 362] width 183 height 37
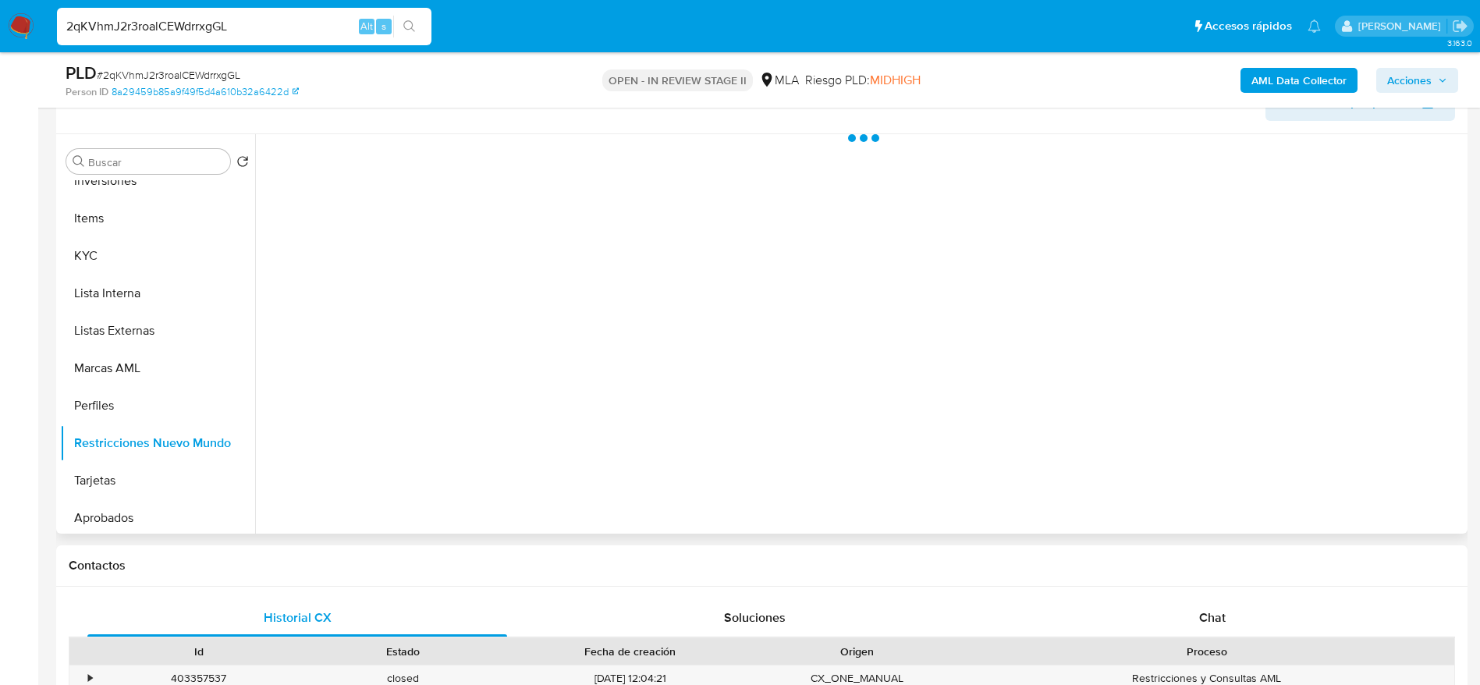
scroll to position [234, 0]
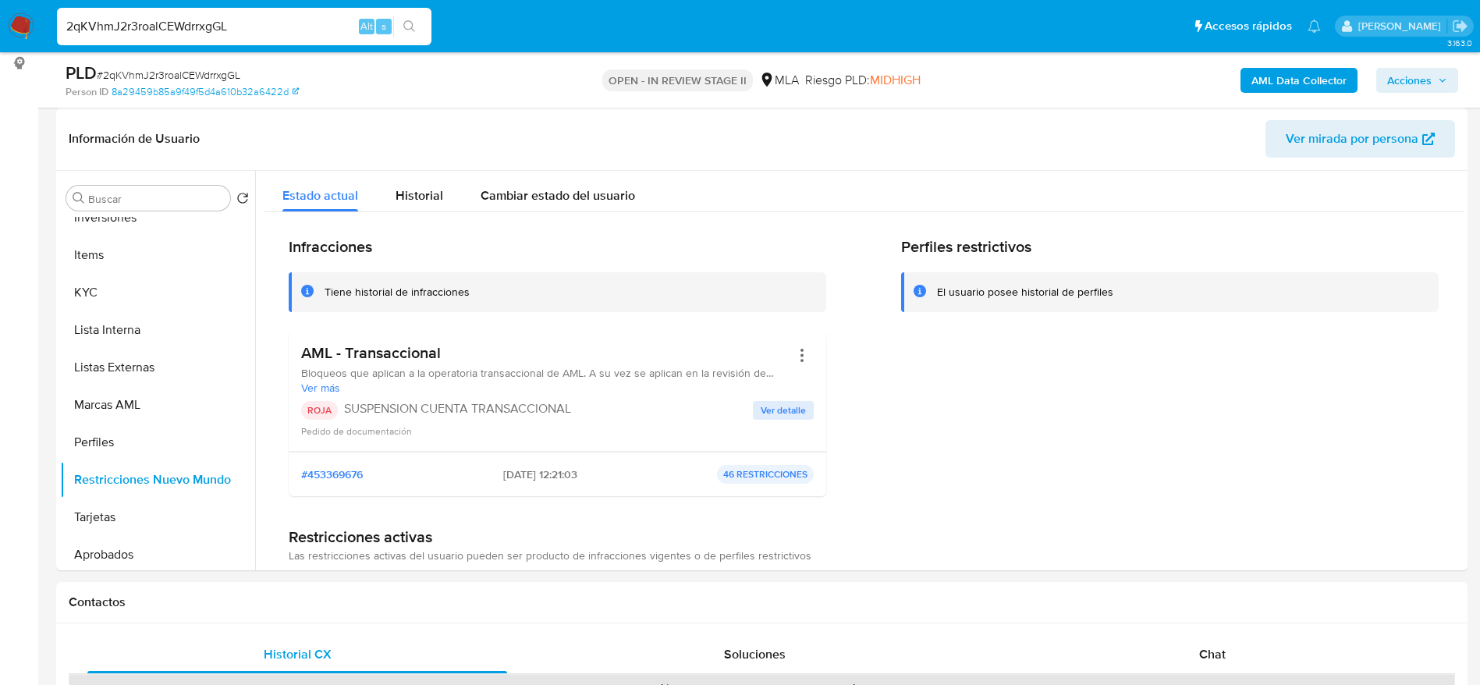
click at [258, 22] on input "2qKVhmJ2r3roalCEWdrrxgGL" at bounding box center [244, 26] width 374 height 20
paste input "16369054"
type input "216369054"
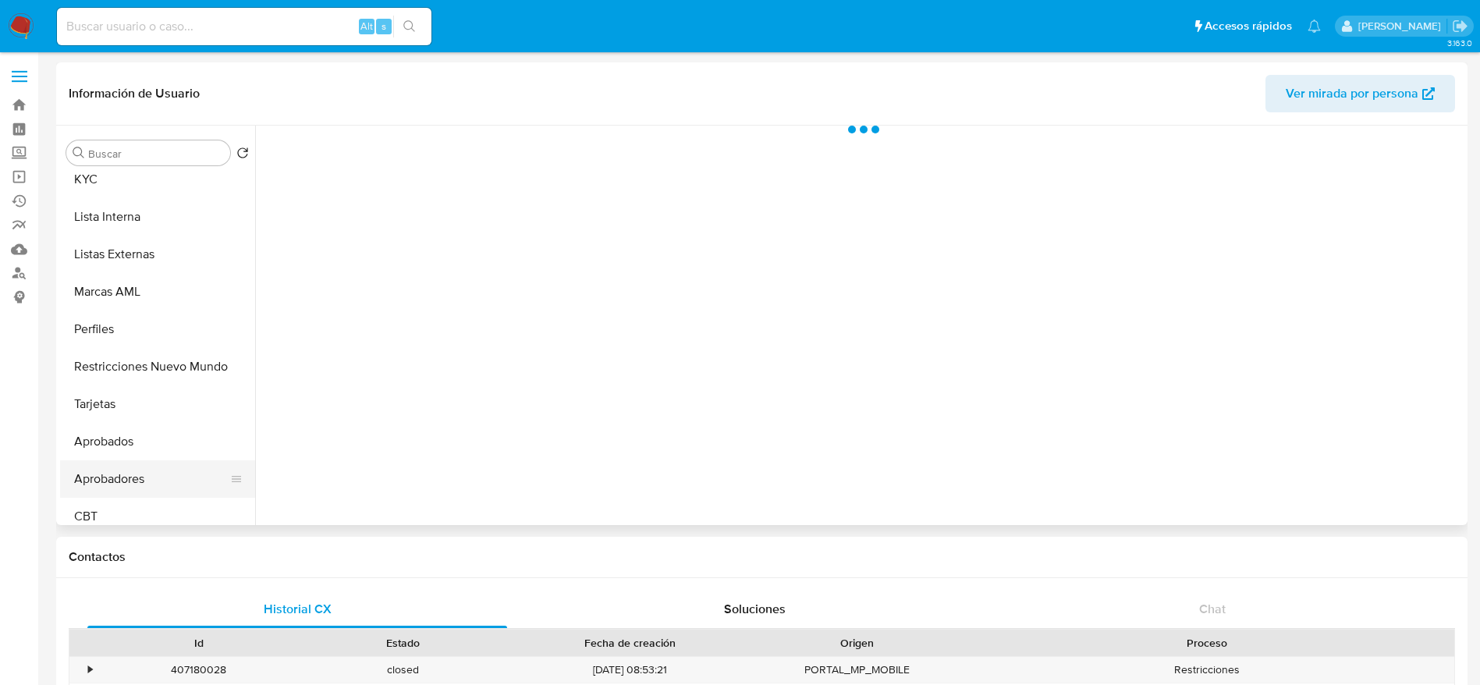
scroll to position [819, 0]
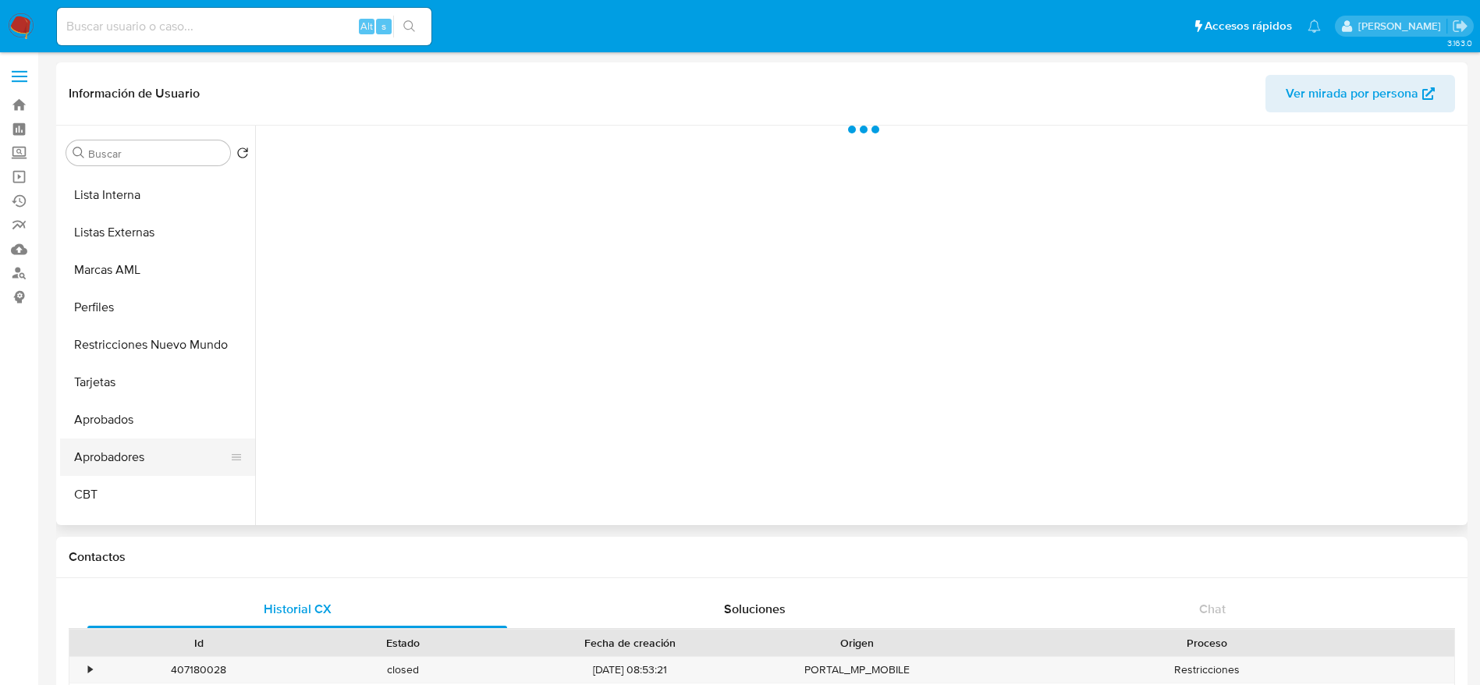
select select "10"
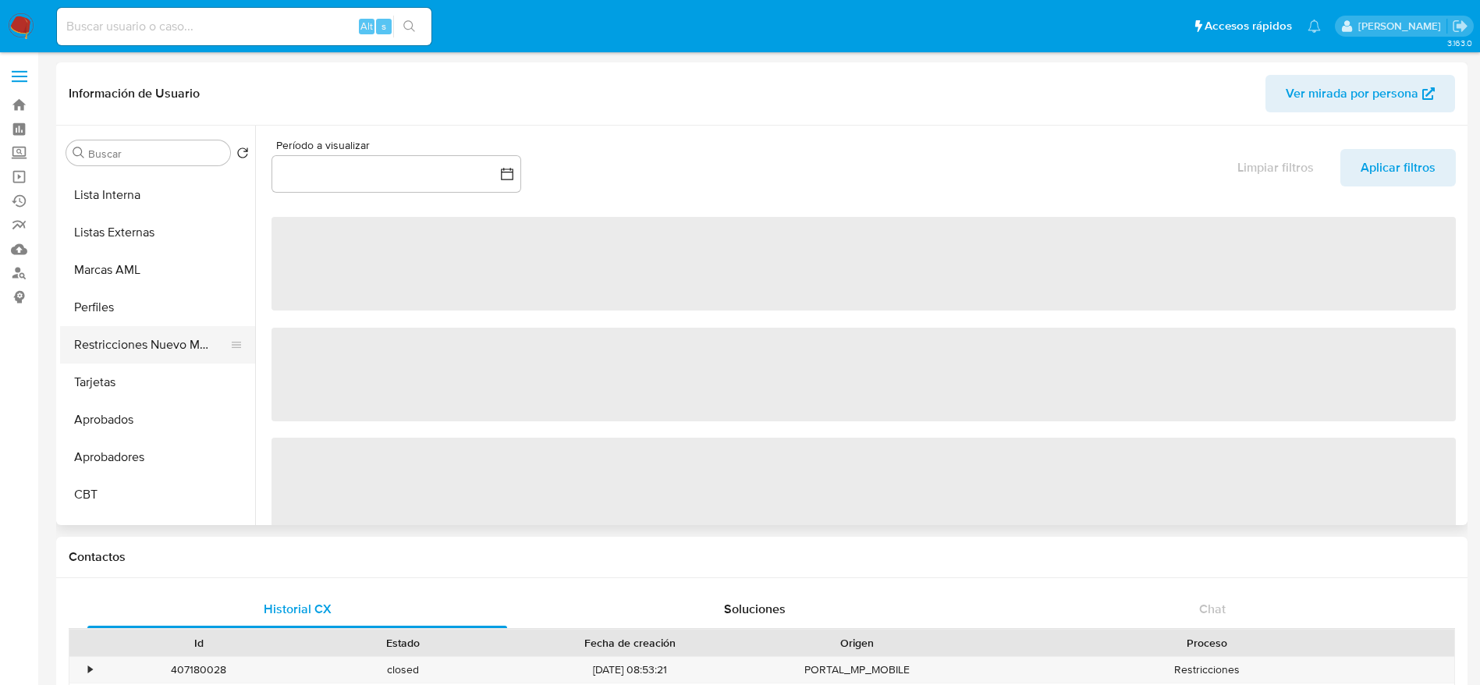
click at [146, 358] on button "Restricciones Nuevo Mundo" at bounding box center [151, 344] width 183 height 37
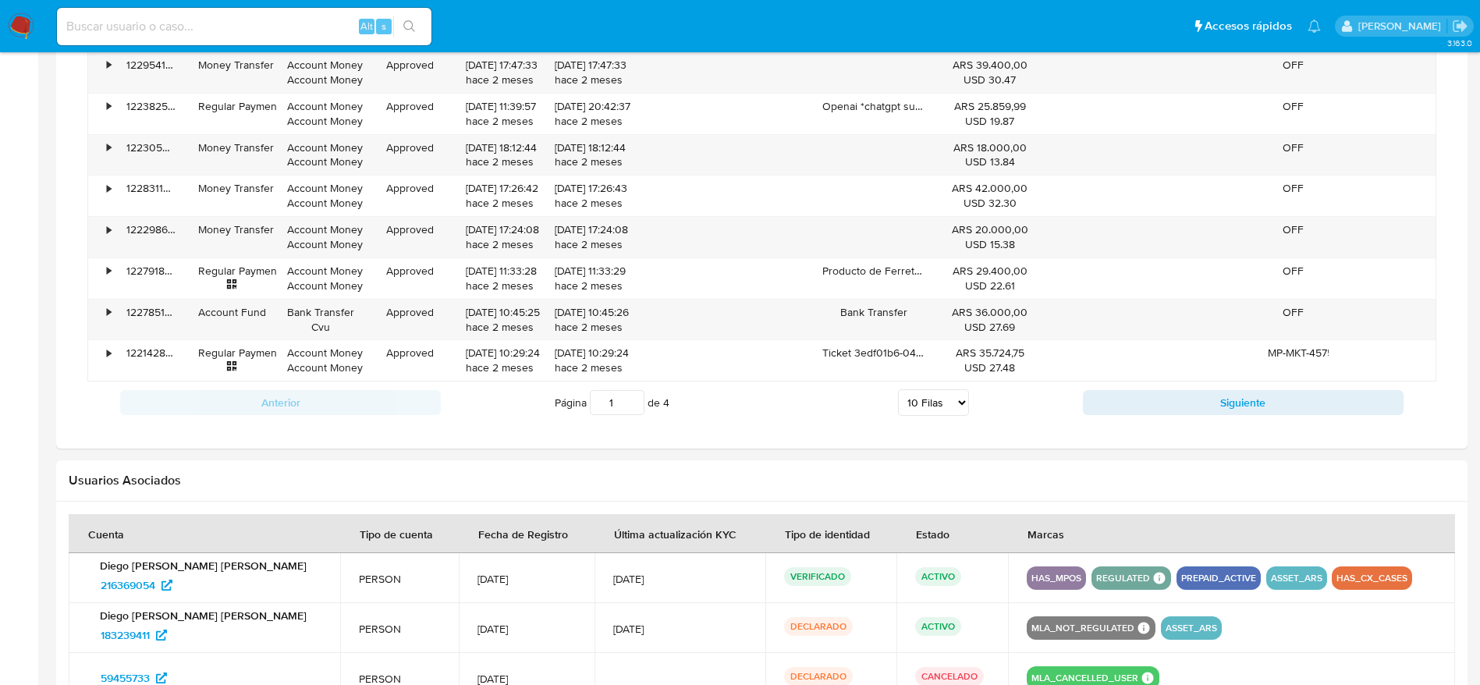
scroll to position [1545, 0]
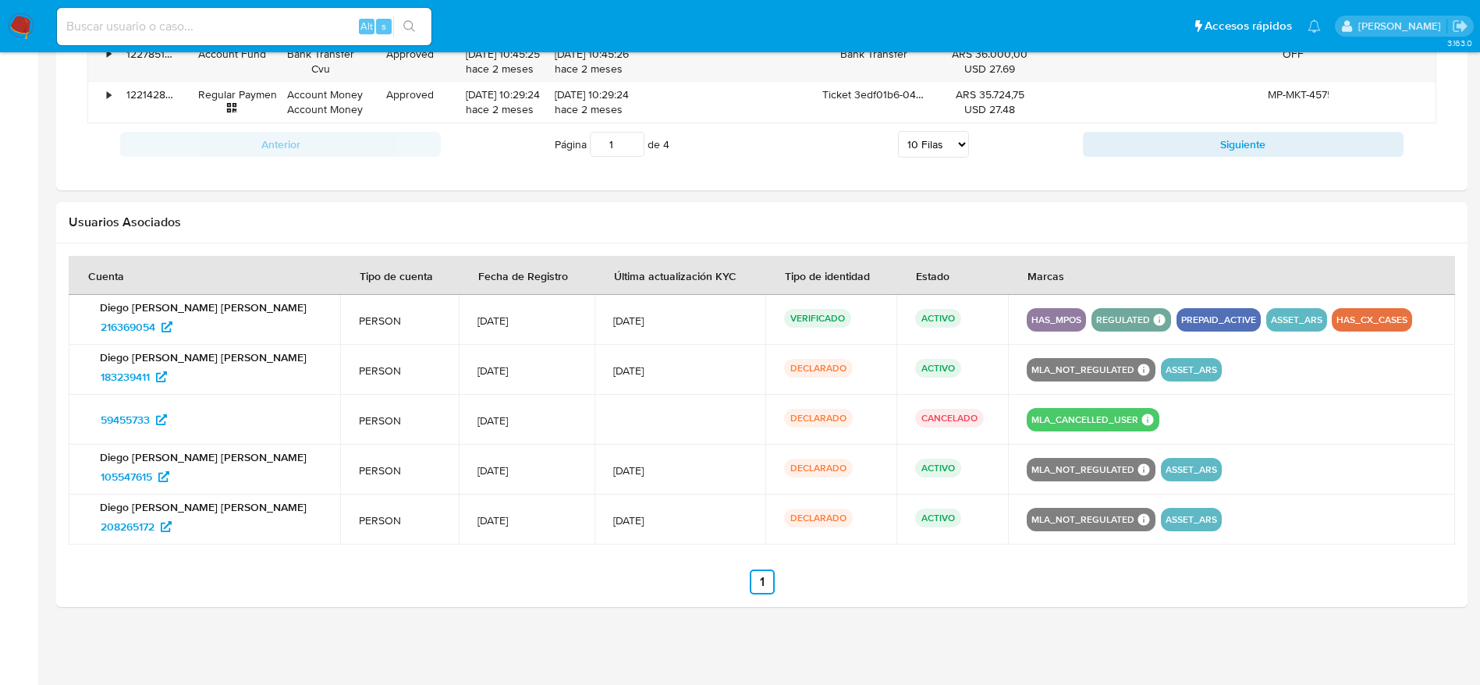
click at [198, 27] on input at bounding box center [244, 26] width 374 height 20
paste input "165022832"
type input "165022832"
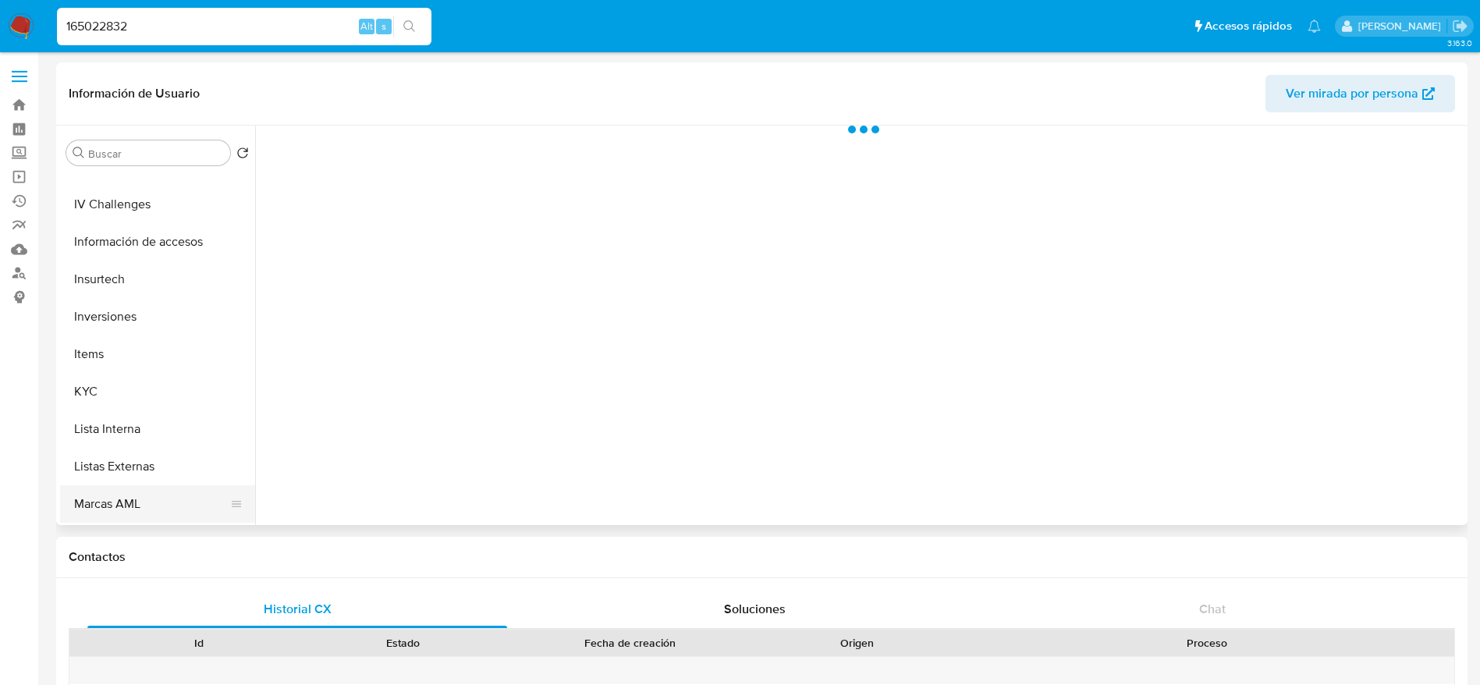
select select "10"
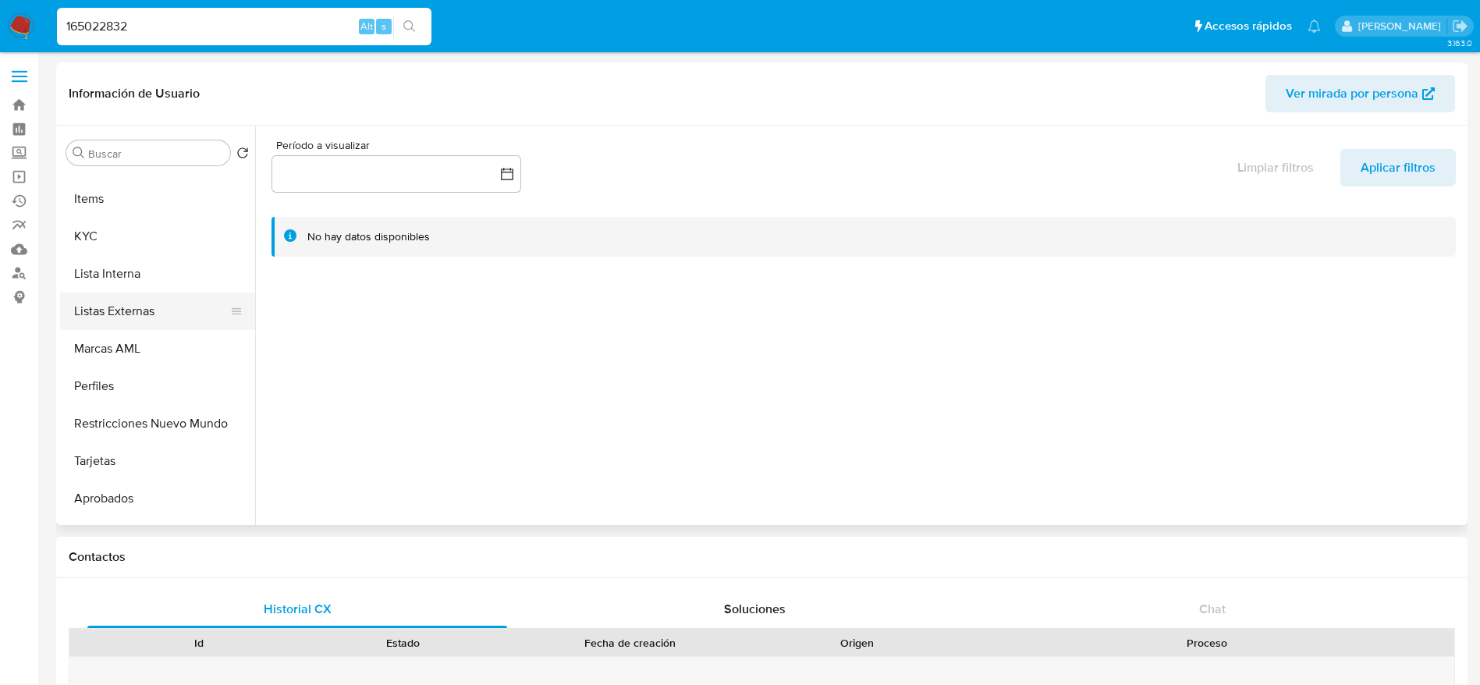
scroll to position [846, 0]
click at [146, 328] on button "Restricciones Nuevo Mundo" at bounding box center [151, 317] width 183 height 37
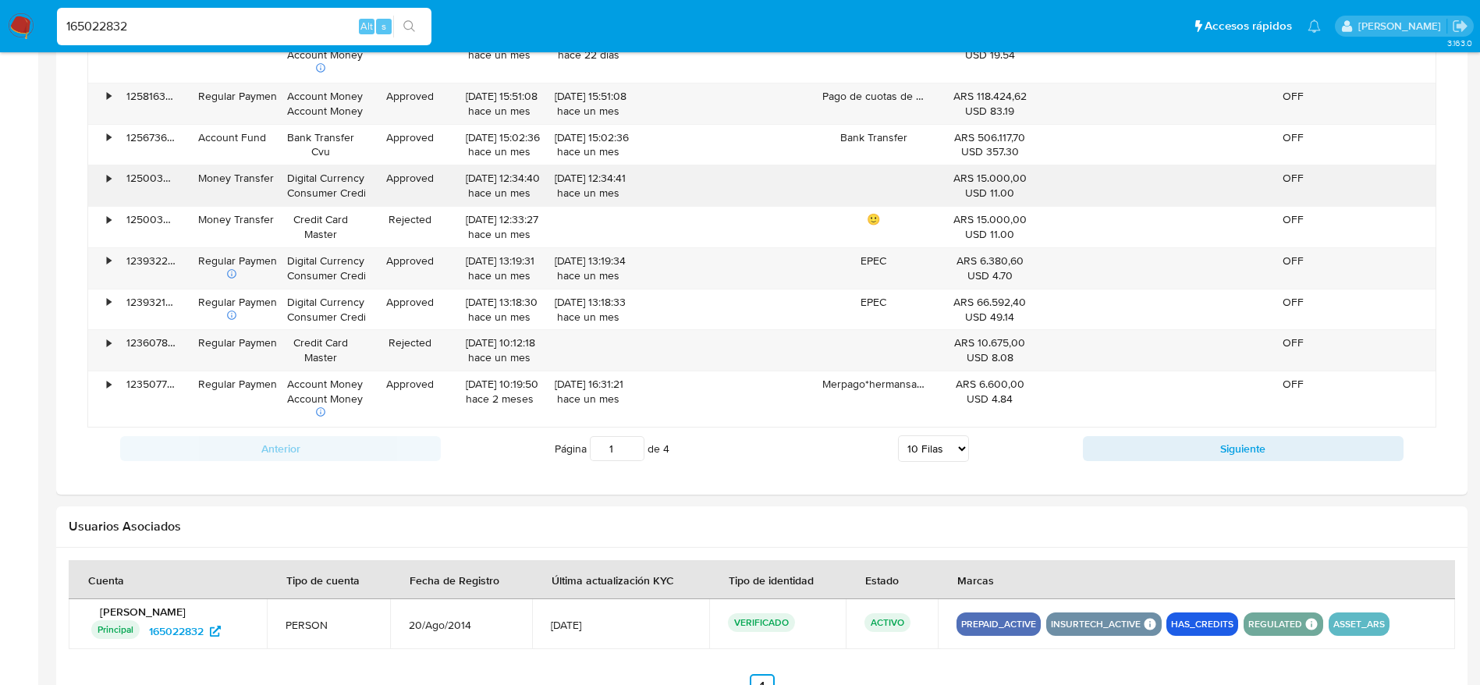
scroll to position [1390, 0]
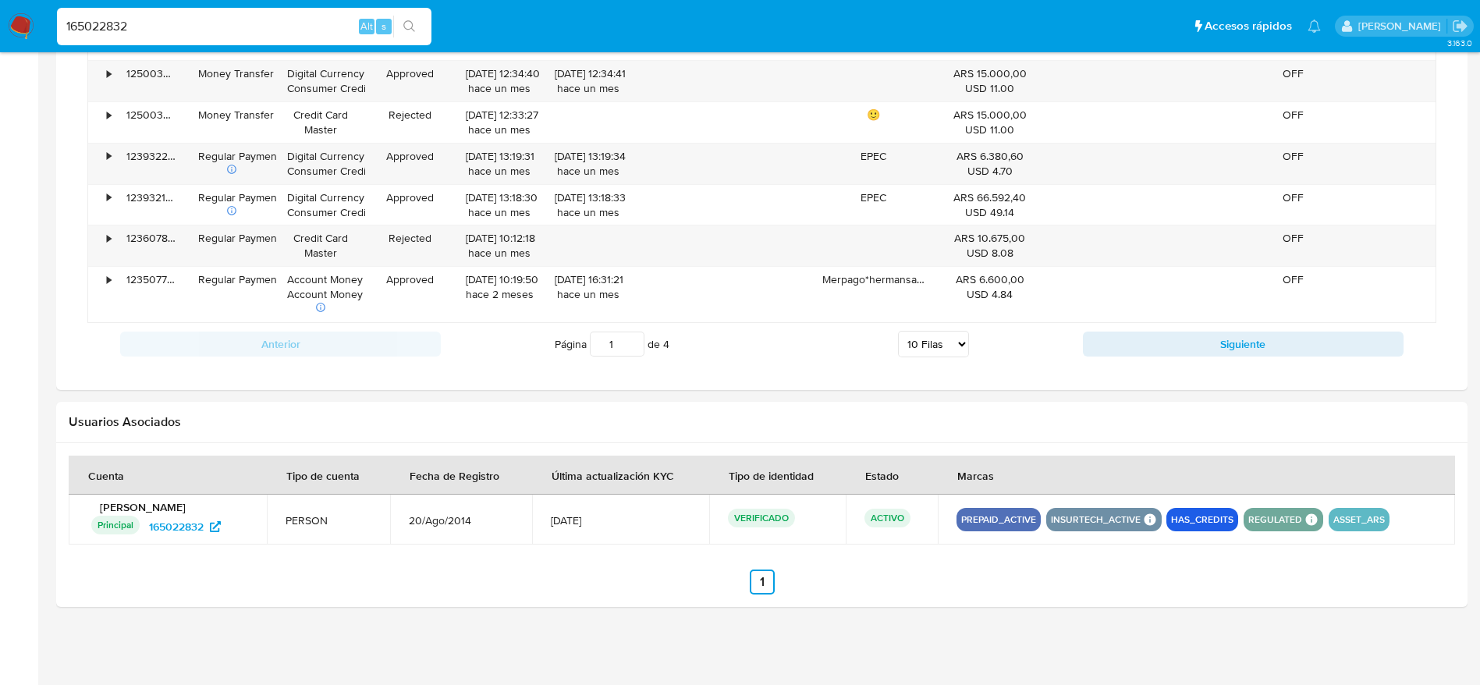
click at [187, 16] on input "165022832" at bounding box center [244, 26] width 374 height 20
paste input "78554750"
type input "78554750"
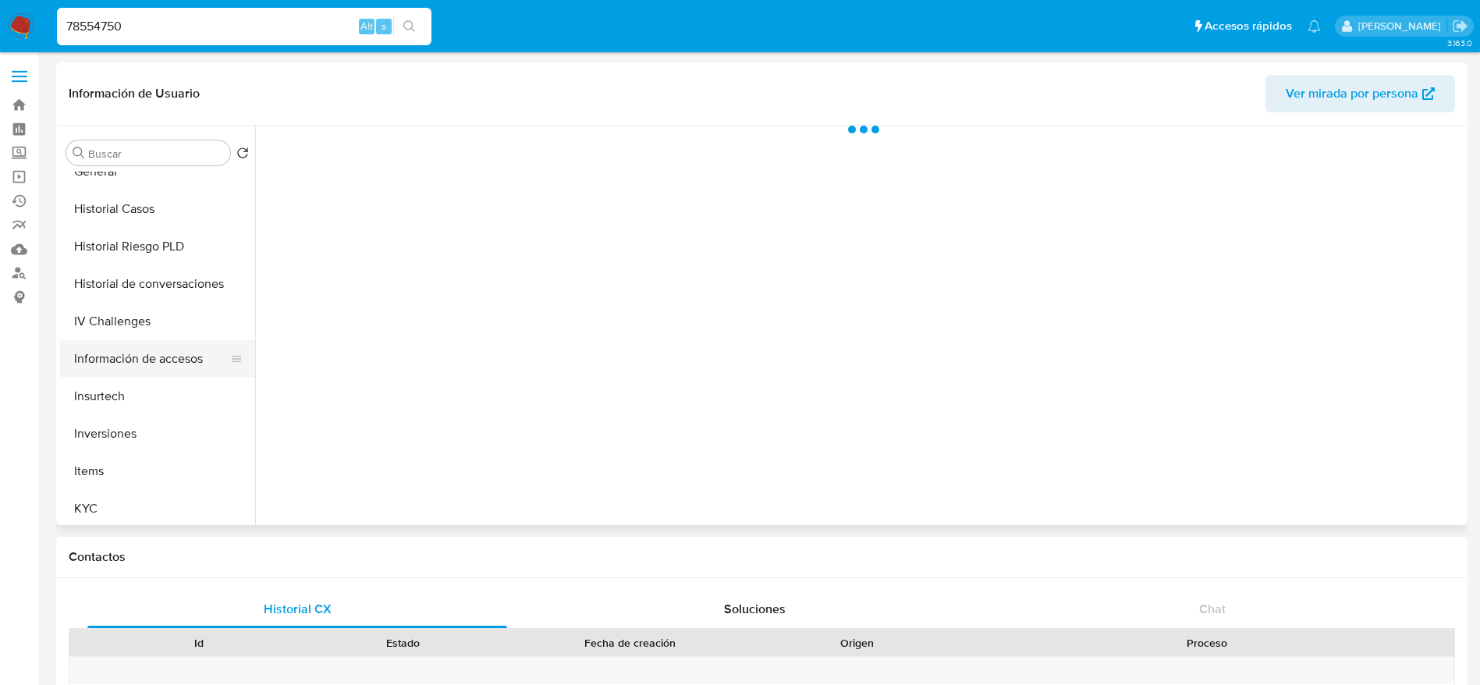
select select "10"
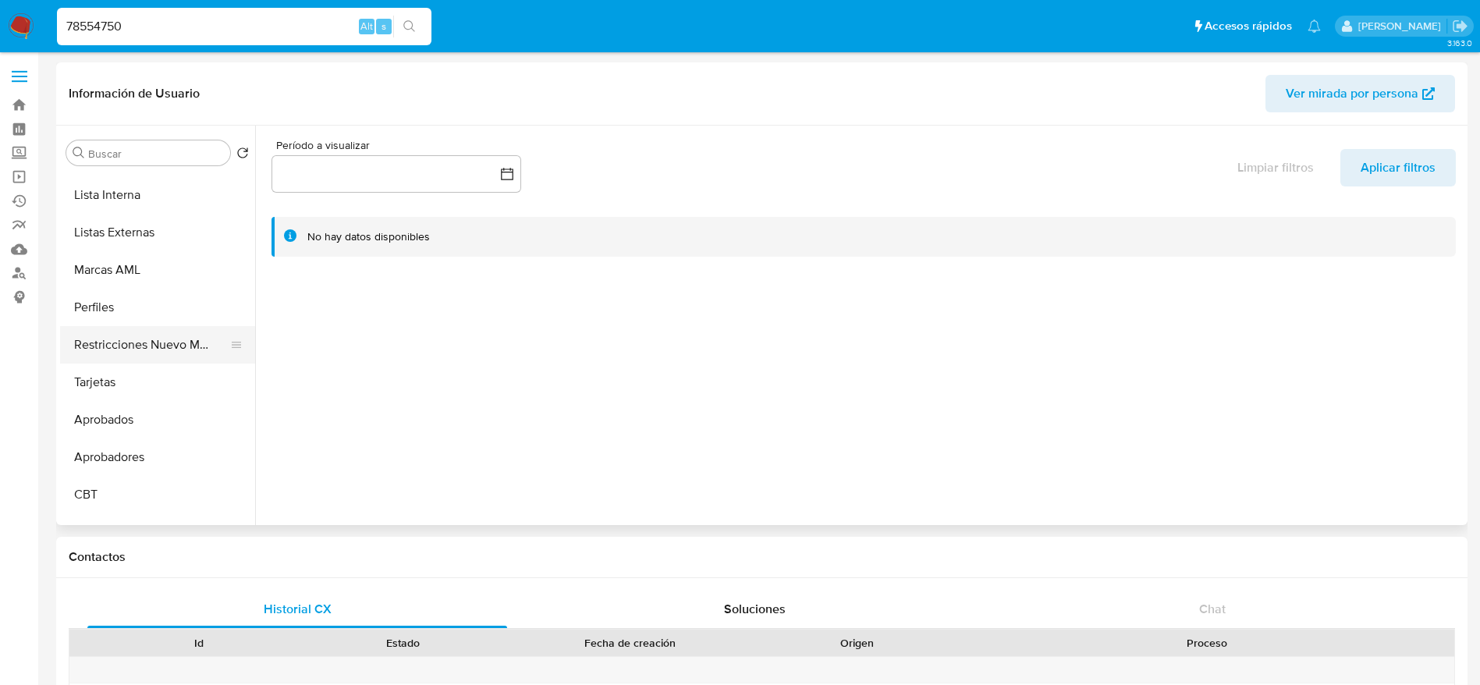
click at [144, 341] on button "Restricciones Nuevo Mundo" at bounding box center [151, 344] width 183 height 37
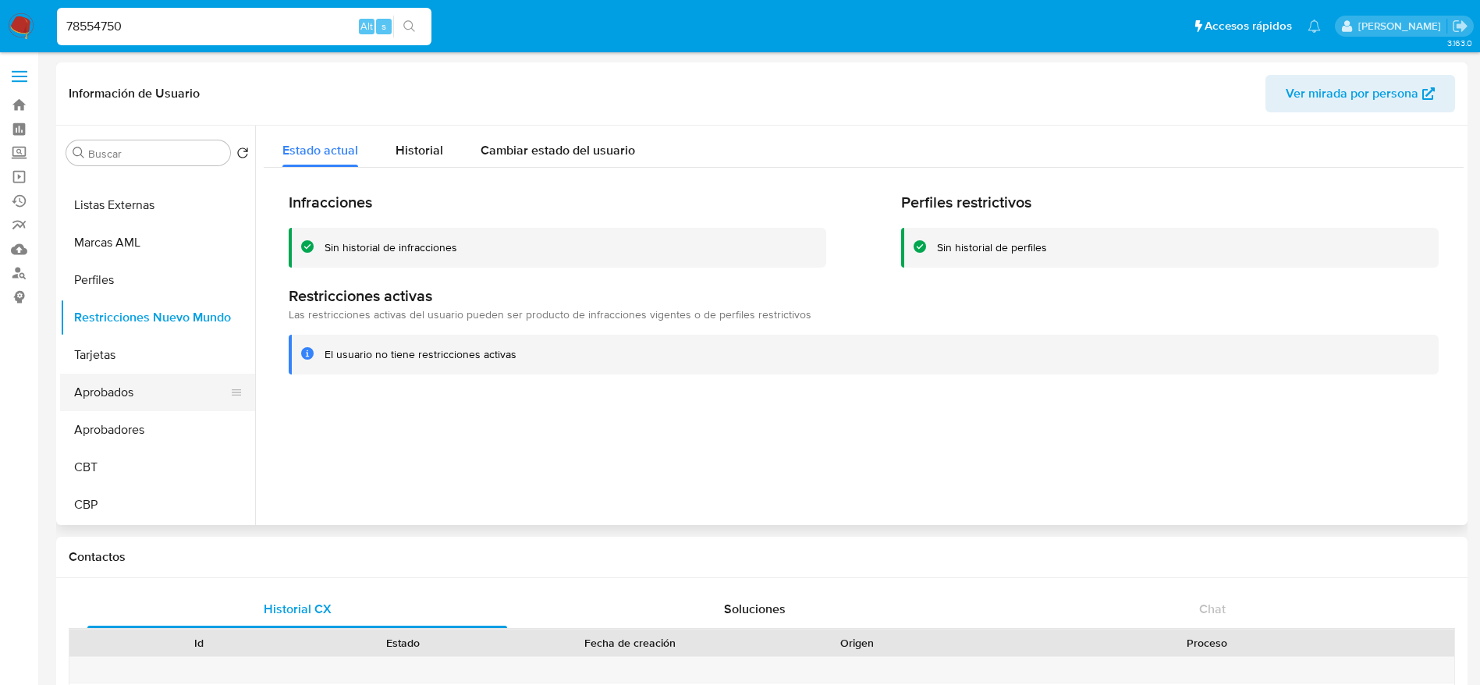
scroll to position [495, 0]
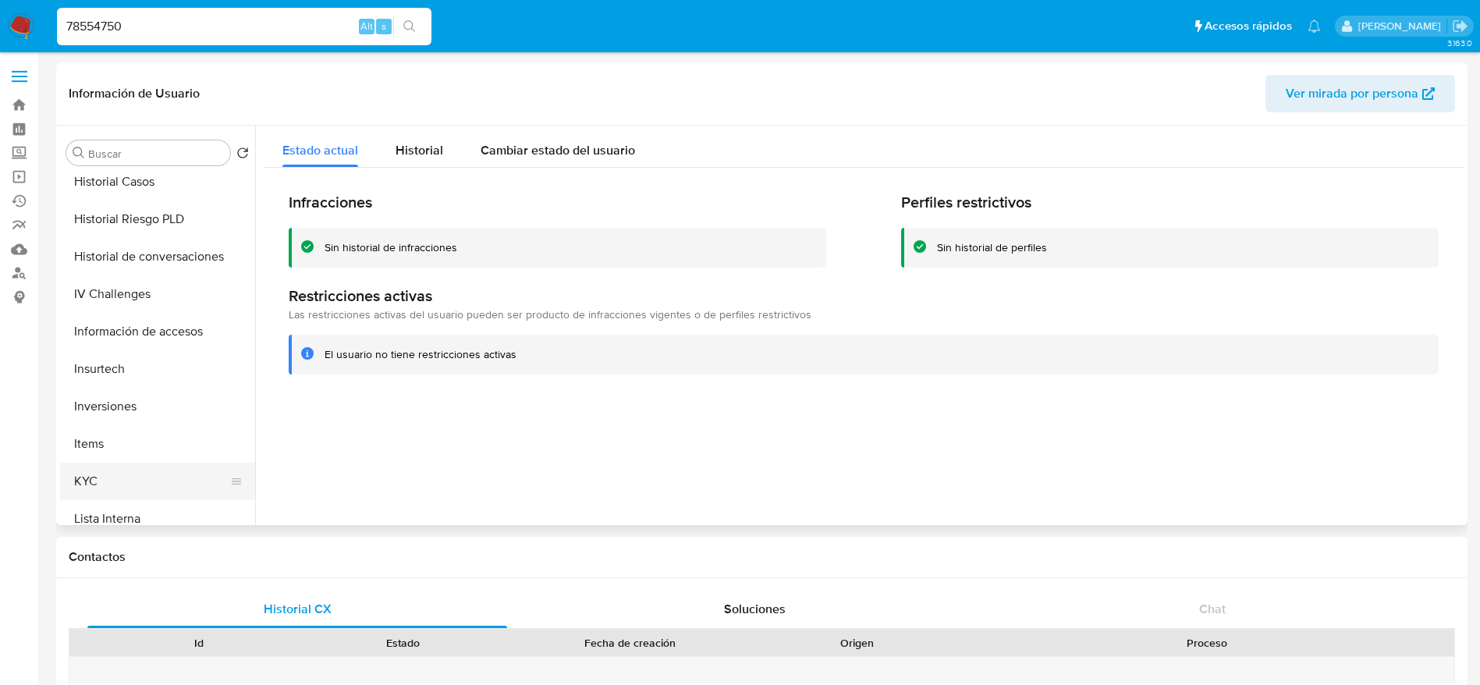
click at [124, 463] on button "KYC" at bounding box center [151, 481] width 183 height 37
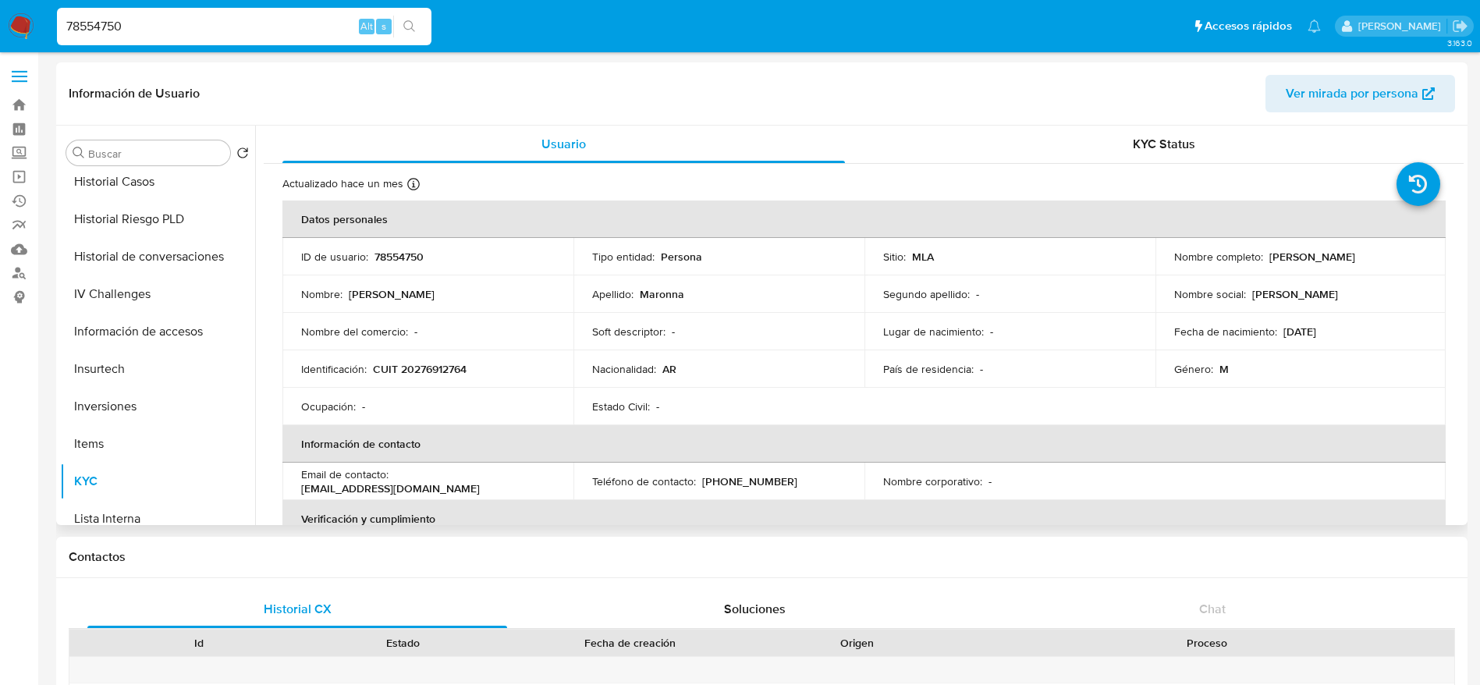
click at [406, 261] on p "78554750" at bounding box center [398, 257] width 49 height 14
copy p "78554750"
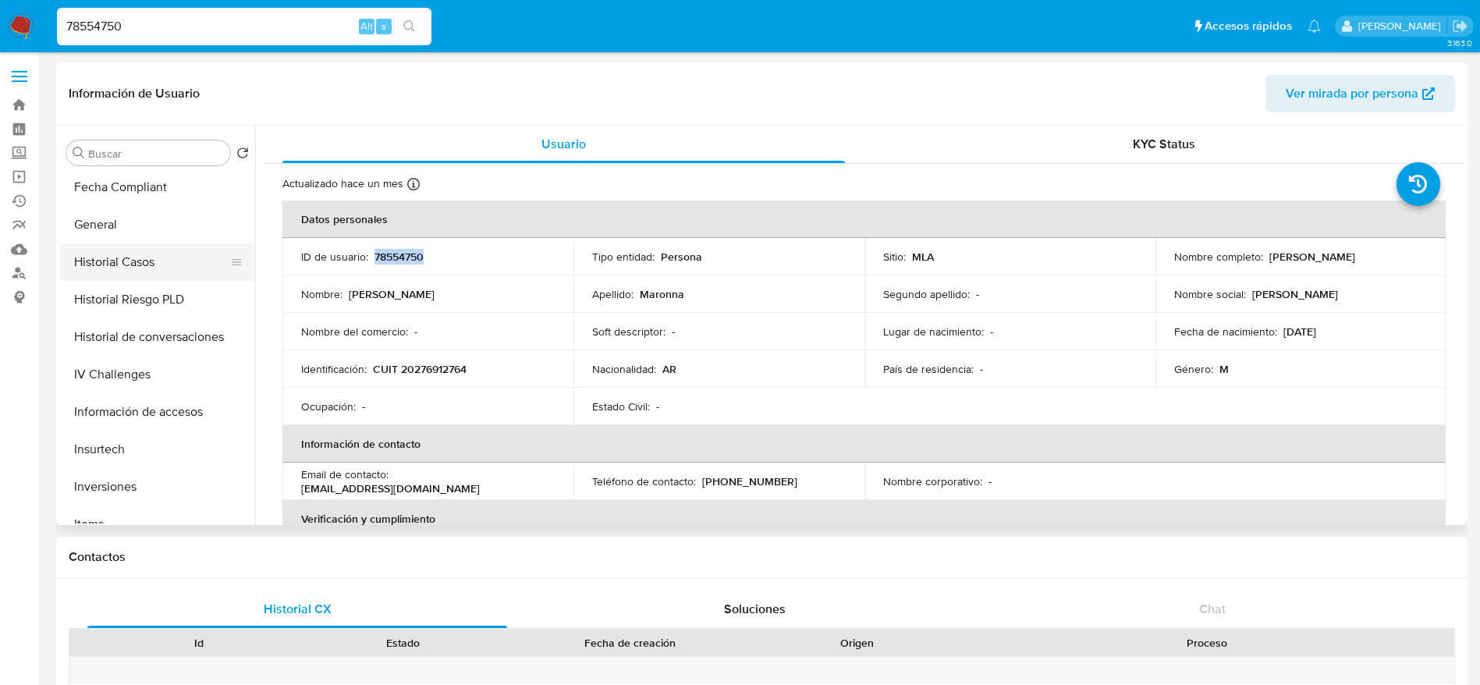
scroll to position [378, 0]
click at [136, 282] on button "Historial Casos" at bounding box center [151, 298] width 183 height 37
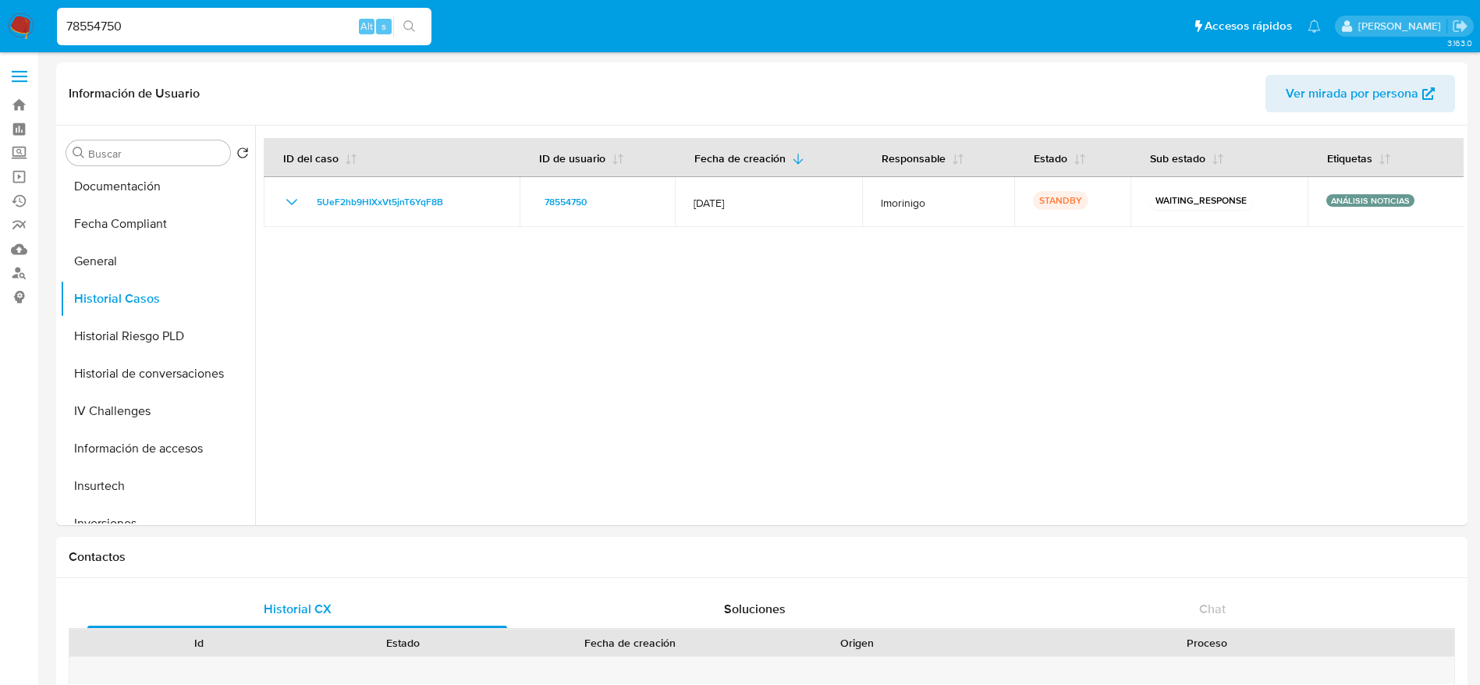
click at [193, 12] on div "78554750 Alt s" at bounding box center [244, 26] width 374 height 37
click at [193, 23] on input "78554750" at bounding box center [244, 26] width 374 height 20
paste input "1175913583"
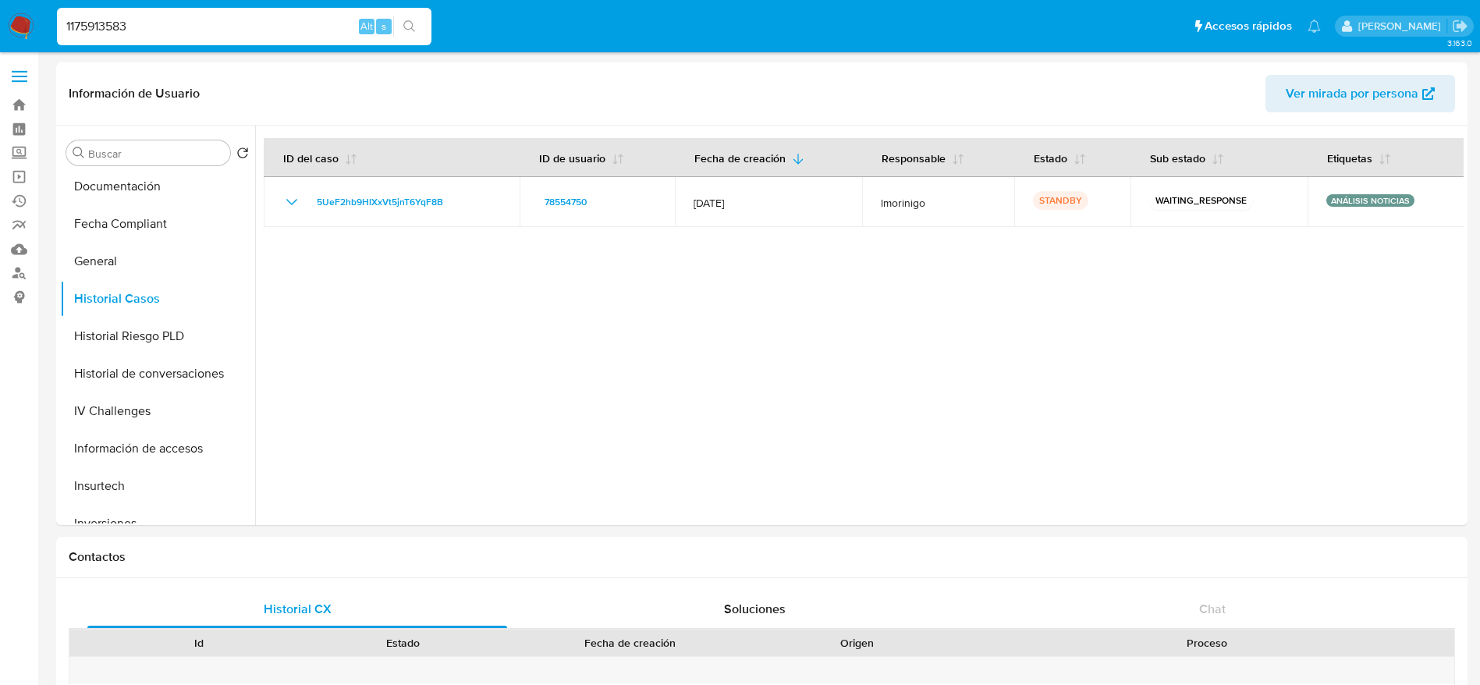
type input "1175913583"
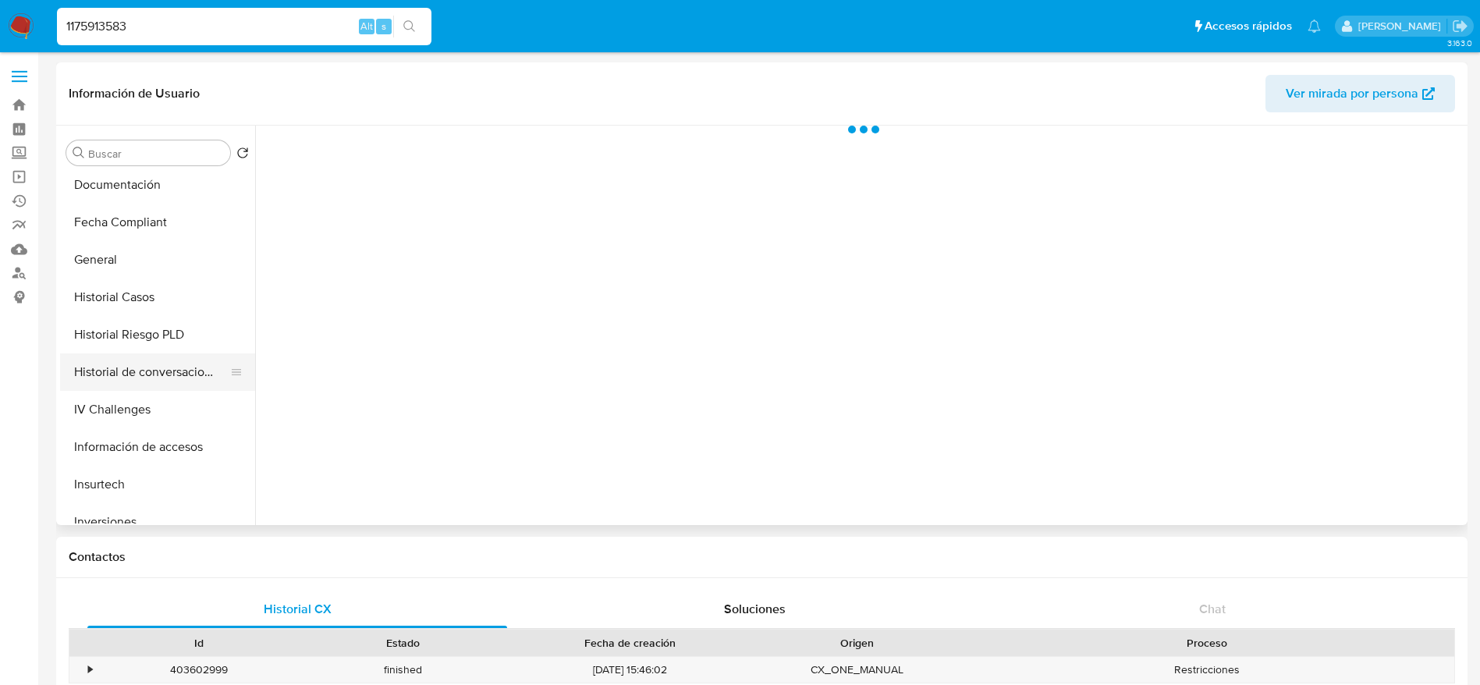
scroll to position [468, 0]
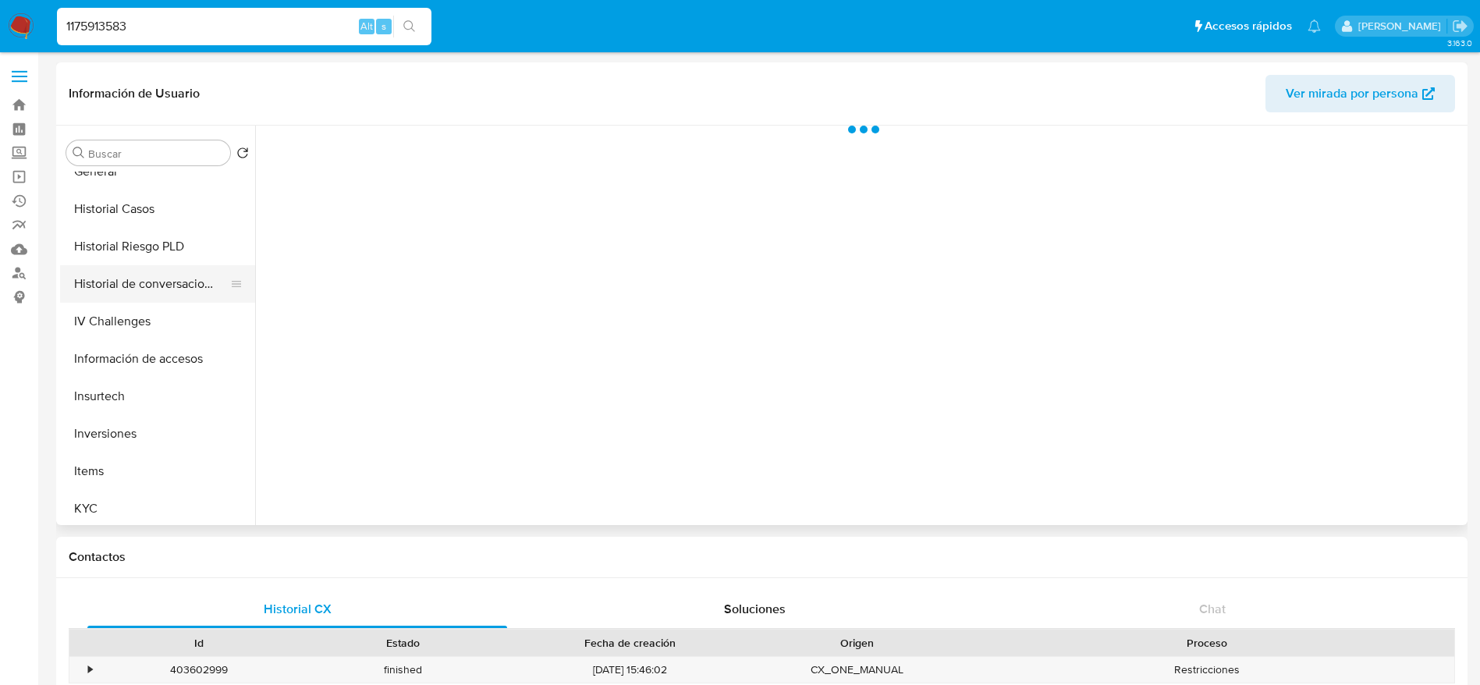
select select "10"
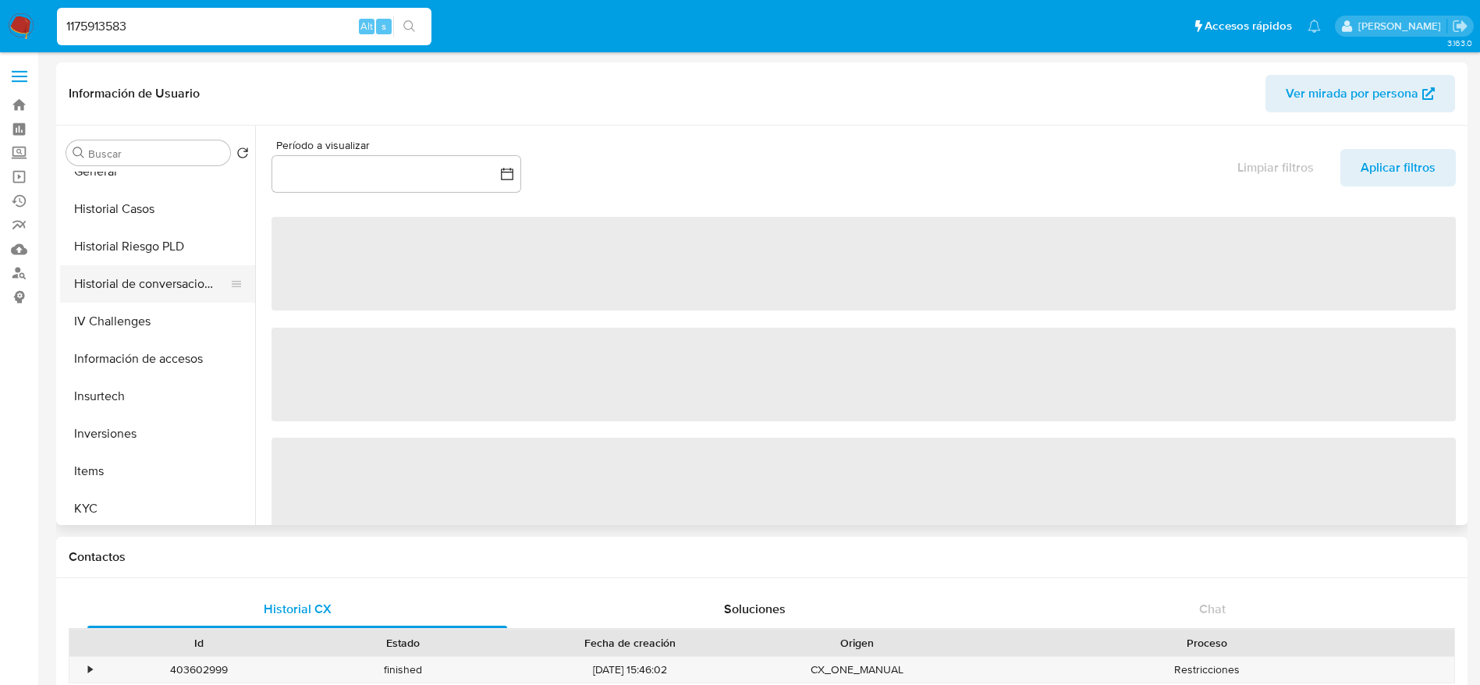
click at [158, 282] on button "Historial de conversaciones" at bounding box center [151, 283] width 183 height 37
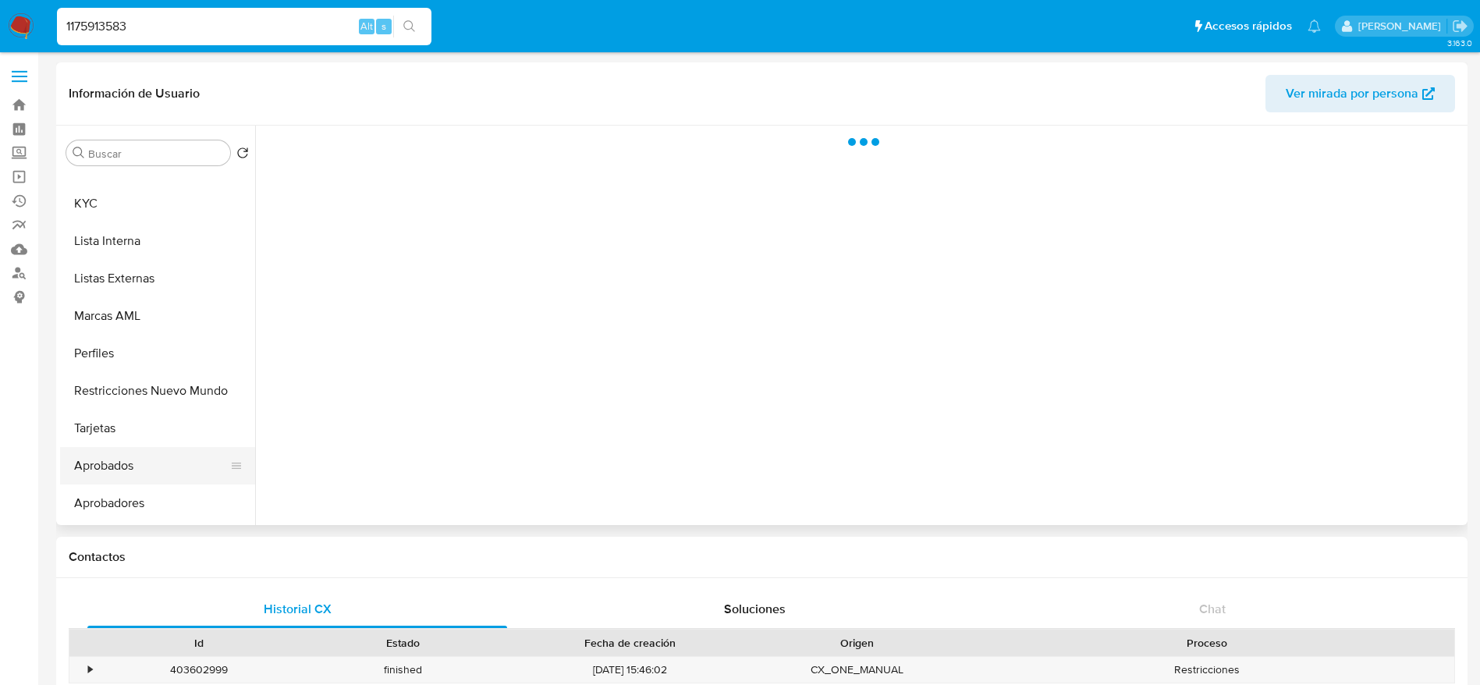
scroll to position [846, 0]
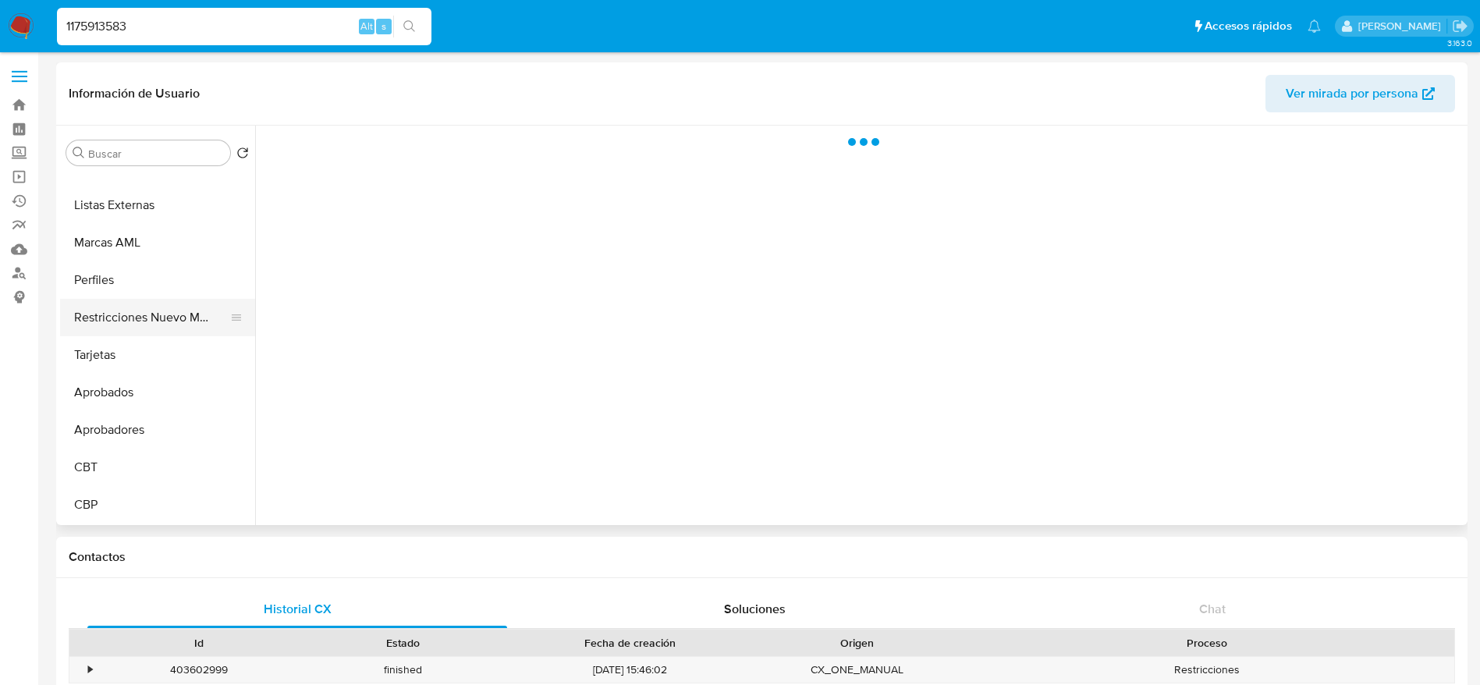
click at [139, 316] on button "Restricciones Nuevo Mundo" at bounding box center [151, 317] width 183 height 37
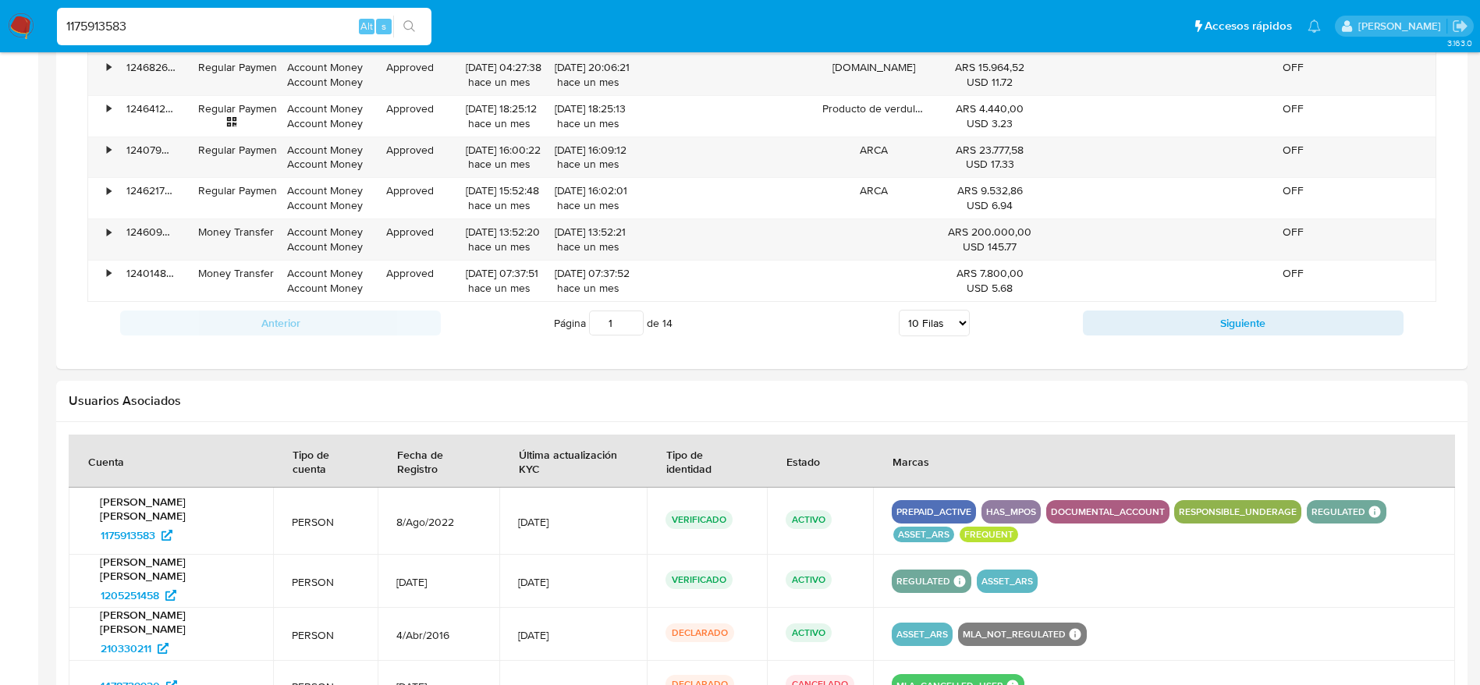
scroll to position [1477, 0]
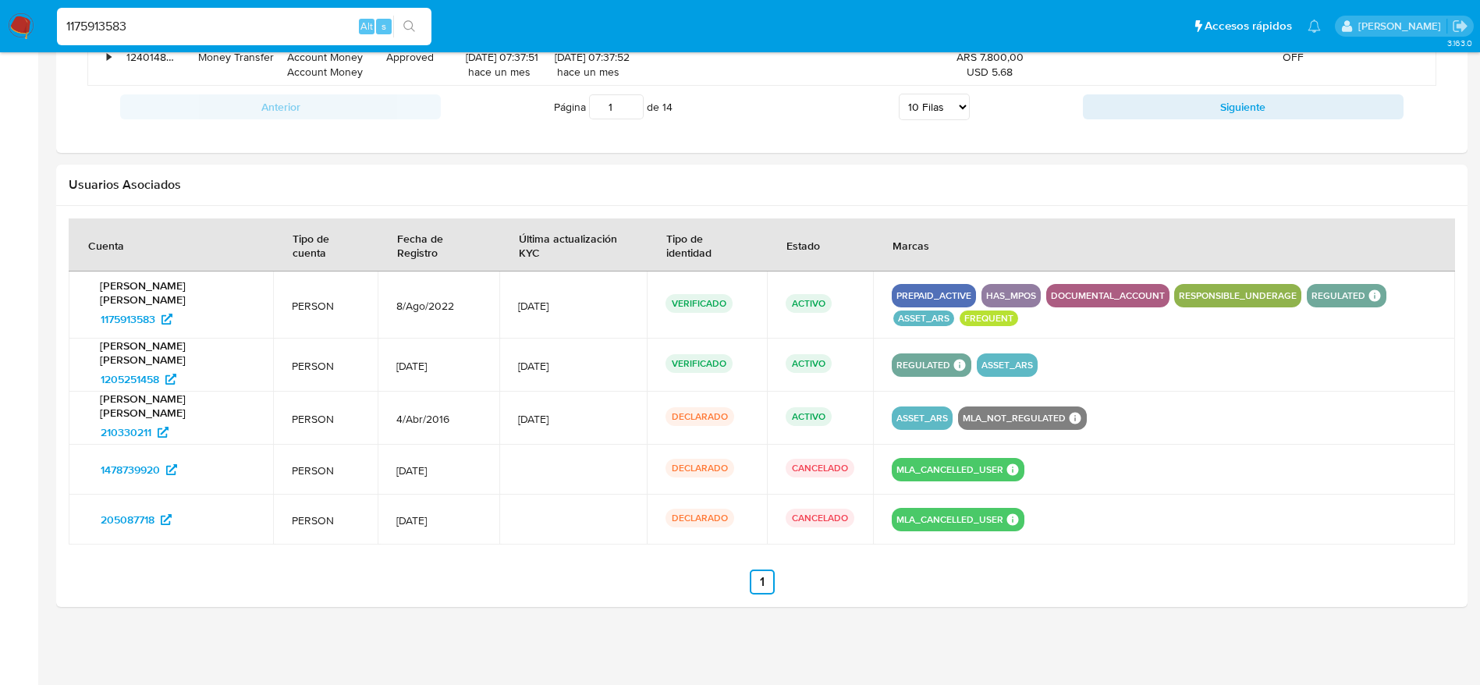
click at [195, 19] on input "1175913583" at bounding box center [244, 26] width 374 height 20
click at [195, 18] on input "1175913583" at bounding box center [244, 26] width 374 height 20
paste input "404229765"
type input "1404229765"
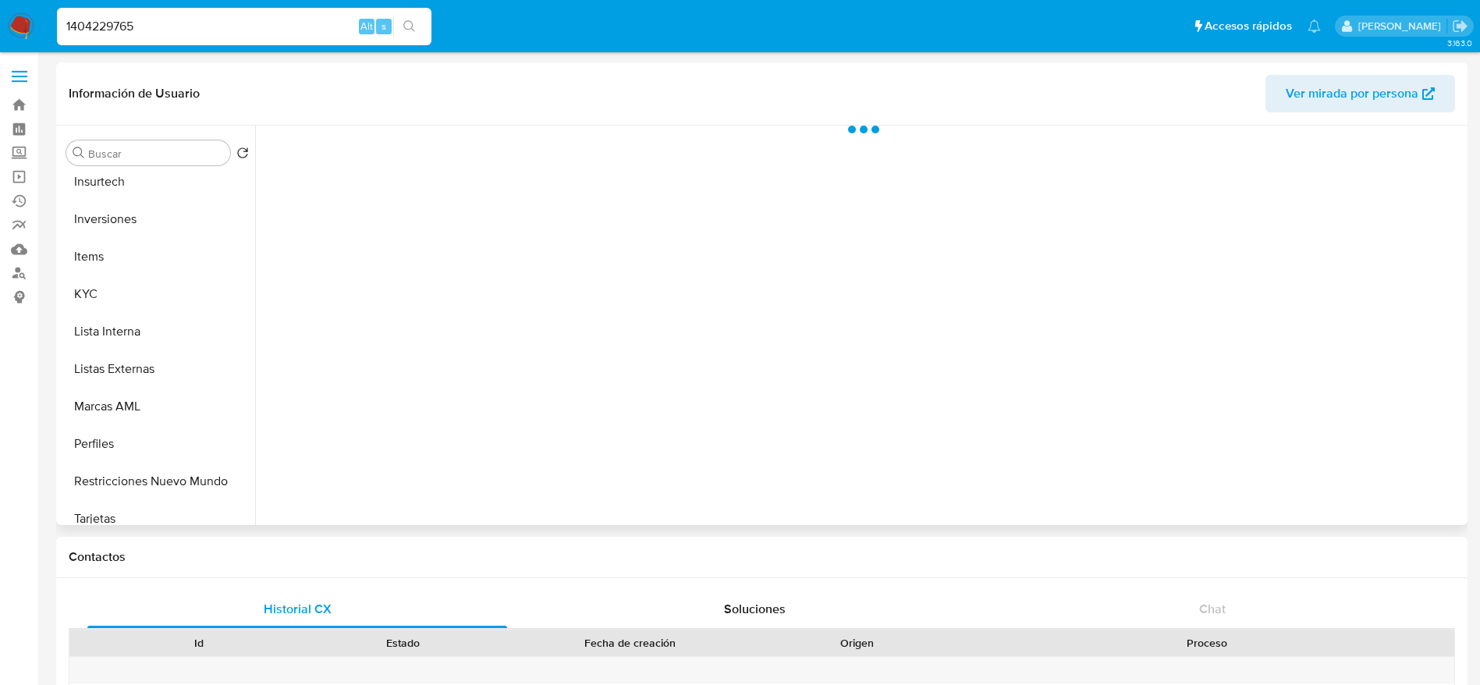
select select "10"
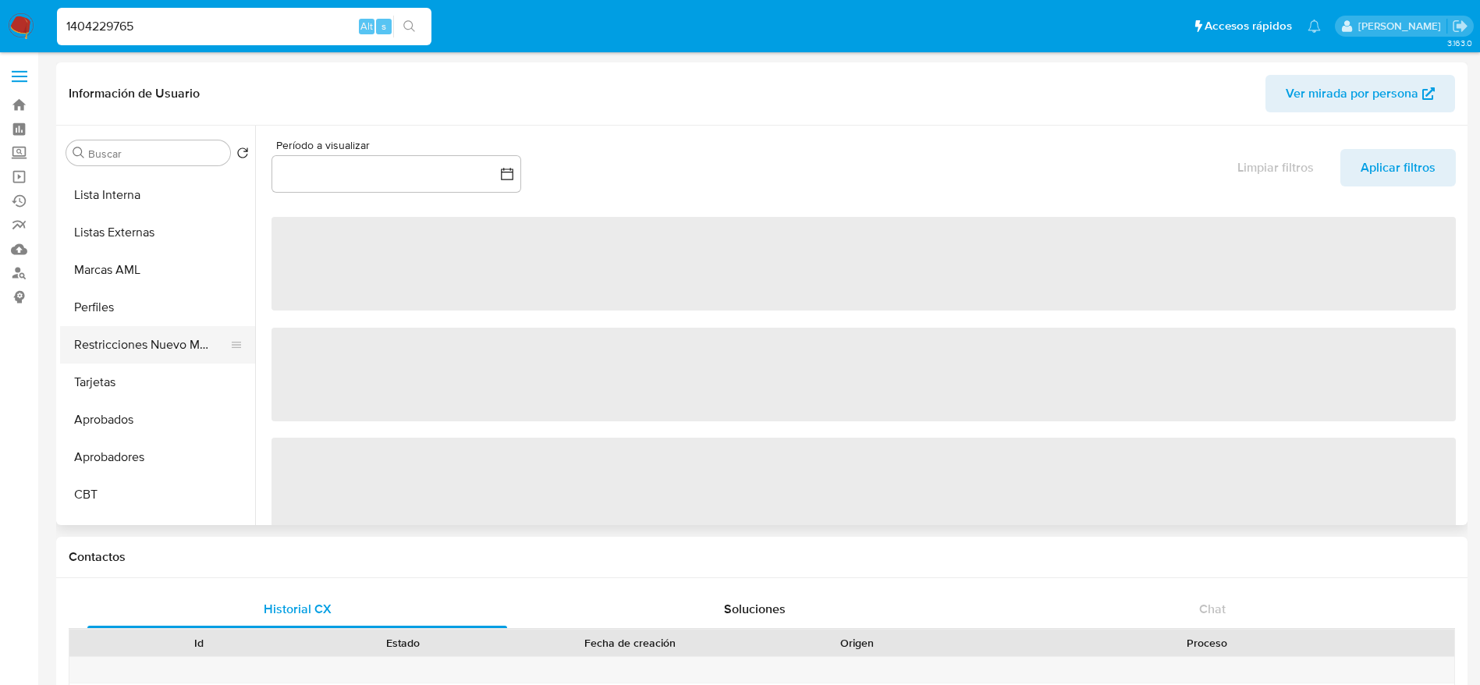
click at [136, 335] on button "Restricciones Nuevo Mundo" at bounding box center [151, 344] width 183 height 37
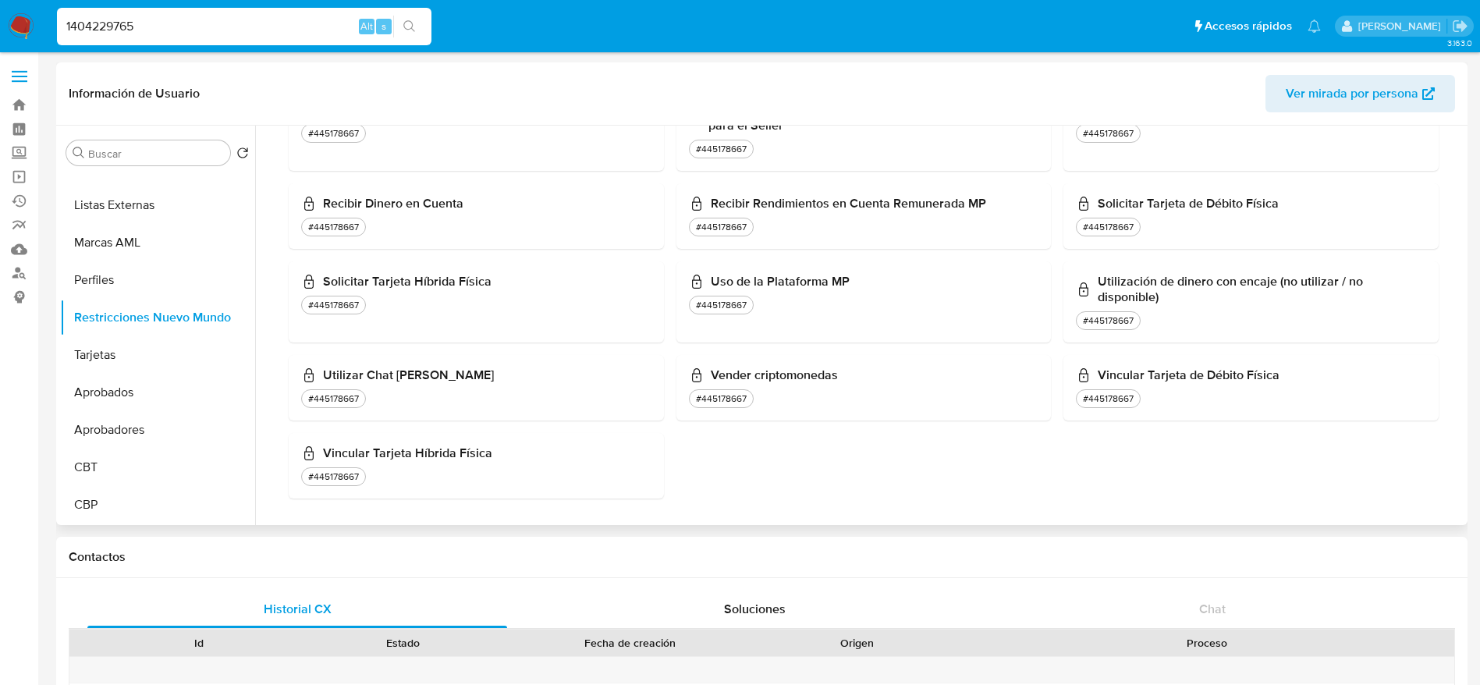
scroll to position [1349, 0]
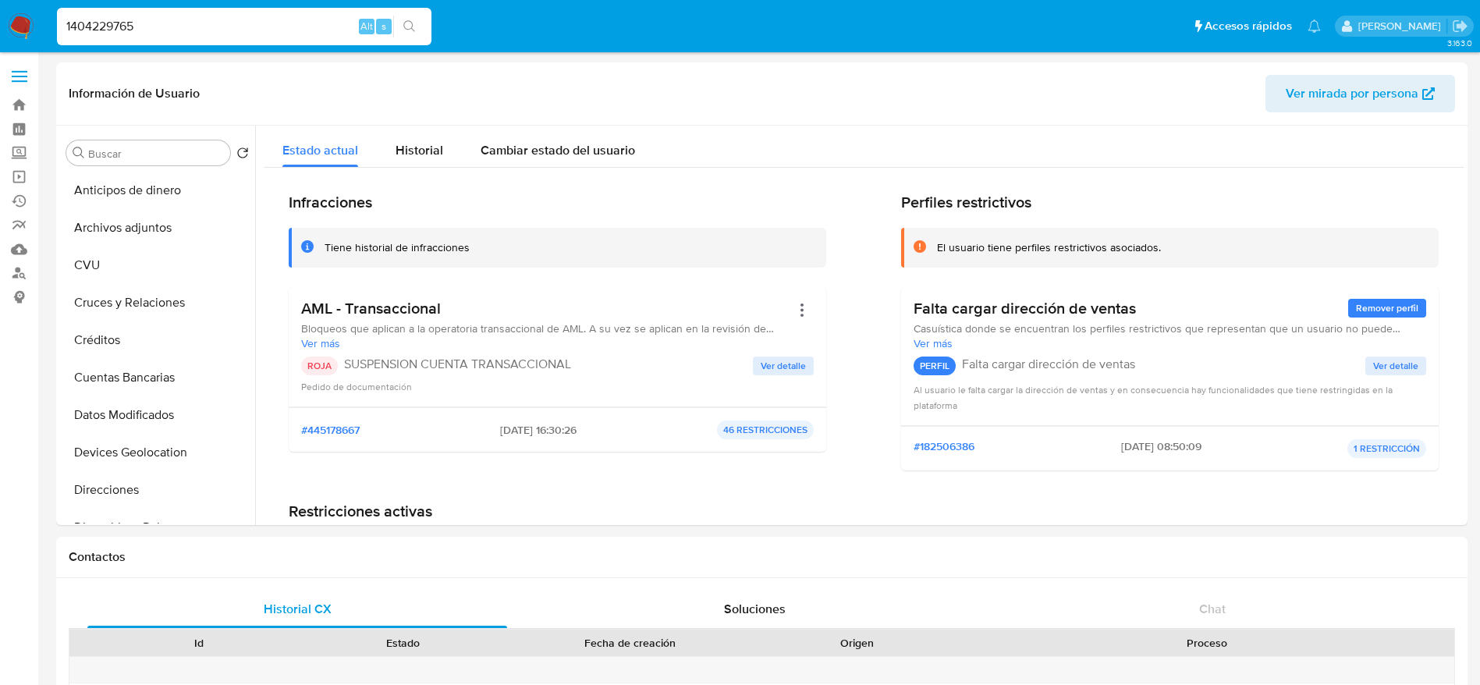
select select "10"
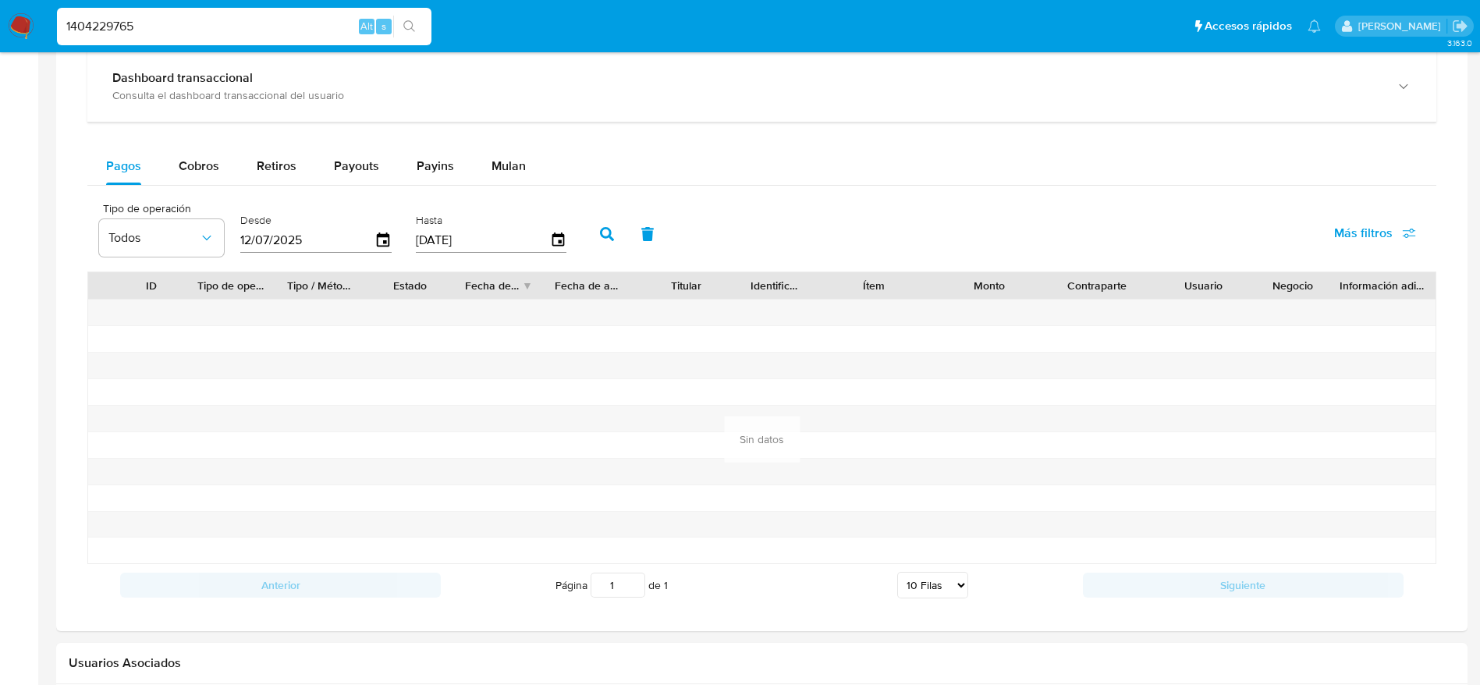
scroll to position [1198, 0]
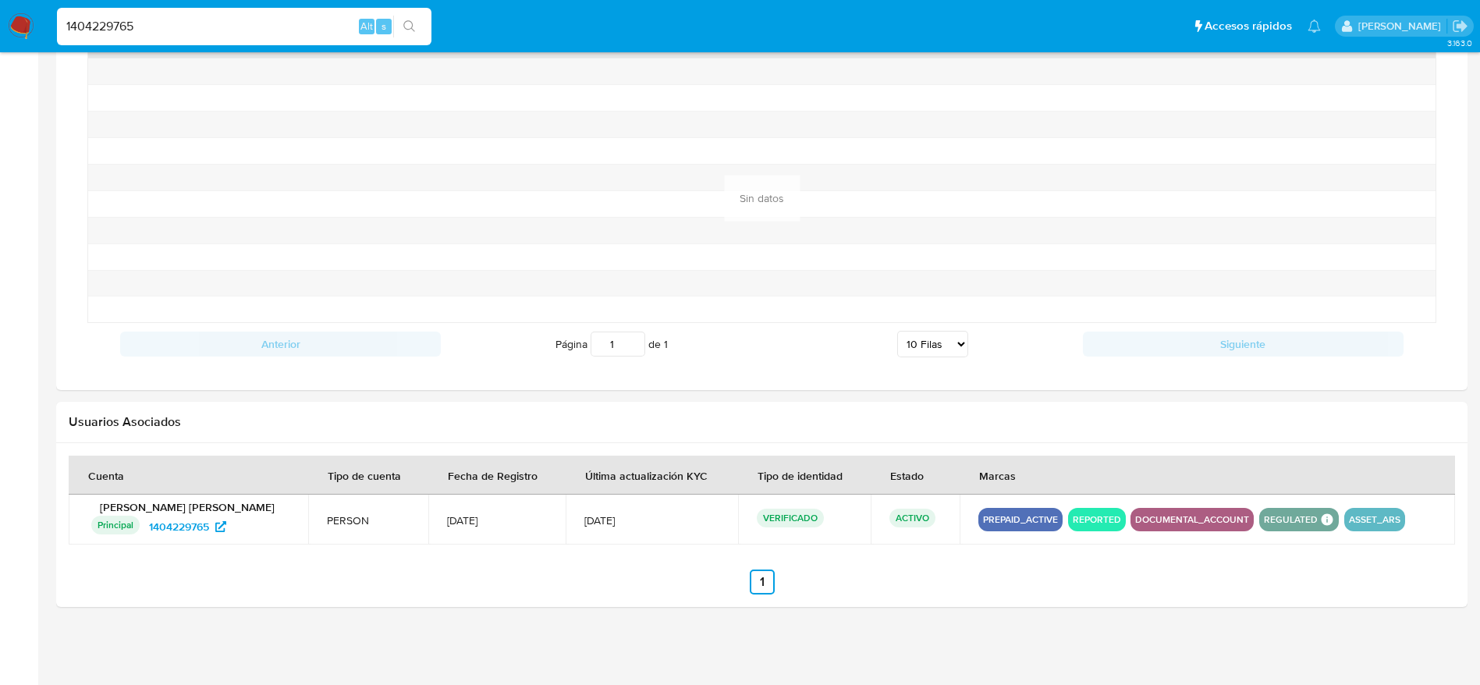
click at [160, 16] on input "1404229765" at bounding box center [244, 26] width 374 height 20
click at [148, 41] on div "1404229765 Alt s" at bounding box center [244, 26] width 374 height 37
click at [151, 27] on input "1404229765" at bounding box center [244, 26] width 374 height 20
paste input "754019149"
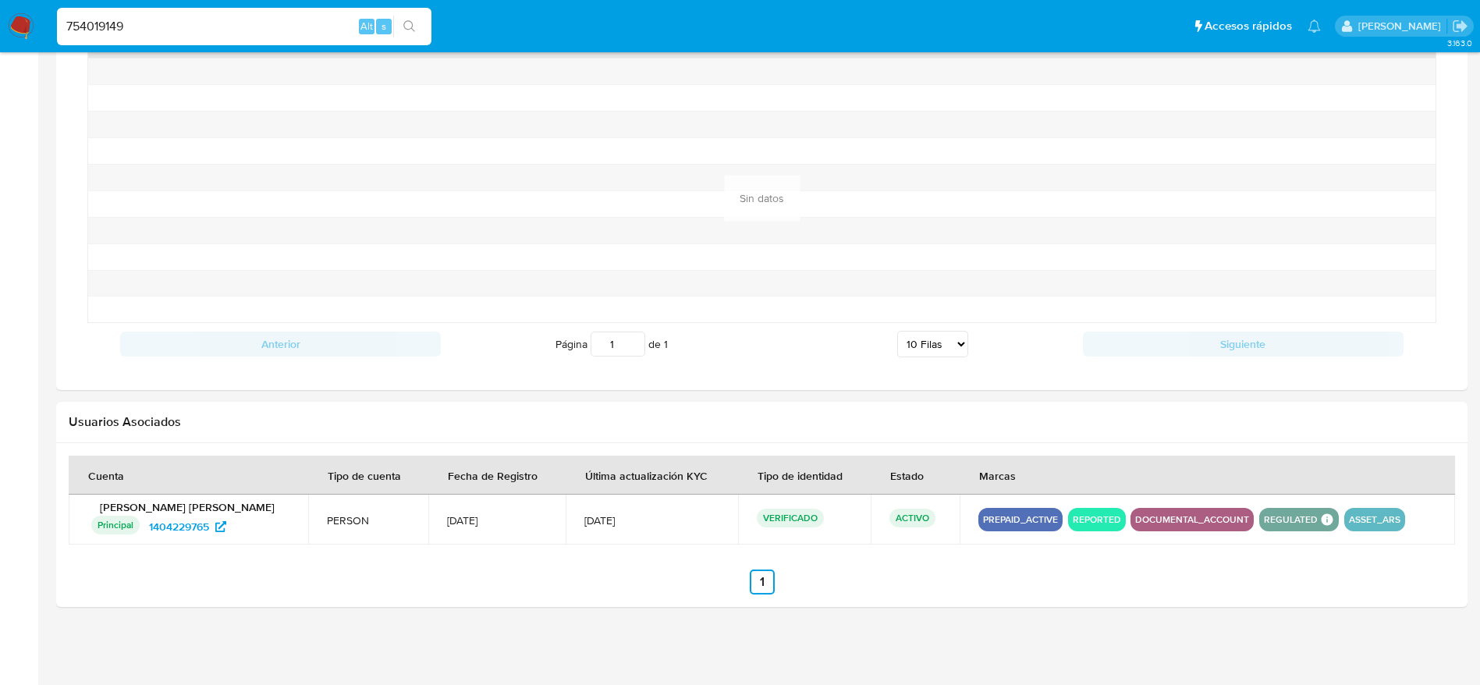
type input "754019149"
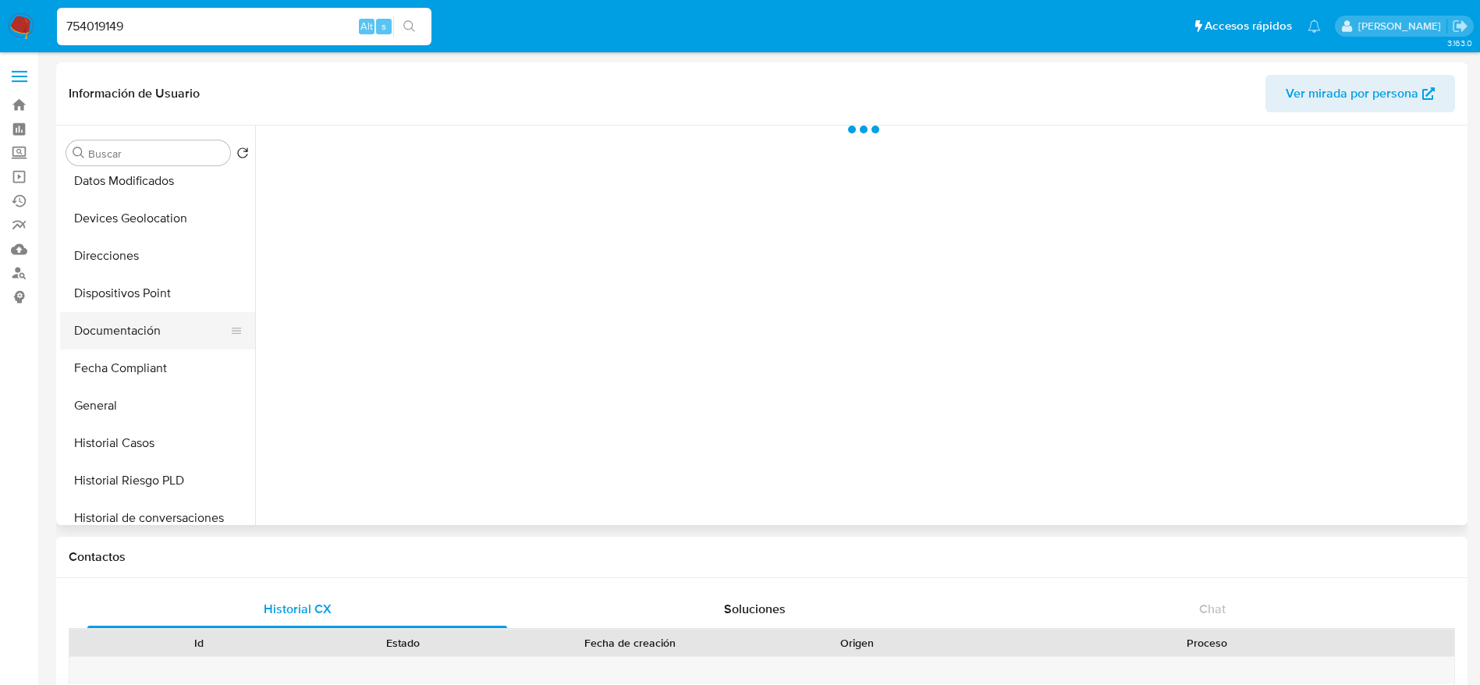
select select "10"
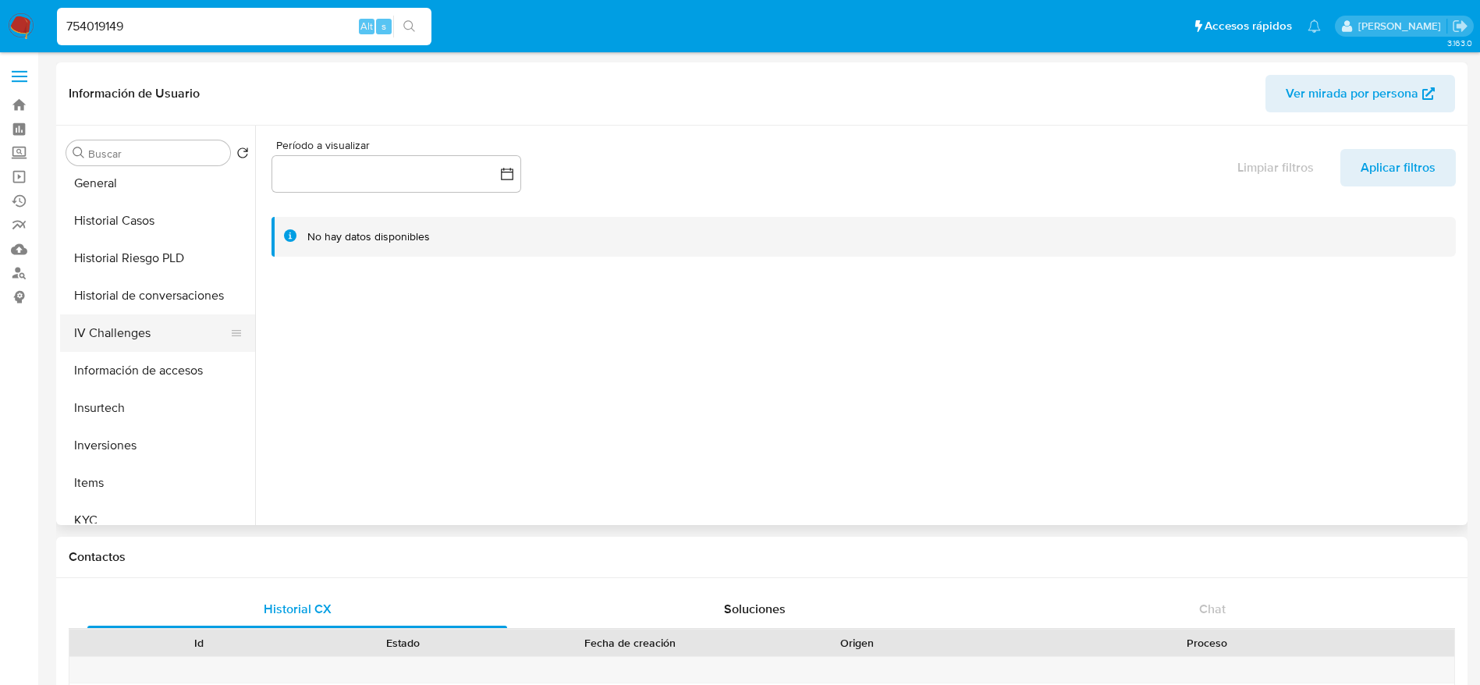
scroll to position [702, 0]
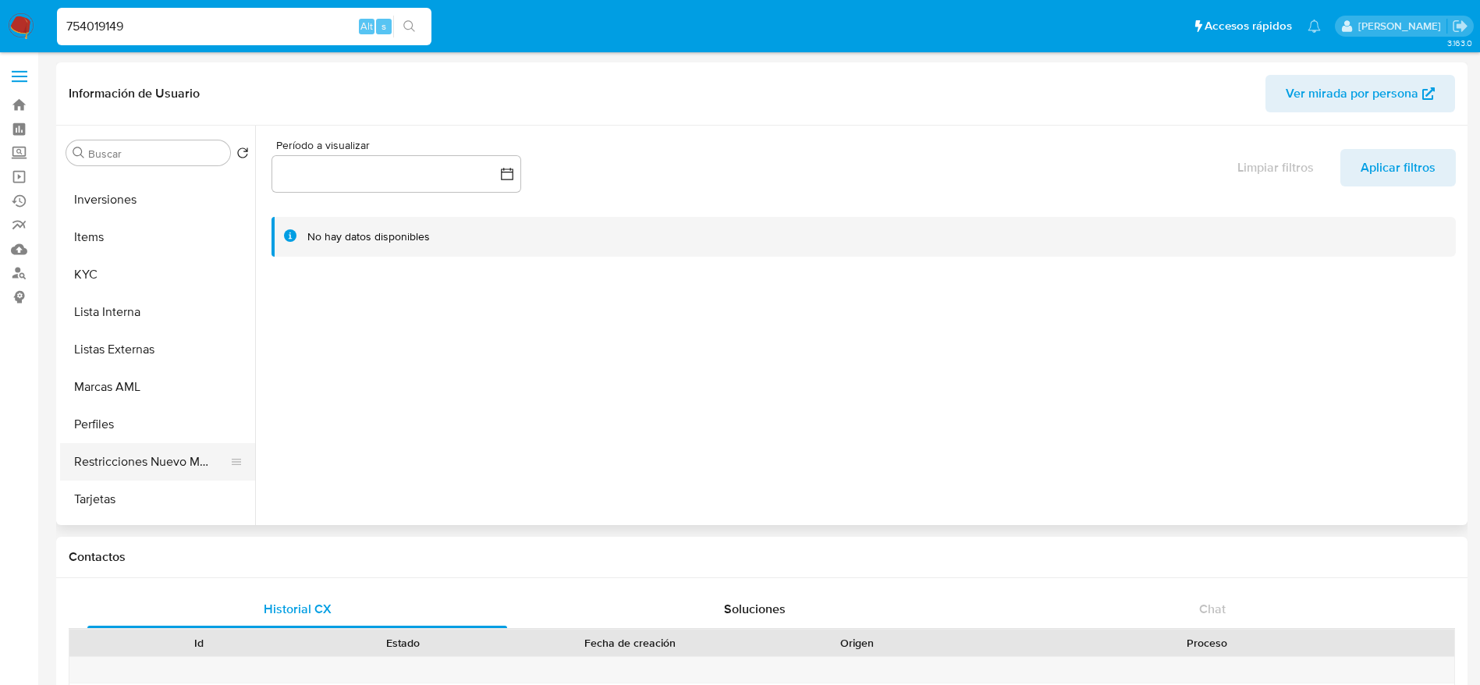
click at [140, 454] on button "Restricciones Nuevo Mundo" at bounding box center [151, 461] width 183 height 37
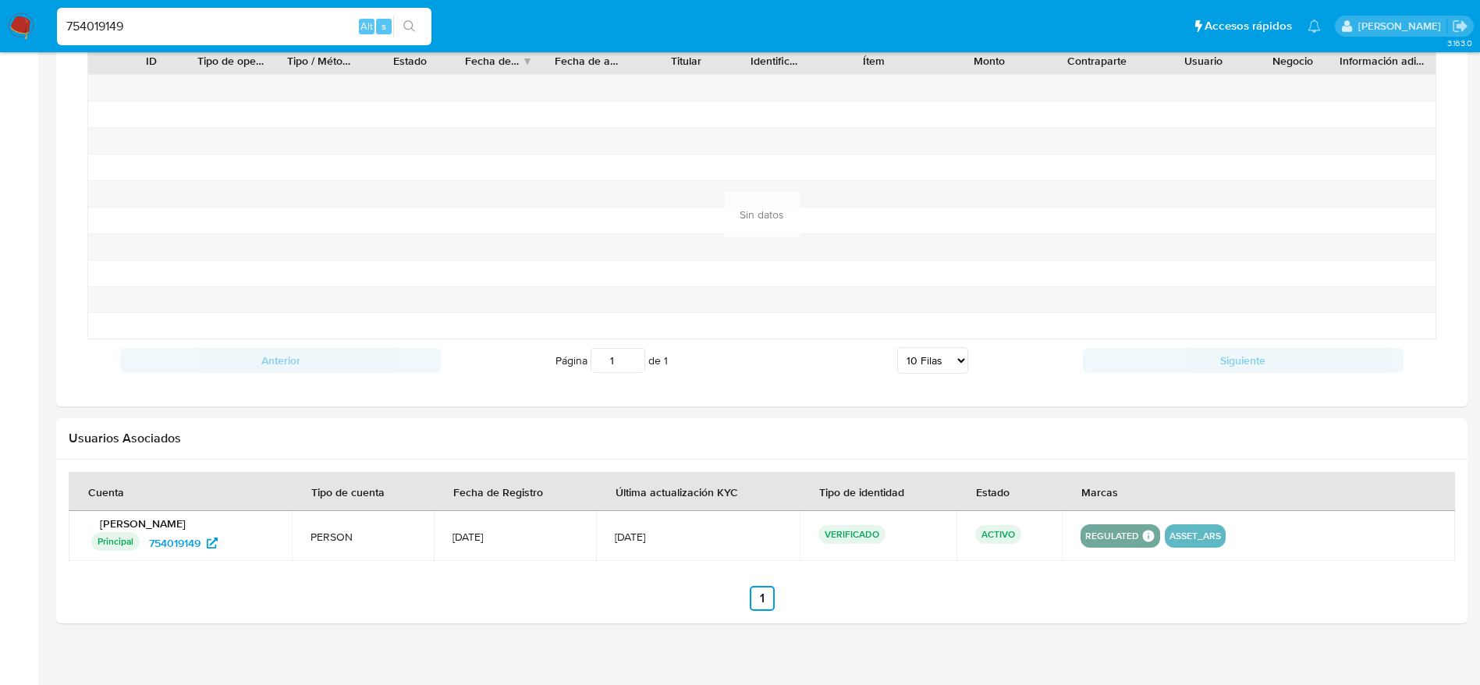
scroll to position [1198, 0]
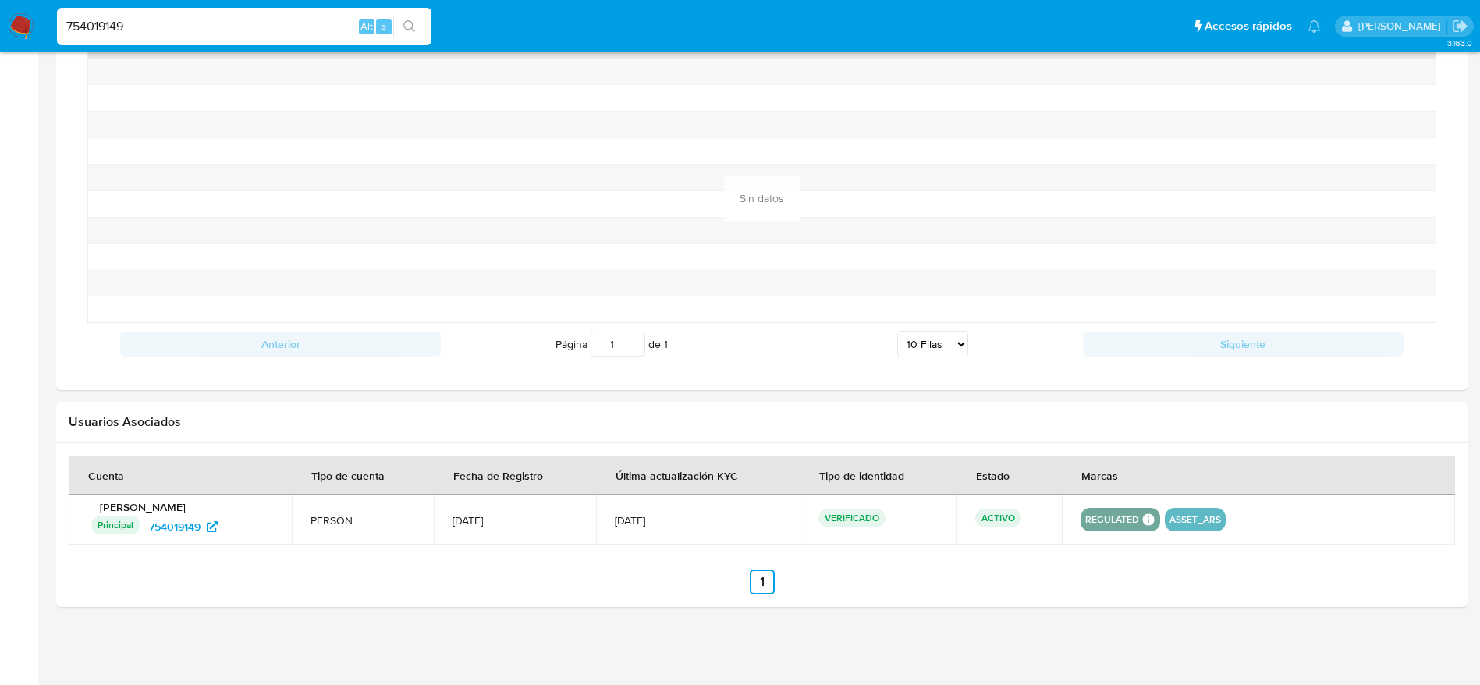
click at [189, 29] on input "754019149" at bounding box center [244, 26] width 374 height 20
click at [189, 28] on input "754019149" at bounding box center [244, 26] width 374 height 20
paste input "1015441344"
type input "1015441344"
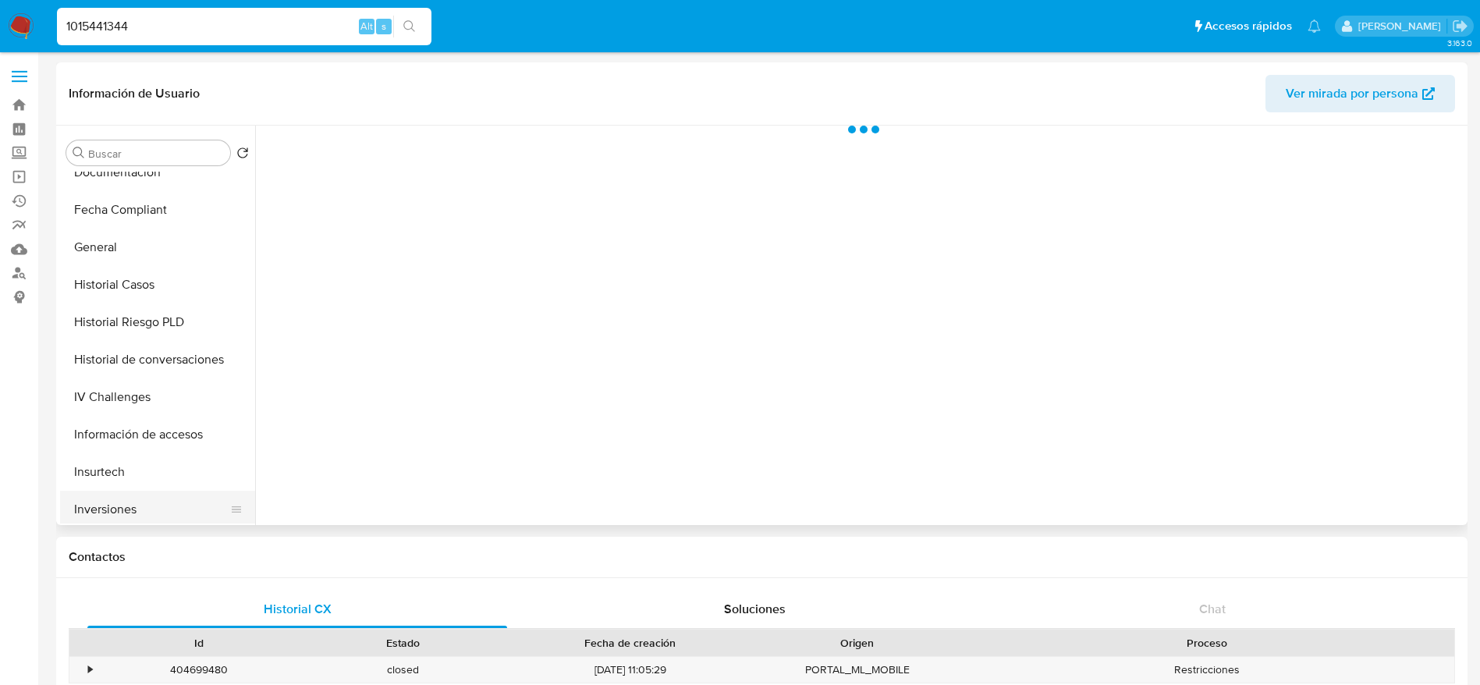
scroll to position [468, 0]
select select "10"
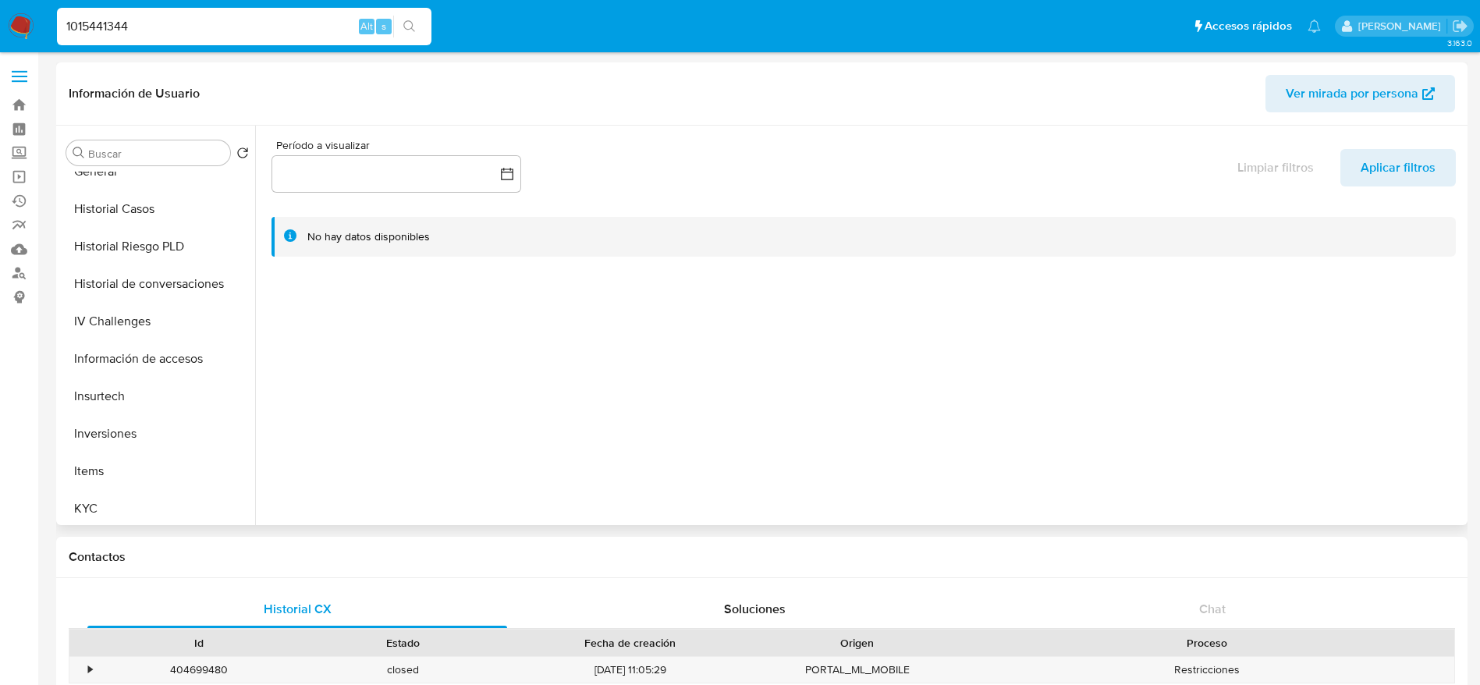
scroll to position [819, 0]
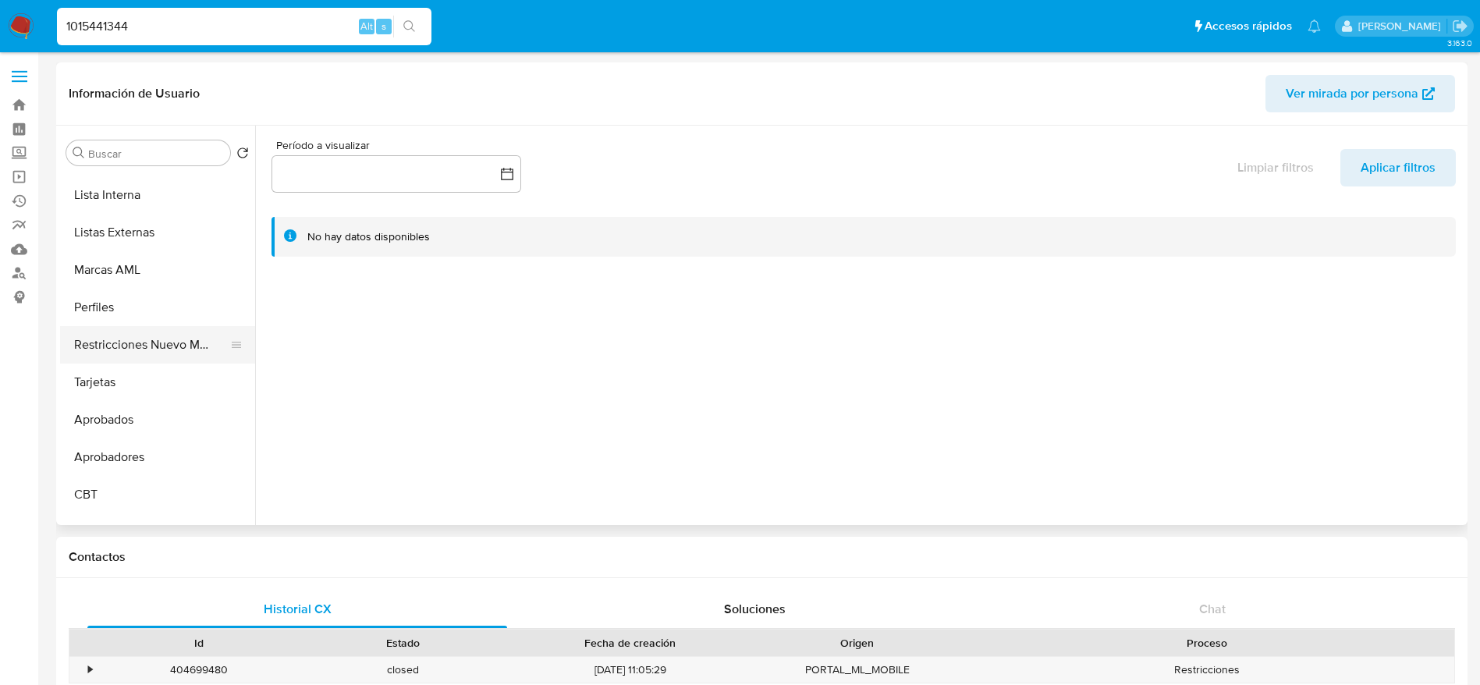
click at [133, 353] on button "Restricciones Nuevo Mundo" at bounding box center [151, 344] width 183 height 37
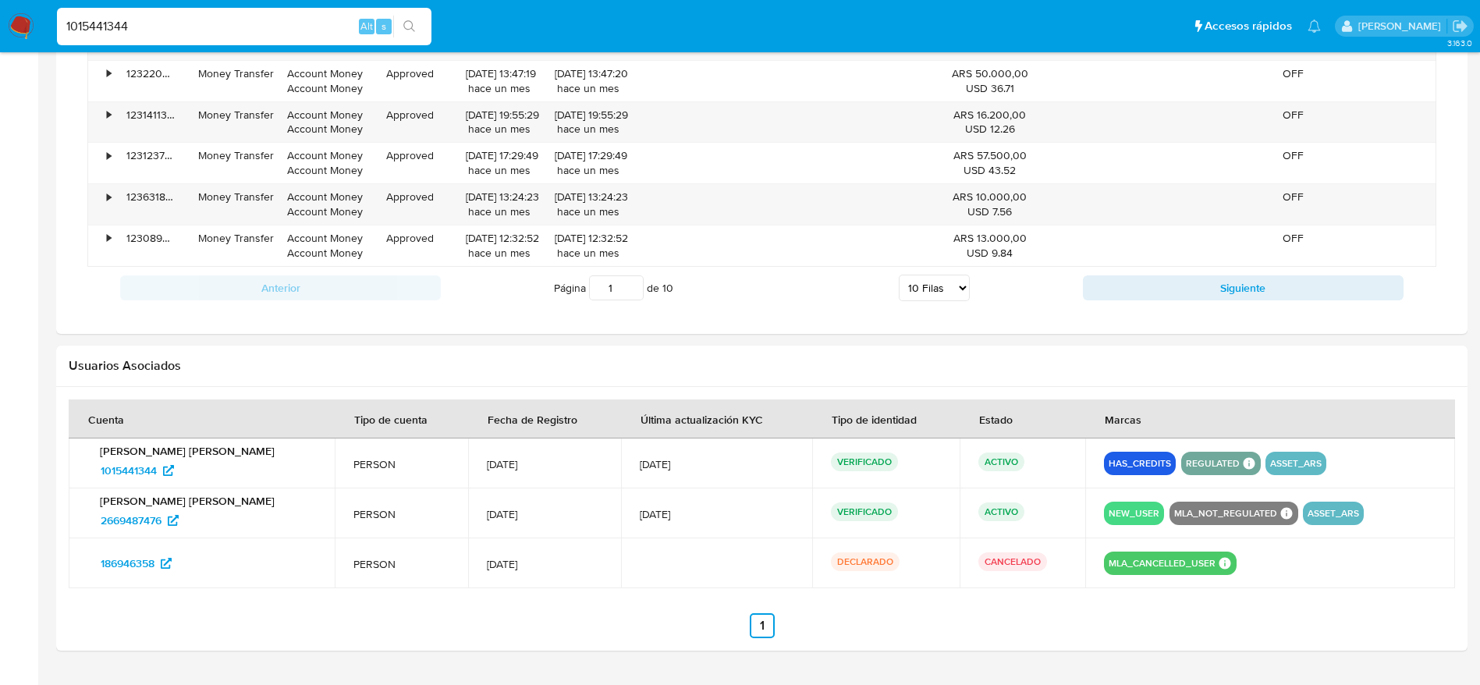
scroll to position [1339, 0]
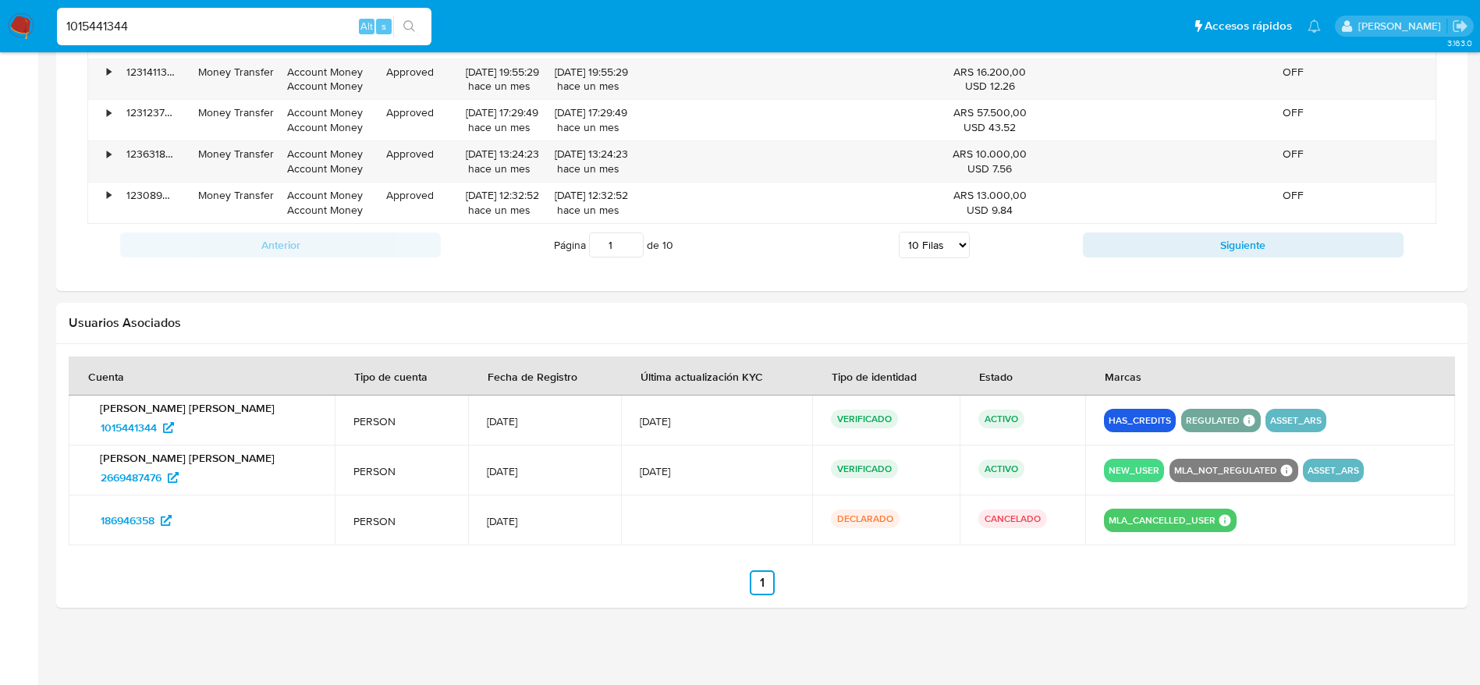
click at [193, 30] on input "1015441344" at bounding box center [244, 26] width 374 height 20
click at [193, 29] on input "1015441344" at bounding box center [244, 26] width 374 height 20
paste input "39780748"
type input "139780748"
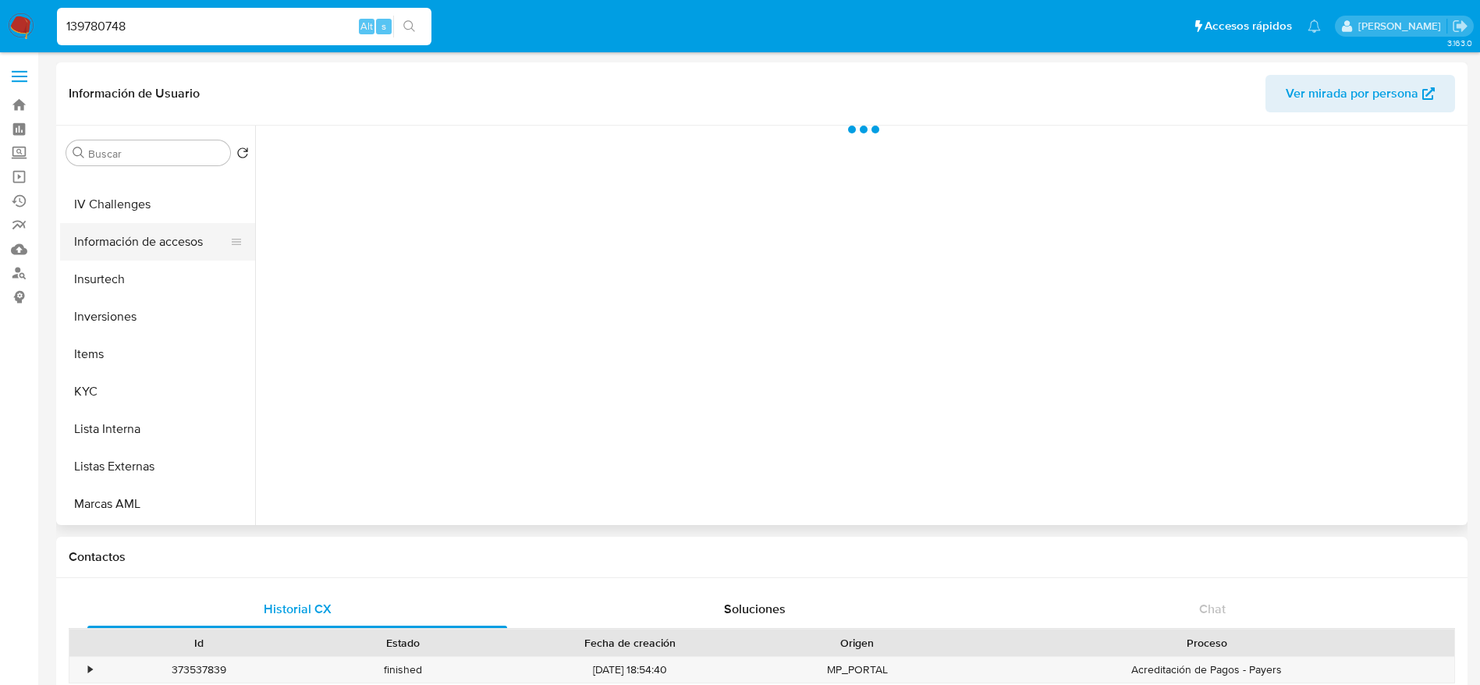
select select "10"
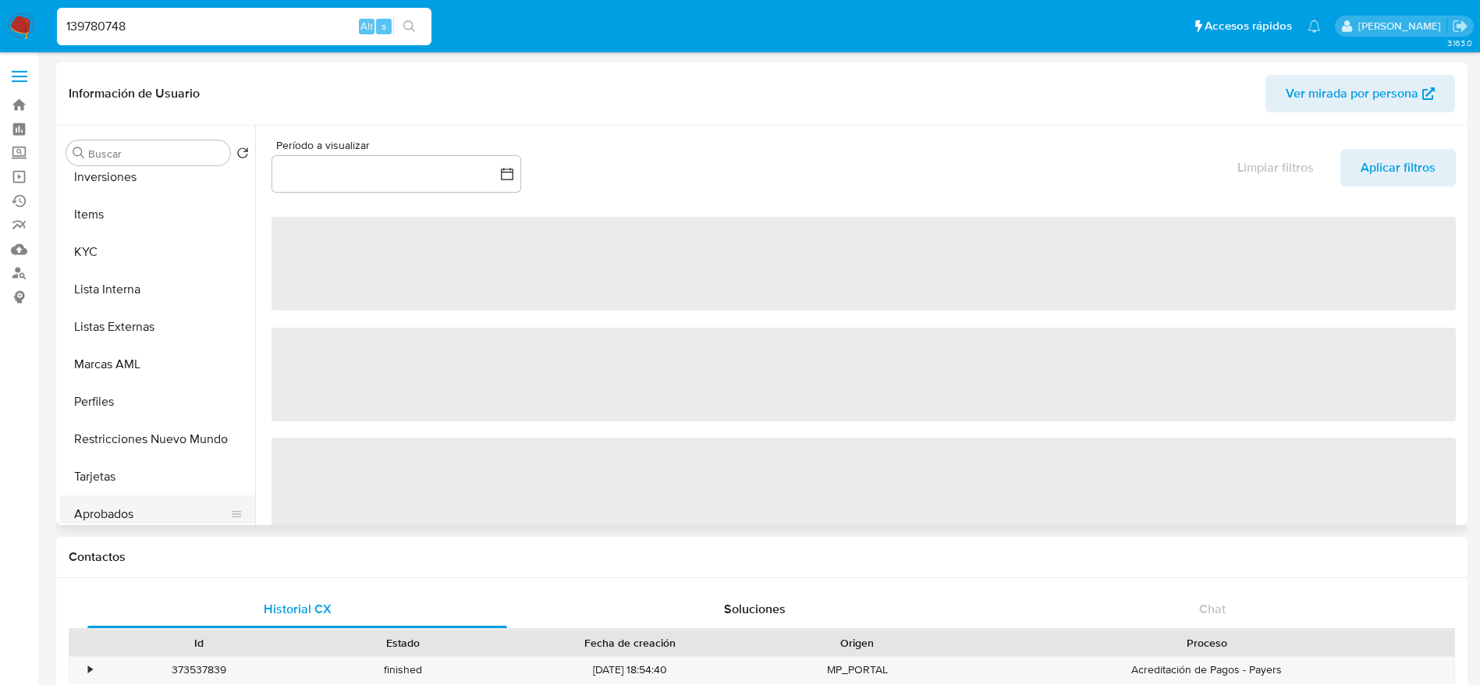
scroll to position [846, 0]
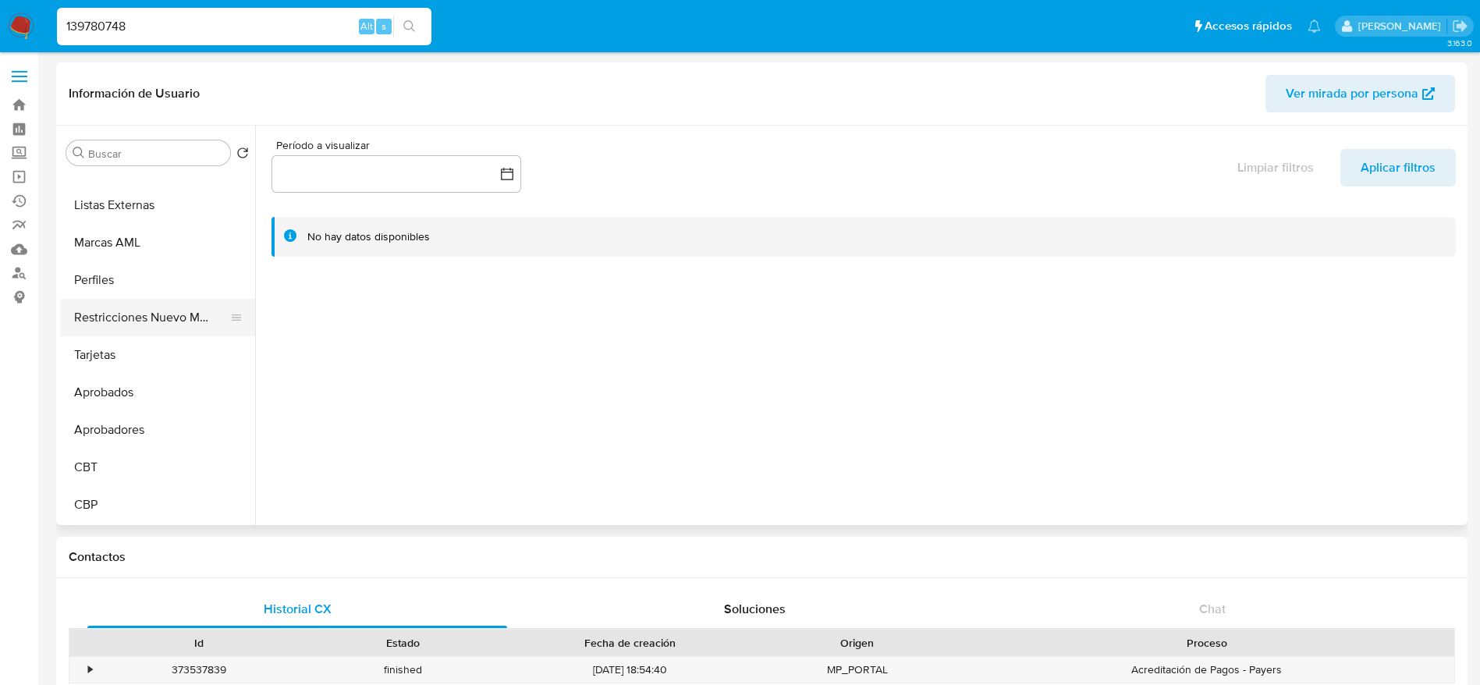
drag, startPoint x: 142, startPoint y: 307, endPoint x: 428, endPoint y: 325, distance: 286.9
click at [142, 308] on button "Restricciones Nuevo Mundo" at bounding box center [151, 317] width 183 height 37
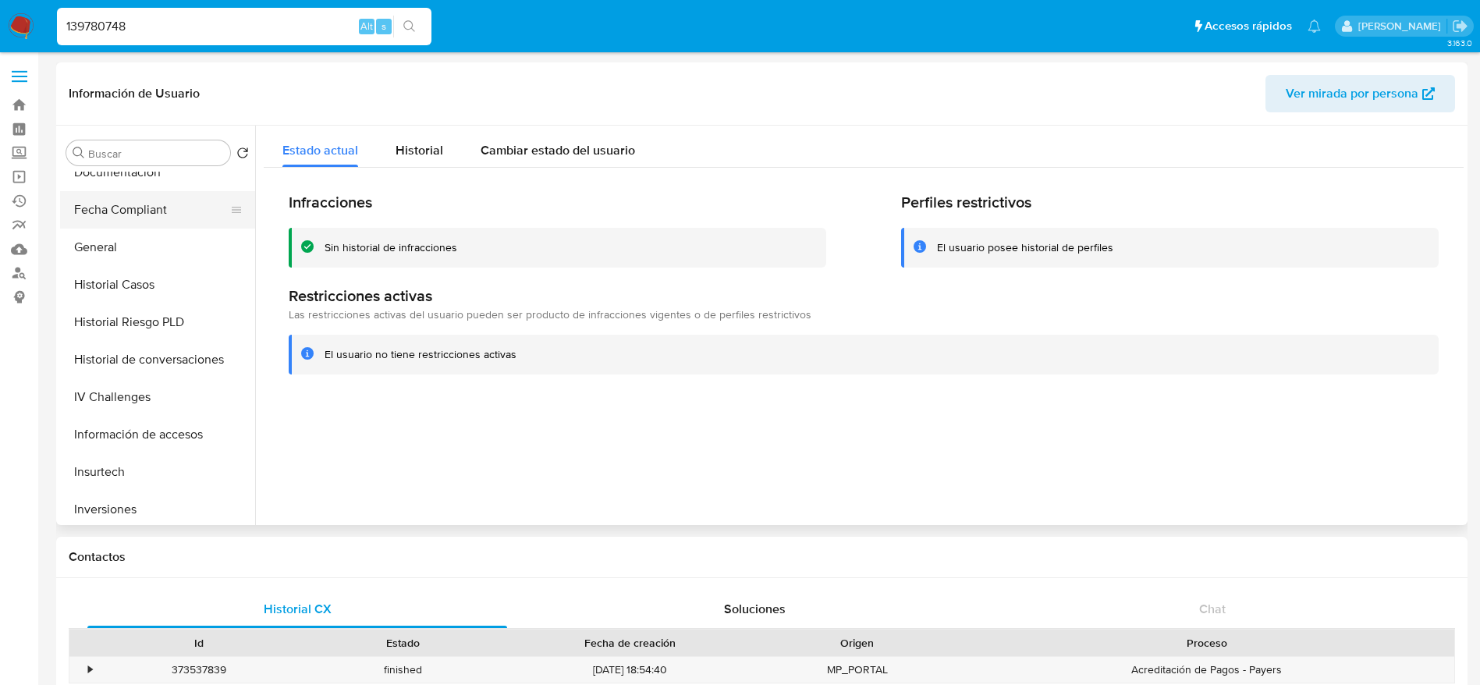
scroll to position [378, 0]
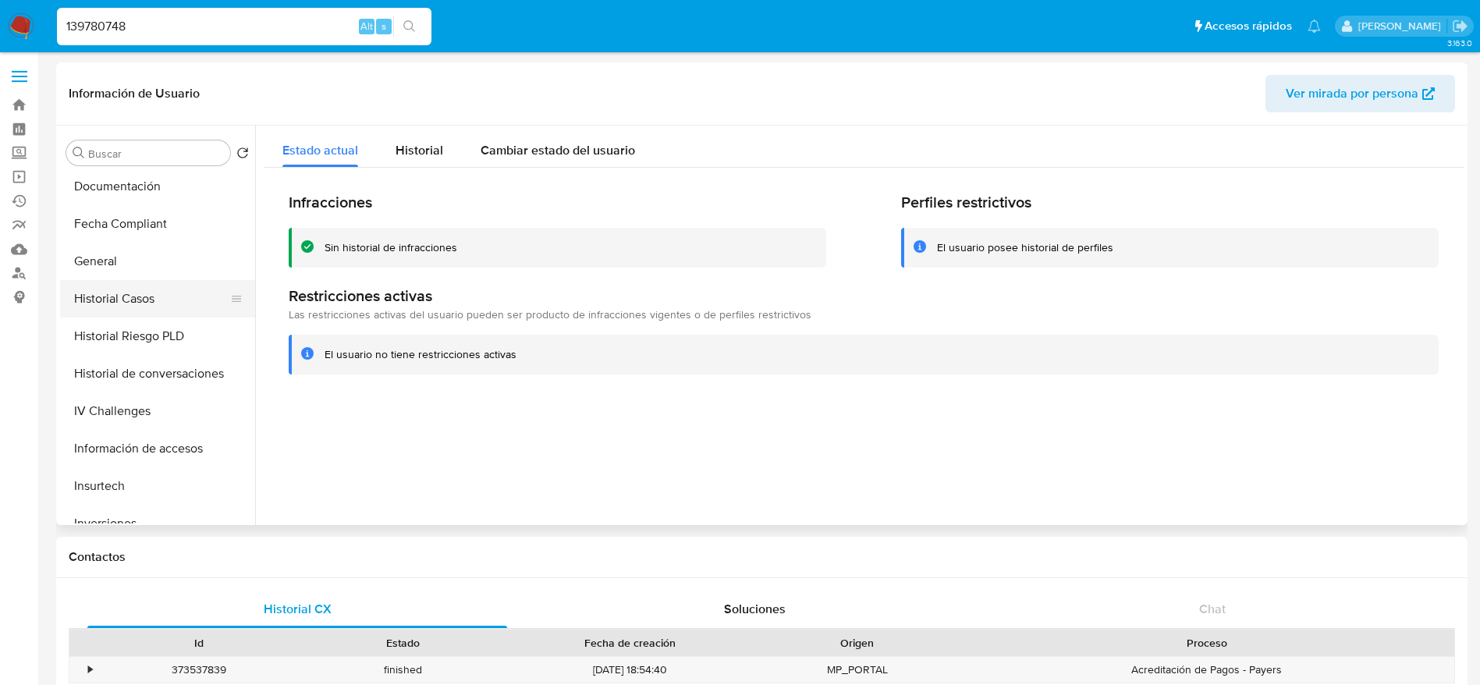
click at [125, 297] on button "Historial Casos" at bounding box center [151, 298] width 183 height 37
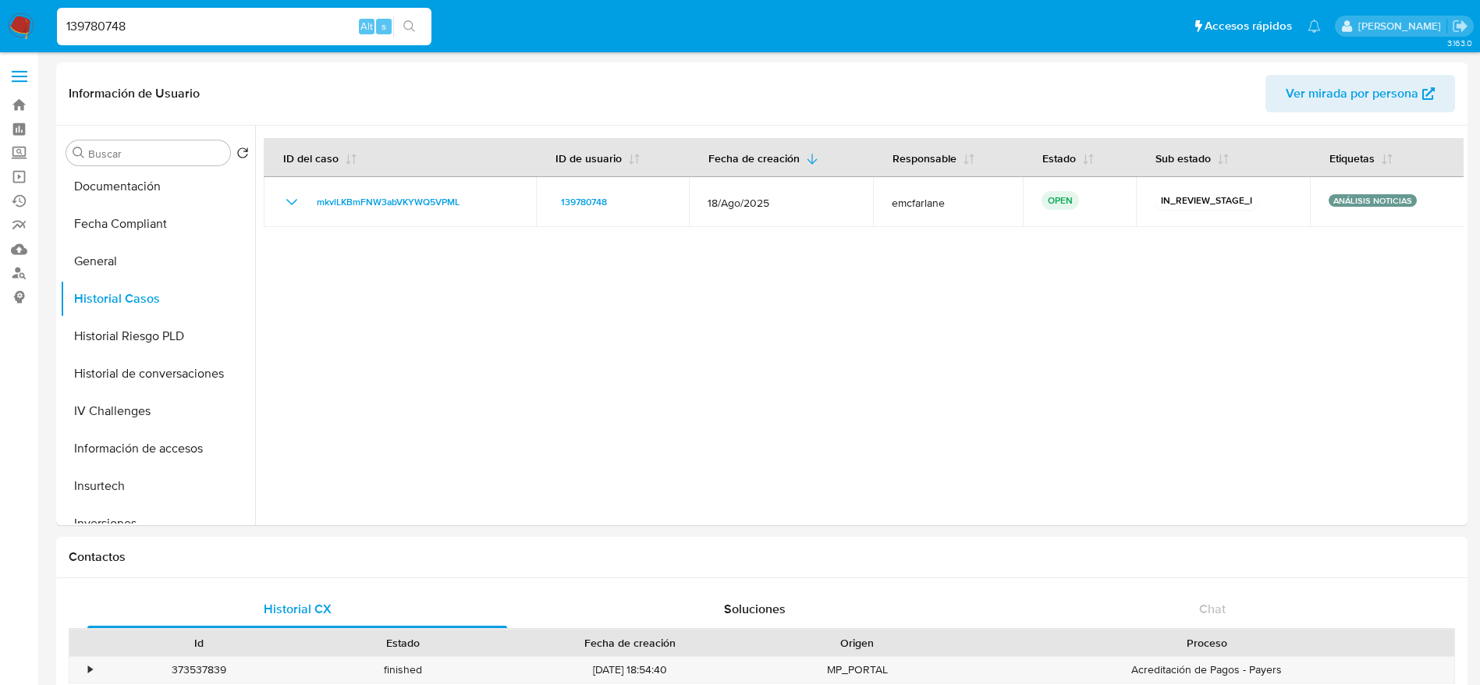
click at [177, 30] on input "139780748" at bounding box center [244, 26] width 374 height 20
click at [177, 29] on input "139780748" at bounding box center [244, 26] width 374 height 20
paste input "556747091"
type input "556747091"
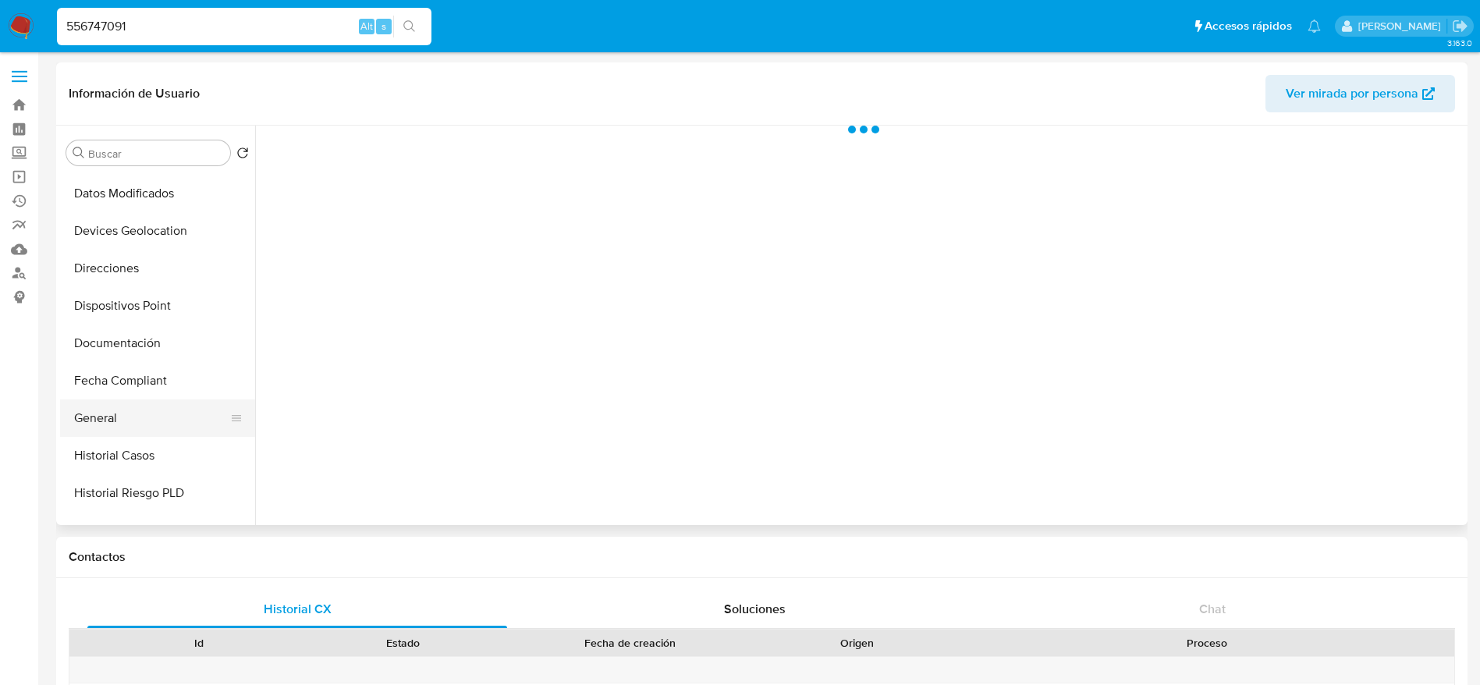
scroll to position [351, 0]
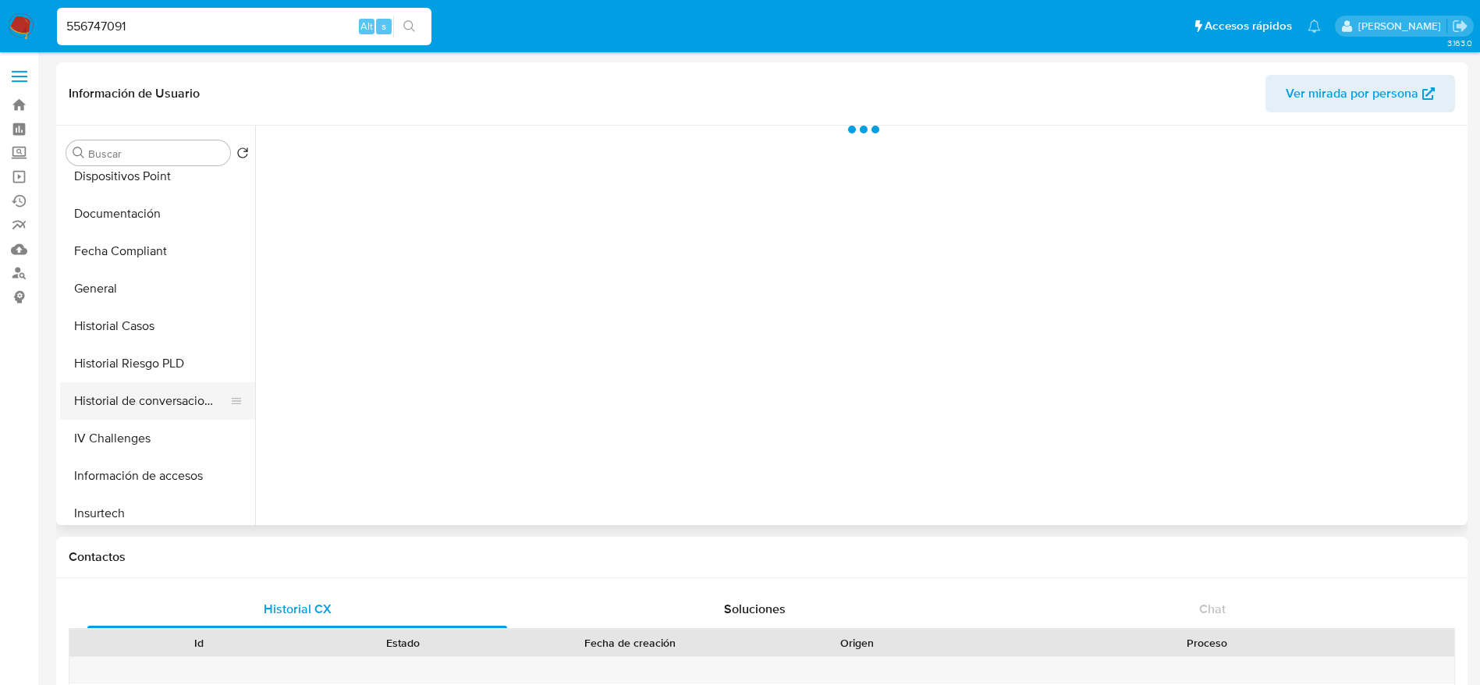
select select "10"
click at [128, 317] on button "Historial Casos" at bounding box center [151, 325] width 183 height 37
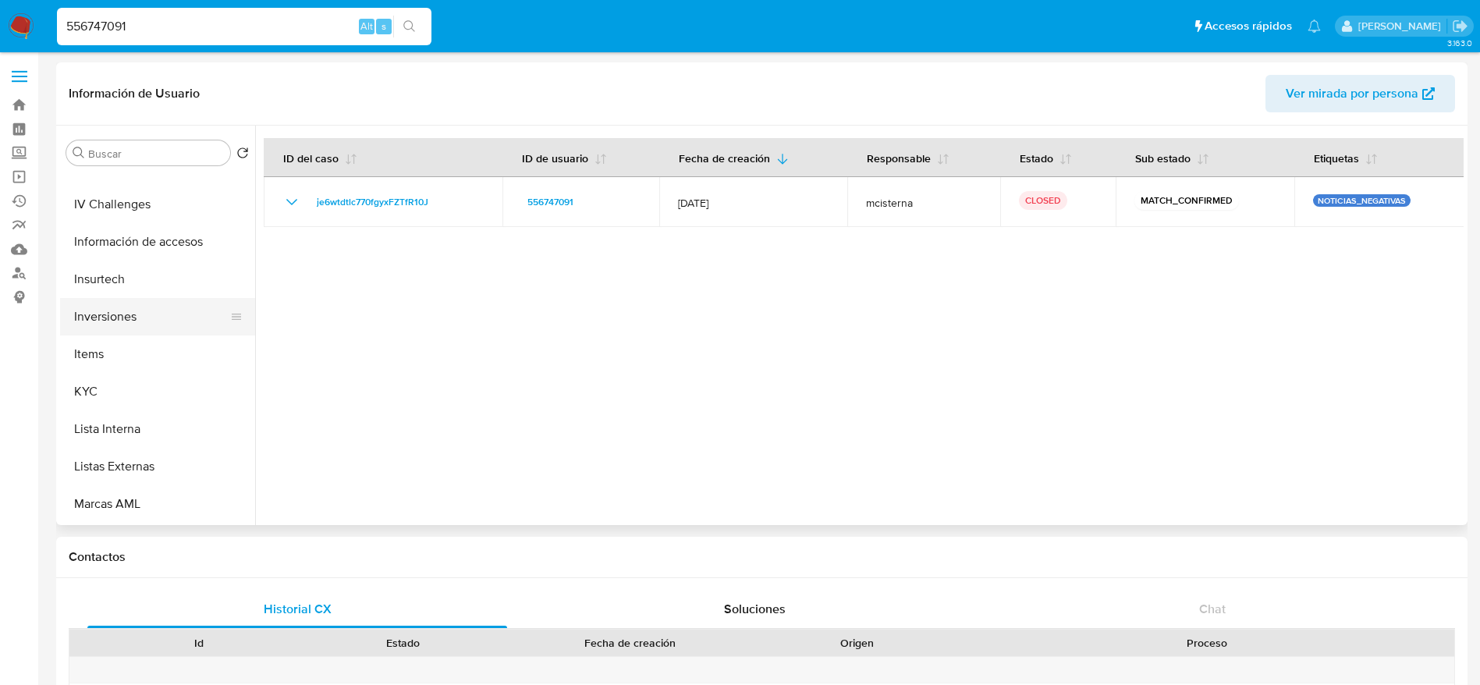
scroll to position [702, 0]
click at [144, 458] on button "Restricciones Nuevo Mundo" at bounding box center [151, 461] width 183 height 37
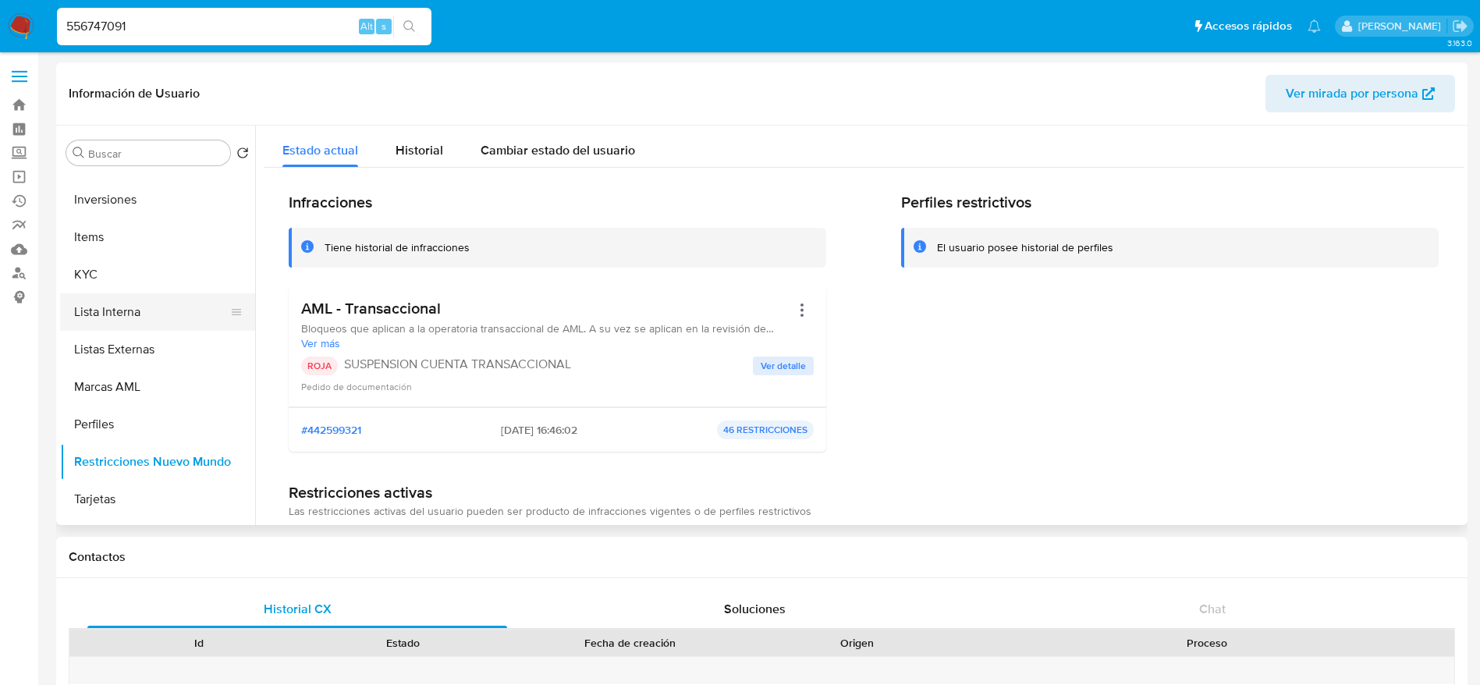
click at [122, 307] on button "Lista Interna" at bounding box center [151, 311] width 183 height 37
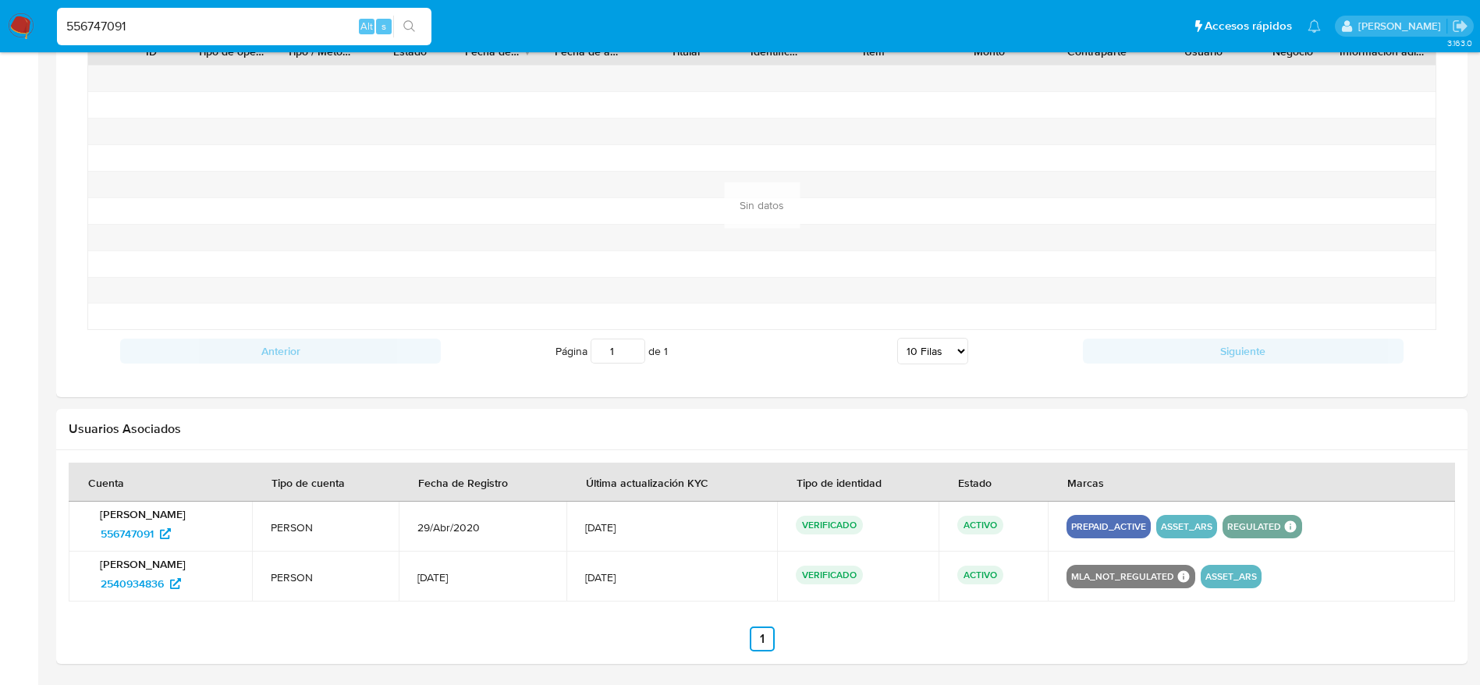
scroll to position [1248, 0]
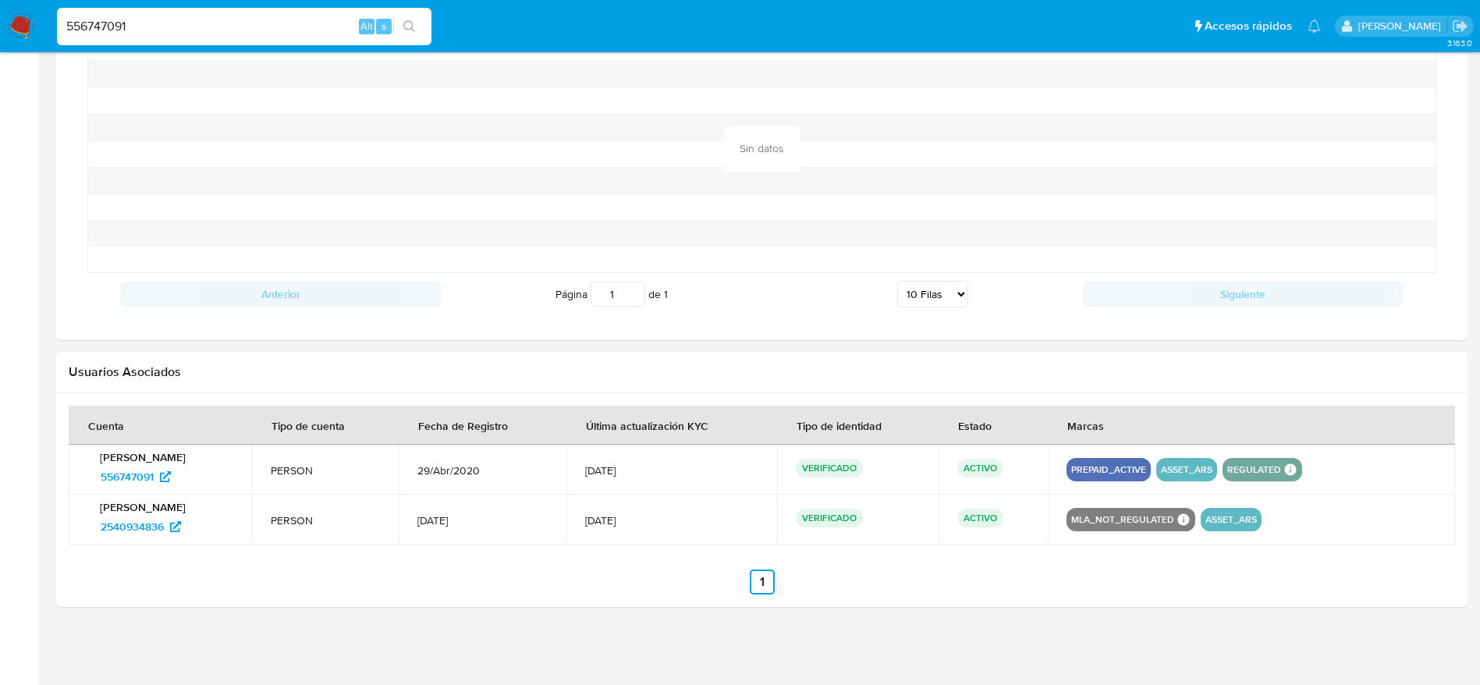
click at [183, 34] on input "556747091" at bounding box center [244, 26] width 374 height 20
click at [183, 33] on input "556747091" at bounding box center [244, 26] width 374 height 20
paste input "2044481810"
type input "2044481810"
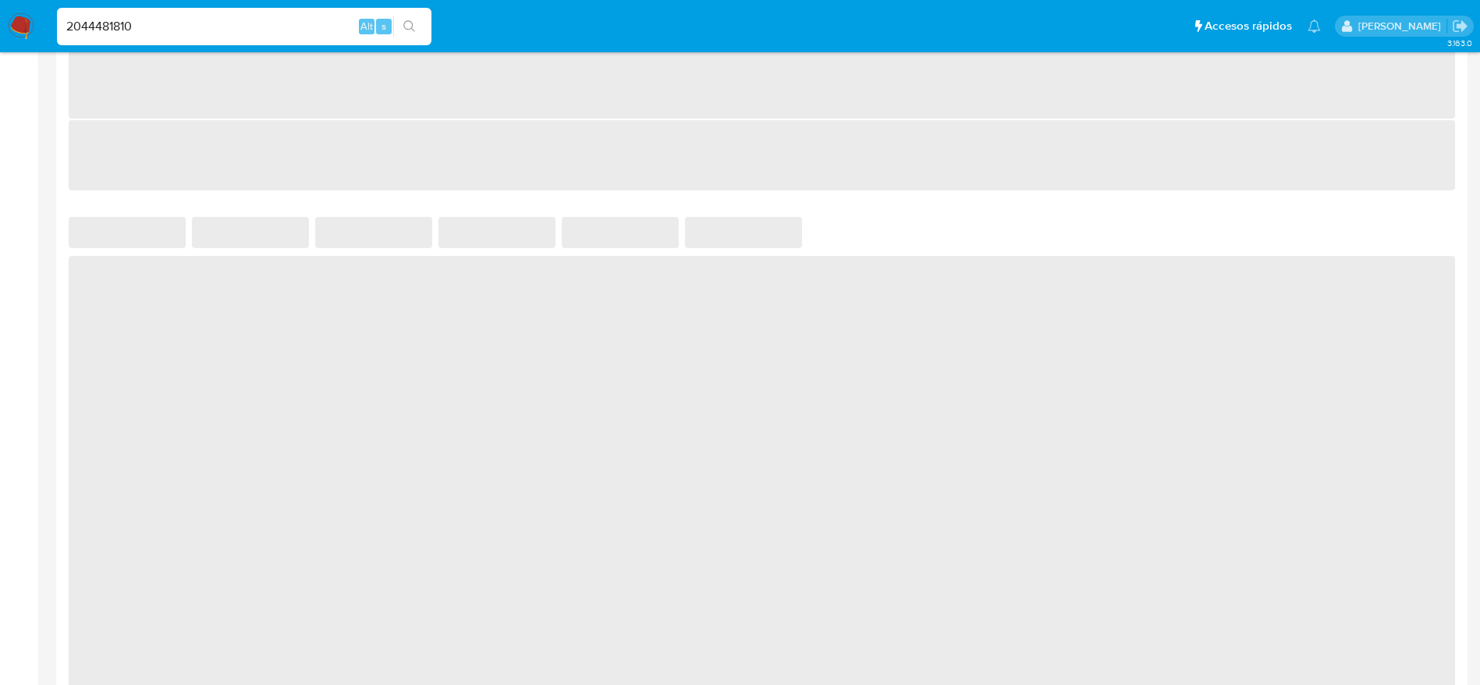
select select "10"
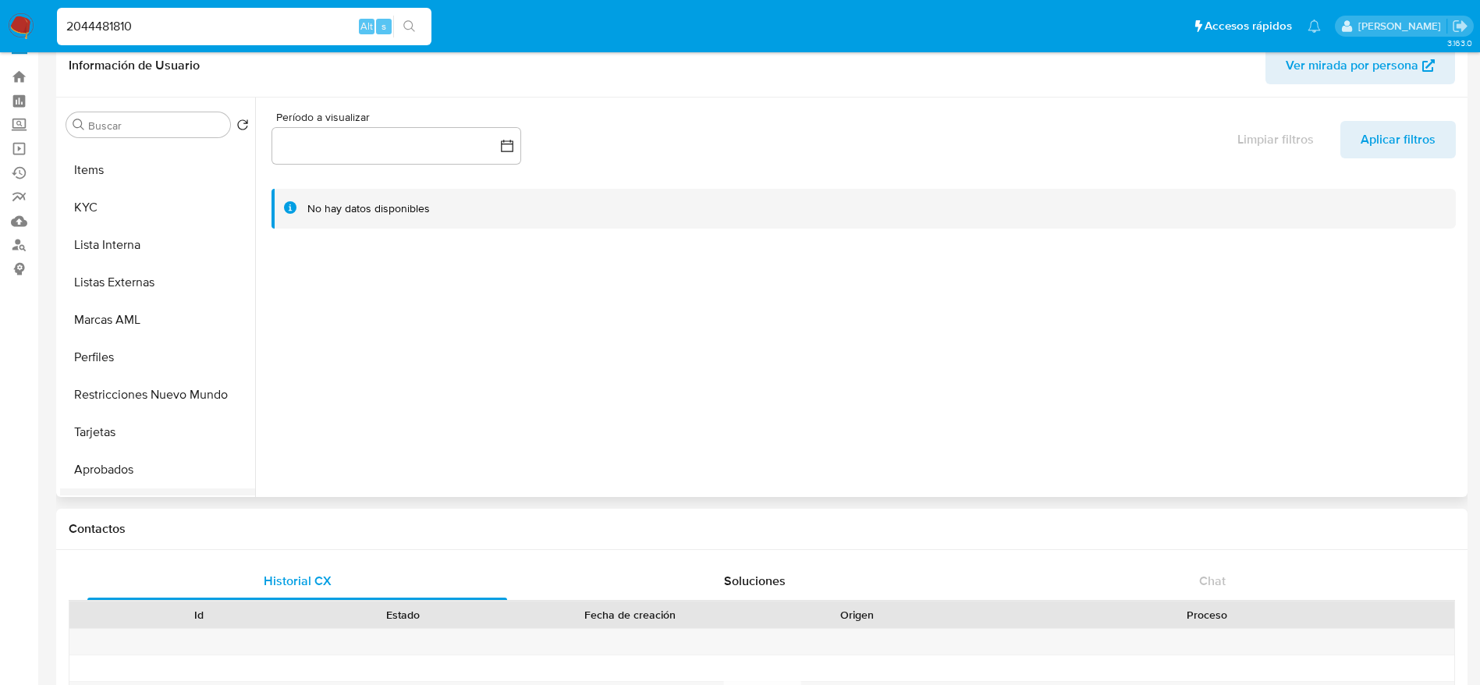
scroll to position [846, 0]
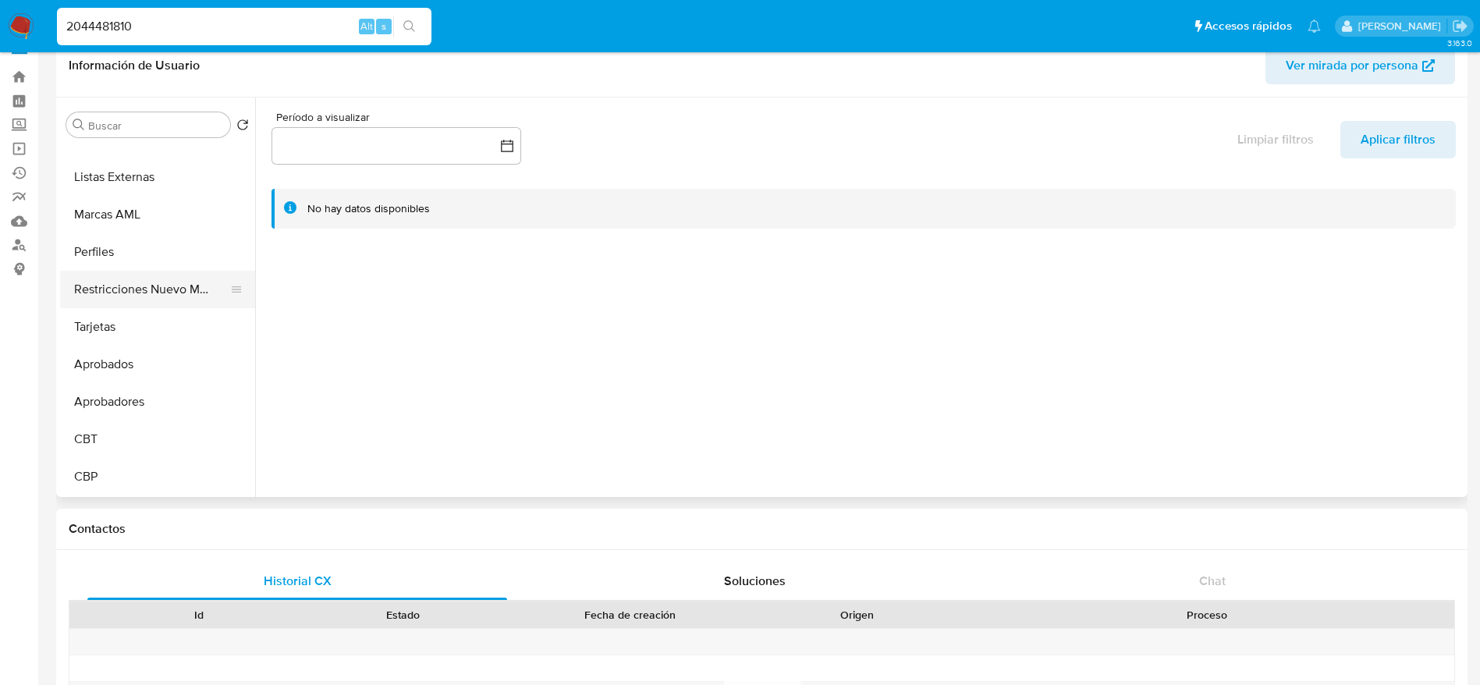
click at [149, 292] on button "Restricciones Nuevo Mundo" at bounding box center [151, 289] width 183 height 37
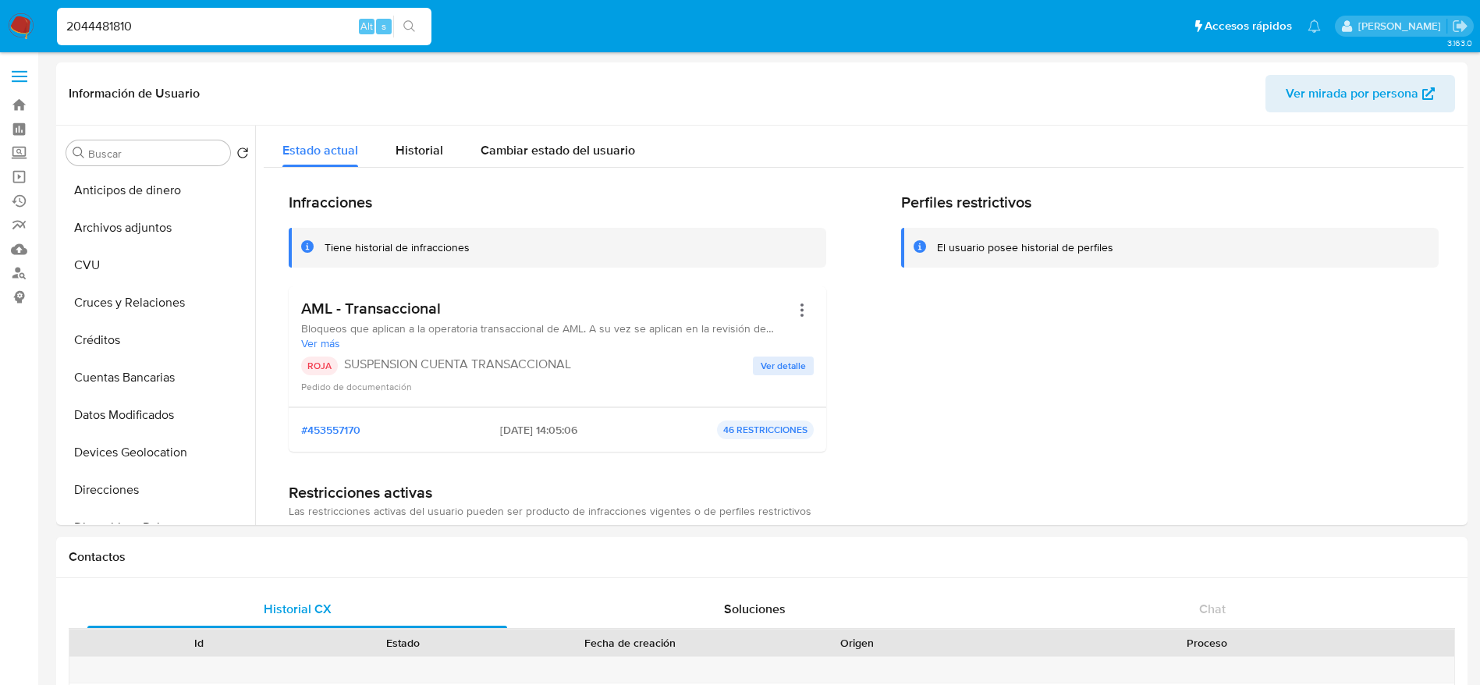
select select "10"
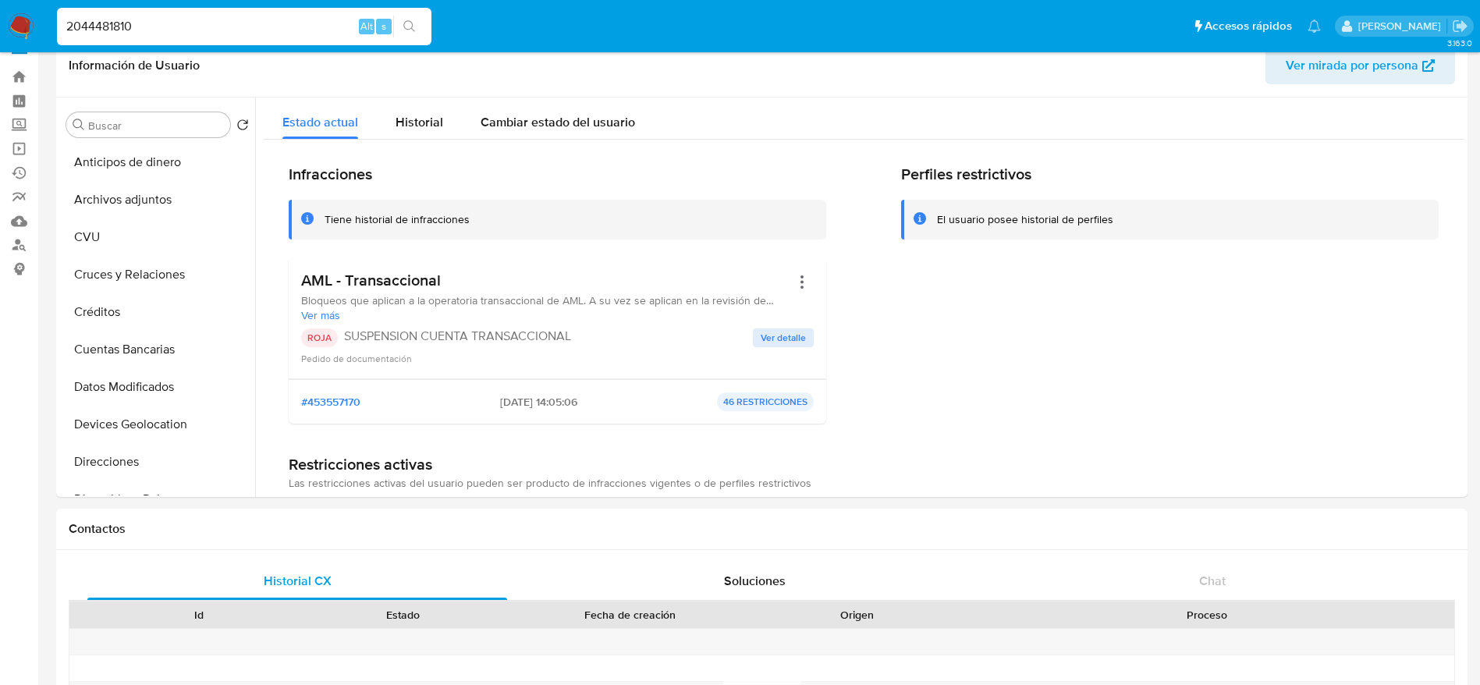
scroll to position [846, 0]
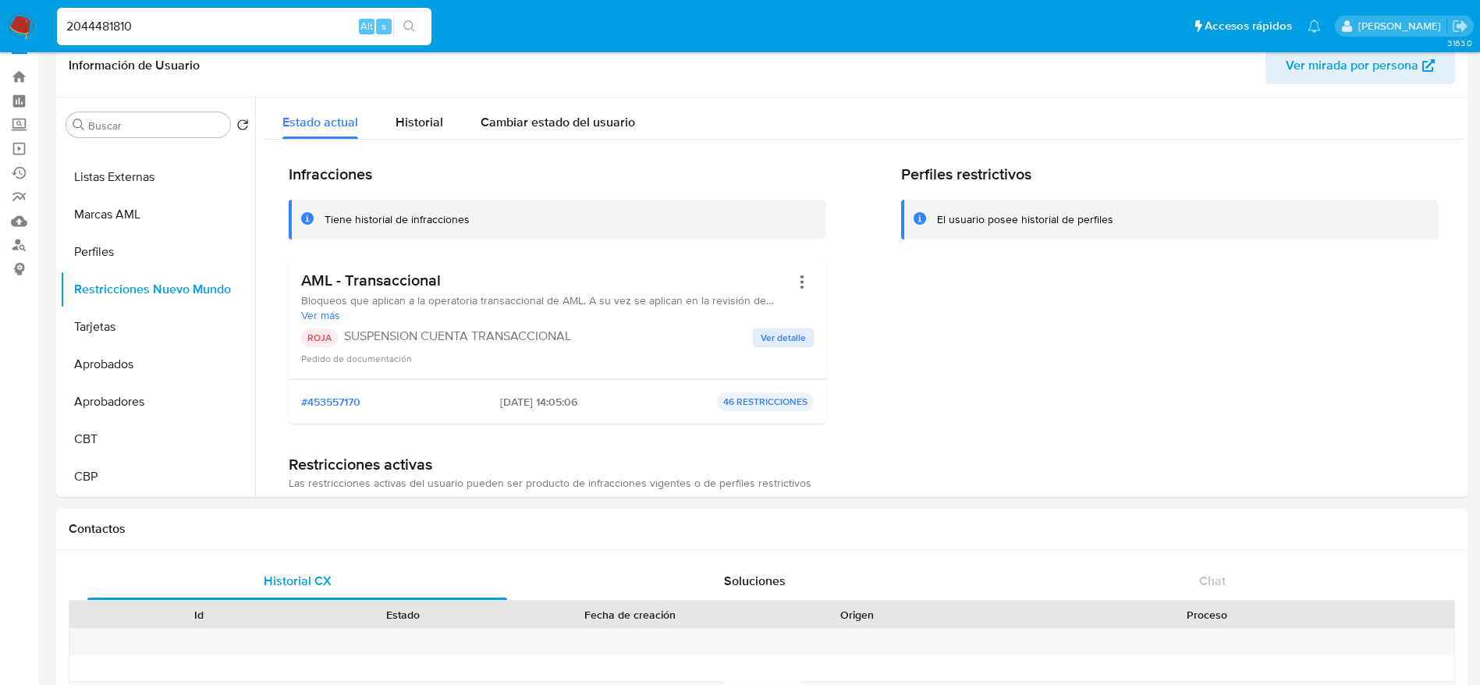
click at [158, 19] on input "2044481810" at bounding box center [244, 26] width 374 height 20
paste input "13454632"
type input "13454632"
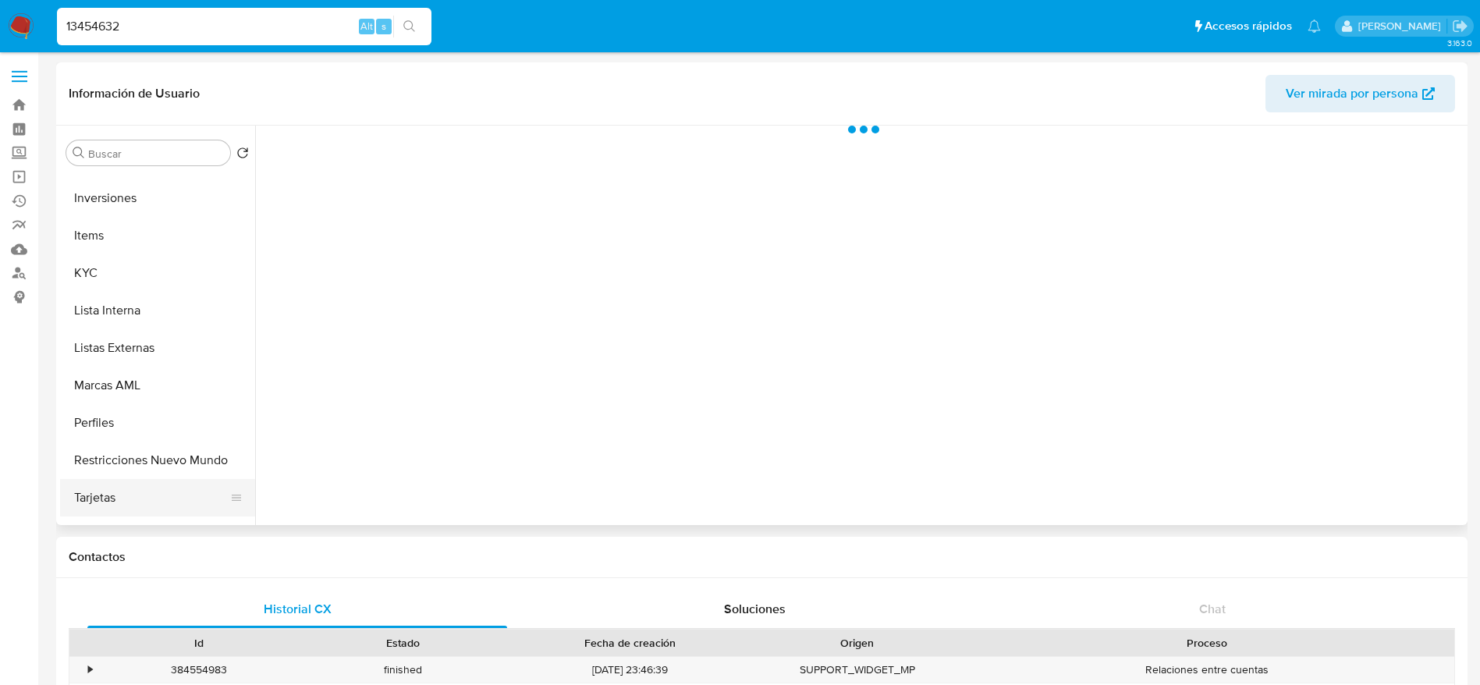
select select "10"
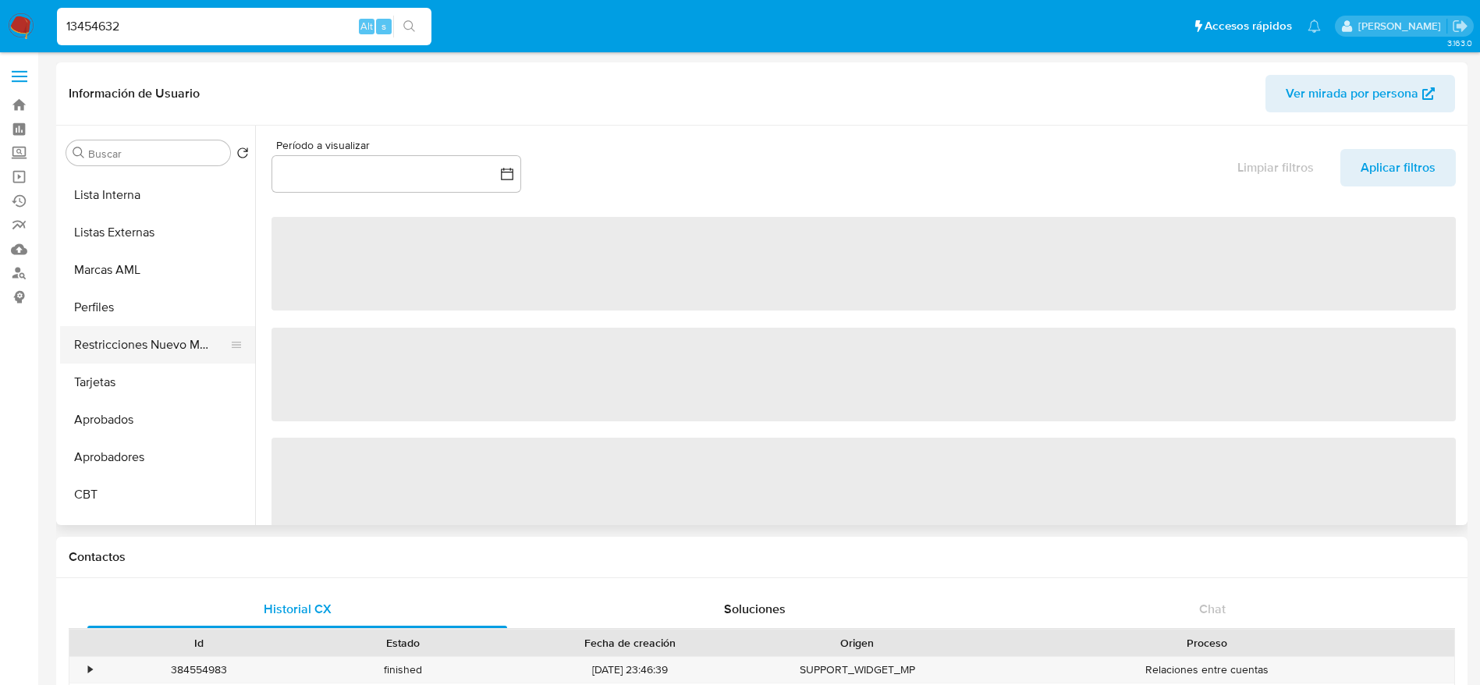
click at [153, 348] on button "Restricciones Nuevo Mundo" at bounding box center [151, 344] width 183 height 37
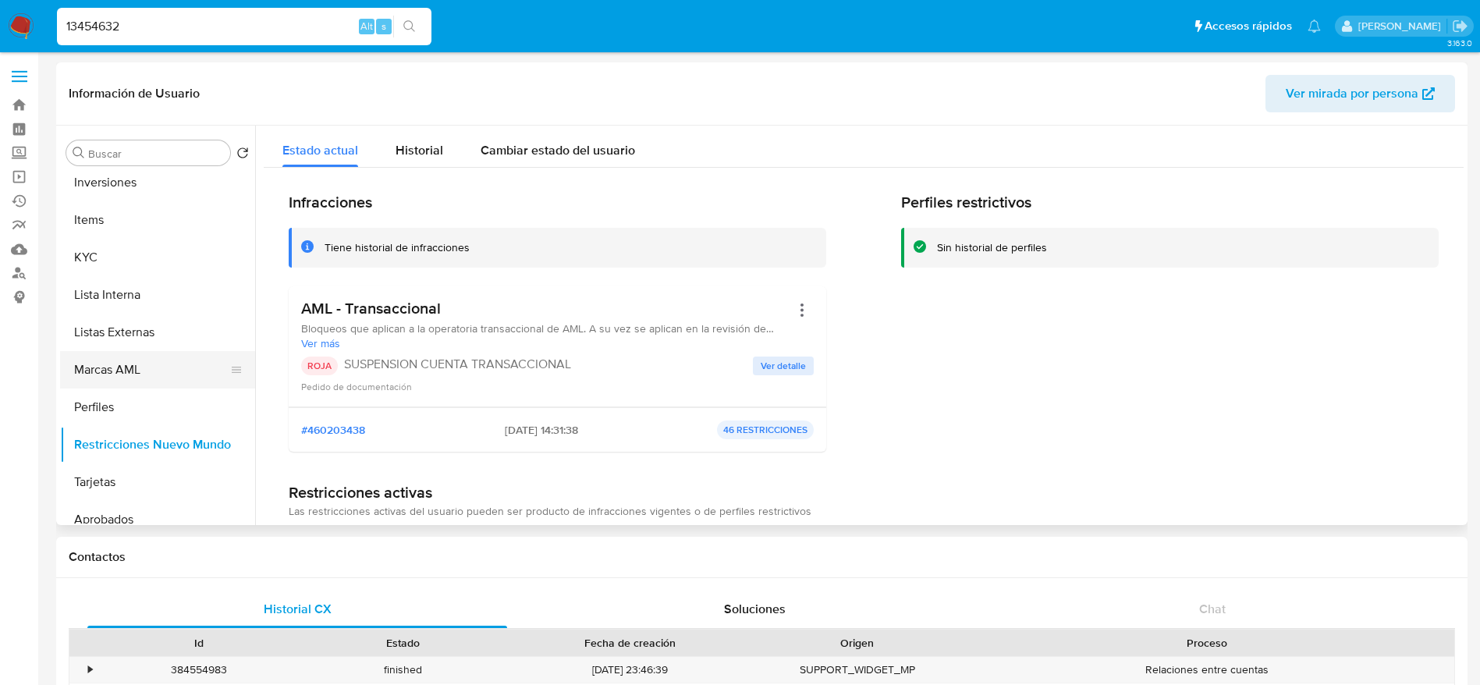
scroll to position [729, 0]
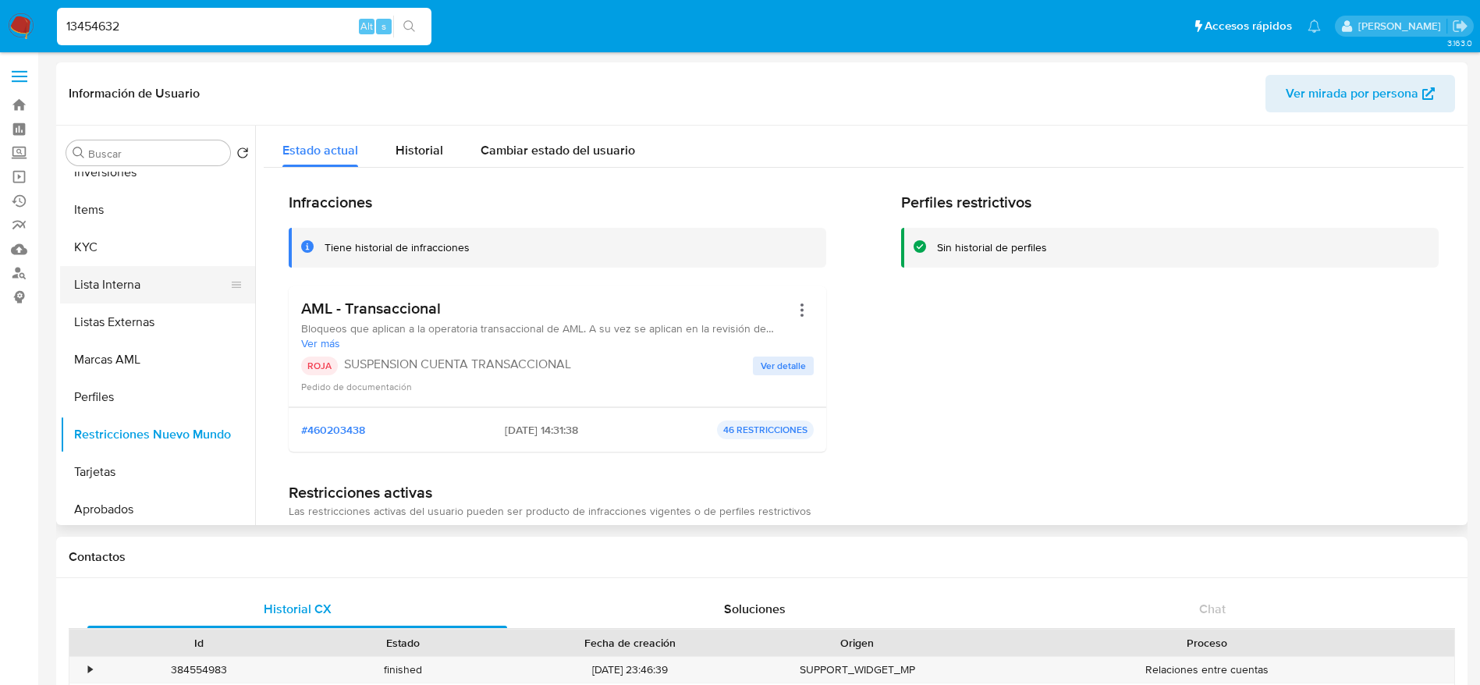
click at [139, 288] on button "Lista Interna" at bounding box center [151, 284] width 183 height 37
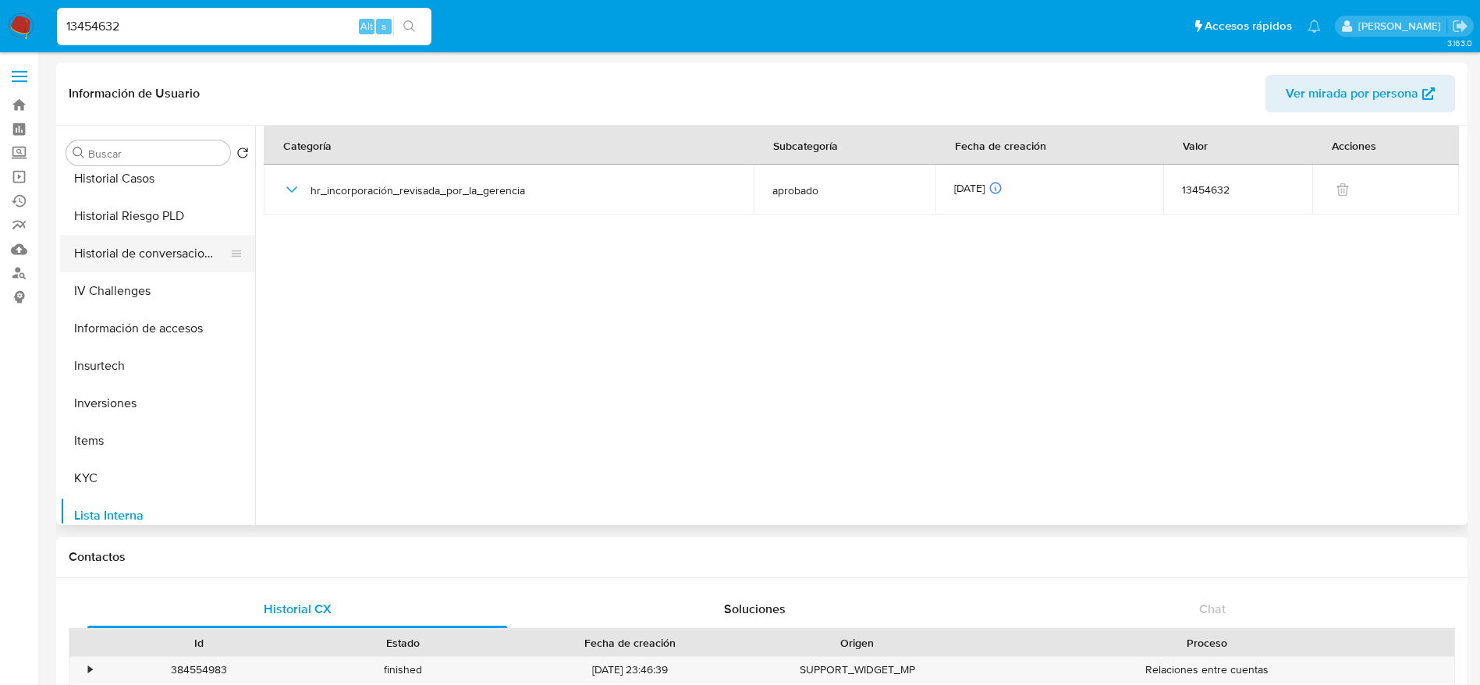
scroll to position [495, 0]
click at [132, 186] on button "Historial Casos" at bounding box center [151, 181] width 183 height 37
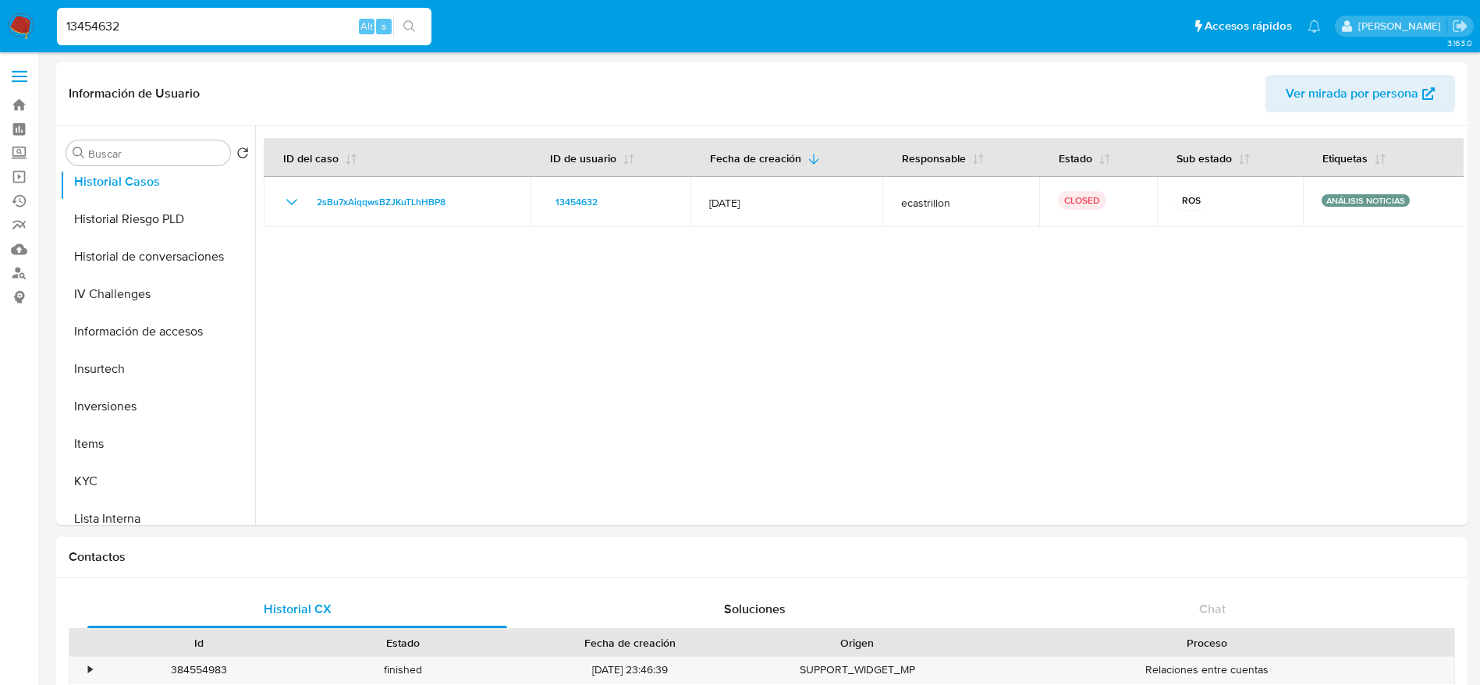
click at [189, 19] on input "13454632" at bounding box center [244, 26] width 374 height 20
click at [189, 18] on input "13454632" at bounding box center [244, 26] width 374 height 20
paste input "356350887"
type input "356350887"
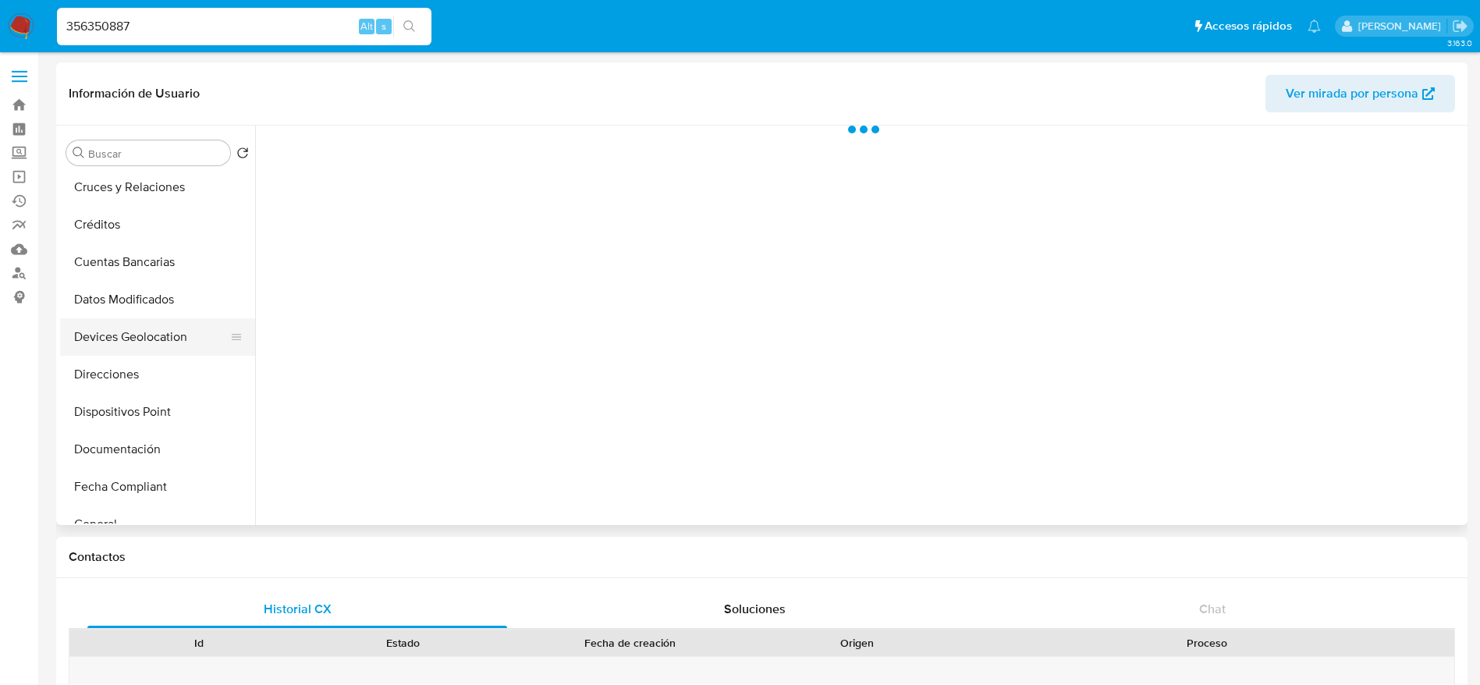
scroll to position [468, 0]
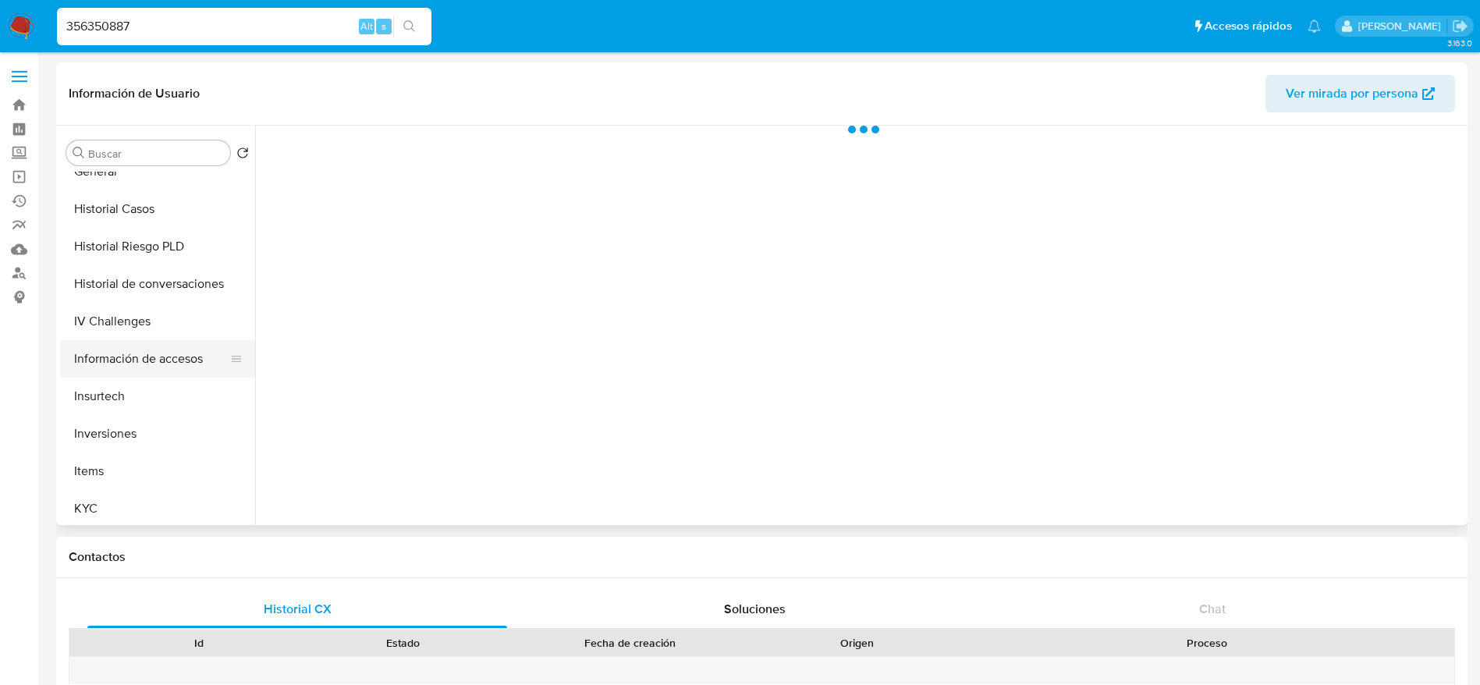
select select "10"
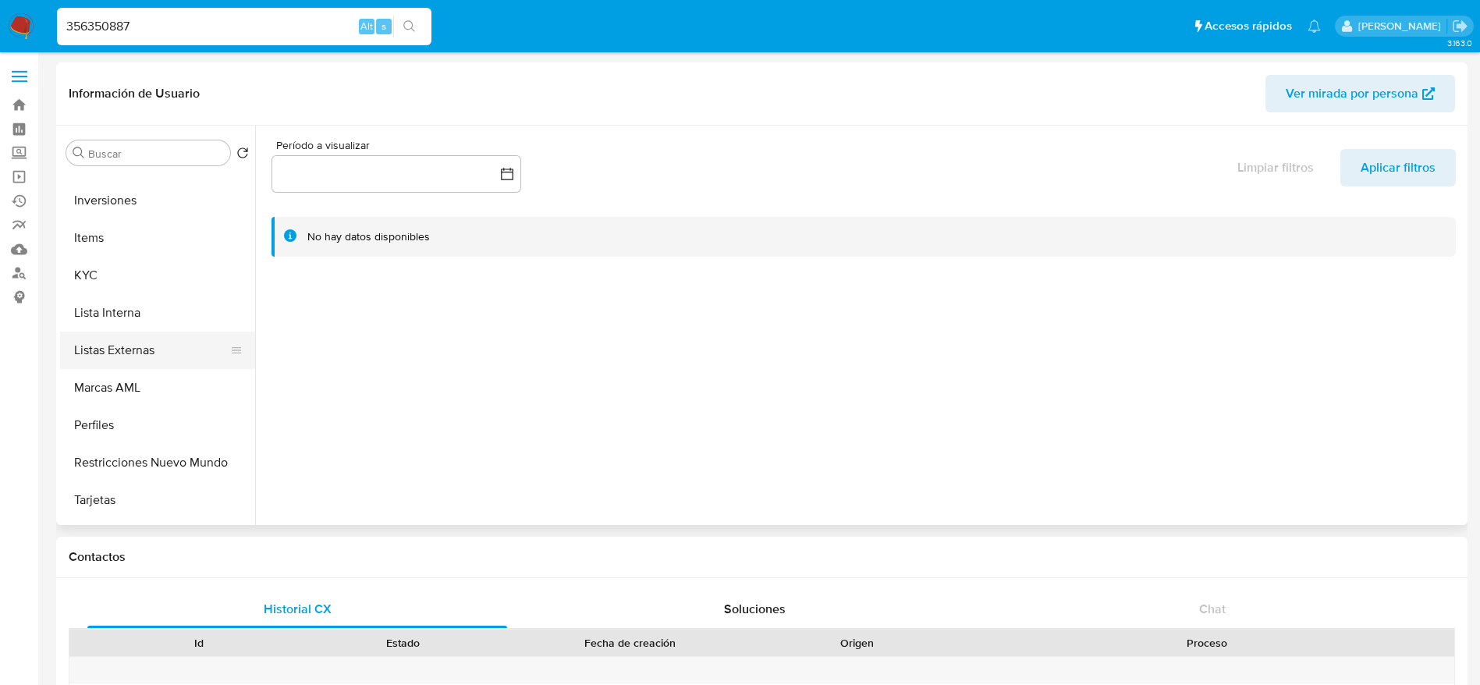
scroll to position [702, 0]
click at [106, 461] on button "Restricciones Nuevo Mundo" at bounding box center [151, 461] width 183 height 37
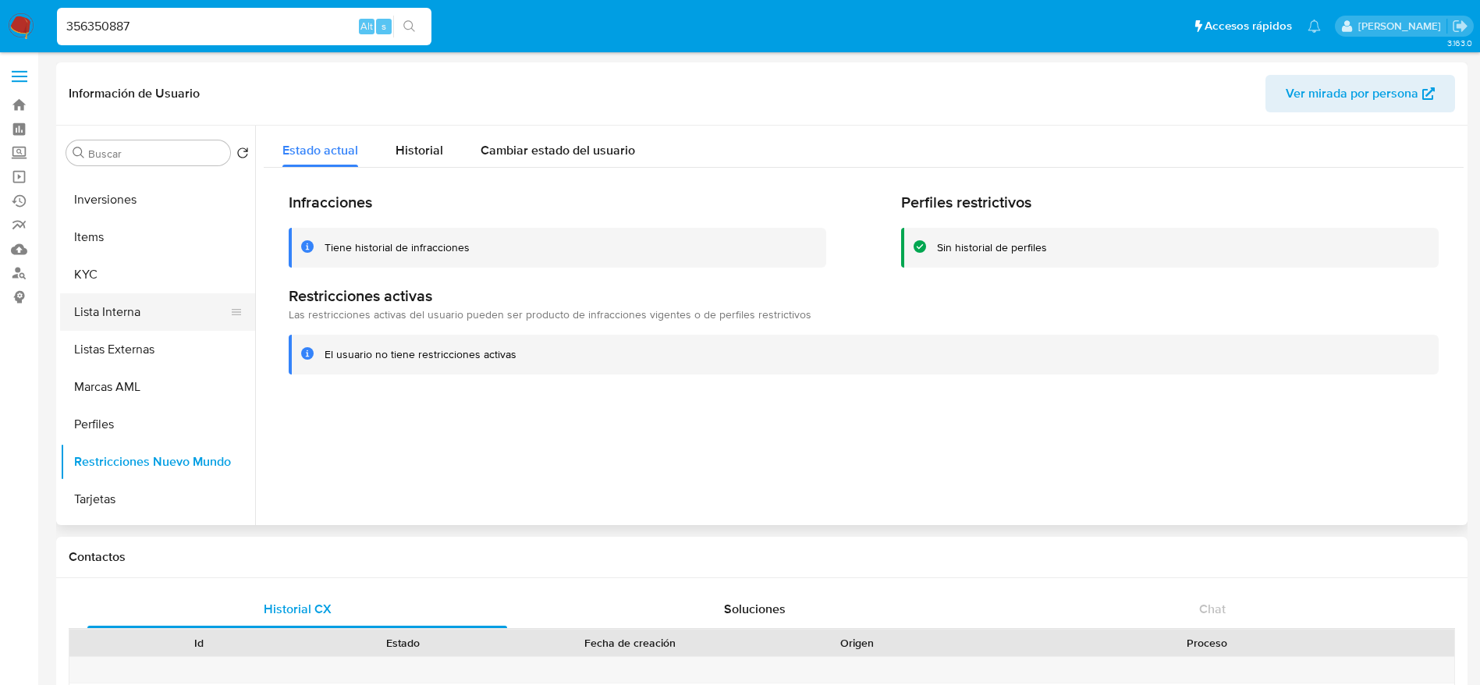
click at [108, 299] on button "Lista Interna" at bounding box center [151, 311] width 183 height 37
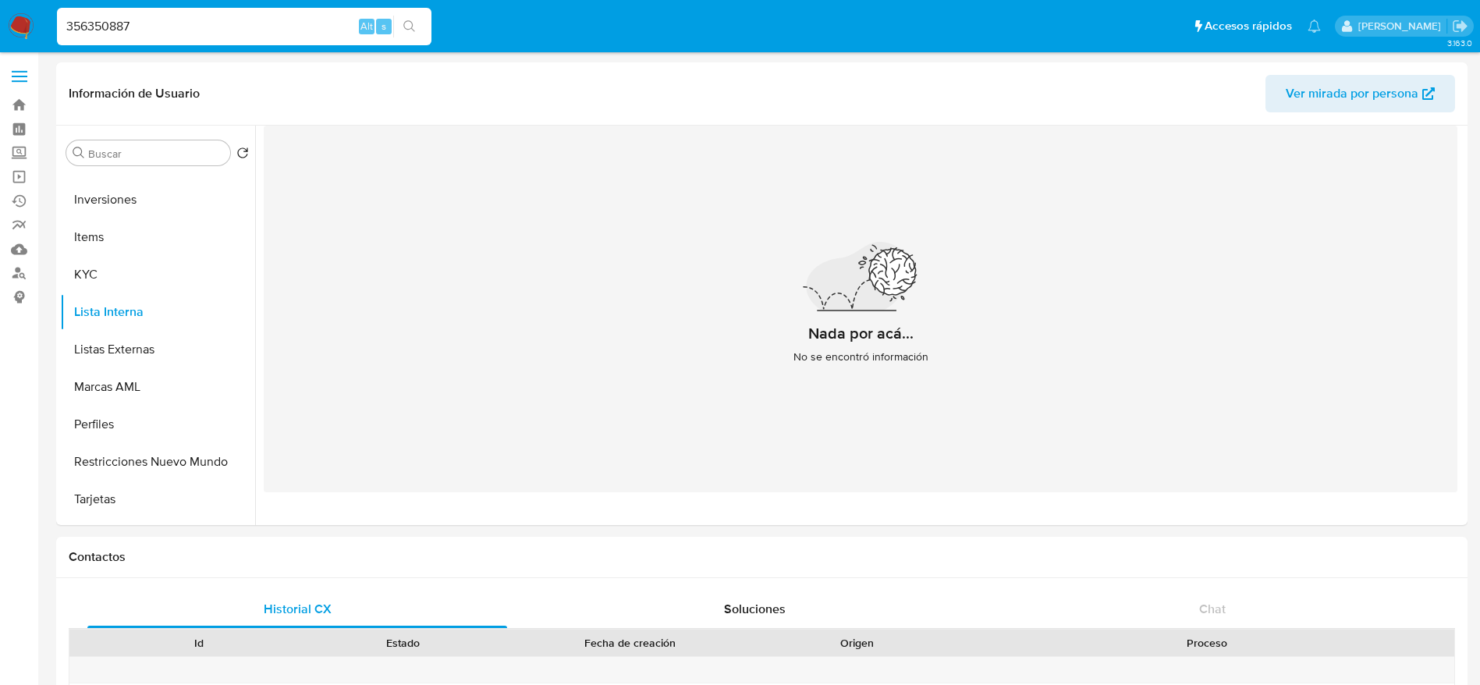
click at [187, 30] on input "356350887" at bounding box center [244, 26] width 374 height 20
paste input "8484917"
type input "384849177"
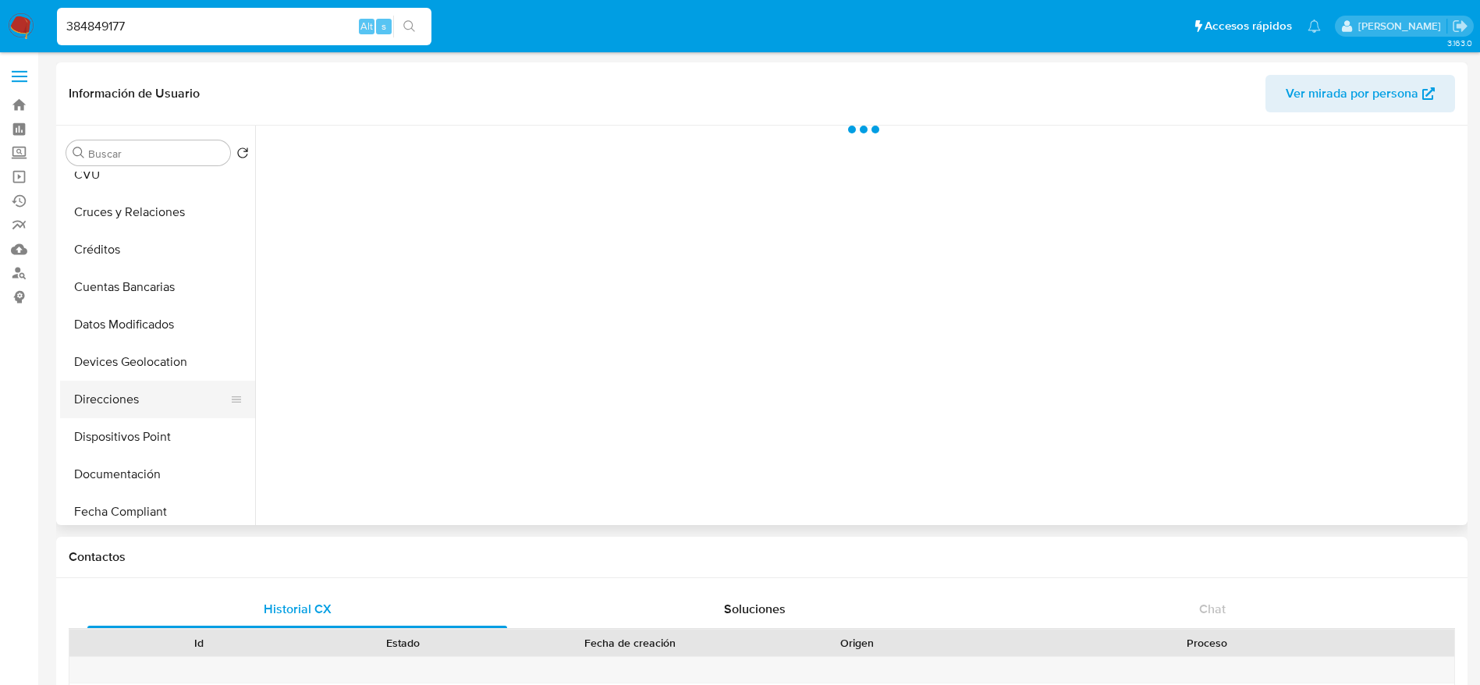
scroll to position [234, 0]
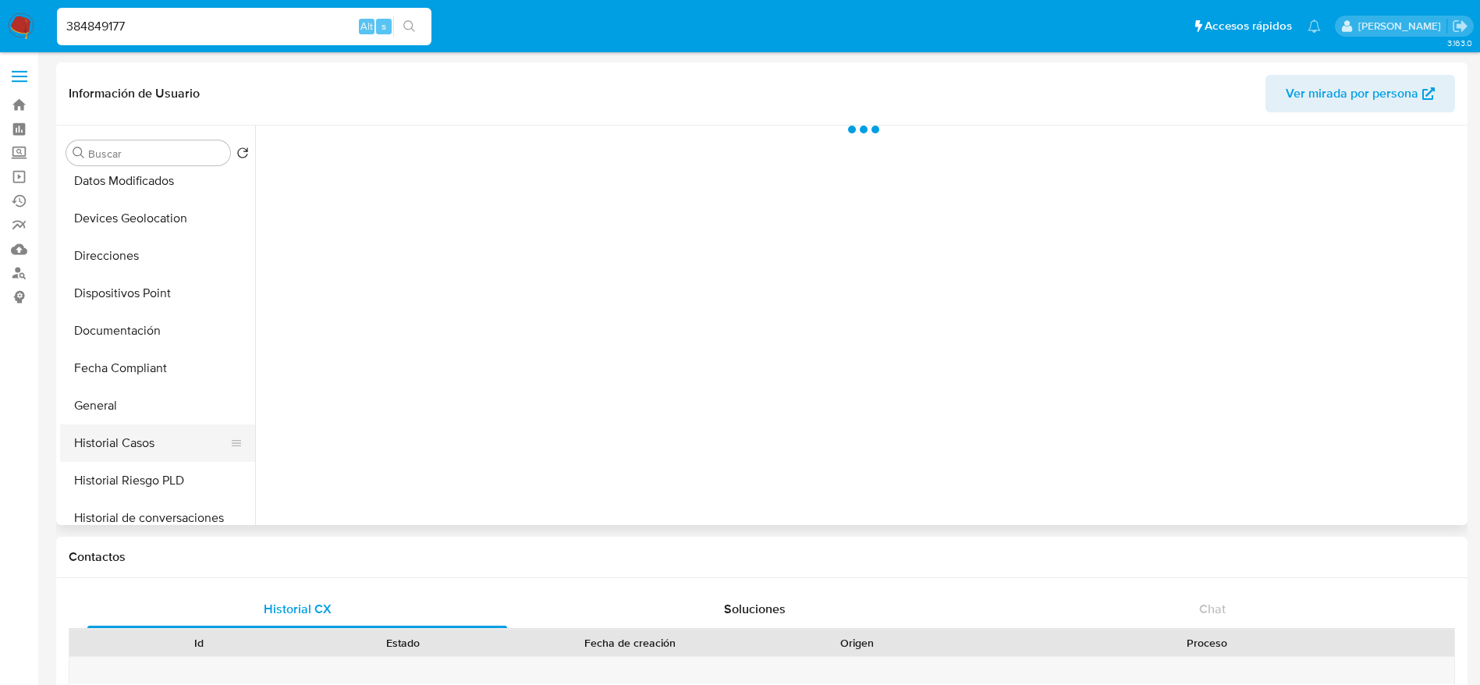
select select "10"
click at [142, 429] on button "Historial Casos" at bounding box center [151, 442] width 183 height 37
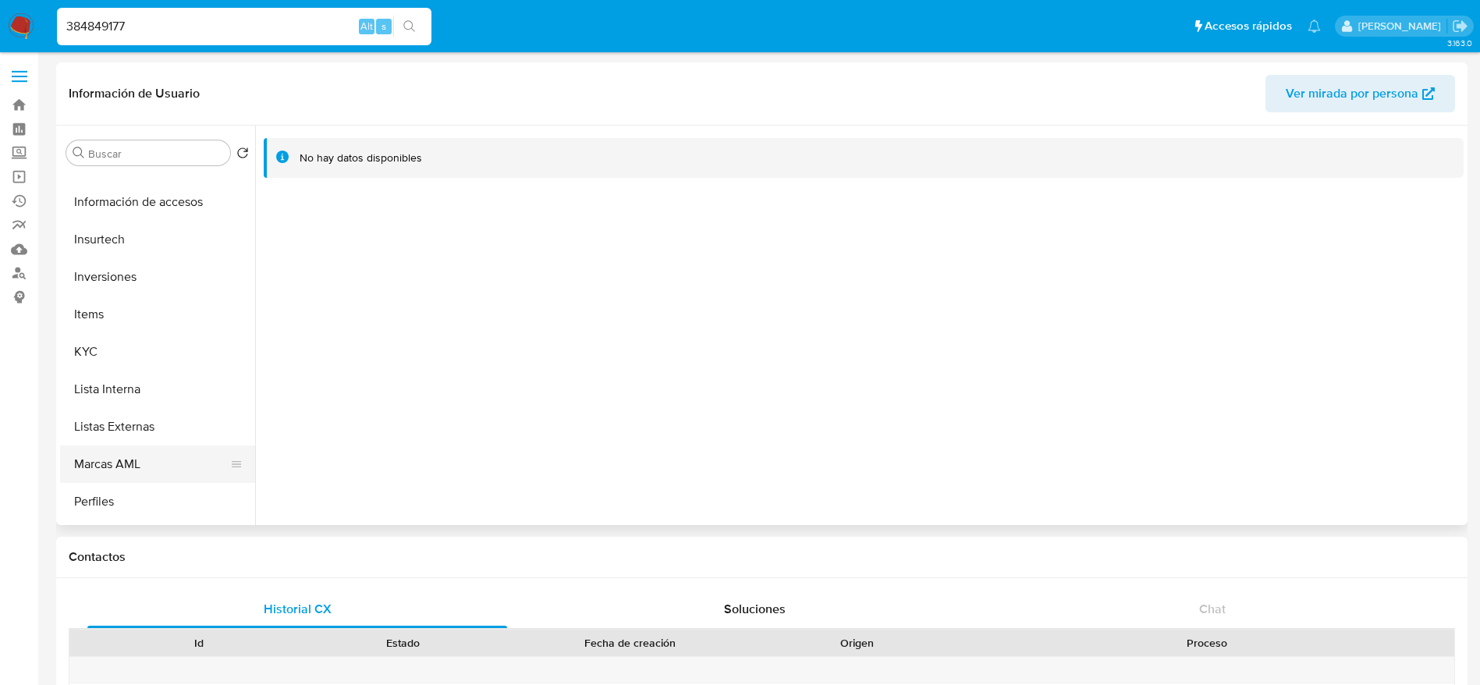
scroll to position [702, 0]
click at [129, 449] on button "Restricciones Nuevo Mundo" at bounding box center [151, 461] width 183 height 37
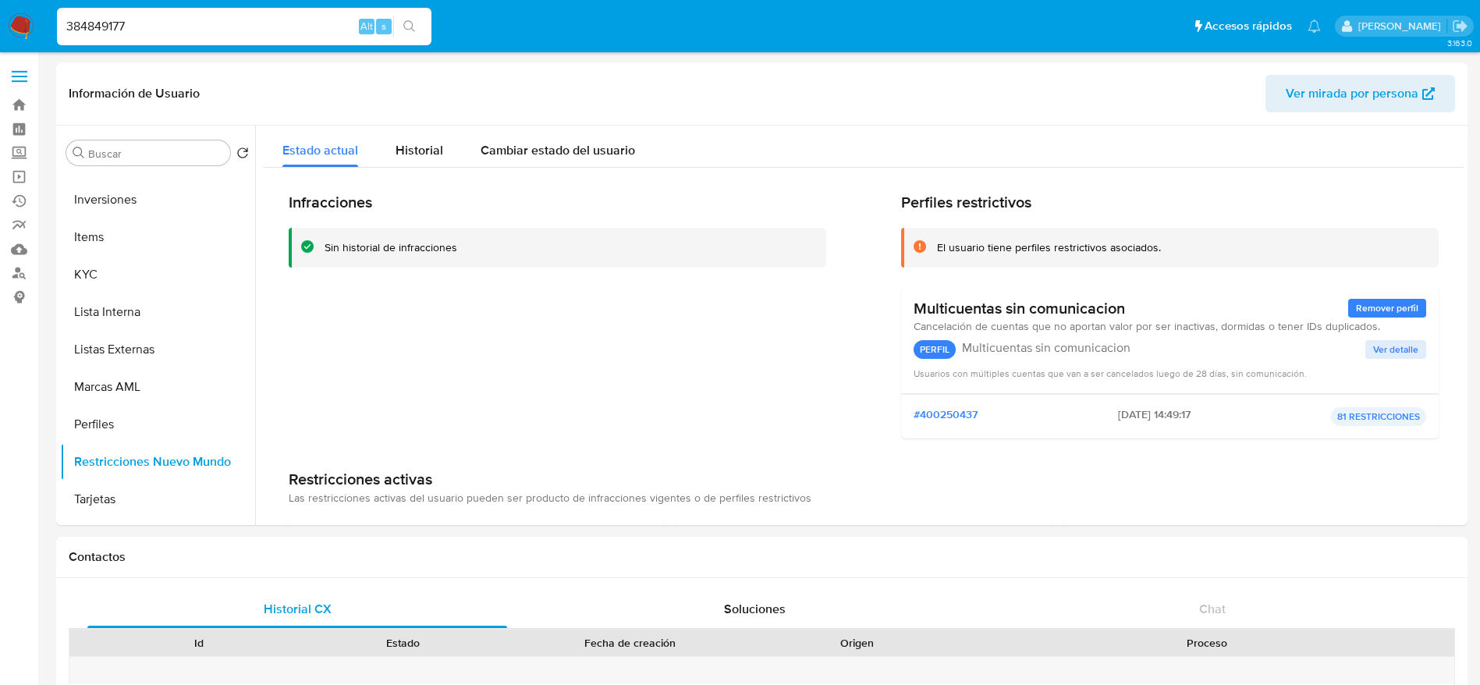
click at [167, 16] on input "384849177" at bounding box center [244, 26] width 374 height 20
paste input "1490677303"
type input "1490677303"
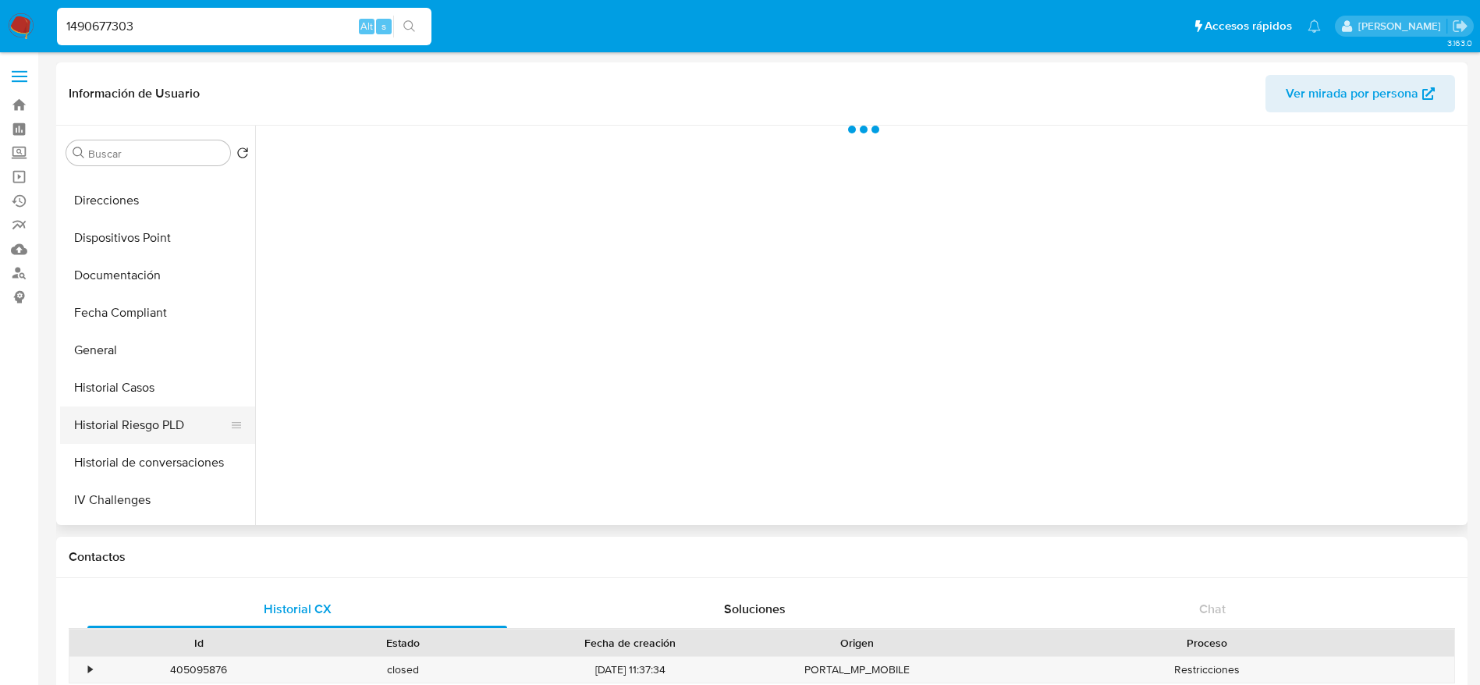
scroll to position [351, 0]
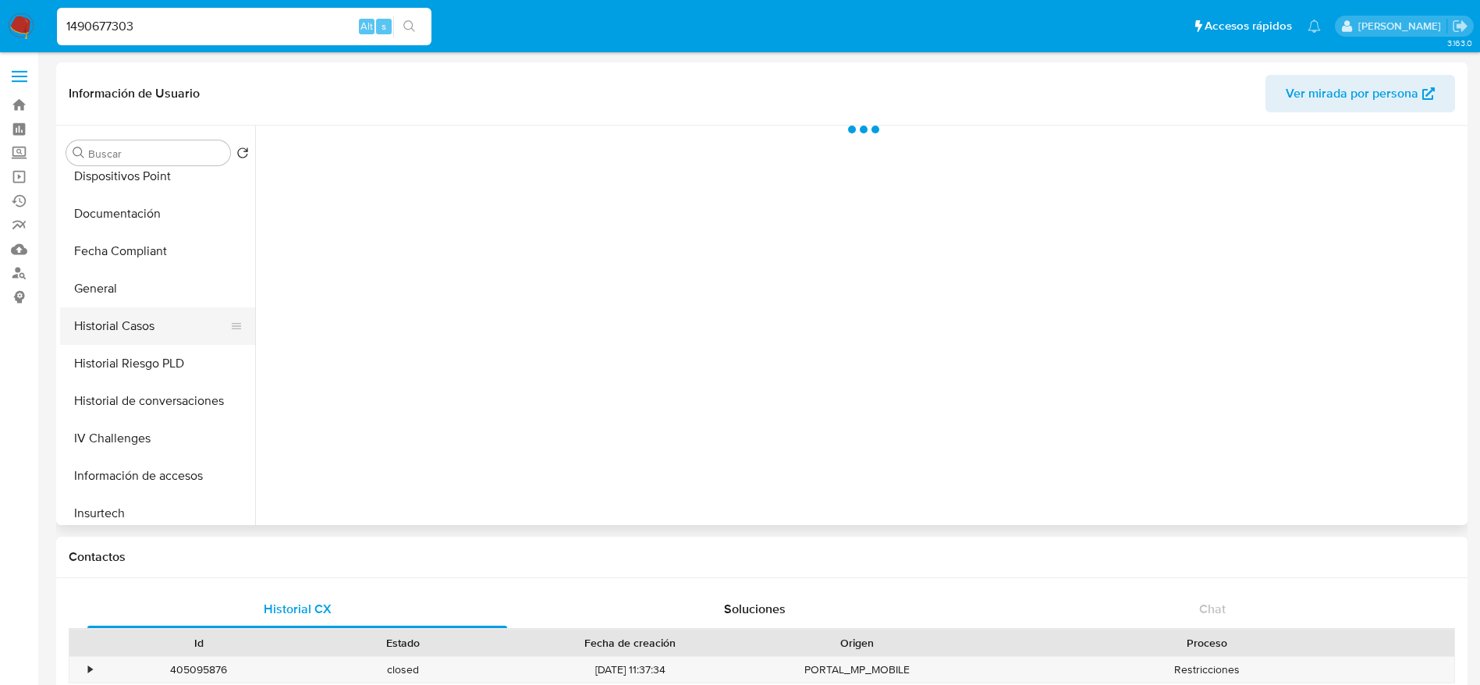
click at [141, 335] on button "Historial Casos" at bounding box center [151, 325] width 183 height 37
select select "10"
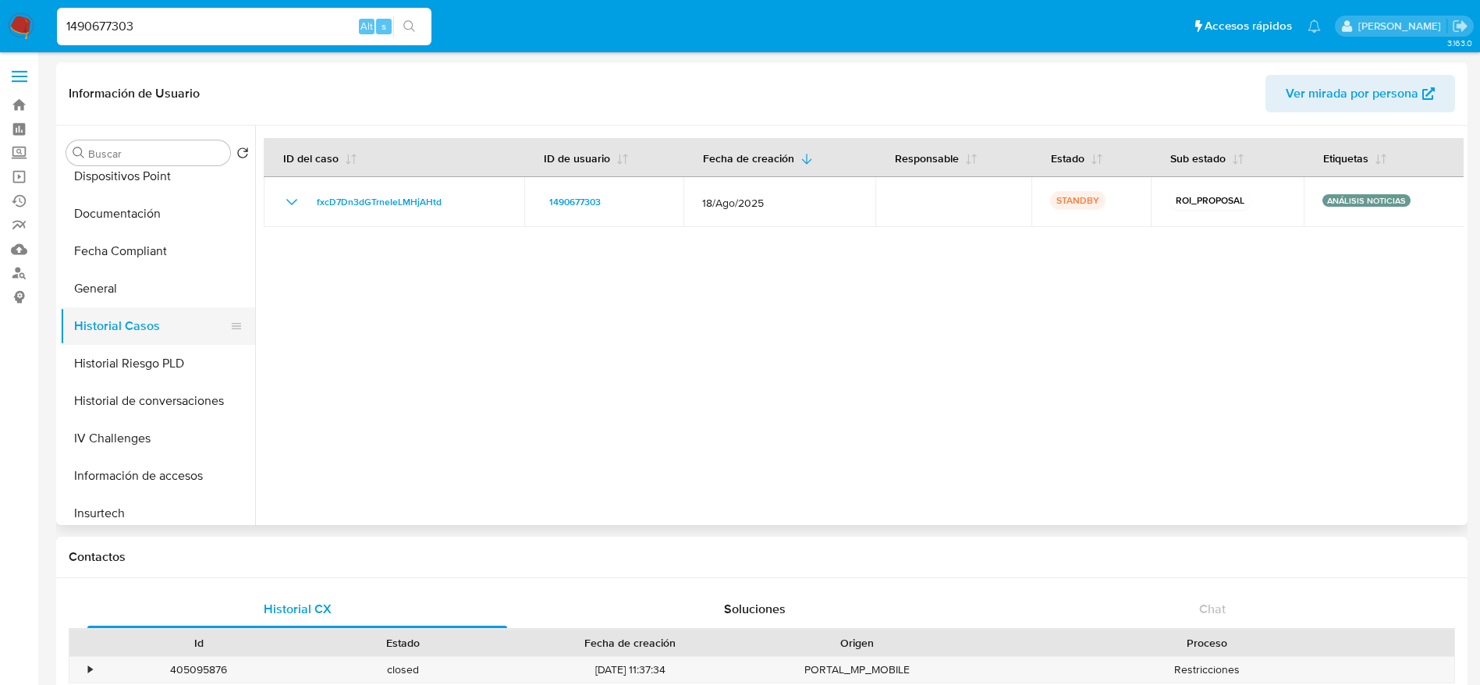
scroll to position [0, 0]
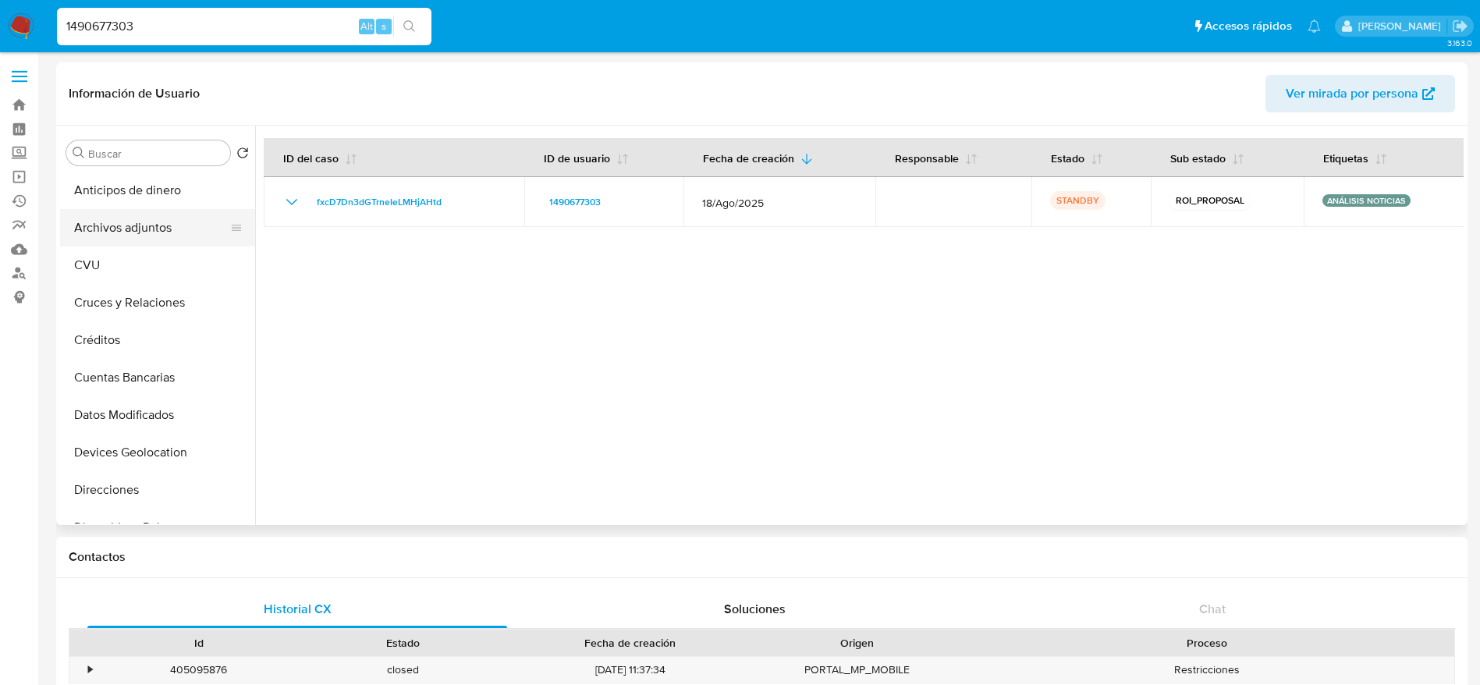
click at [150, 225] on button "Archivos adjuntos" at bounding box center [151, 227] width 183 height 37
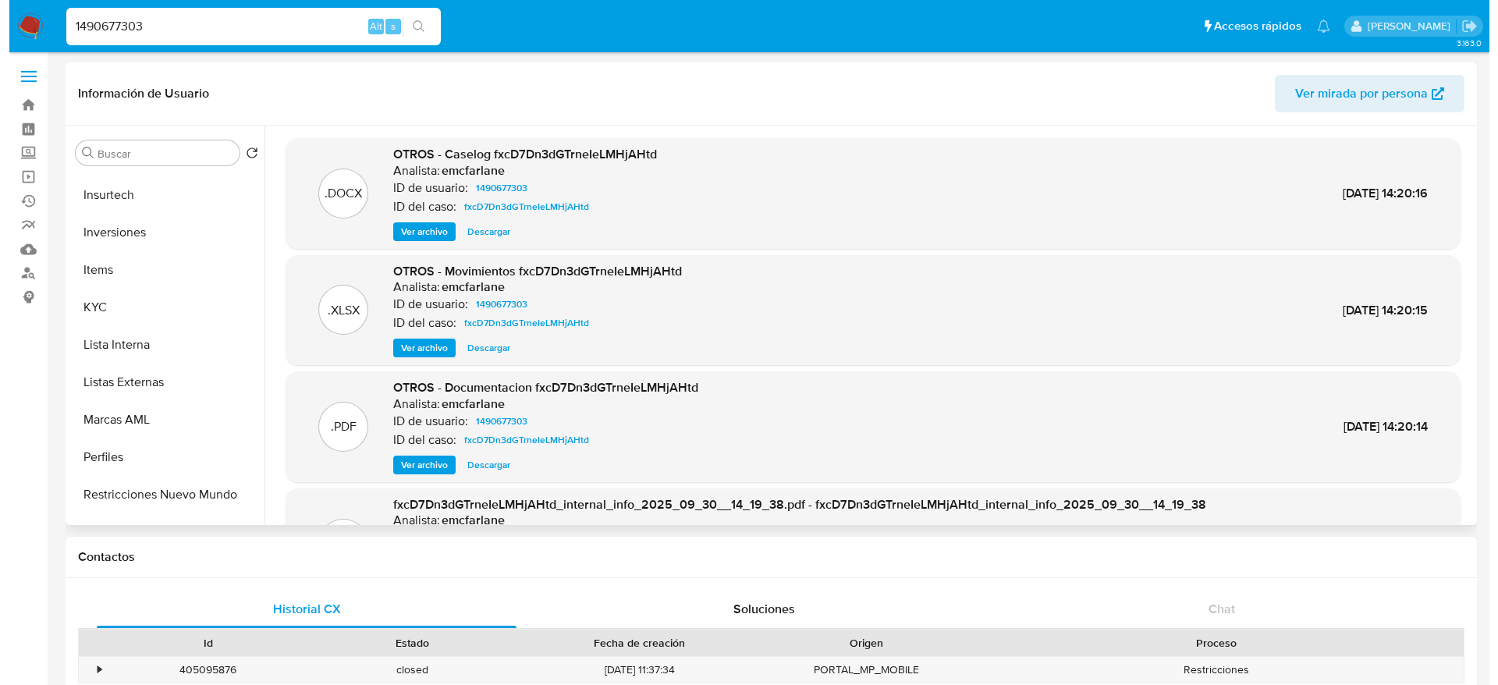
scroll to position [702, 0]
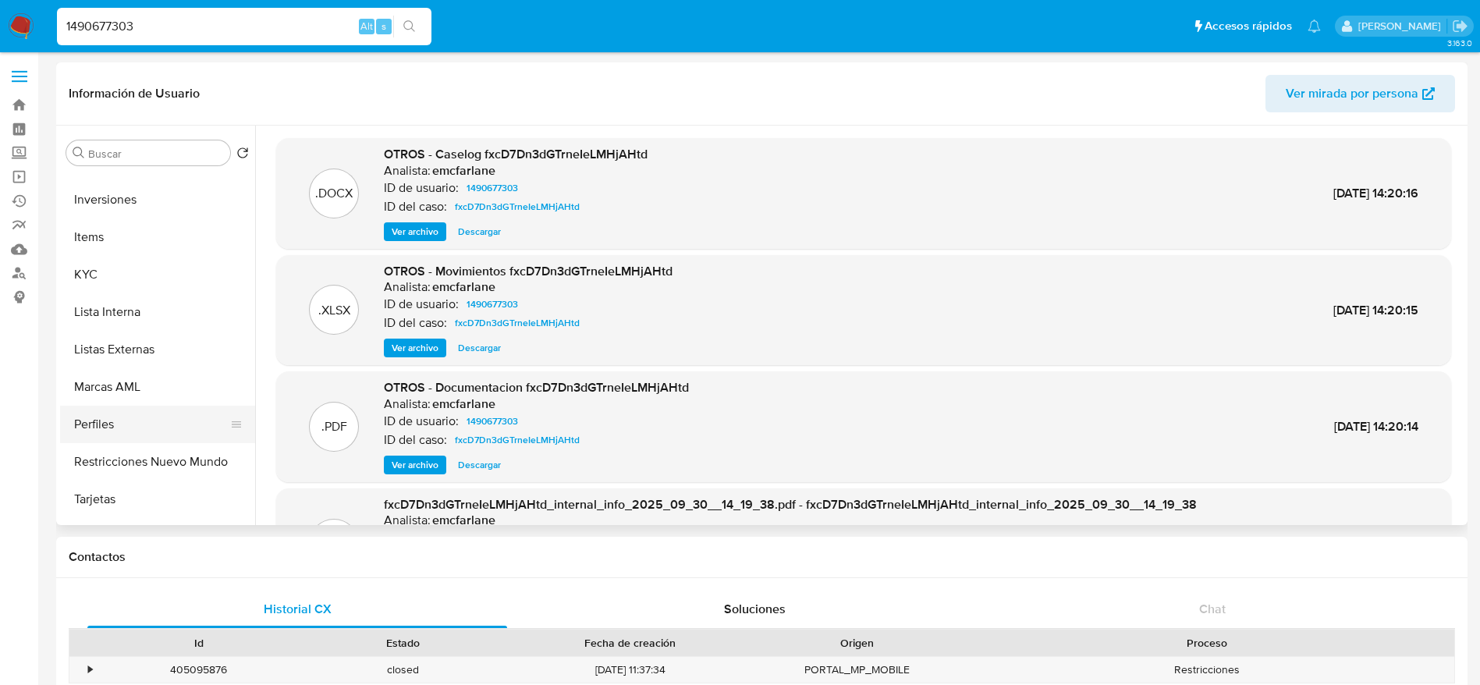
click at [147, 451] on button "Restricciones Nuevo Mundo" at bounding box center [157, 461] width 195 height 37
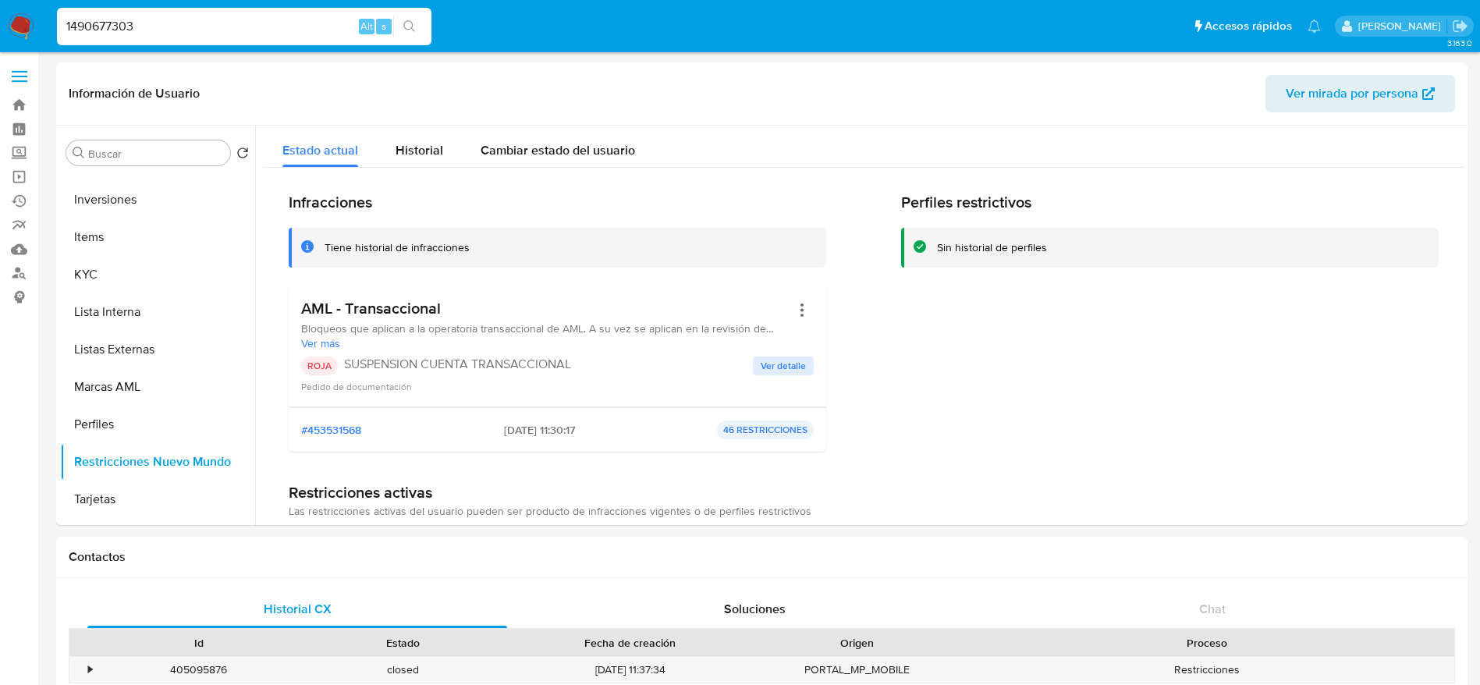
click at [176, 18] on input "1490677303" at bounding box center [244, 26] width 374 height 20
paste input "2513272"
type input "1425132723"
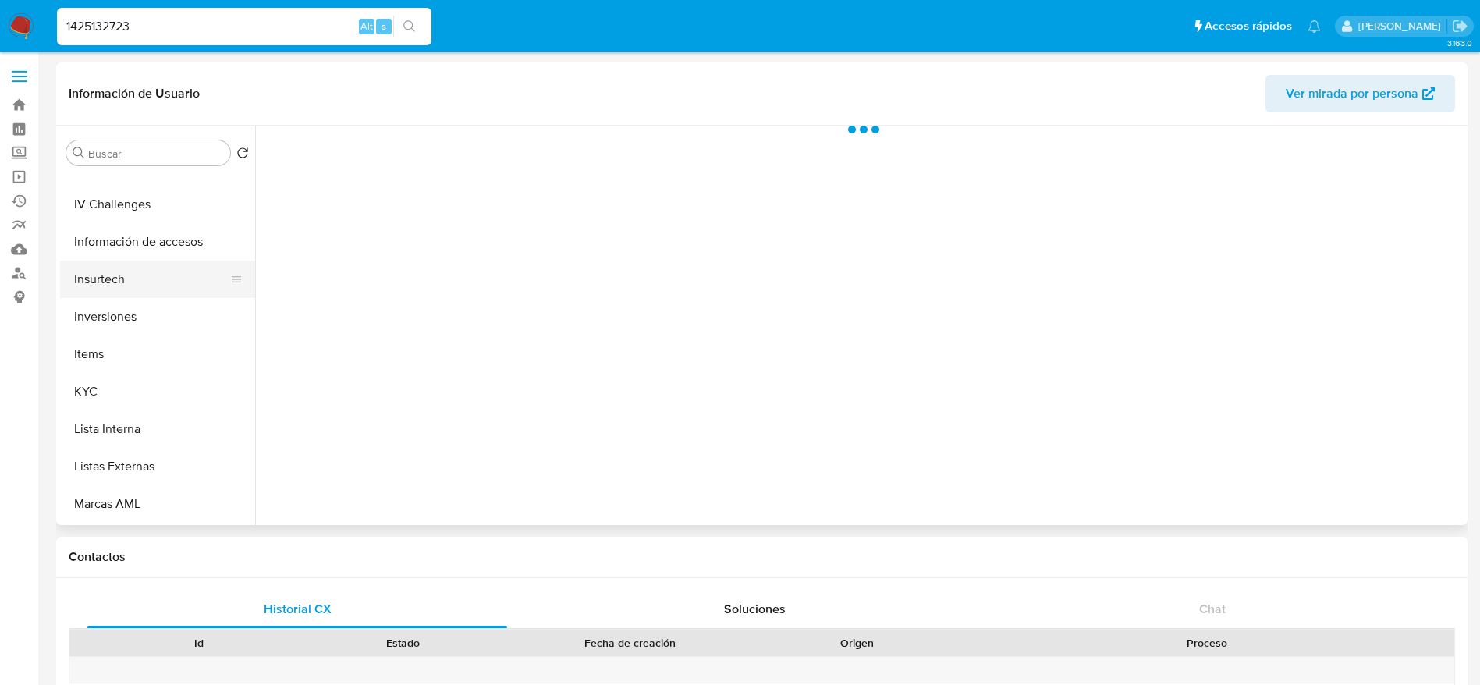
select select "10"
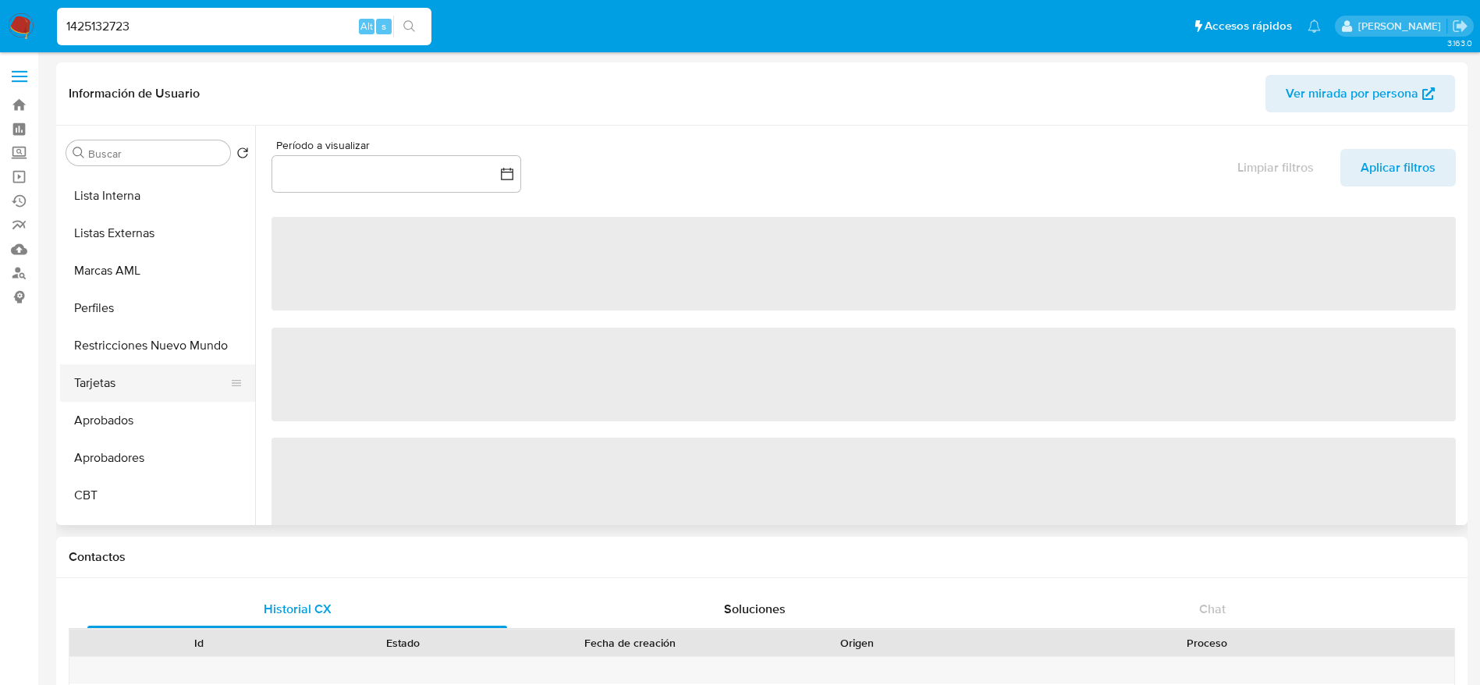
scroll to position [819, 0]
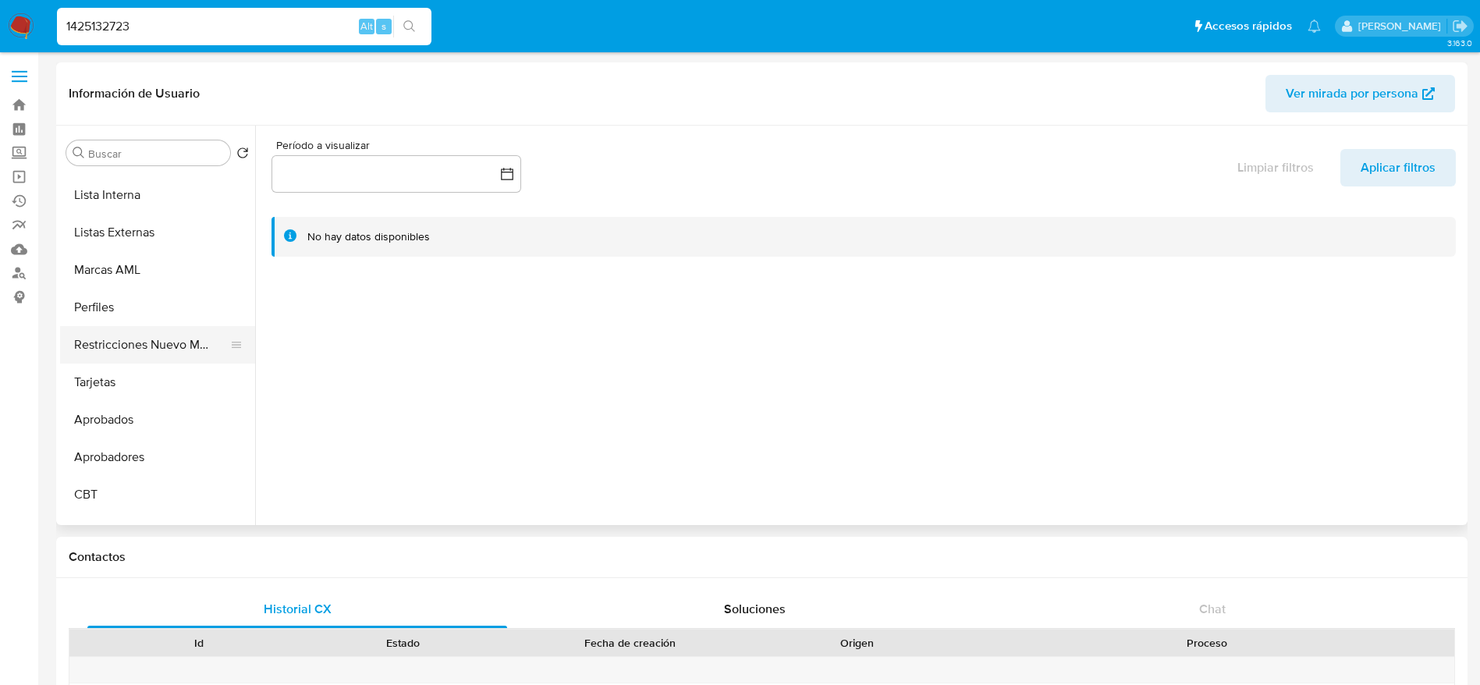
click at [147, 331] on button "Restricciones Nuevo Mundo" at bounding box center [151, 344] width 183 height 37
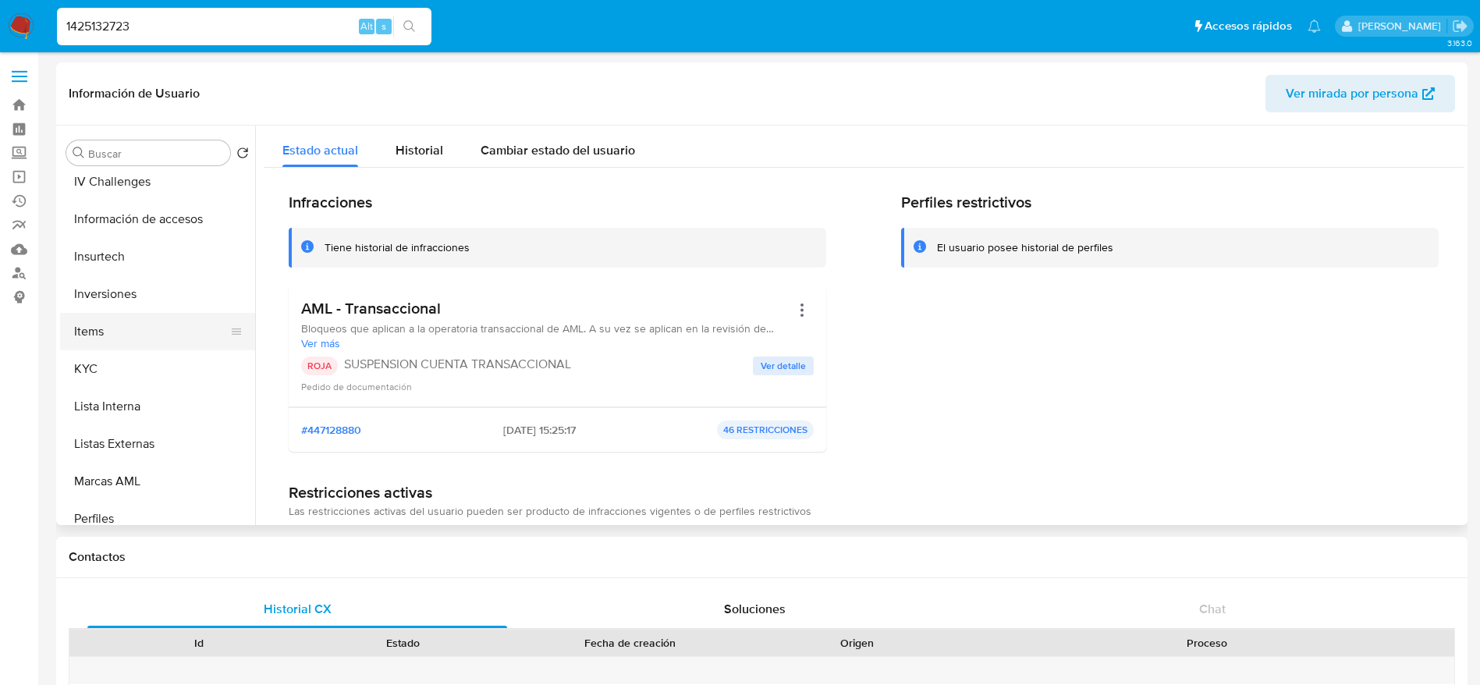
scroll to position [585, 0]
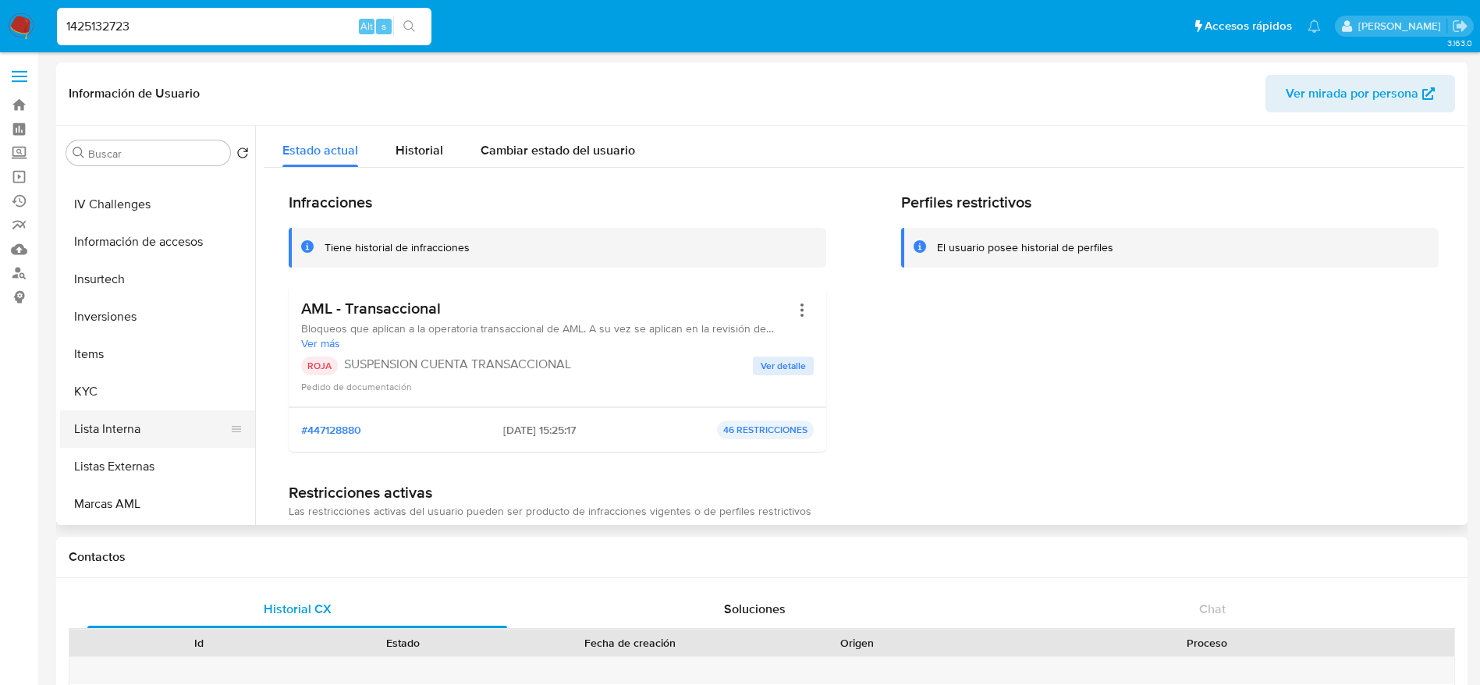
click at [114, 429] on button "Lista Interna" at bounding box center [151, 428] width 183 height 37
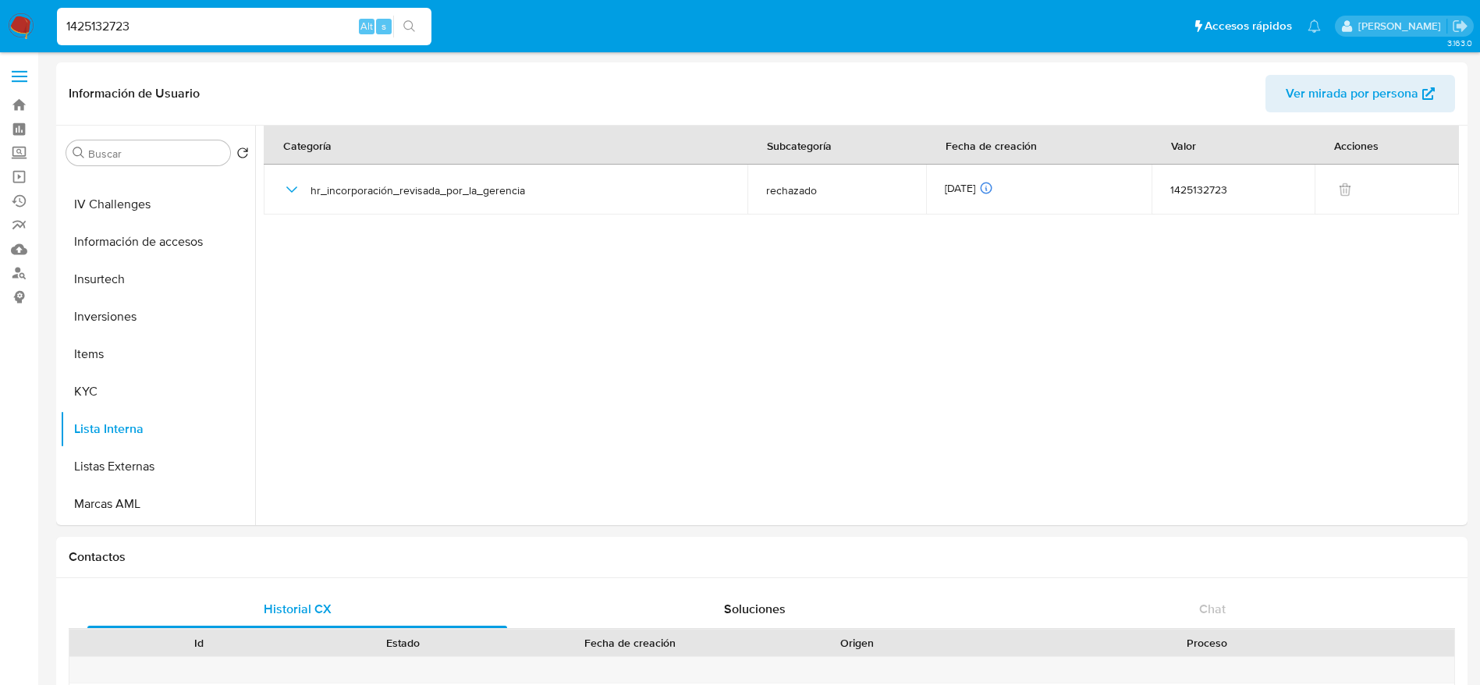
click at [175, 31] on input "1425132723" at bounding box center [244, 26] width 374 height 20
click at [175, 30] on input "1425132723" at bounding box center [244, 26] width 374 height 20
paste input "118488320"
type input "1118488320"
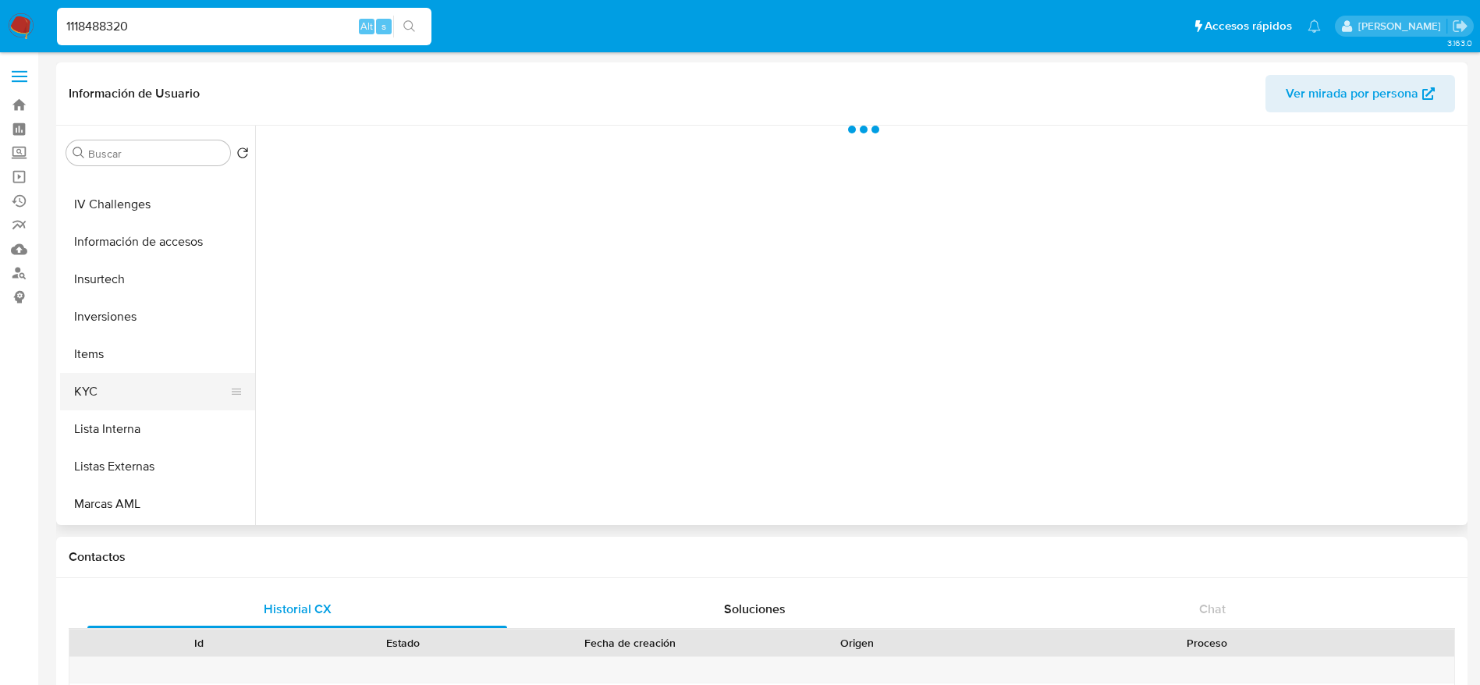
select select "10"
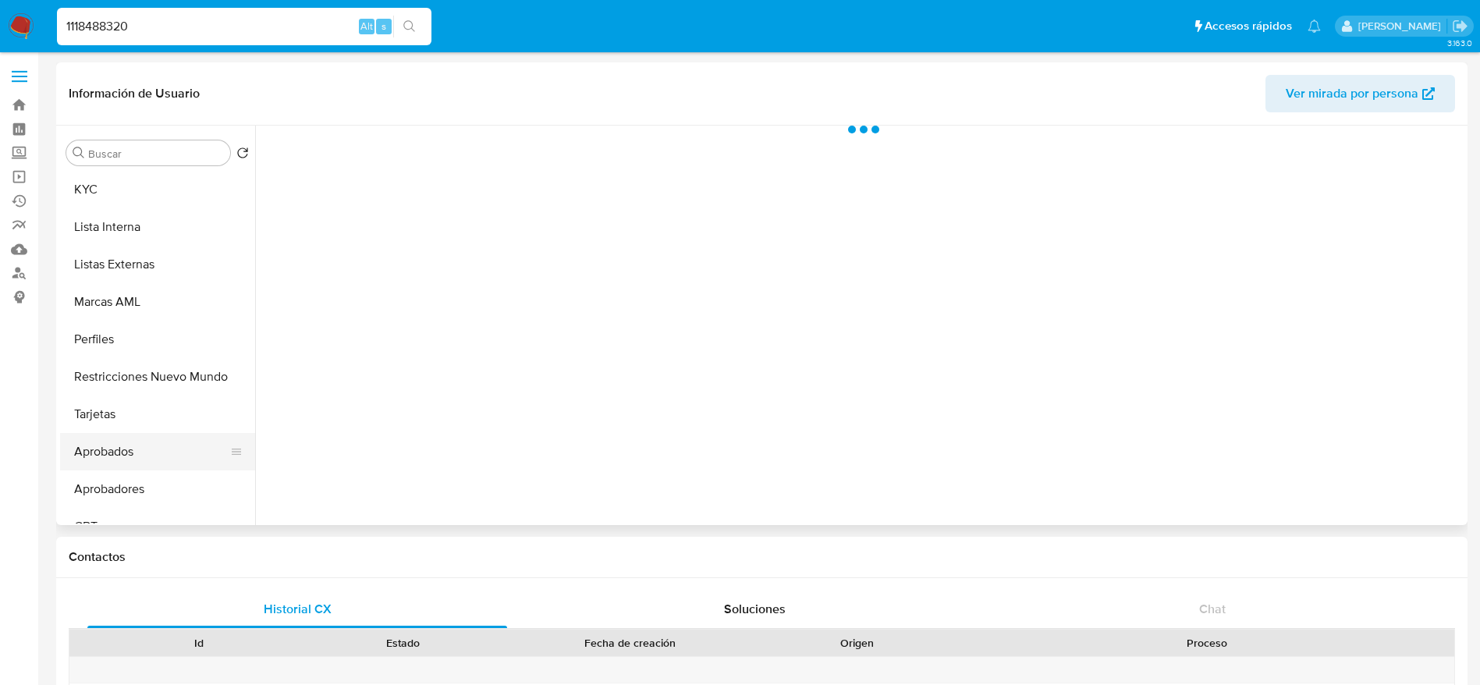
scroll to position [819, 0]
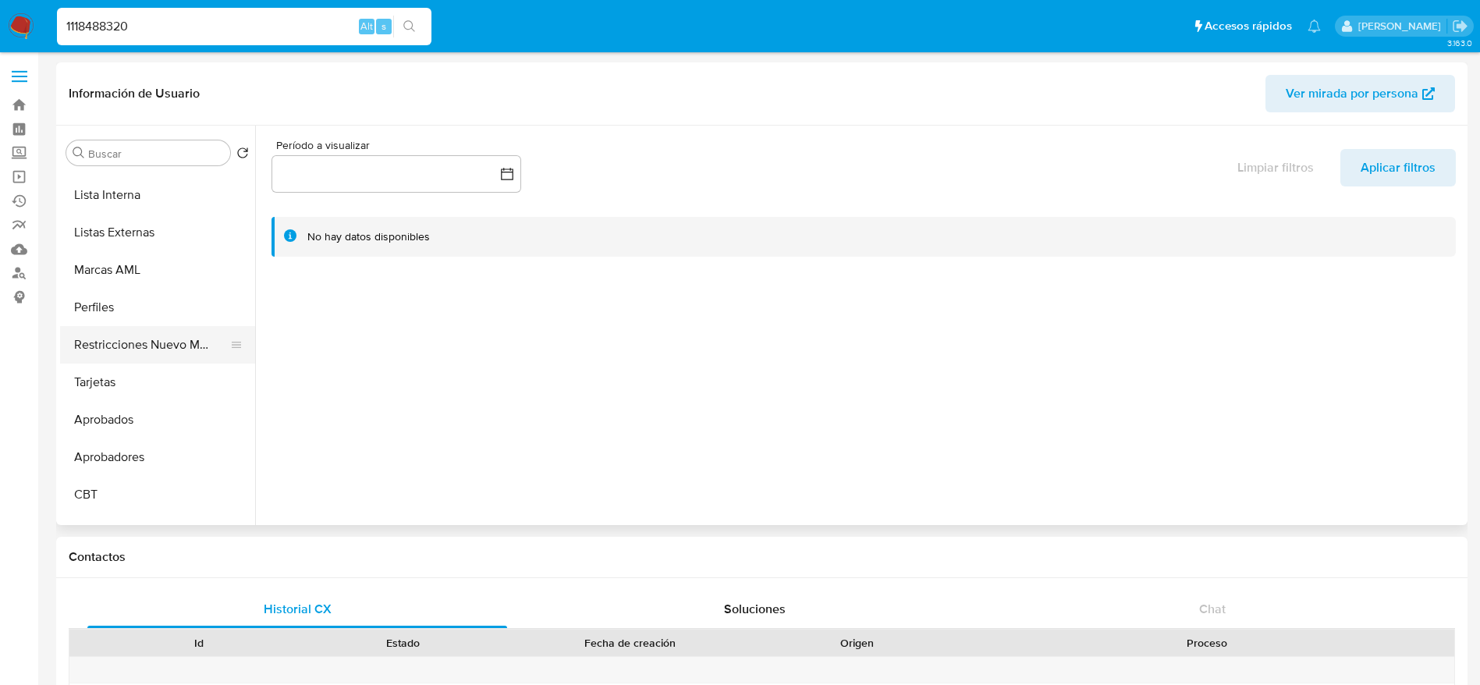
click at [142, 355] on button "Restricciones Nuevo Mundo" at bounding box center [151, 344] width 183 height 37
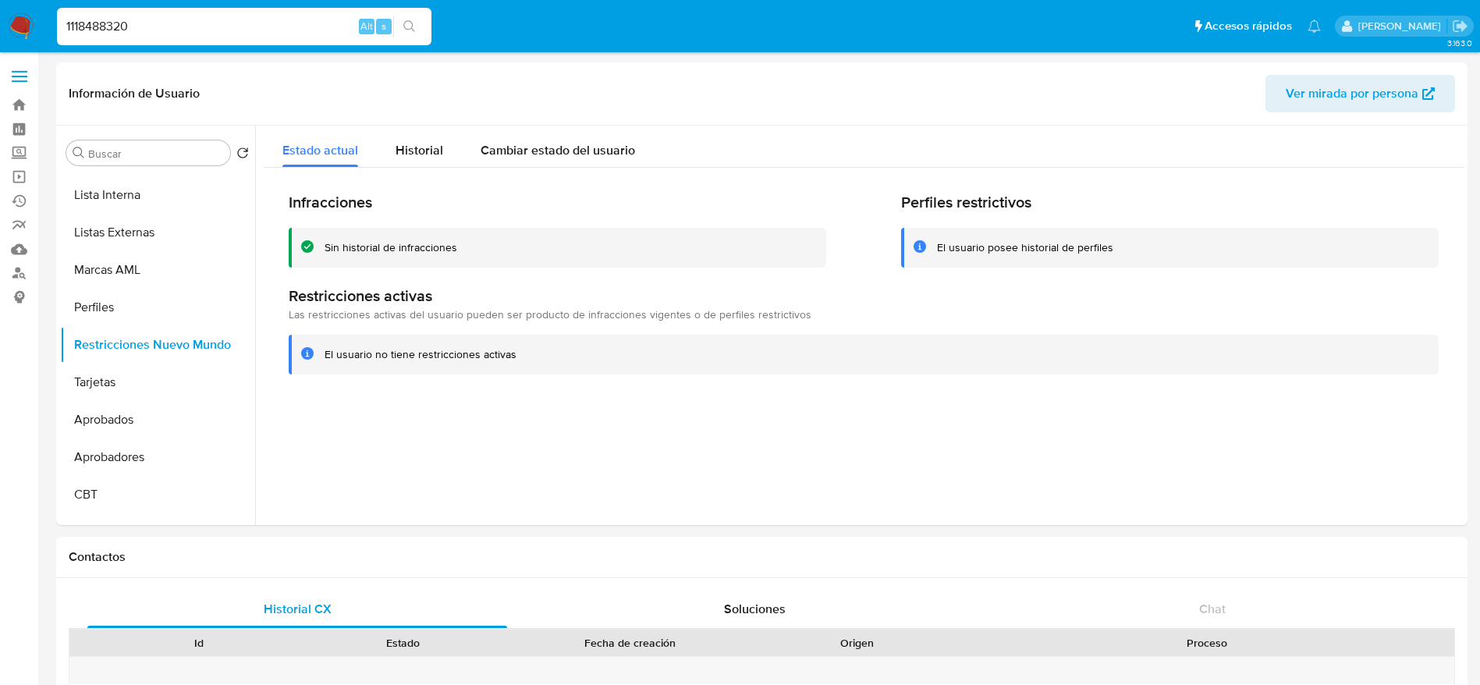
click at [160, 28] on input "1118488320" at bounding box center [244, 26] width 374 height 20
paste input "737119865"
type input "737119865"
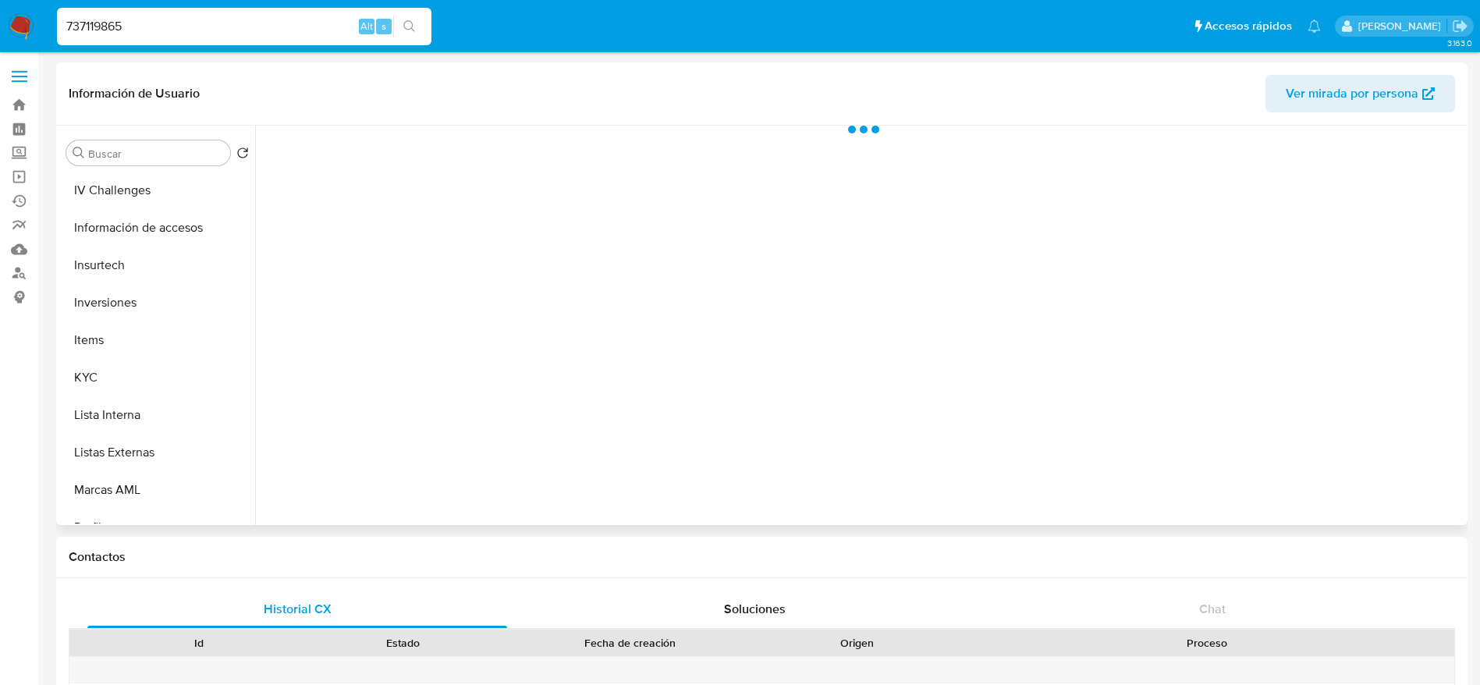
scroll to position [819, 0]
select select "10"
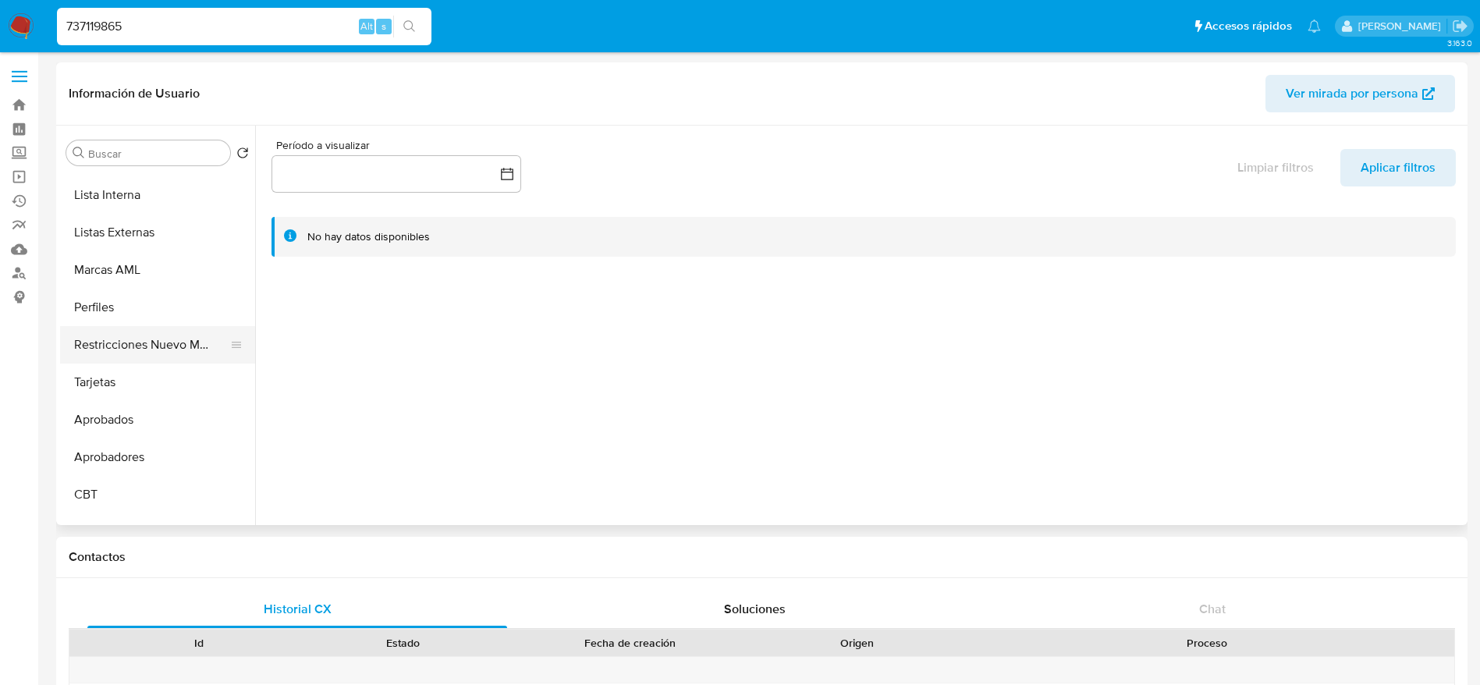
click at [147, 350] on button "Restricciones Nuevo Mundo" at bounding box center [151, 344] width 183 height 37
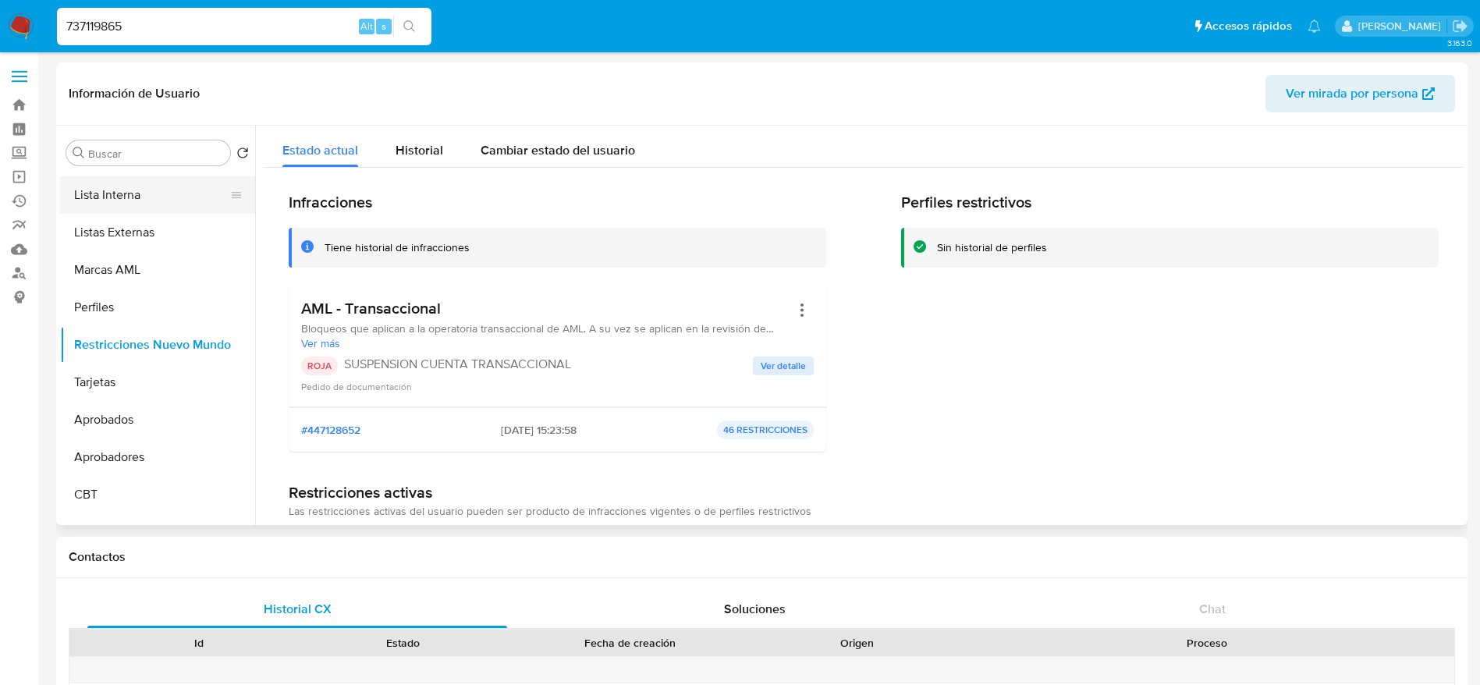
click at [133, 196] on button "Lista Interna" at bounding box center [151, 194] width 183 height 37
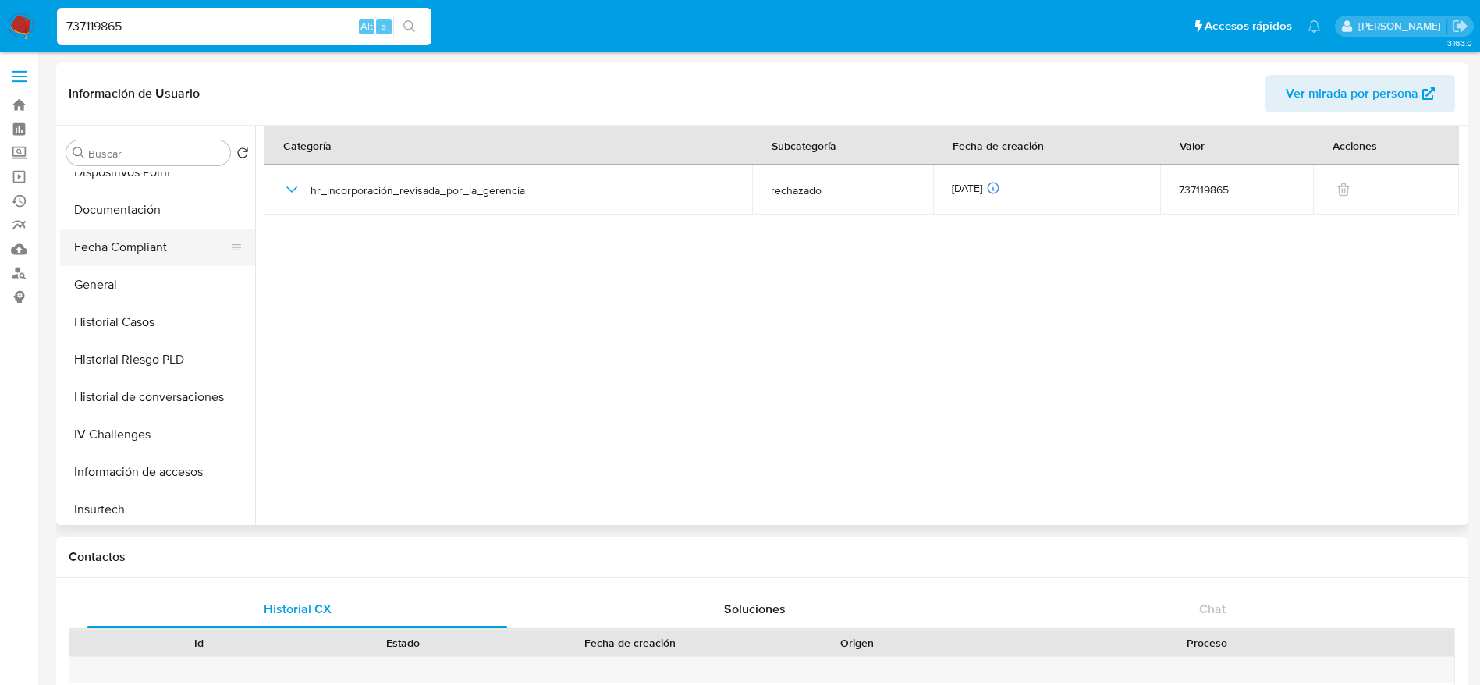
scroll to position [351, 0]
click at [128, 315] on button "Historial Casos" at bounding box center [151, 325] width 183 height 37
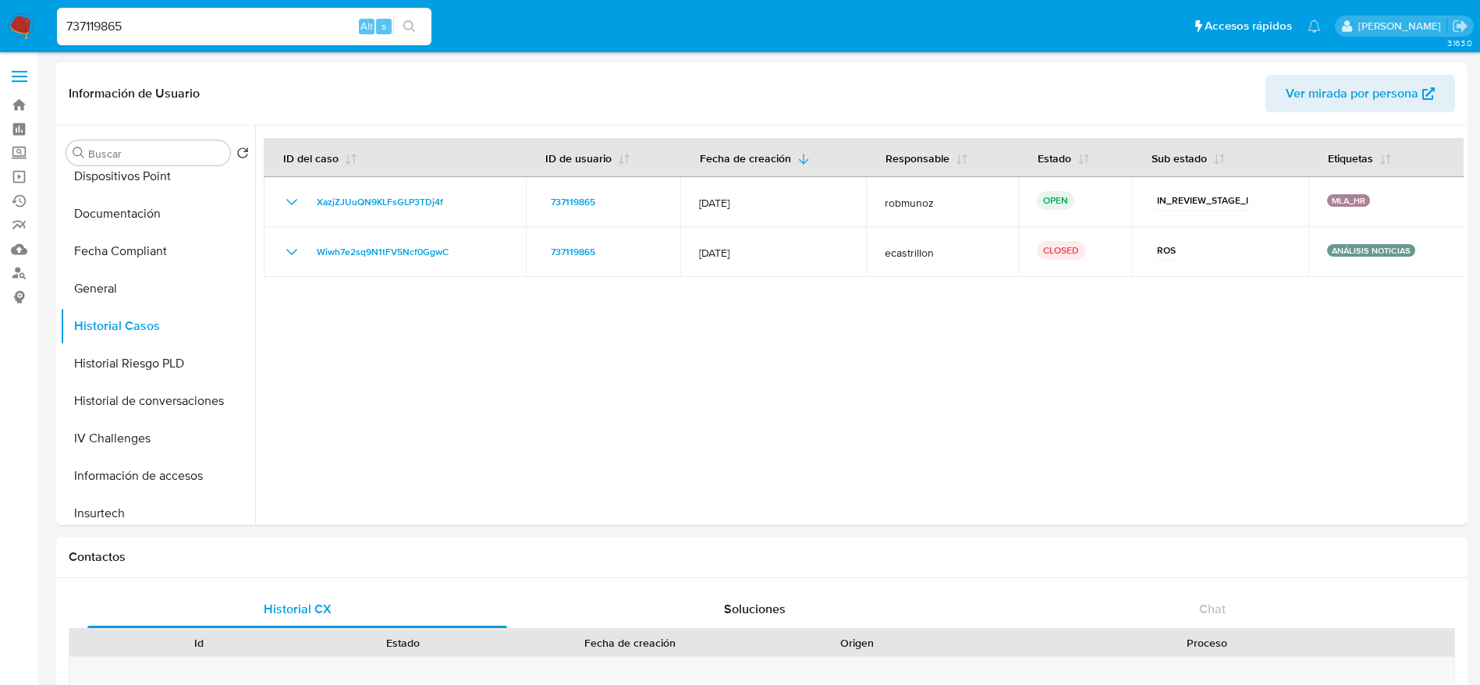
click at [199, 21] on input "737119865" at bounding box center [244, 26] width 374 height 20
paste input "118789846"
type input "118789846"
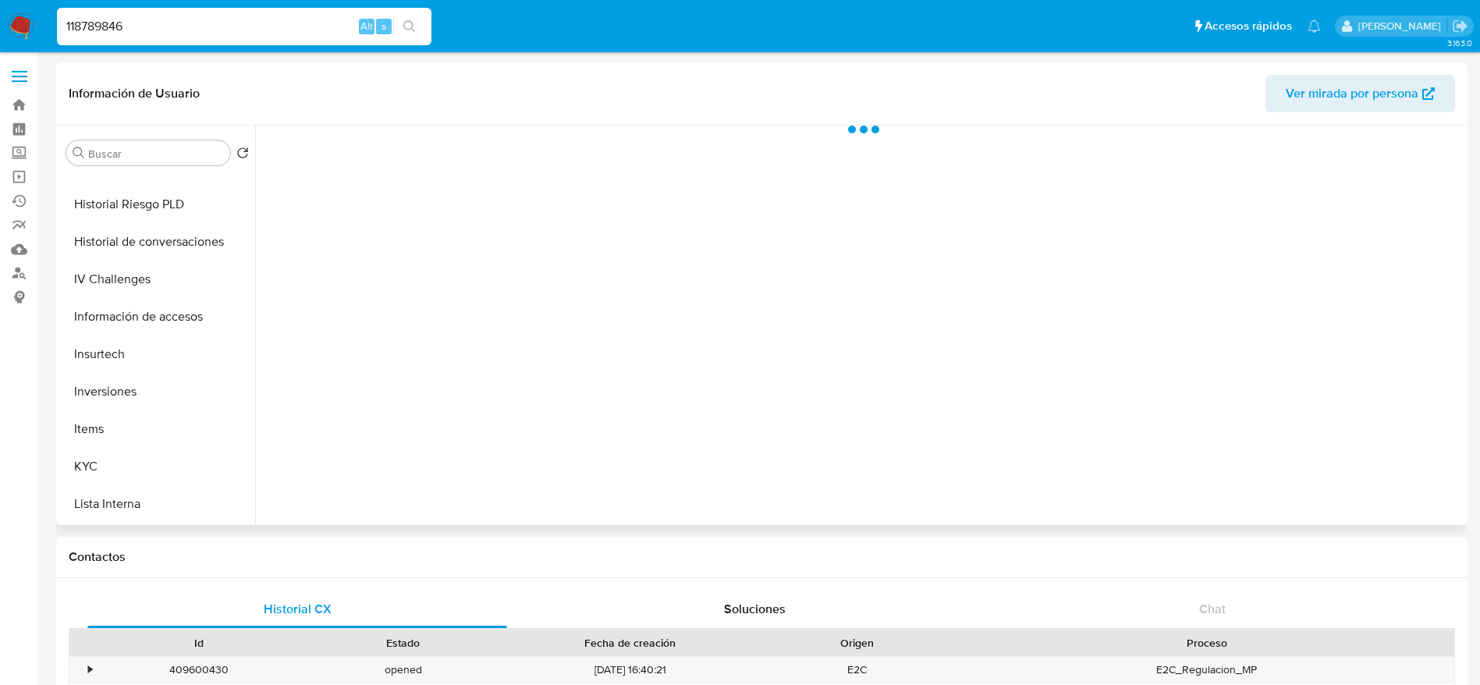
scroll to position [702, 0]
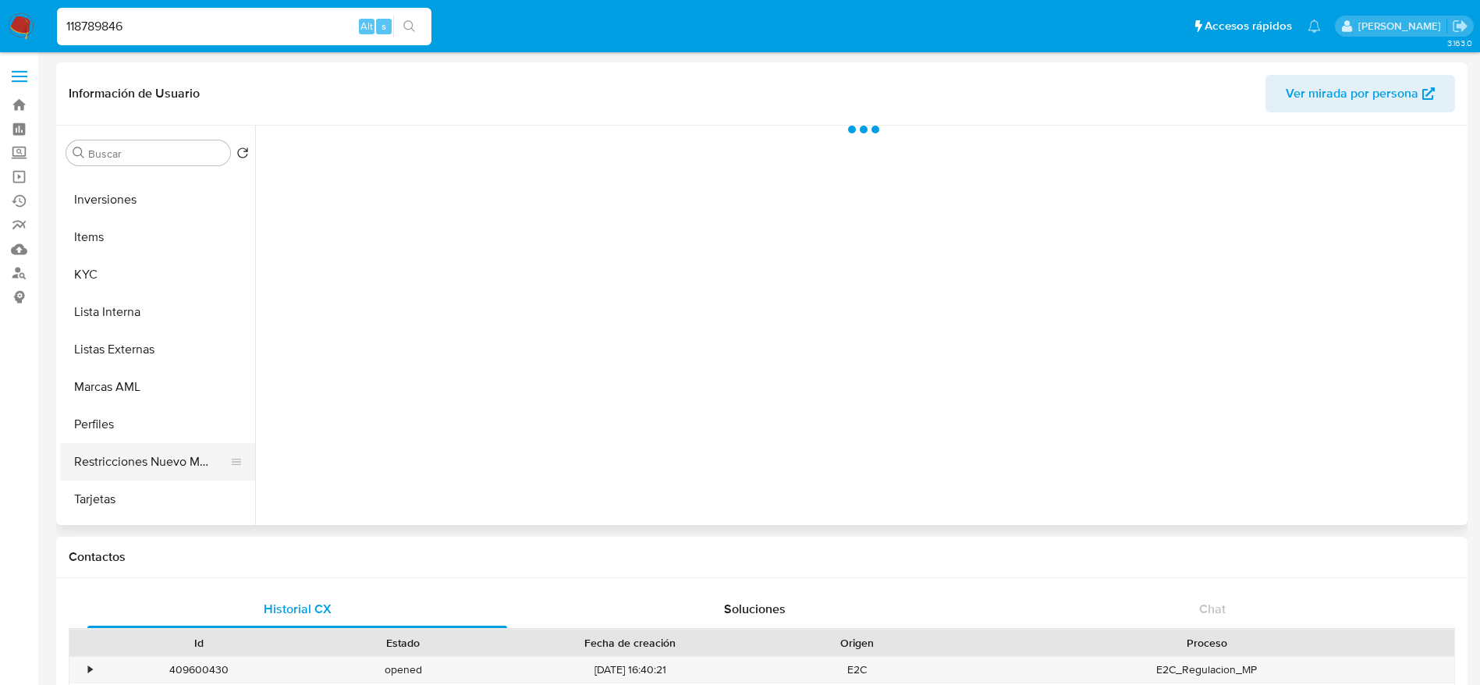
click at [153, 466] on button "Restricciones Nuevo Mundo" at bounding box center [151, 461] width 183 height 37
select select "10"
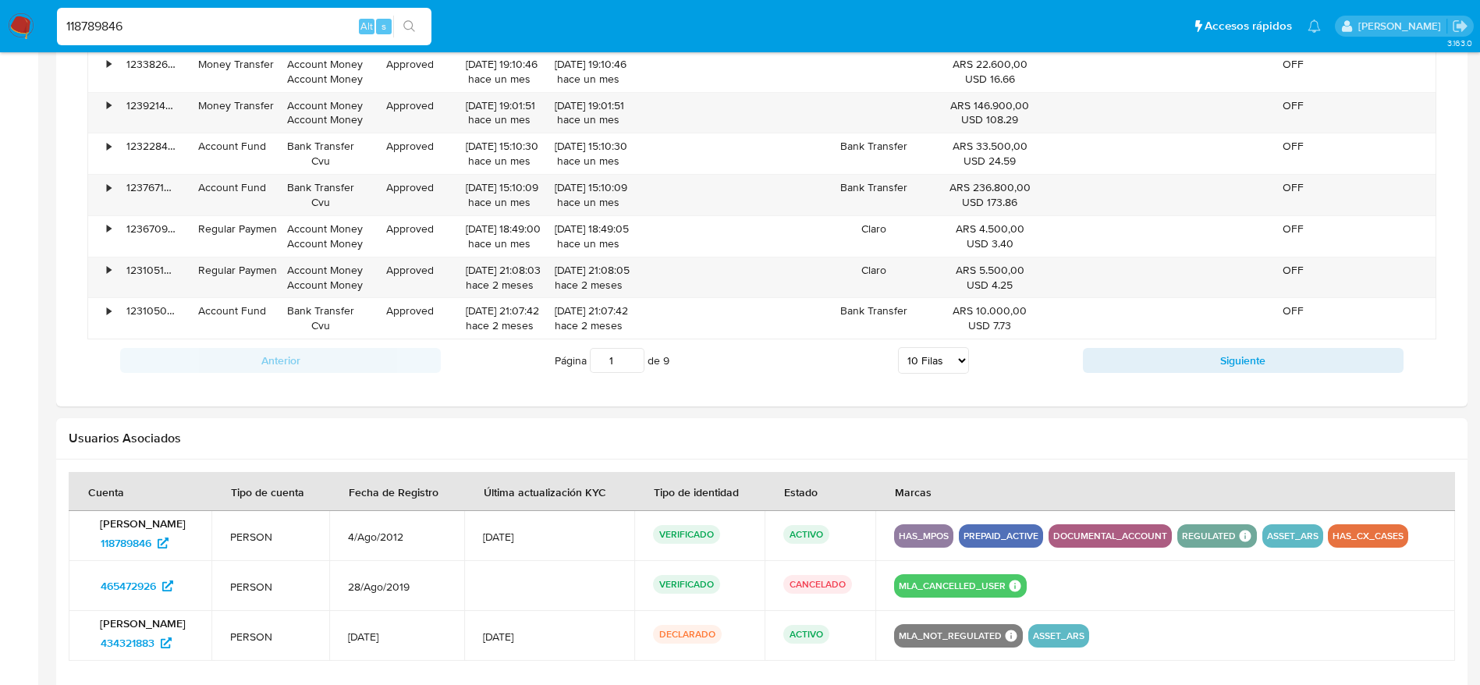
scroll to position [1445, 0]
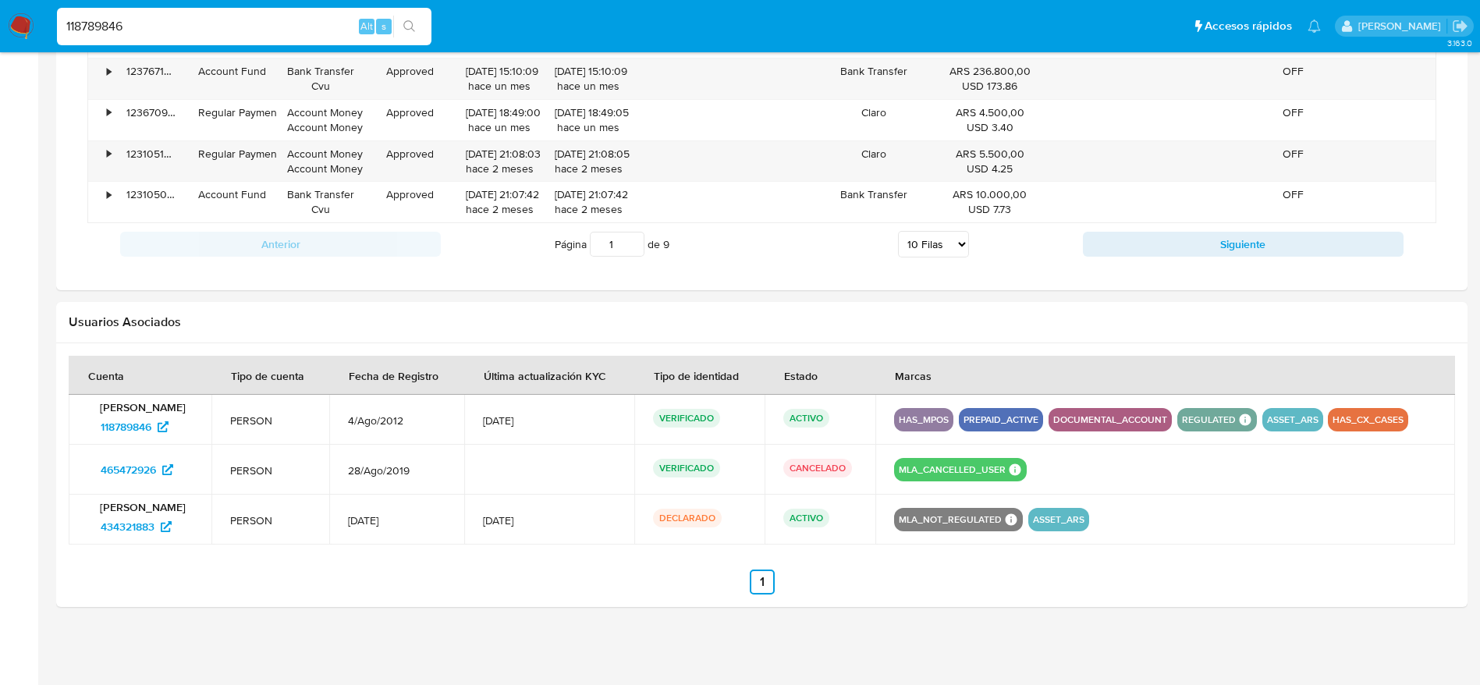
click at [149, 21] on input "118789846" at bounding box center [244, 26] width 374 height 20
paste input "2831673"
type input "28316736"
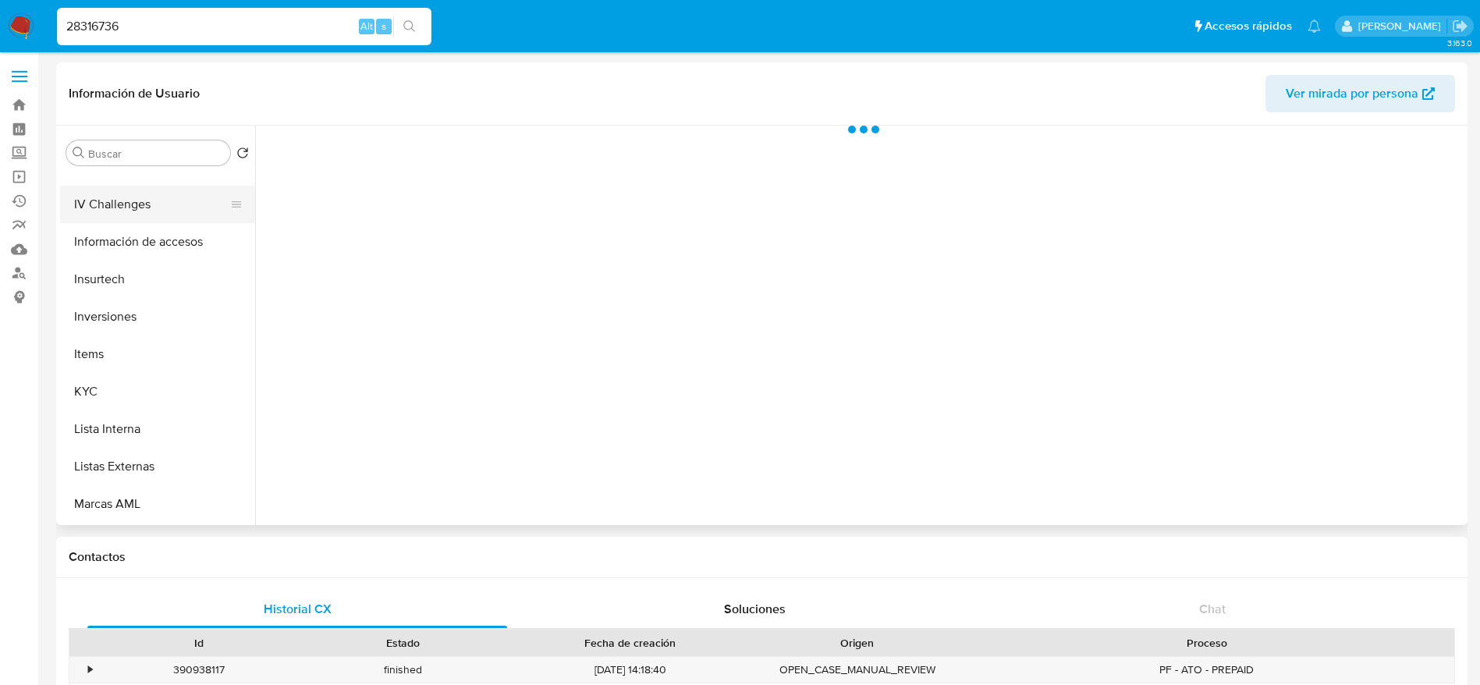
select select "10"
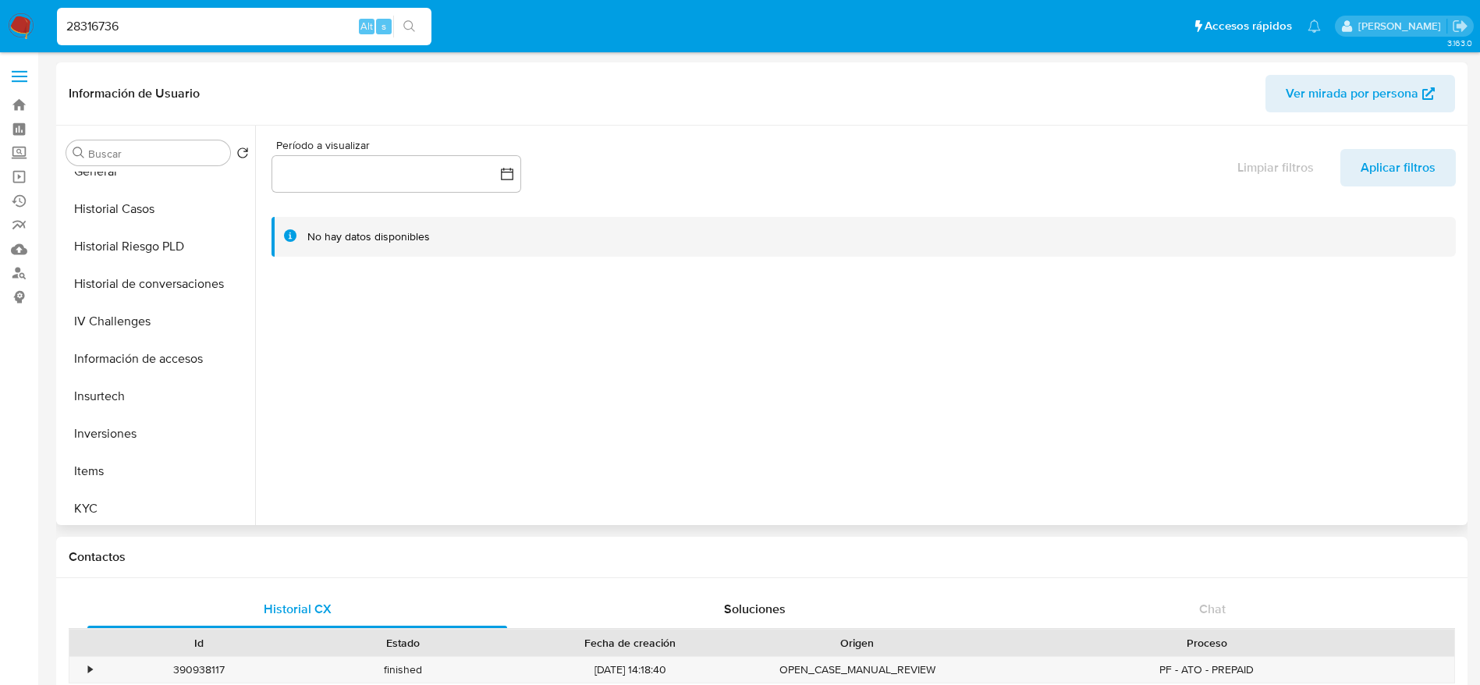
scroll to position [846, 0]
click at [140, 300] on button "Restricciones Nuevo Mundo" at bounding box center [151, 317] width 183 height 37
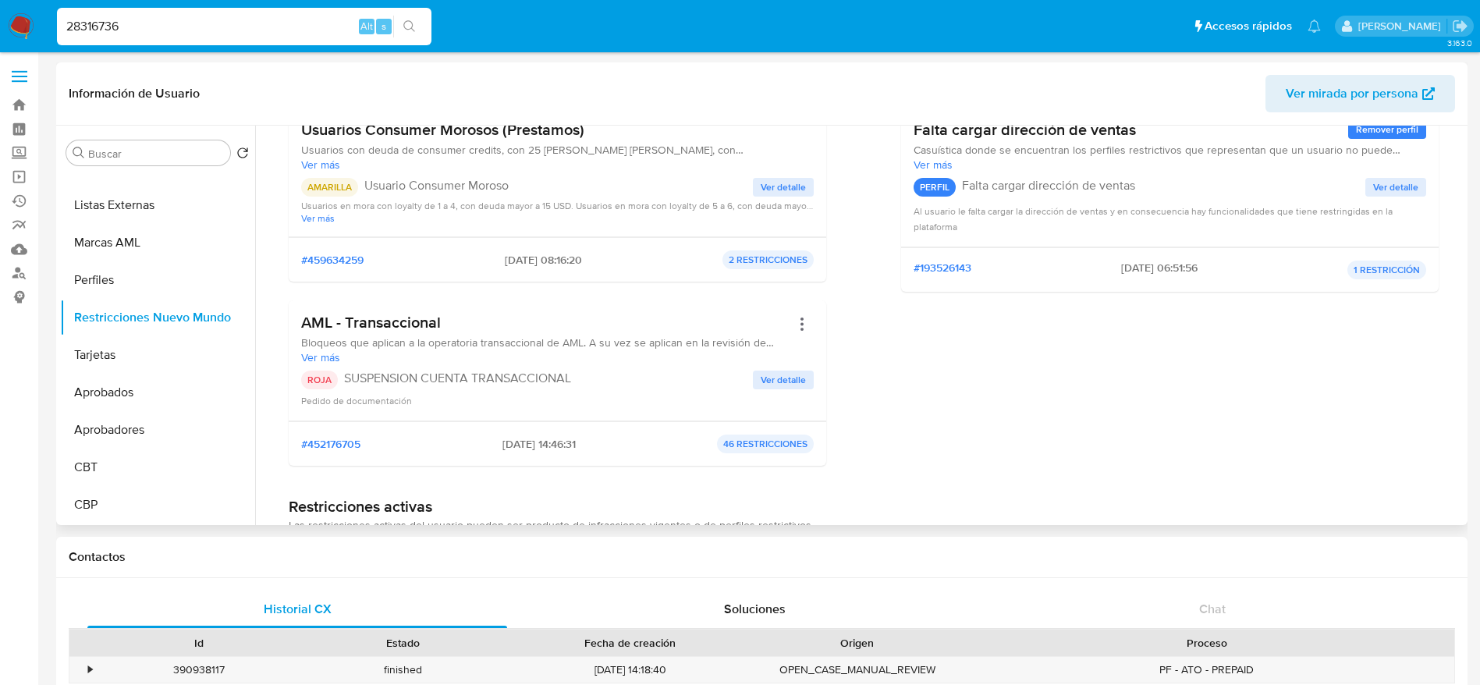
scroll to position [351, 0]
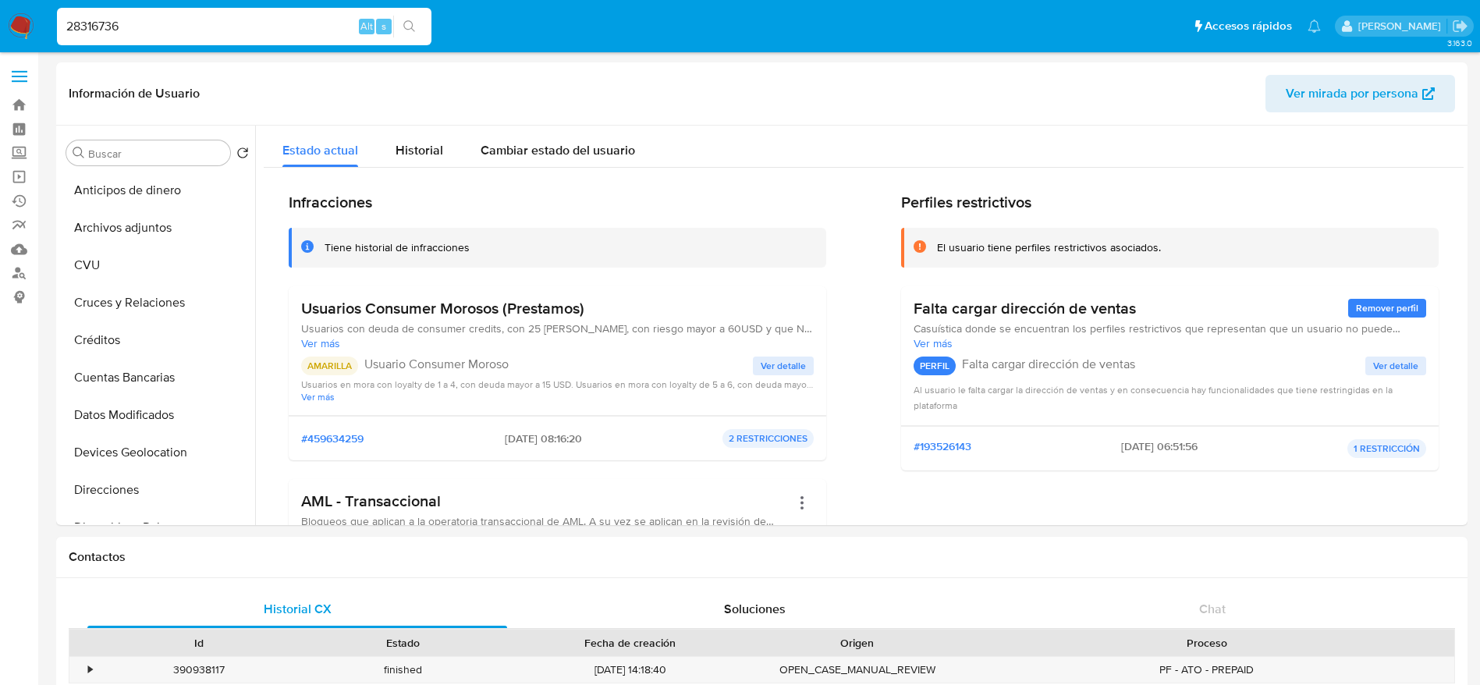
select select "10"
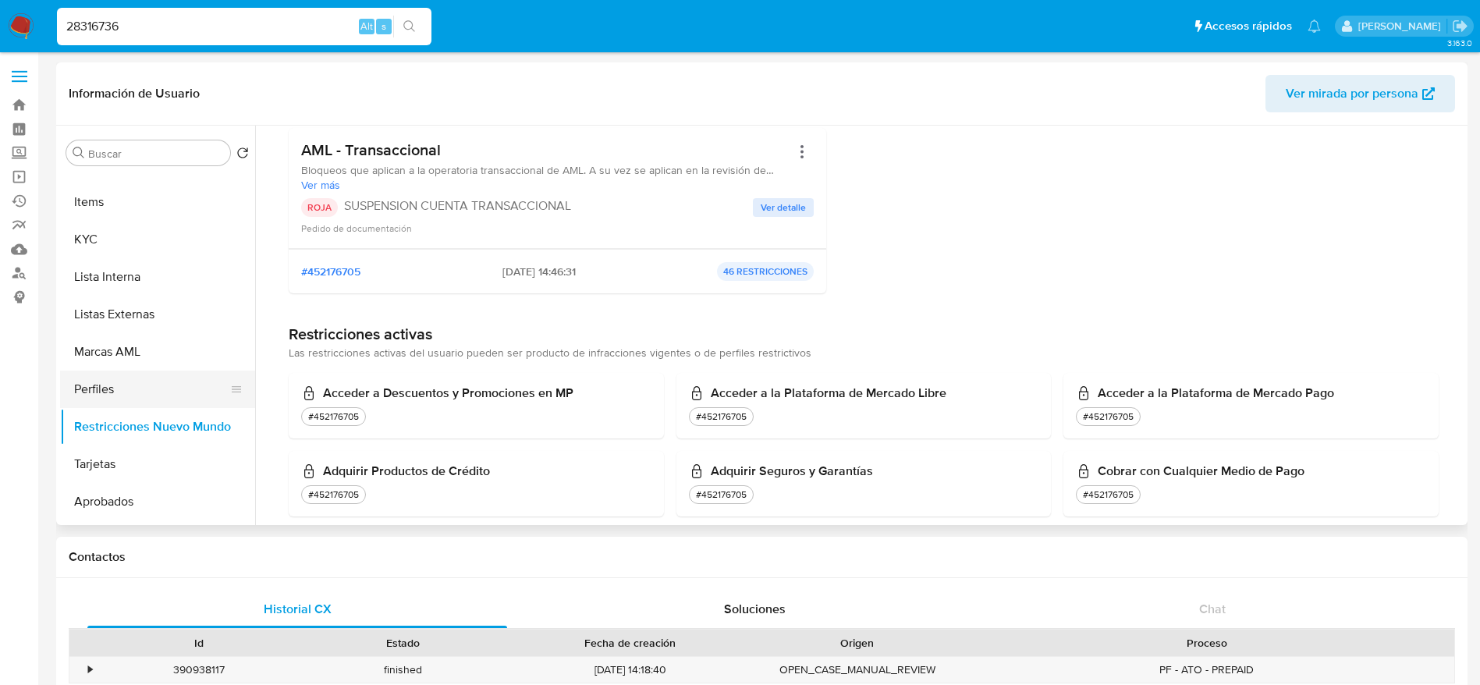
scroll to position [612, 0]
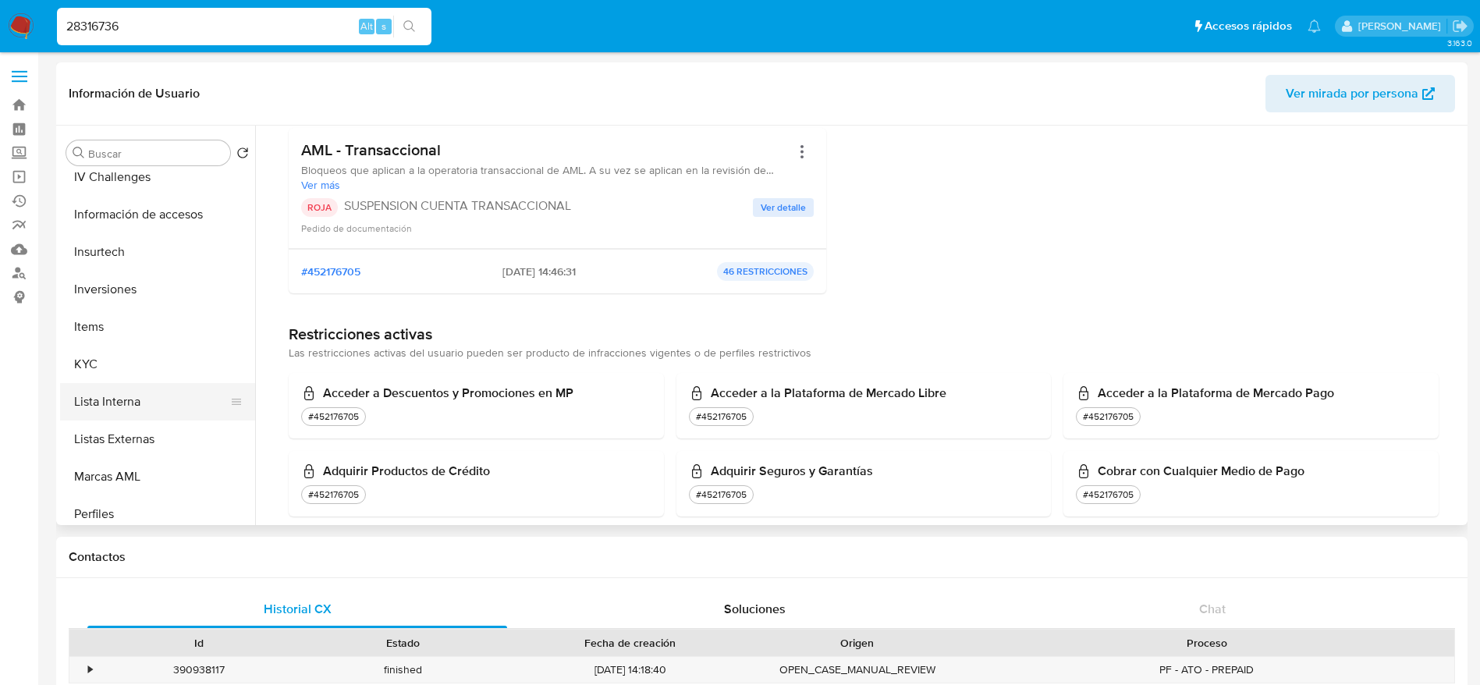
click at [126, 392] on button "Lista Interna" at bounding box center [151, 401] width 183 height 37
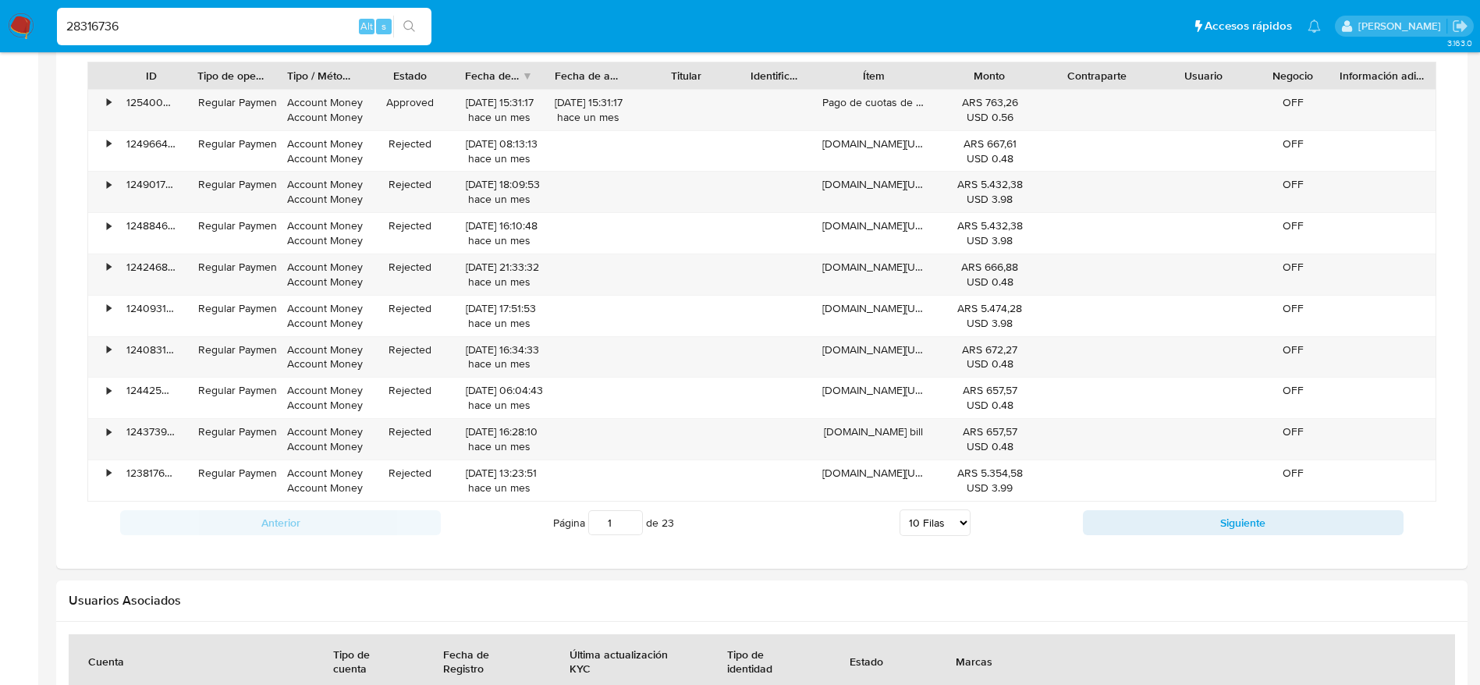
scroll to position [1489, 0]
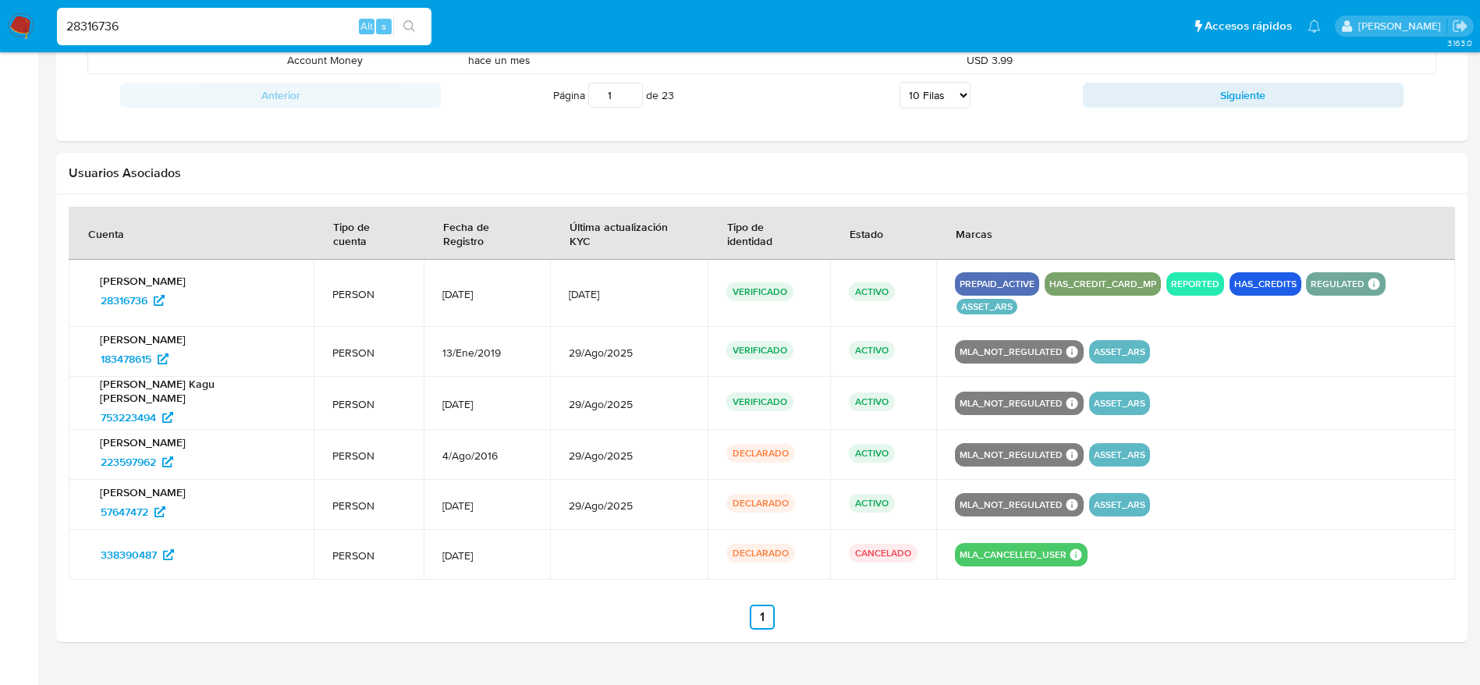
click at [161, 27] on input "28316736" at bounding box center [244, 26] width 374 height 20
paste input "75777290"
type input "75777290"
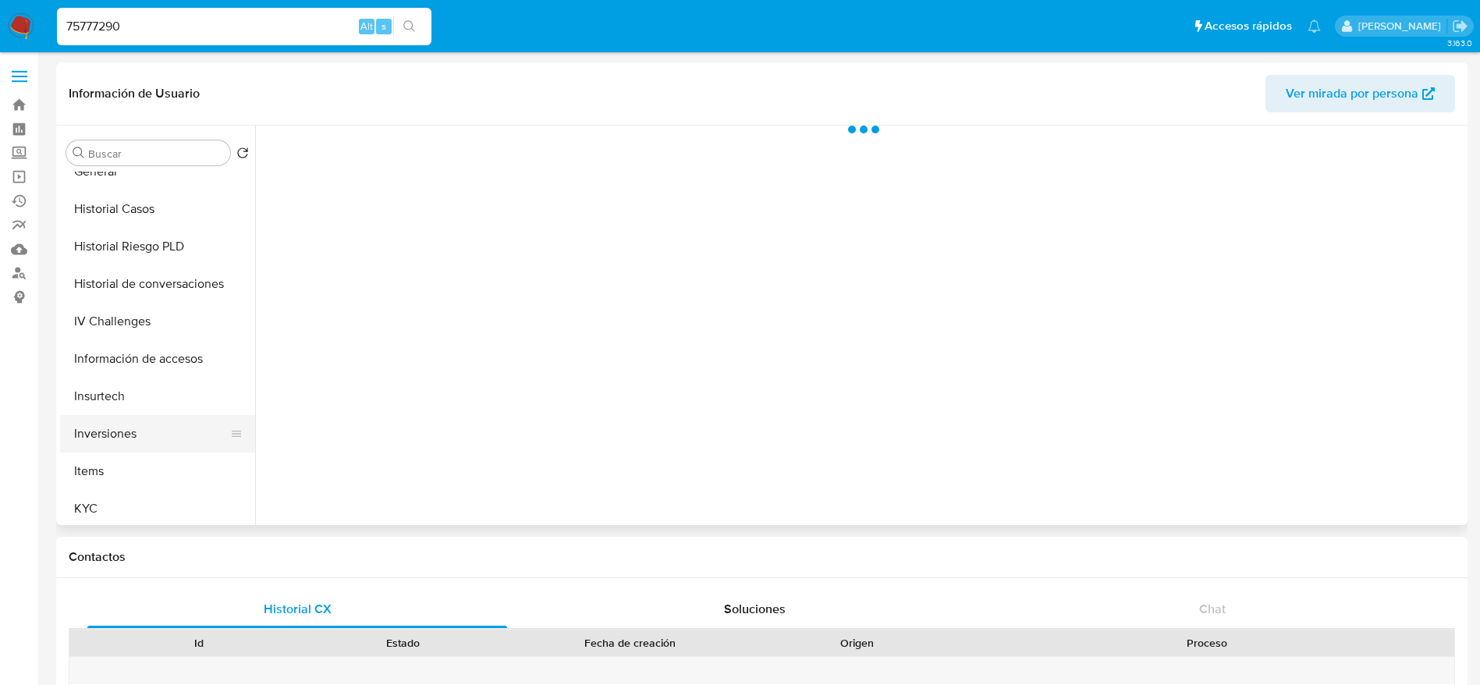
scroll to position [819, 0]
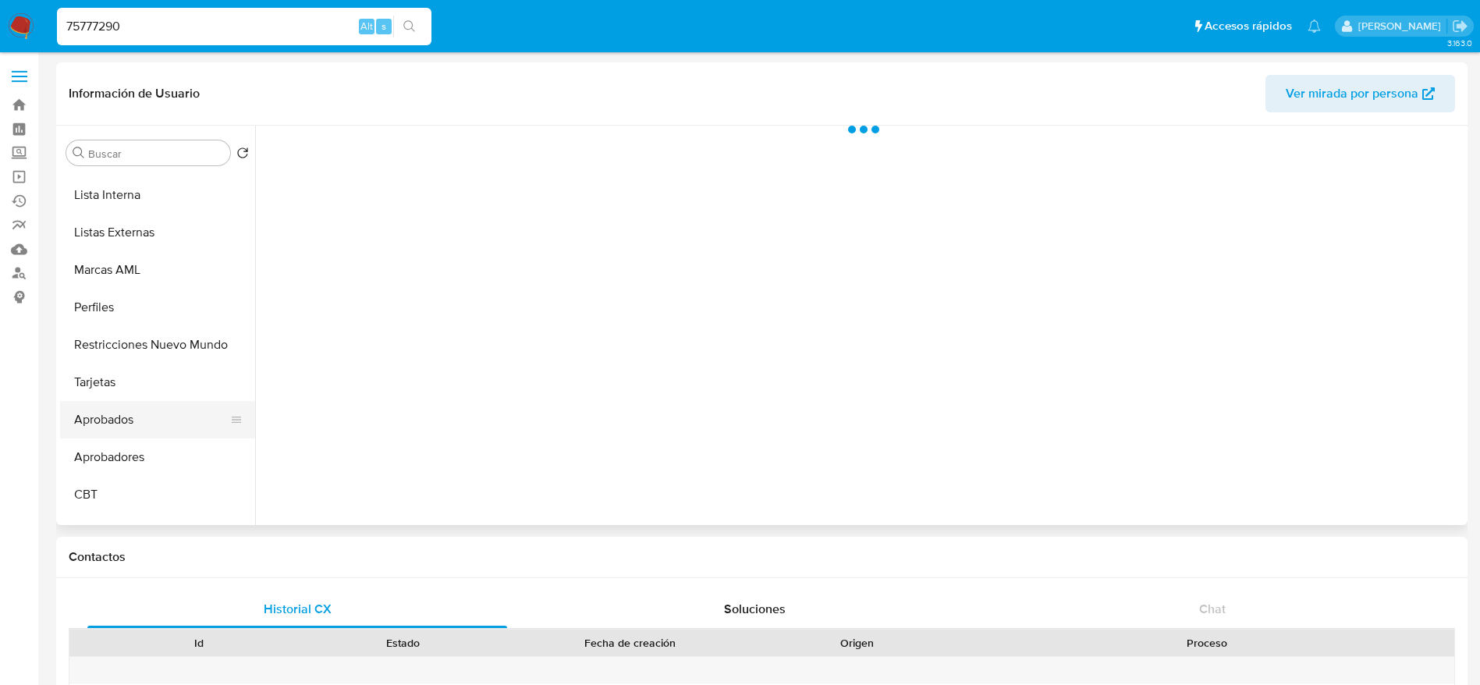
select select "10"
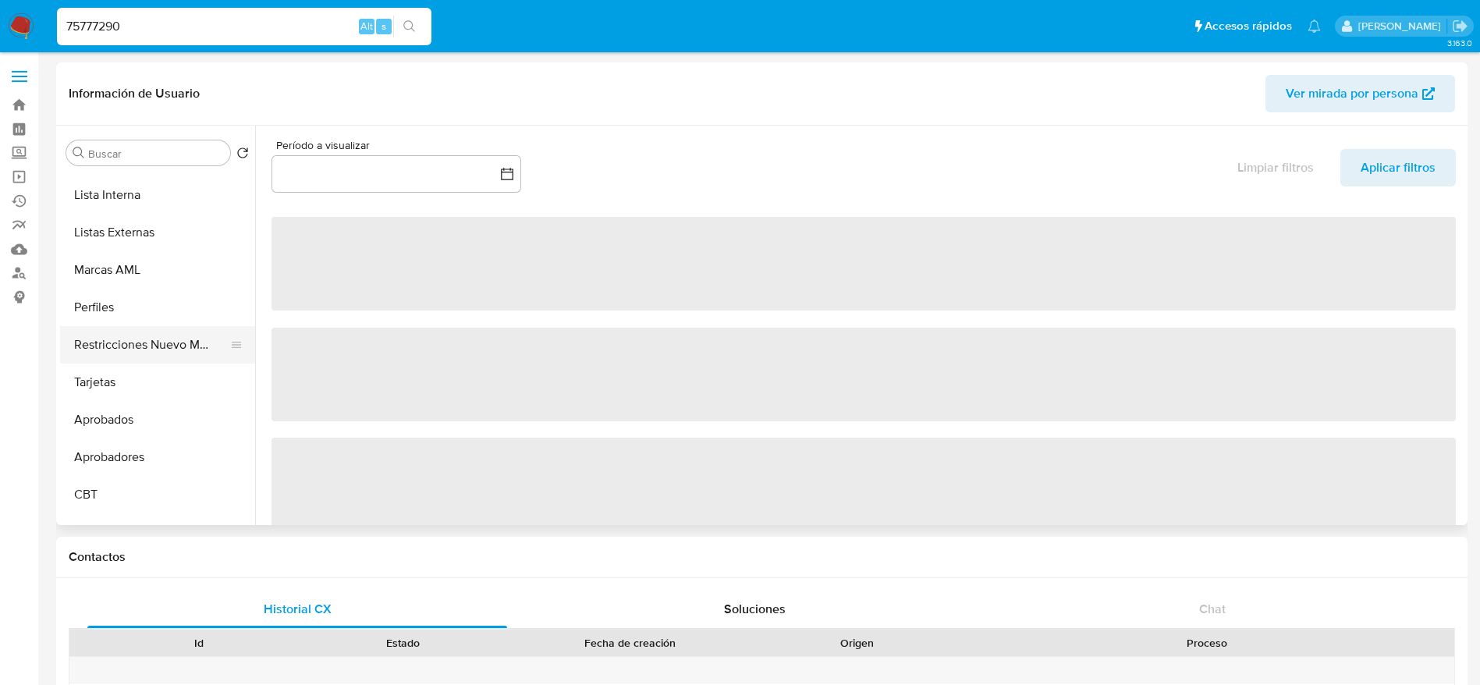
click at [155, 362] on button "Restricciones Nuevo Mundo" at bounding box center [151, 344] width 183 height 37
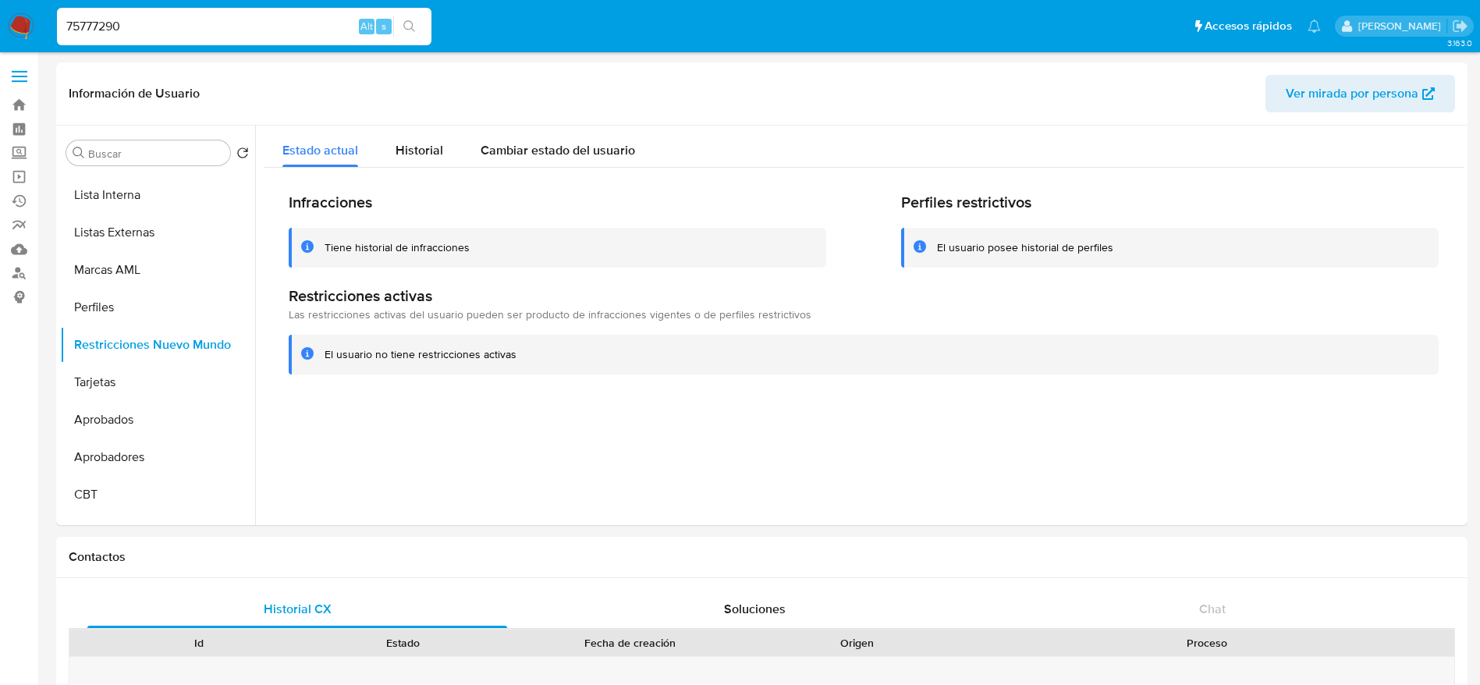
click at [177, 17] on input "75777290" at bounding box center [244, 26] width 374 height 20
paste input "300443042"
type input "300443042"
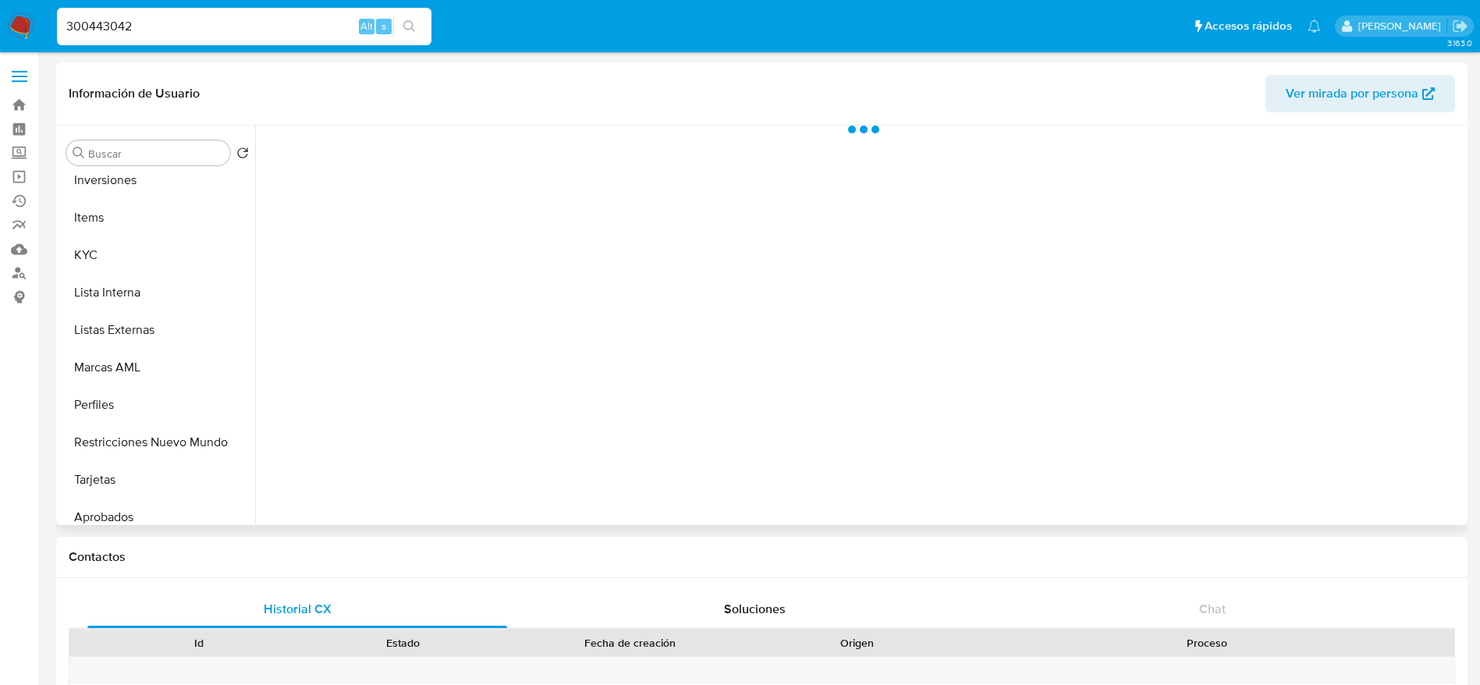
scroll to position [819, 0]
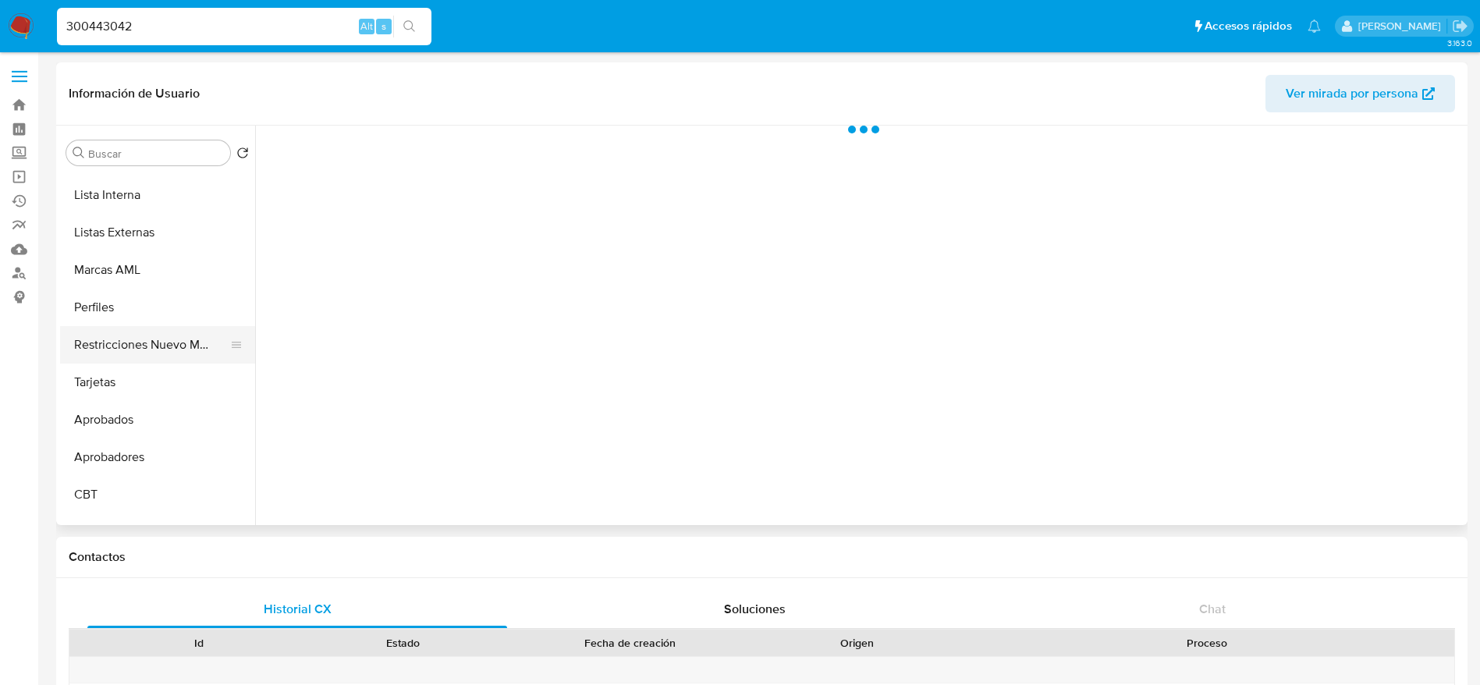
click at [154, 358] on button "Restricciones Nuevo Mundo" at bounding box center [151, 344] width 183 height 37
select select "10"
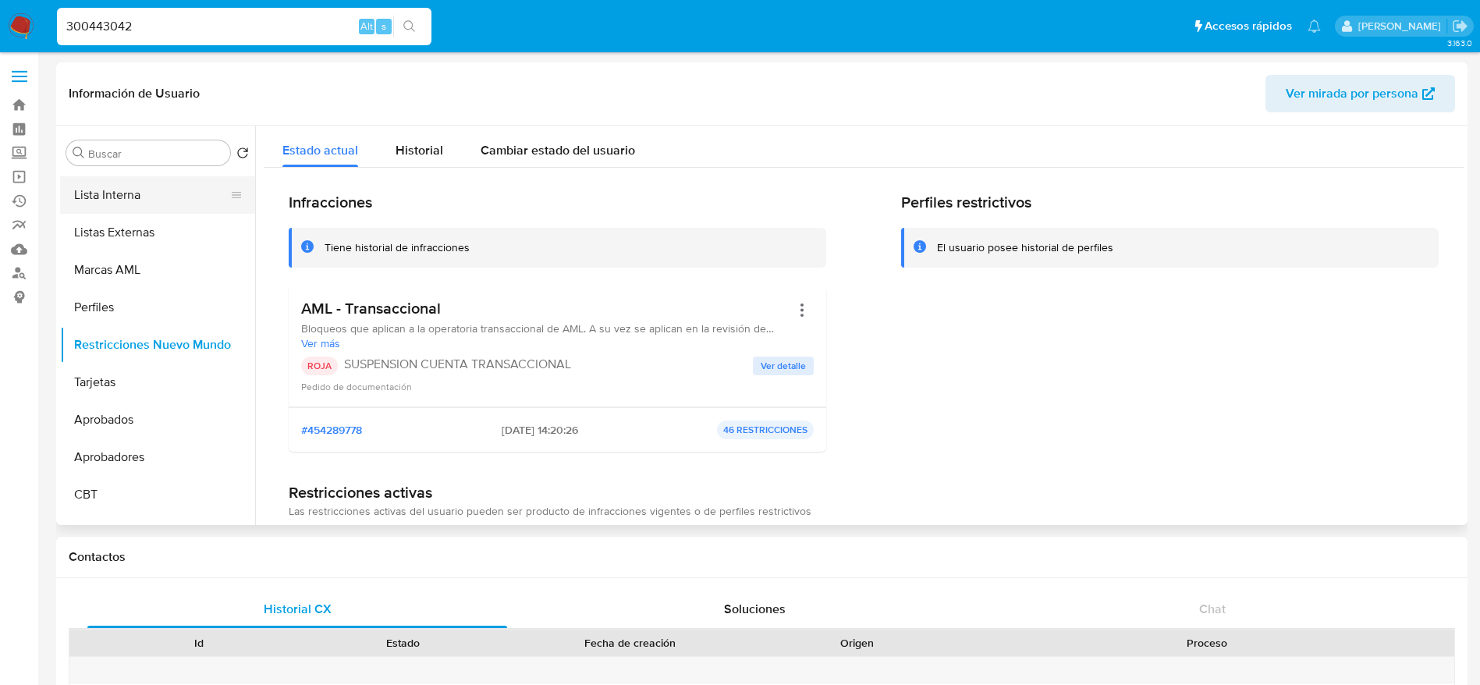
click at [140, 193] on button "Lista Interna" at bounding box center [151, 194] width 183 height 37
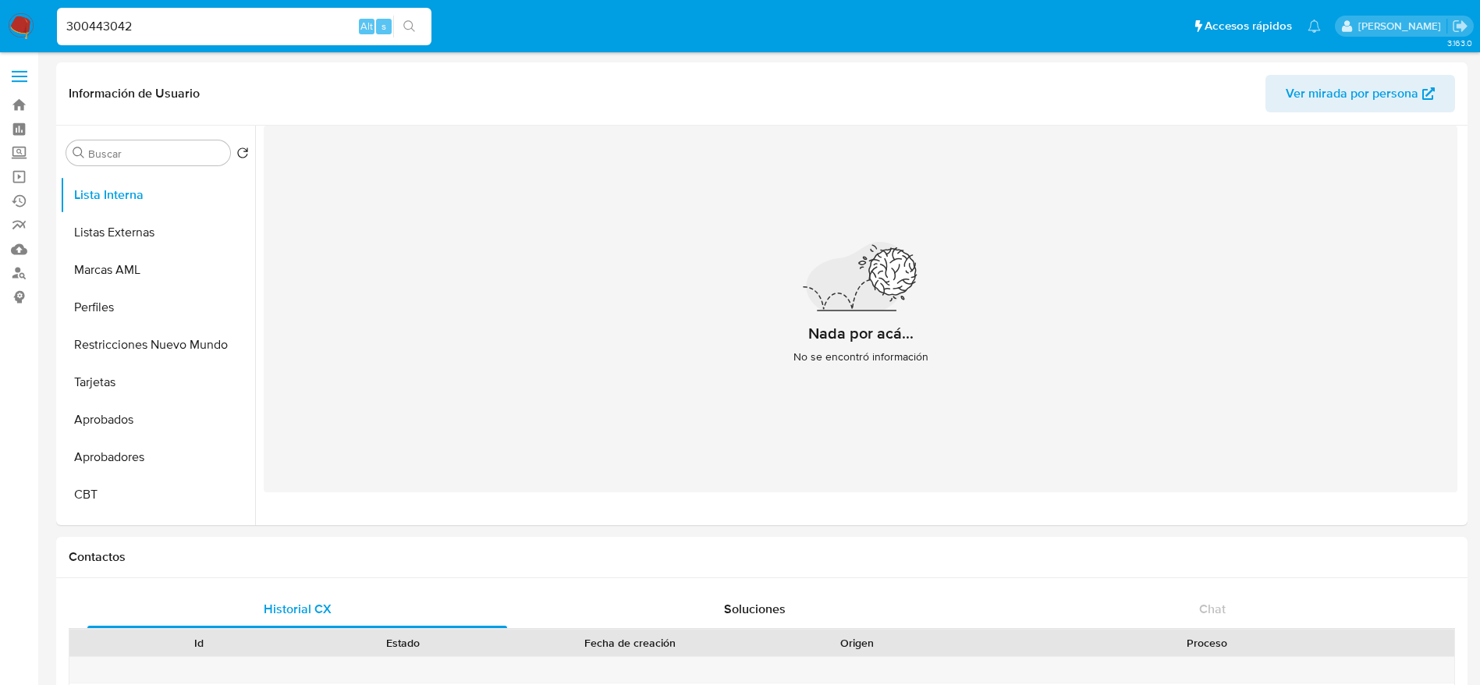
click at [188, 23] on input "300443042" at bounding box center [244, 26] width 374 height 20
paste input "1363669631"
type input "1363669631"
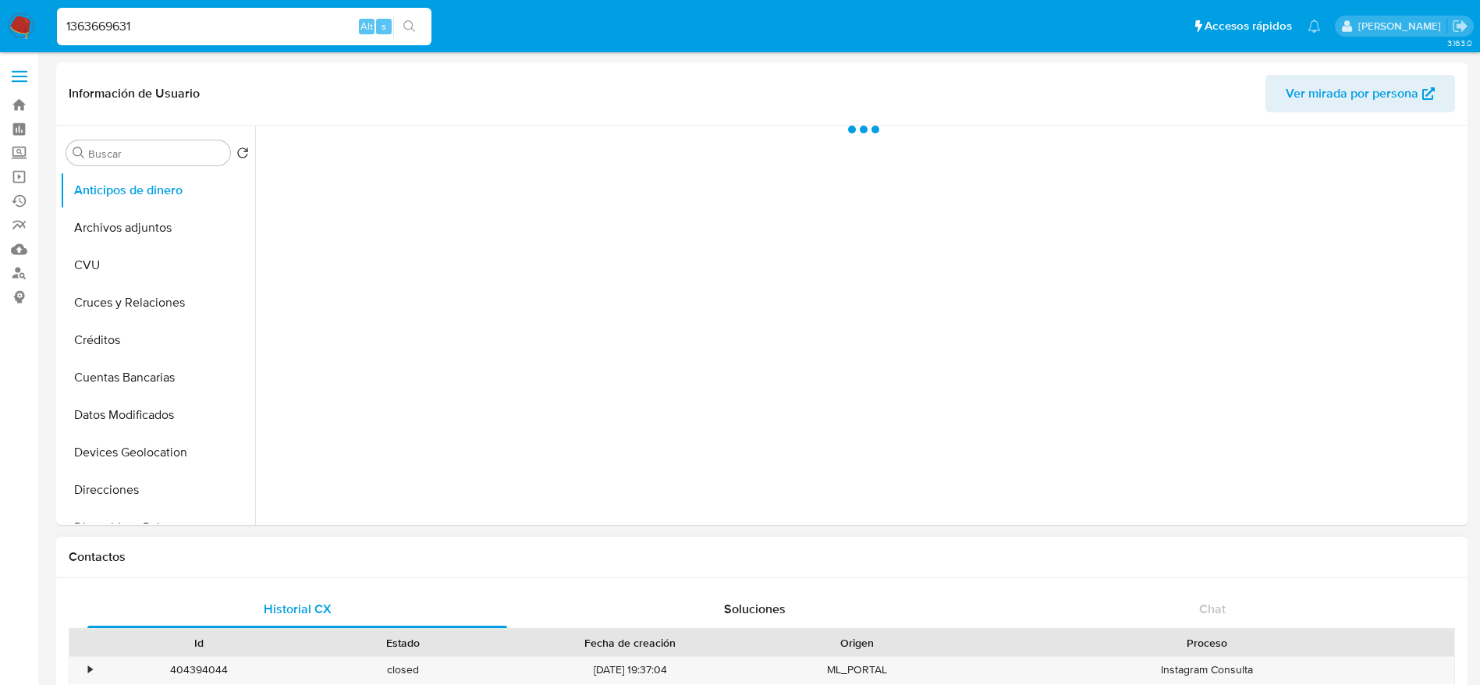
select select "10"
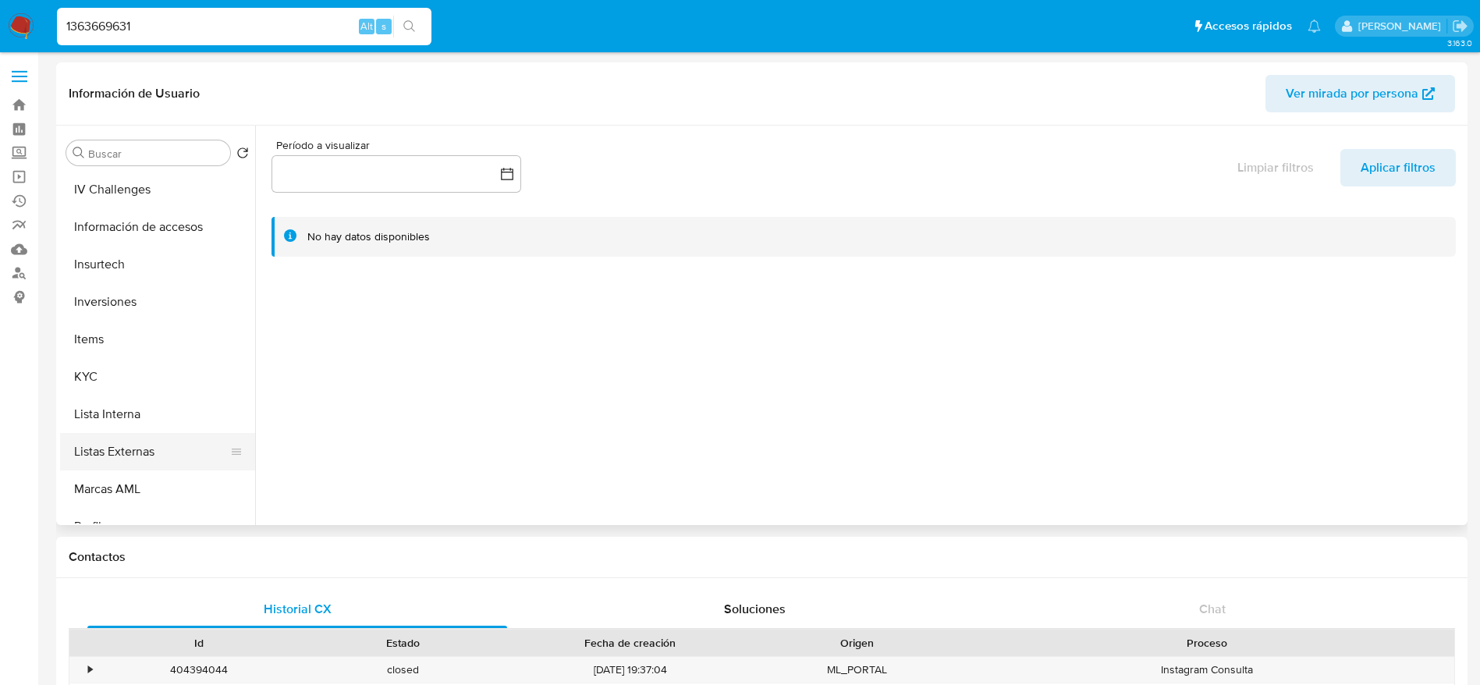
scroll to position [702, 0]
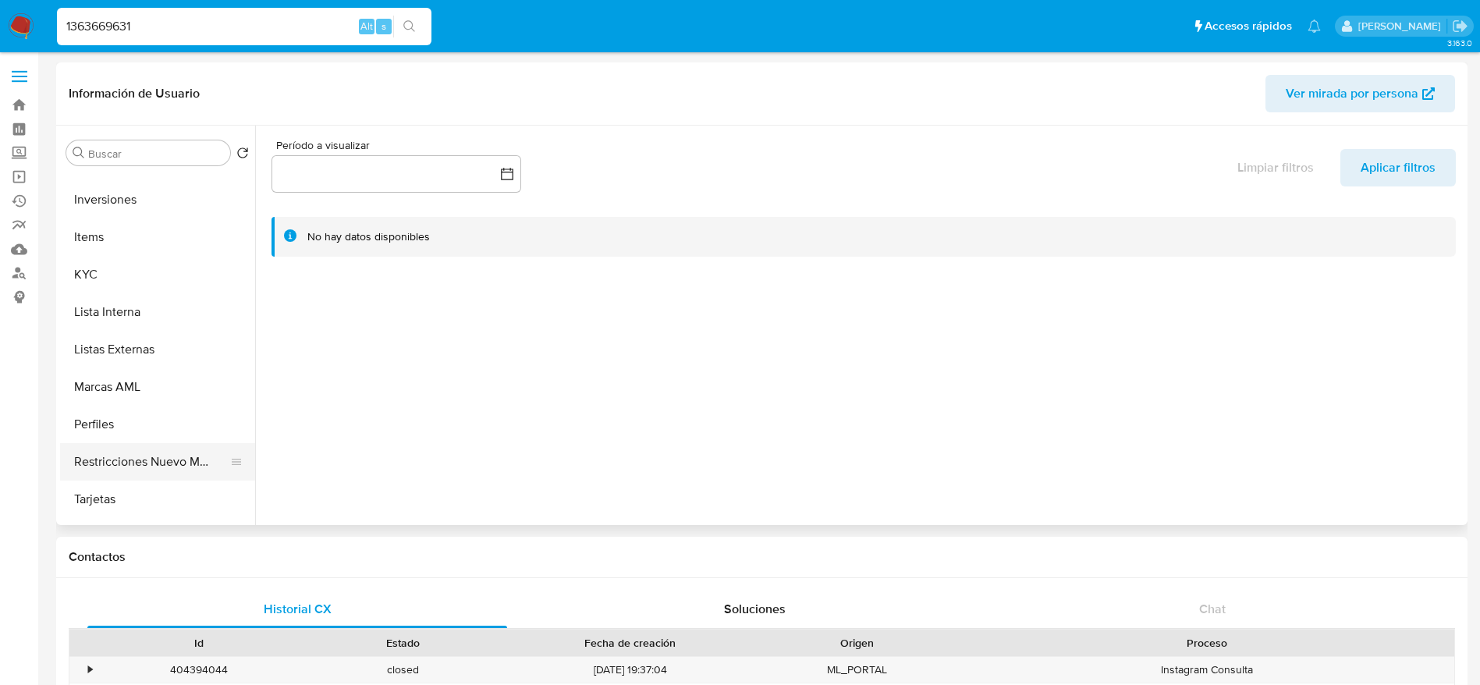
click at [159, 463] on button "Restricciones Nuevo Mundo" at bounding box center [151, 461] width 183 height 37
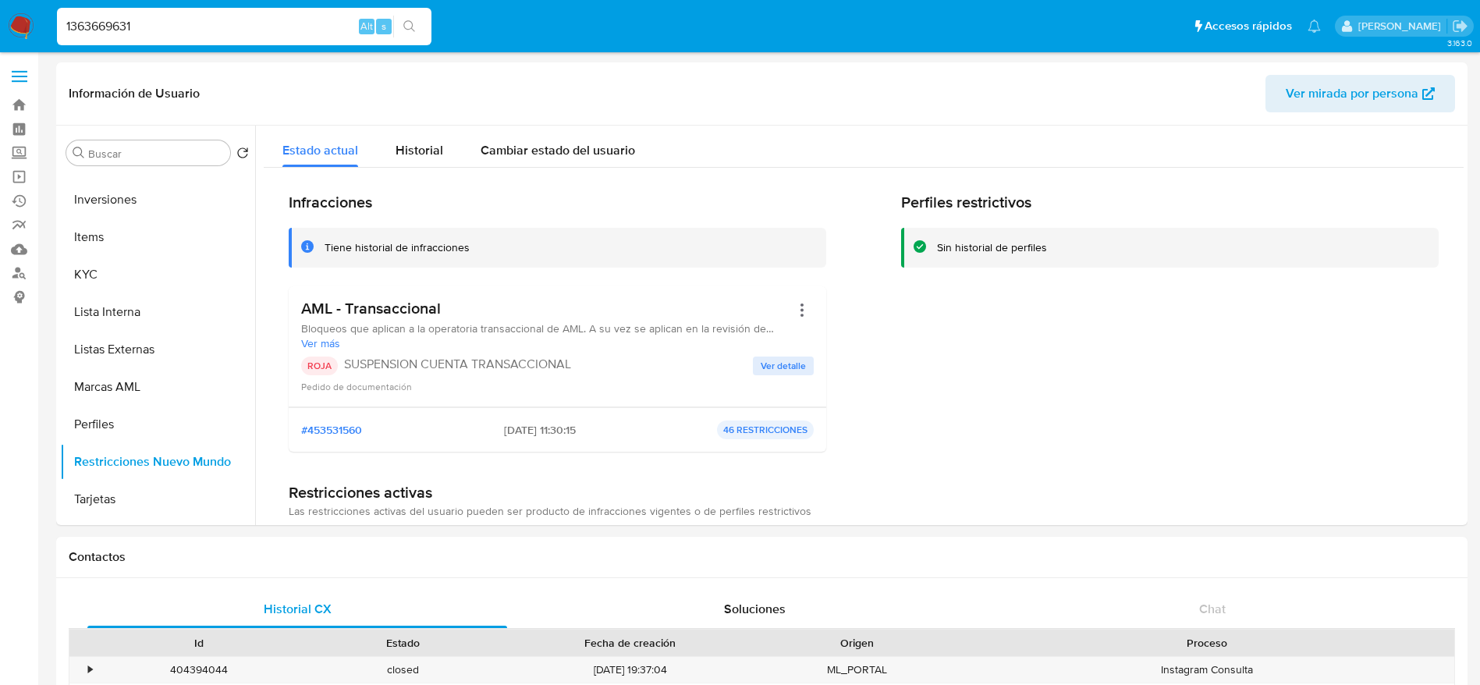
click at [164, 25] on input "1363669631" at bounding box center [244, 26] width 374 height 20
paste input "799336619"
type input "799336619"
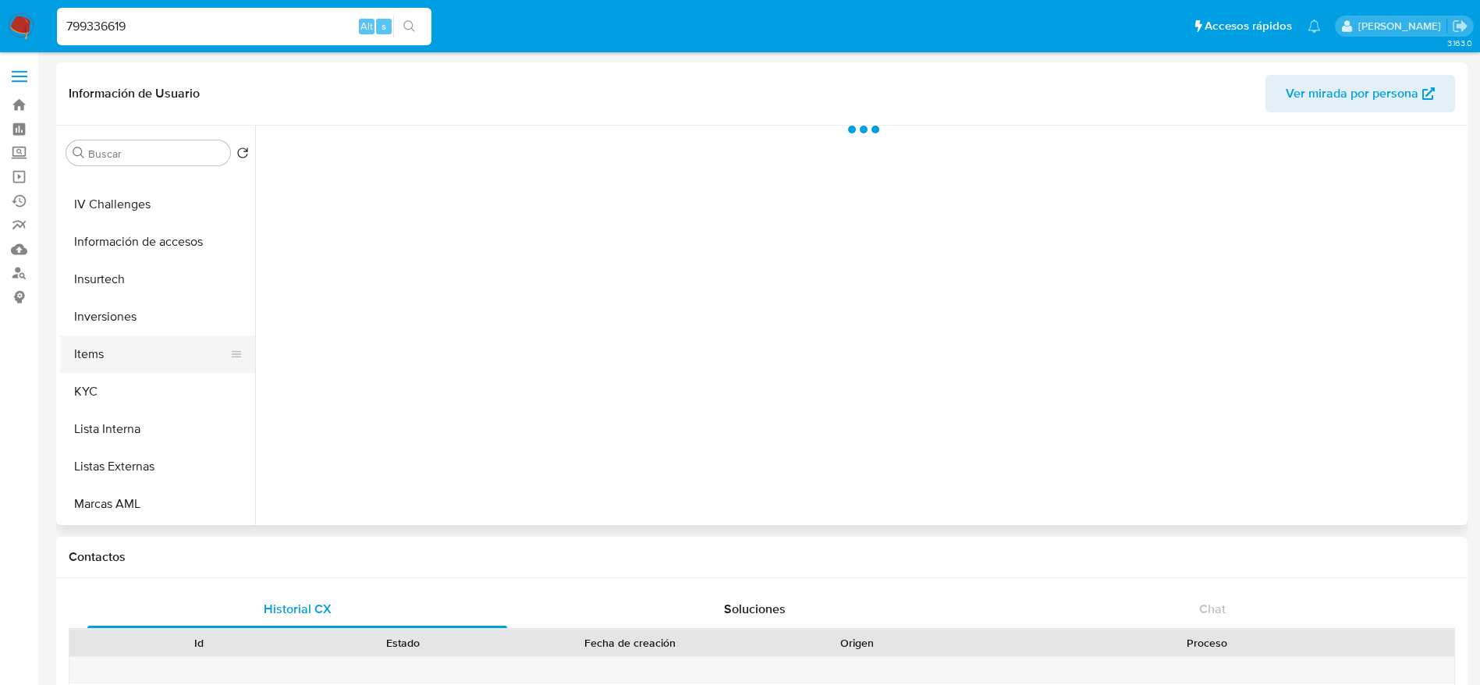
scroll to position [846, 0]
select select "10"
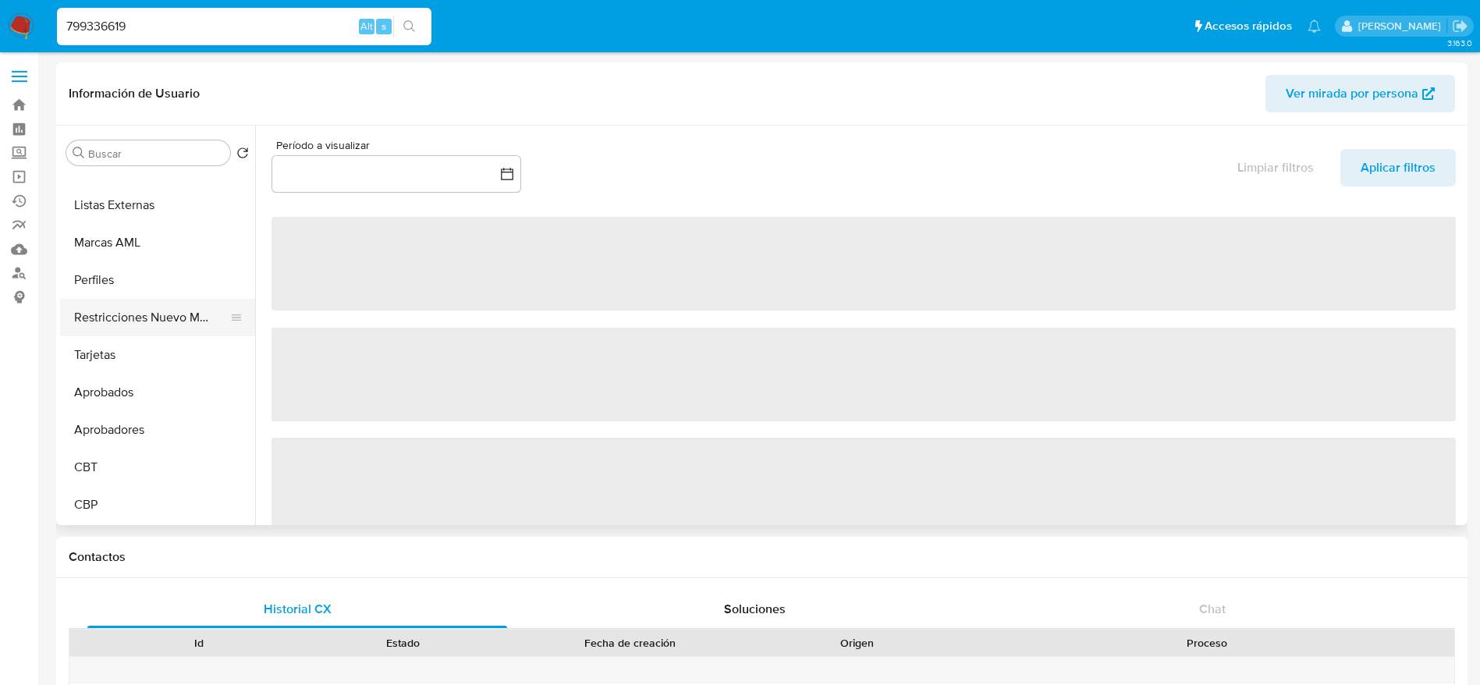
drag, startPoint x: 156, startPoint y: 312, endPoint x: 169, endPoint y: 313, distance: 13.3
click at [156, 311] on button "Restricciones Nuevo Mundo" at bounding box center [151, 317] width 183 height 37
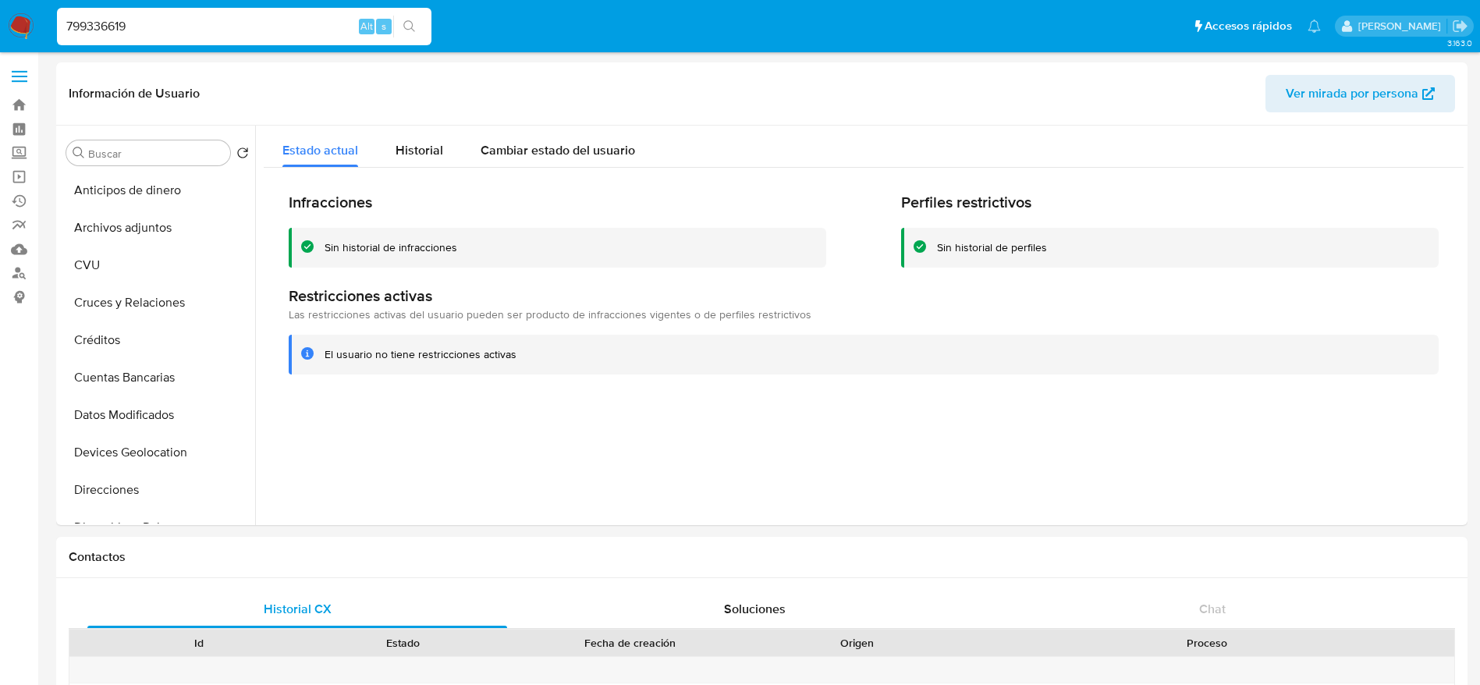
select select "10"
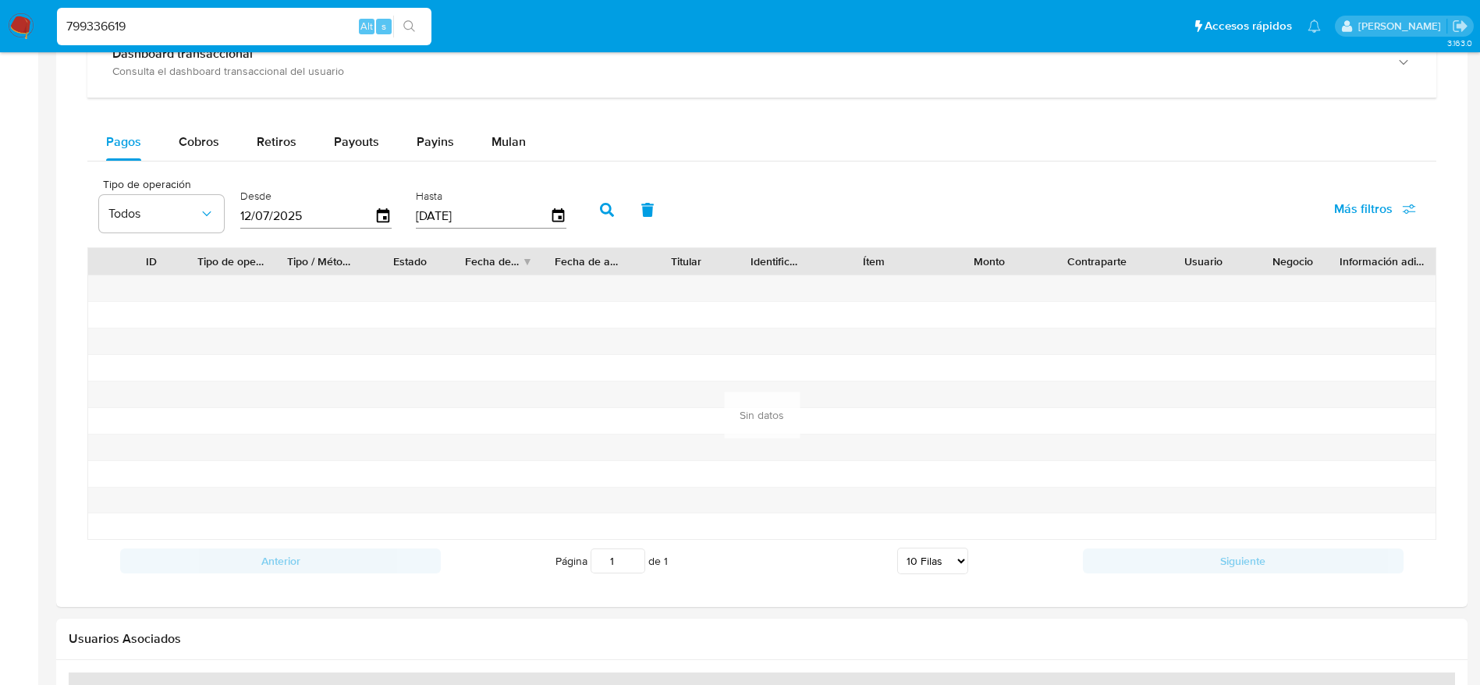
scroll to position [1398, 0]
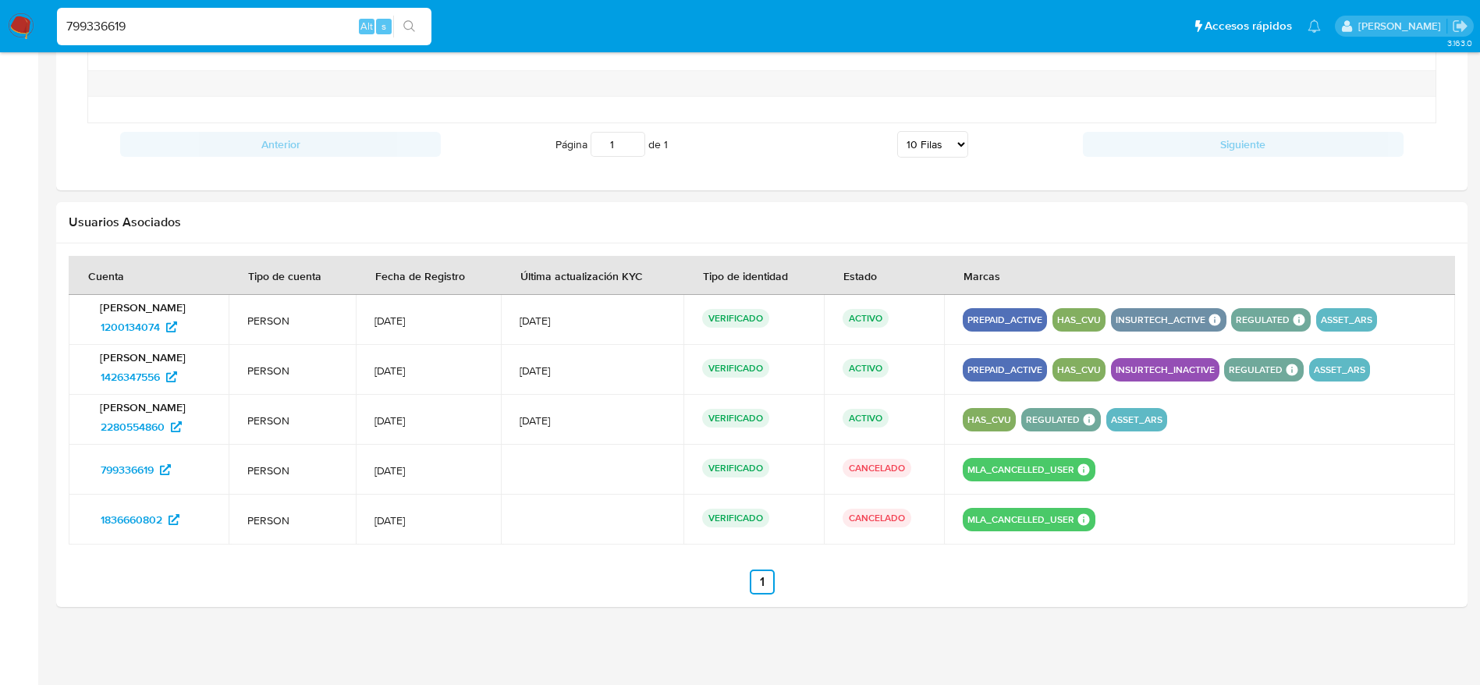
click at [180, 18] on input "799336619" at bounding box center [244, 26] width 374 height 20
click at [181, 18] on input "799336619" at bounding box center [244, 26] width 374 height 20
paste input "2278546067"
type input "2278546067"
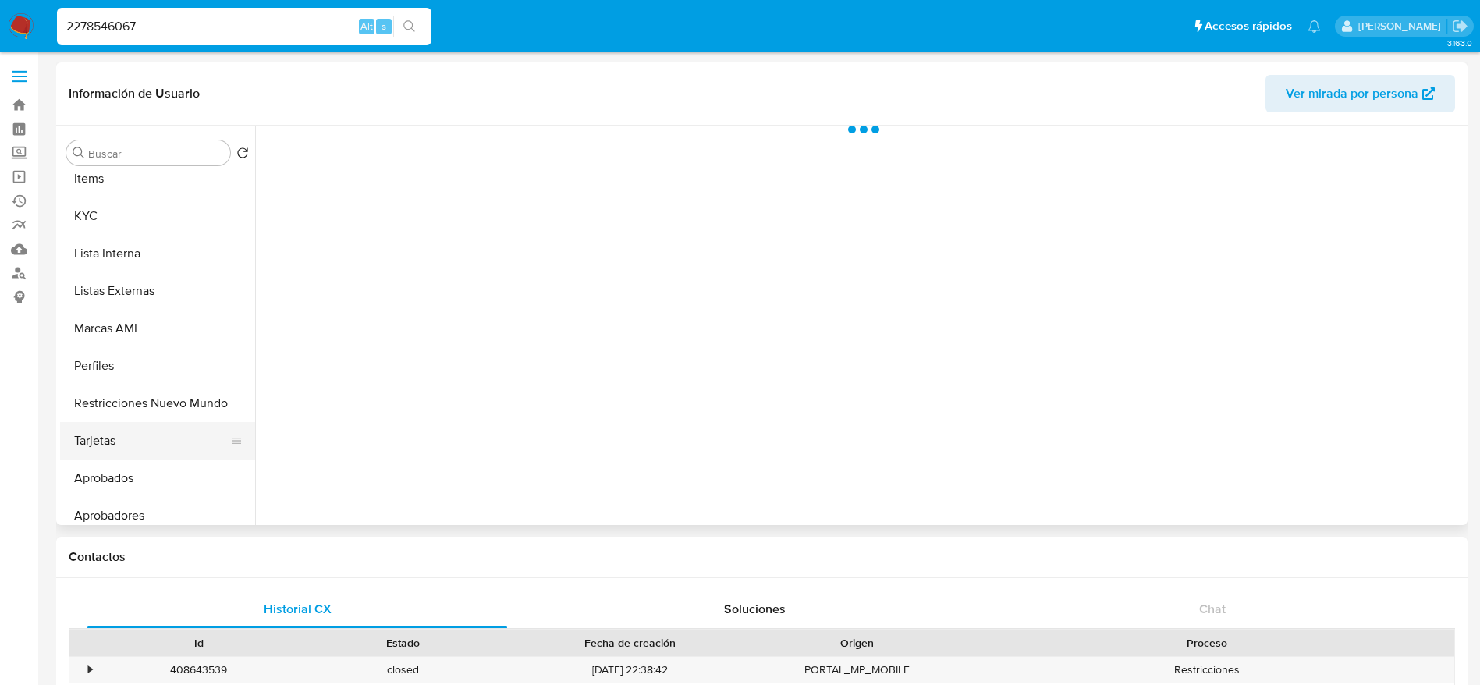
select select "10"
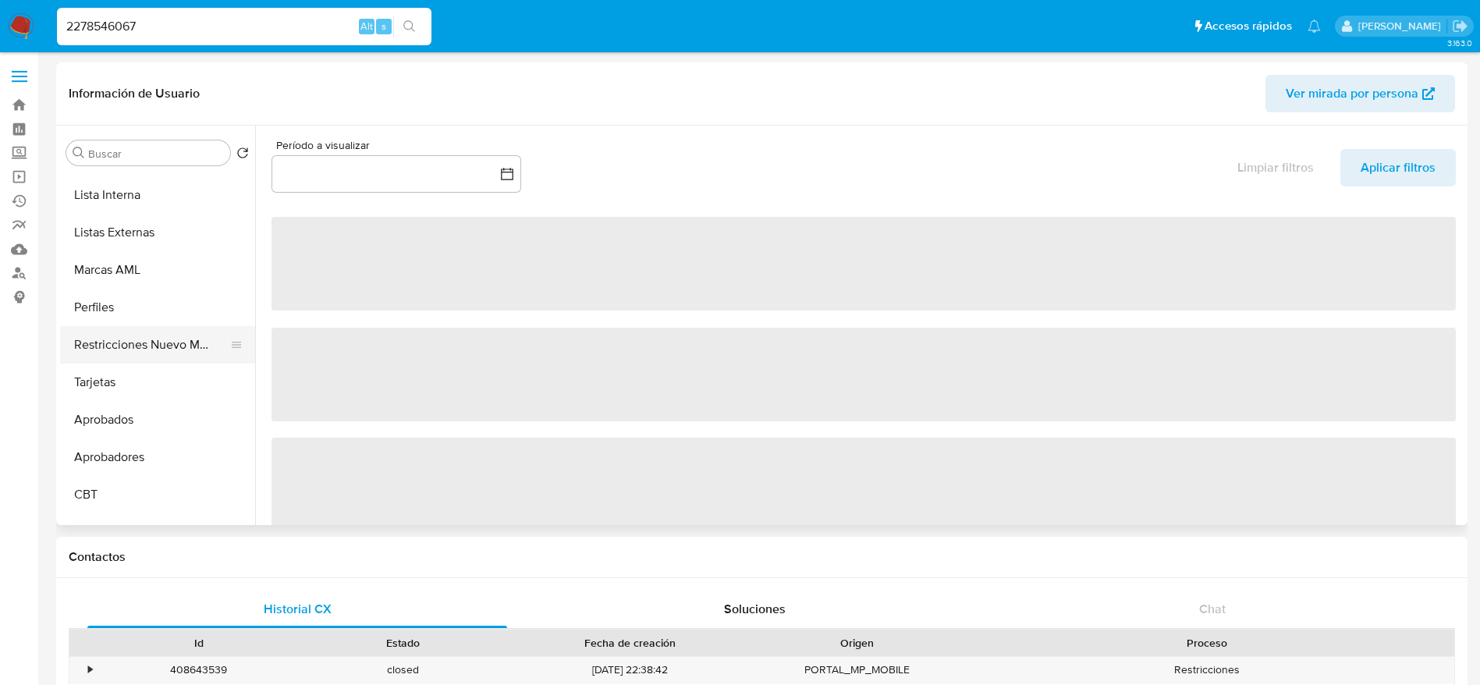
click at [140, 350] on button "Restricciones Nuevo Mundo" at bounding box center [151, 344] width 183 height 37
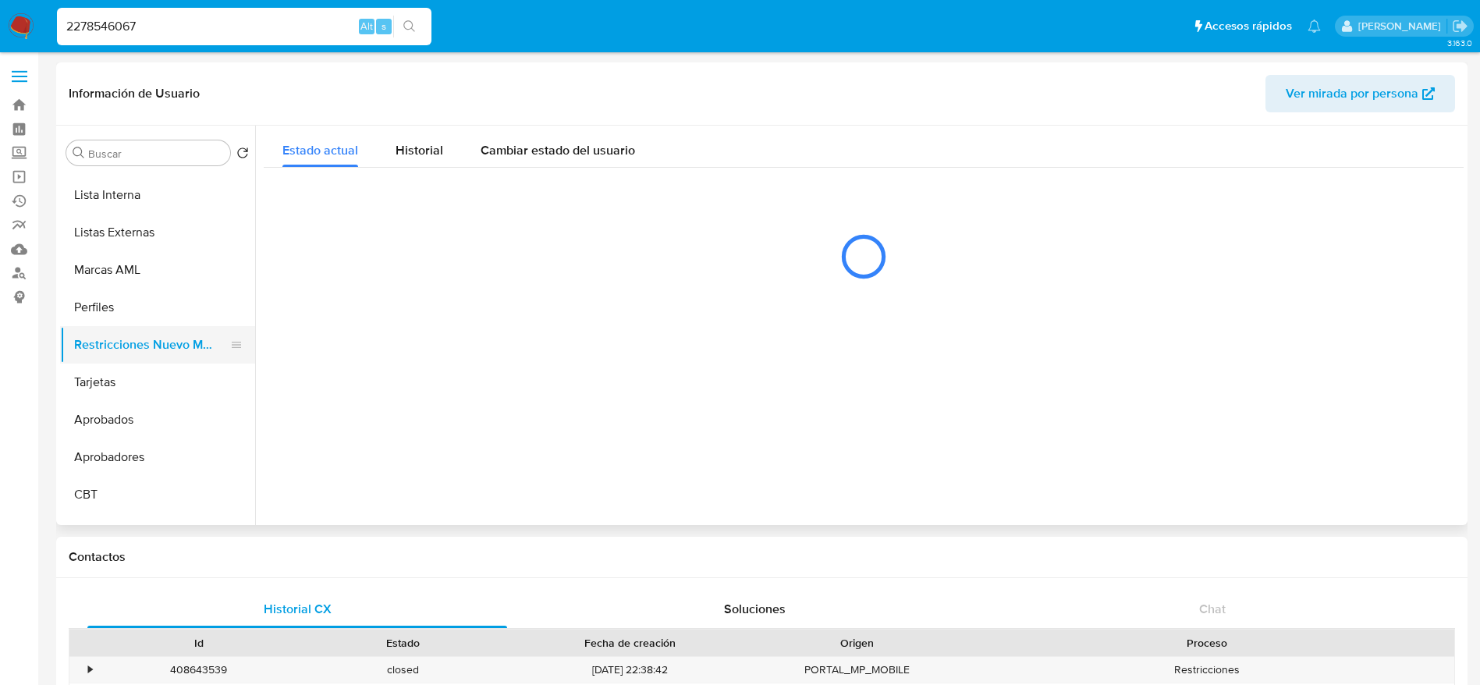
scroll to position [468, 0]
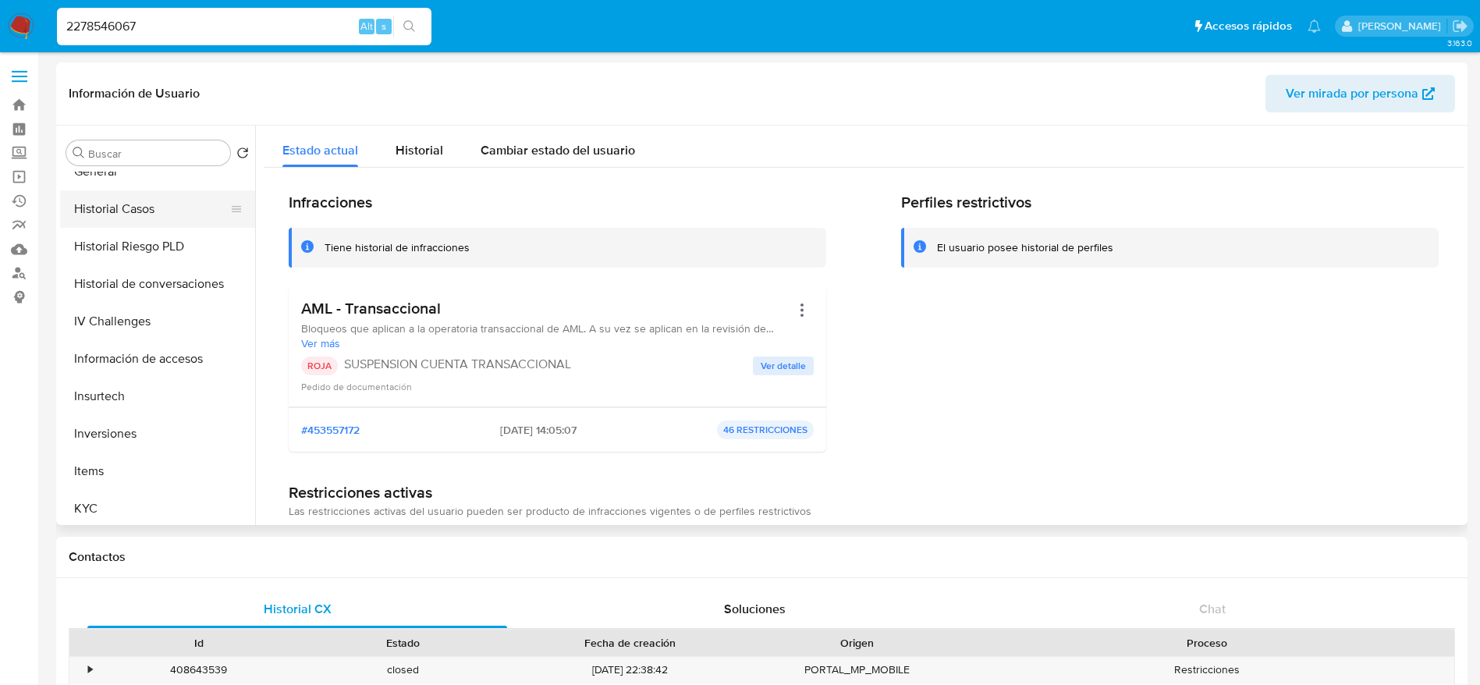
click at [130, 207] on button "Historial Casos" at bounding box center [151, 208] width 183 height 37
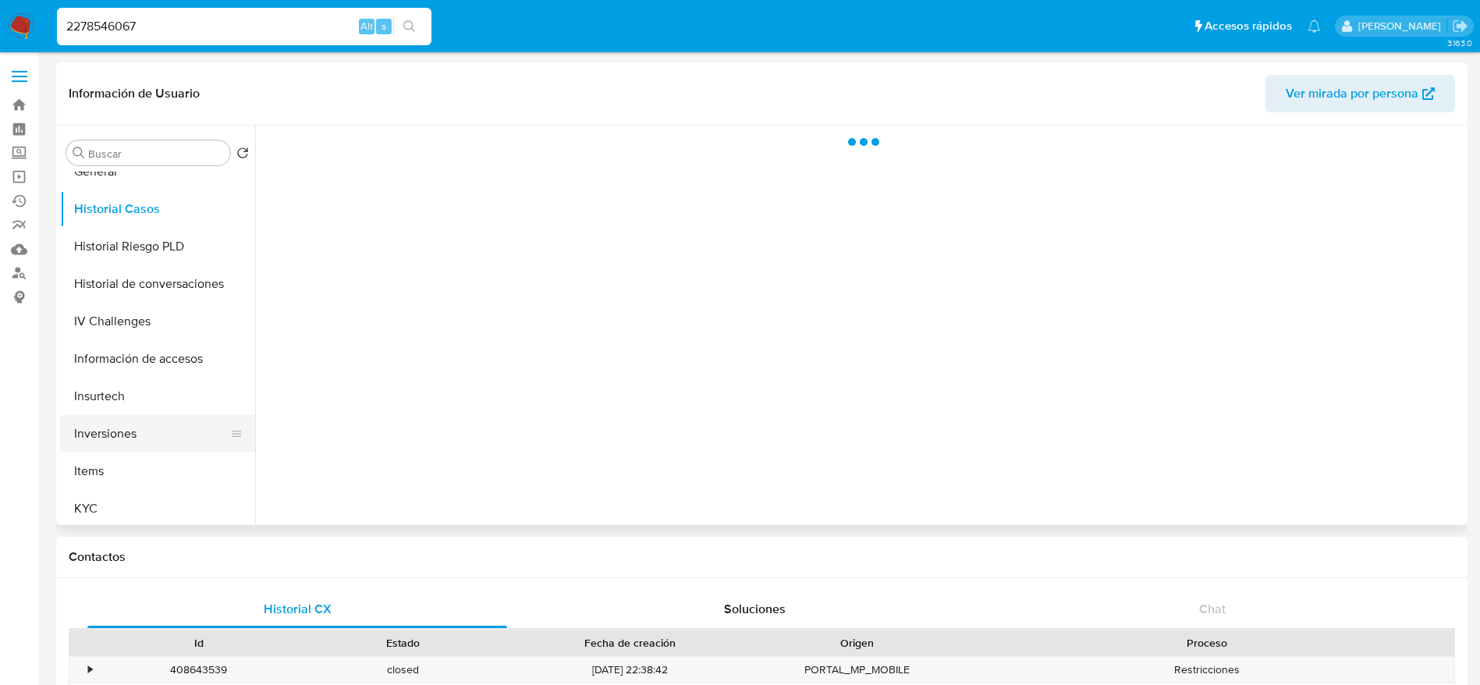
scroll to position [702, 0]
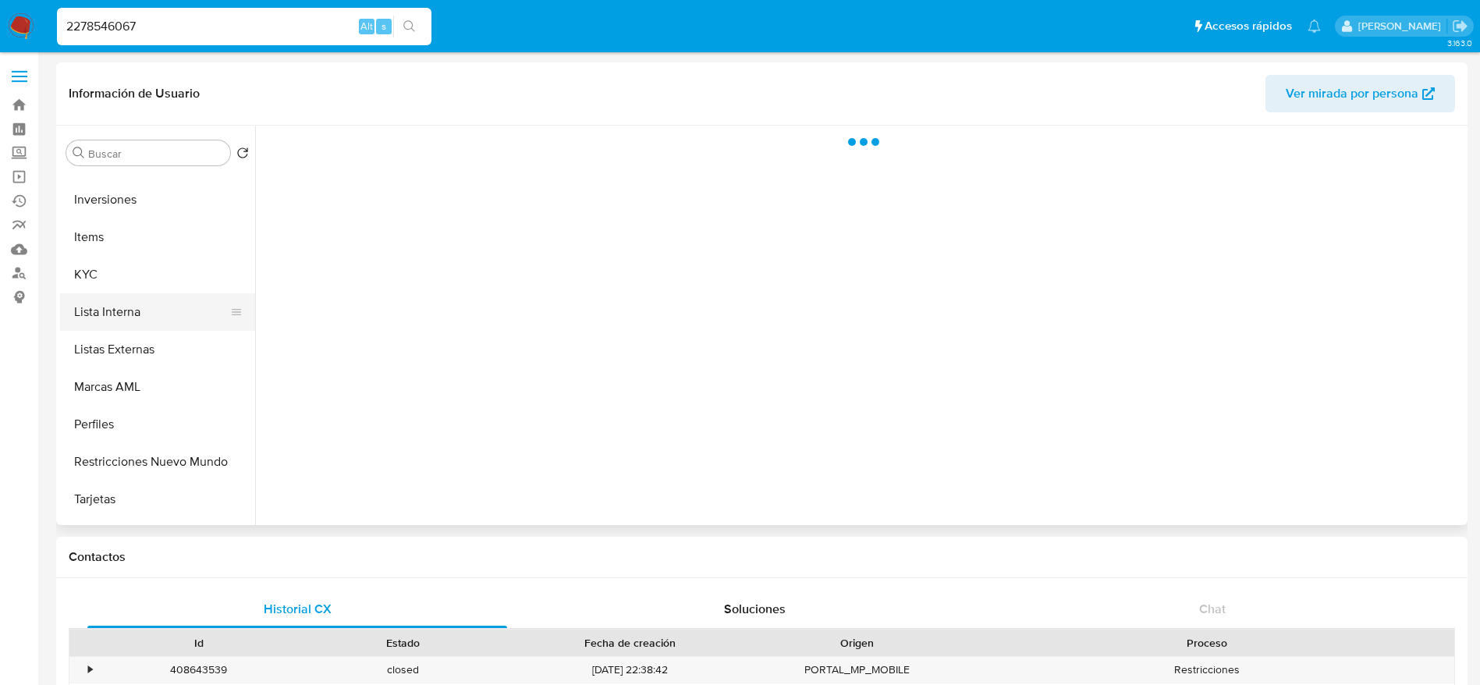
drag, startPoint x: 124, startPoint y: 306, endPoint x: 133, endPoint y: 300, distance: 10.8
click at [124, 305] on button "Lista Interna" at bounding box center [151, 311] width 183 height 37
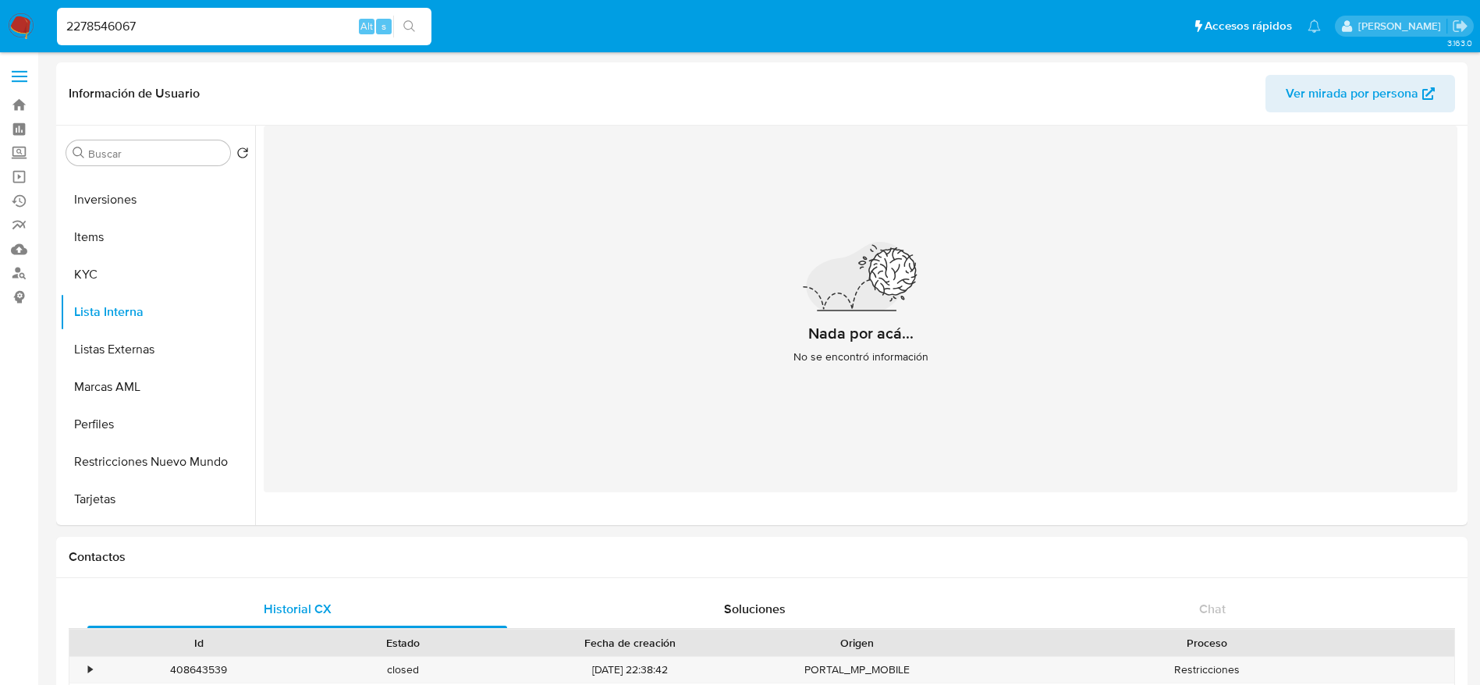
click at [202, 30] on input "2278546067" at bounding box center [244, 26] width 374 height 20
paste input "64989040"
type input "264989040"
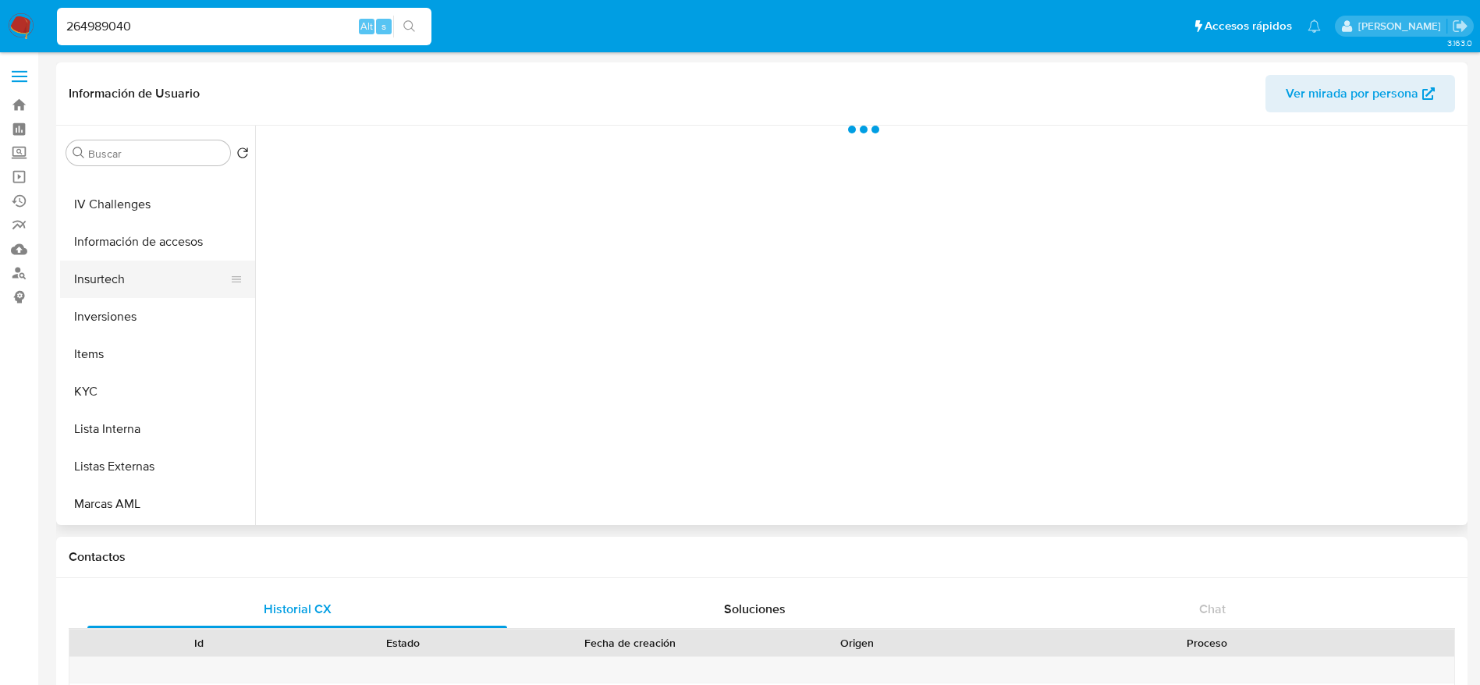
select select "10"
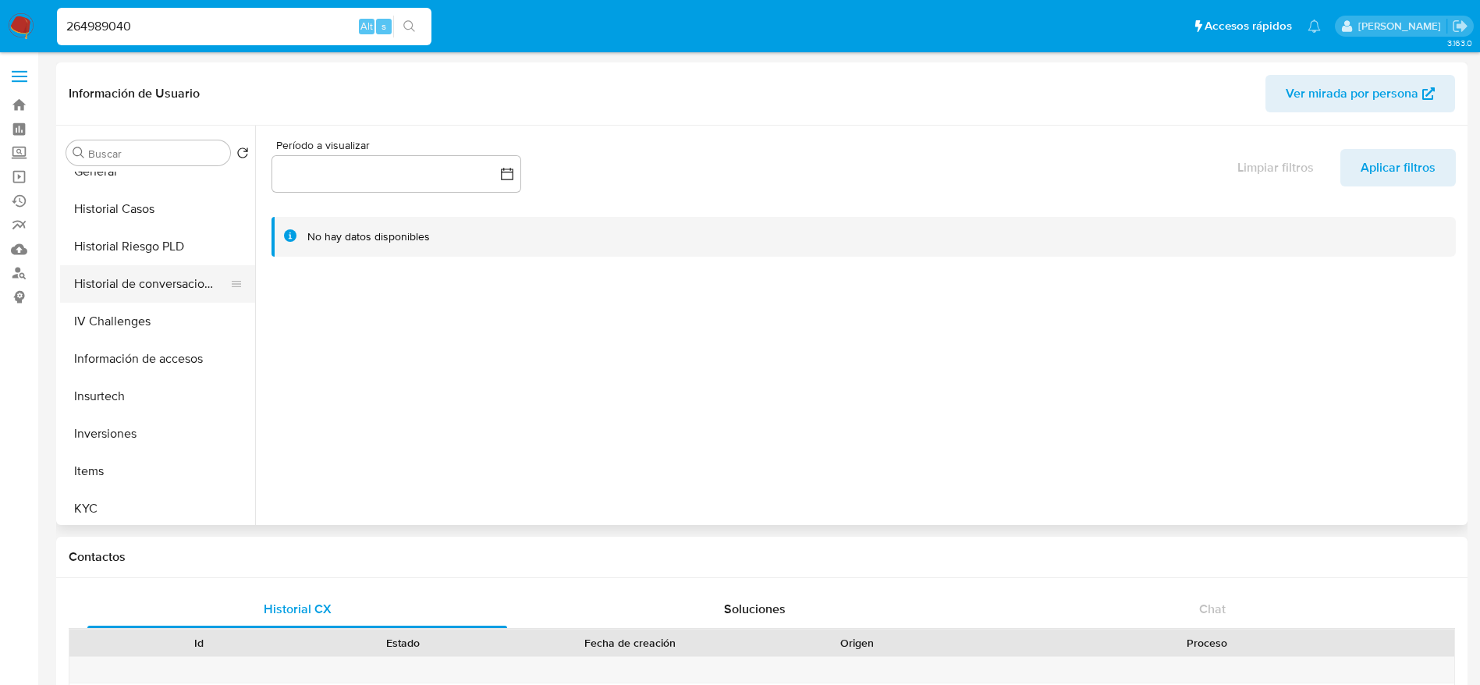
click at [154, 270] on button "Historial de conversaciones" at bounding box center [151, 283] width 183 height 37
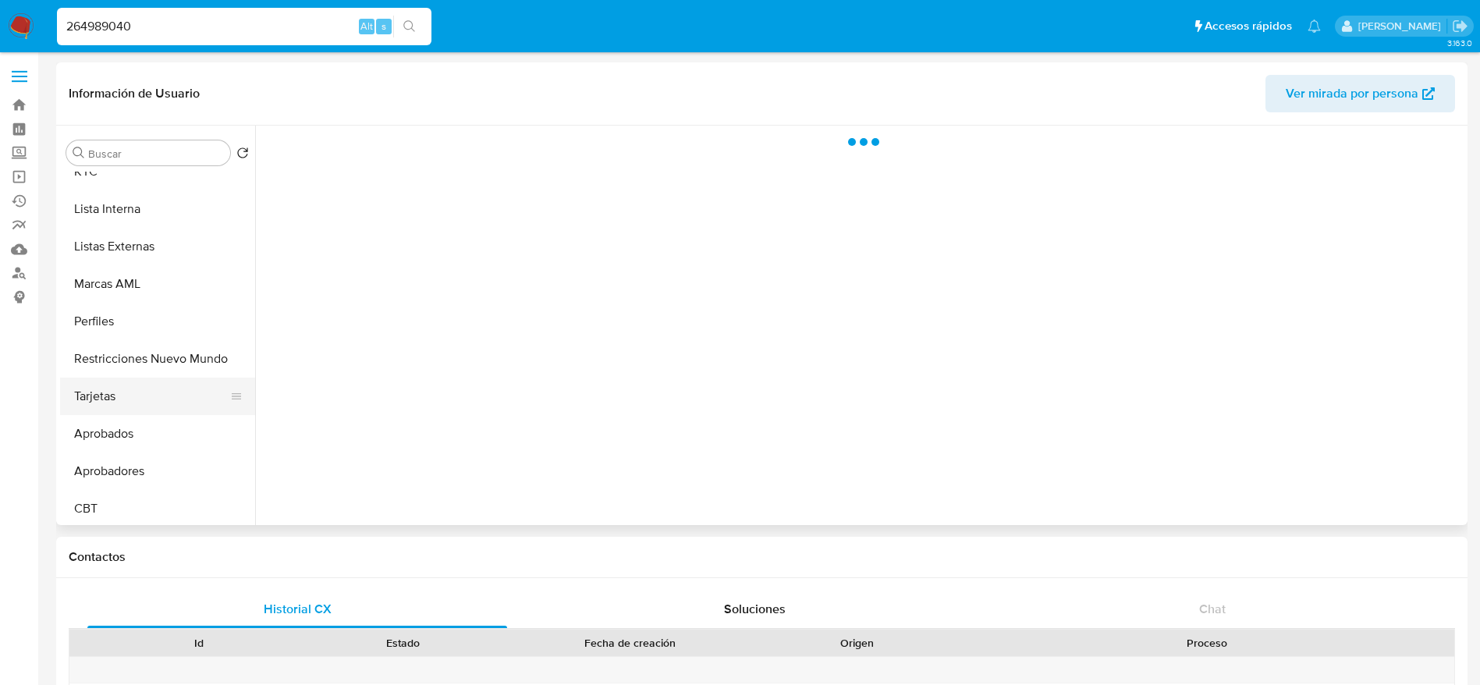
scroll to position [846, 0]
click at [151, 337] on button "Tarjetas" at bounding box center [157, 354] width 195 height 37
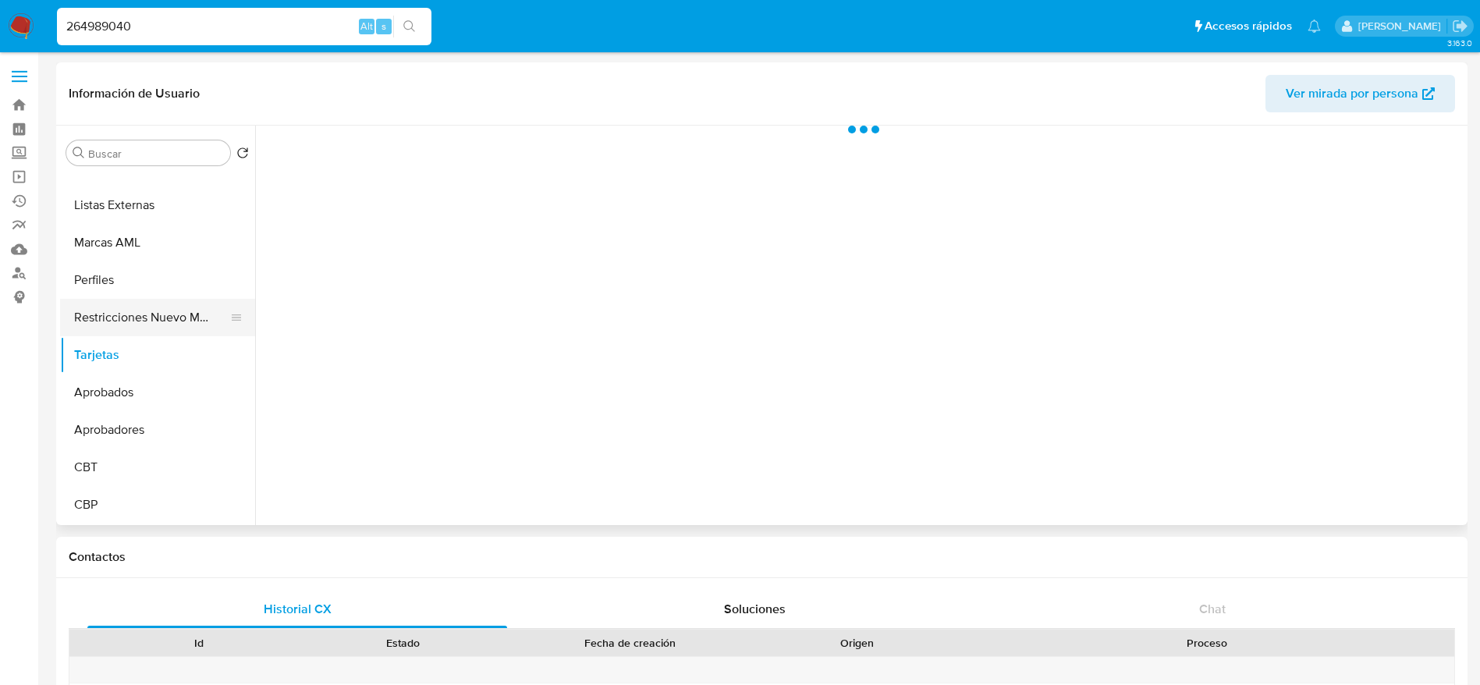
click at [155, 315] on button "Restricciones Nuevo Mundo" at bounding box center [151, 317] width 183 height 37
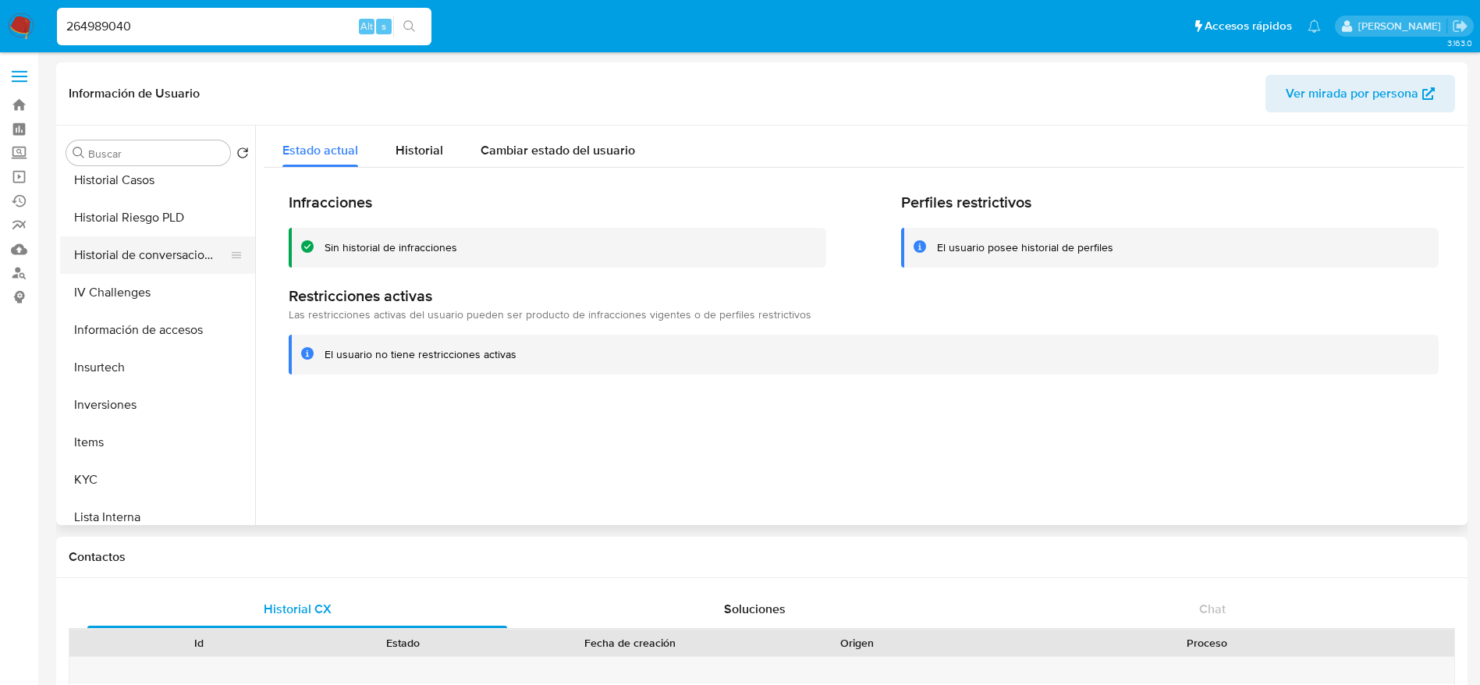
scroll to position [495, 0]
click at [138, 189] on button "Historial Casos" at bounding box center [151, 181] width 183 height 37
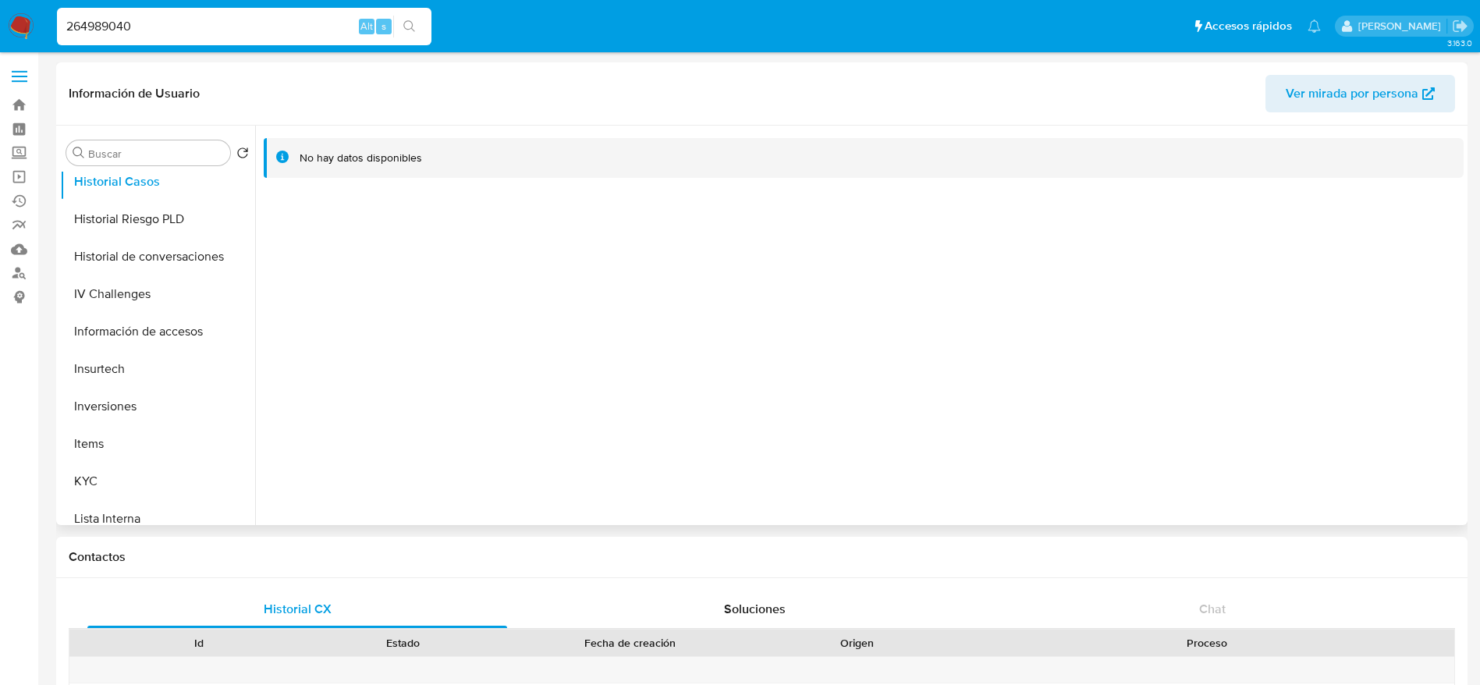
click at [1399, 77] on span "Ver mirada por persona" at bounding box center [1351, 93] width 133 height 37
click at [161, 22] on input "264989040" at bounding box center [244, 26] width 374 height 20
paste input "1510230986"
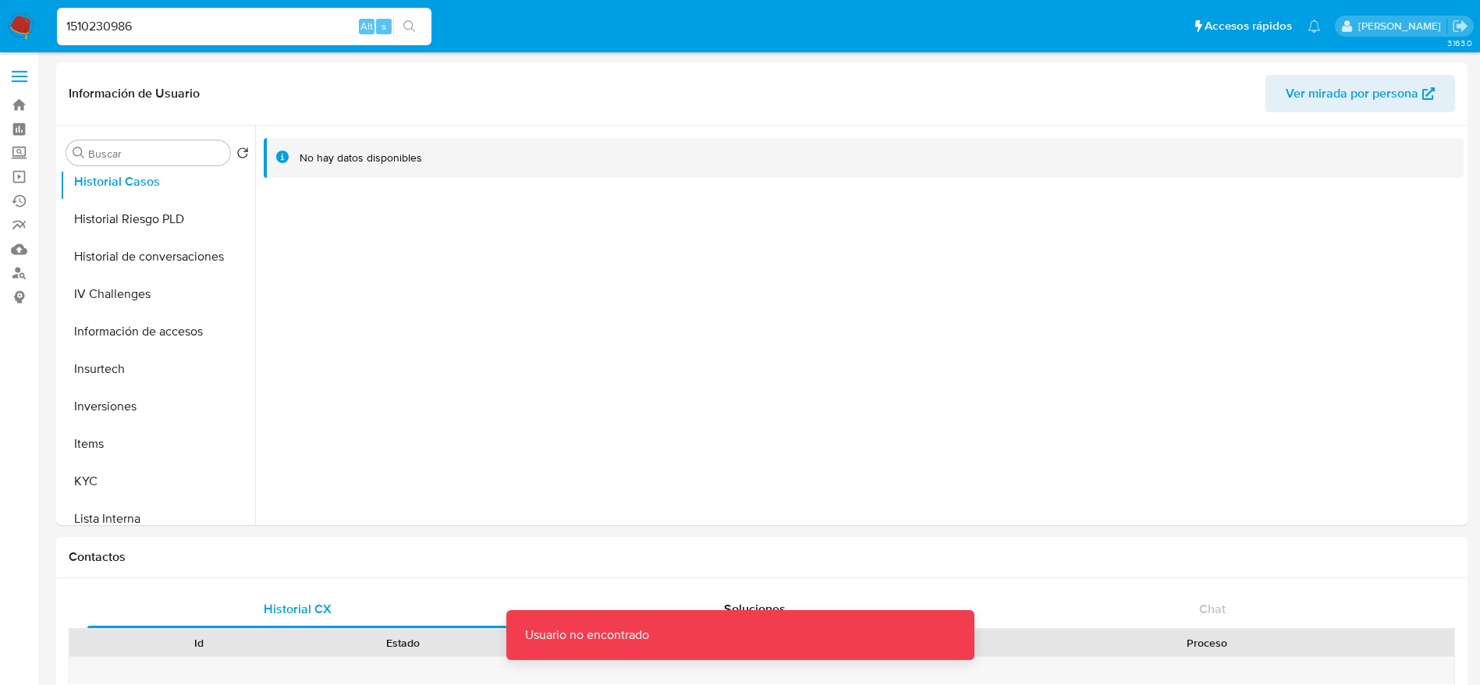
click at [161, 23] on input "1510230986" at bounding box center [244, 26] width 374 height 20
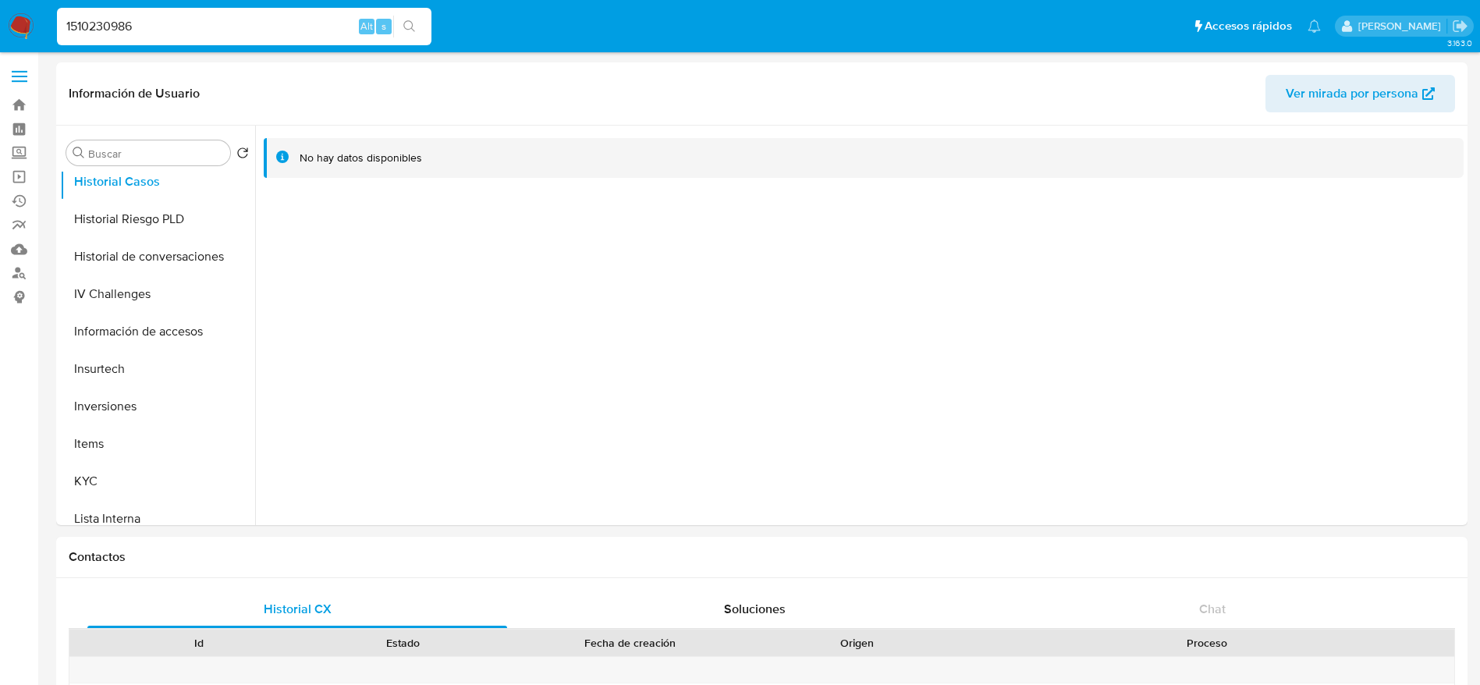
type input "1510230986"
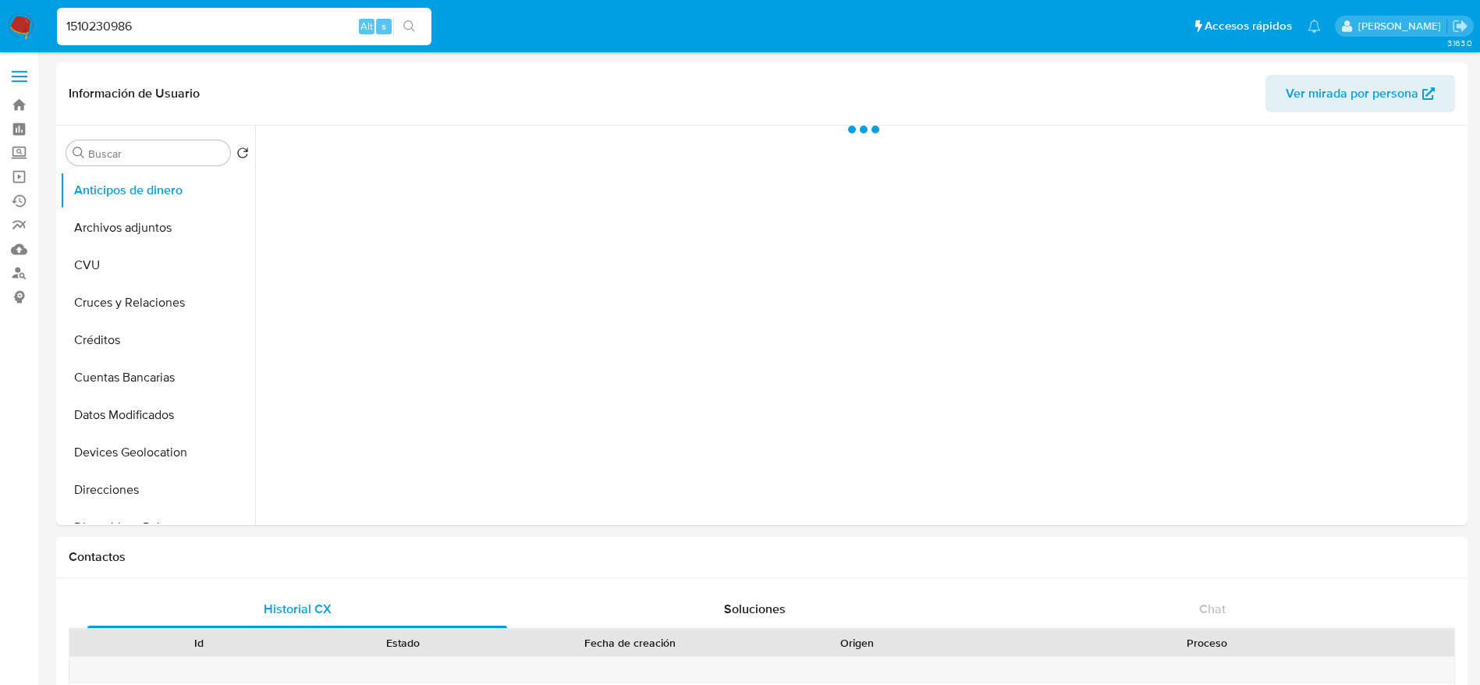
select select "10"
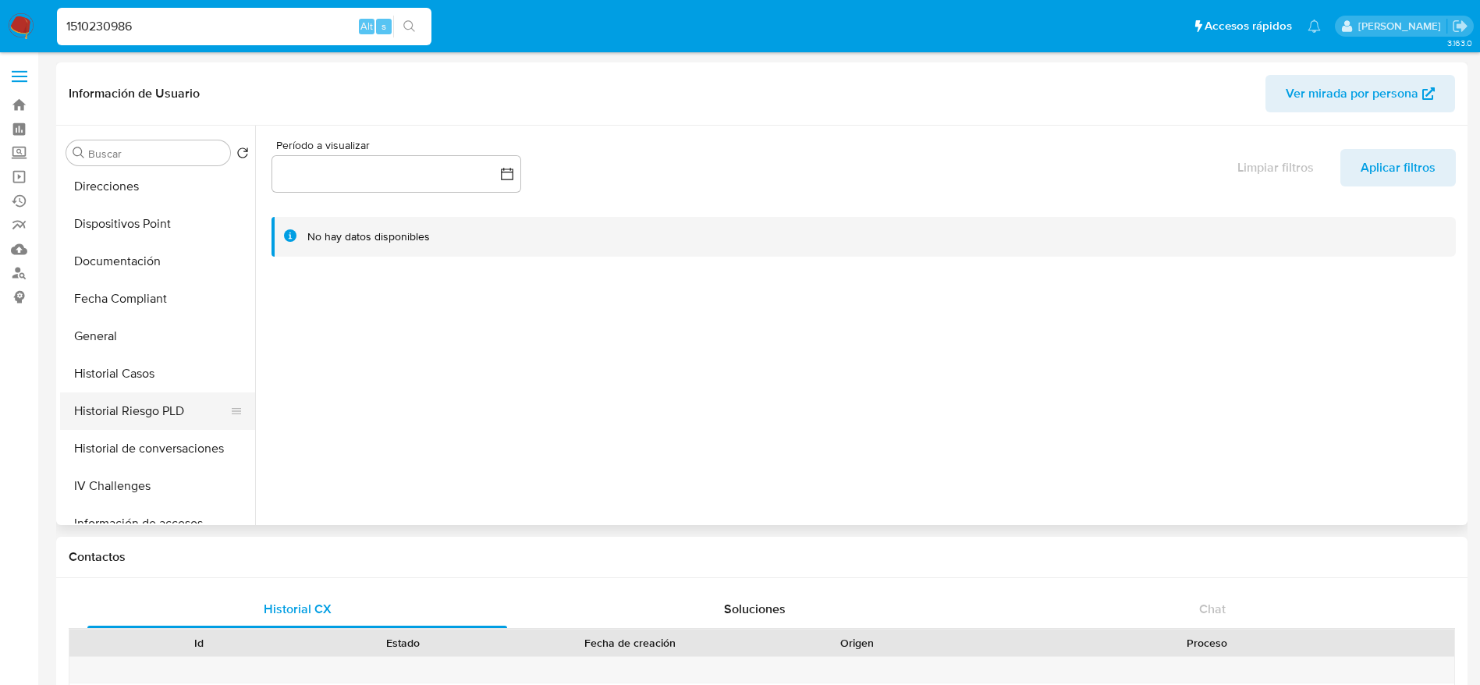
scroll to position [351, 0]
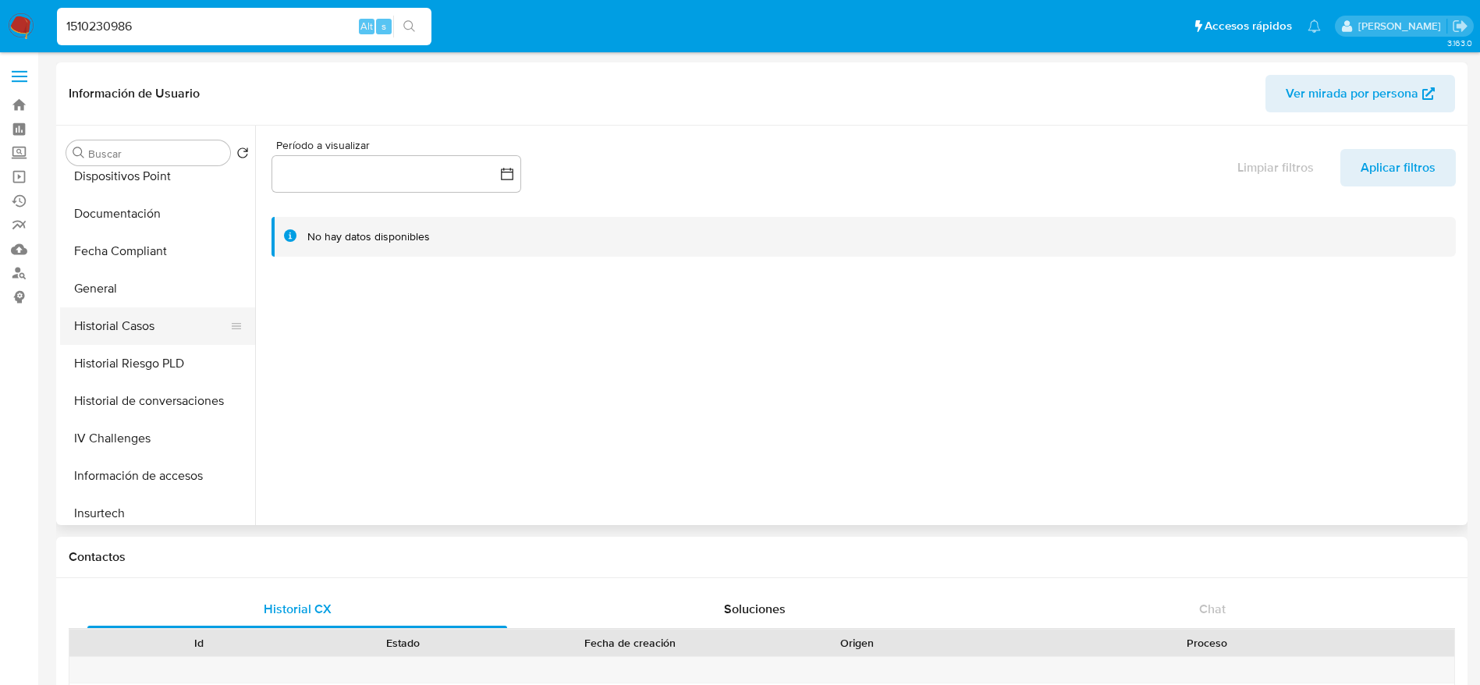
click at [139, 325] on button "Historial Casos" at bounding box center [151, 325] width 183 height 37
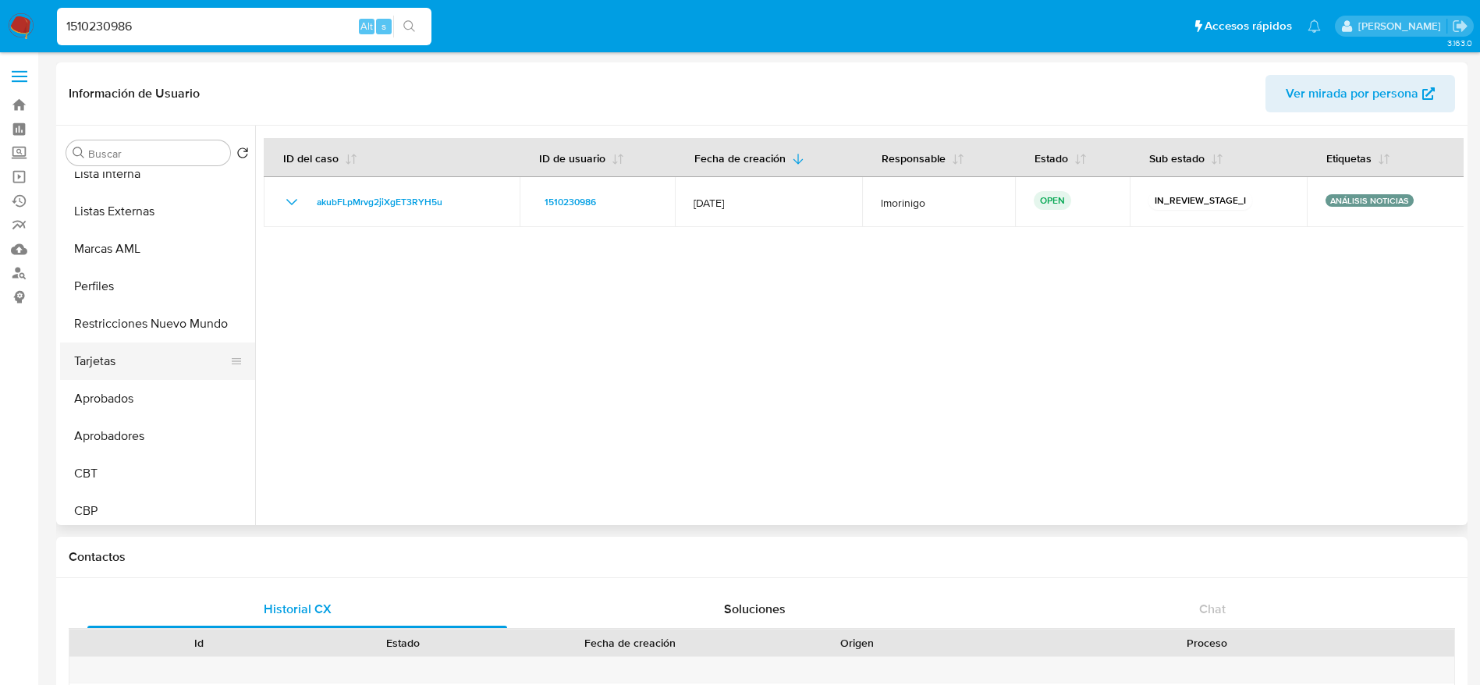
scroll to position [846, 0]
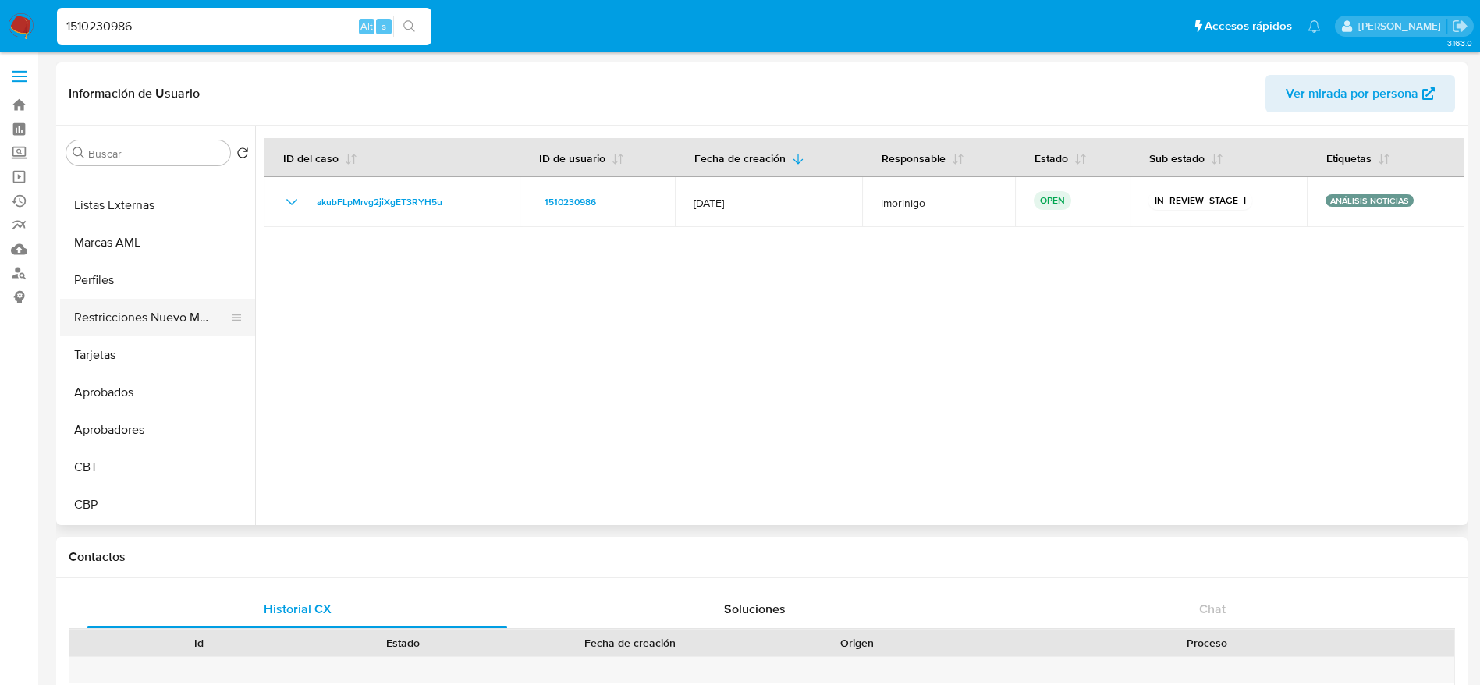
click at [170, 311] on button "Restricciones Nuevo Mundo" at bounding box center [151, 317] width 183 height 37
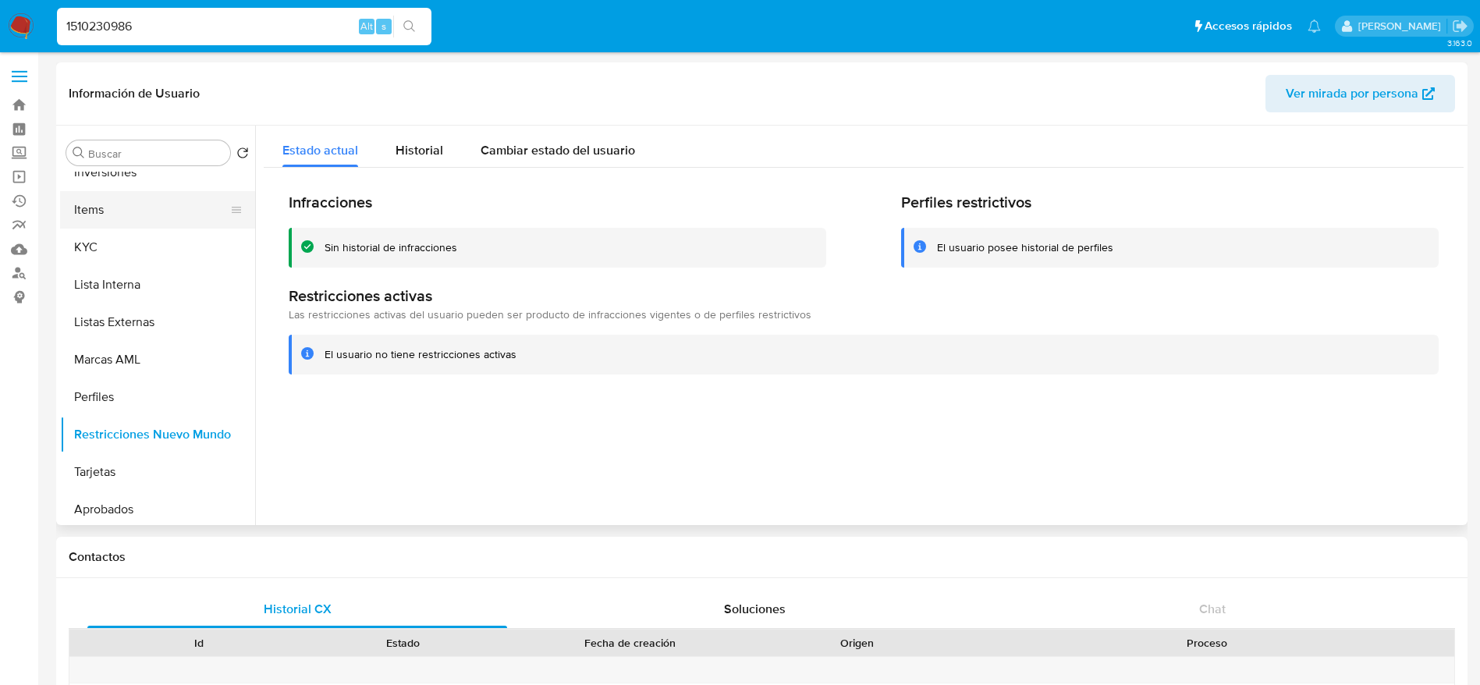
scroll to position [612, 0]
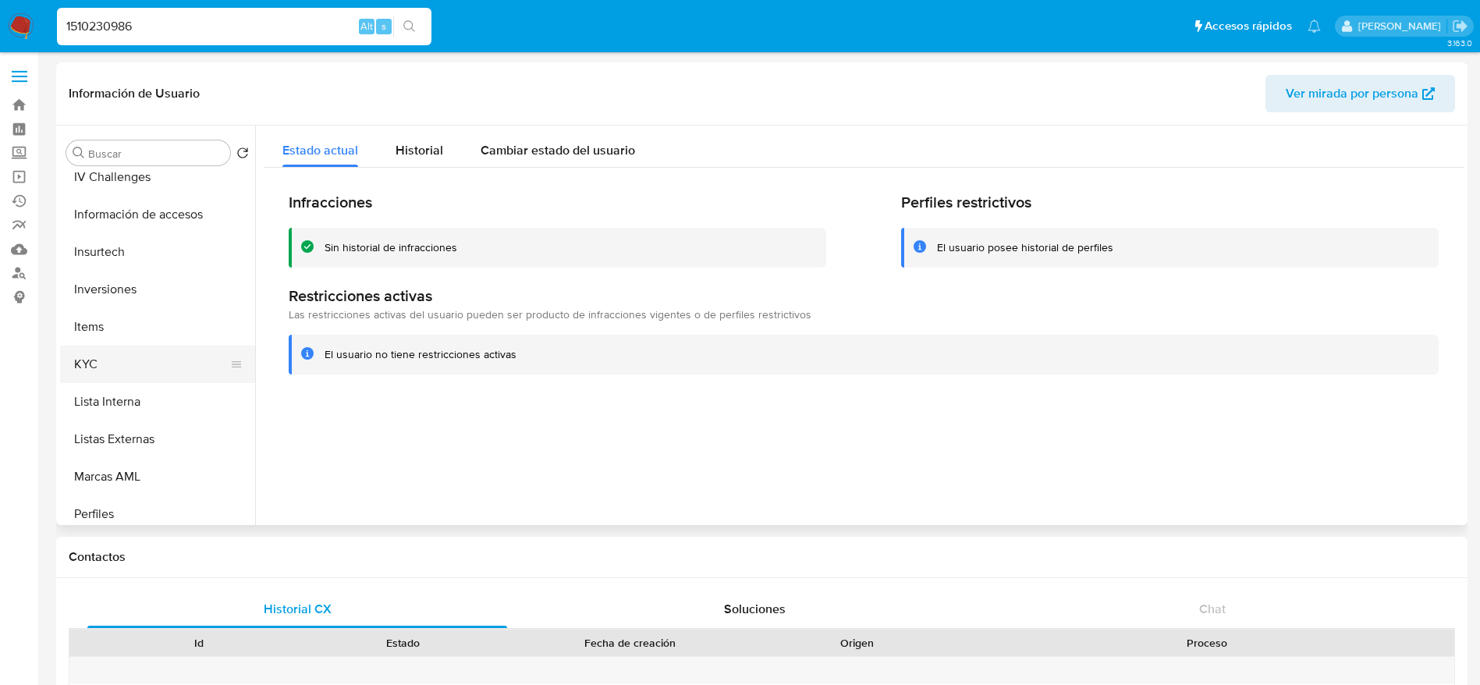
click at [105, 371] on button "KYC" at bounding box center [151, 364] width 183 height 37
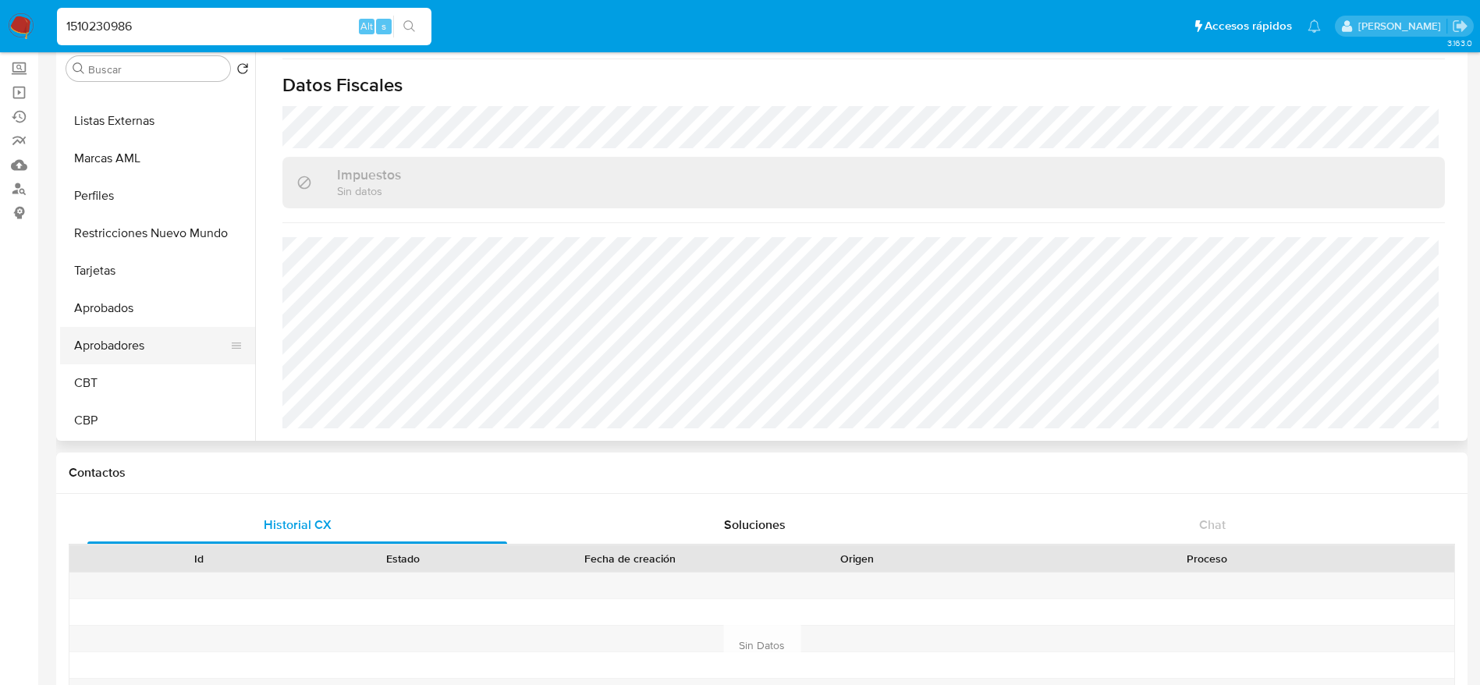
scroll to position [117, 0]
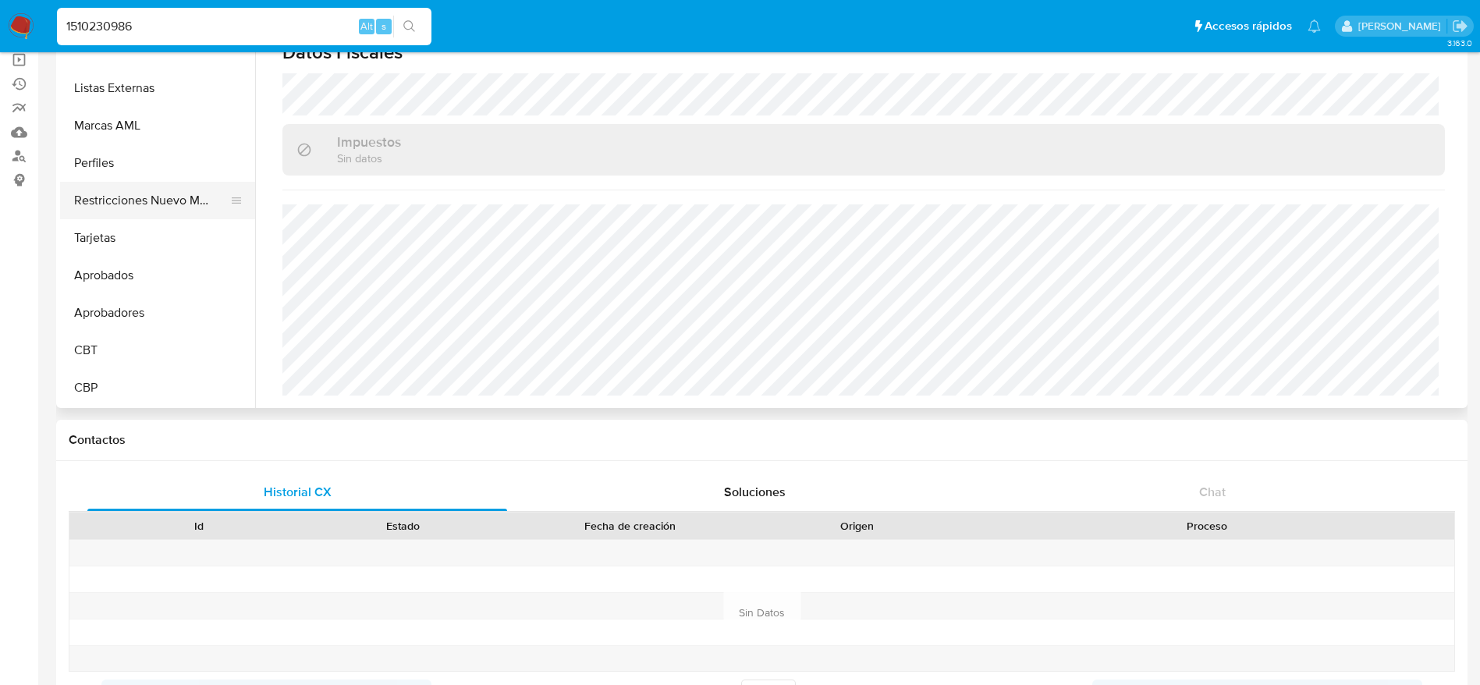
click at [140, 194] on button "Restricciones Nuevo Mundo" at bounding box center [151, 200] width 183 height 37
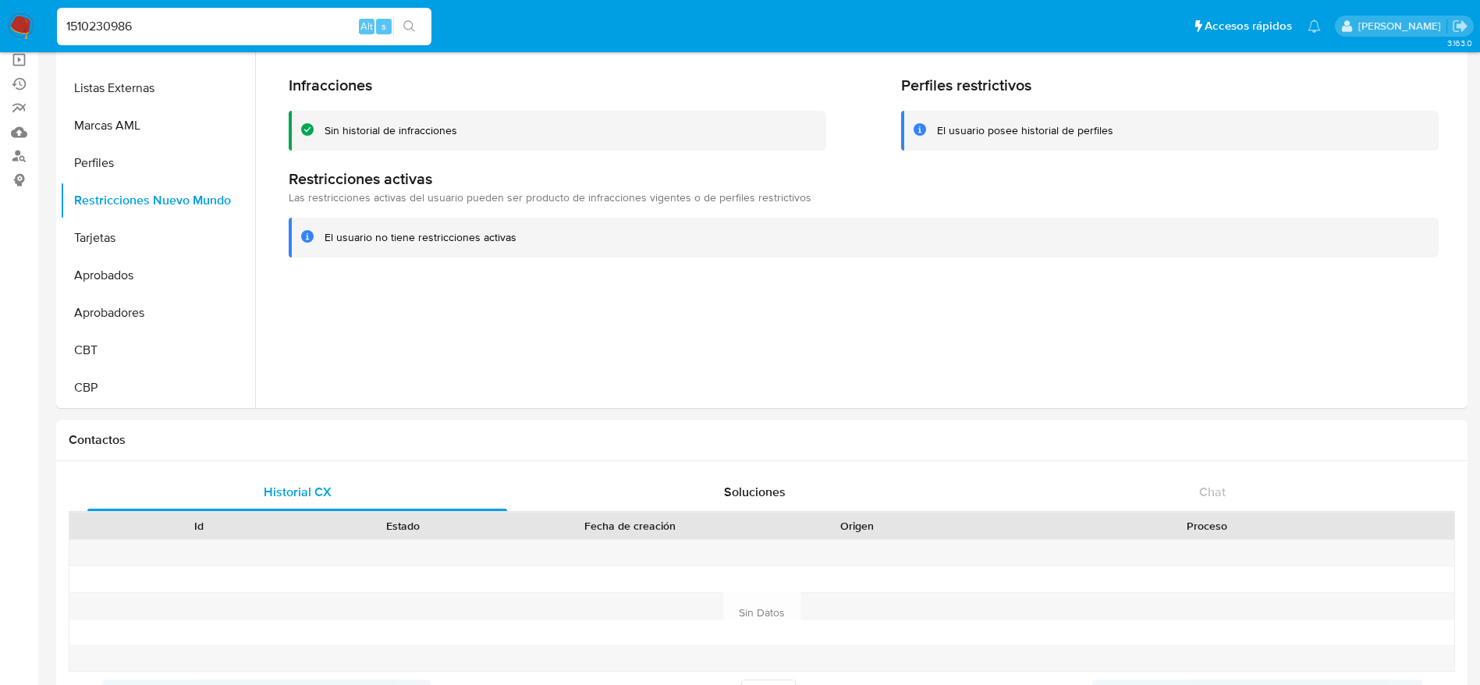
click at [191, 34] on input "1510230986" at bounding box center [244, 26] width 374 height 20
paste input "2278546067"
type input "2278546067"
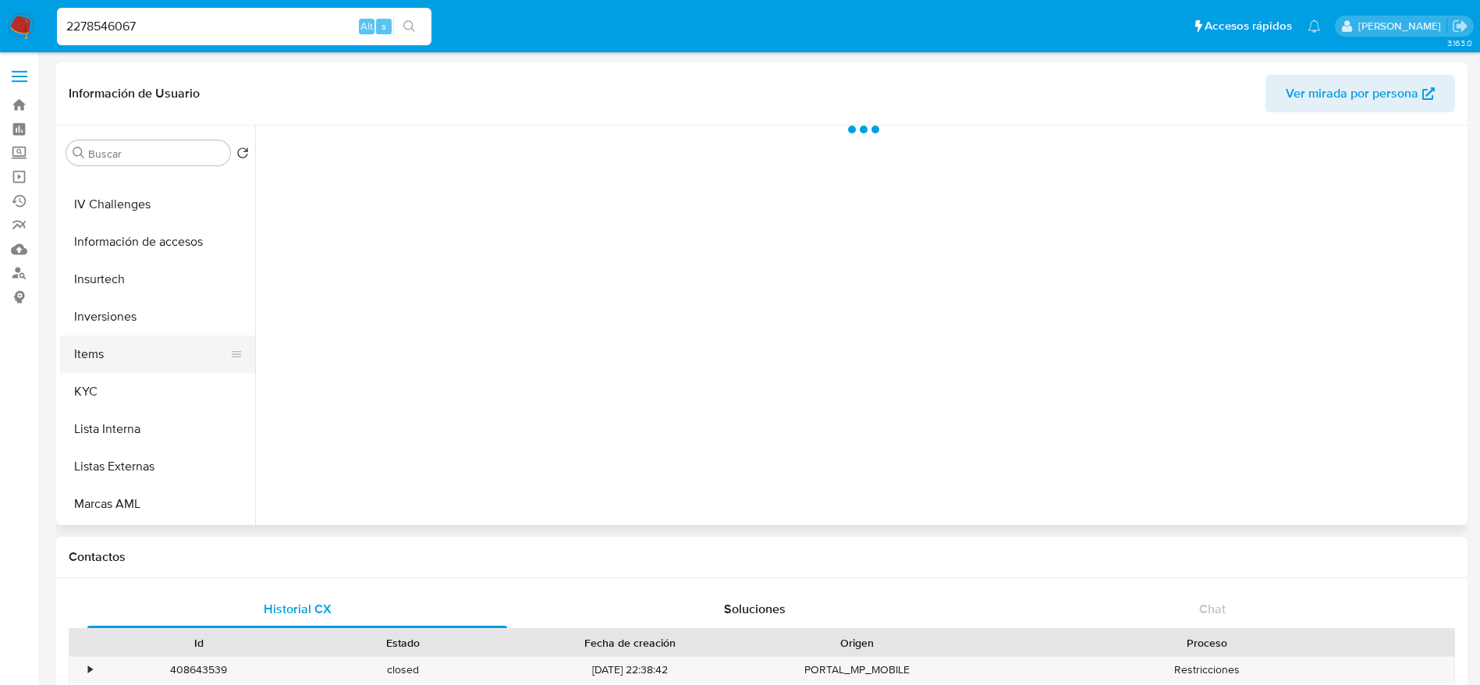
select select "10"
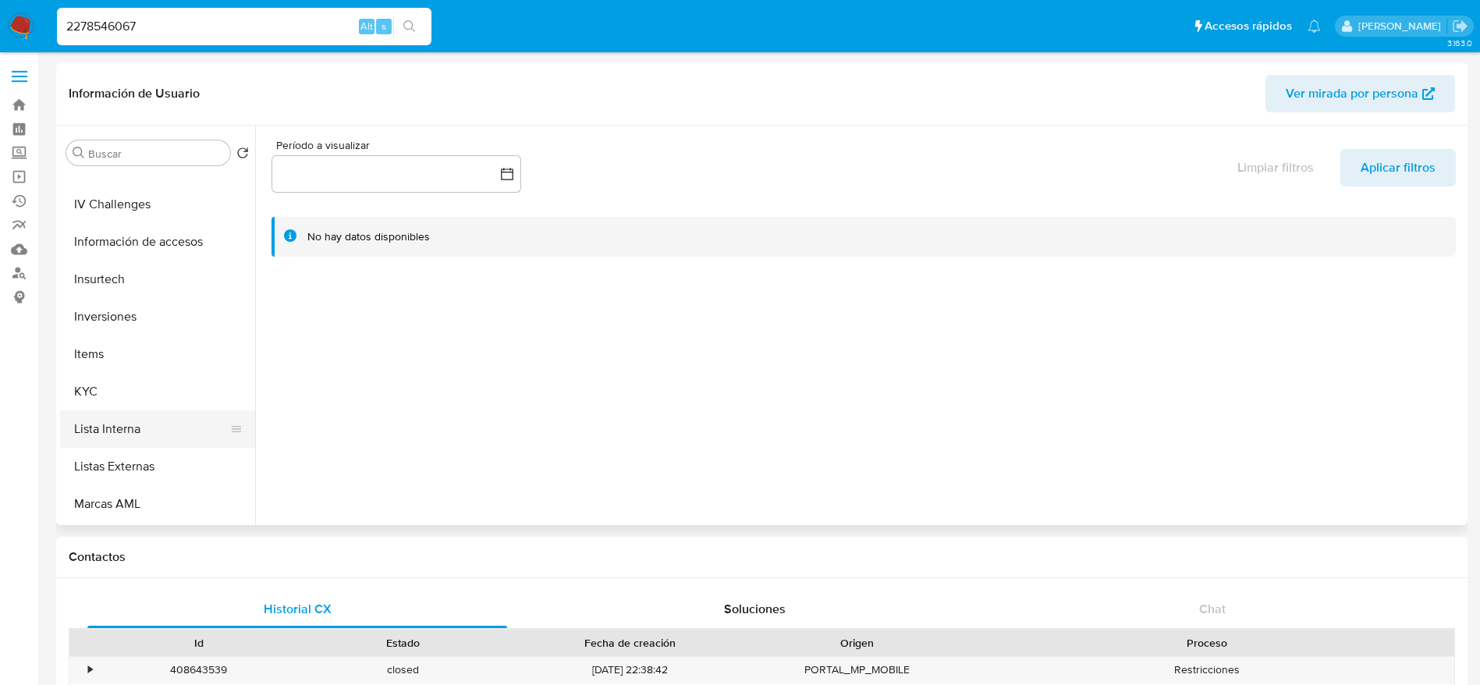
scroll to position [846, 0]
click at [160, 328] on button "Restricciones Nuevo Mundo" at bounding box center [151, 317] width 183 height 37
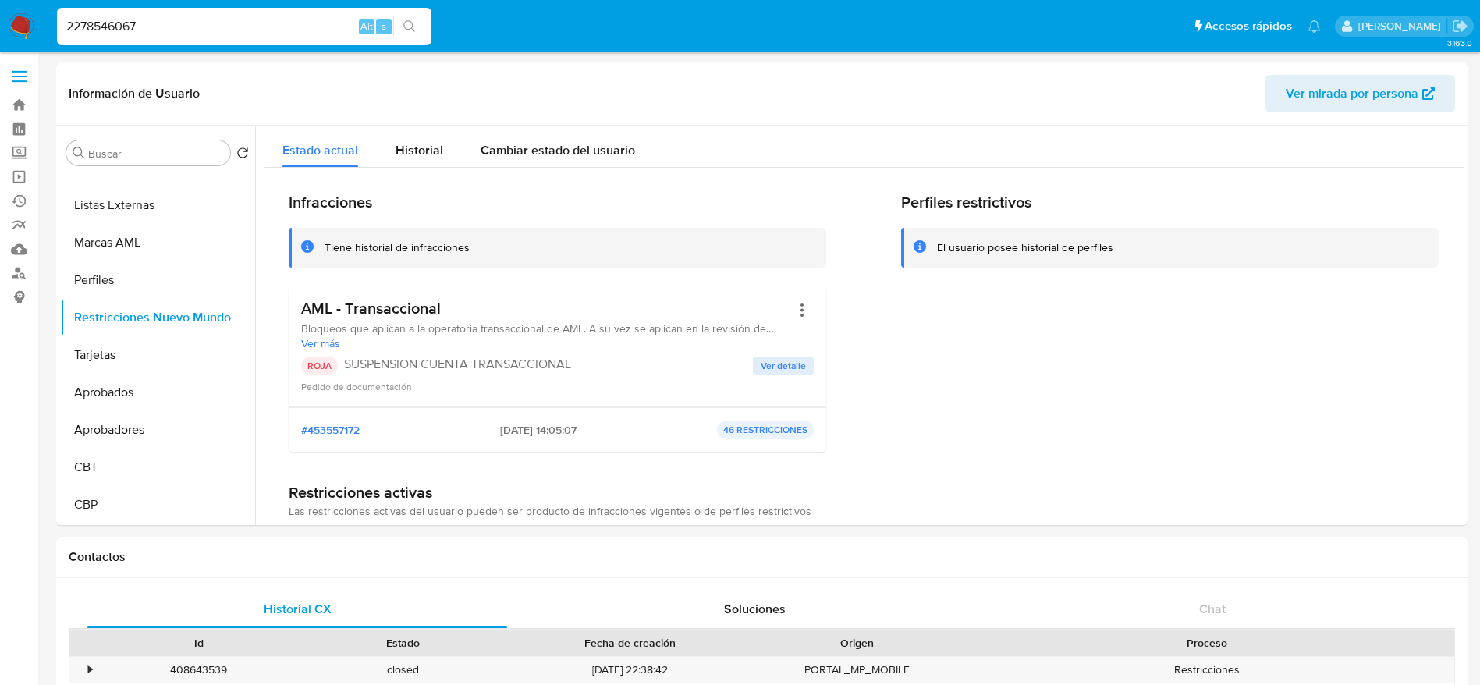
click at [182, 46] on div "2278546067 Alt s" at bounding box center [244, 27] width 374 height 44
click at [157, 16] on input "2278546067" at bounding box center [244, 26] width 374 height 20
paste input "435114480"
type input "435114480"
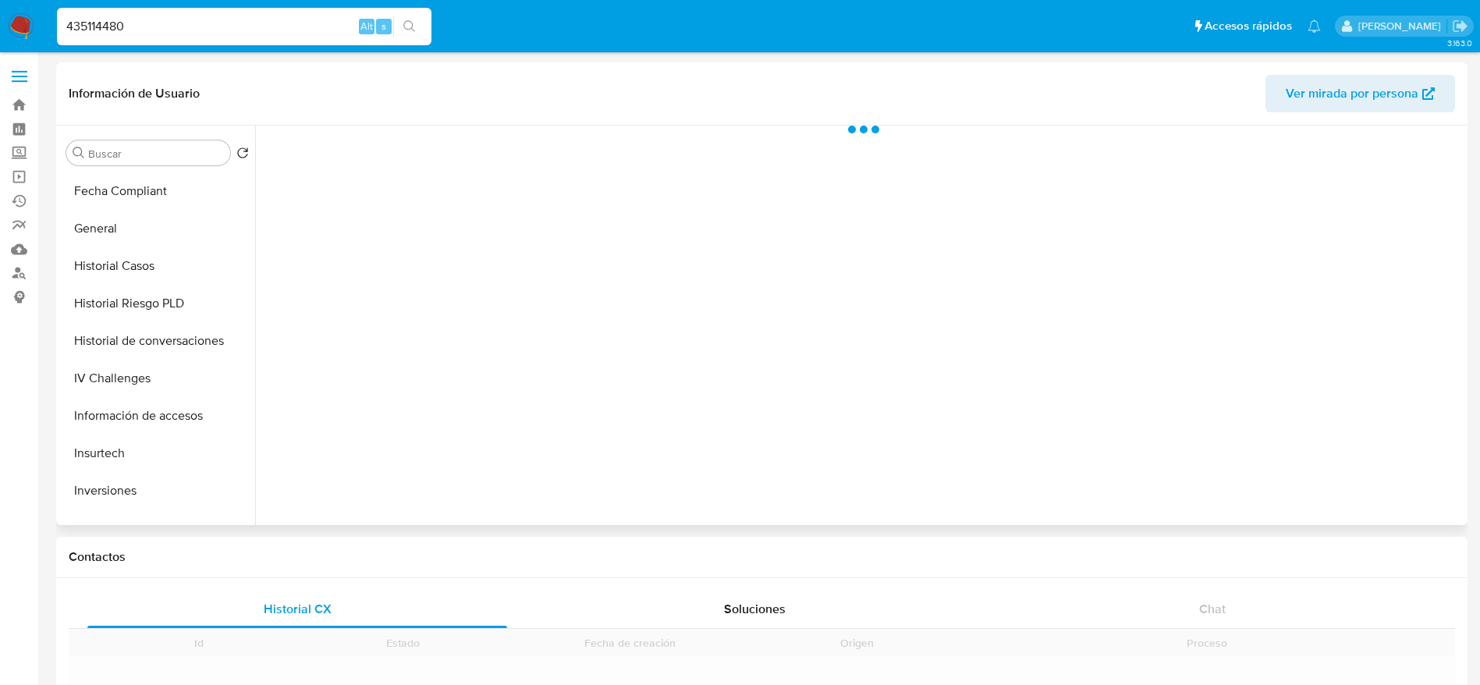
scroll to position [819, 0]
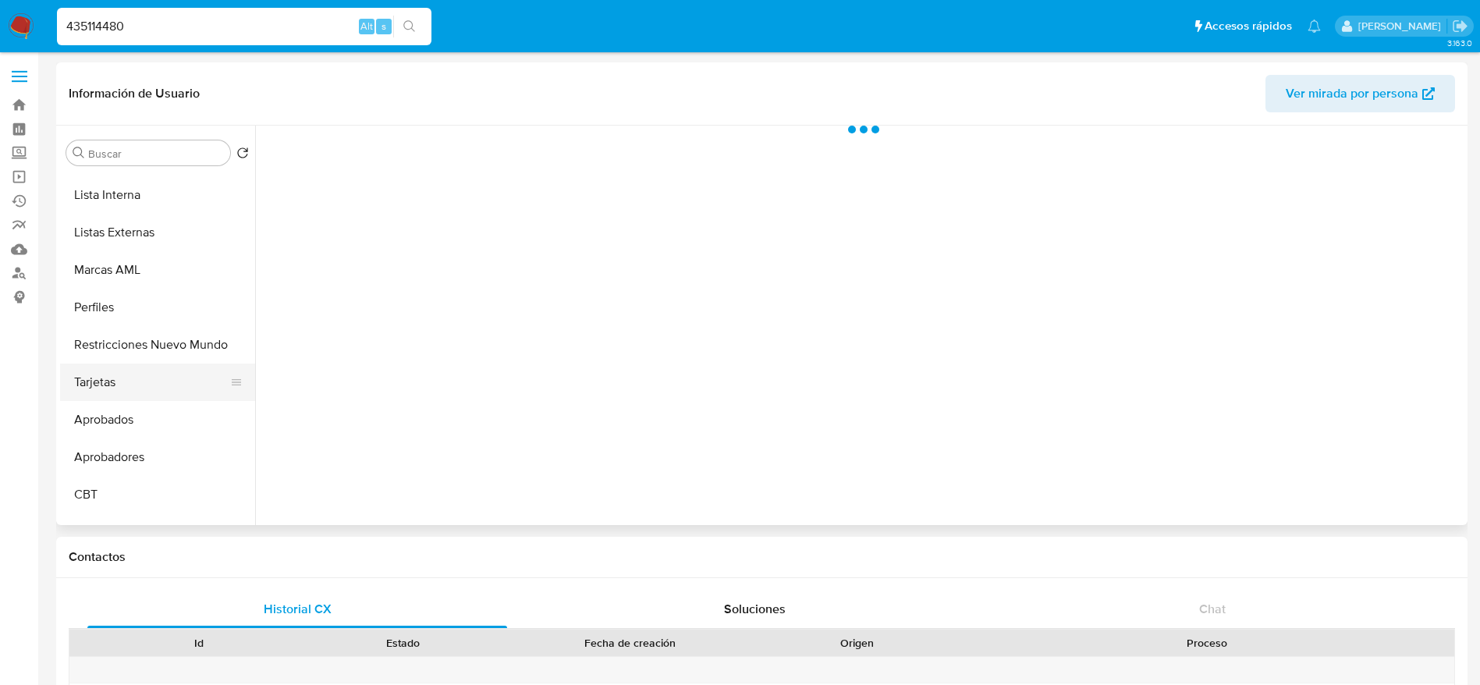
click at [154, 366] on button "Tarjetas" at bounding box center [151, 381] width 183 height 37
click at [154, 345] on button "Restricciones Nuevo Mundo" at bounding box center [151, 344] width 183 height 37
select select "10"
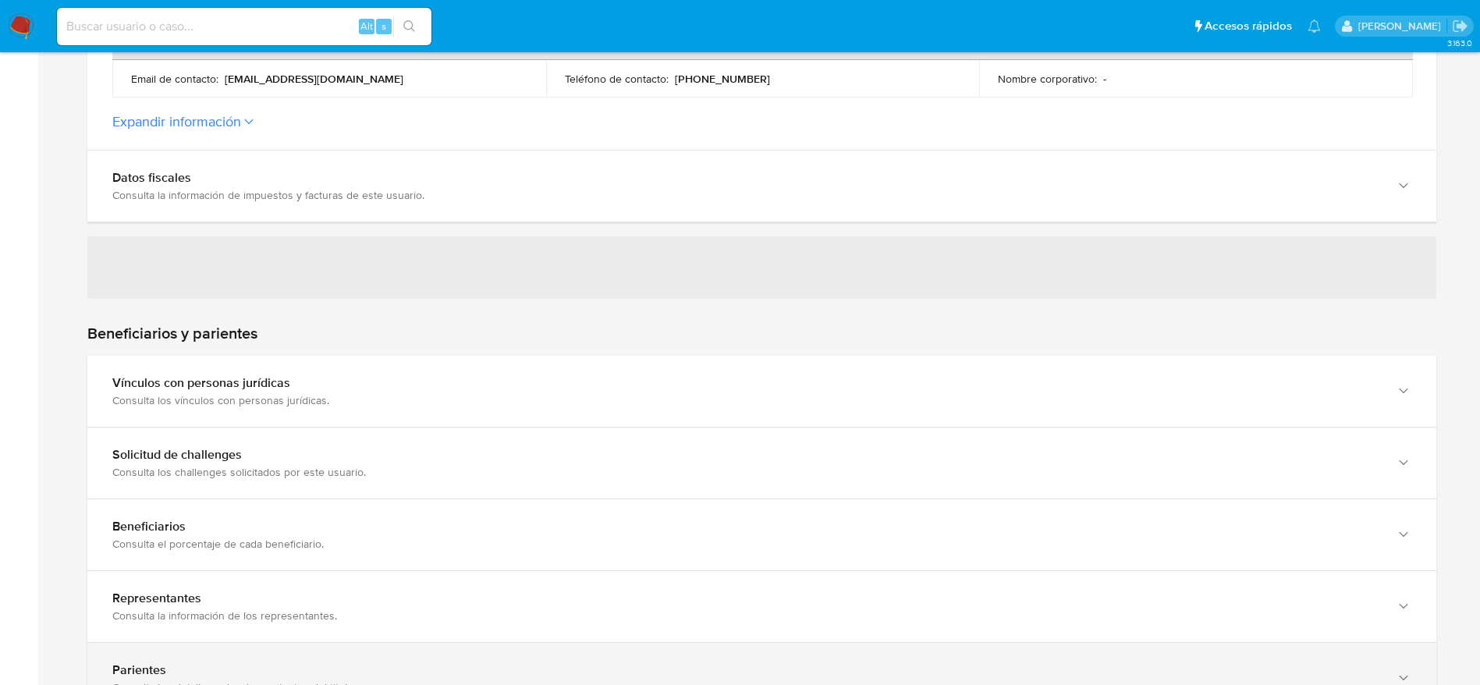
scroll to position [936, 0]
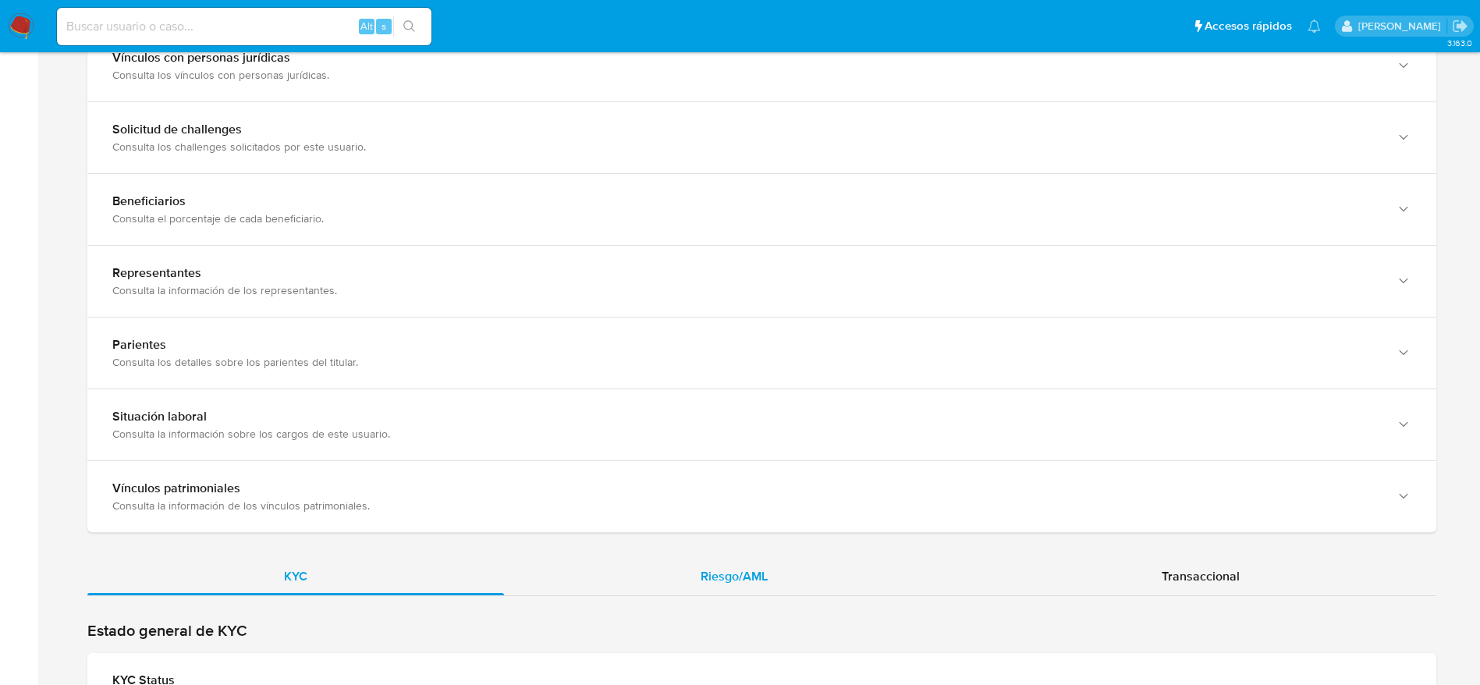
click at [741, 583] on span "Riesgo/AML" at bounding box center [733, 576] width 67 height 18
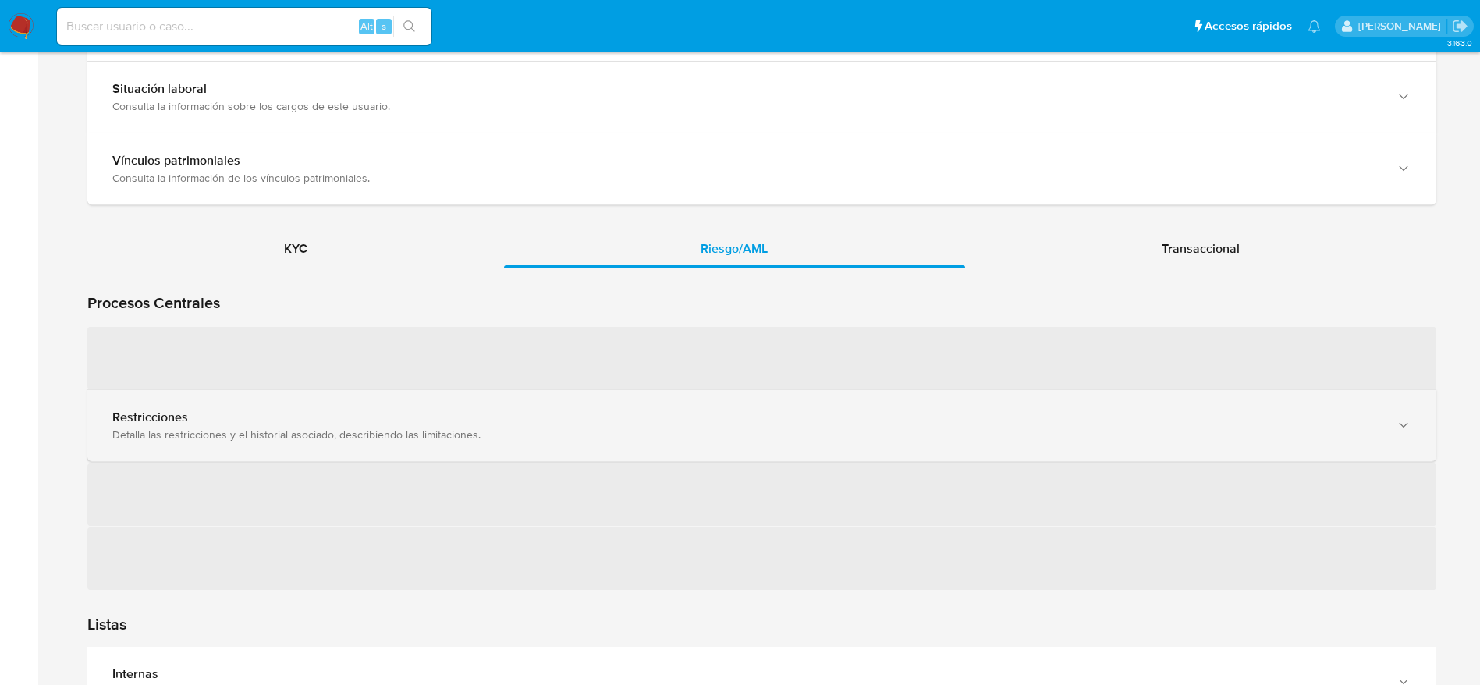
scroll to position [1287, 0]
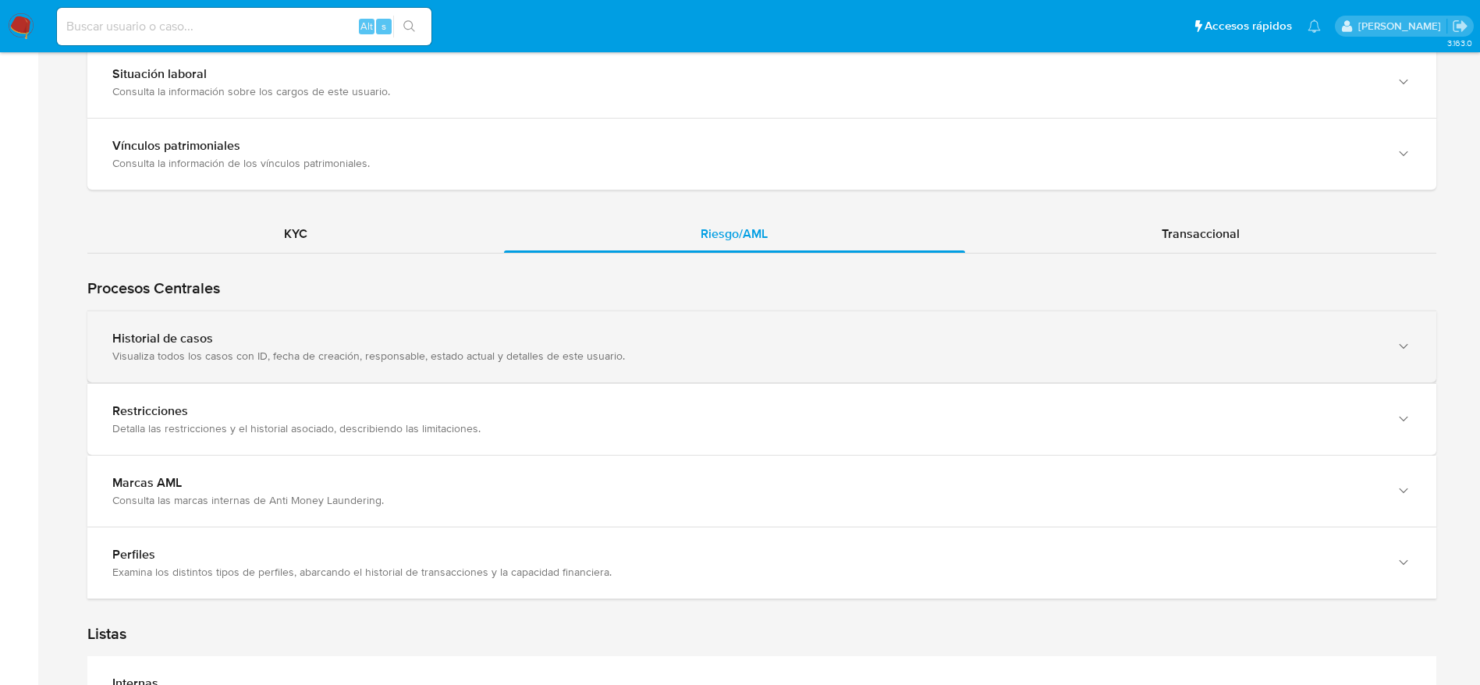
click at [426, 346] on div "Historial de casos" at bounding box center [745, 339] width 1267 height 16
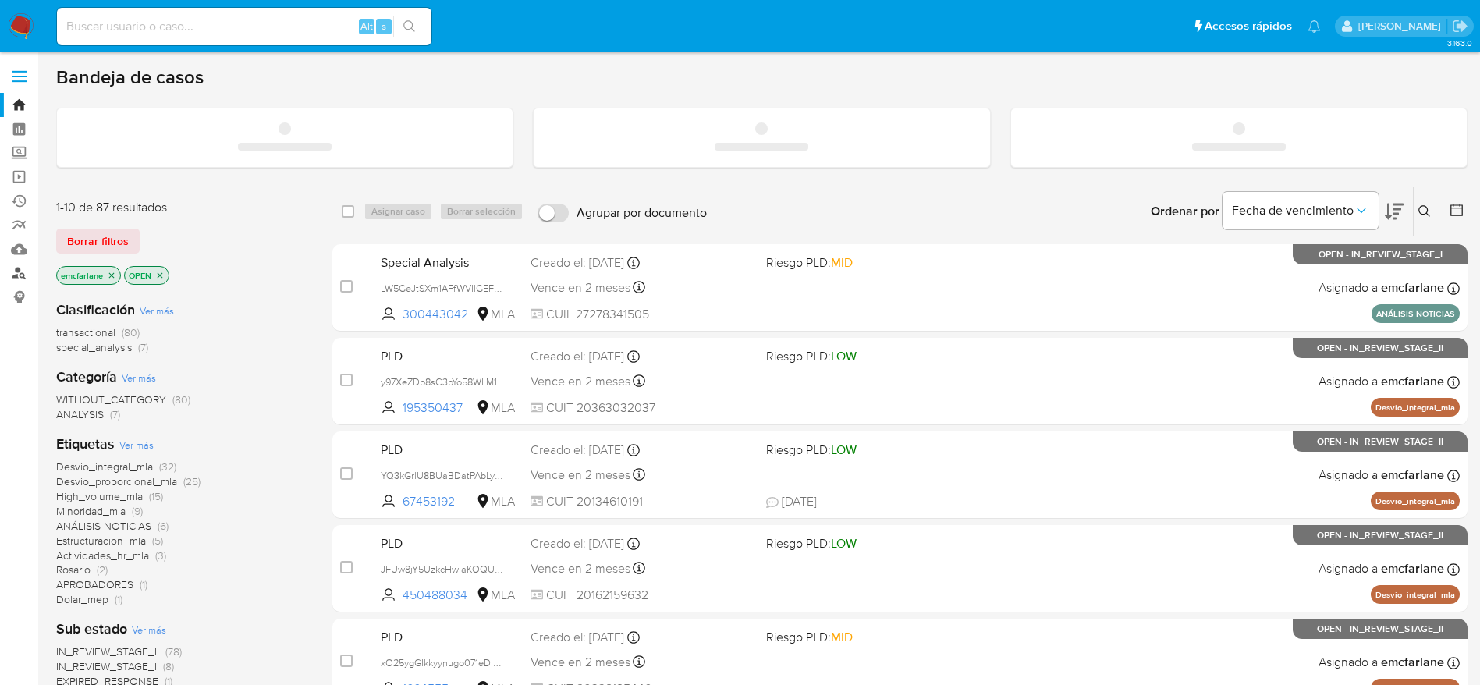
drag, startPoint x: 15, startPoint y: 271, endPoint x: 10, endPoint y: 279, distance: 9.8
click at [15, 273] on link "Buscador de personas" at bounding box center [93, 273] width 186 height 24
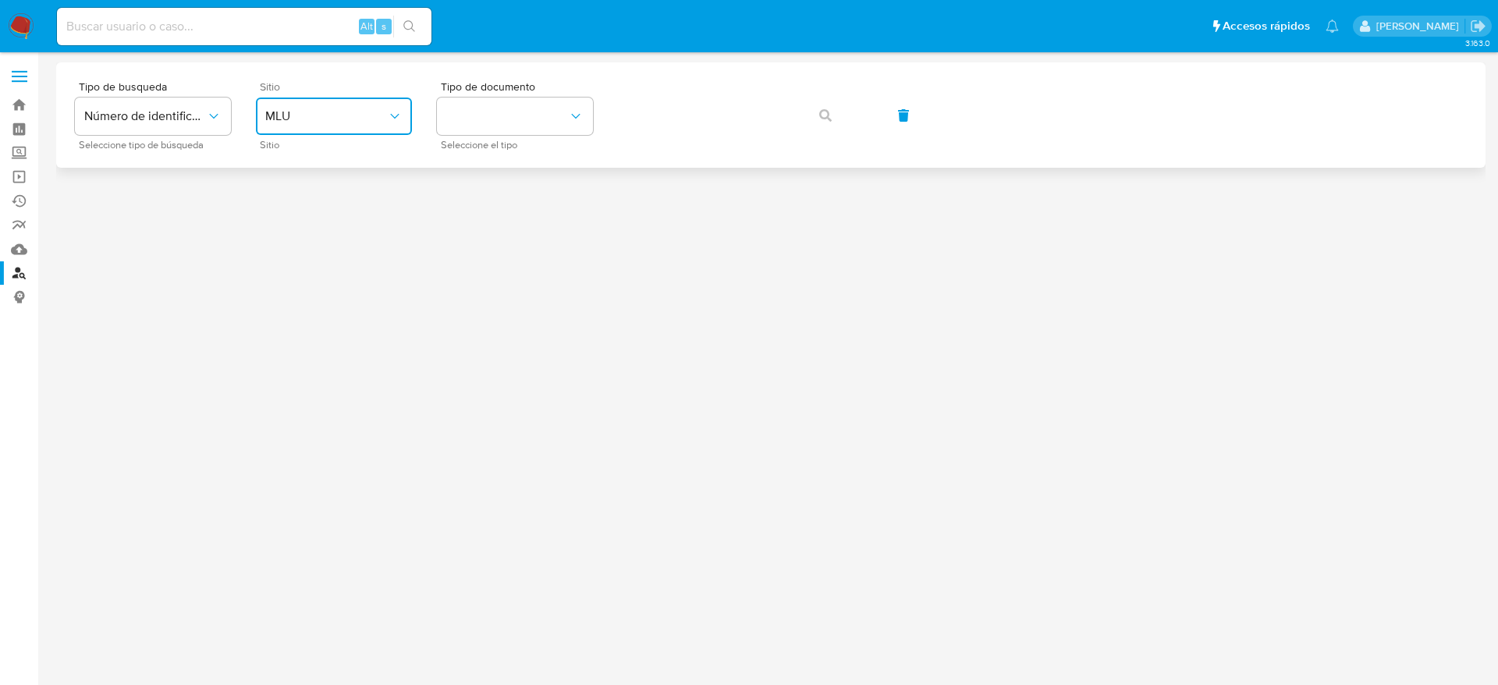
click at [335, 117] on span "MLU" at bounding box center [326, 116] width 122 height 16
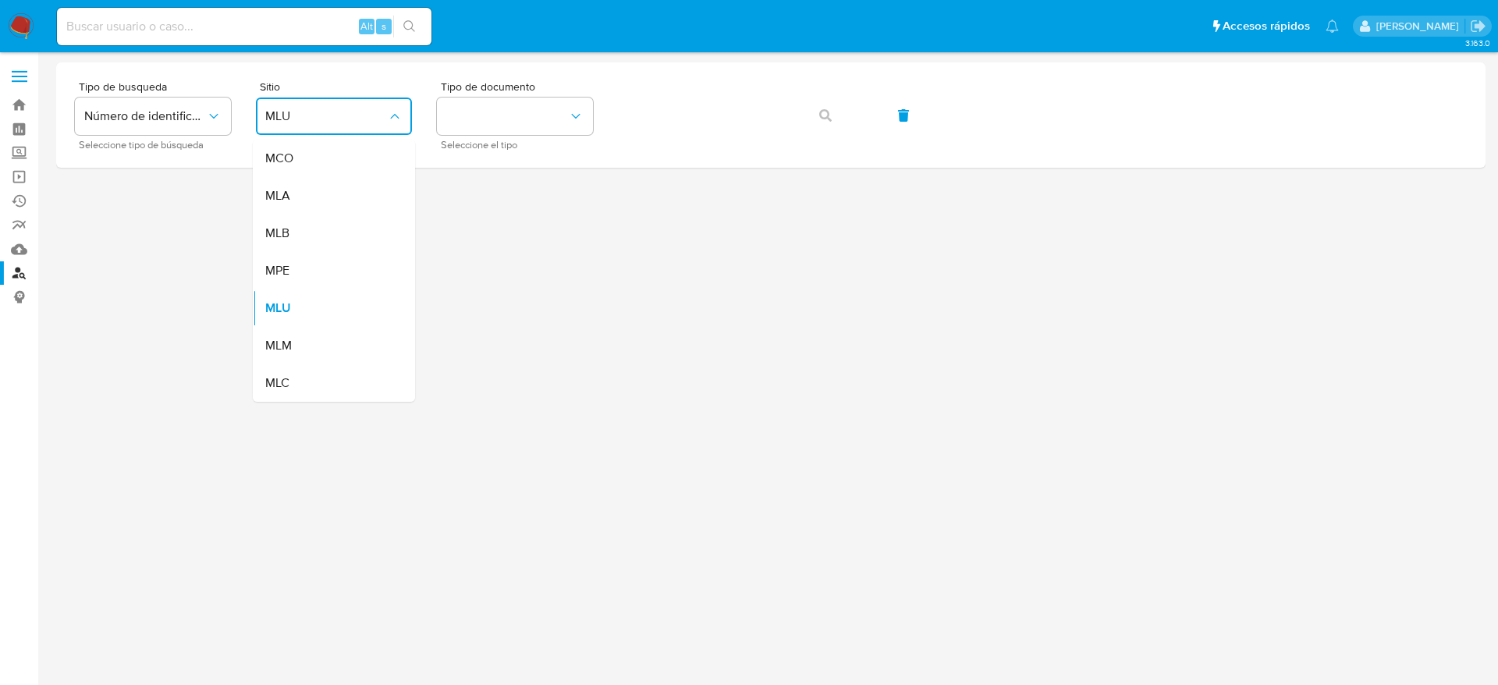
click at [302, 205] on div "MLA" at bounding box center [329, 195] width 128 height 37
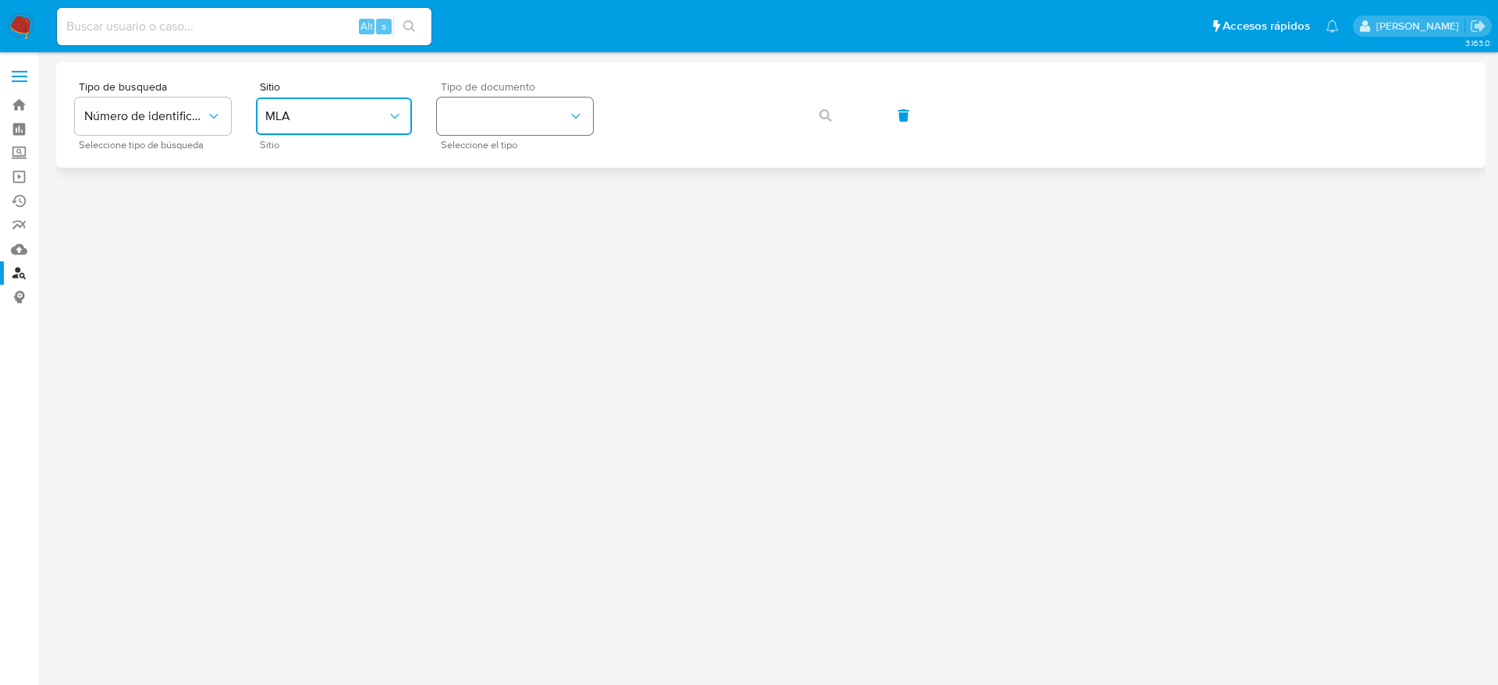
drag, startPoint x: 532, startPoint y: 119, endPoint x: 530, endPoint y: 133, distance: 15.0
click at [532, 120] on button "identificationType" at bounding box center [515, 115] width 156 height 37
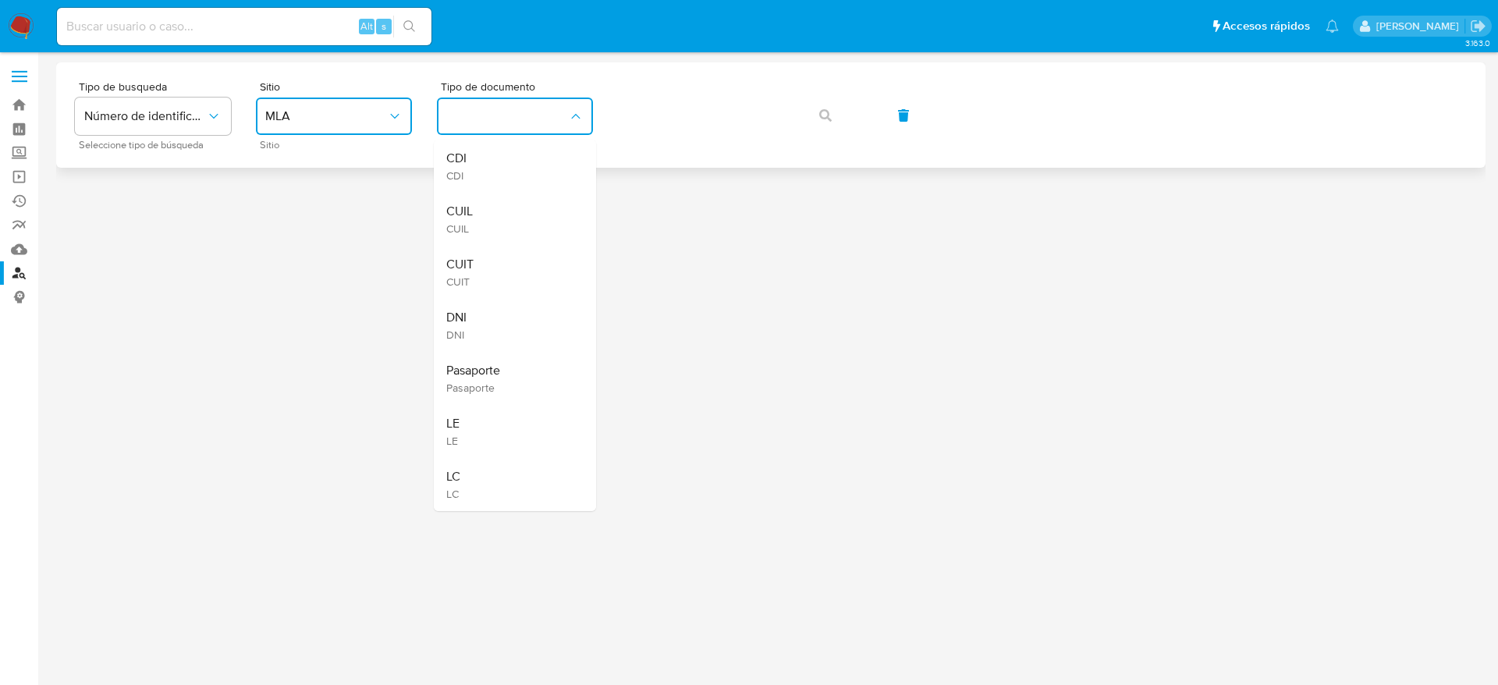
drag, startPoint x: 490, startPoint y: 266, endPoint x: 654, endPoint y: 138, distance: 207.8
click at [491, 266] on div "CUIT CUIT" at bounding box center [510, 272] width 128 height 53
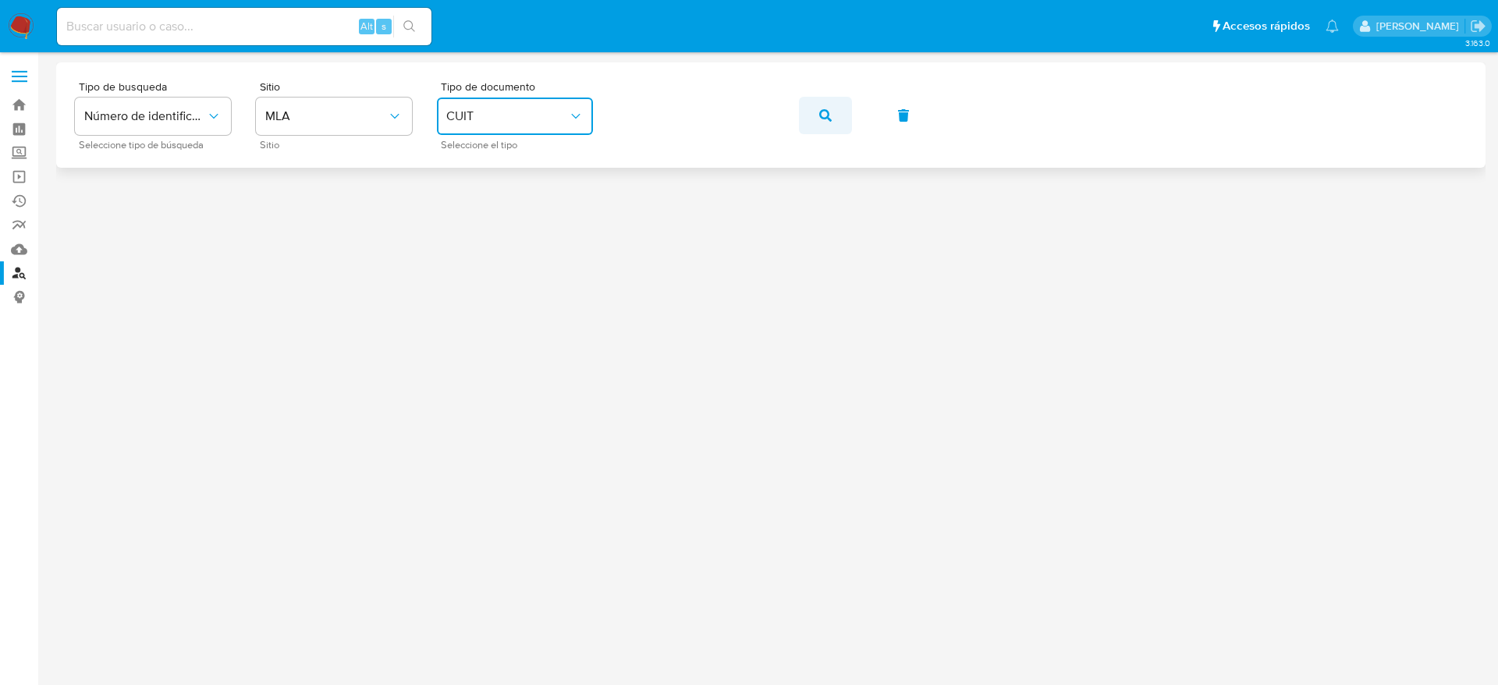
click at [815, 125] on button "button" at bounding box center [825, 115] width 53 height 37
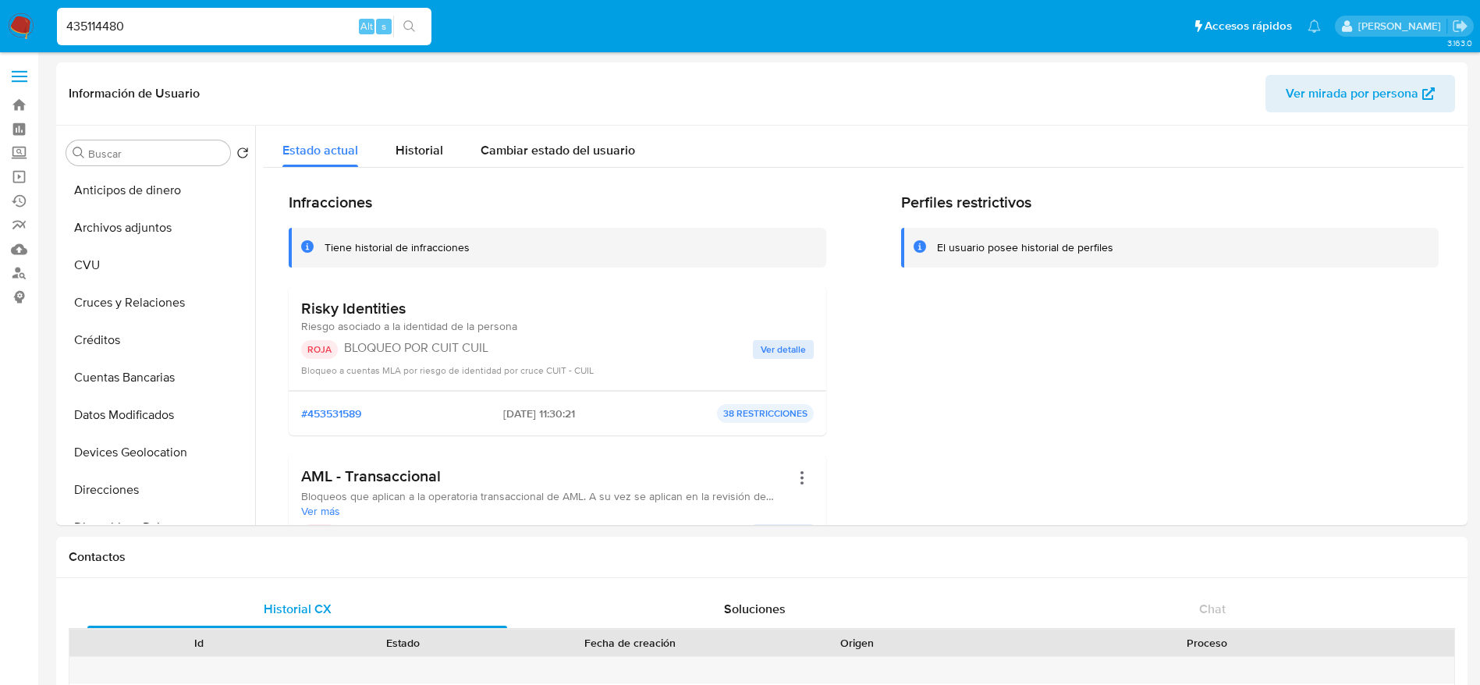
select select "10"
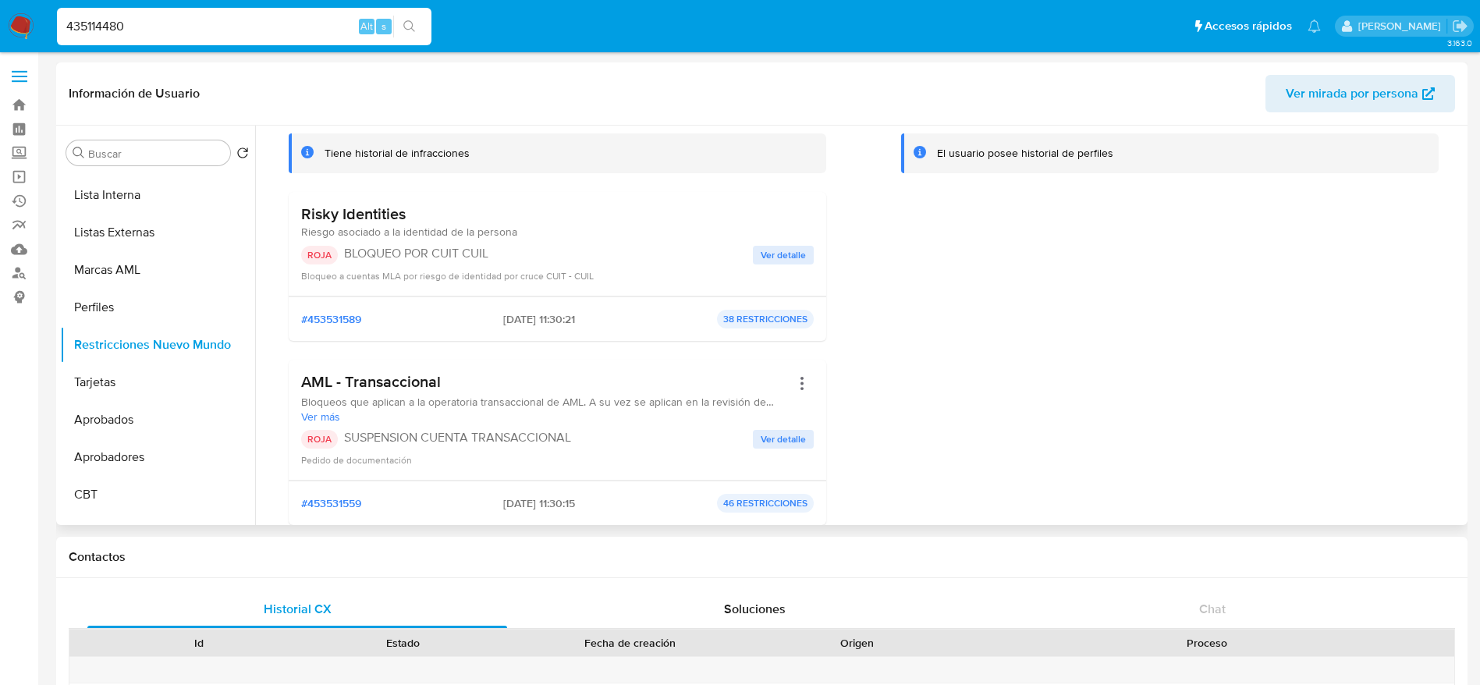
scroll to position [234, 0]
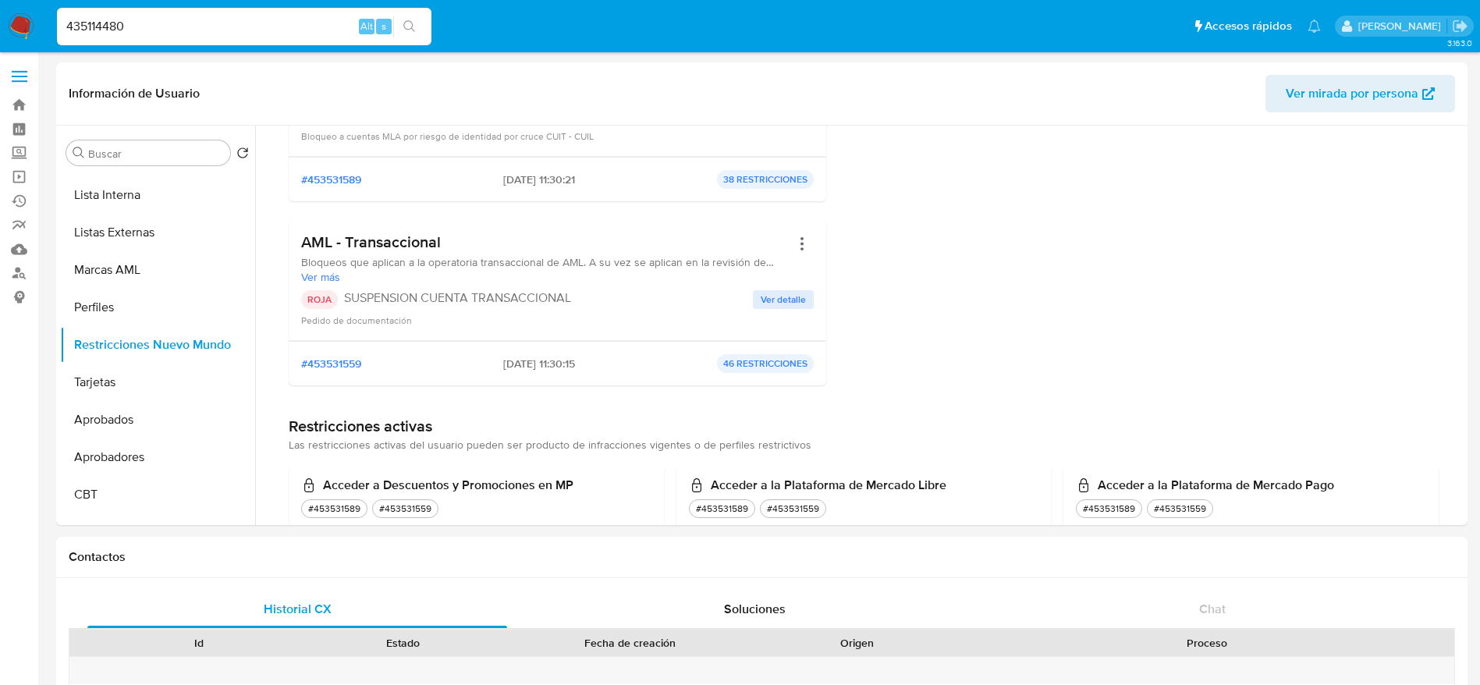
click at [158, 30] on input "435114480" at bounding box center [244, 26] width 374 height 20
click at [158, 20] on input "435114480" at bounding box center [244, 26] width 374 height 20
click at [158, 19] on input "435114480" at bounding box center [244, 26] width 374 height 20
paste input "593815521"
type input "593815521"
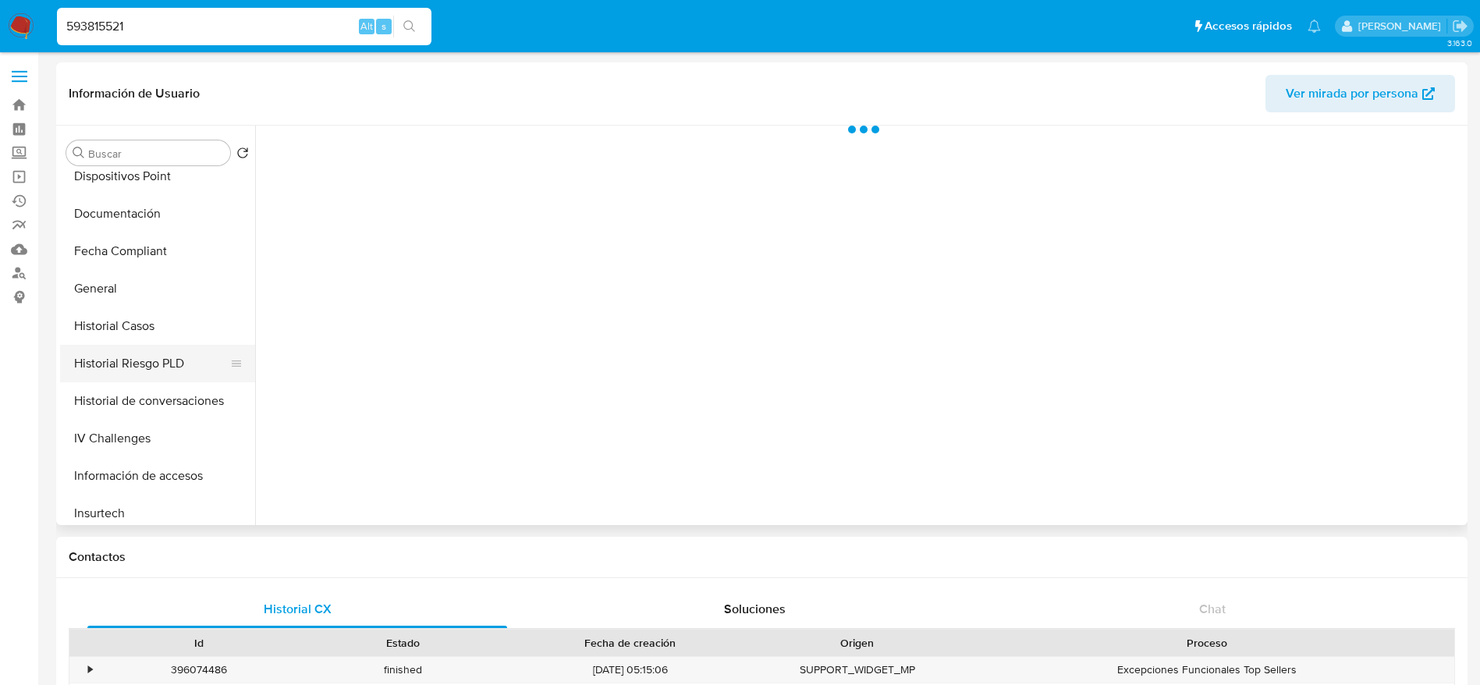
select select "10"
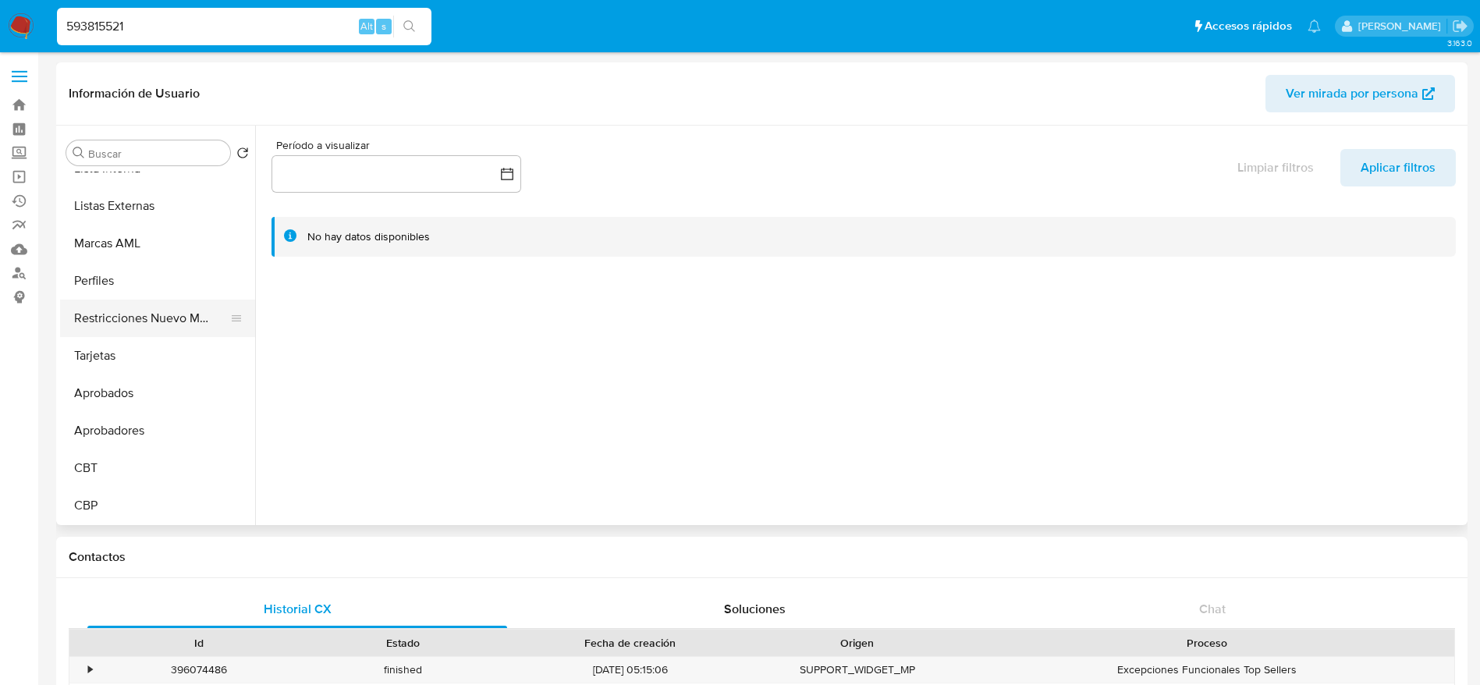
scroll to position [846, 0]
click at [154, 309] on button "Restricciones Nuevo Mundo" at bounding box center [151, 317] width 183 height 37
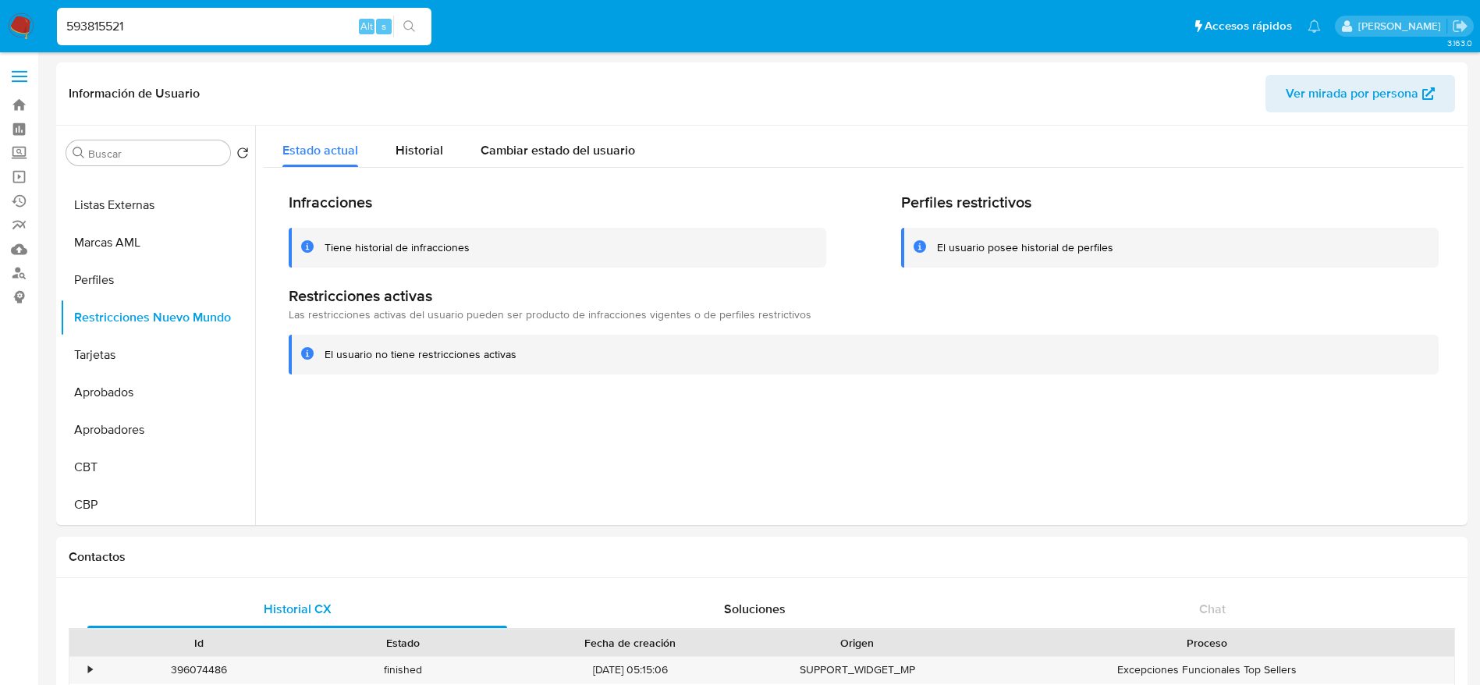
click at [180, 23] on input "593815521" at bounding box center [244, 26] width 374 height 20
paste input "297828005"
type input "297828005"
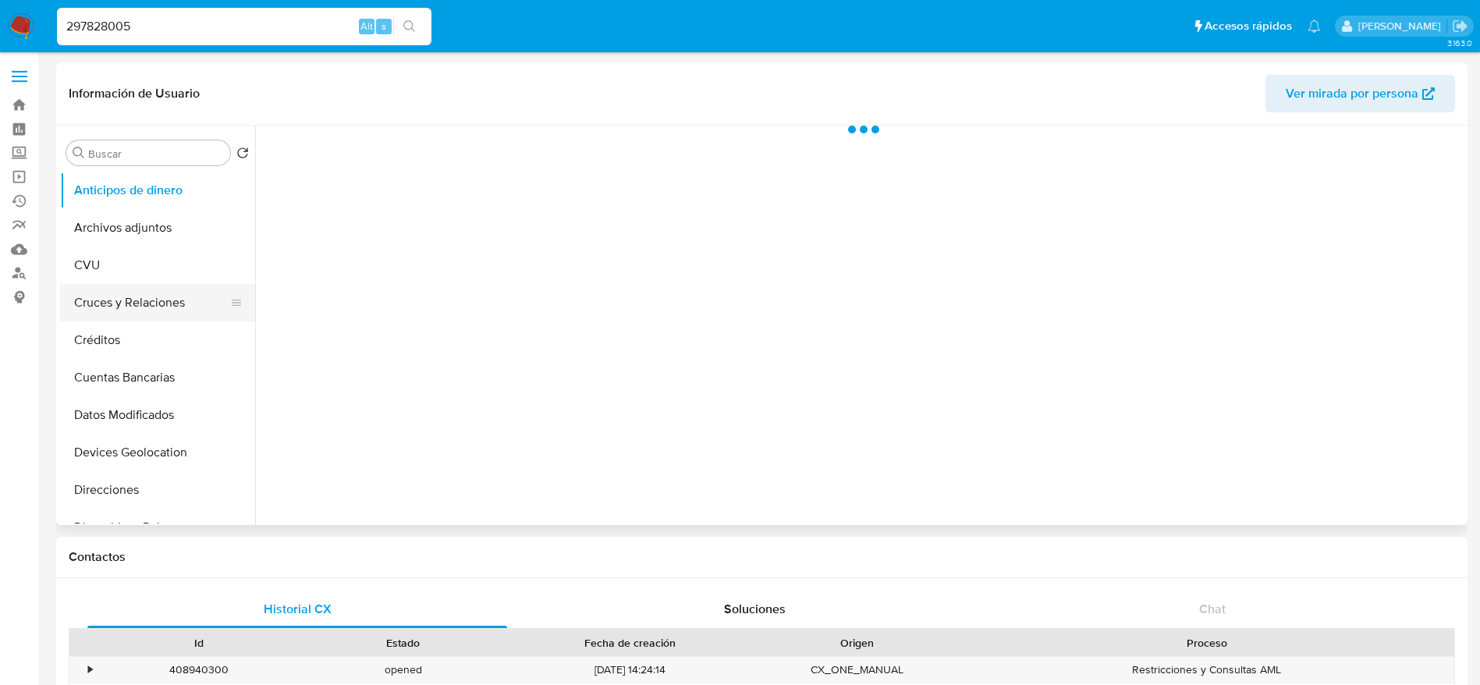
select select "10"
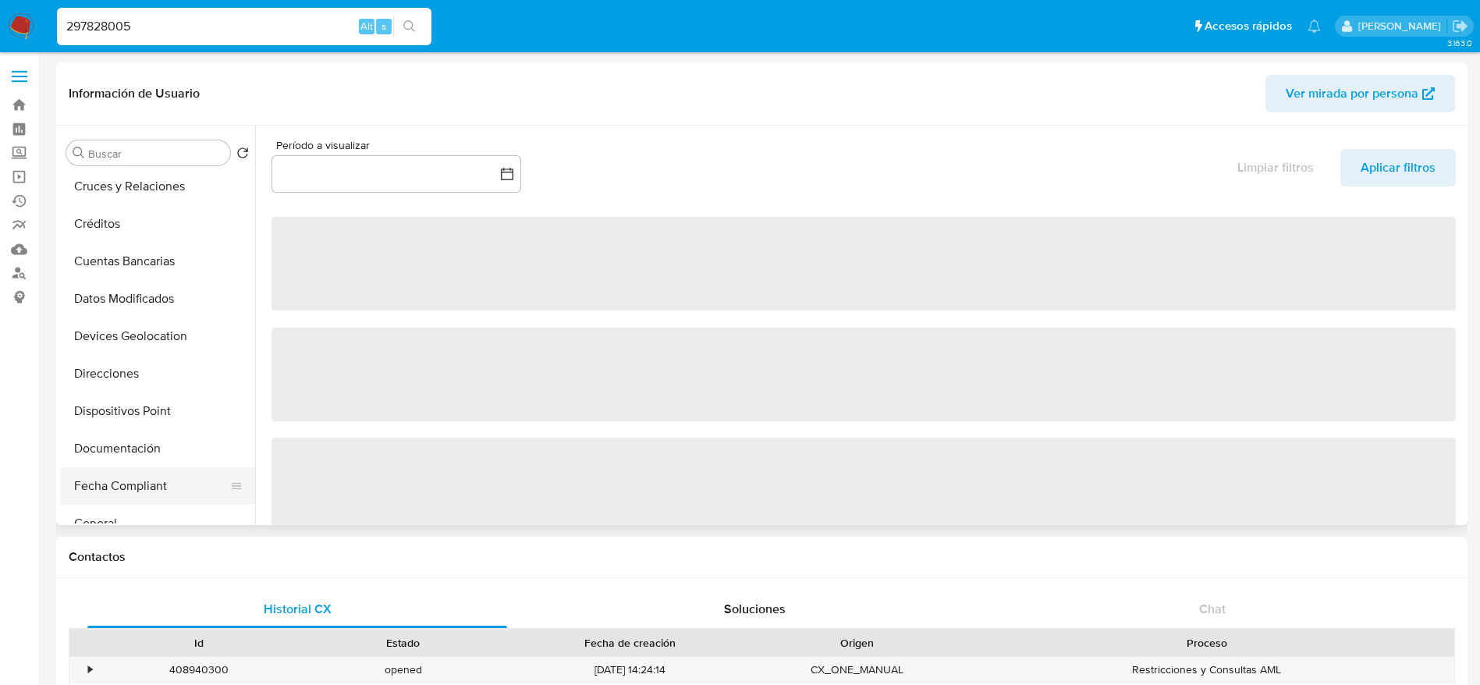
scroll to position [351, 0]
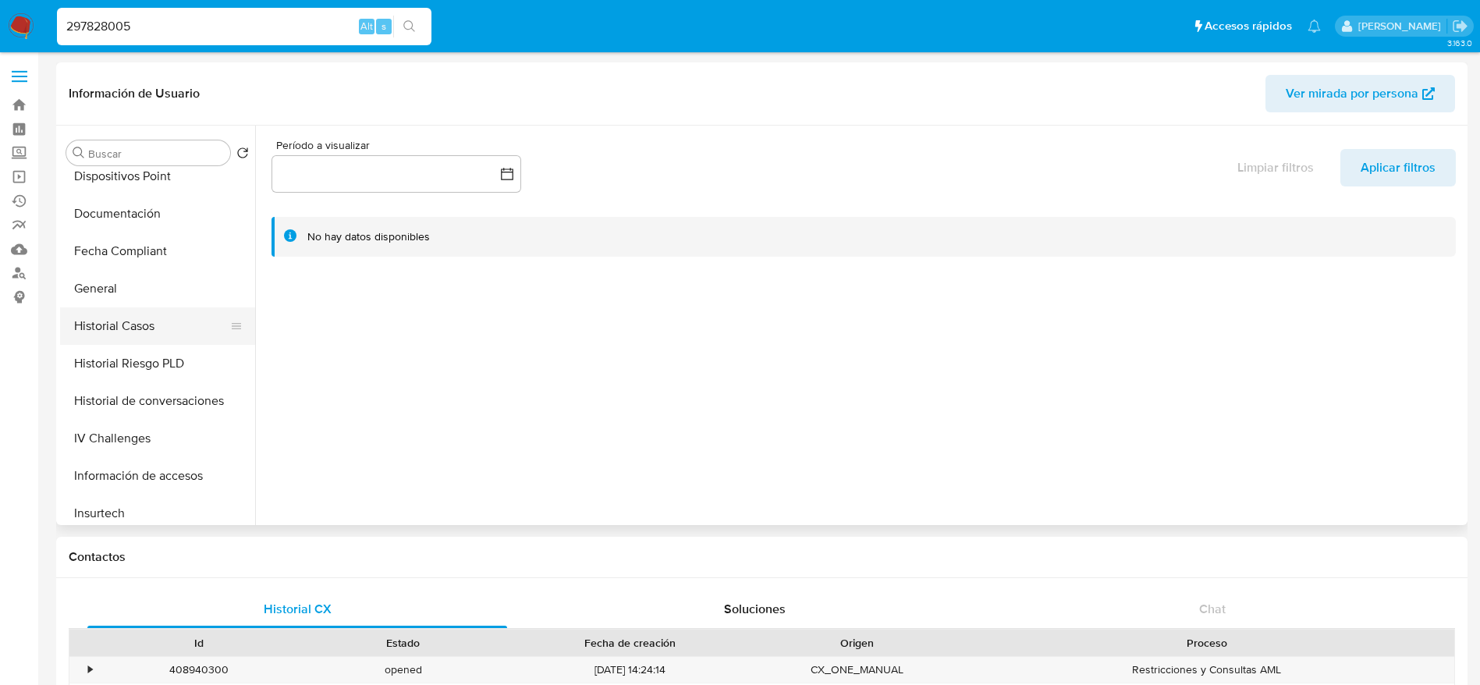
click at [175, 329] on button "Historial Casos" at bounding box center [151, 325] width 183 height 37
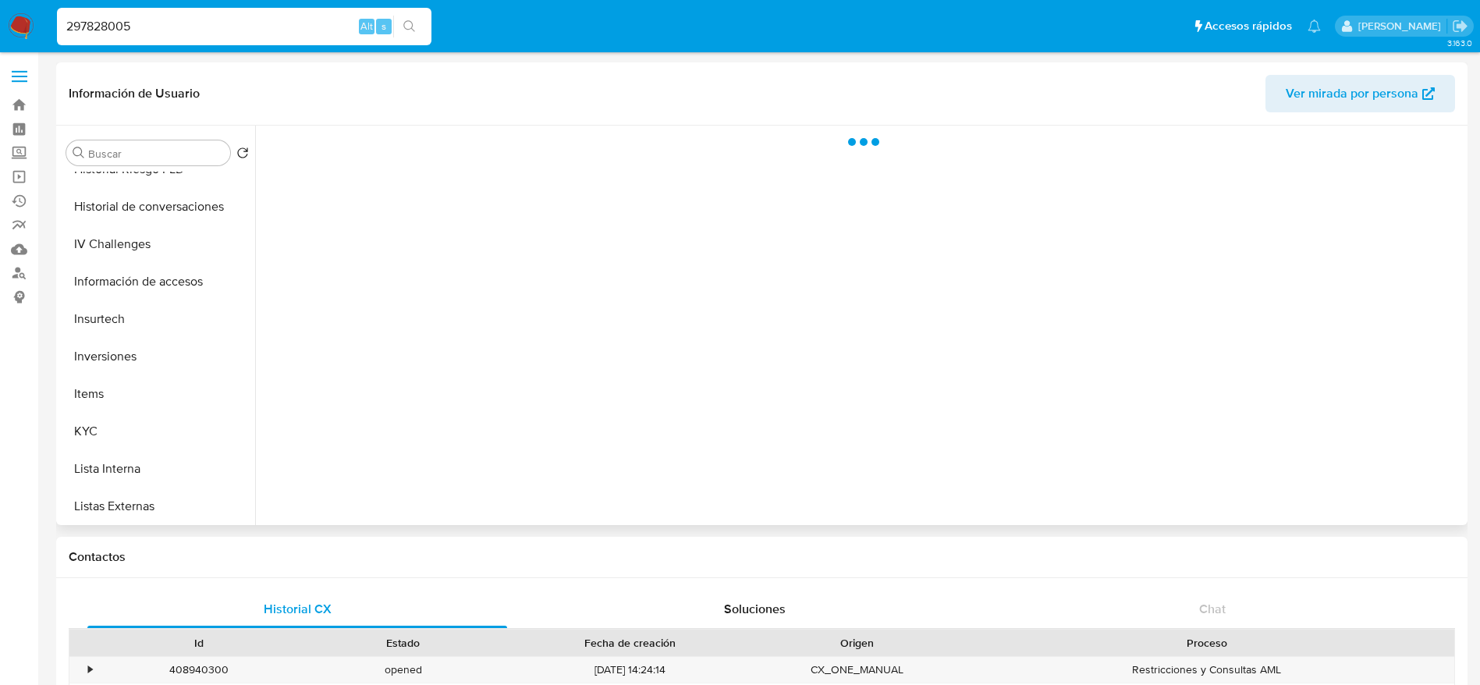
scroll to position [702, 0]
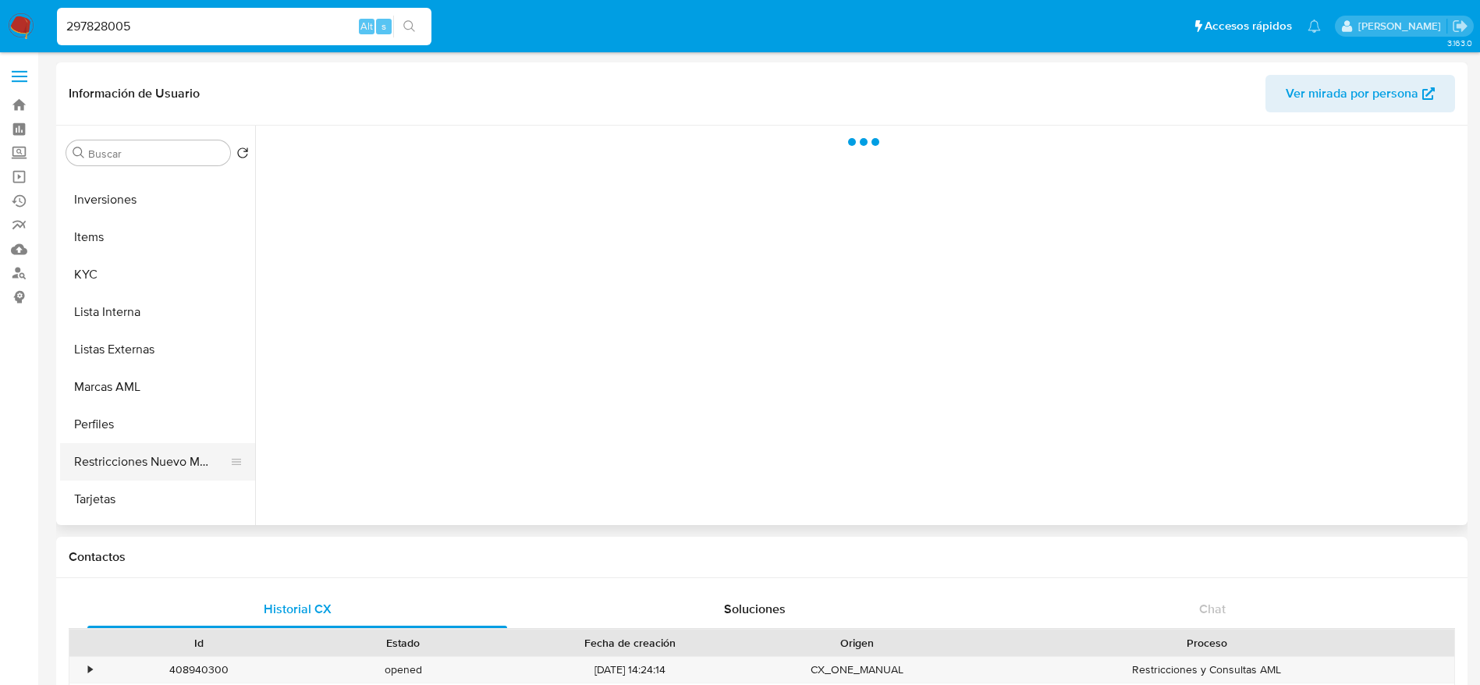
click at [180, 475] on button "Restricciones Nuevo Mundo" at bounding box center [151, 461] width 183 height 37
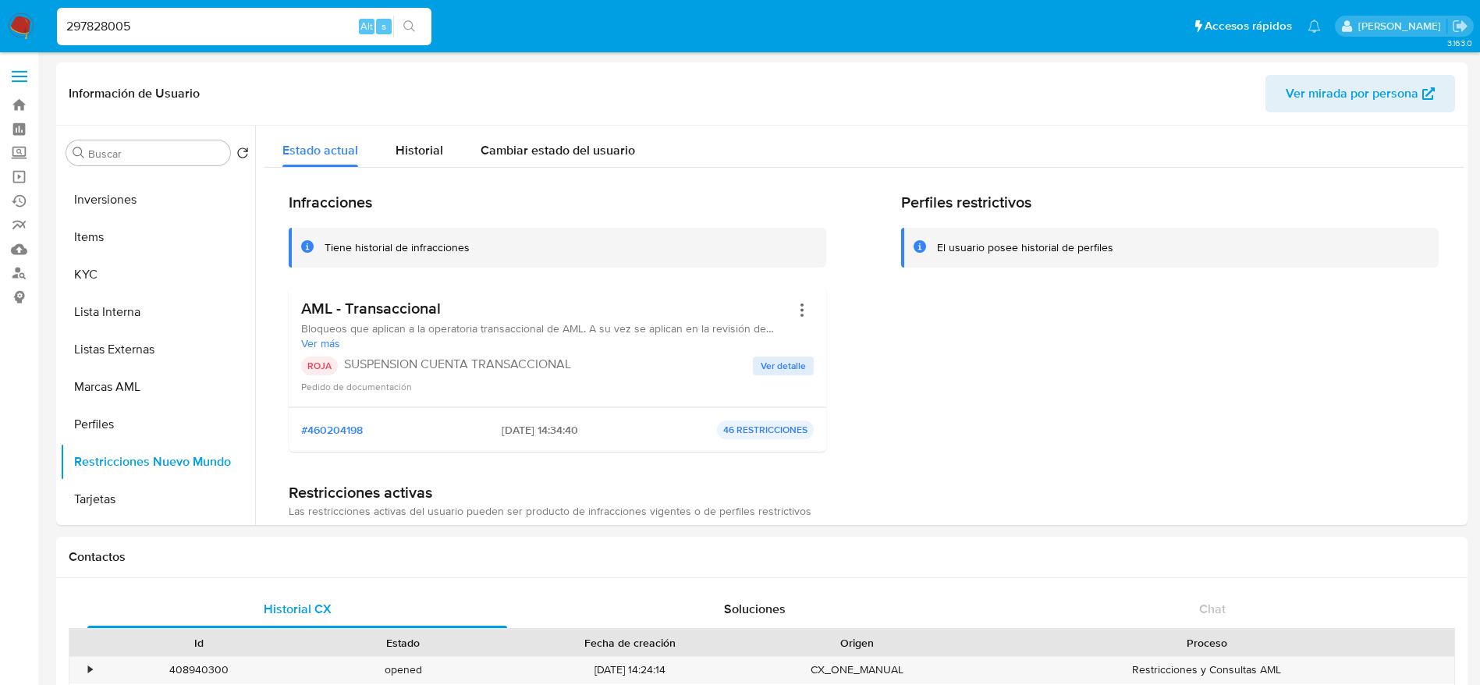
click at [205, 30] on input "297828005" at bounding box center [244, 26] width 374 height 20
paste input "469876239"
type input "469876239"
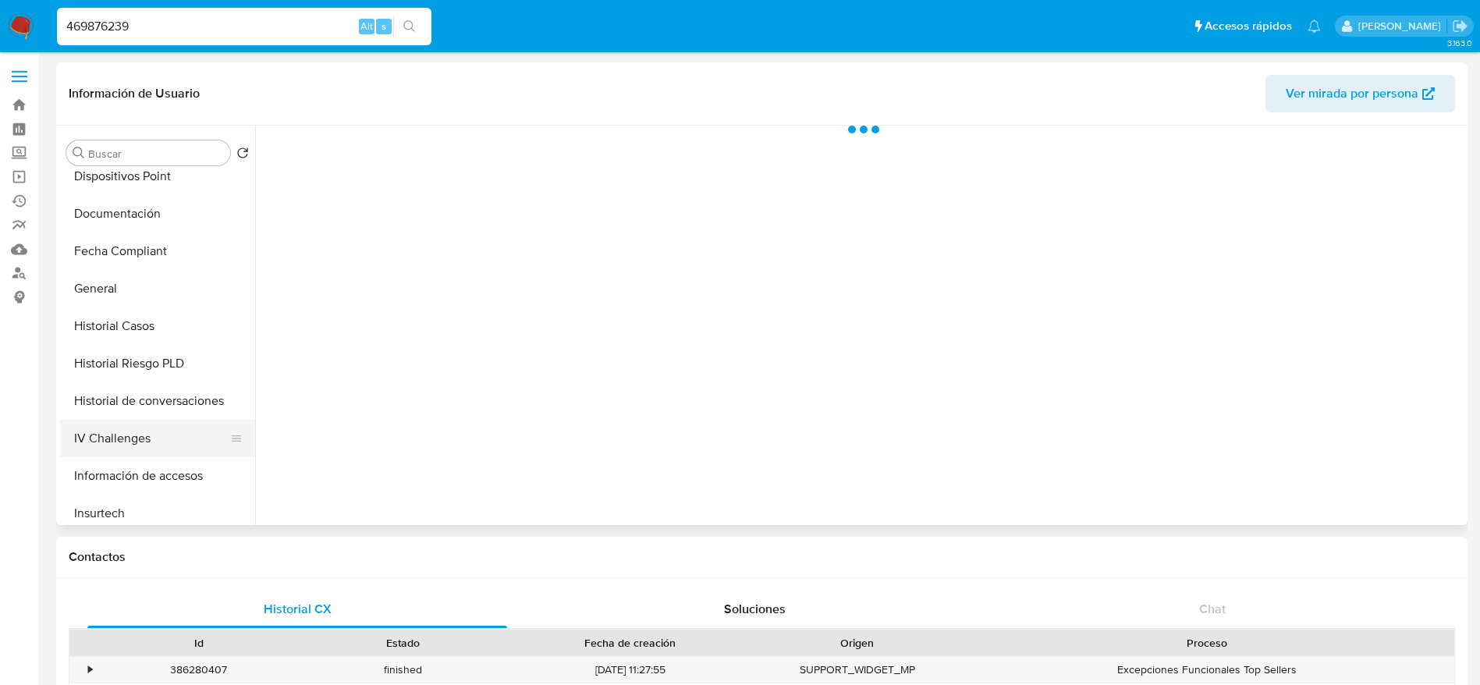
select select "10"
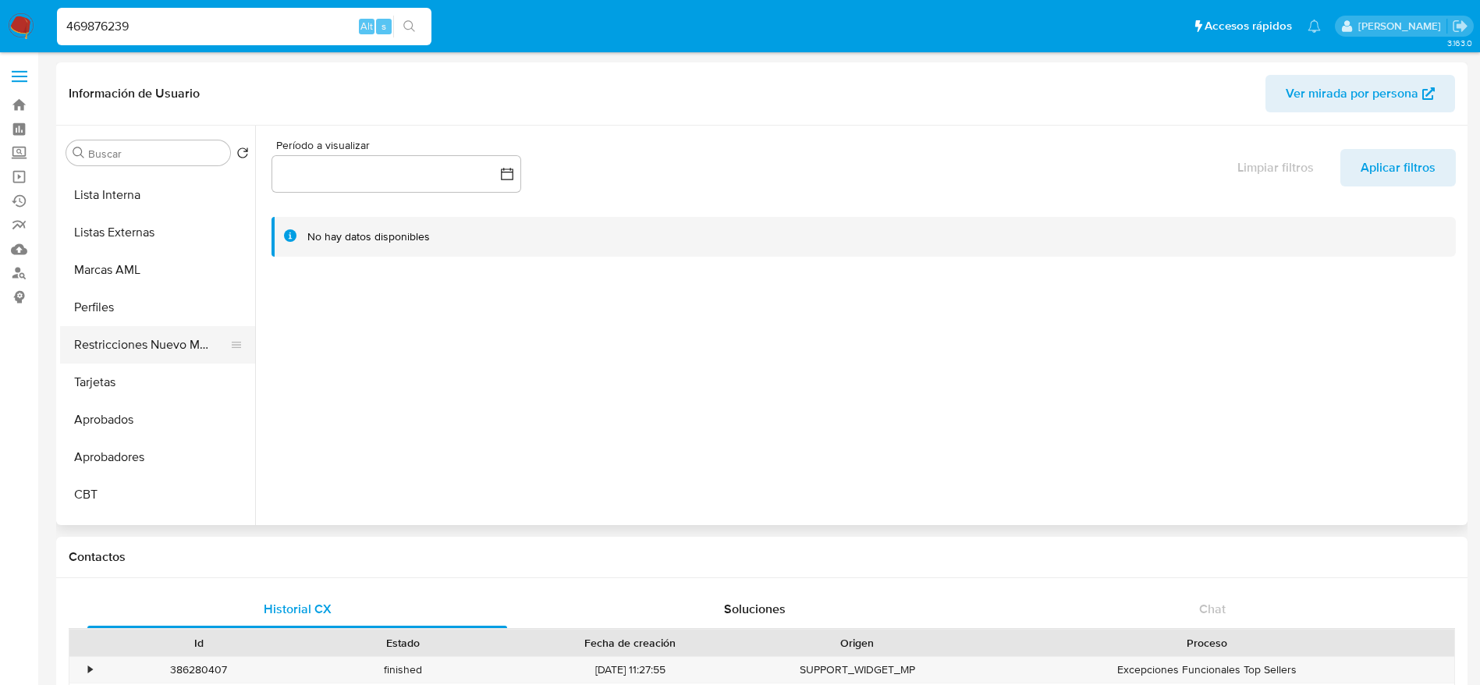
click at [142, 328] on button "Restricciones Nuevo Mundo" at bounding box center [151, 344] width 183 height 37
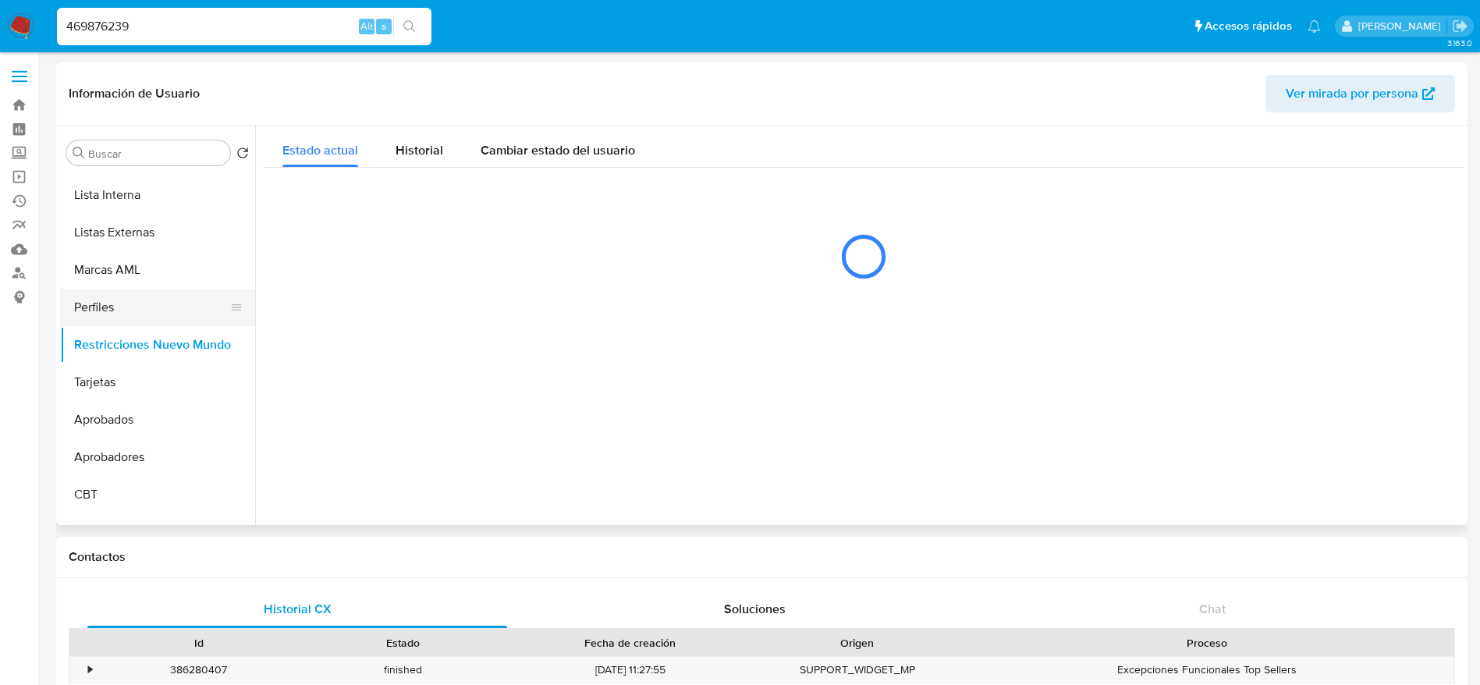
scroll to position [702, 0]
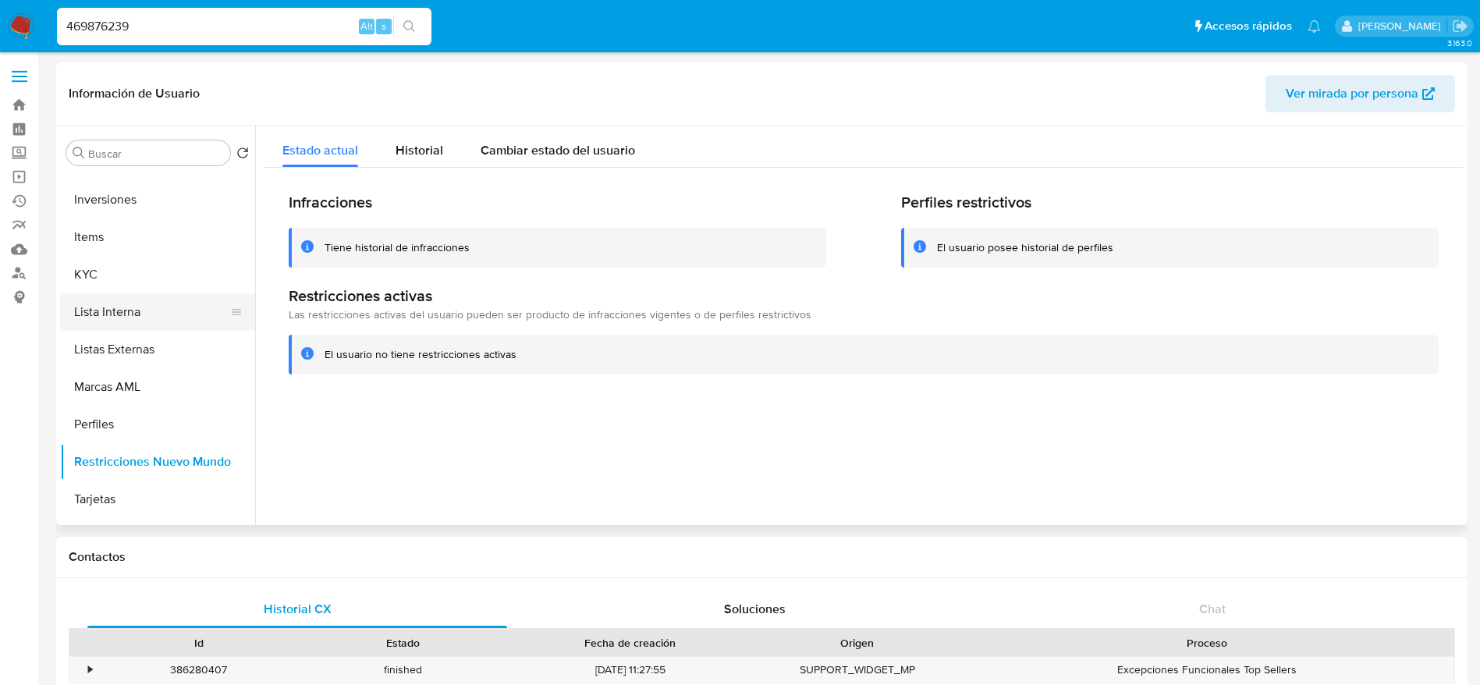
click at [149, 315] on button "Lista Interna" at bounding box center [151, 311] width 183 height 37
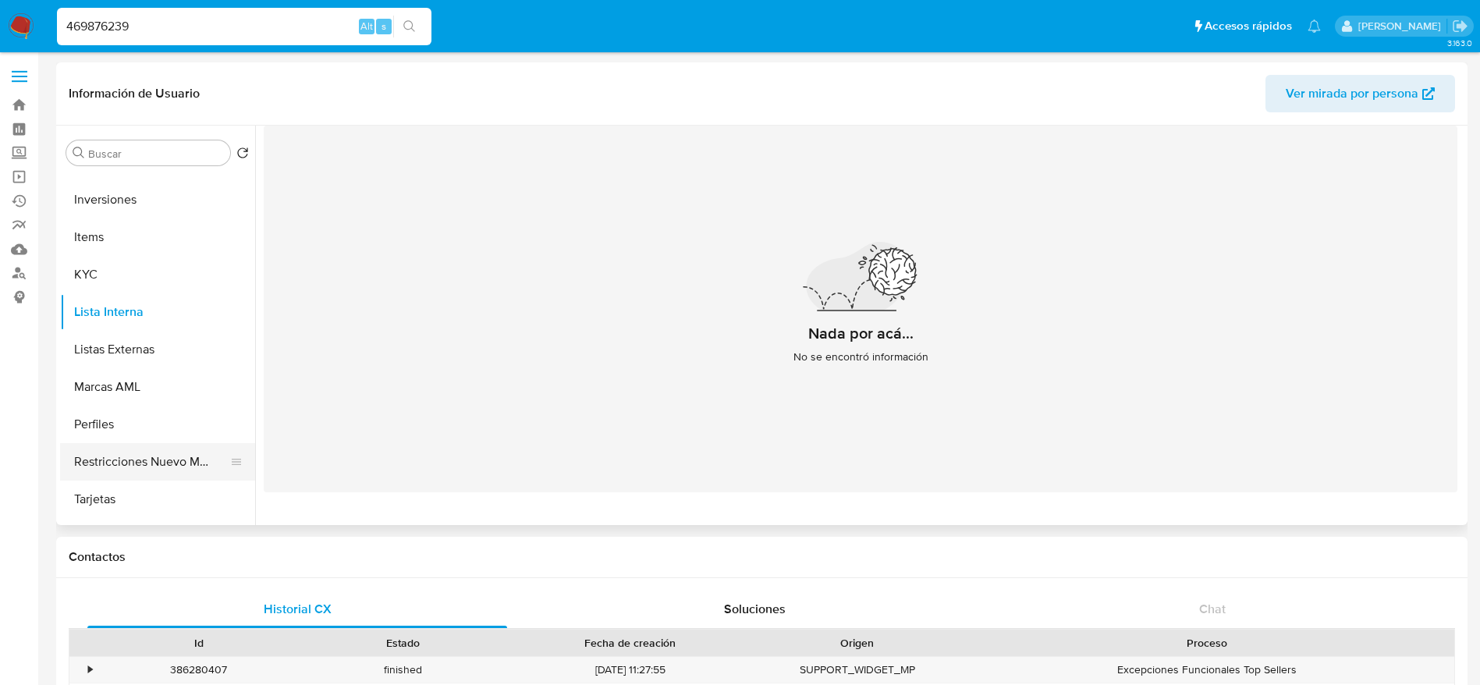
click at [165, 469] on button "Restricciones Nuevo Mundo" at bounding box center [151, 461] width 183 height 37
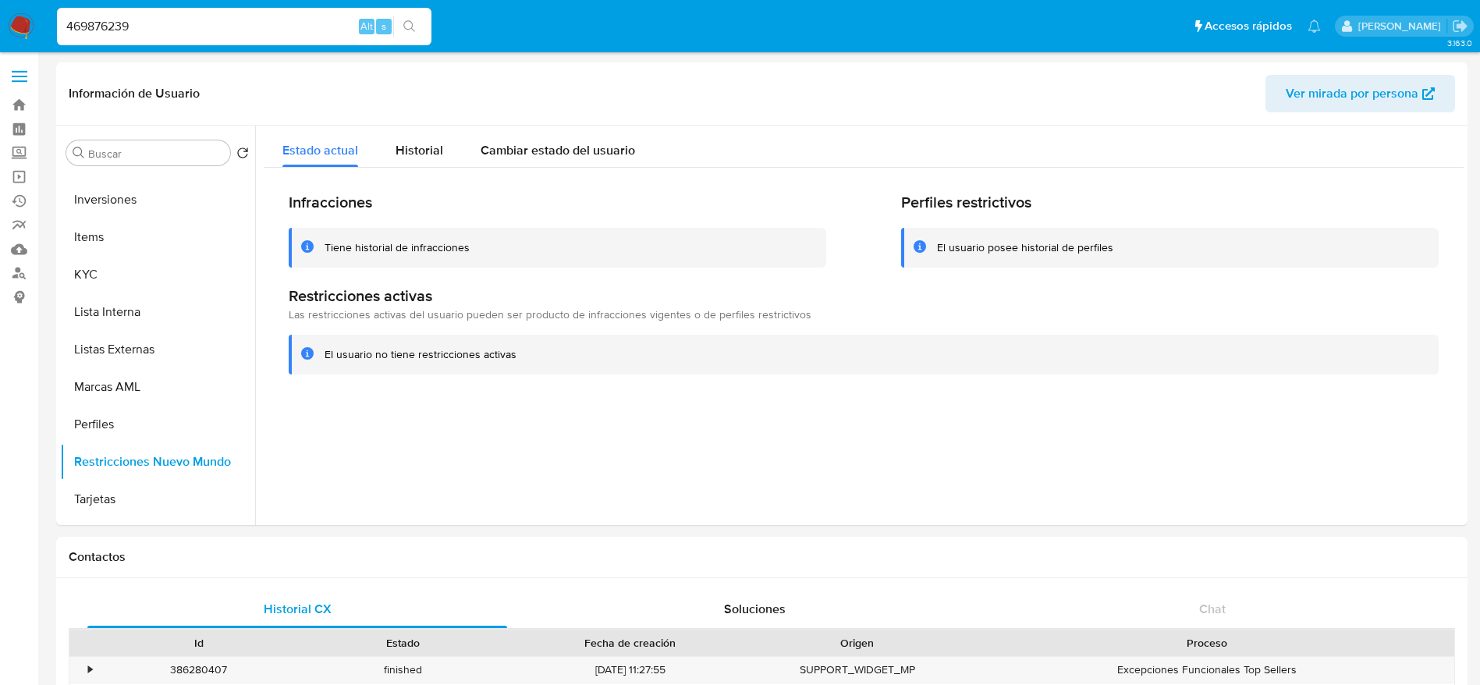
click at [190, 18] on input "469876239" at bounding box center [244, 26] width 374 height 20
paste input "1118488320"
type input "1118488320"
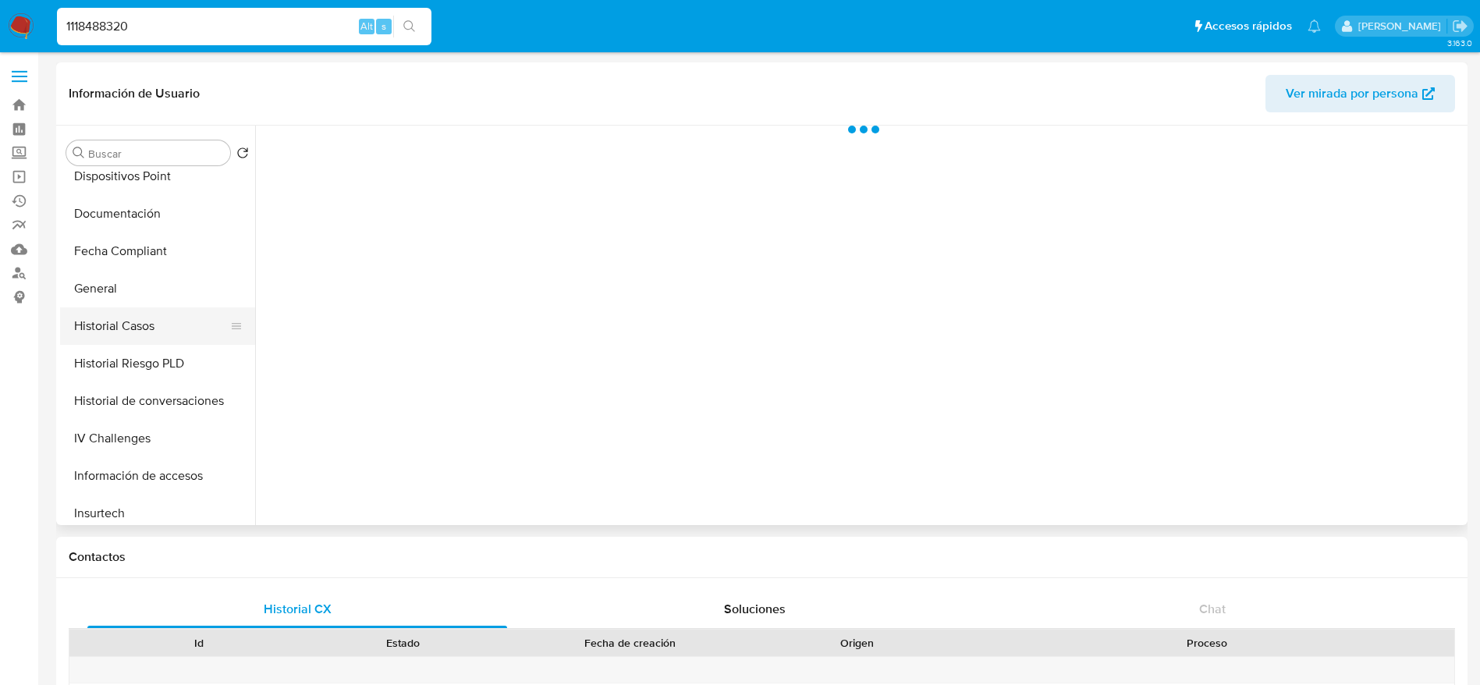
select select "10"
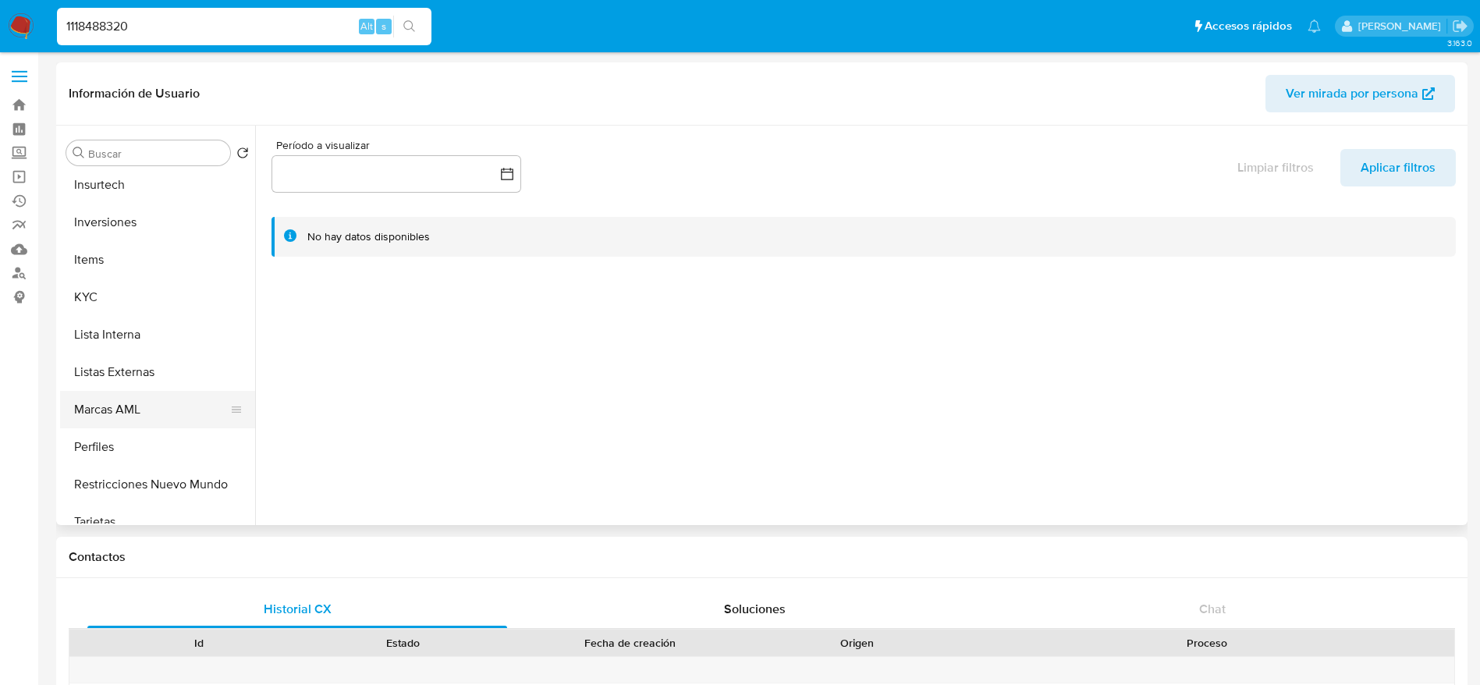
scroll to position [702, 0]
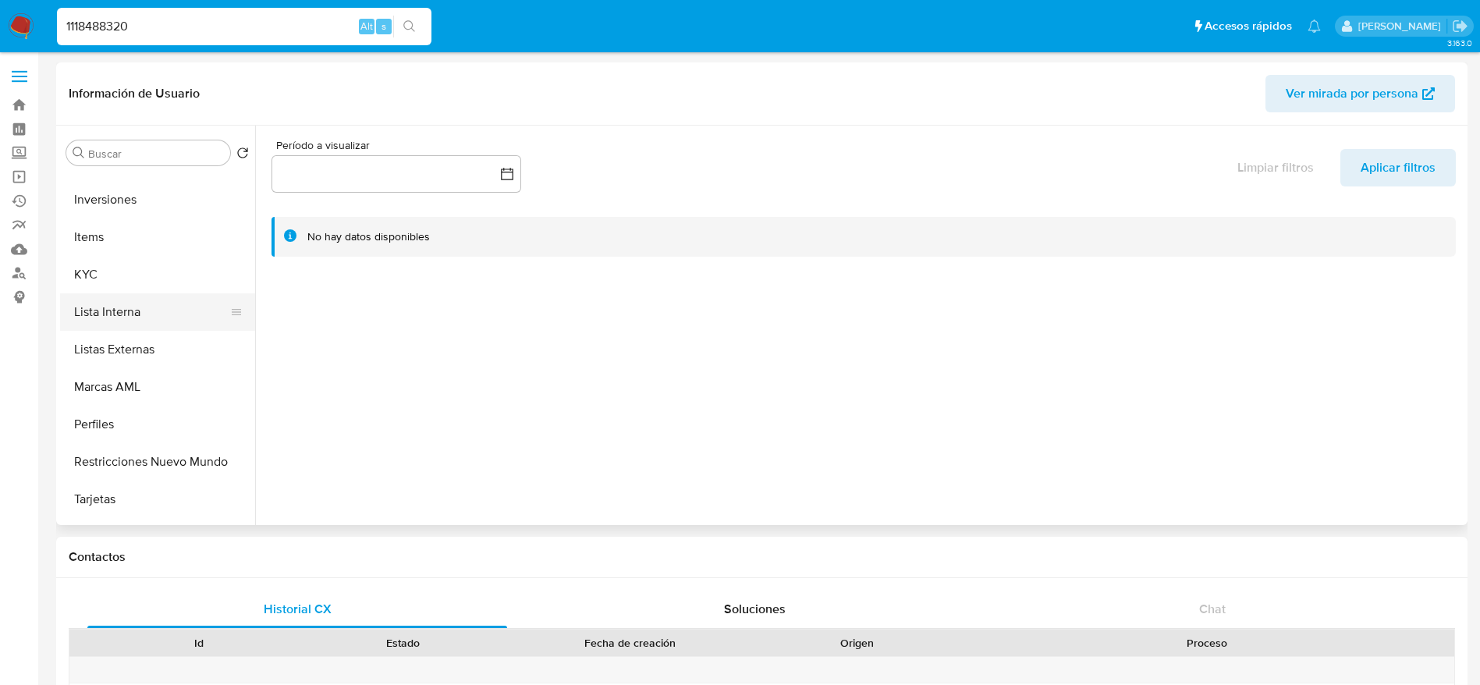
click at [131, 311] on button "Lista Interna" at bounding box center [151, 311] width 183 height 37
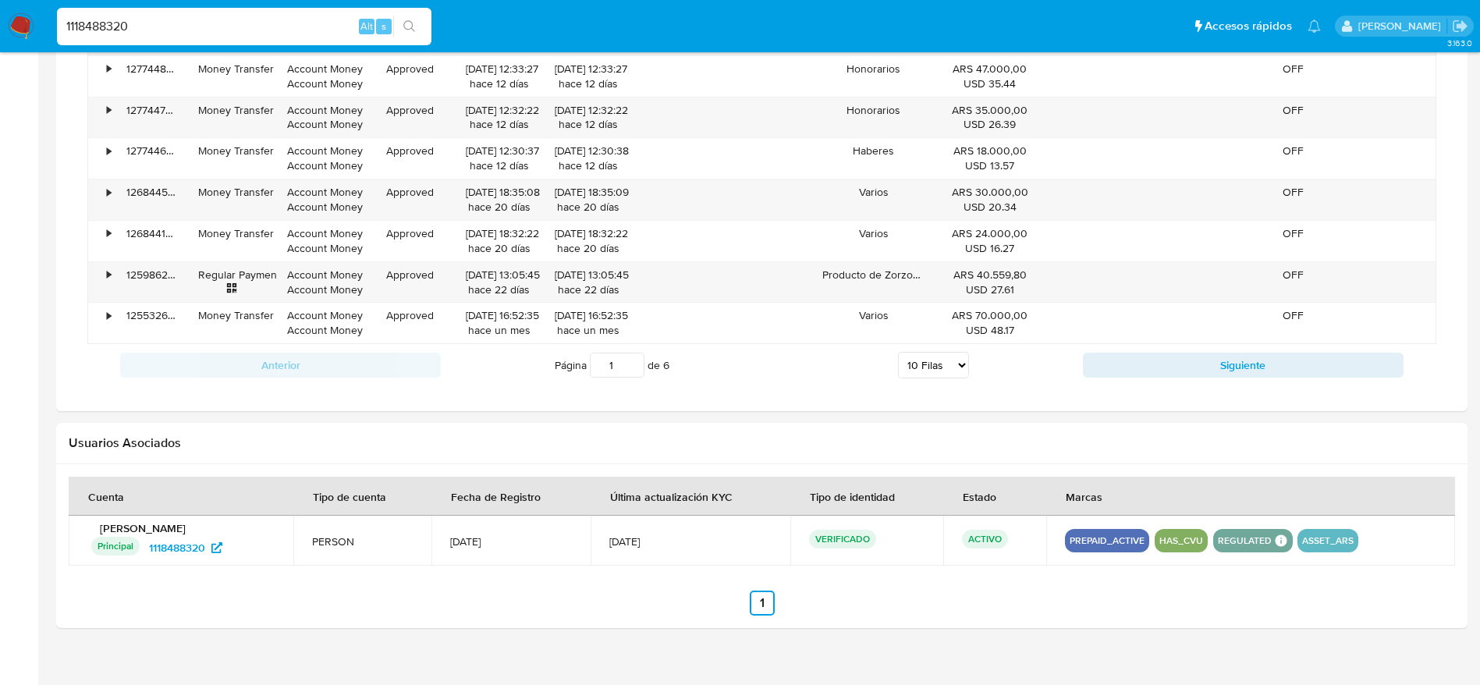
scroll to position [1345, 0]
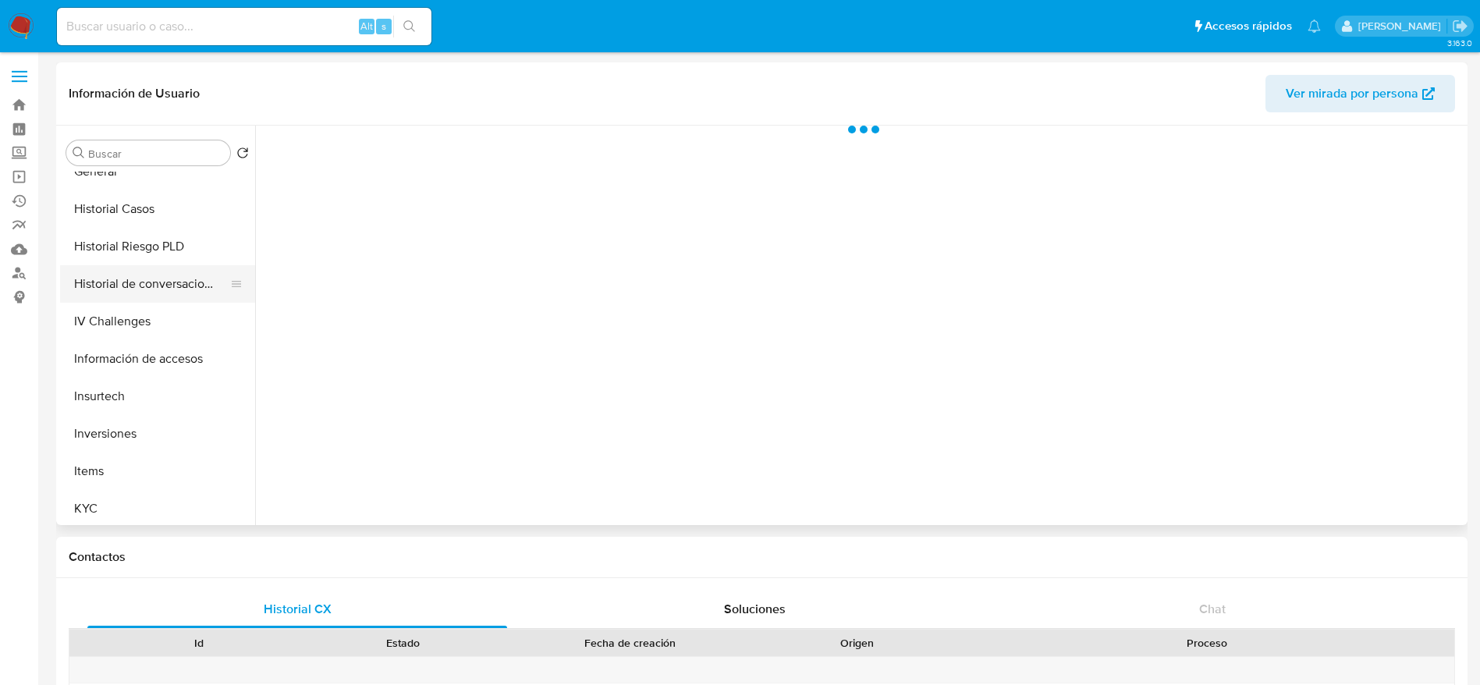
select select "10"
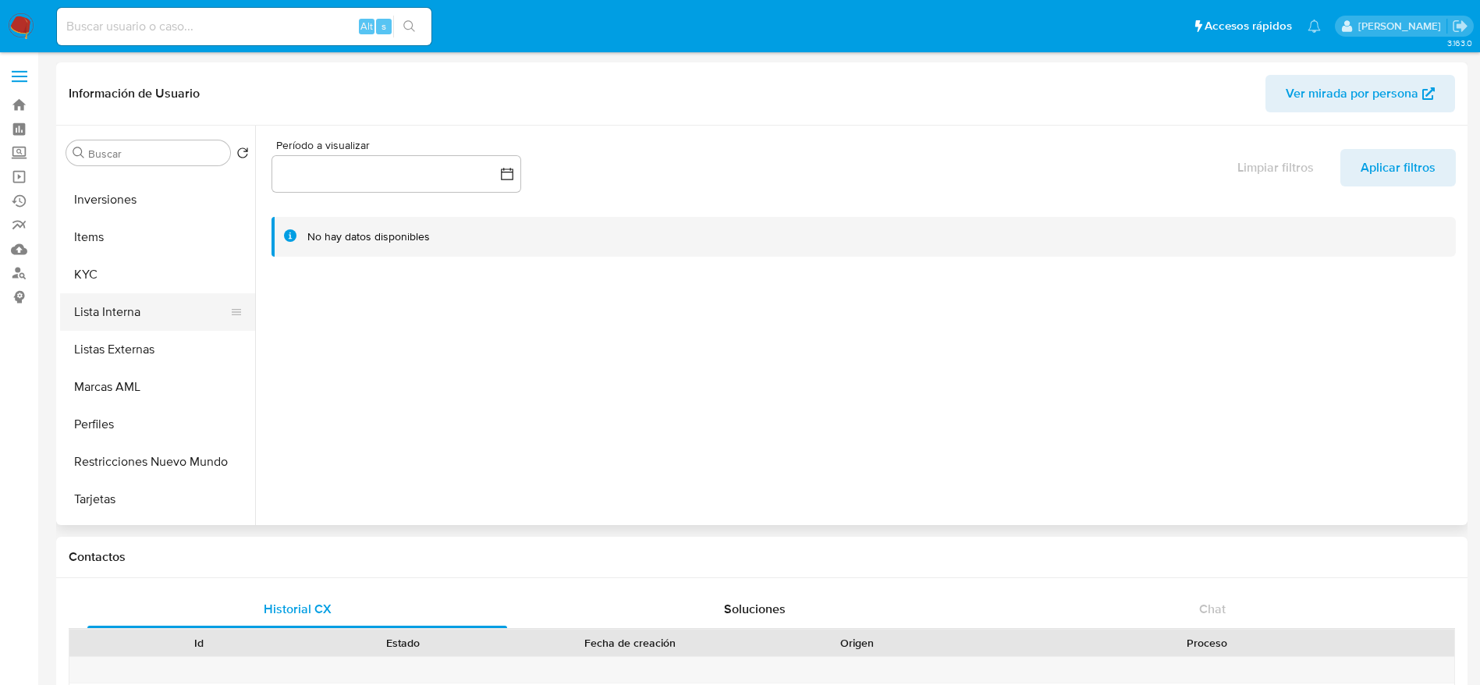
click at [126, 305] on button "Lista Interna" at bounding box center [151, 311] width 183 height 37
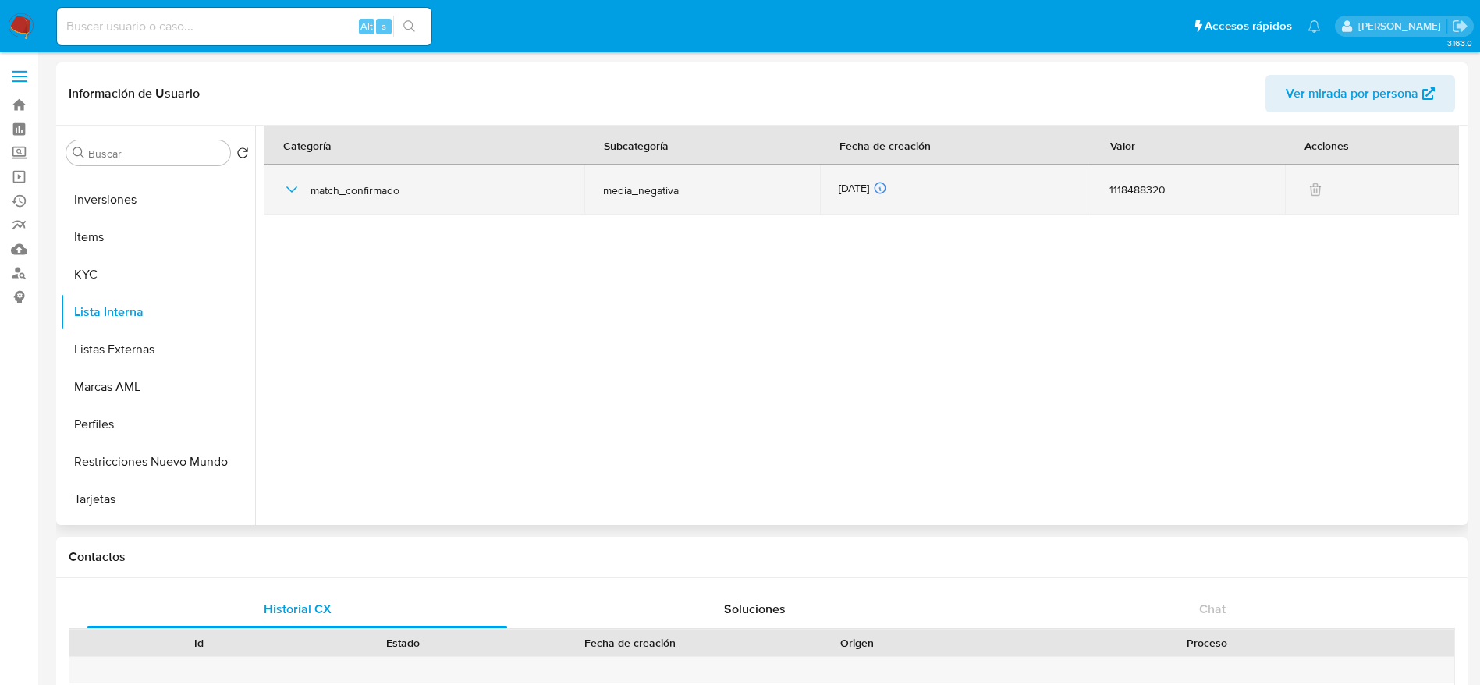
click at [295, 188] on icon "button" at bounding box center [291, 189] width 11 height 6
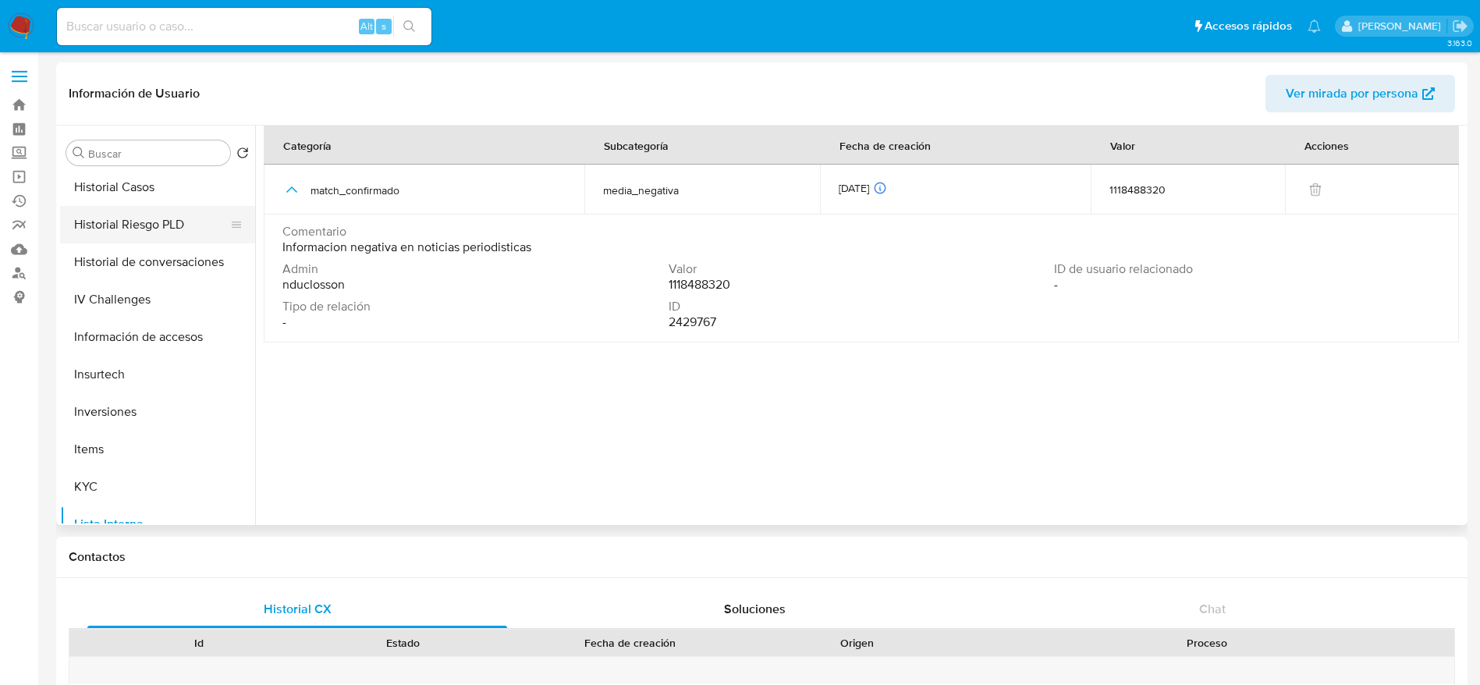
scroll to position [468, 0]
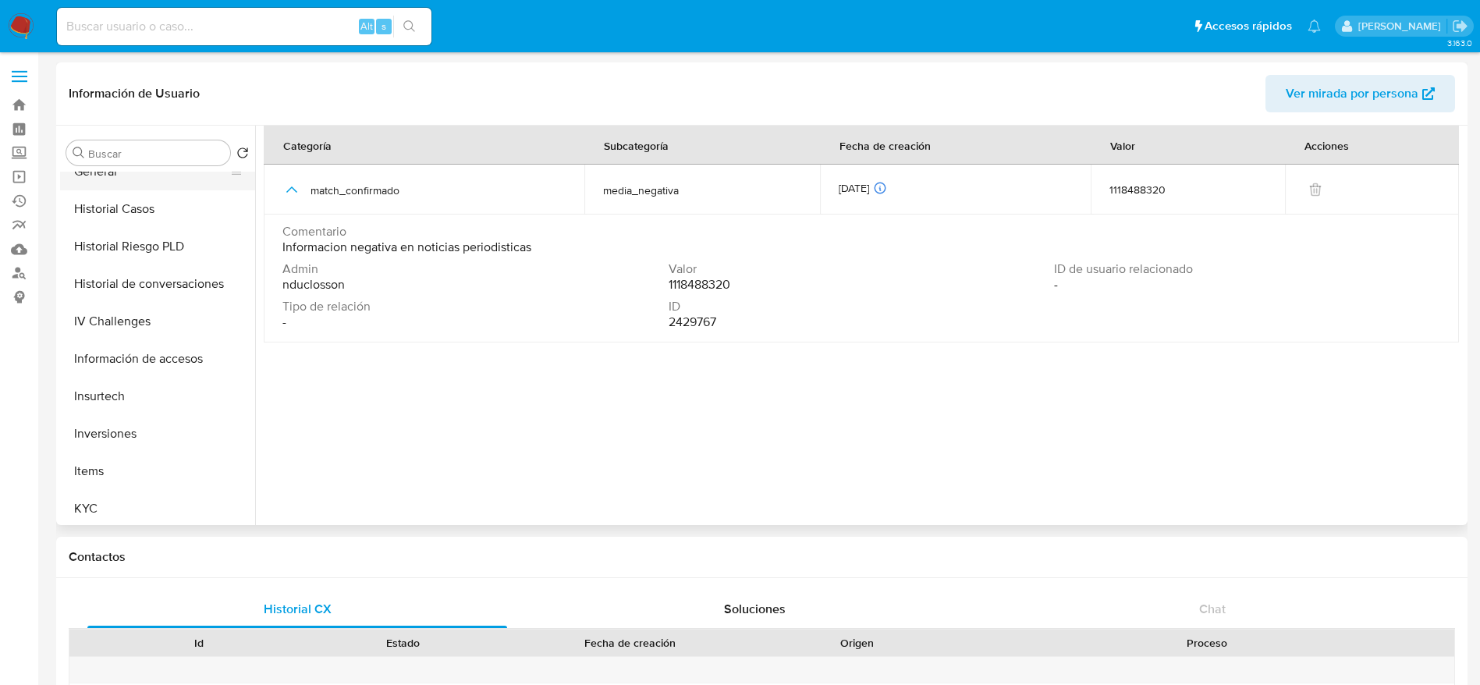
click at [102, 175] on button "General" at bounding box center [151, 171] width 183 height 37
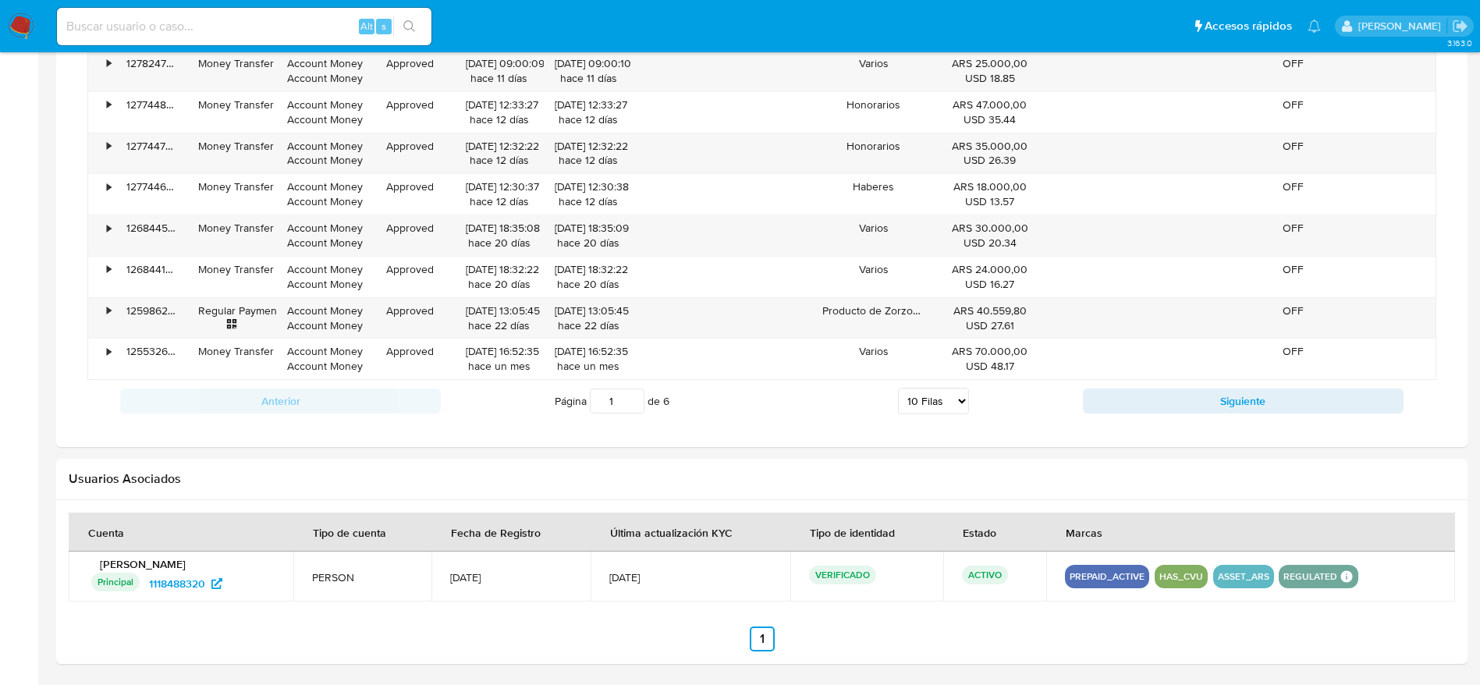
scroll to position [1345, 0]
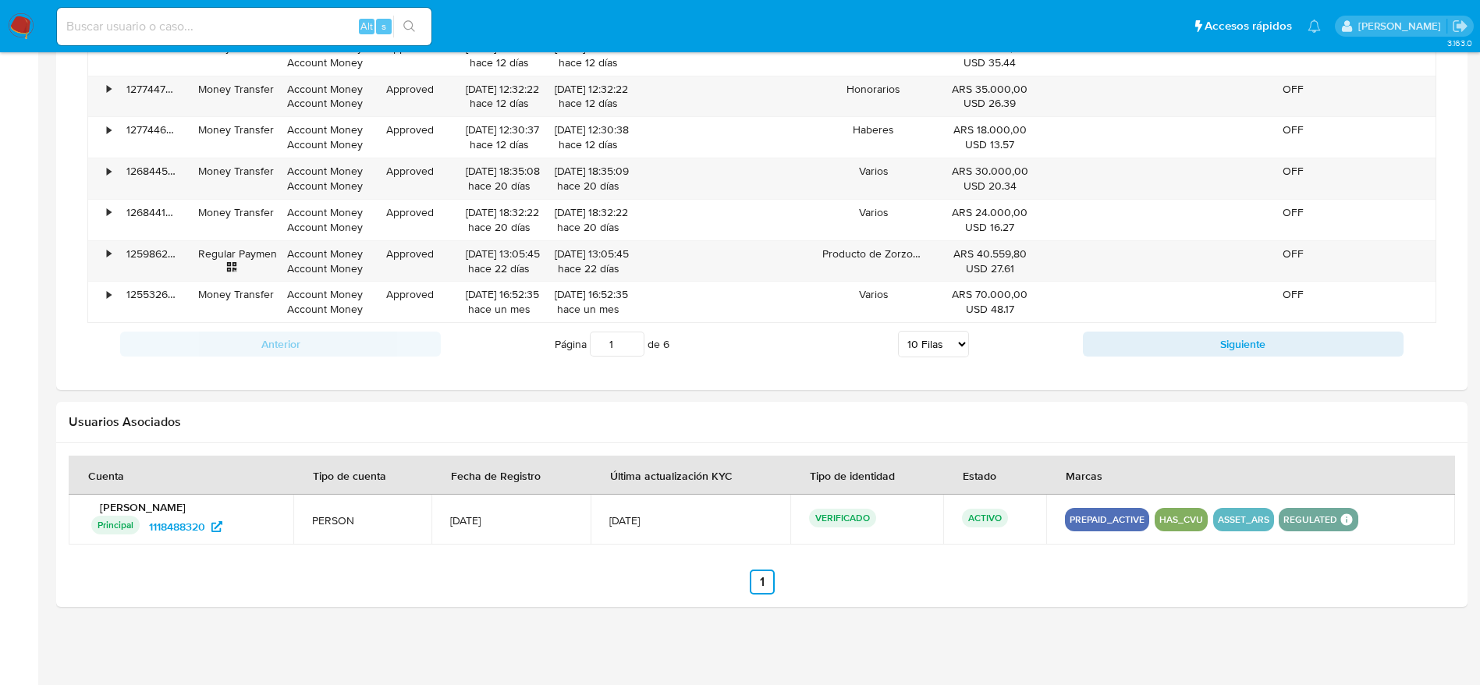
click at [221, 45] on div "Alt s" at bounding box center [244, 27] width 374 height 44
click at [218, 34] on input at bounding box center [244, 26] width 374 height 20
paste input "1116515026"
type input "1116515026"
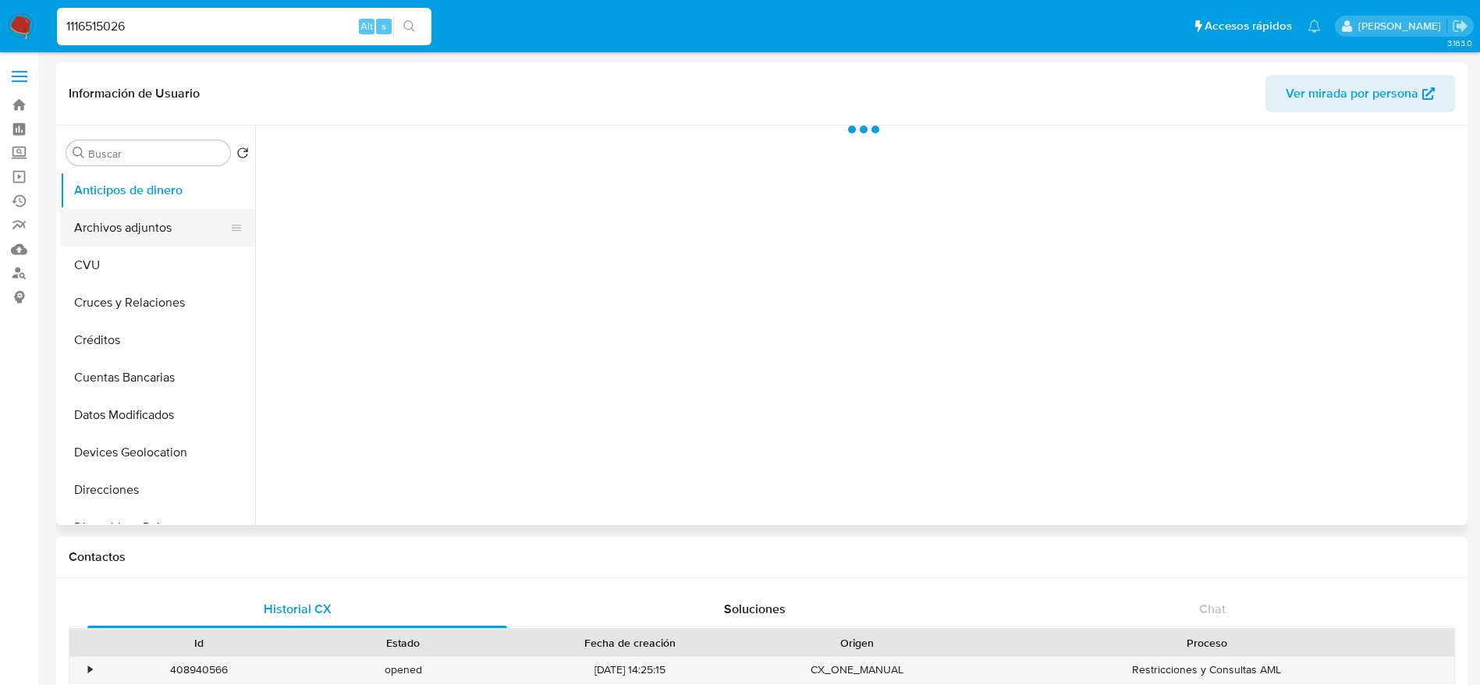
select select "10"
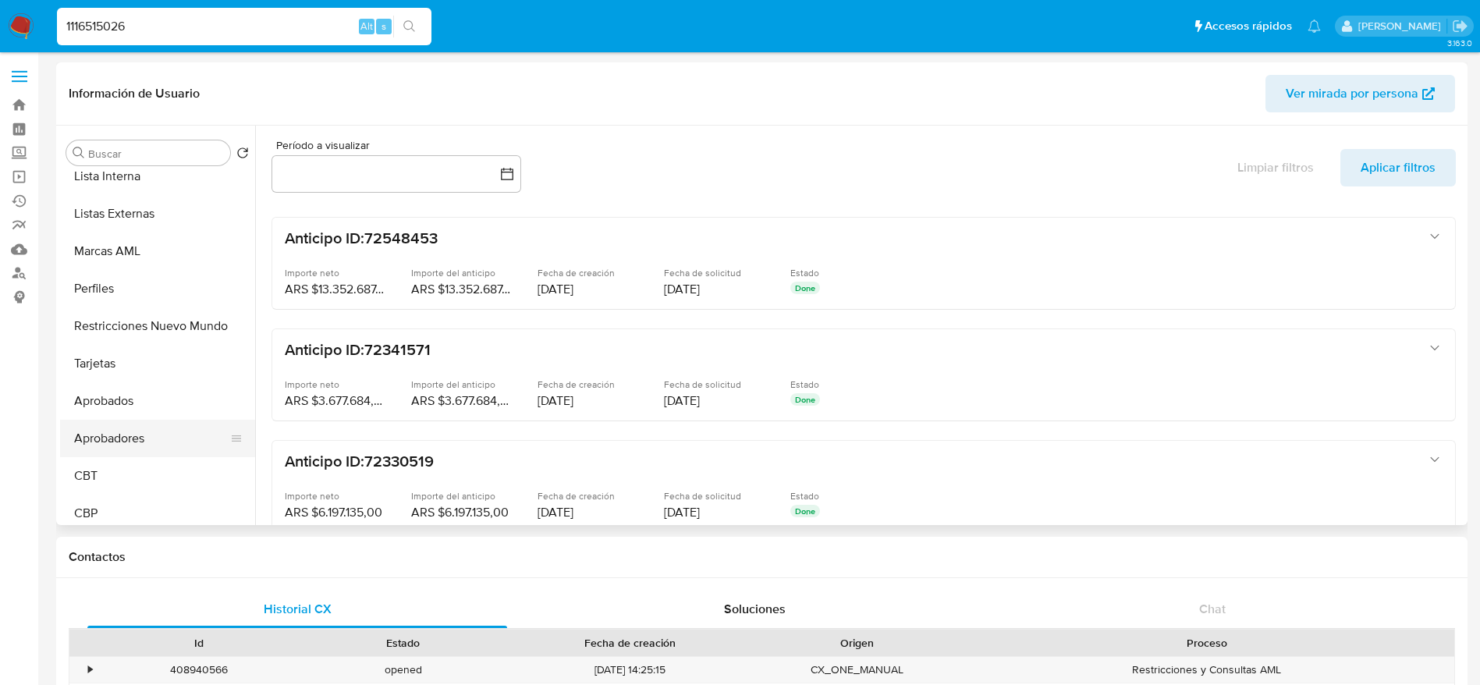
scroll to position [846, 0]
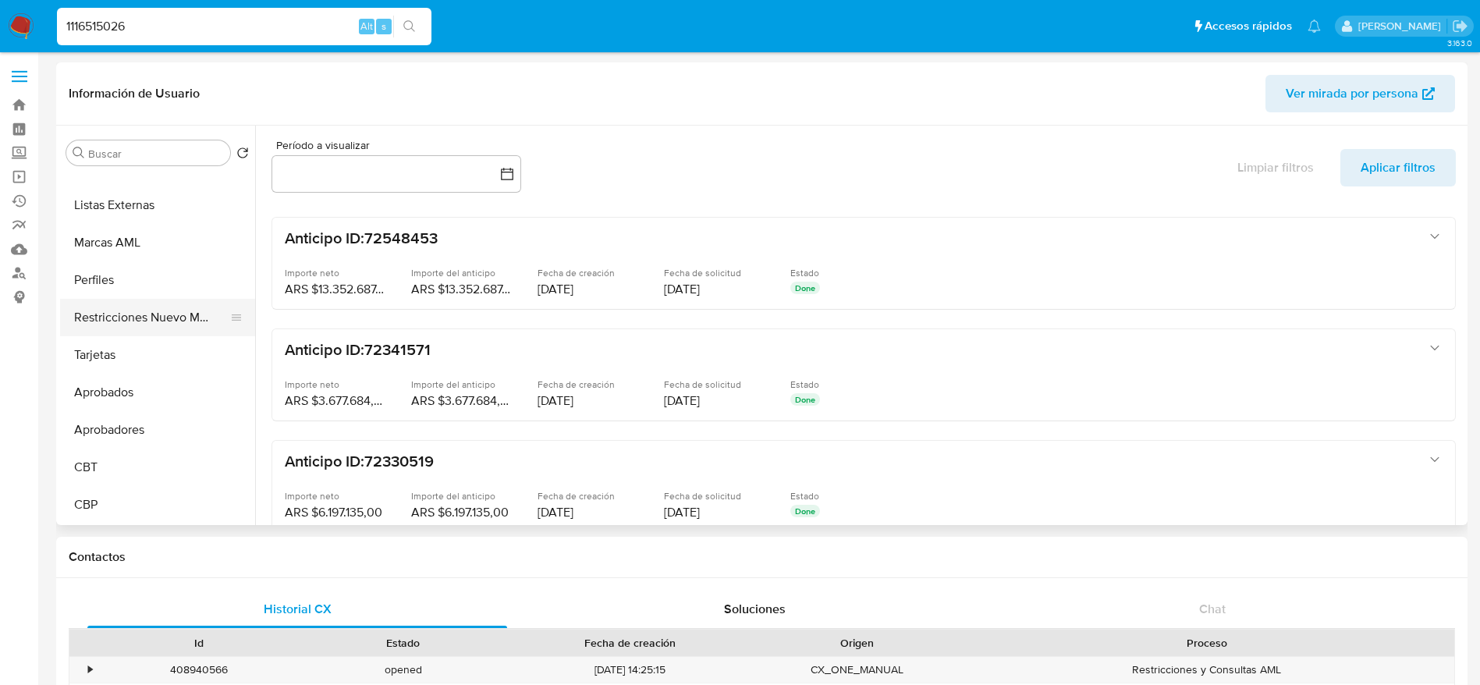
click at [141, 329] on button "Restricciones Nuevo Mundo" at bounding box center [151, 317] width 183 height 37
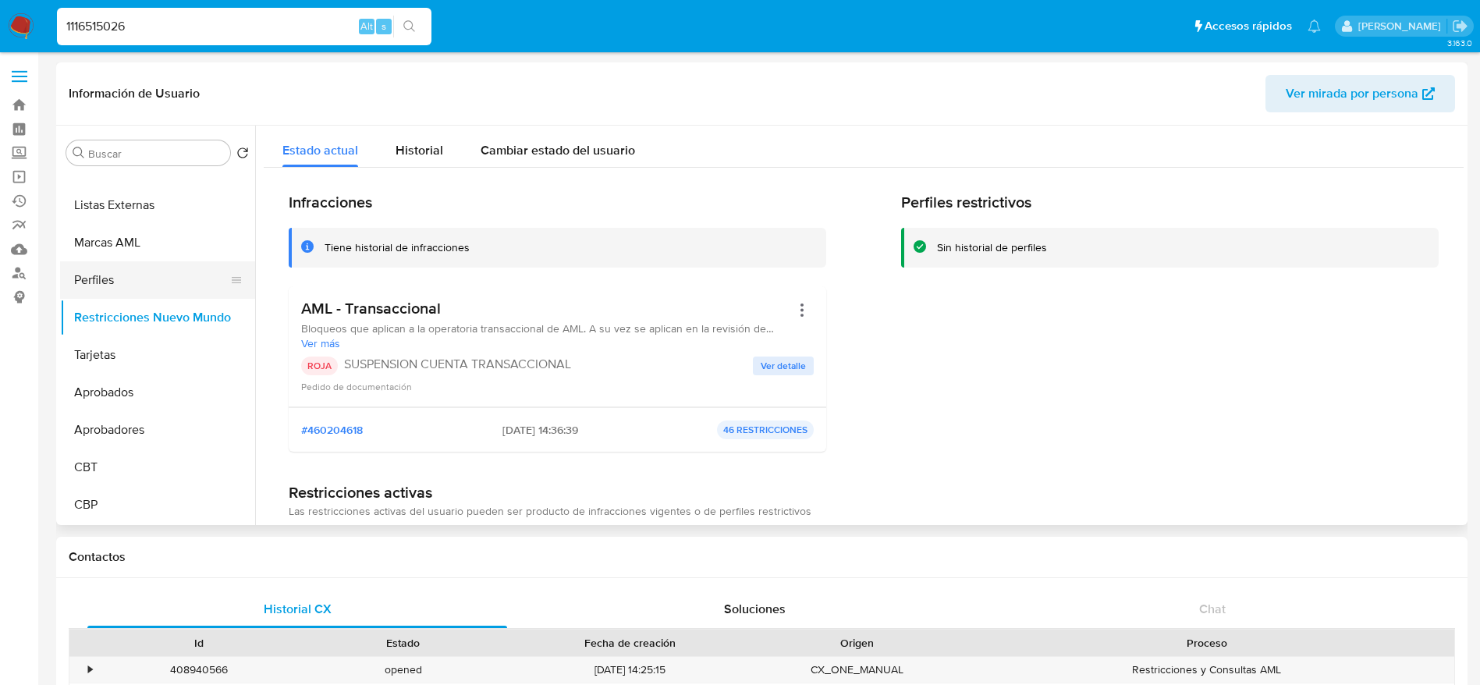
scroll to position [612, 0]
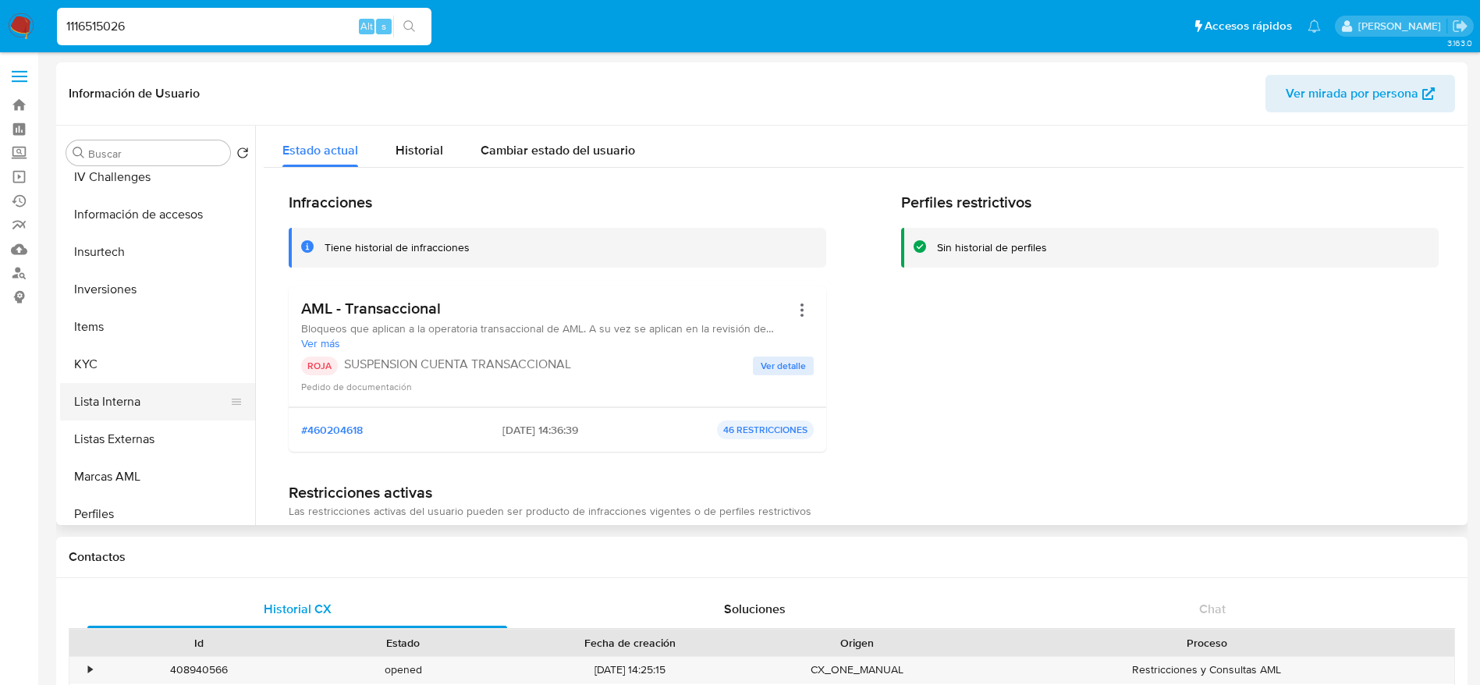
click at [109, 399] on button "Lista Interna" at bounding box center [151, 401] width 183 height 37
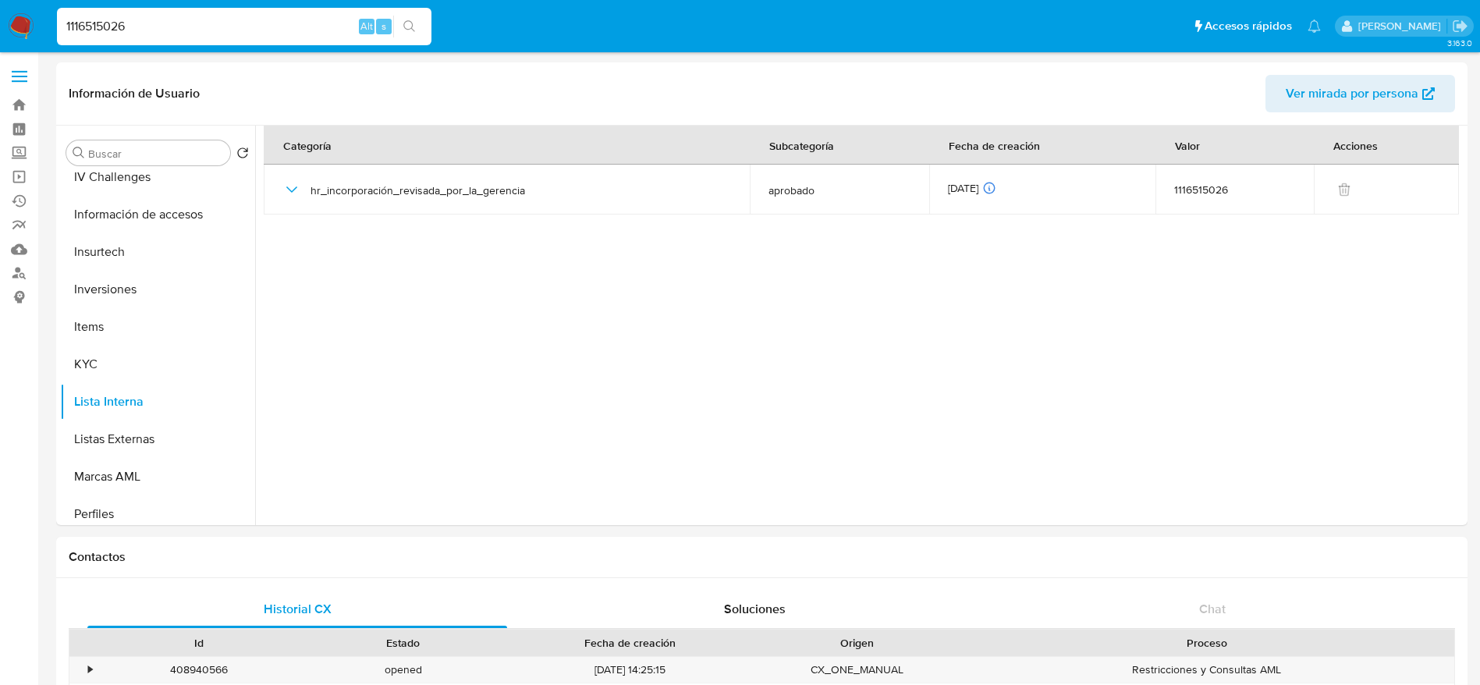
click at [177, 30] on input "1116515026" at bounding box center [244, 26] width 374 height 20
paste input "38381705"
type input "1138381705"
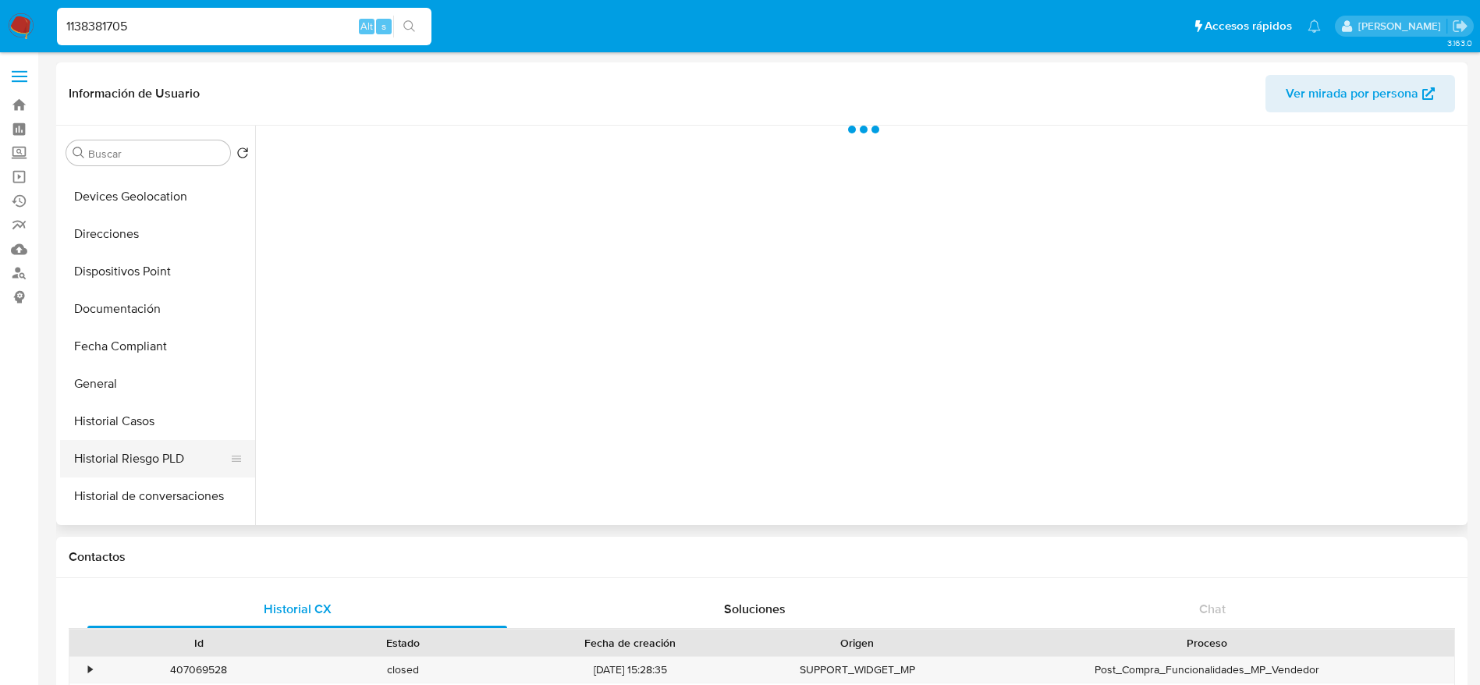
scroll to position [351, 0]
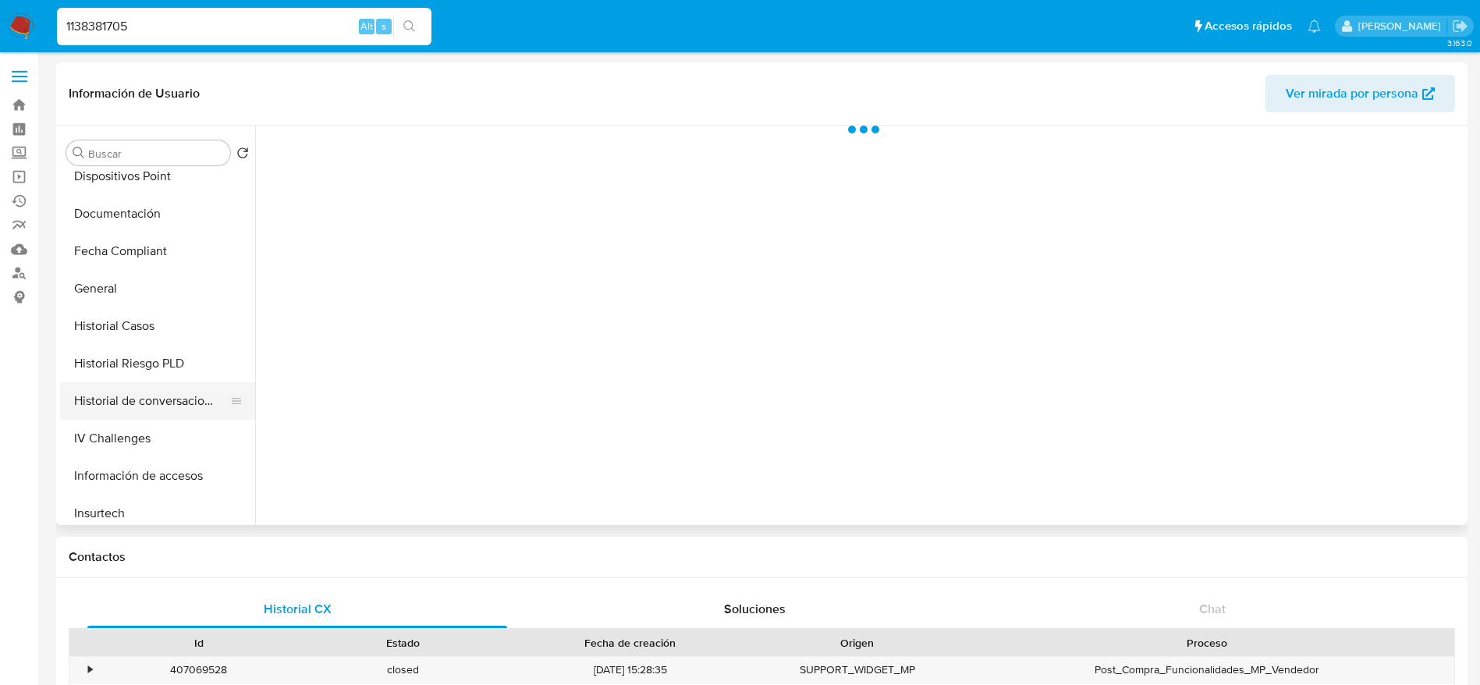
select select "10"
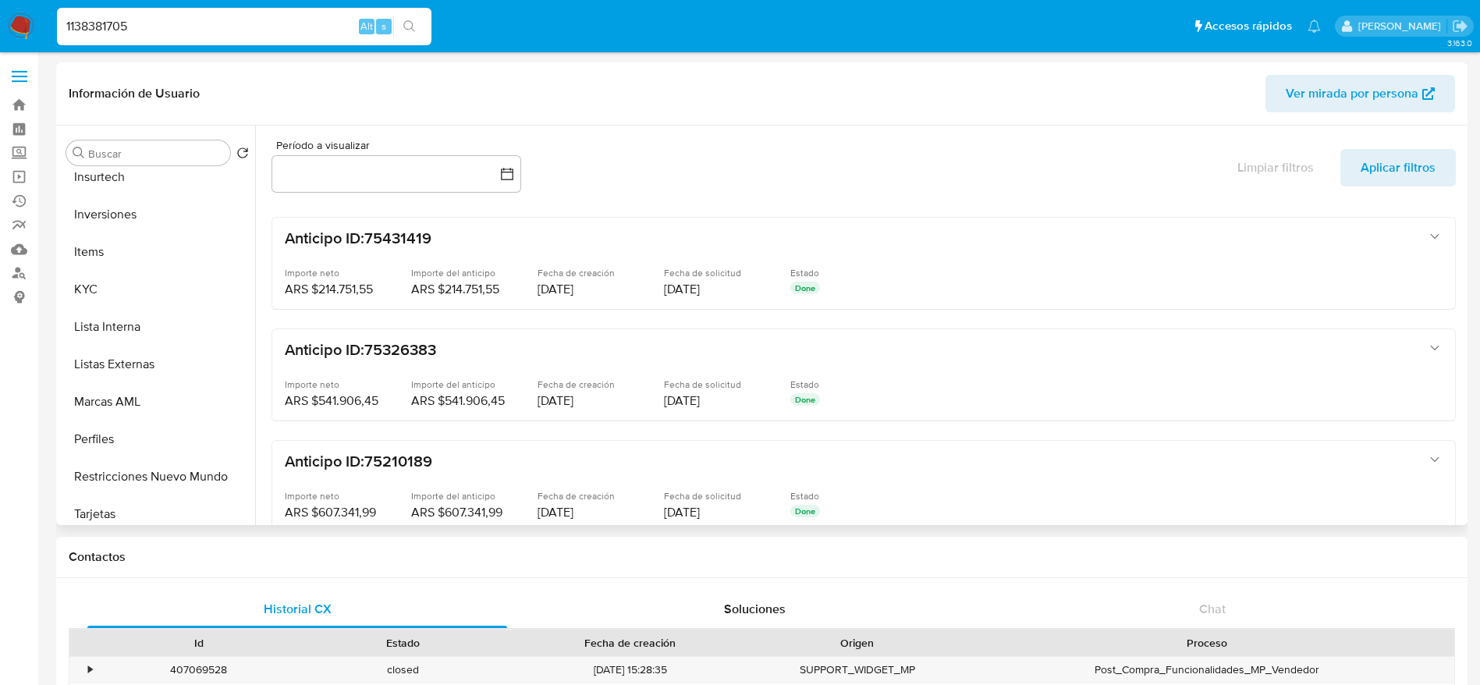
scroll to position [702, 0]
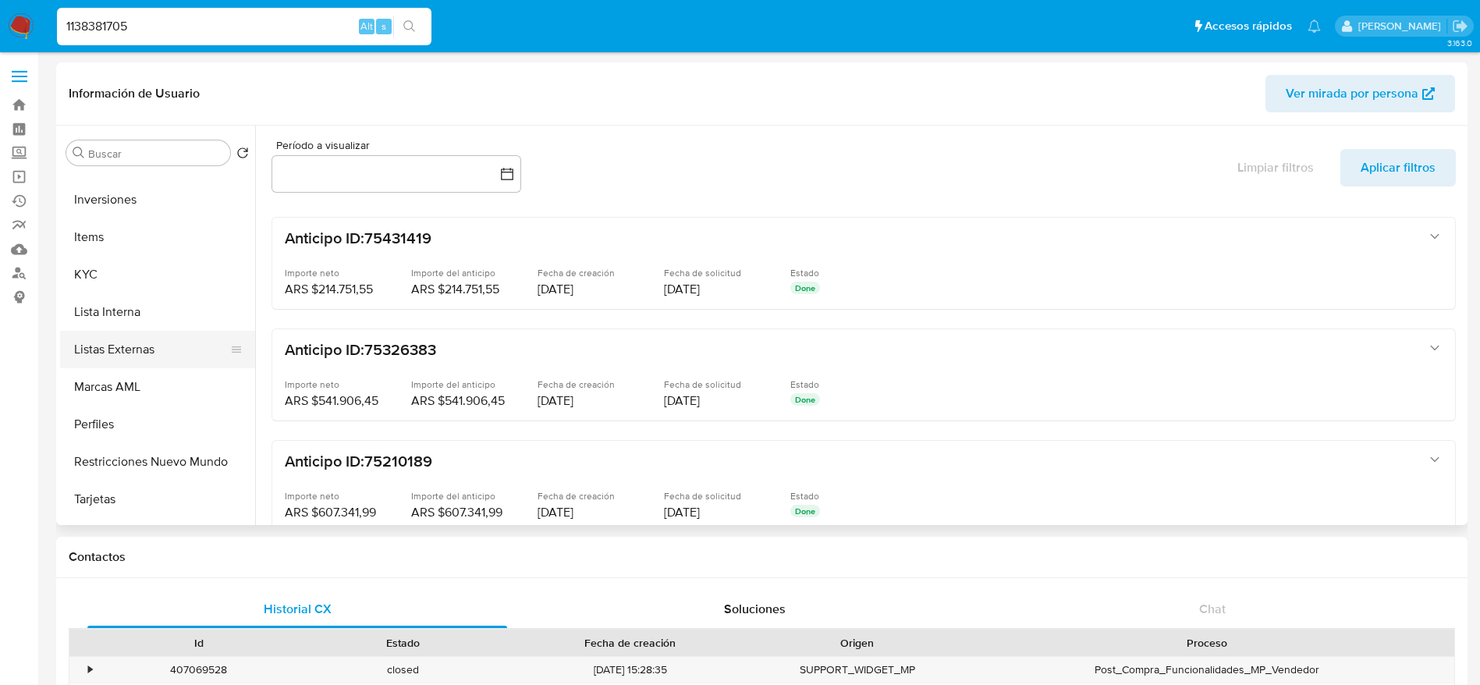
click at [144, 310] on button "Lista Interna" at bounding box center [157, 311] width 195 height 37
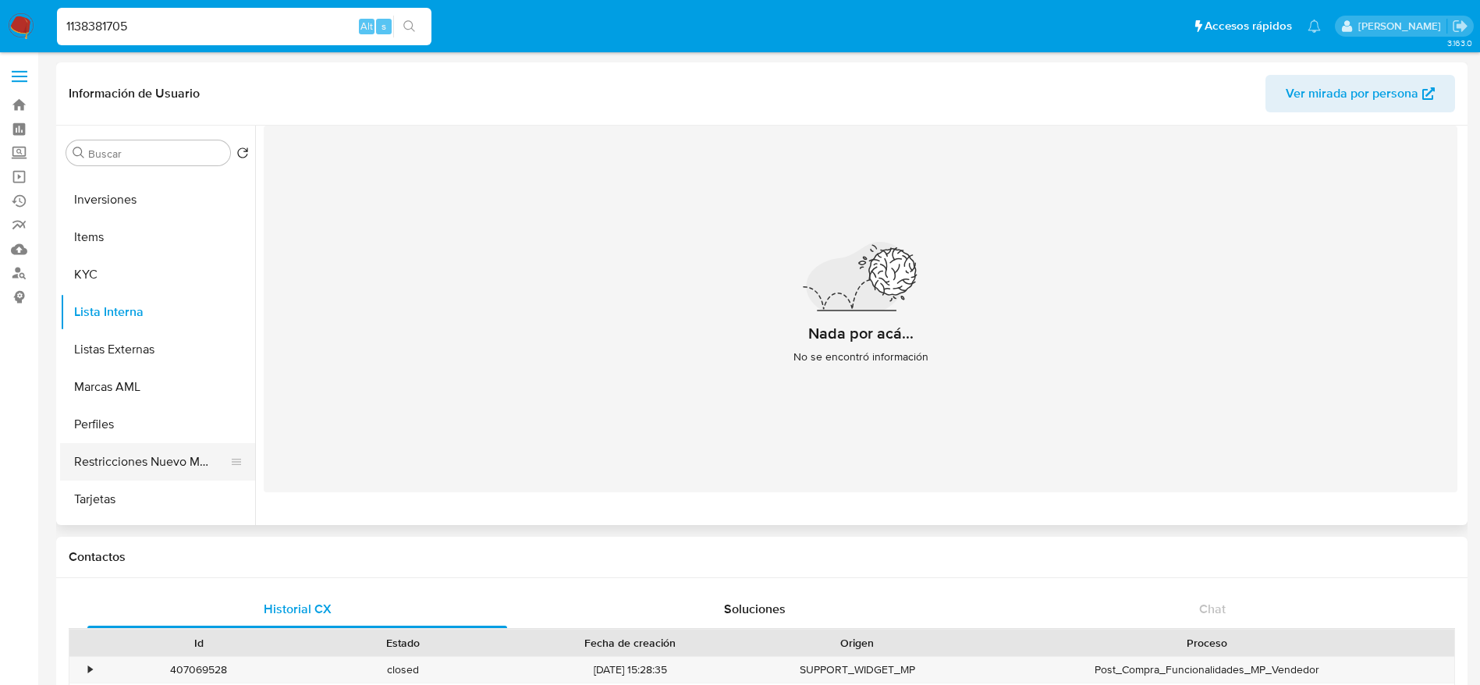
click at [126, 459] on button "Restricciones Nuevo Mundo" at bounding box center [151, 461] width 183 height 37
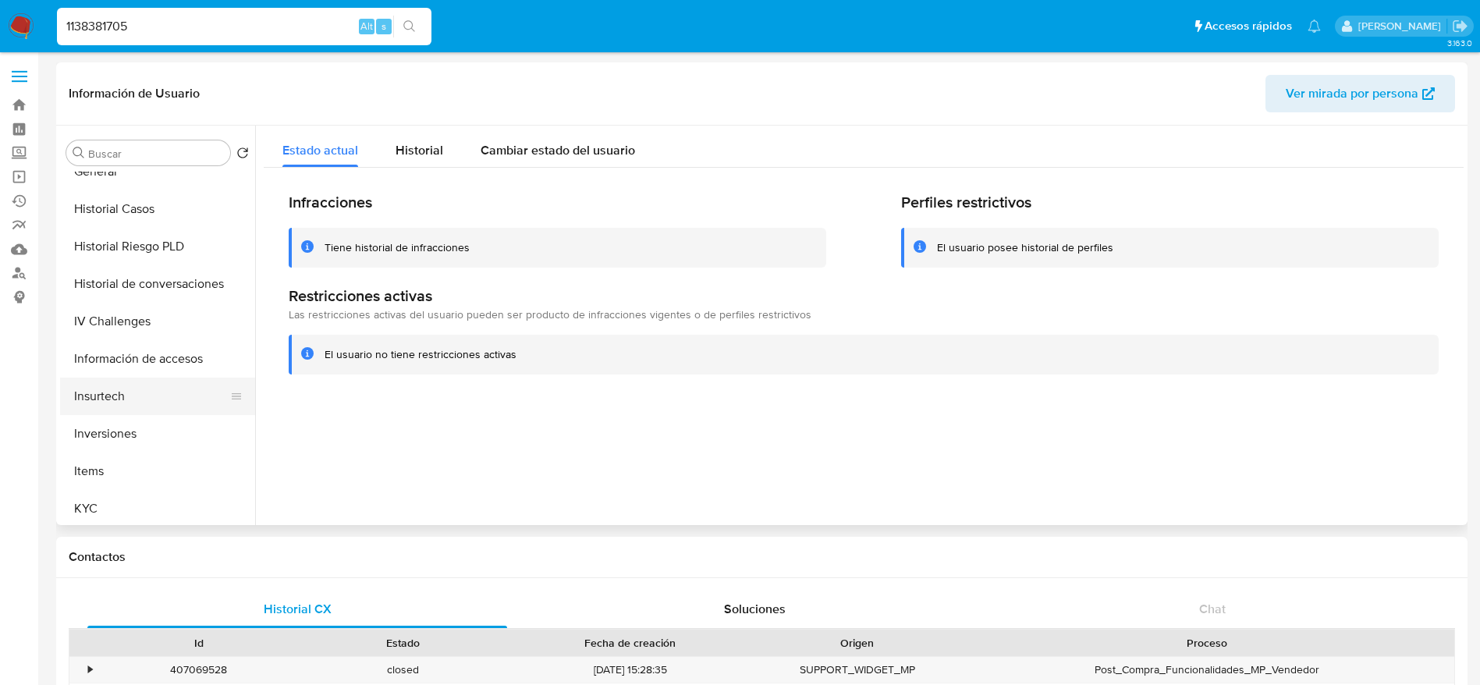
scroll to position [351, 0]
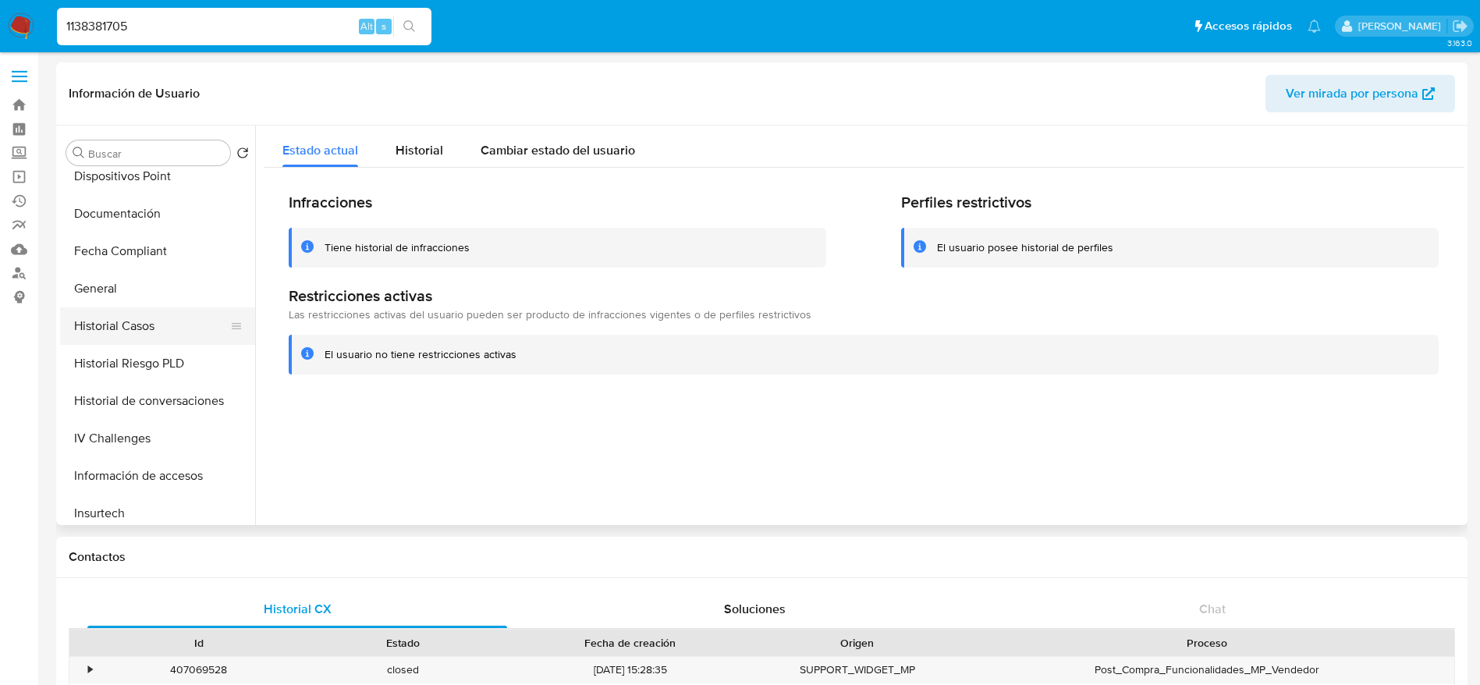
click at [147, 317] on button "Historial Casos" at bounding box center [151, 325] width 183 height 37
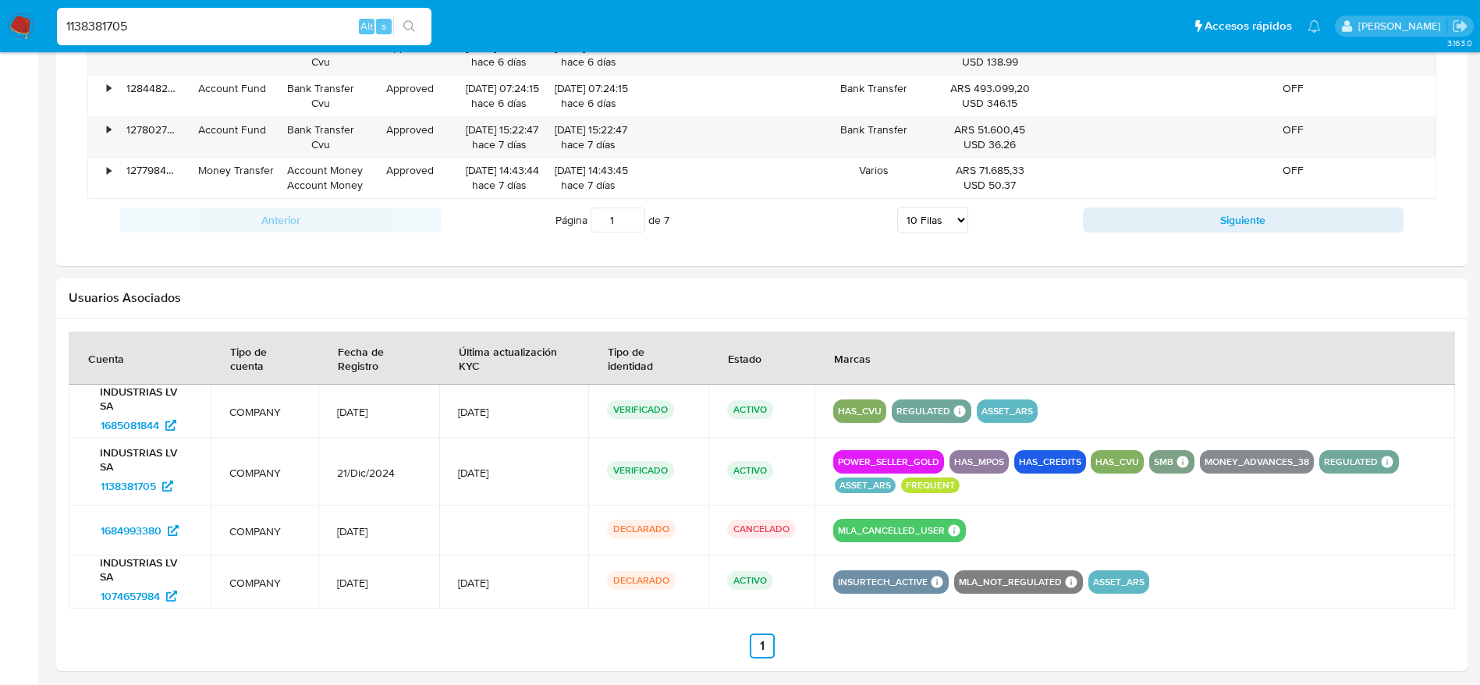
scroll to position [1533, 0]
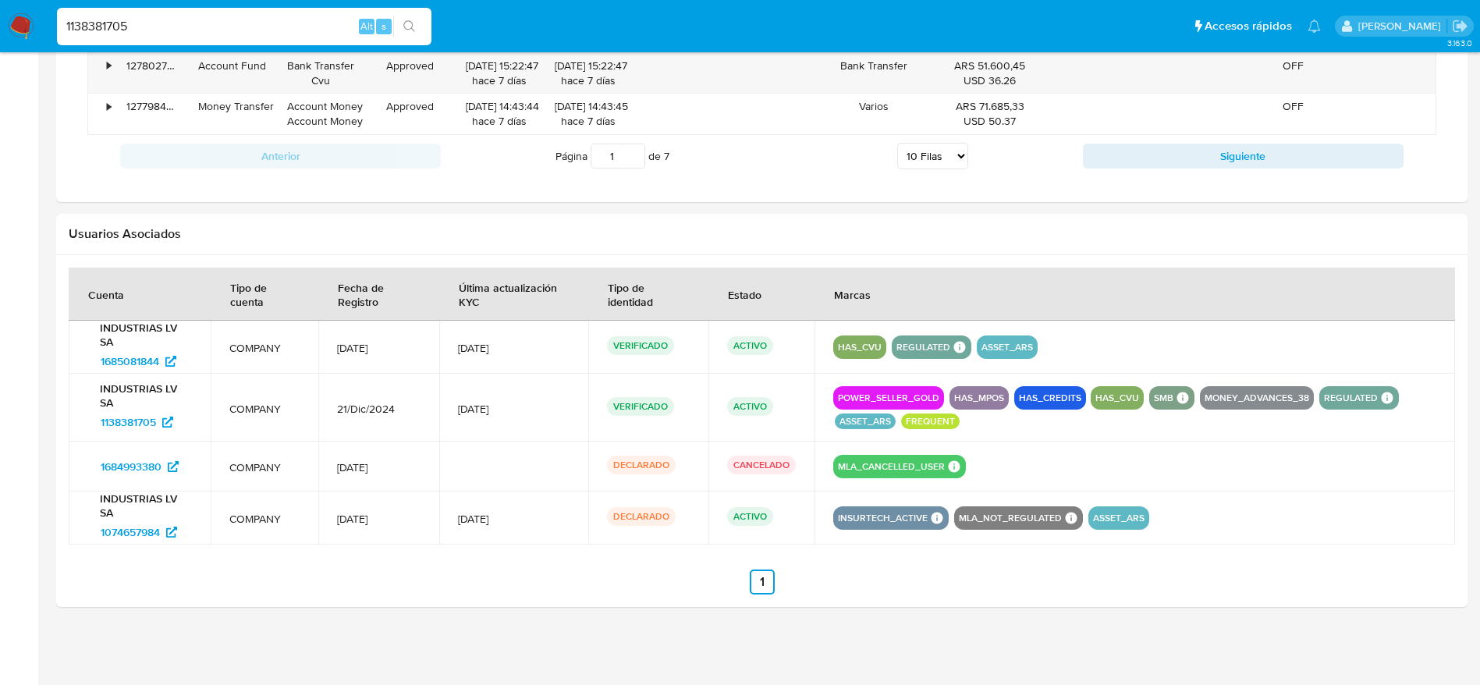
click at [194, 16] on input "1138381705" at bounding box center [244, 26] width 374 height 20
paste input "313419051"
type input "313419051"
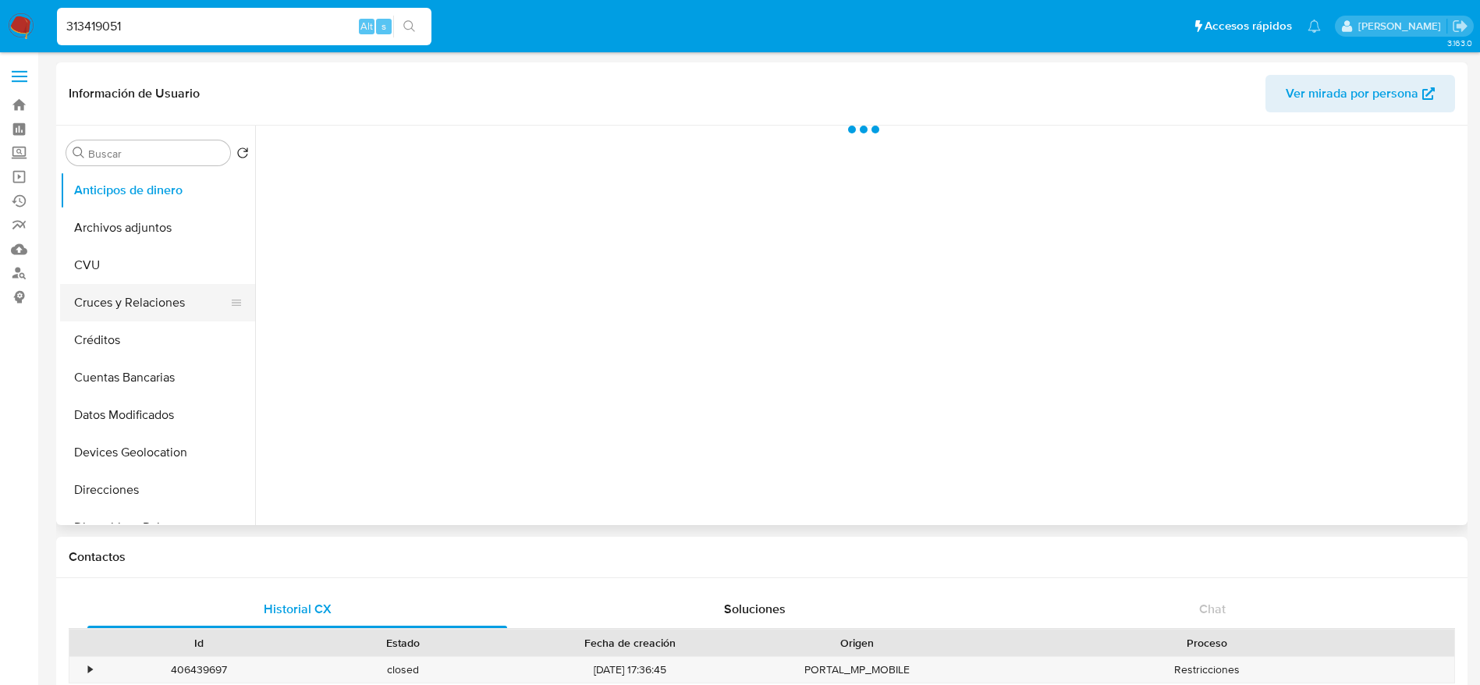
select select "10"
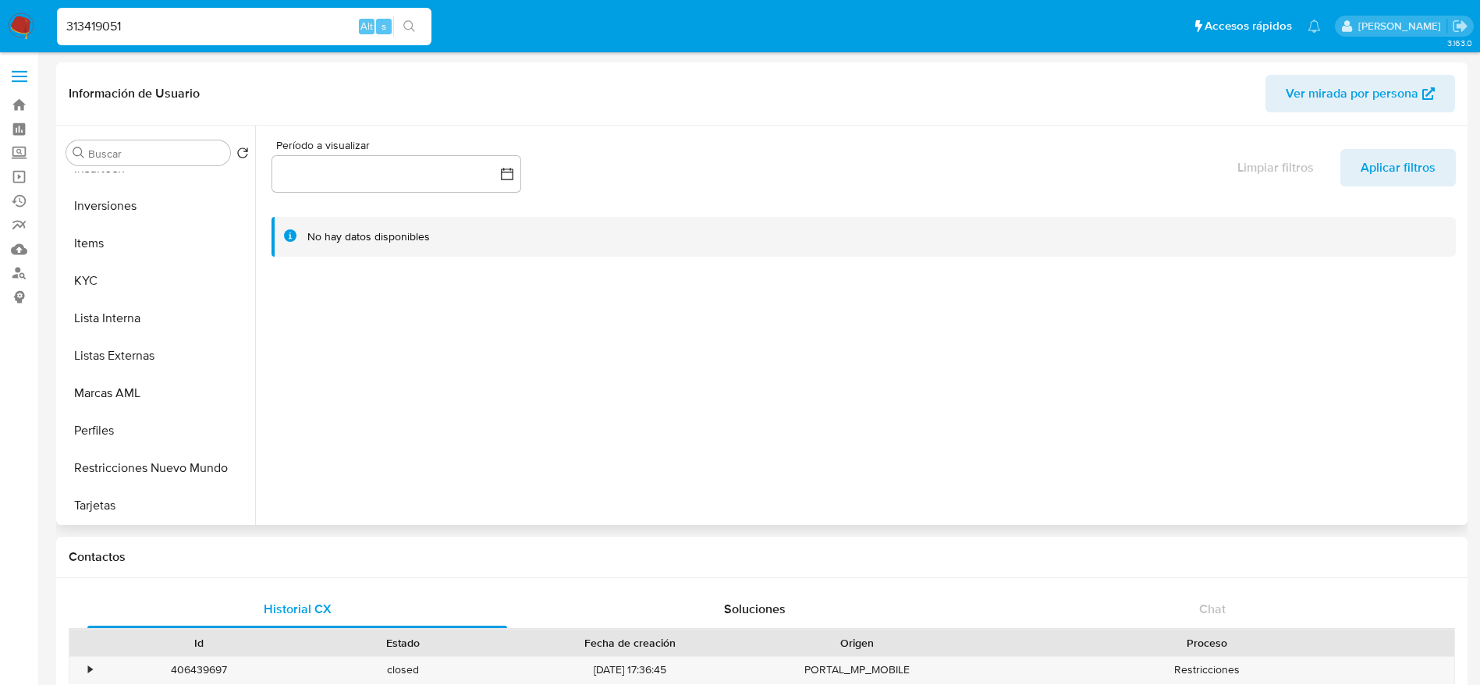
scroll to position [819, 0]
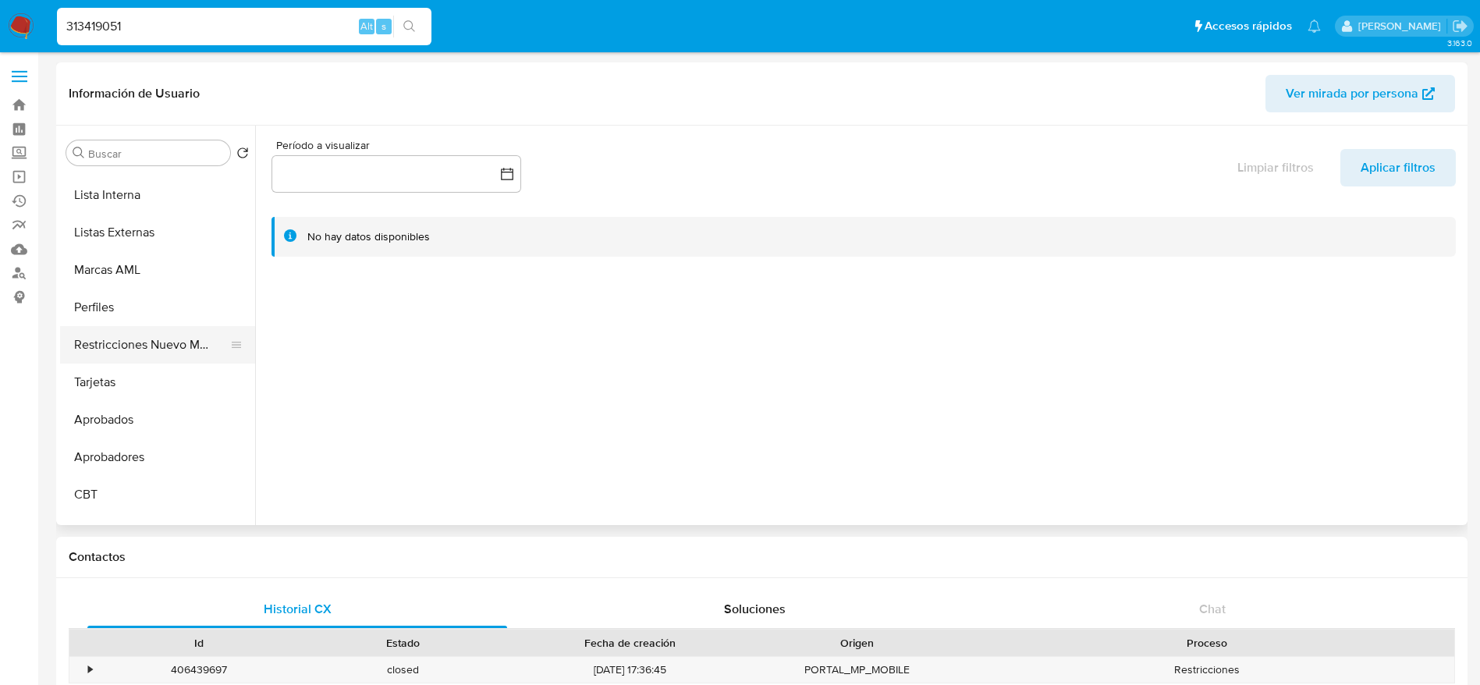
click at [161, 348] on button "Restricciones Nuevo Mundo" at bounding box center [151, 344] width 183 height 37
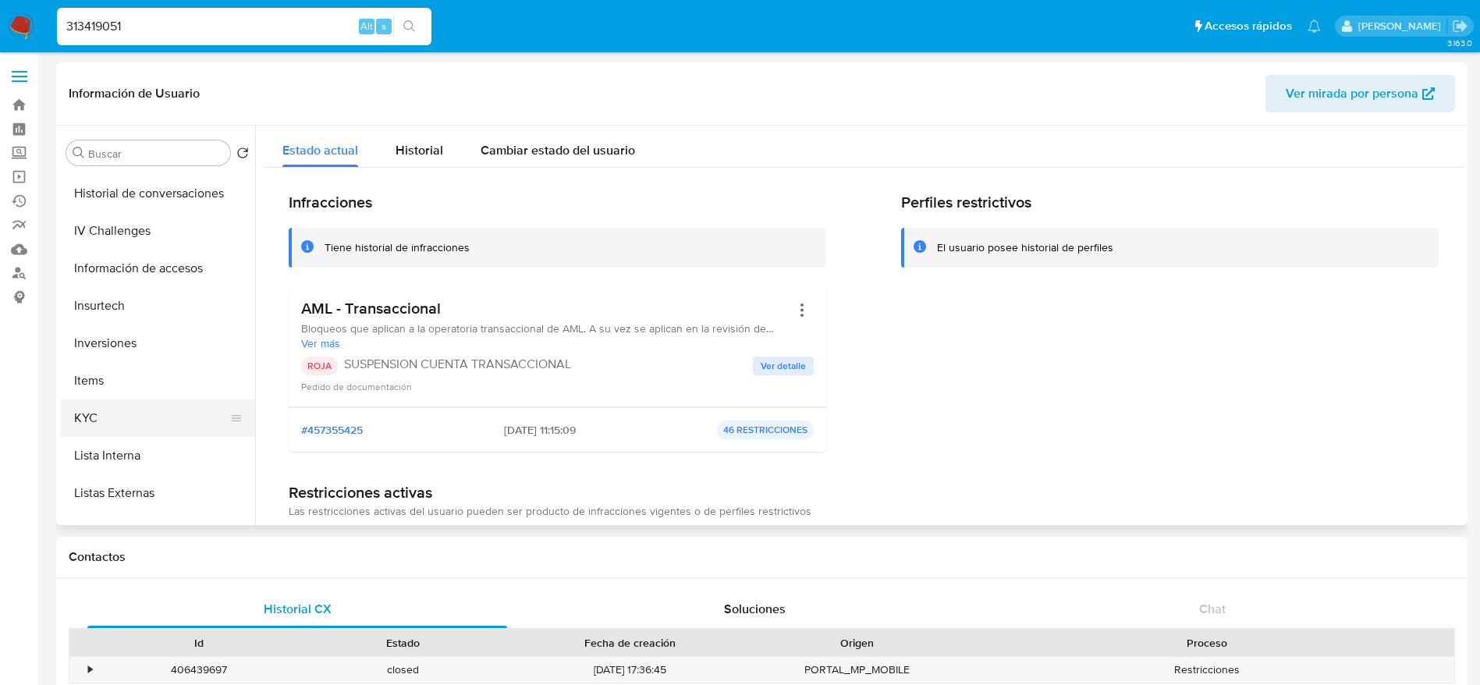
scroll to position [585, 0]
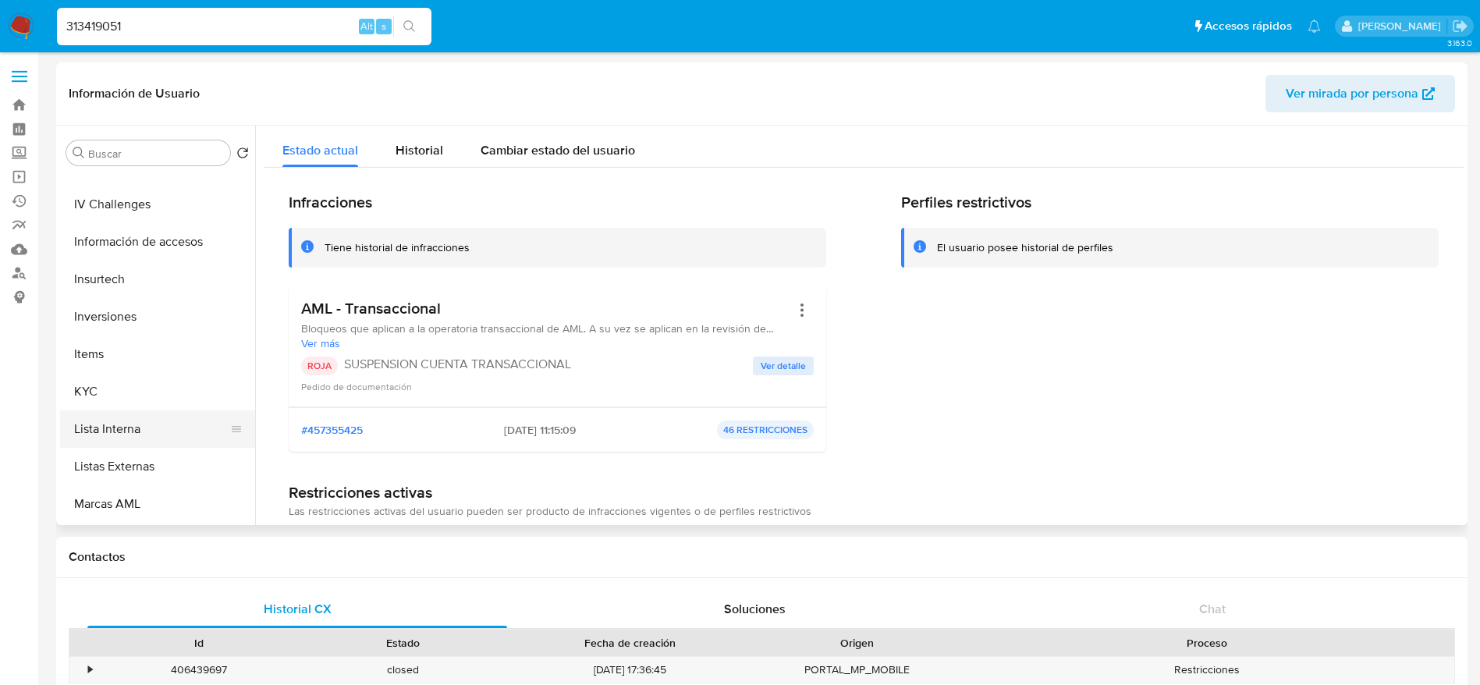
click at [138, 427] on button "Lista Interna" at bounding box center [151, 428] width 183 height 37
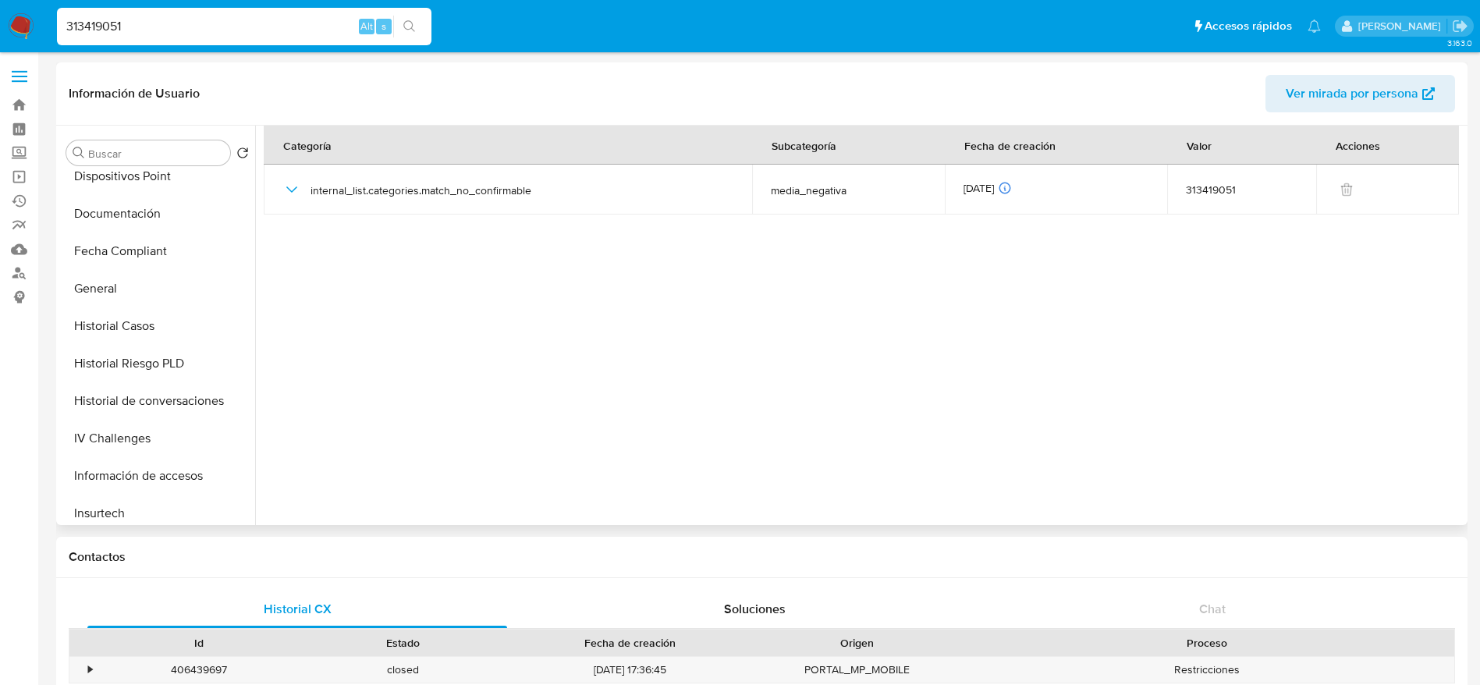
scroll to position [234, 0]
click at [135, 420] on button "General" at bounding box center [151, 405] width 183 height 37
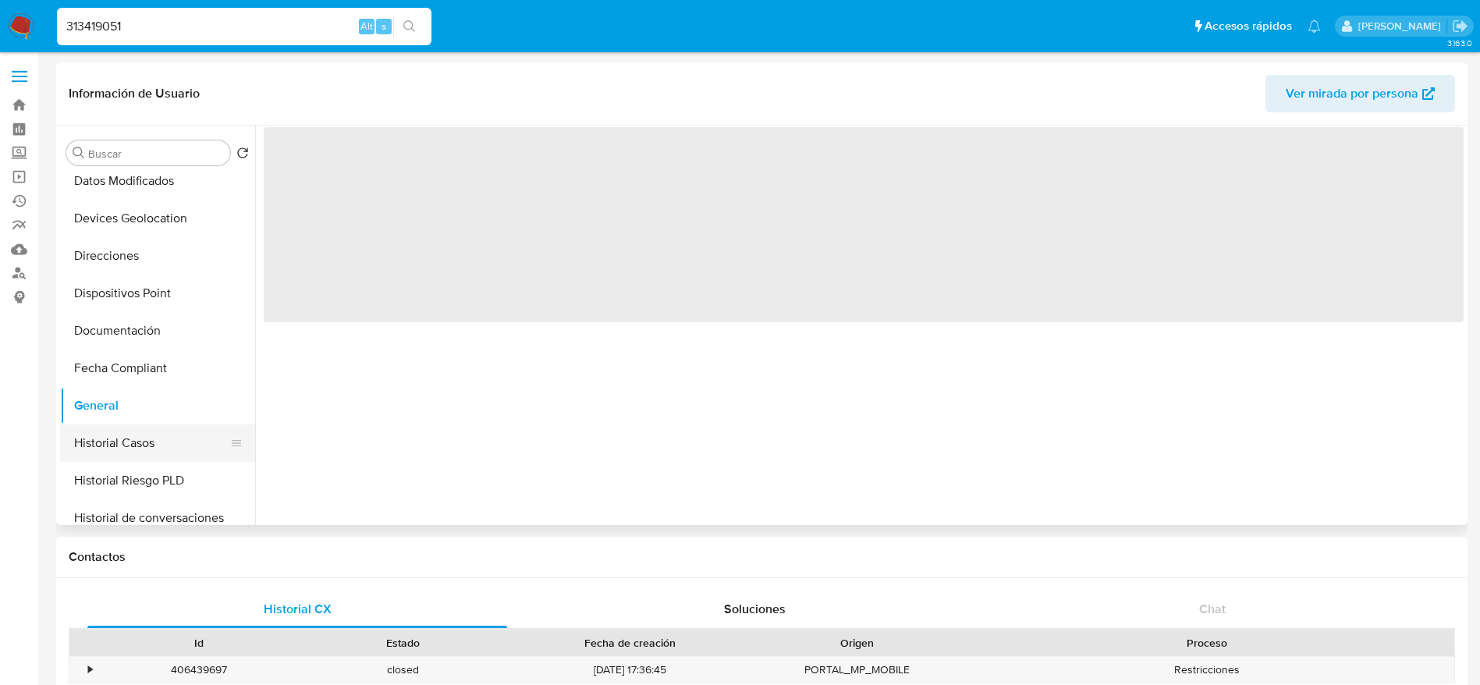
click at [134, 433] on button "Historial Casos" at bounding box center [151, 442] width 183 height 37
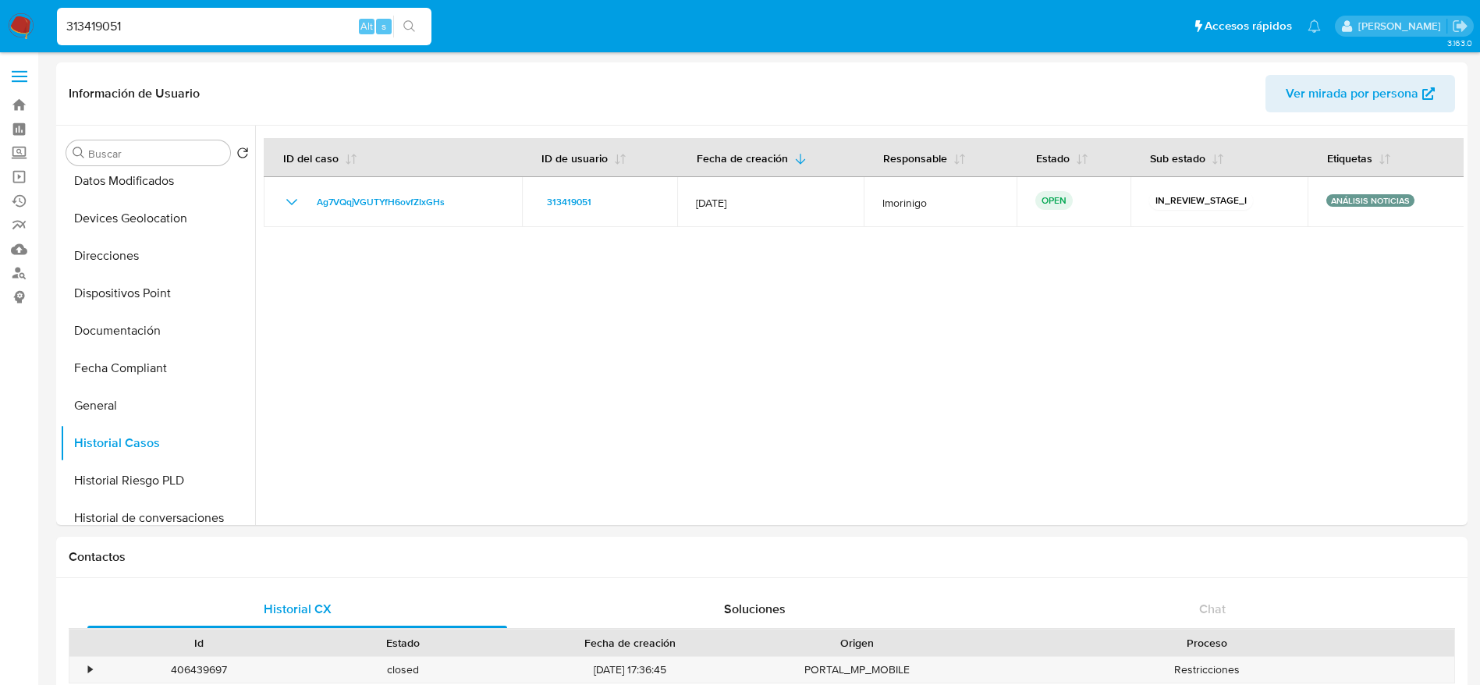
click at [207, 11] on div "313419051 Alt s" at bounding box center [244, 26] width 374 height 37
click at [204, 12] on div "313419051 Alt s" at bounding box center [244, 26] width 374 height 37
click at [189, 18] on input "313419051" at bounding box center [244, 26] width 374 height 20
paste input "57918594"
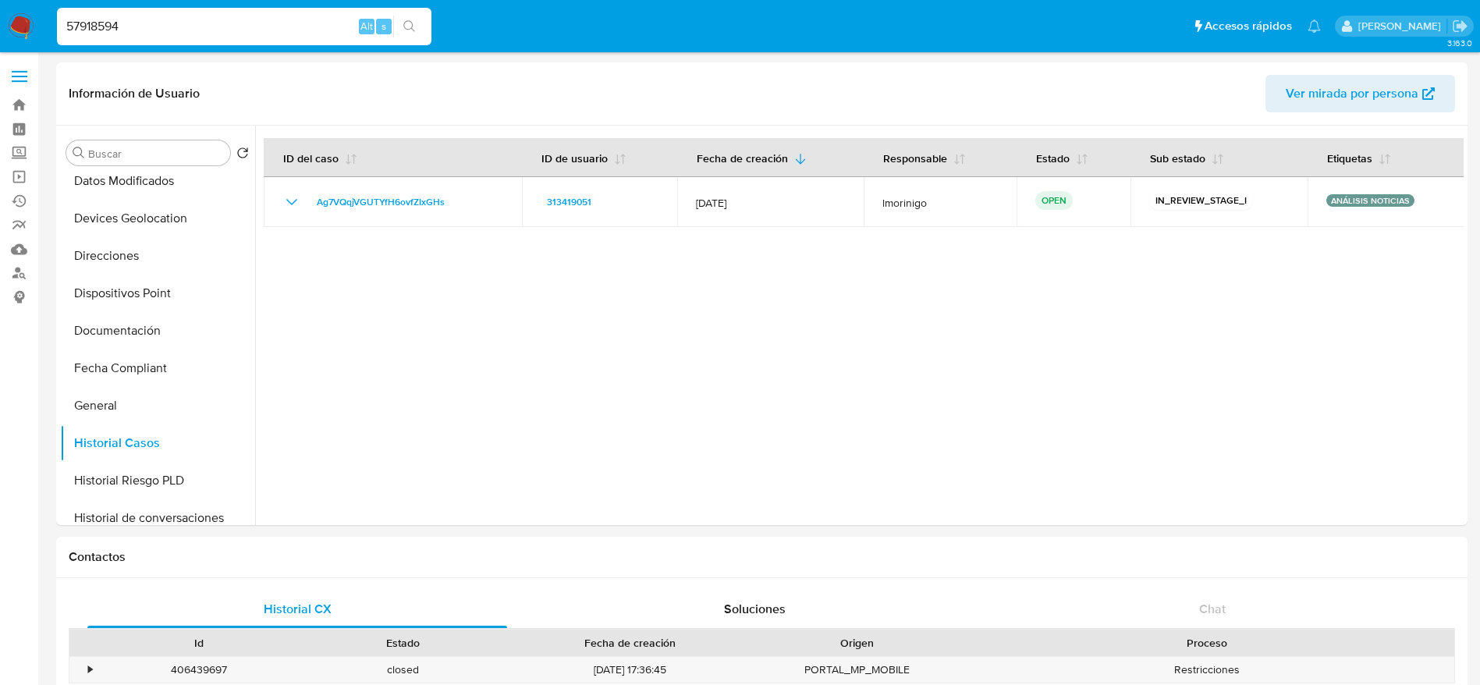
type input "57918594"
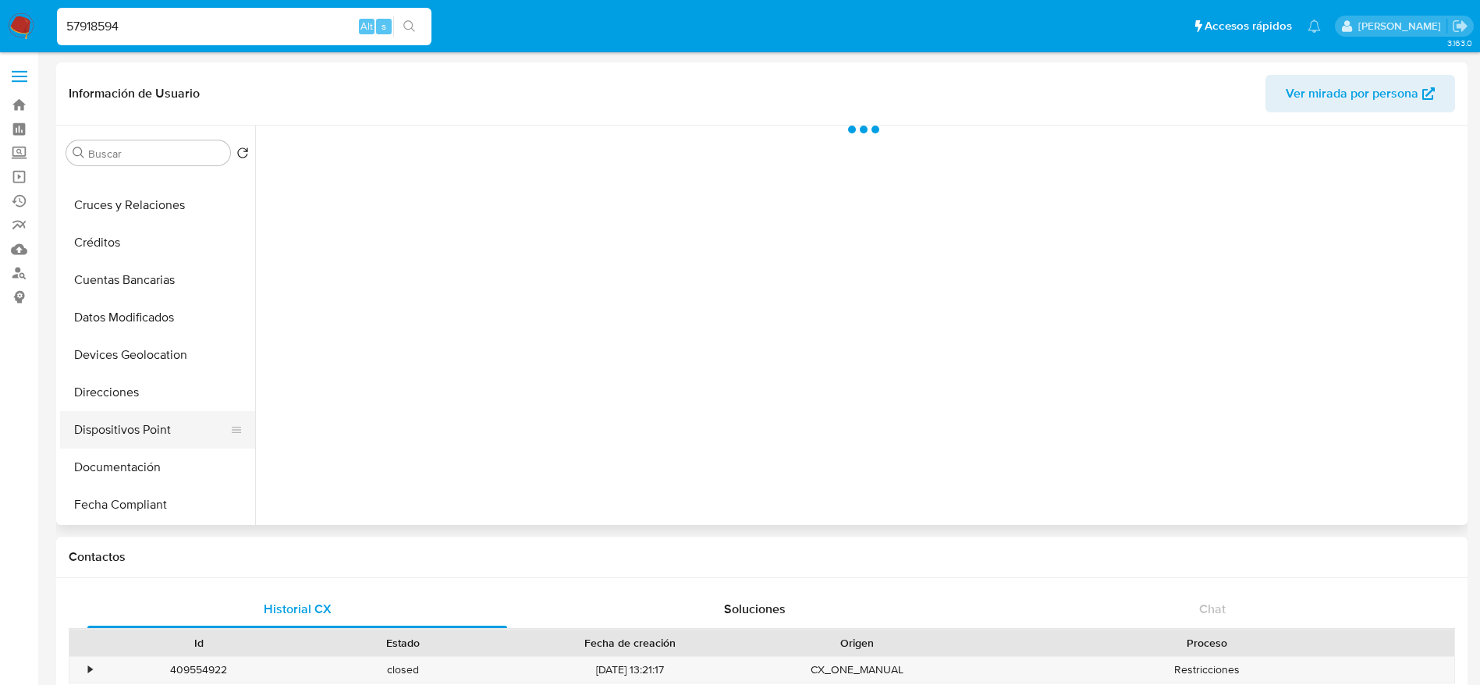
scroll to position [351, 0]
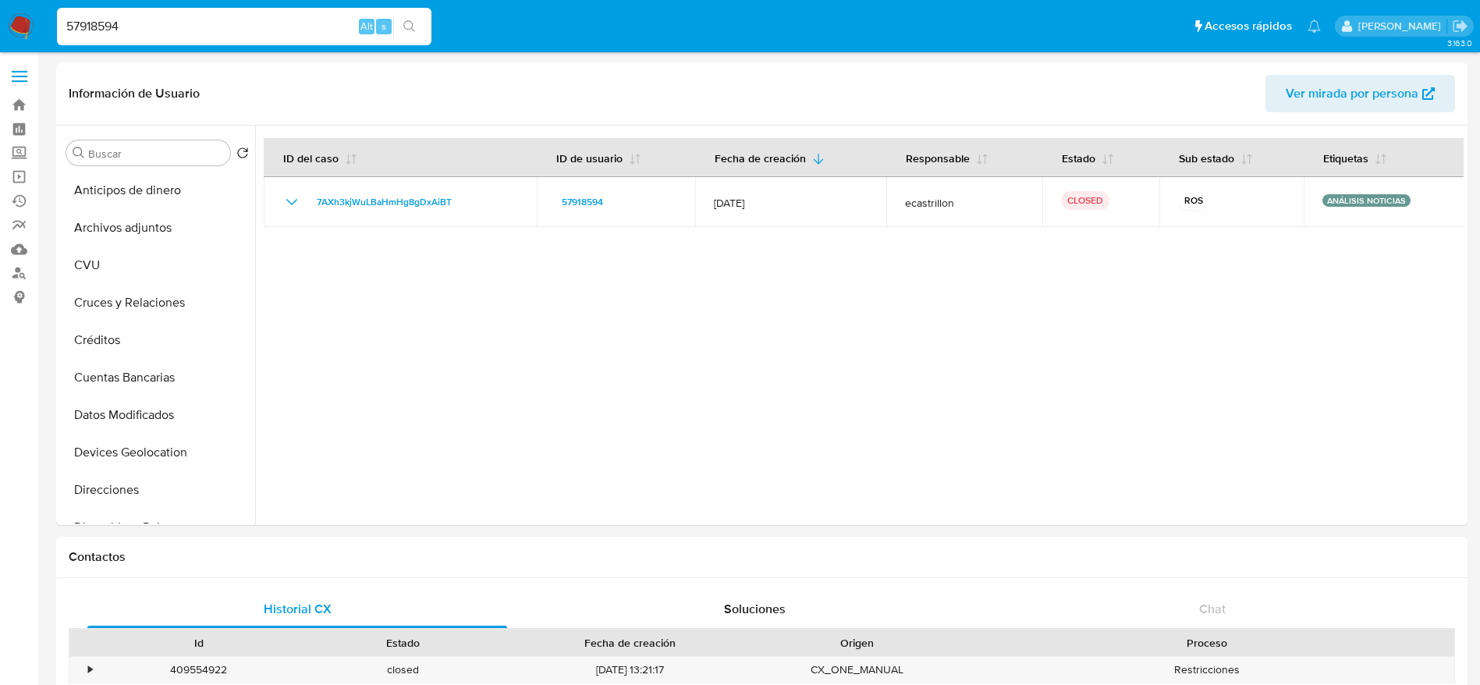
select select "10"
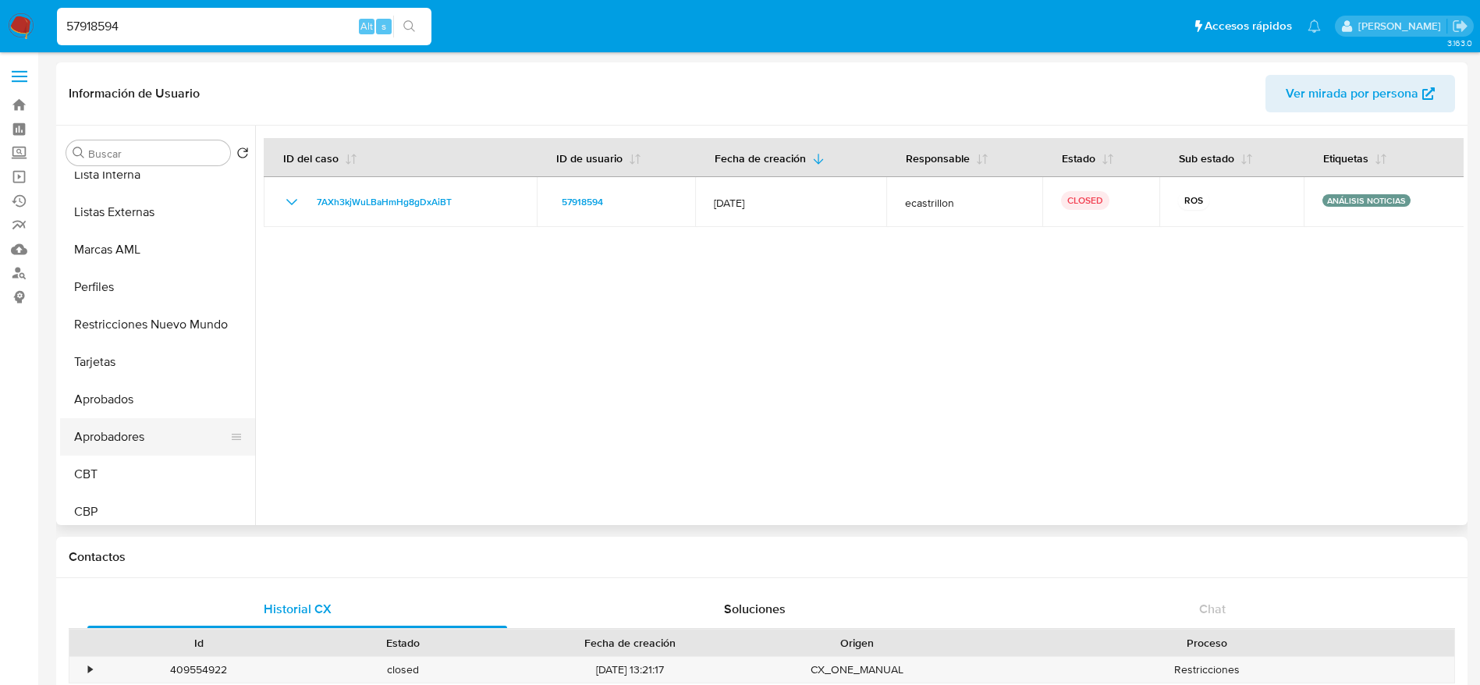
scroll to position [846, 0]
click at [151, 316] on button "Restricciones Nuevo Mundo" at bounding box center [151, 317] width 183 height 37
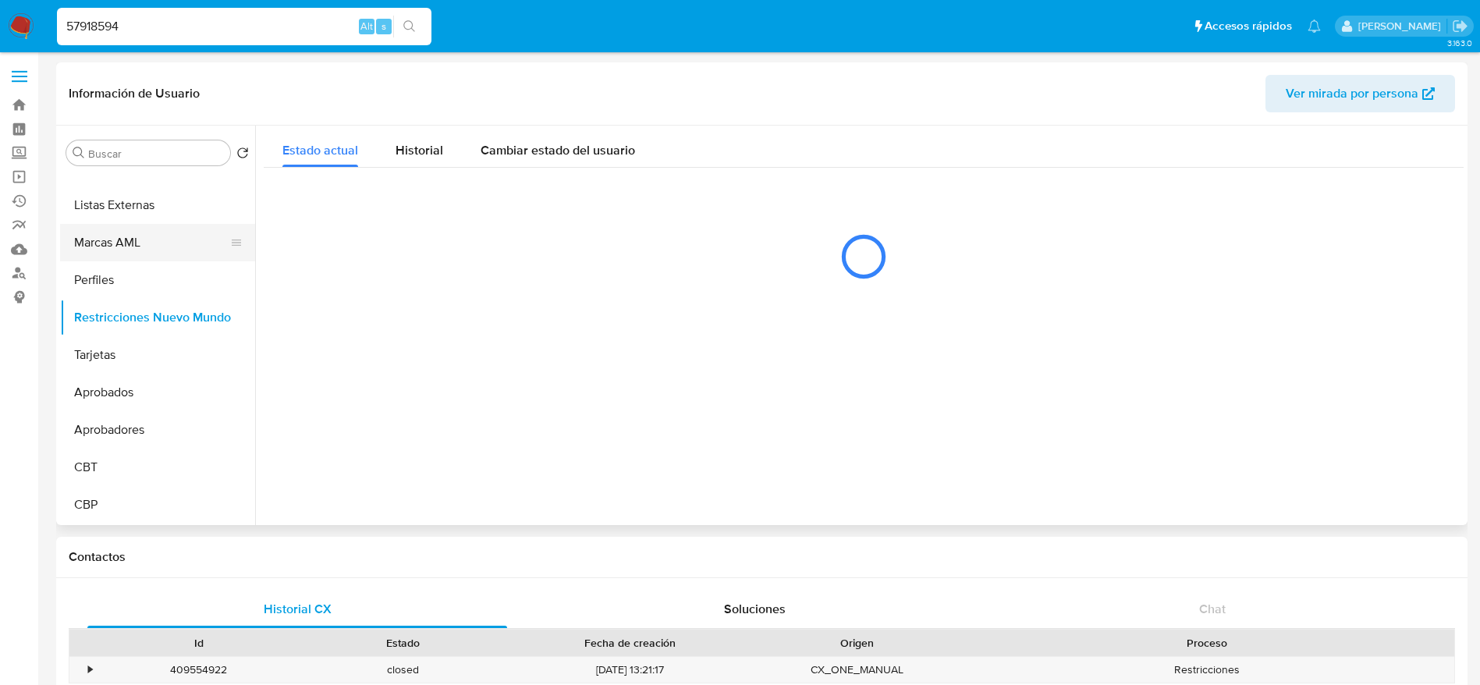
scroll to position [729, 0]
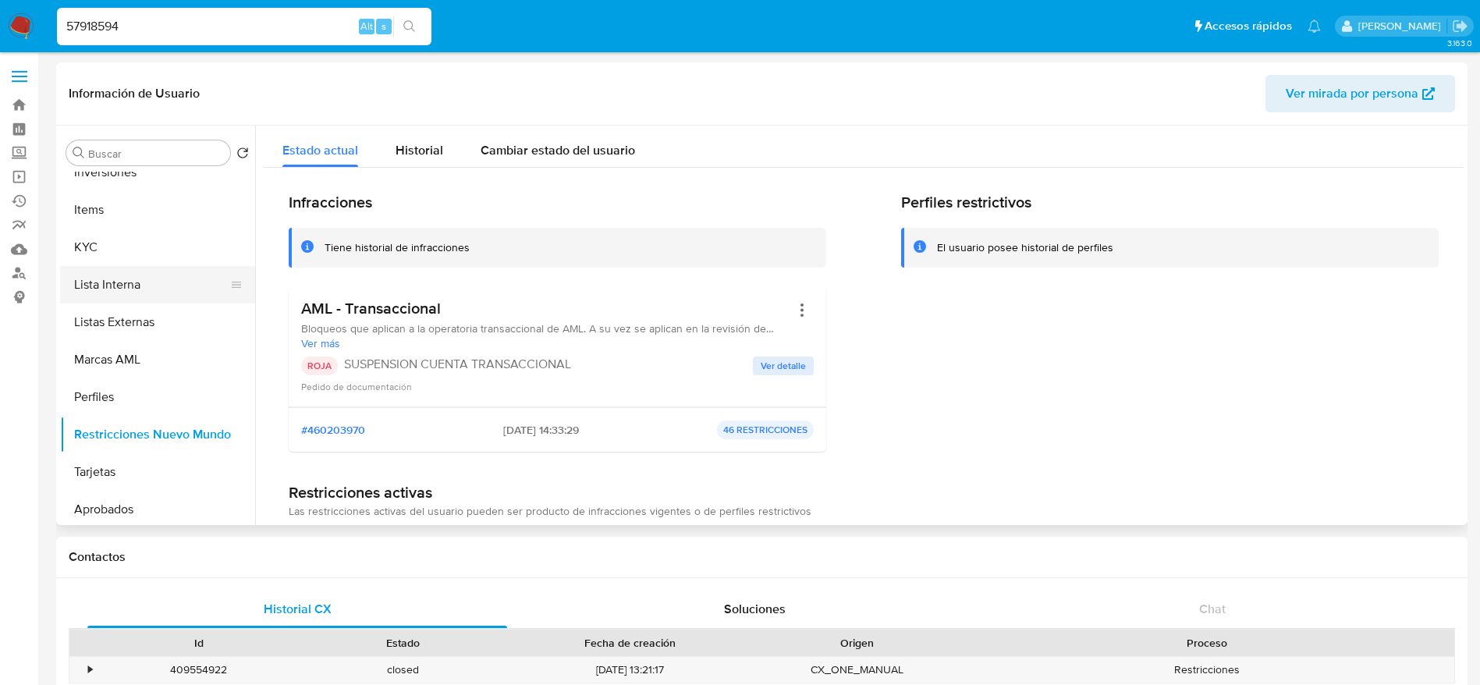
click at [120, 288] on button "Lista Interna" at bounding box center [151, 284] width 183 height 37
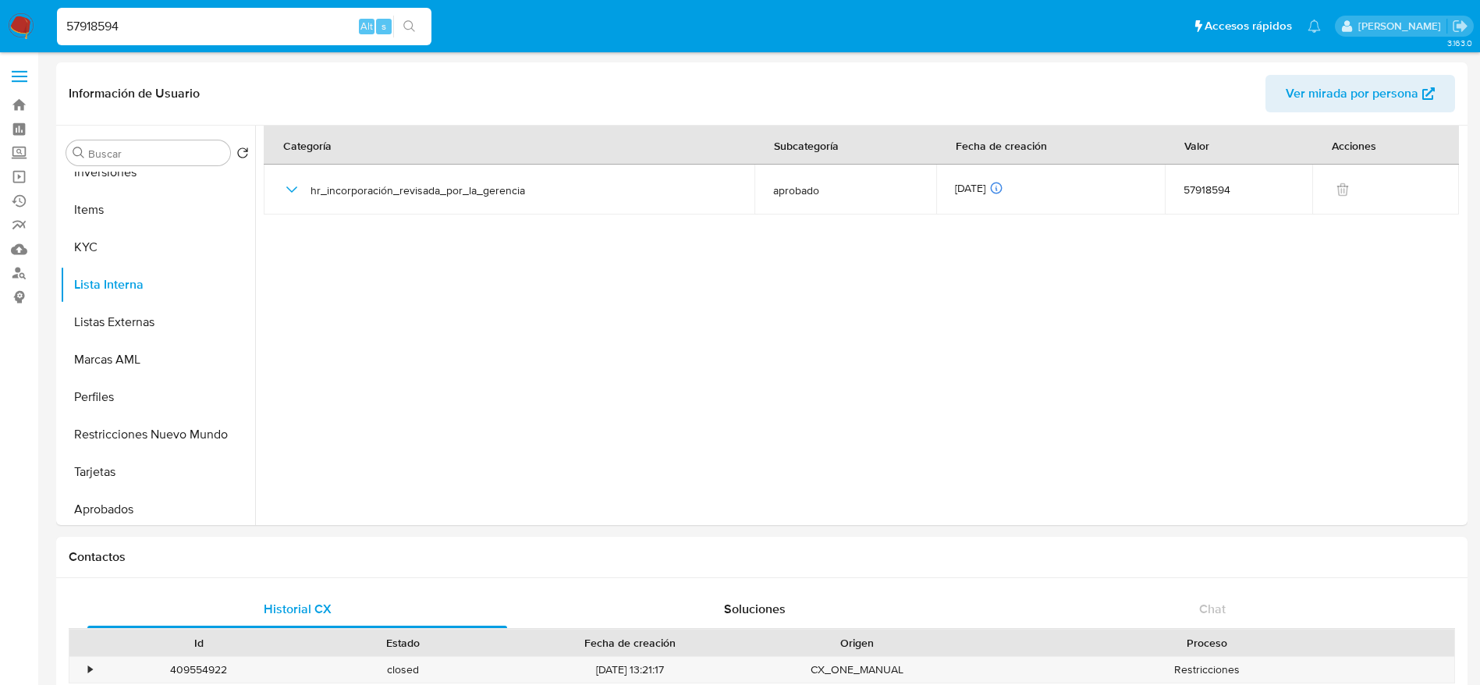
click at [162, 23] on input "57918594" at bounding box center [244, 26] width 374 height 20
click at [162, 22] on input "57918594" at bounding box center [244, 26] width 374 height 20
paste input "754019149"
type input "754019149"
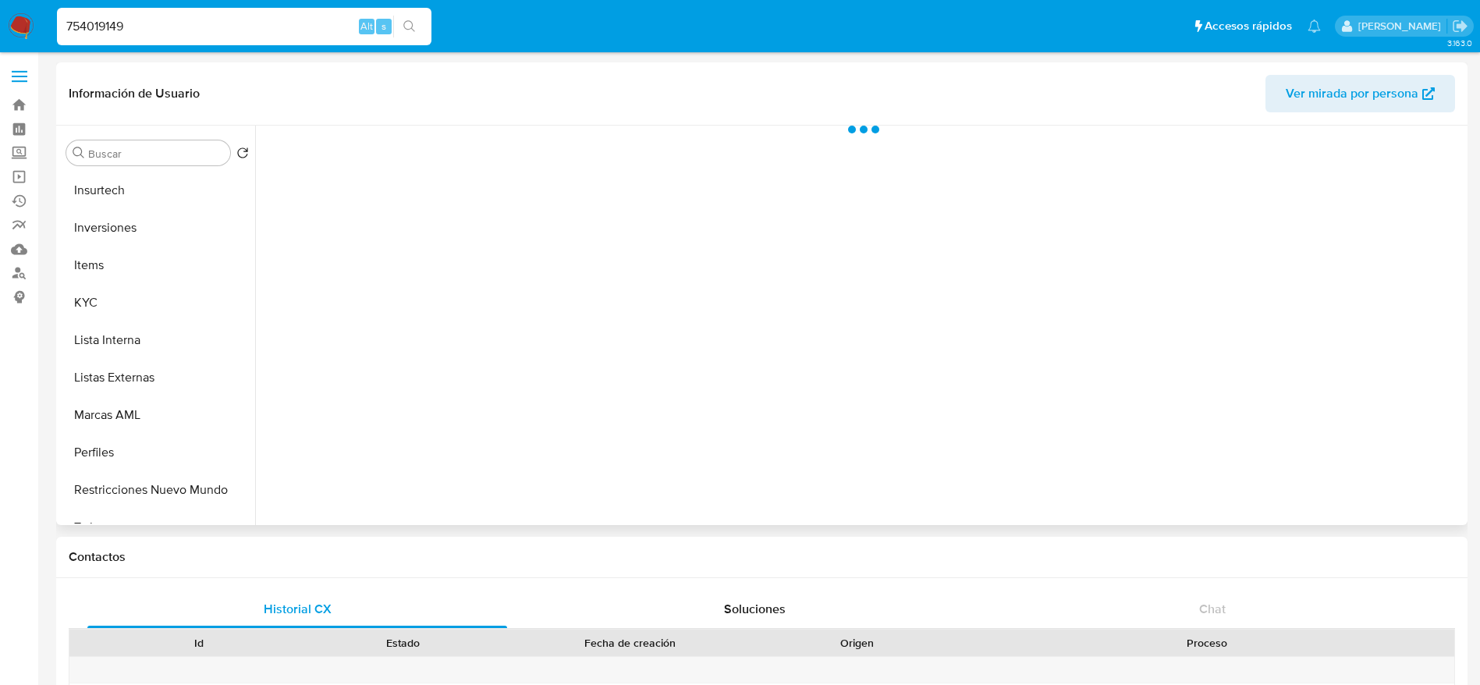
scroll to position [846, 0]
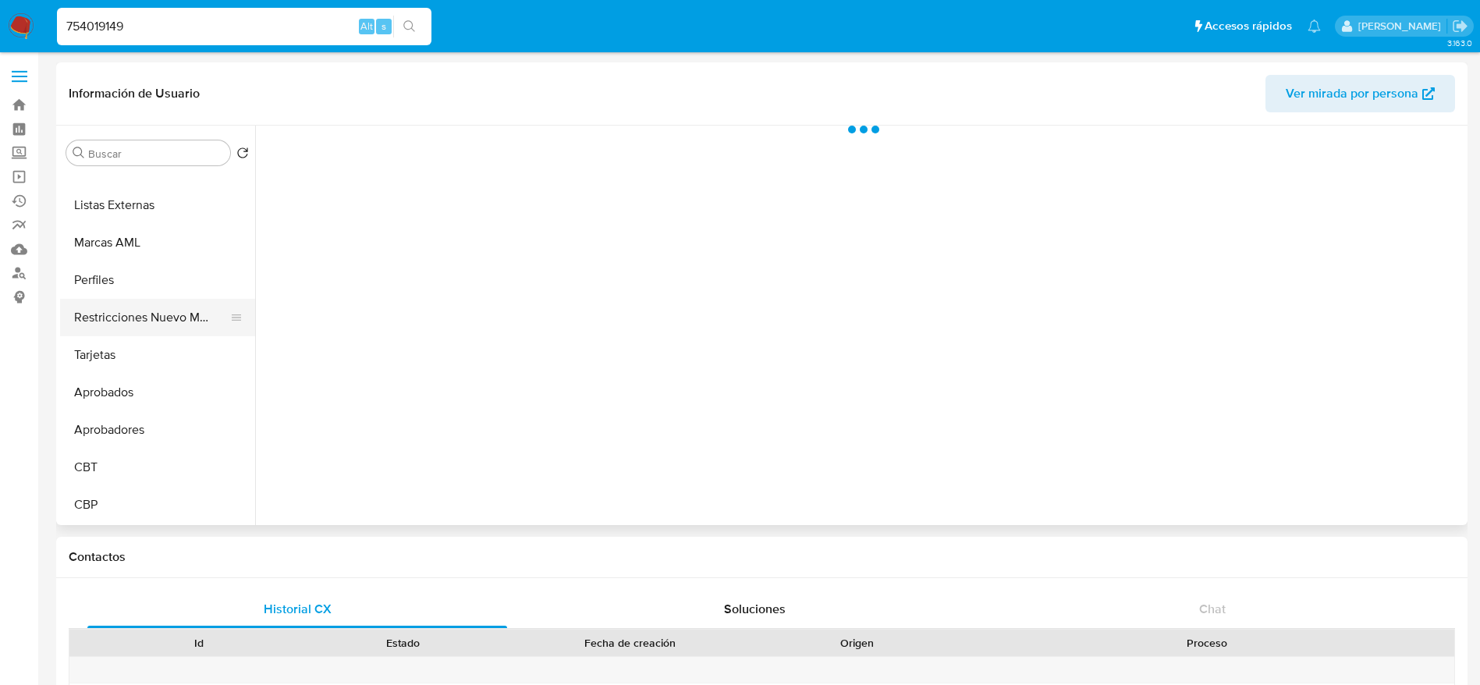
click at [152, 331] on button "Restricciones Nuevo Mundo" at bounding box center [151, 317] width 183 height 37
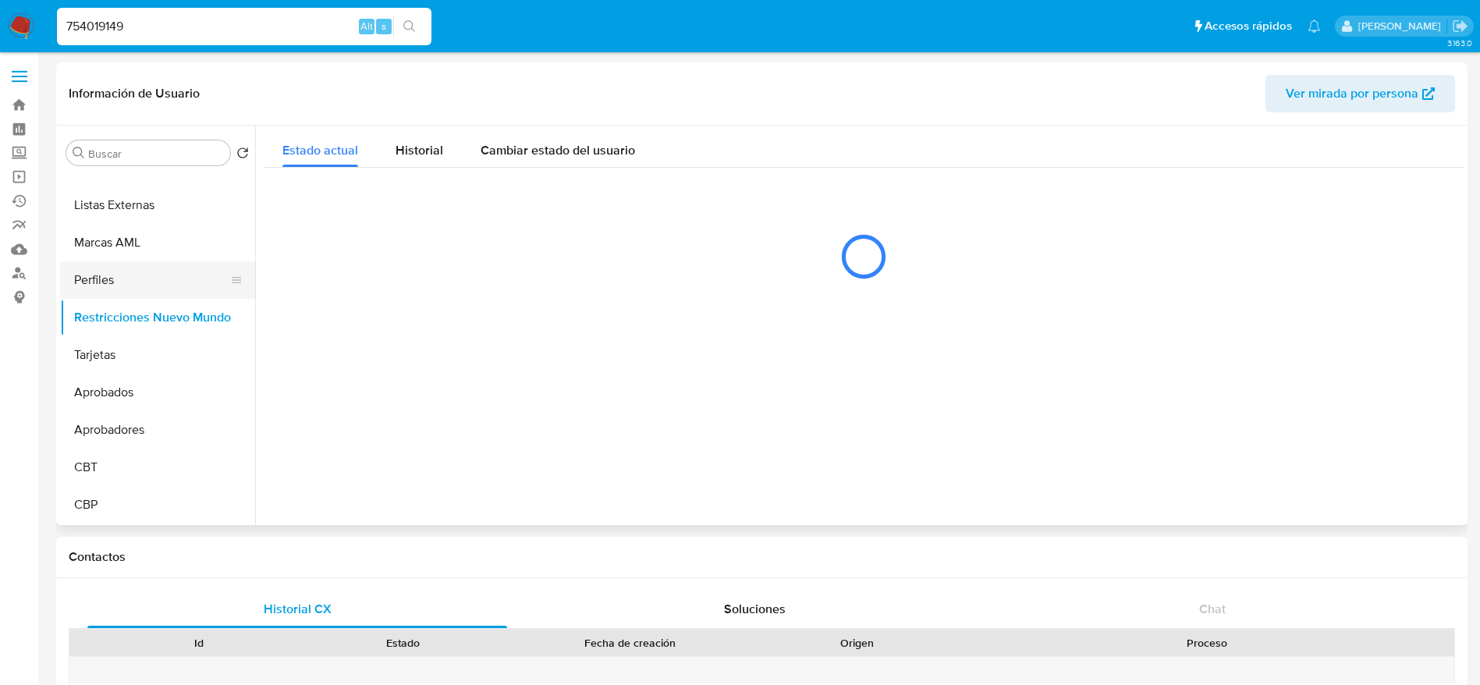
select select "10"
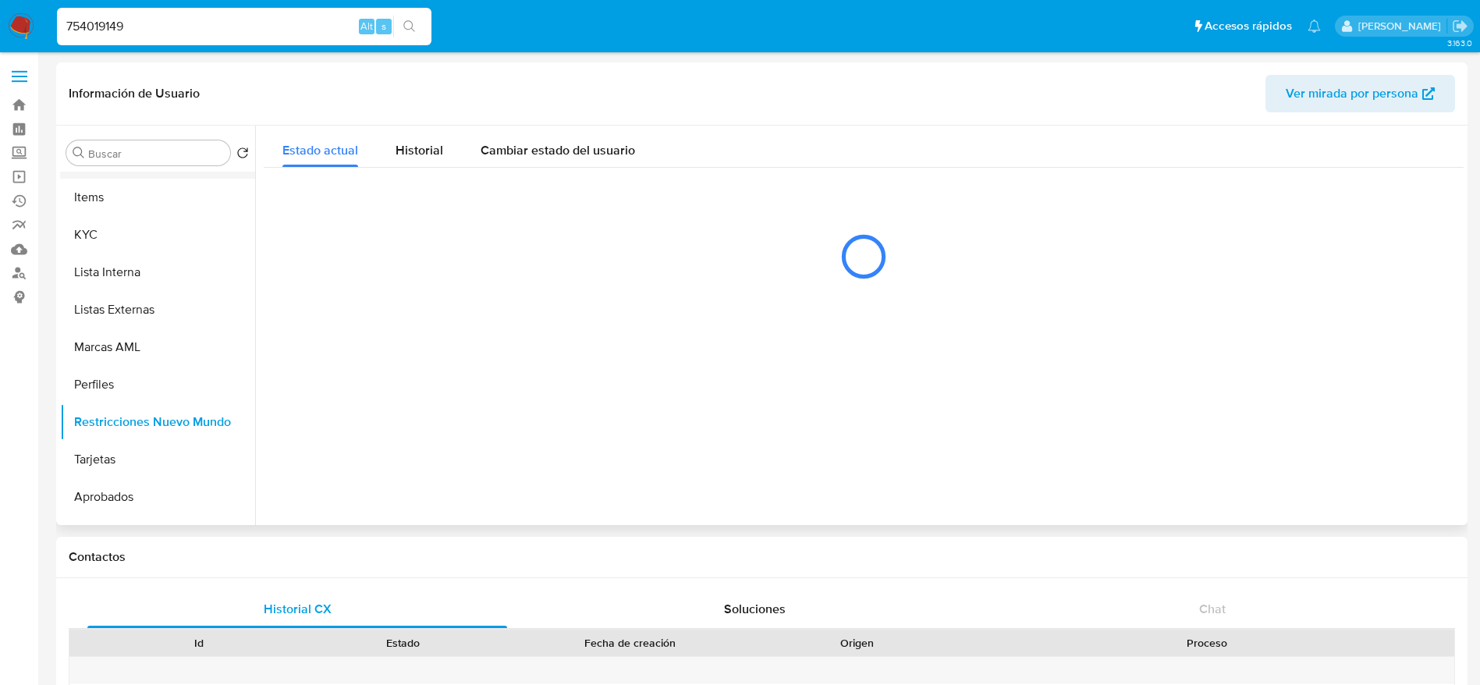
scroll to position [612, 0]
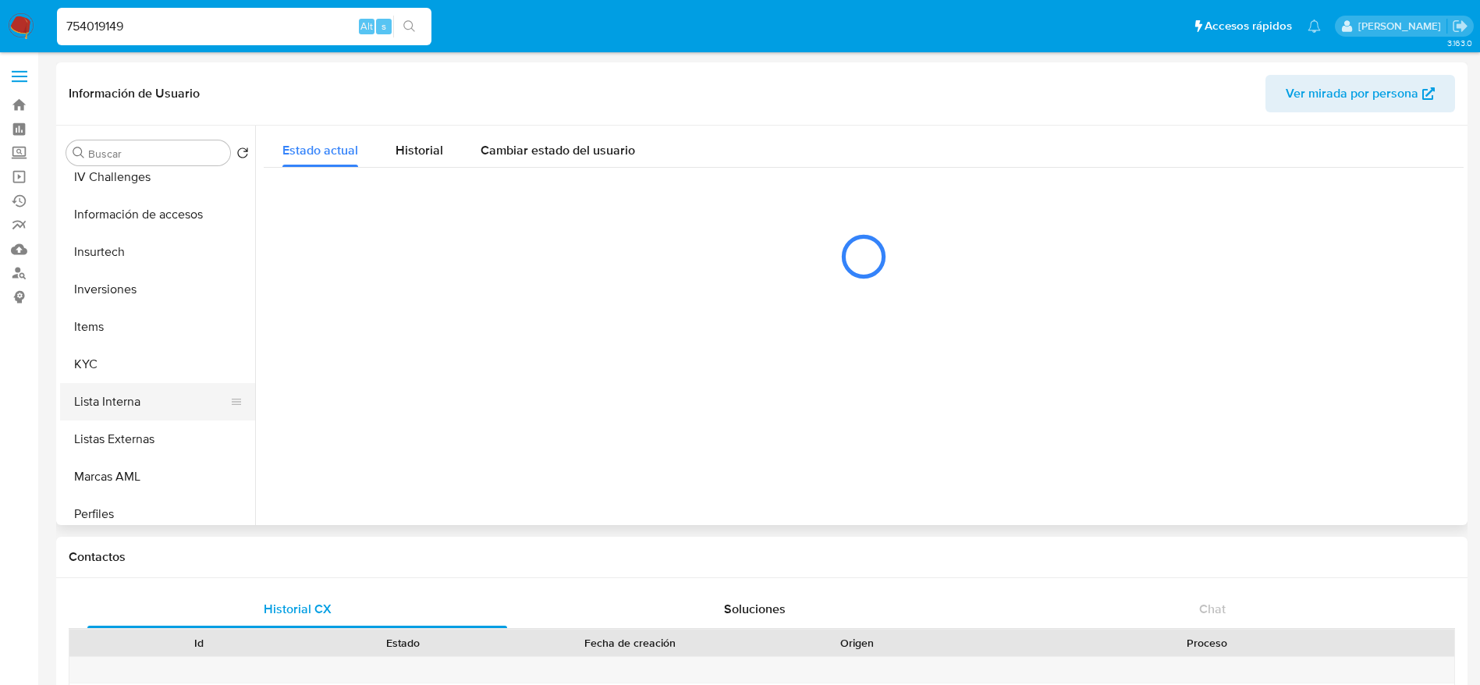
click at [126, 388] on button "Lista Interna" at bounding box center [151, 401] width 183 height 37
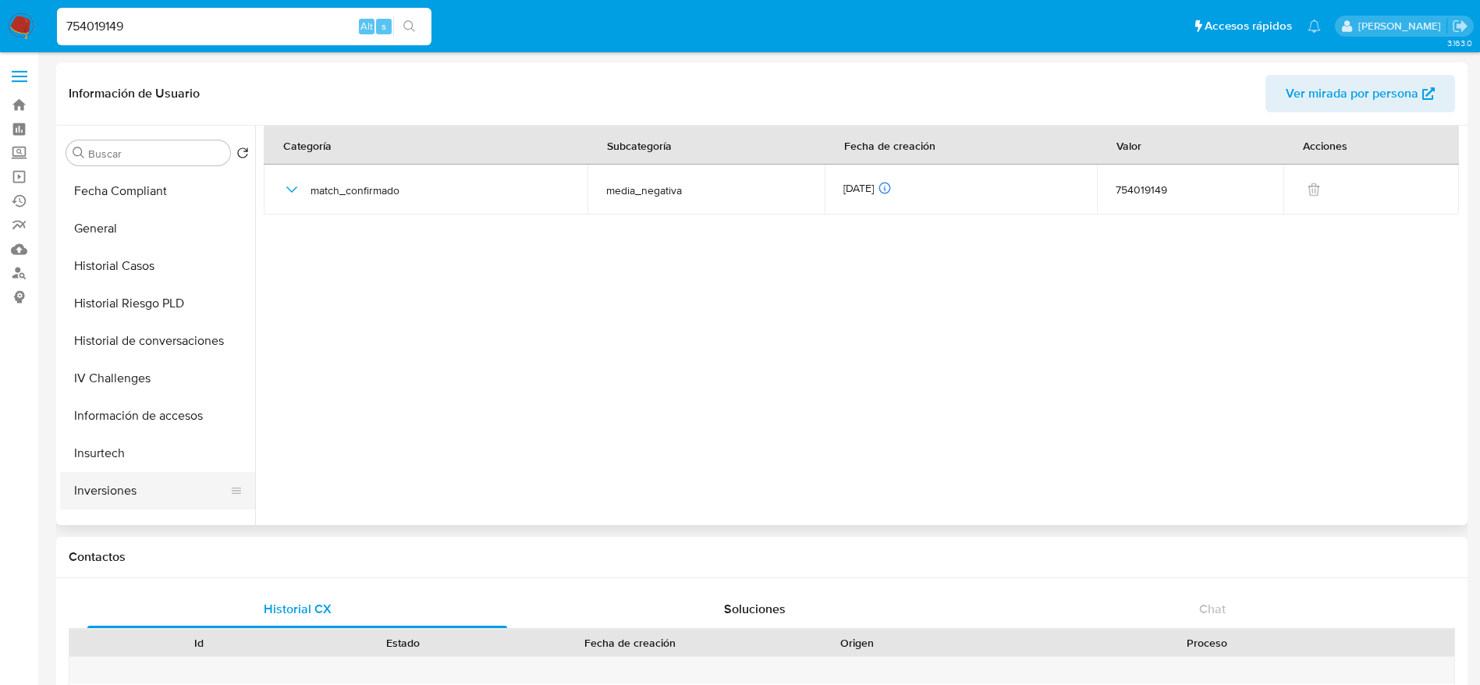
scroll to position [261, 0]
click at [109, 384] on button "General" at bounding box center [151, 378] width 183 height 37
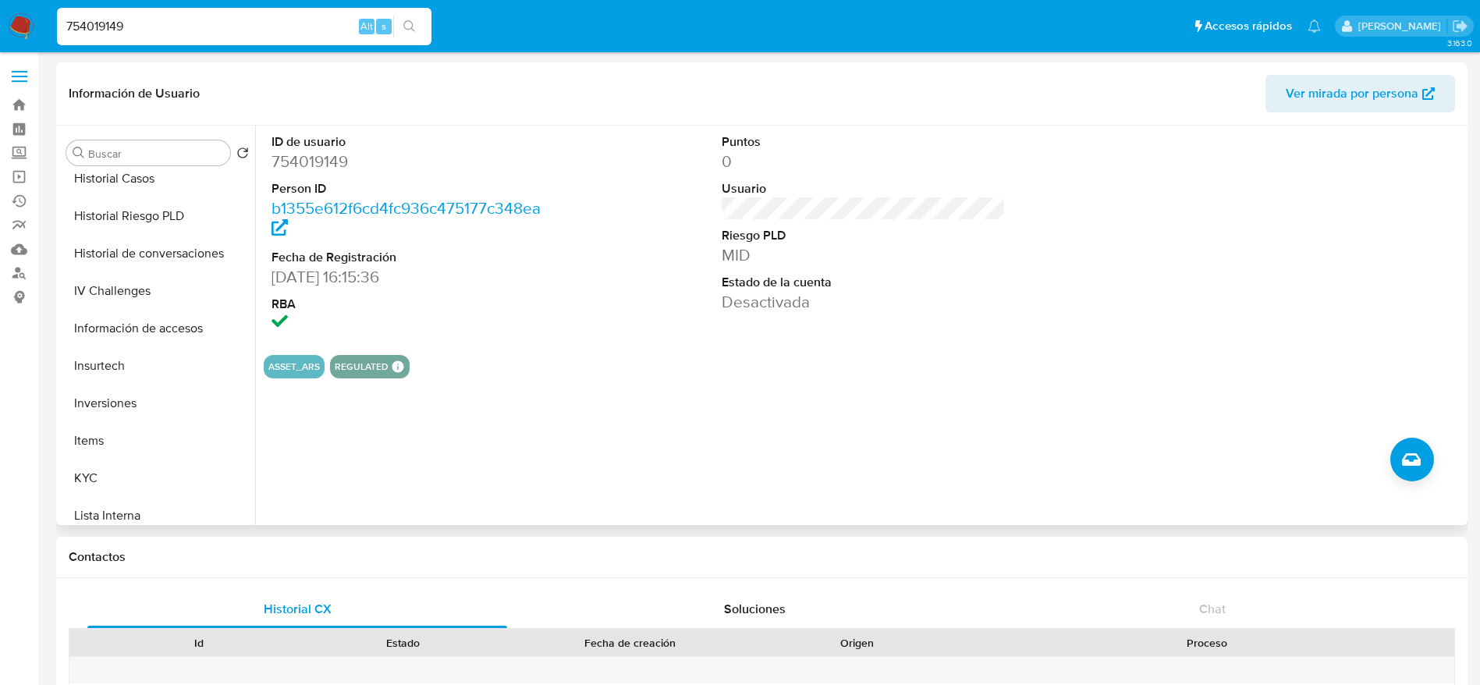
scroll to position [612, 0]
click at [110, 400] on button "Lista Interna" at bounding box center [151, 401] width 183 height 37
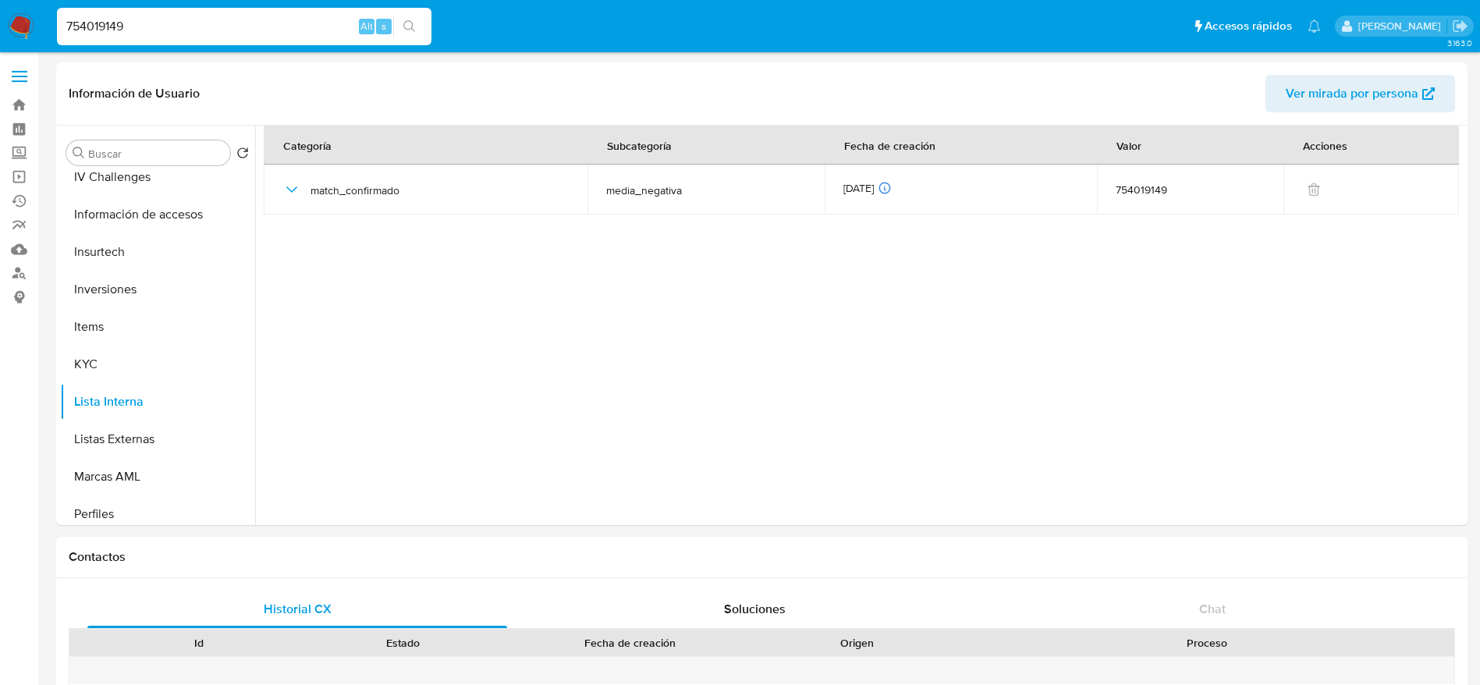
click at [149, 16] on input "754019149" at bounding box center [244, 26] width 374 height 20
click at [149, 15] on div "754019149 Alt s" at bounding box center [244, 26] width 374 height 37
click at [149, 17] on input "754019149" at bounding box center [244, 26] width 374 height 20
paste input "313419051"
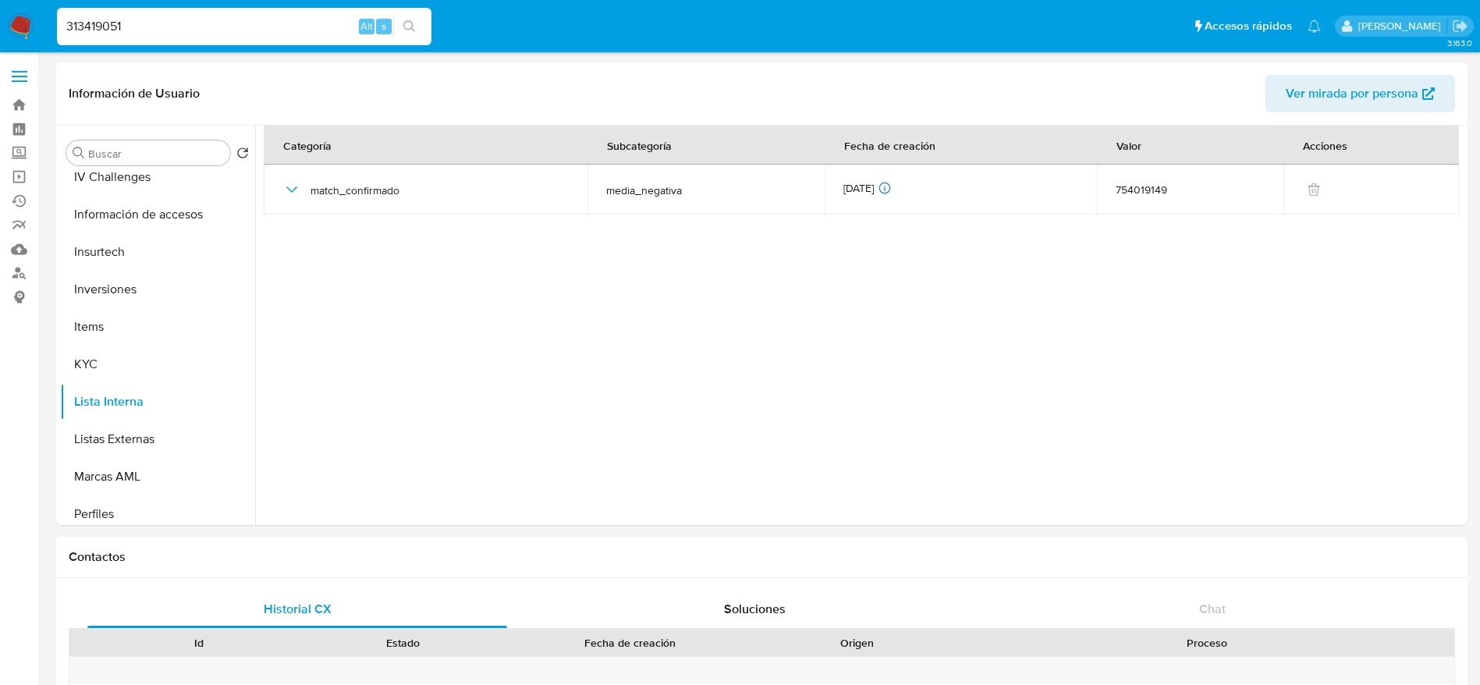
type input "313419051"
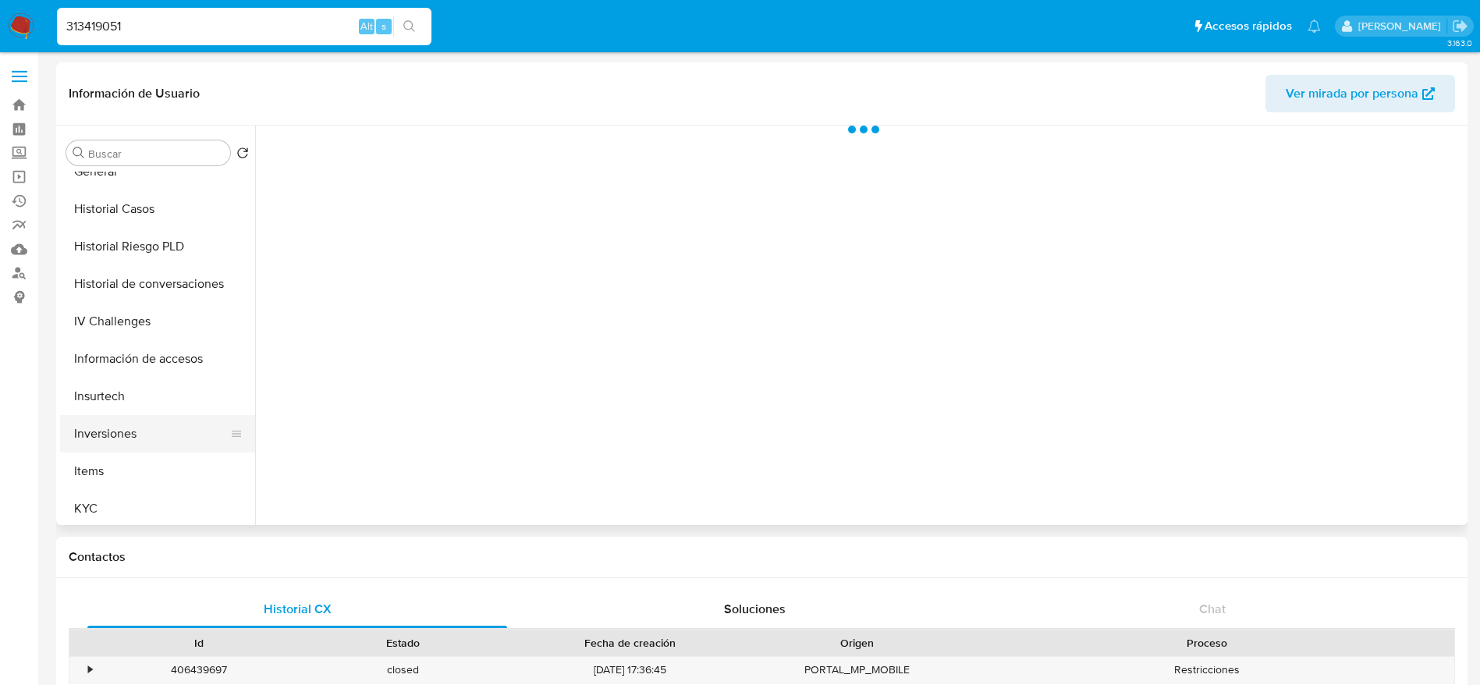
select select "10"
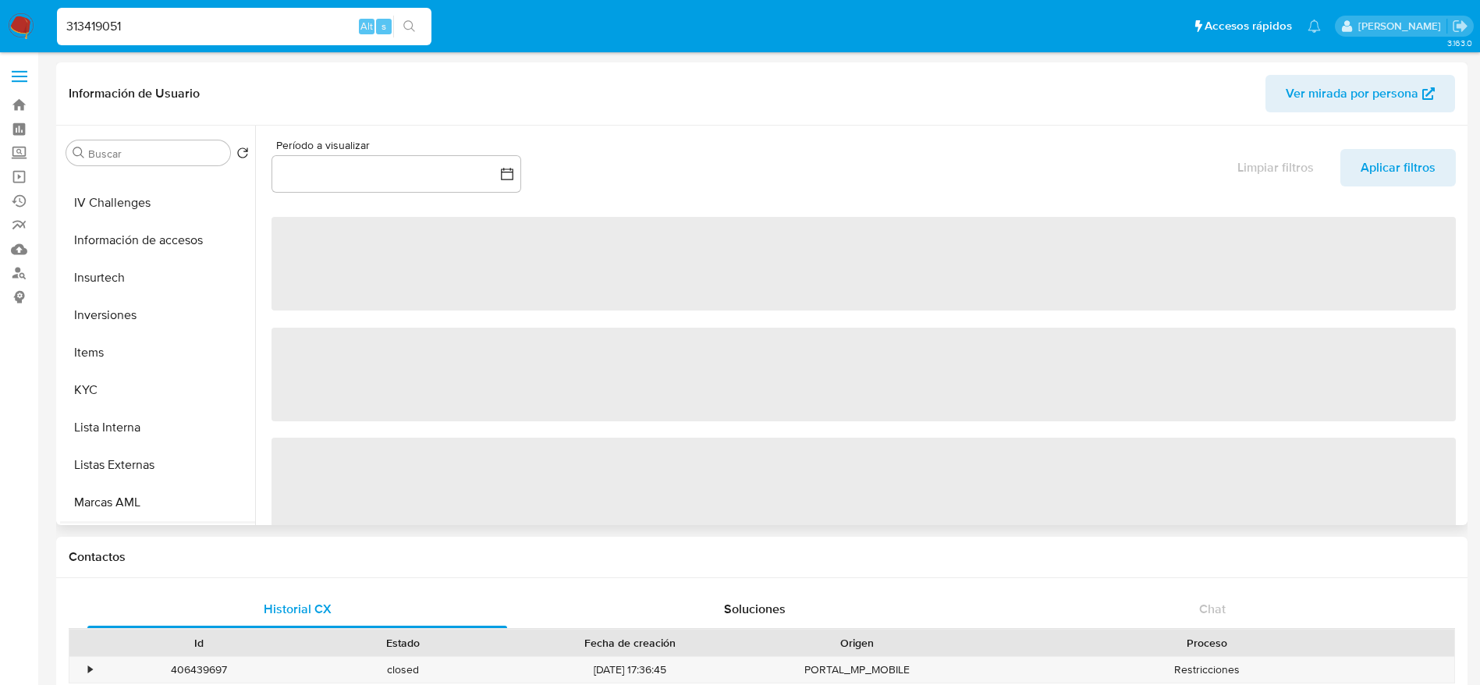
scroll to position [702, 0]
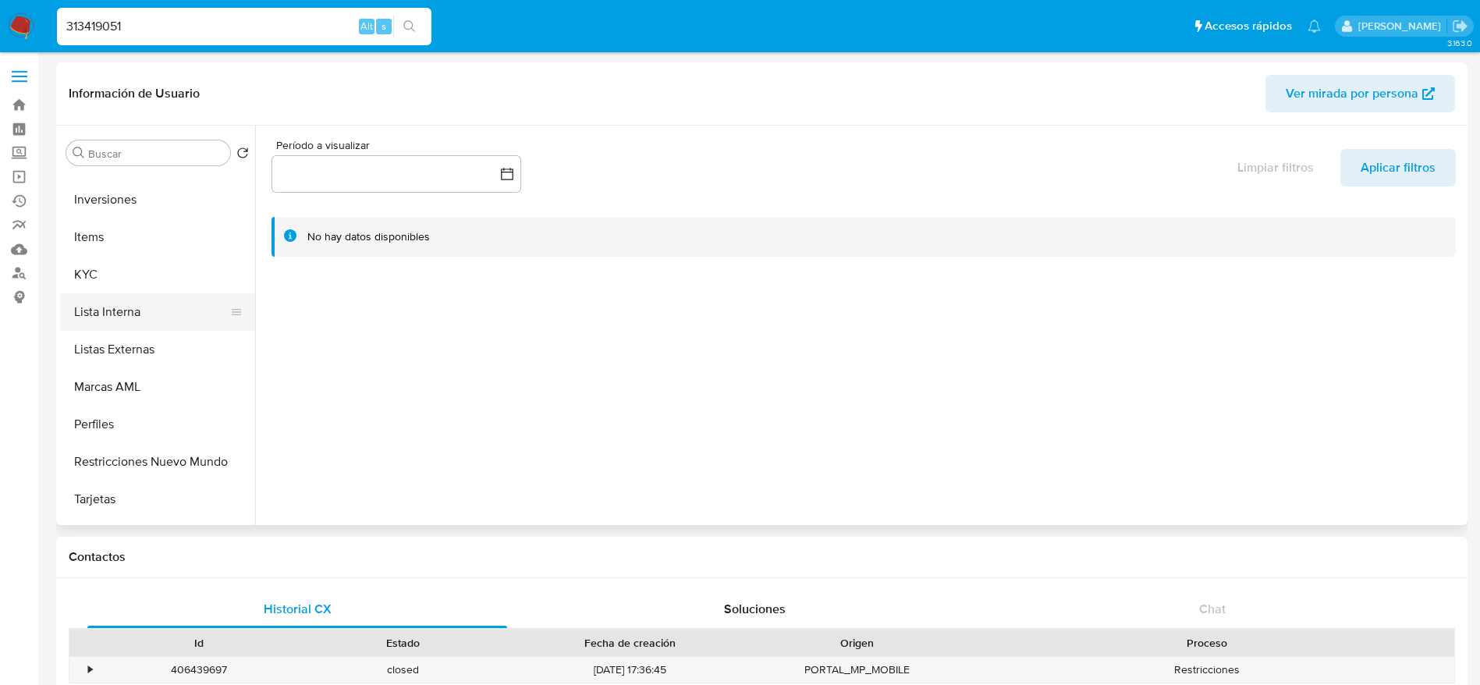
click at [109, 310] on button "Lista Interna" at bounding box center [151, 311] width 183 height 37
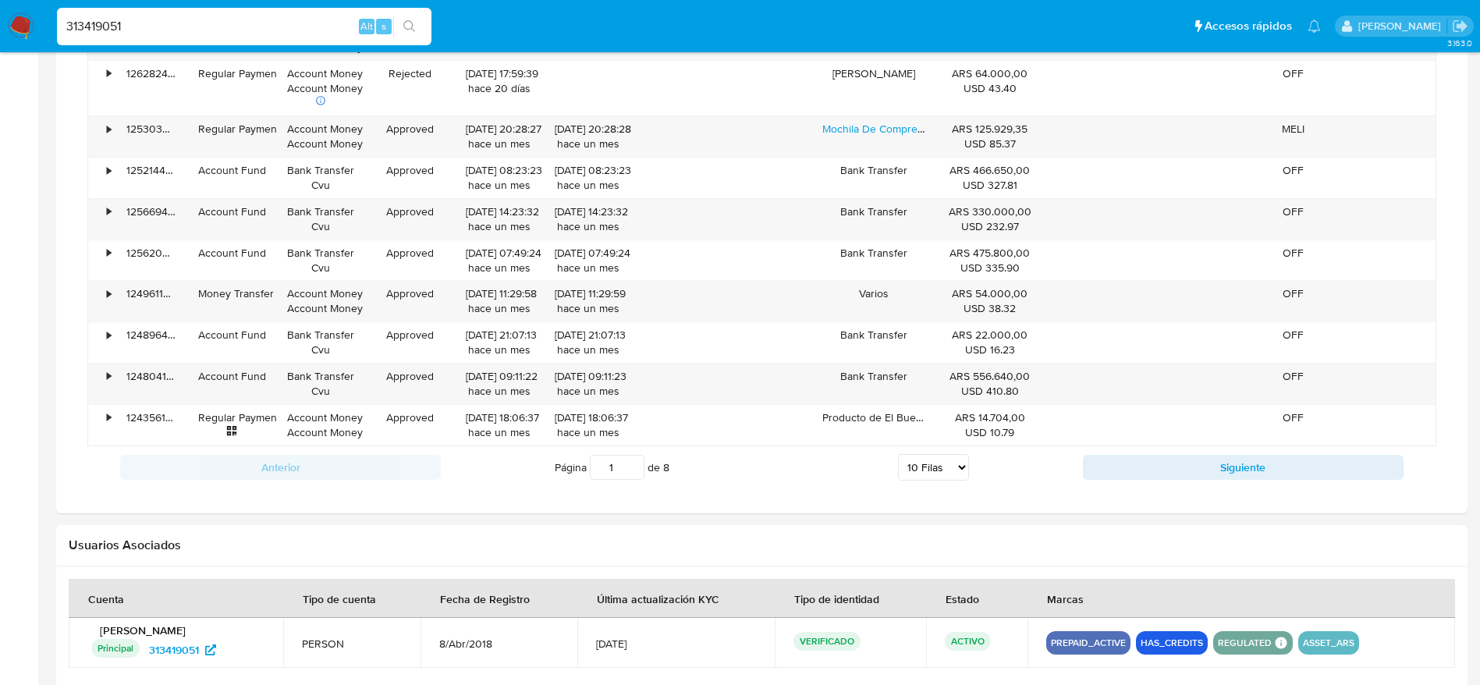
scroll to position [1254, 0]
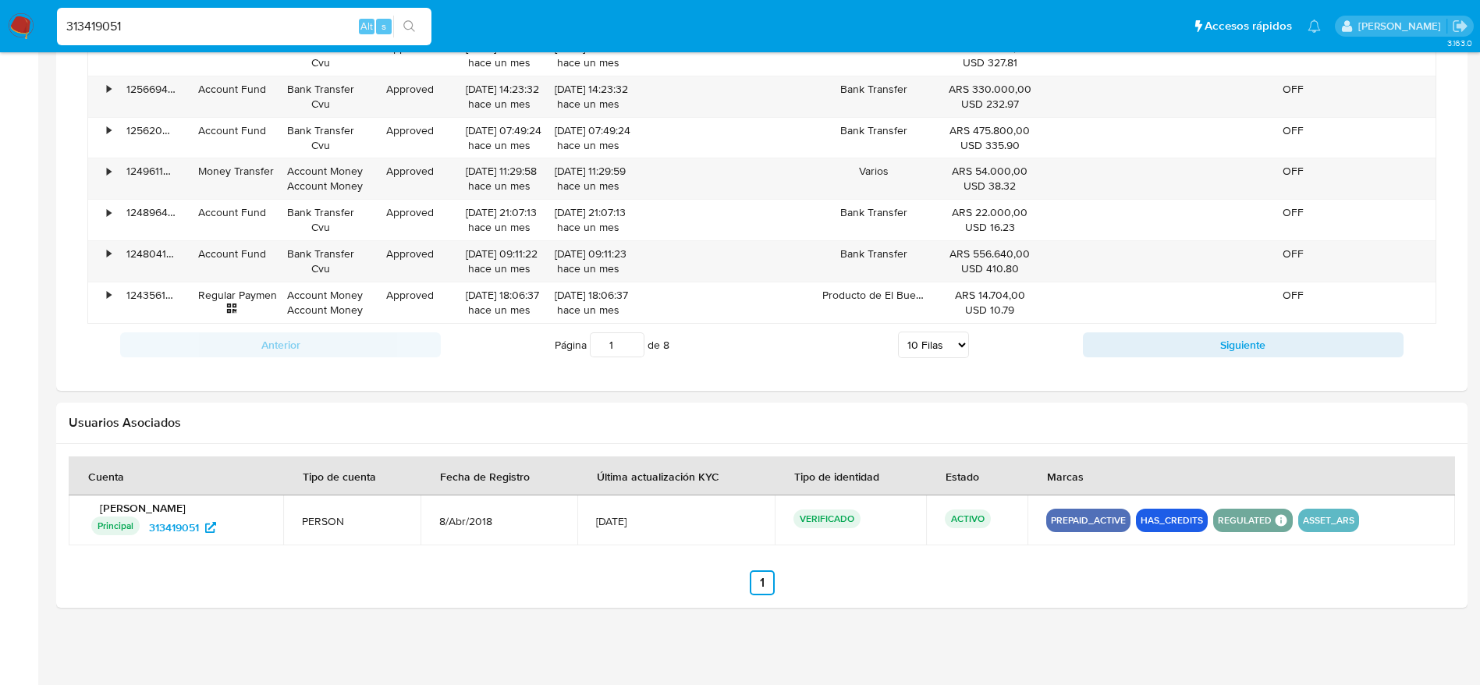
click at [148, 37] on div "313419051 Alt s" at bounding box center [244, 26] width 374 height 37
click at [147, 34] on input "313419051" at bounding box center [244, 26] width 374 height 20
click at [142, 27] on input "313419051" at bounding box center [244, 26] width 374 height 20
click at [142, 26] on input "313419051" at bounding box center [244, 26] width 374 height 20
paste input "1701253762"
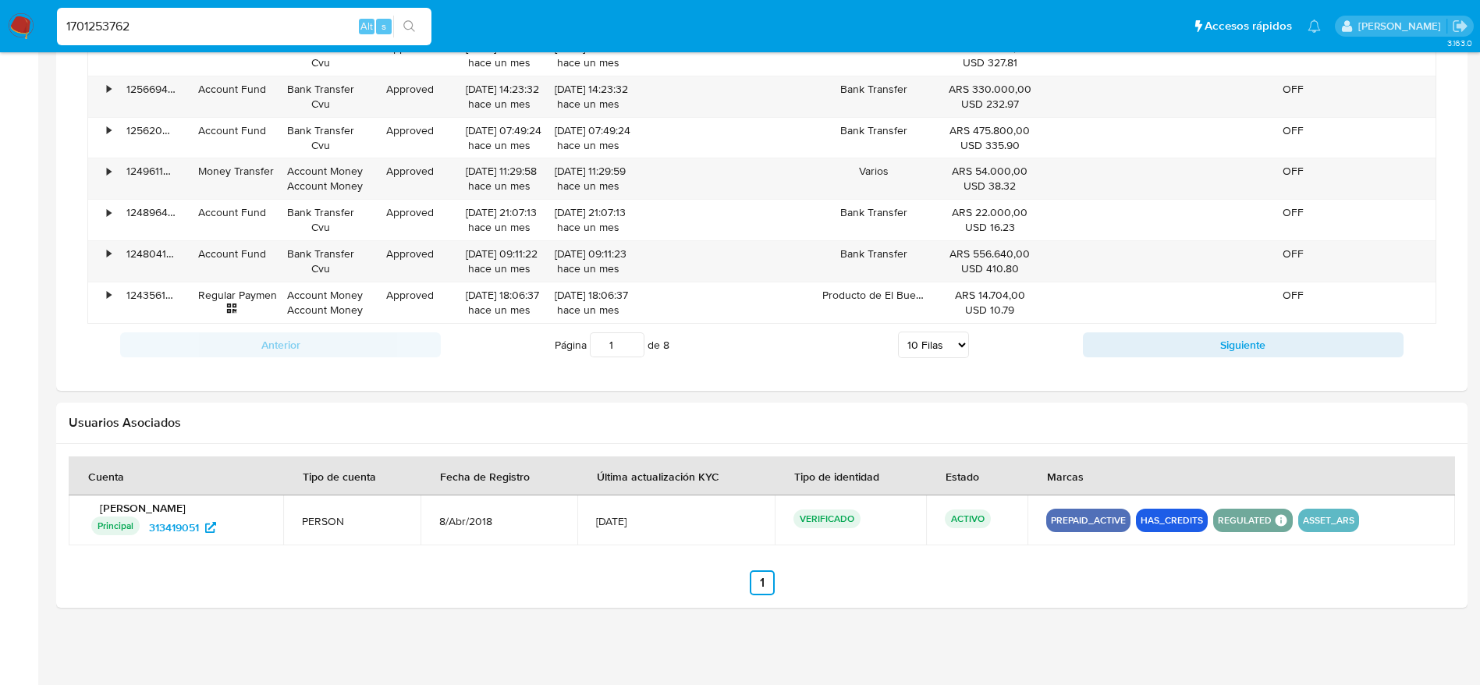
type input "1701253762"
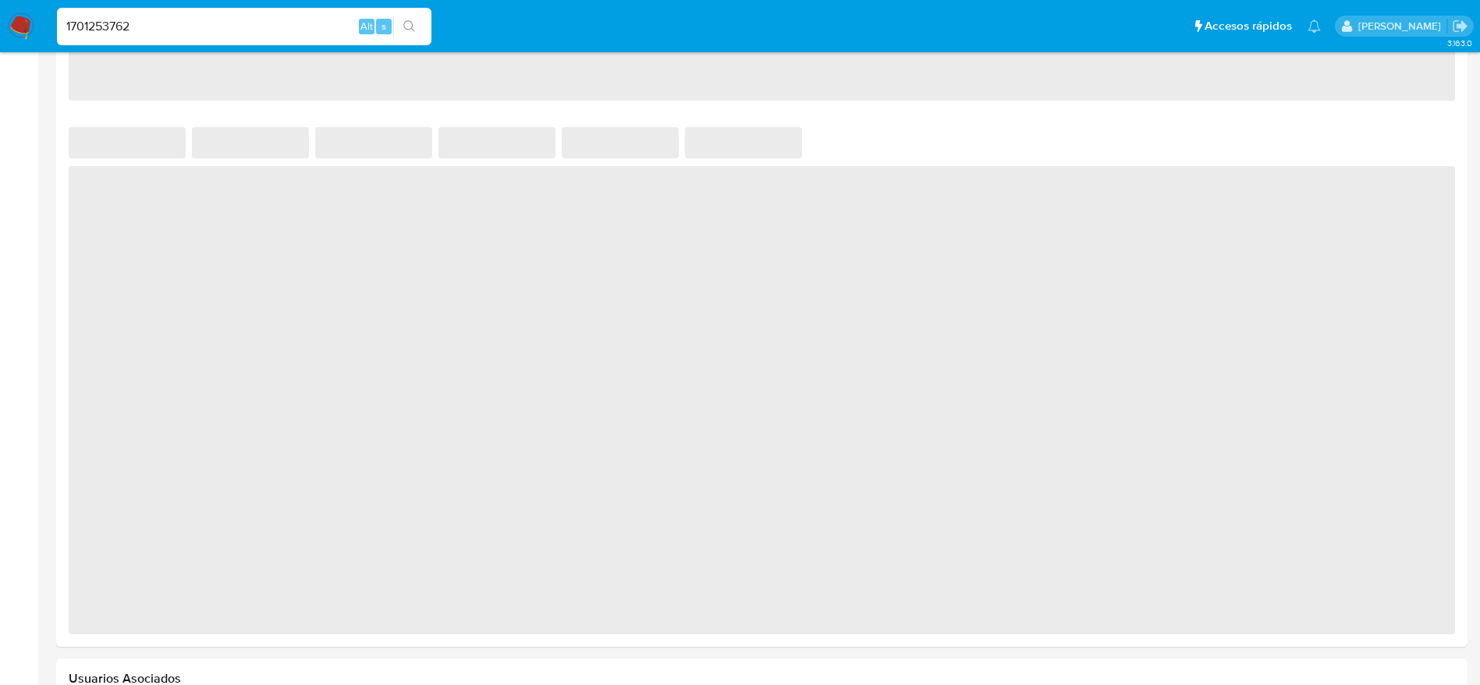
scroll to position [1165, 0]
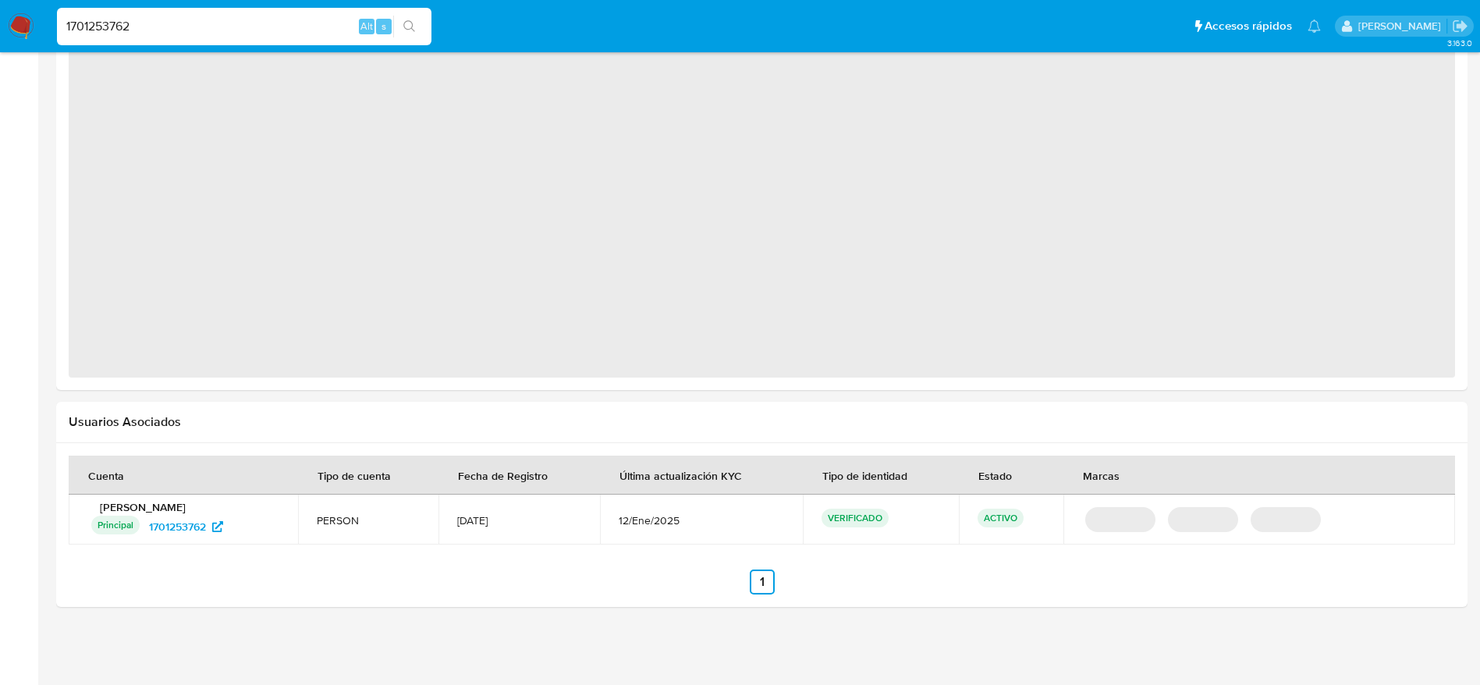
select select "10"
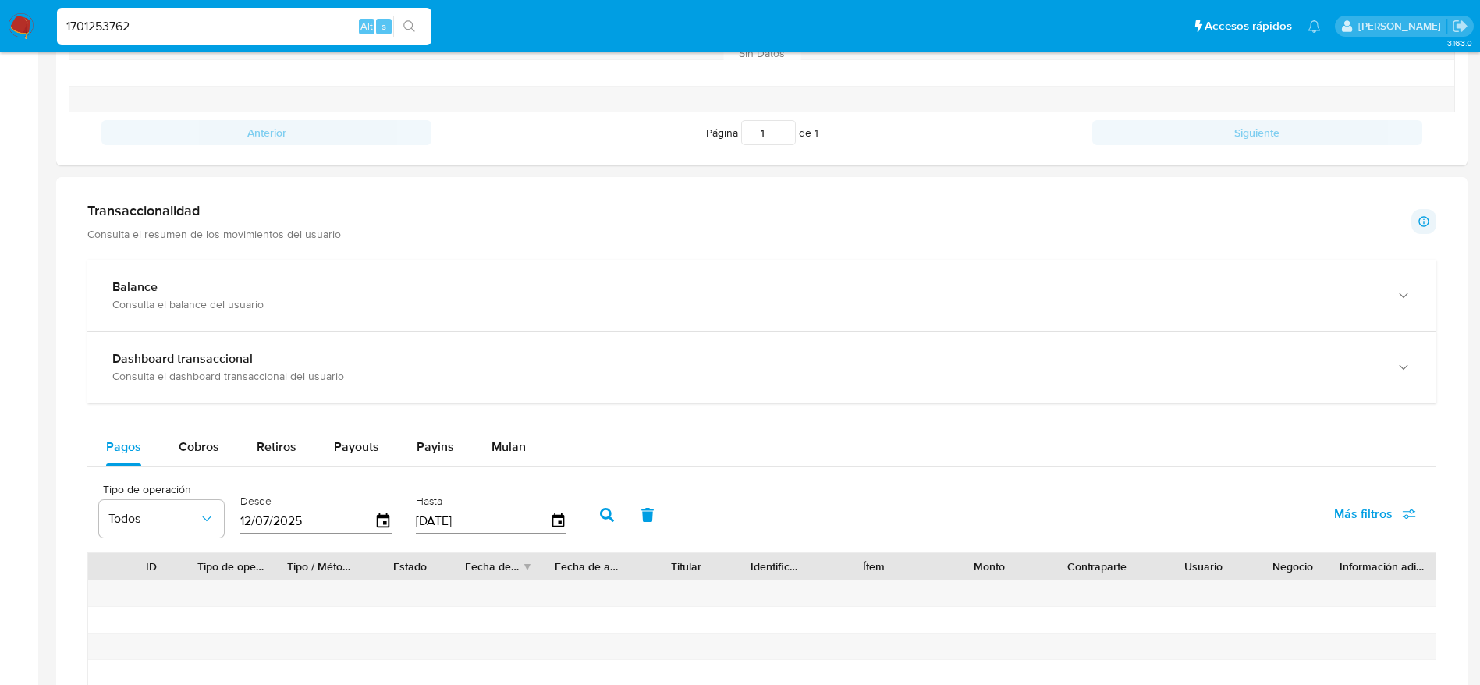
scroll to position [112, 0]
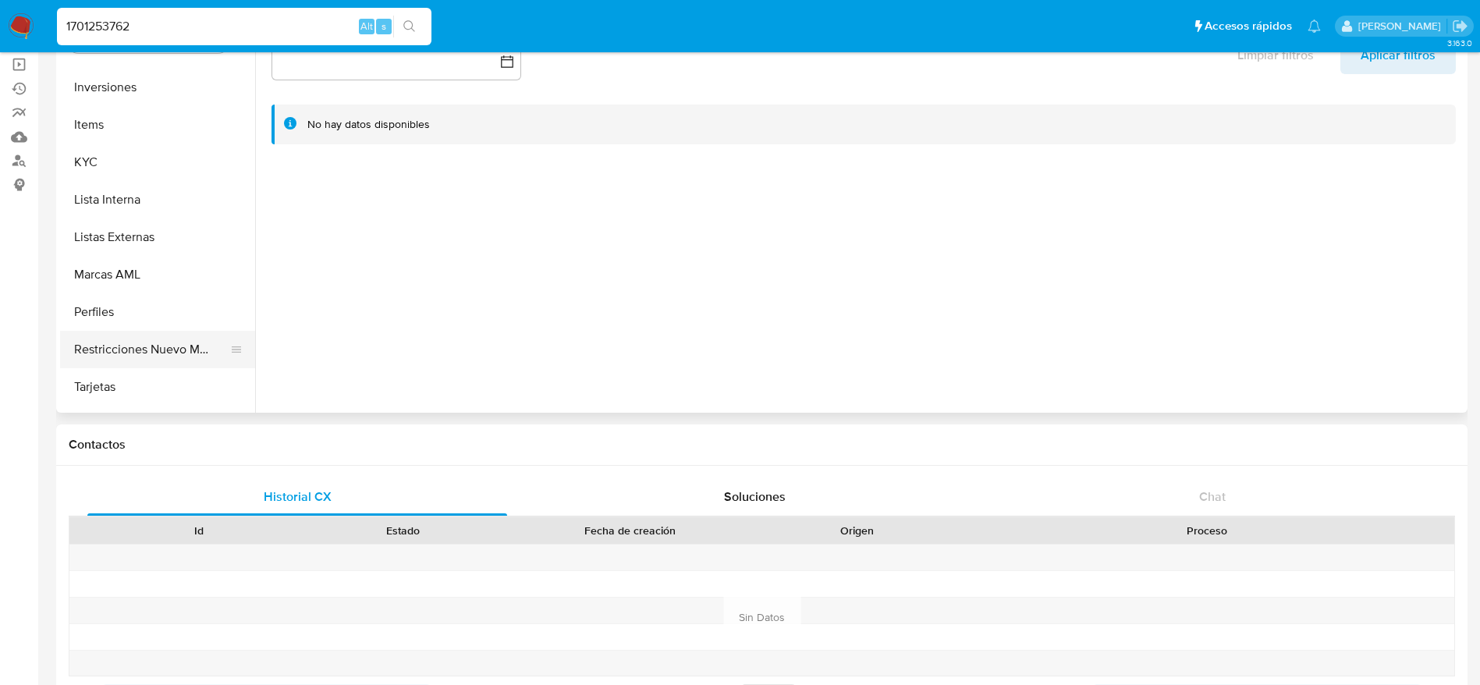
click at [163, 349] on button "Restricciones Nuevo Mundo" at bounding box center [151, 349] width 183 height 37
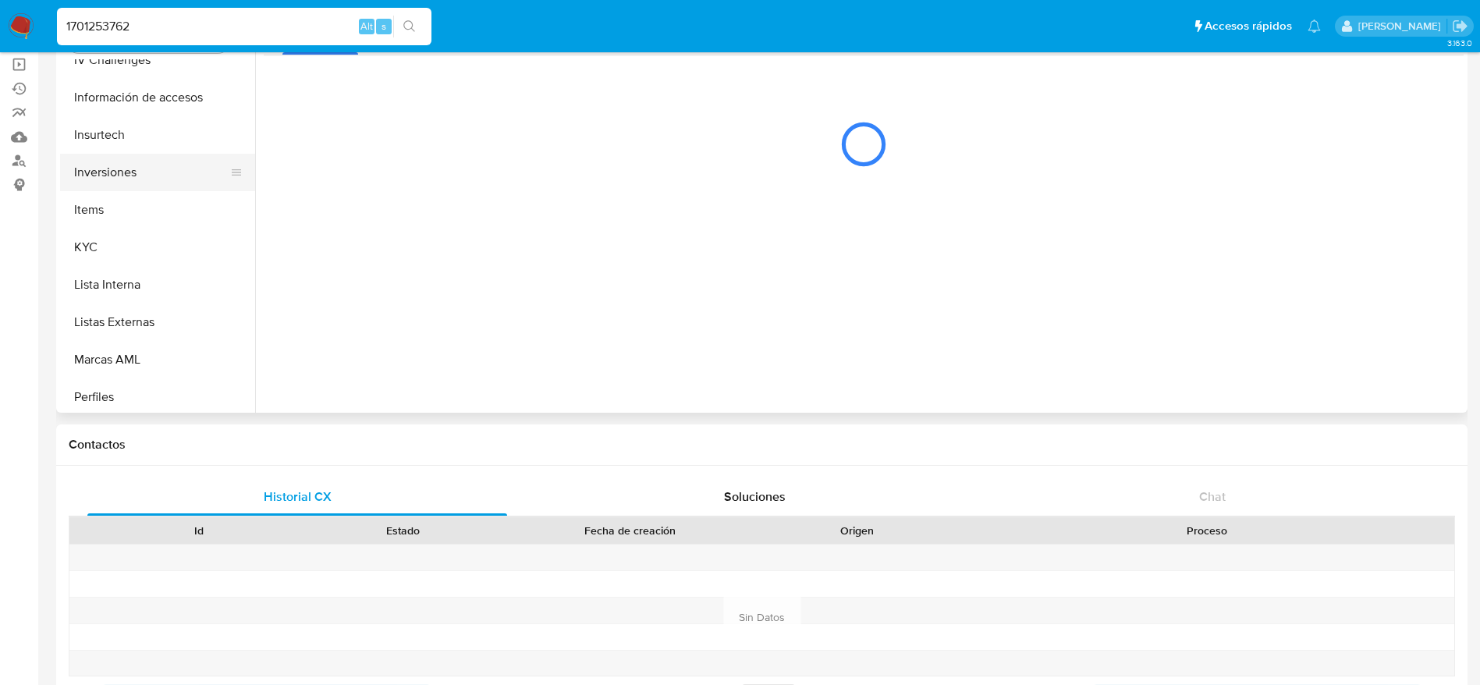
scroll to position [702, 0]
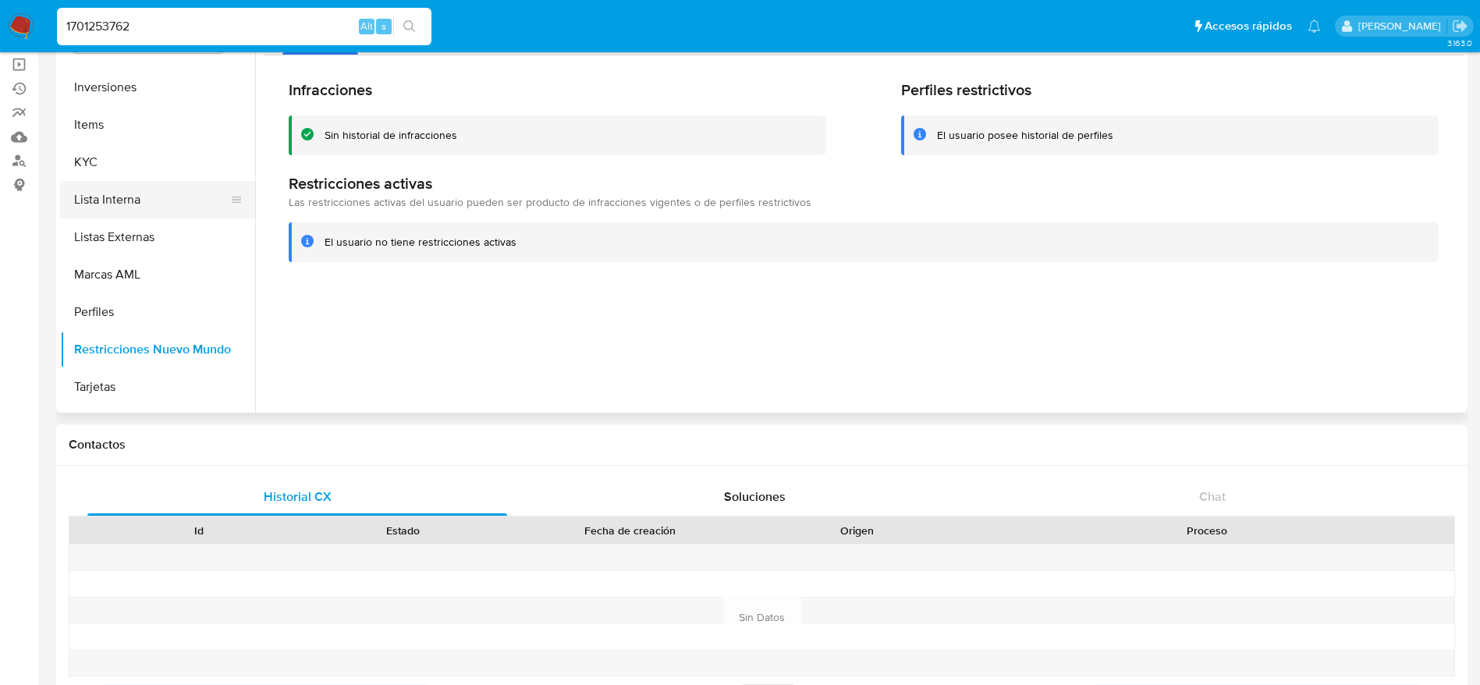
click at [108, 195] on button "Lista Interna" at bounding box center [151, 199] width 183 height 37
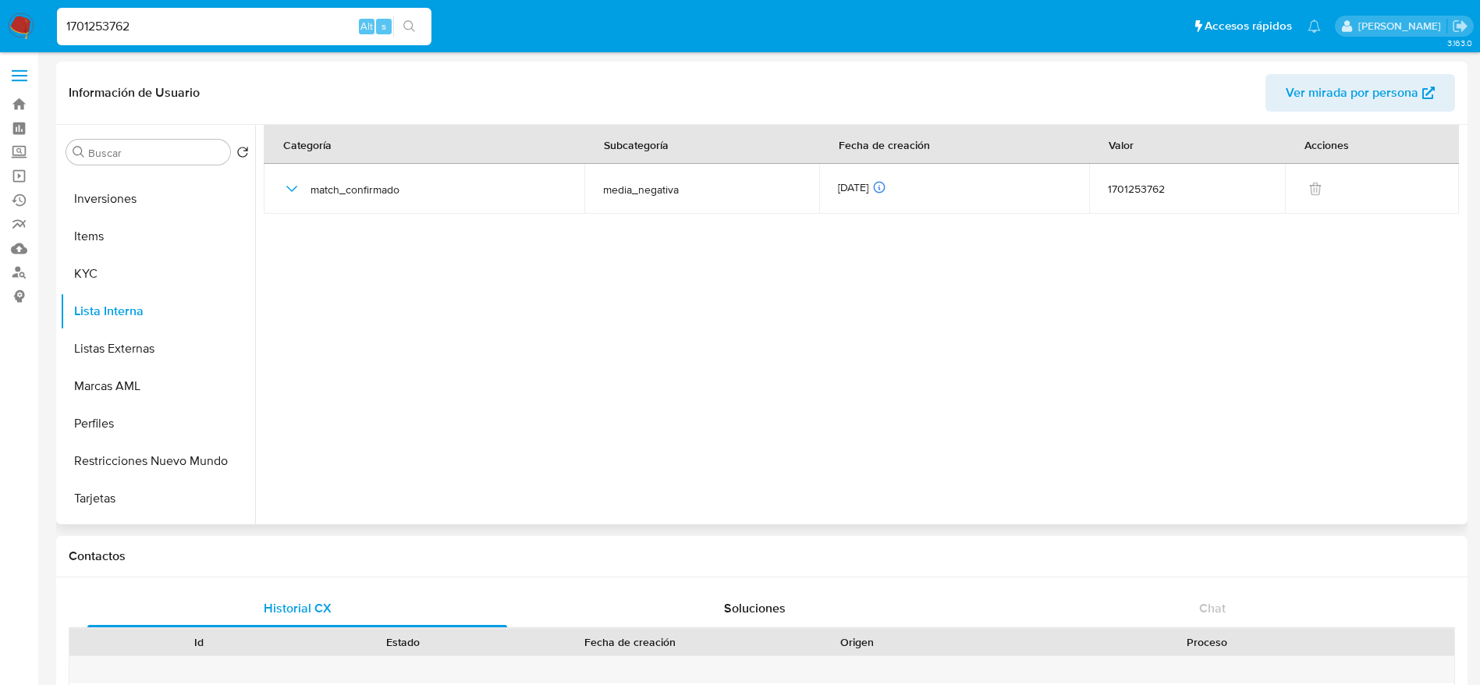
scroll to position [0, 0]
